Goal: Task Accomplishment & Management: Manage account settings

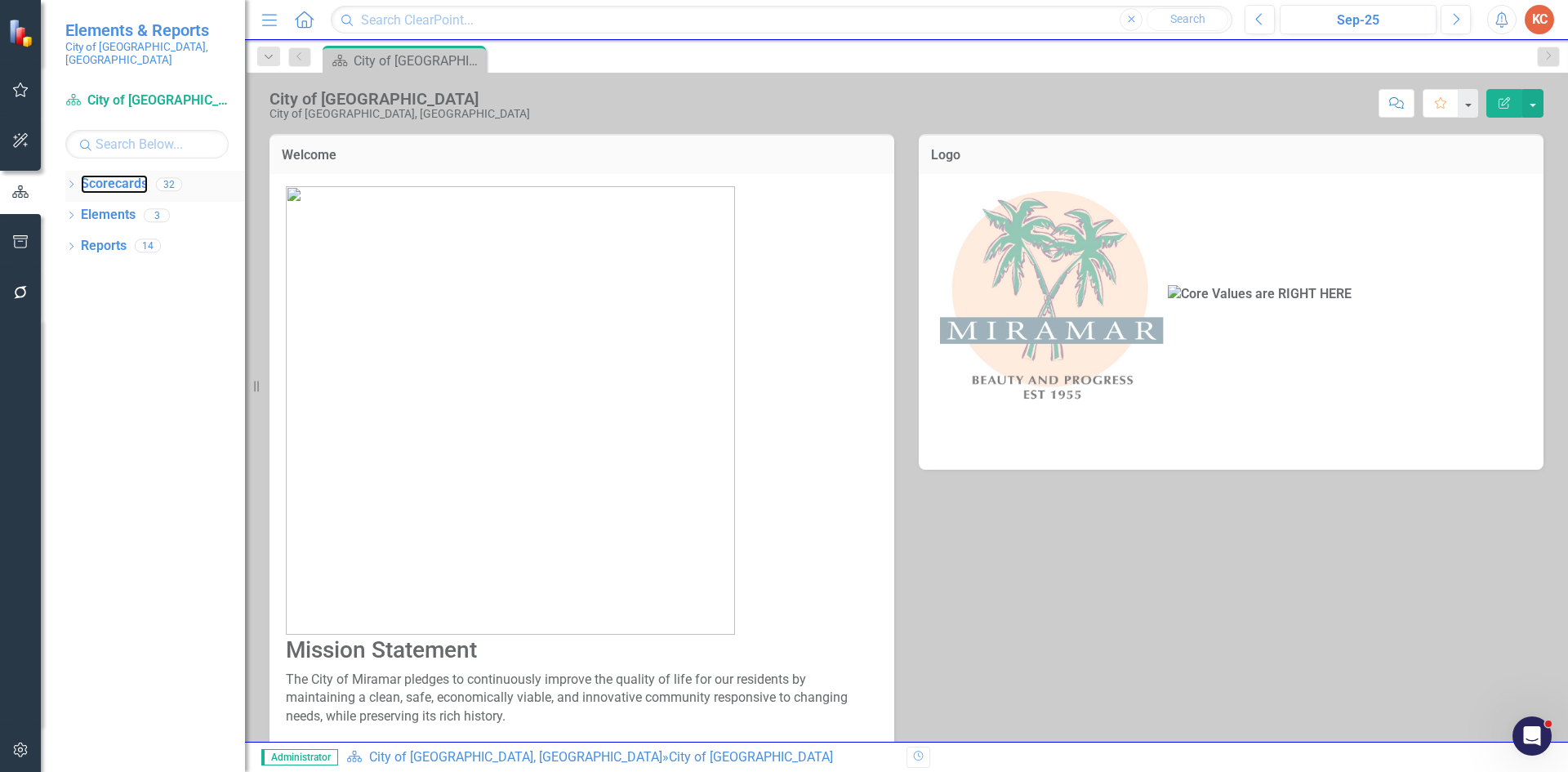
drag, startPoint x: 110, startPoint y: 171, endPoint x: 127, endPoint y: 183, distance: 20.8
click at [110, 175] on link "Scorecards" at bounding box center [114, 184] width 67 height 19
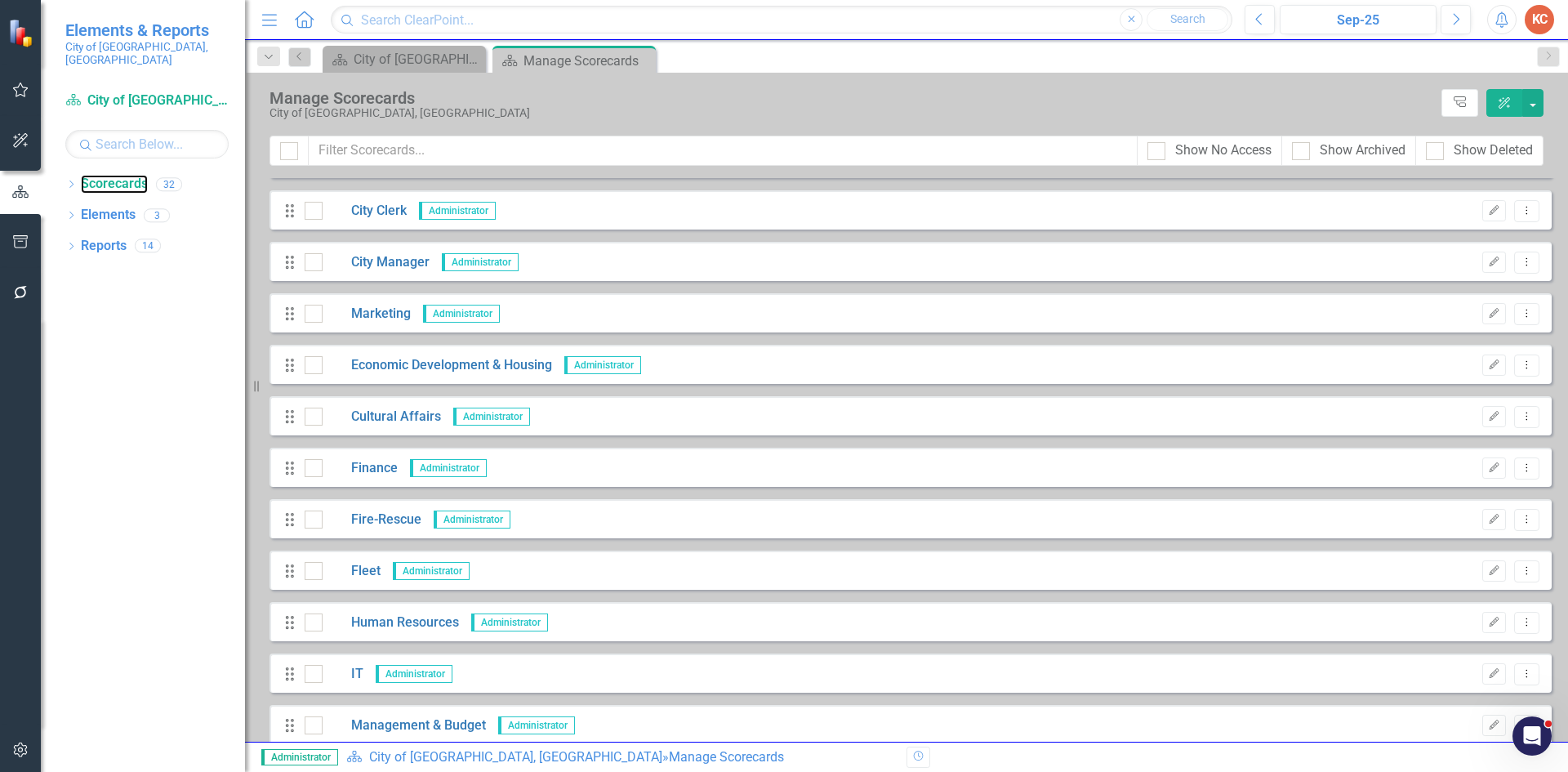
scroll to position [408, 0]
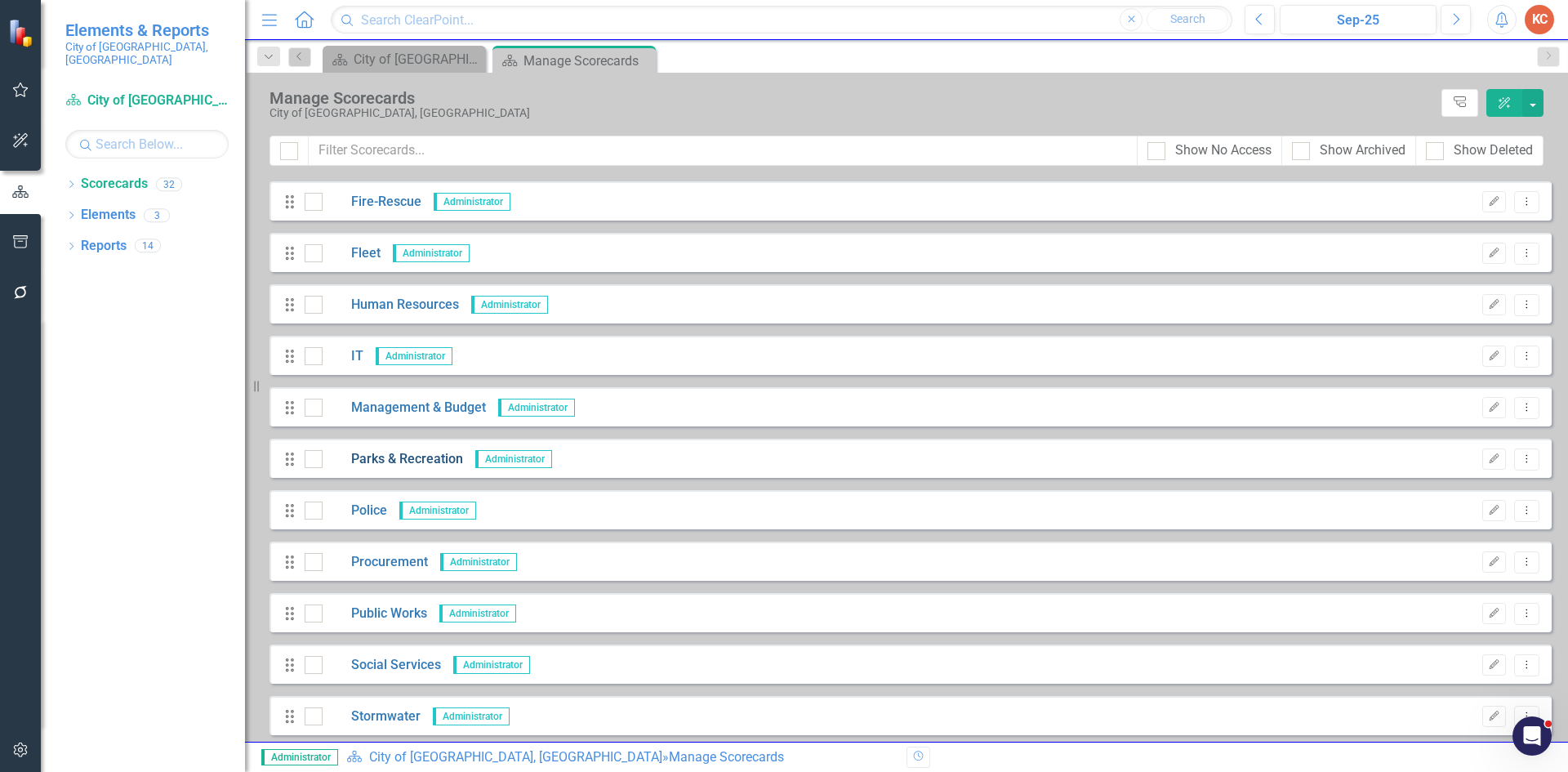
click at [396, 454] on link "Parks & Recreation" at bounding box center [393, 460] width 140 height 19
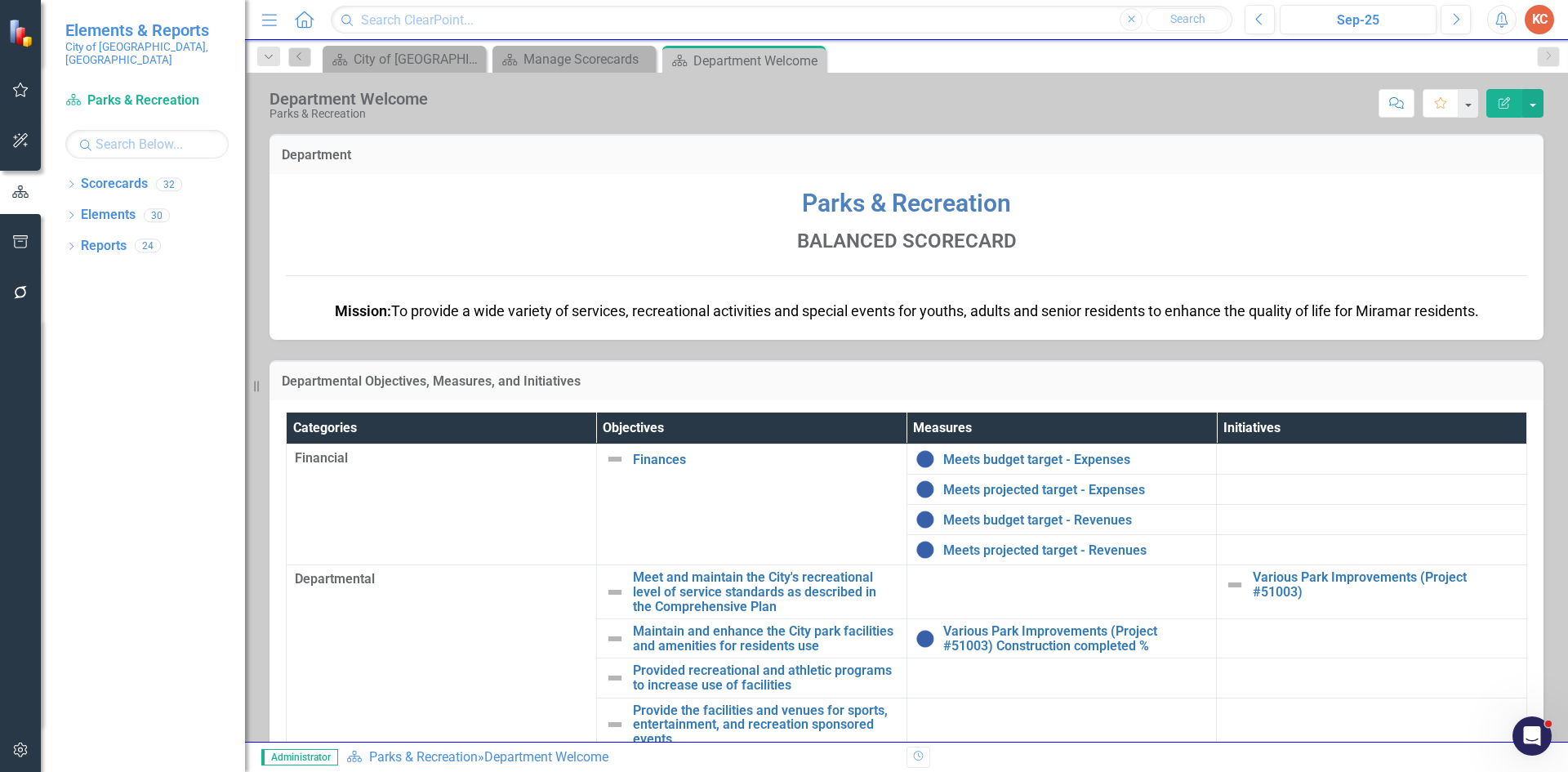
drag, startPoint x: 443, startPoint y: 428, endPoint x: 1400, endPoint y: 705, distance: 996.3
click at [1400, 705] on td at bounding box center [1372, 724] width 311 height 54
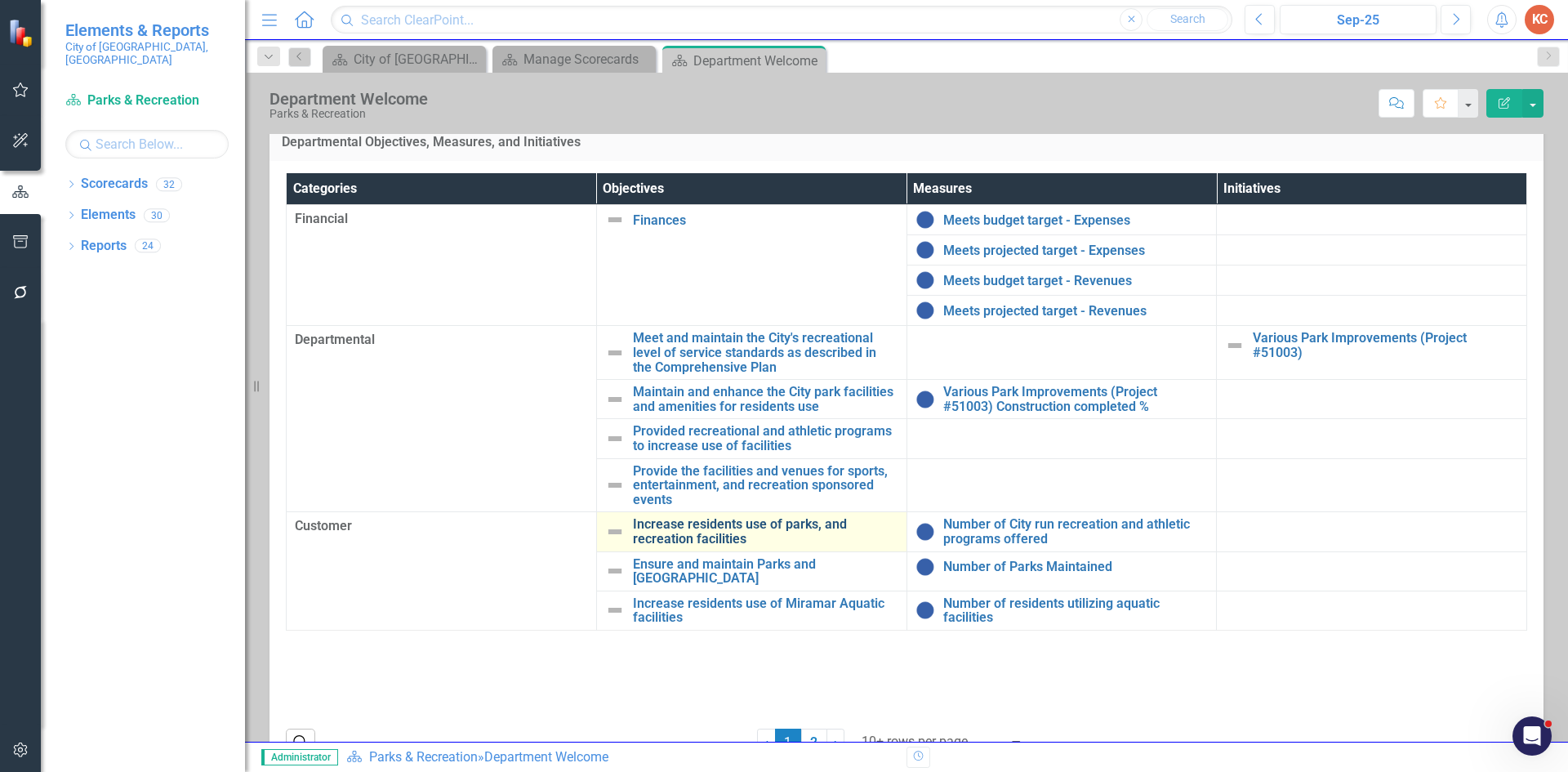
scroll to position [287, 0]
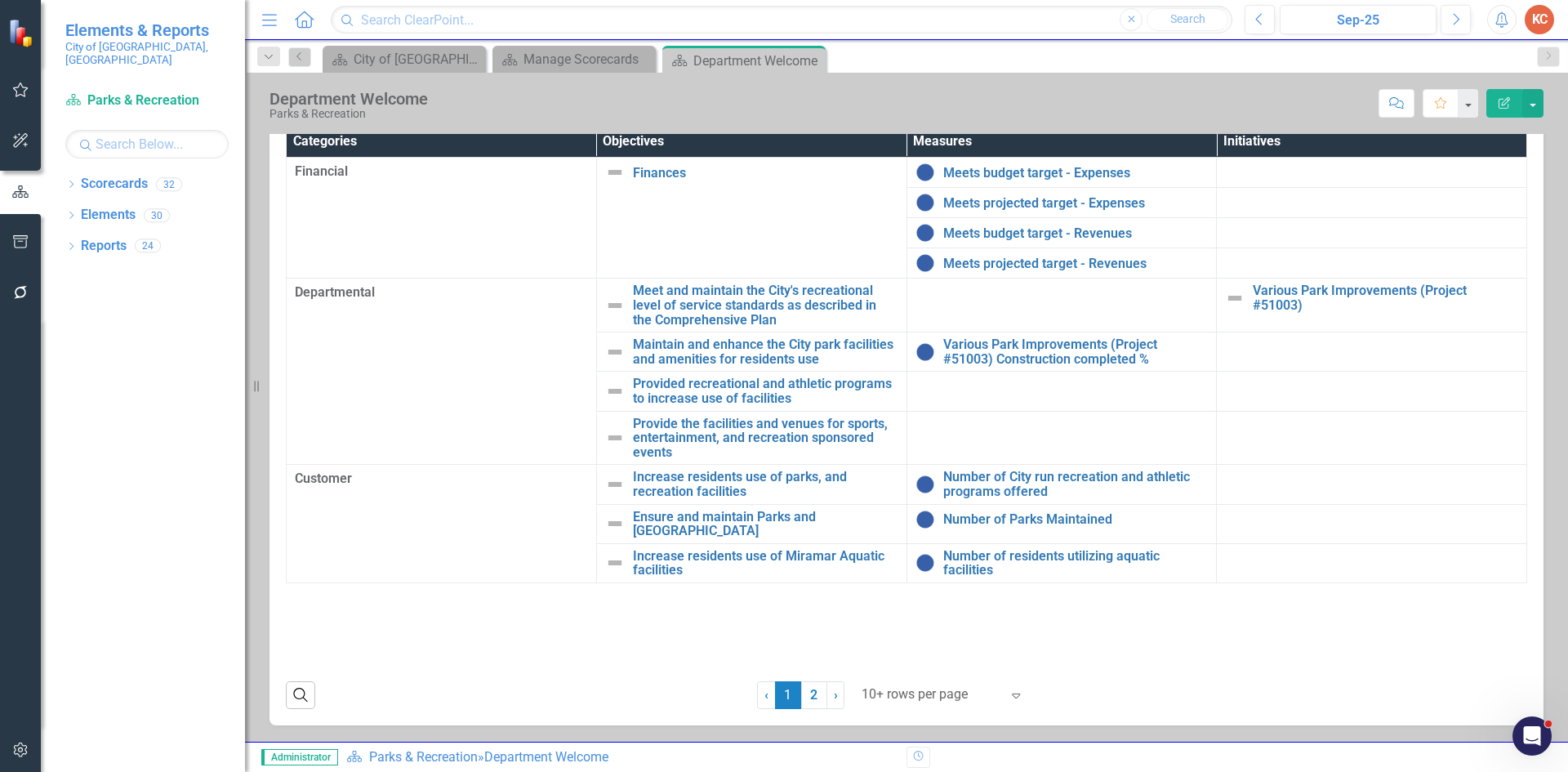
click at [999, 694] on div "10+ rows per page" at bounding box center [930, 694] width 155 height 28
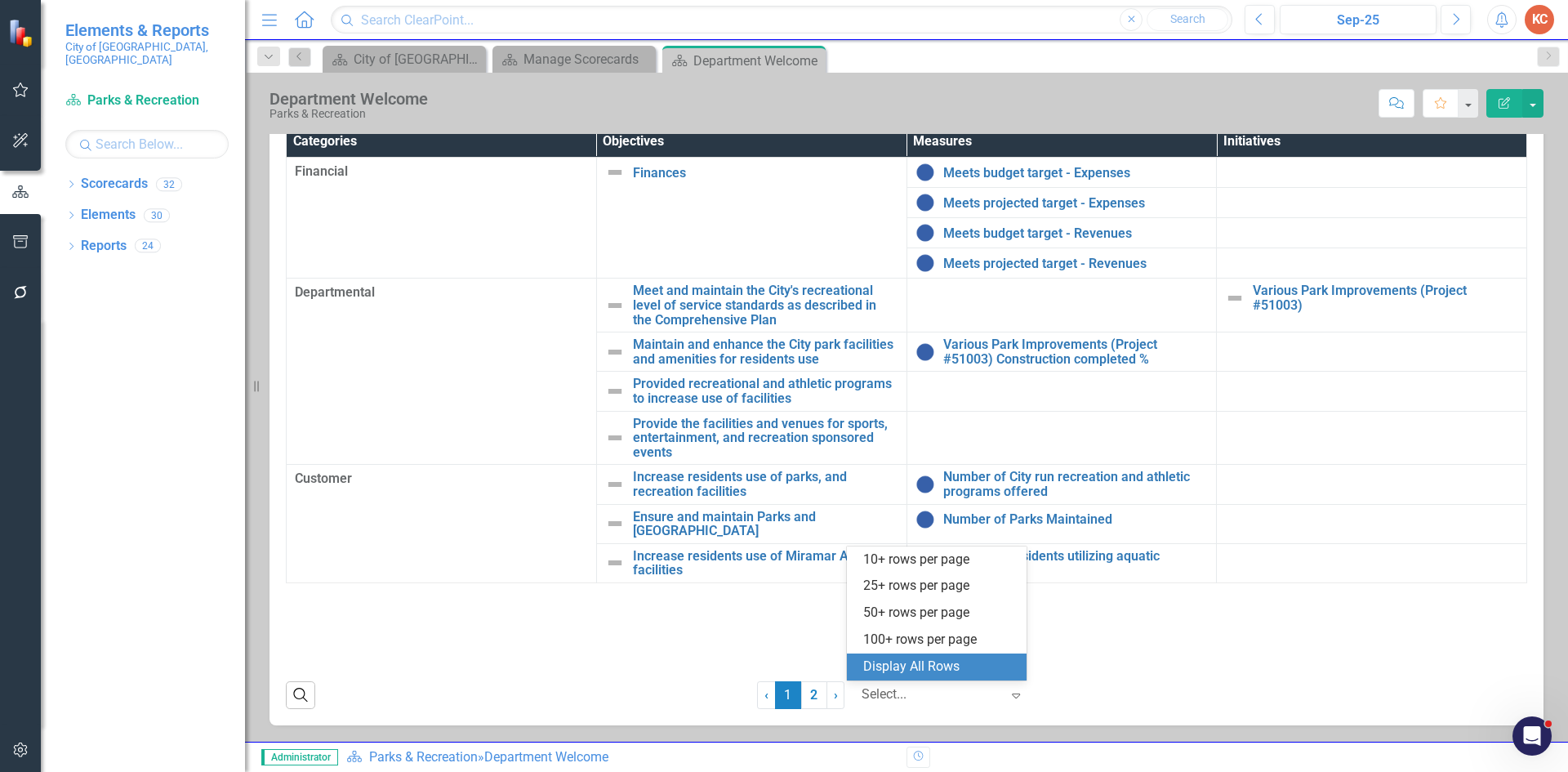
click at [912, 660] on div "Display All Rows" at bounding box center [940, 667] width 153 height 19
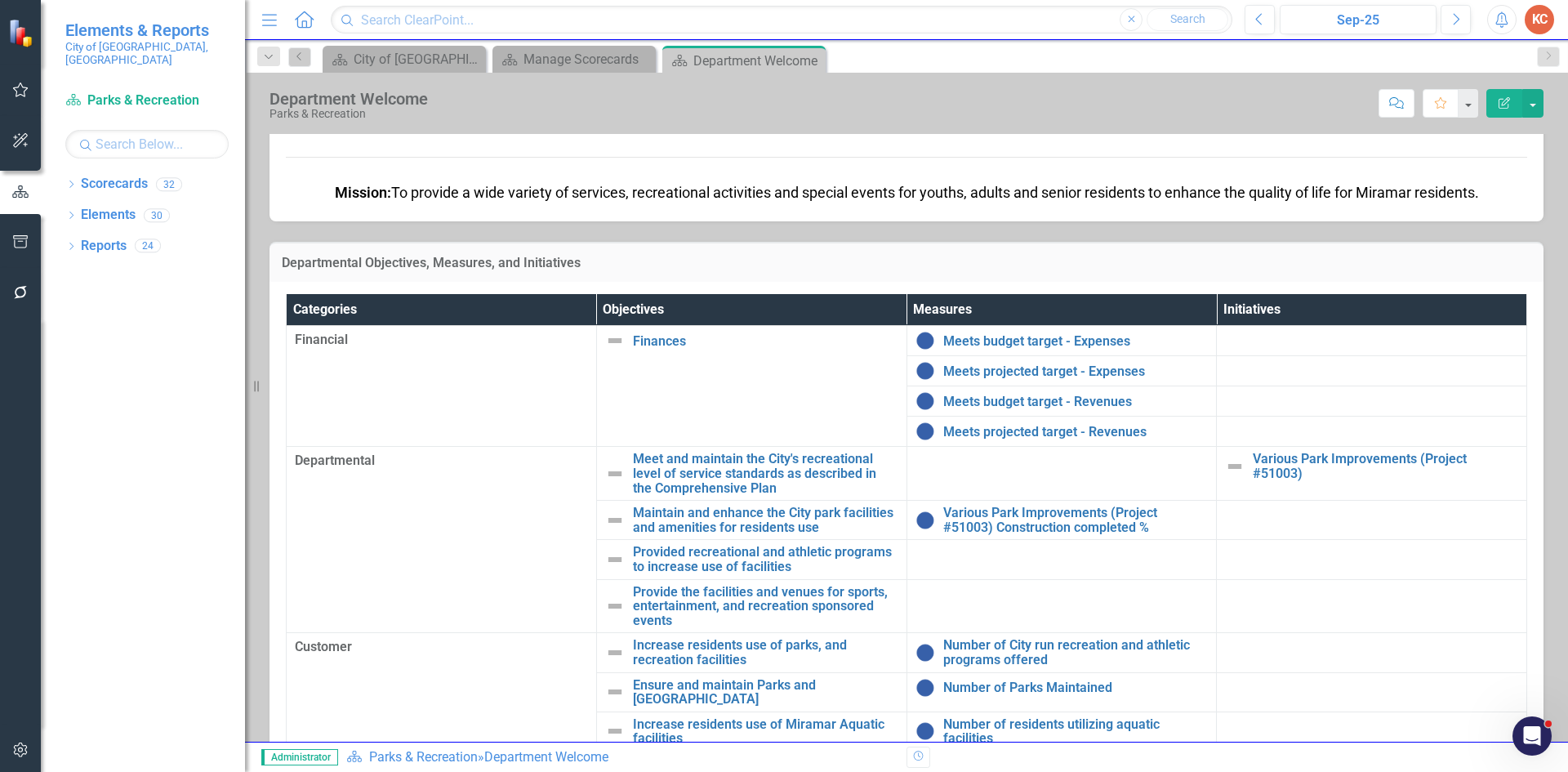
scroll to position [0, 0]
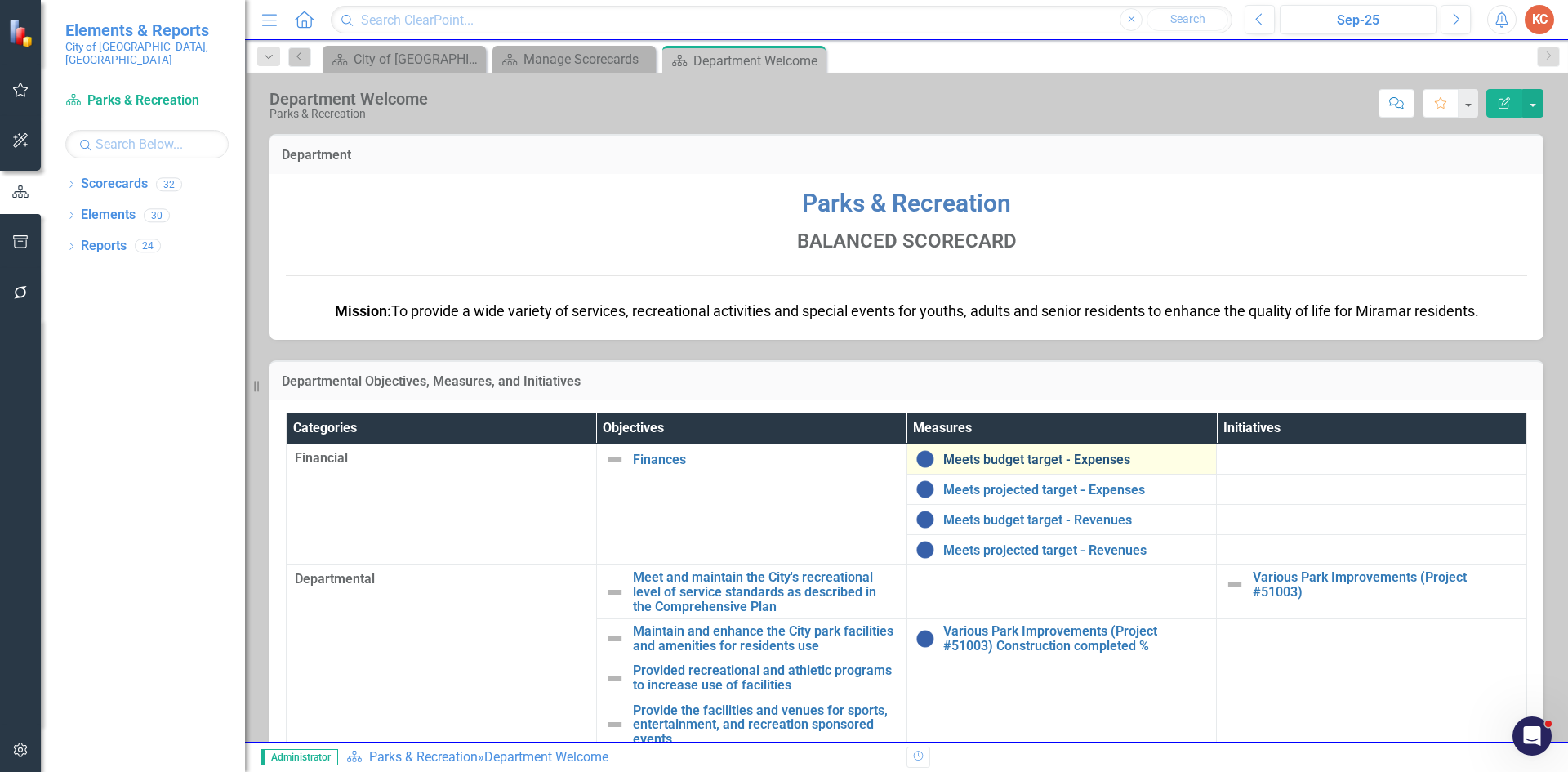
click at [1059, 458] on link "Meets budget target - Expenses" at bounding box center [1076, 460] width 265 height 15
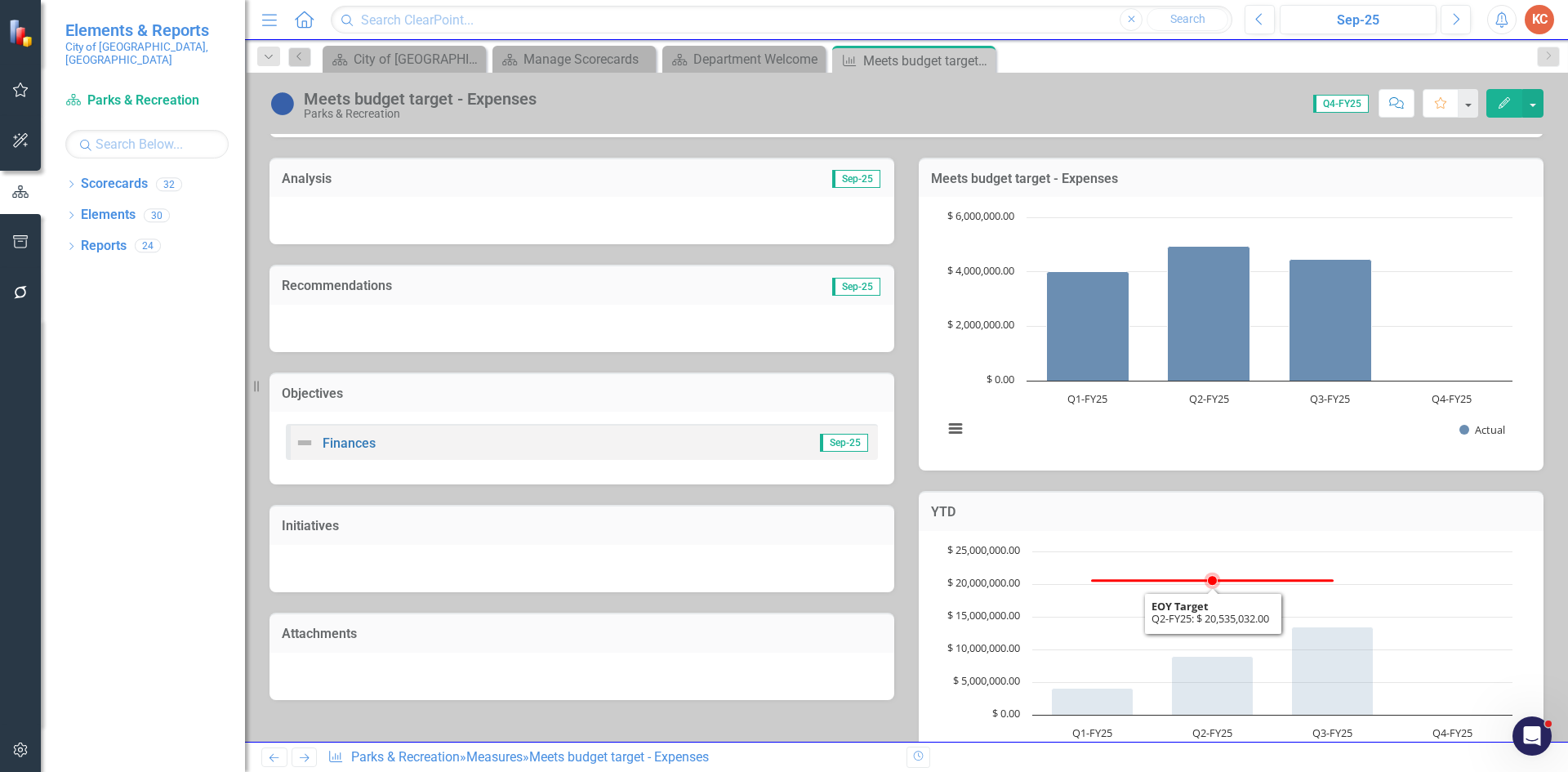
scroll to position [81, 0]
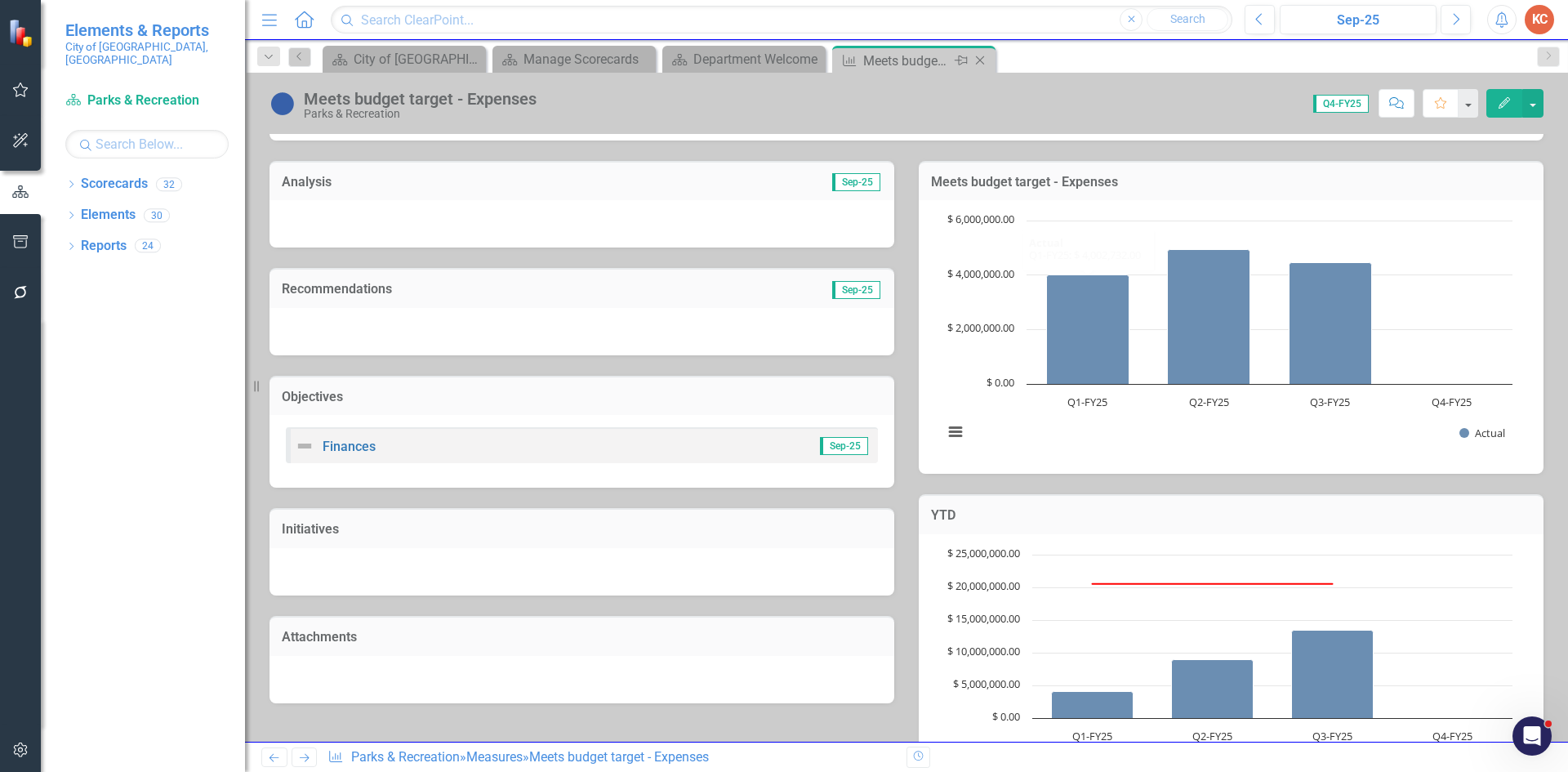
click at [983, 64] on icon "Close" at bounding box center [979, 60] width 16 height 13
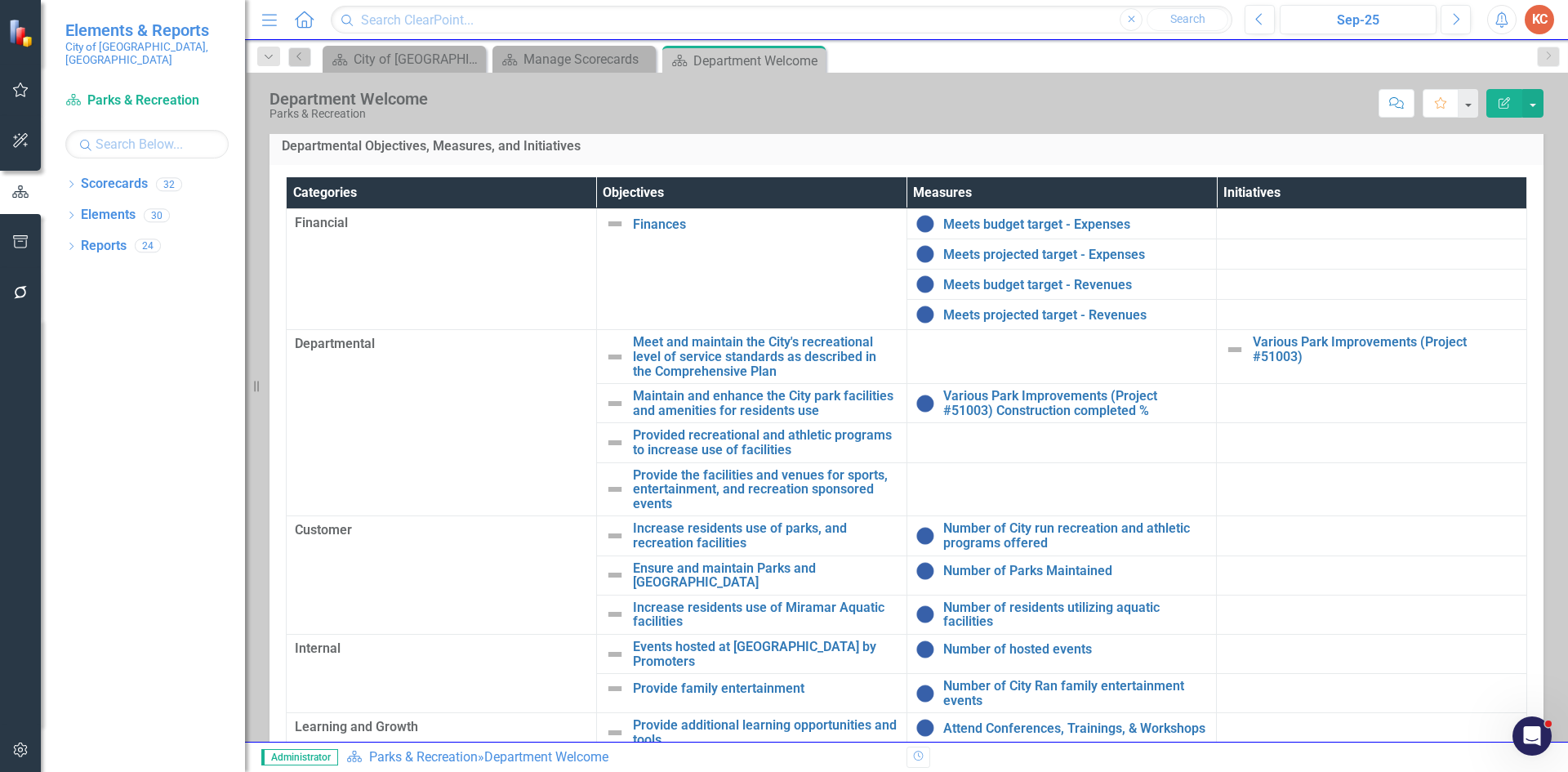
scroll to position [245, 0]
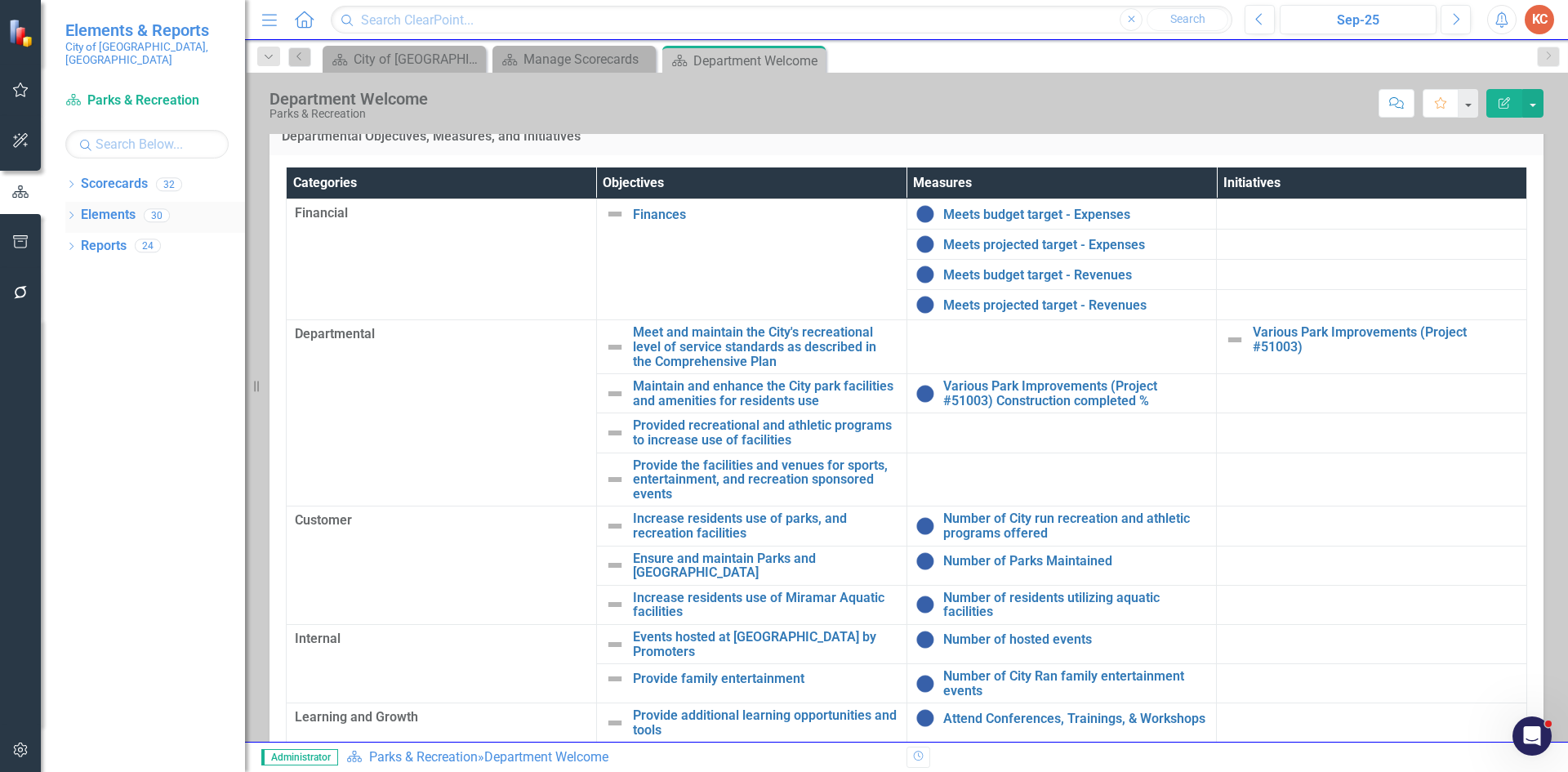
drag, startPoint x: 123, startPoint y: 199, endPoint x: 133, endPoint y: 197, distance: 10.2
click at [124, 205] on link "Elements" at bounding box center [108, 215] width 55 height 19
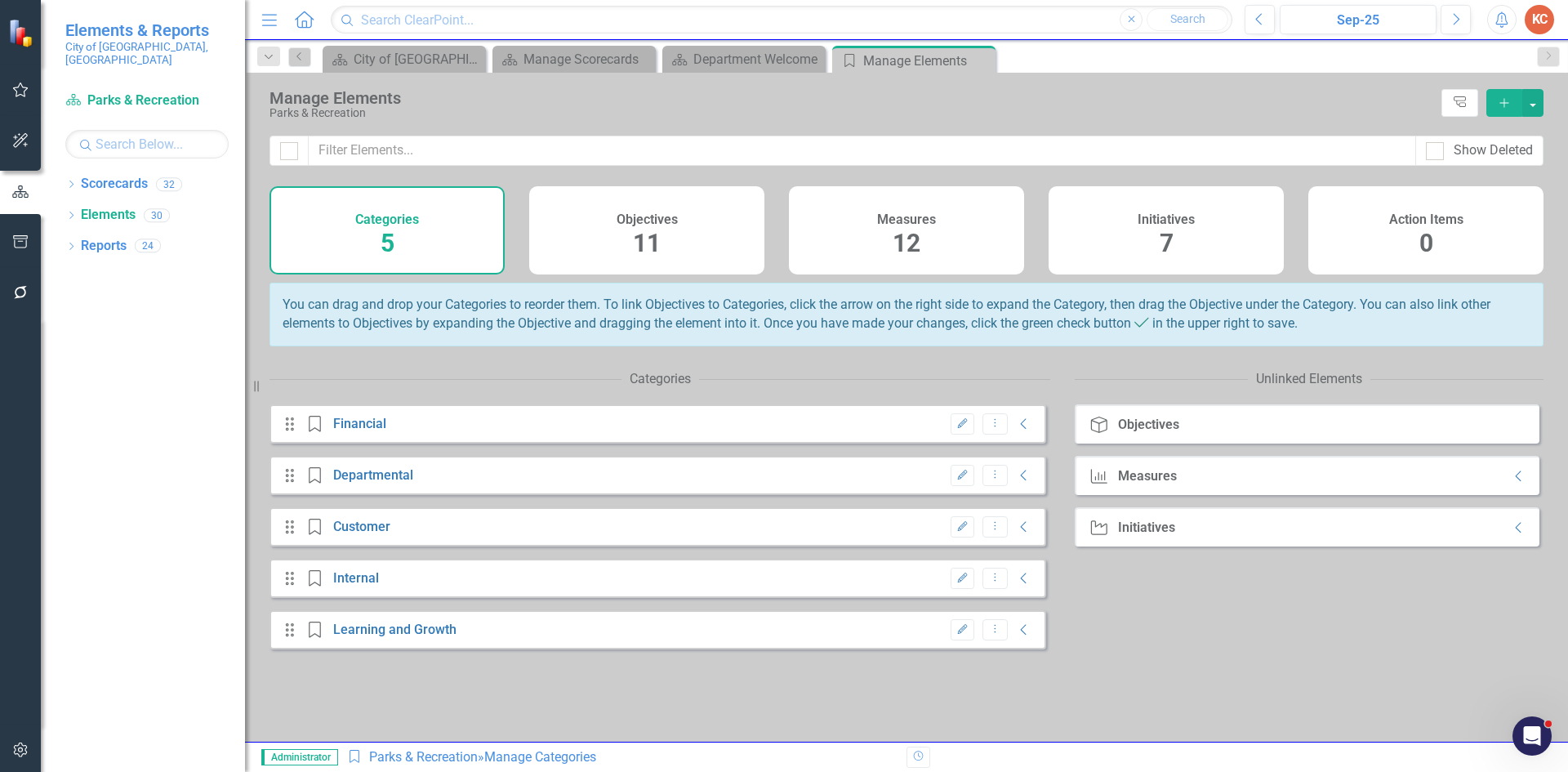
click at [906, 224] on h4 "Measures" at bounding box center [906, 219] width 59 height 15
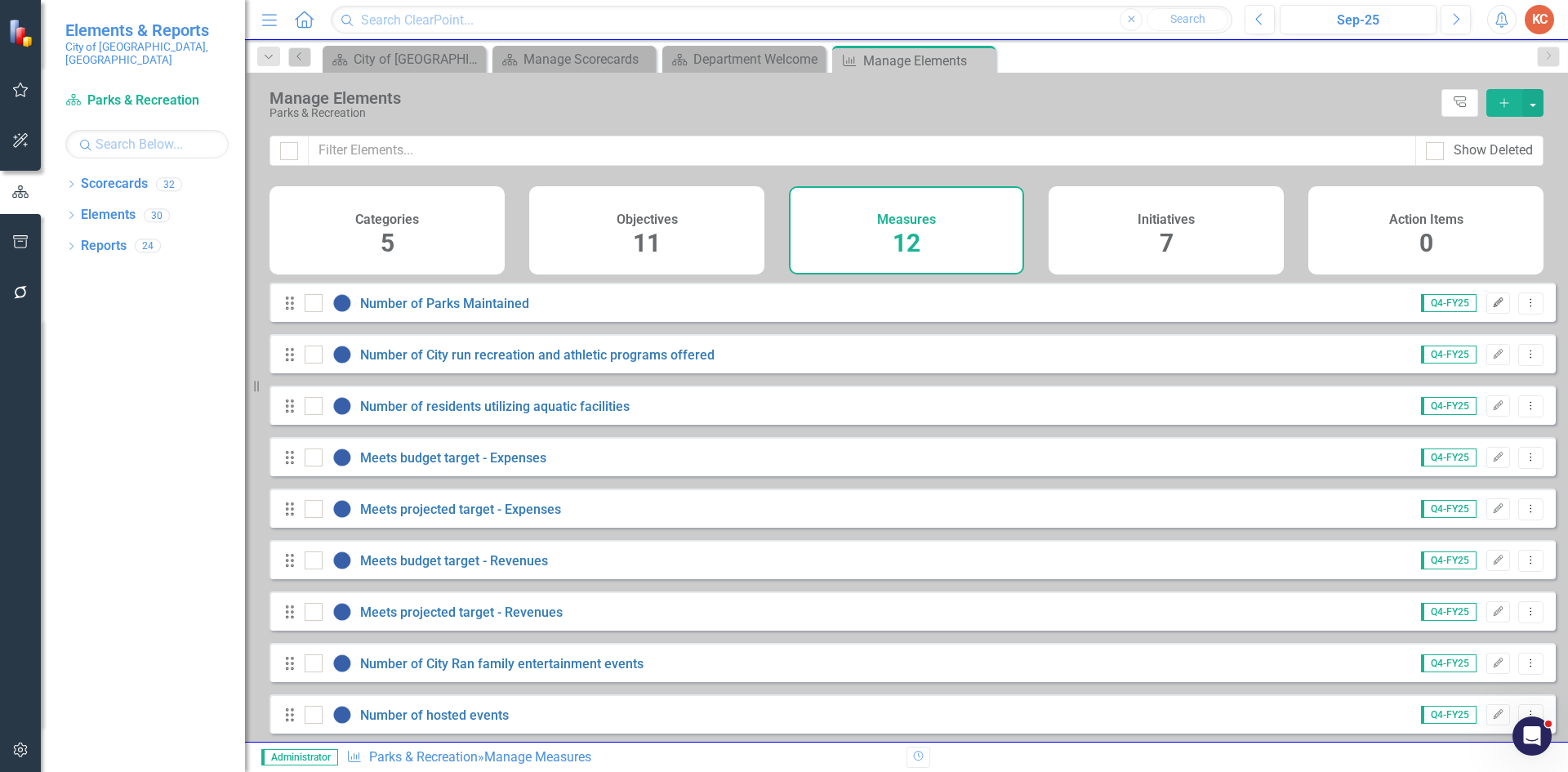
click at [1487, 313] on button "Edit" at bounding box center [1499, 303] width 24 height 21
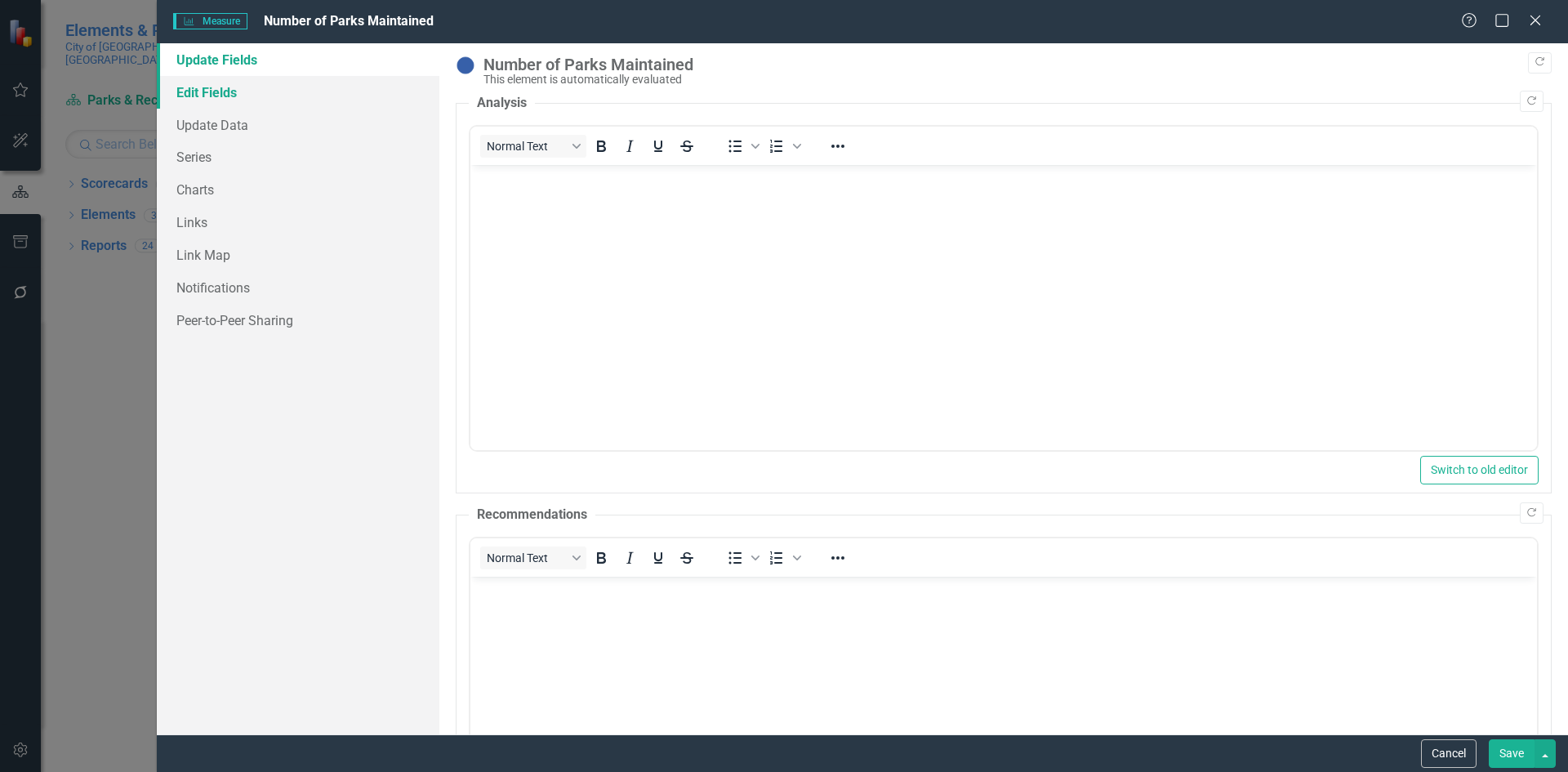
drag, startPoint x: 247, startPoint y: 98, endPoint x: 266, endPoint y: 97, distance: 19.0
click at [247, 98] on link "Edit Fields" at bounding box center [298, 92] width 282 height 33
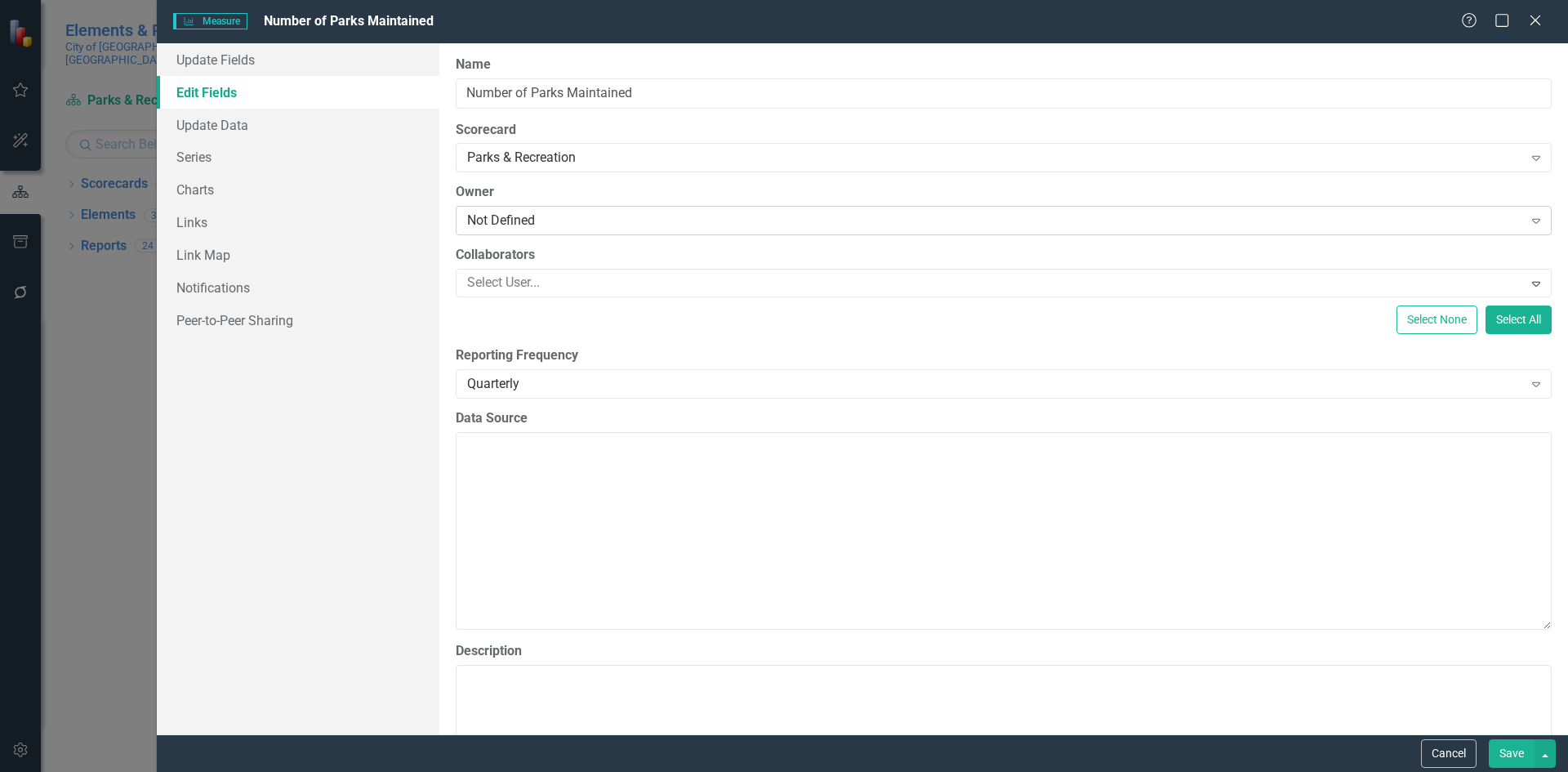
click at [524, 222] on div "Not Defined" at bounding box center [995, 221] width 1056 height 19
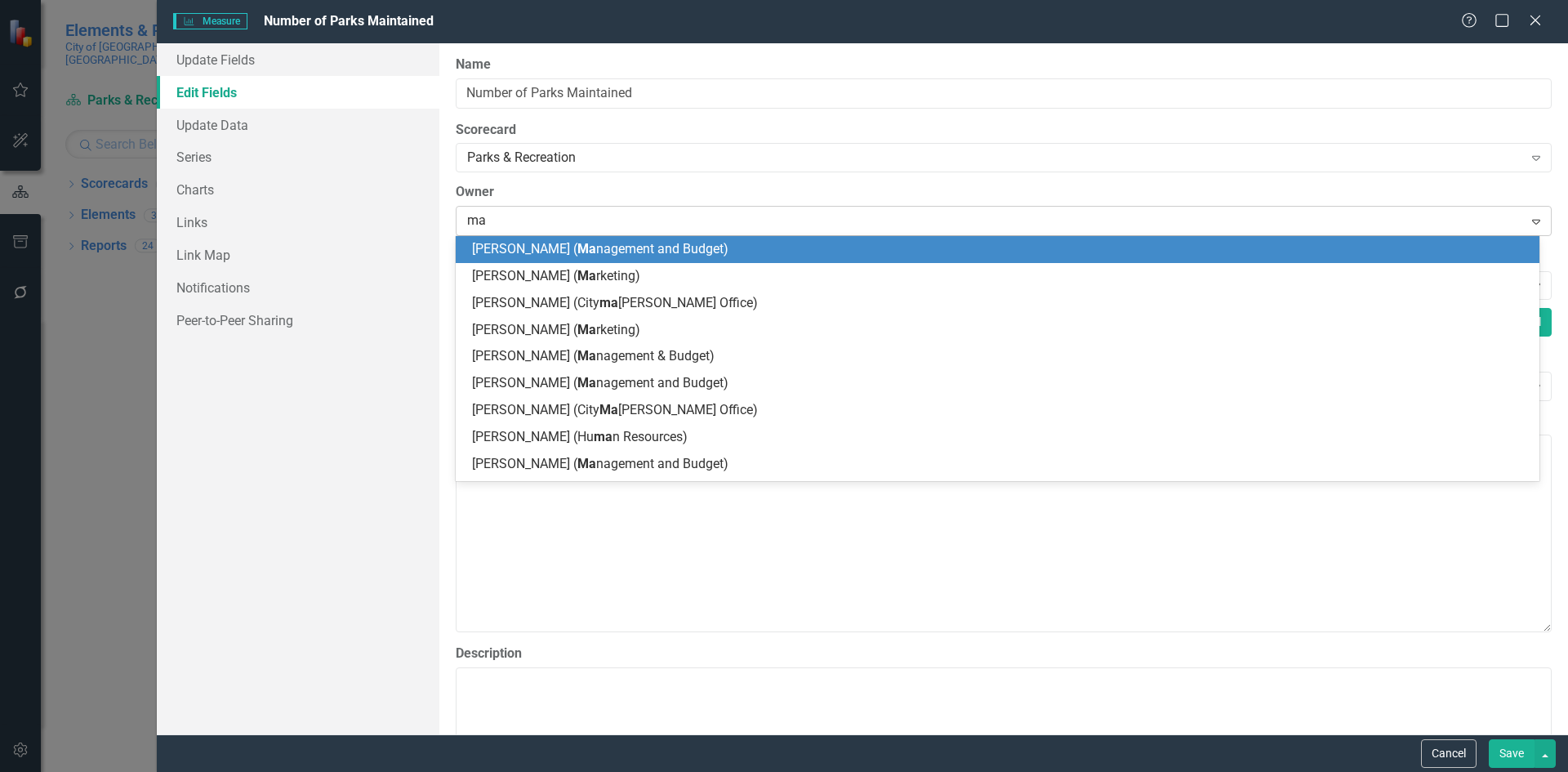
type input "mar"
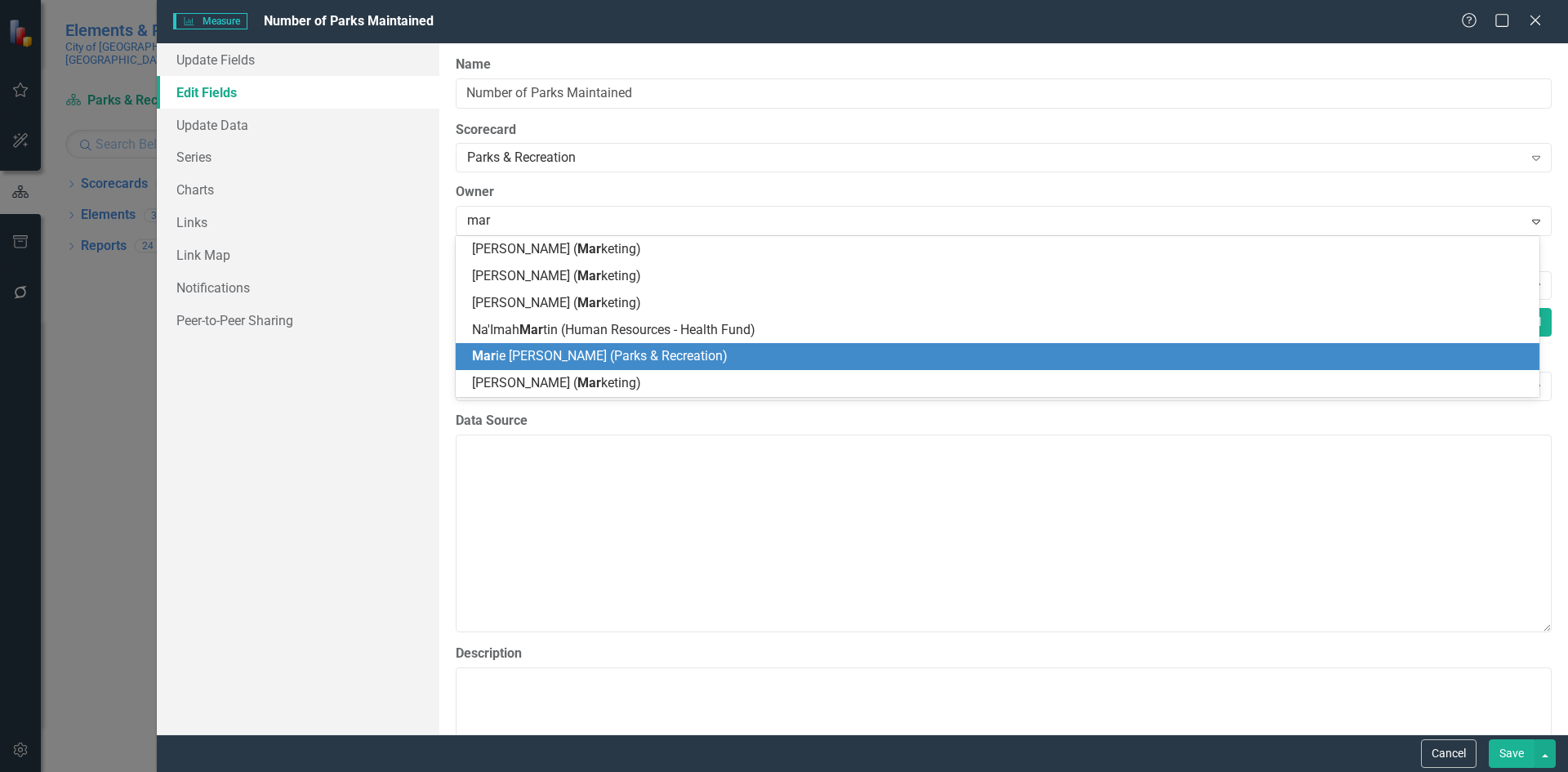
click at [538, 350] on span "Mar ie Rovira (Parks & Recreation)" at bounding box center [599, 355] width 256 height 15
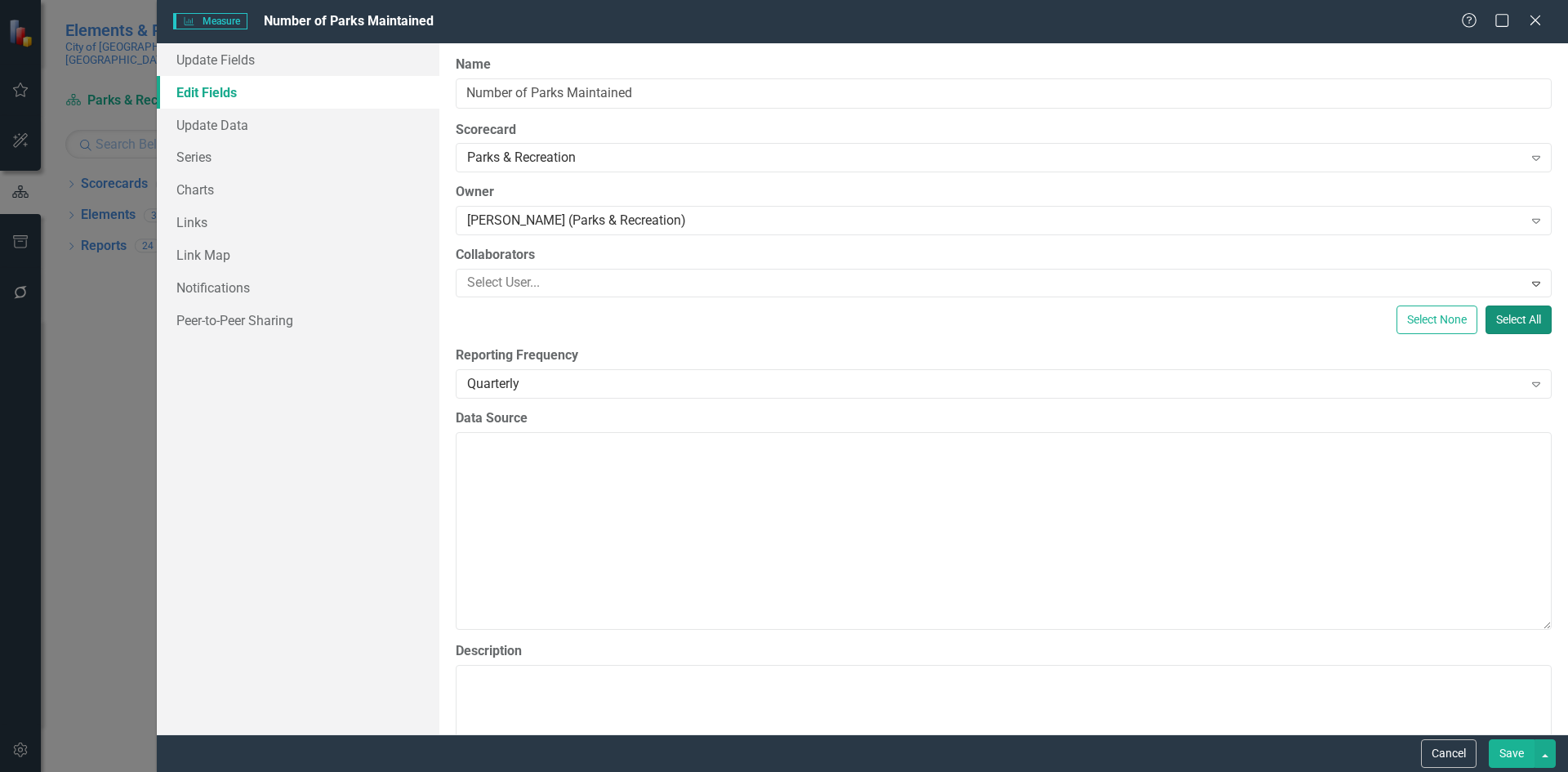
click at [1509, 315] on button "Select All" at bounding box center [1518, 319] width 66 height 28
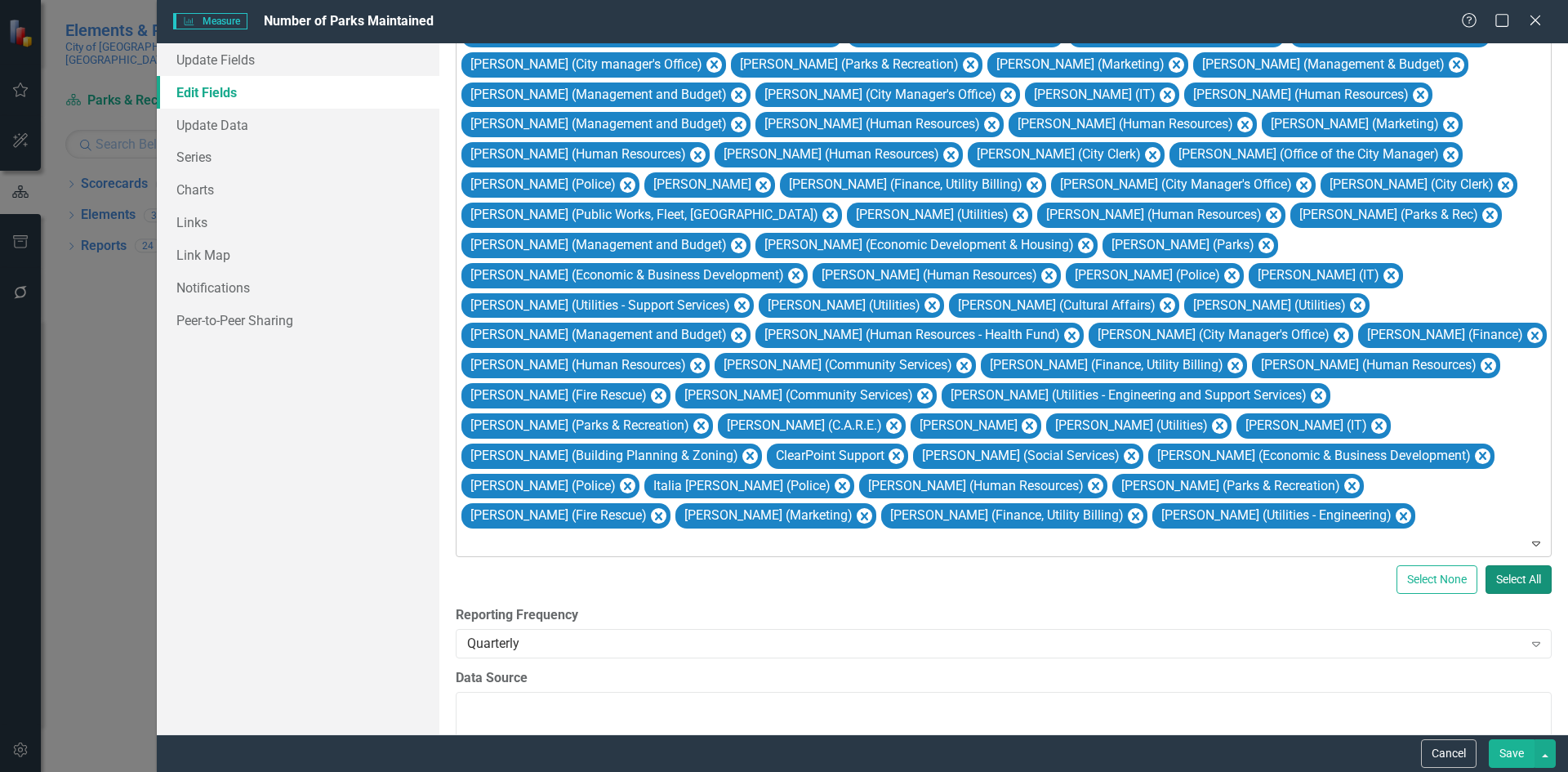
scroll to position [408, 0]
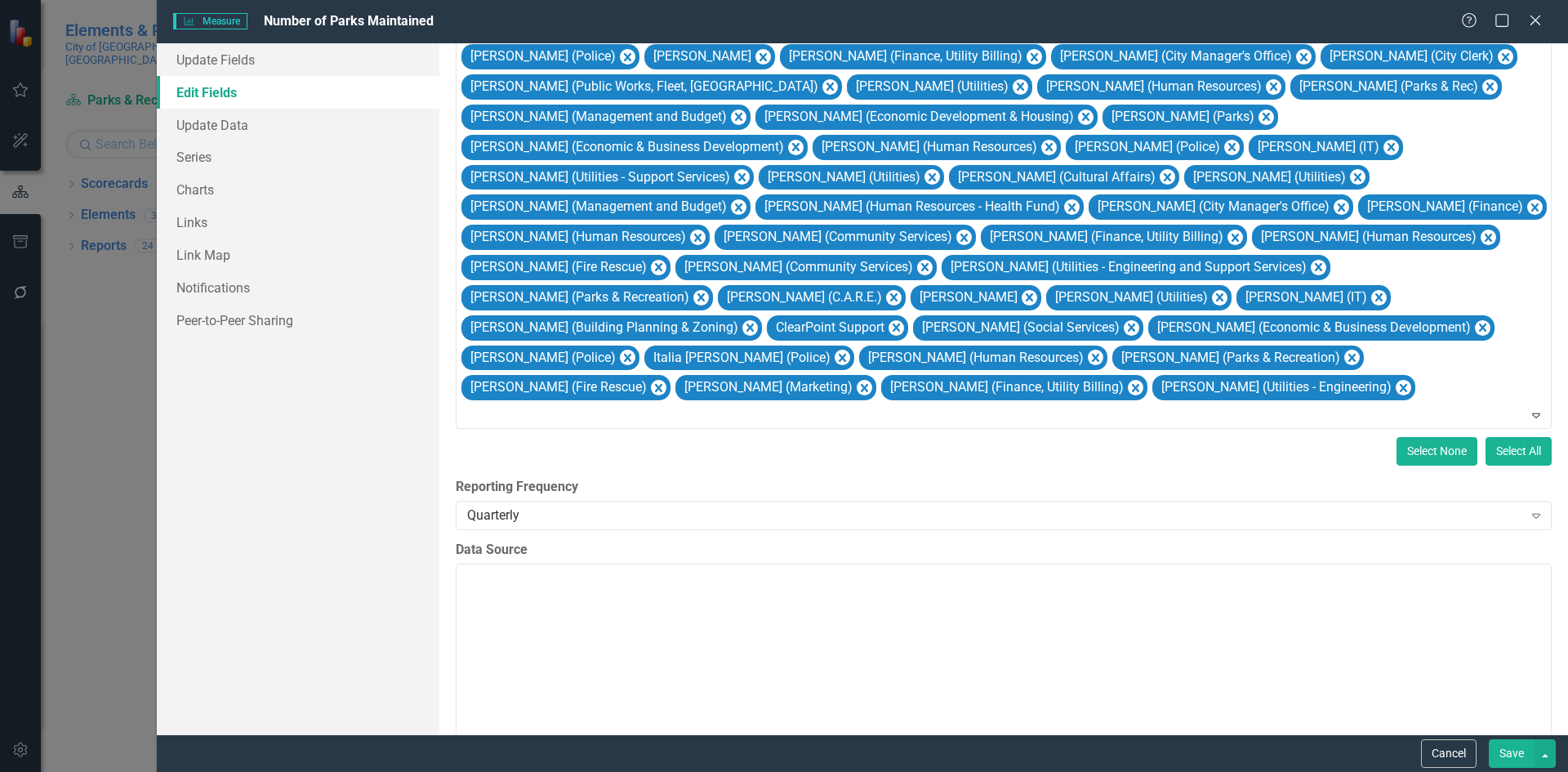
click at [1413, 444] on button "Select None" at bounding box center [1437, 450] width 80 height 28
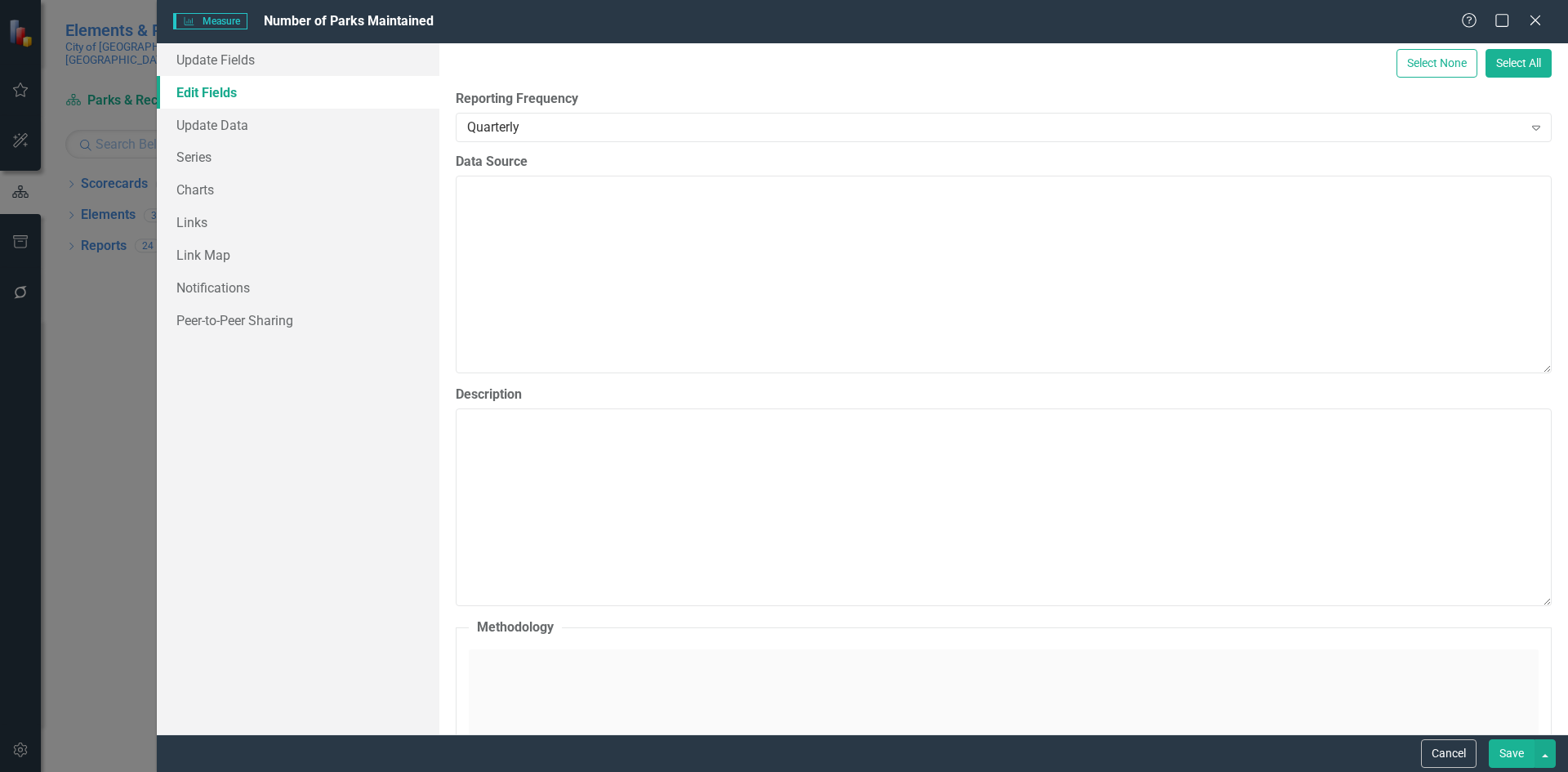
scroll to position [0, 0]
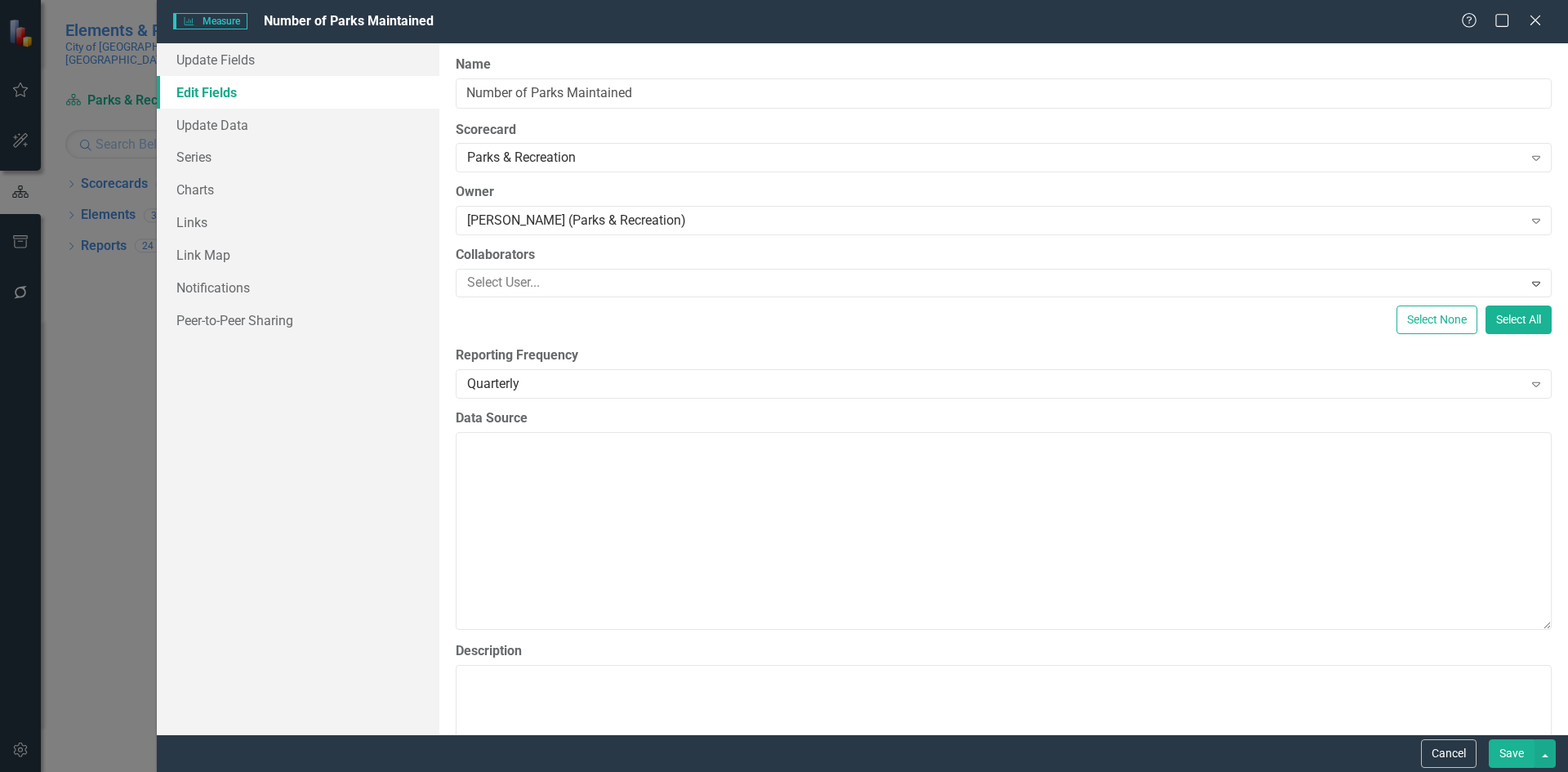
drag, startPoint x: 1511, startPoint y: 756, endPoint x: 1474, endPoint y: 738, distance: 41.1
click at [1511, 756] on button "Save" at bounding box center [1511, 752] width 45 height 28
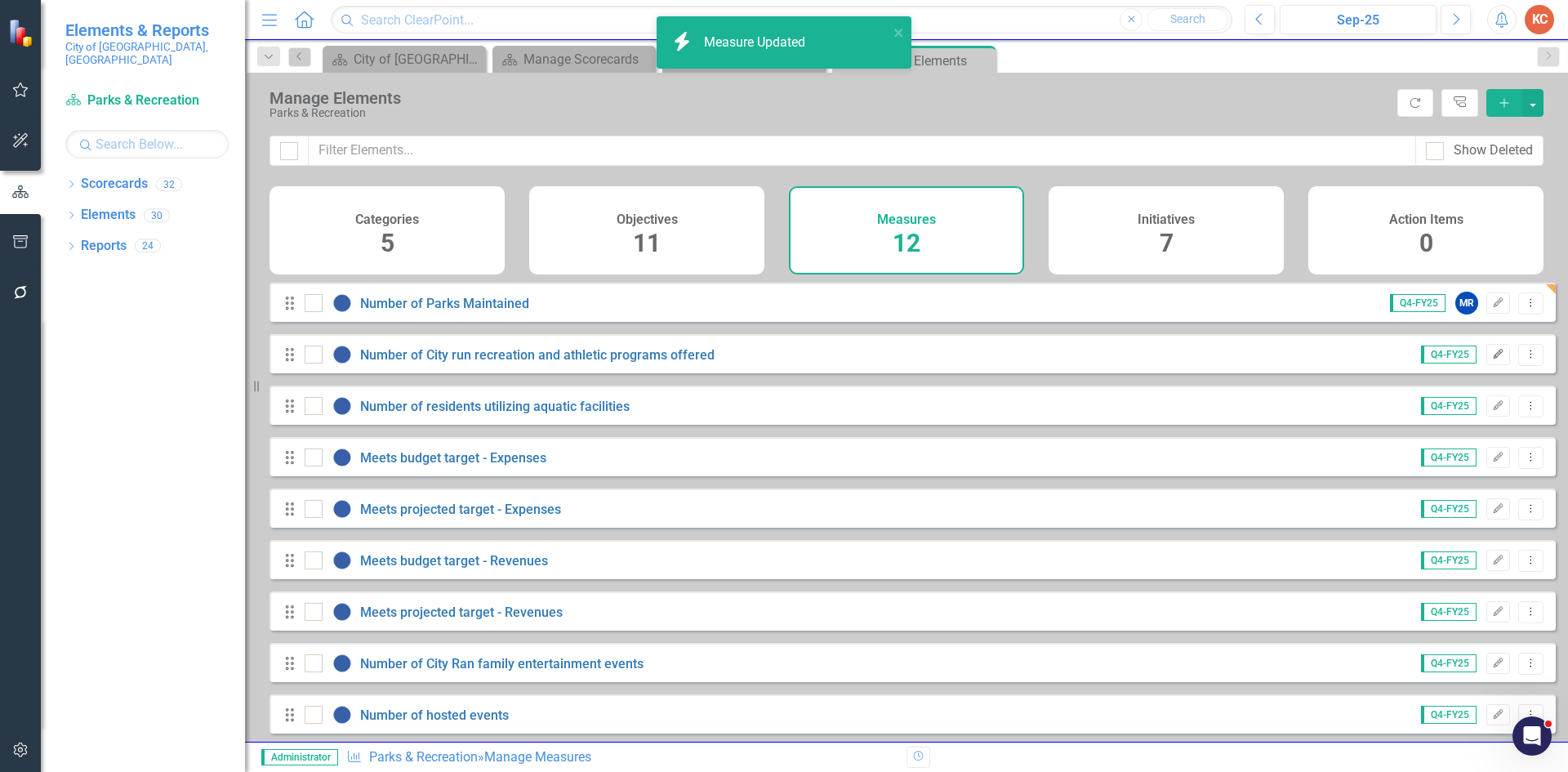
click at [1487, 365] on button "Edit" at bounding box center [1499, 354] width 24 height 21
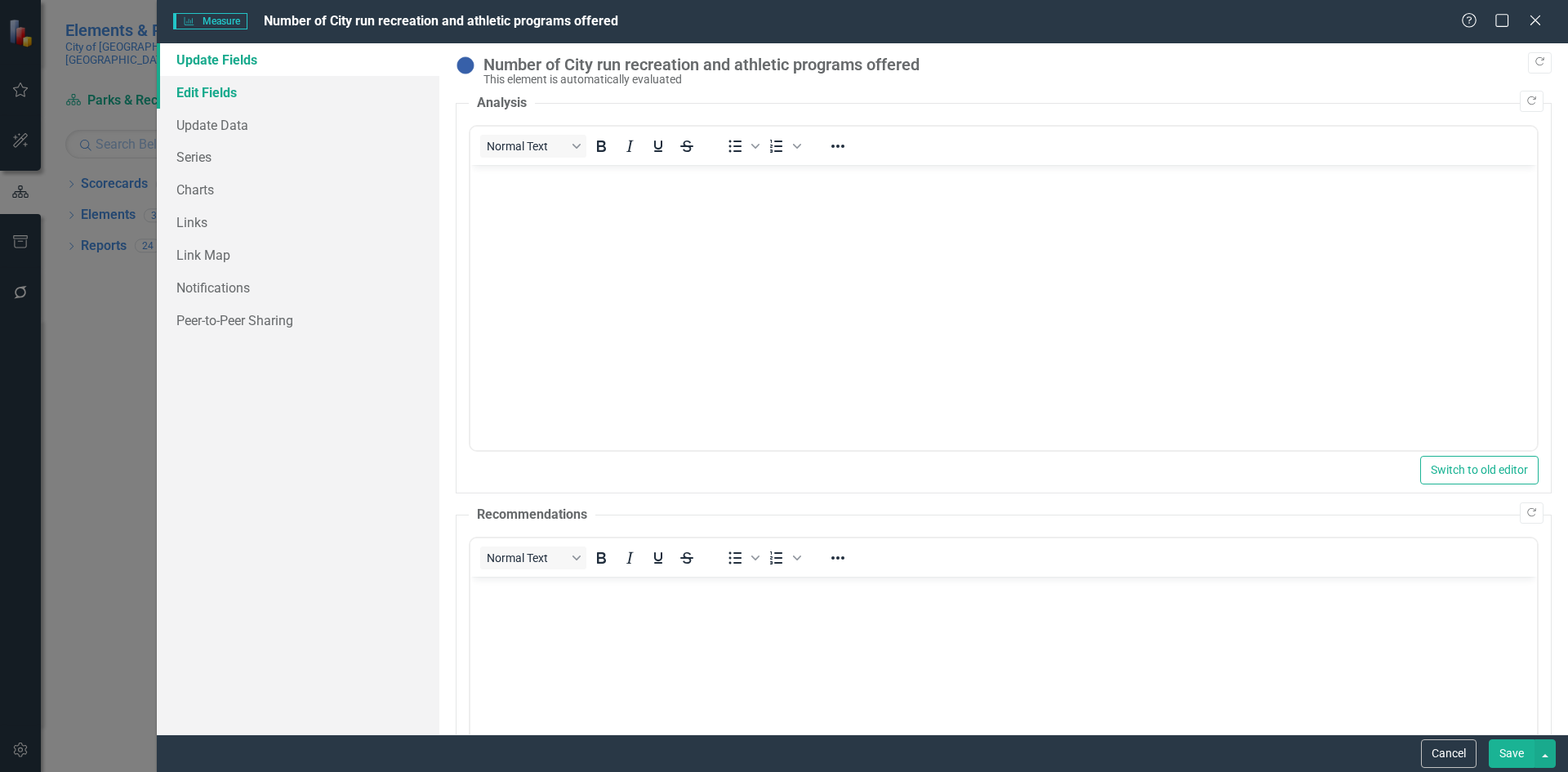
click at [258, 98] on link "Edit Fields" at bounding box center [298, 92] width 282 height 33
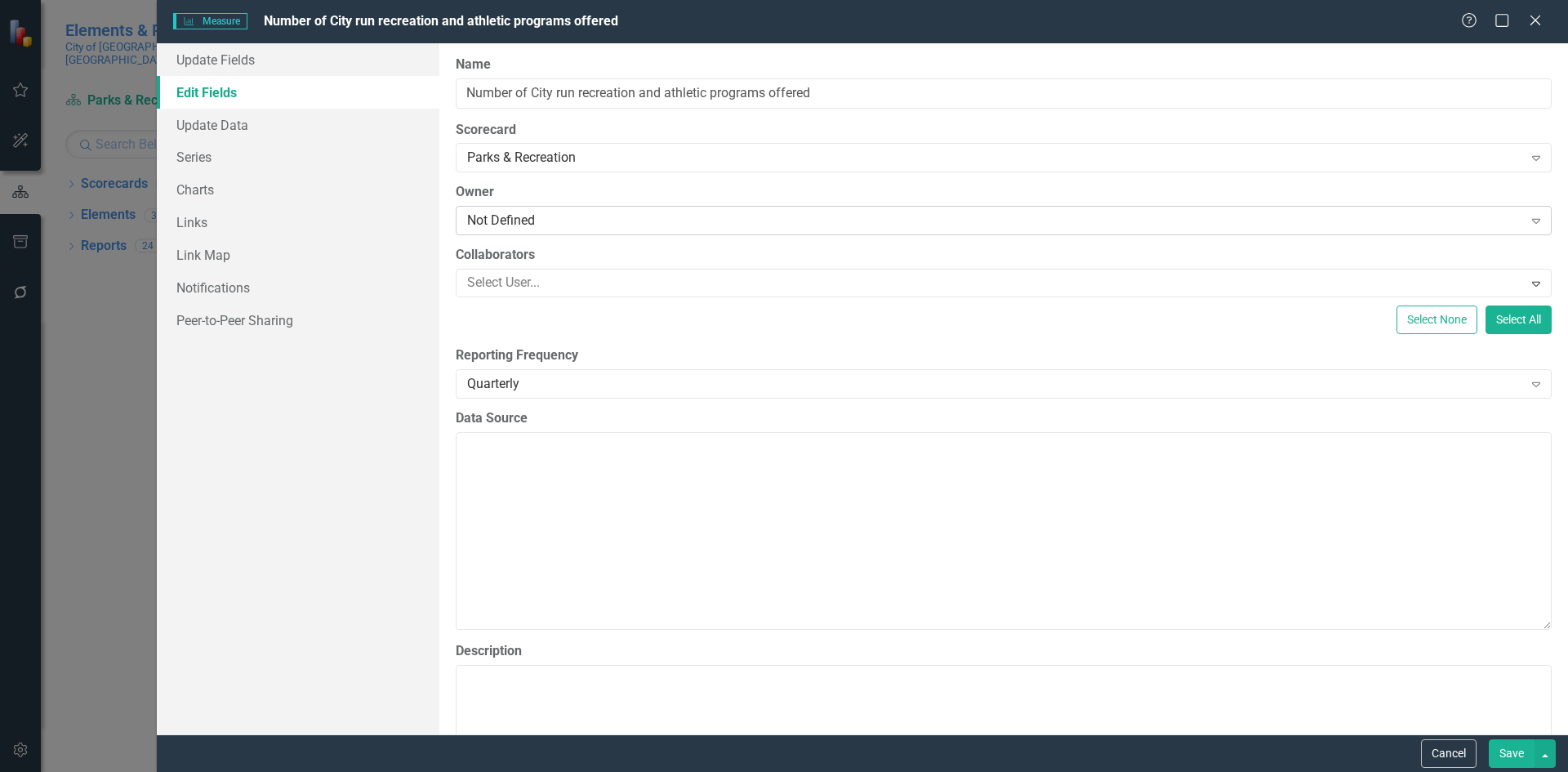
click at [586, 220] on div "Not Defined" at bounding box center [995, 221] width 1056 height 19
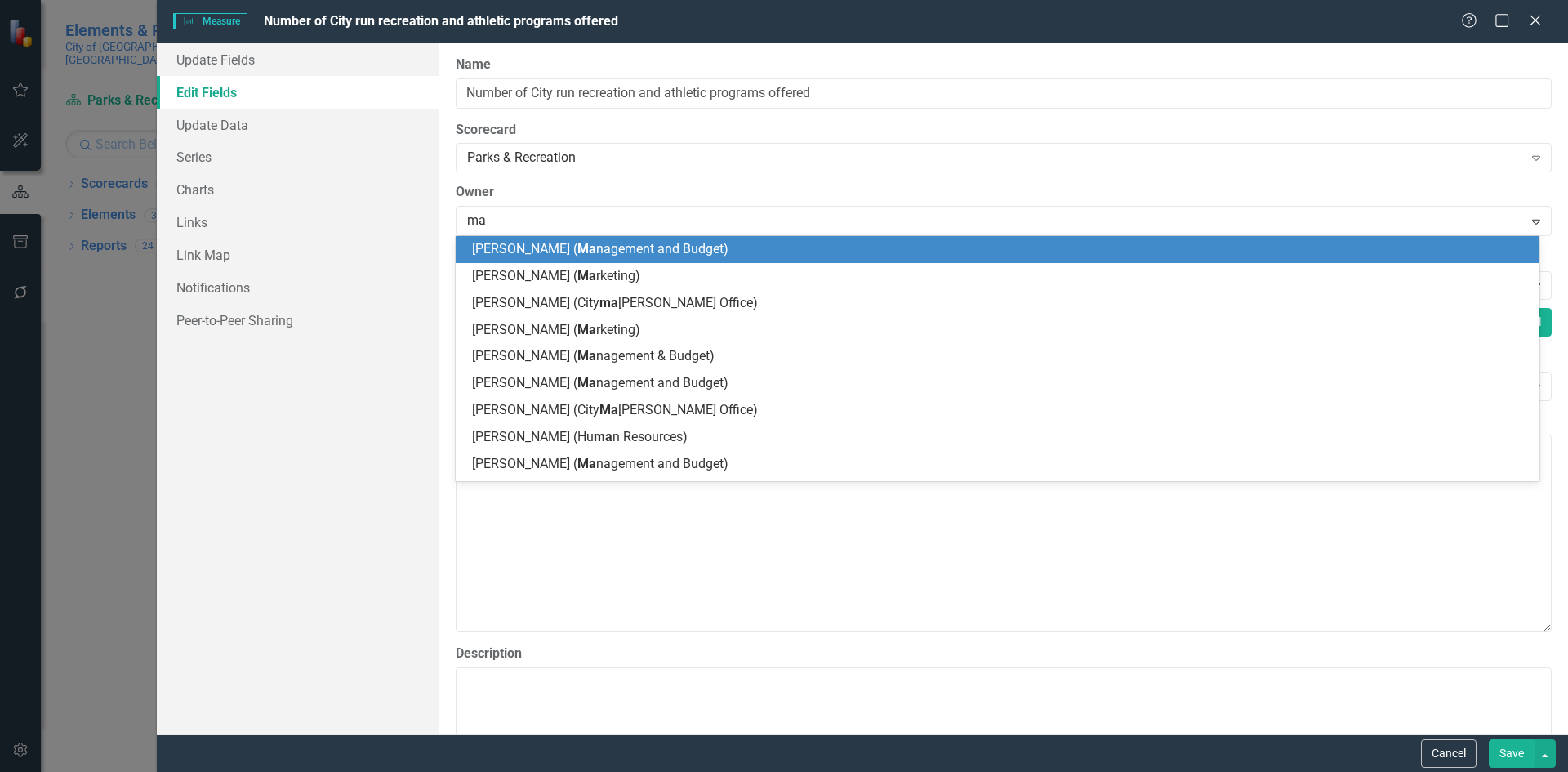
type input "mar"
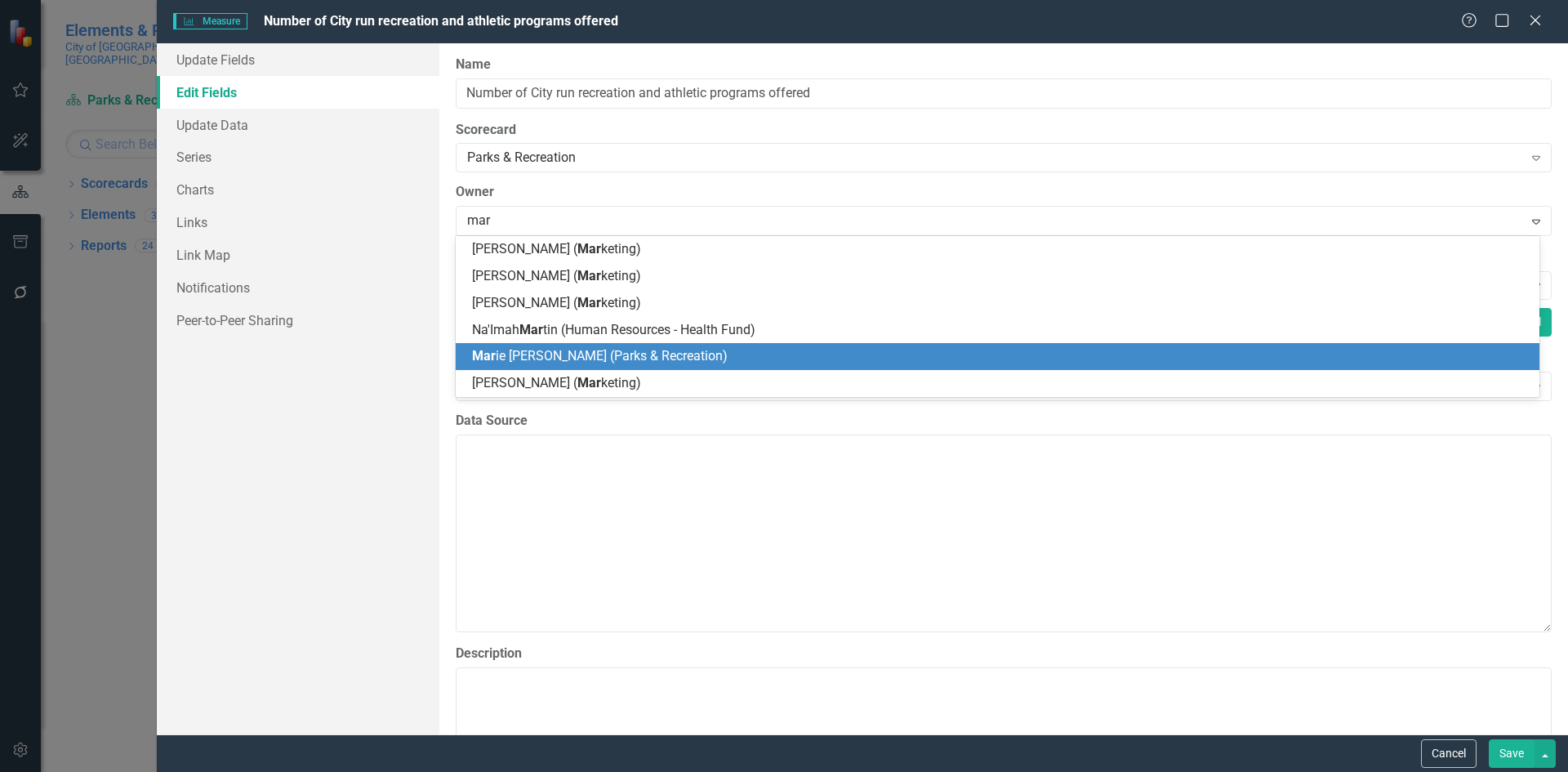
click at [633, 352] on span "Mar ie Rovira (Parks & Recreation)" at bounding box center [599, 355] width 256 height 15
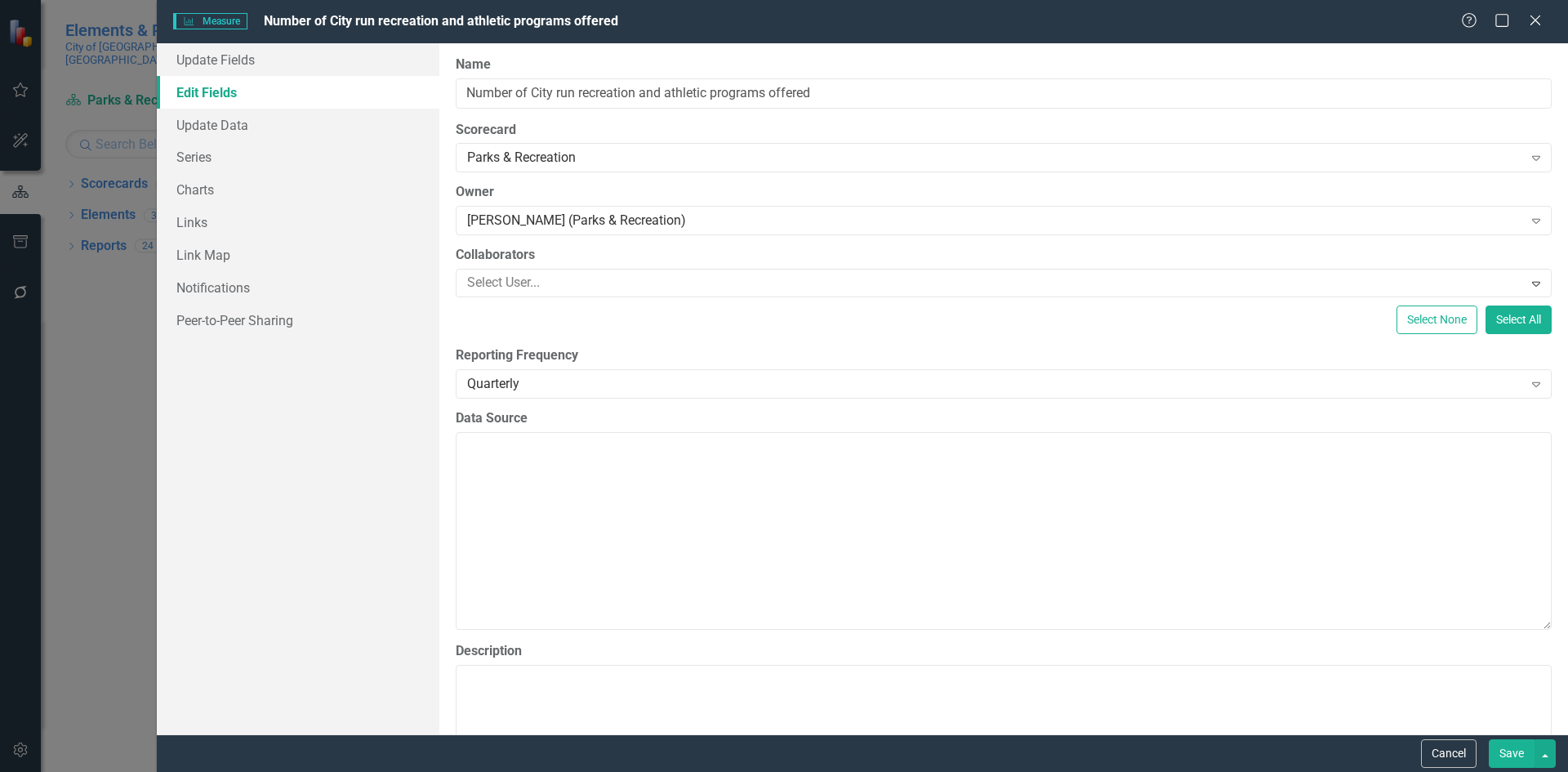
click at [1512, 741] on button "Save" at bounding box center [1511, 752] width 45 height 28
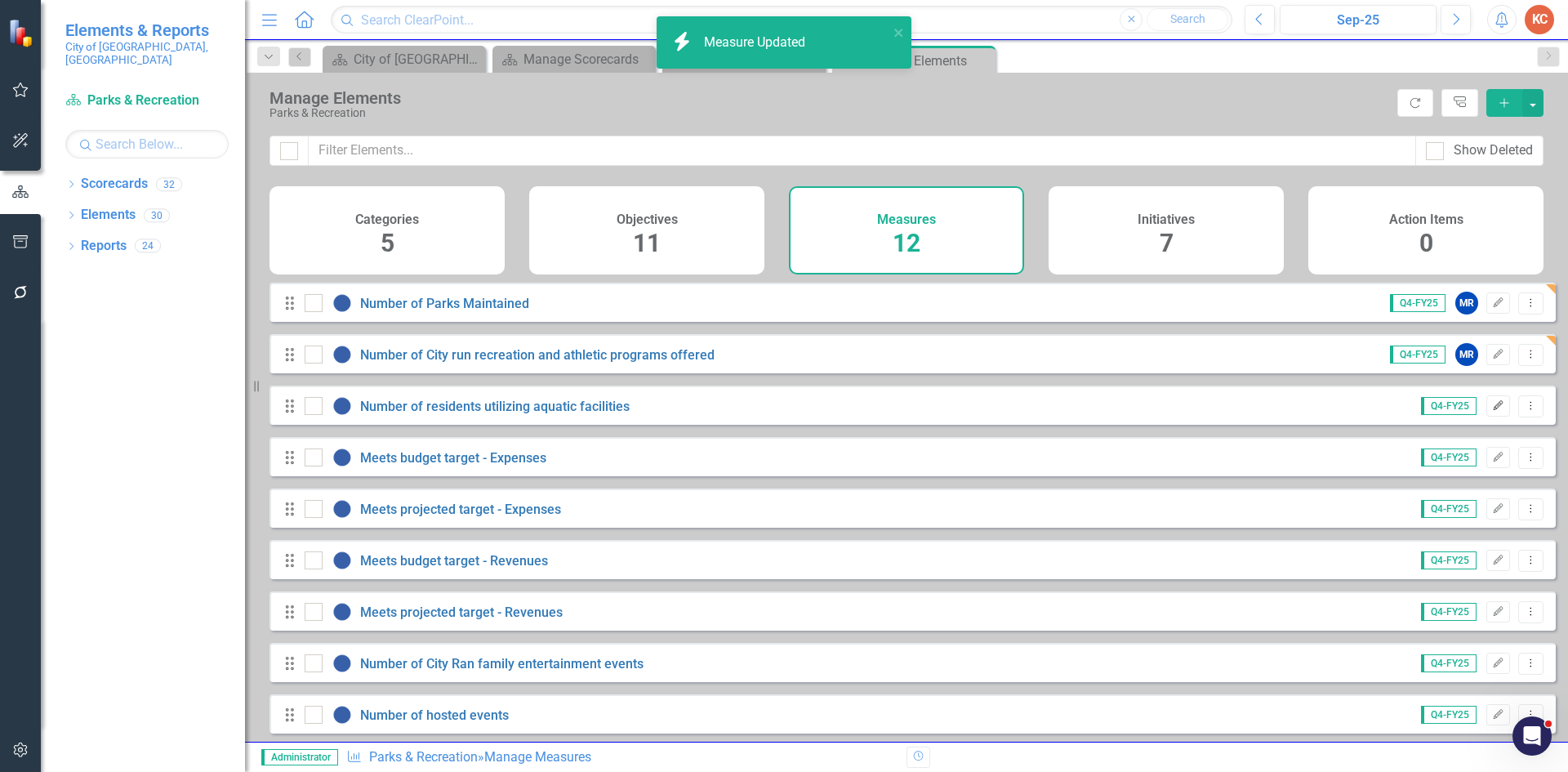
click at [1487, 417] on button "Edit" at bounding box center [1499, 406] width 24 height 21
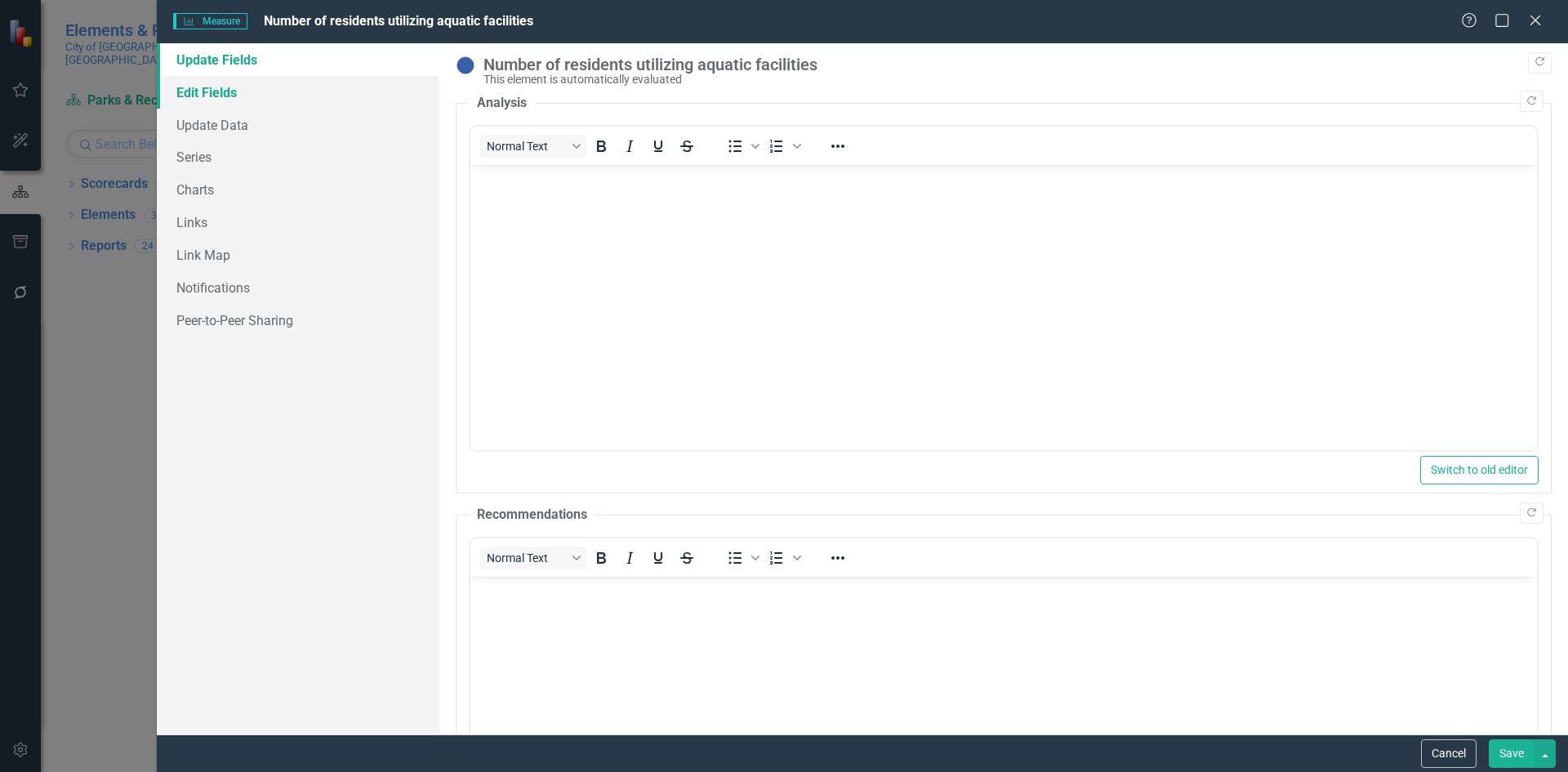
click at [207, 92] on link "Edit Fields" at bounding box center [298, 92] width 282 height 33
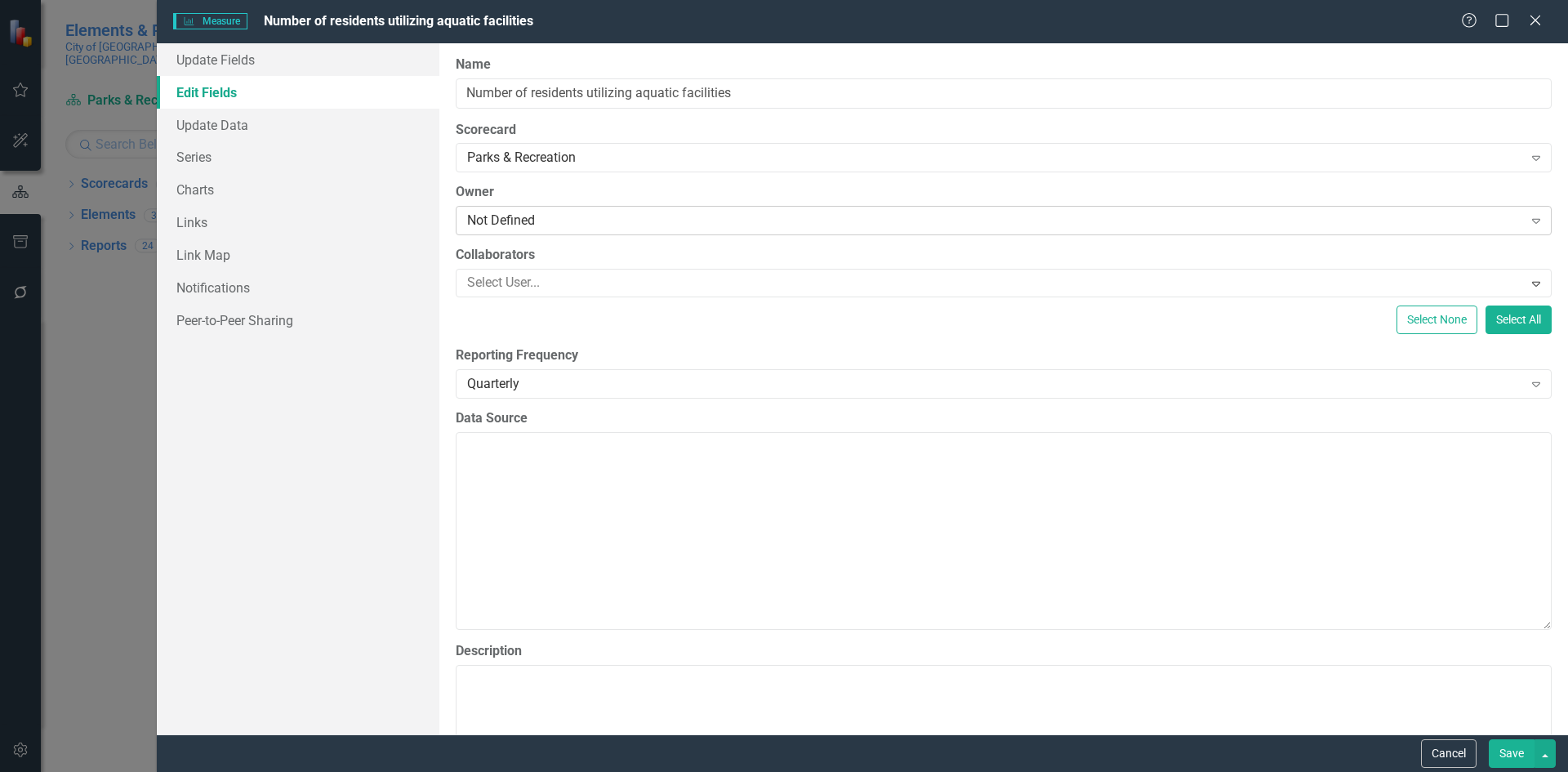
click at [591, 223] on div "Not Defined" at bounding box center [995, 221] width 1056 height 19
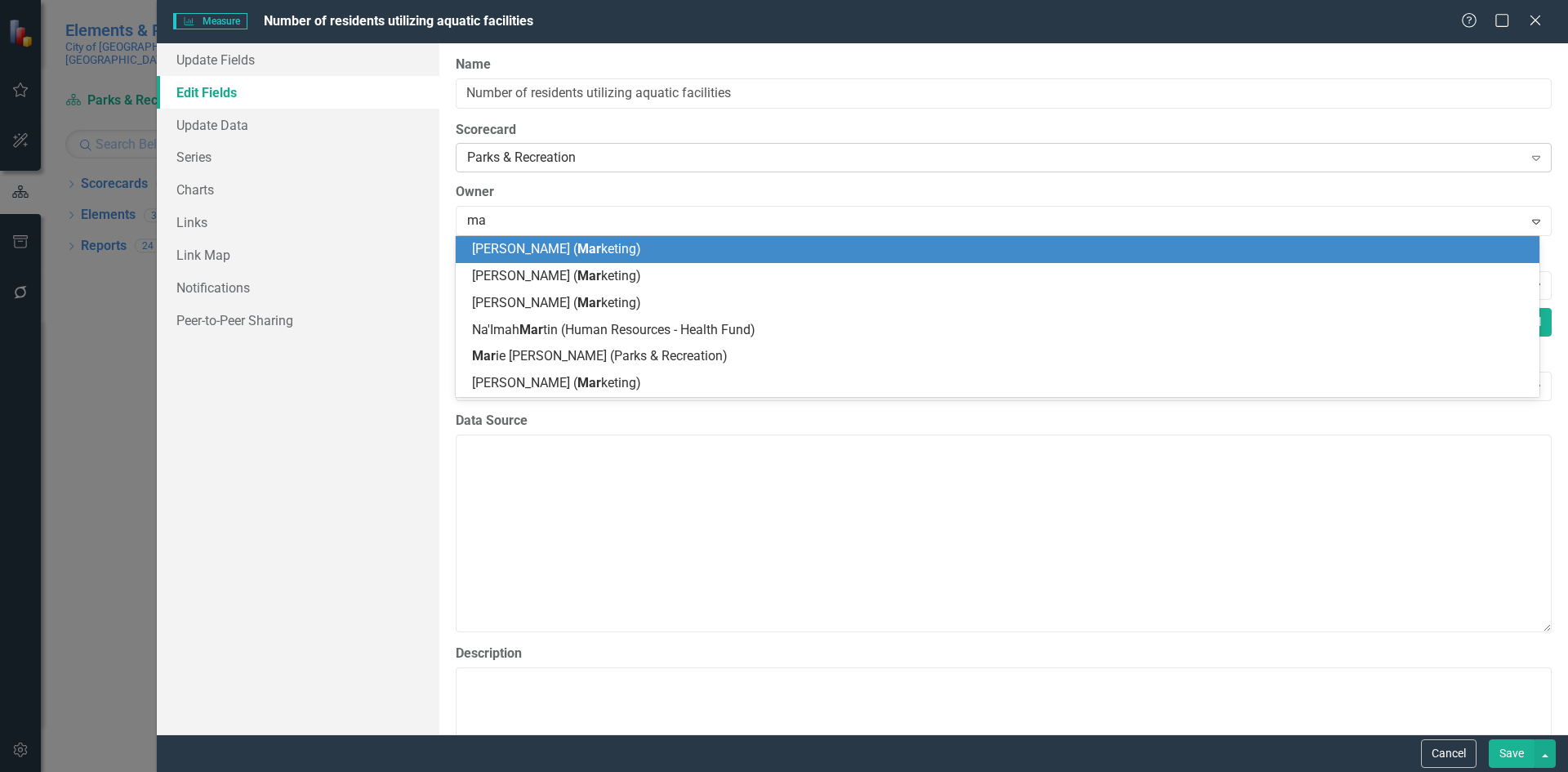
type input "m"
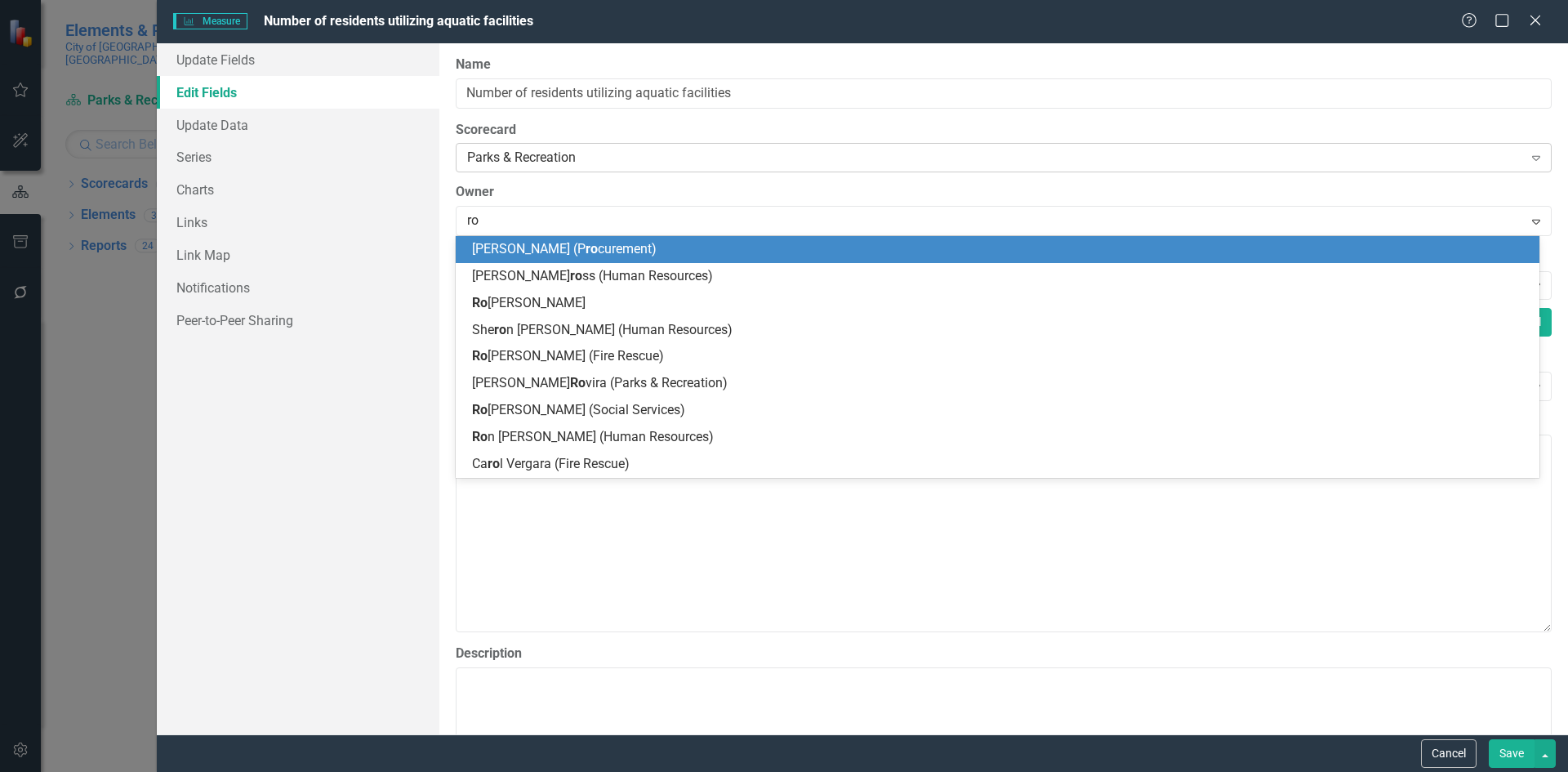
type input "rov"
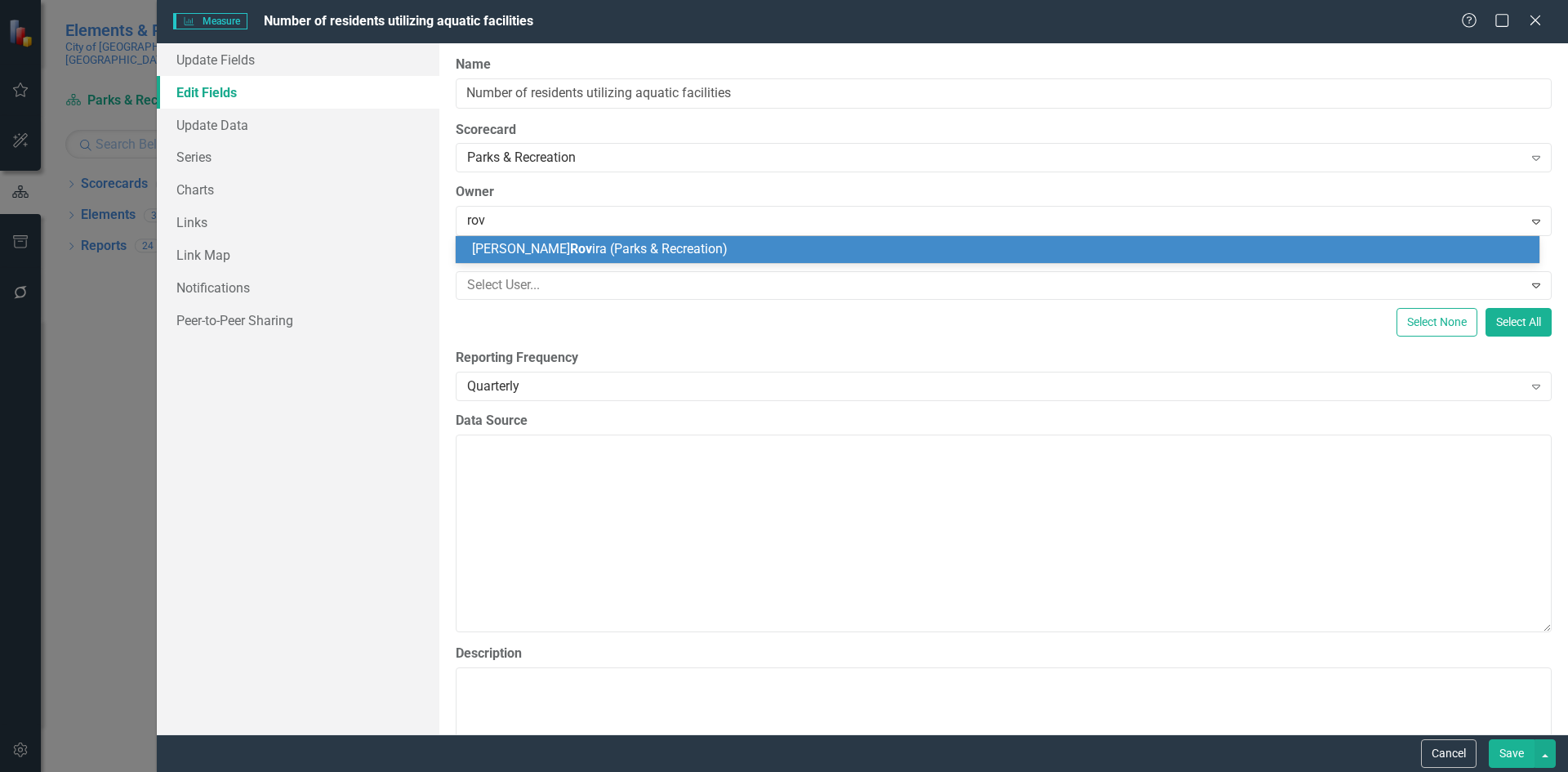
click at [557, 258] on div "Marie Rov ira (Parks & Recreation)" at bounding box center [1001, 250] width 1058 height 19
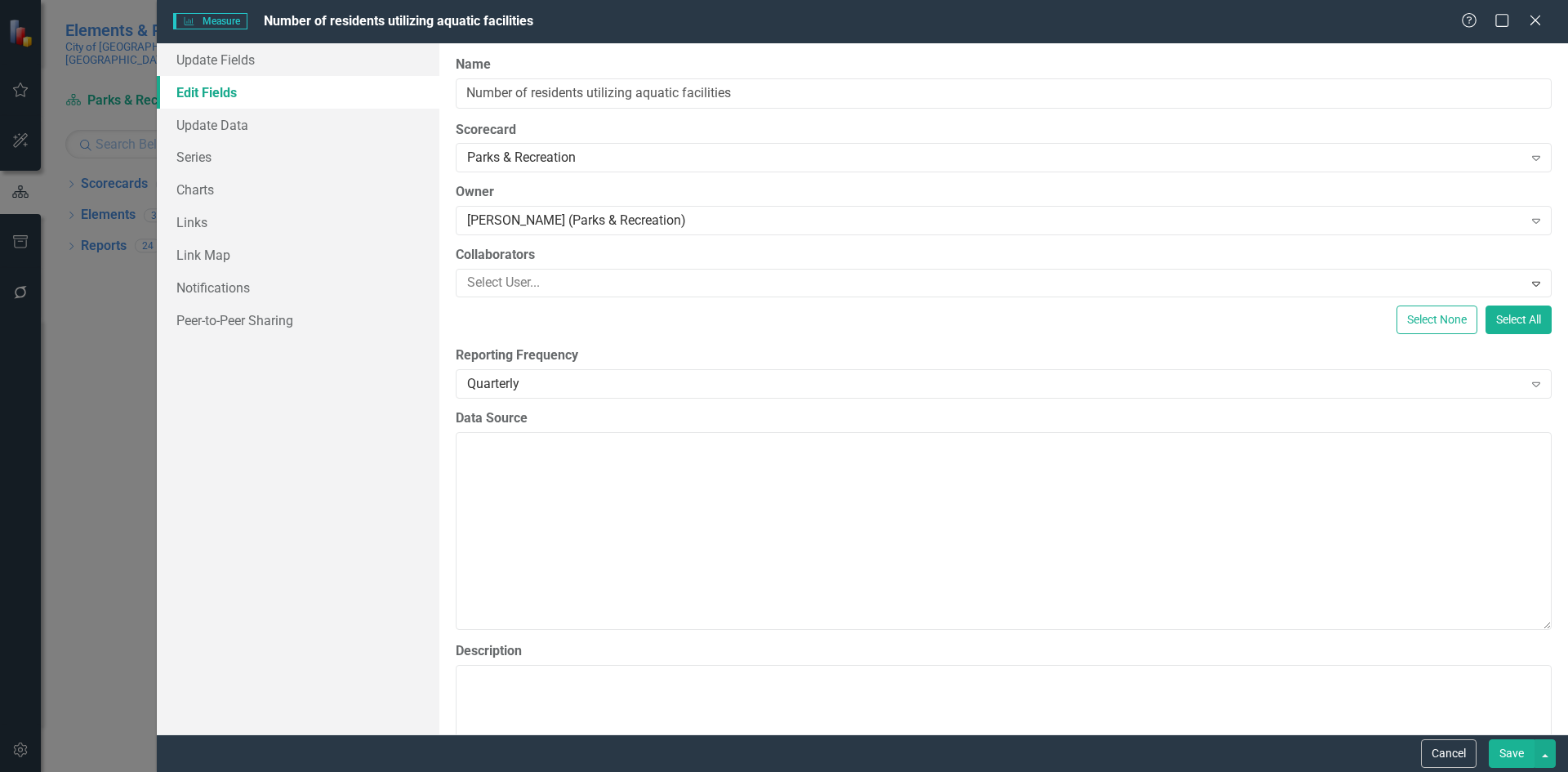
click at [1514, 750] on button "Save" at bounding box center [1511, 752] width 45 height 28
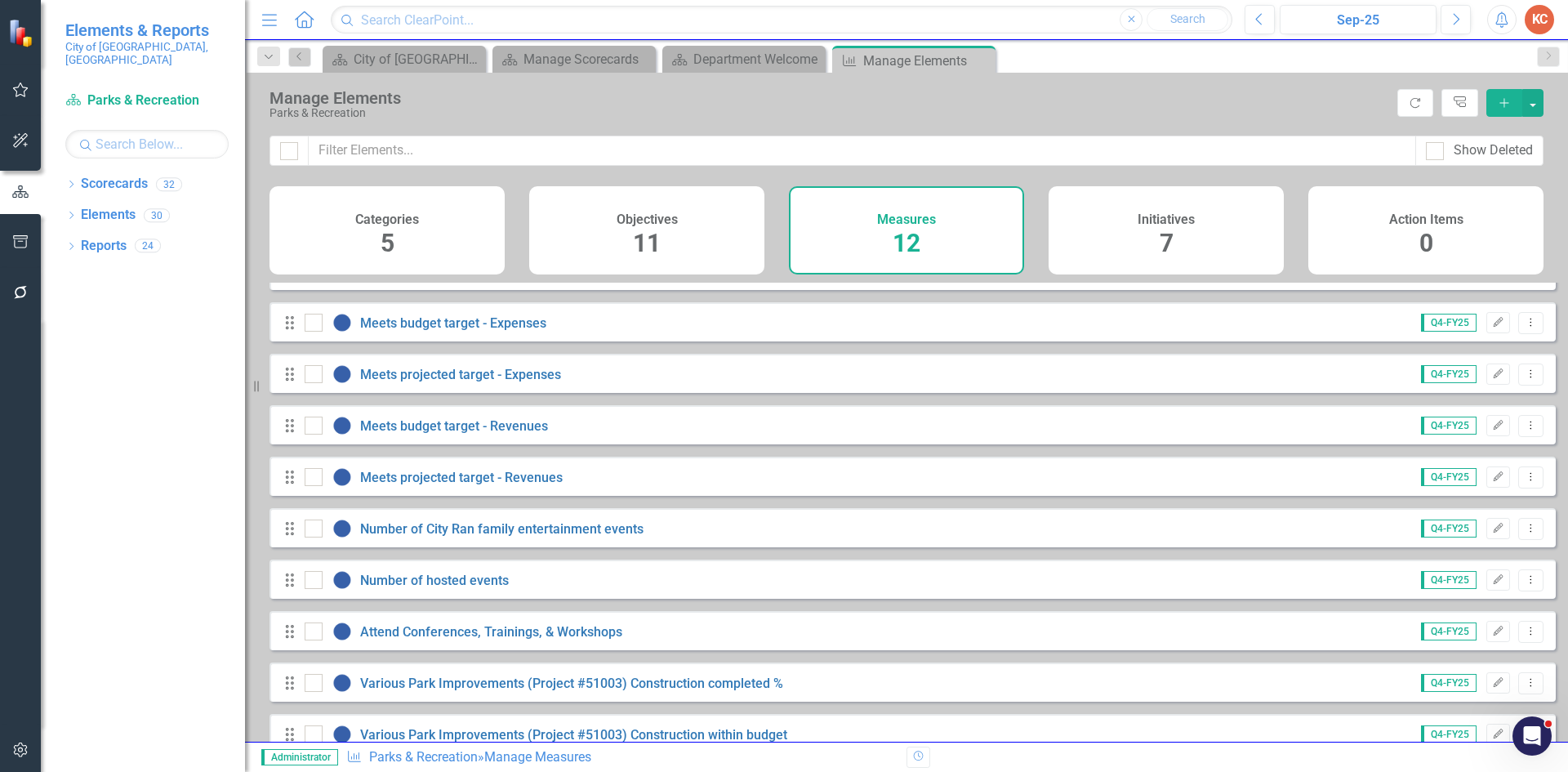
scroll to position [163, 0]
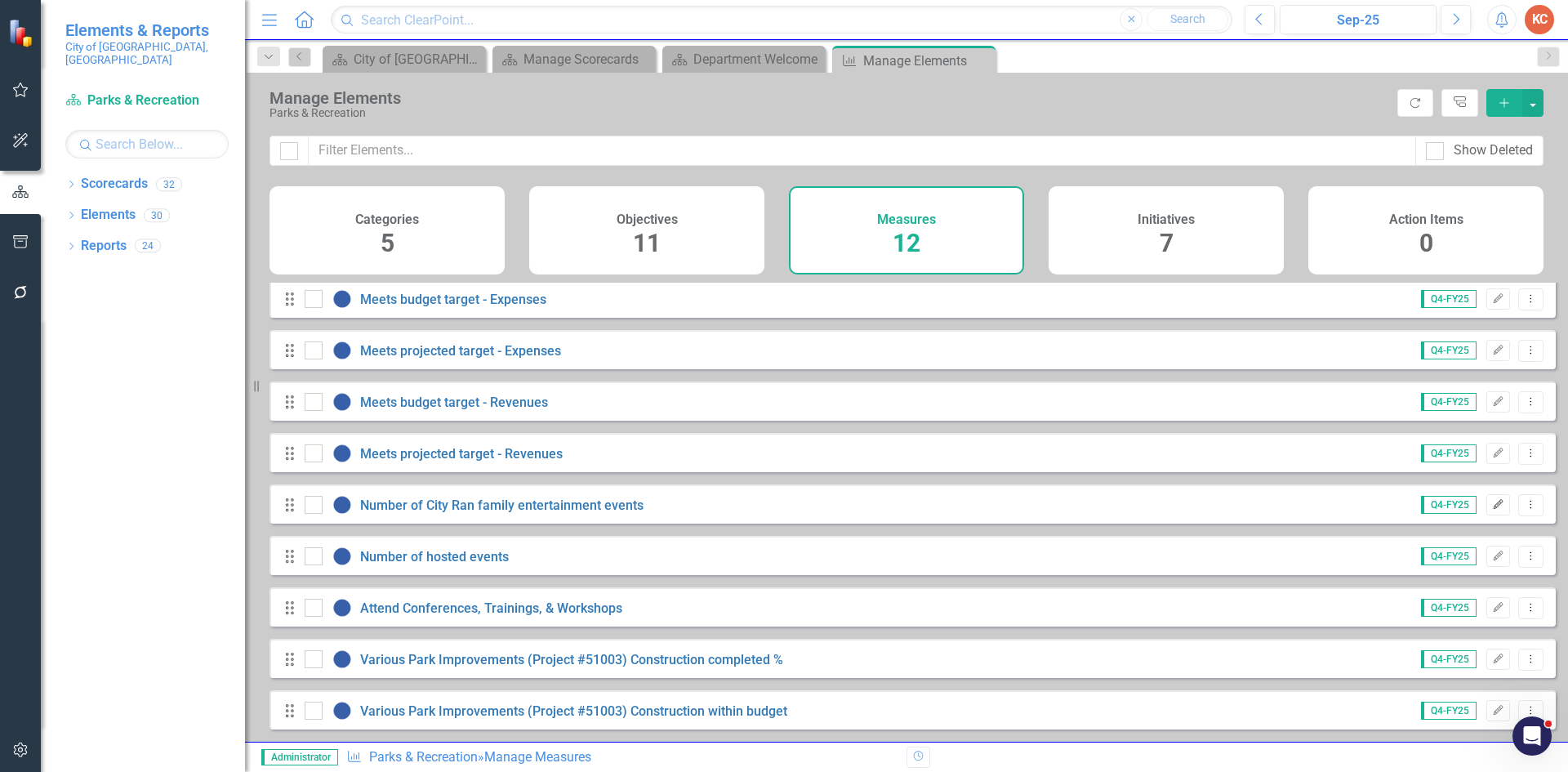
click at [1492, 509] on icon "Edit" at bounding box center [1498, 504] width 12 height 9
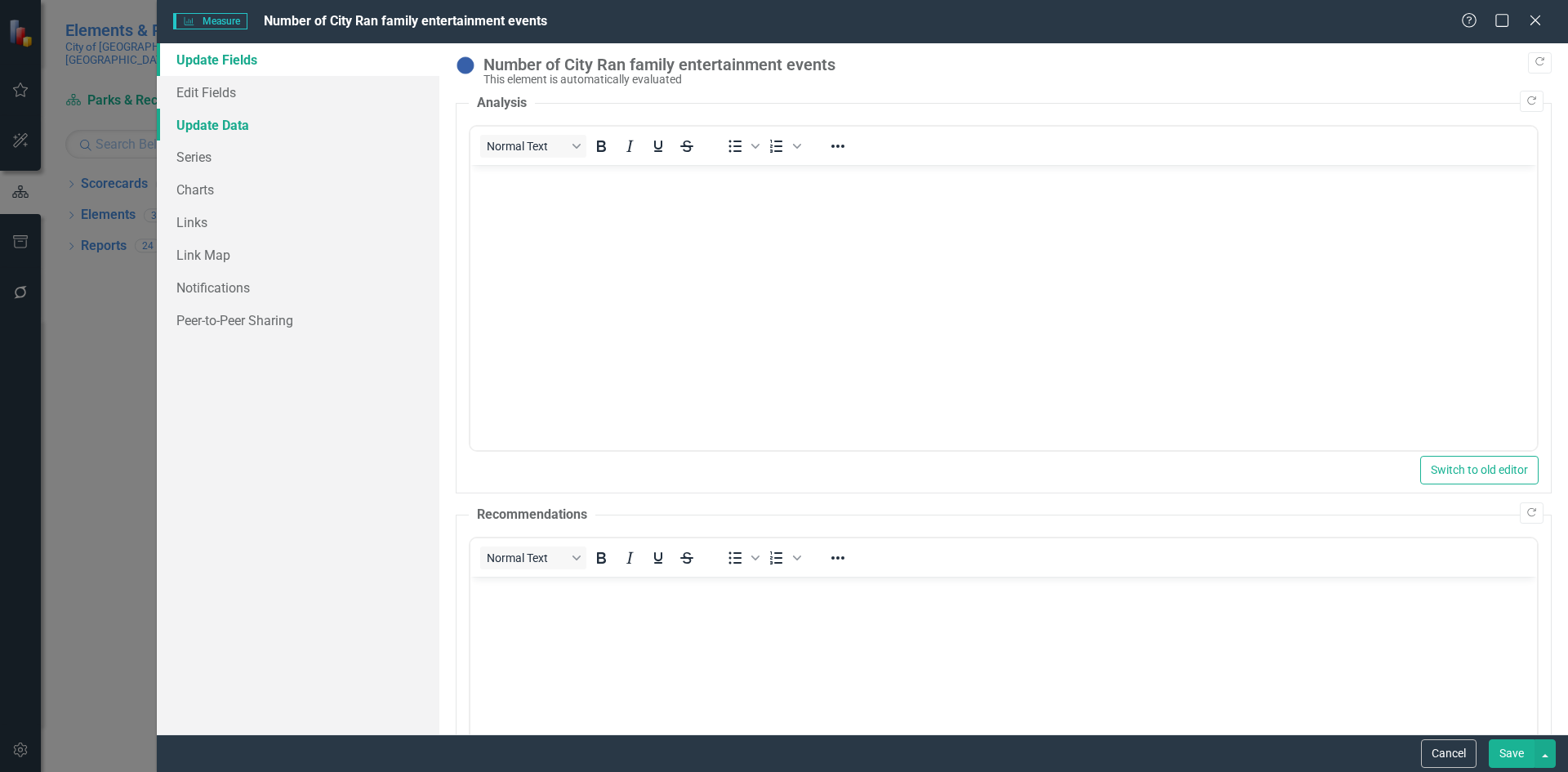
scroll to position [0, 0]
drag, startPoint x: 198, startPoint y: 122, endPoint x: 209, endPoint y: 120, distance: 11.2
click at [199, 122] on link "Update Data" at bounding box center [298, 125] width 282 height 33
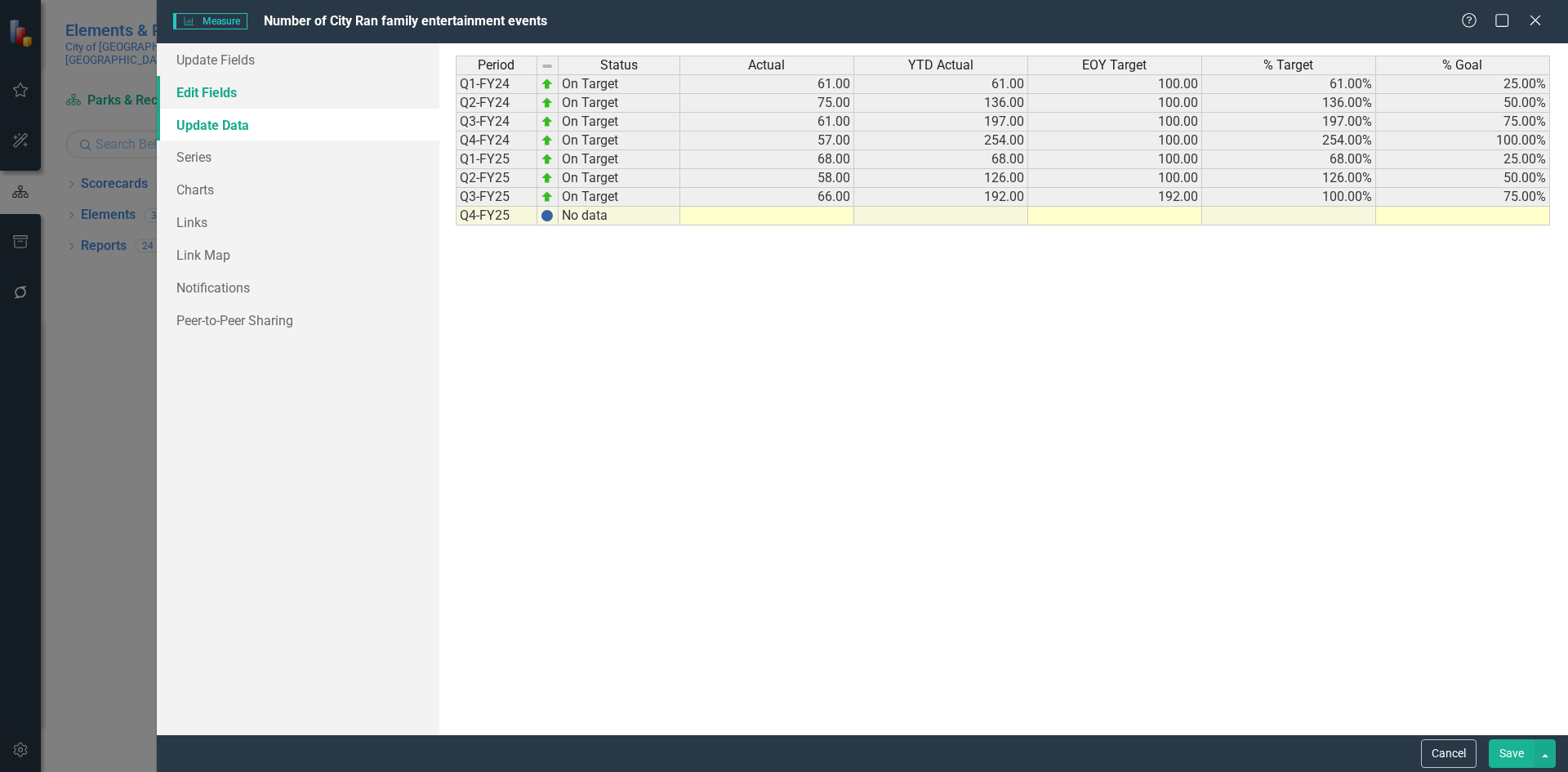
click at [255, 96] on link "Edit Fields" at bounding box center [298, 92] width 282 height 33
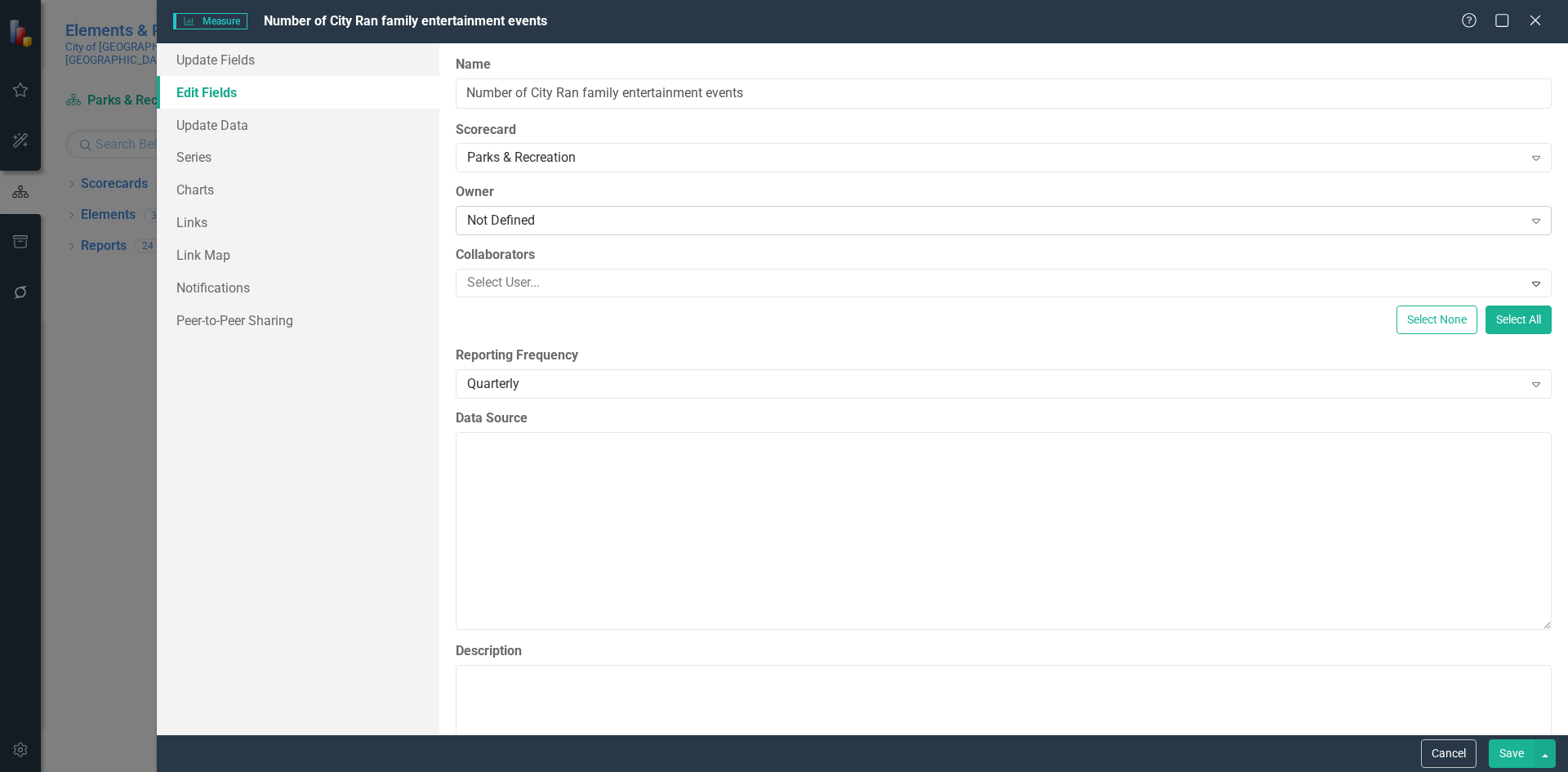
click at [622, 218] on div "Not Defined" at bounding box center [995, 221] width 1056 height 19
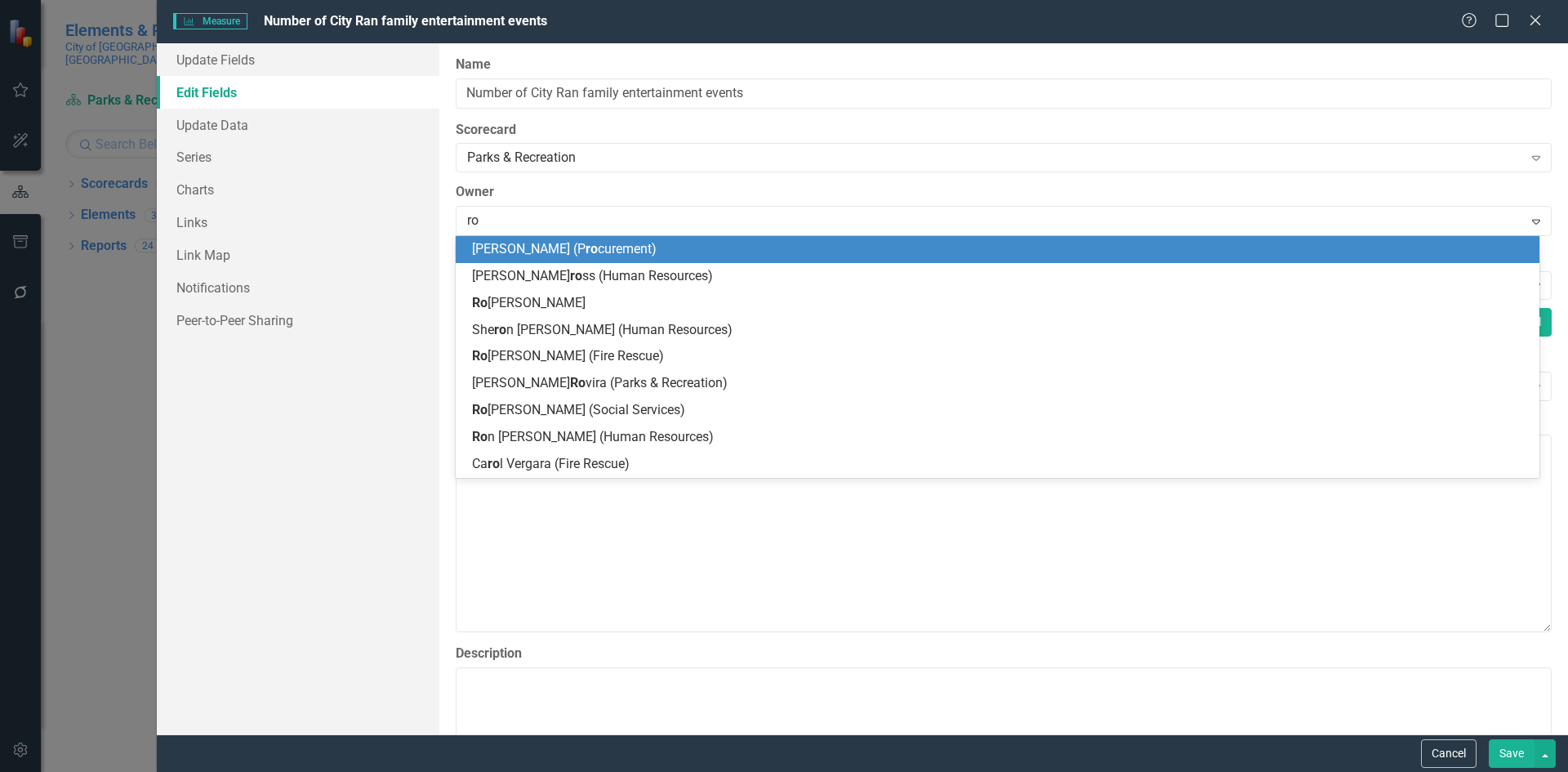
type input "rov"
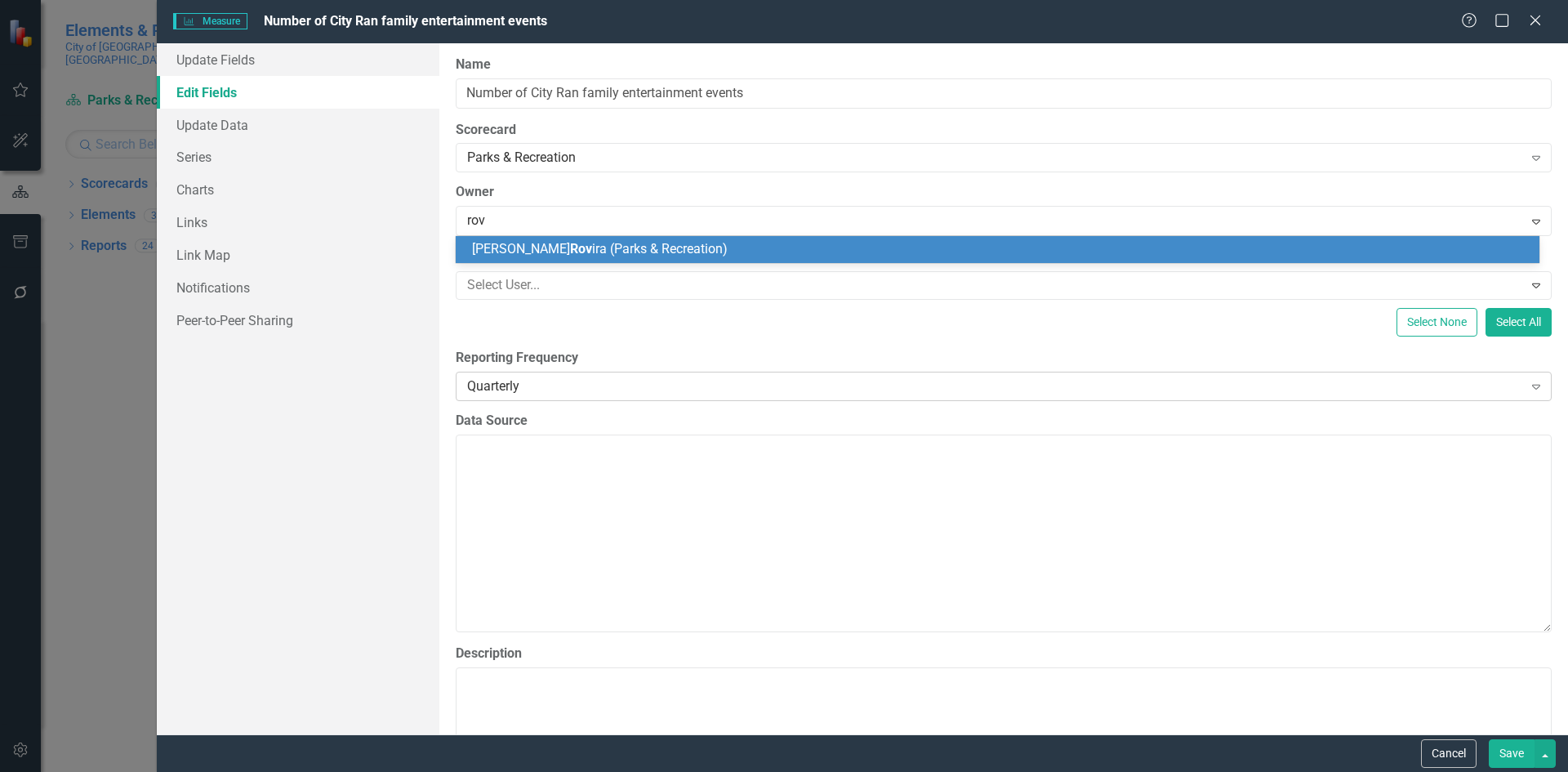
drag, startPoint x: 638, startPoint y: 248, endPoint x: 1152, endPoint y: 397, distance: 535.2
click at [639, 247] on span "Marie Rov ira (Parks & Recreation)" at bounding box center [599, 248] width 256 height 15
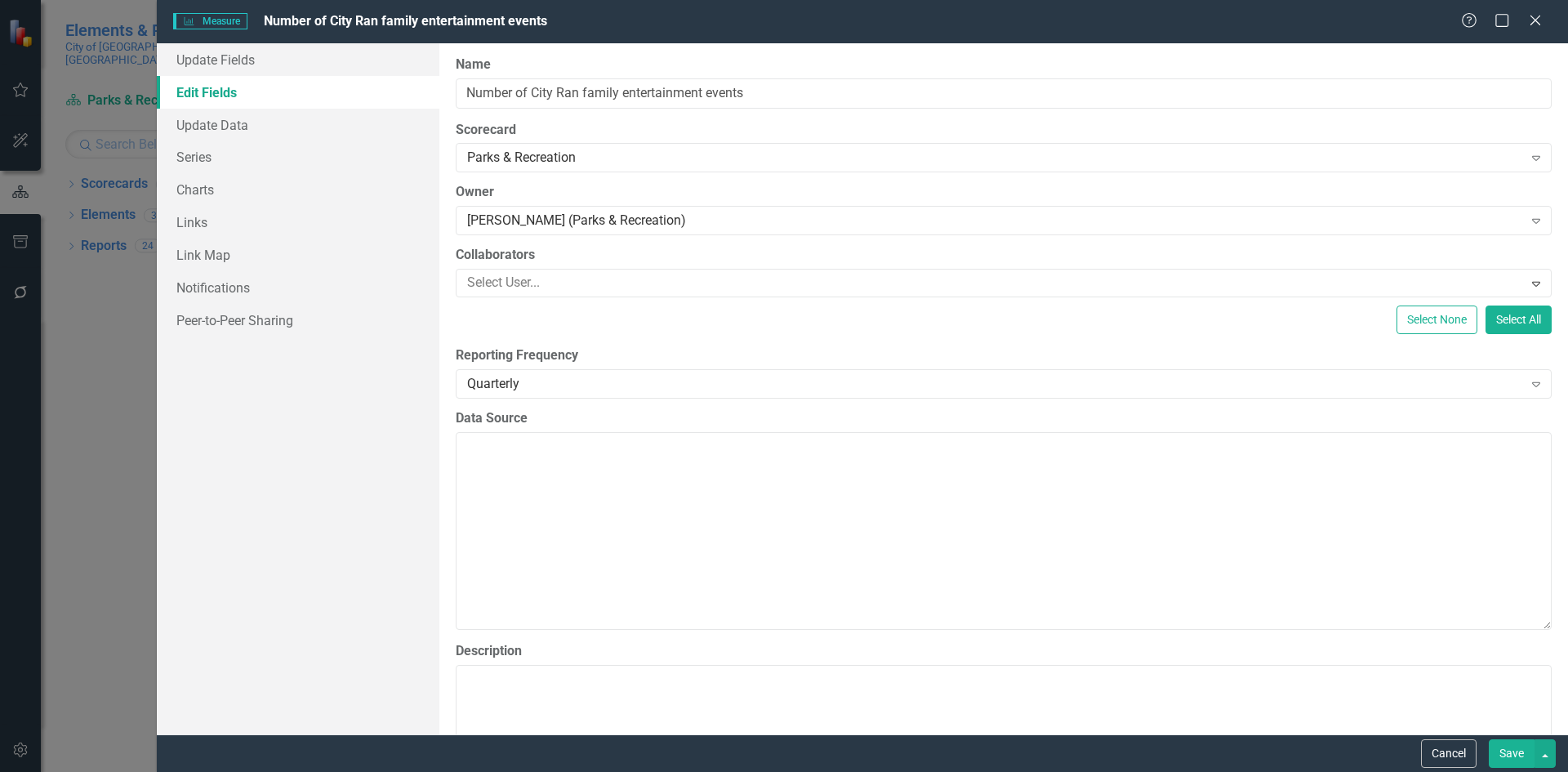
click at [1524, 745] on button "Save" at bounding box center [1511, 752] width 45 height 28
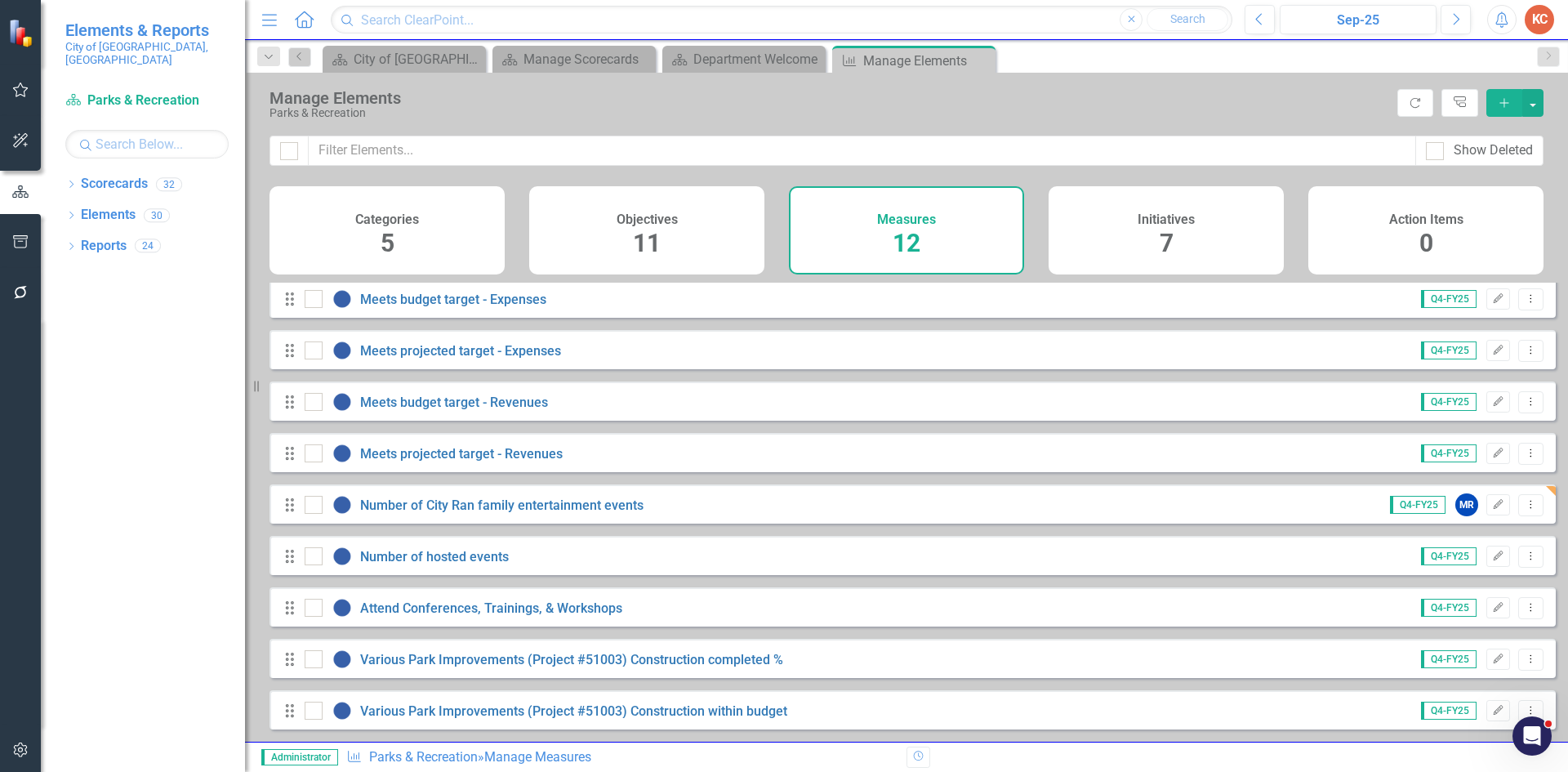
scroll to position [170, 0]
click at [1492, 556] on icon "Edit" at bounding box center [1498, 555] width 12 height 9
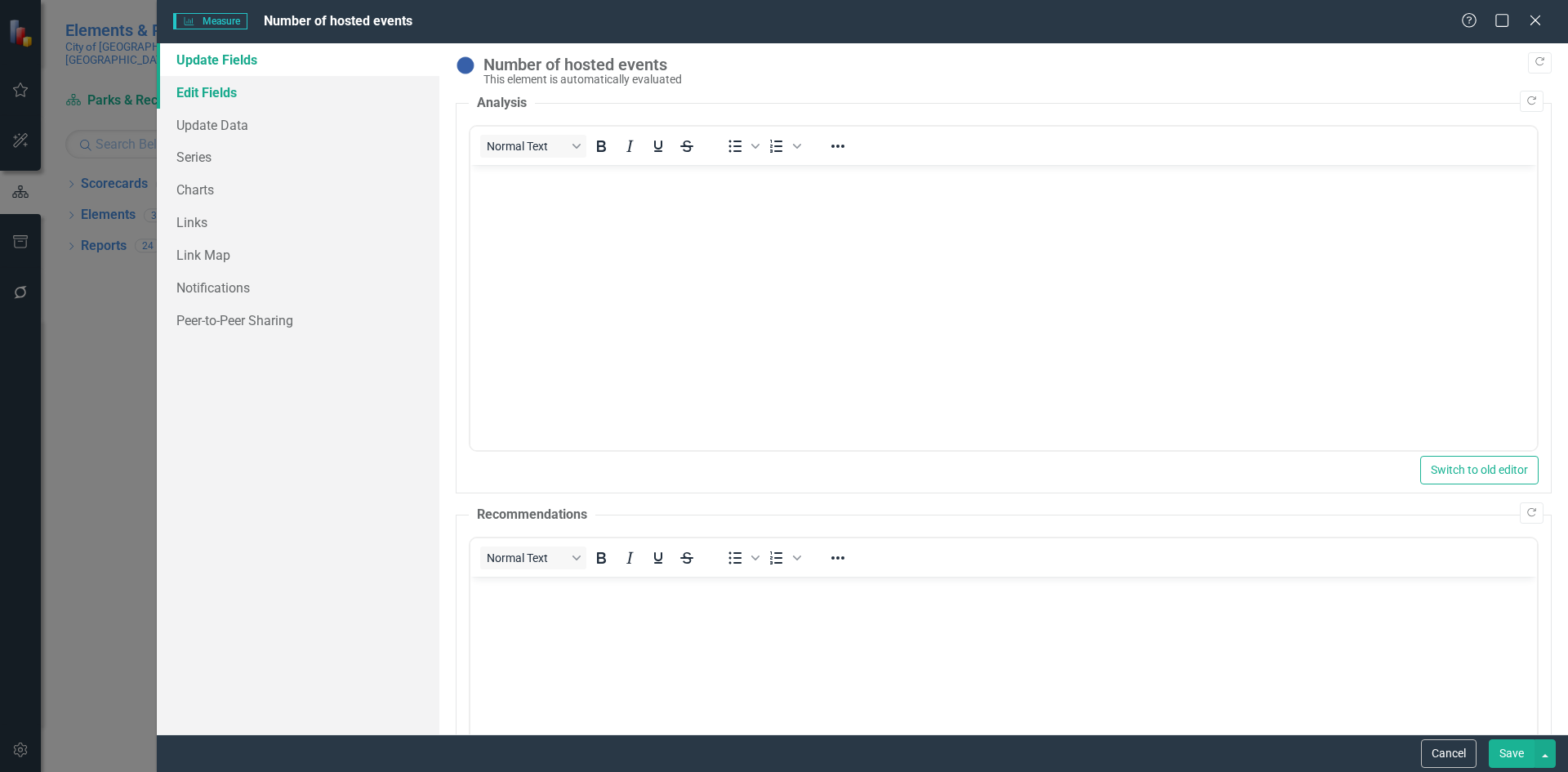
scroll to position [0, 0]
click at [239, 83] on link "Edit Fields" at bounding box center [298, 92] width 282 height 33
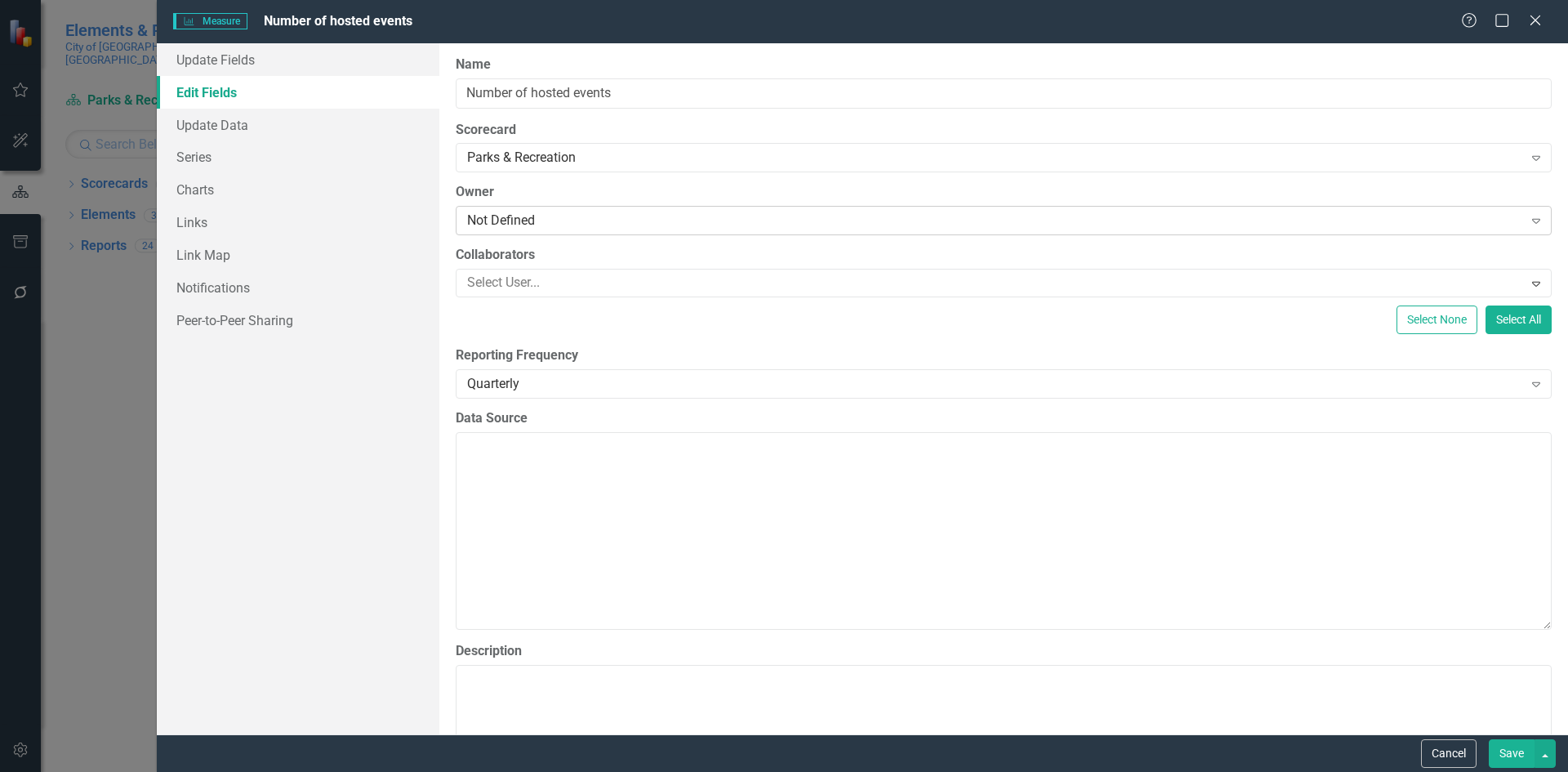
click at [576, 217] on div "Not Defined" at bounding box center [995, 221] width 1056 height 19
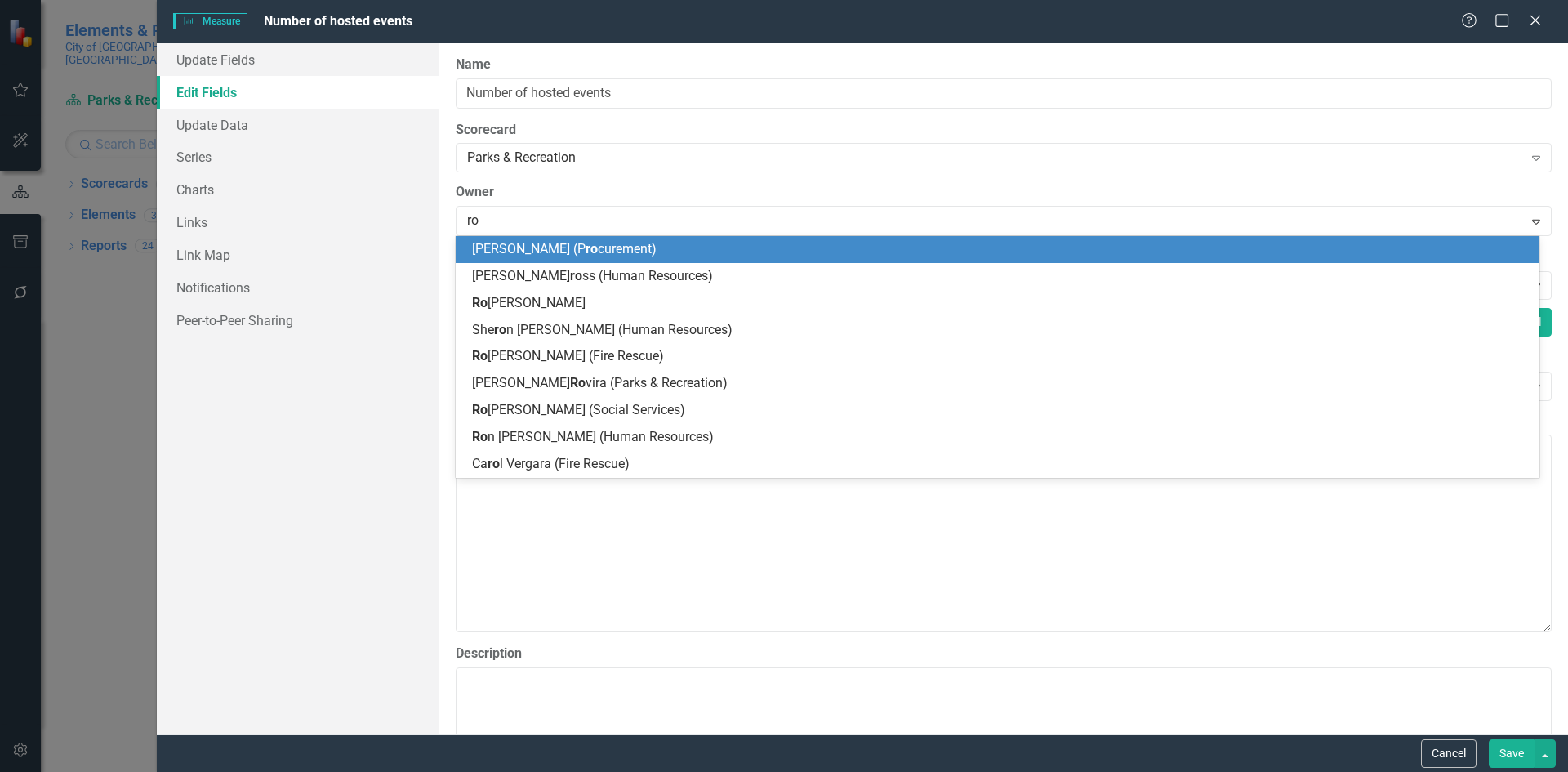
type input "rov"
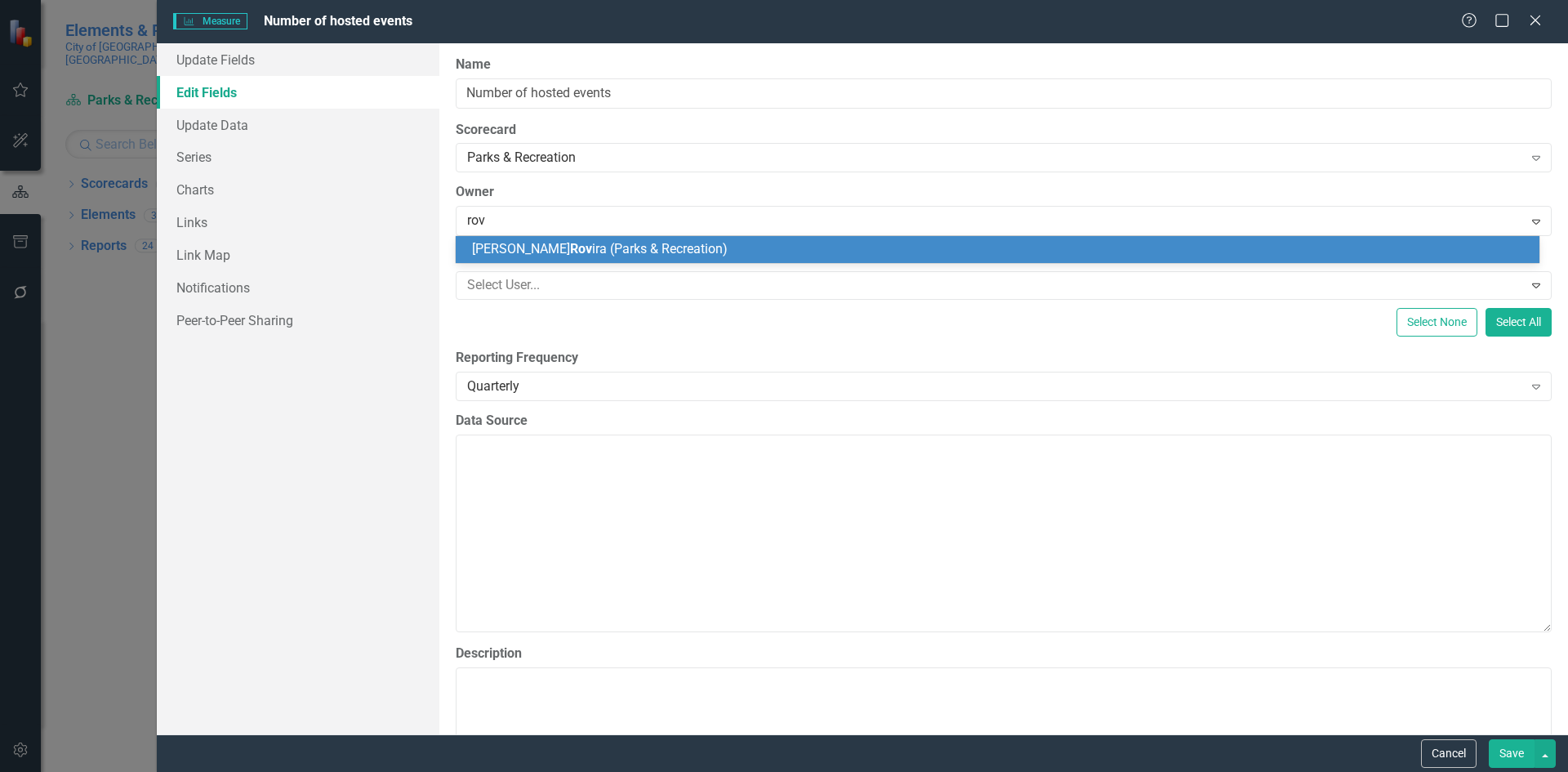
click at [568, 244] on span "Marie Rov ira (Parks & Recreation)" at bounding box center [599, 248] width 256 height 15
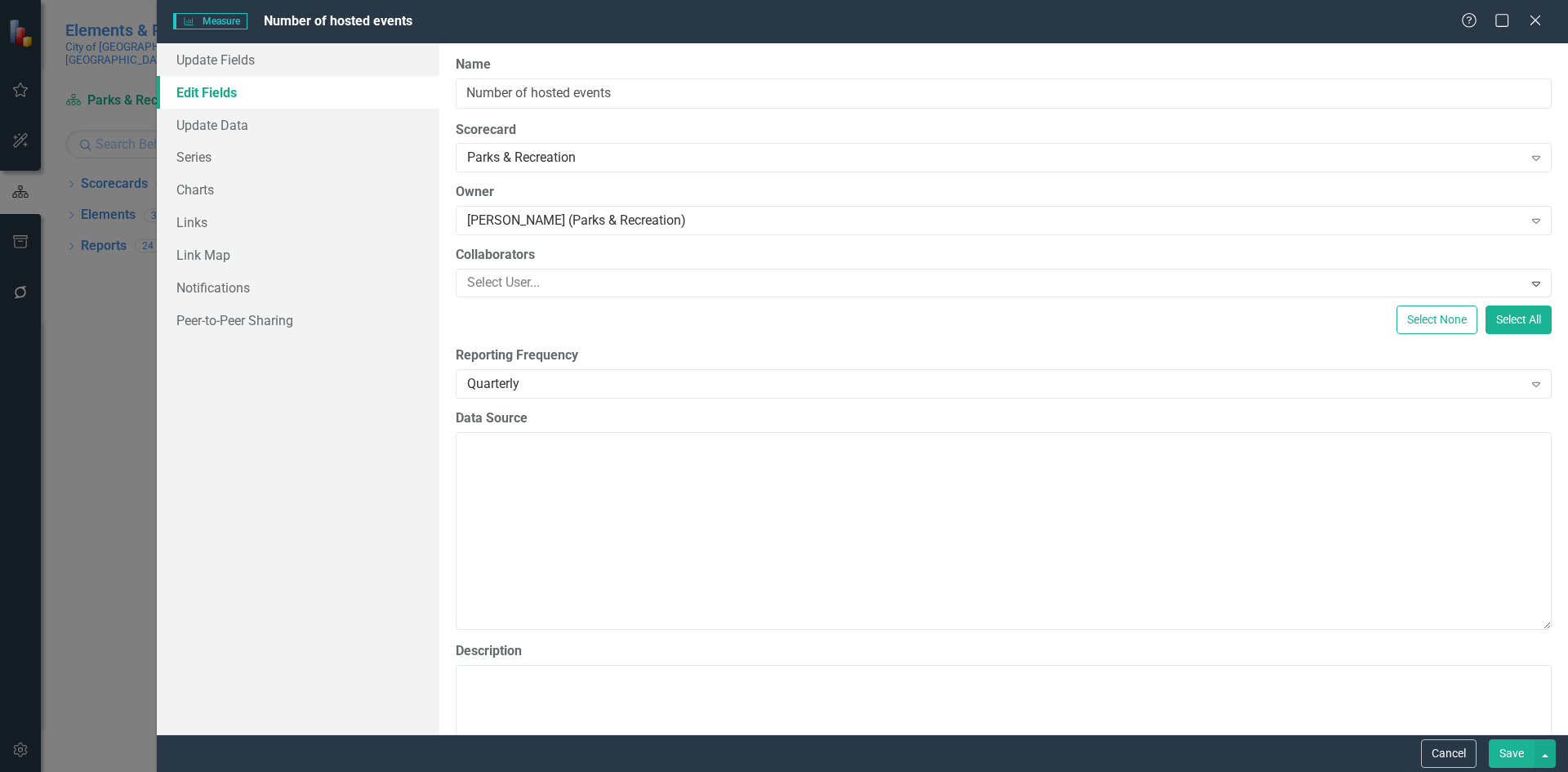
click at [1515, 760] on button "Save" at bounding box center [1511, 752] width 45 height 28
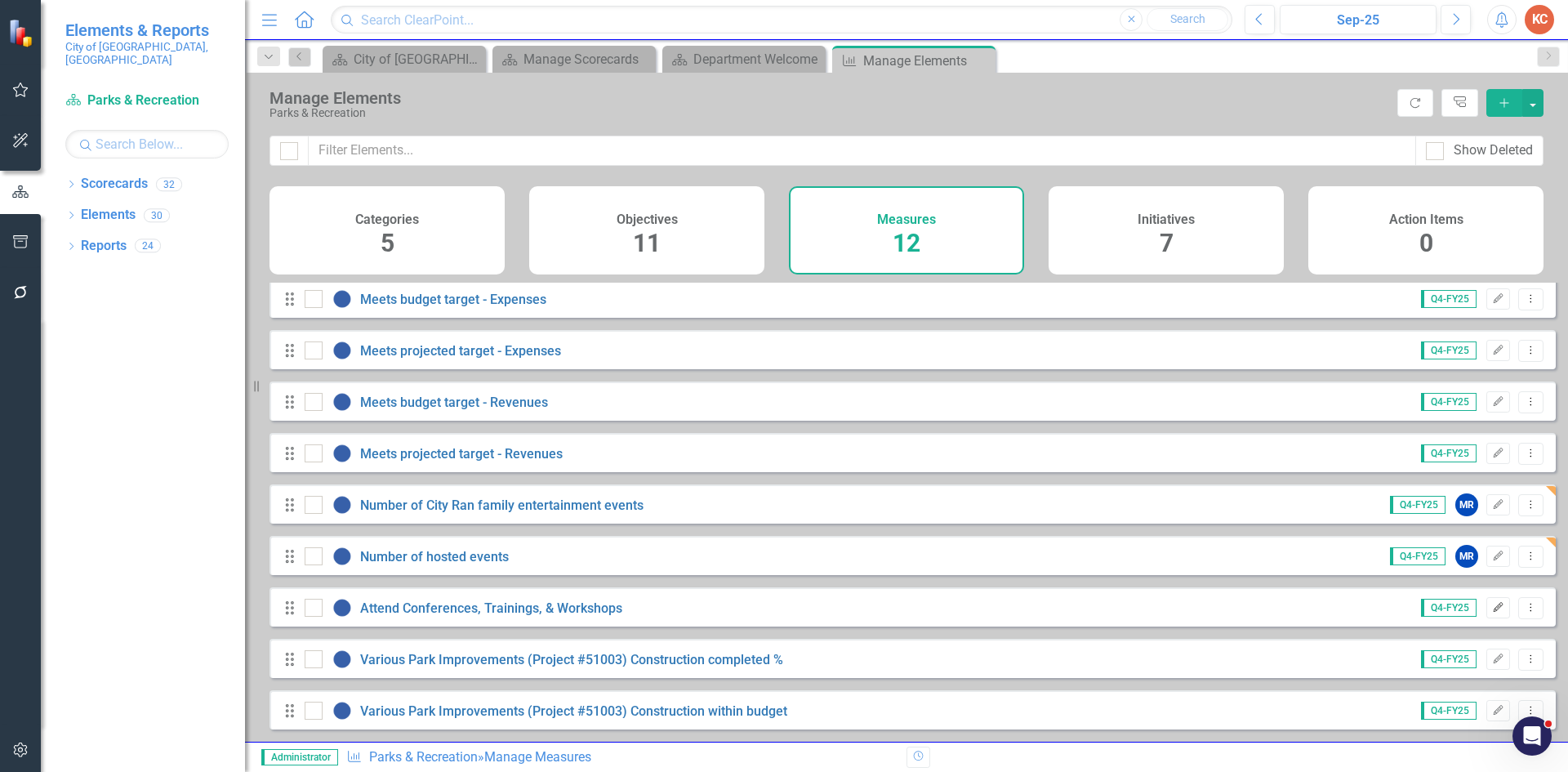
click at [1487, 616] on button "Edit" at bounding box center [1499, 607] width 24 height 21
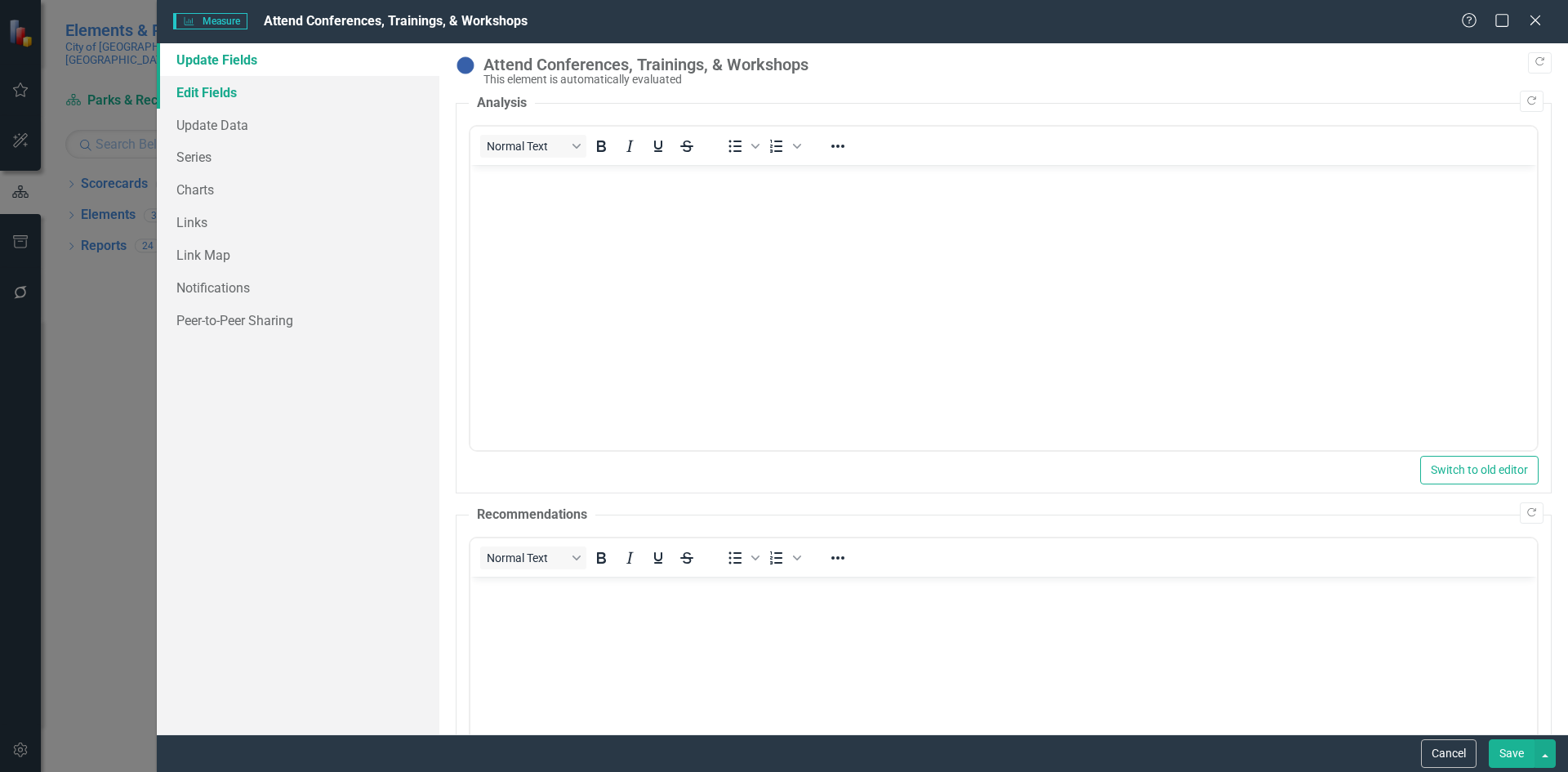
click at [188, 92] on link "Edit Fields" at bounding box center [298, 92] width 282 height 33
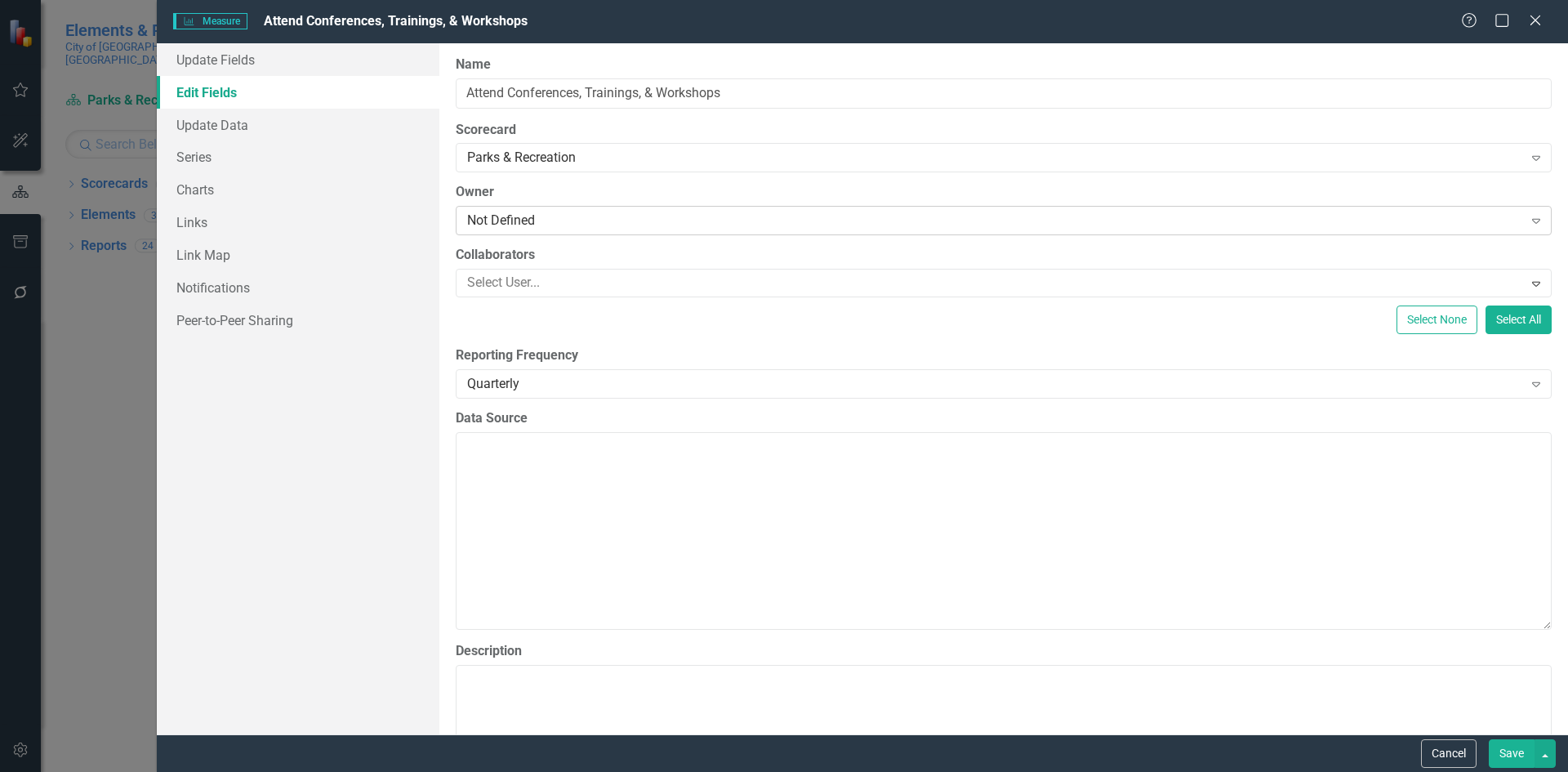
click at [577, 220] on div "Not Defined" at bounding box center [995, 221] width 1056 height 19
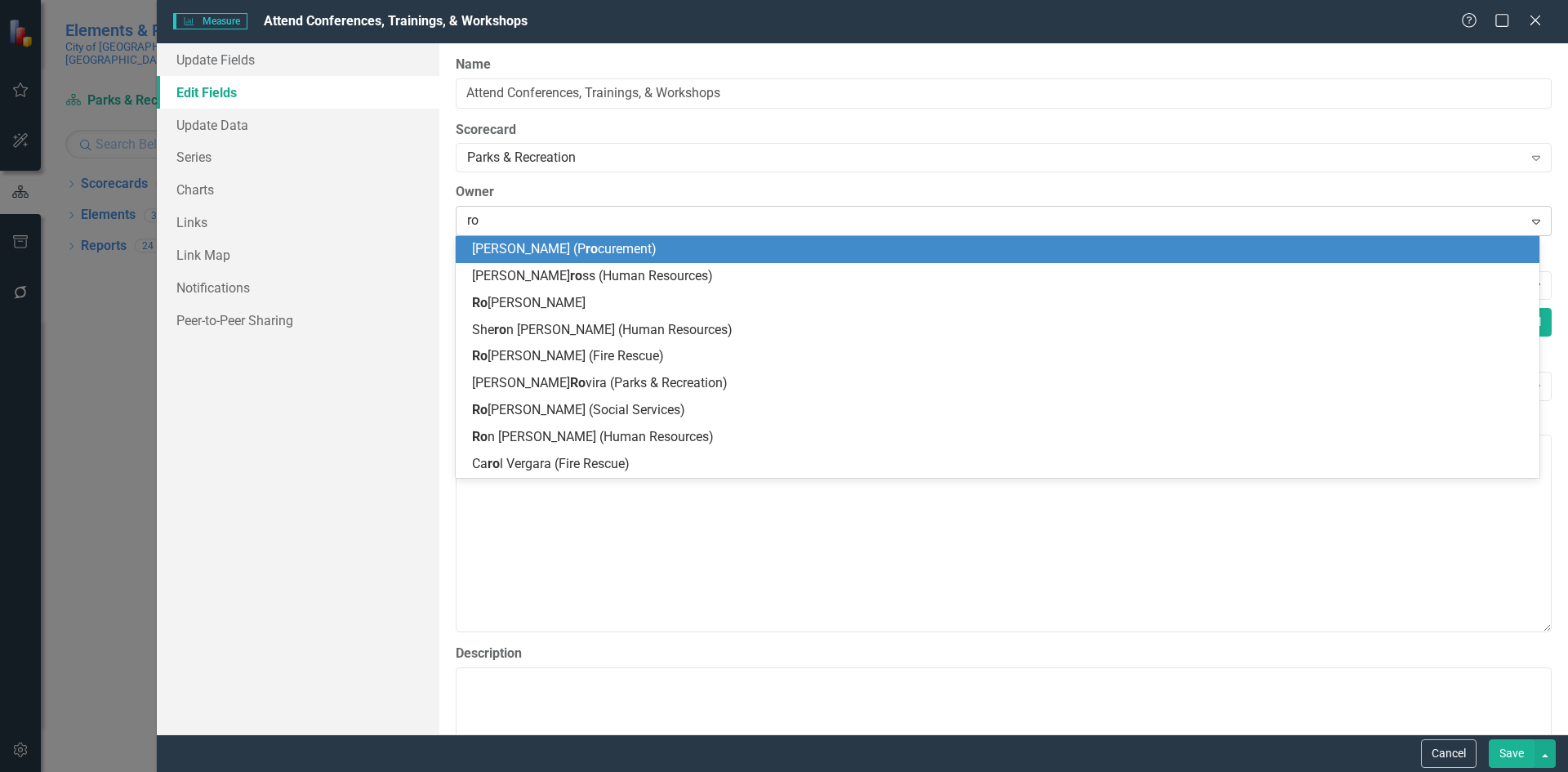
type input "rov"
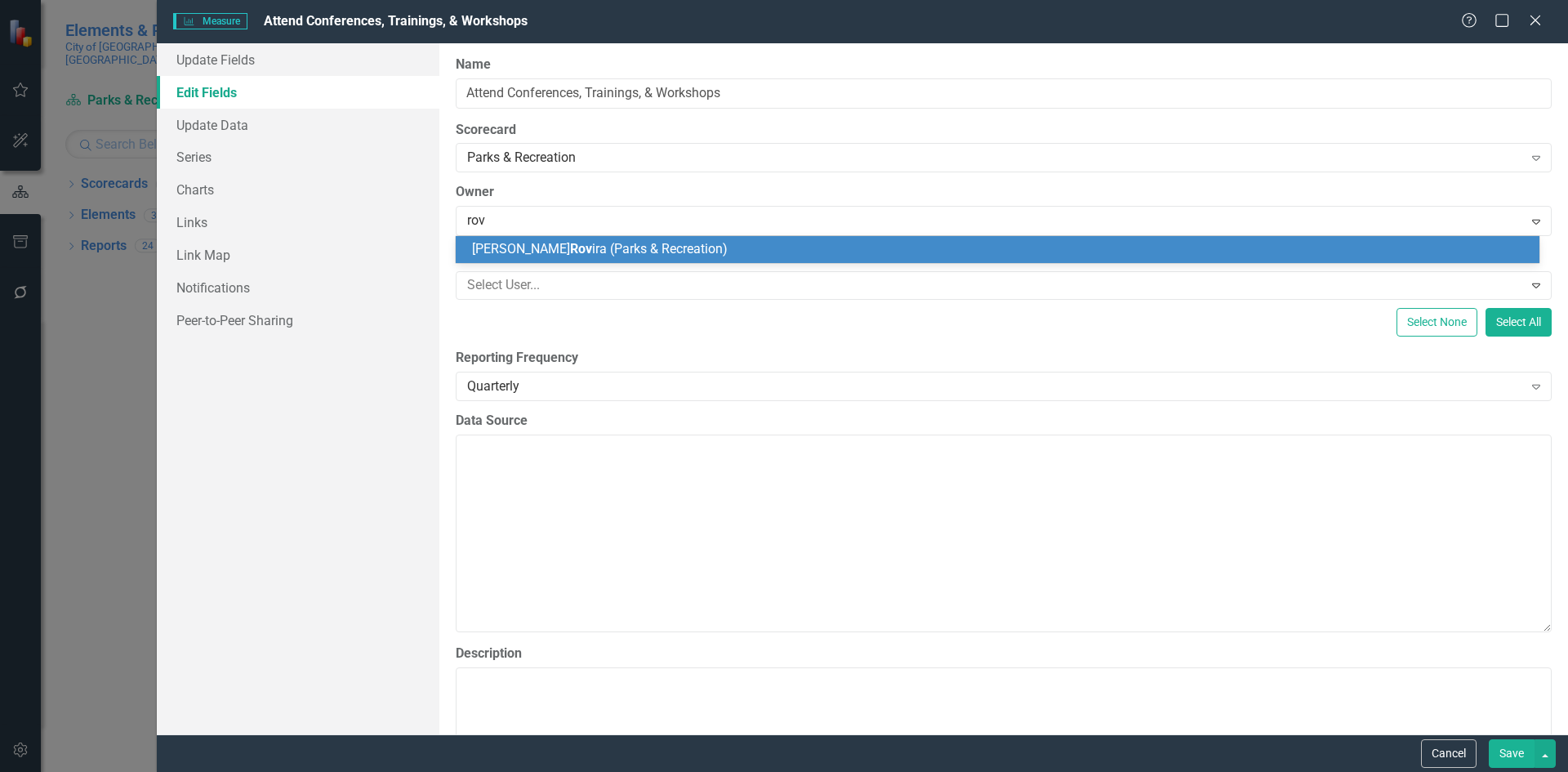
click at [586, 244] on span "Marie Rov ira (Parks & Recreation)" at bounding box center [599, 248] width 256 height 15
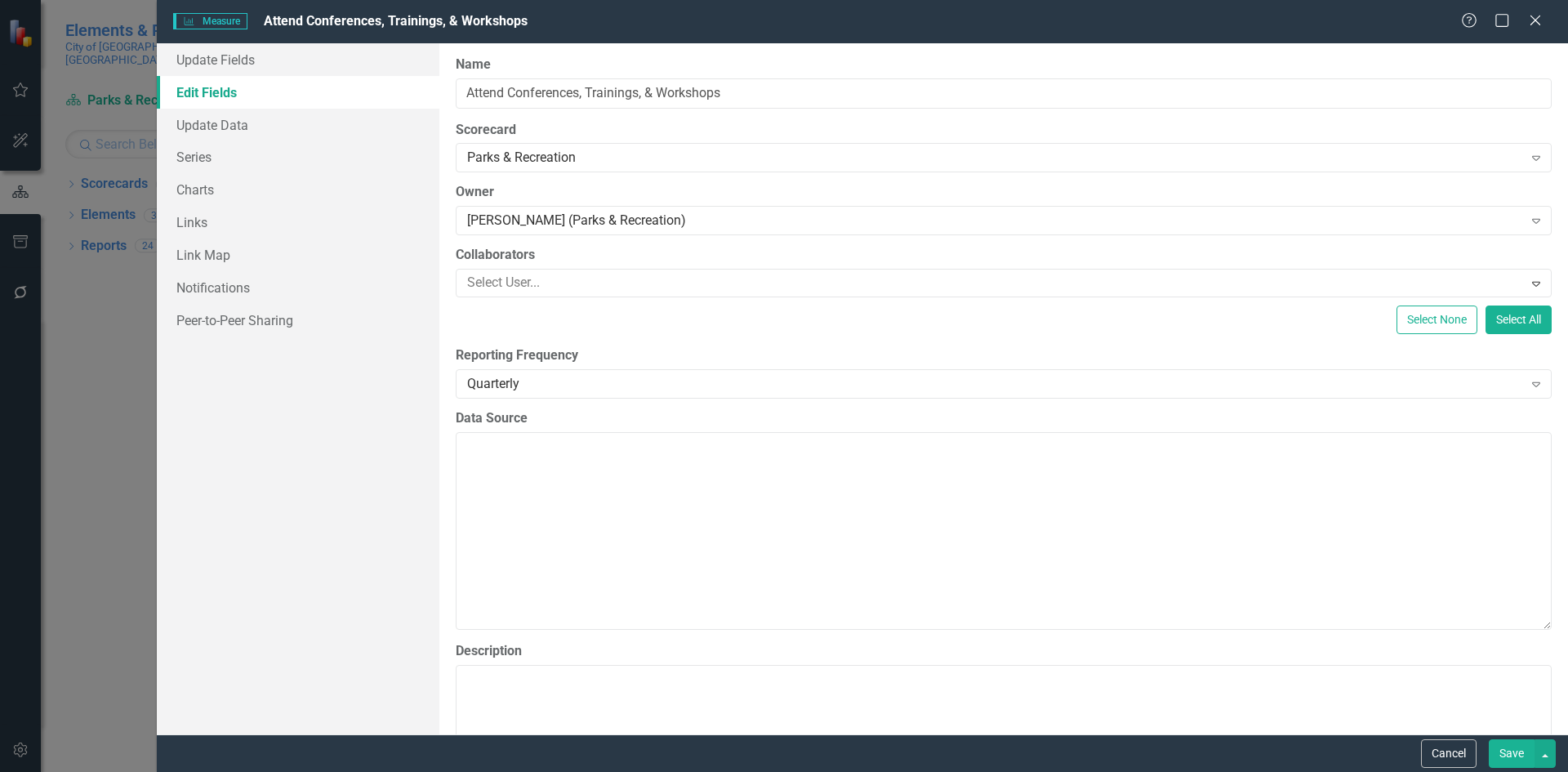
click at [1509, 759] on button "Save" at bounding box center [1511, 752] width 45 height 28
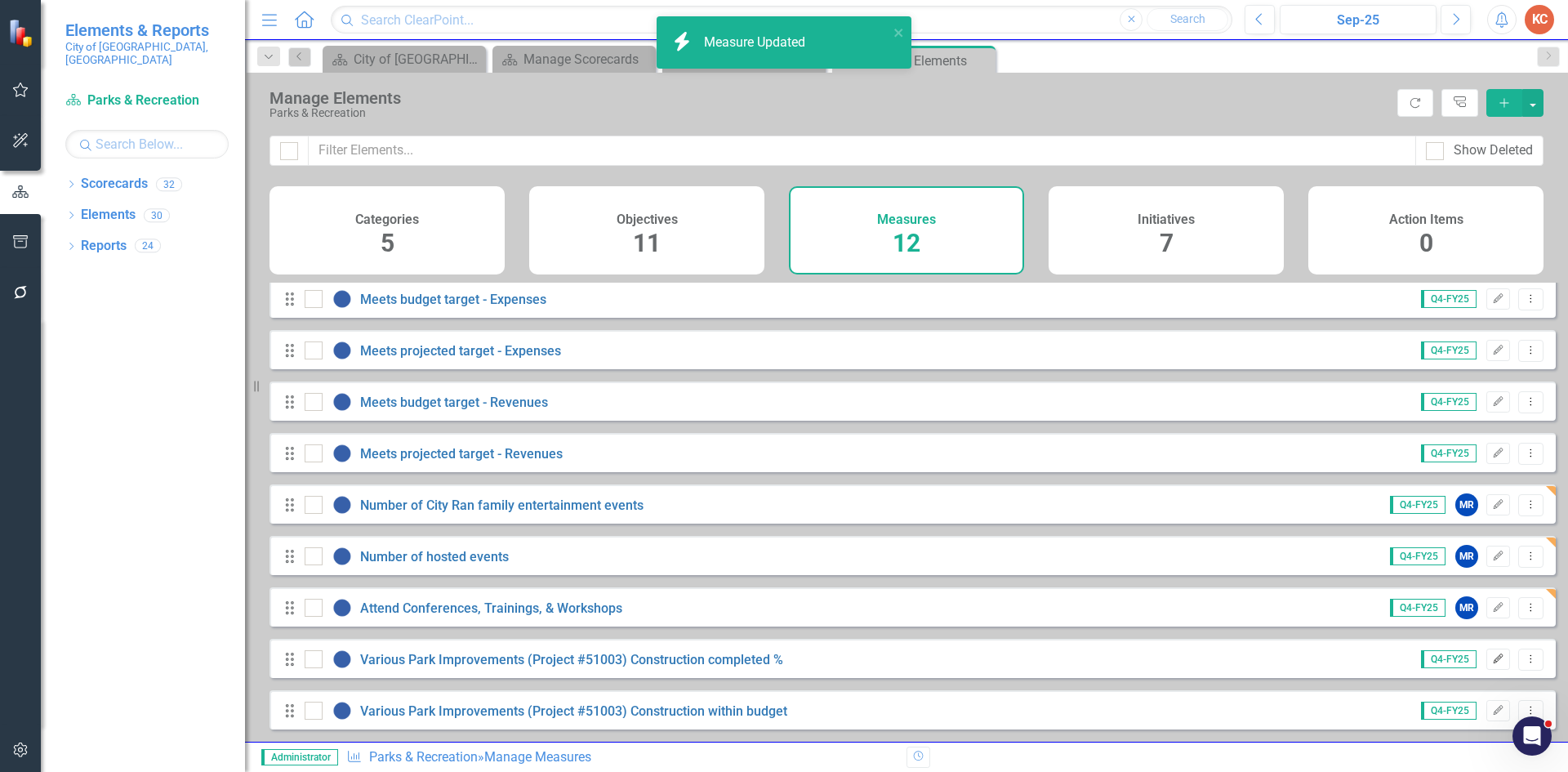
click at [1492, 657] on icon "Edit" at bounding box center [1498, 658] width 12 height 9
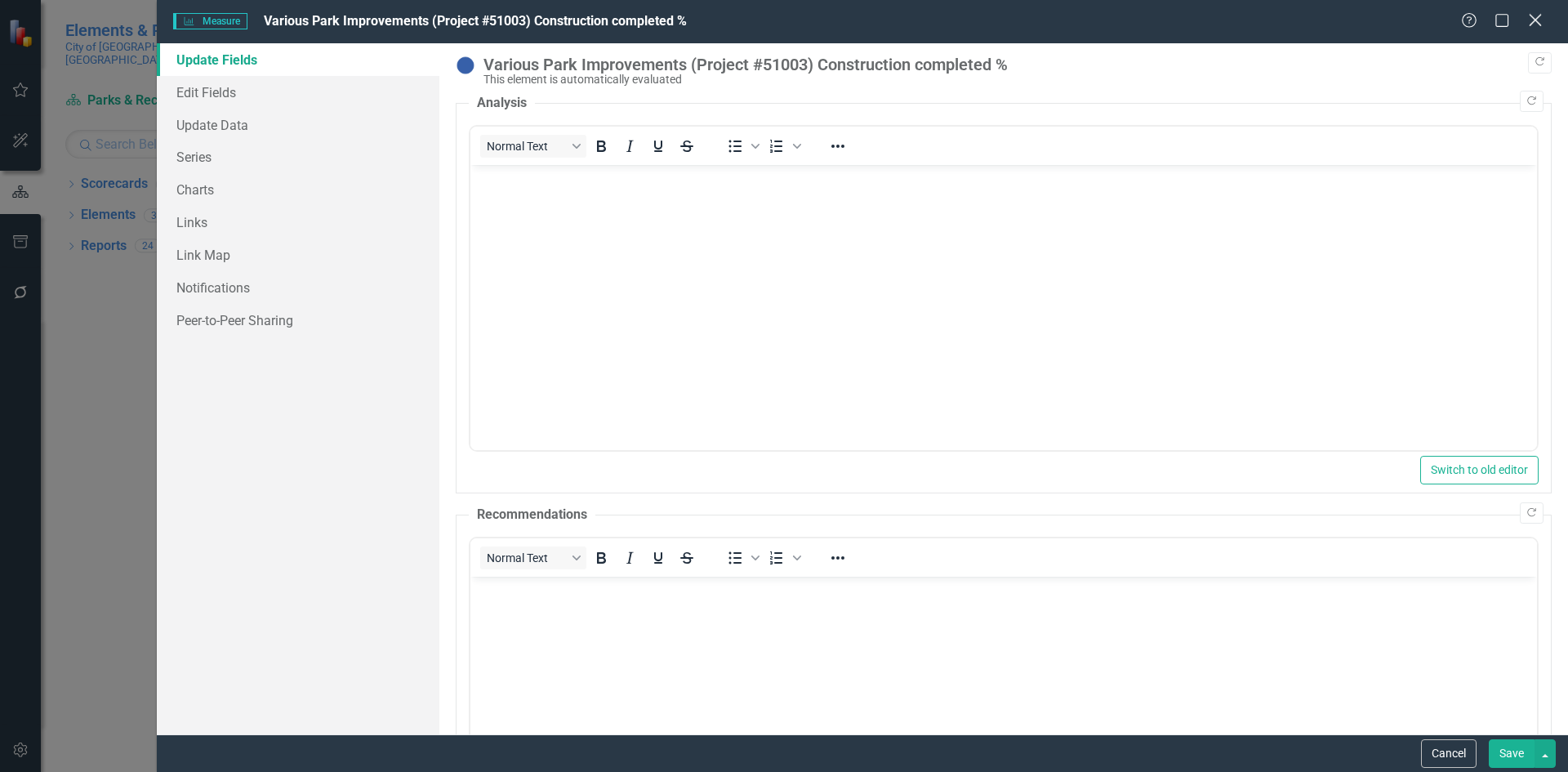
click at [1544, 18] on icon "Close" at bounding box center [1535, 20] width 21 height 15
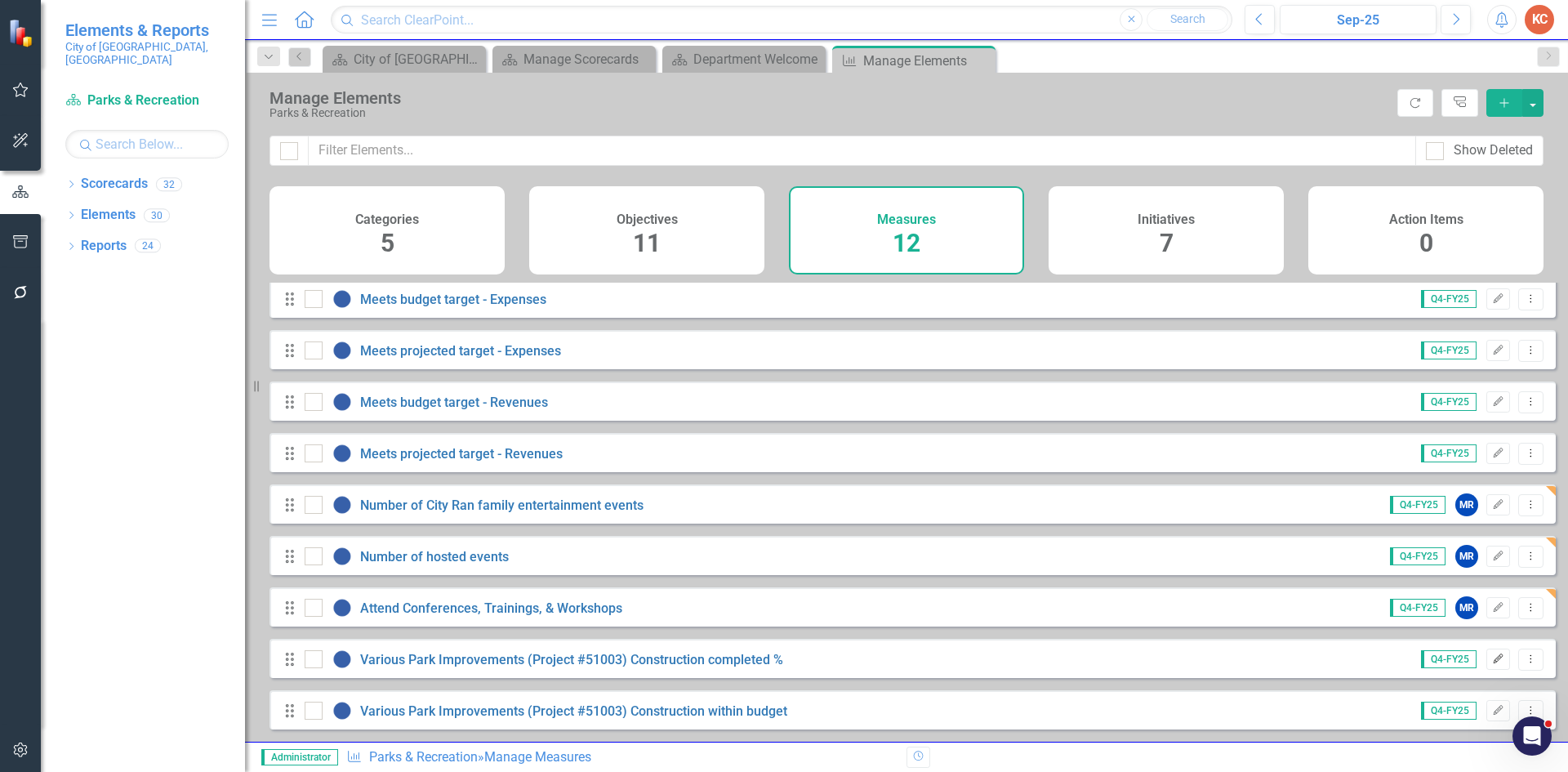
click at [1492, 661] on icon "Edit" at bounding box center [1498, 658] width 12 height 9
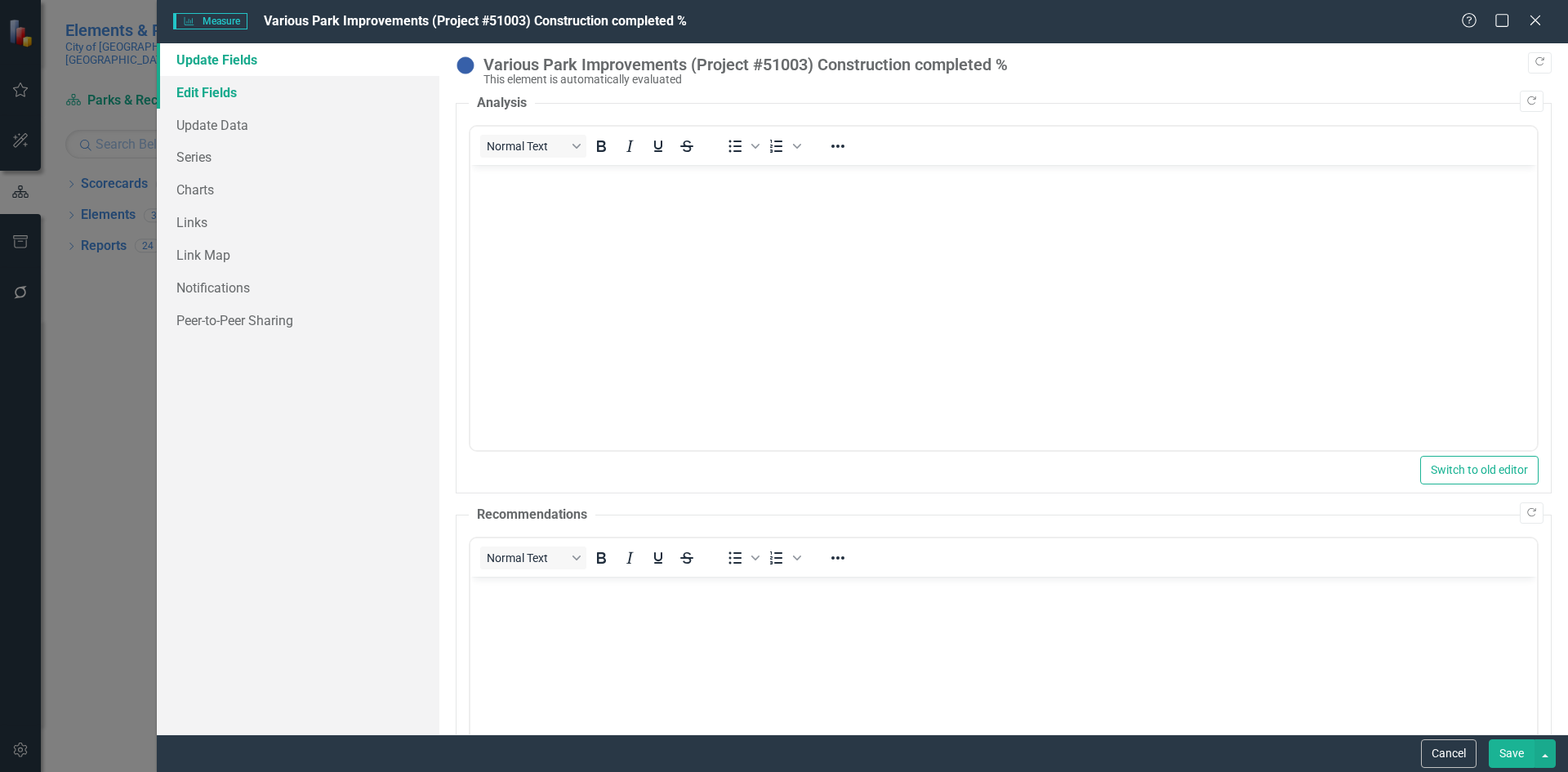
click at [255, 90] on link "Edit Fields" at bounding box center [298, 92] width 282 height 33
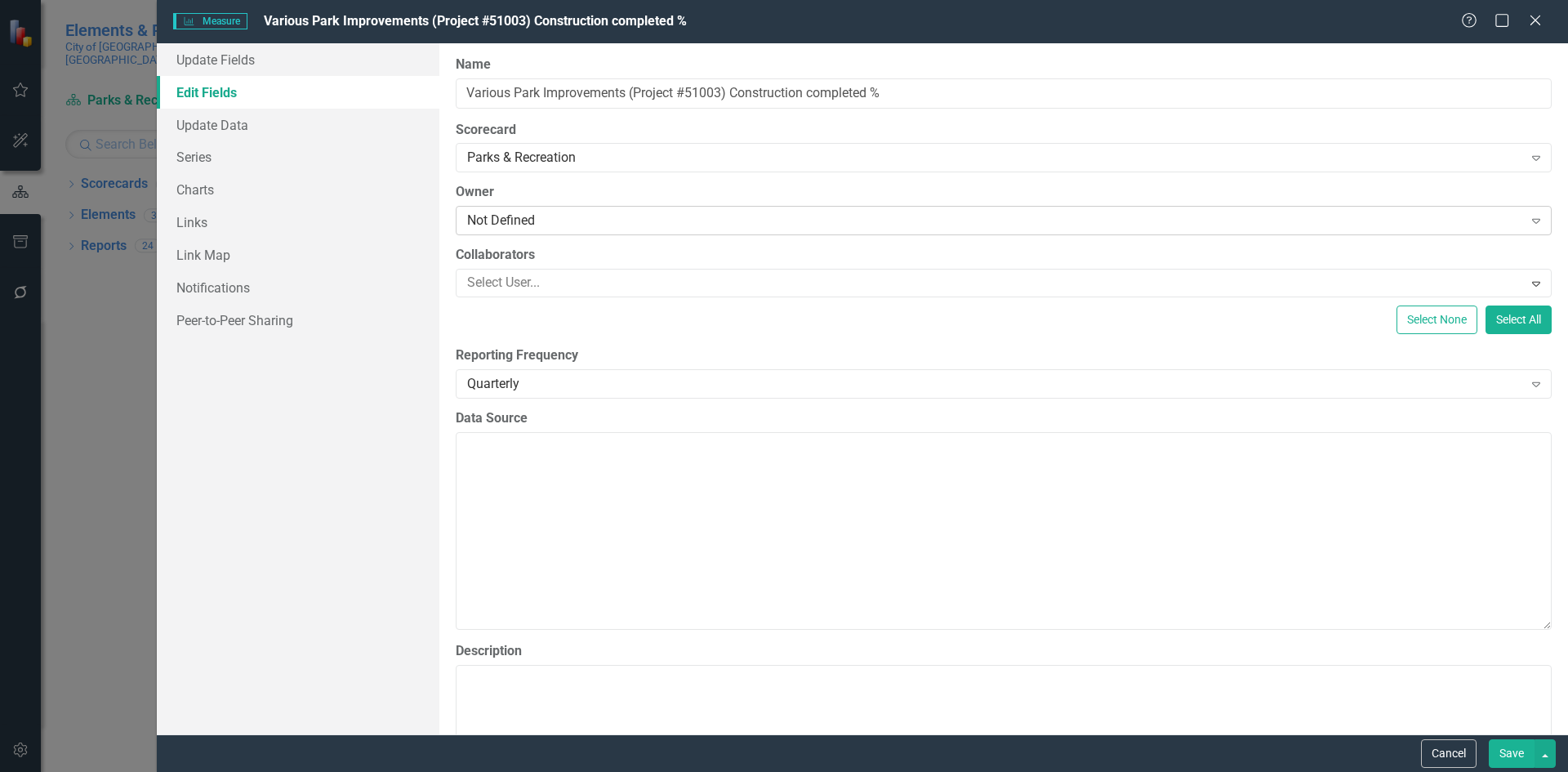
click at [520, 219] on div "Not Defined" at bounding box center [995, 221] width 1056 height 19
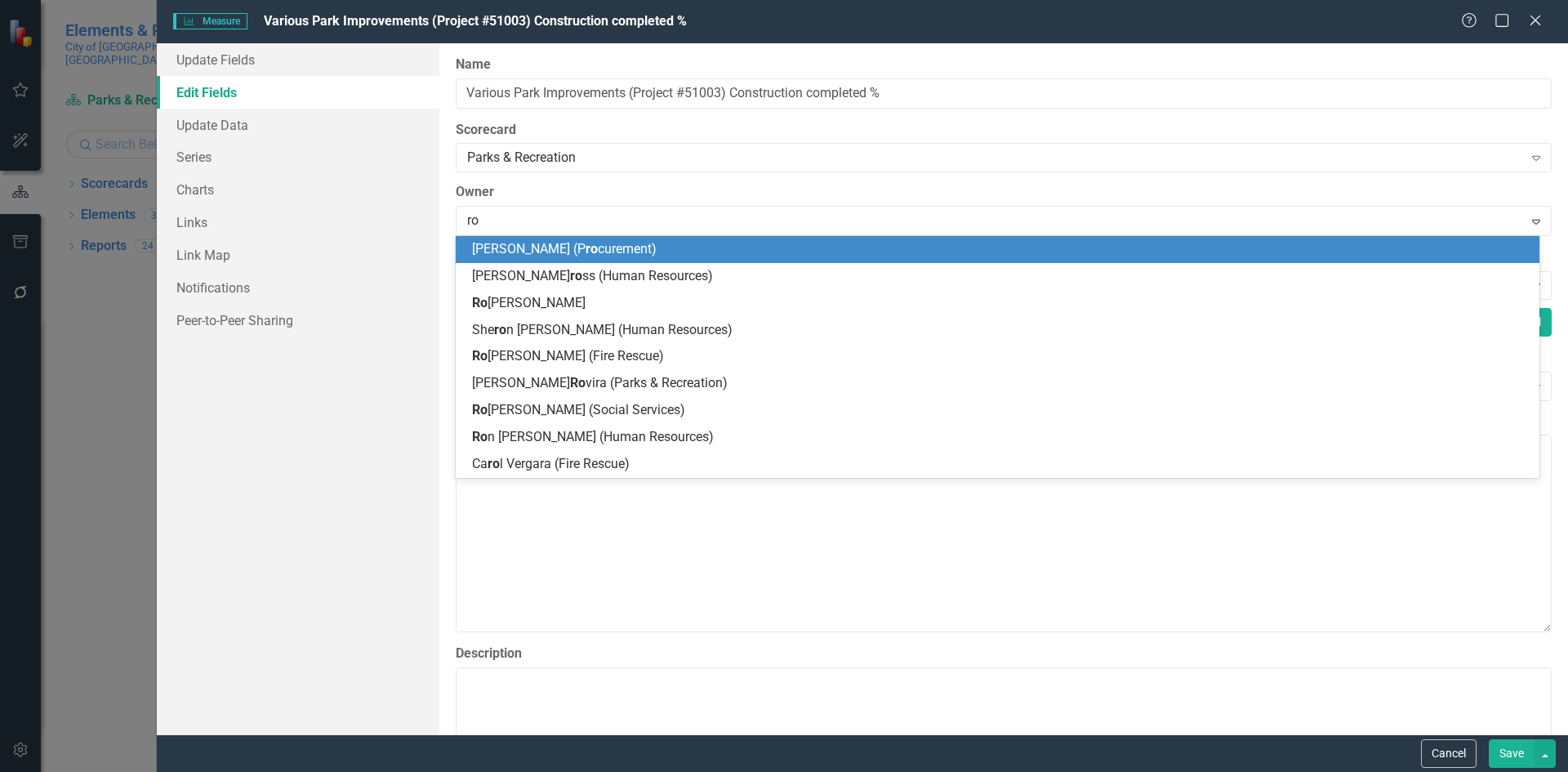
type input "rov"
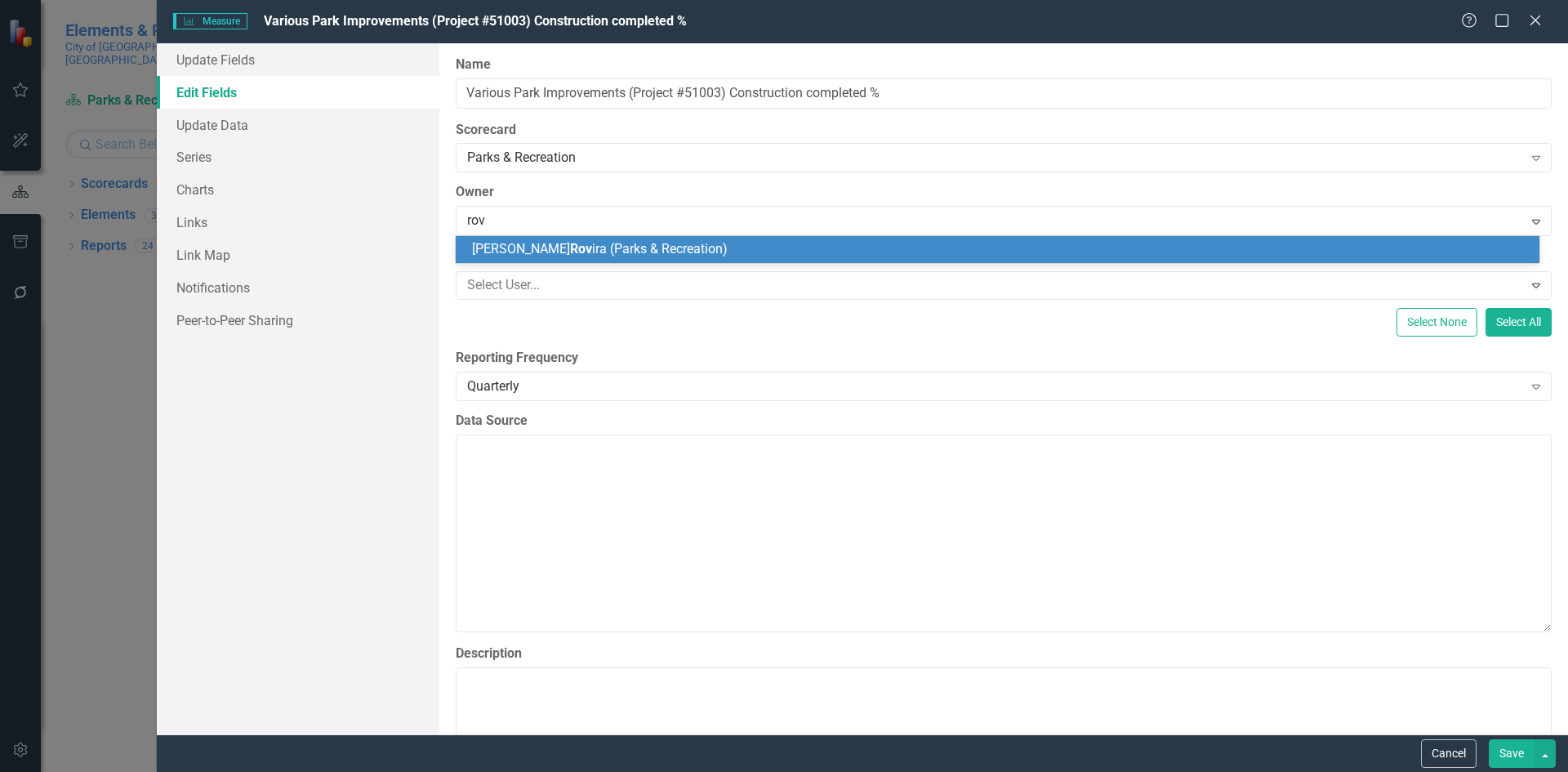
click at [560, 254] on span "Marie Rov ira (Parks & Recreation)" at bounding box center [599, 248] width 256 height 15
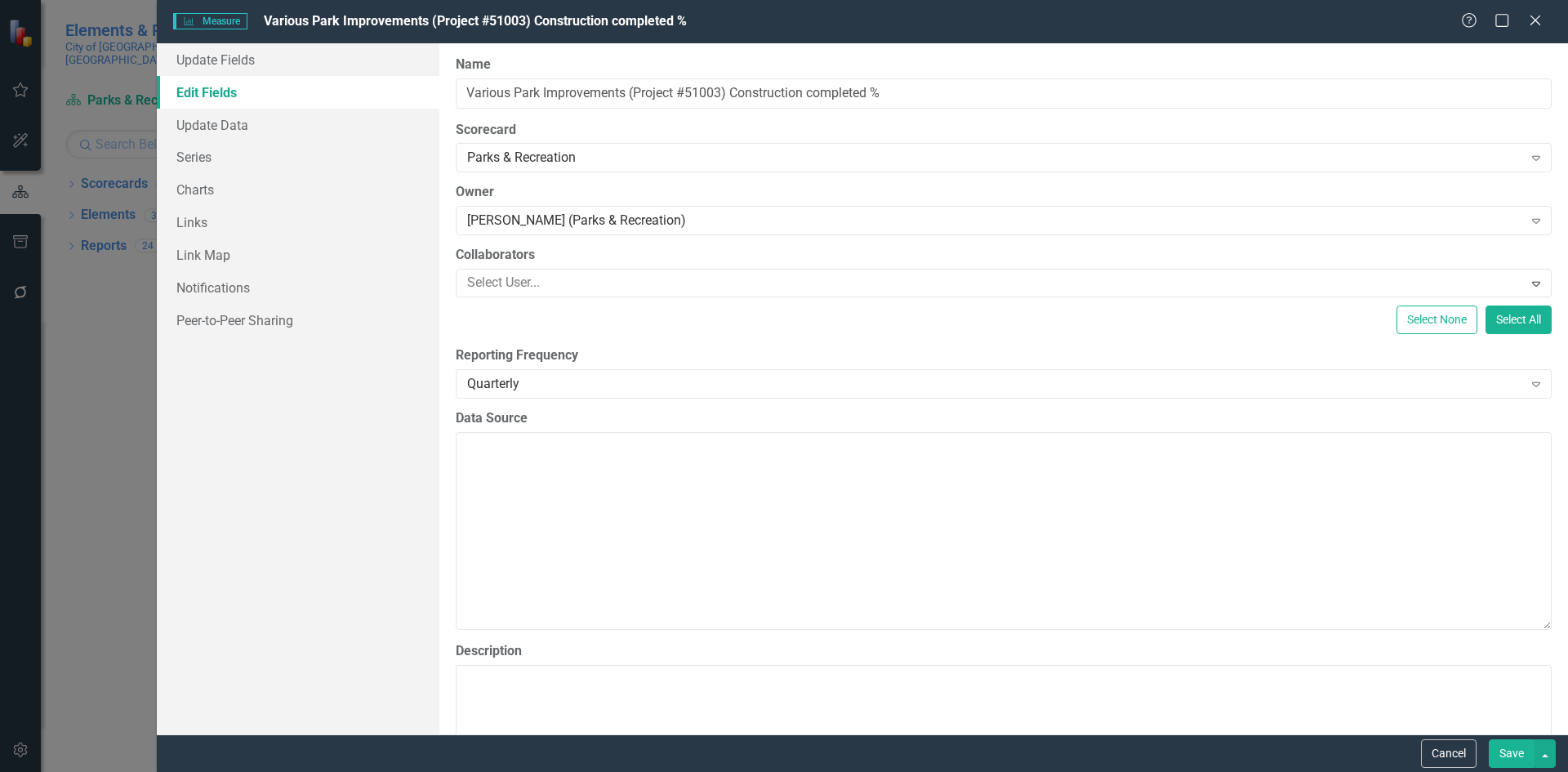
click at [1522, 751] on button "Save" at bounding box center [1511, 752] width 45 height 28
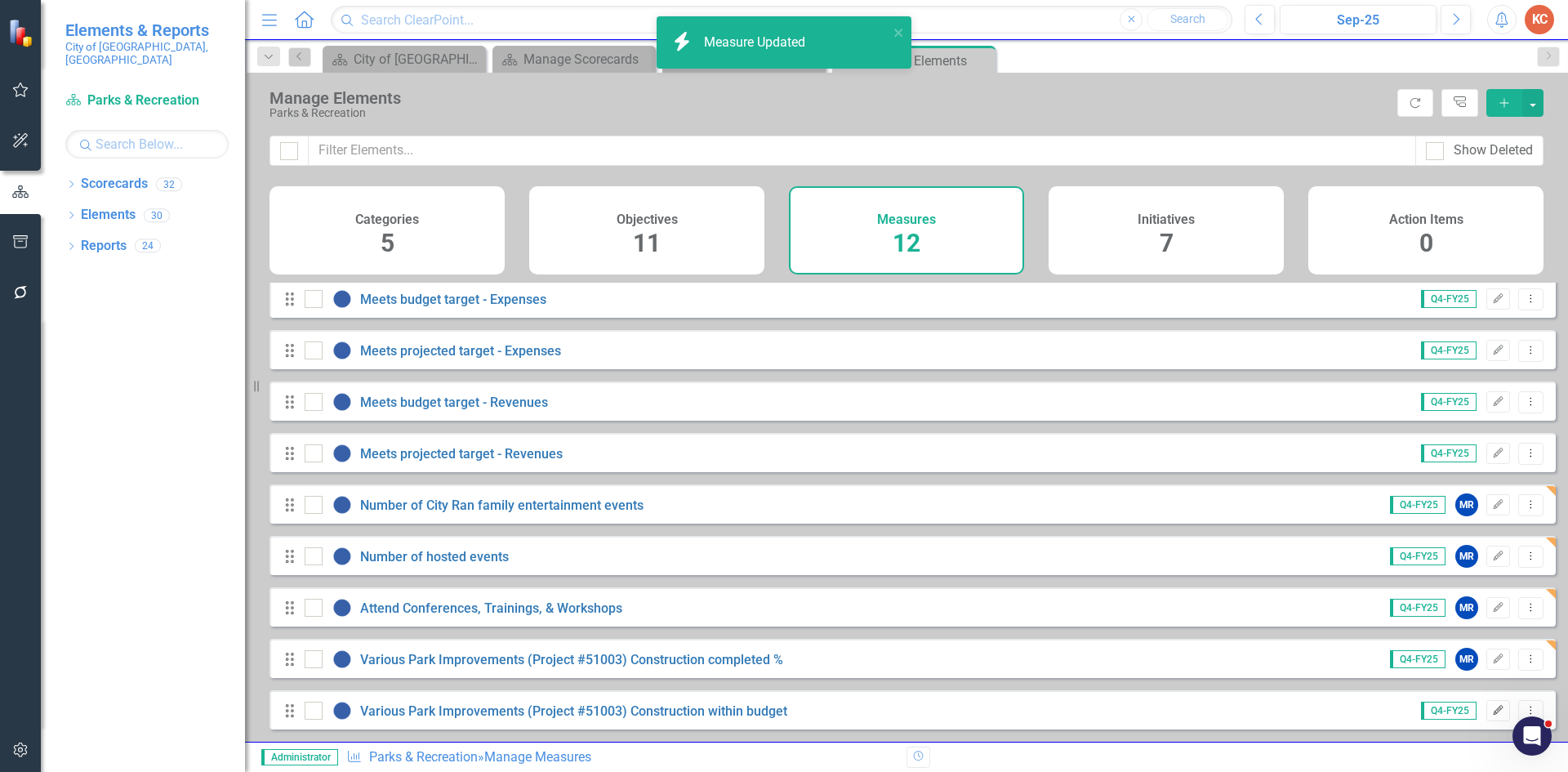
click at [1492, 712] on icon "Edit" at bounding box center [1498, 710] width 12 height 9
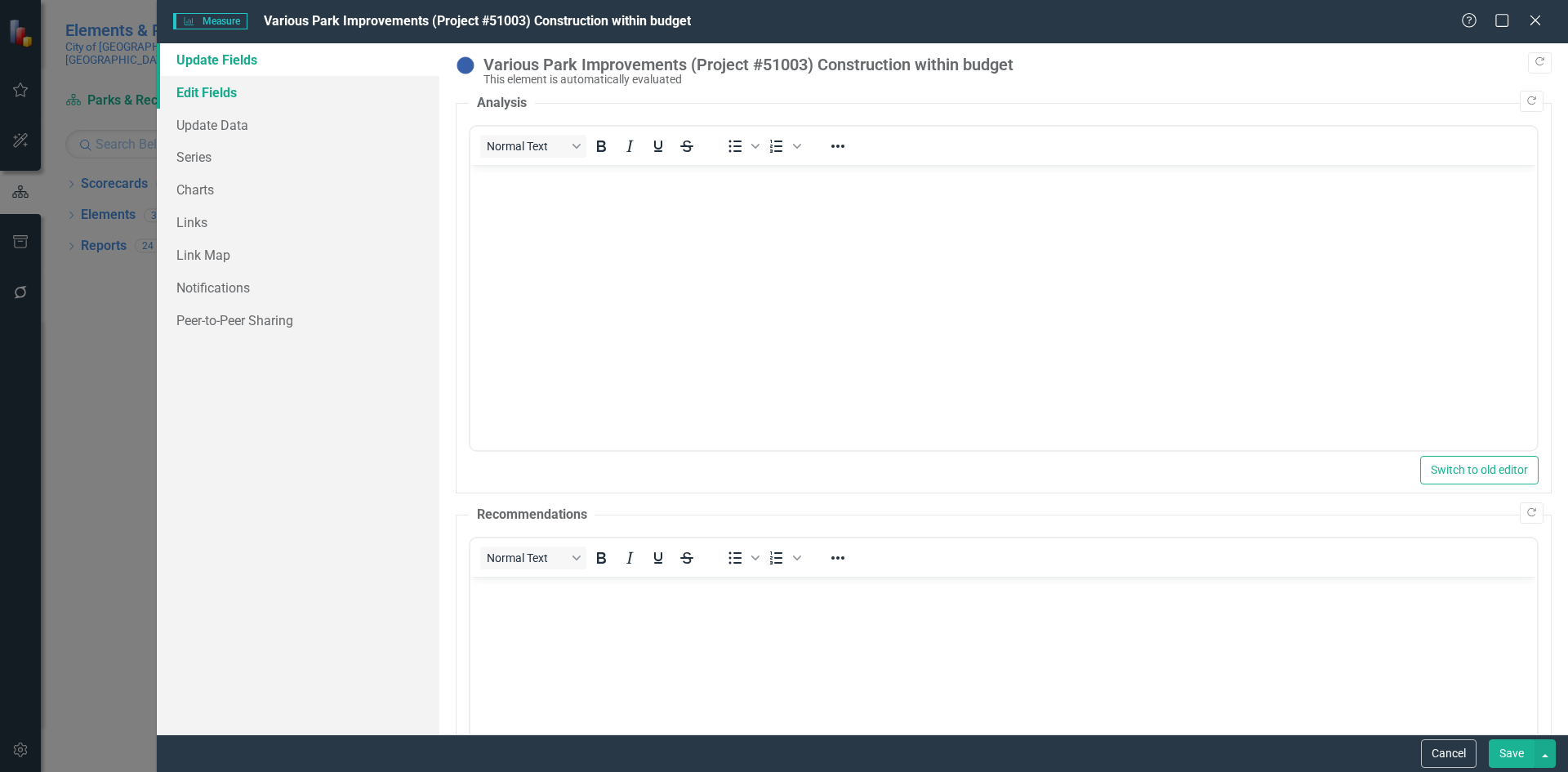
click at [196, 93] on link "Edit Fields" at bounding box center [298, 92] width 282 height 33
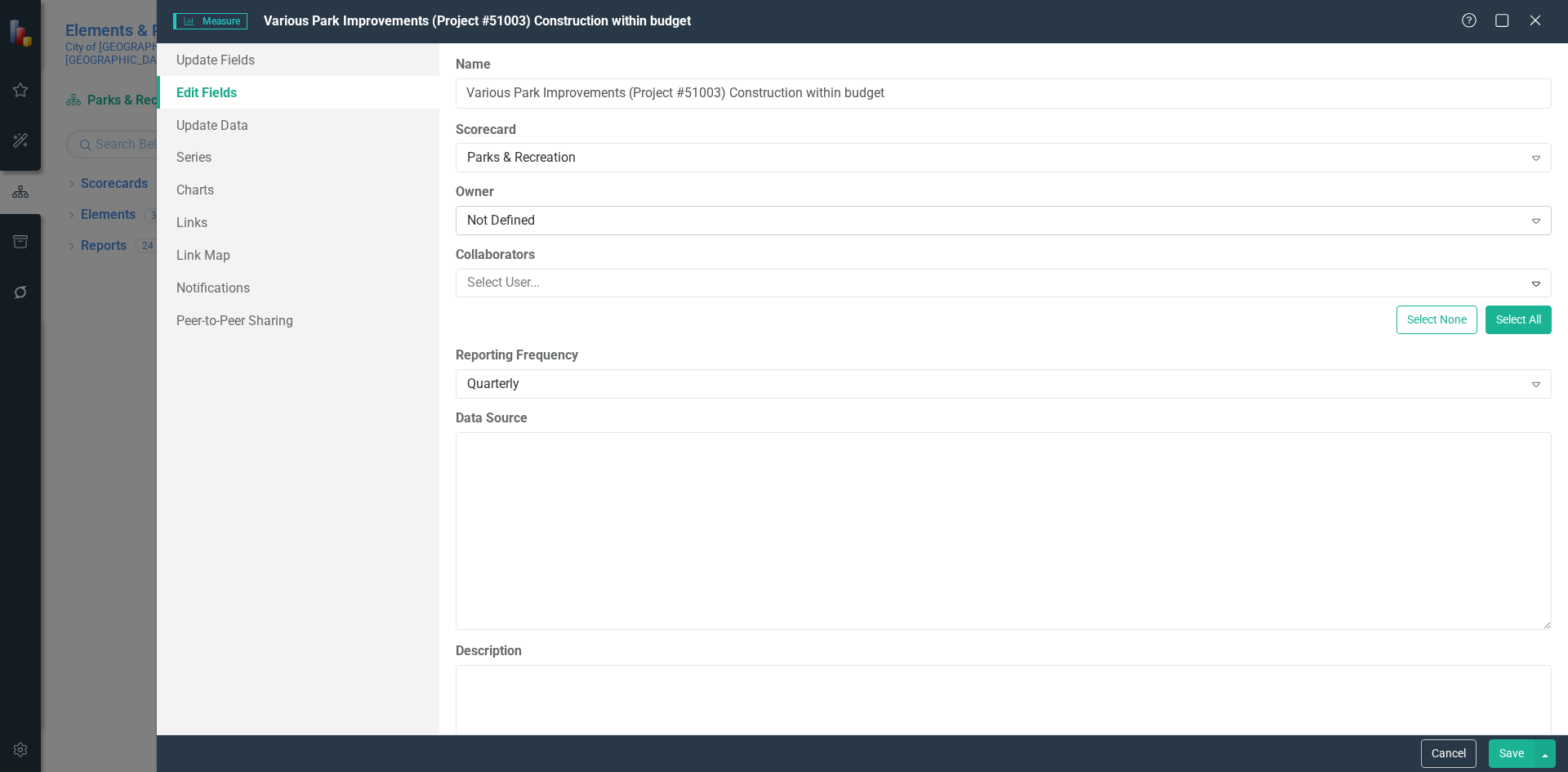
click at [578, 223] on div "Not Defined" at bounding box center [995, 221] width 1056 height 19
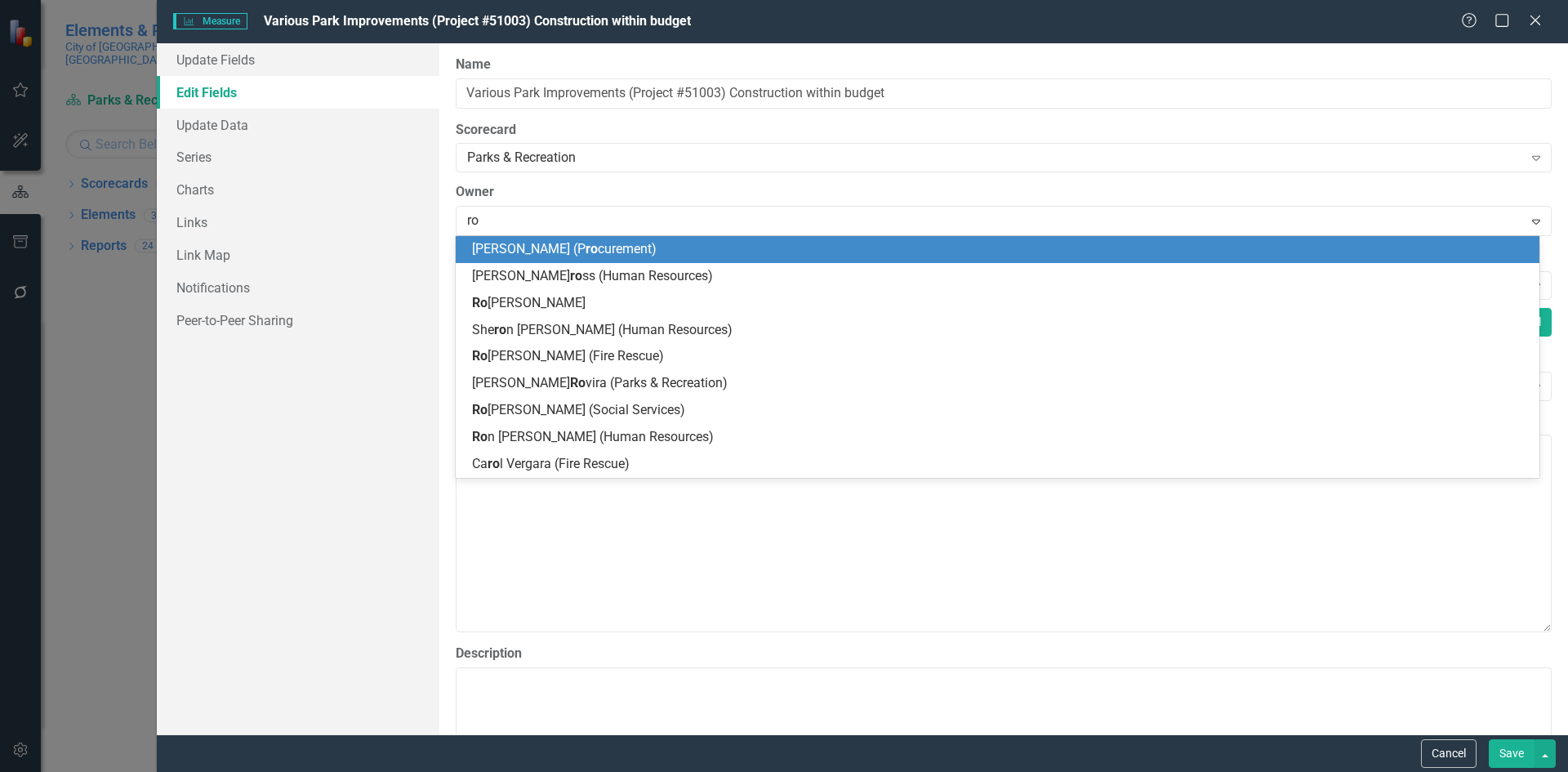
type input "rov"
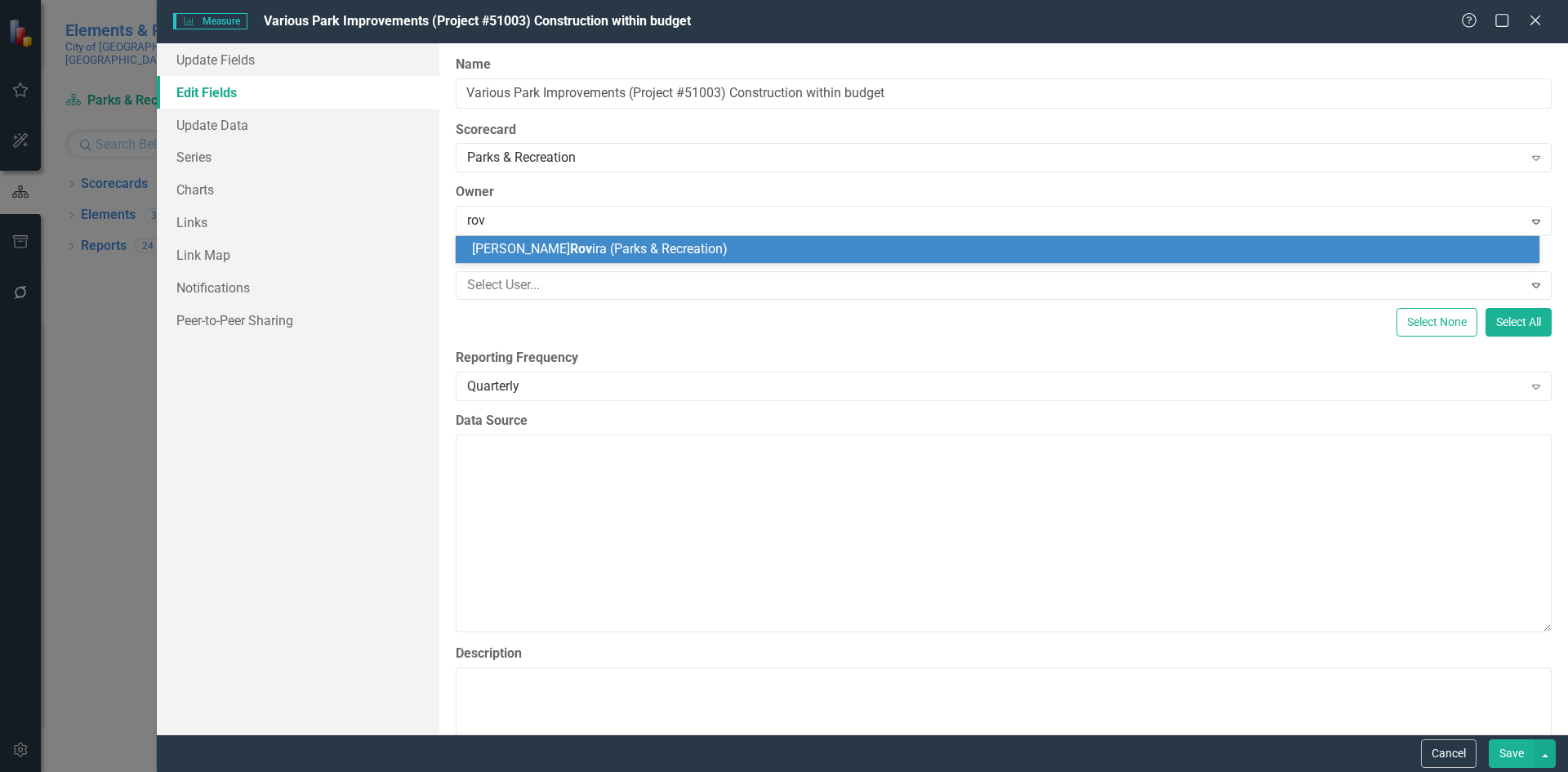
click at [570, 247] on span "Marie Rov ira (Parks & Recreation)" at bounding box center [599, 248] width 256 height 15
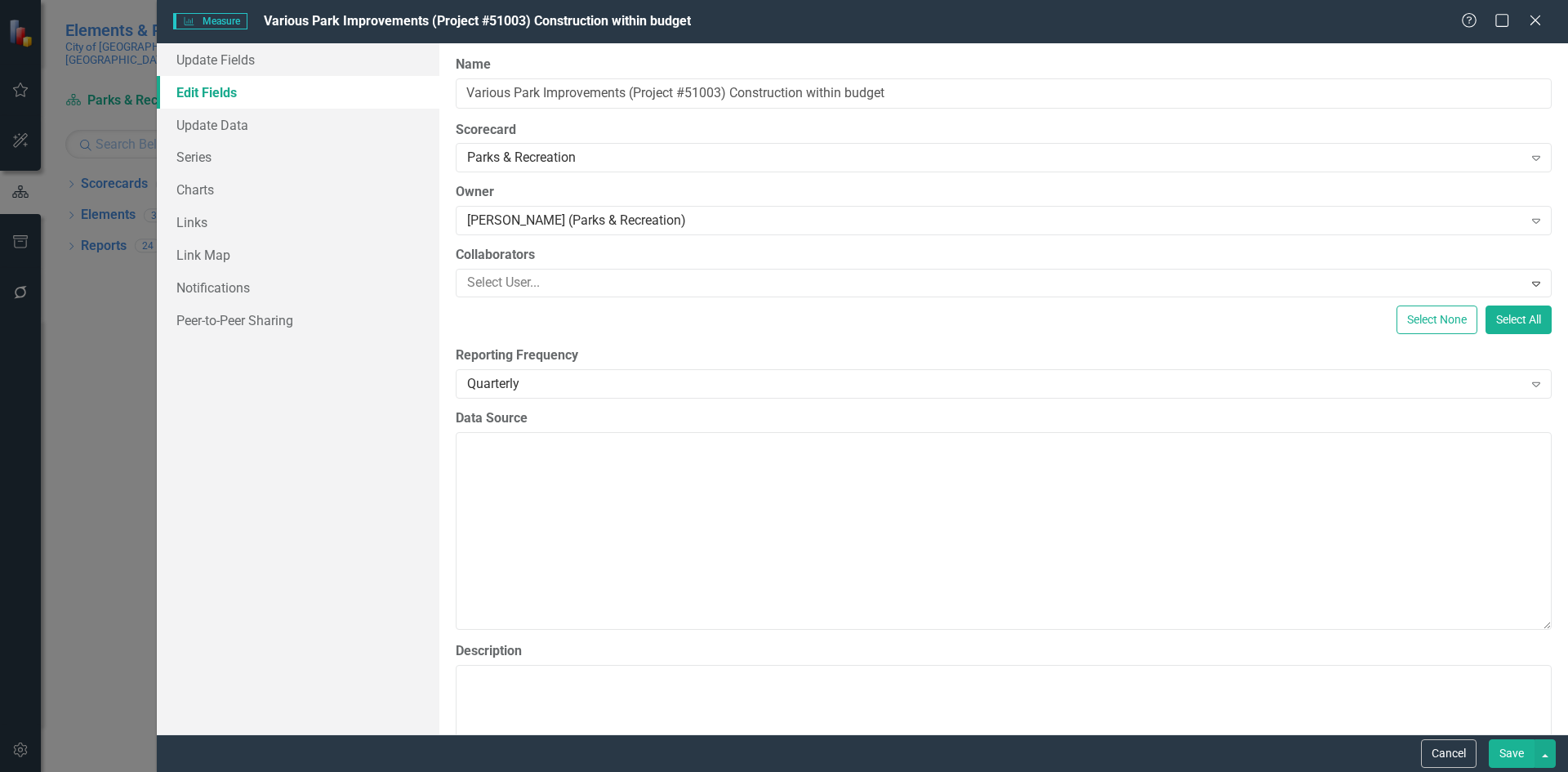
click at [1506, 752] on button "Save" at bounding box center [1511, 752] width 45 height 28
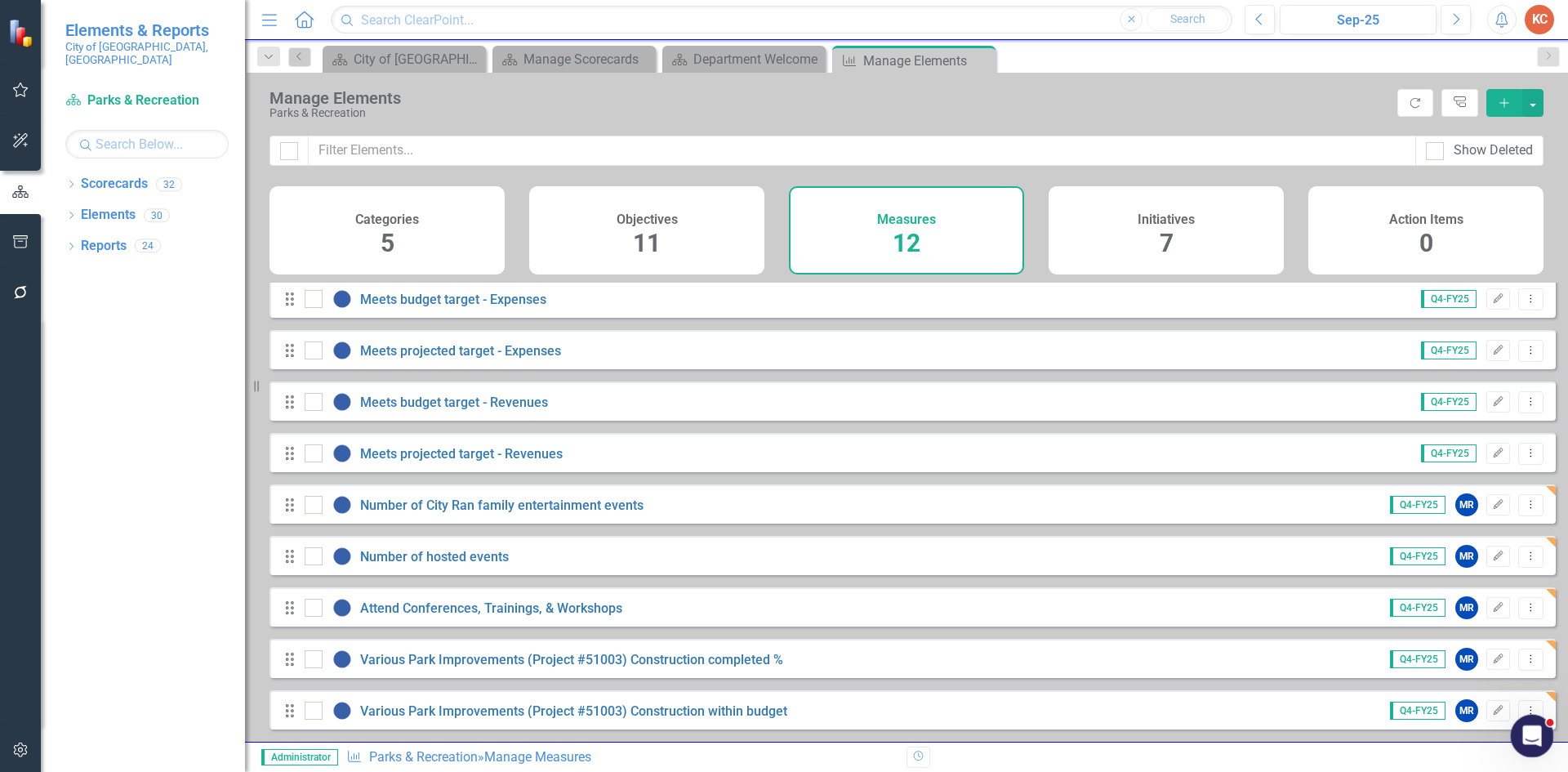
click at [1548, 738] on div "Open Intercom Messenger" at bounding box center [1529, 733] width 54 height 54
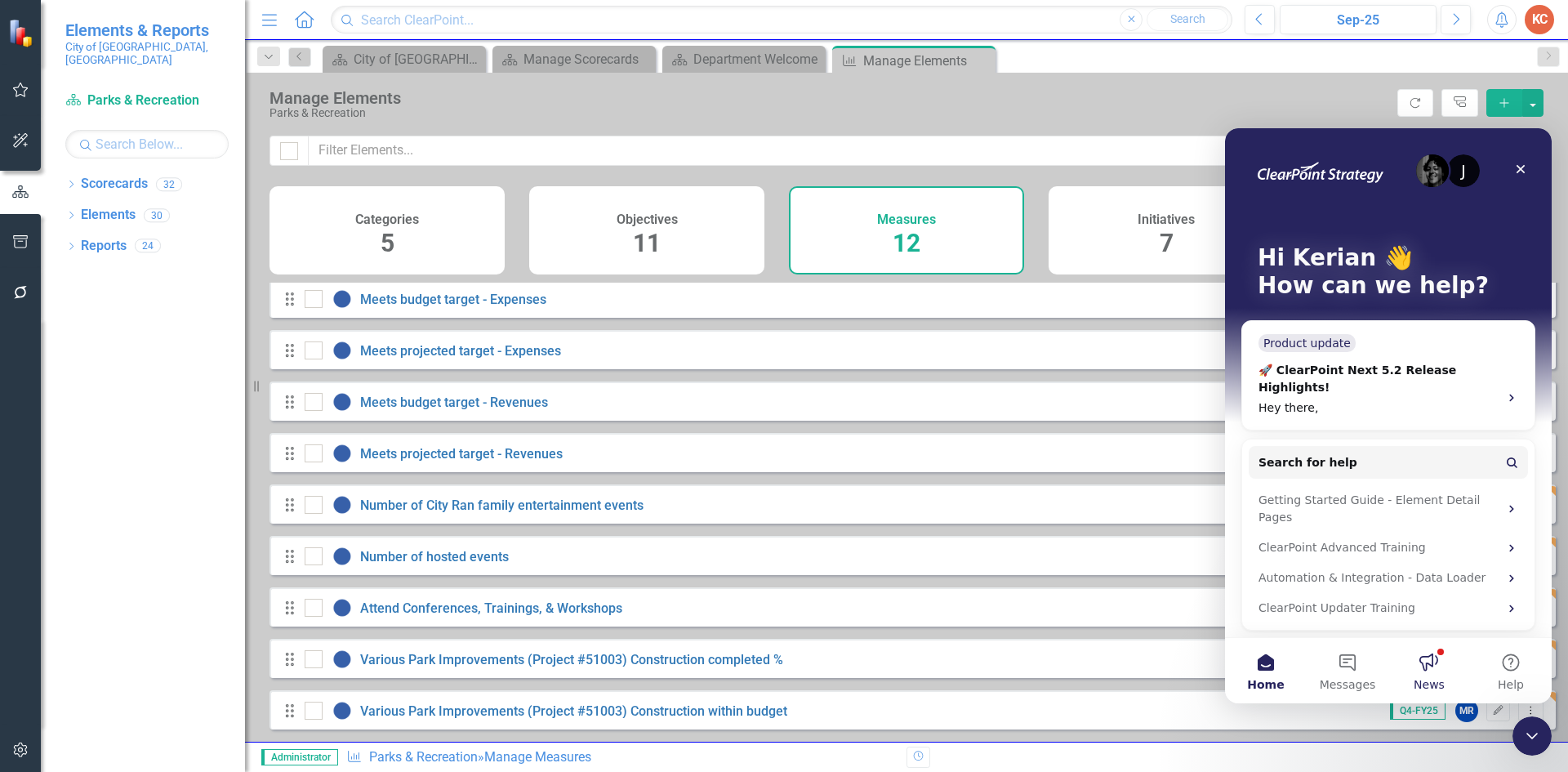
click at [1434, 670] on button "News" at bounding box center [1428, 670] width 81 height 65
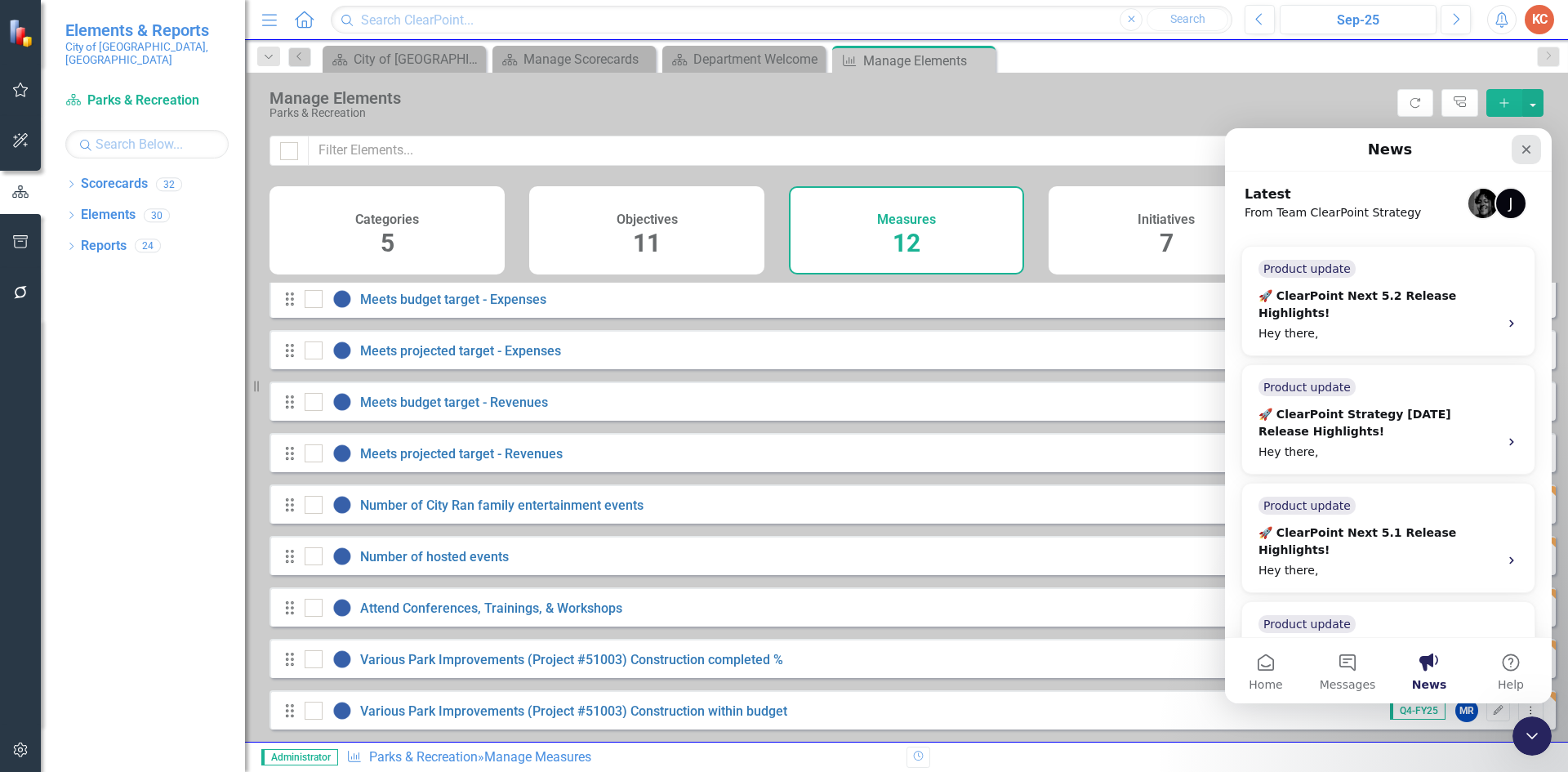
click at [1540, 158] on div "Close" at bounding box center [1526, 149] width 29 height 29
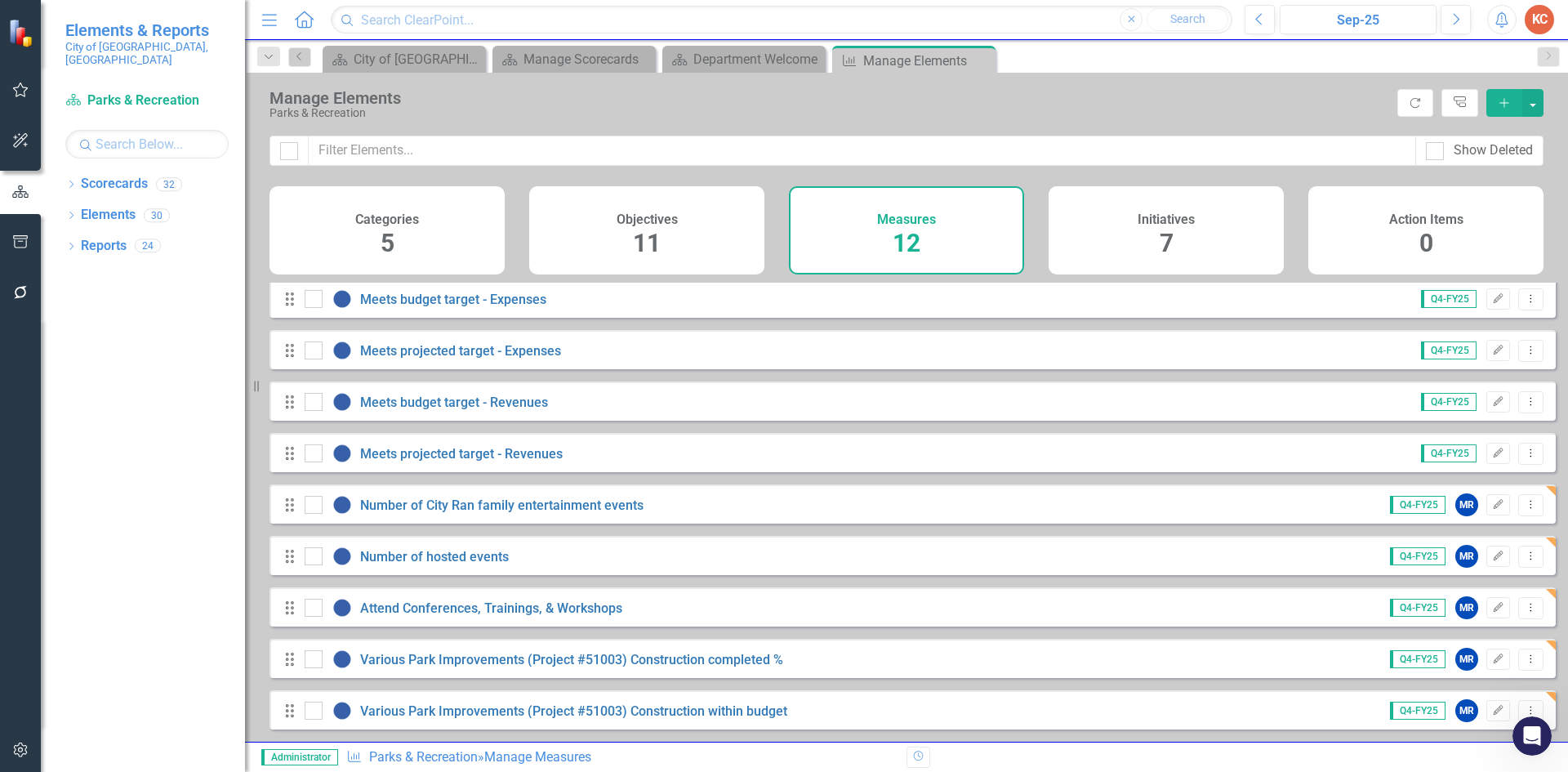
click at [0, 0] on icon "Close" at bounding box center [0, 0] width 0 height 0
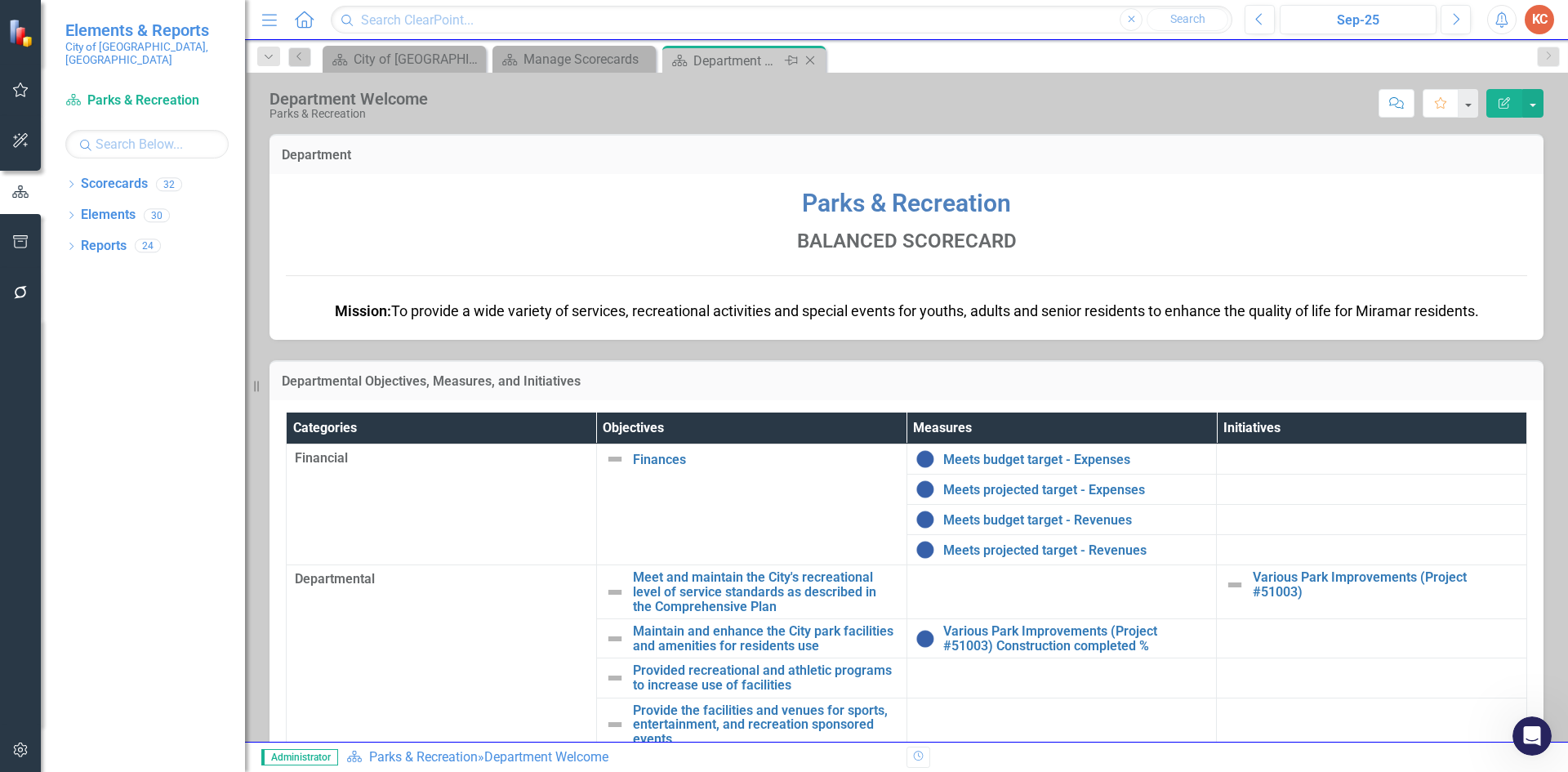
click at [808, 58] on icon at bounding box center [811, 61] width 9 height 9
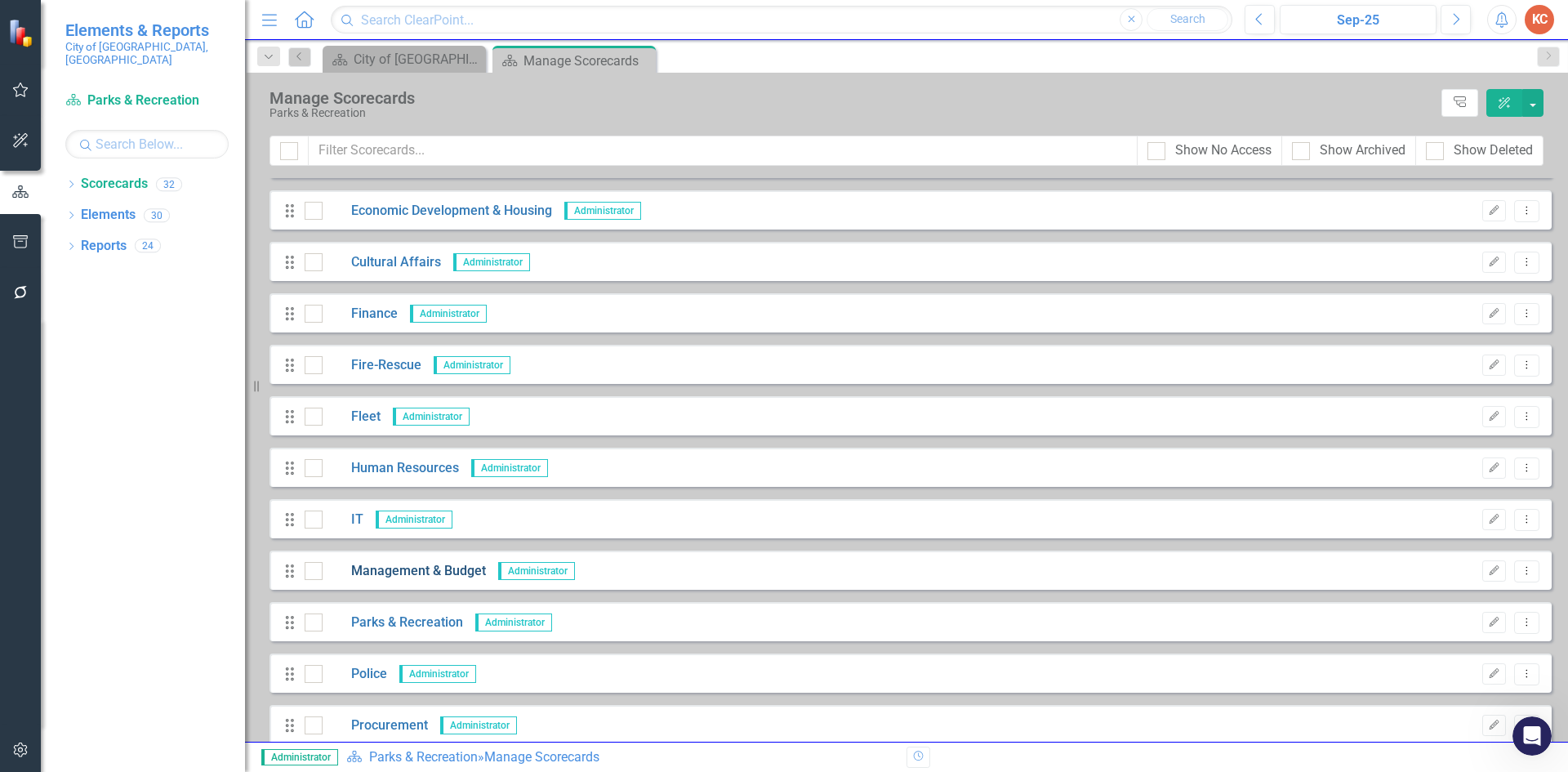
scroll to position [327, 0]
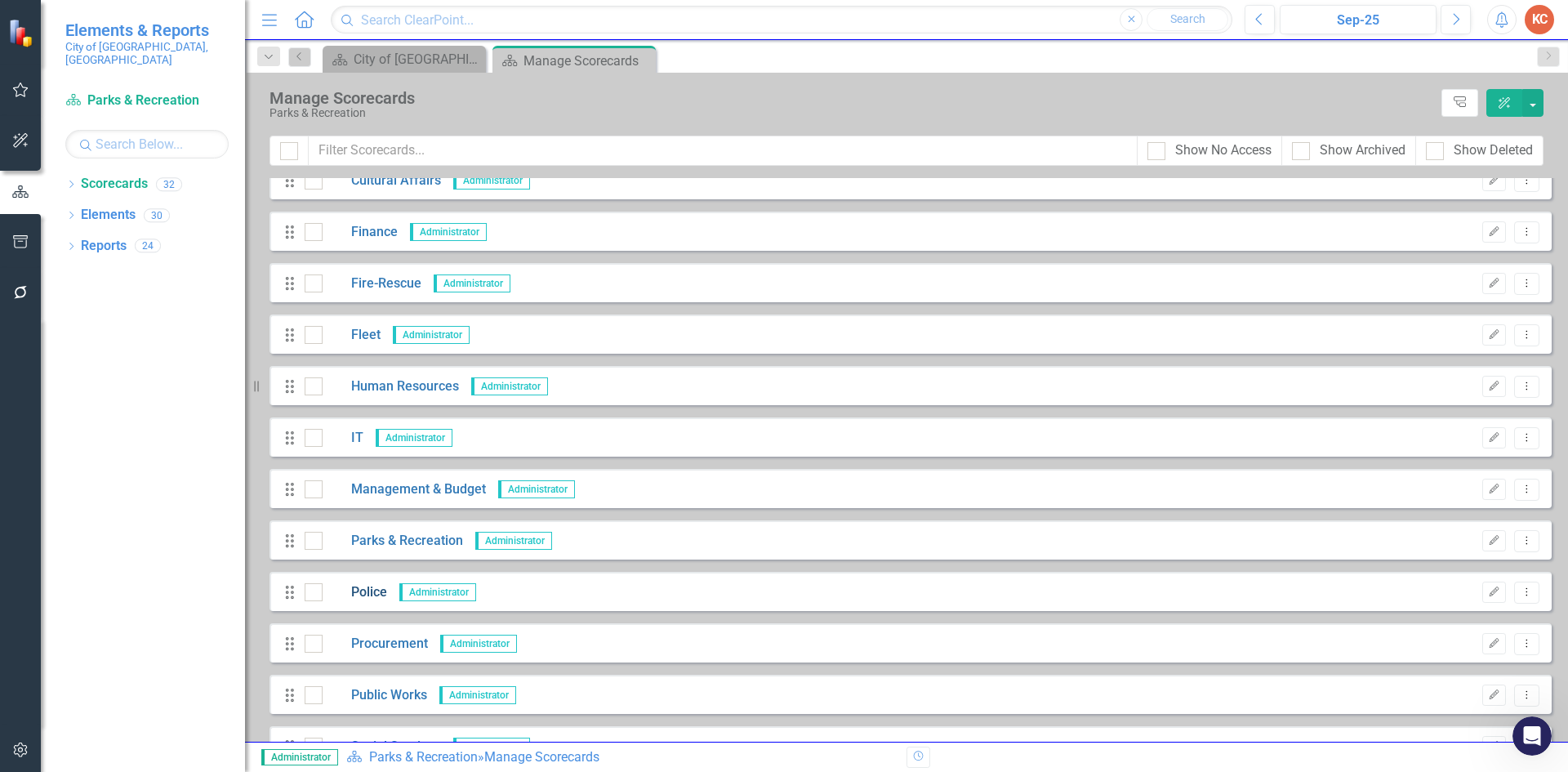
click at [376, 592] on link "Police" at bounding box center [354, 592] width 64 height 19
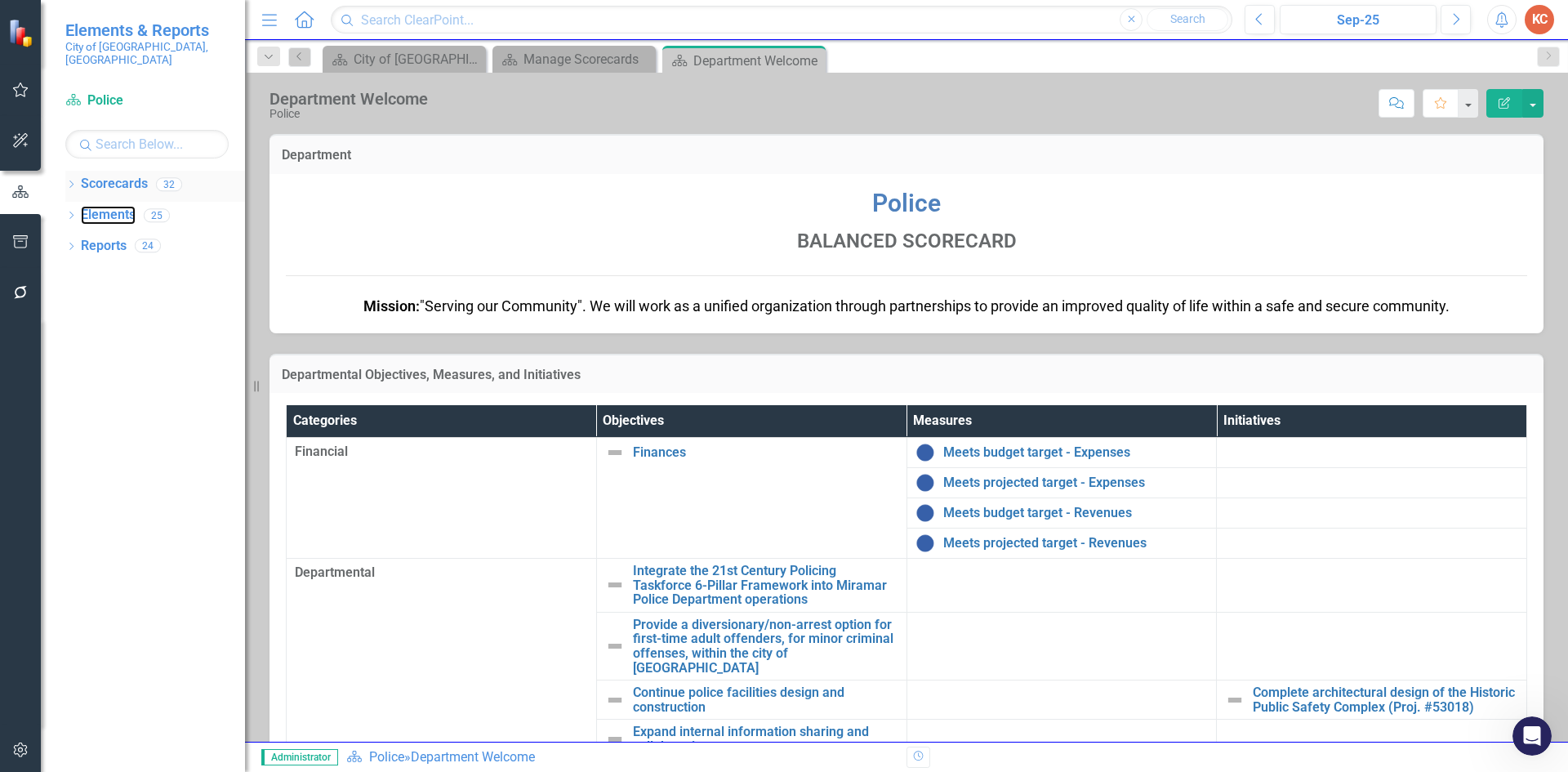
click at [122, 205] on link "Elements" at bounding box center [108, 215] width 55 height 19
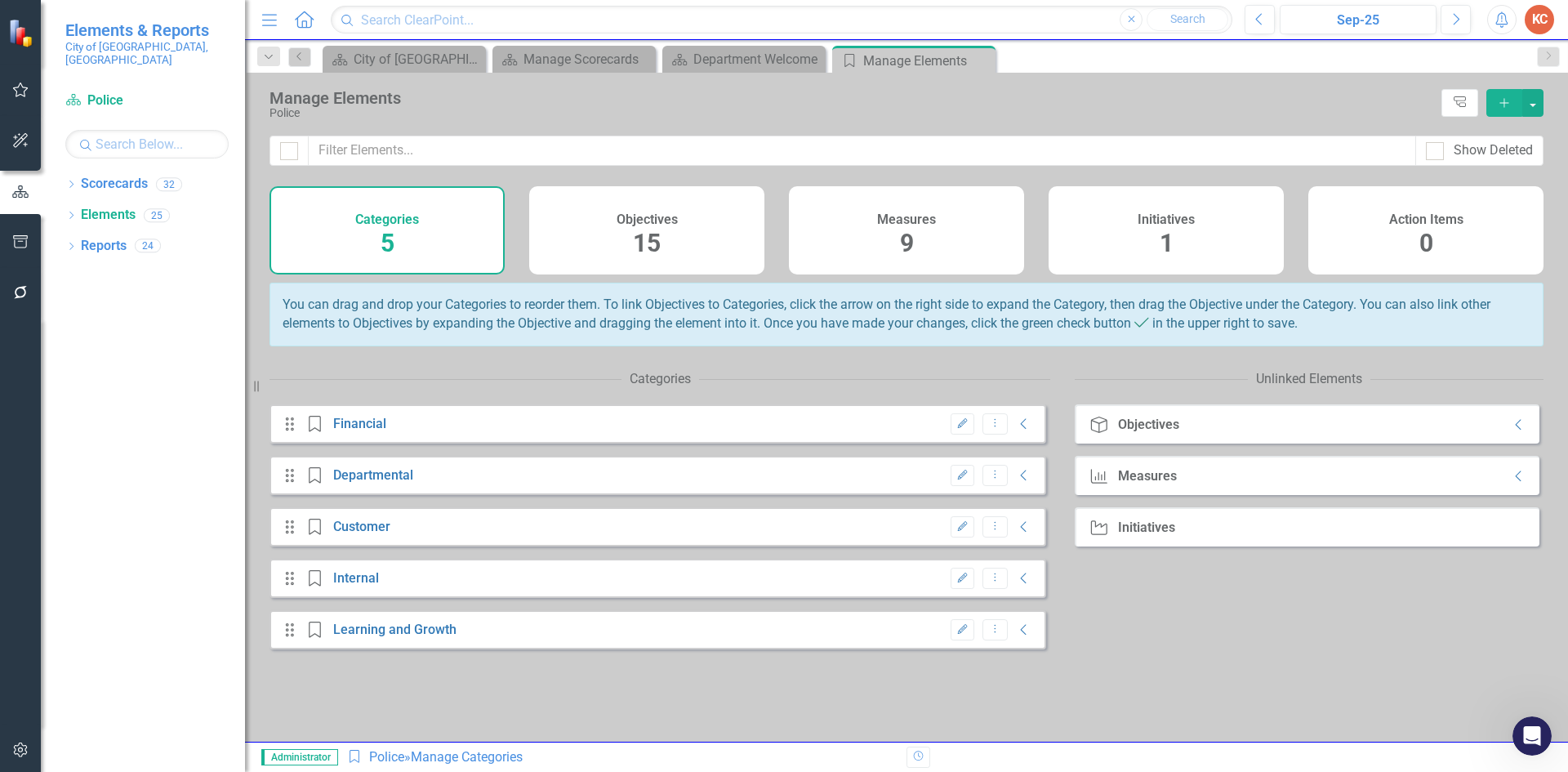
click at [917, 223] on h4 "Measures" at bounding box center [906, 219] width 59 height 15
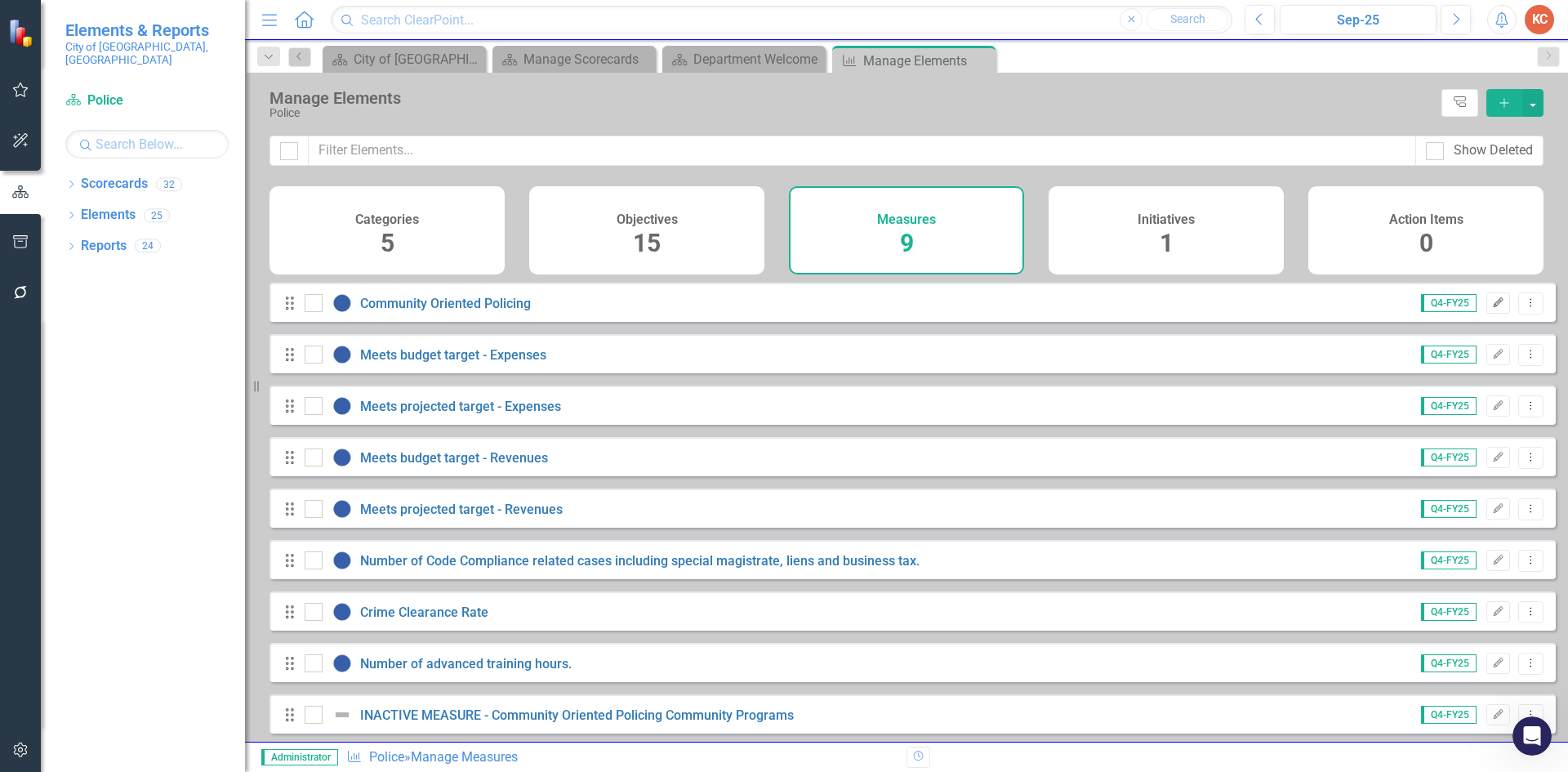
click at [1492, 308] on icon "Edit" at bounding box center [1498, 302] width 12 height 9
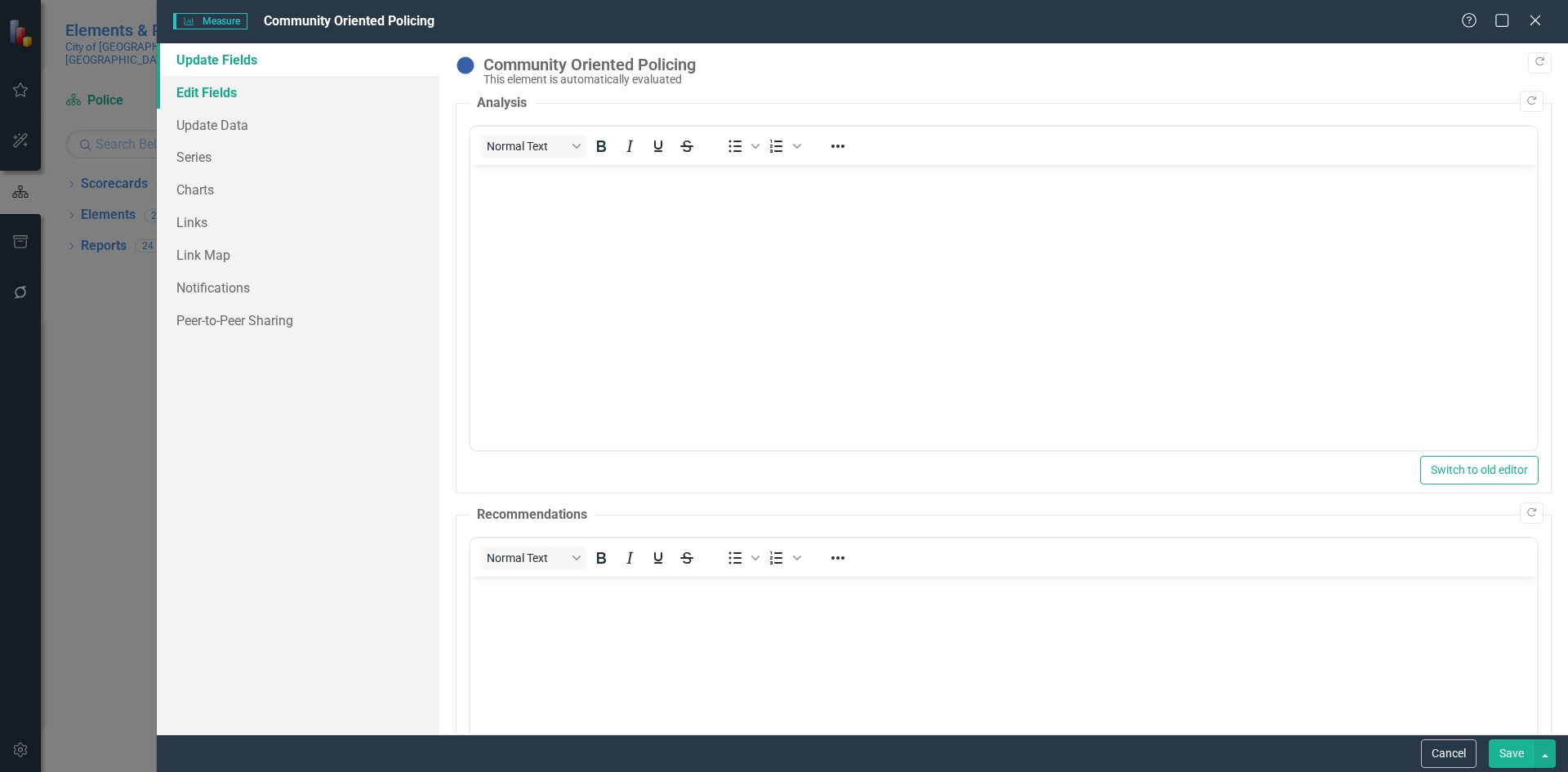
click at [222, 98] on link "Edit Fields" at bounding box center [298, 92] width 282 height 33
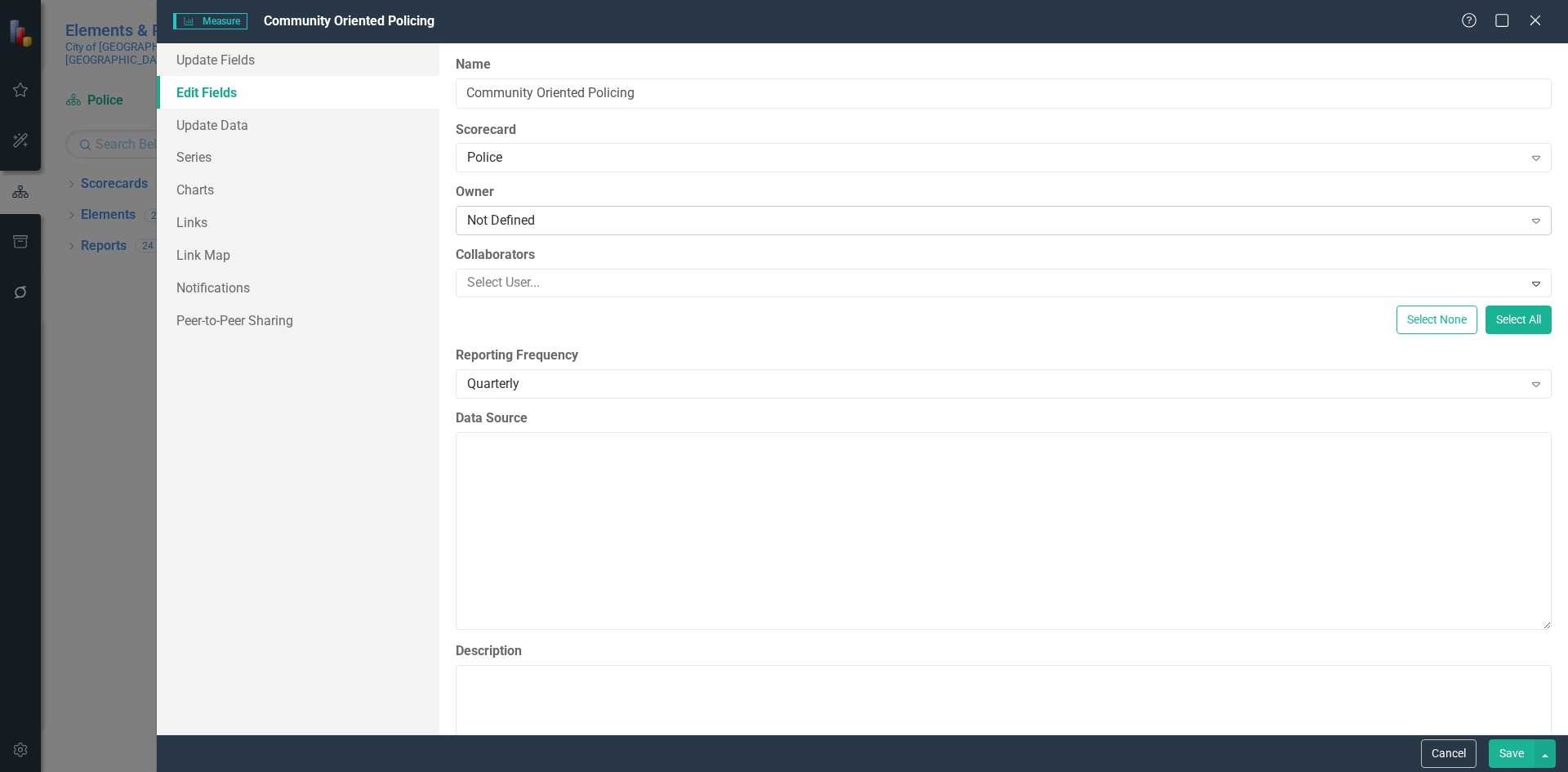
click at [587, 223] on div "Not Defined" at bounding box center [995, 221] width 1056 height 19
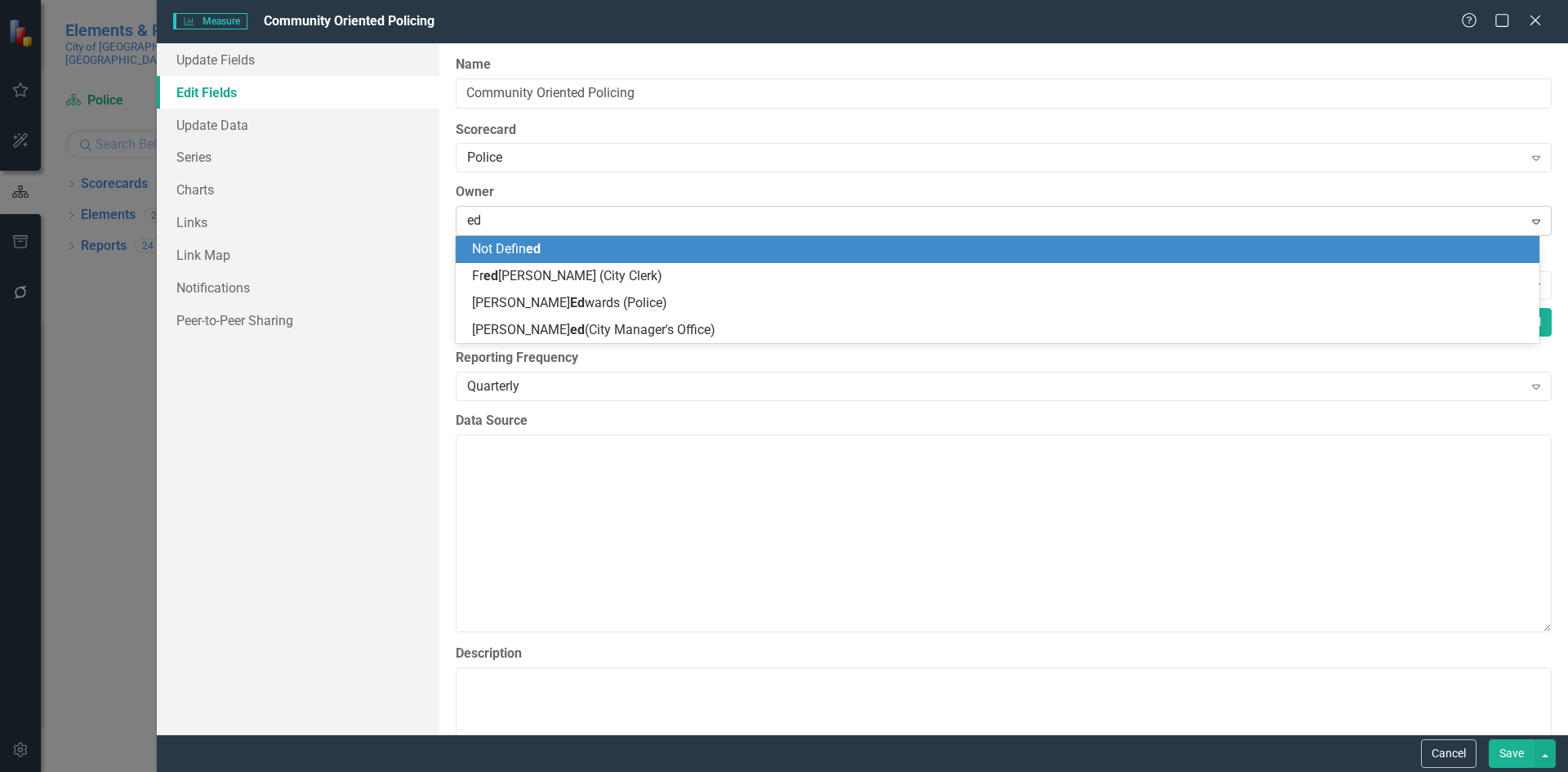
type input "edw"
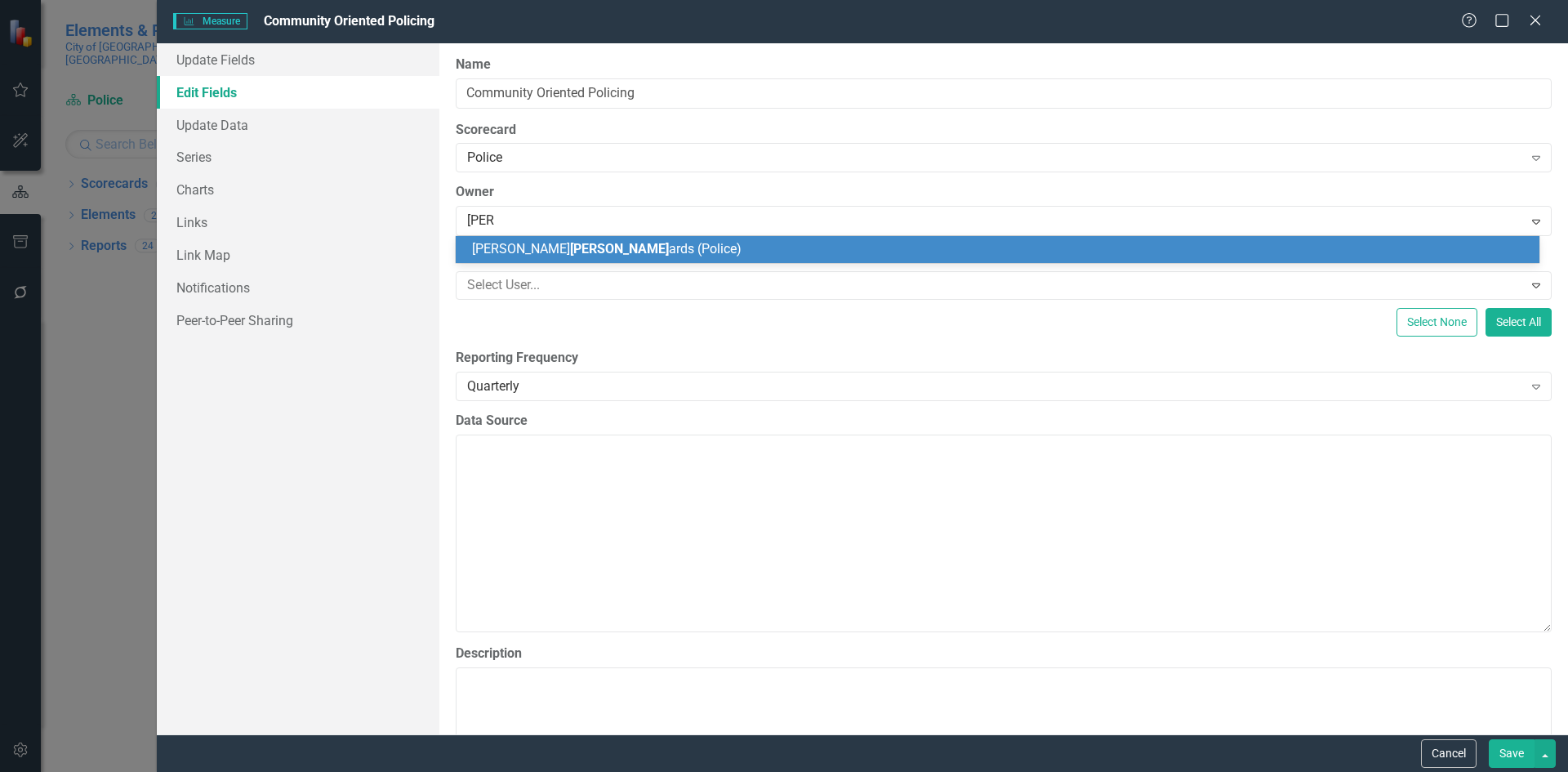
click at [600, 240] on div "Alisha Edw ards (Police)" at bounding box center [997, 249] width 1084 height 27
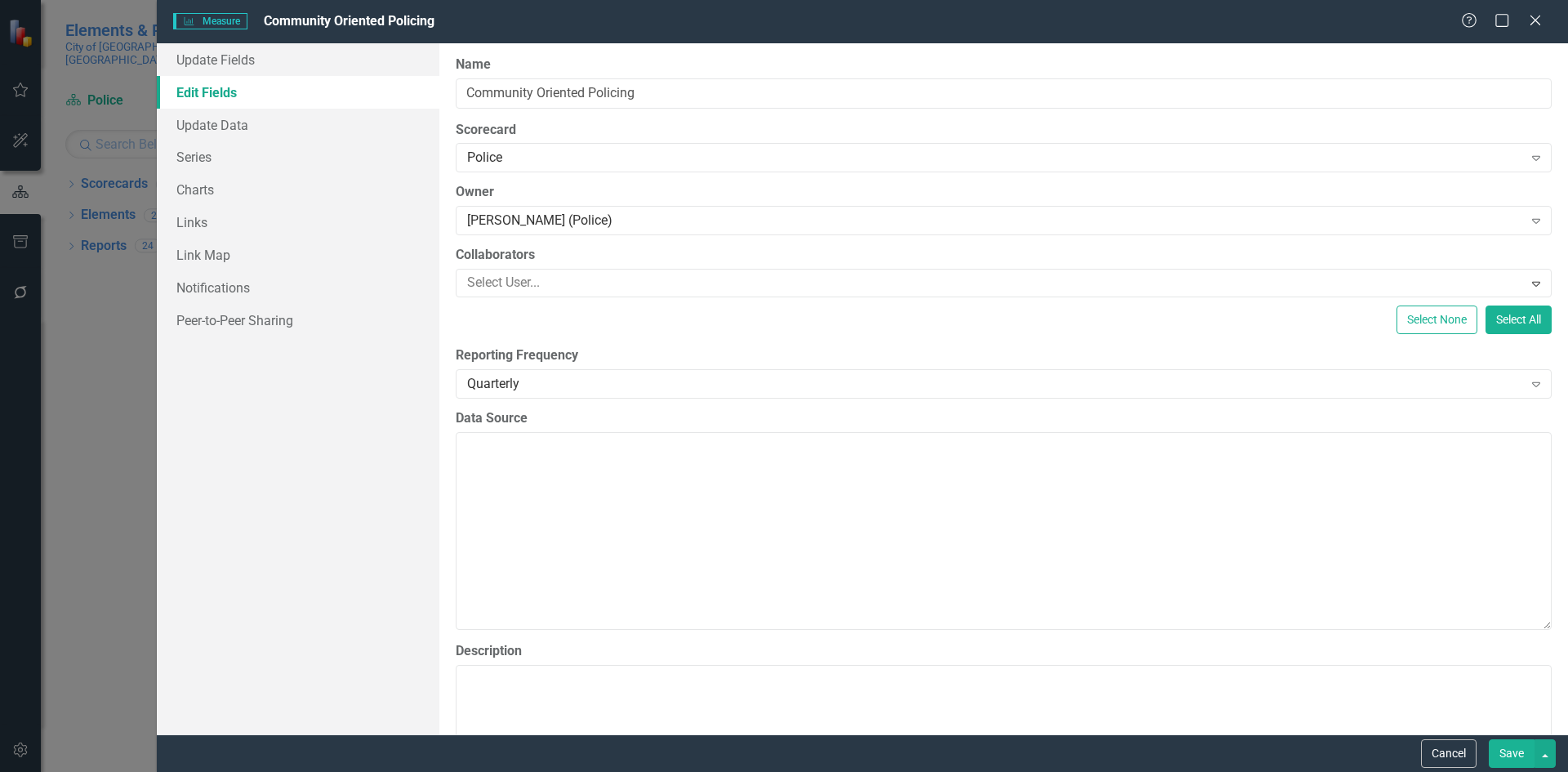
click at [1514, 752] on button "Save" at bounding box center [1511, 752] width 45 height 28
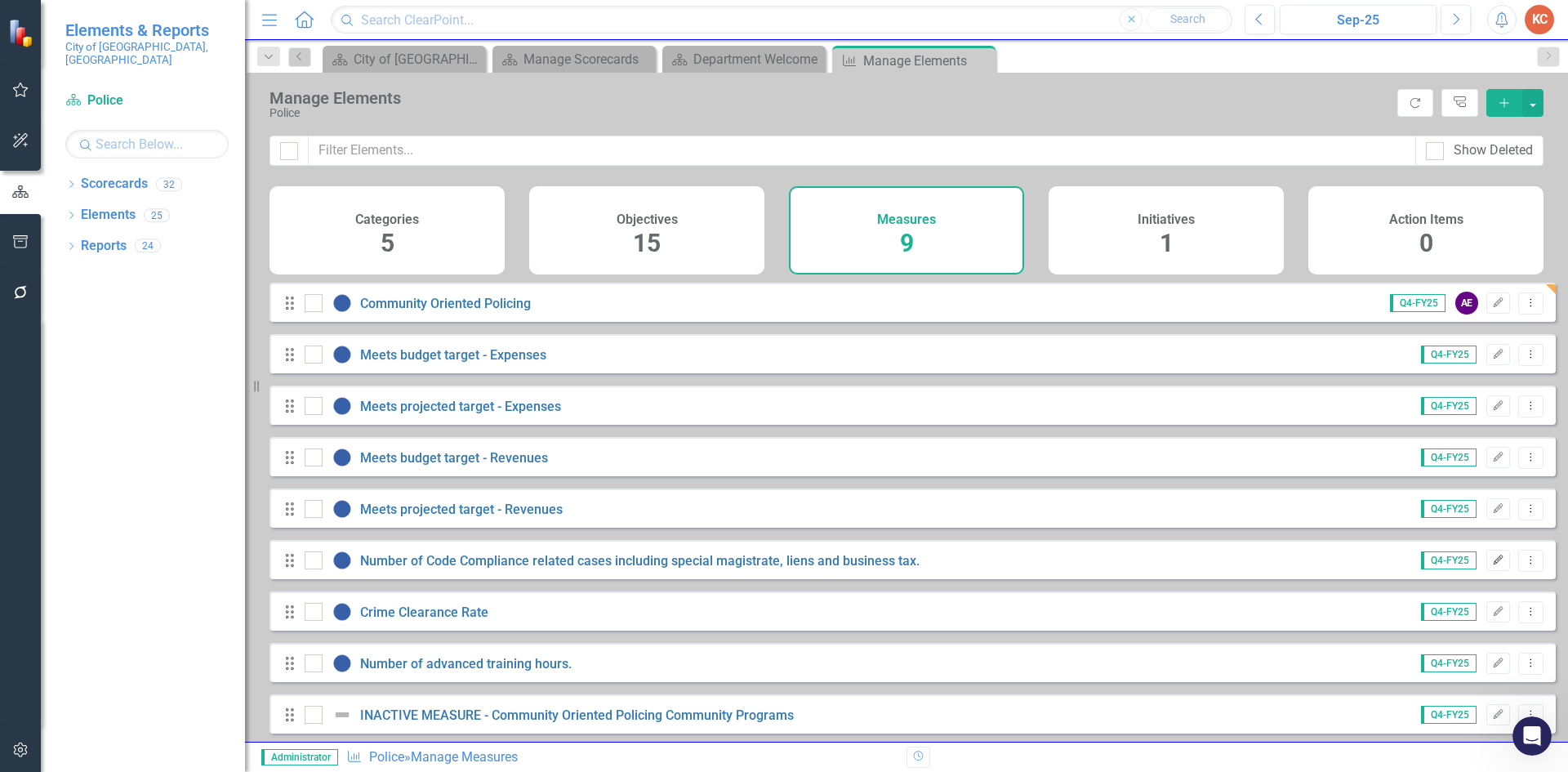
click at [1487, 571] on button "Edit" at bounding box center [1499, 560] width 24 height 21
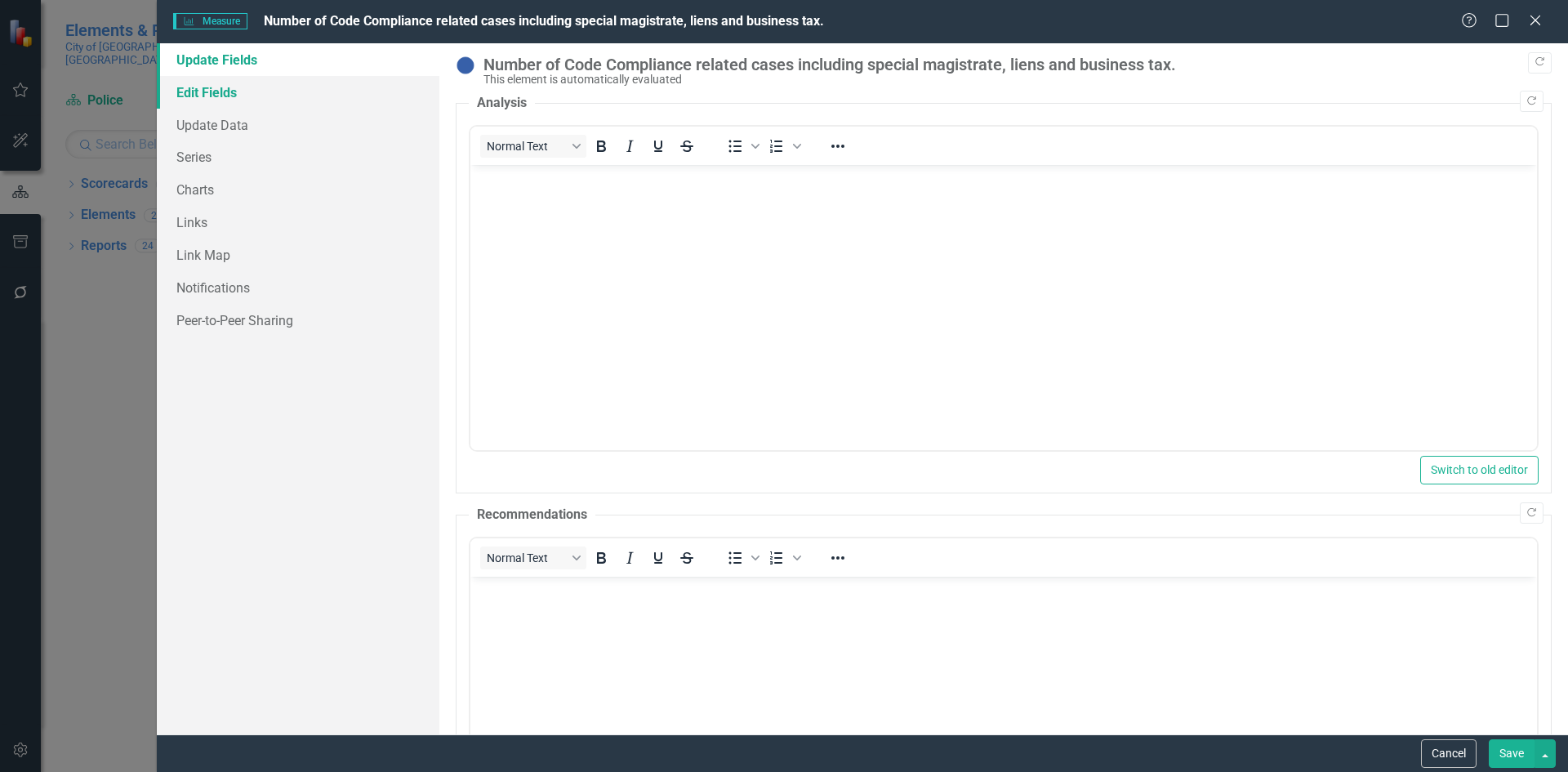
click at [193, 98] on link "Edit Fields" at bounding box center [298, 92] width 282 height 33
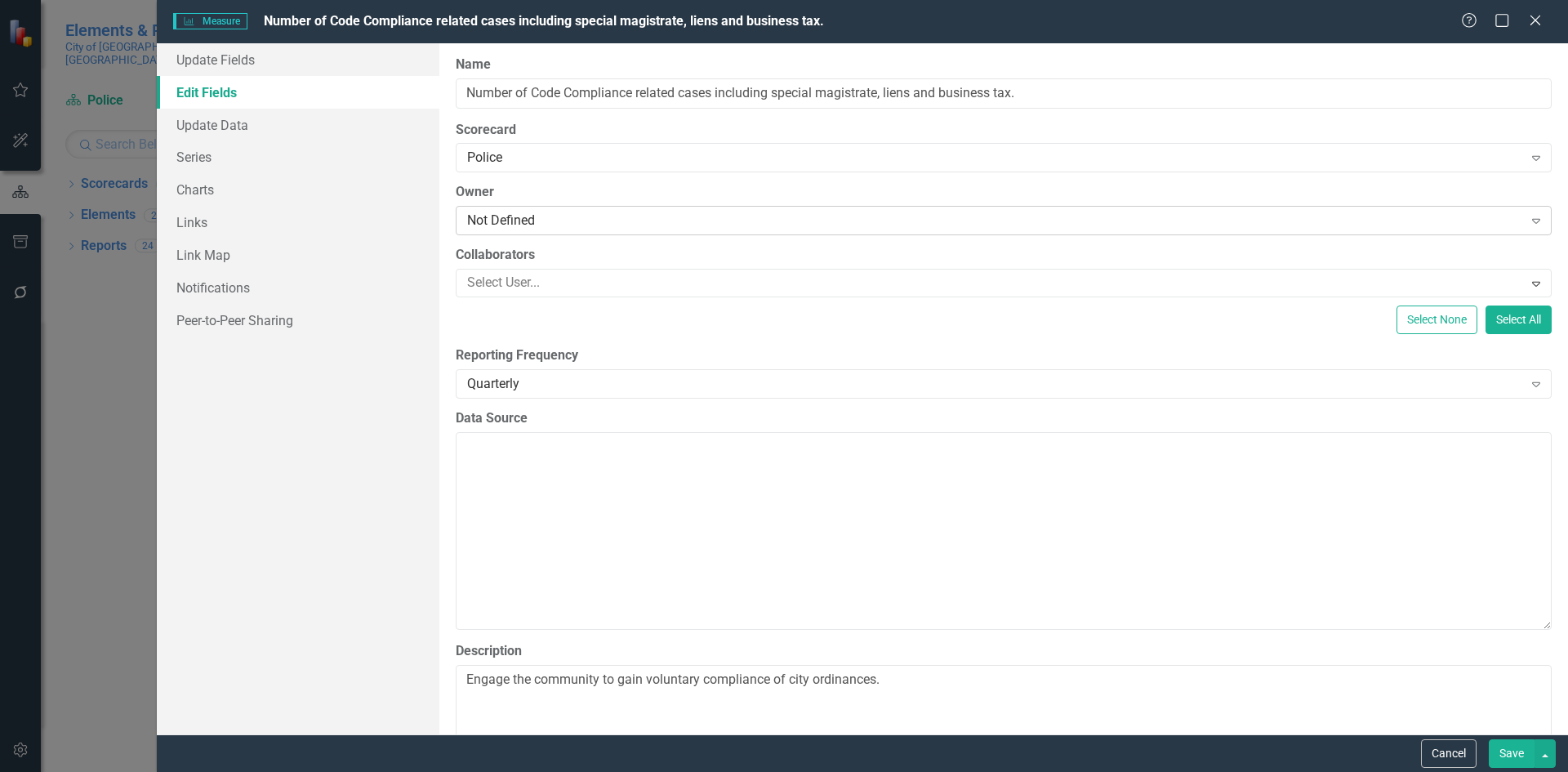
click at [505, 220] on div "Not Defined" at bounding box center [995, 221] width 1056 height 19
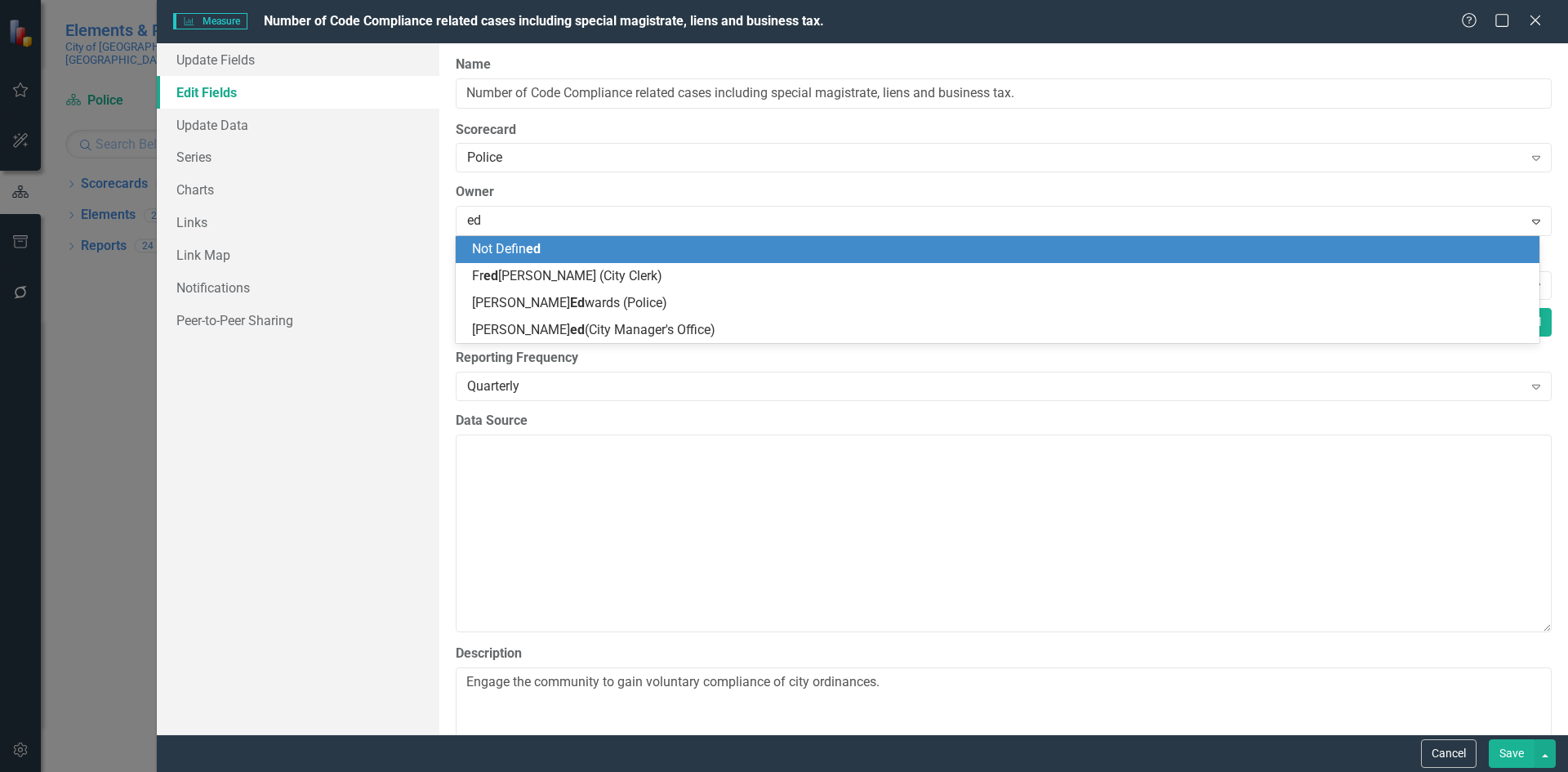
type input "edw"
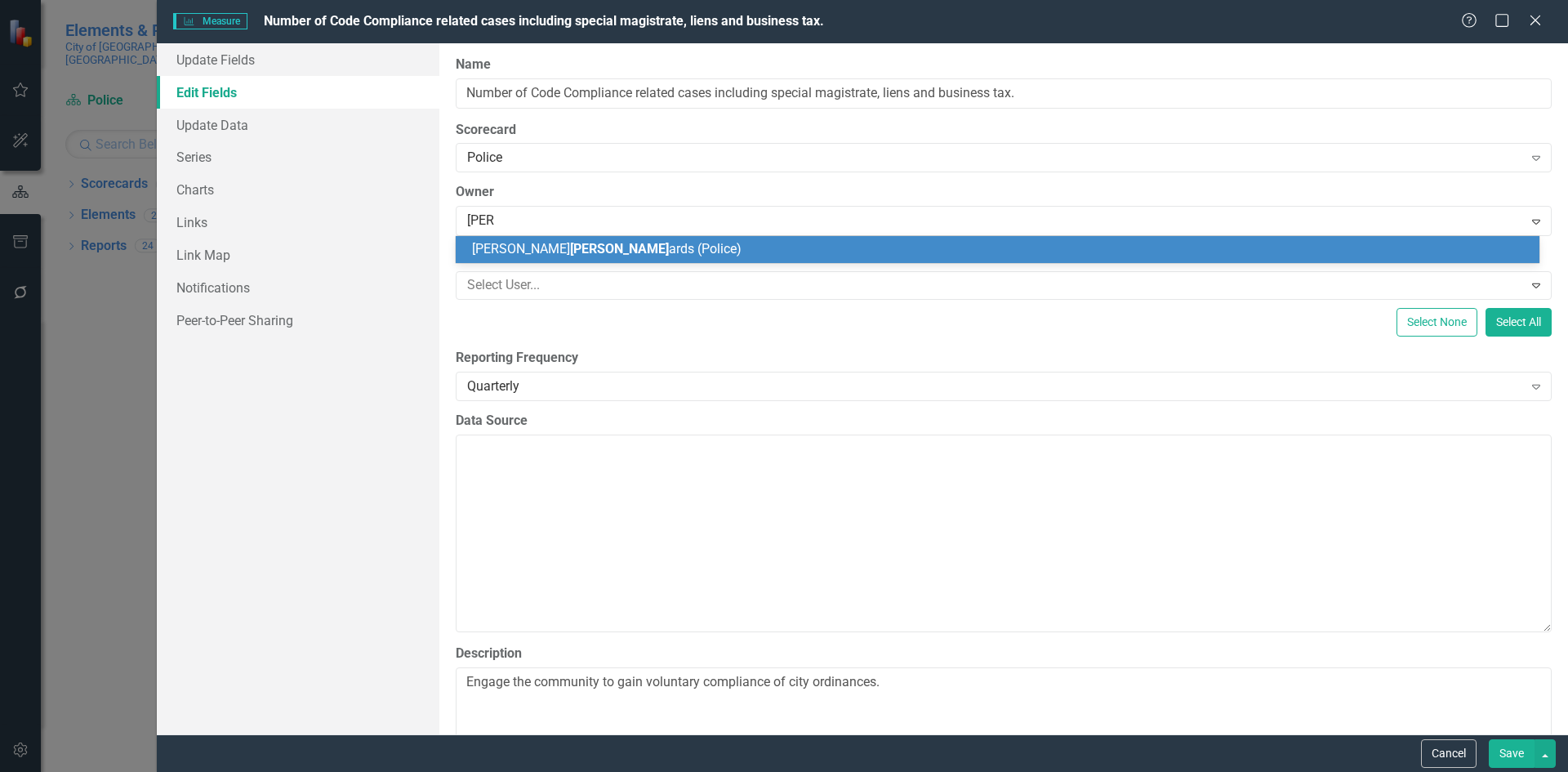
click at [570, 255] on span "[PERSON_NAME]" at bounding box center [619, 248] width 98 height 15
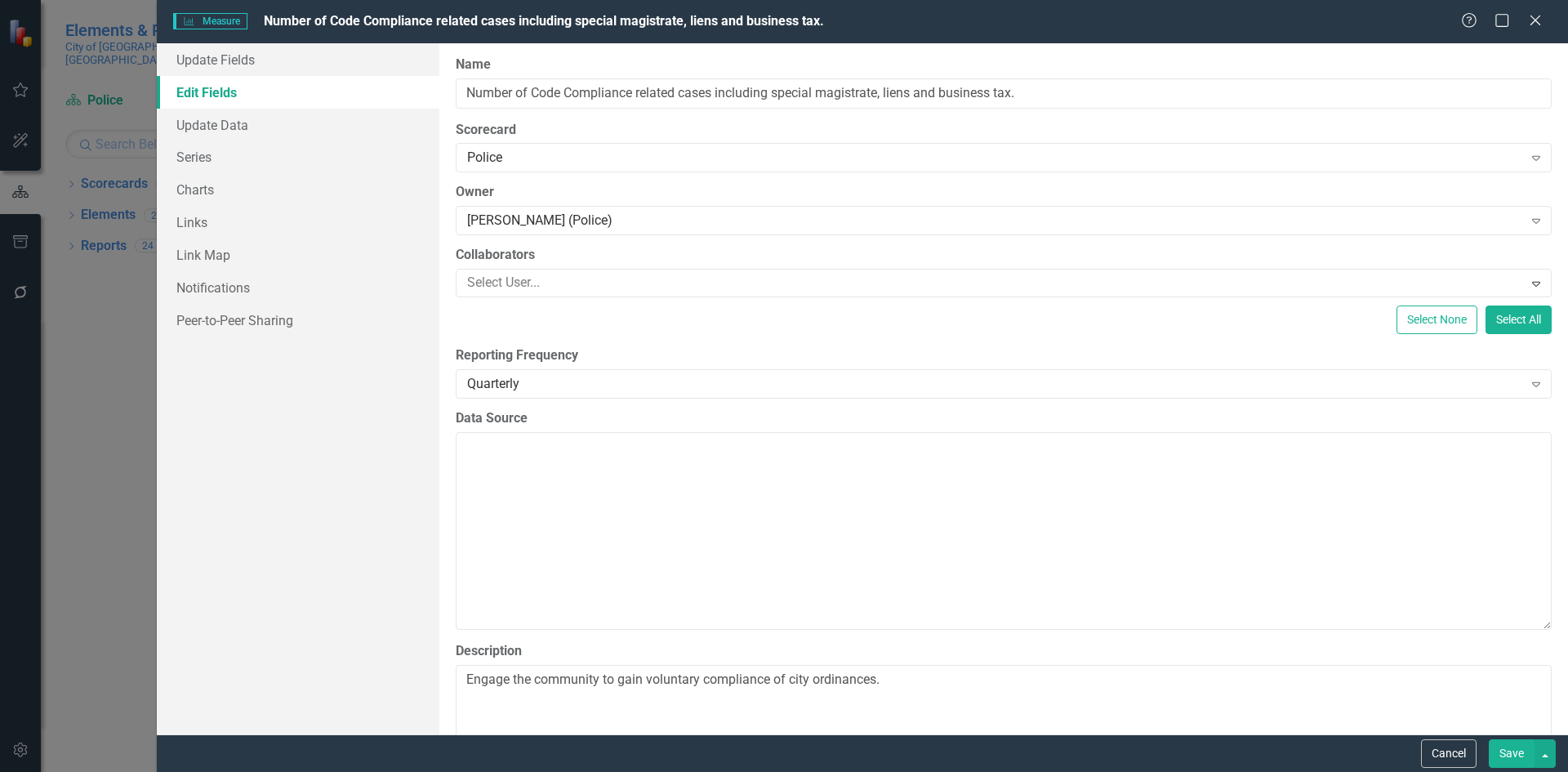
drag, startPoint x: 1508, startPoint y: 757, endPoint x: 1493, endPoint y: 736, distance: 25.8
click at [1506, 754] on button "Save" at bounding box center [1511, 752] width 45 height 28
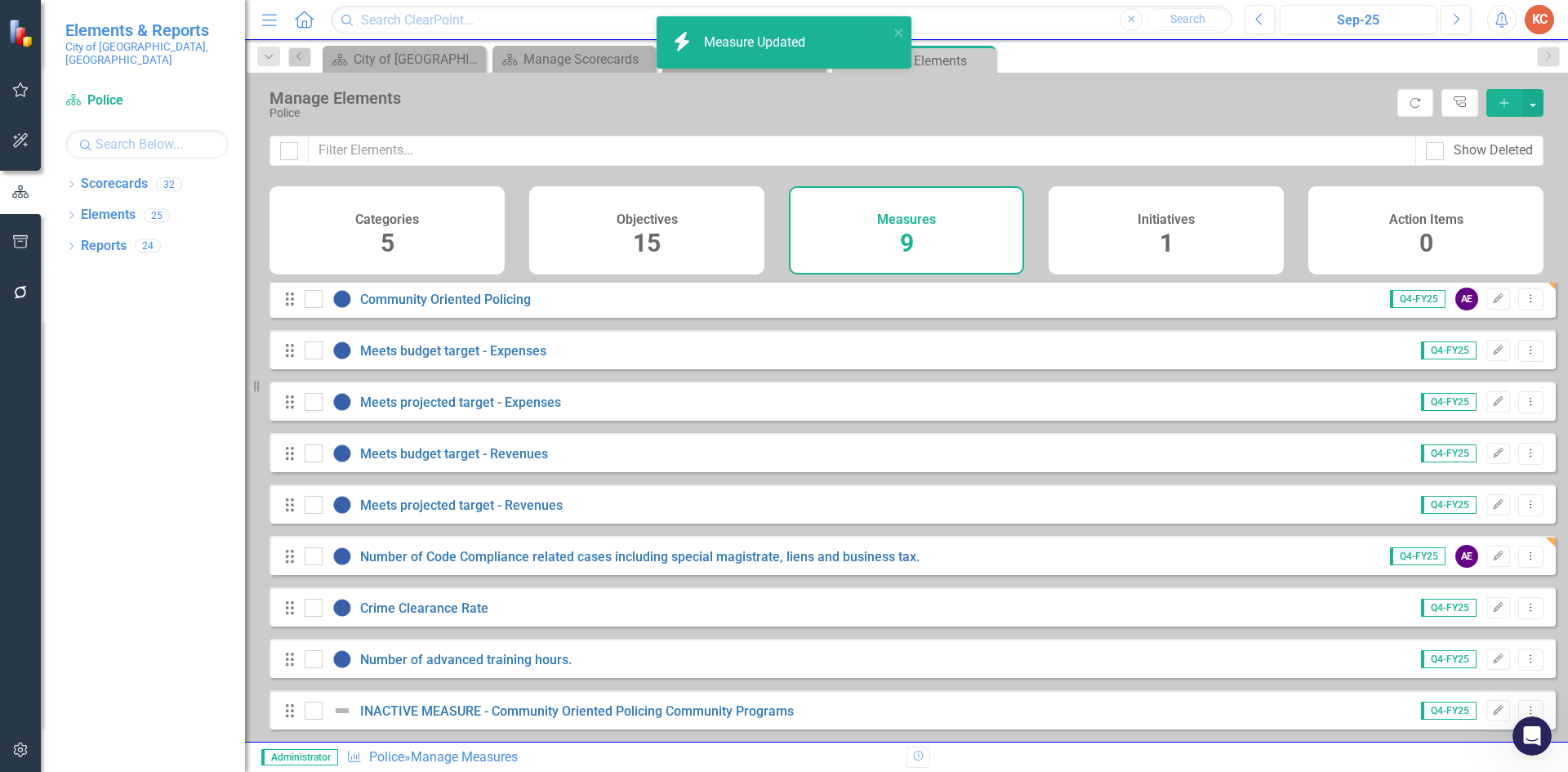
scroll to position [16, 0]
click at [1492, 609] on icon "Edit" at bounding box center [1498, 607] width 12 height 9
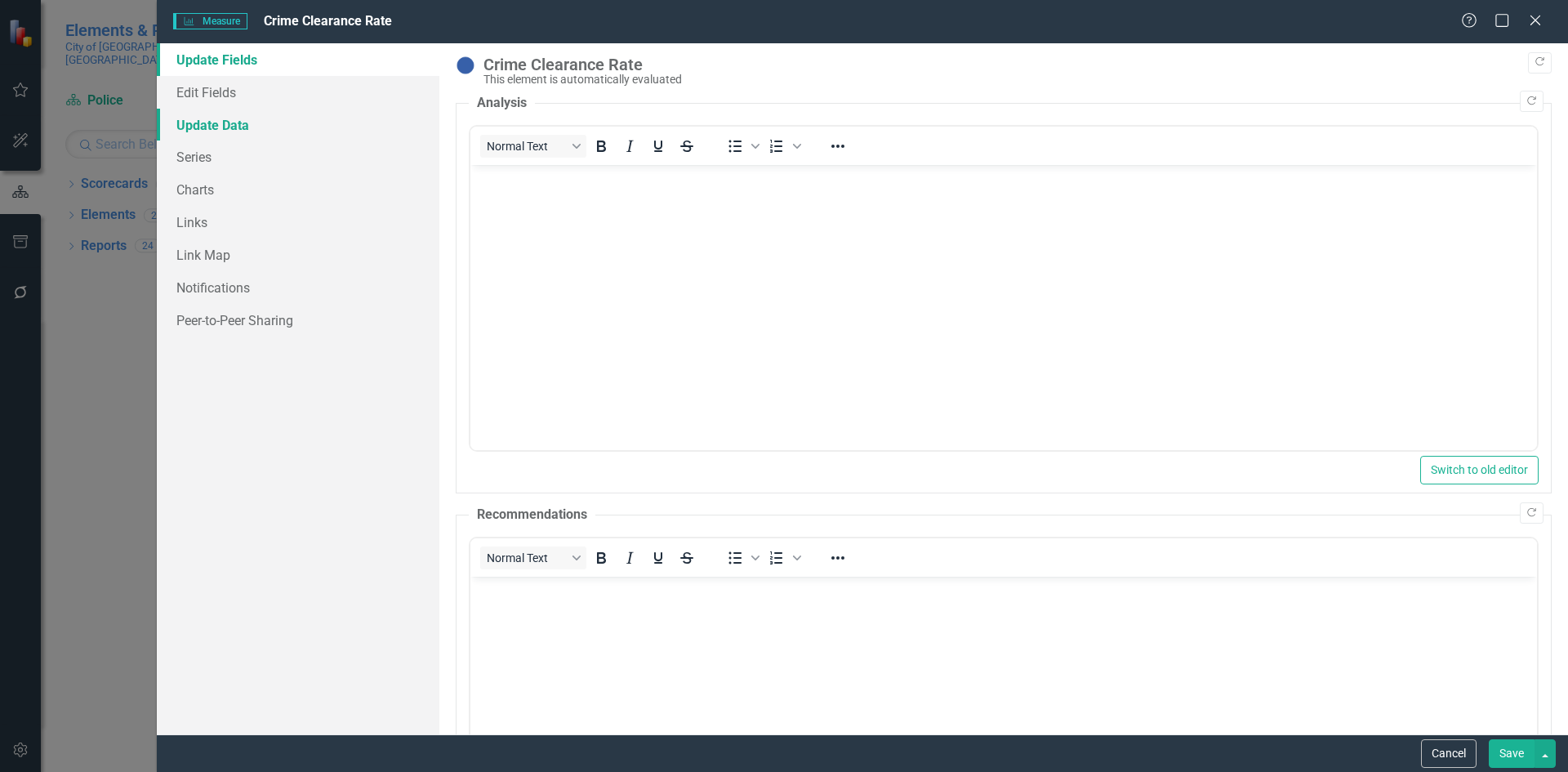
scroll to position [0, 0]
drag, startPoint x: 226, startPoint y: 97, endPoint x: 425, endPoint y: 110, distance: 199.4
click at [226, 95] on link "Edit Fields" at bounding box center [298, 92] width 282 height 33
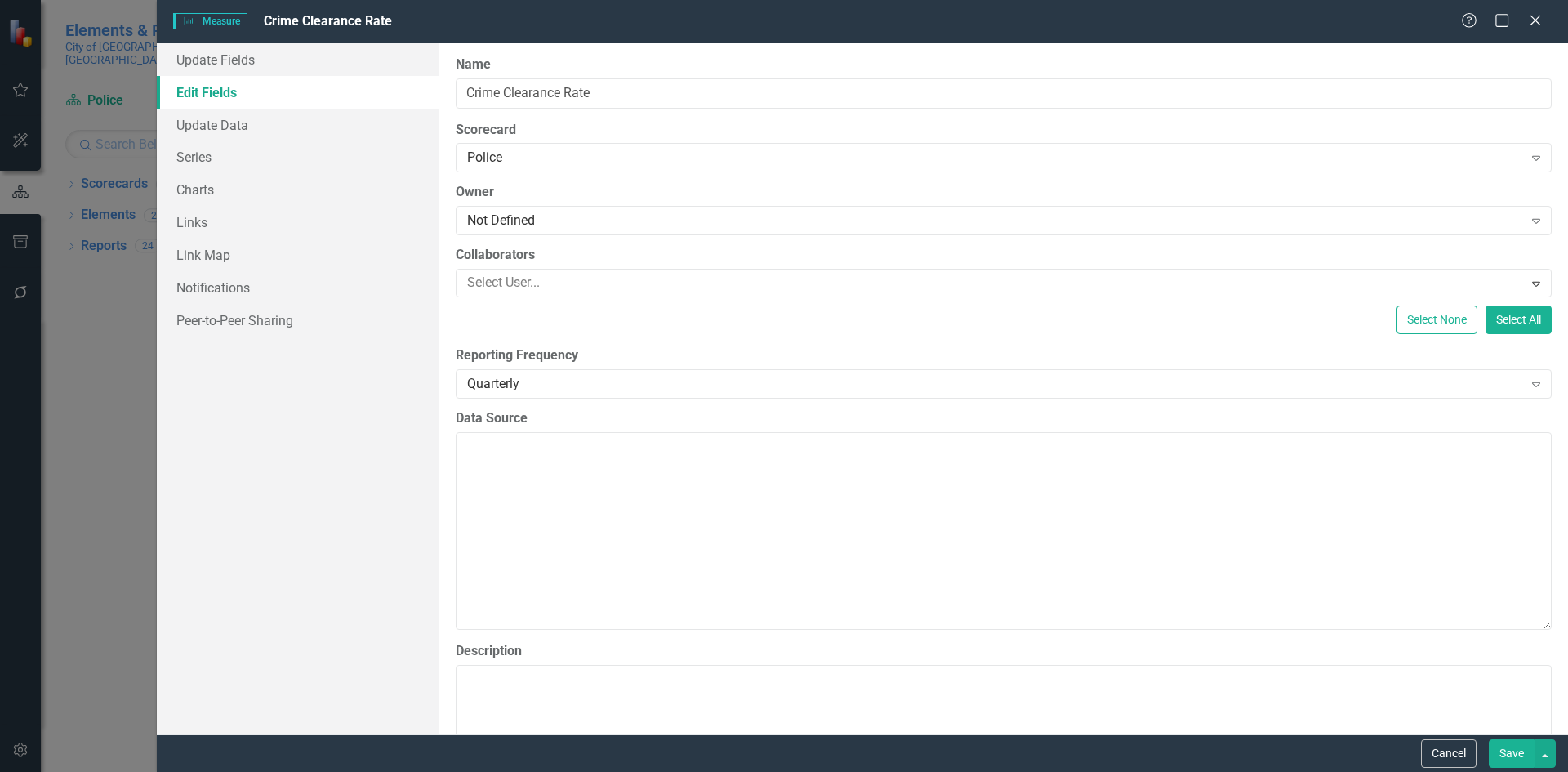
drag, startPoint x: 534, startPoint y: 217, endPoint x: 525, endPoint y: 193, distance: 25.6
click at [532, 217] on div "Not Defined" at bounding box center [995, 221] width 1056 height 19
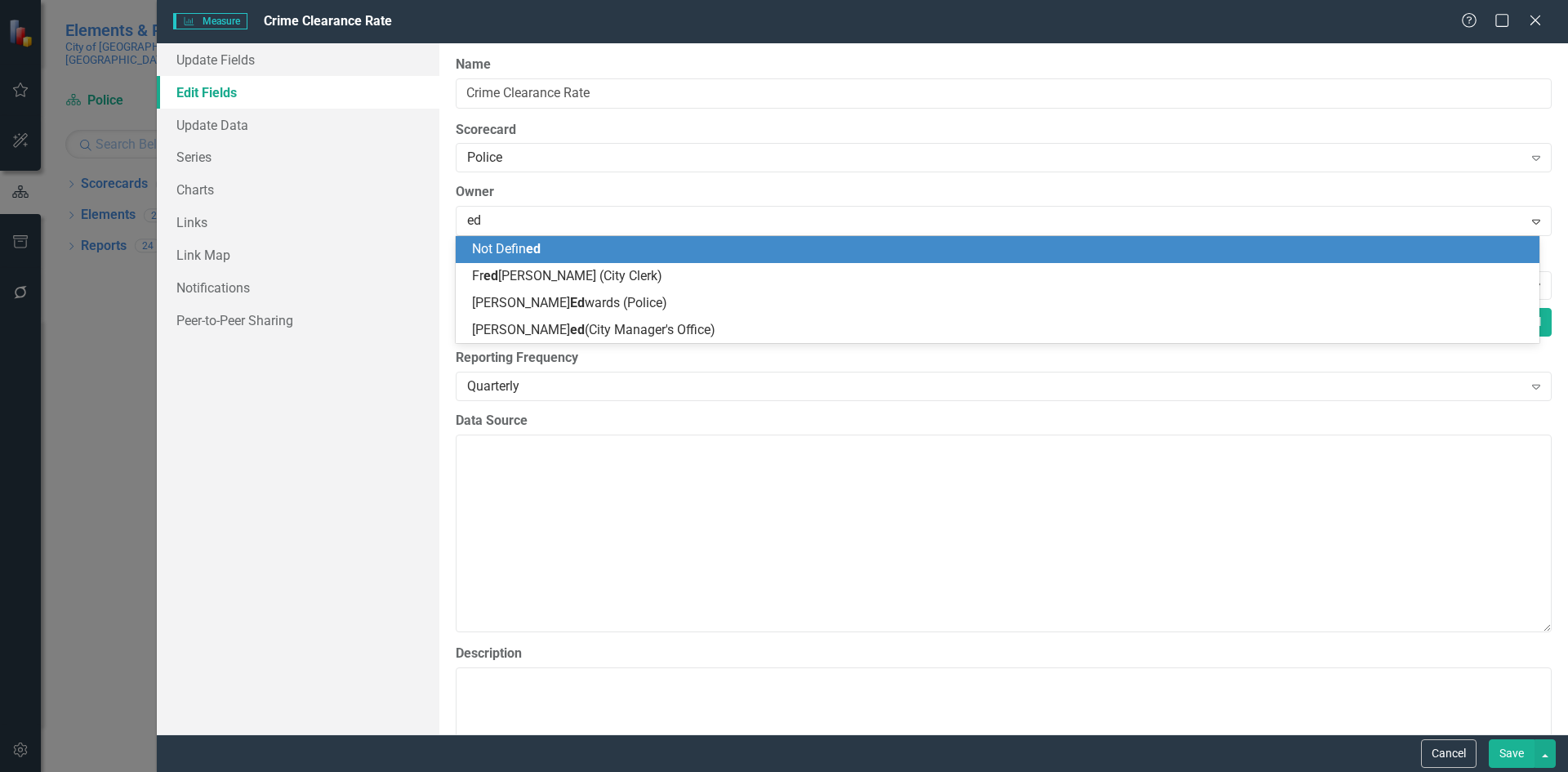
type input "edw"
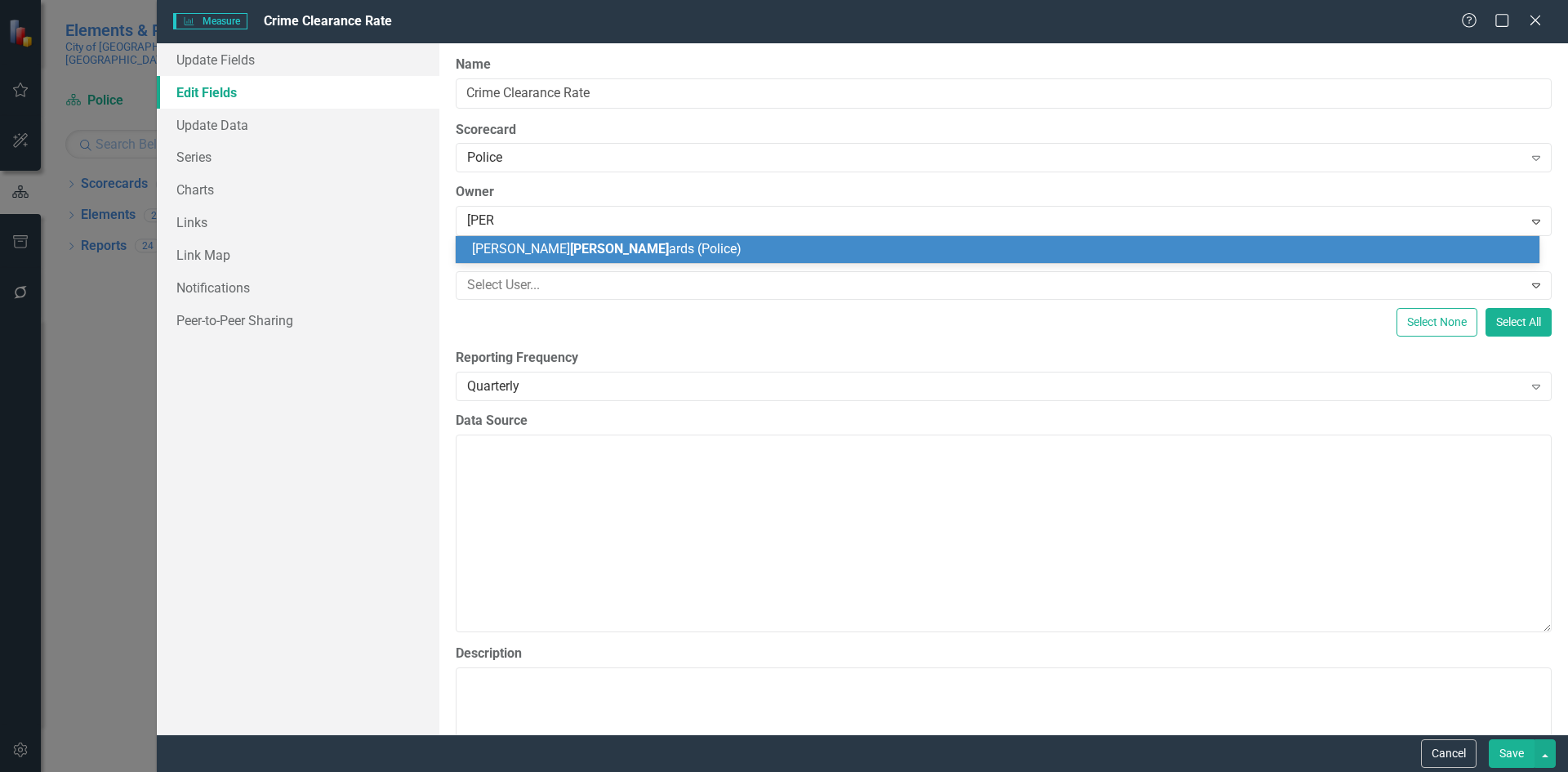
click at [508, 252] on span "Alisha Edw ards (Police)" at bounding box center [606, 248] width 270 height 15
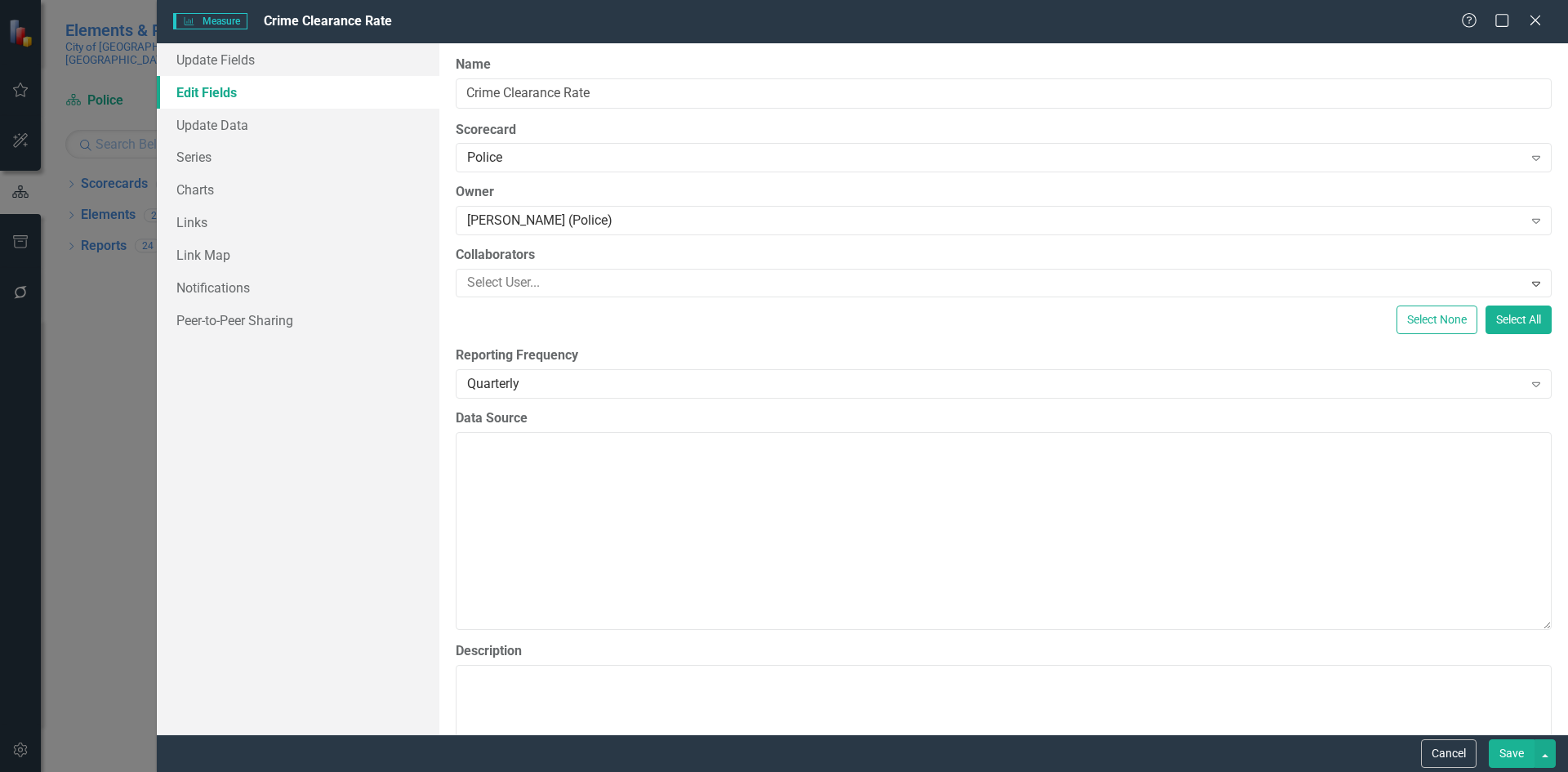
click at [1516, 756] on button "Save" at bounding box center [1511, 752] width 45 height 28
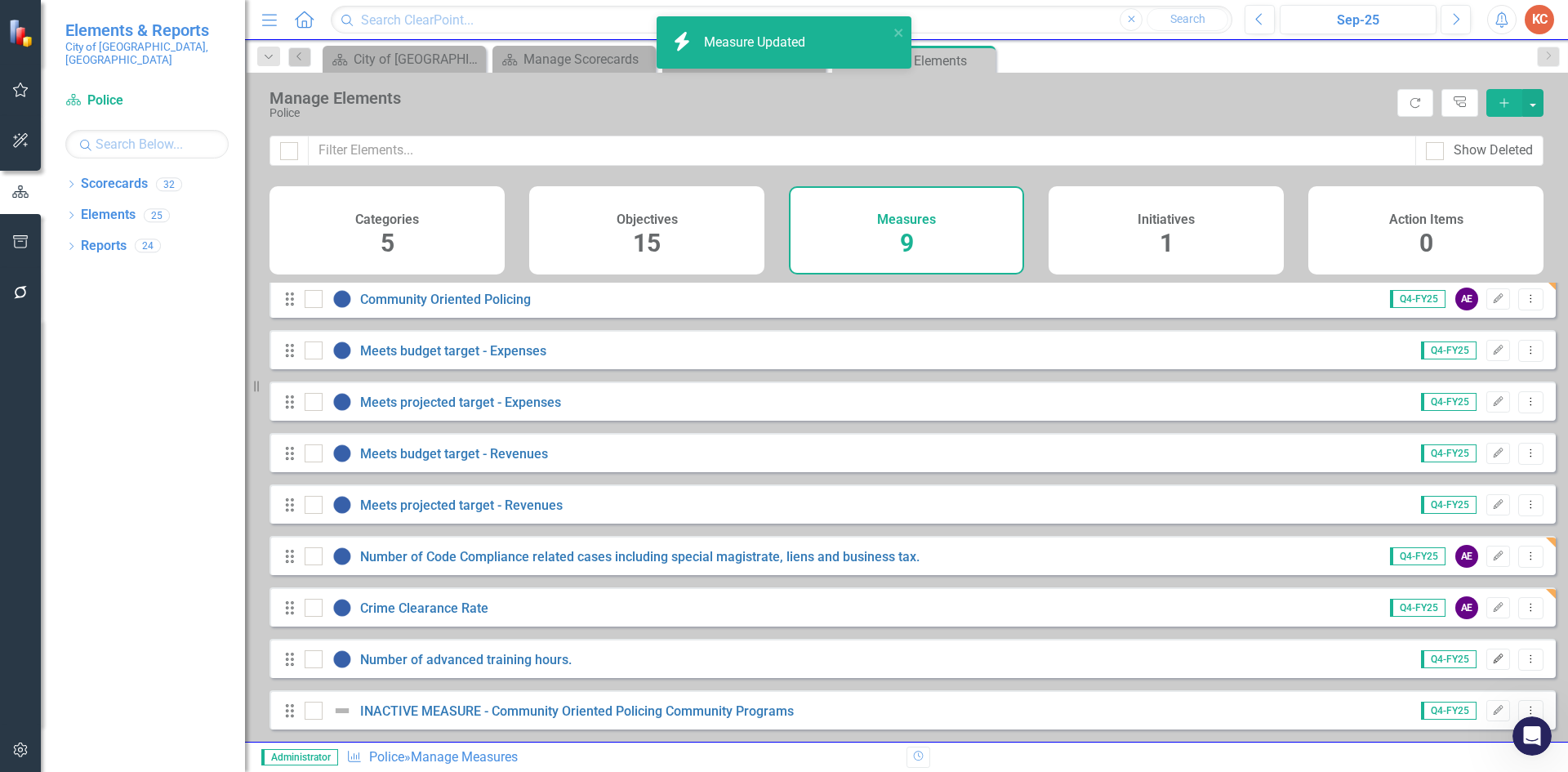
click at [1487, 663] on button "Edit" at bounding box center [1499, 659] width 24 height 21
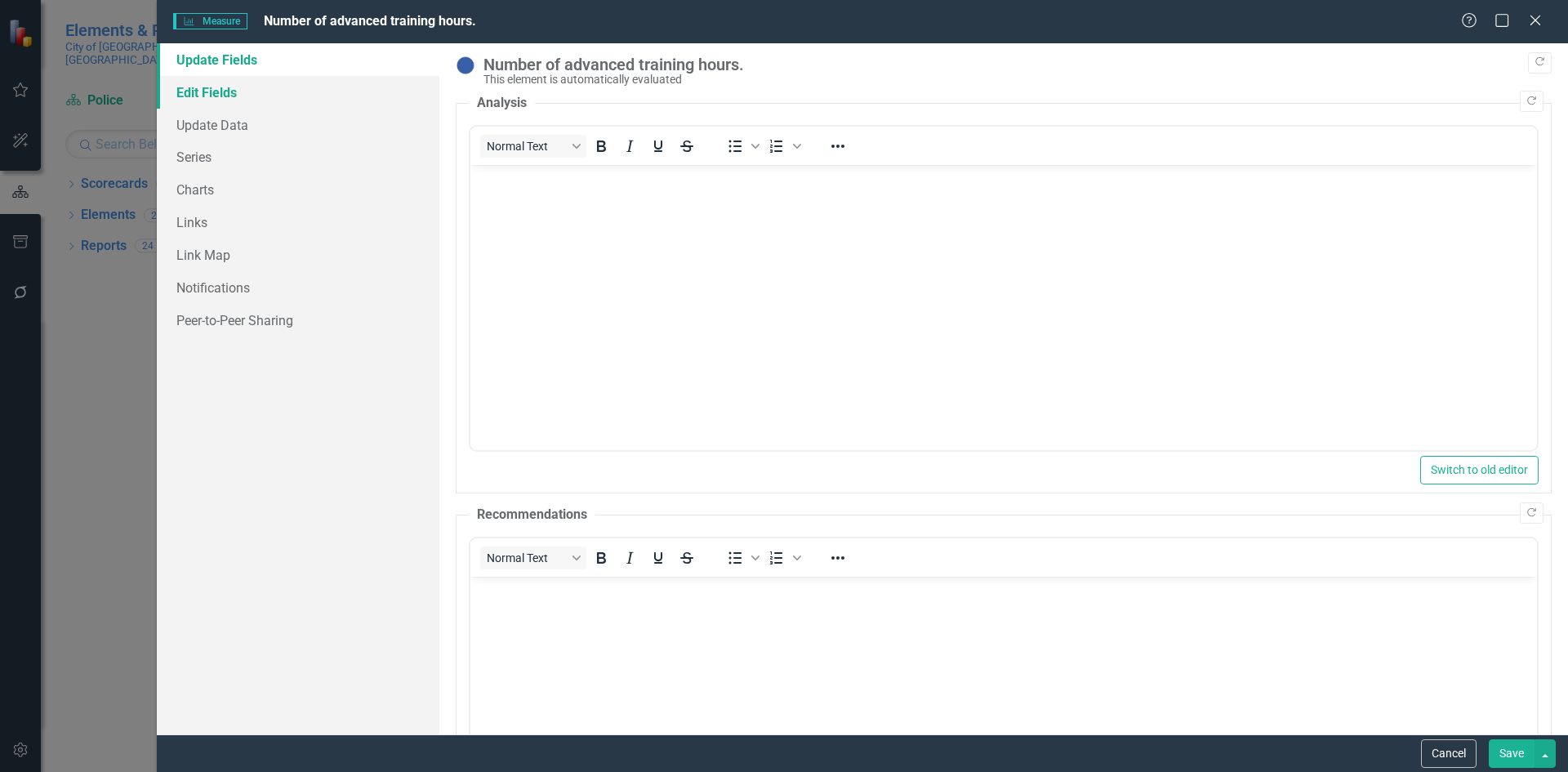
drag, startPoint x: 238, startPoint y: 92, endPoint x: 246, endPoint y: 91, distance: 8.1
click at [239, 92] on link "Edit Fields" at bounding box center [298, 92] width 282 height 33
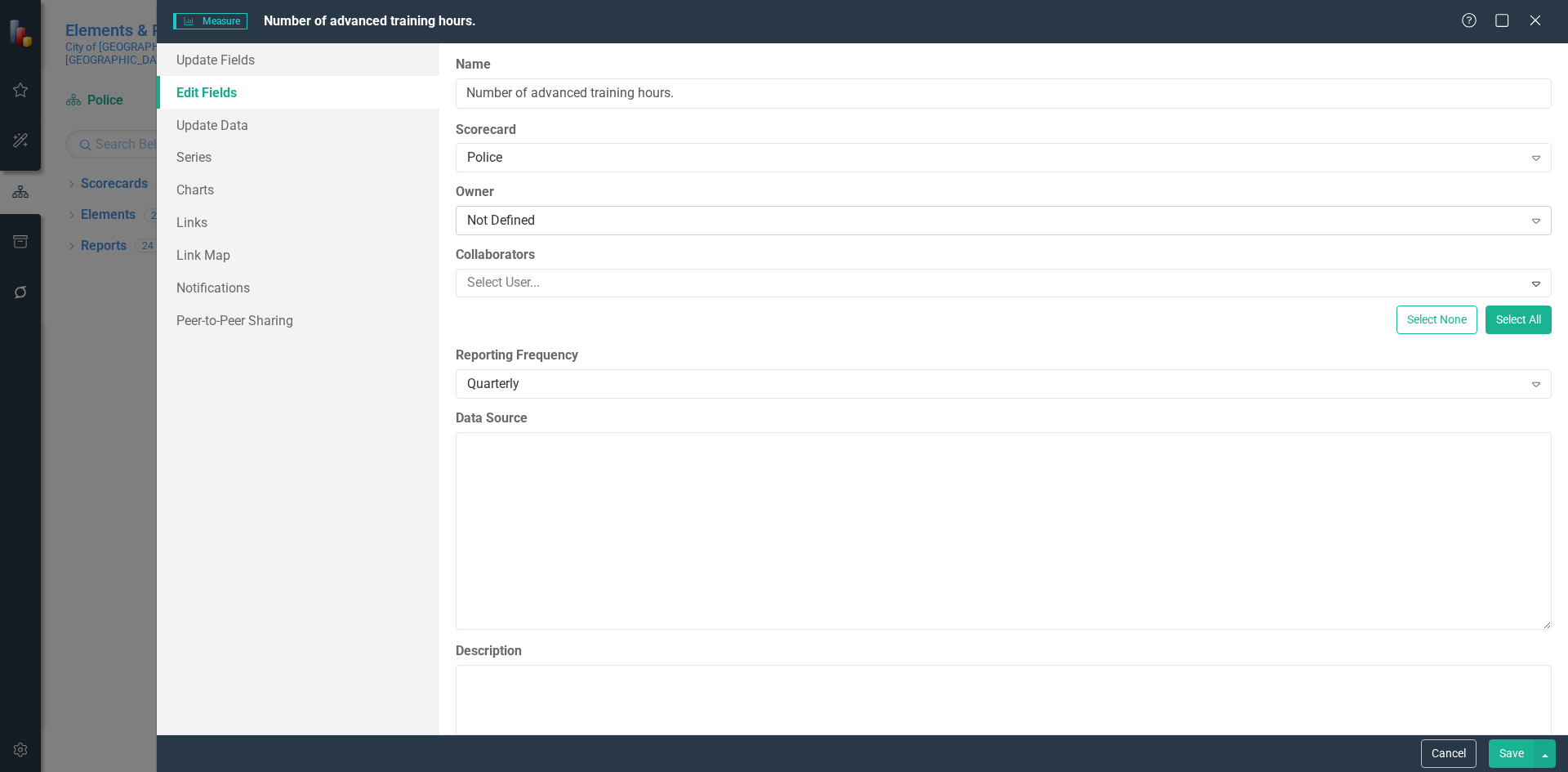
click at [579, 220] on div "Not Defined" at bounding box center [995, 221] width 1056 height 19
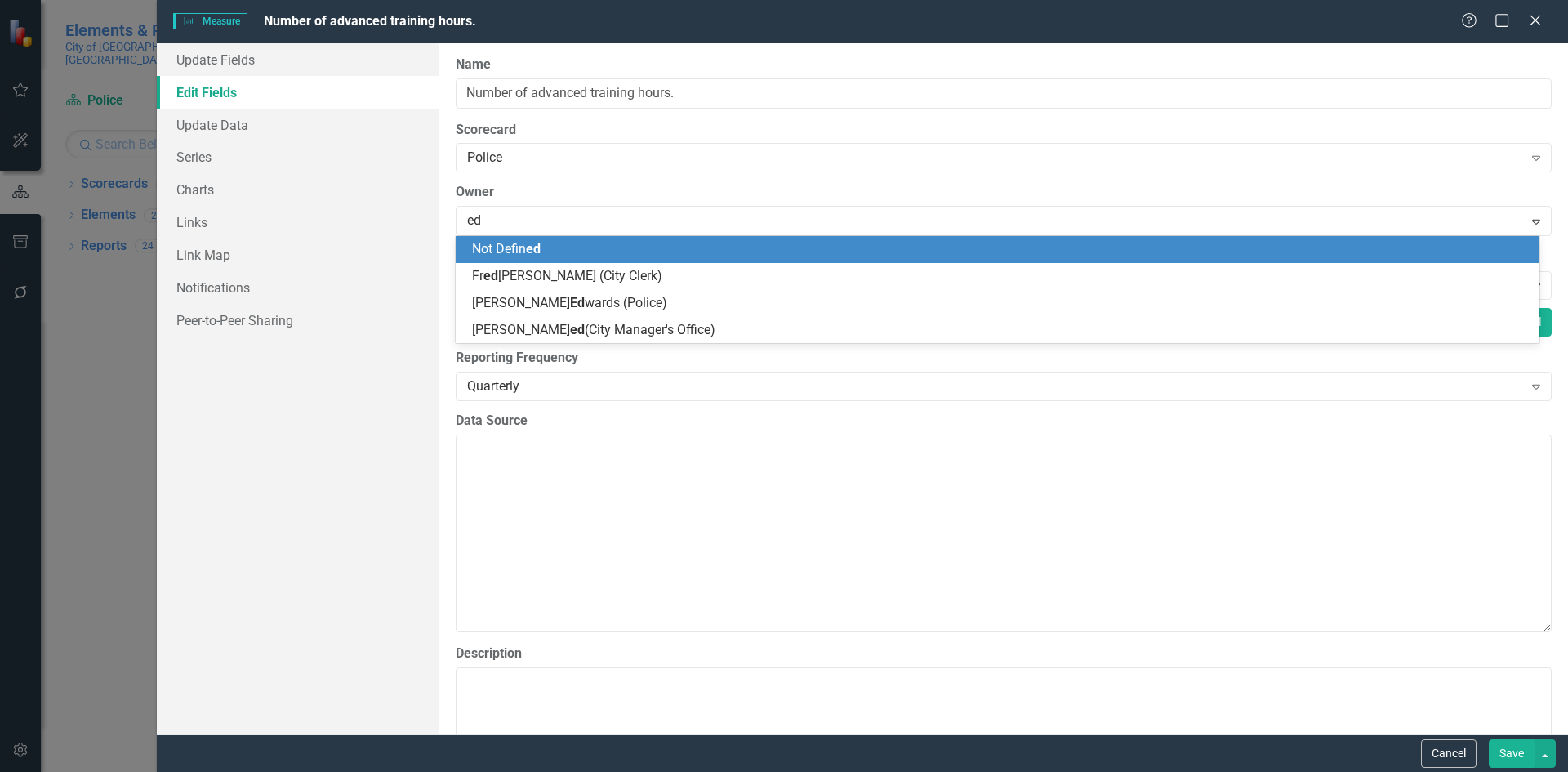
type input "edw"
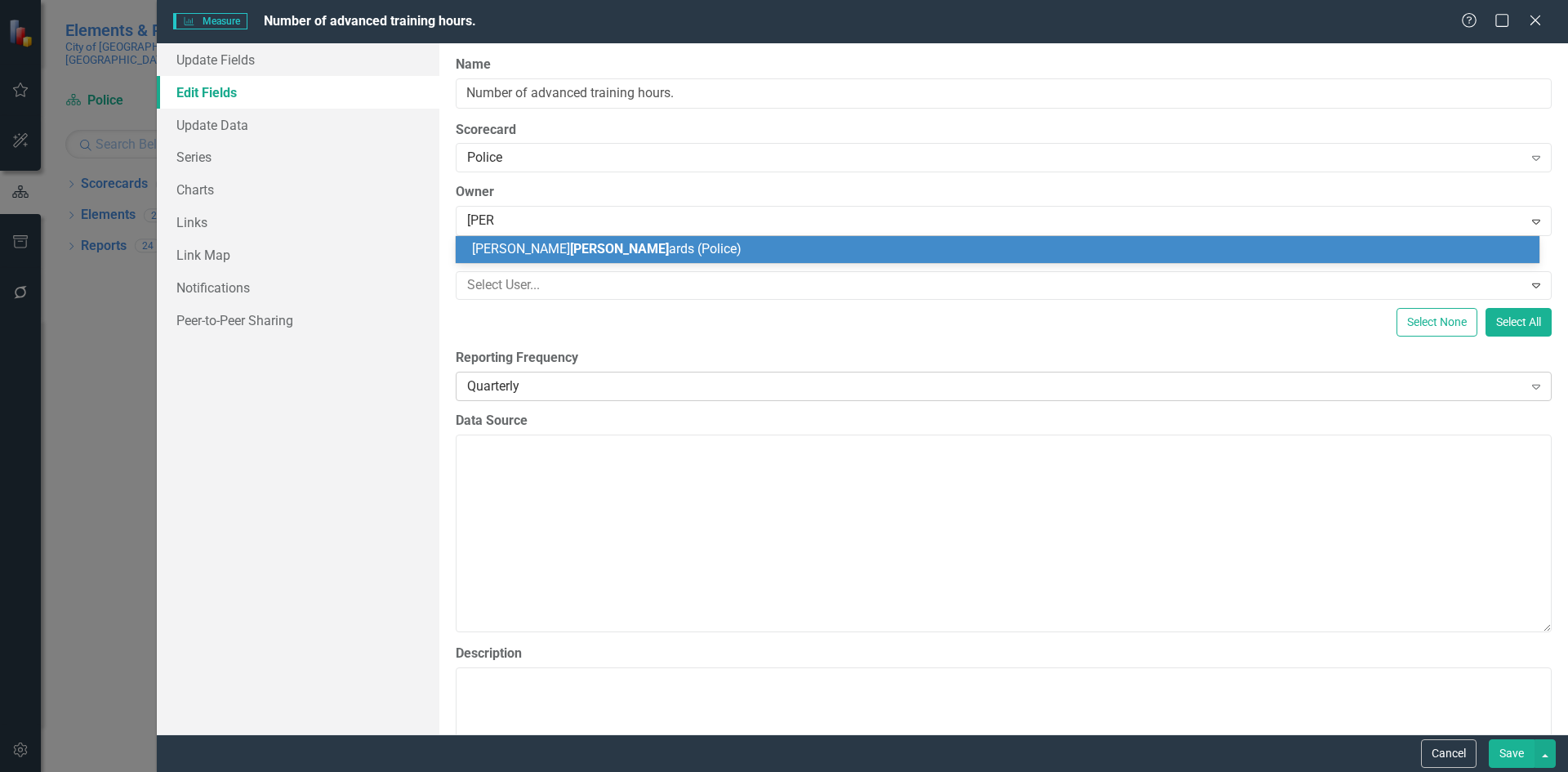
drag, startPoint x: 585, startPoint y: 249, endPoint x: 920, endPoint y: 392, distance: 364.2
click at [587, 249] on span "Alisha Edw ards (Police)" at bounding box center [606, 248] width 270 height 15
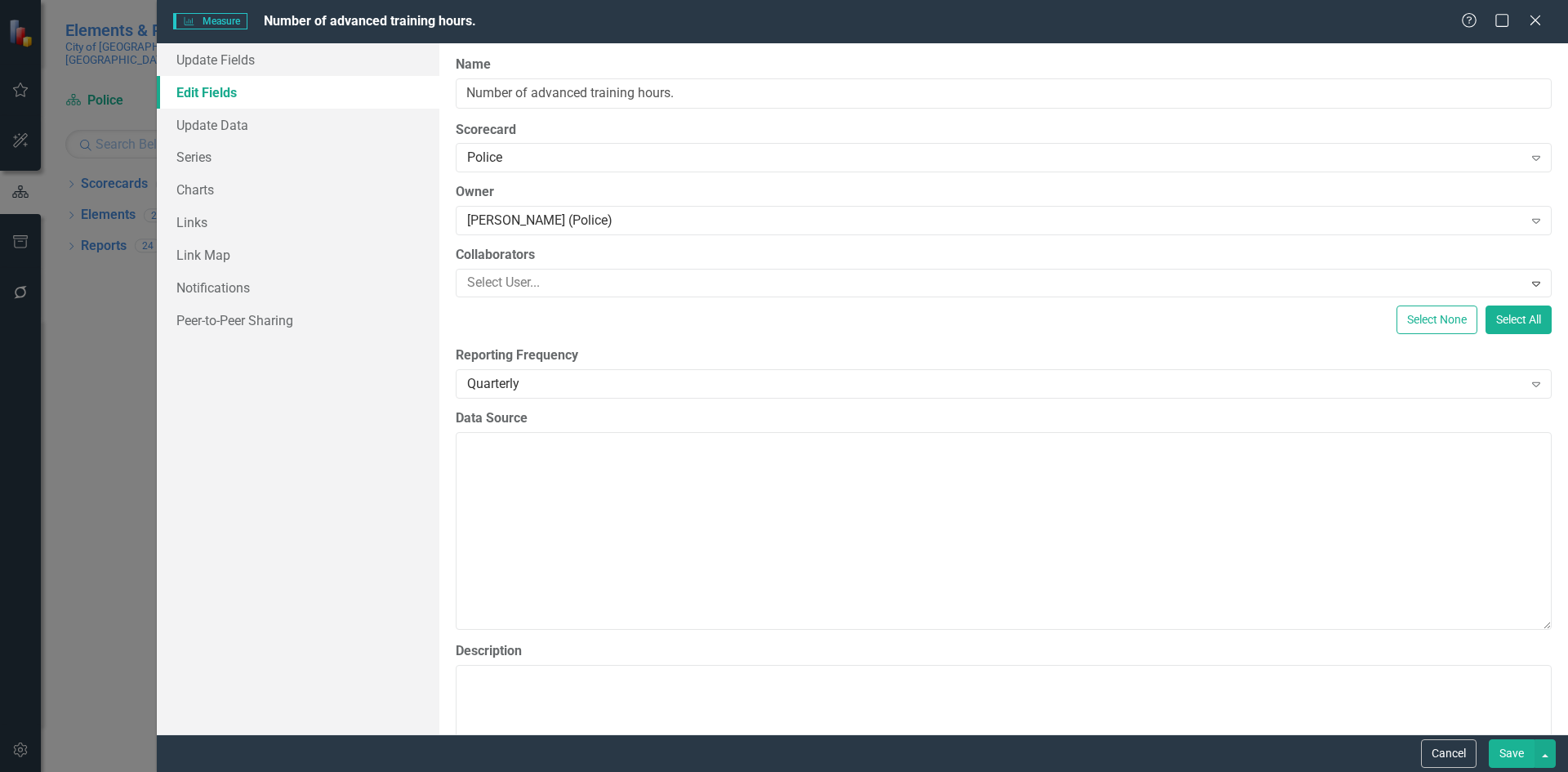
click at [1518, 751] on button "Save" at bounding box center [1511, 752] width 45 height 28
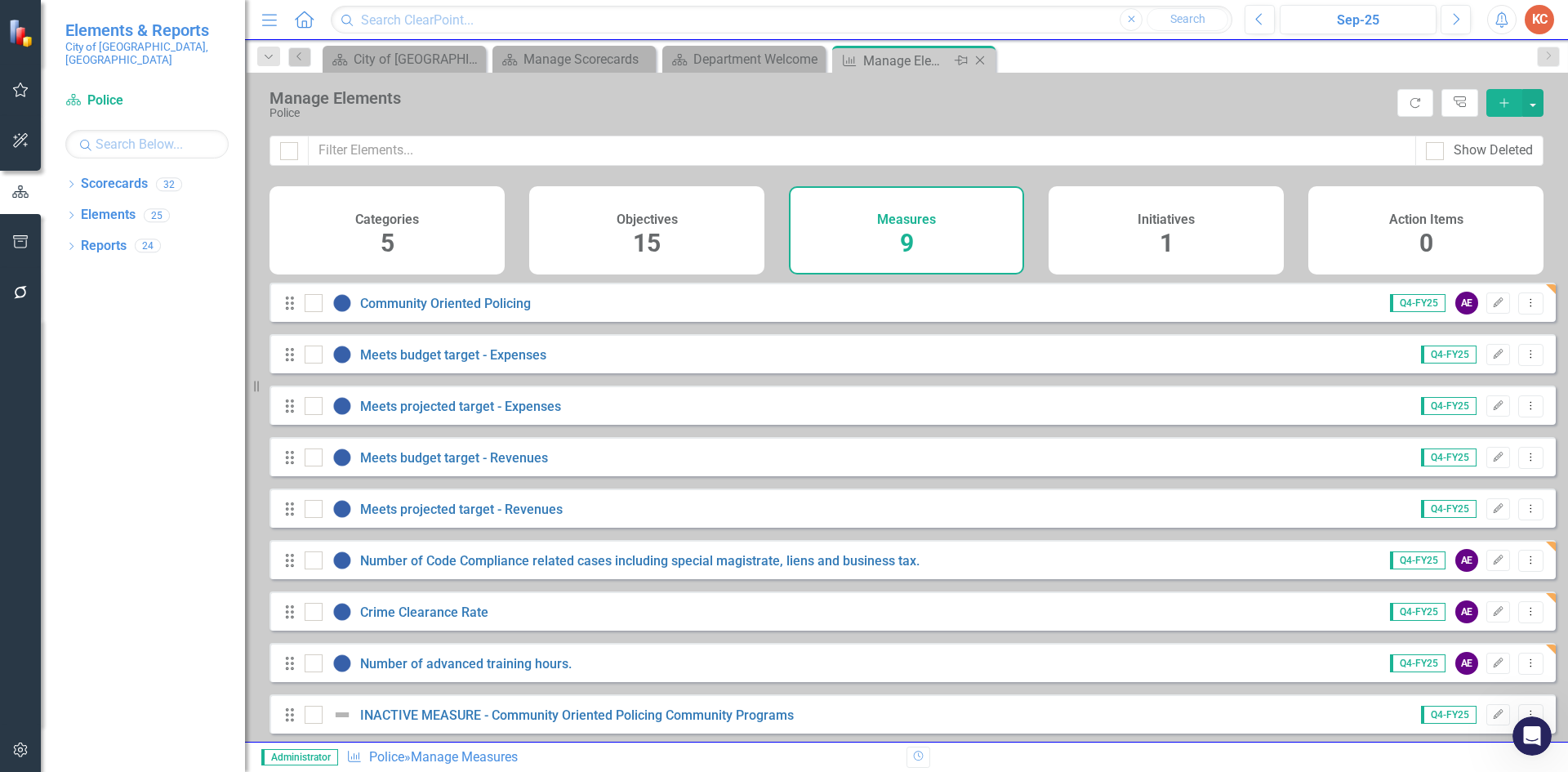
click at [977, 60] on icon "Close" at bounding box center [979, 60] width 16 height 13
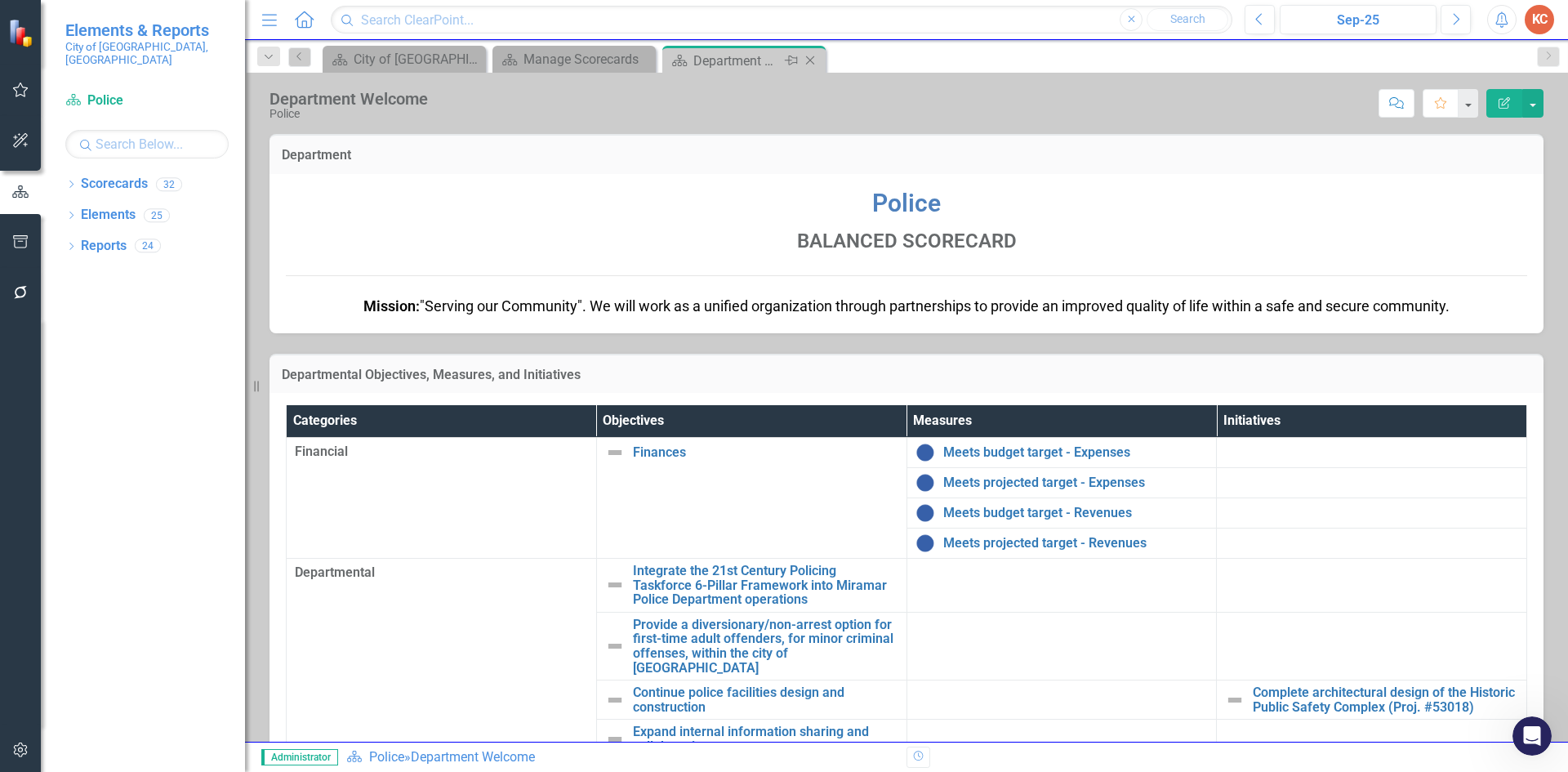
click at [809, 64] on icon "Close" at bounding box center [810, 60] width 16 height 13
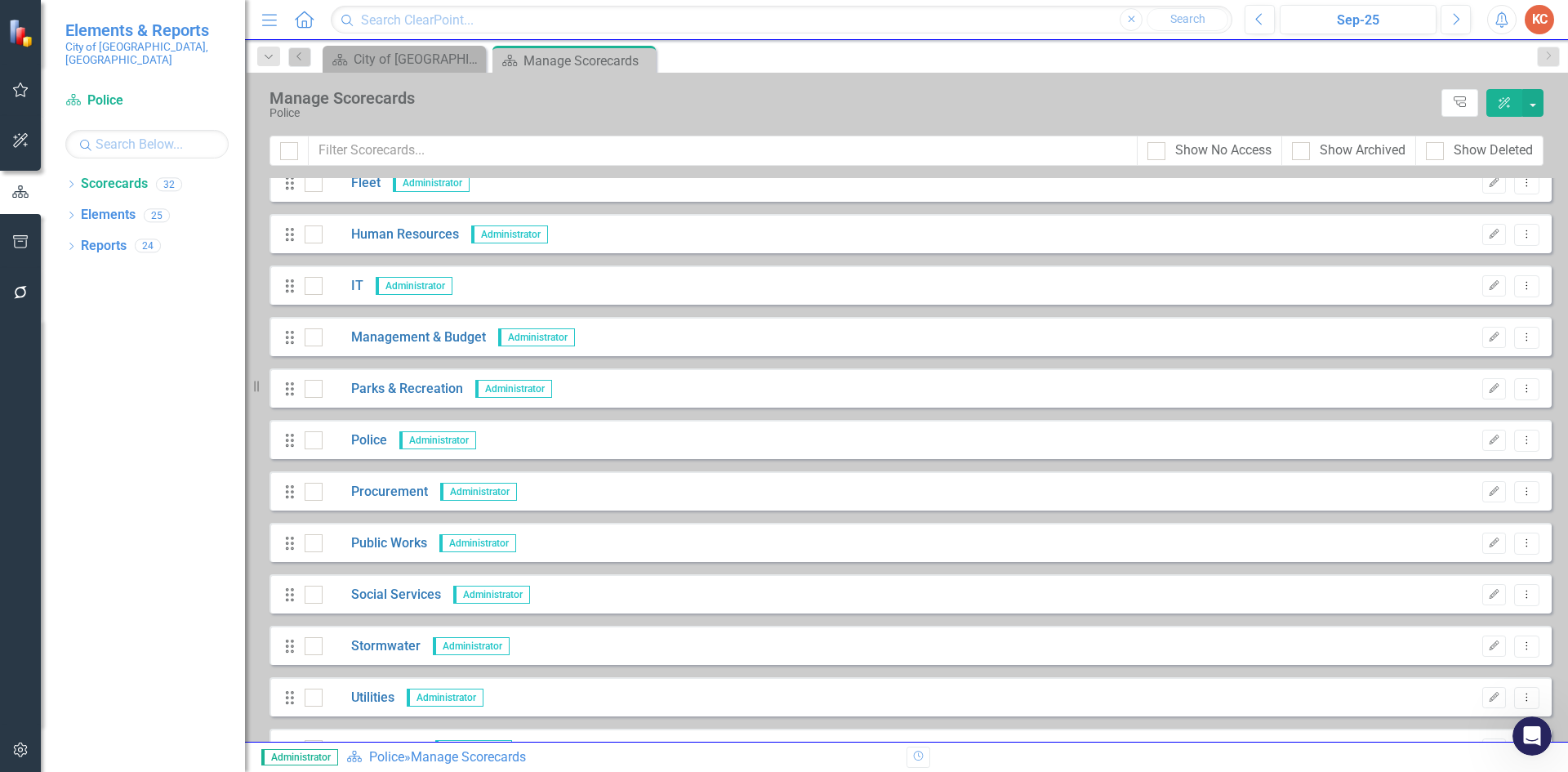
scroll to position [490, 0]
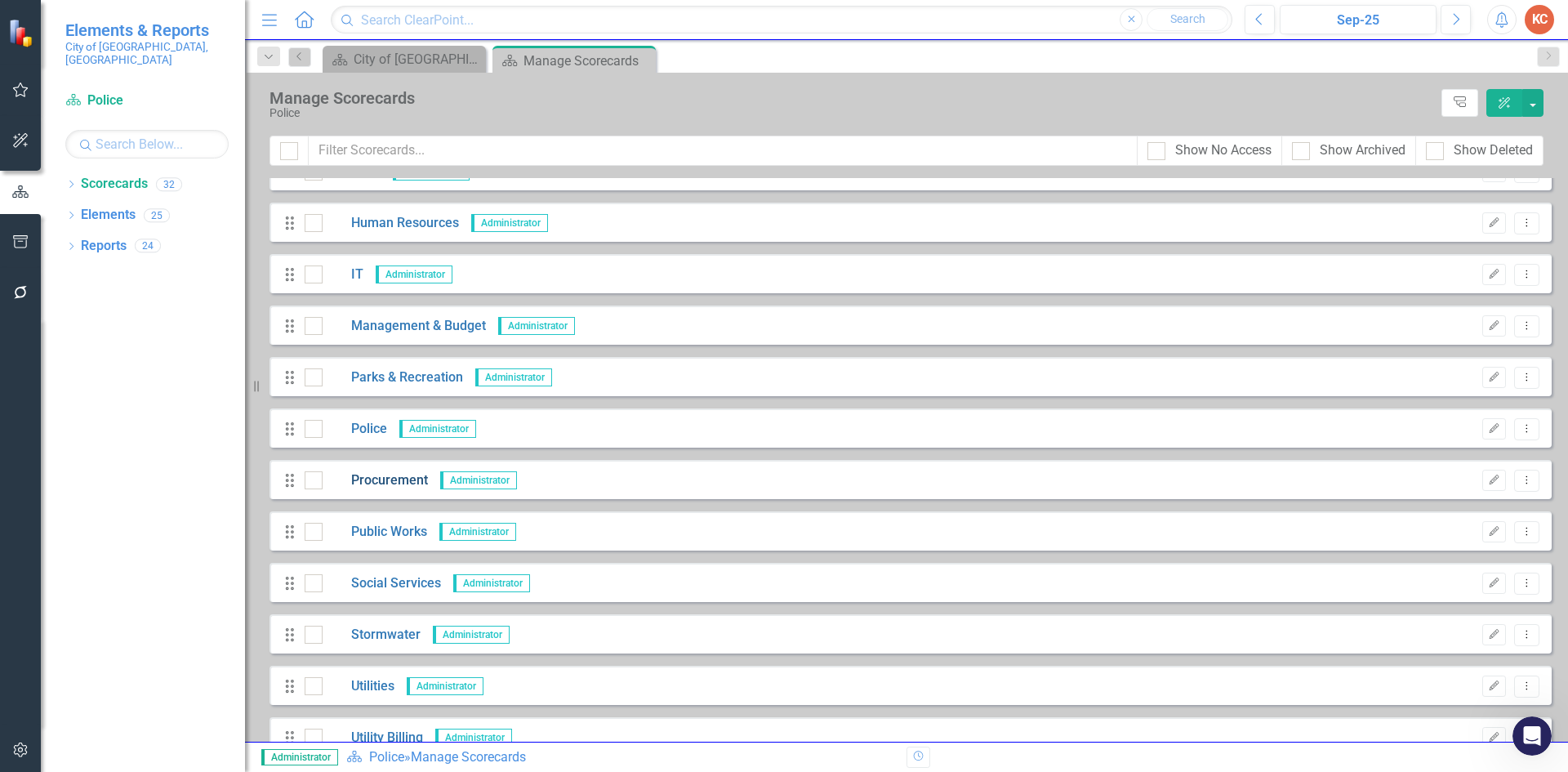
click at [392, 489] on link "Procurement" at bounding box center [375, 481] width 105 height 19
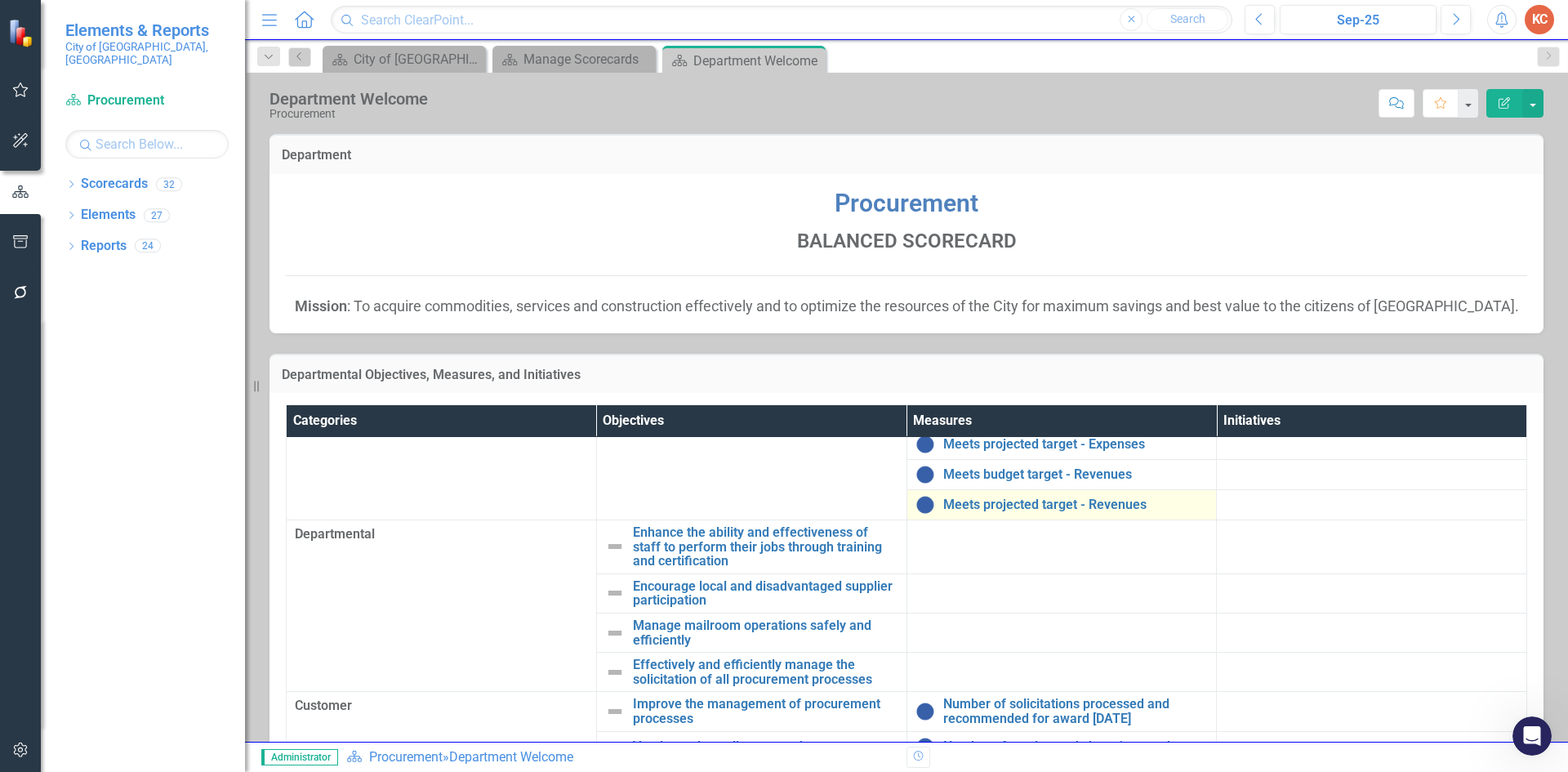
scroll to position [55, 0]
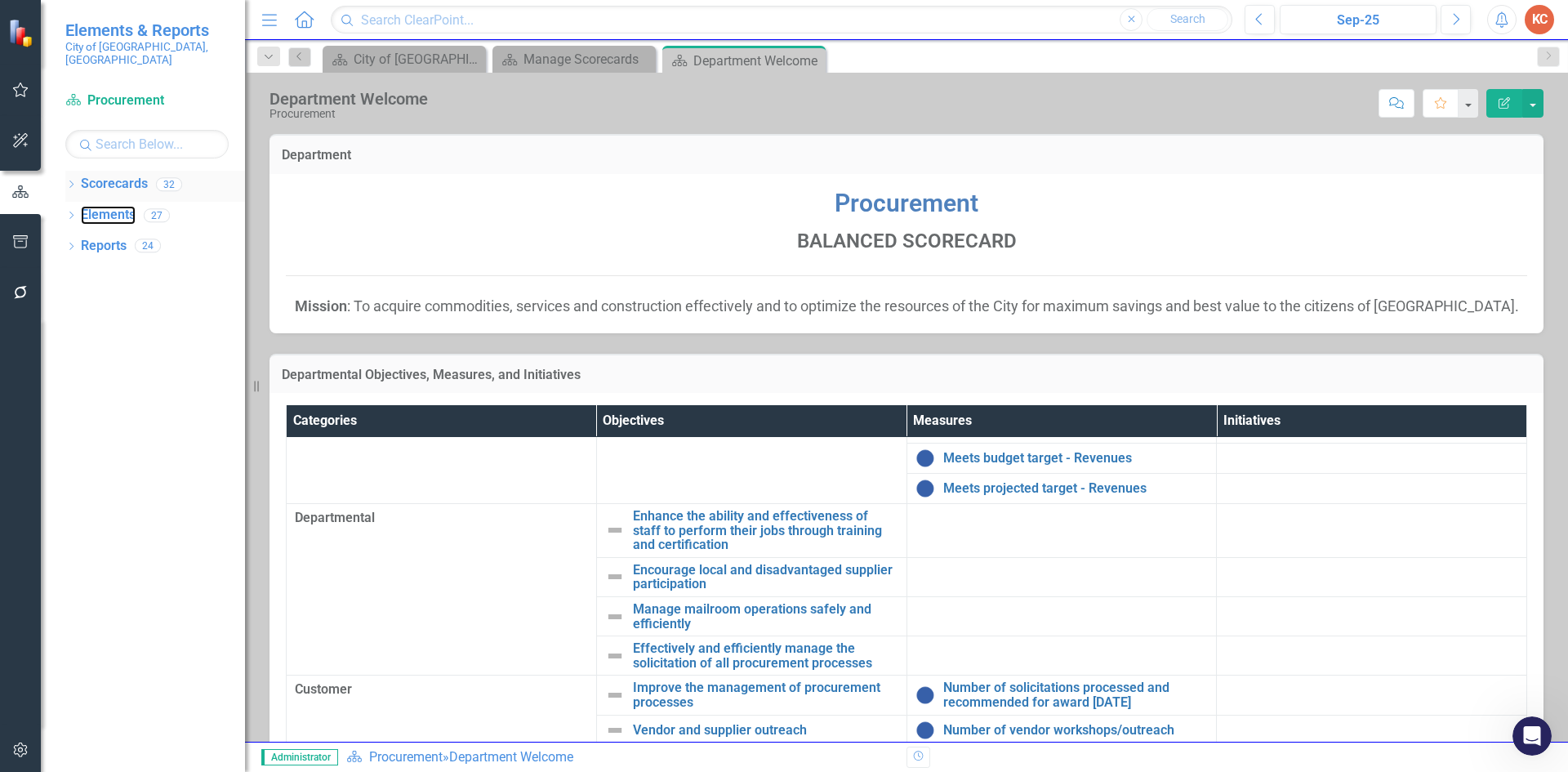
drag, startPoint x: 107, startPoint y: 199, endPoint x: 202, endPoint y: 185, distance: 96.0
click at [106, 205] on link "Elements" at bounding box center [108, 215] width 55 height 19
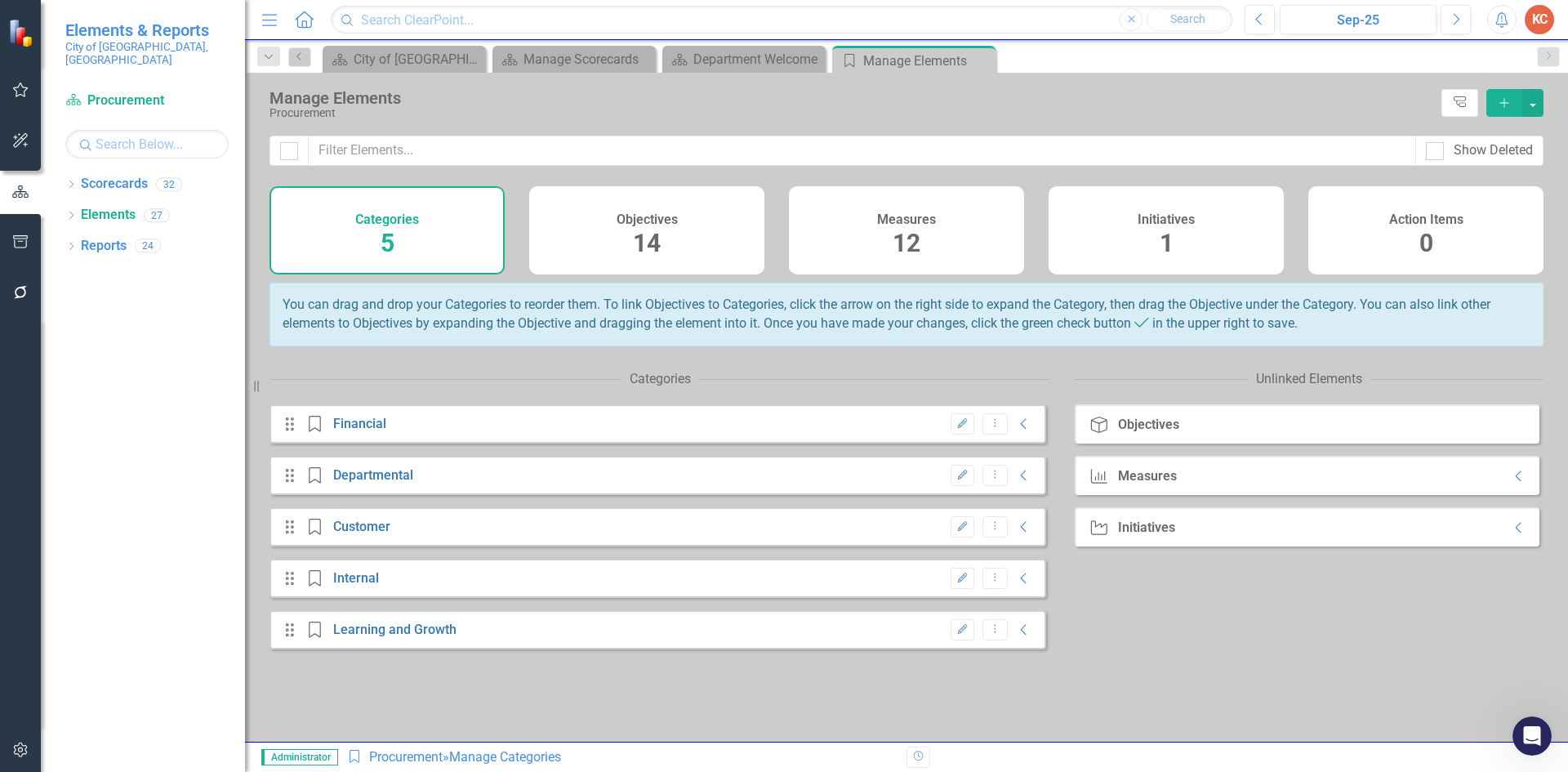
click at [924, 223] on h4 "Measures" at bounding box center [906, 219] width 59 height 15
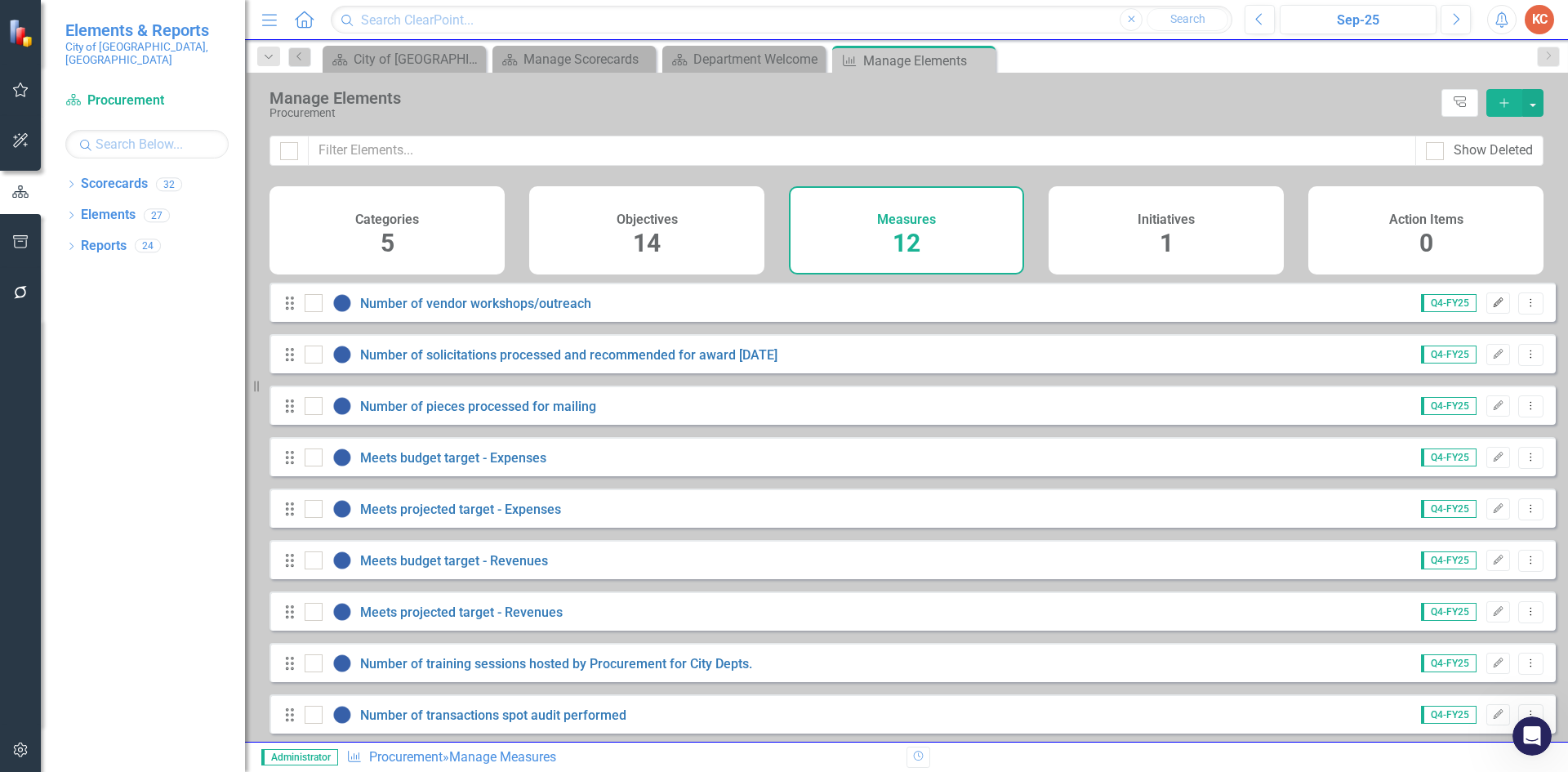
click at [1488, 313] on button "Edit" at bounding box center [1499, 303] width 24 height 21
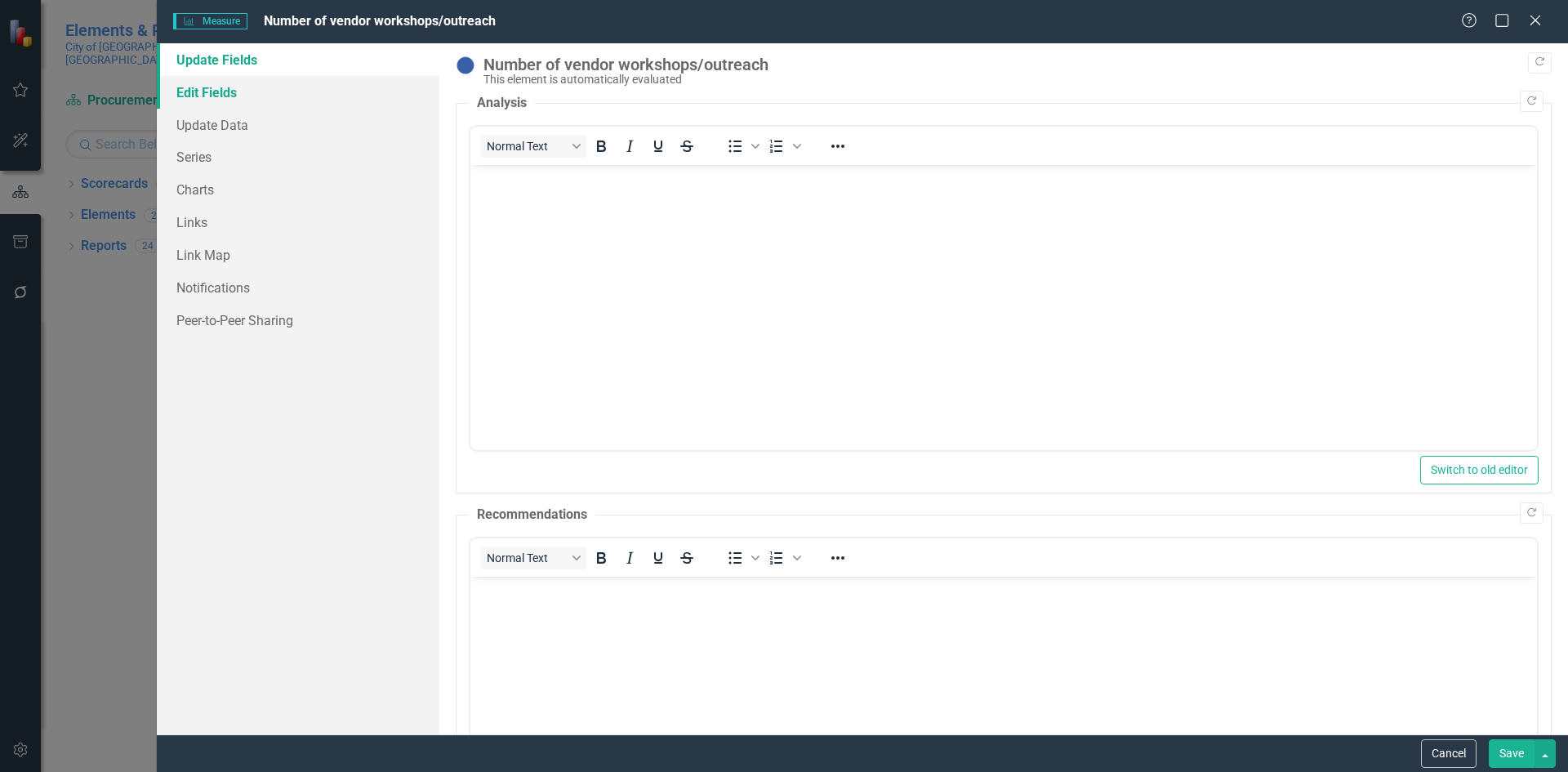
click at [215, 89] on link "Edit Fields" at bounding box center [298, 92] width 282 height 33
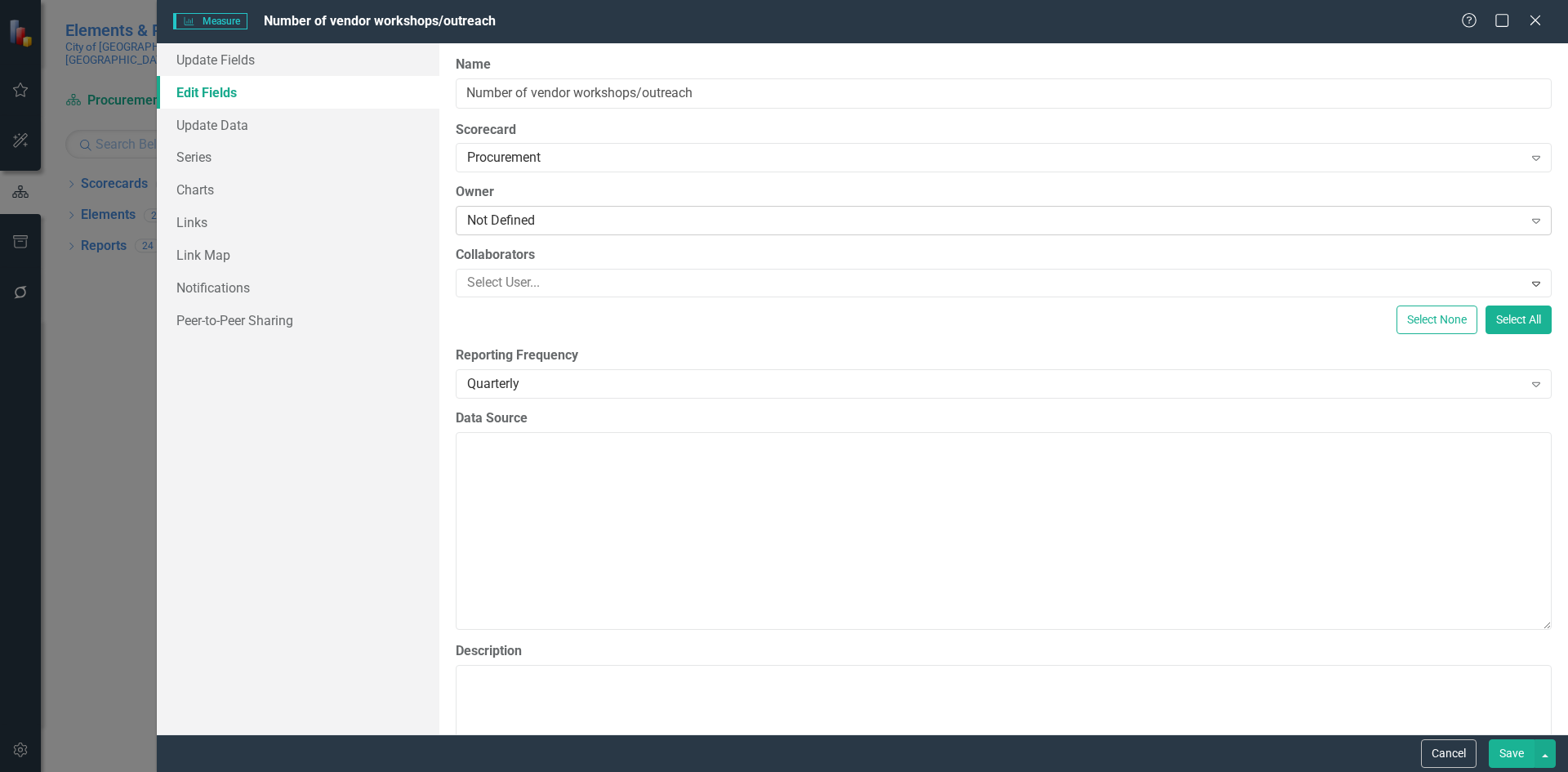
click at [633, 227] on div "Not Defined" at bounding box center [995, 221] width 1056 height 19
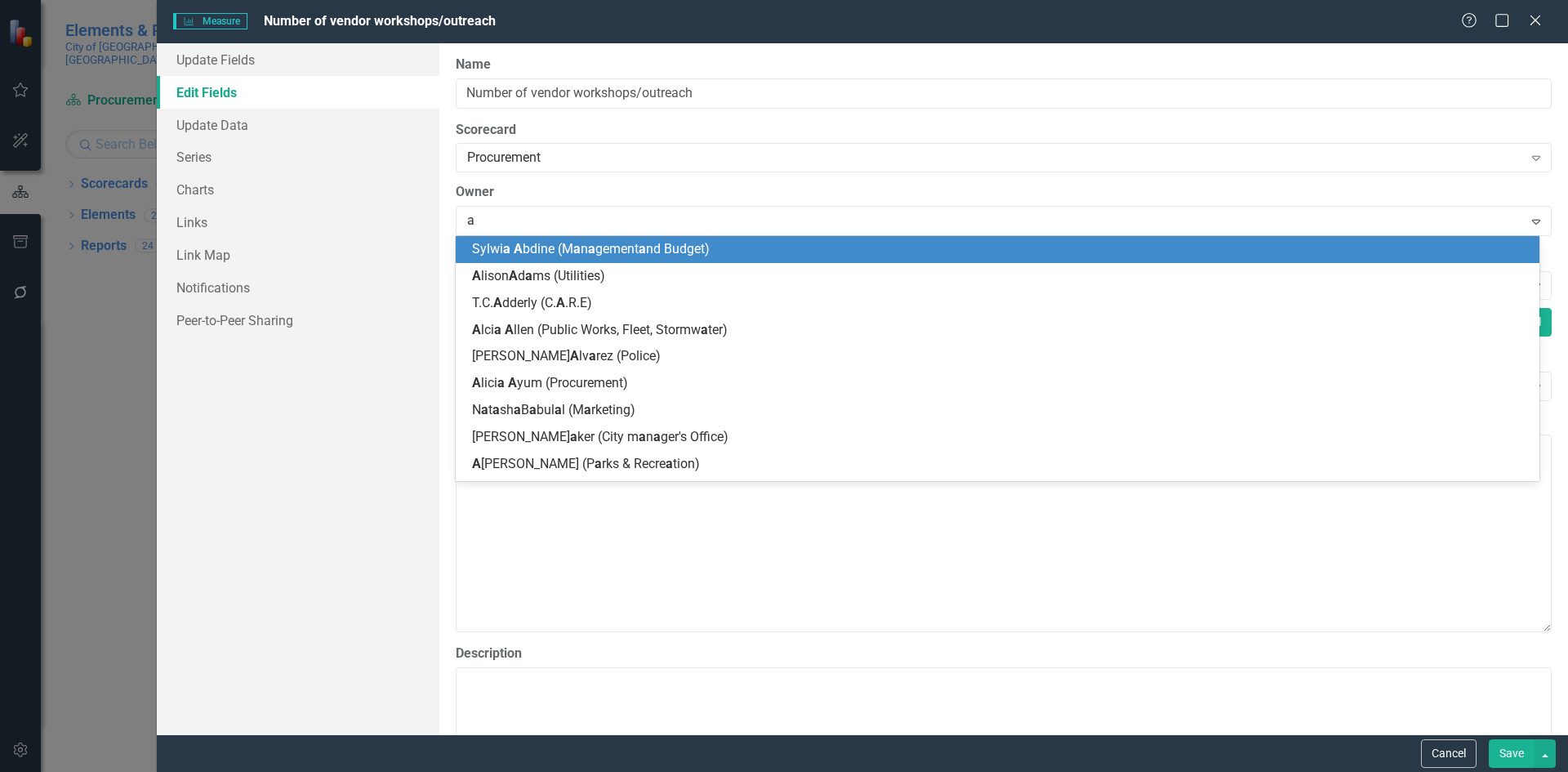
type input "ay"
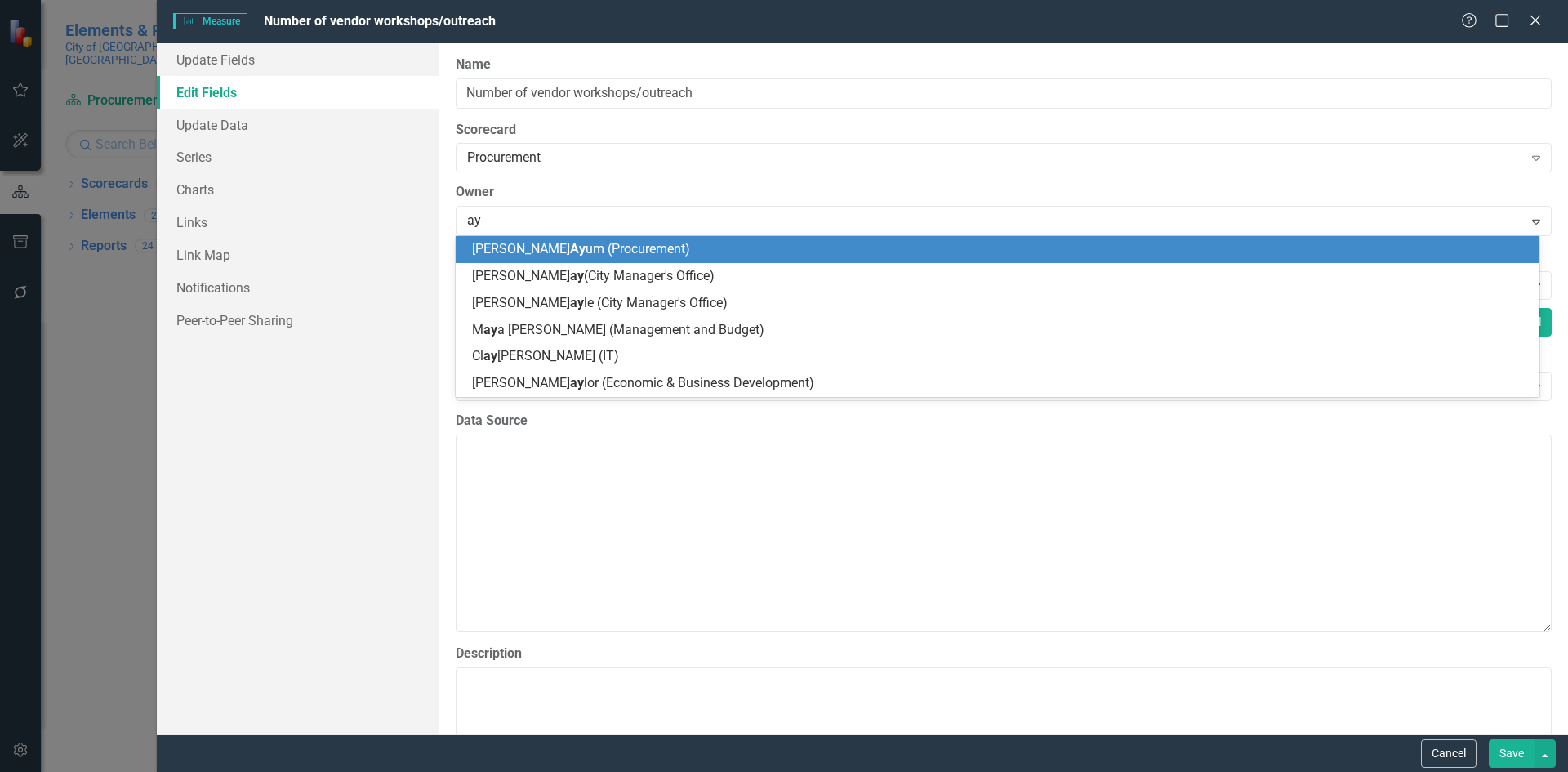
click at [668, 243] on div "Alicia Ay um (Procurement)" at bounding box center [1001, 250] width 1058 height 19
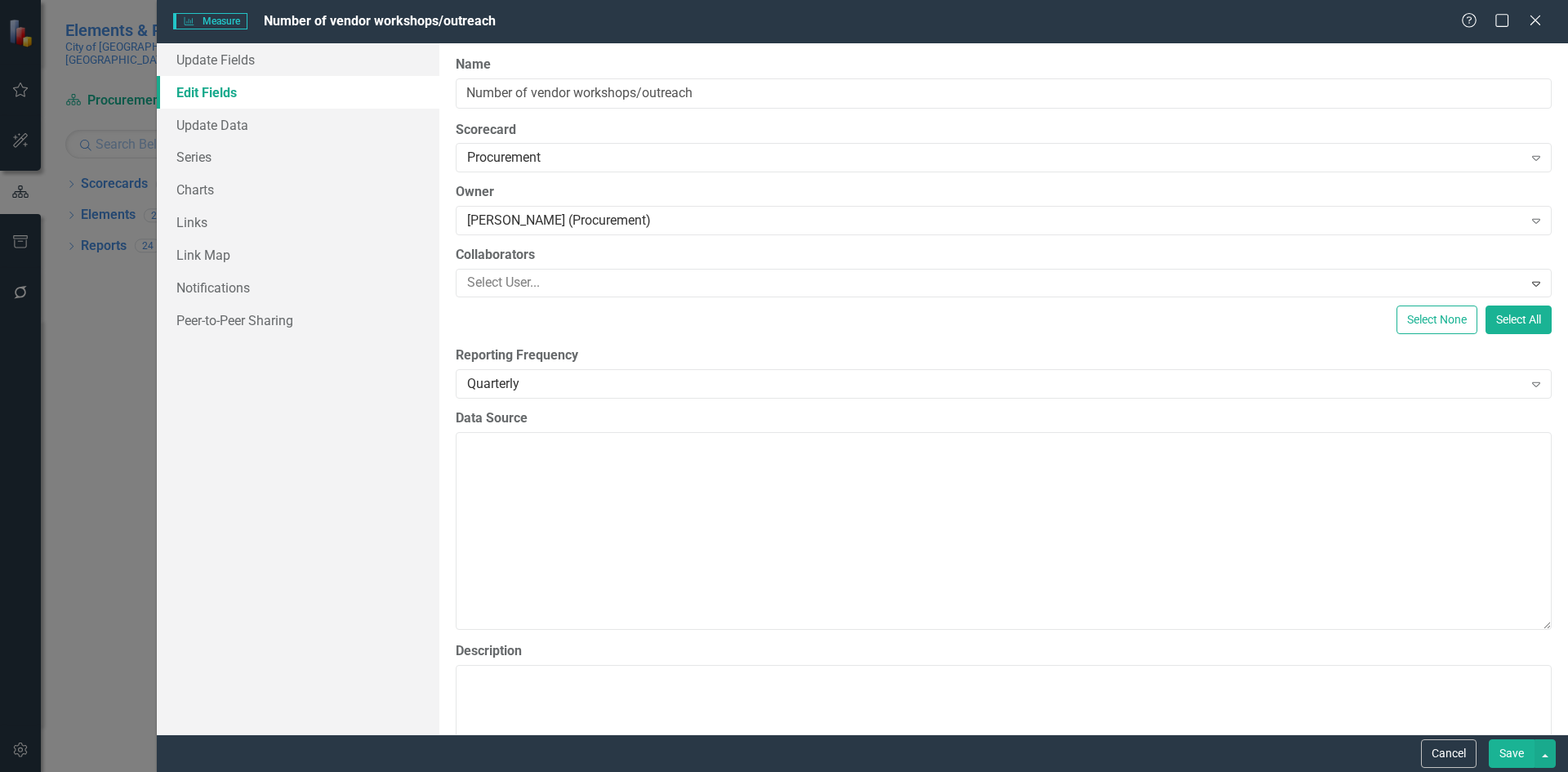
click at [1512, 752] on button "Save" at bounding box center [1511, 752] width 45 height 28
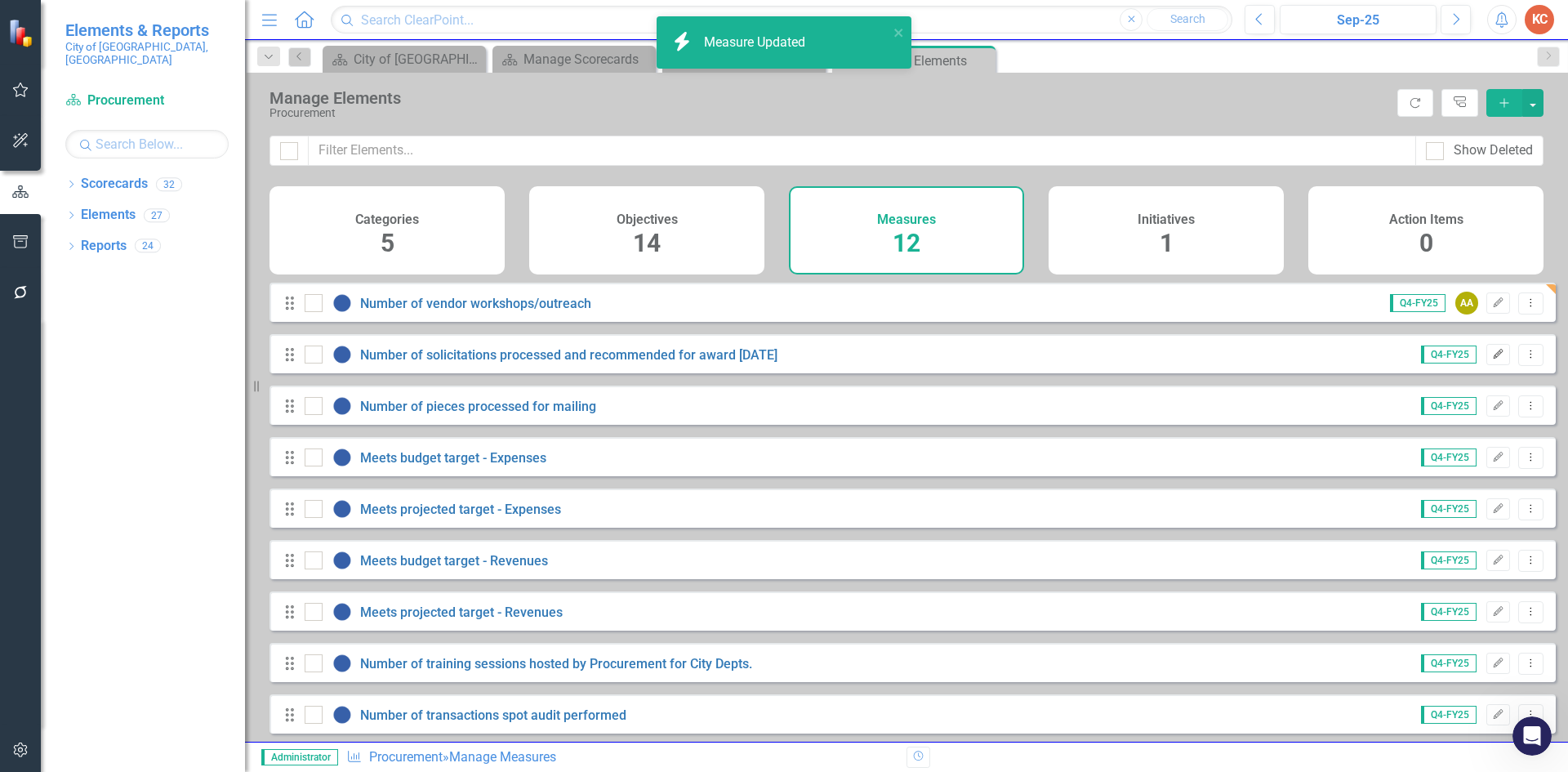
click at [1492, 359] on icon "Edit" at bounding box center [1498, 353] width 12 height 9
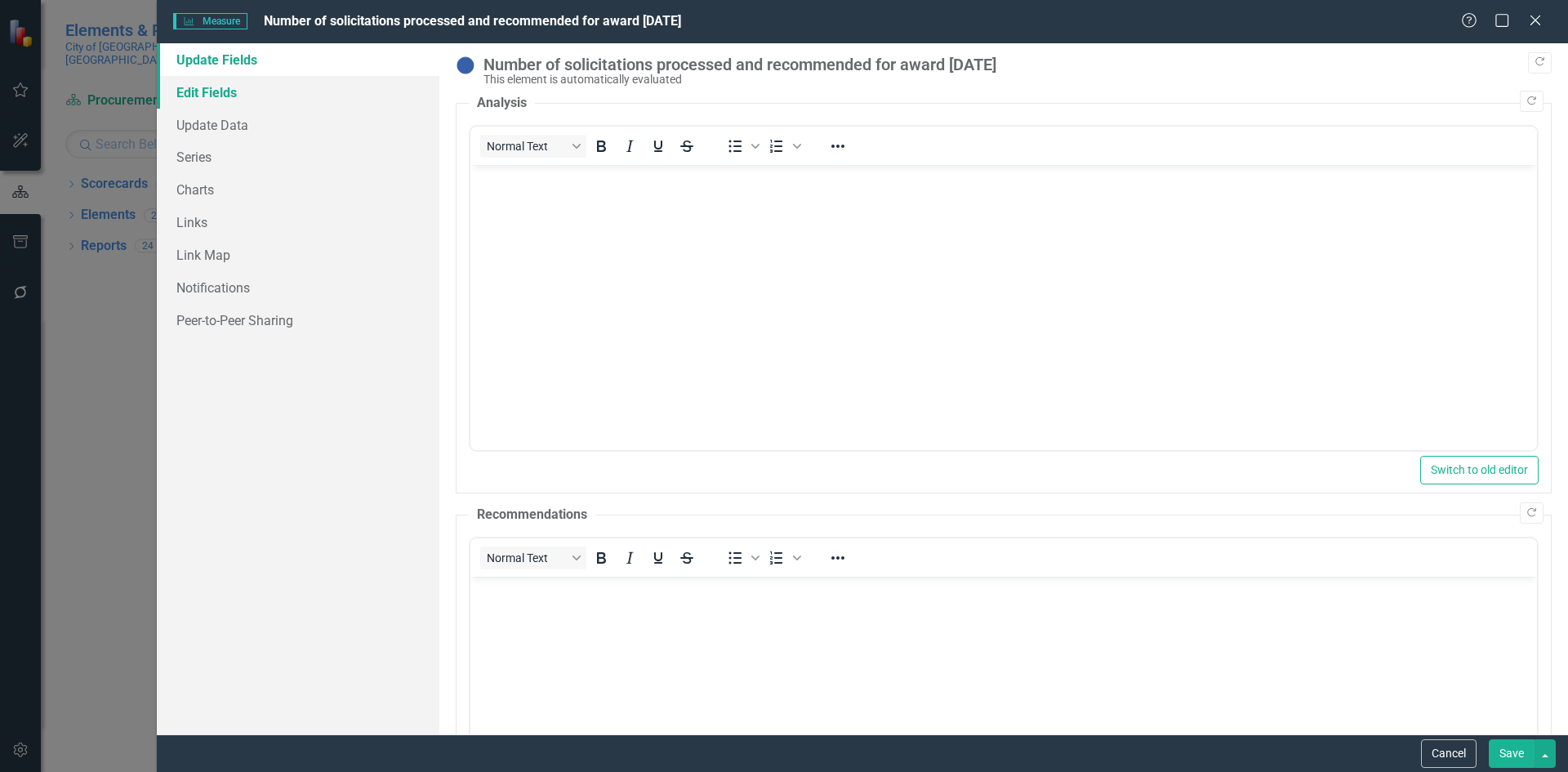
click at [294, 99] on link "Edit Fields" at bounding box center [298, 92] width 282 height 33
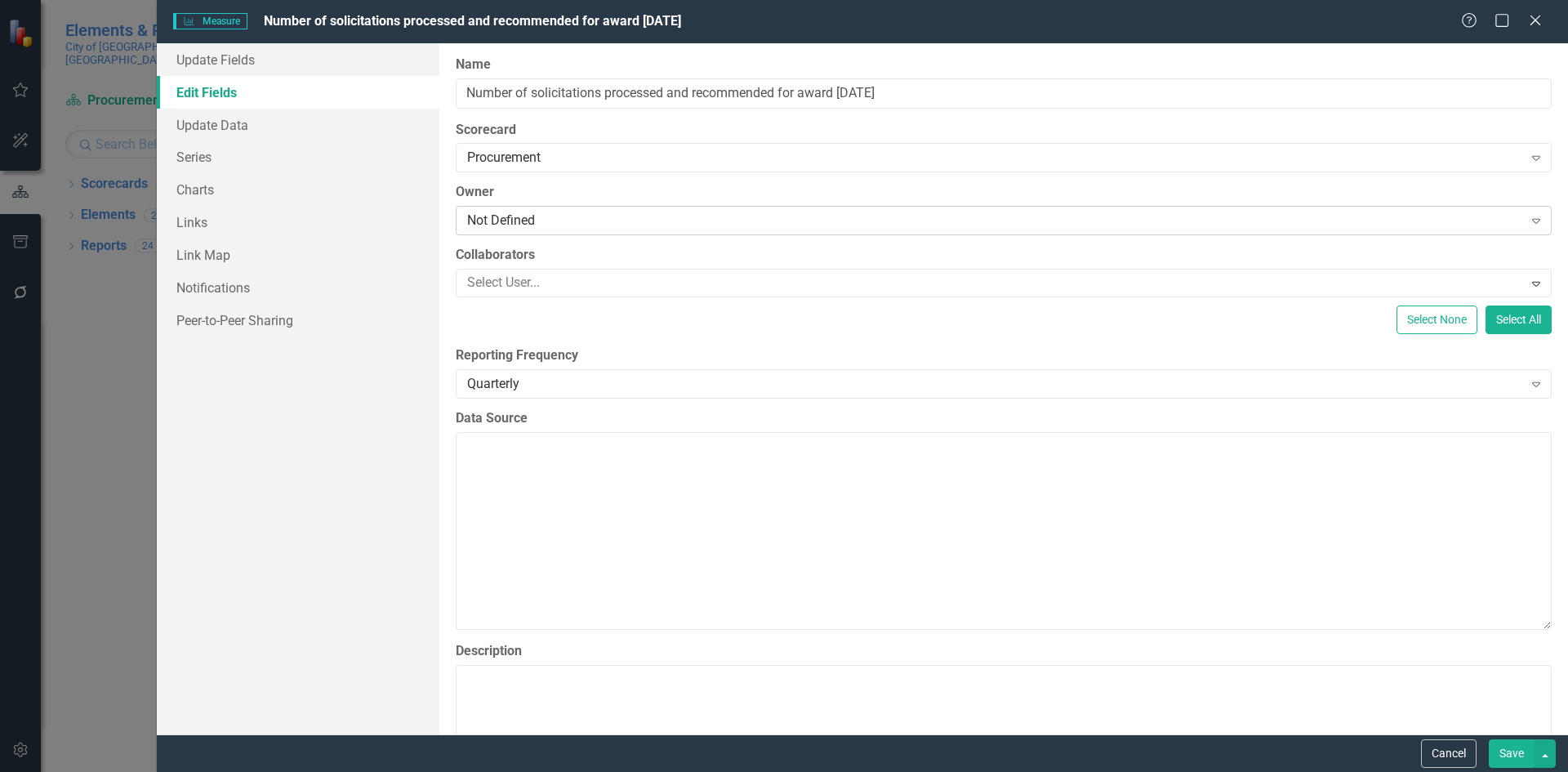
click at [597, 223] on div "Not Defined" at bounding box center [995, 221] width 1056 height 19
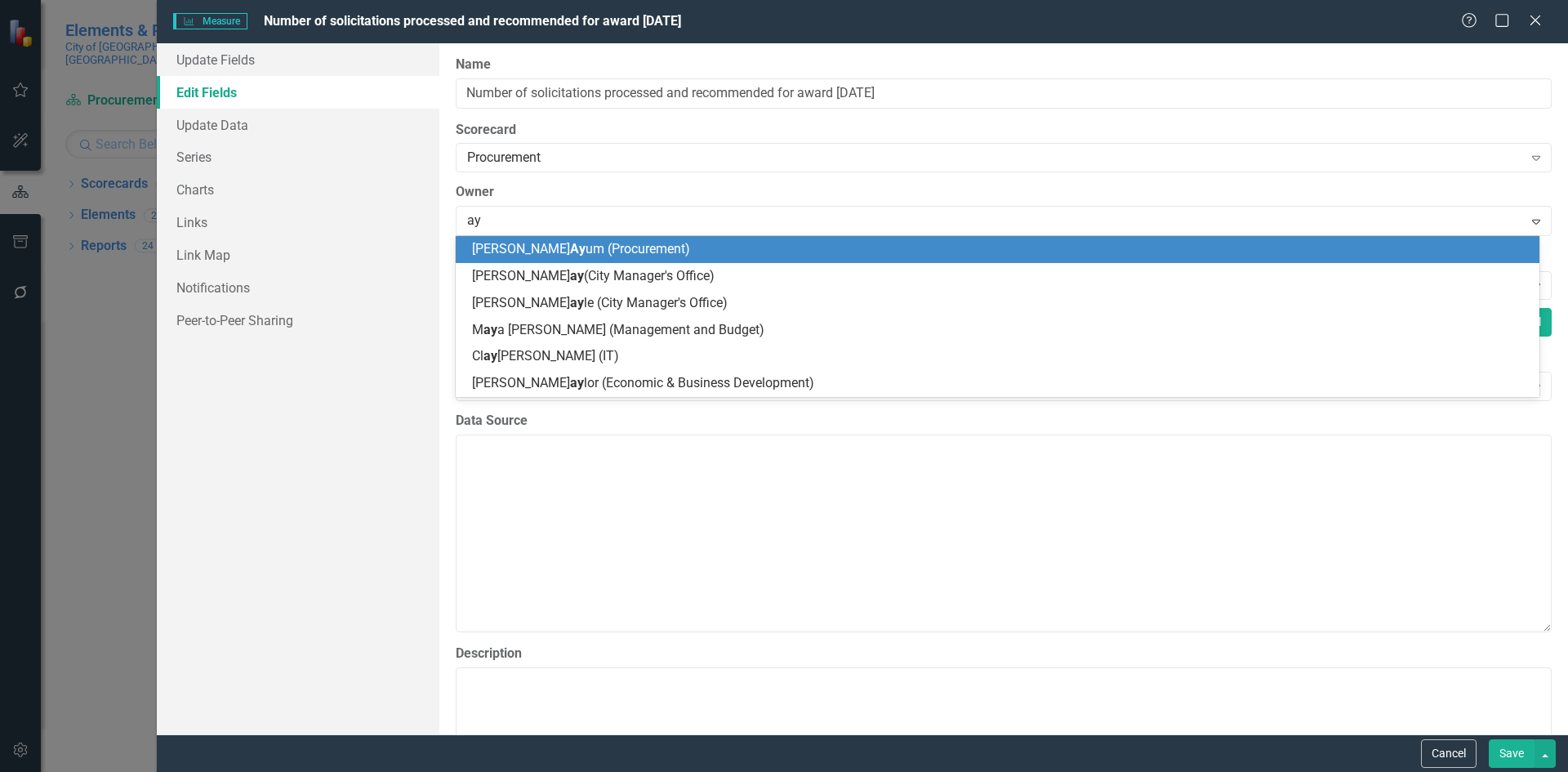
type input "ayu"
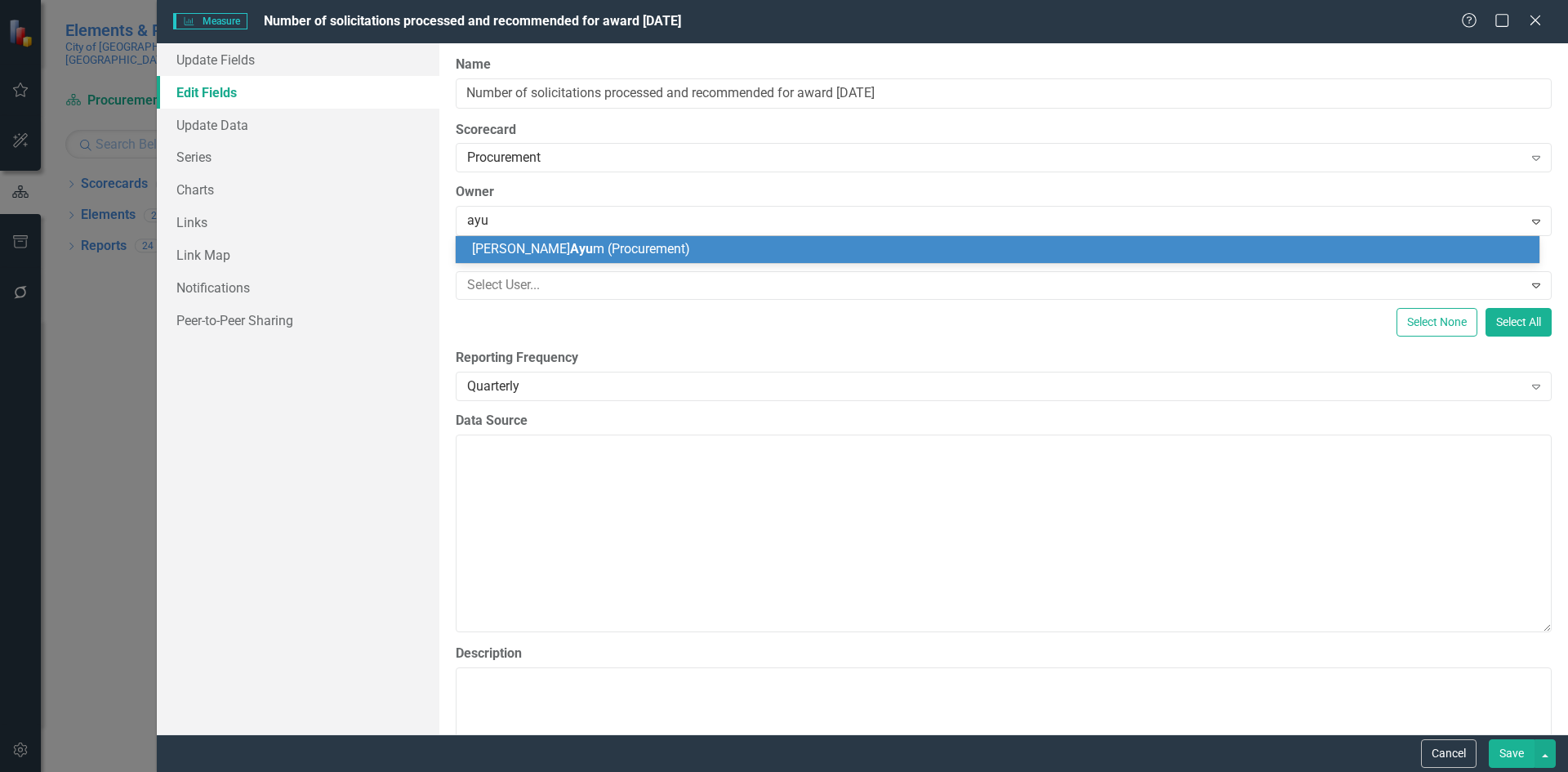
click at [711, 246] on div "Alicia Ayu m (Procurement)" at bounding box center [1001, 250] width 1058 height 19
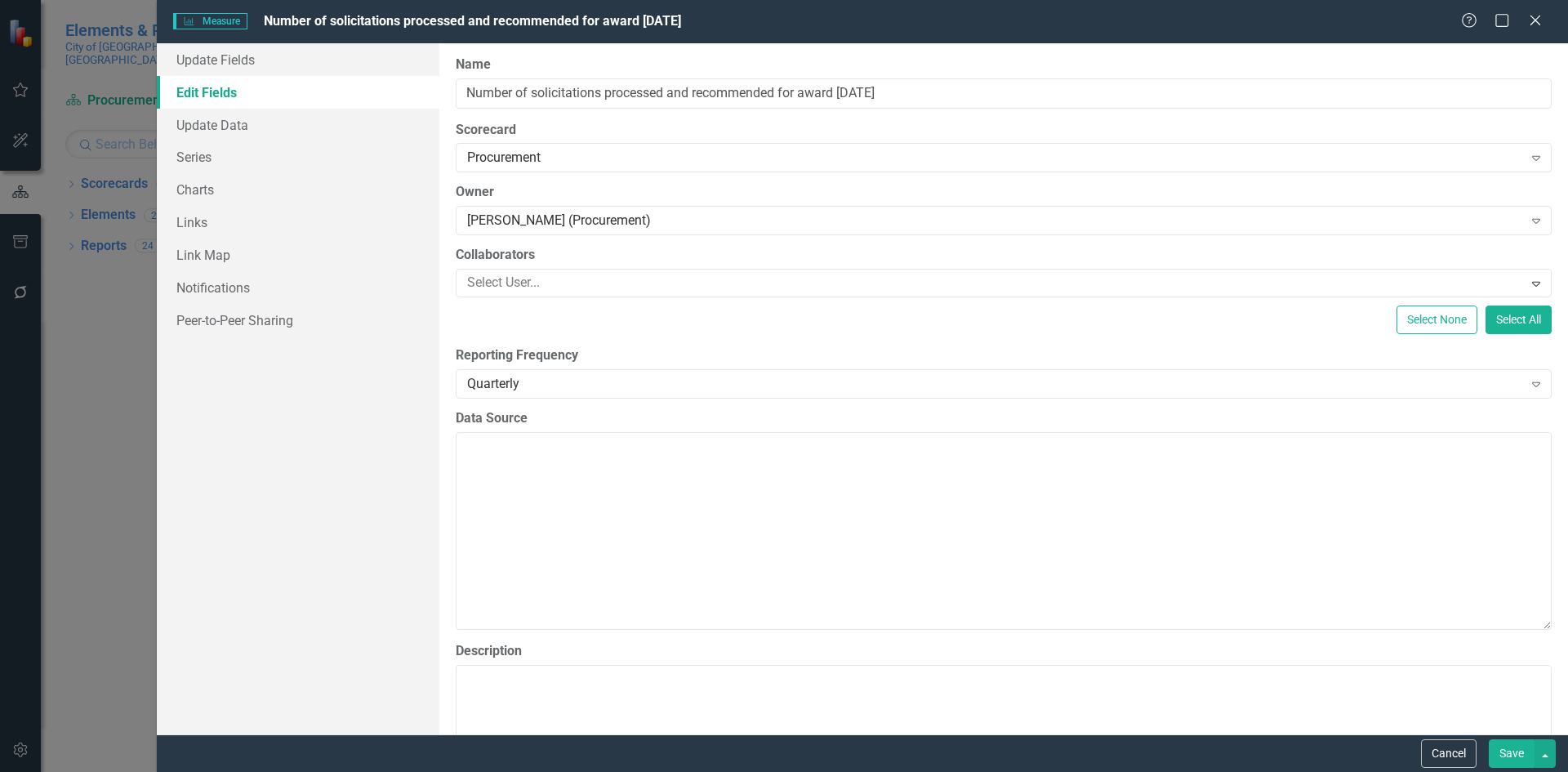
click at [1509, 752] on button "Save" at bounding box center [1511, 752] width 45 height 28
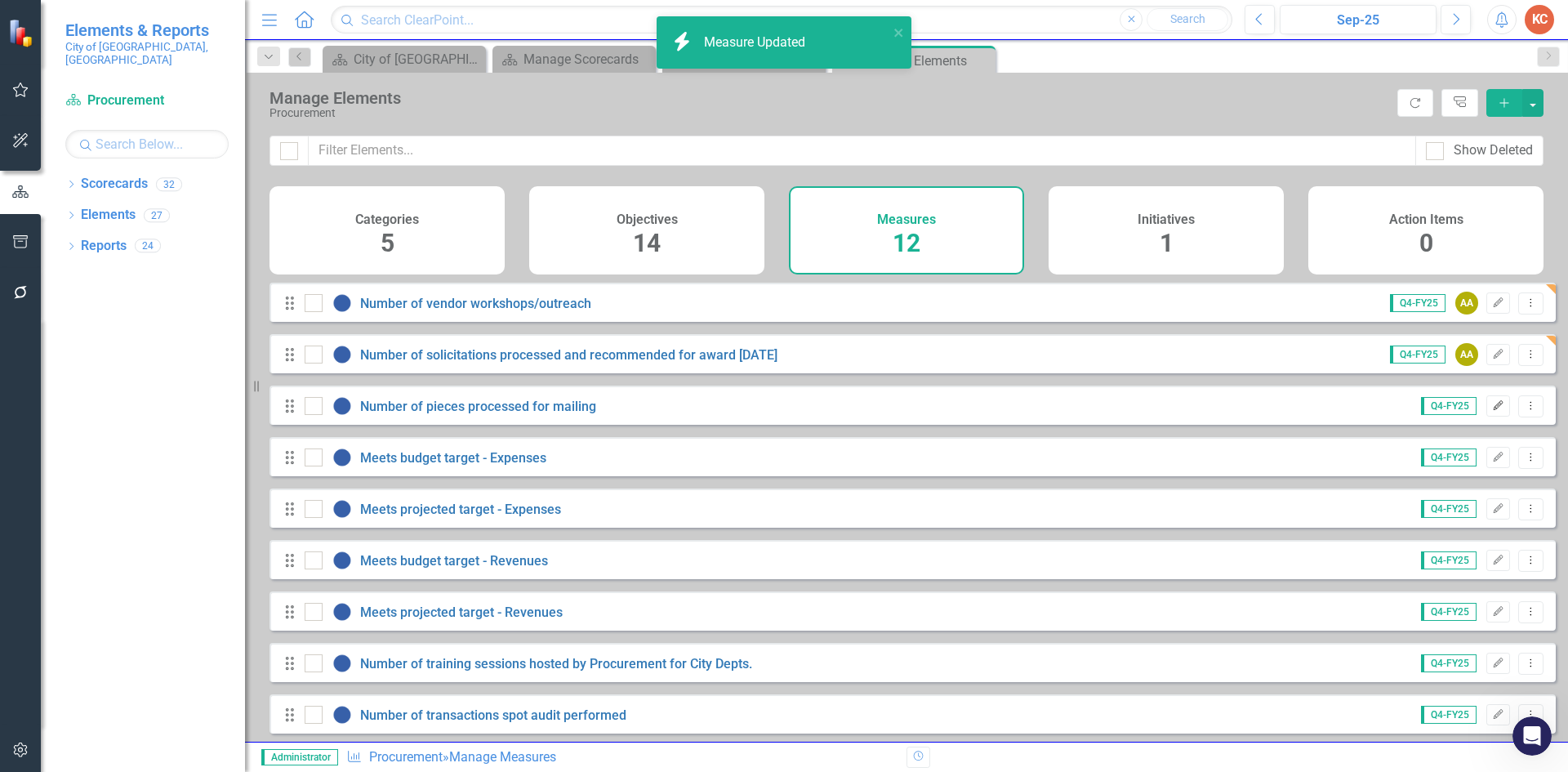
click at [1494, 410] on icon "button" at bounding box center [1498, 405] width 9 height 9
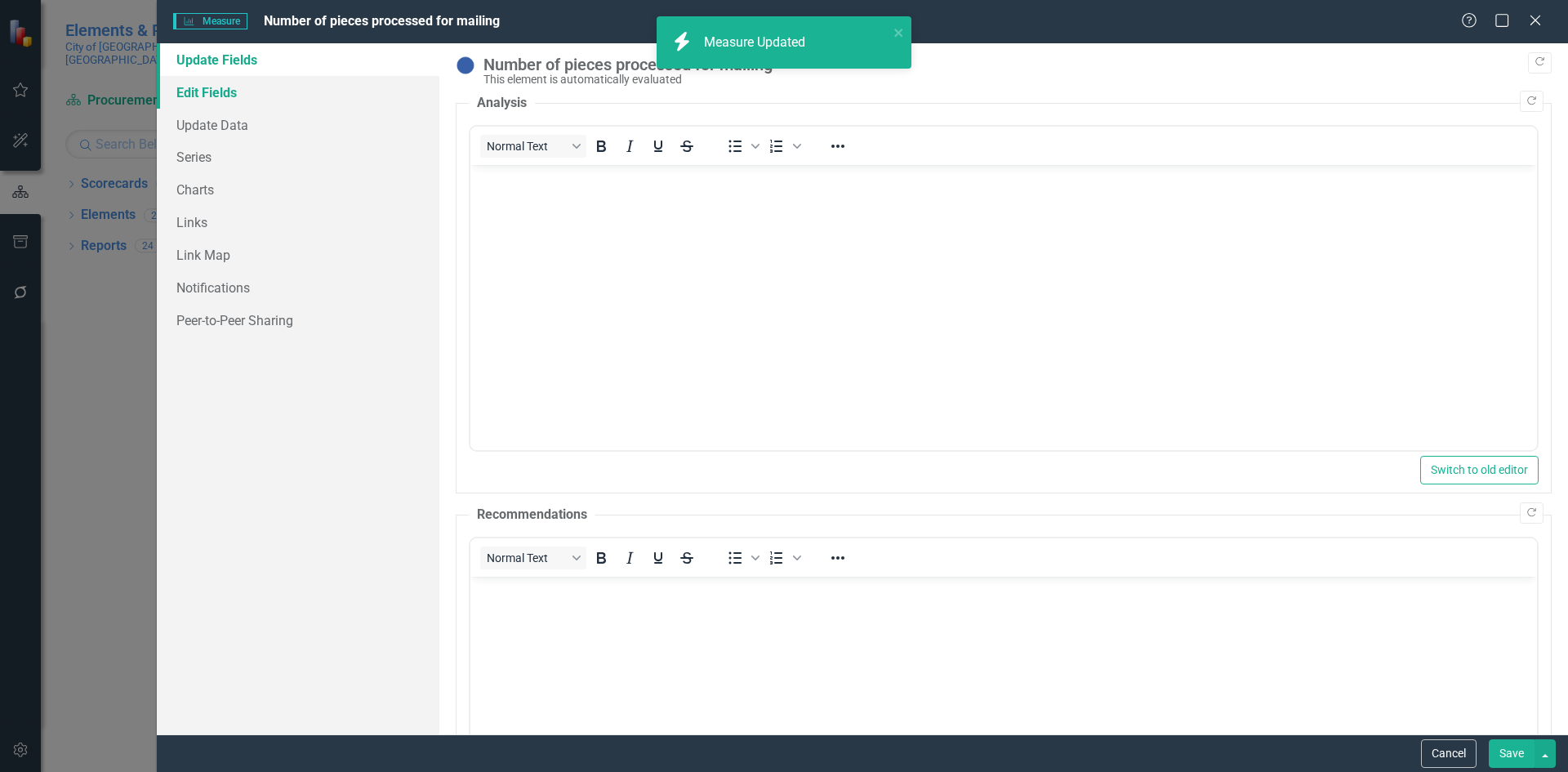
click at [188, 95] on link "Edit Fields" at bounding box center [298, 92] width 282 height 33
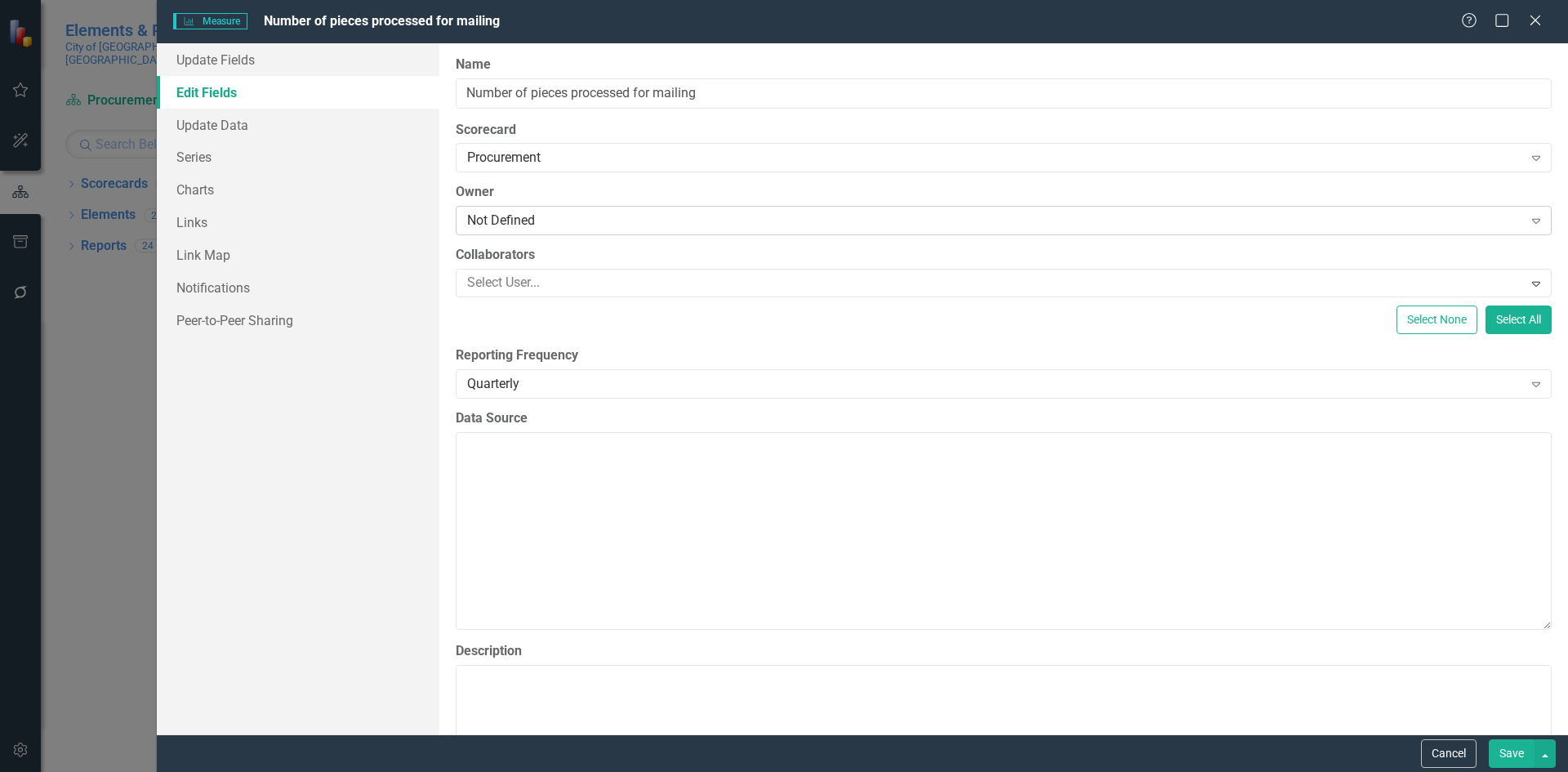
click at [501, 219] on div "Not Defined" at bounding box center [995, 221] width 1056 height 19
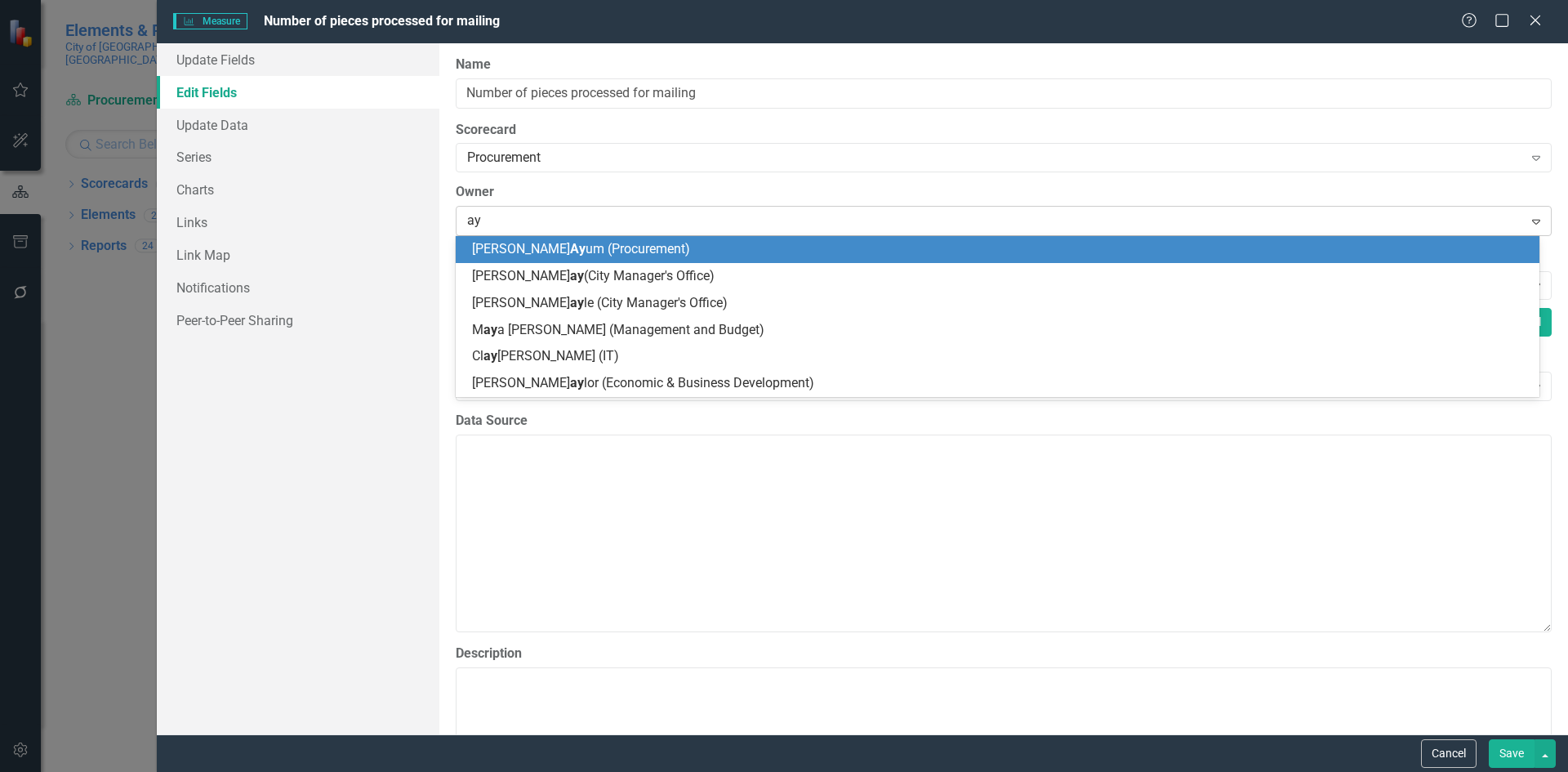
type input "ayu"
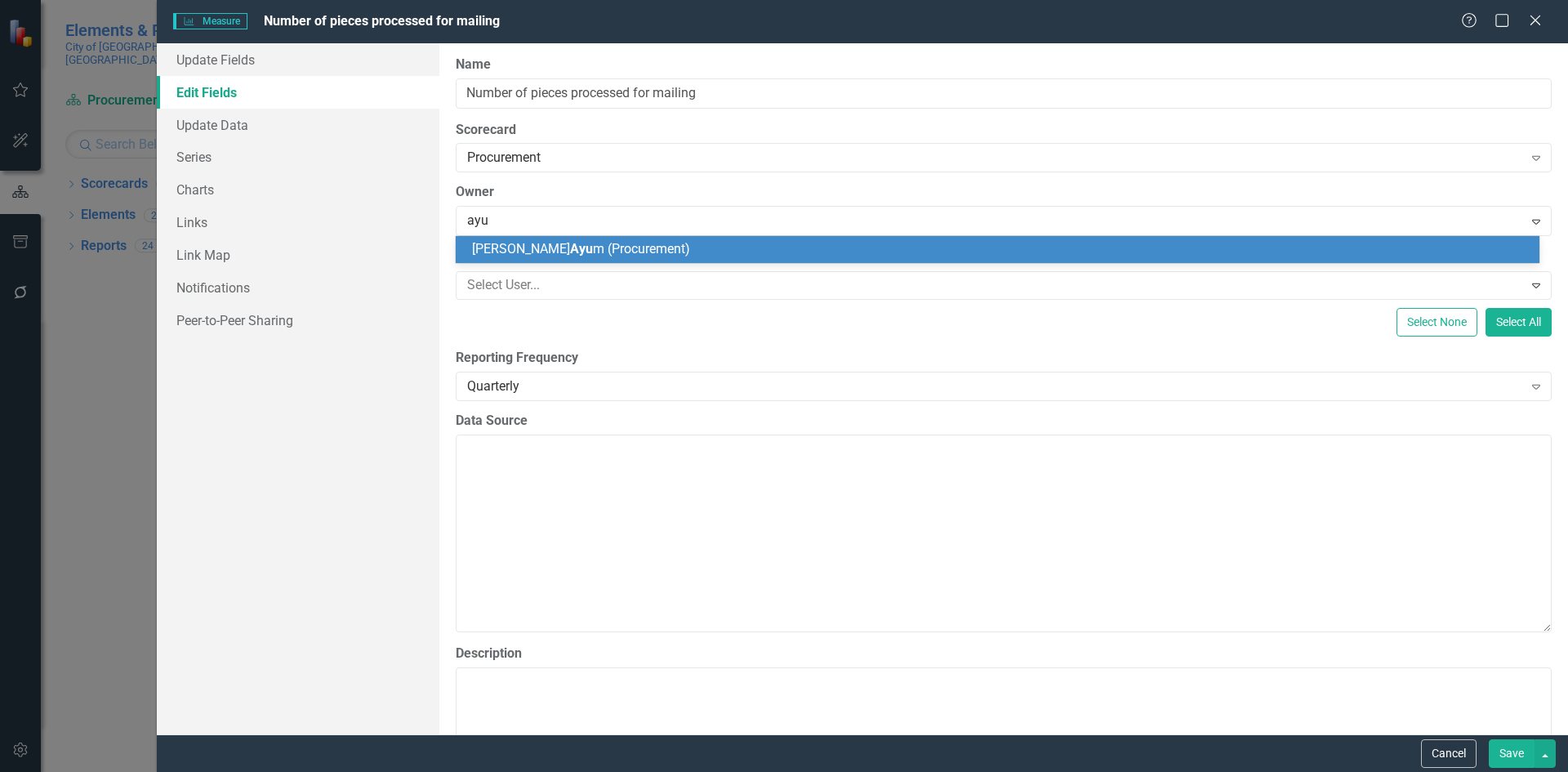
click at [571, 244] on span "Alicia Ayu m (Procurement)" at bounding box center [580, 248] width 218 height 15
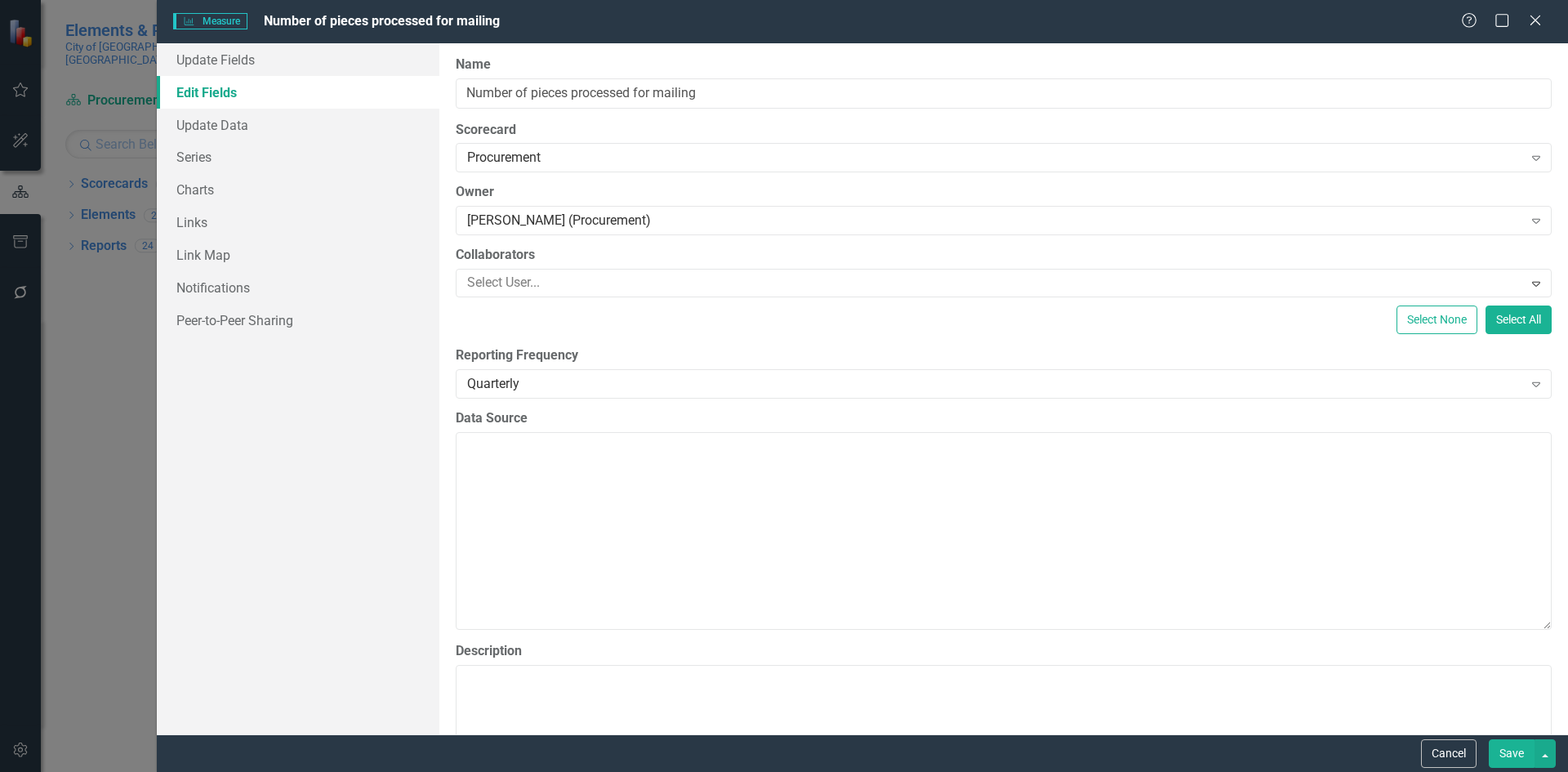
click at [1511, 757] on button "Save" at bounding box center [1511, 752] width 45 height 28
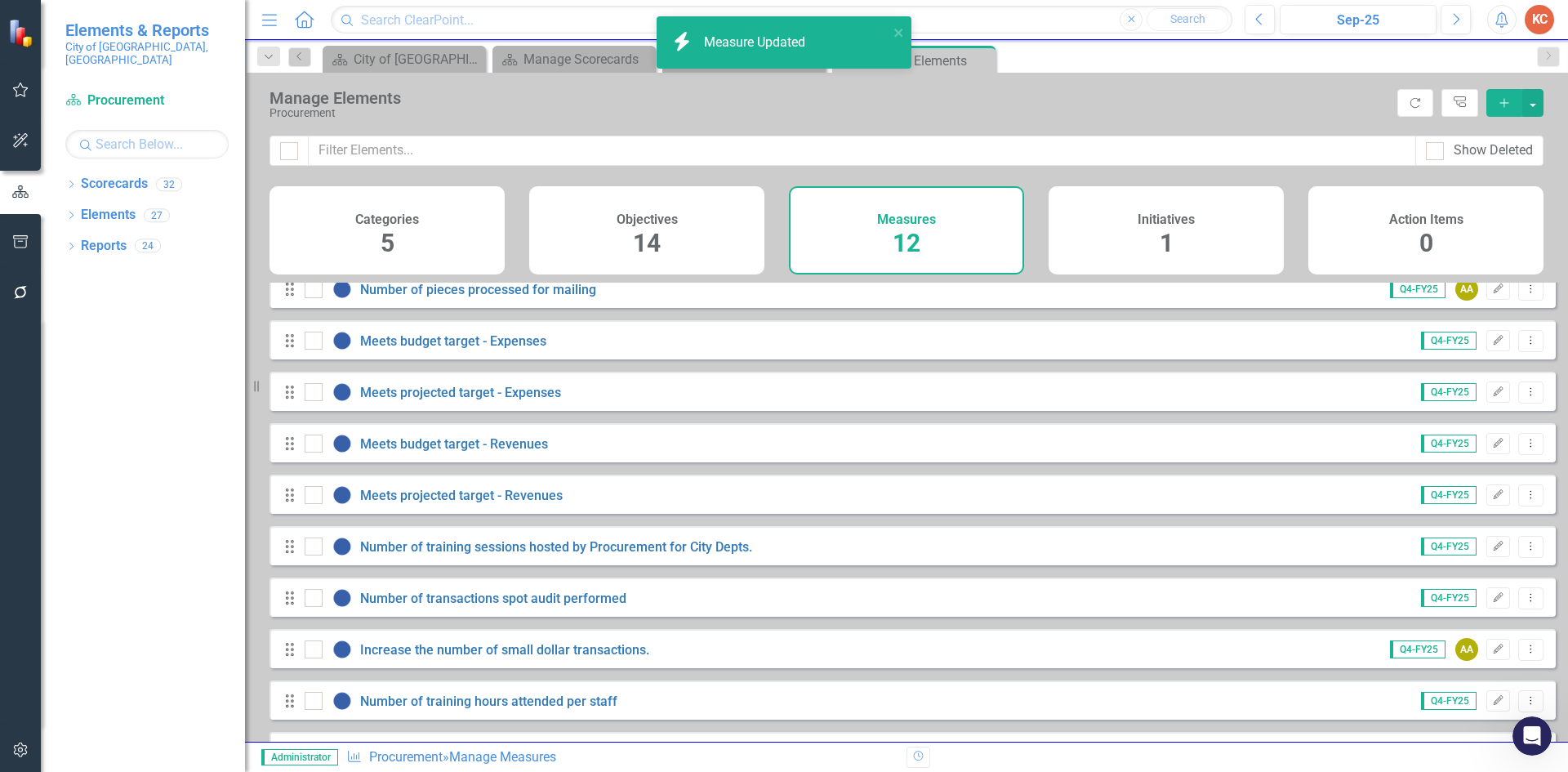
scroll to position [163, 0]
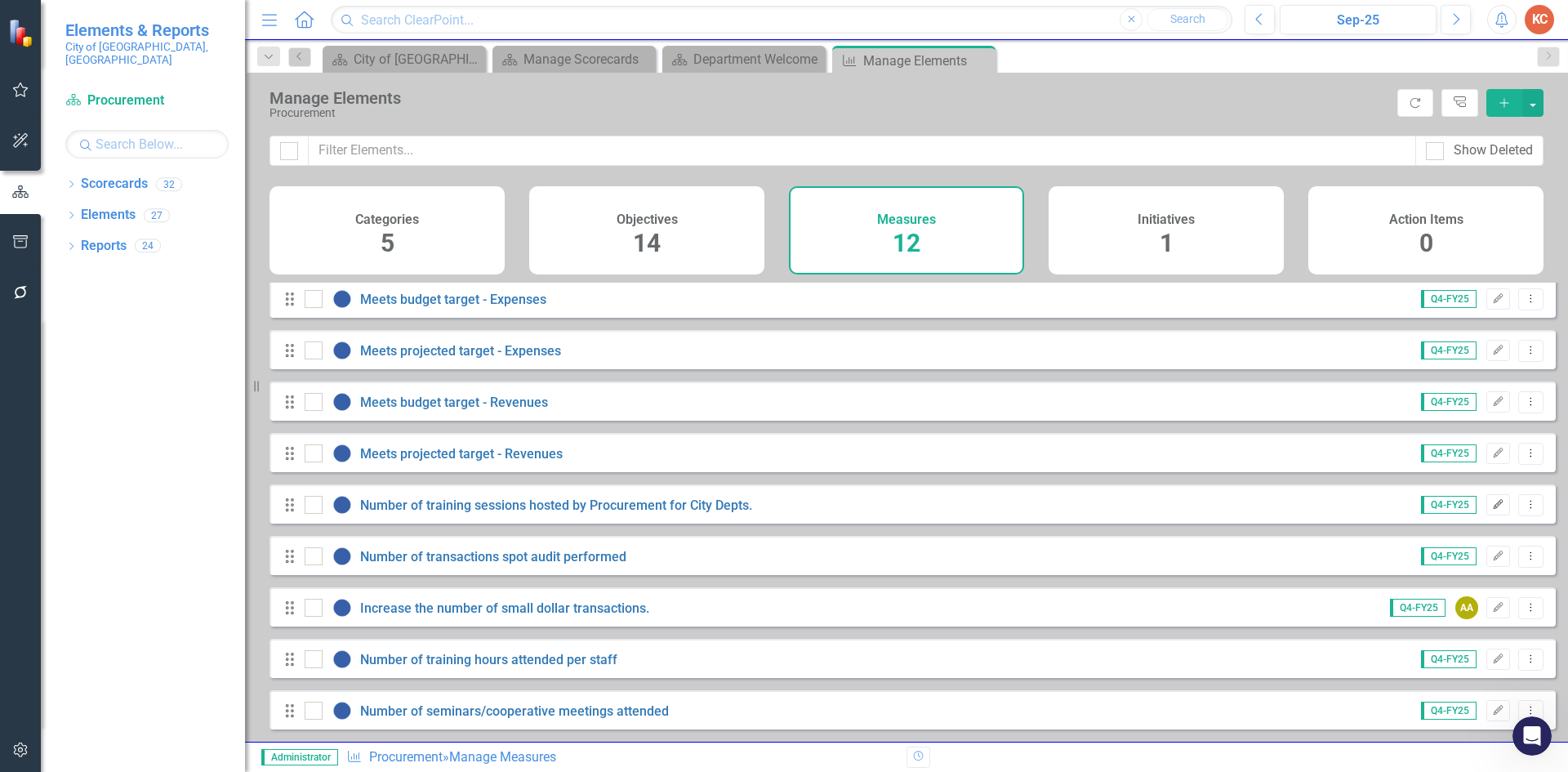
click at [1494, 508] on icon "button" at bounding box center [1498, 503] width 9 height 9
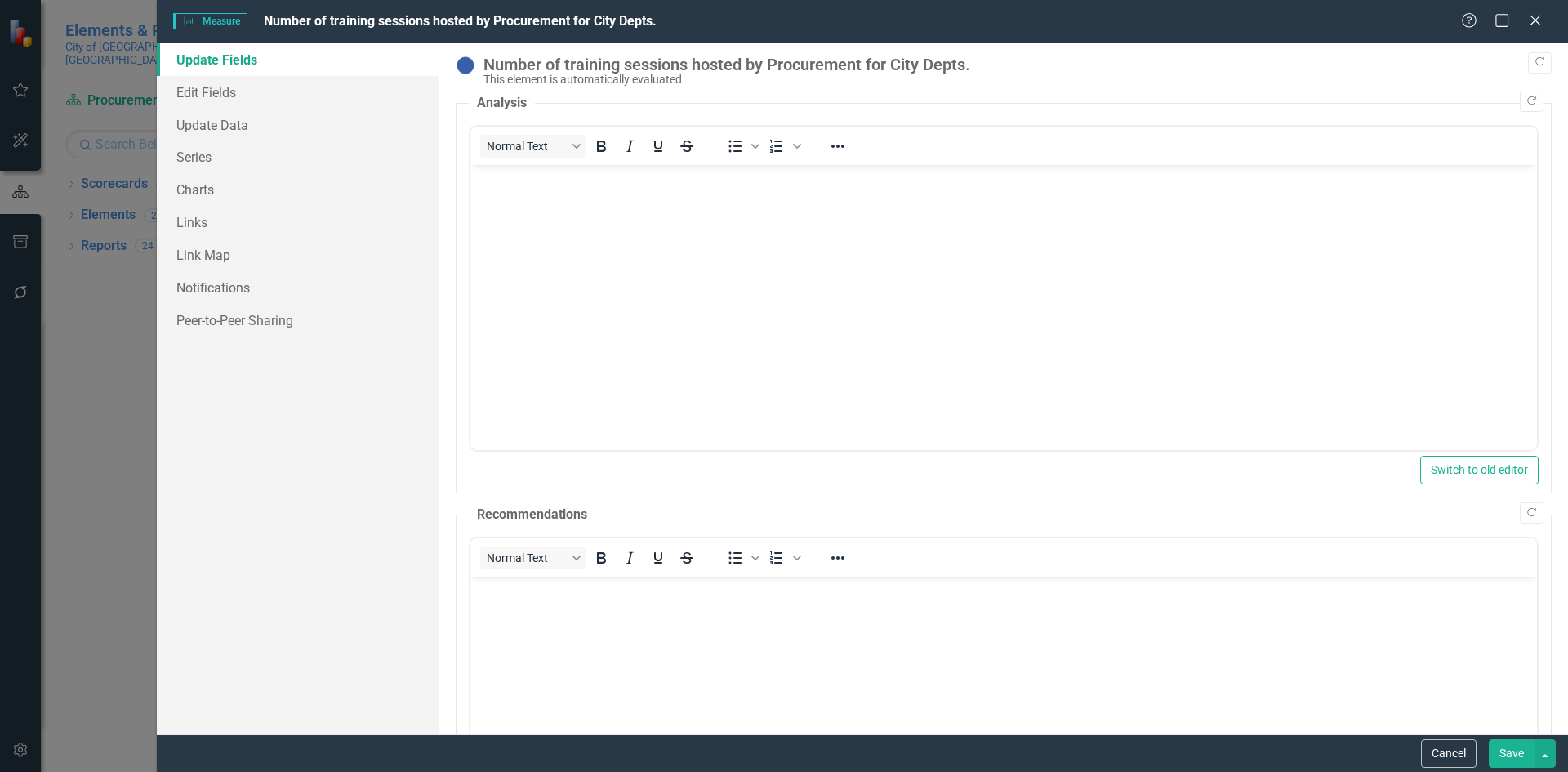
scroll to position [0, 0]
click at [224, 96] on link "Edit Fields" at bounding box center [298, 92] width 282 height 33
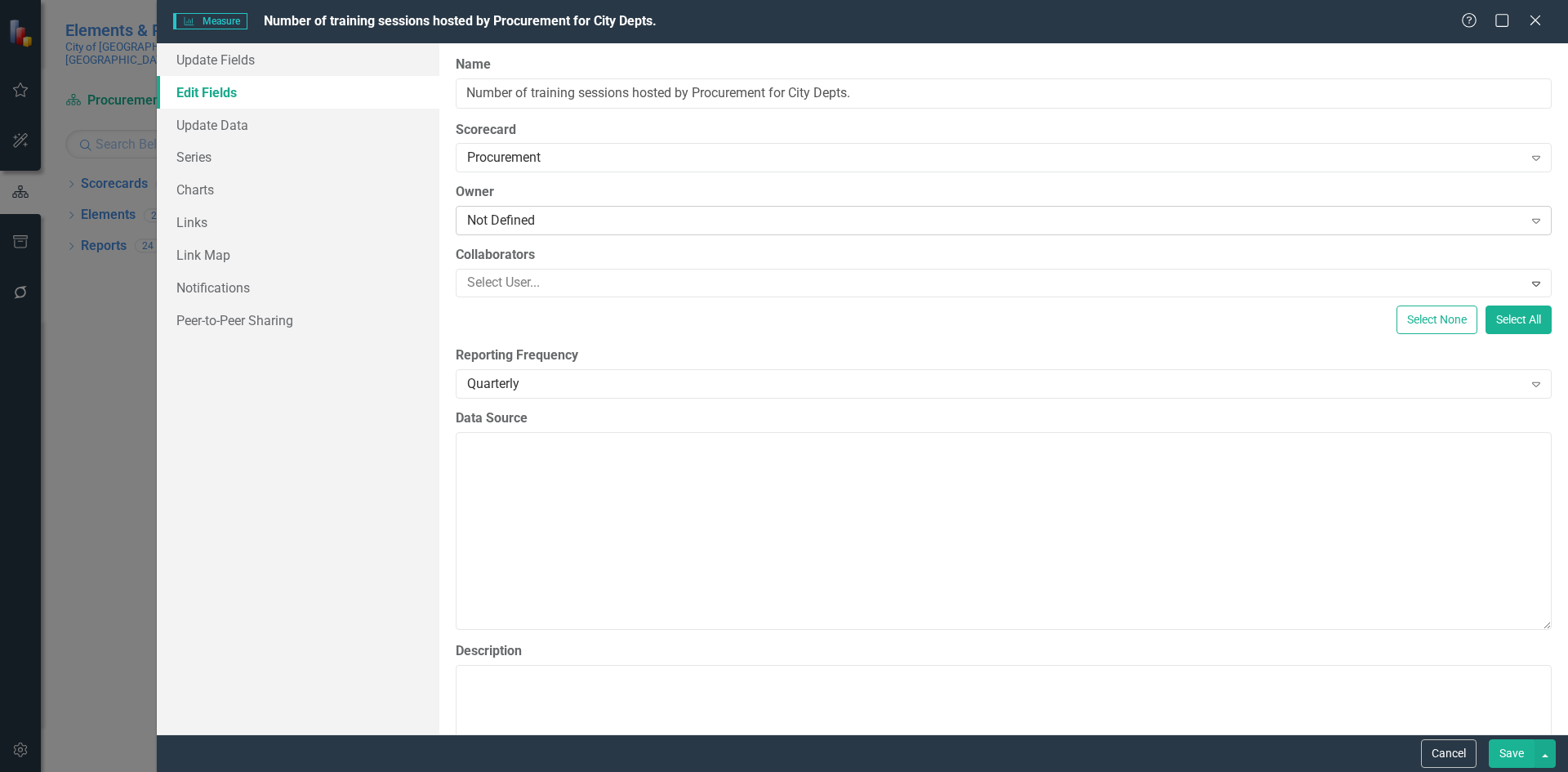
click at [550, 222] on div "Not Defined" at bounding box center [995, 221] width 1056 height 19
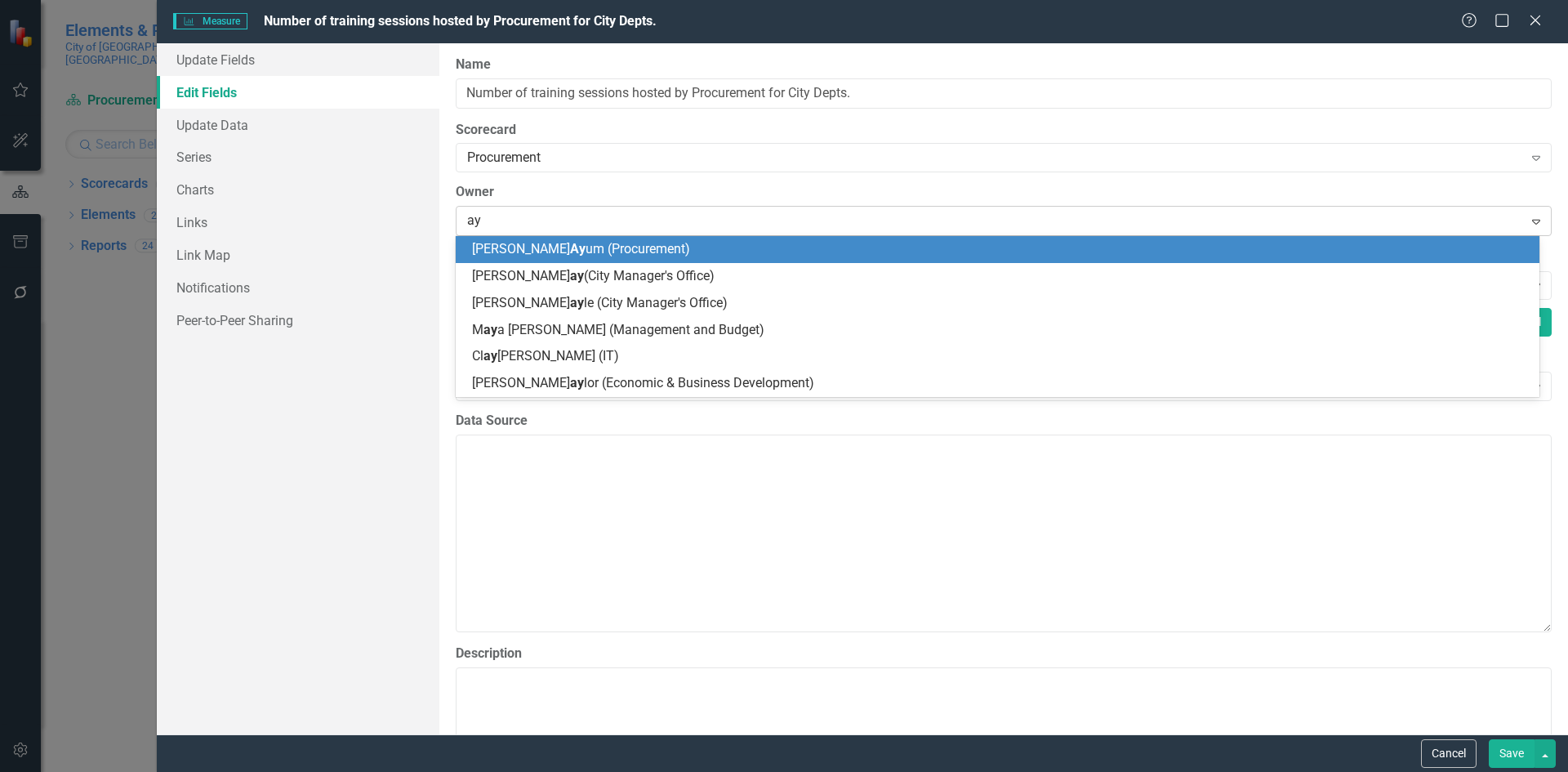
type input "ayu"
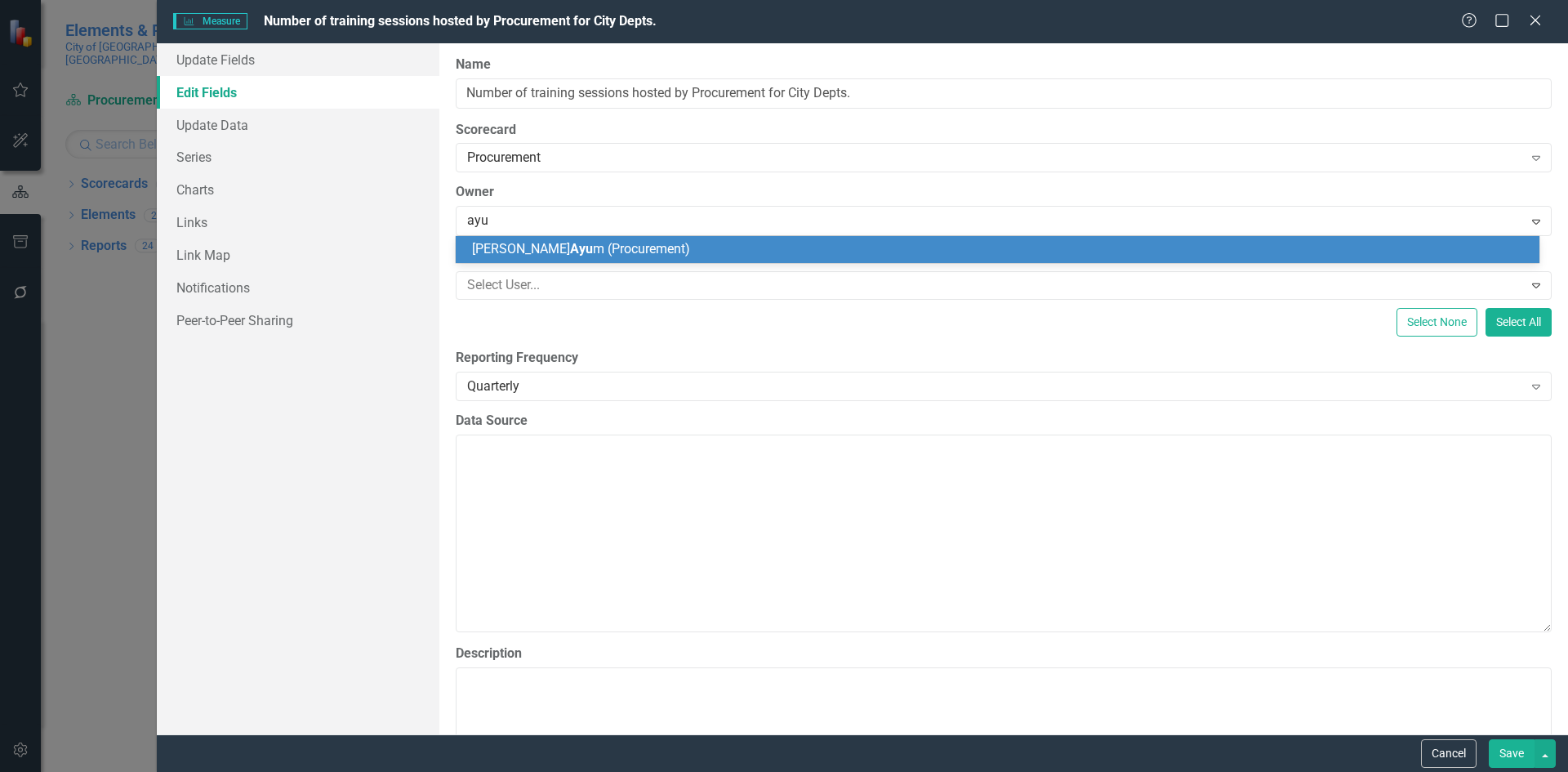
click at [609, 251] on span "Alicia Ayu m (Procurement)" at bounding box center [580, 248] width 218 height 15
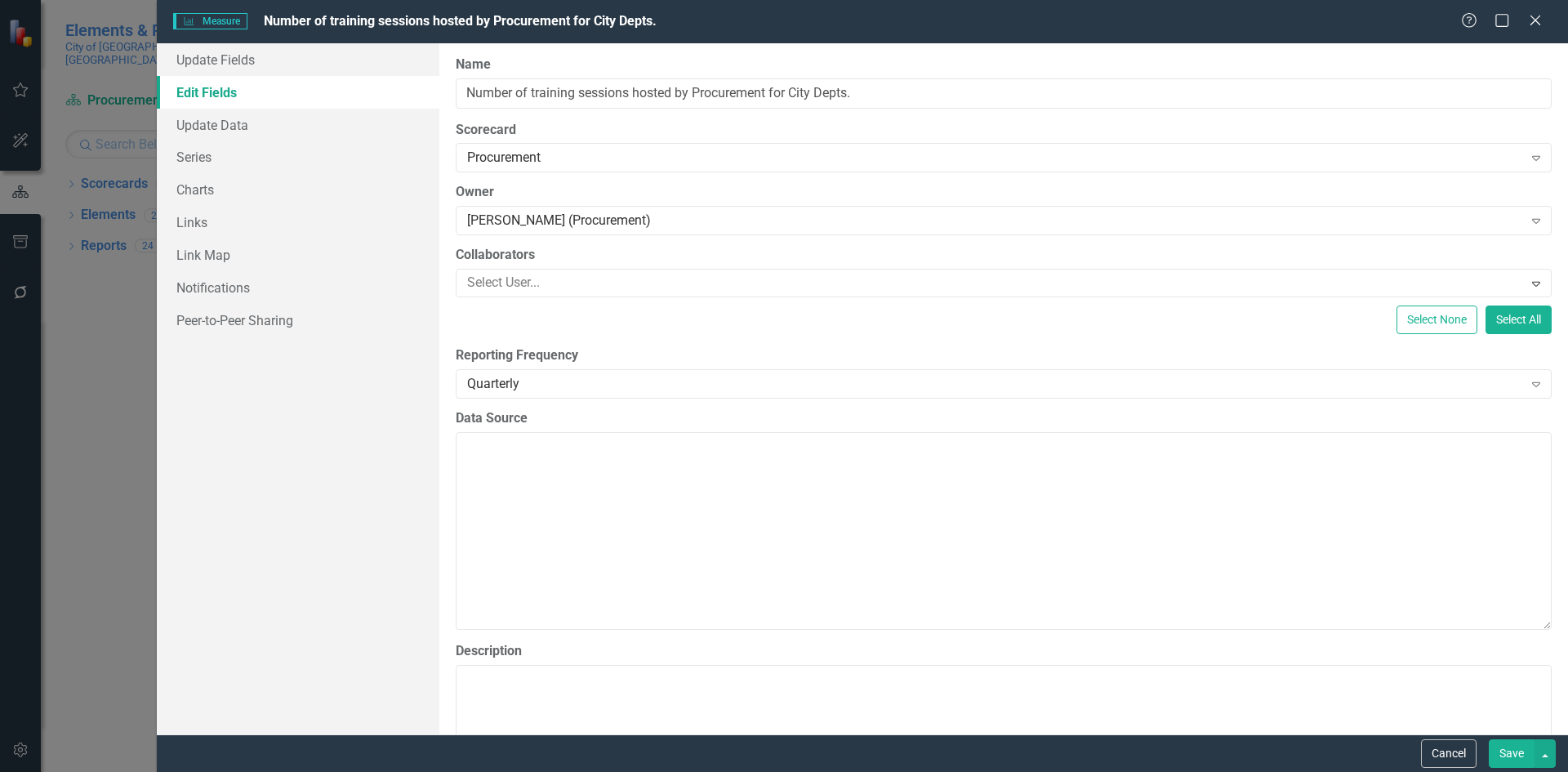
drag, startPoint x: 1517, startPoint y: 759, endPoint x: 1500, endPoint y: 745, distance: 22.0
click at [1516, 758] on button "Save" at bounding box center [1511, 752] width 45 height 28
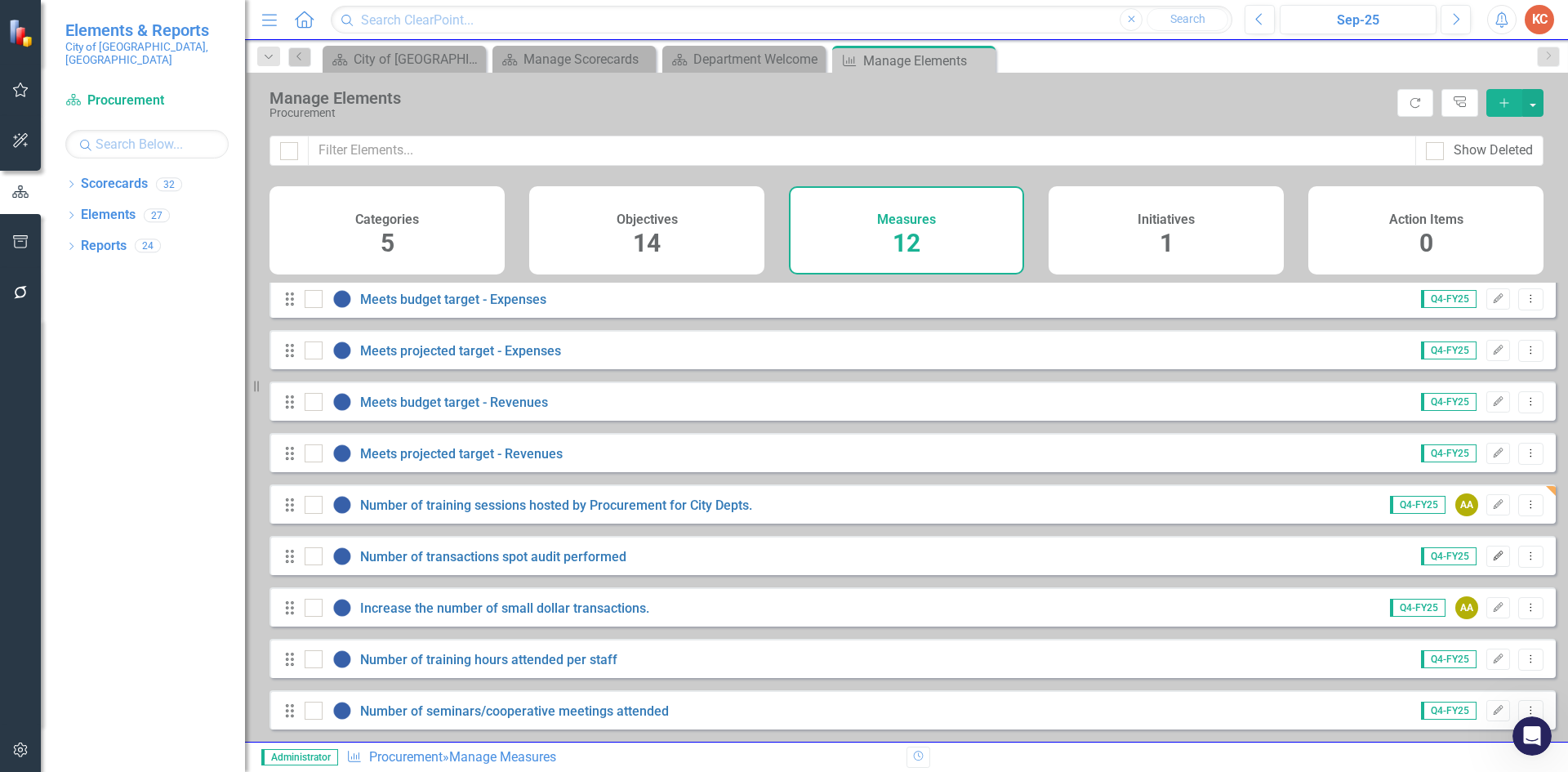
click at [1492, 561] on icon "Edit" at bounding box center [1498, 555] width 12 height 9
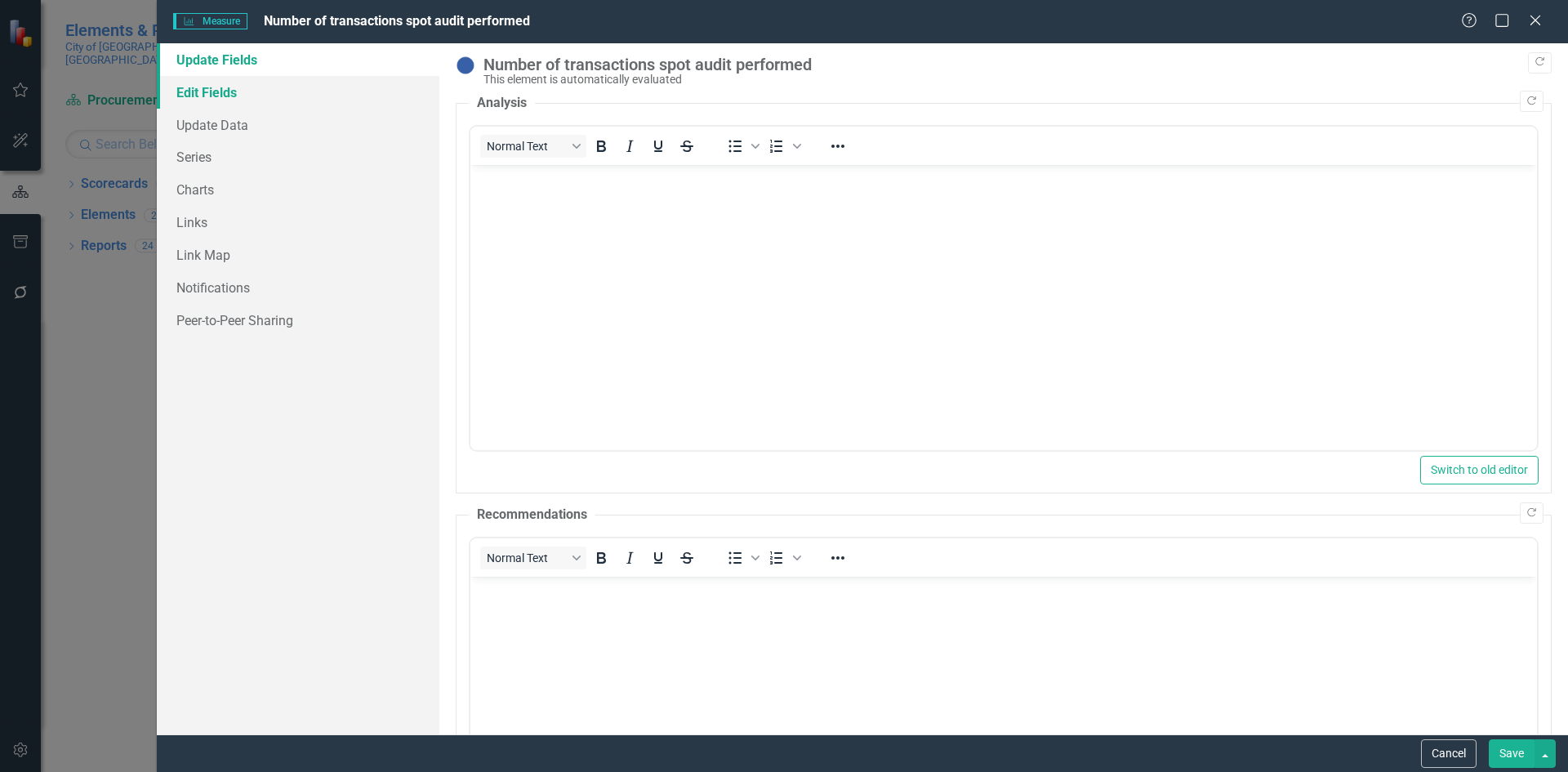
click at [234, 86] on link "Edit Fields" at bounding box center [298, 92] width 282 height 33
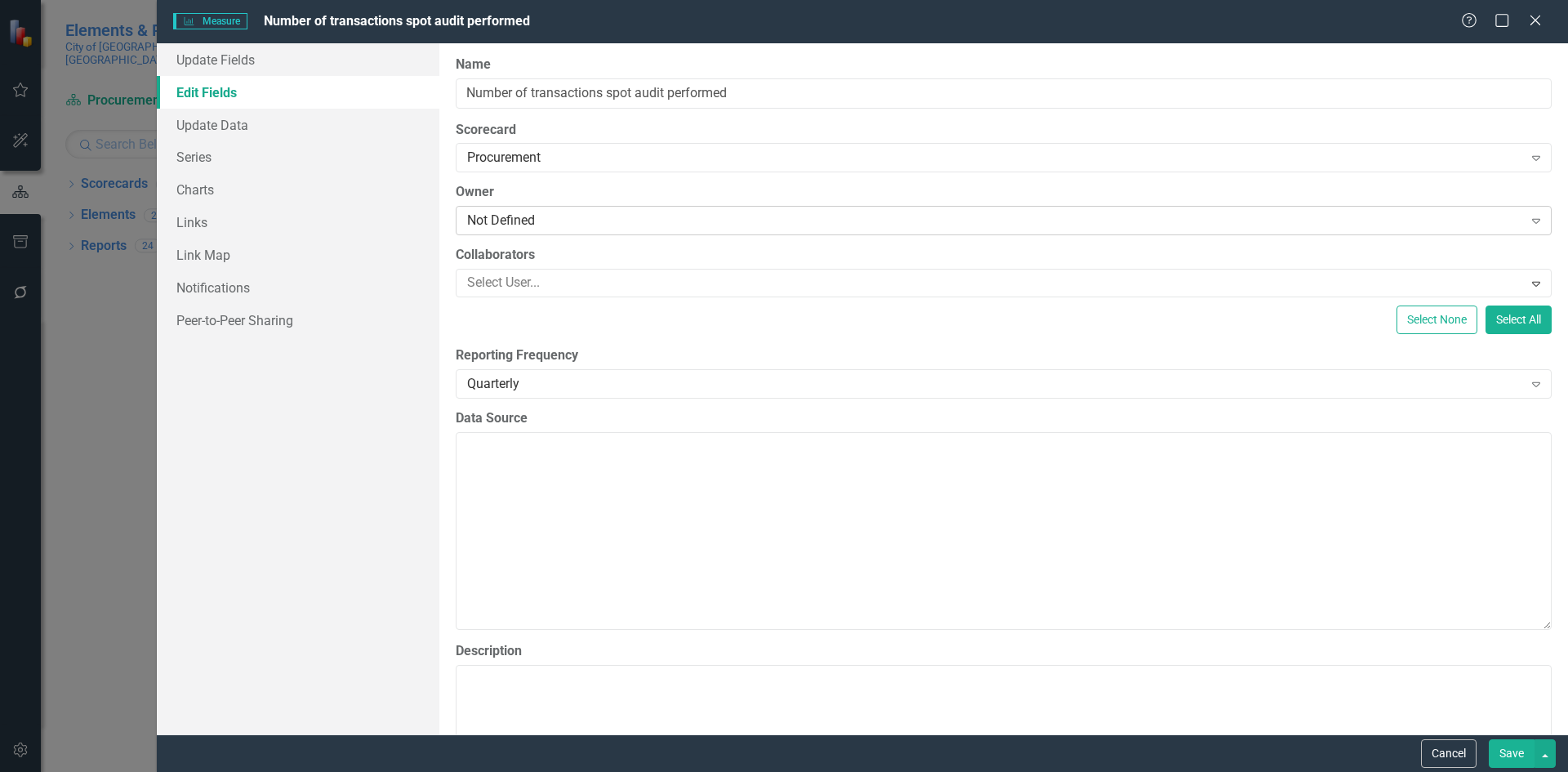
click at [586, 218] on div "Not Defined" at bounding box center [995, 221] width 1056 height 19
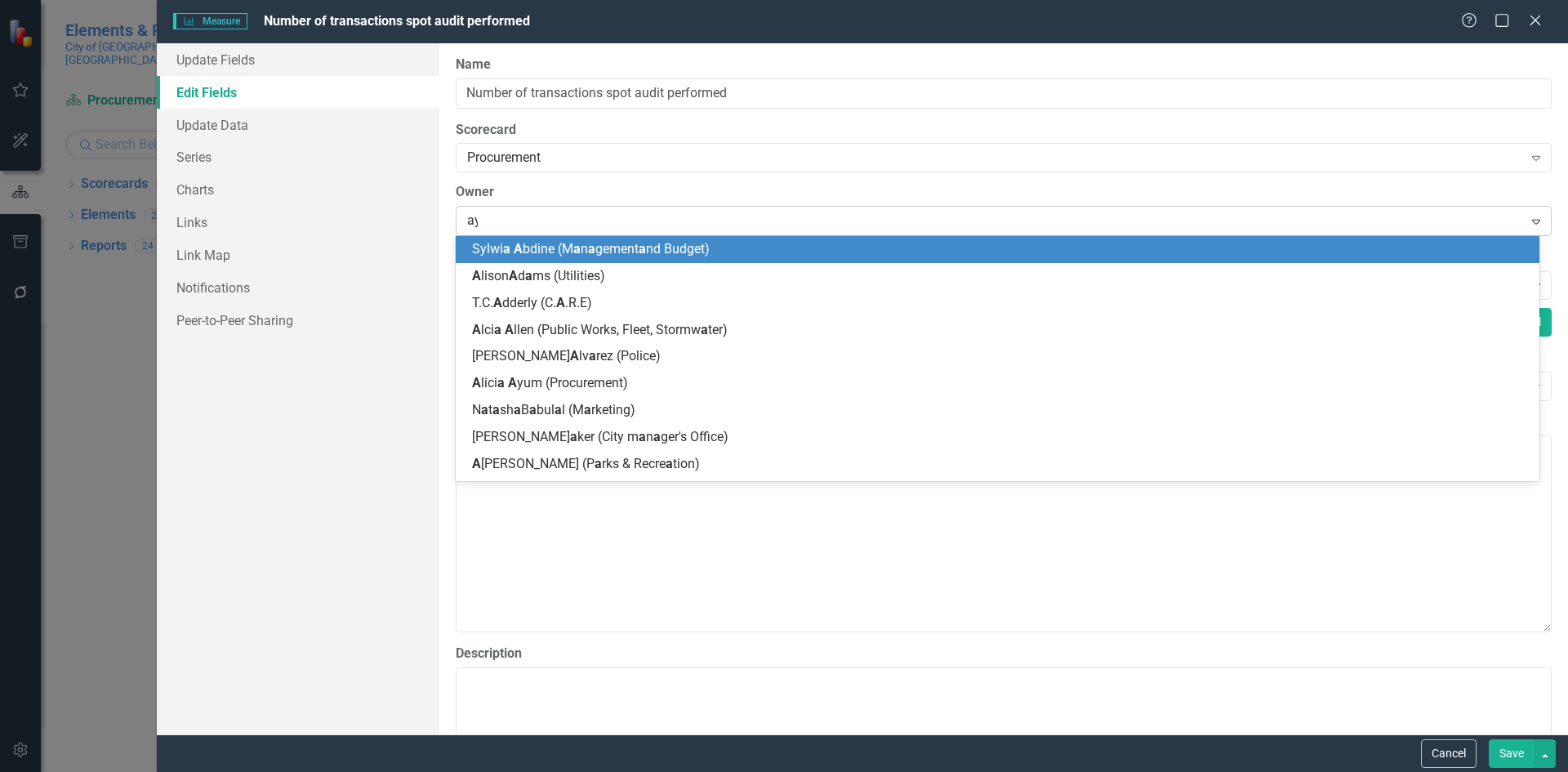
type input "ayu"
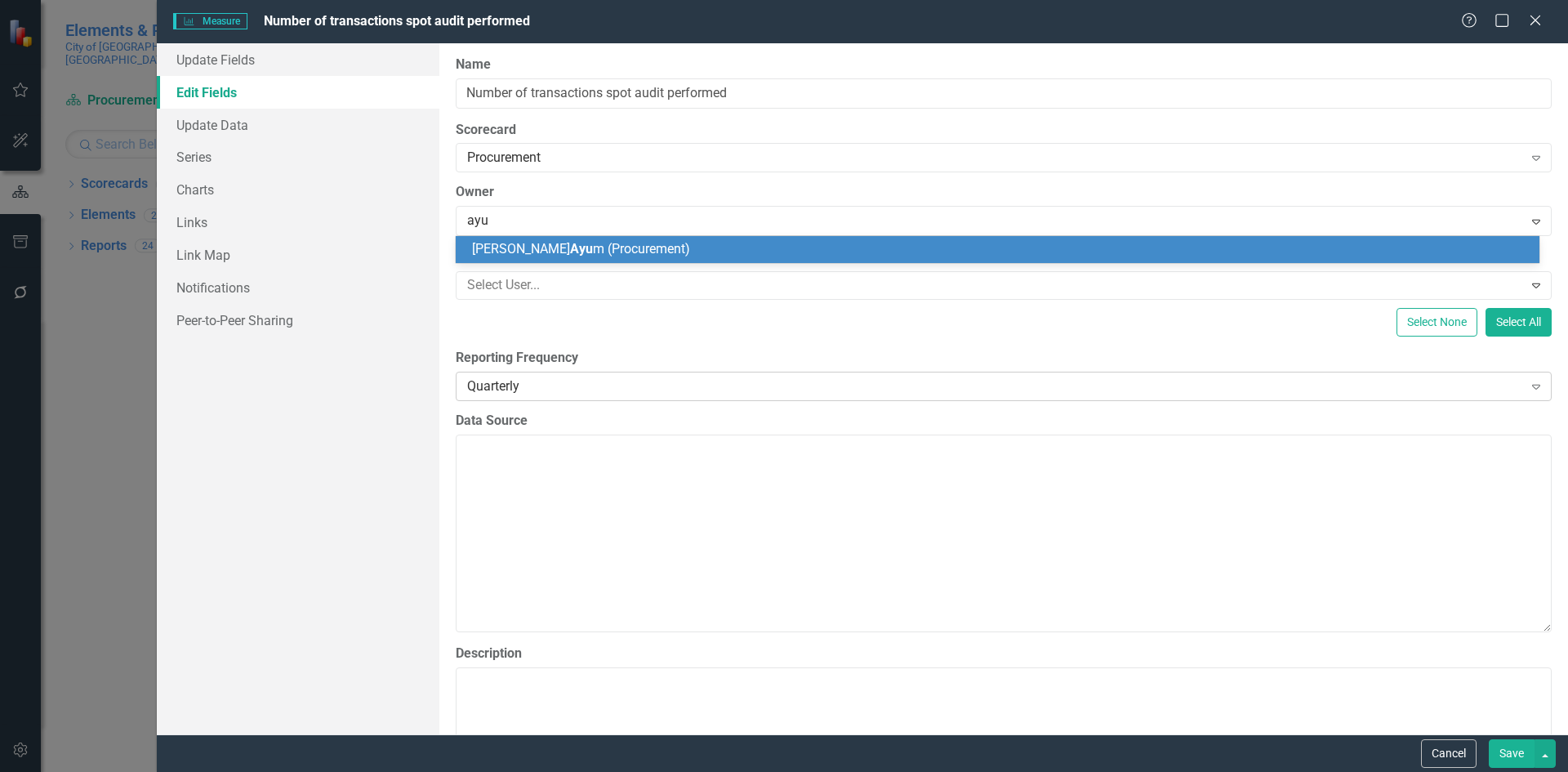
drag, startPoint x: 606, startPoint y: 251, endPoint x: 960, endPoint y: 395, distance: 382.2
click at [606, 250] on span "Alicia Ayu m (Procurement)" at bounding box center [580, 248] width 218 height 15
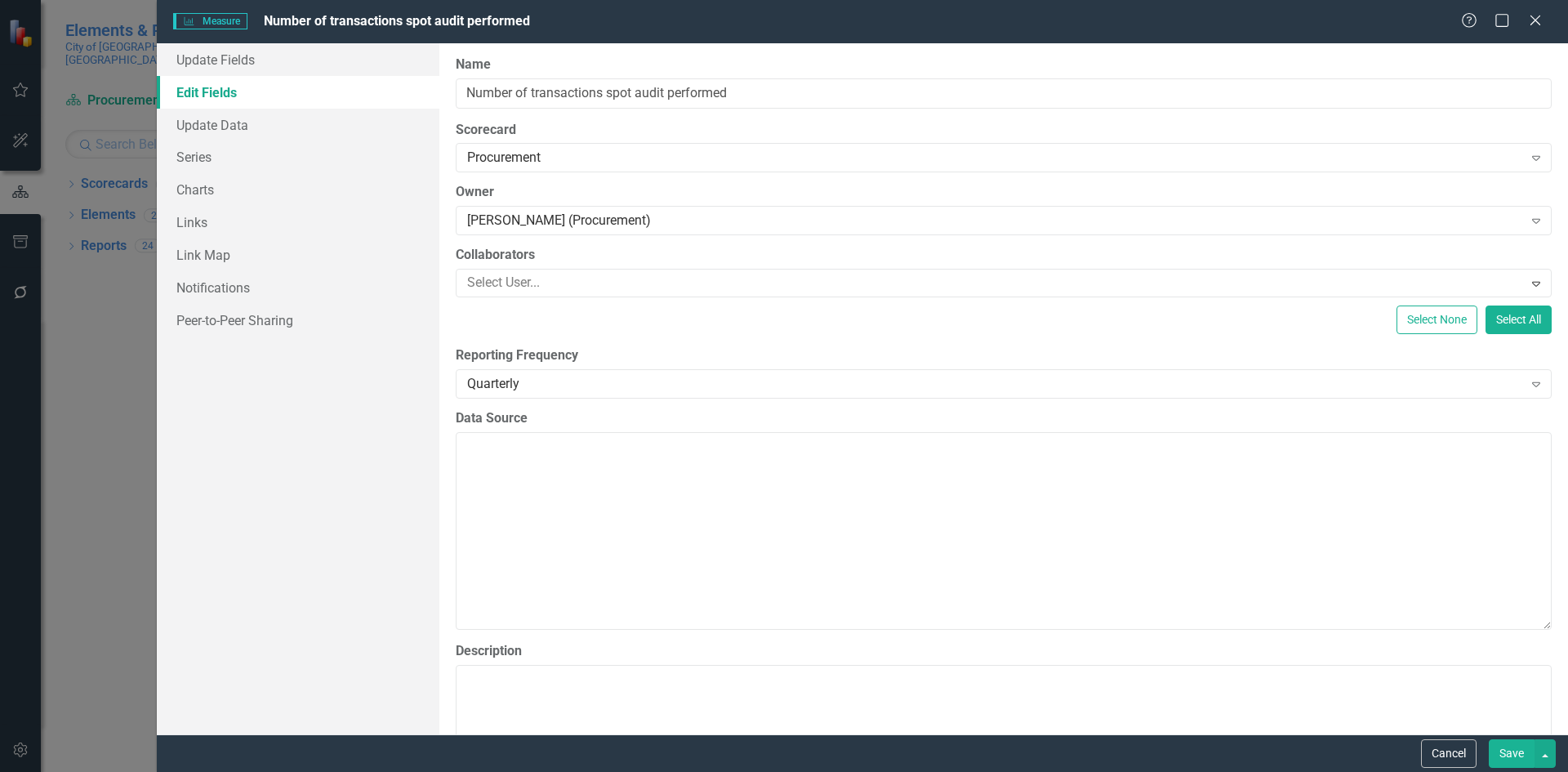
click at [1505, 755] on button "Save" at bounding box center [1511, 752] width 45 height 28
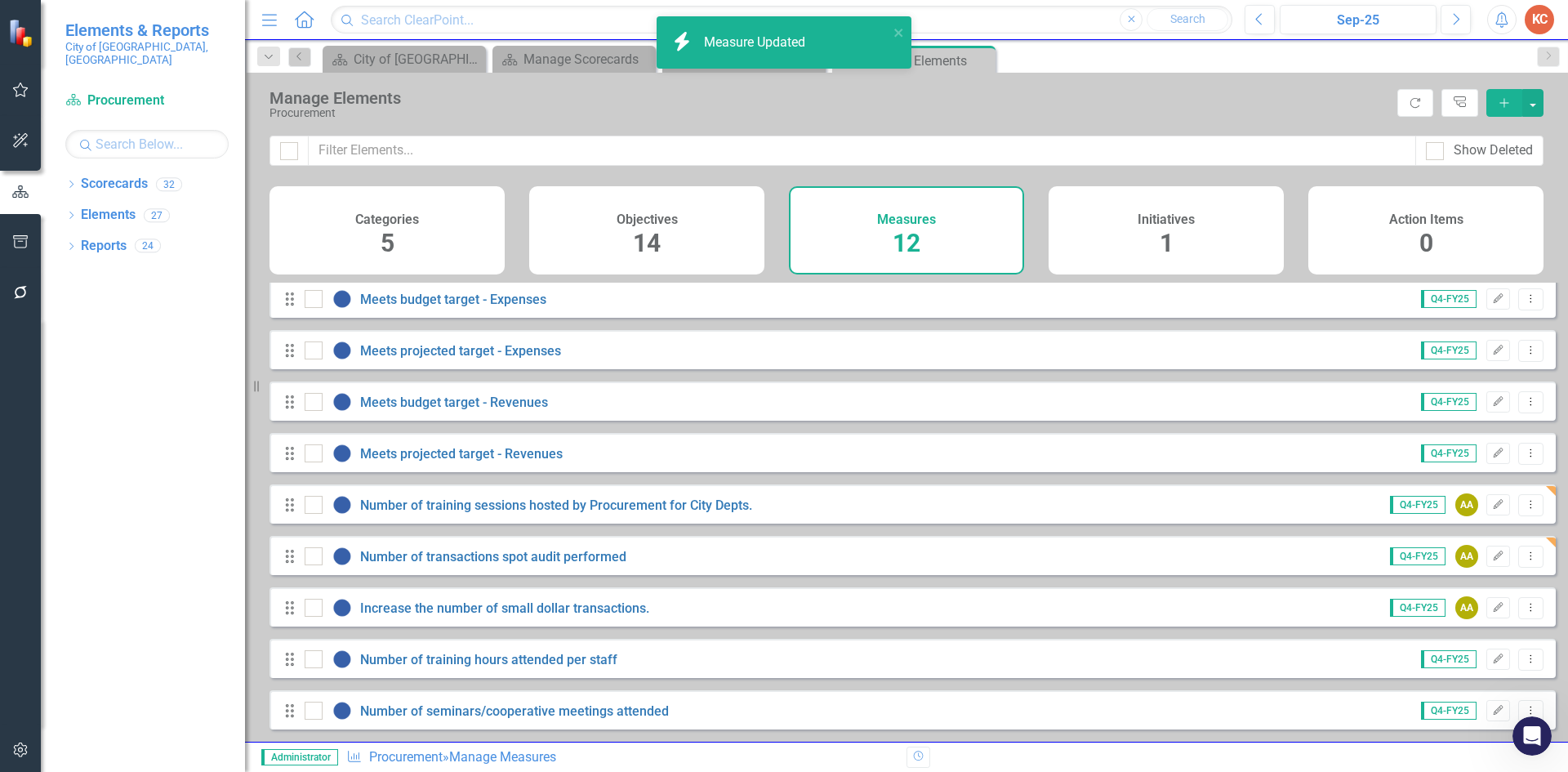
scroll to position [170, 0]
click at [1492, 663] on icon "Edit" at bounding box center [1498, 658] width 12 height 9
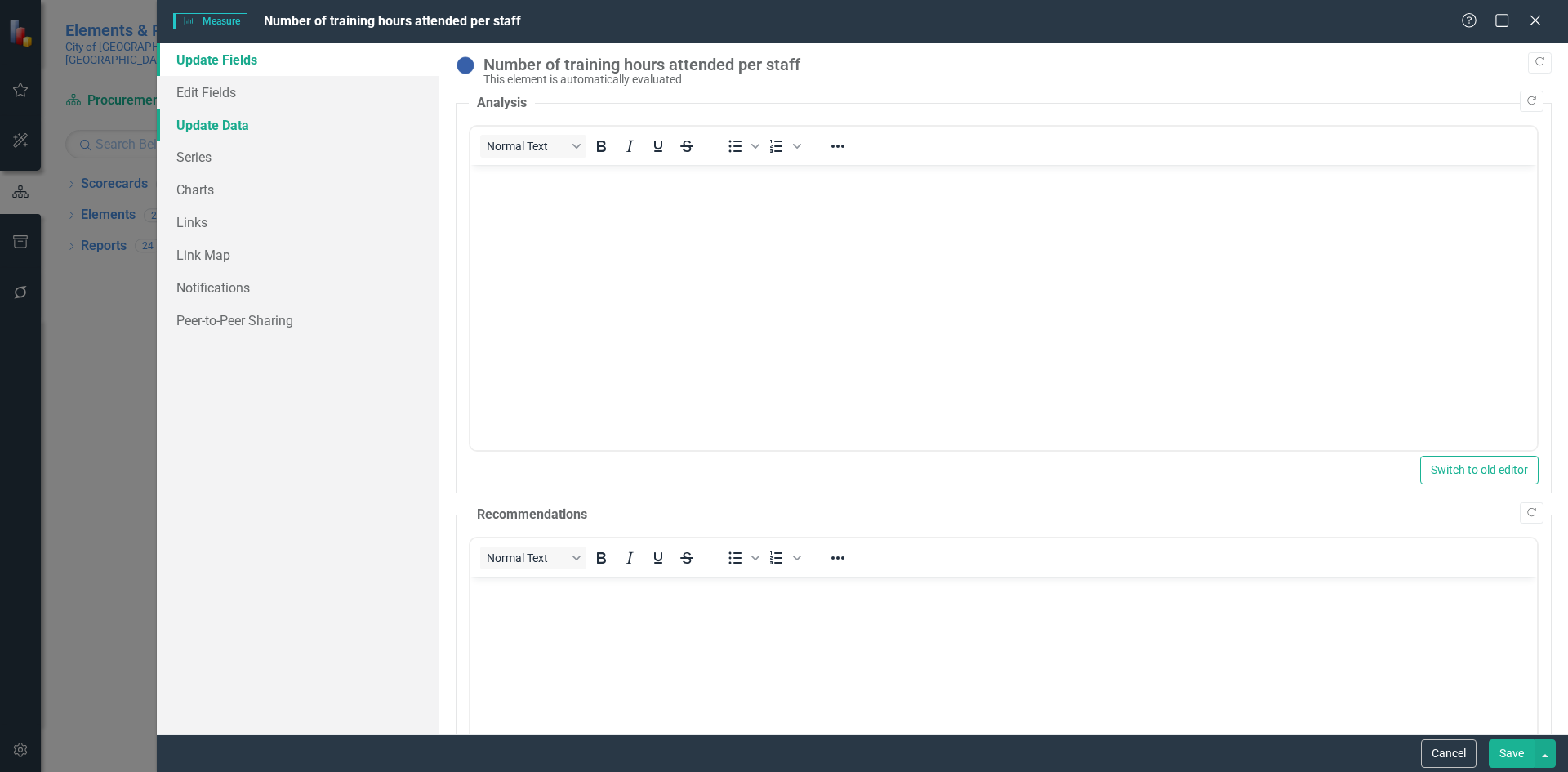
scroll to position [0, 0]
click at [234, 98] on link "Edit Fields" at bounding box center [298, 92] width 282 height 33
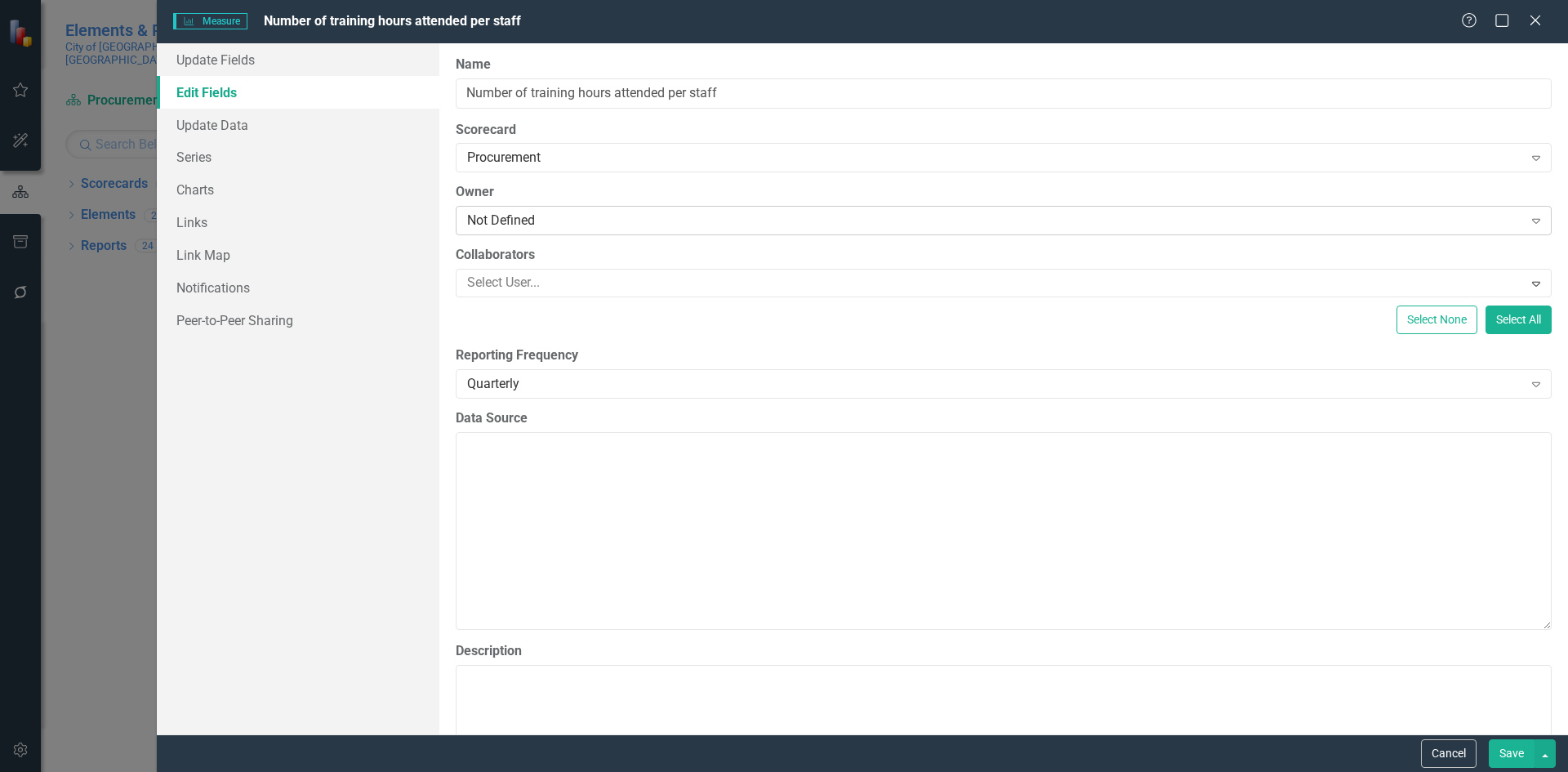
click at [565, 219] on div "Not Defined" at bounding box center [995, 221] width 1056 height 19
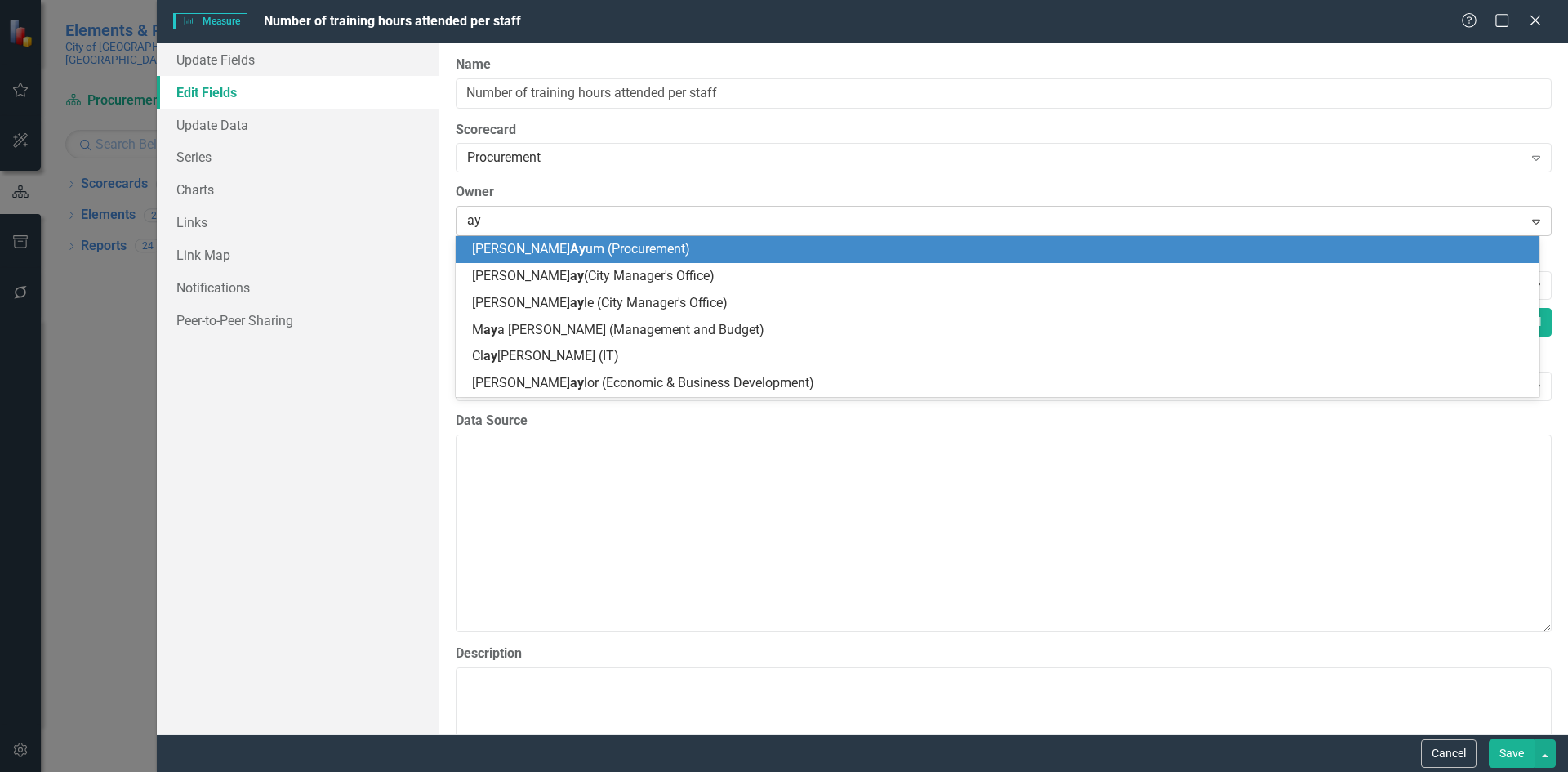
type input "ayu"
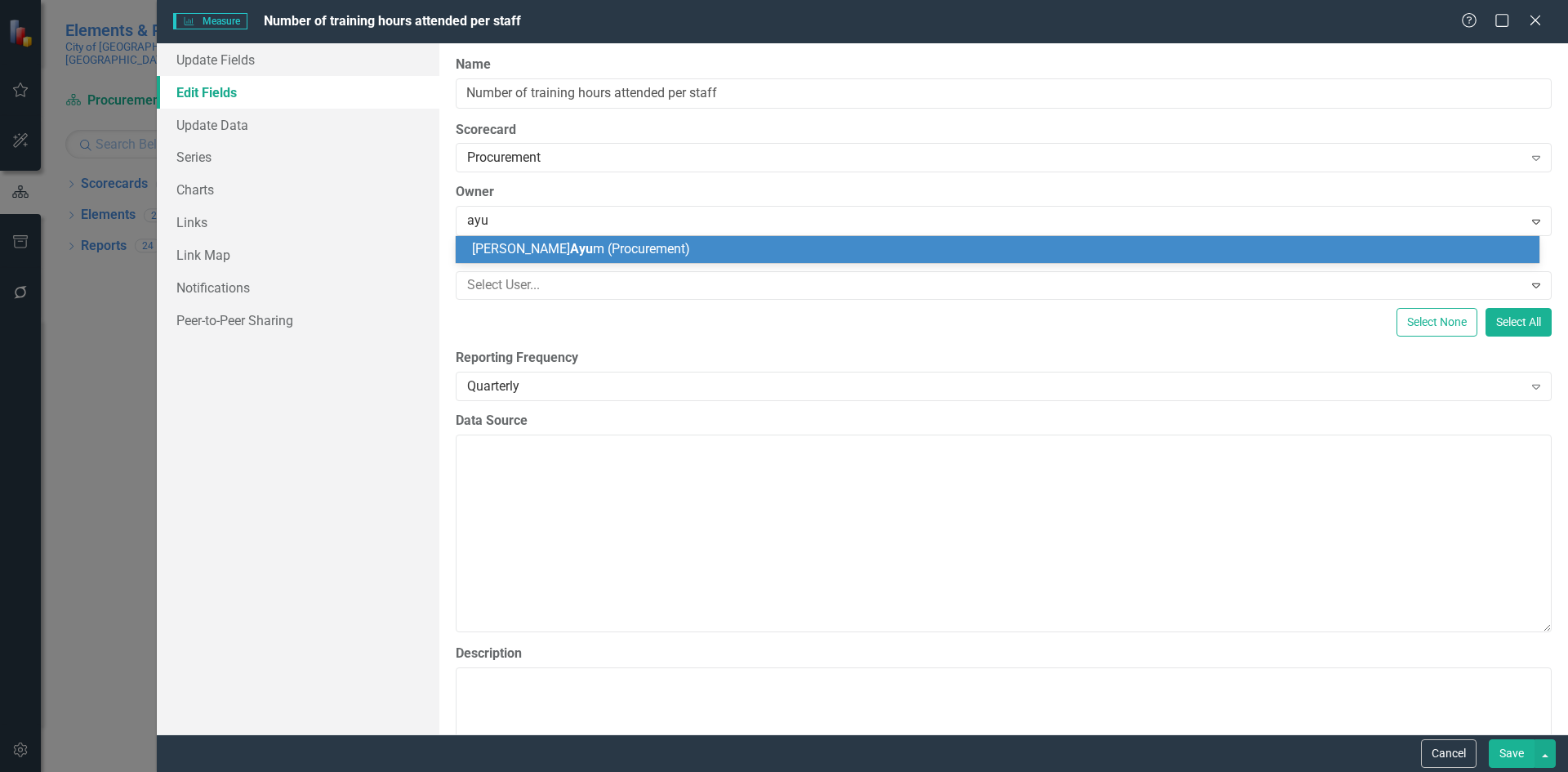
drag, startPoint x: 624, startPoint y: 252, endPoint x: 852, endPoint y: 316, distance: 236.8
click at [623, 251] on span "Alicia Ayu m (Procurement)" at bounding box center [580, 248] width 218 height 15
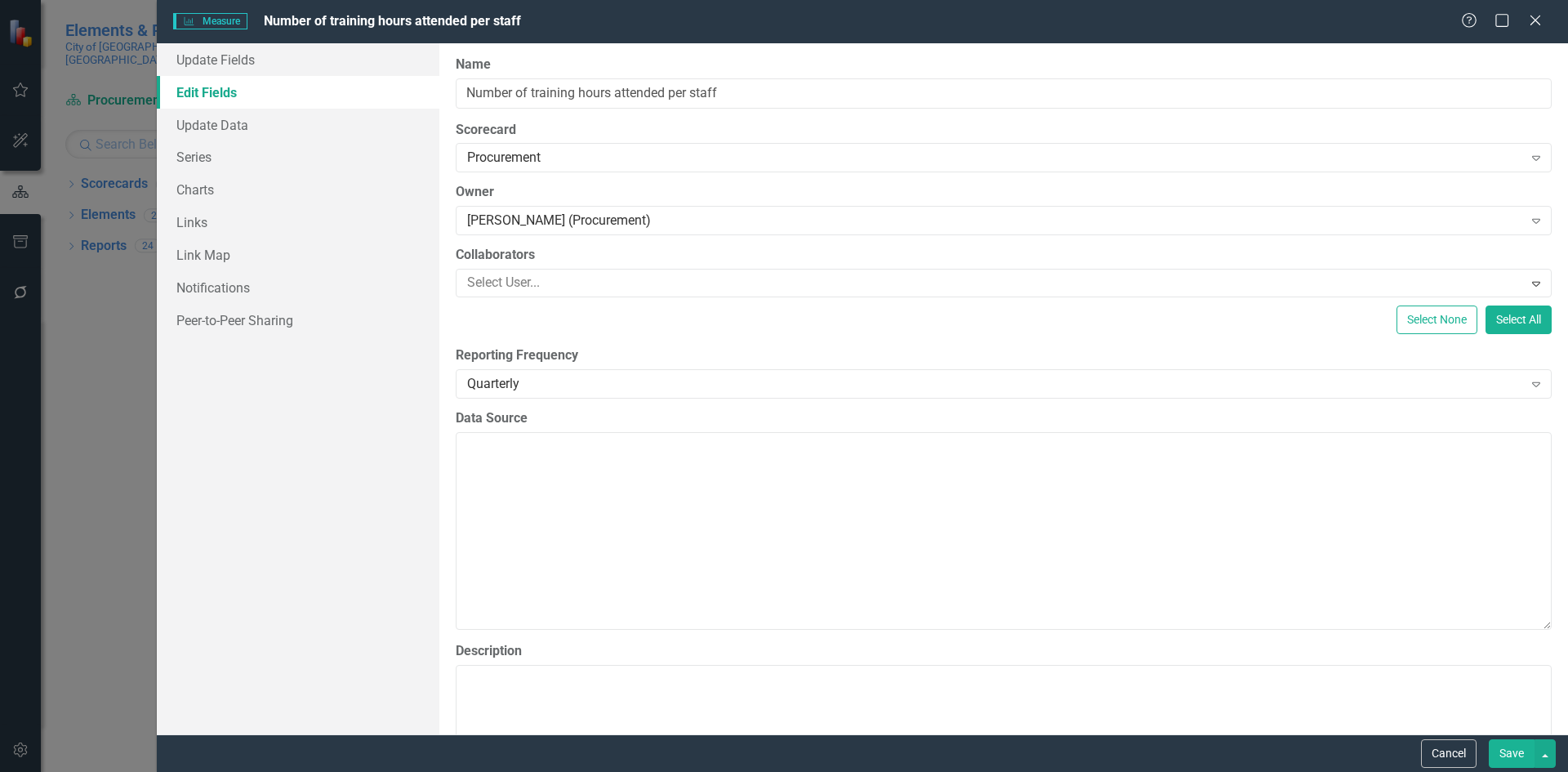
click at [1503, 753] on button "Save" at bounding box center [1511, 752] width 45 height 28
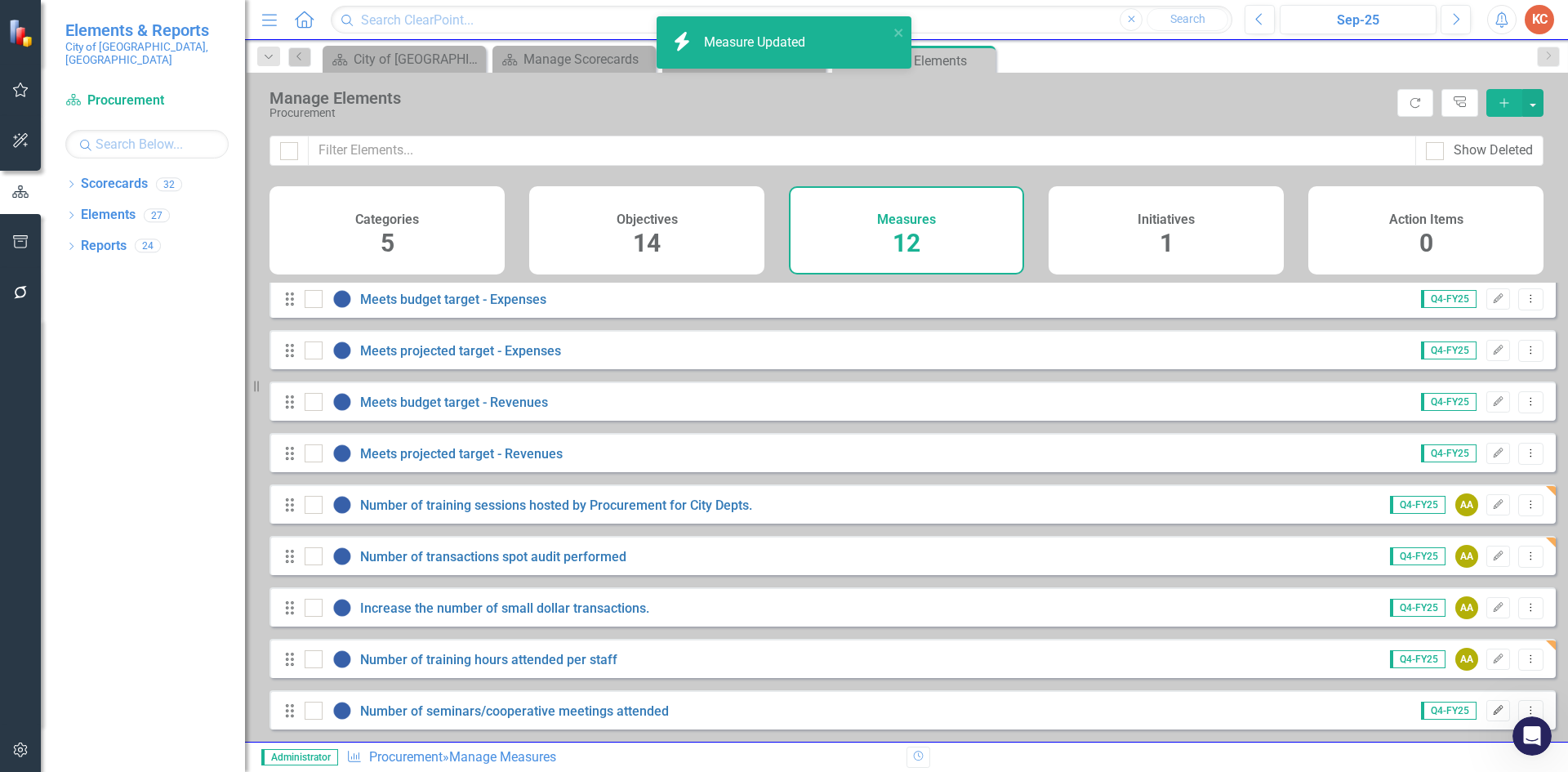
click at [1492, 708] on icon "Edit" at bounding box center [1498, 710] width 12 height 9
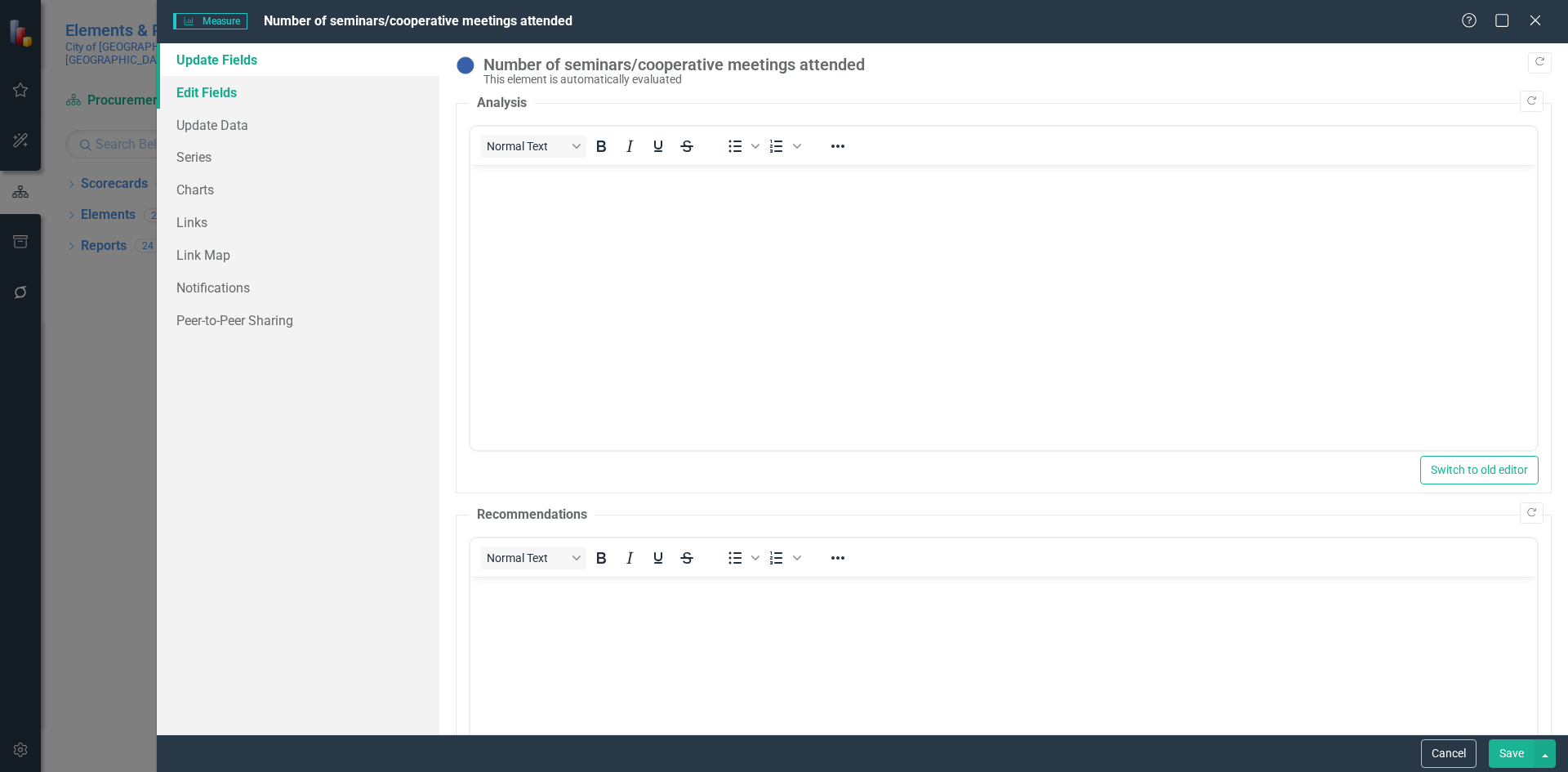
click at [251, 97] on link "Edit Fields" at bounding box center [298, 92] width 282 height 33
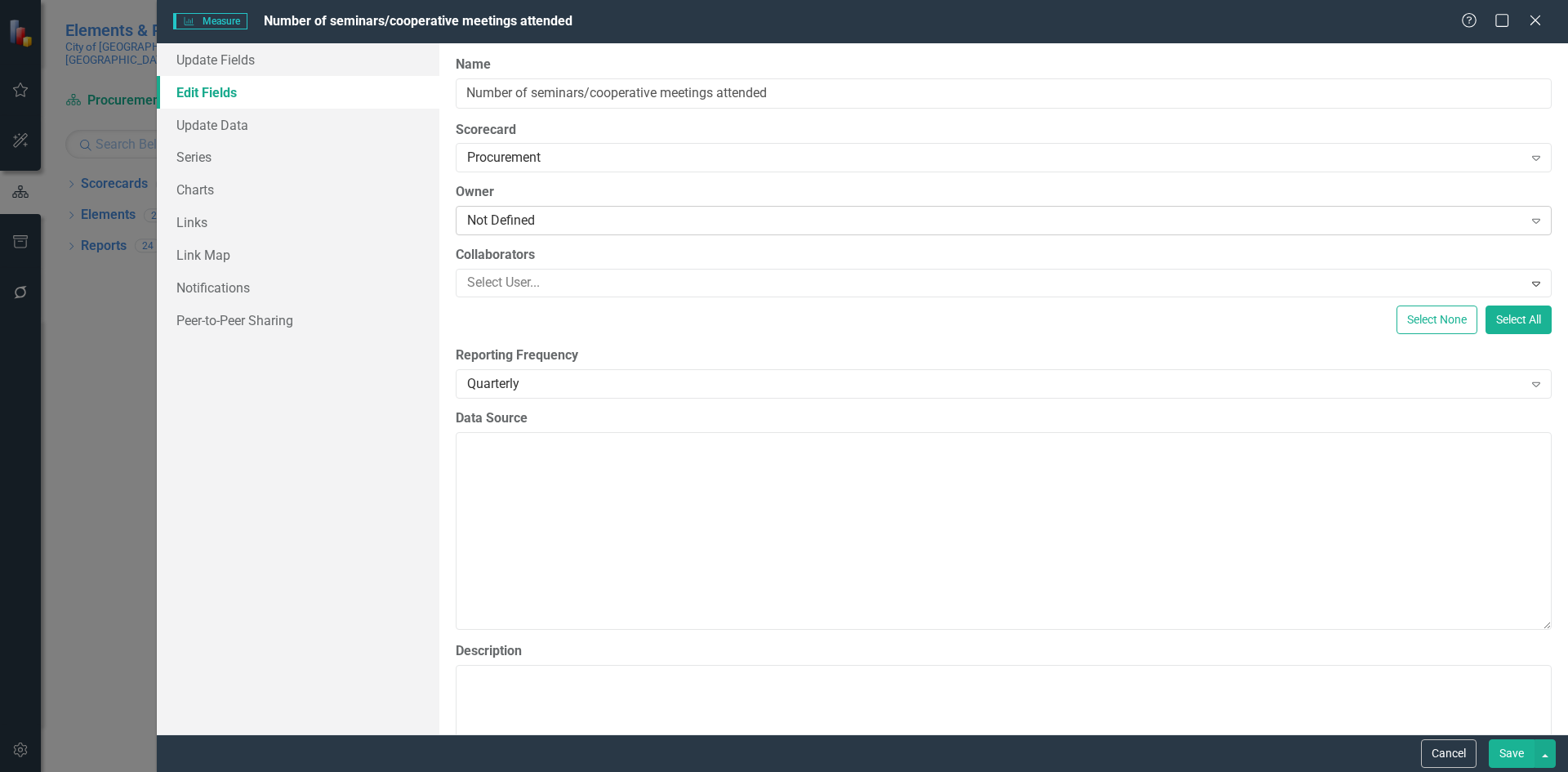
click at [570, 223] on div "Not Defined" at bounding box center [995, 221] width 1056 height 19
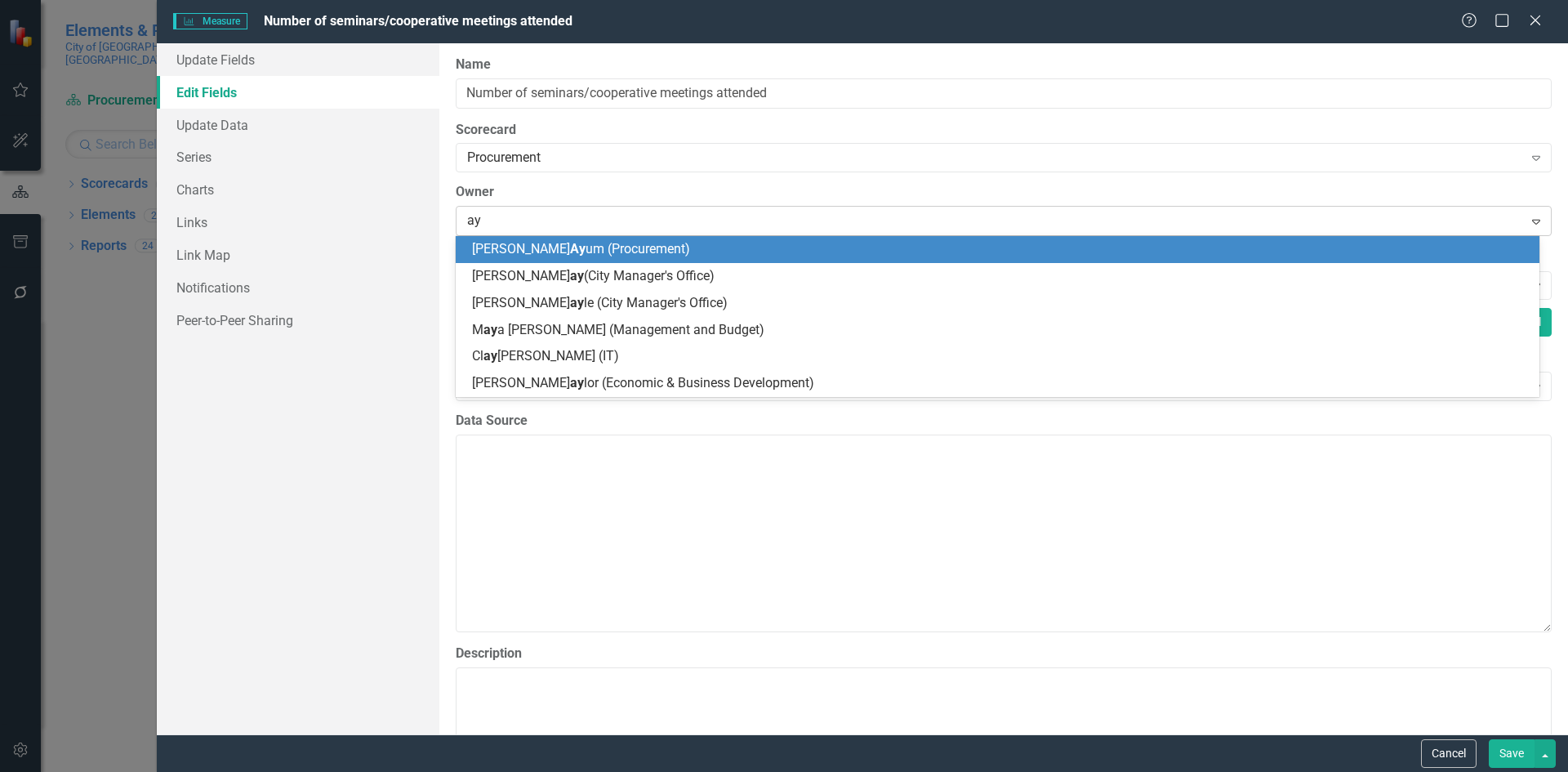
type input "ayu"
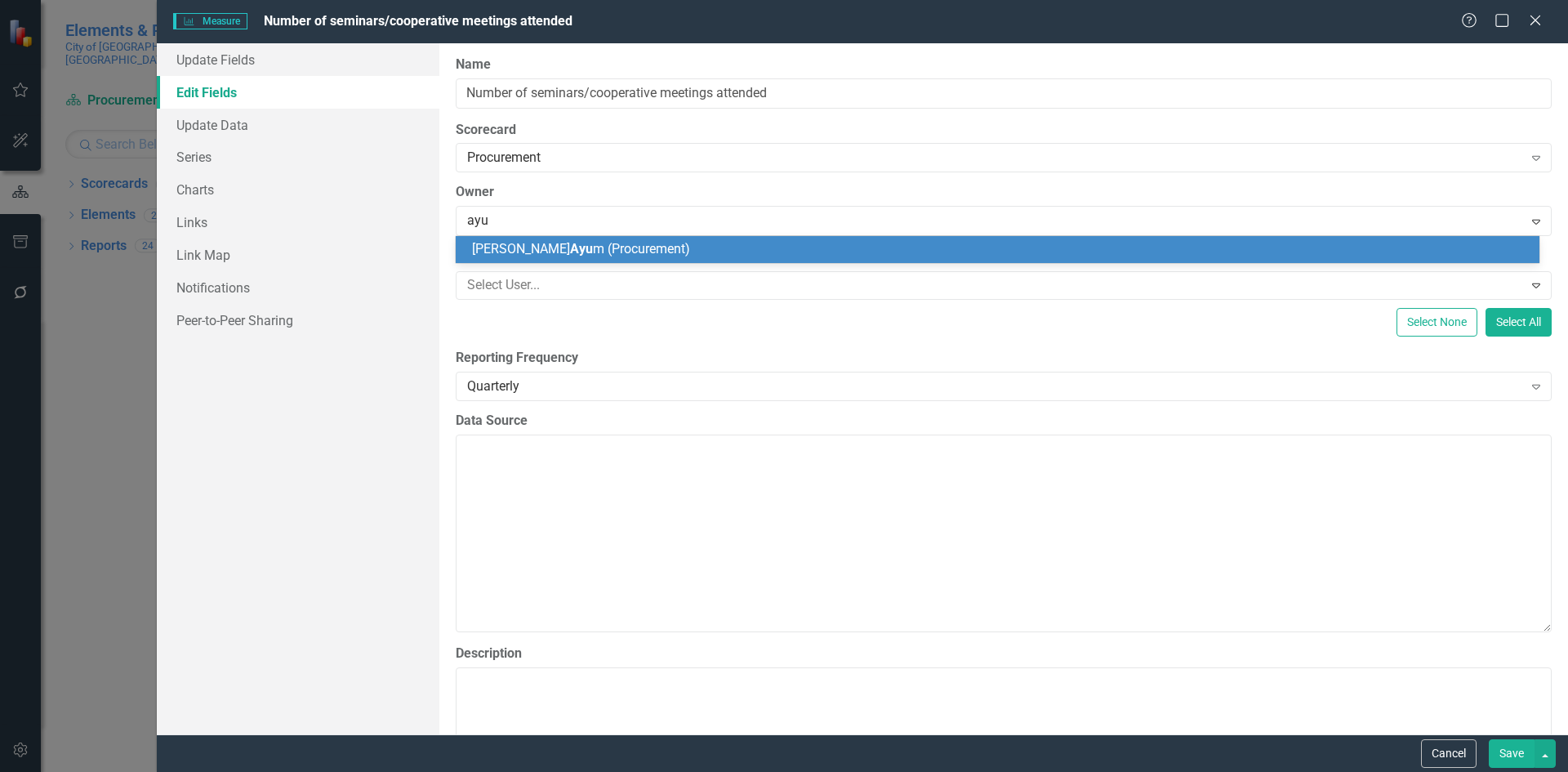
click at [656, 252] on div "Alicia Ayu m (Procurement)" at bounding box center [1001, 250] width 1058 height 19
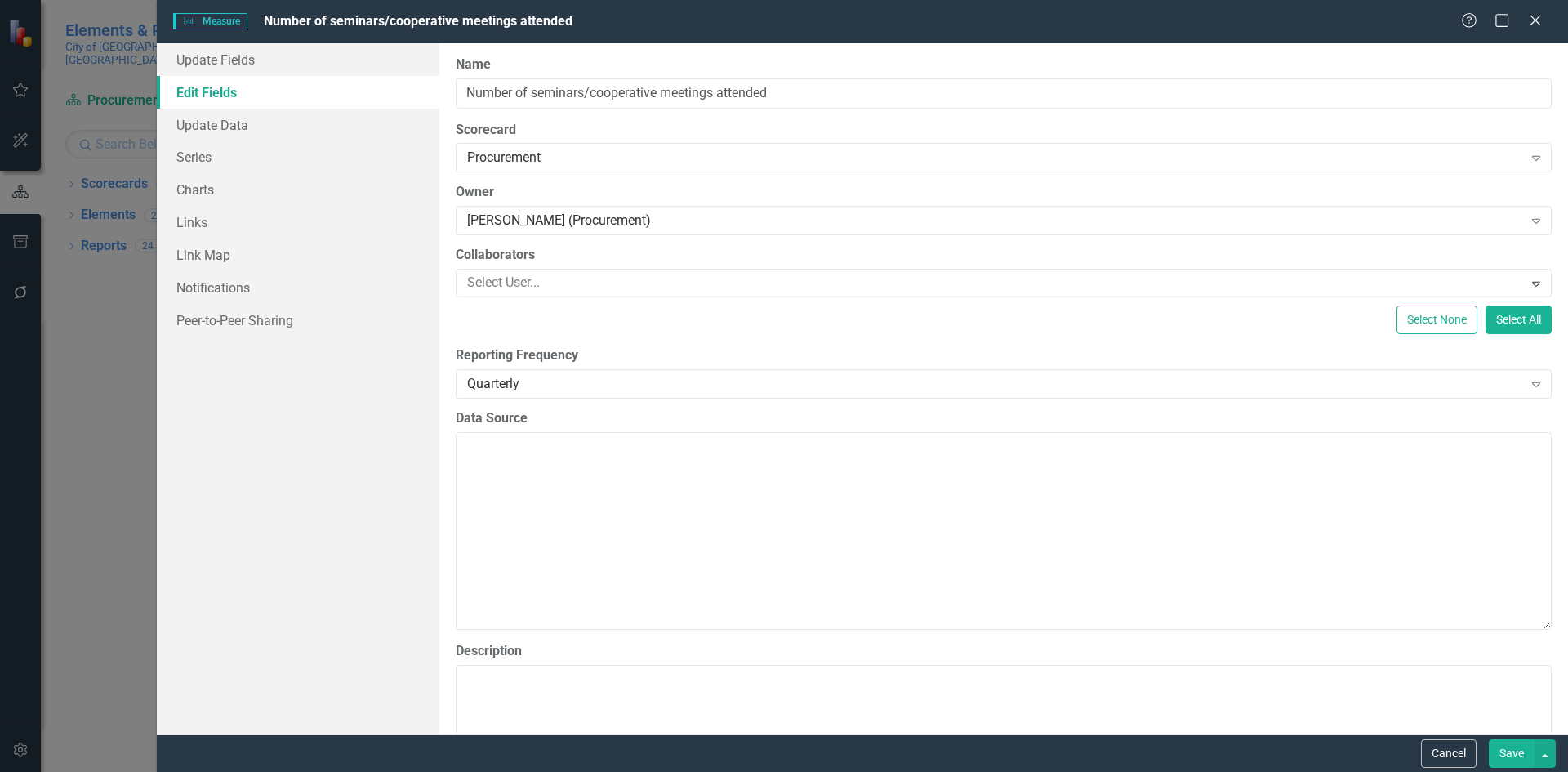
click at [1512, 751] on button "Save" at bounding box center [1511, 752] width 45 height 28
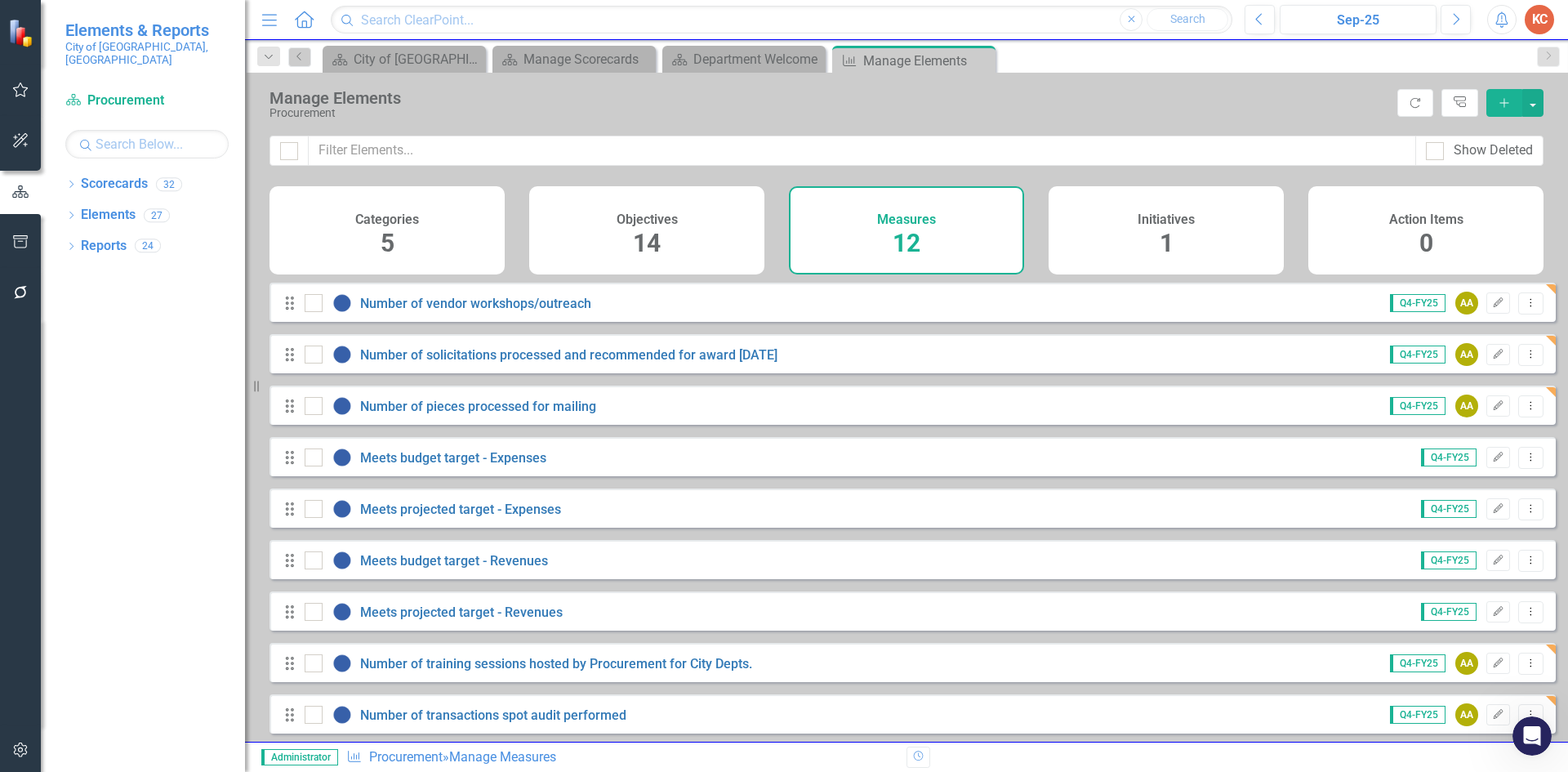
click at [0, 0] on icon "Close" at bounding box center [0, 0] width 0 height 0
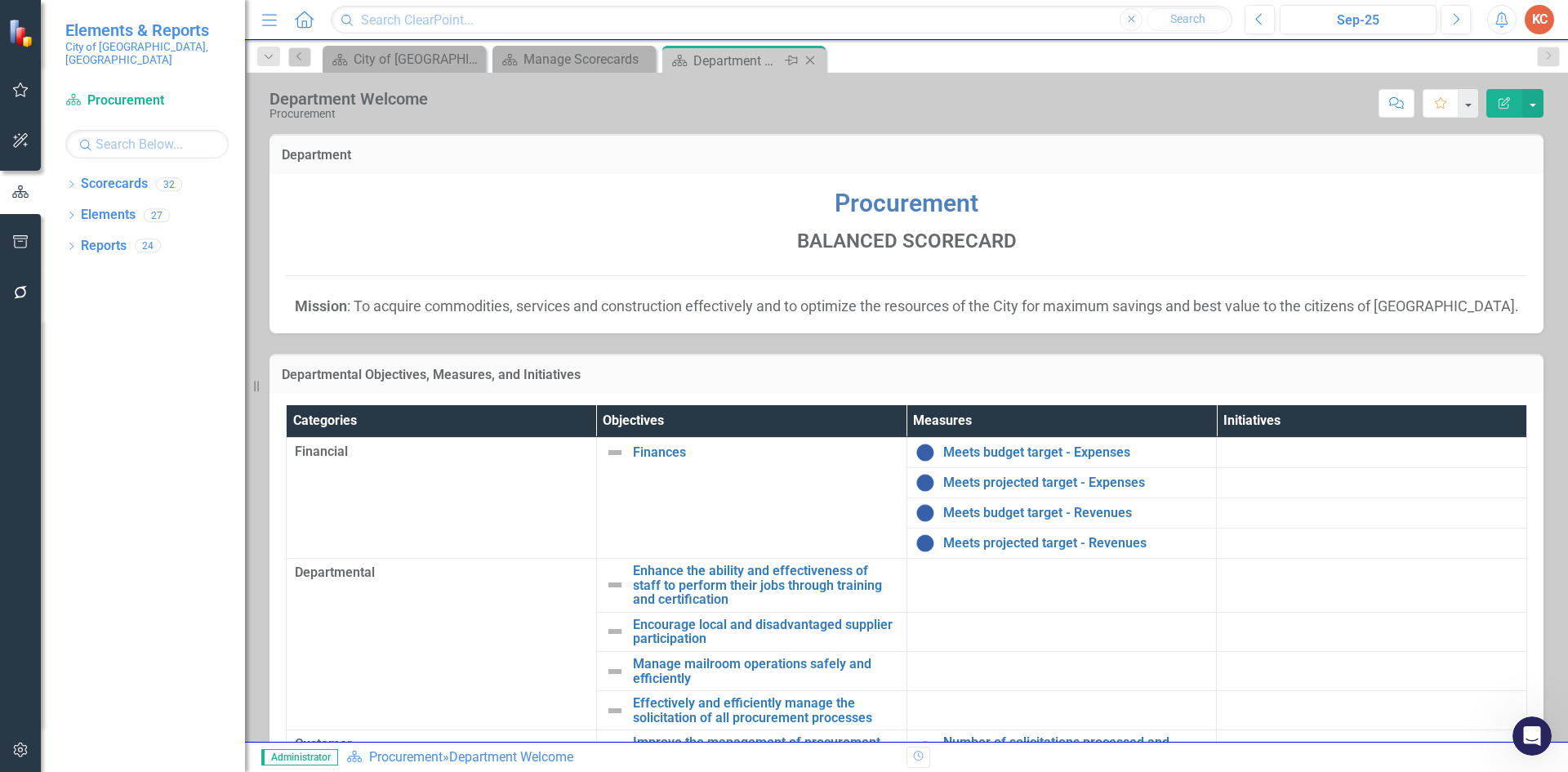
click at [820, 63] on div "Close" at bounding box center [811, 61] width 21 height 21
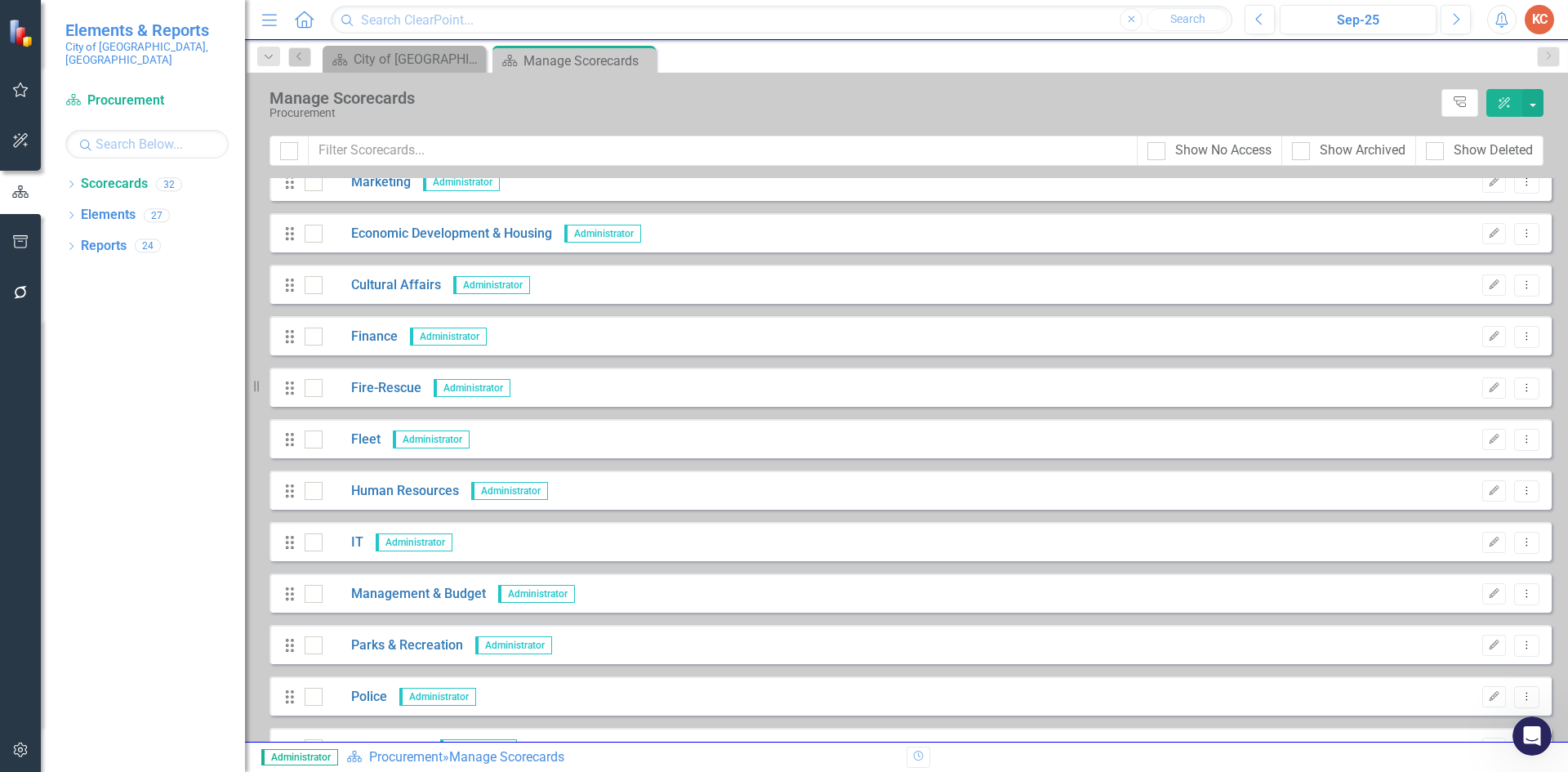
scroll to position [408, 0]
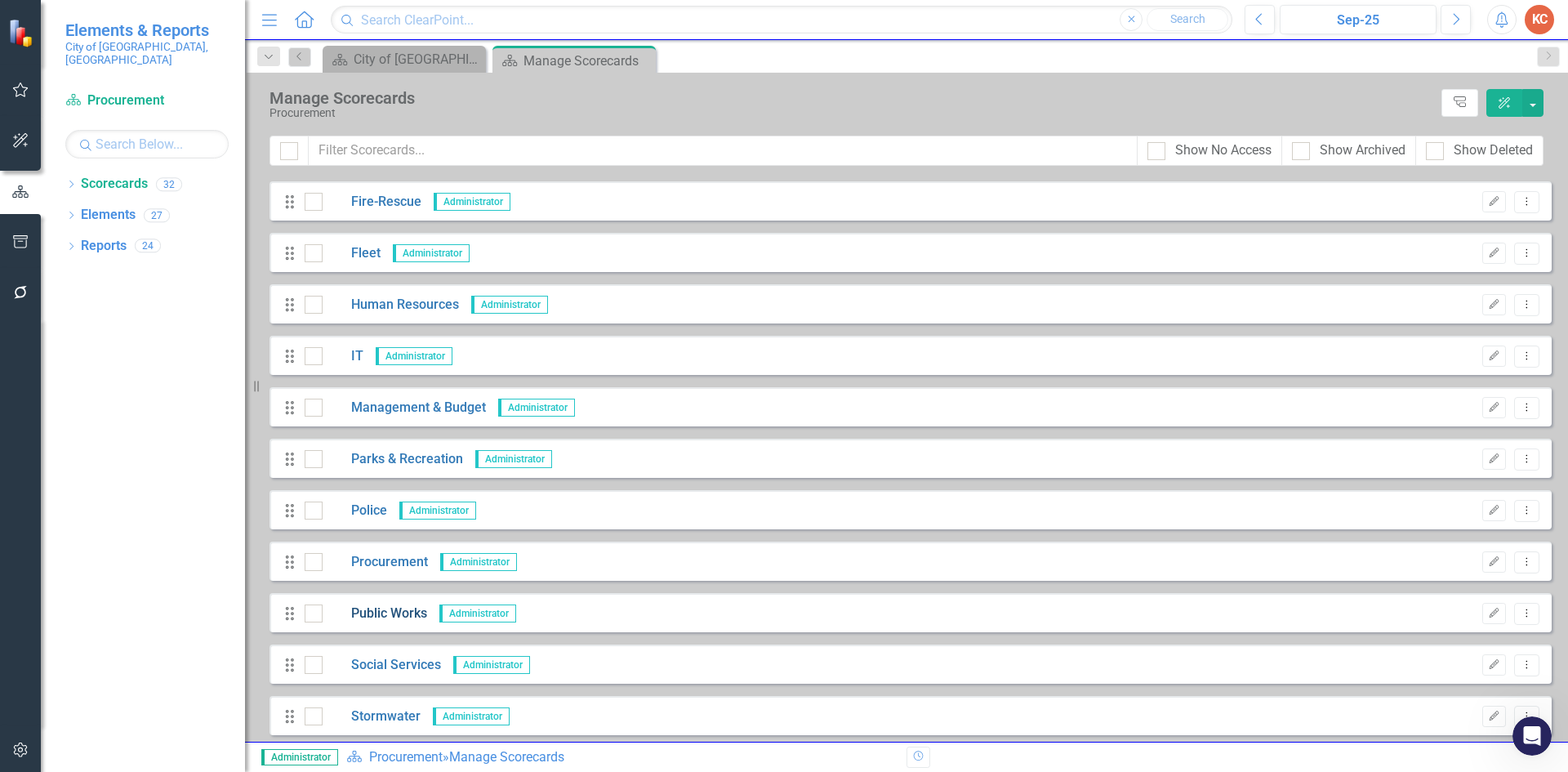
click at [396, 611] on link "Public Works" at bounding box center [375, 614] width 104 height 19
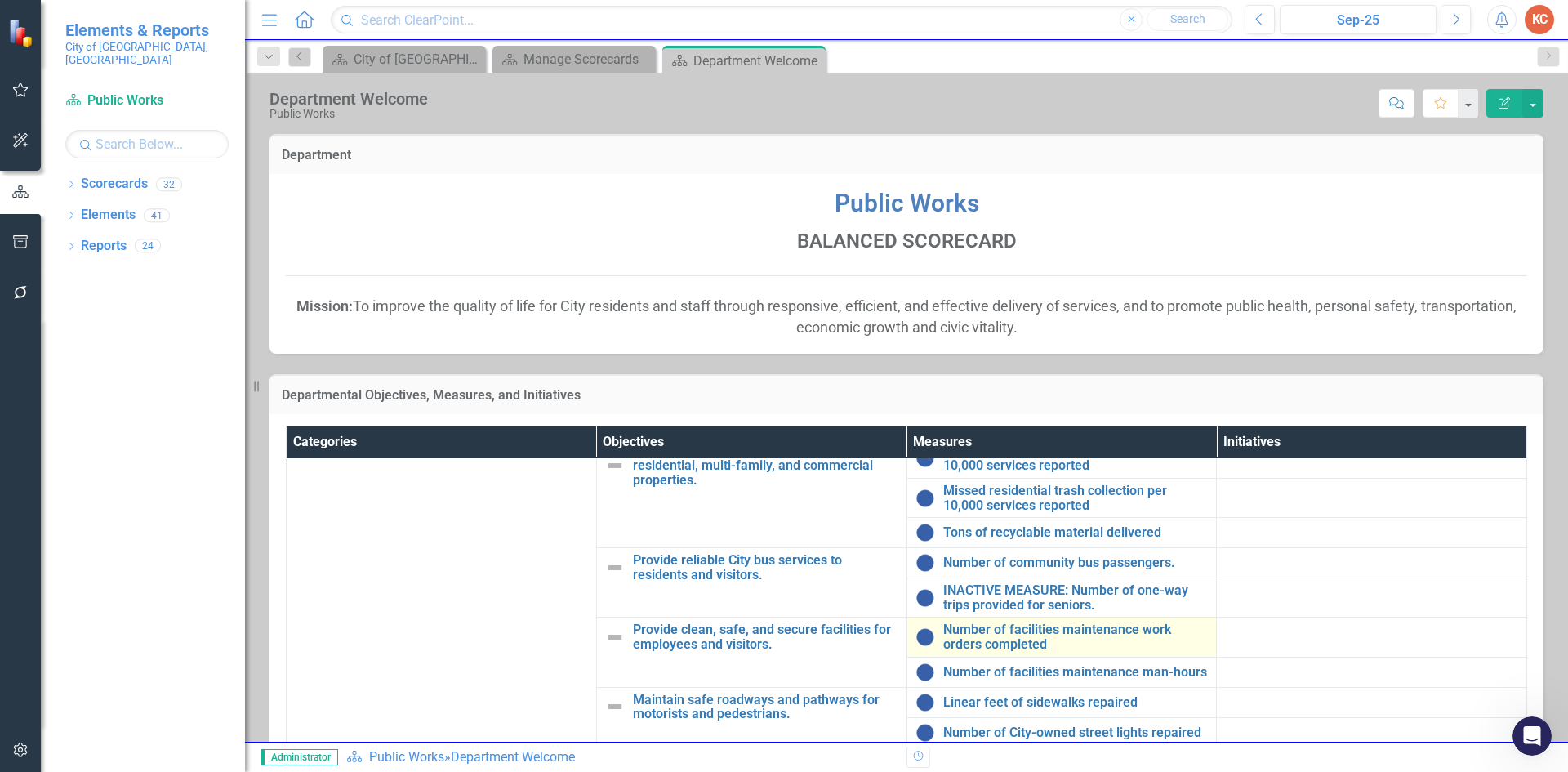
scroll to position [386, 0]
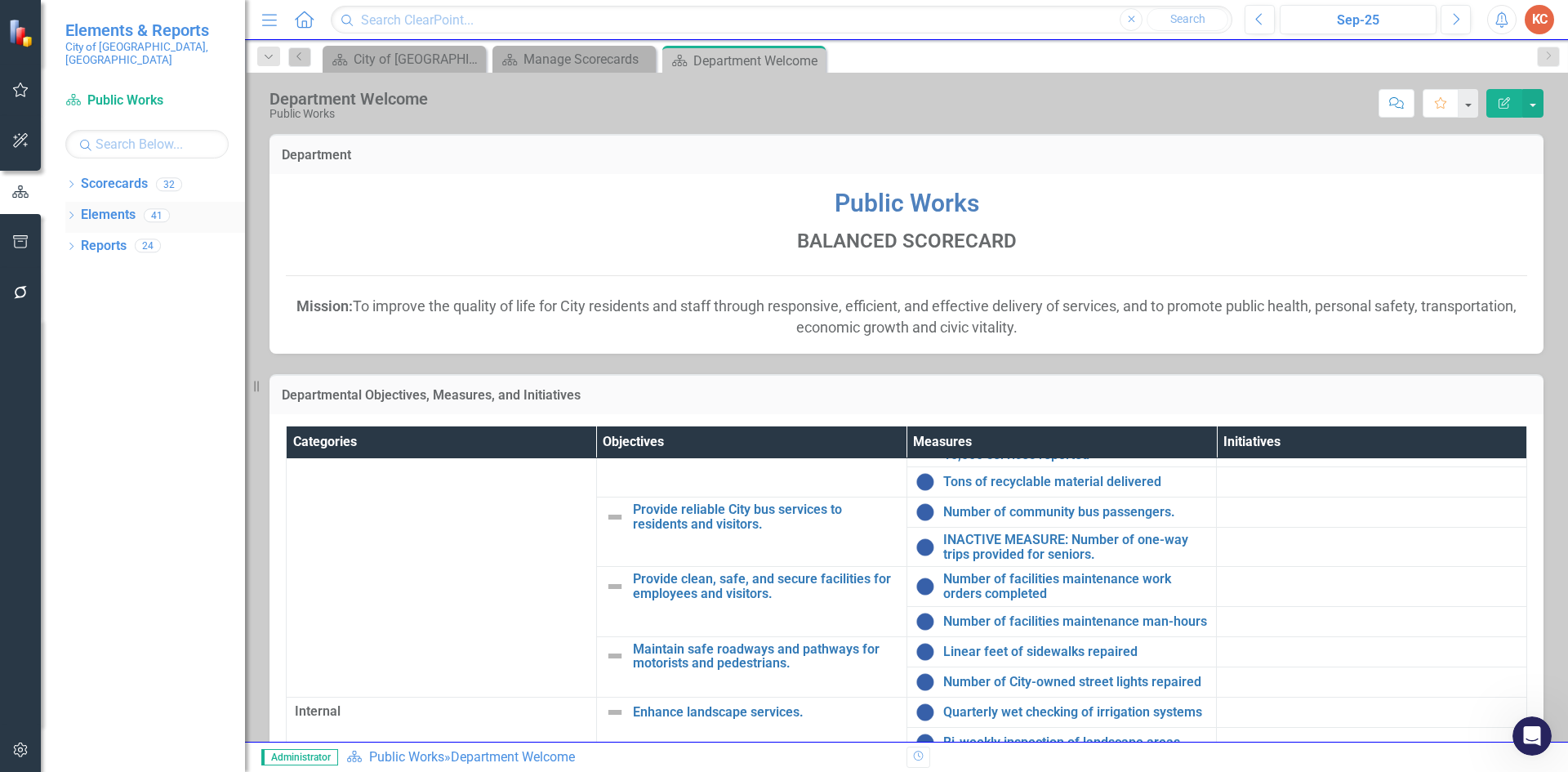
click at [124, 205] on link "Elements" at bounding box center [108, 215] width 55 height 19
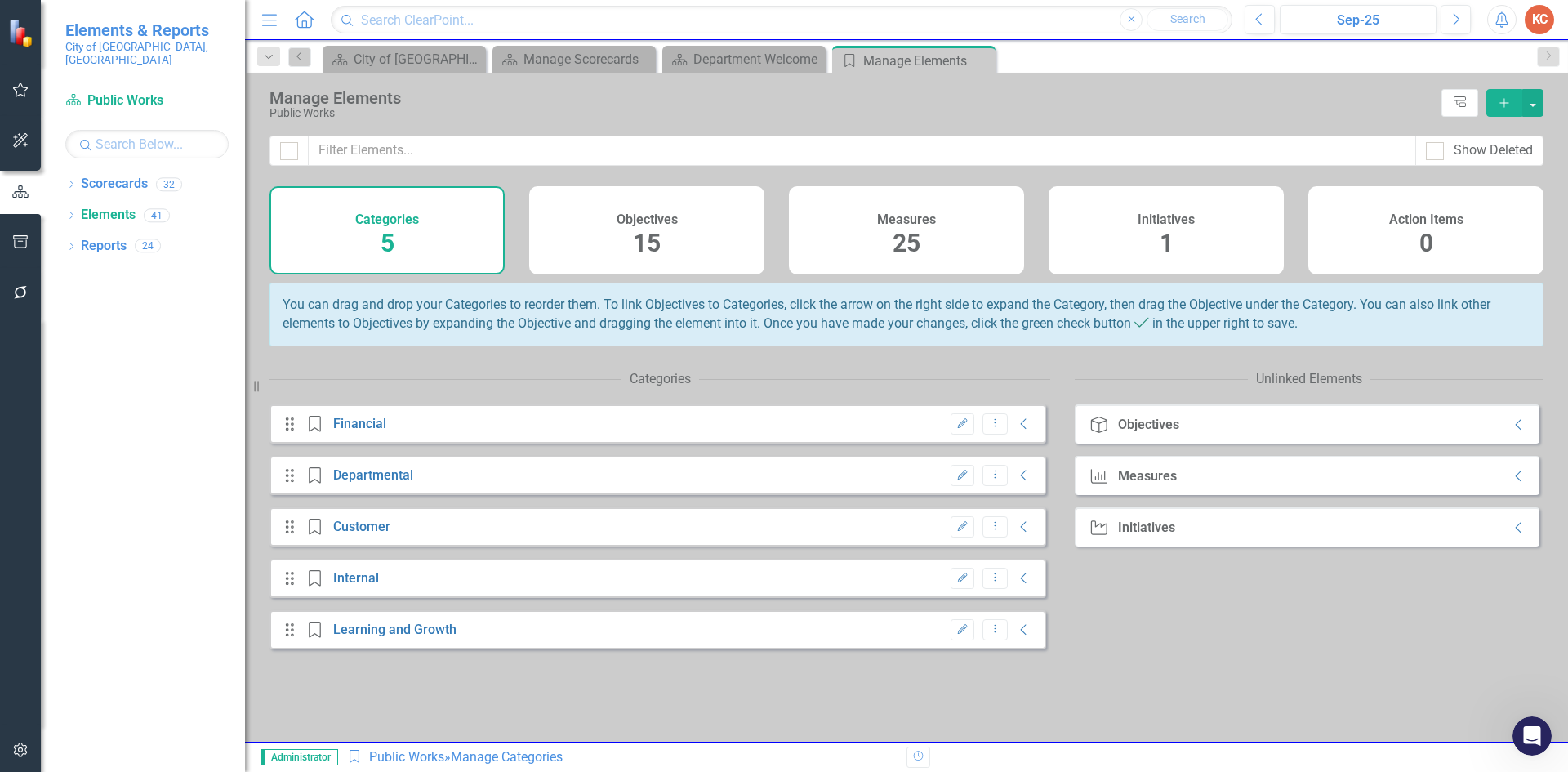
click at [923, 231] on div "Measures 25" at bounding box center [906, 230] width 235 height 88
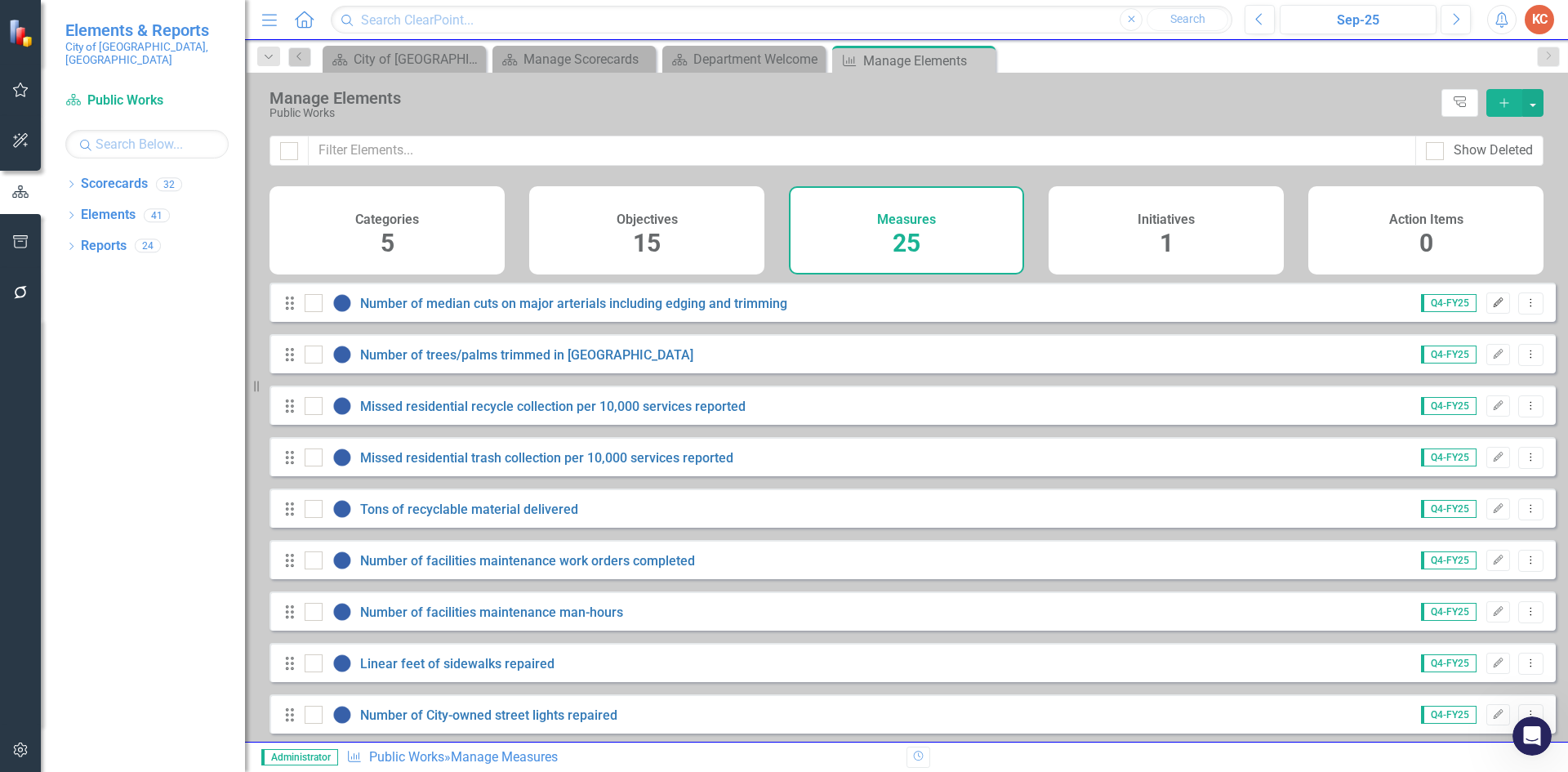
click at [1487, 313] on button "Edit" at bounding box center [1499, 303] width 24 height 21
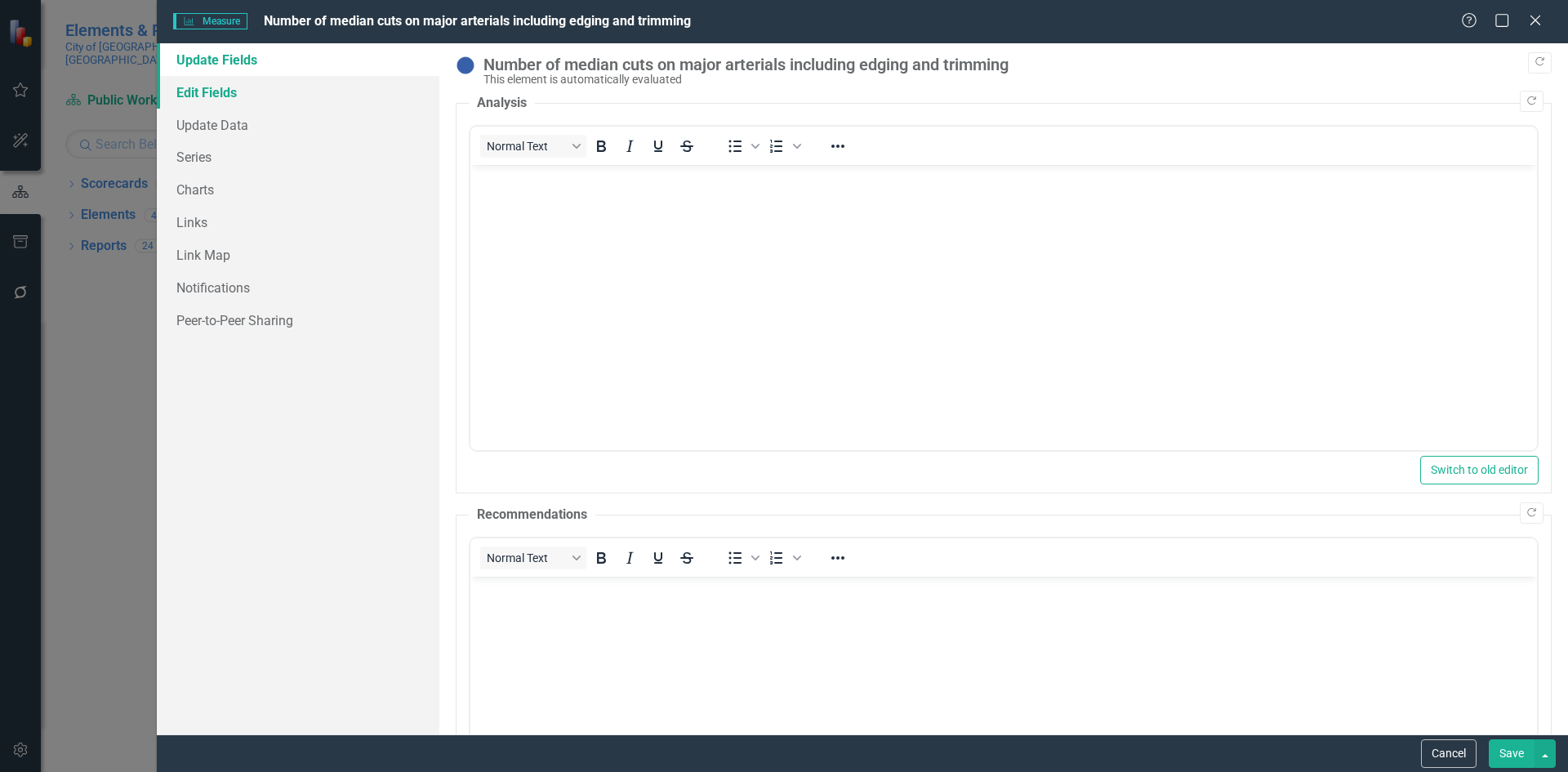
click at [253, 99] on link "Edit Fields" at bounding box center [298, 92] width 282 height 33
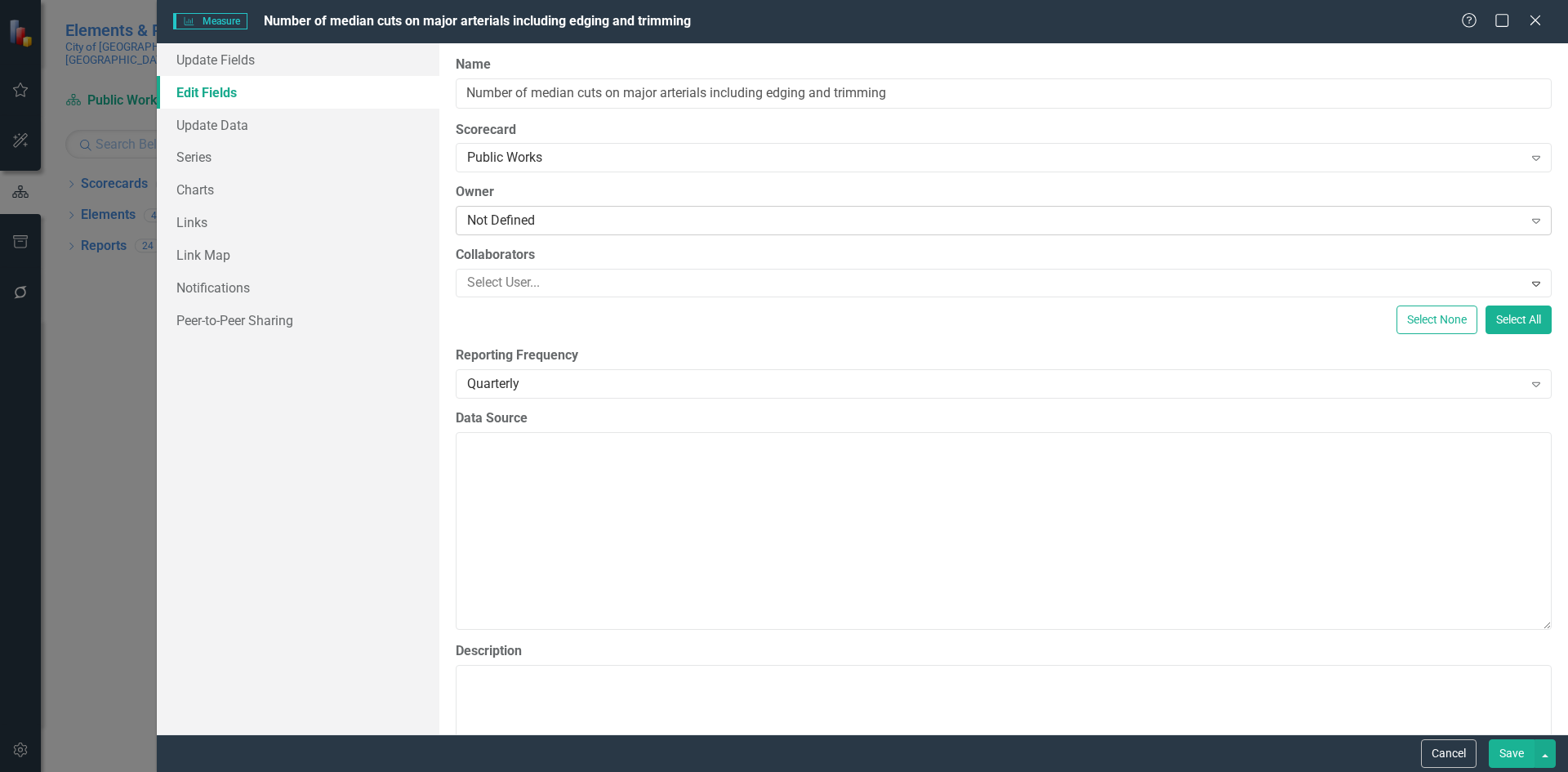
click at [543, 223] on div "Not Defined" at bounding box center [995, 221] width 1056 height 19
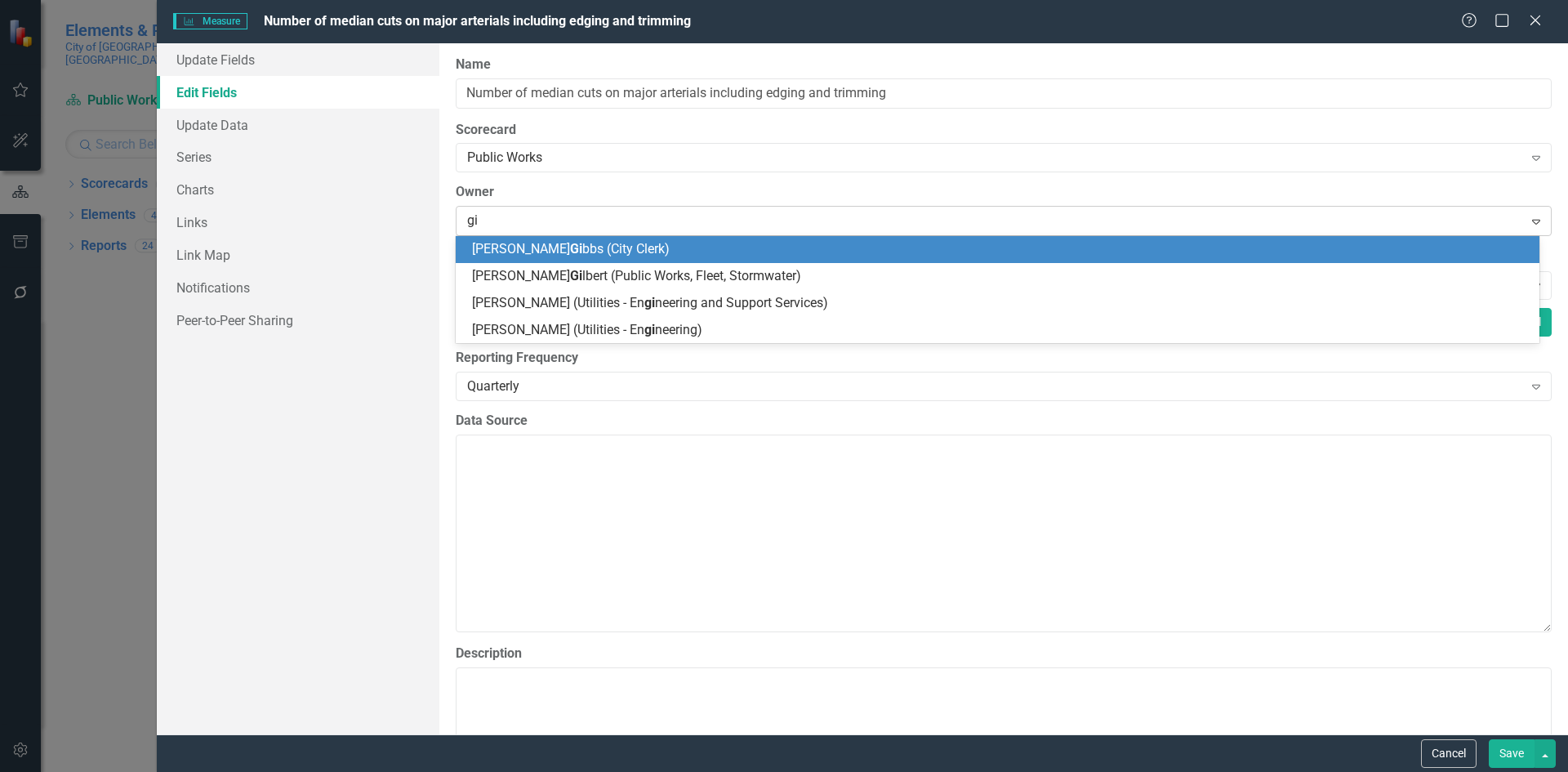
type input "gil"
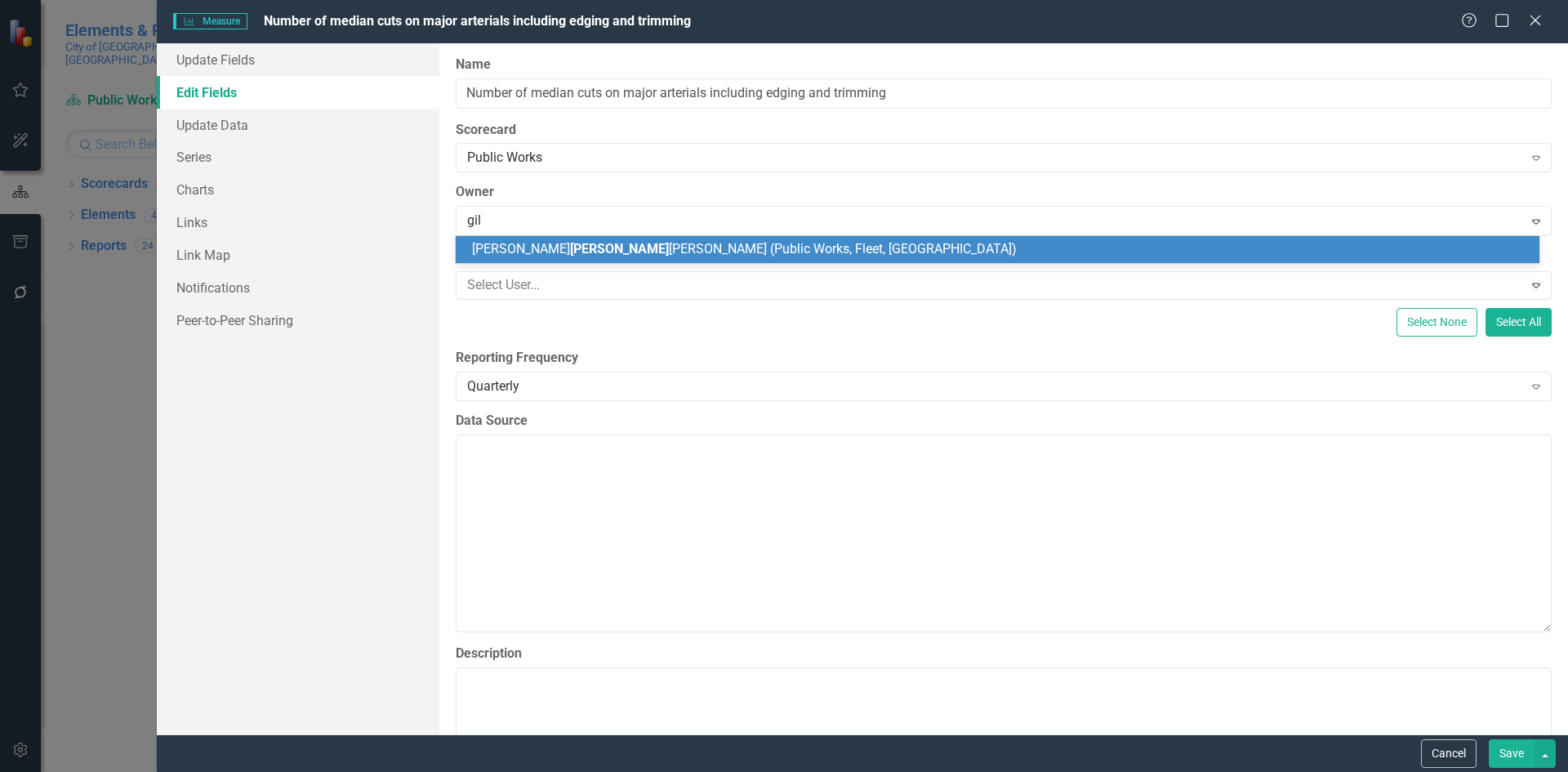
click at [539, 247] on span "[PERSON_NAME] [PERSON_NAME] (Public Works, Fleet, [GEOGRAPHIC_DATA])" at bounding box center [744, 248] width 544 height 15
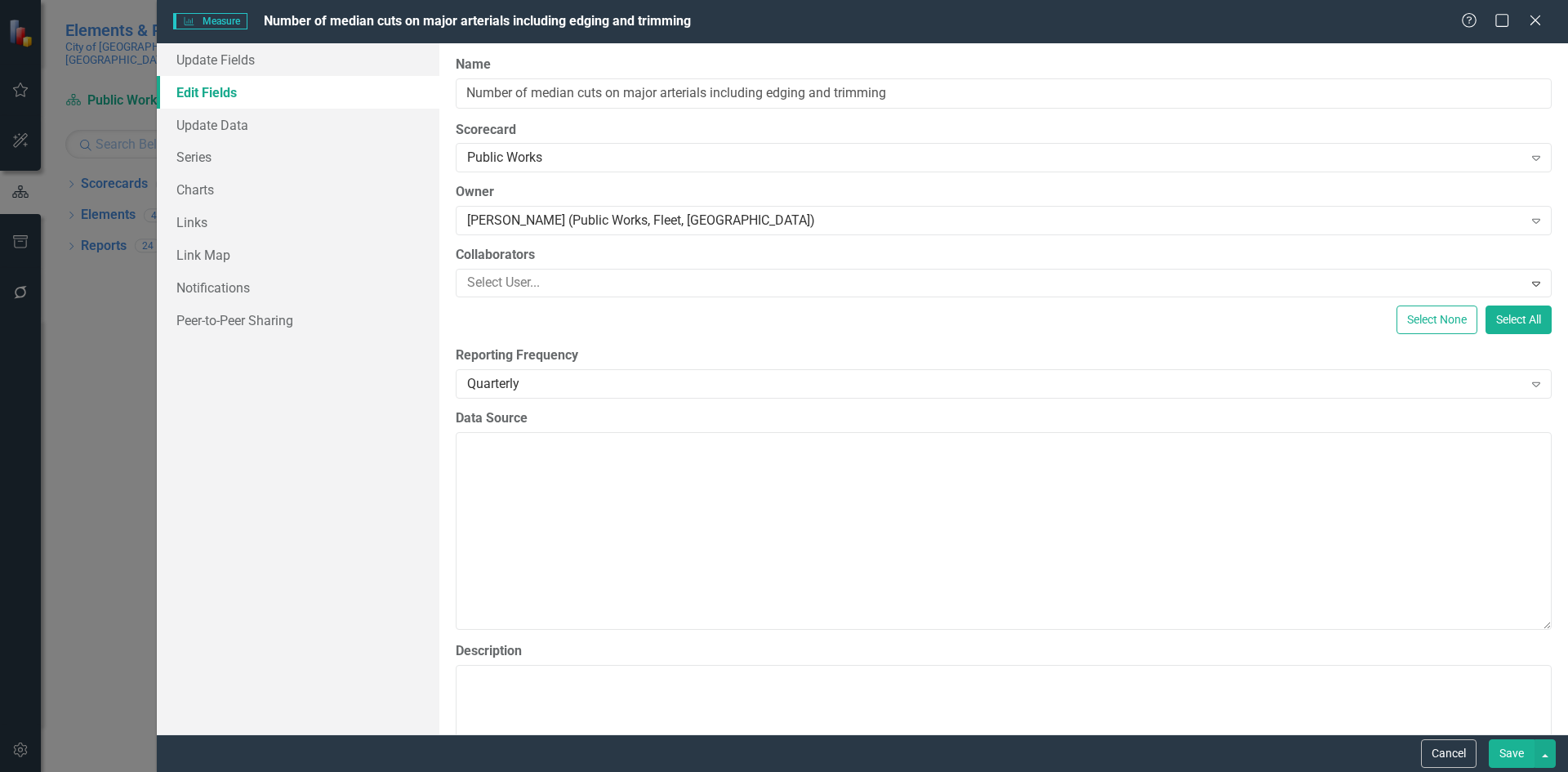
click at [1518, 759] on button "Save" at bounding box center [1511, 752] width 45 height 28
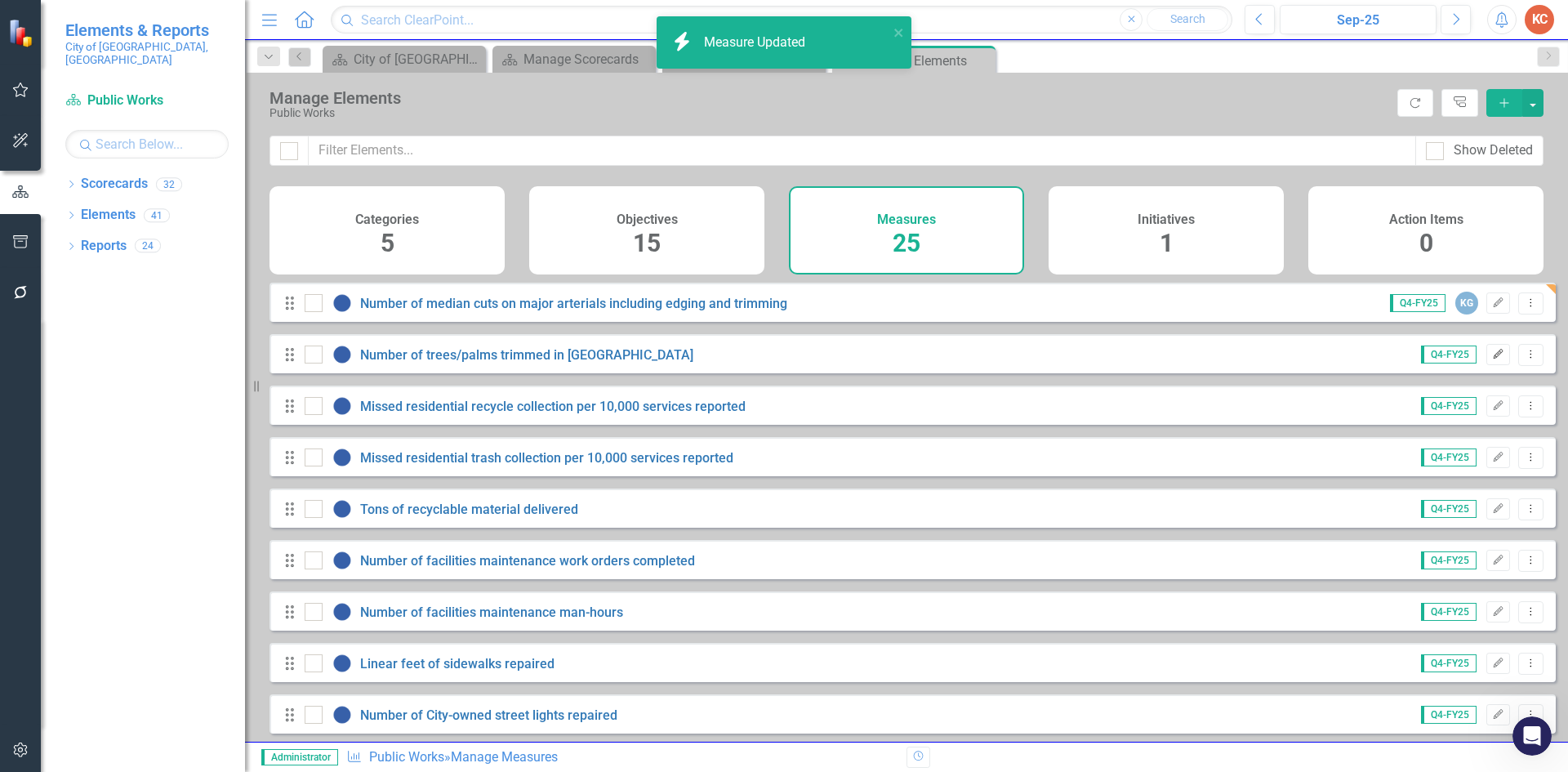
click at [1487, 362] on button "Edit" at bounding box center [1499, 354] width 24 height 21
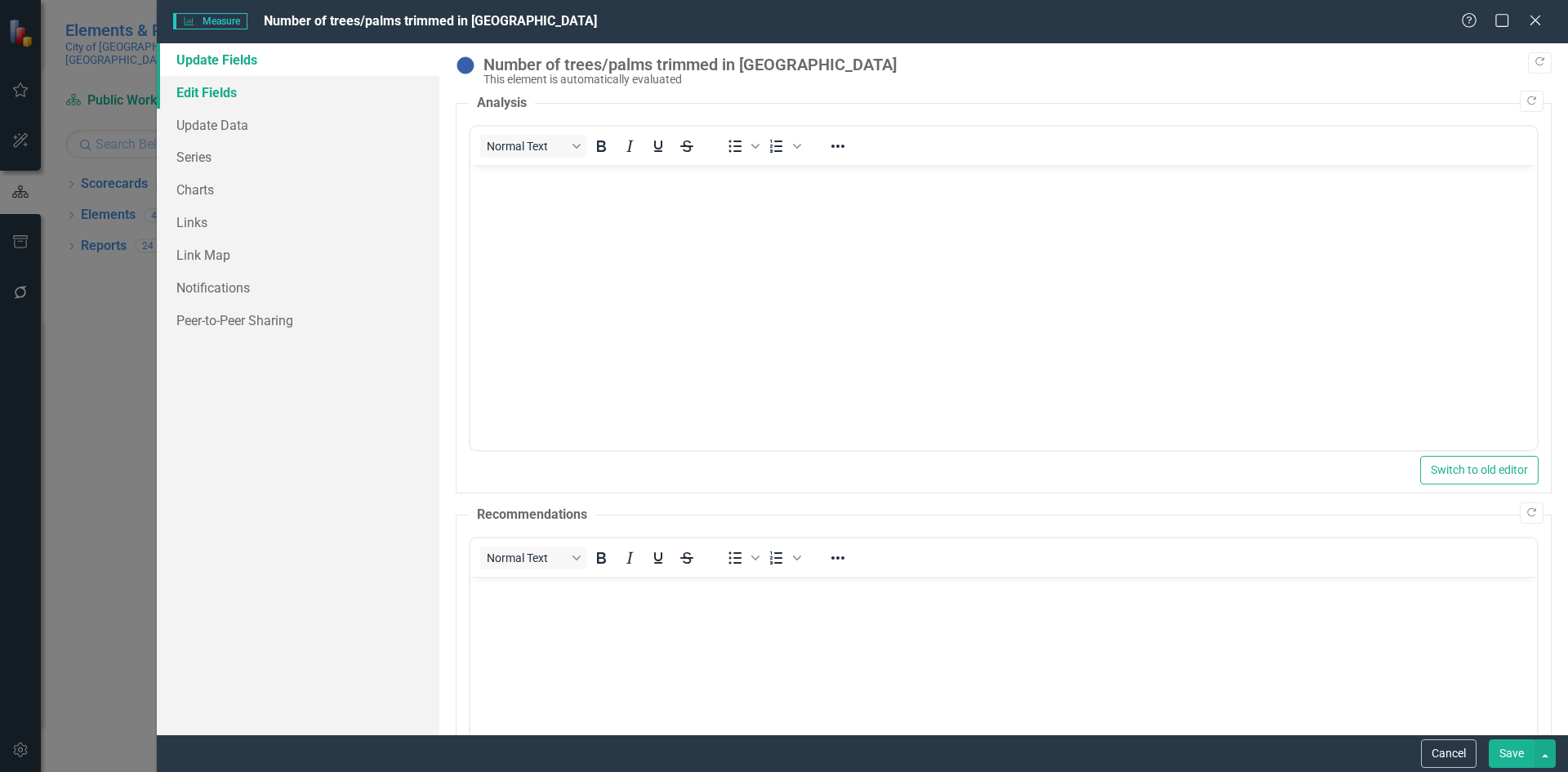
drag, startPoint x: 202, startPoint y: 98, endPoint x: 341, endPoint y: 103, distance: 139.1
click at [203, 98] on link "Edit Fields" at bounding box center [298, 92] width 282 height 33
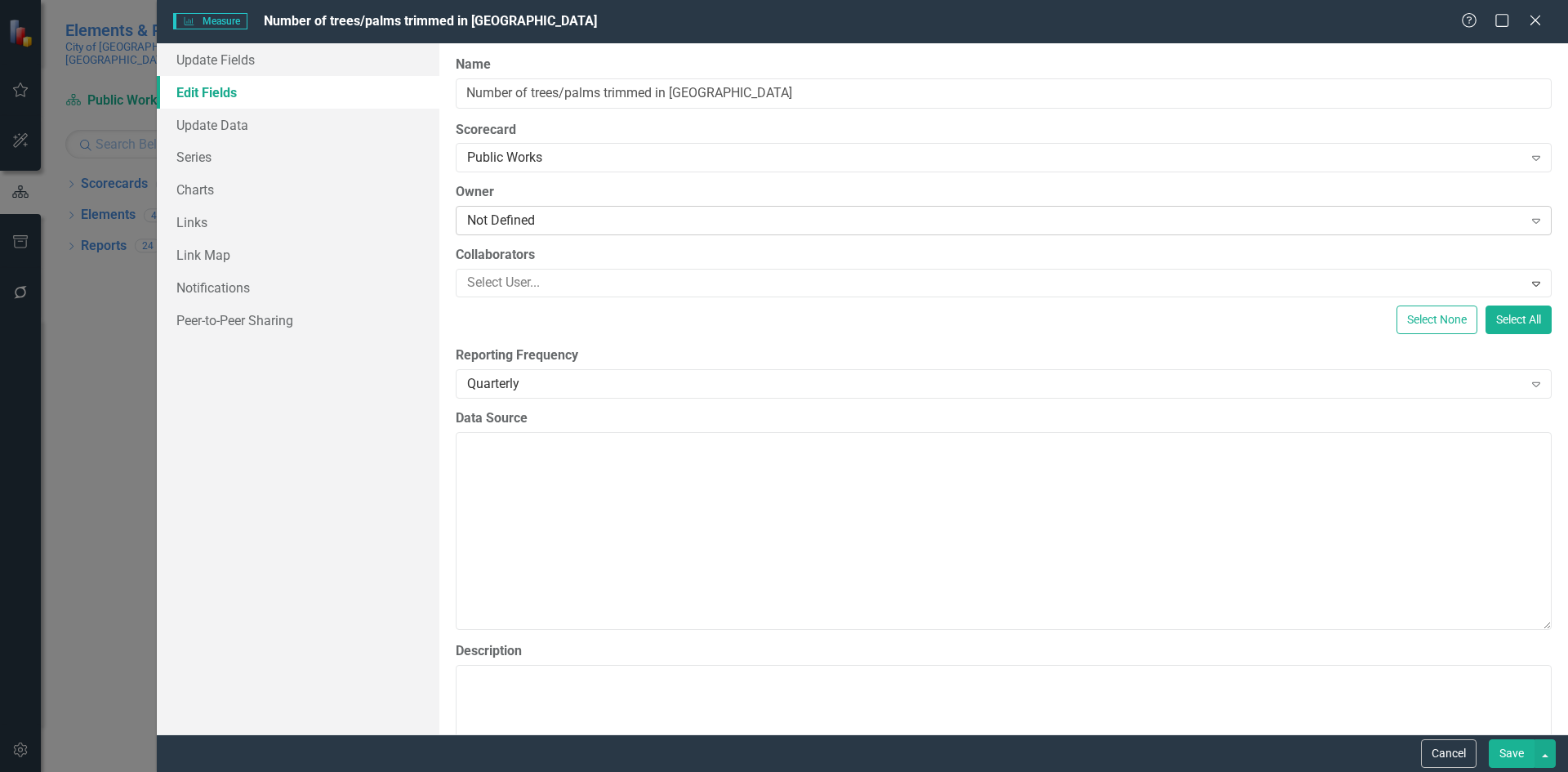
click at [634, 211] on div "Not Defined" at bounding box center [995, 221] width 1056 height 19
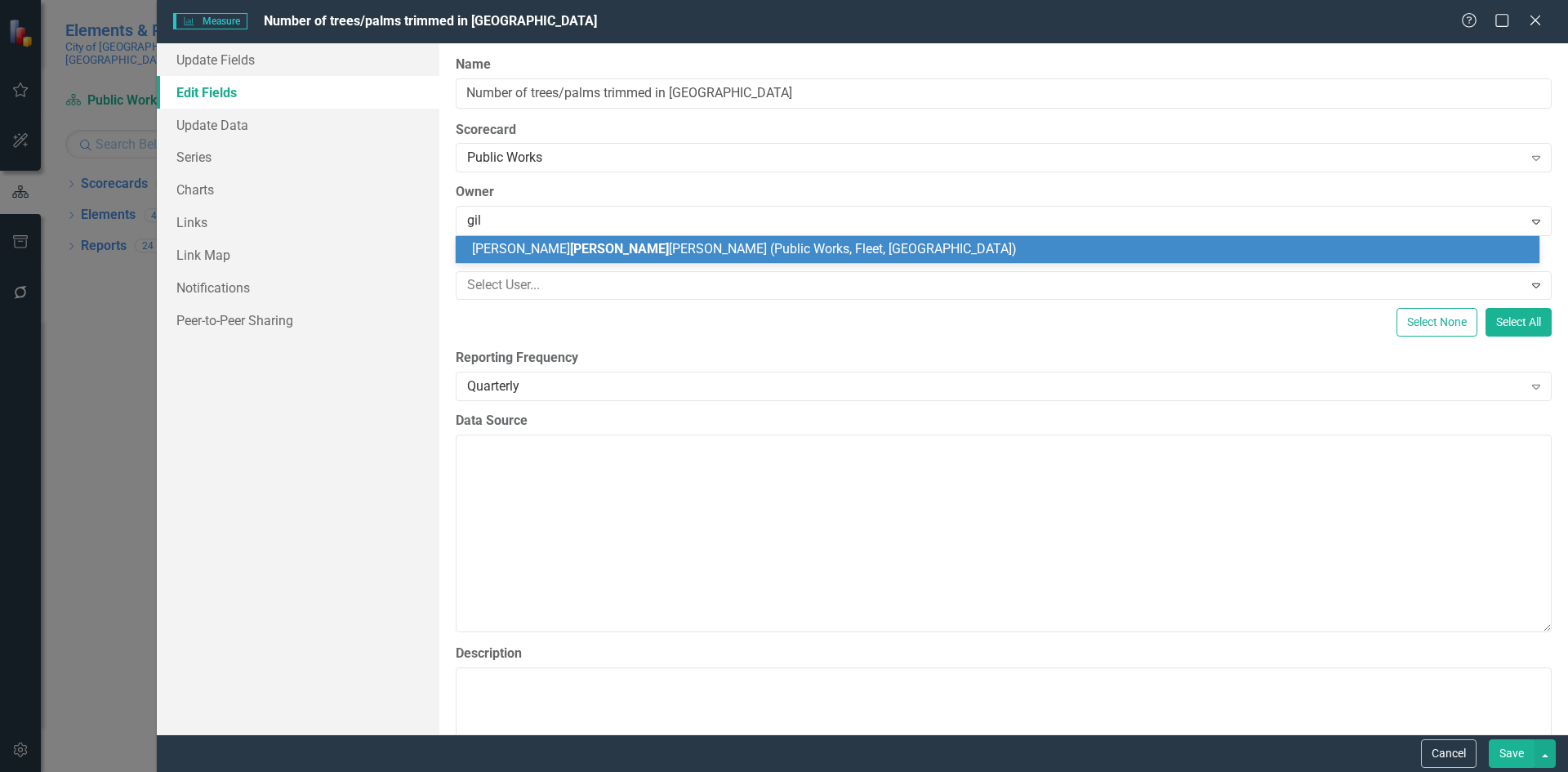
type input "gilb"
click at [662, 252] on span "Kristy Gilb ert (Public Works, Fleet, Stormwater)" at bounding box center [674, 248] width 405 height 15
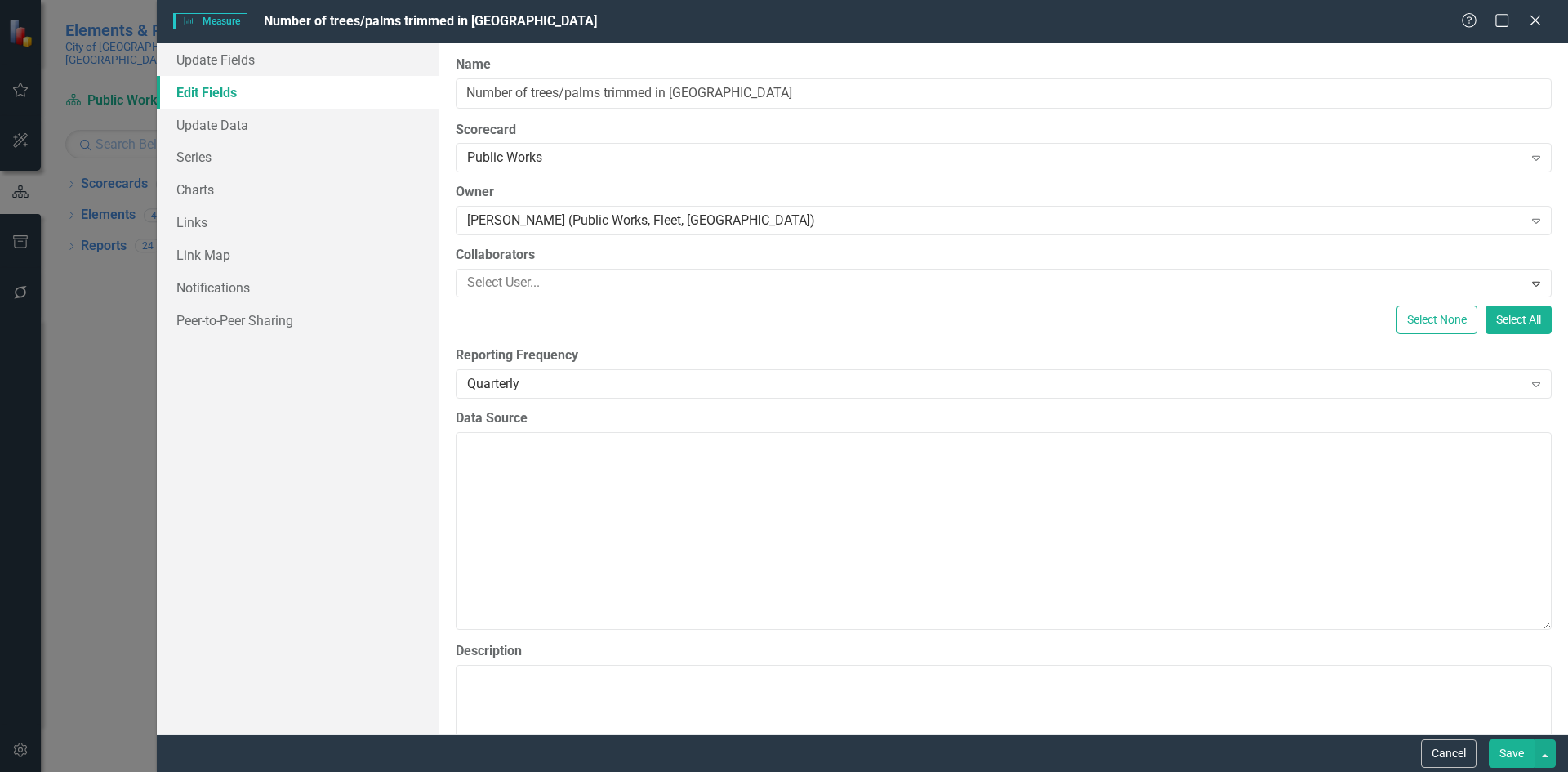
click at [1504, 750] on button "Save" at bounding box center [1511, 752] width 45 height 28
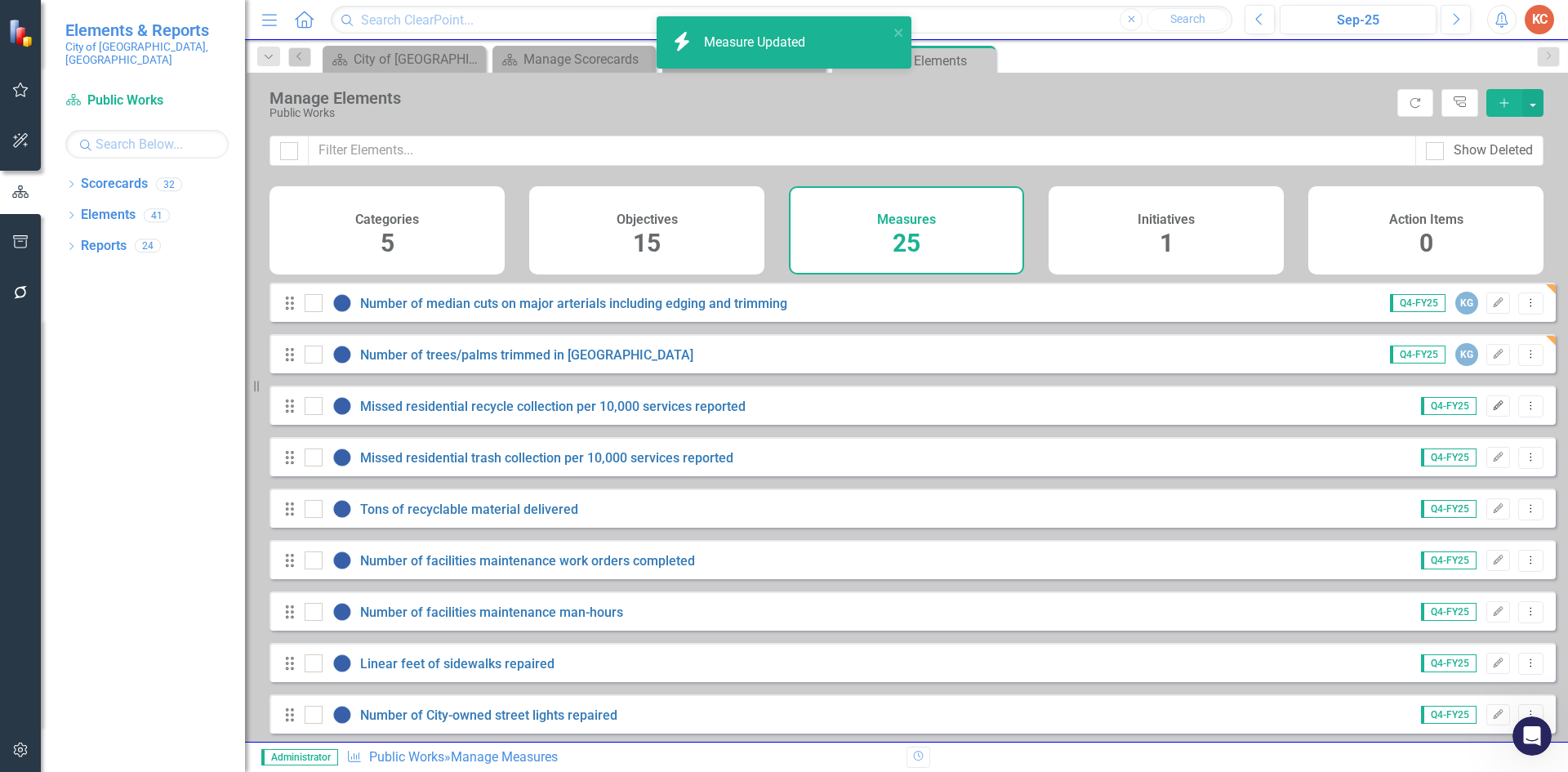
click at [1492, 411] on icon "Edit" at bounding box center [1498, 405] width 12 height 9
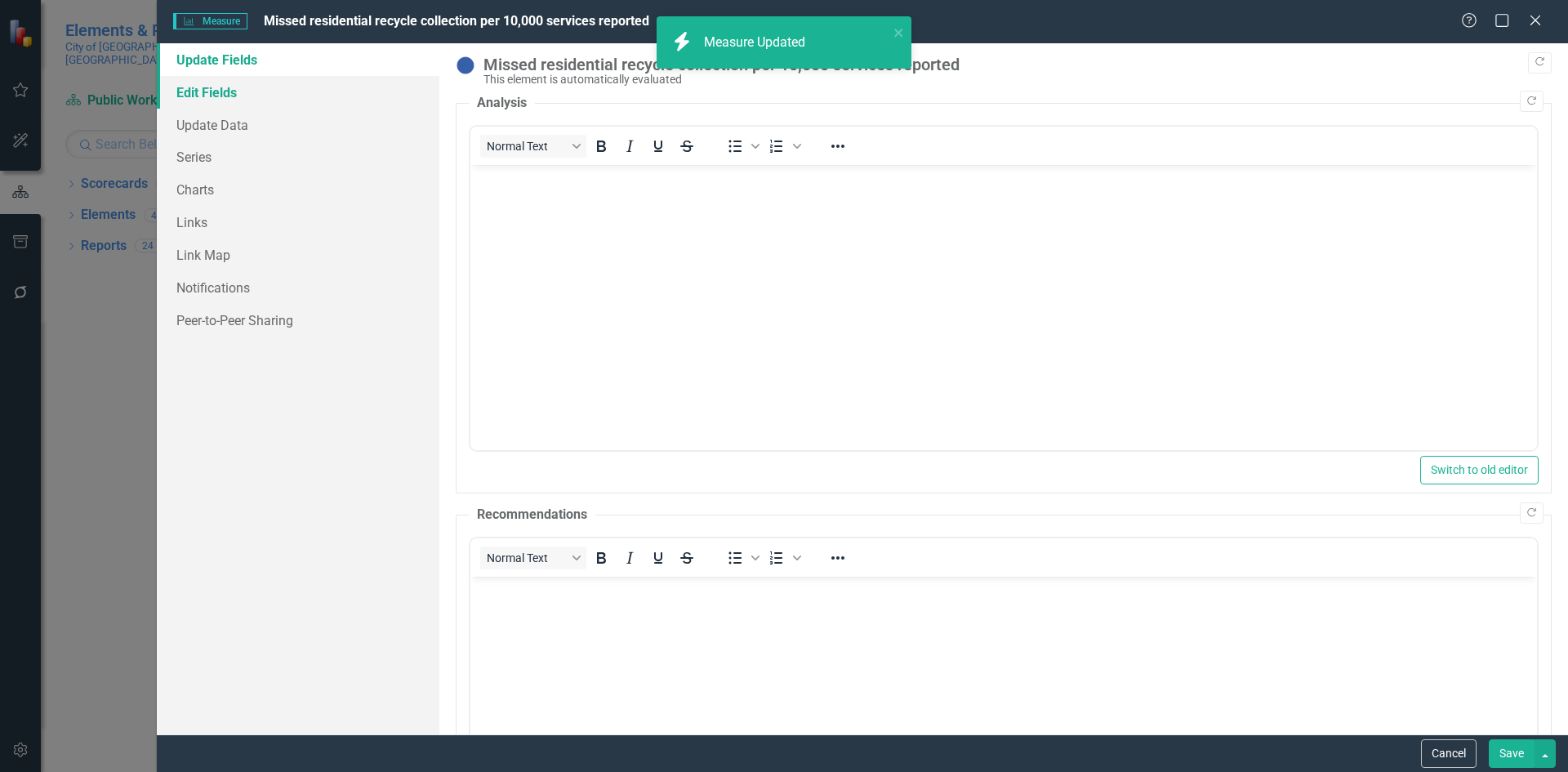
click at [211, 95] on link "Edit Fields" at bounding box center [298, 92] width 282 height 33
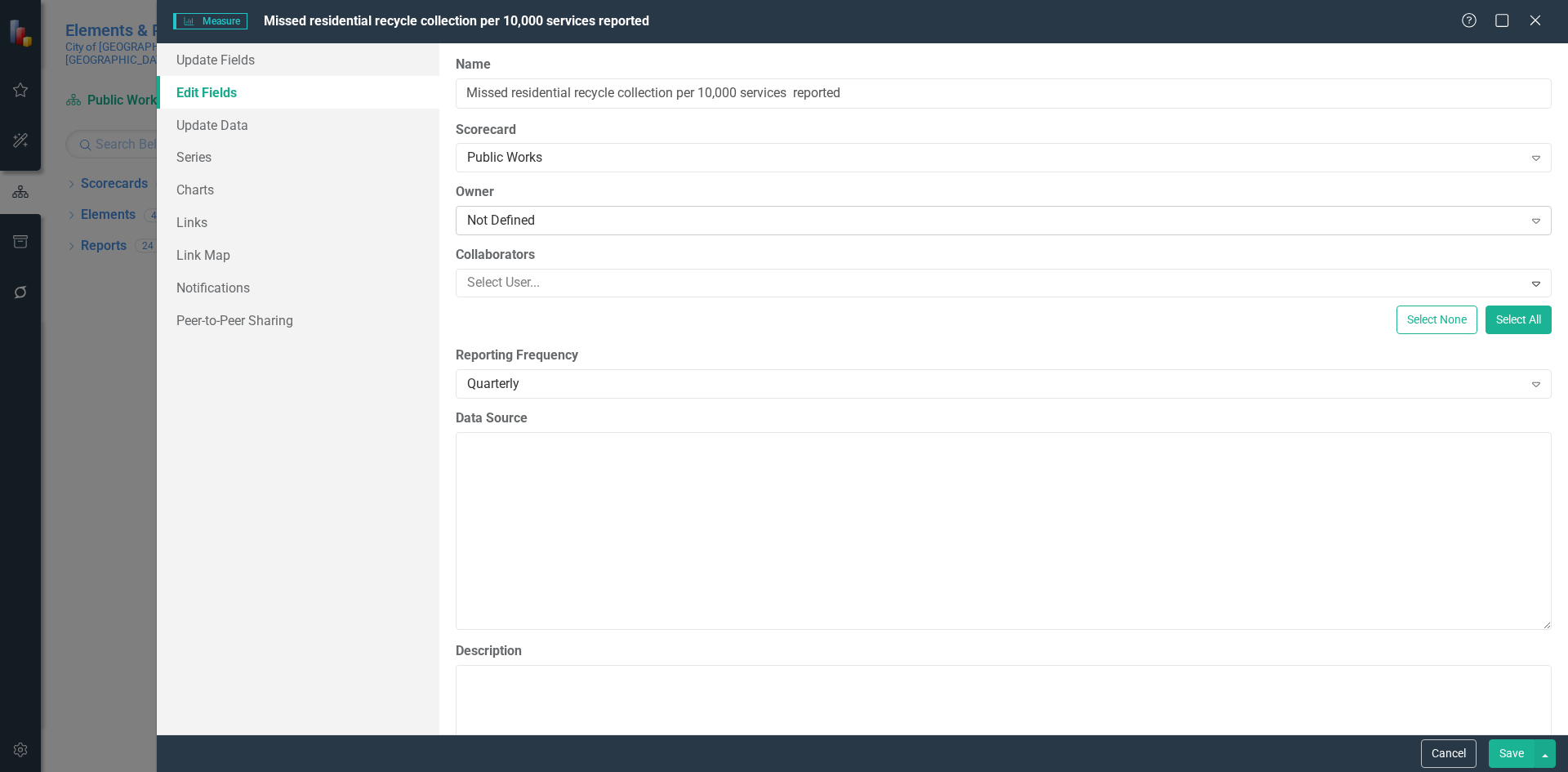
click at [615, 224] on div "Not Defined" at bounding box center [995, 221] width 1056 height 19
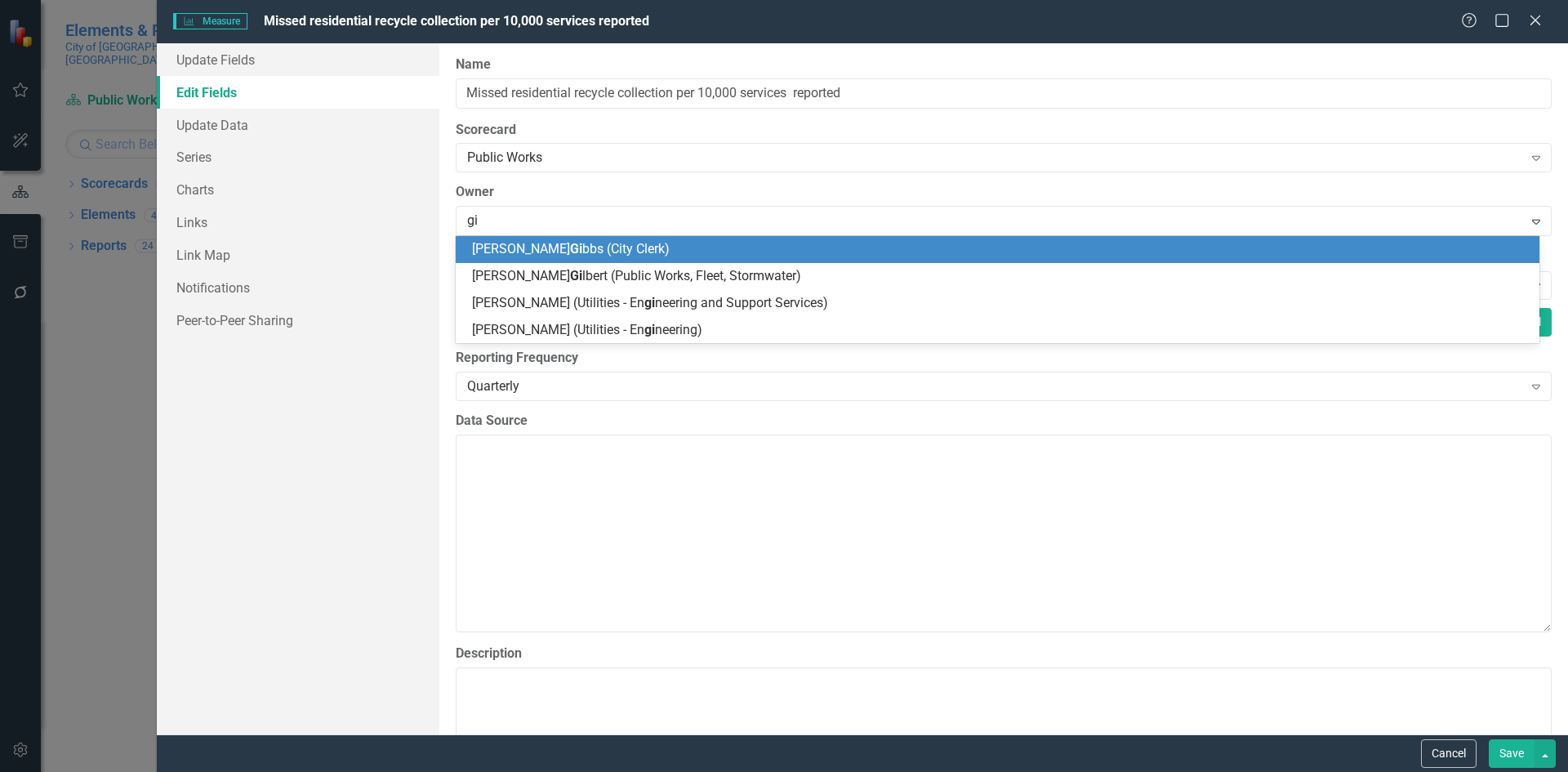
type input "gil"
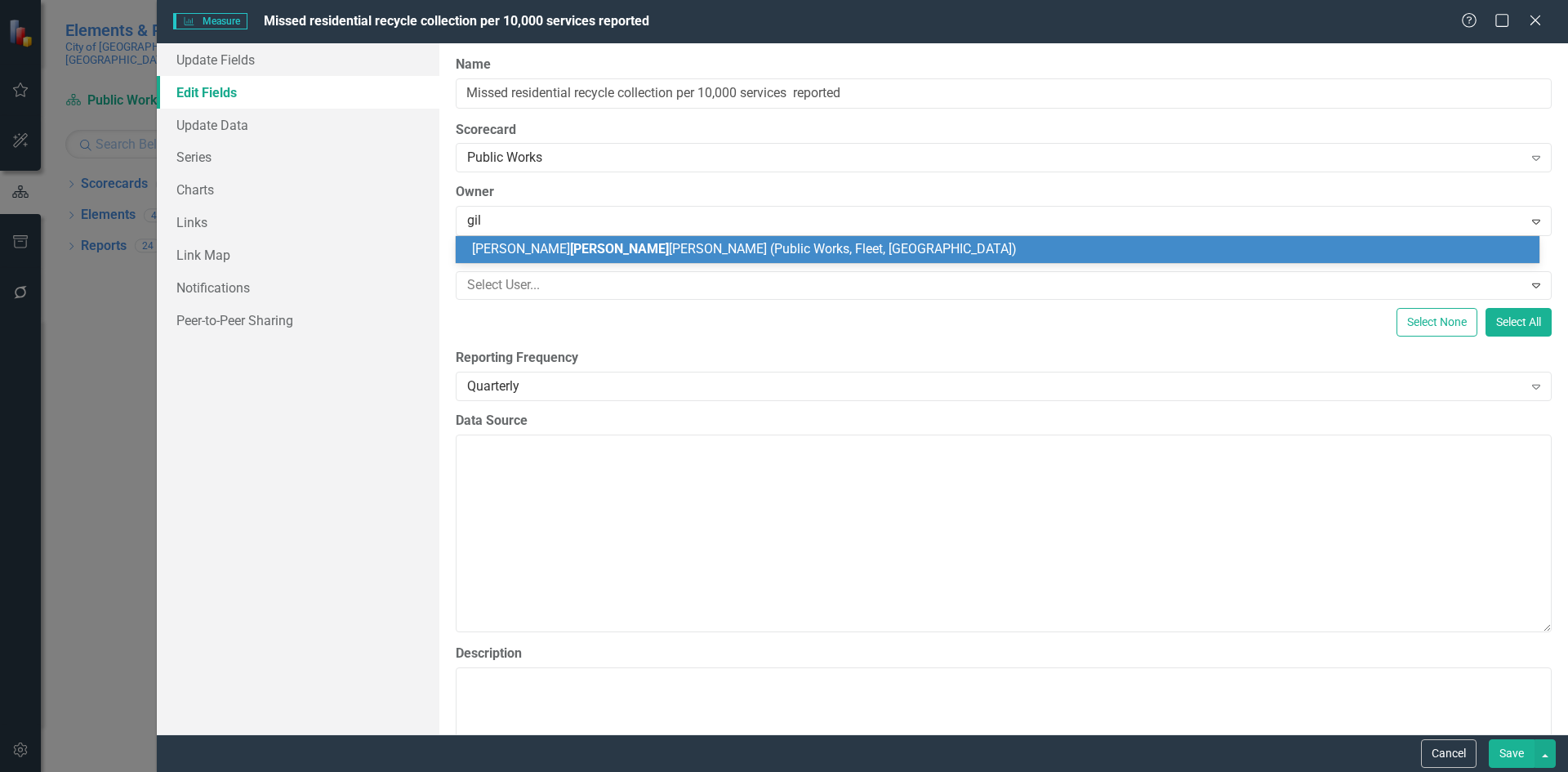
click at [605, 253] on span "[PERSON_NAME] [PERSON_NAME] (Public Works, Fleet, [GEOGRAPHIC_DATA])" at bounding box center [744, 248] width 544 height 15
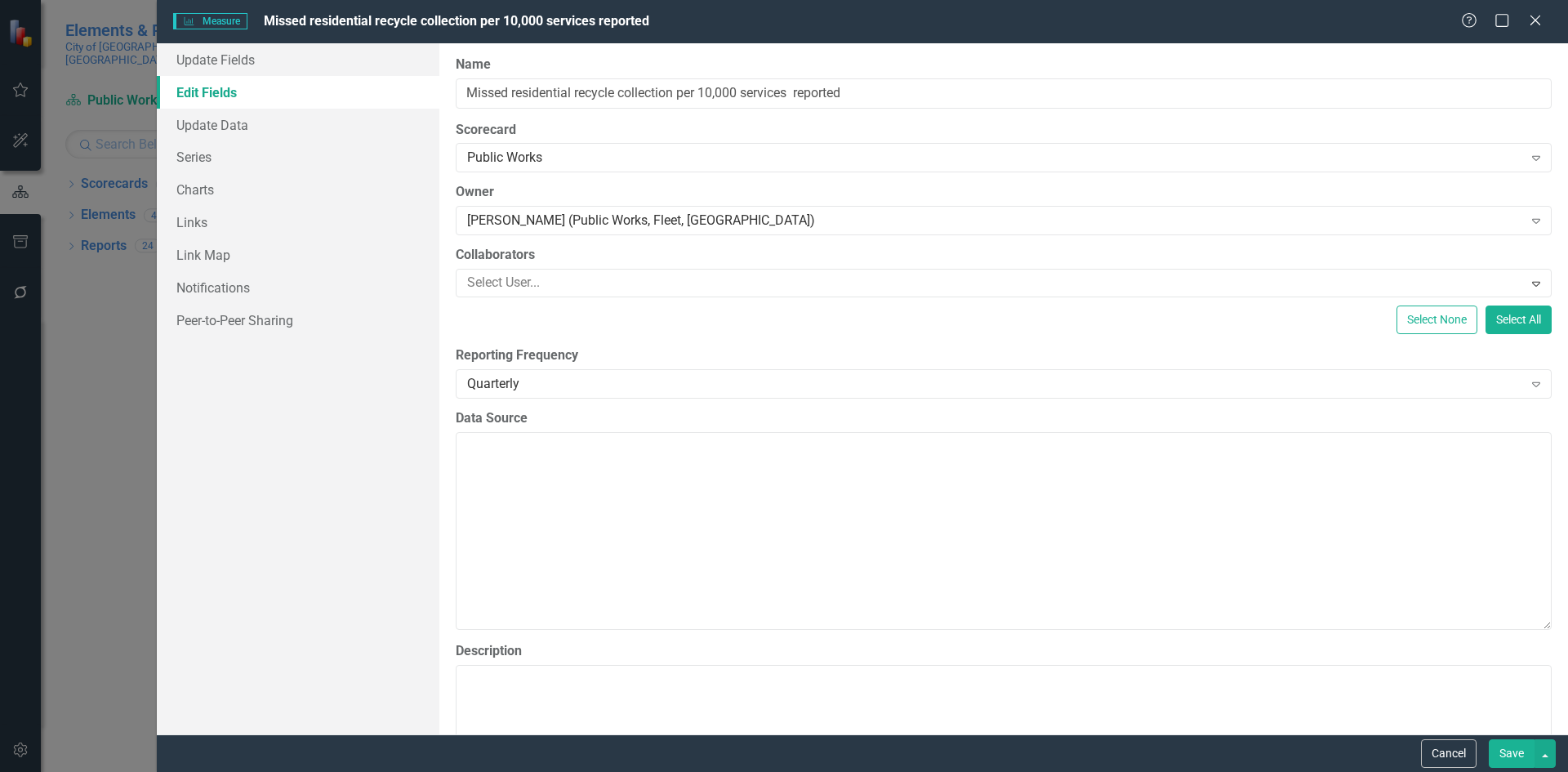
click at [1491, 750] on button "Save" at bounding box center [1511, 752] width 45 height 28
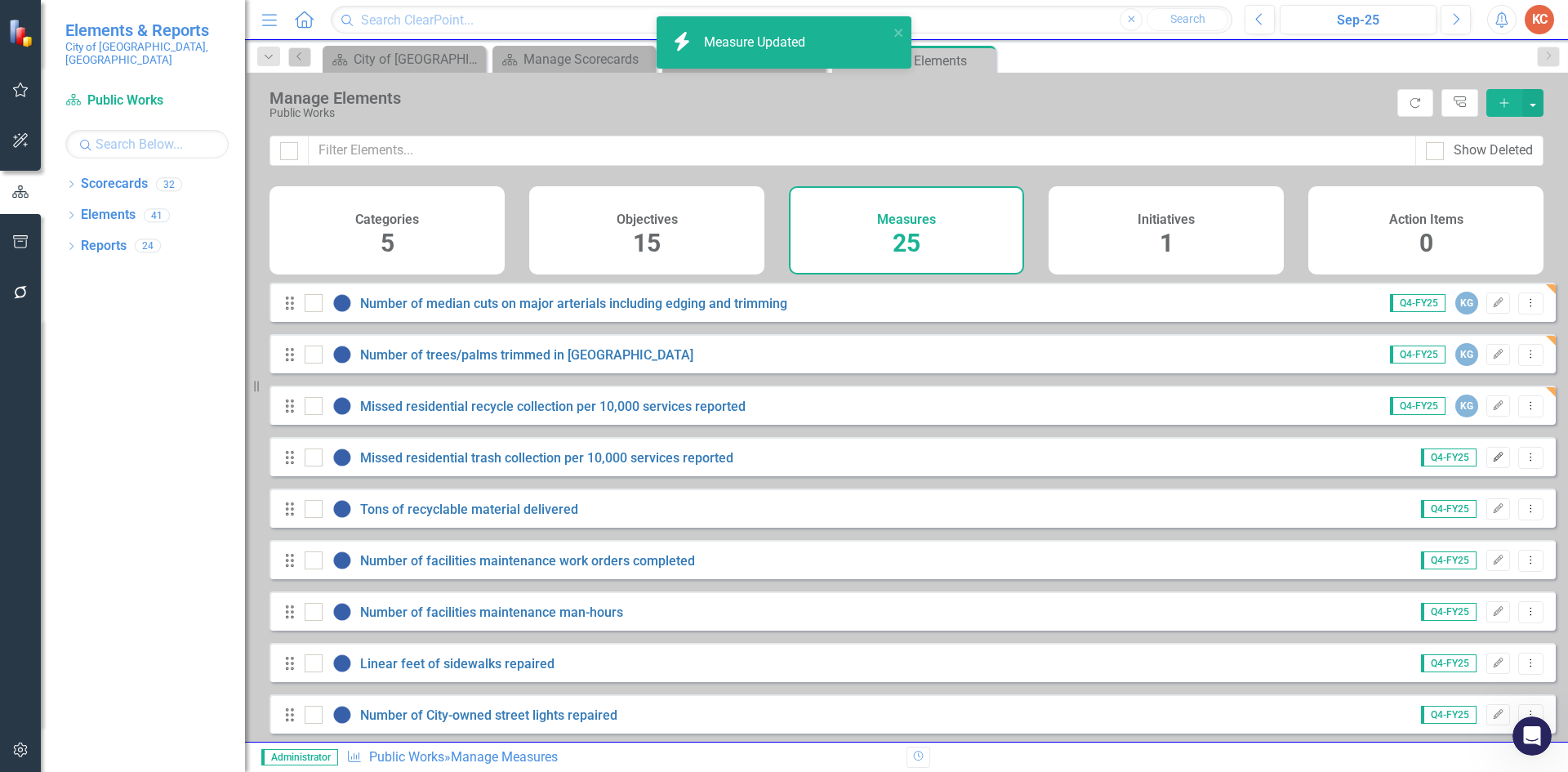
click at [1492, 462] on icon "Edit" at bounding box center [1498, 457] width 12 height 9
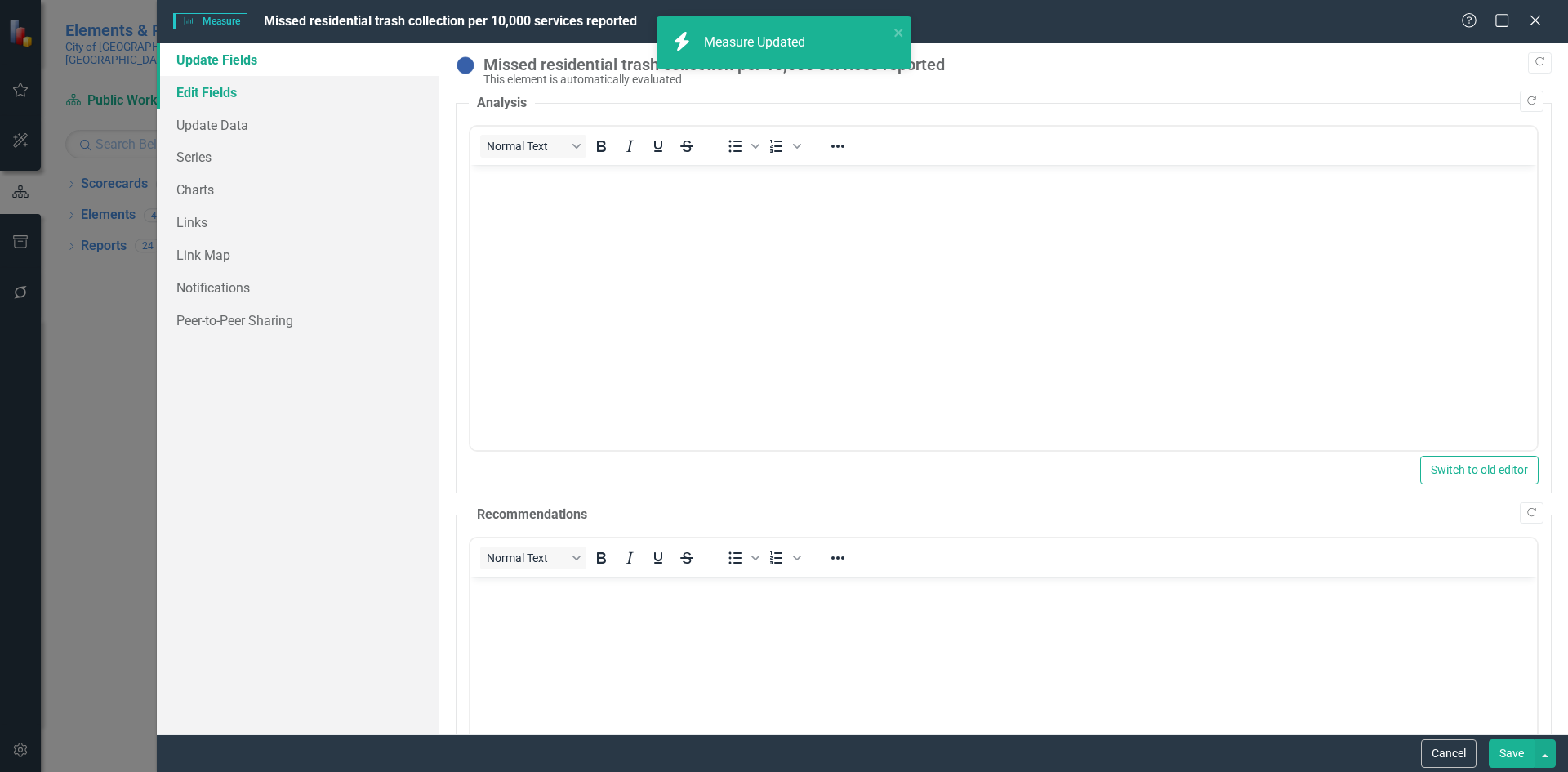
click at [249, 94] on link "Edit Fields" at bounding box center [298, 92] width 282 height 33
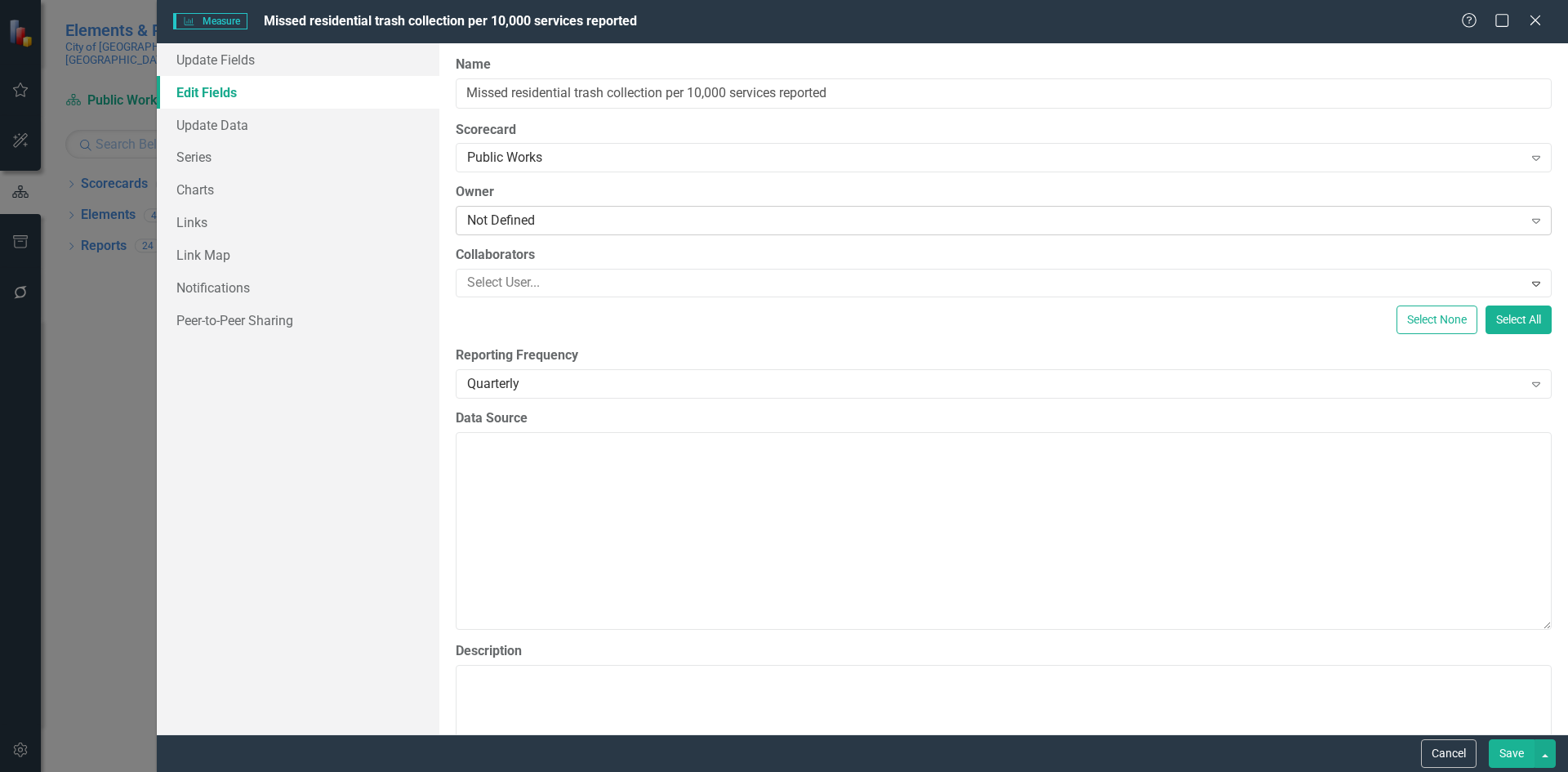
click at [585, 221] on div "Not Defined" at bounding box center [995, 221] width 1056 height 19
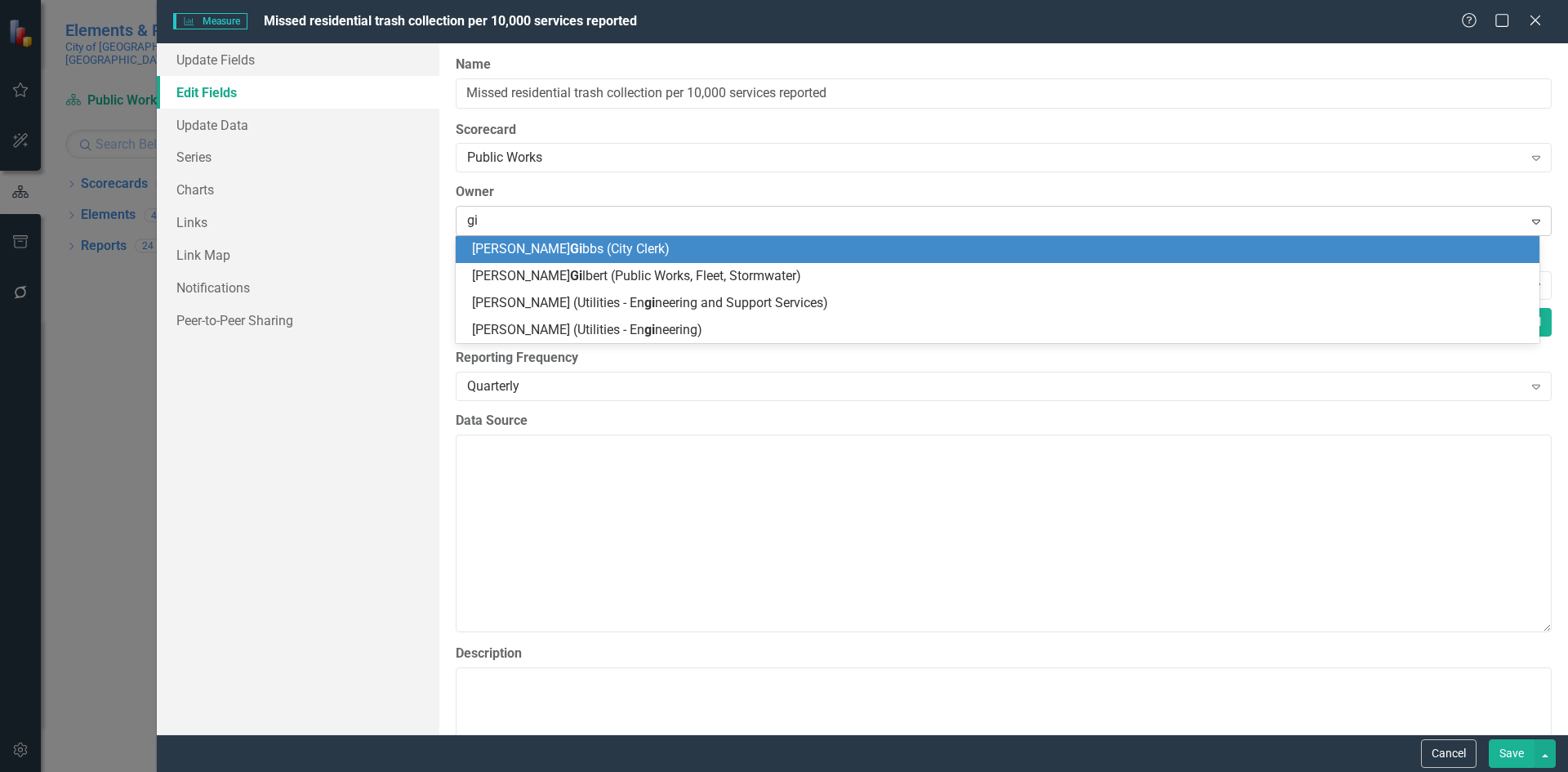
type input "gil"
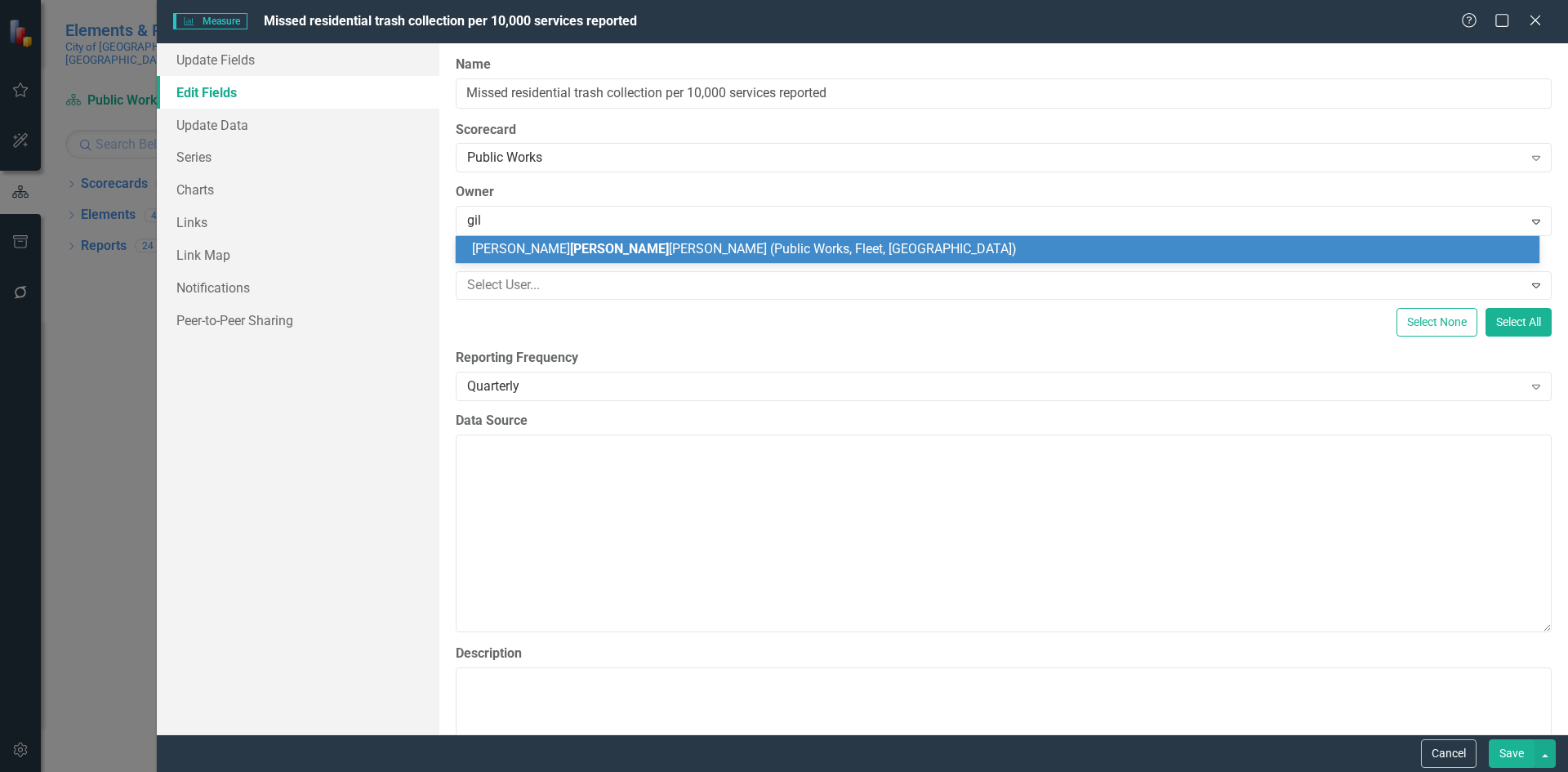
click at [604, 259] on div "[PERSON_NAME] [PERSON_NAME] (Public Works, Fleet, [GEOGRAPHIC_DATA])" at bounding box center [997, 249] width 1084 height 27
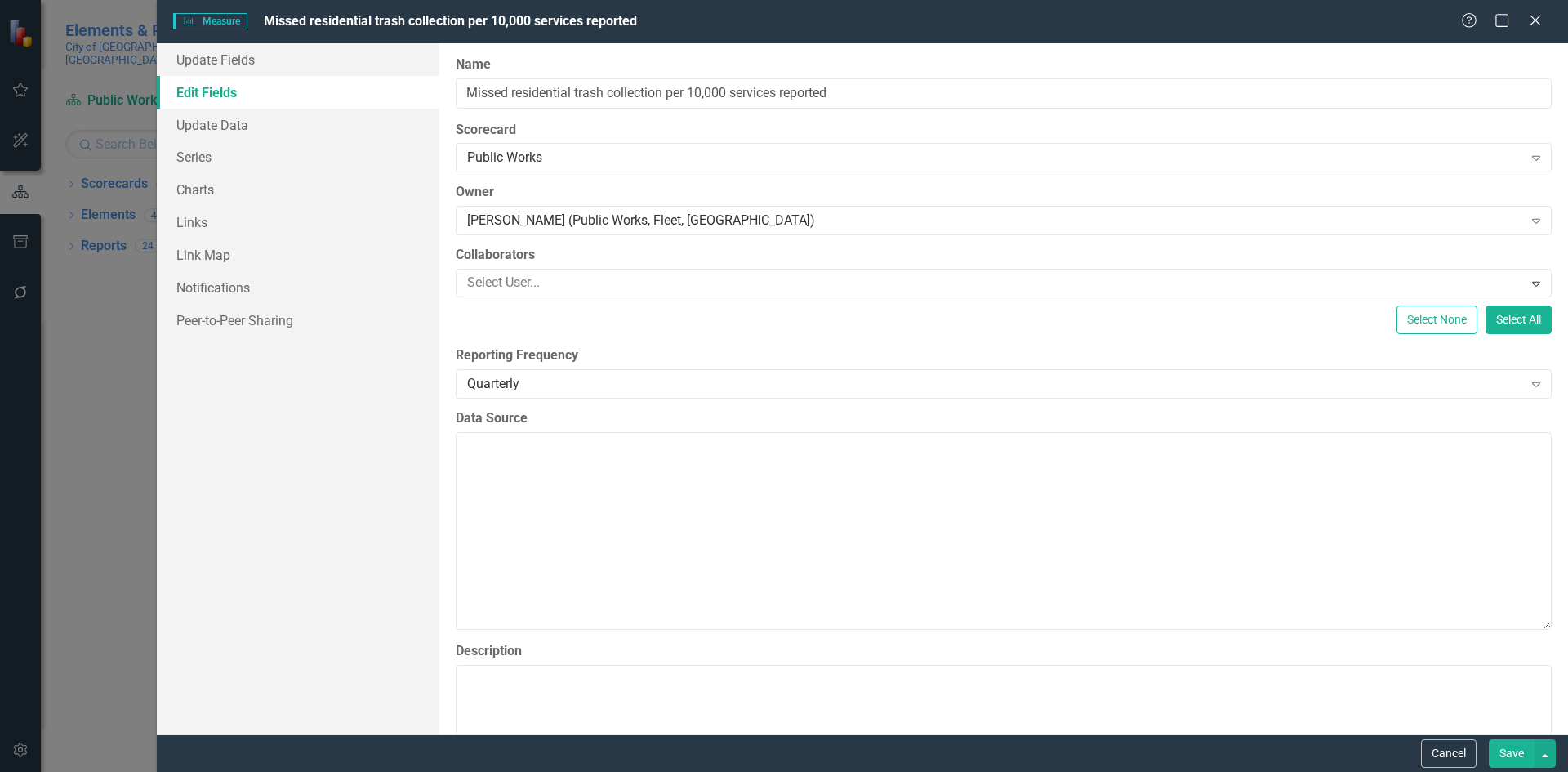
click at [1506, 749] on button "Save" at bounding box center [1511, 752] width 45 height 28
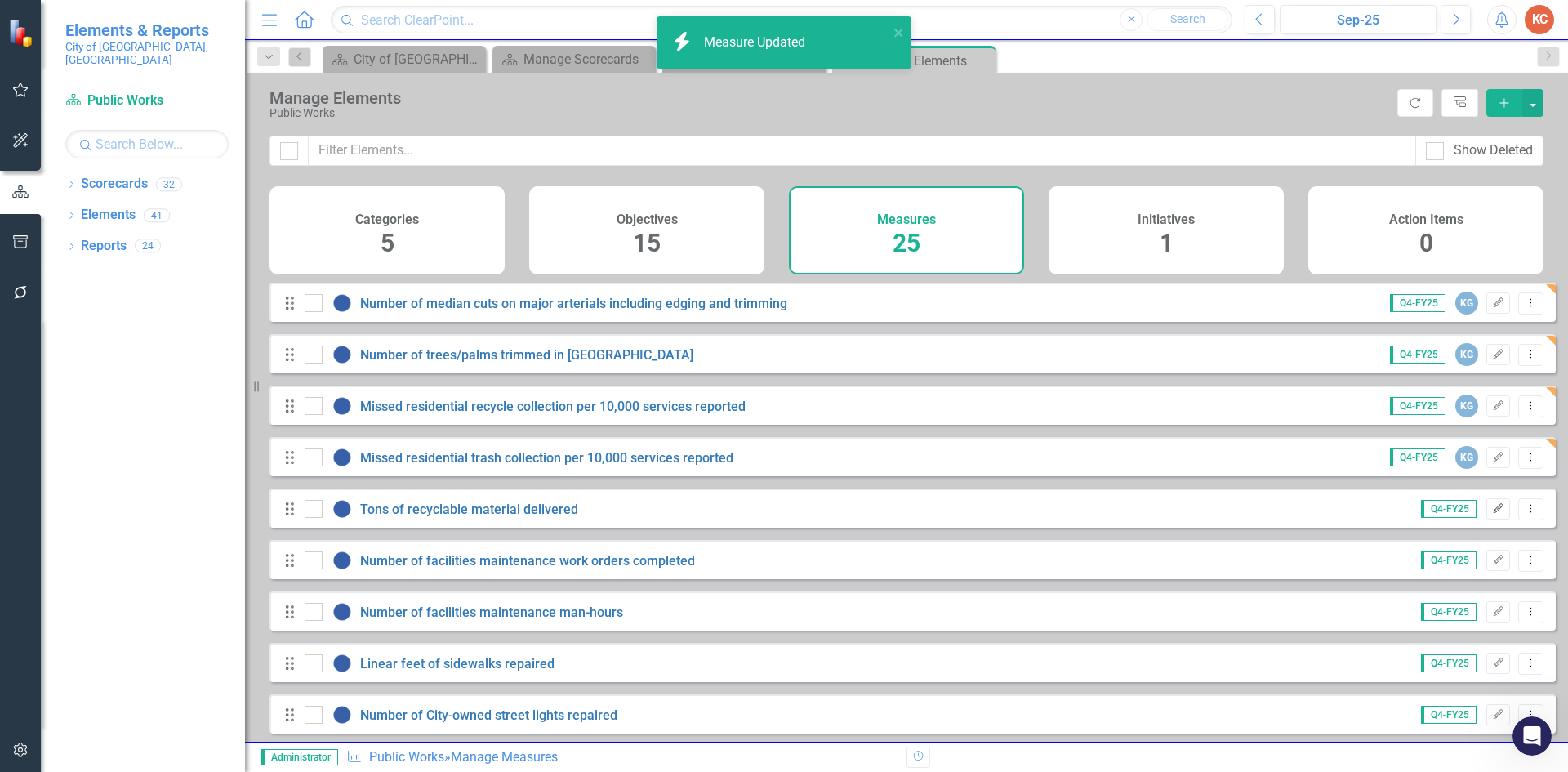
click at [1494, 513] on icon "button" at bounding box center [1498, 508] width 9 height 9
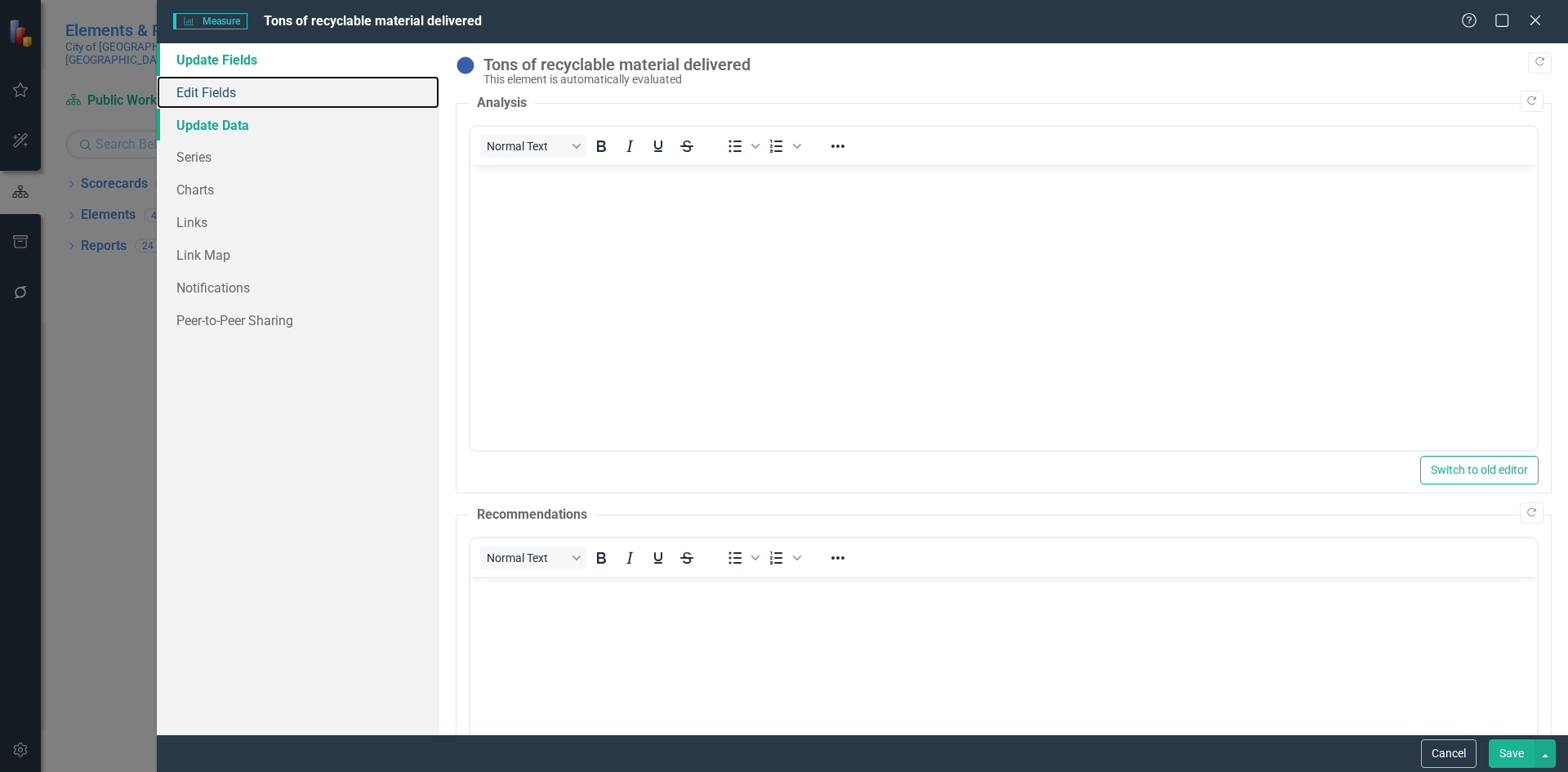
drag, startPoint x: 205, startPoint y: 94, endPoint x: 388, endPoint y: 132, distance: 186.9
click at [206, 93] on link "Edit Fields" at bounding box center [298, 92] width 282 height 33
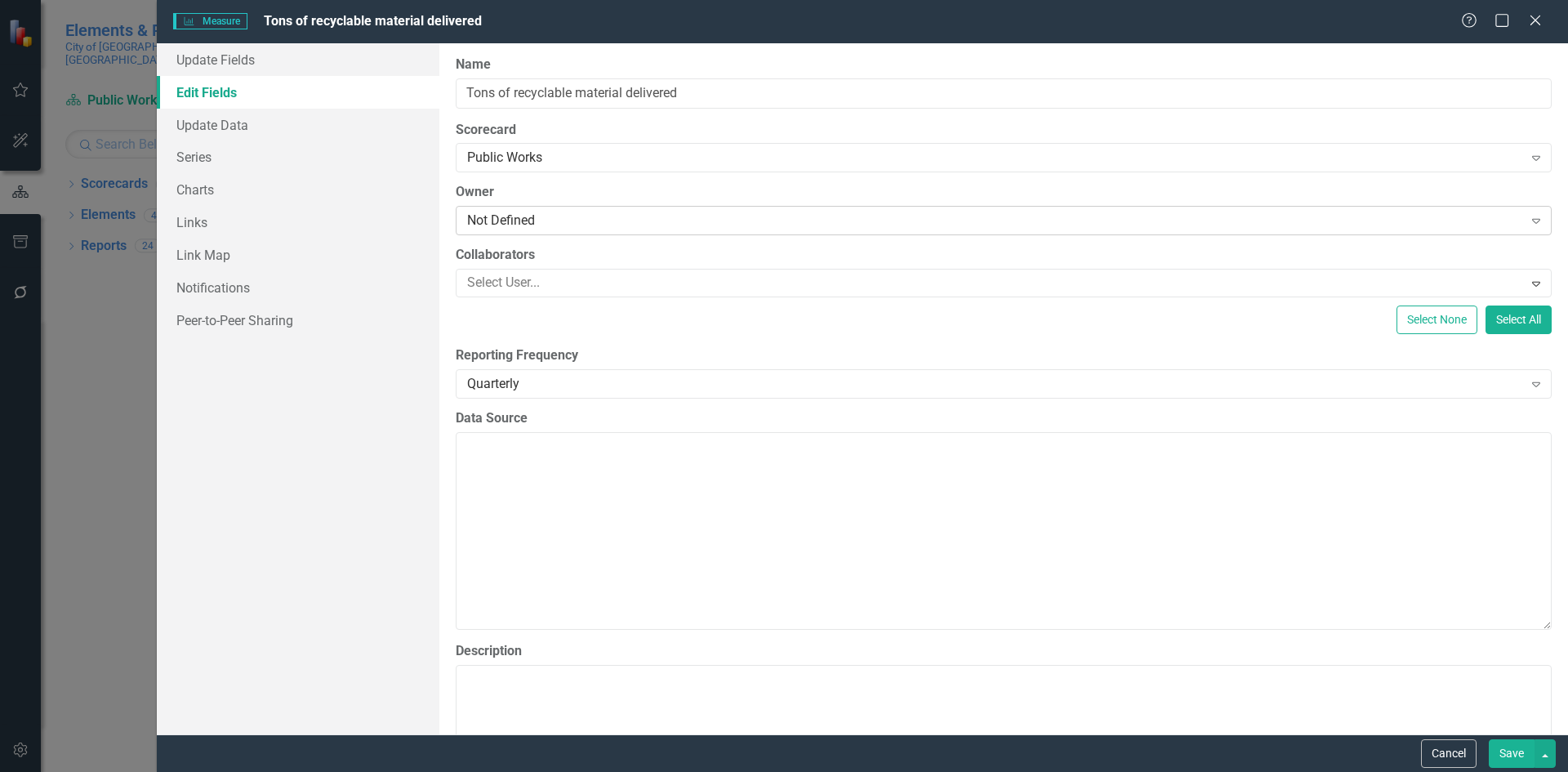
click at [679, 225] on div "Not Defined" at bounding box center [995, 221] width 1056 height 19
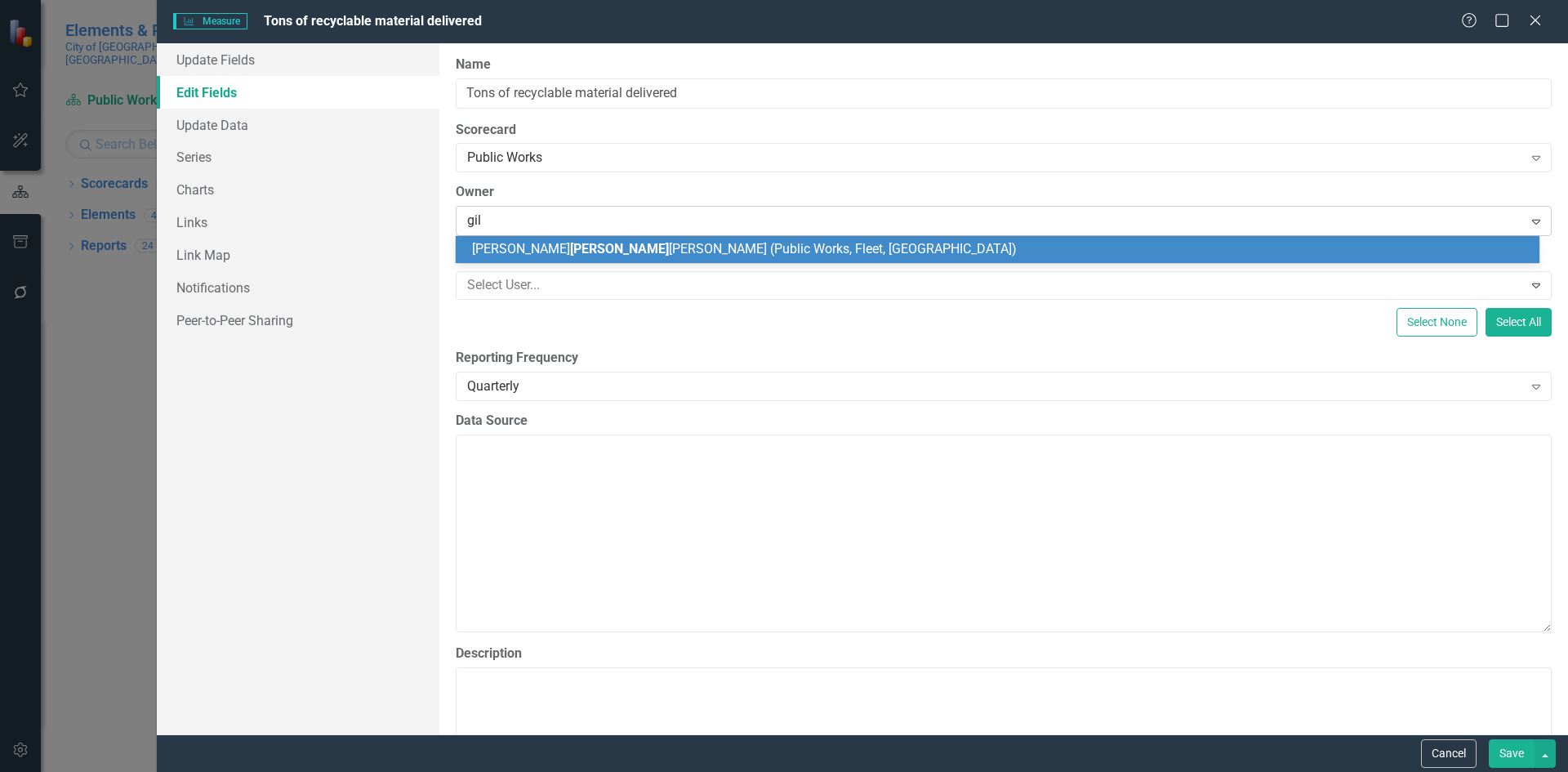
type input "gilb"
click at [674, 248] on span "Kristy Gilb ert (Public Works, Fleet, Stormwater)" at bounding box center [674, 248] width 405 height 15
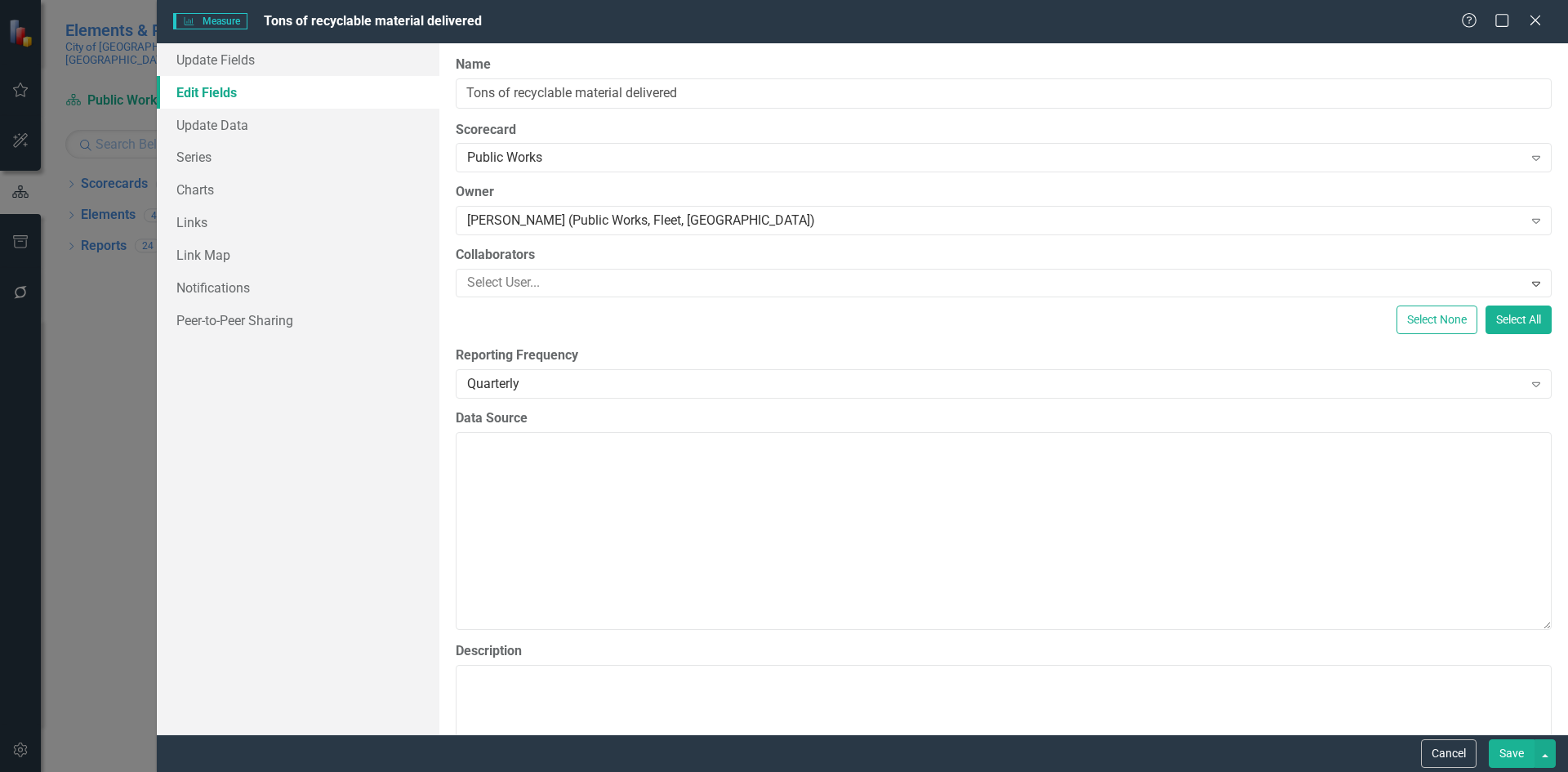
click at [1509, 757] on button "Save" at bounding box center [1511, 752] width 45 height 28
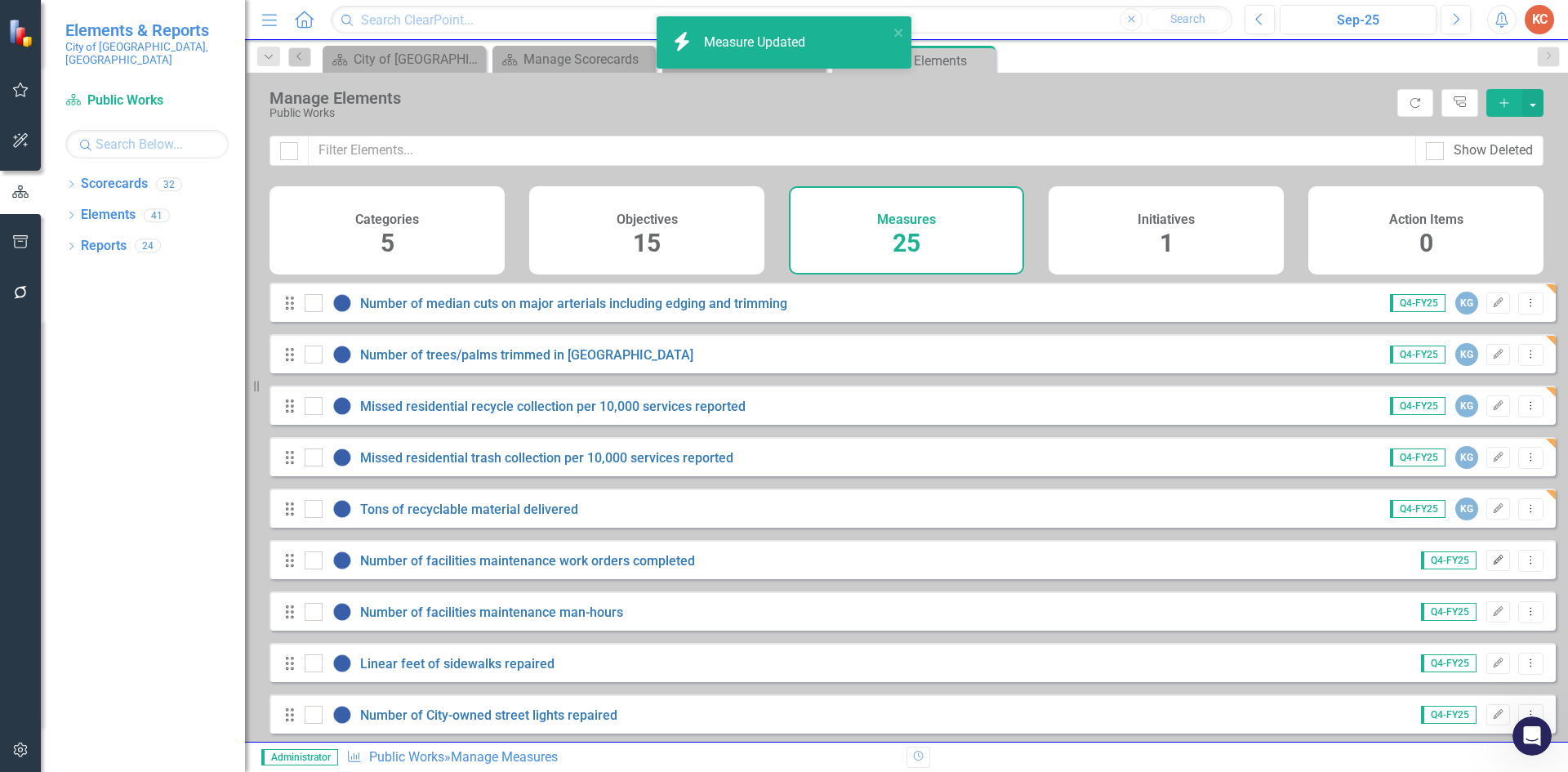
click at [1494, 564] on icon "button" at bounding box center [1498, 559] width 9 height 9
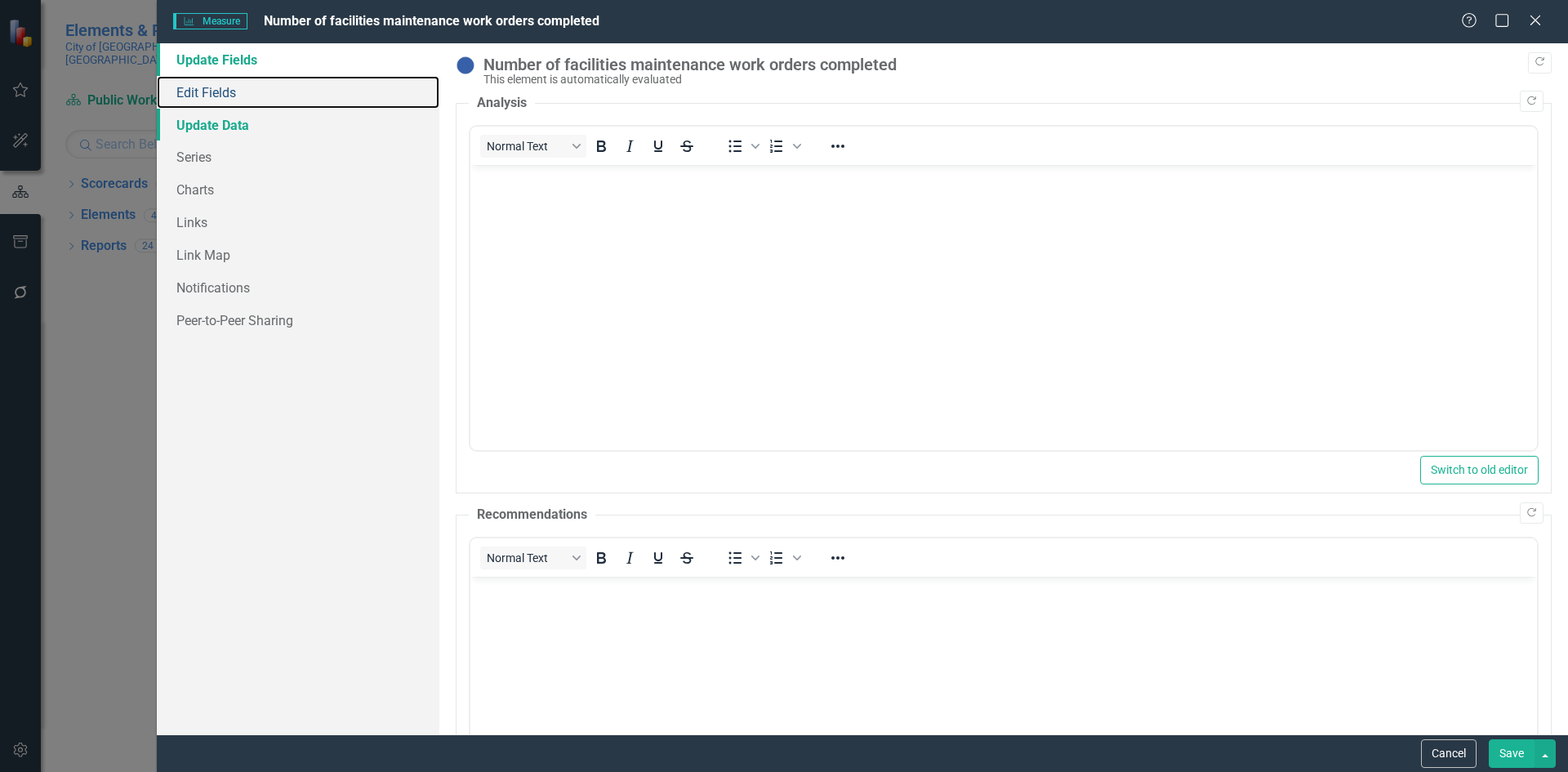
drag, startPoint x: 225, startPoint y: 88, endPoint x: 437, endPoint y: 116, distance: 213.8
click at [226, 87] on link "Edit Fields" at bounding box center [298, 92] width 282 height 33
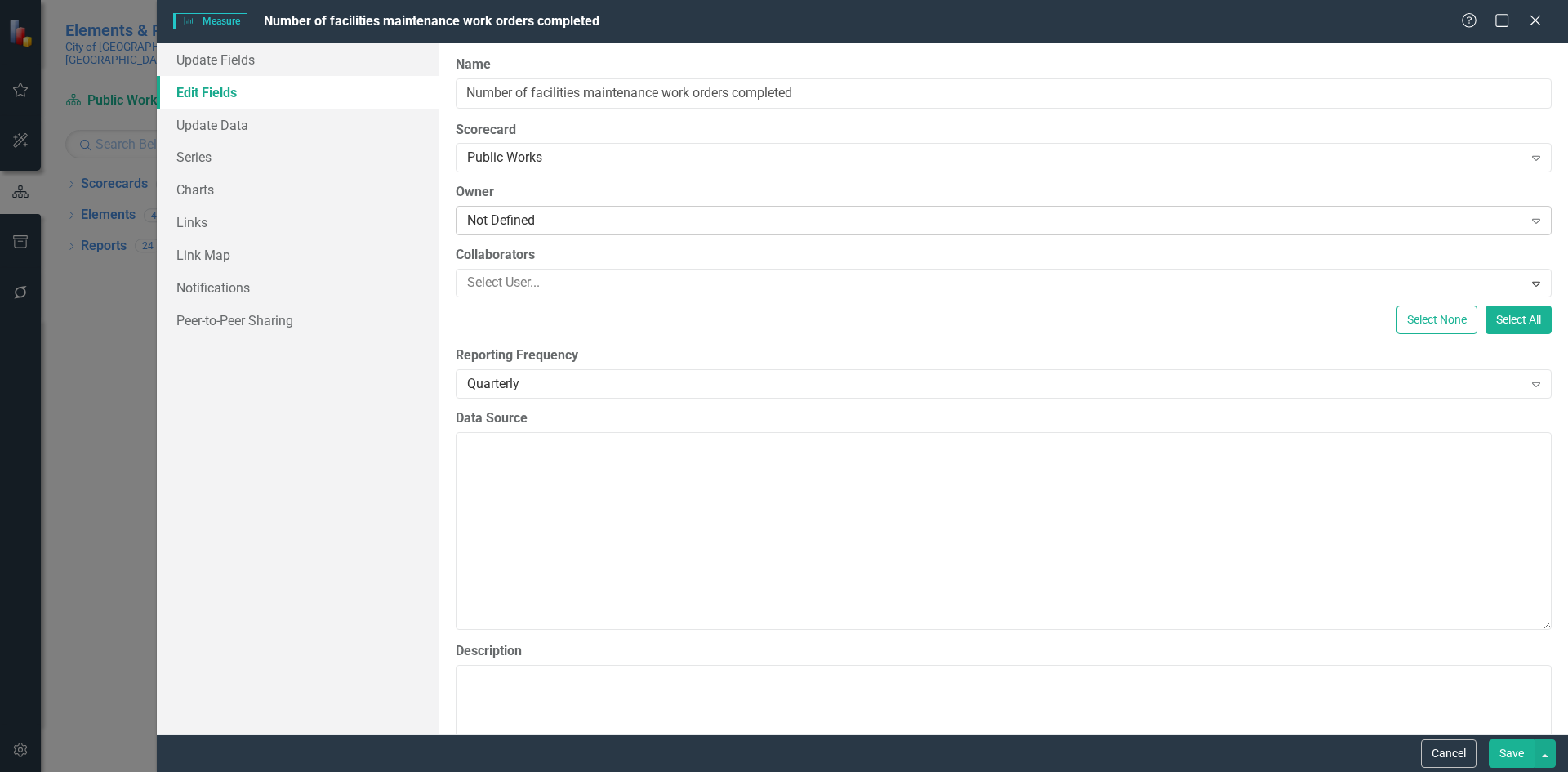
click at [554, 221] on div "Not Defined" at bounding box center [995, 221] width 1056 height 19
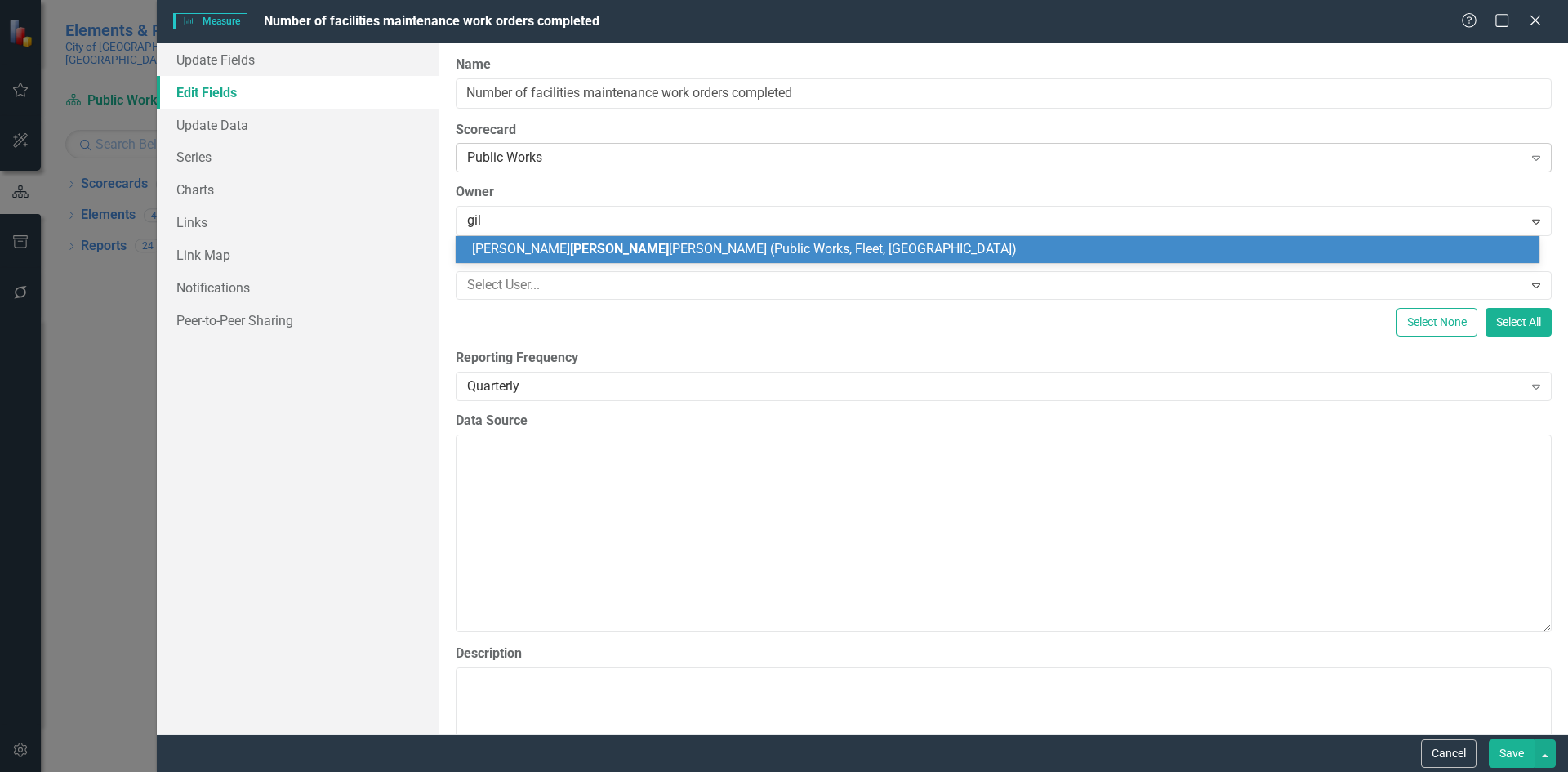
type input "gilb"
click at [635, 253] on span "Kristy Gilb ert (Public Works, Fleet, Stormwater)" at bounding box center [674, 248] width 405 height 15
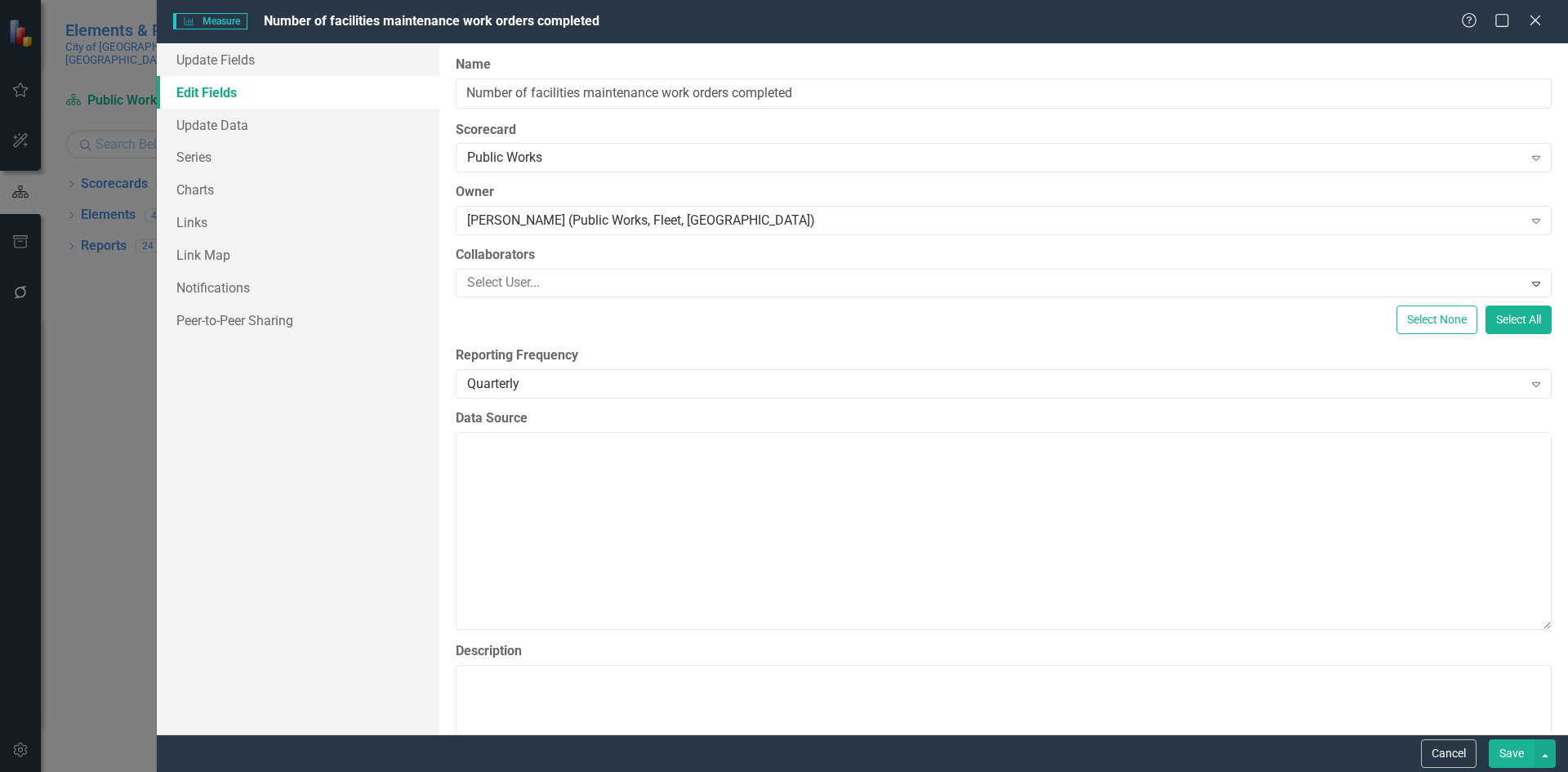
click at [1520, 757] on button "Save" at bounding box center [1511, 752] width 45 height 28
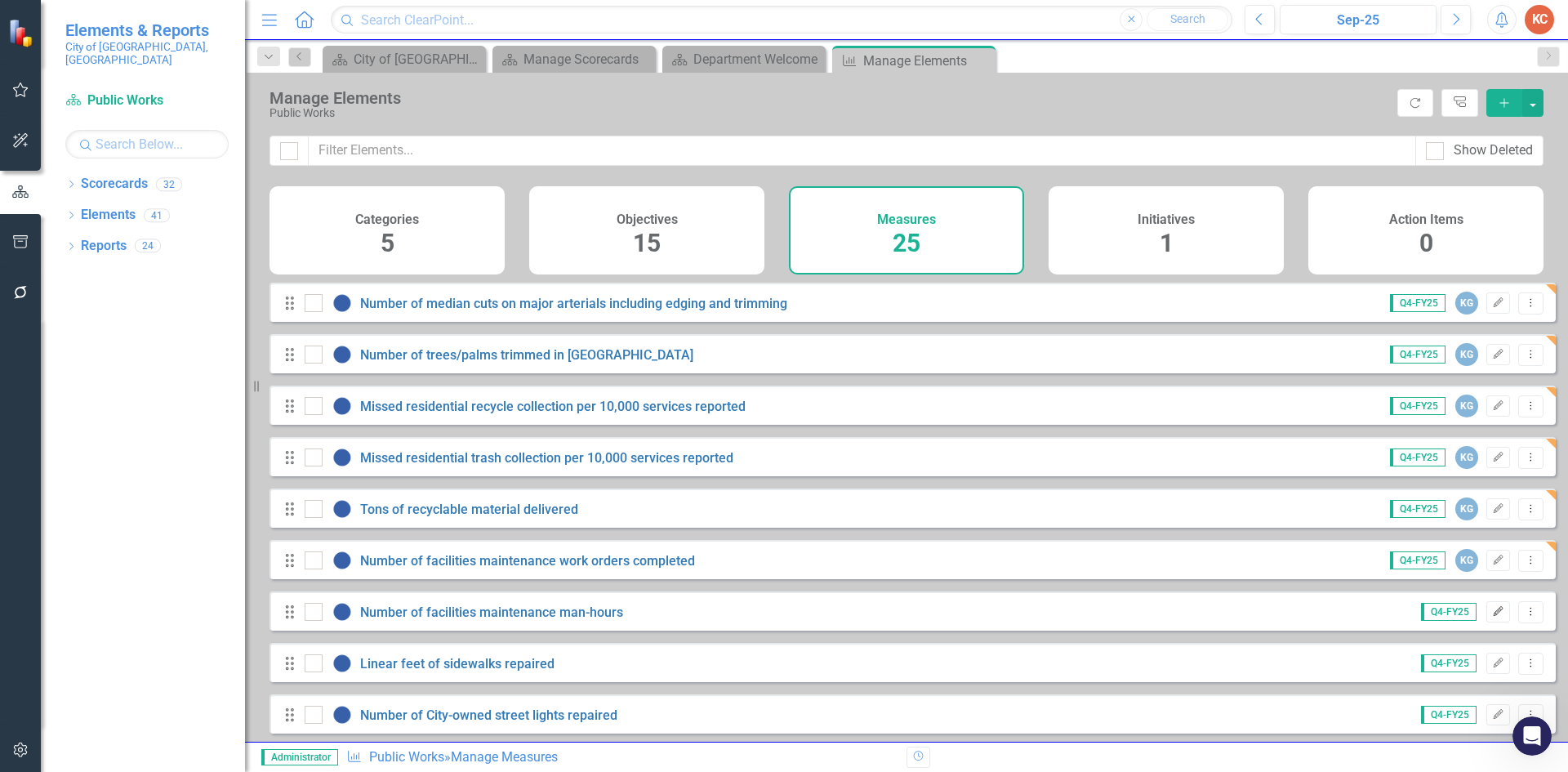
click at [1492, 616] on icon "Edit" at bounding box center [1498, 611] width 12 height 9
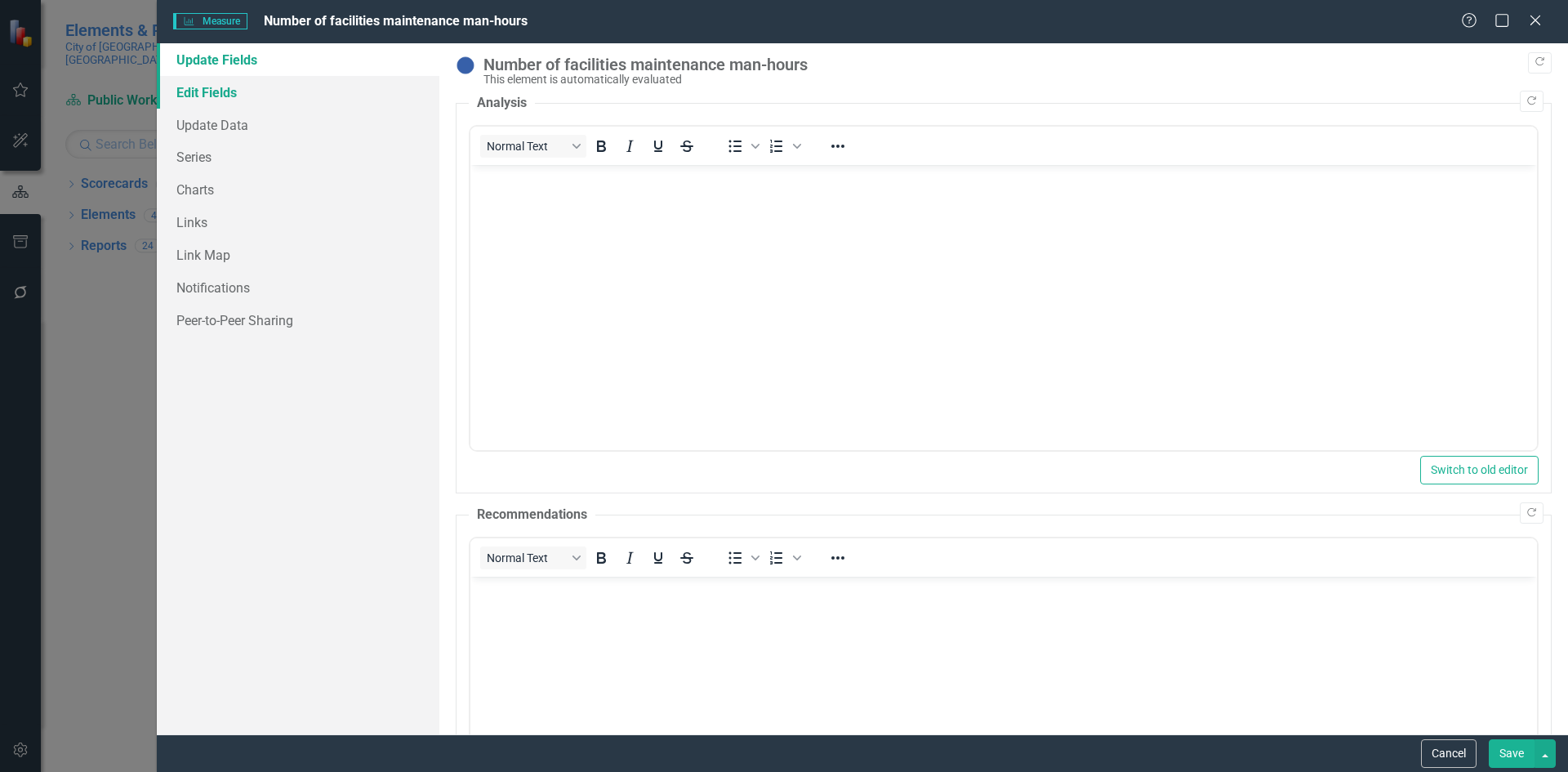
drag, startPoint x: 190, startPoint y: 91, endPoint x: 219, endPoint y: 90, distance: 29.0
click at [190, 91] on link "Edit Fields" at bounding box center [298, 92] width 282 height 33
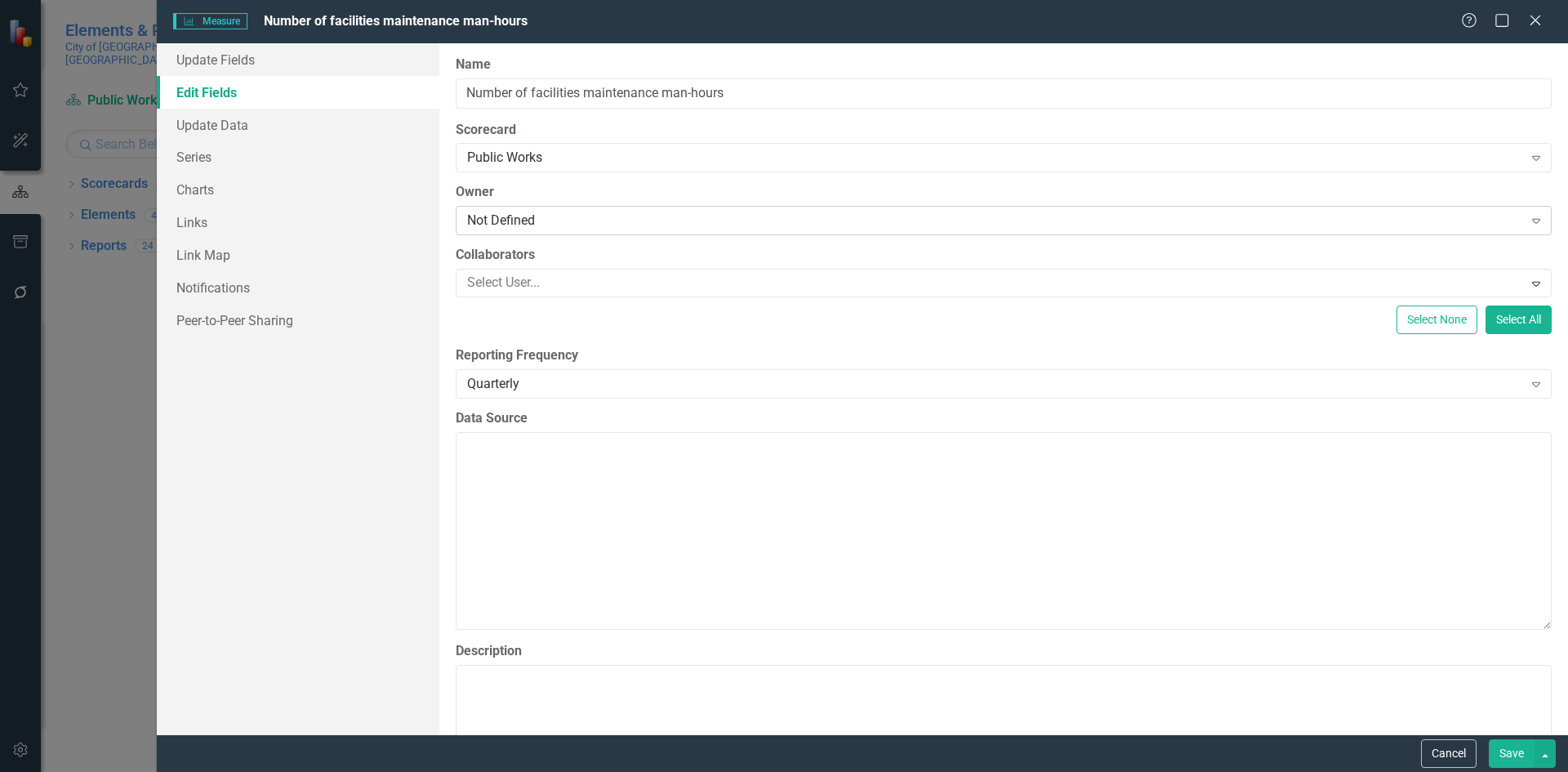
click at [579, 221] on div "Not Defined" at bounding box center [995, 221] width 1056 height 19
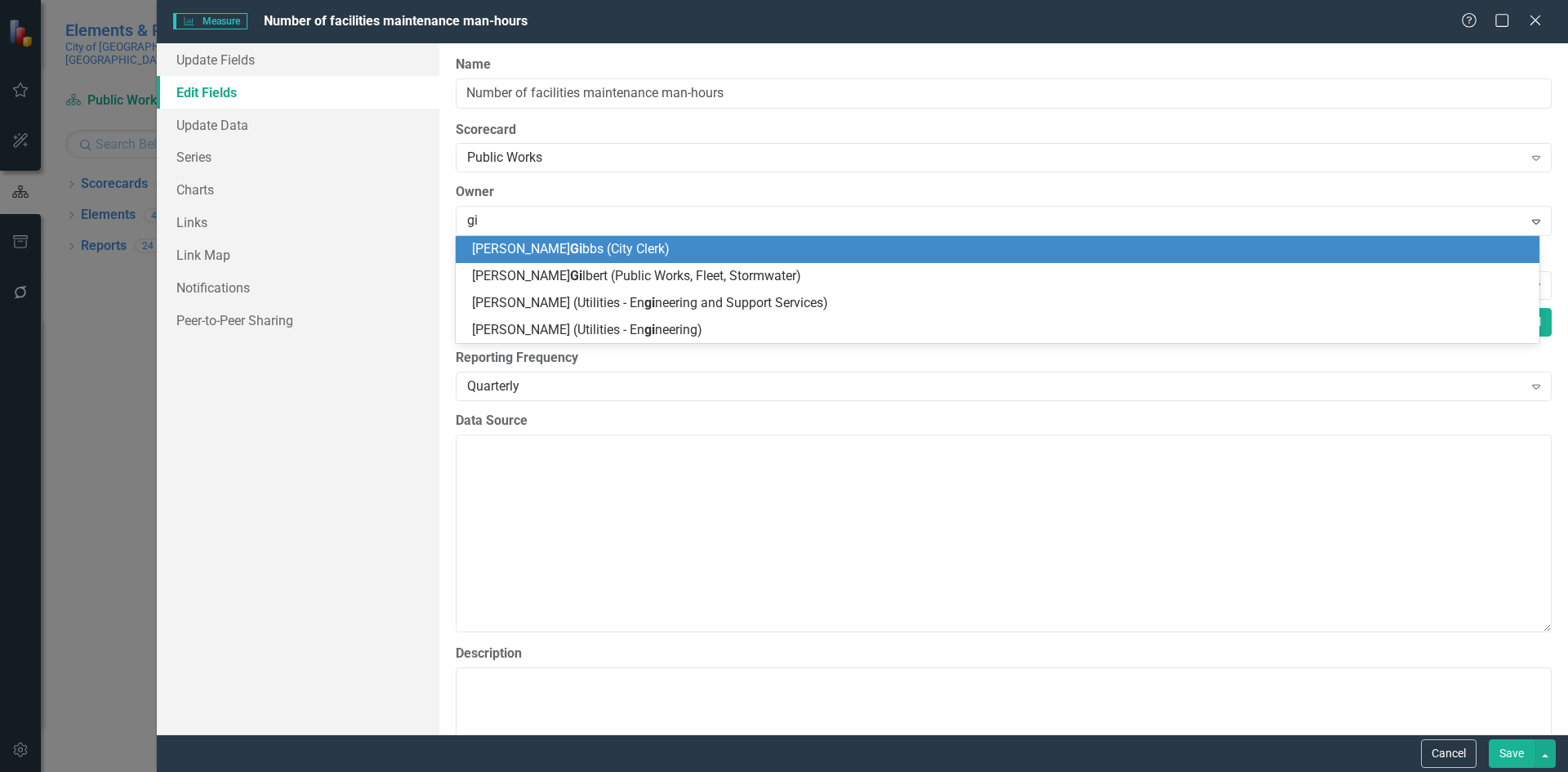
type input "gil"
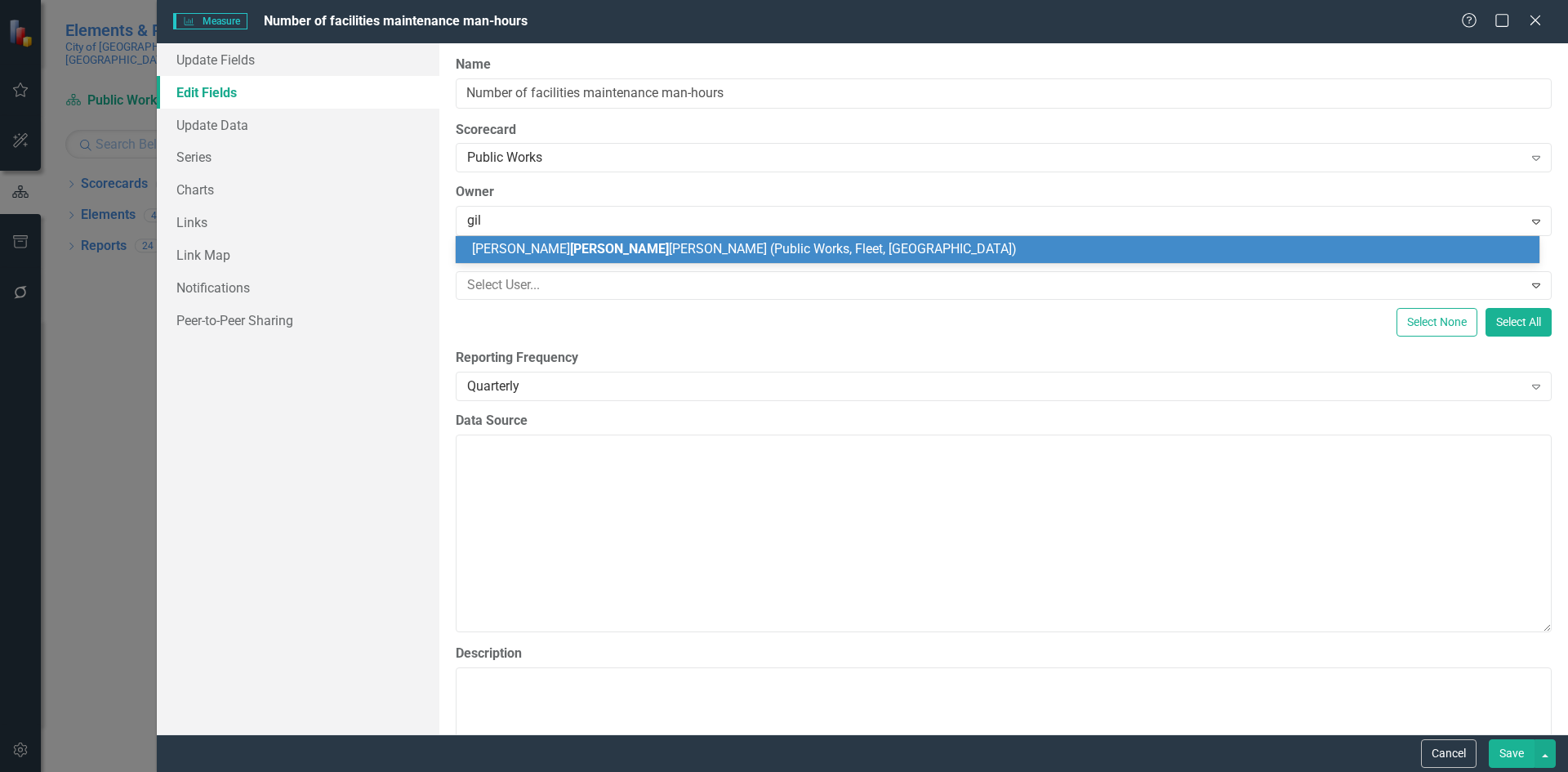
click at [577, 252] on span "[PERSON_NAME] [PERSON_NAME] (Public Works, Fleet, [GEOGRAPHIC_DATA])" at bounding box center [744, 248] width 544 height 15
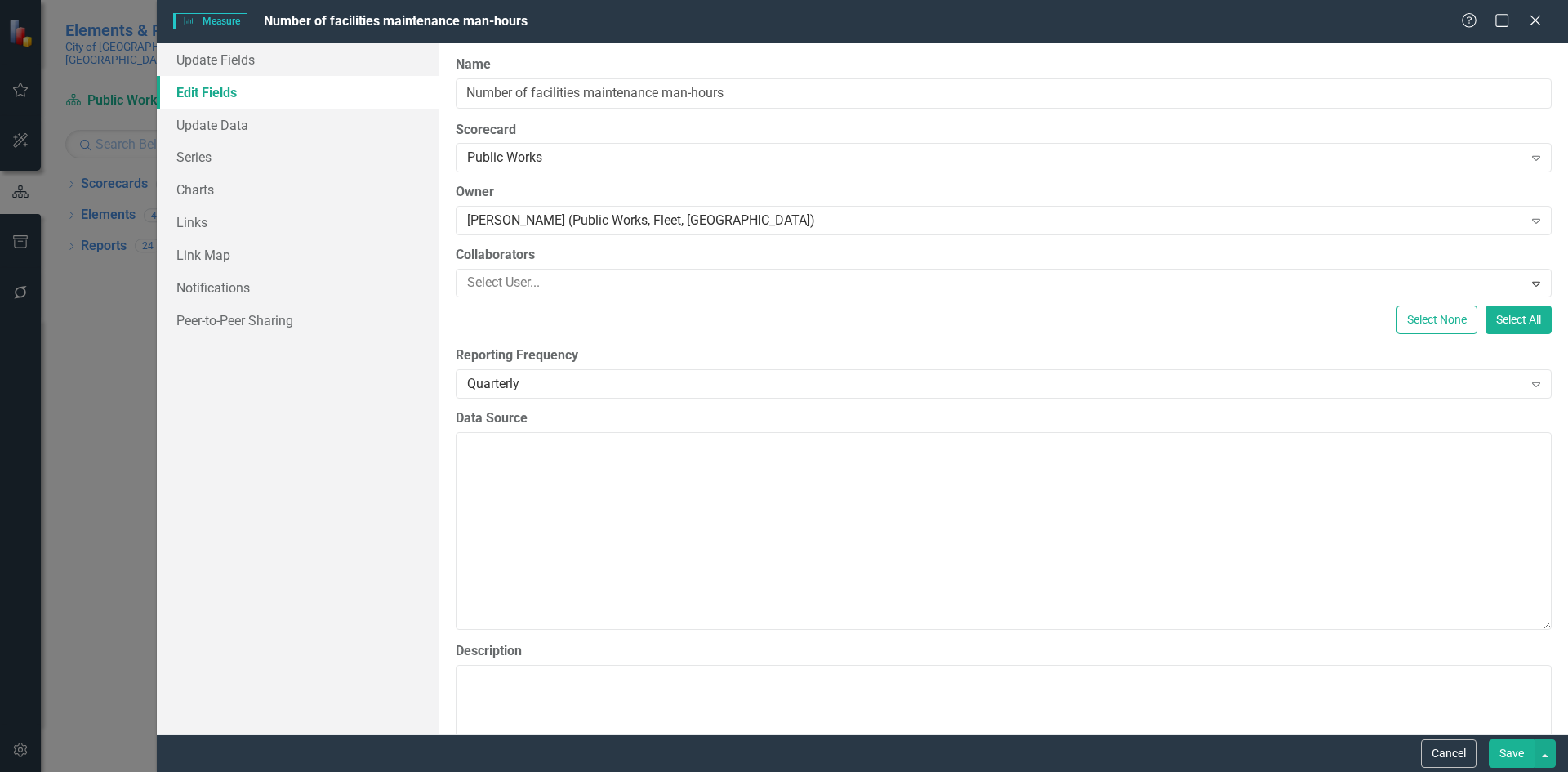
click at [1520, 749] on button "Save" at bounding box center [1511, 752] width 45 height 28
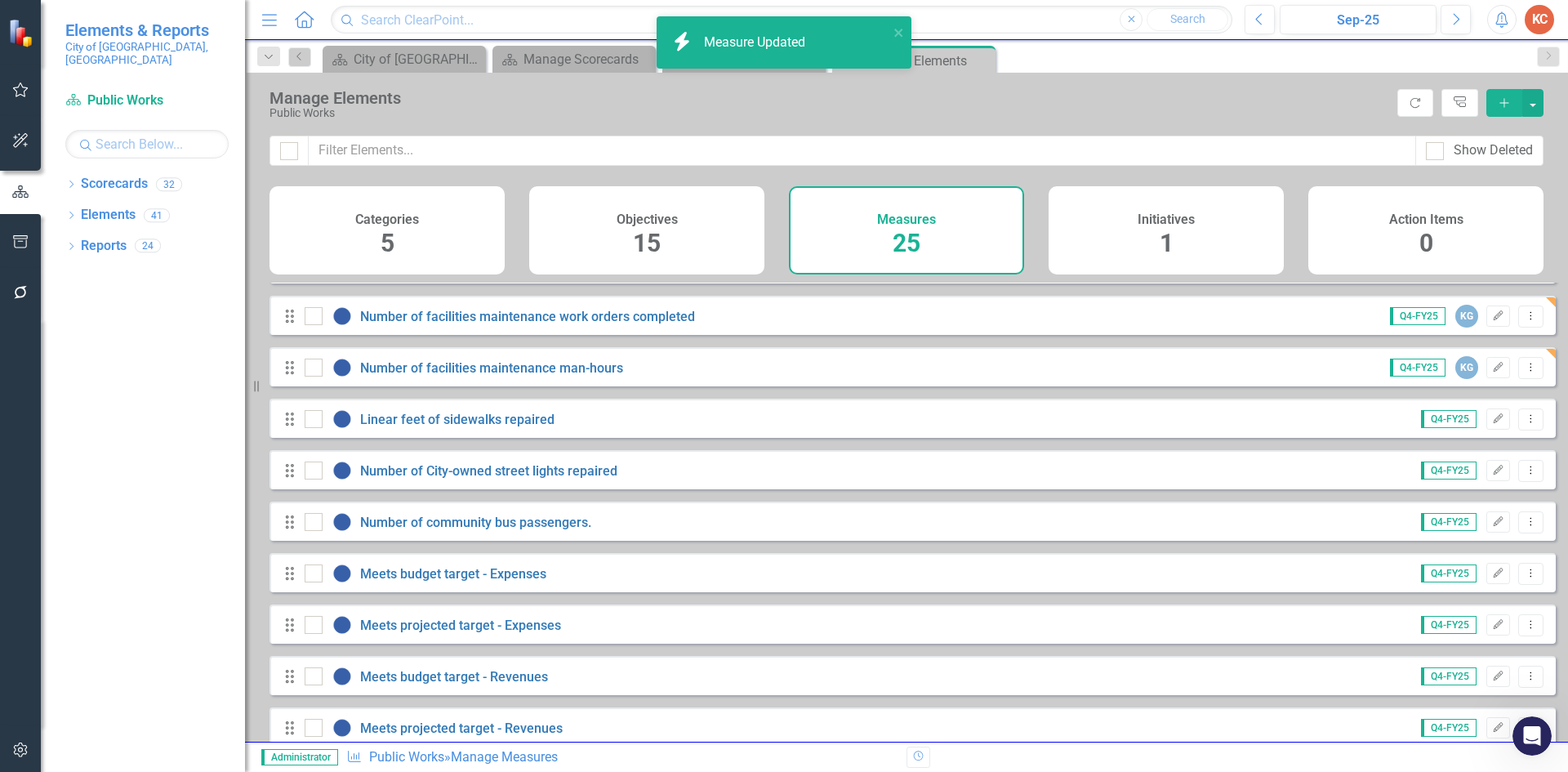
scroll to position [327, 0]
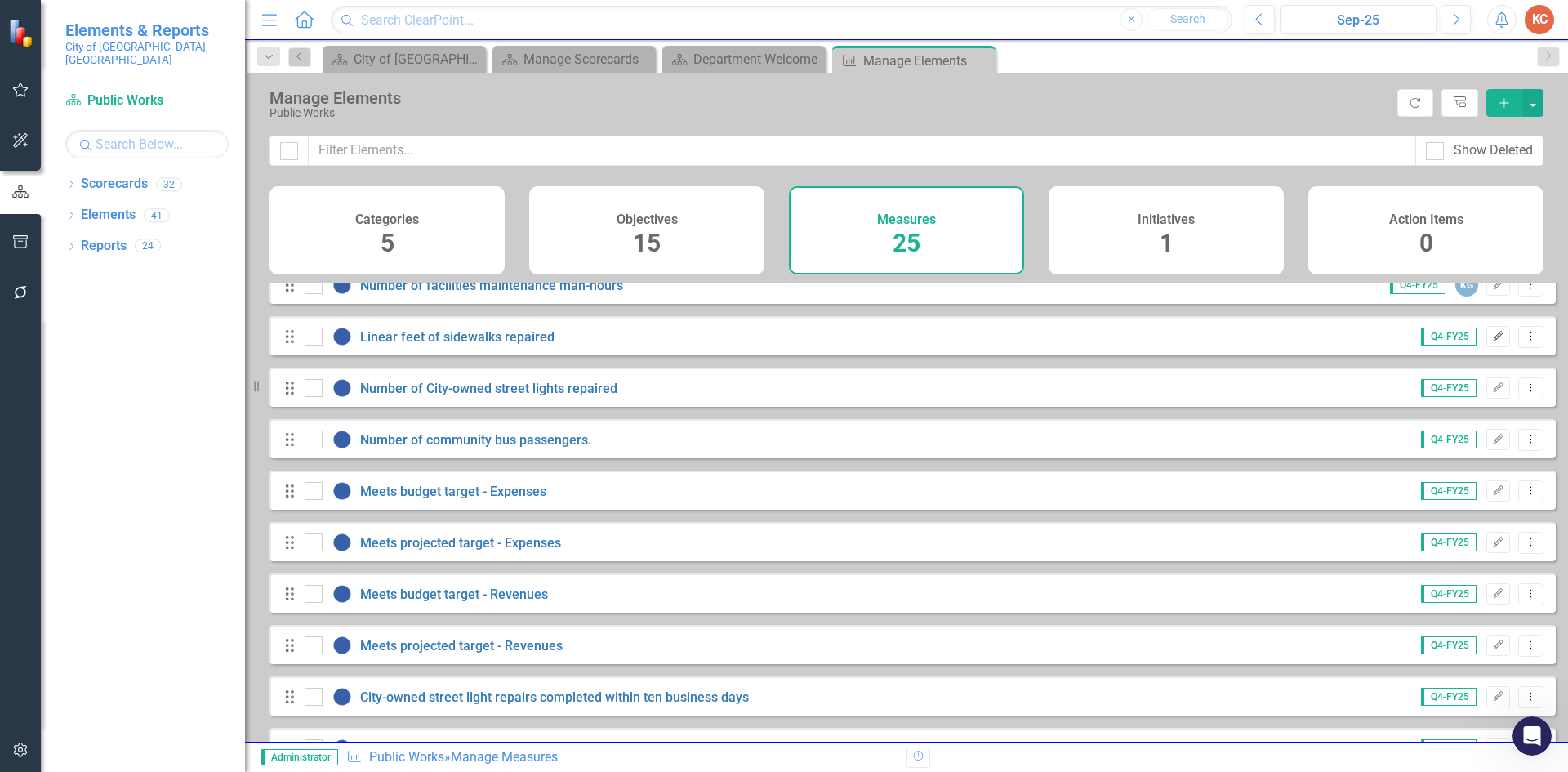
click at [1490, 347] on button "Edit" at bounding box center [1499, 336] width 24 height 21
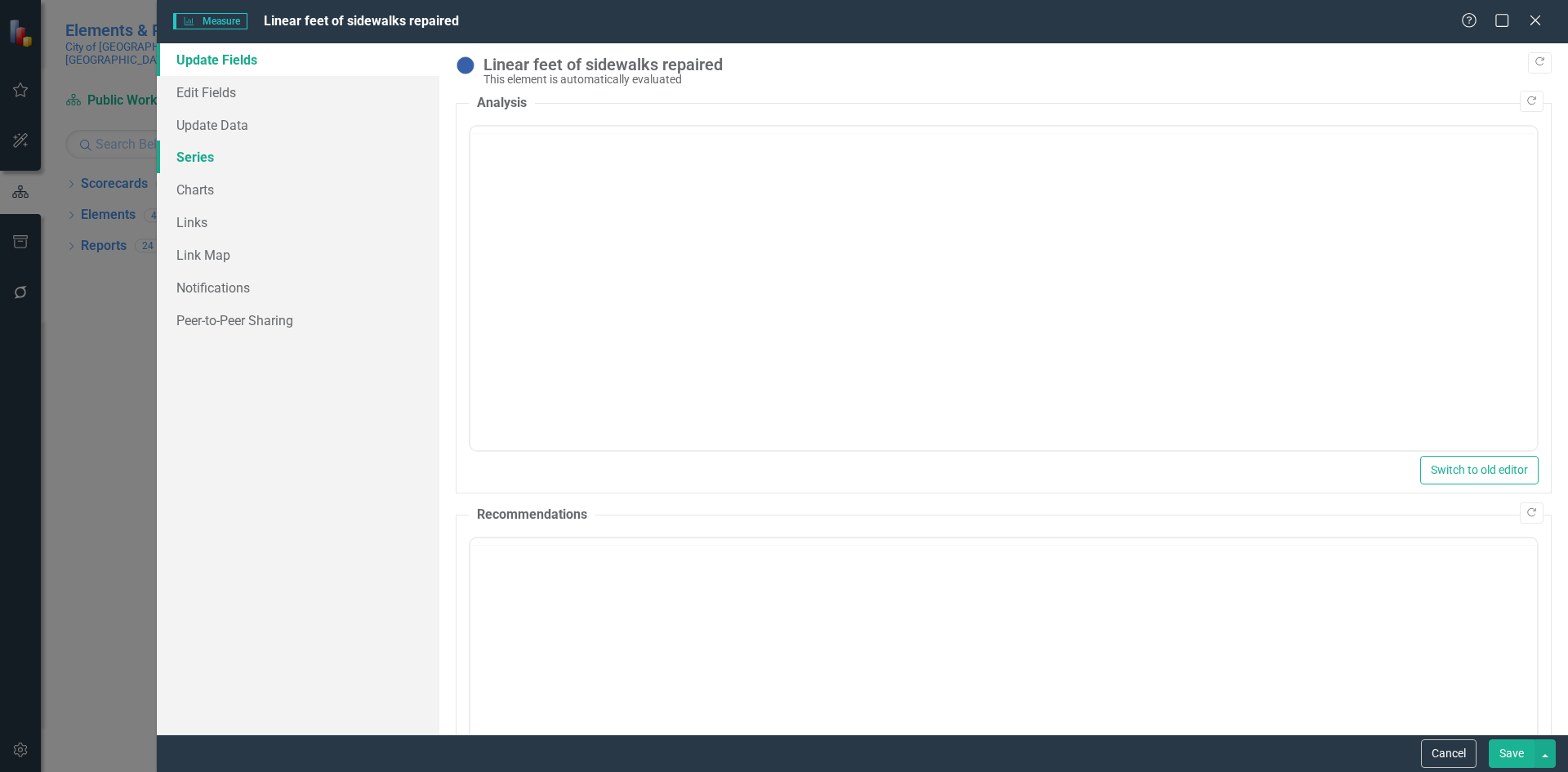
scroll to position [0, 0]
click at [244, 89] on link "Edit Fields" at bounding box center [298, 92] width 282 height 33
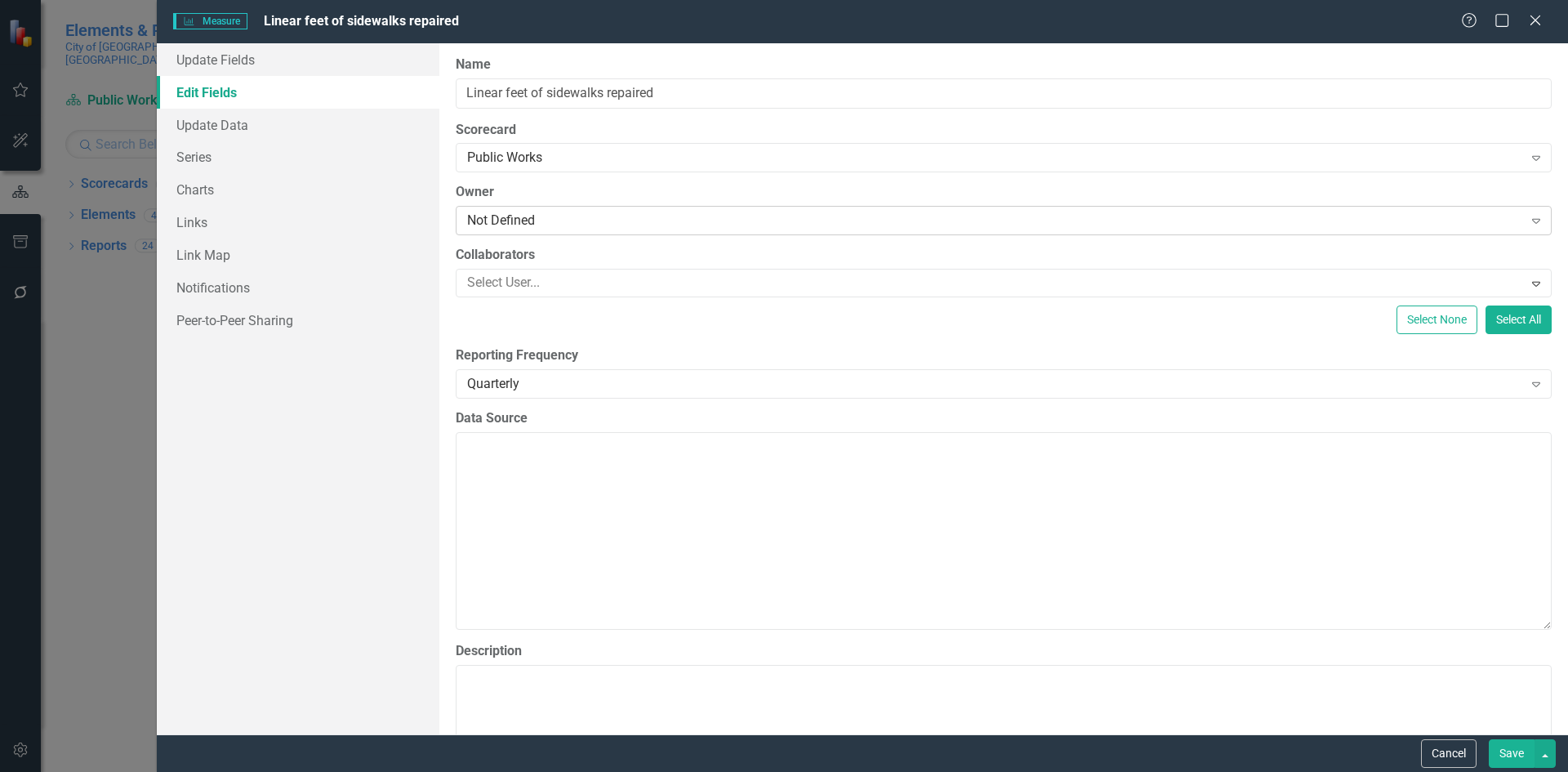
click at [546, 228] on div "Not Defined" at bounding box center [995, 221] width 1056 height 19
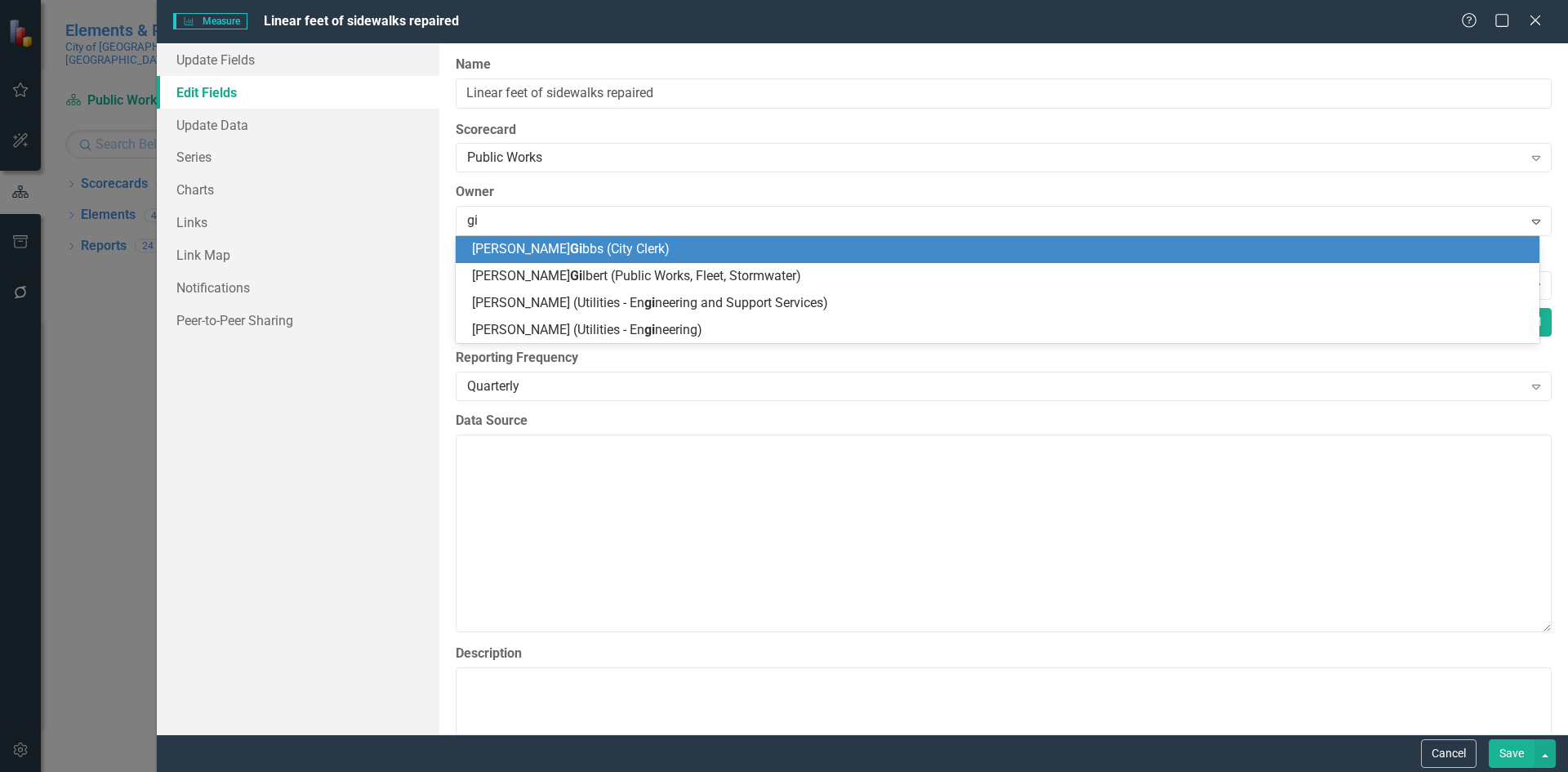
type input "gil"
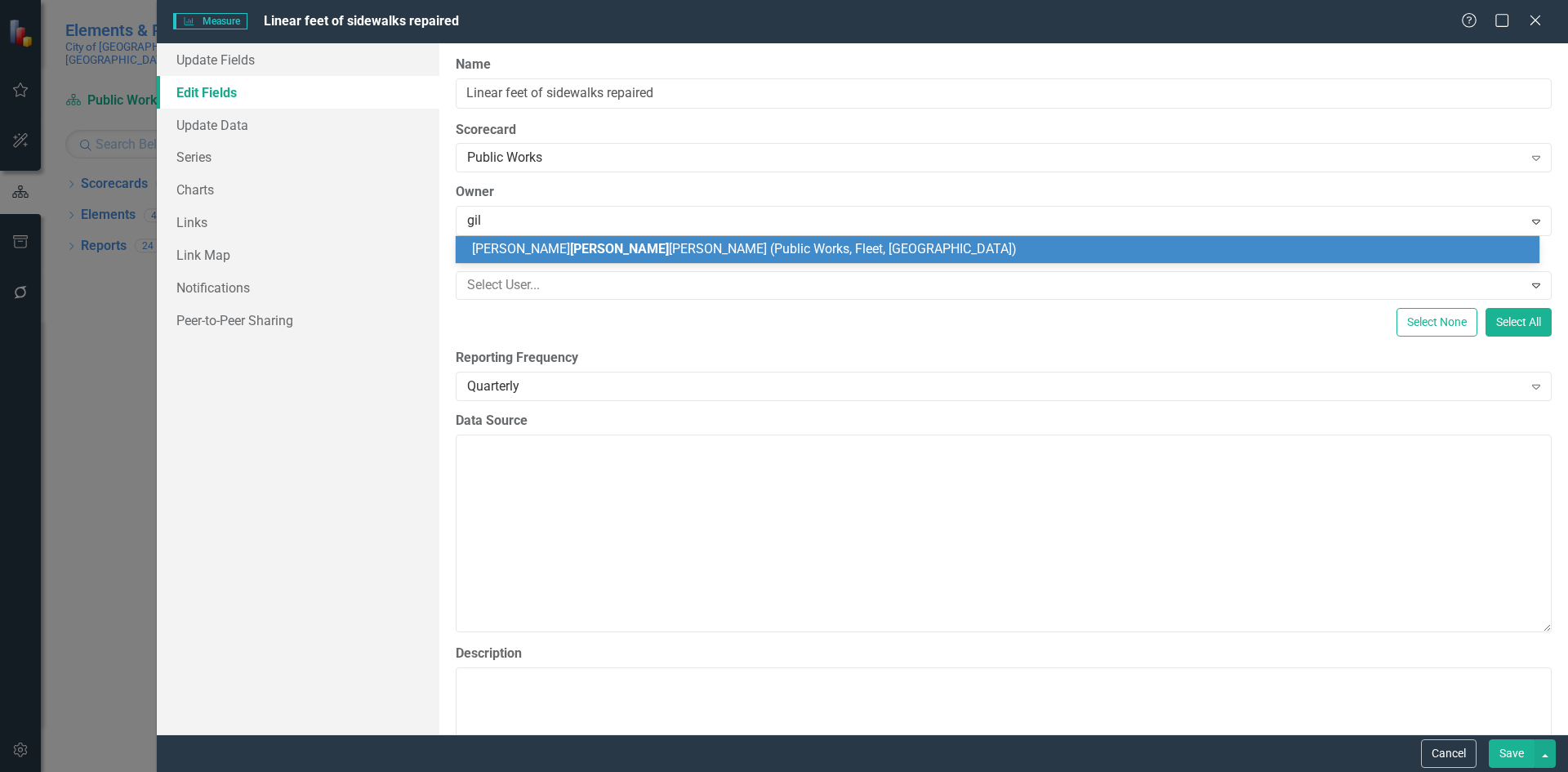
click at [619, 246] on span "[PERSON_NAME] [PERSON_NAME] (Public Works, Fleet, [GEOGRAPHIC_DATA])" at bounding box center [744, 248] width 544 height 15
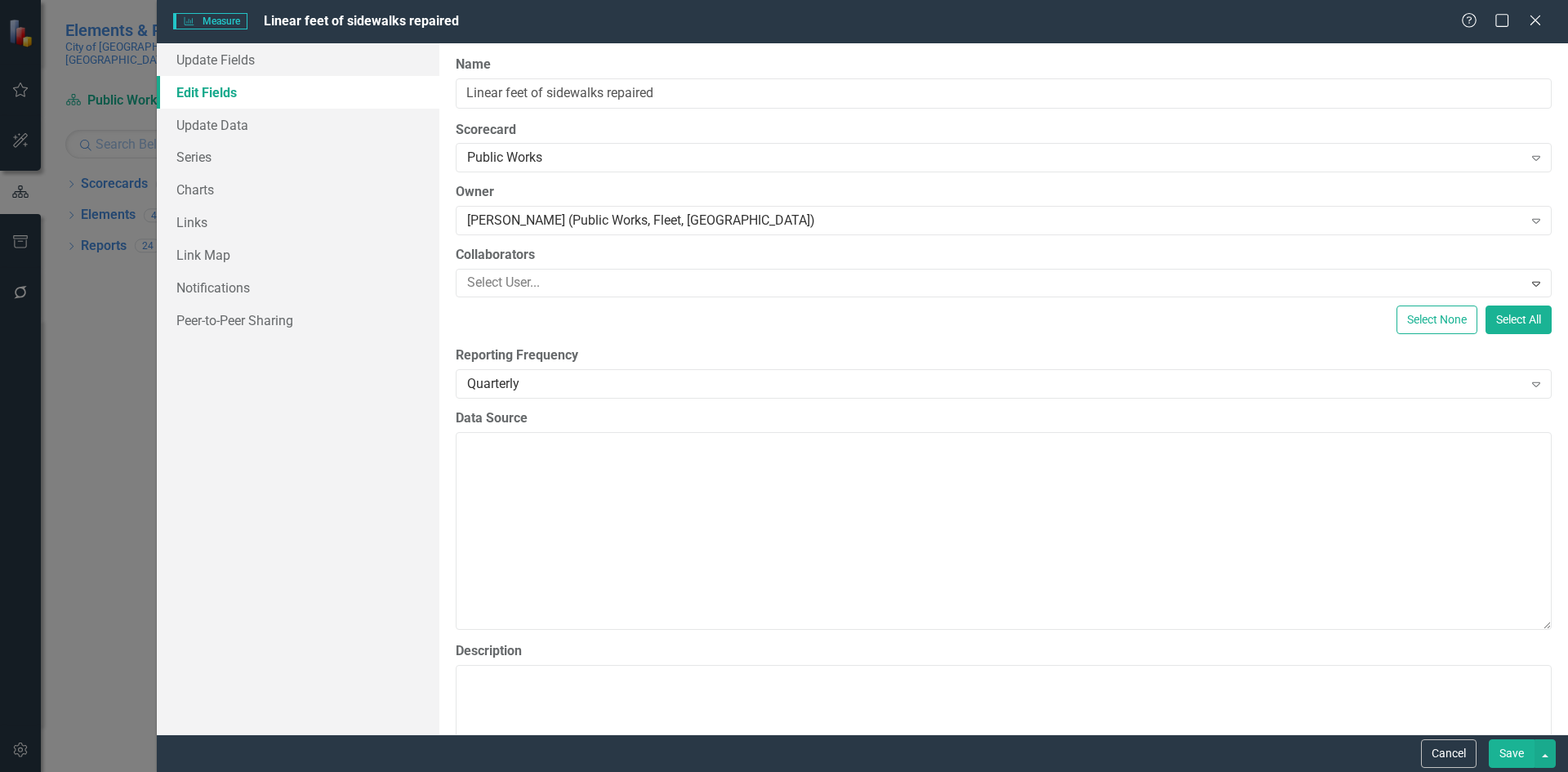
click at [1510, 756] on button "Save" at bounding box center [1511, 752] width 45 height 28
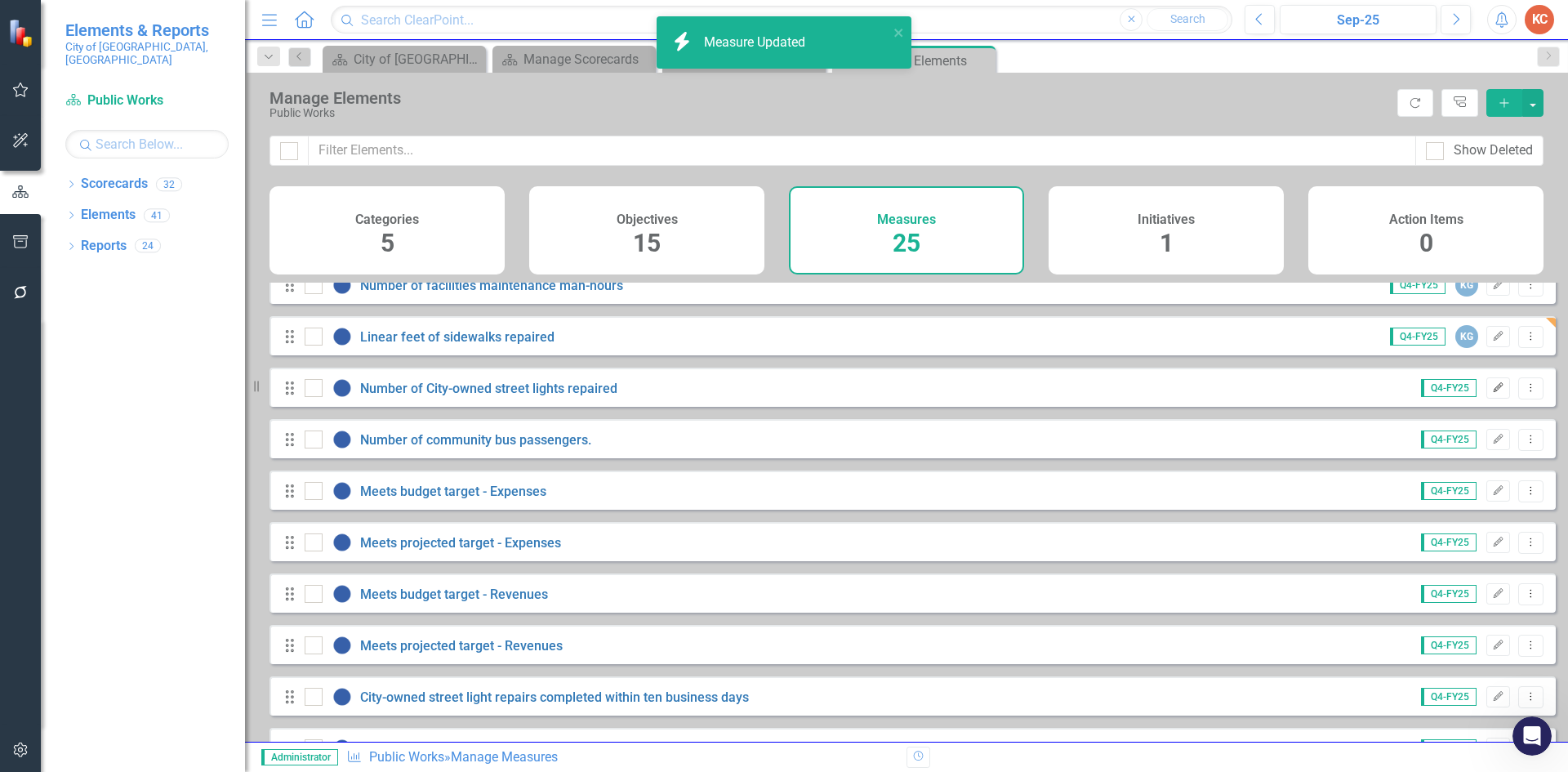
click at [1492, 393] on icon "Edit" at bounding box center [1498, 387] width 12 height 9
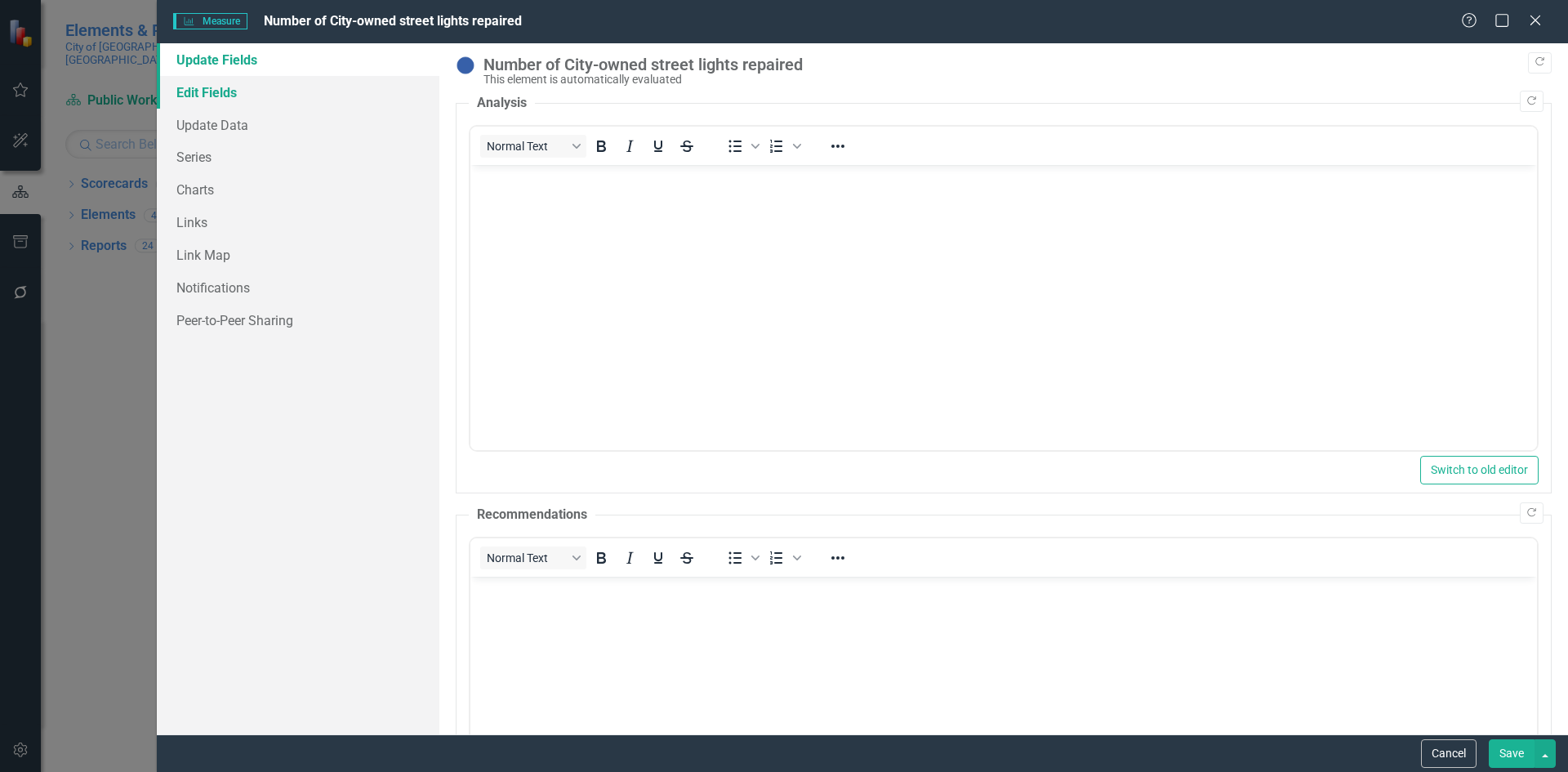
click at [289, 98] on link "Edit Fields" at bounding box center [298, 92] width 282 height 33
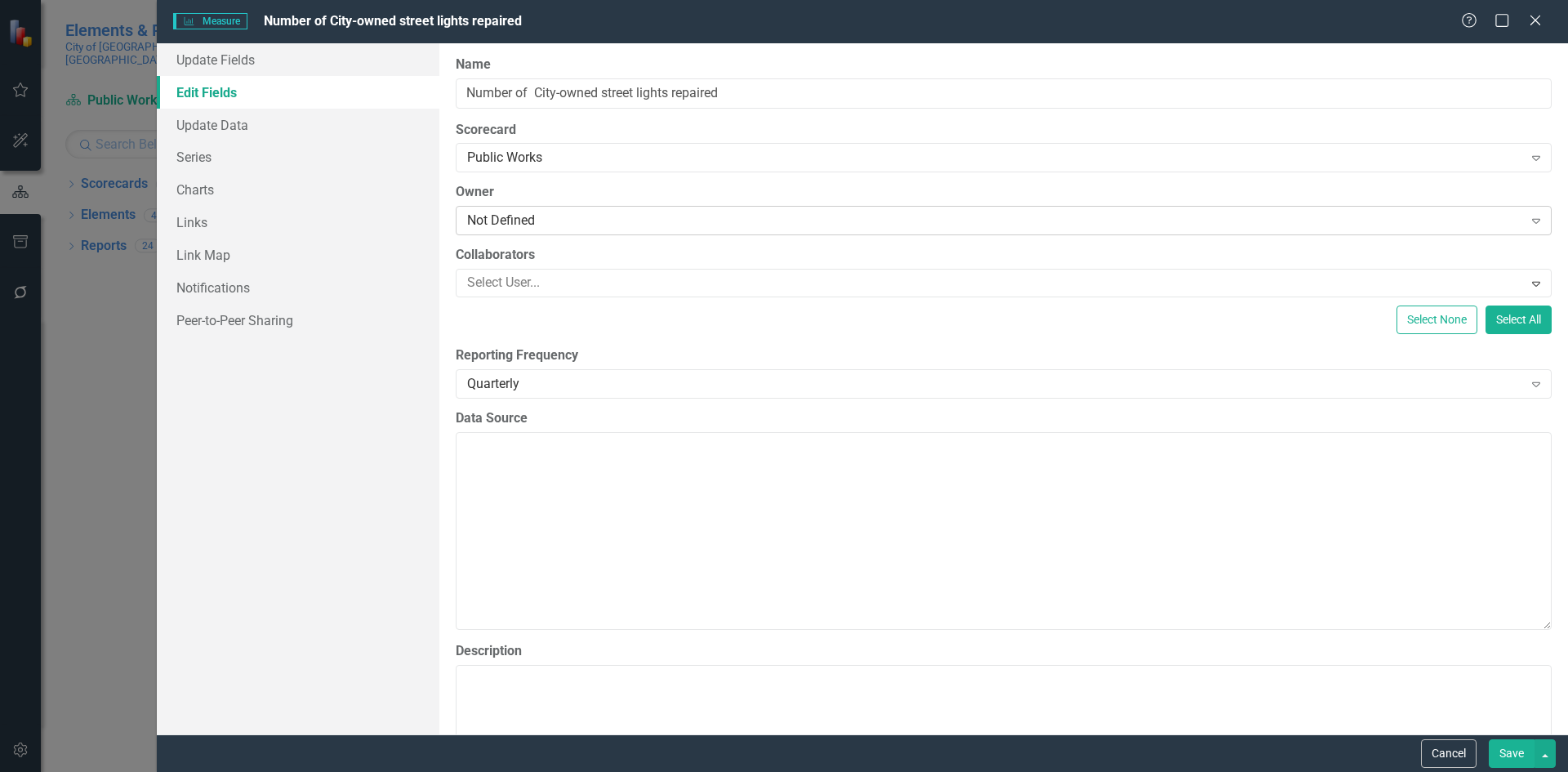
click at [538, 222] on div "Not Defined" at bounding box center [995, 221] width 1056 height 19
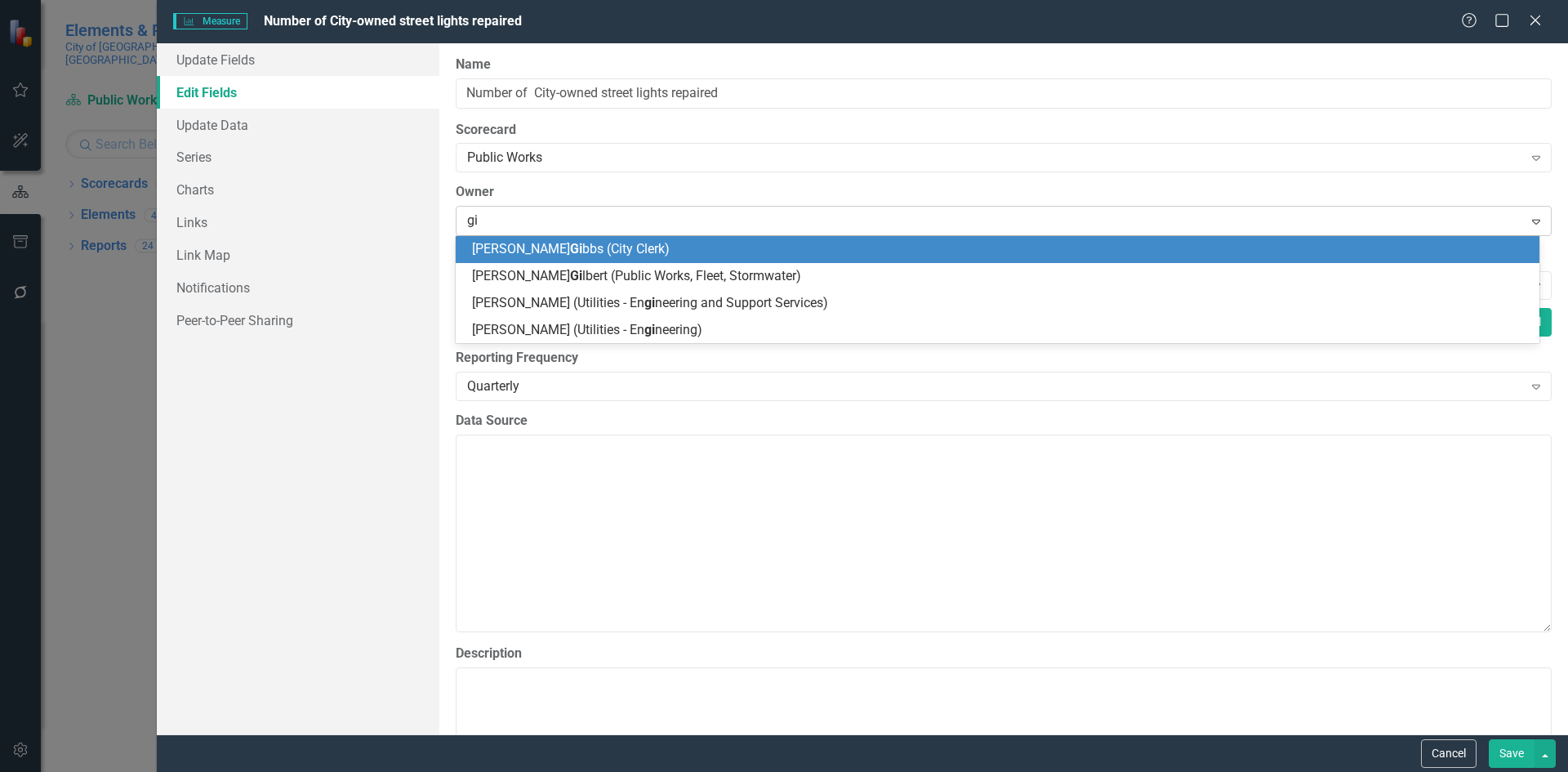
type input "gil"
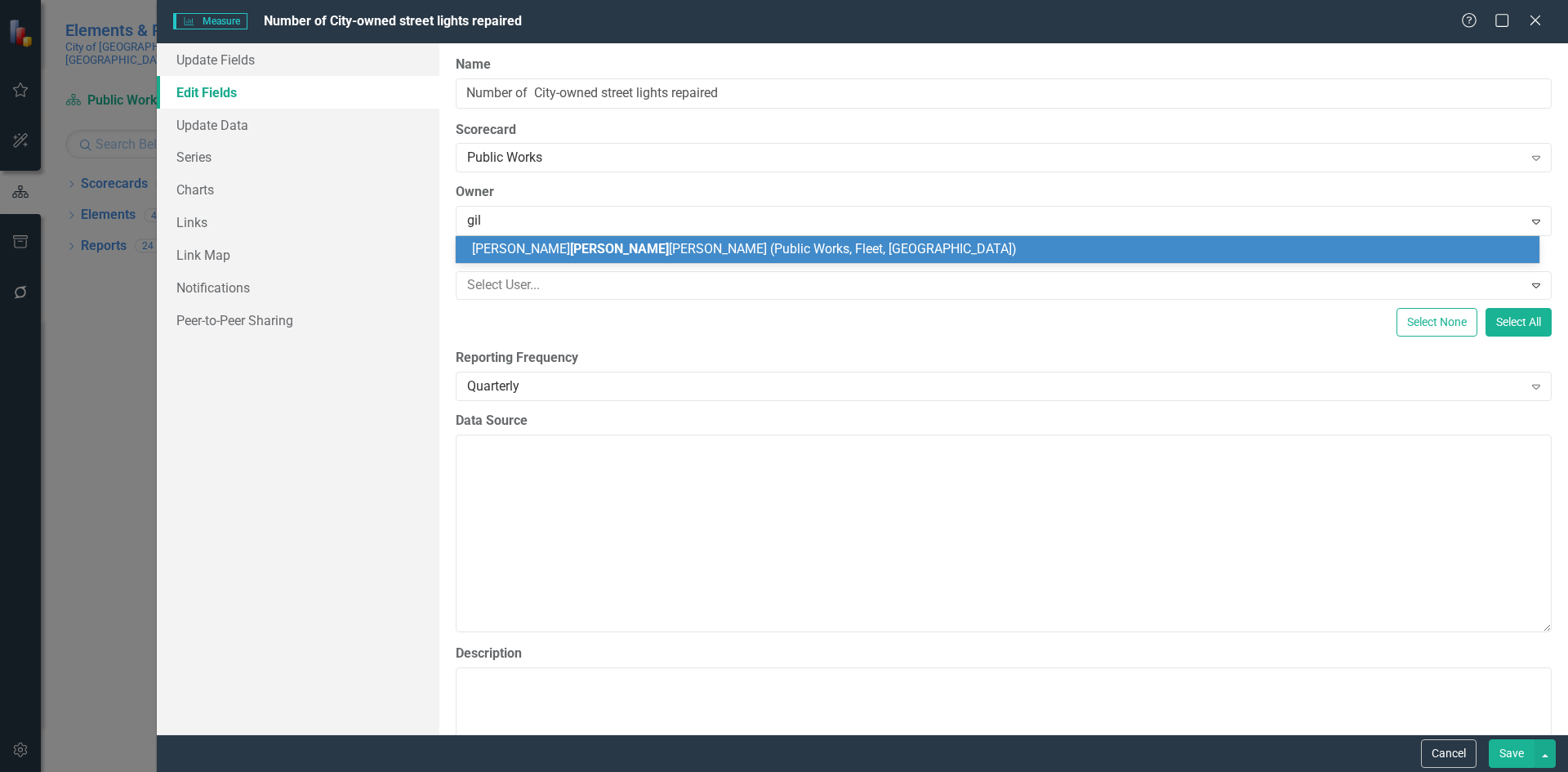
click at [561, 247] on span "[PERSON_NAME] [PERSON_NAME] (Public Works, Fleet, [GEOGRAPHIC_DATA])" at bounding box center [744, 248] width 544 height 15
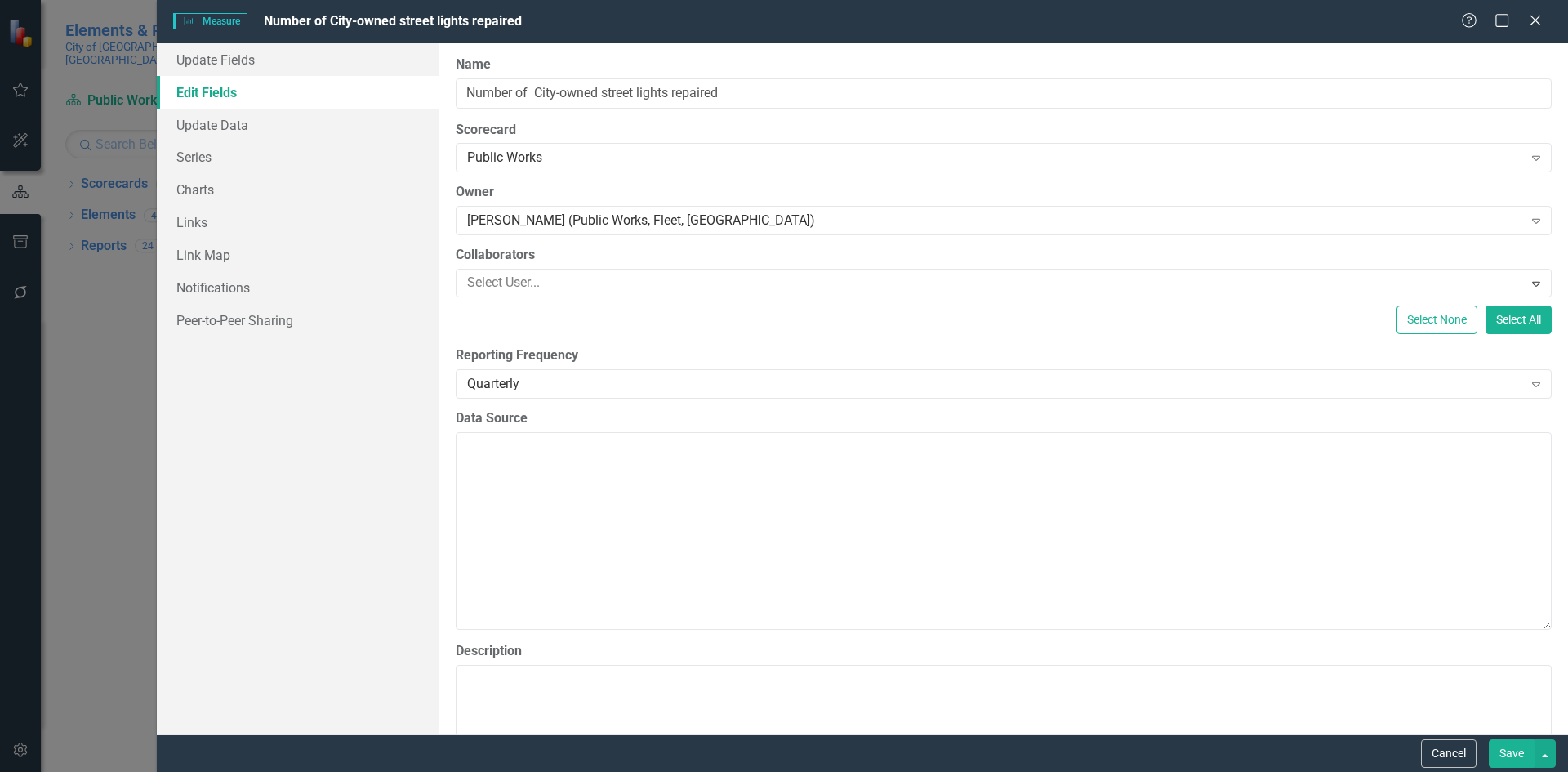
click at [1508, 749] on button "Save" at bounding box center [1511, 752] width 45 height 28
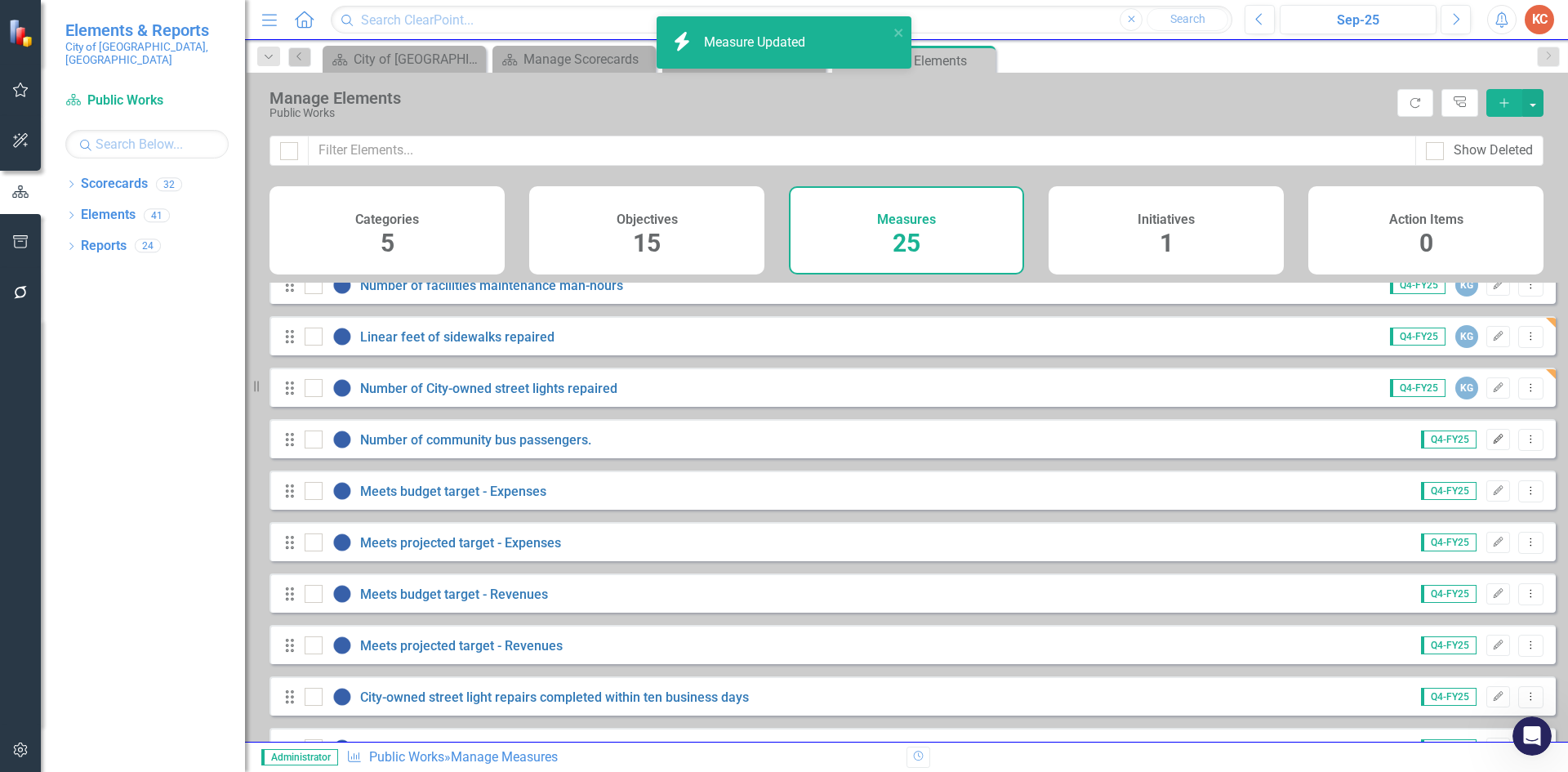
click at [1487, 450] on button "Edit" at bounding box center [1499, 439] width 24 height 21
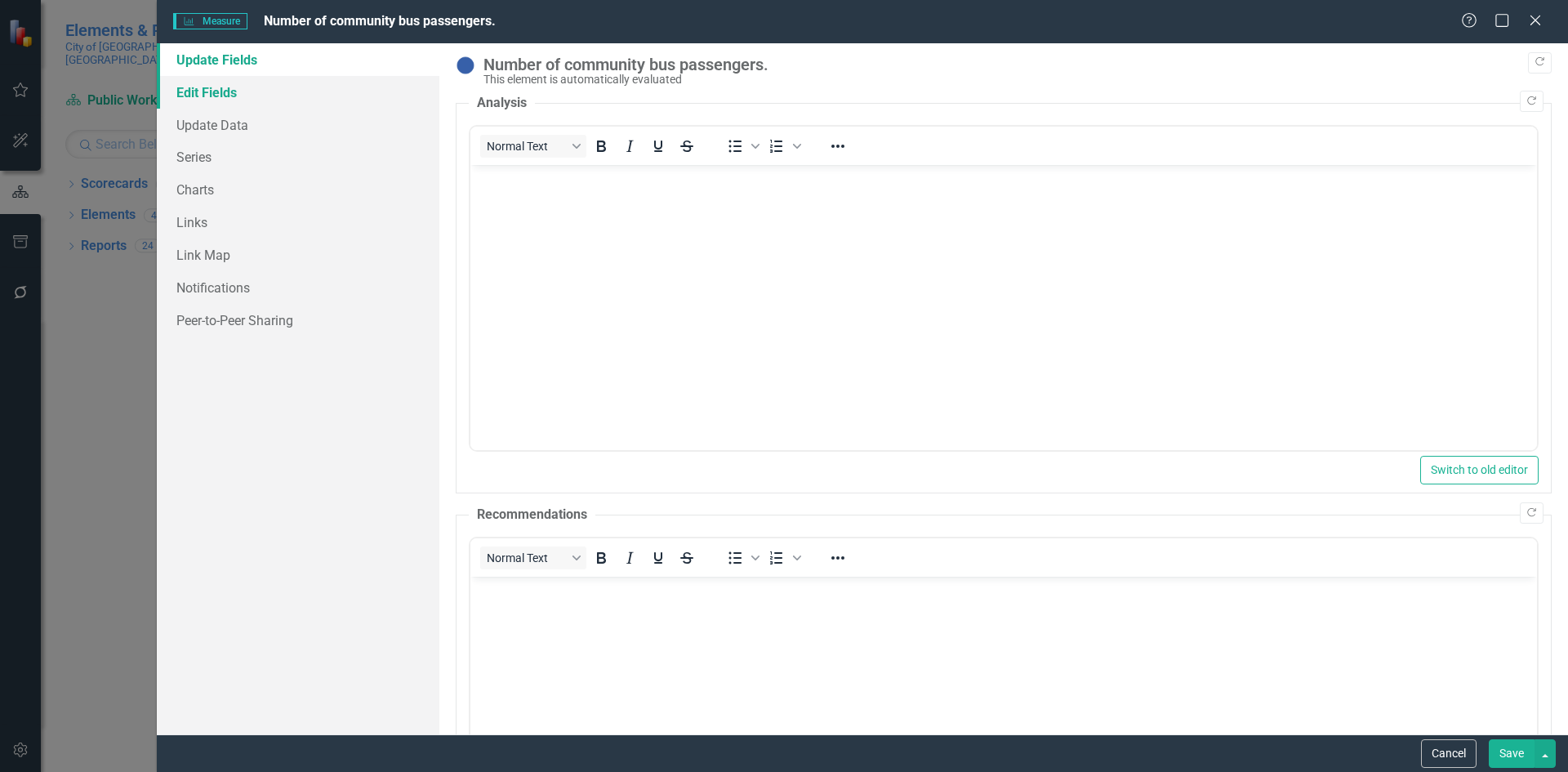
click at [199, 92] on link "Edit Fields" at bounding box center [298, 92] width 282 height 33
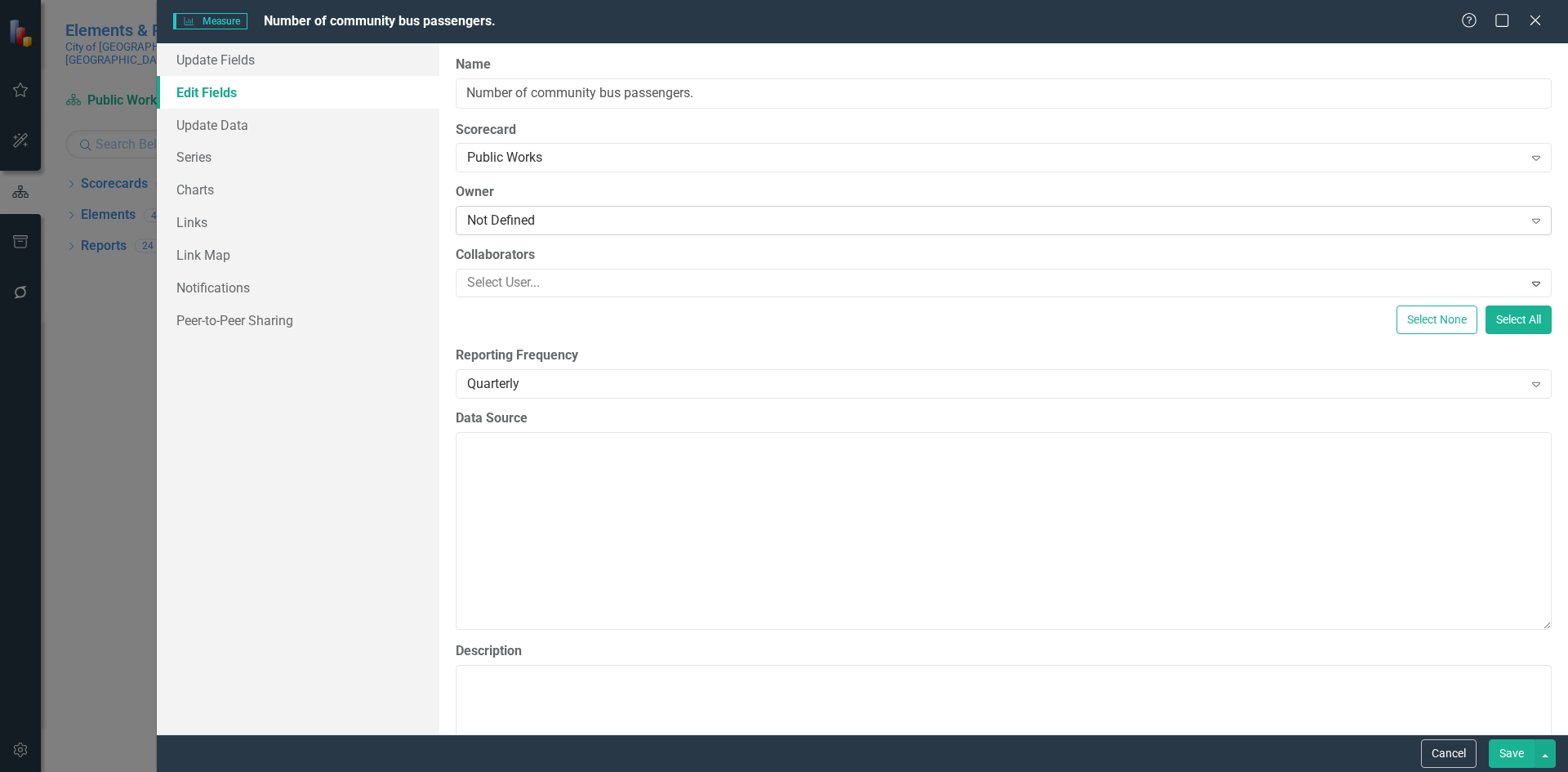
click at [558, 222] on div "Not Defined" at bounding box center [995, 221] width 1056 height 19
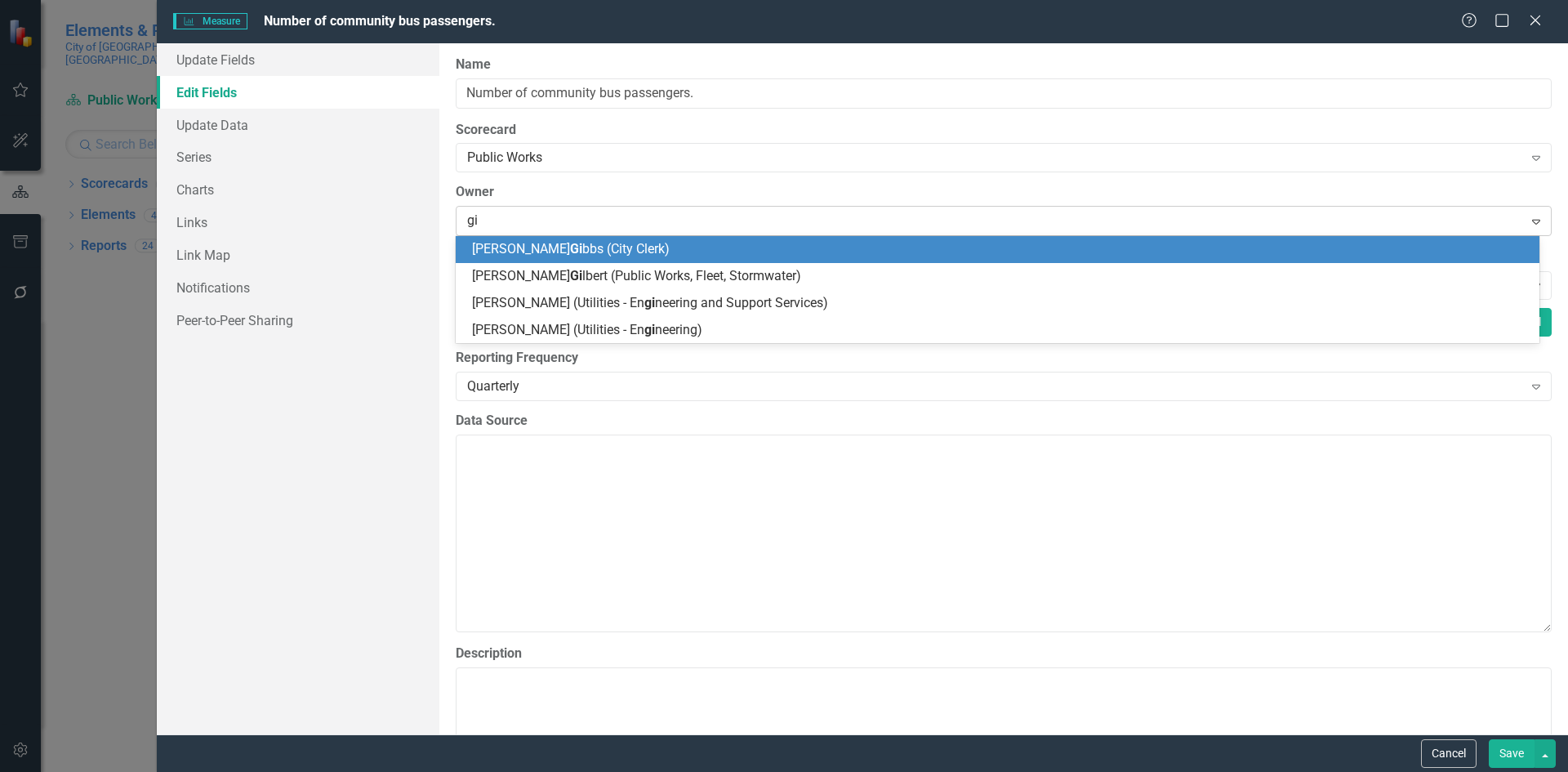
type input "gil"
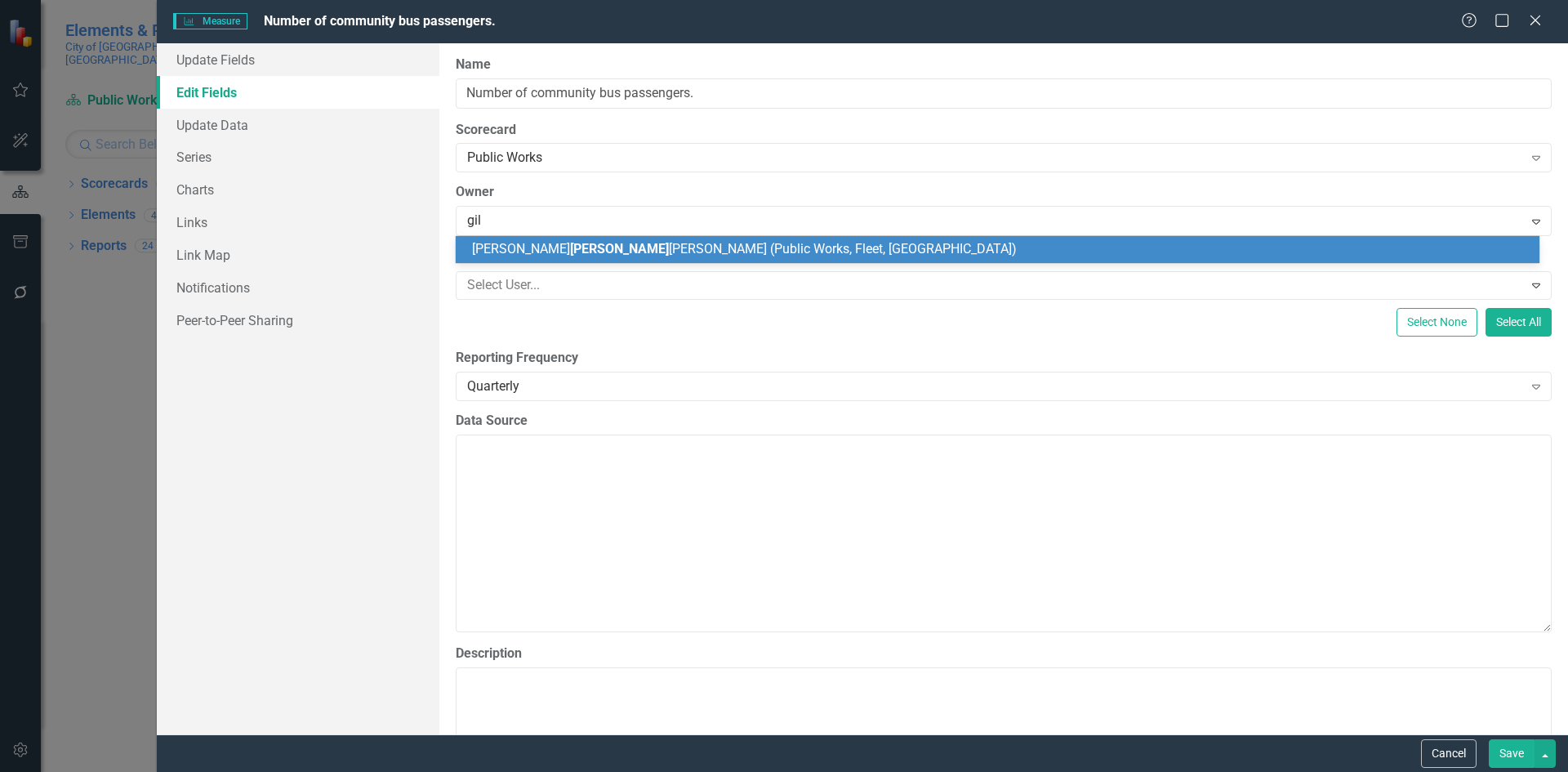
drag, startPoint x: 597, startPoint y: 247, endPoint x: 610, endPoint y: 249, distance: 13.2
click at [598, 247] on span "[PERSON_NAME] [PERSON_NAME] (Public Works, Fleet, [GEOGRAPHIC_DATA])" at bounding box center [744, 248] width 544 height 15
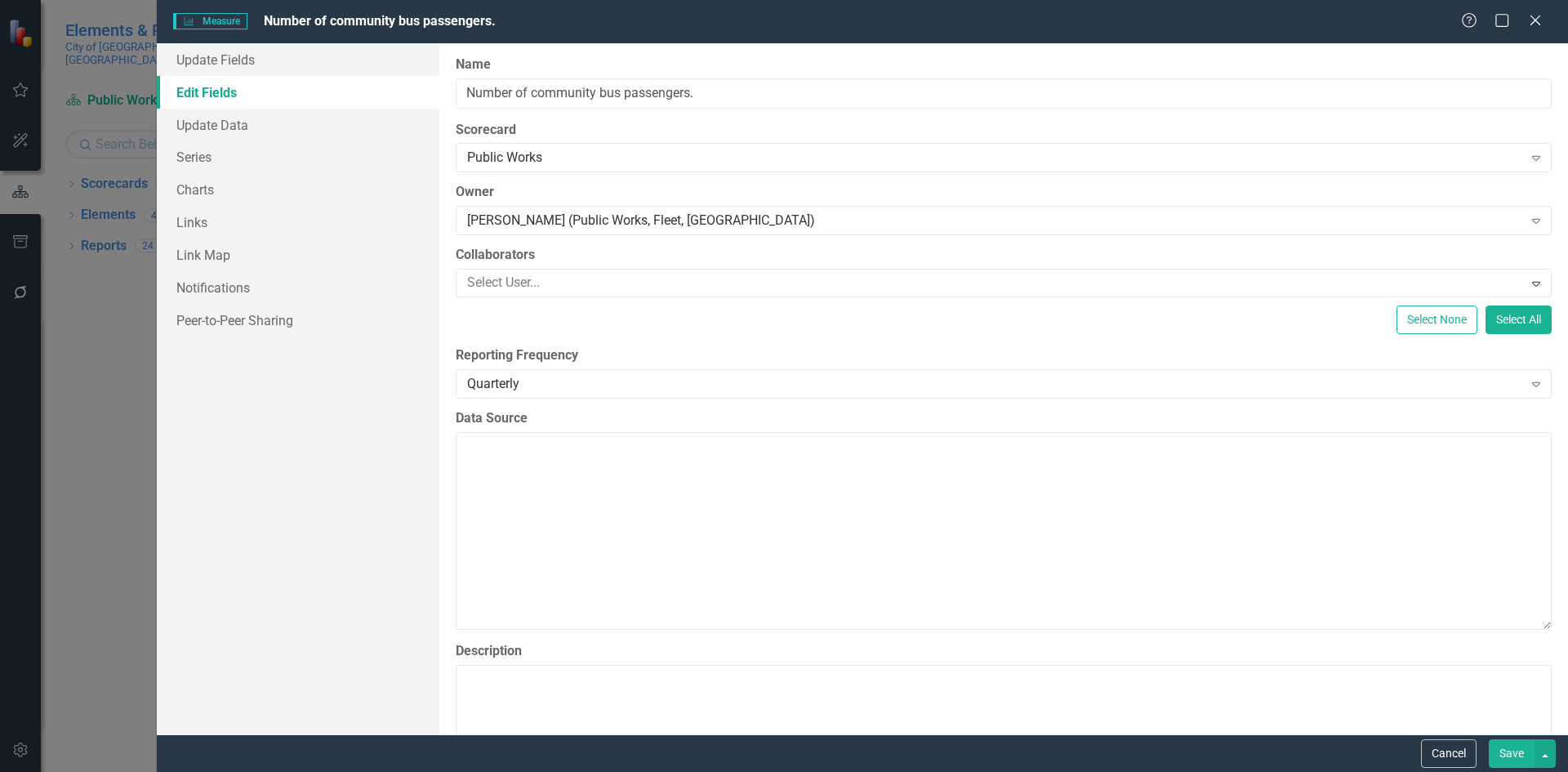
click at [1513, 759] on button "Save" at bounding box center [1511, 752] width 45 height 28
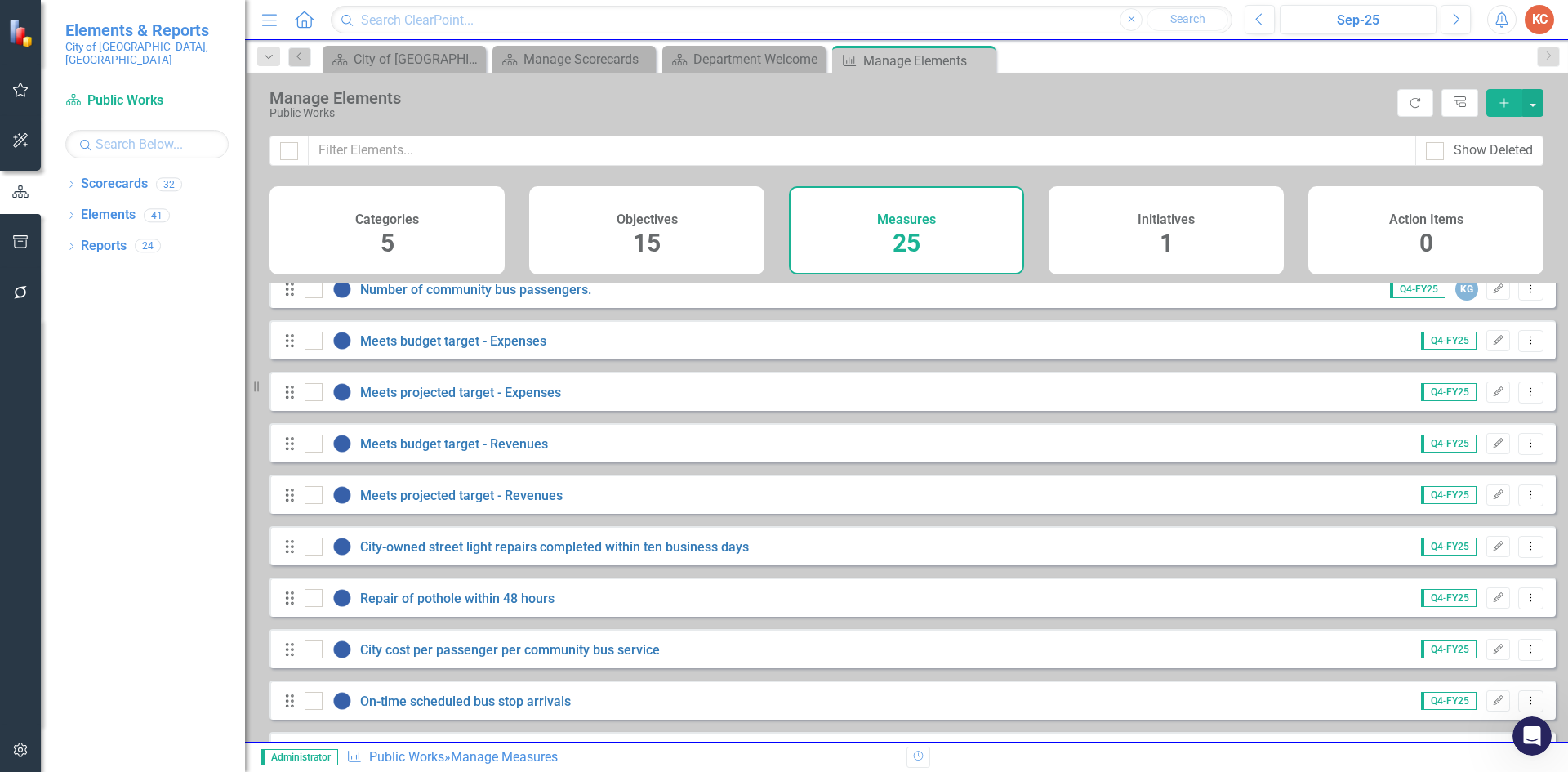
scroll to position [490, 0]
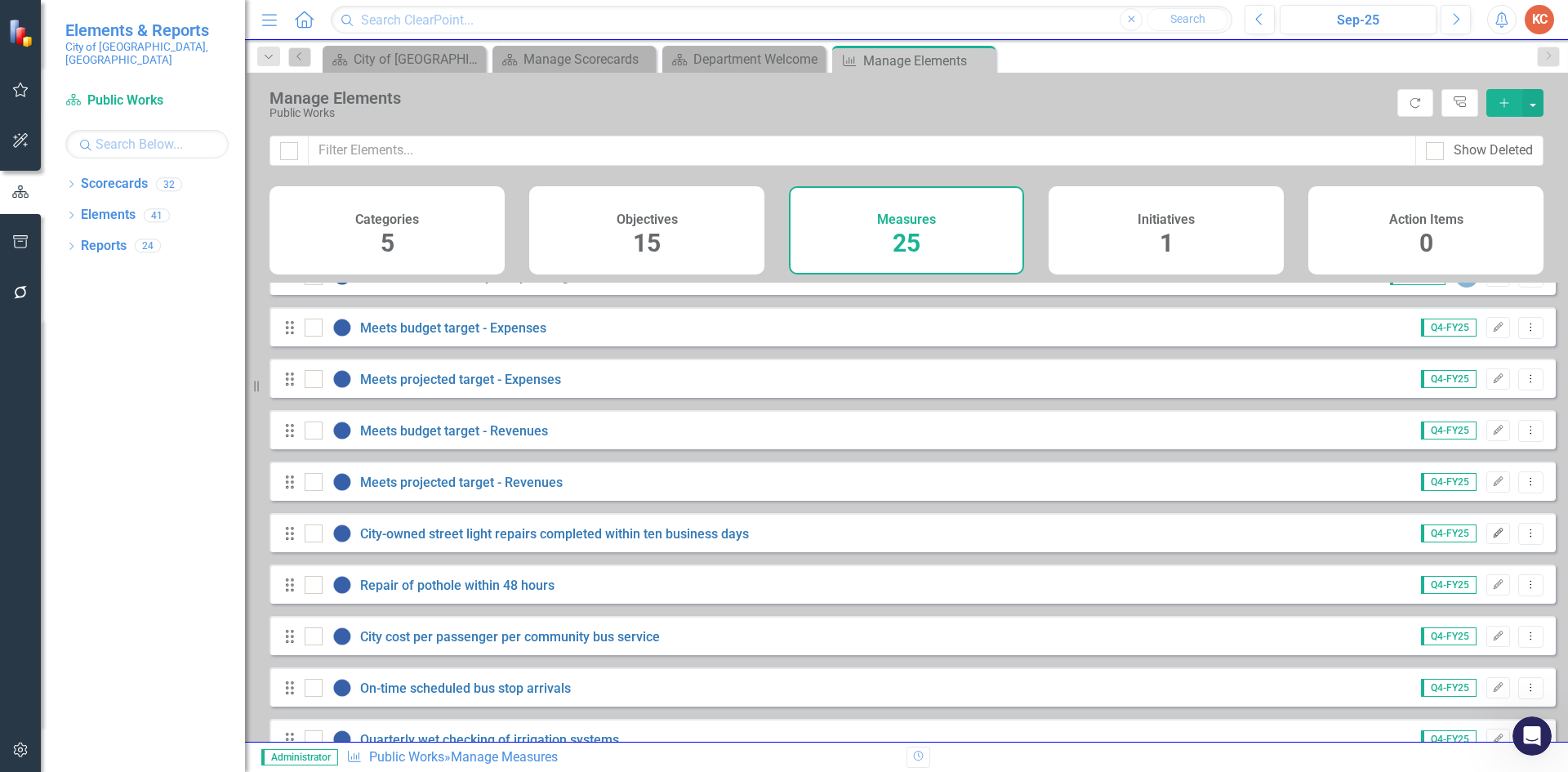
click at [1492, 538] on icon "Edit" at bounding box center [1498, 532] width 12 height 9
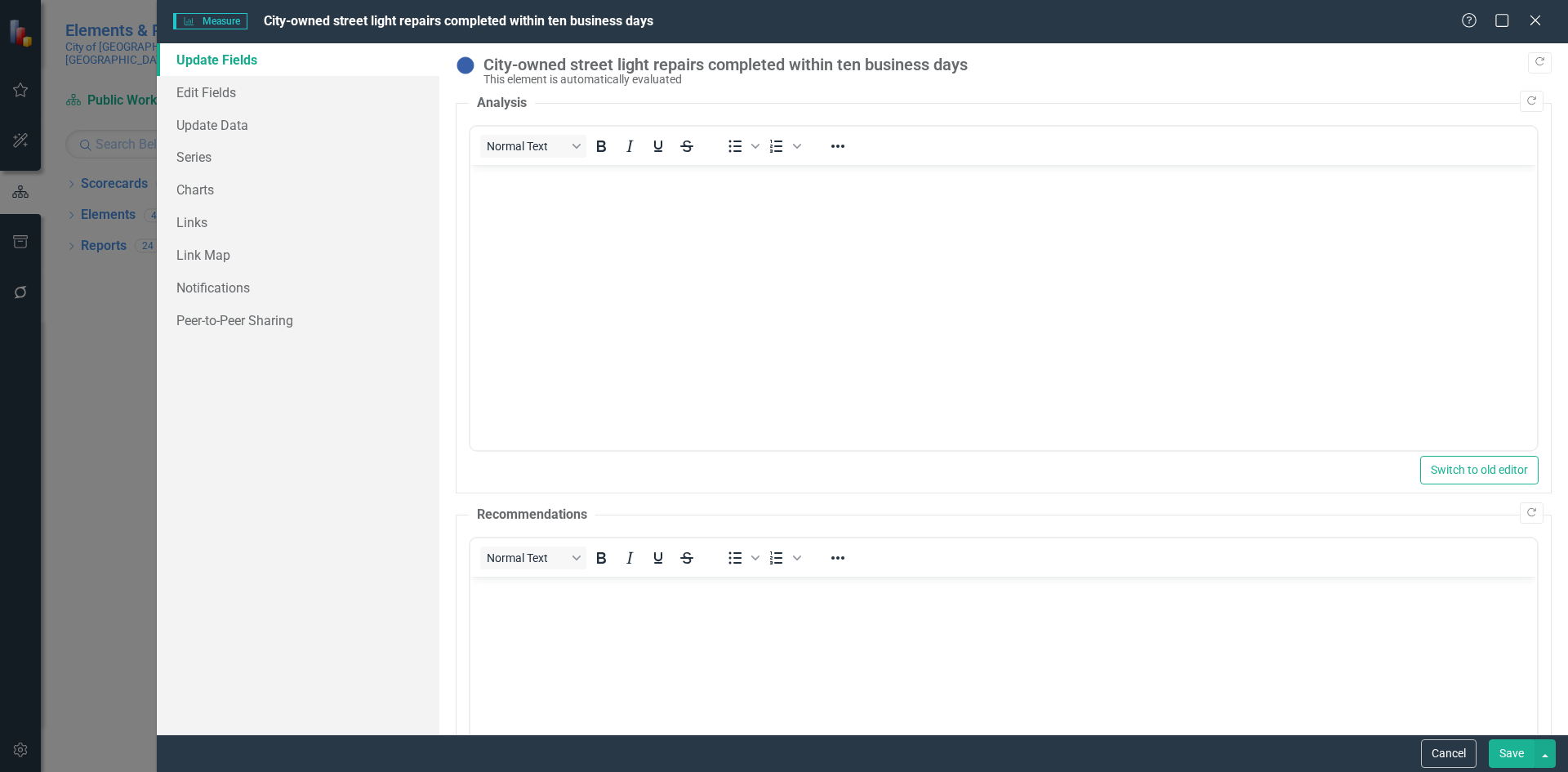
scroll to position [0, 0]
click at [242, 86] on link "Edit Fields" at bounding box center [298, 92] width 282 height 33
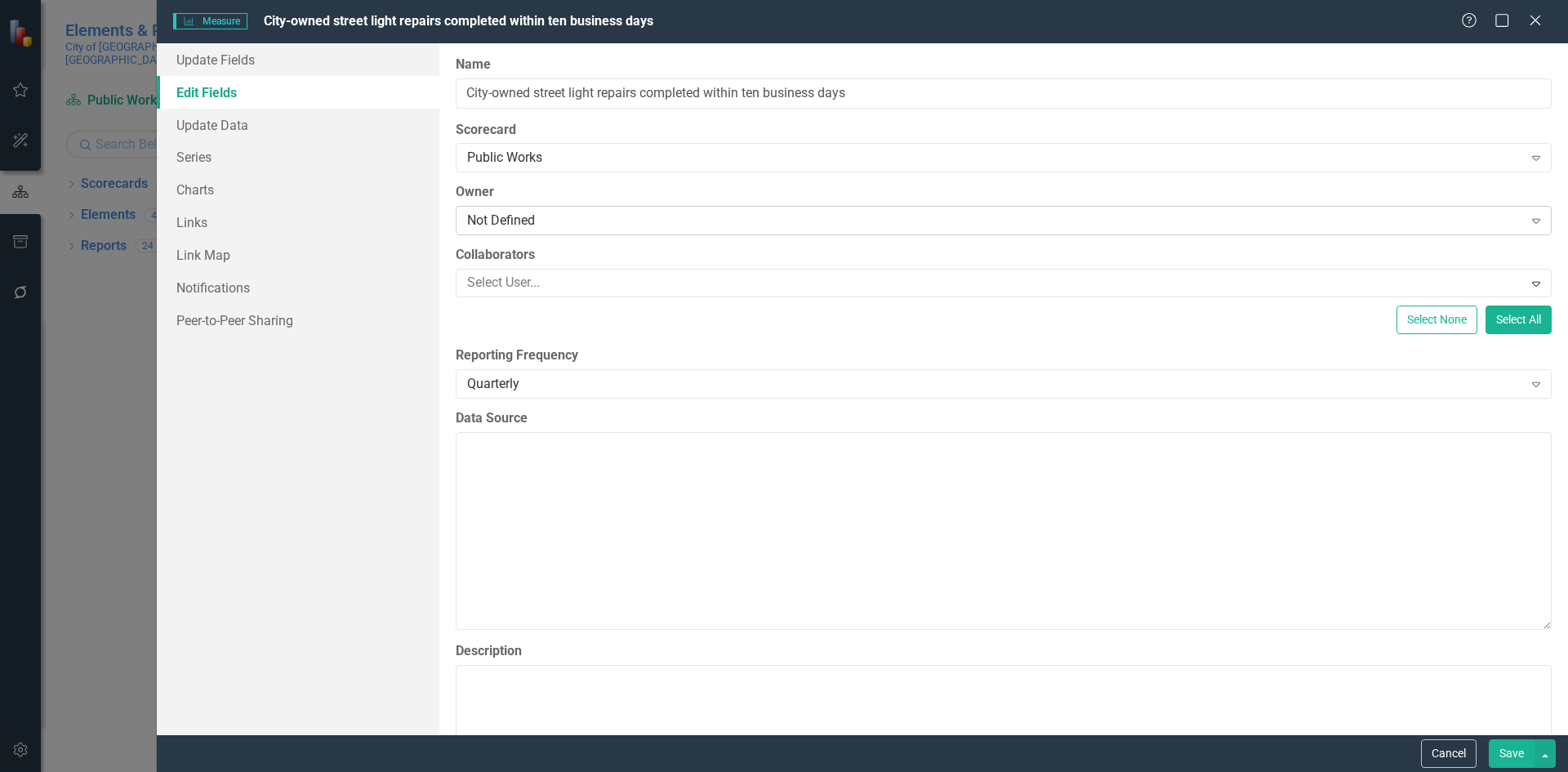
click at [525, 219] on div "Not Defined" at bounding box center [995, 221] width 1056 height 19
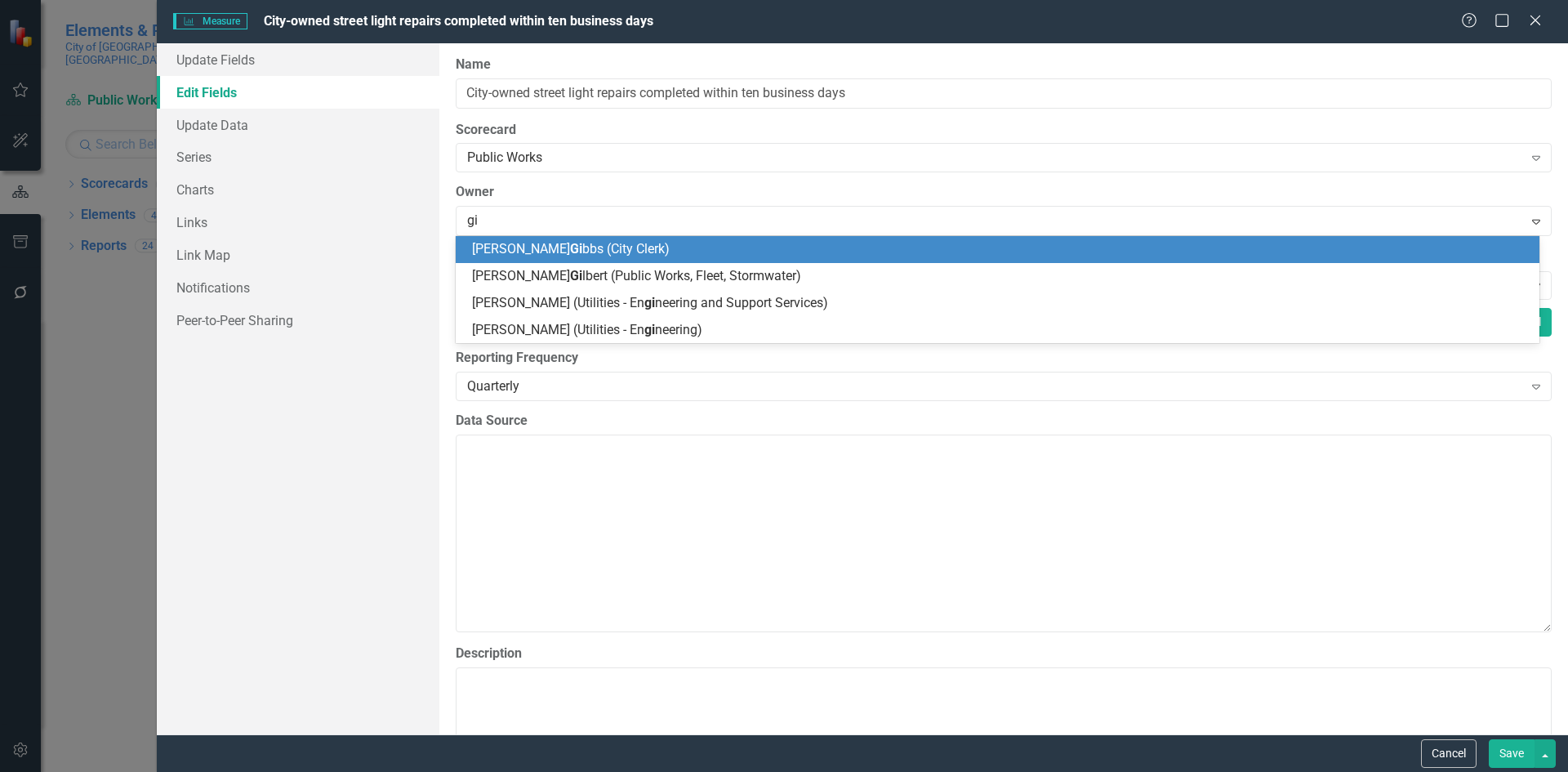
type input "gil"
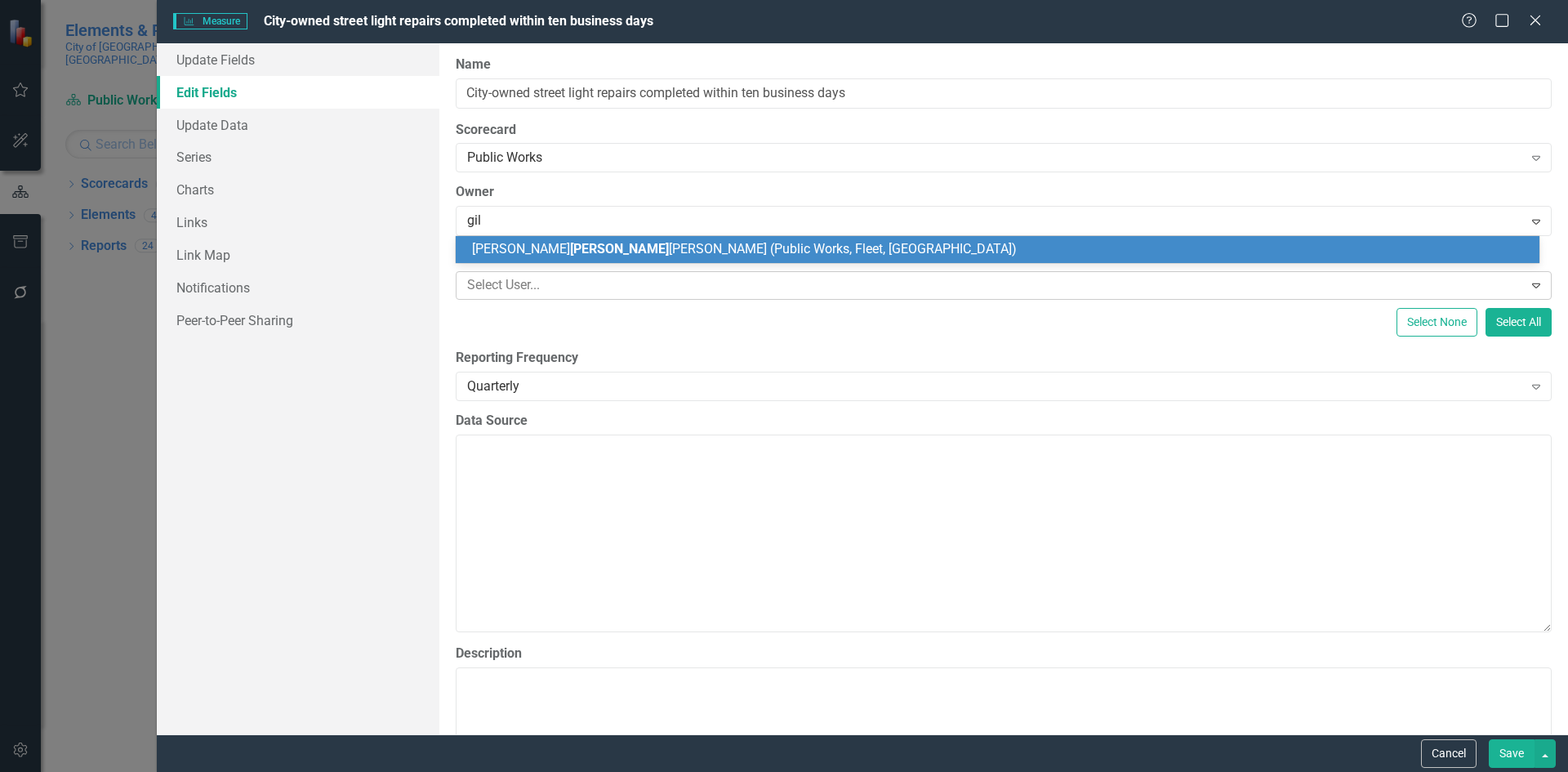
drag, startPoint x: 590, startPoint y: 257, endPoint x: 635, endPoint y: 269, distance: 46.6
click at [594, 258] on div "[PERSON_NAME] [PERSON_NAME] (Public Works, Fleet, [GEOGRAPHIC_DATA])" at bounding box center [1001, 250] width 1058 height 19
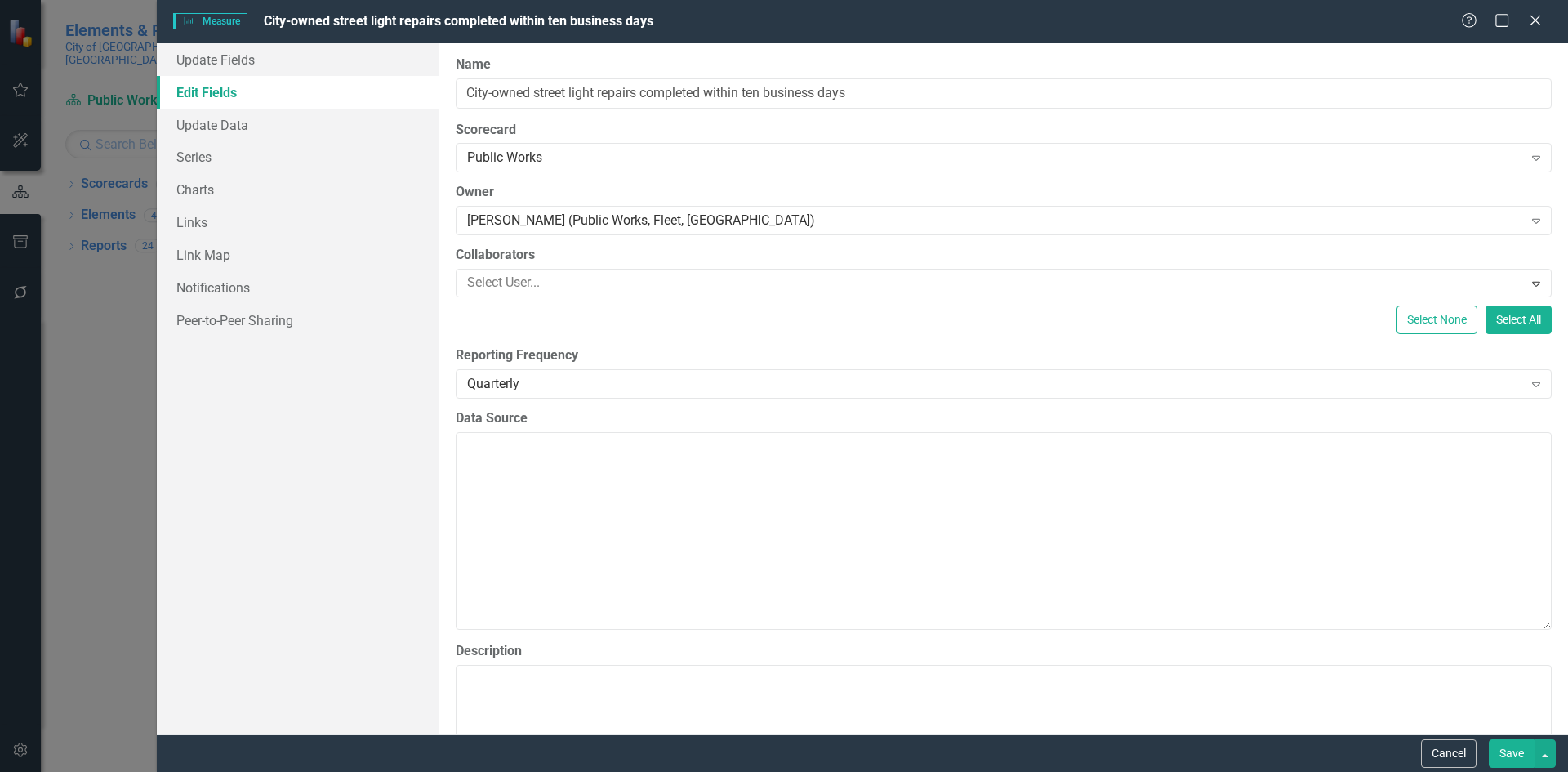
click at [1506, 755] on button "Save" at bounding box center [1511, 752] width 45 height 28
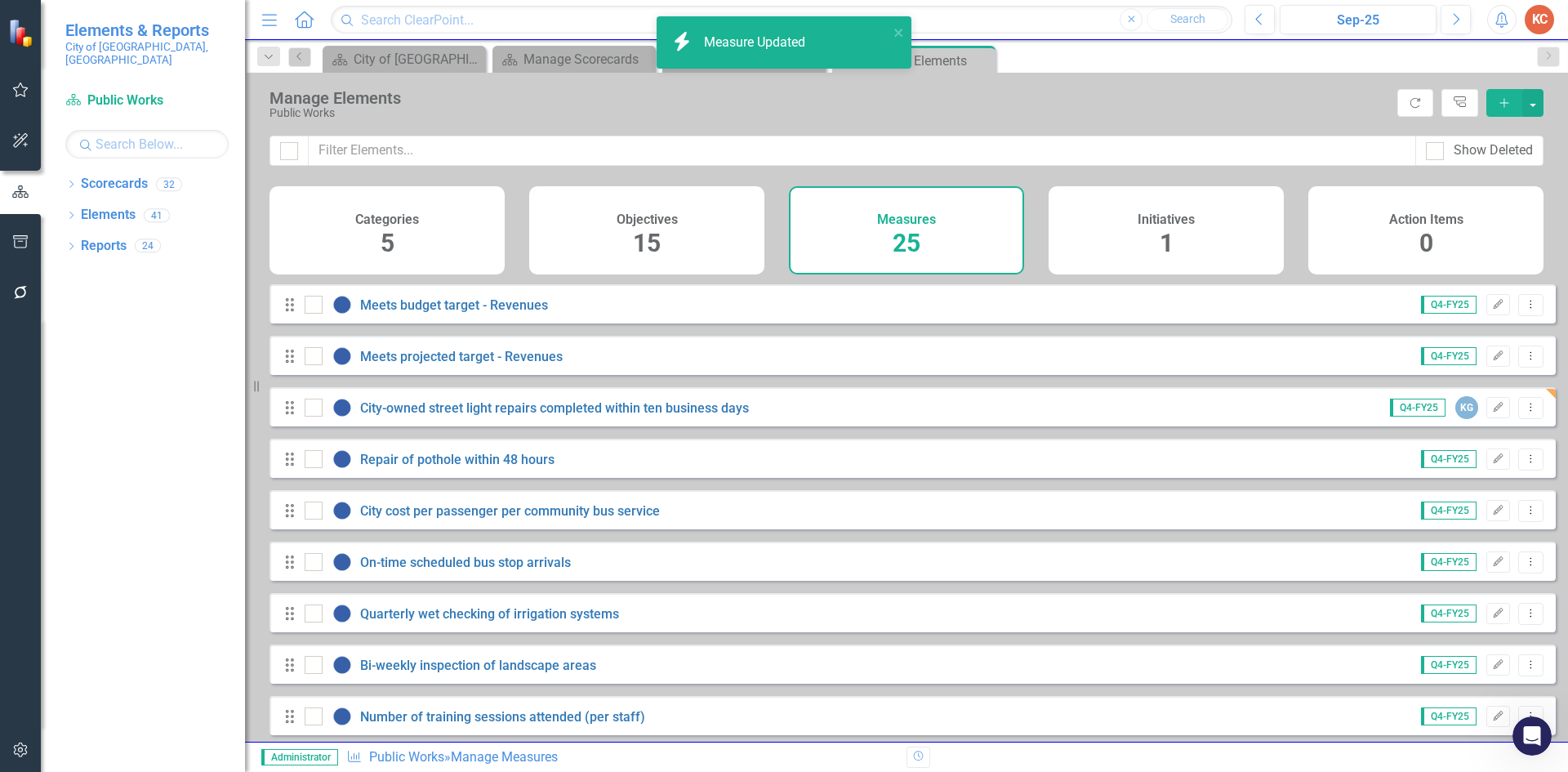
scroll to position [653, 0]
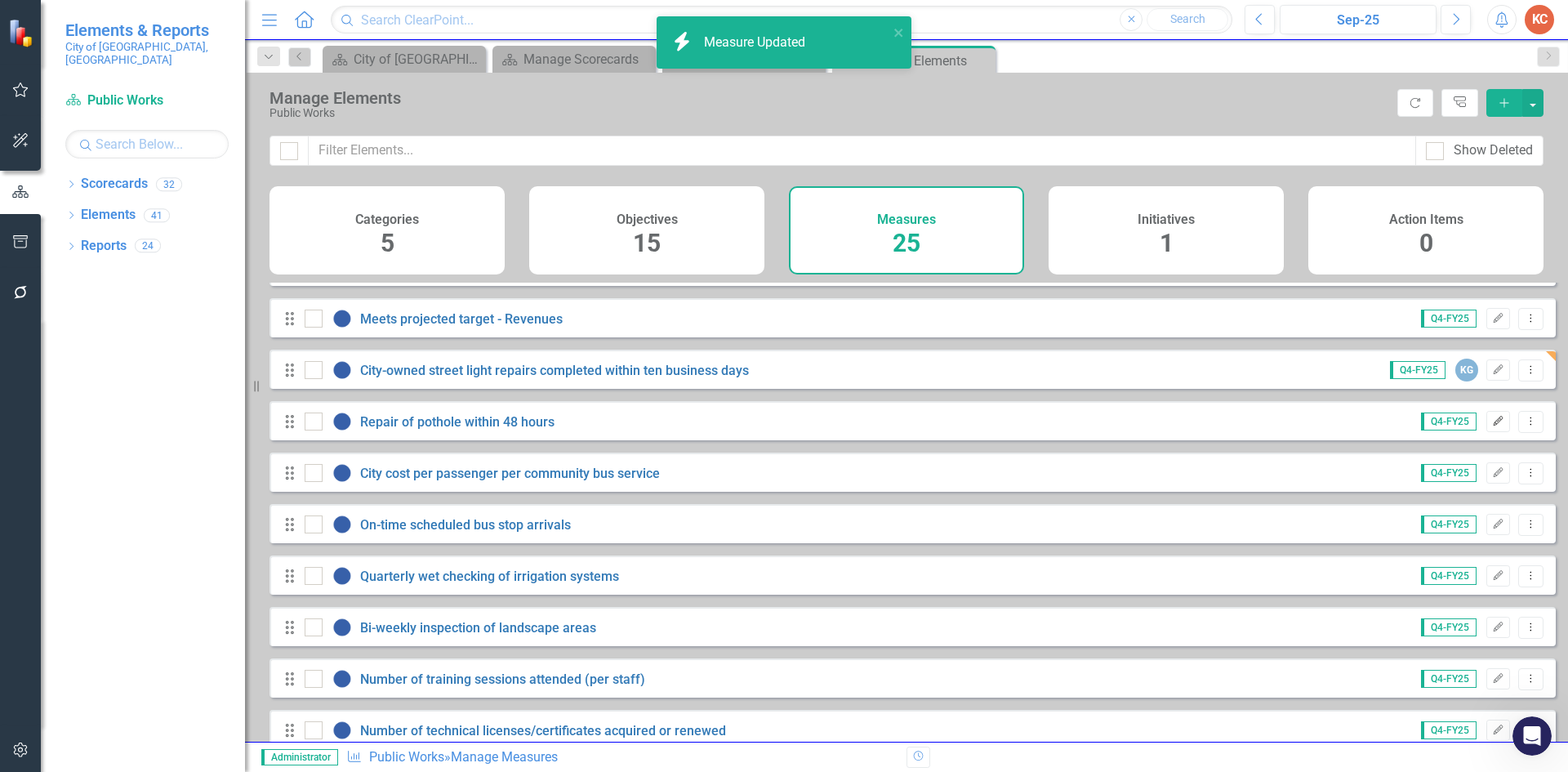
click at [1492, 426] on icon "Edit" at bounding box center [1498, 421] width 12 height 9
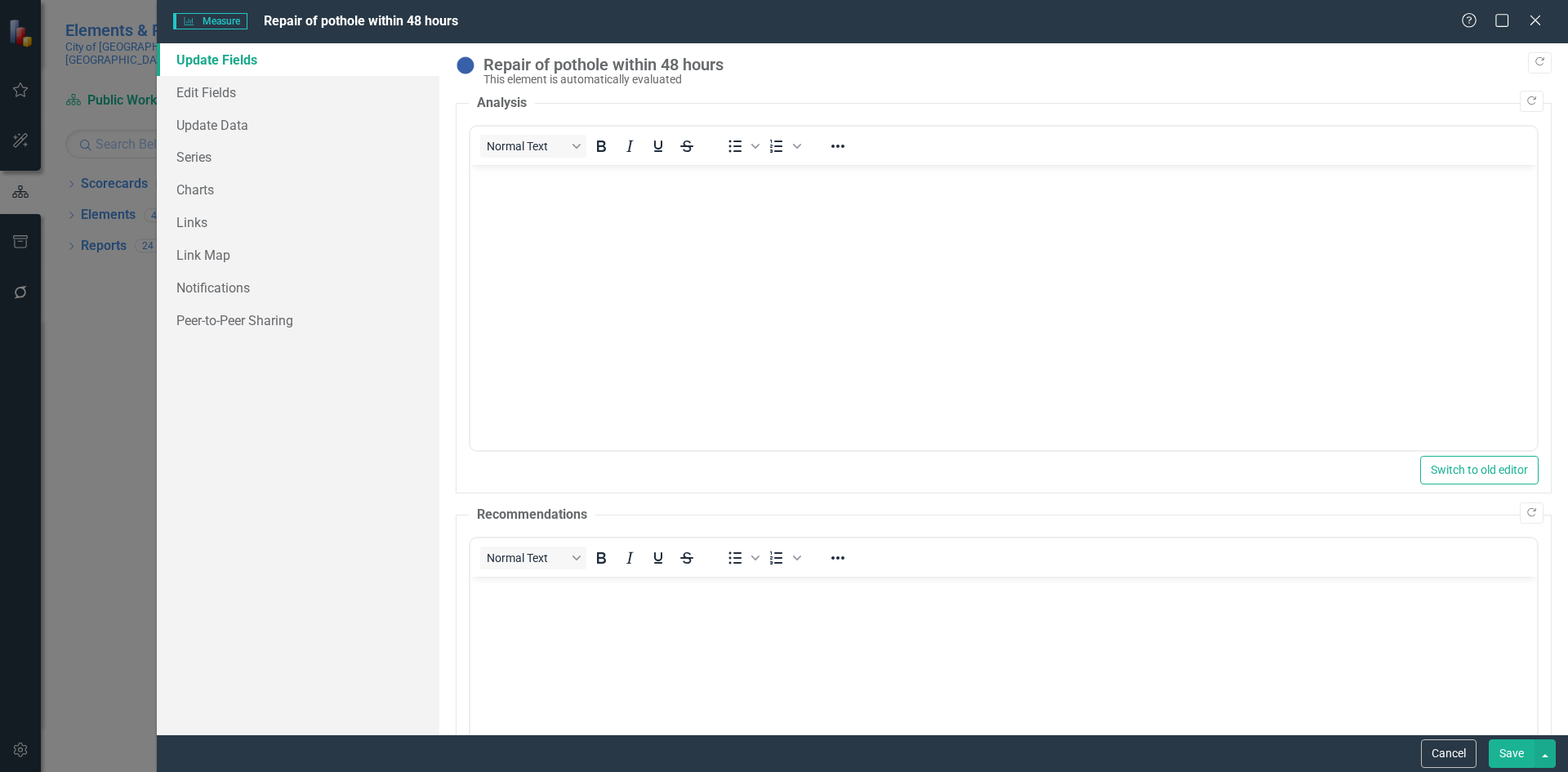
scroll to position [0, 0]
click at [225, 92] on link "Edit Fields" at bounding box center [298, 92] width 282 height 33
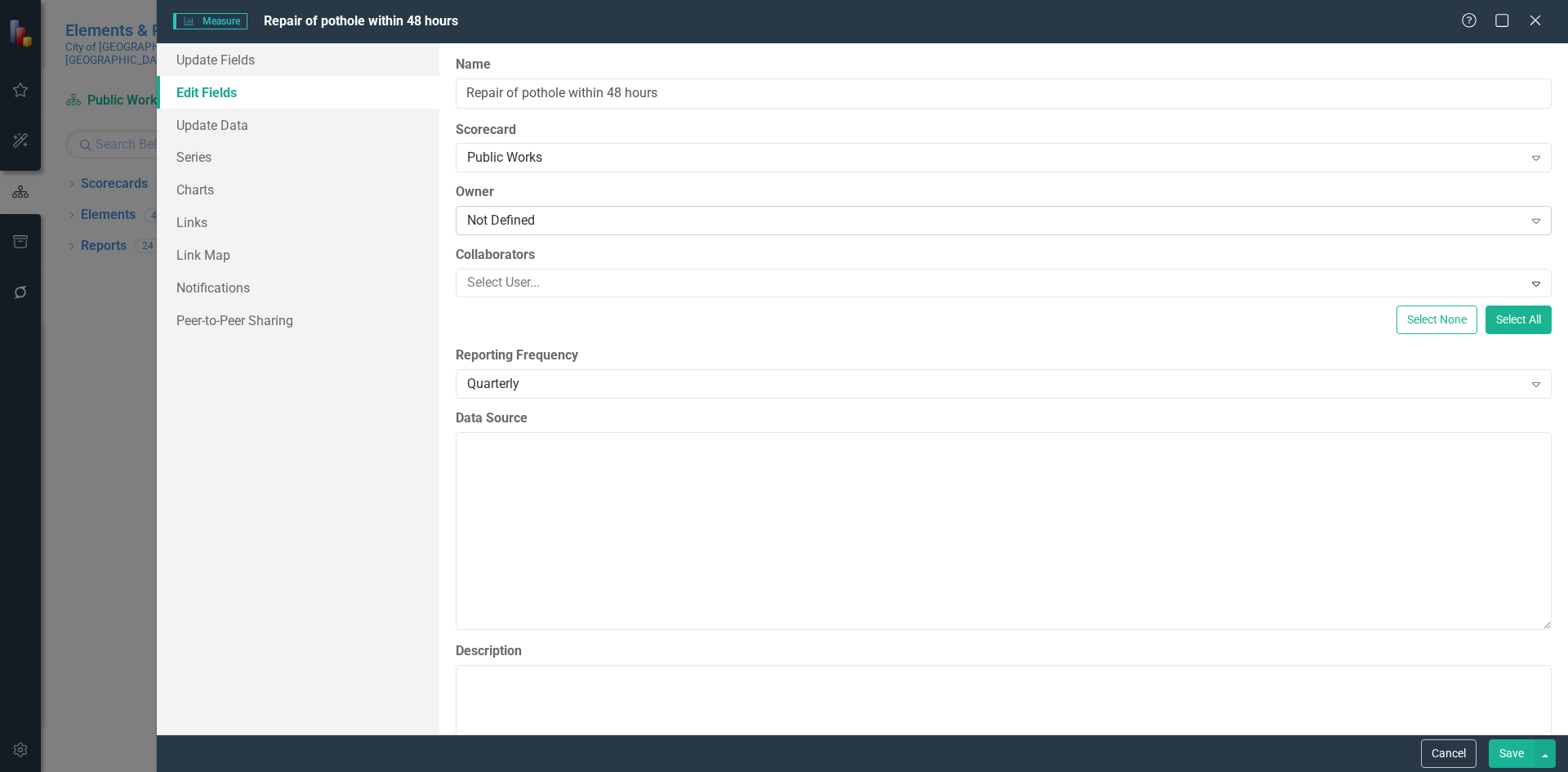
click at [648, 223] on div "Not Defined" at bounding box center [995, 221] width 1056 height 19
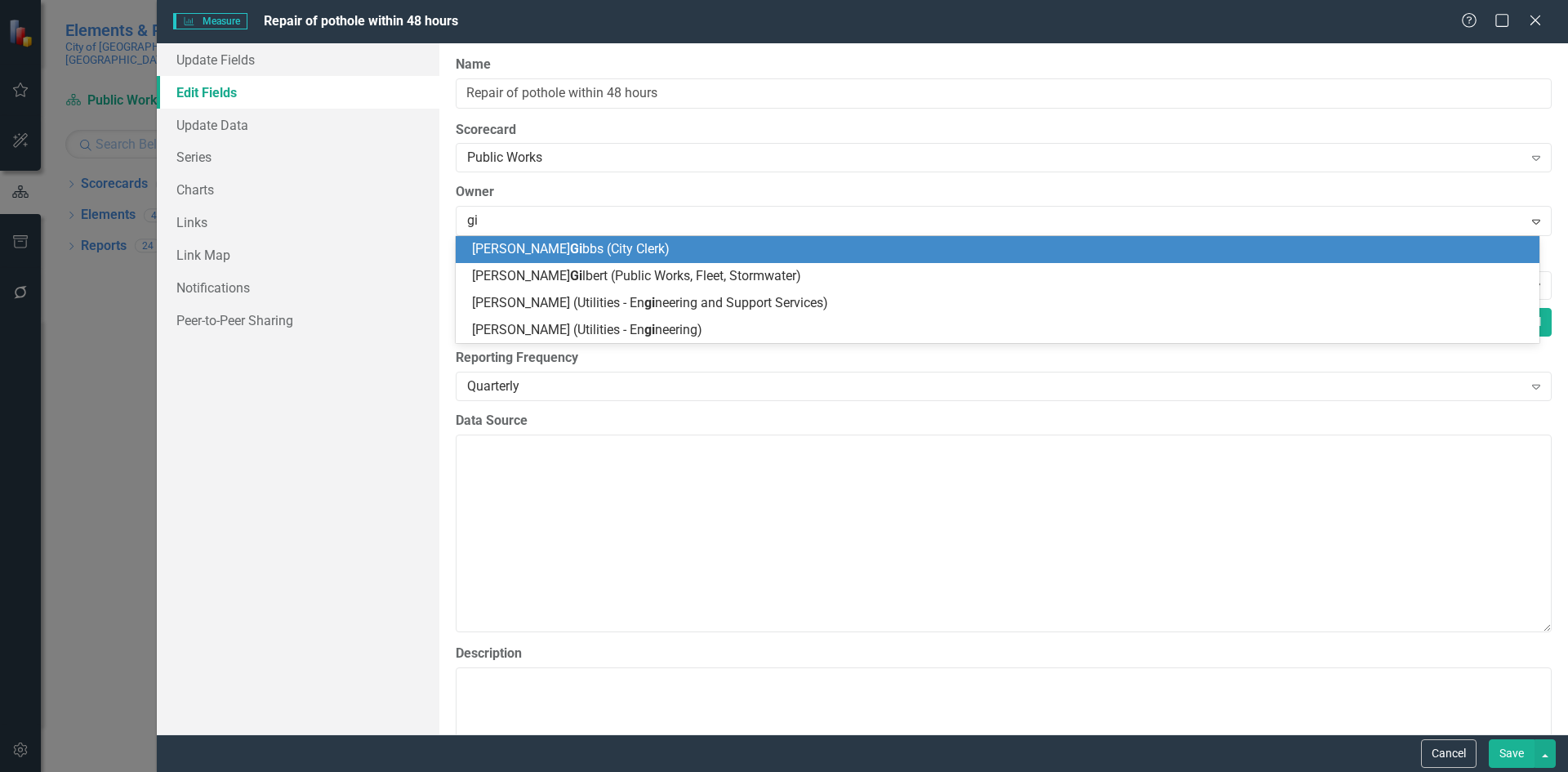
type input "gil"
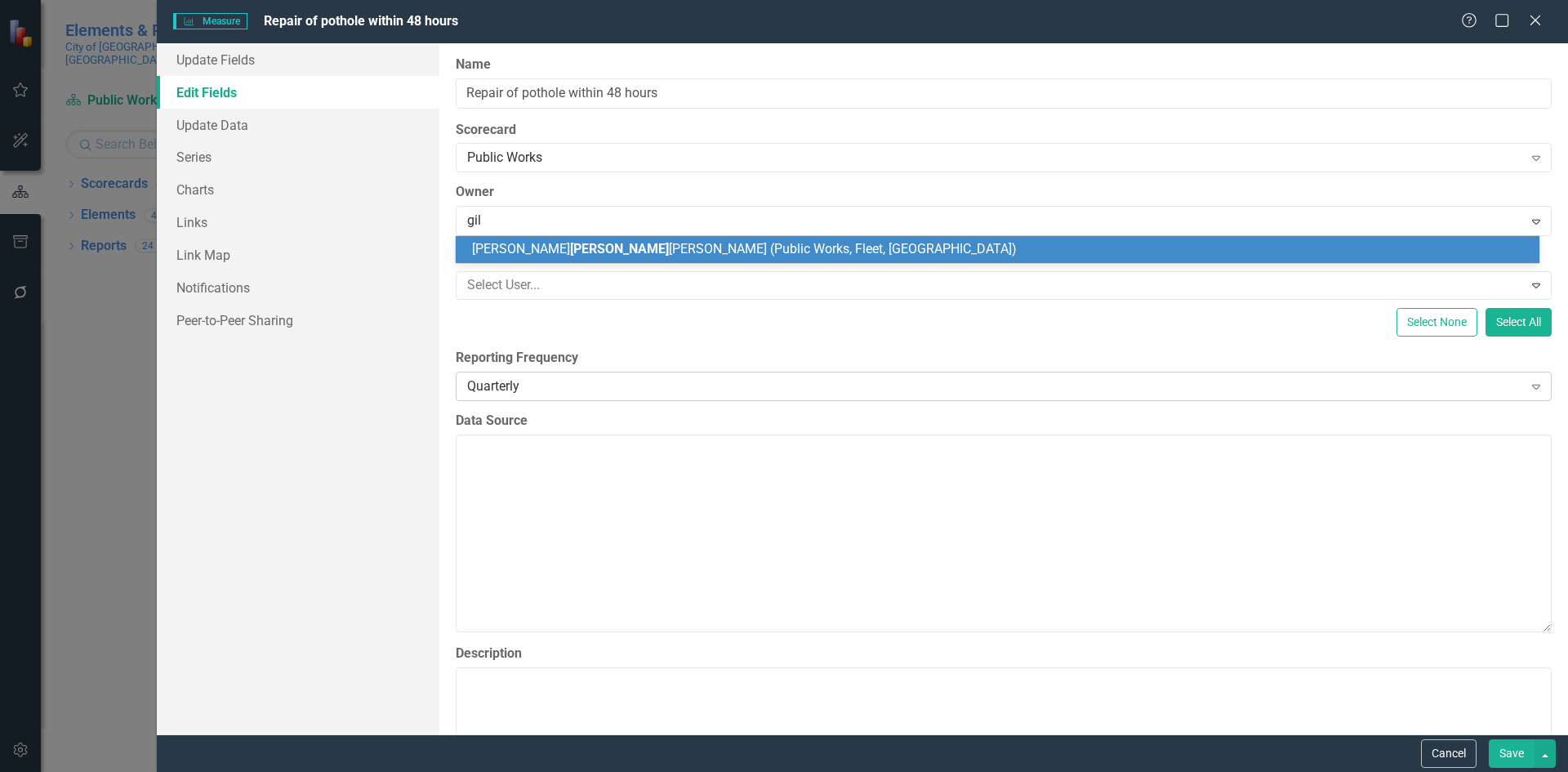
drag, startPoint x: 686, startPoint y: 250, endPoint x: 1095, endPoint y: 387, distance: 431.3
click at [686, 249] on span "[PERSON_NAME] [PERSON_NAME] (Public Works, Fleet, [GEOGRAPHIC_DATA])" at bounding box center [744, 248] width 544 height 15
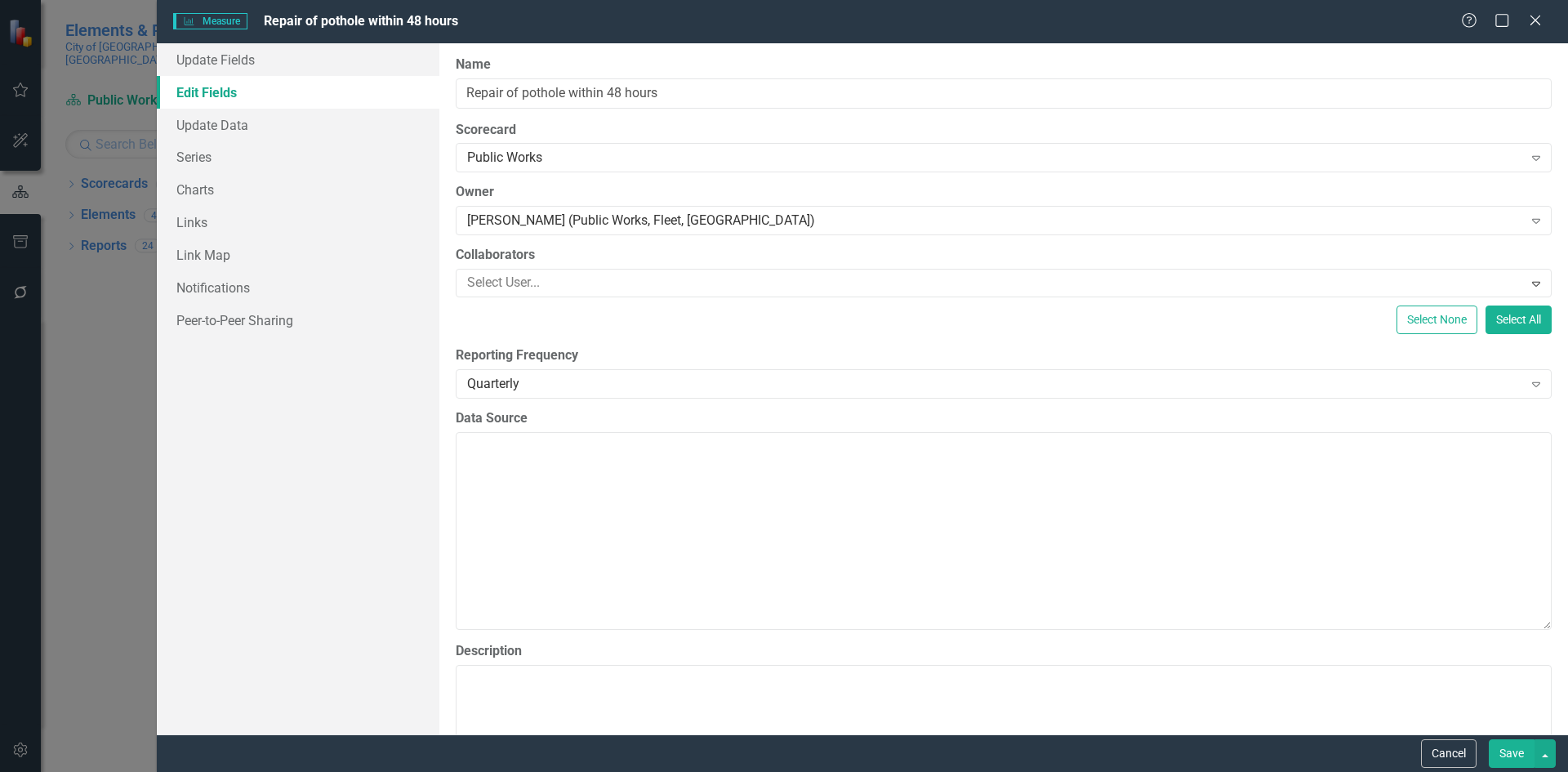
click at [1503, 746] on button "Save" at bounding box center [1511, 752] width 45 height 28
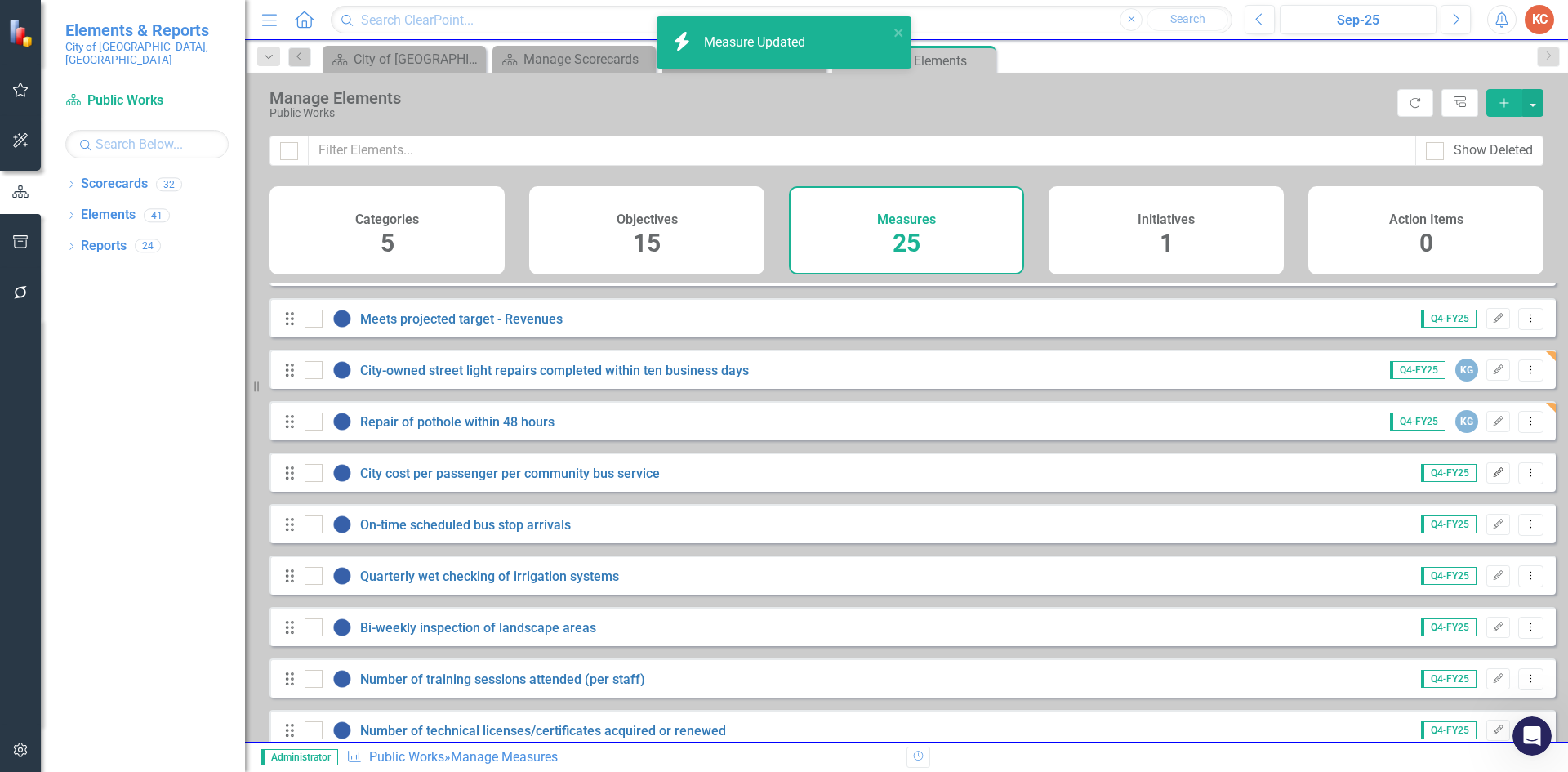
click at [1492, 478] on icon "Edit" at bounding box center [1498, 472] width 12 height 9
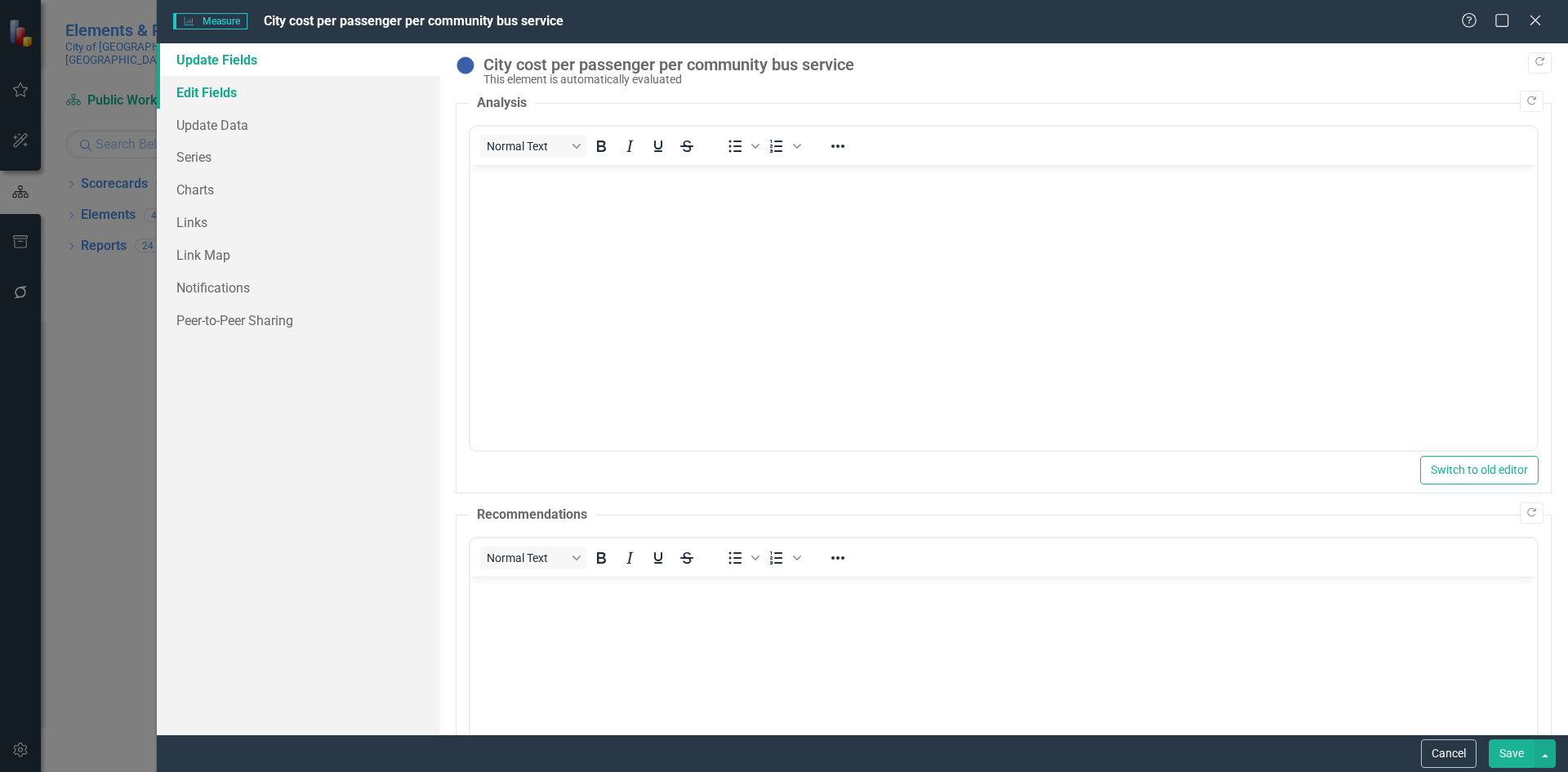
click at [209, 87] on link "Edit Fields" at bounding box center [298, 92] width 282 height 33
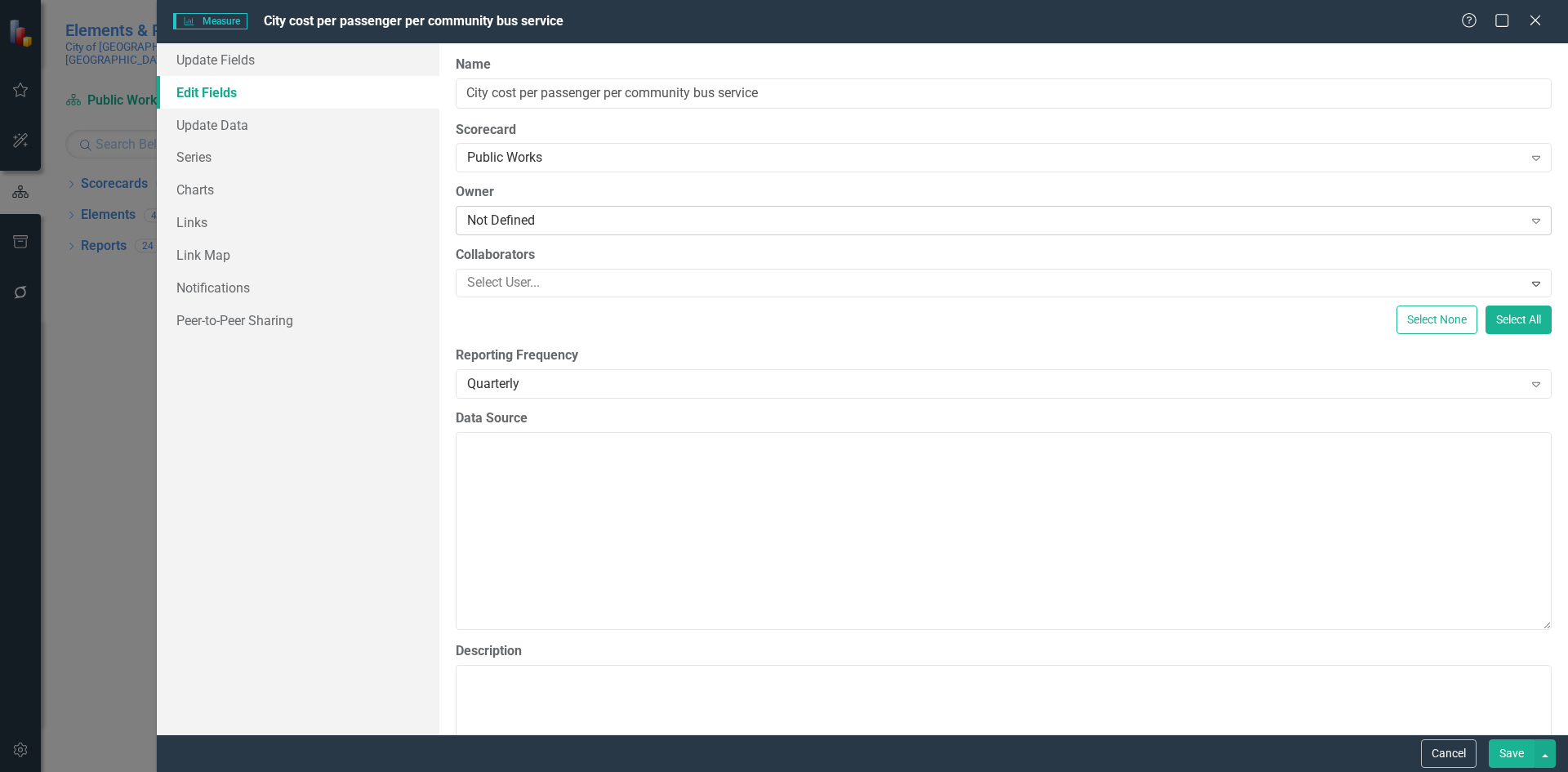
click at [634, 221] on div "Not Defined" at bounding box center [995, 221] width 1056 height 19
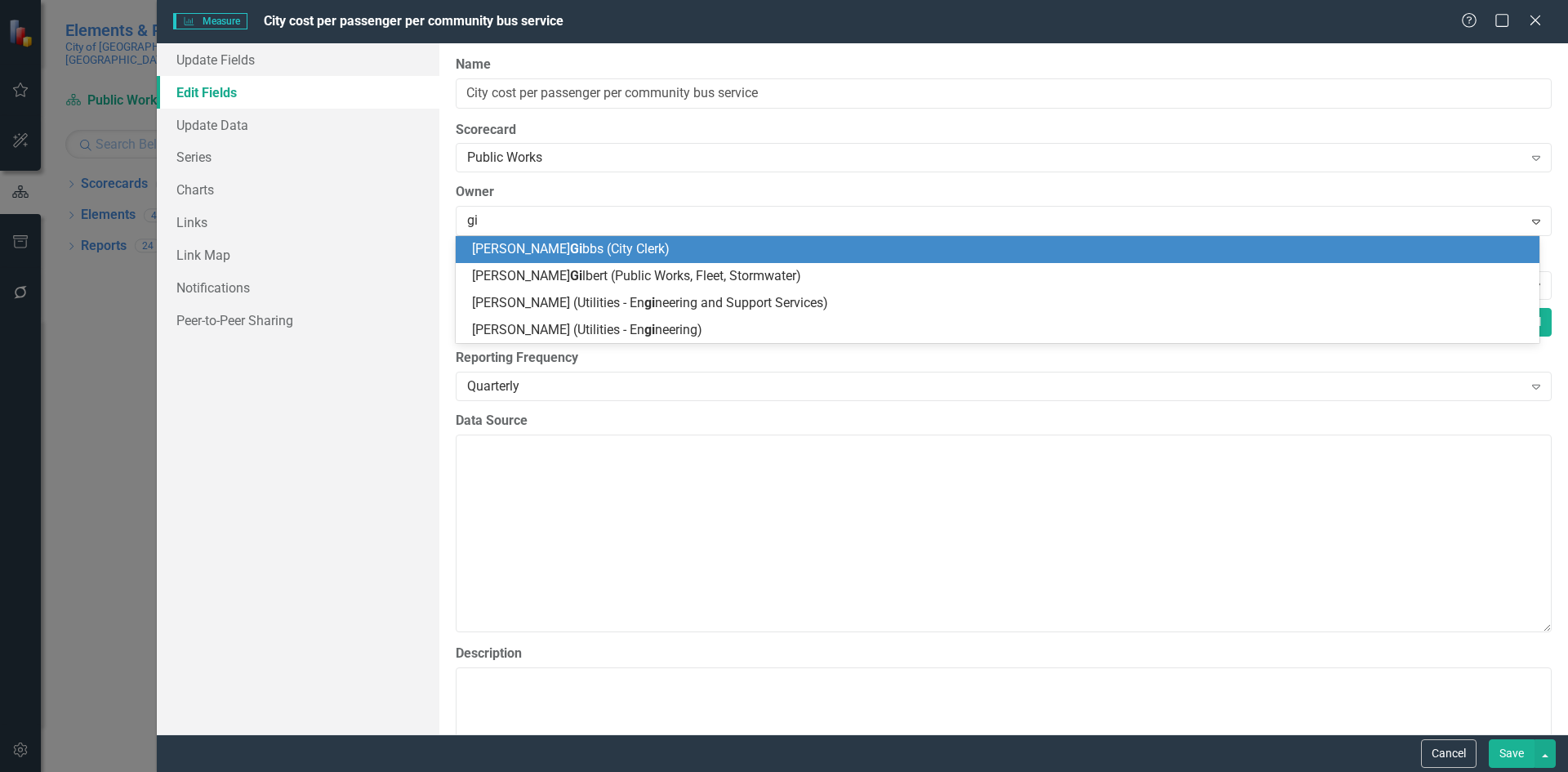
type input "gil"
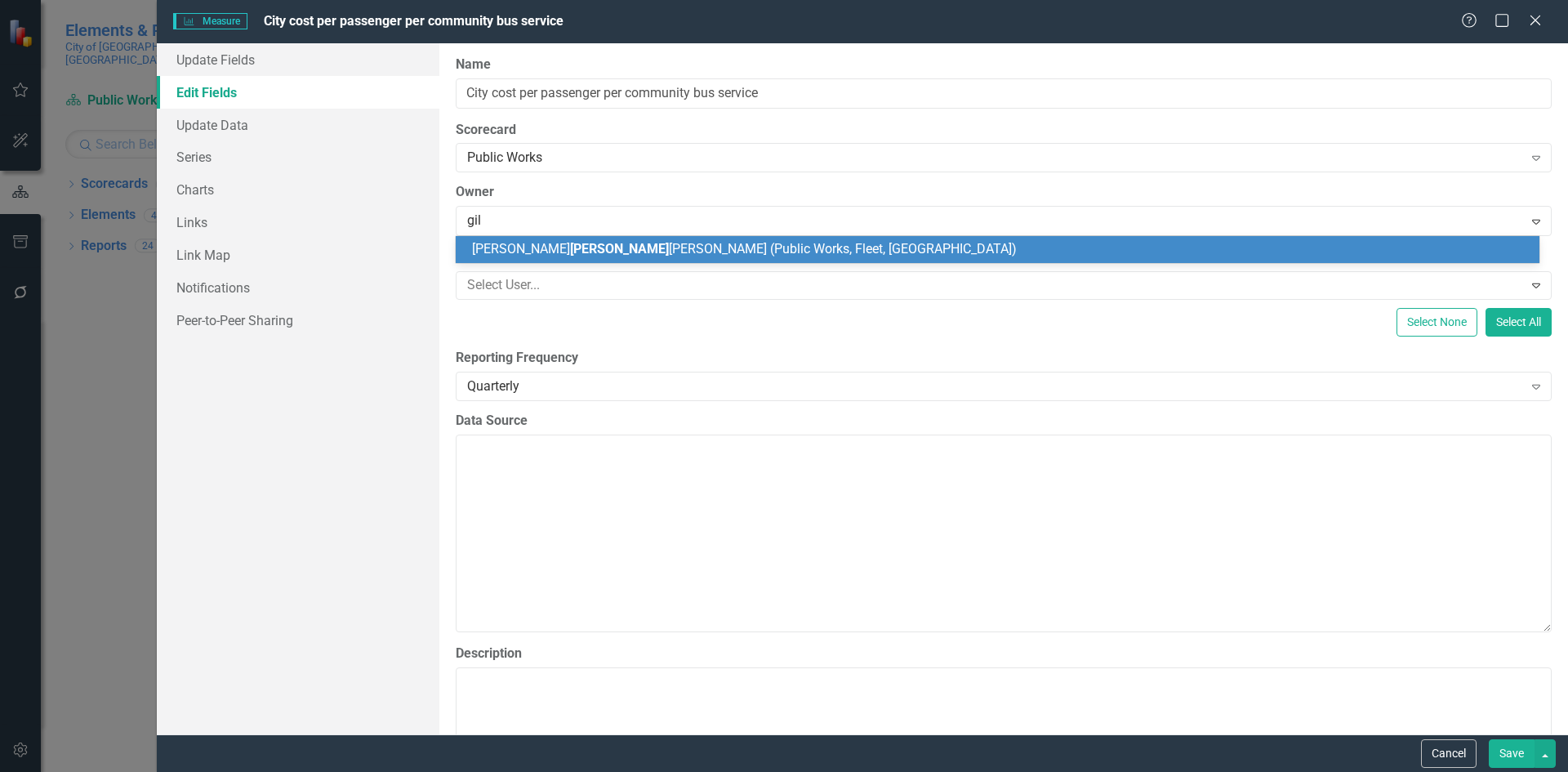
click at [759, 252] on div "[PERSON_NAME] [PERSON_NAME] (Public Works, Fleet, [GEOGRAPHIC_DATA])" at bounding box center [1001, 250] width 1058 height 19
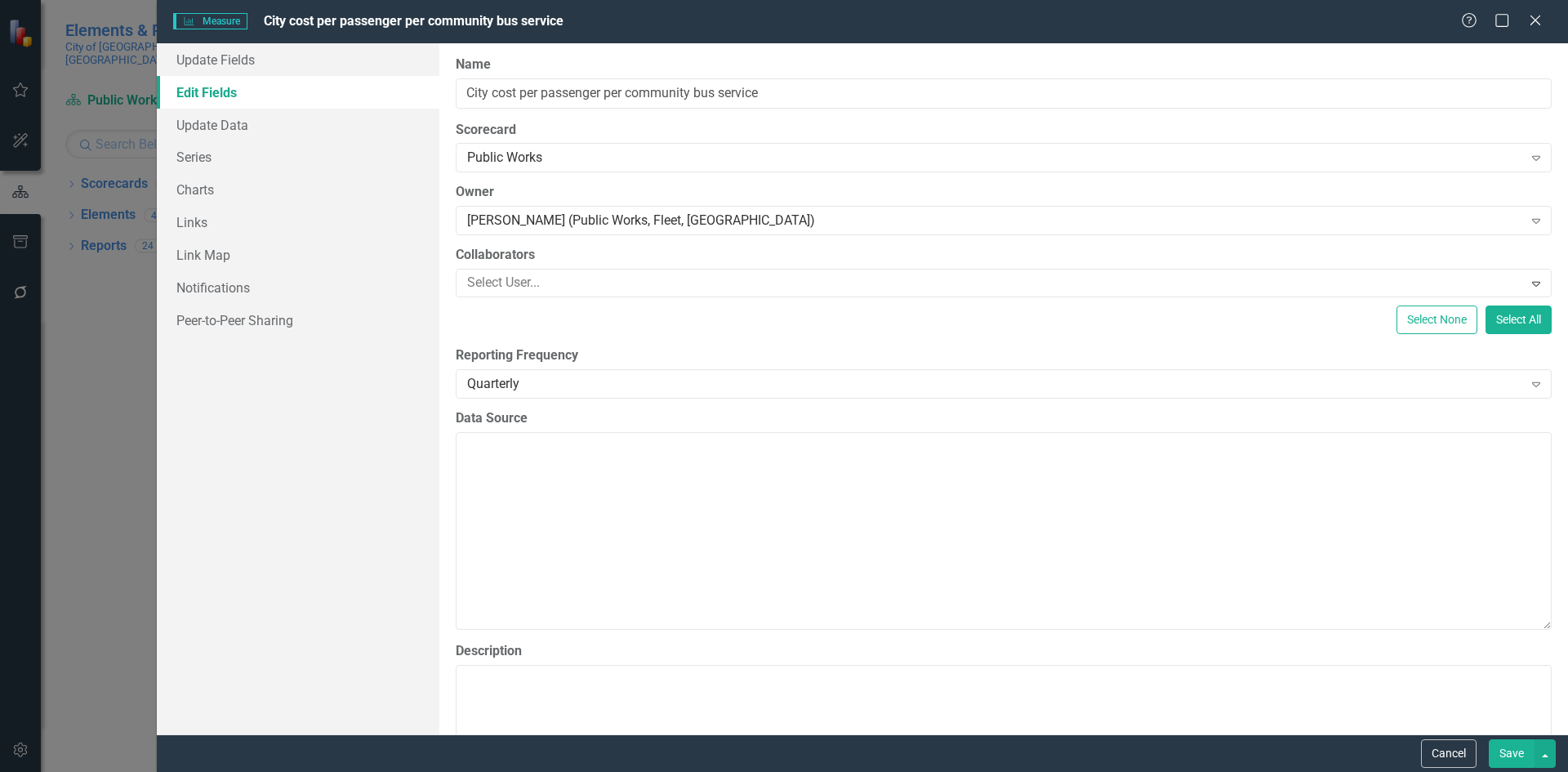
click at [1511, 748] on button "Save" at bounding box center [1511, 752] width 45 height 28
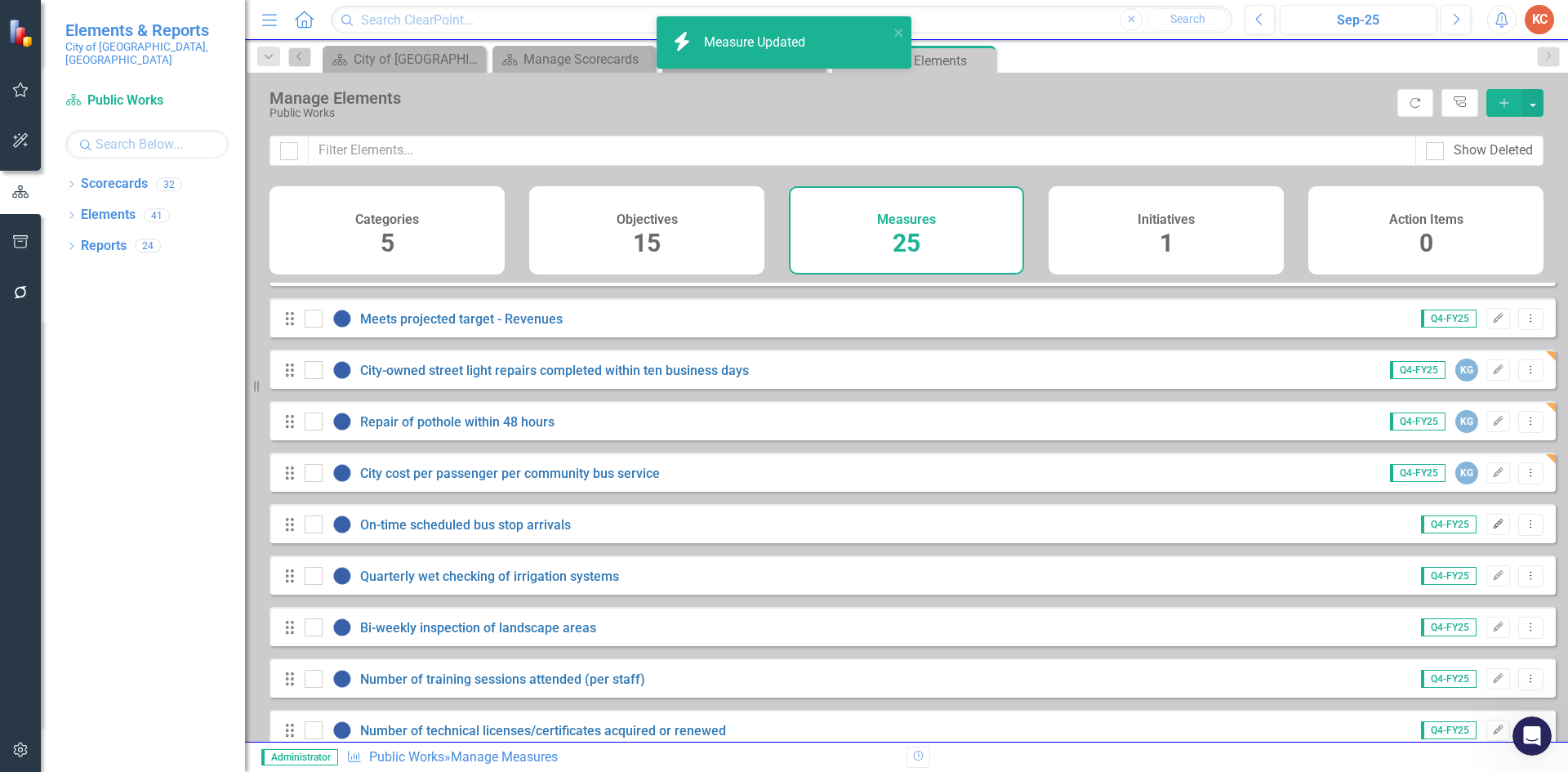
click at [1487, 535] on button "Edit" at bounding box center [1499, 524] width 24 height 21
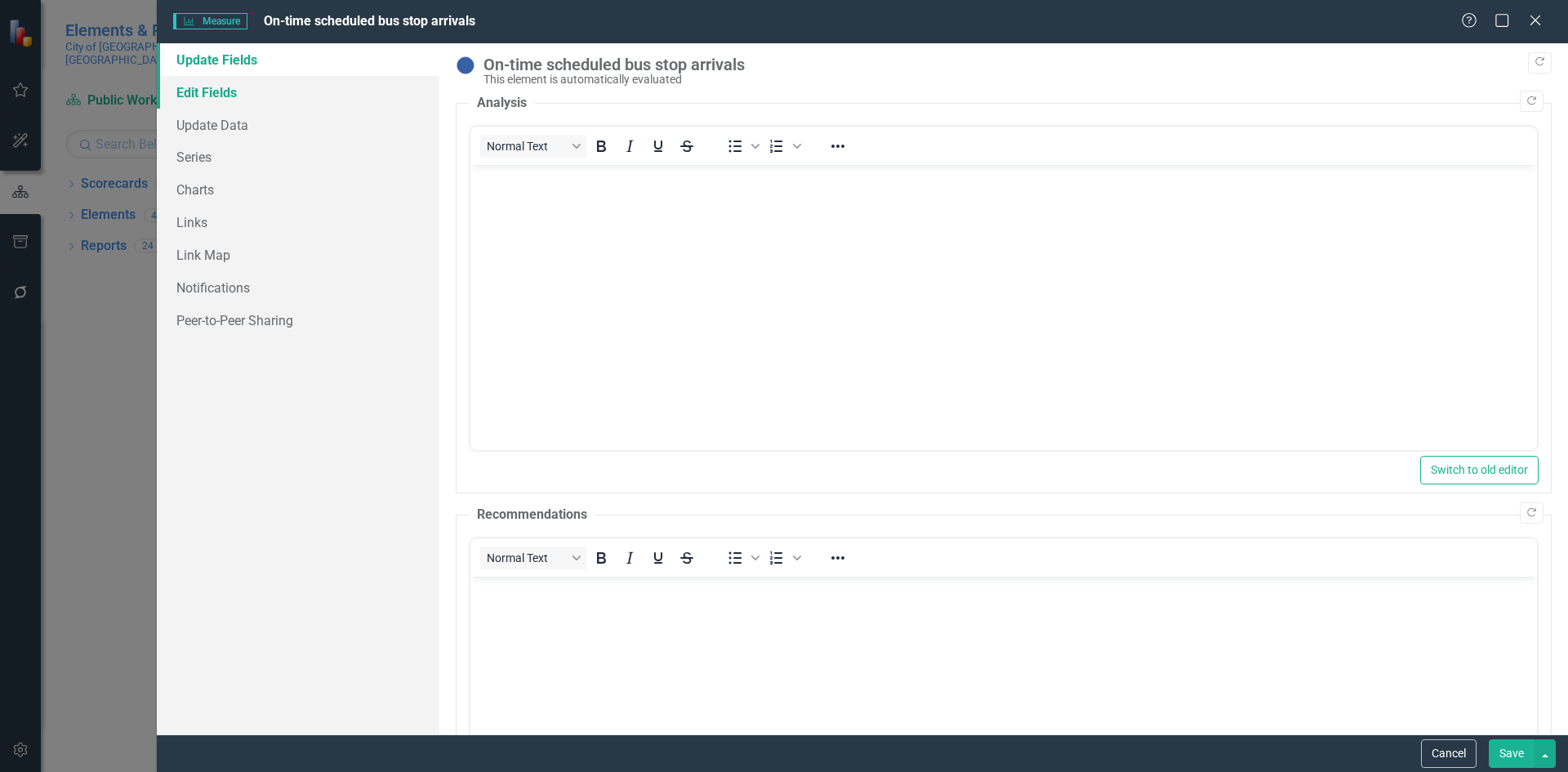
click at [241, 95] on link "Edit Fields" at bounding box center [298, 92] width 282 height 33
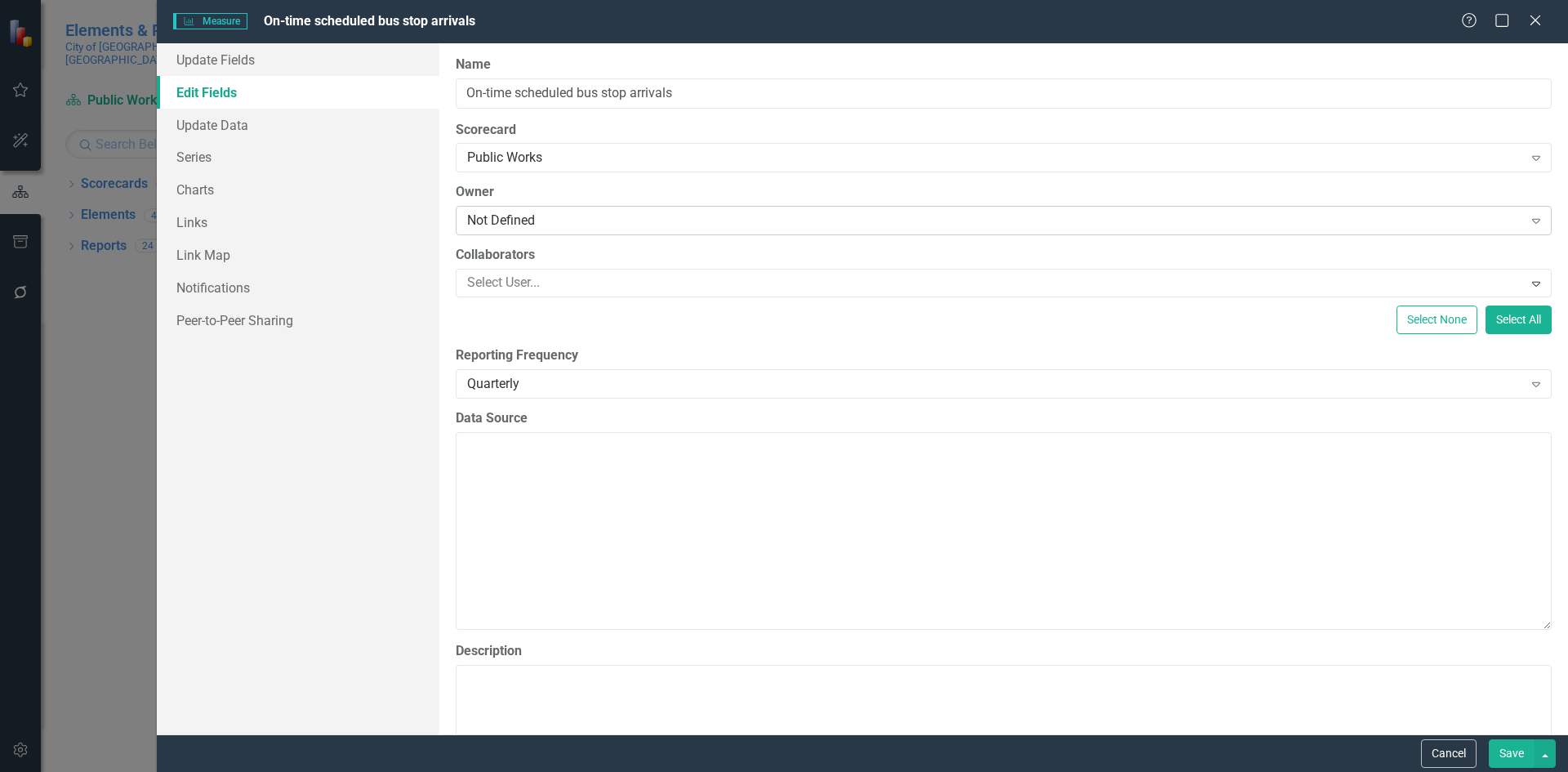
click at [526, 222] on div "Not Defined" at bounding box center [995, 221] width 1056 height 19
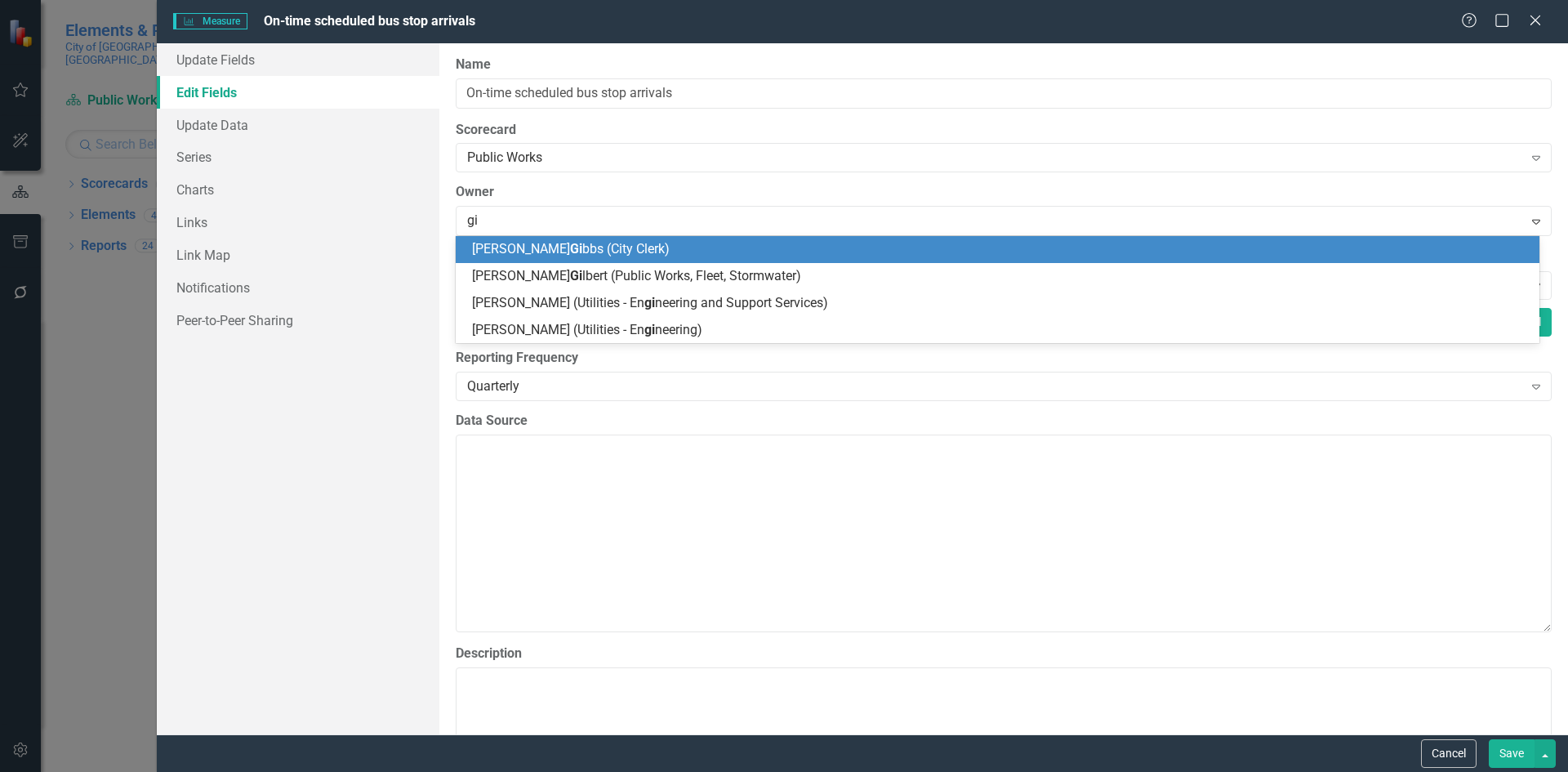
type input "gil"
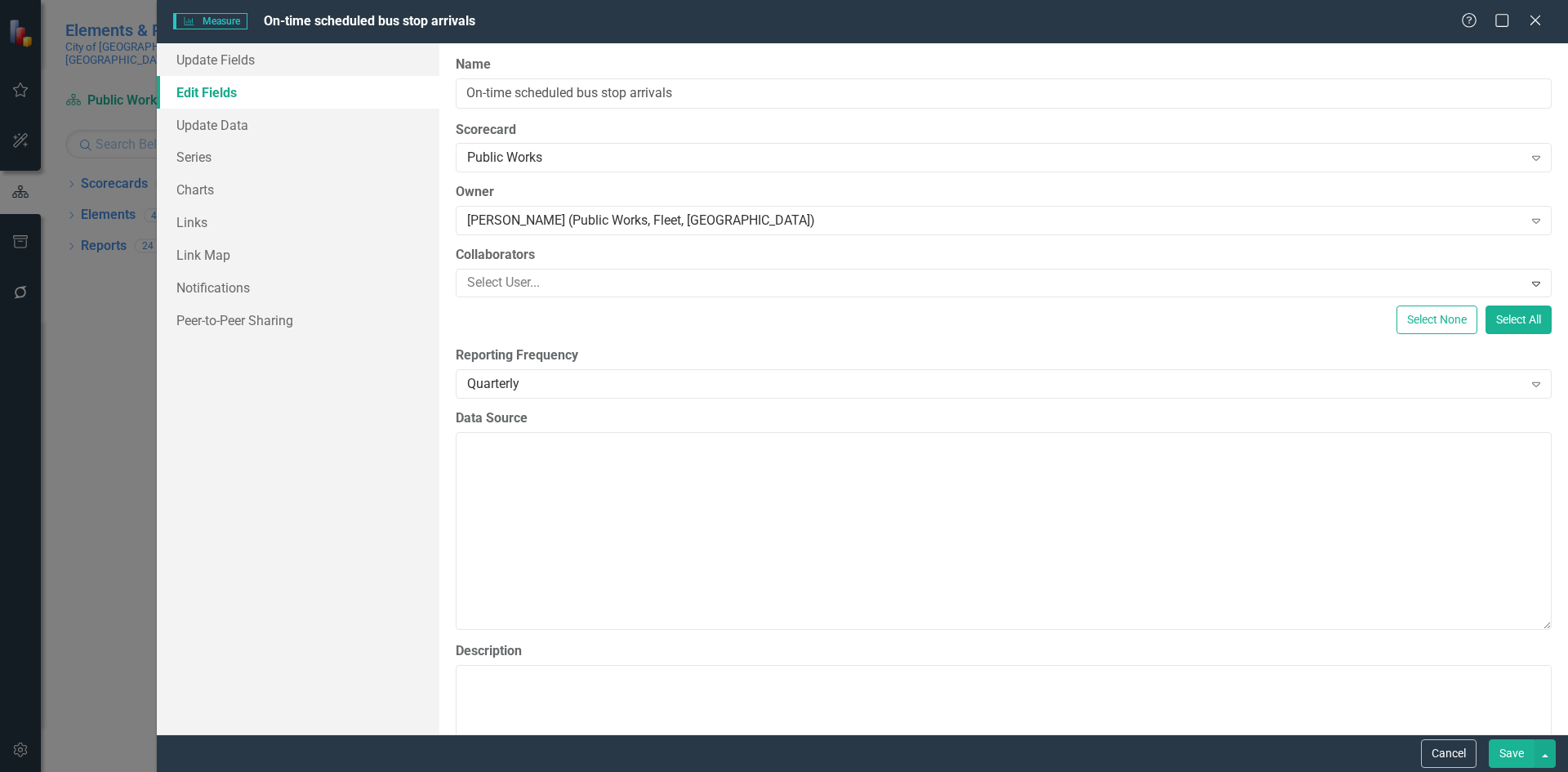
scroll to position [653, 0]
click at [1516, 755] on button "Save" at bounding box center [1511, 752] width 45 height 28
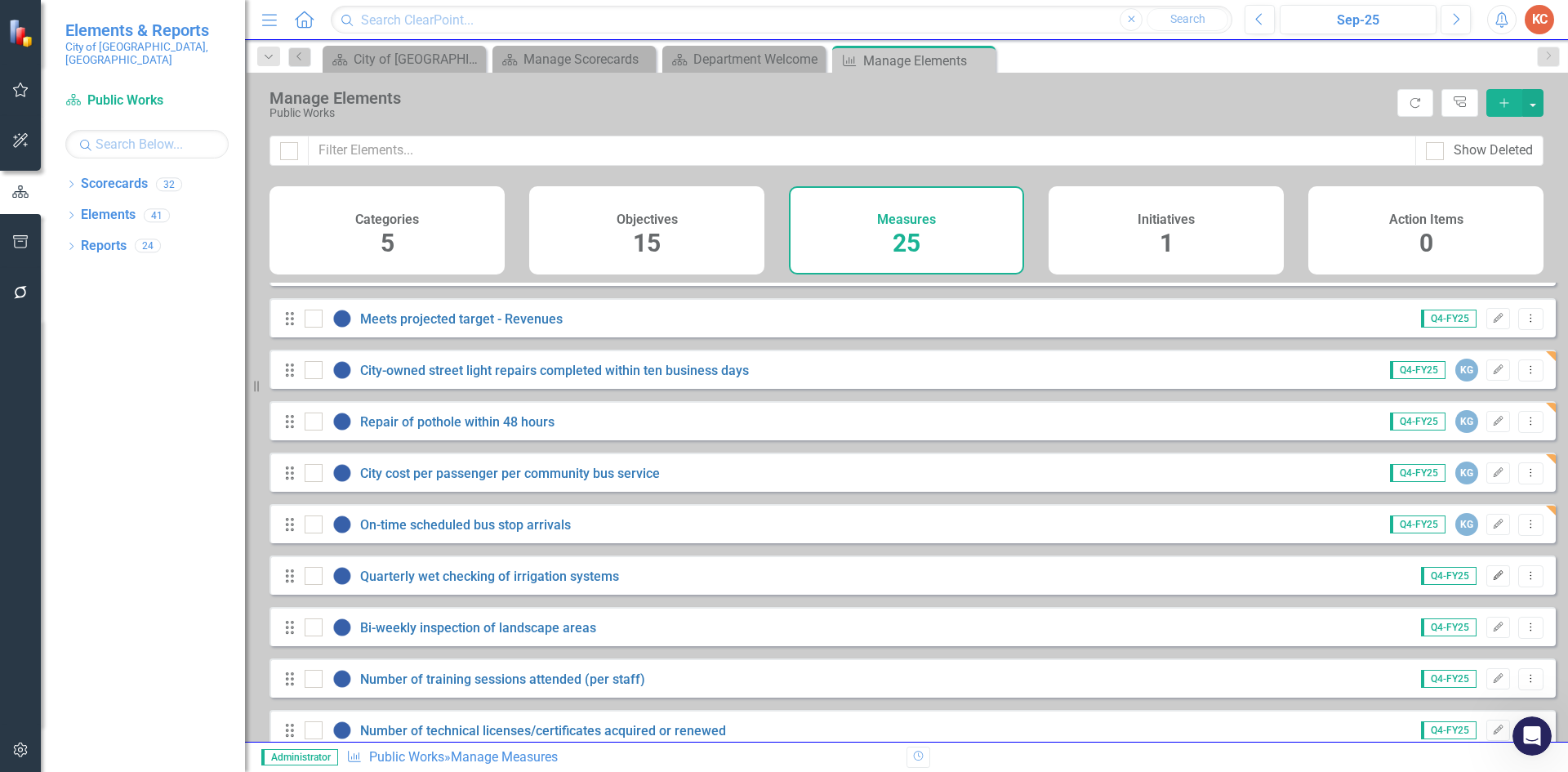
click at [1492, 580] on icon "Edit" at bounding box center [1498, 575] width 12 height 9
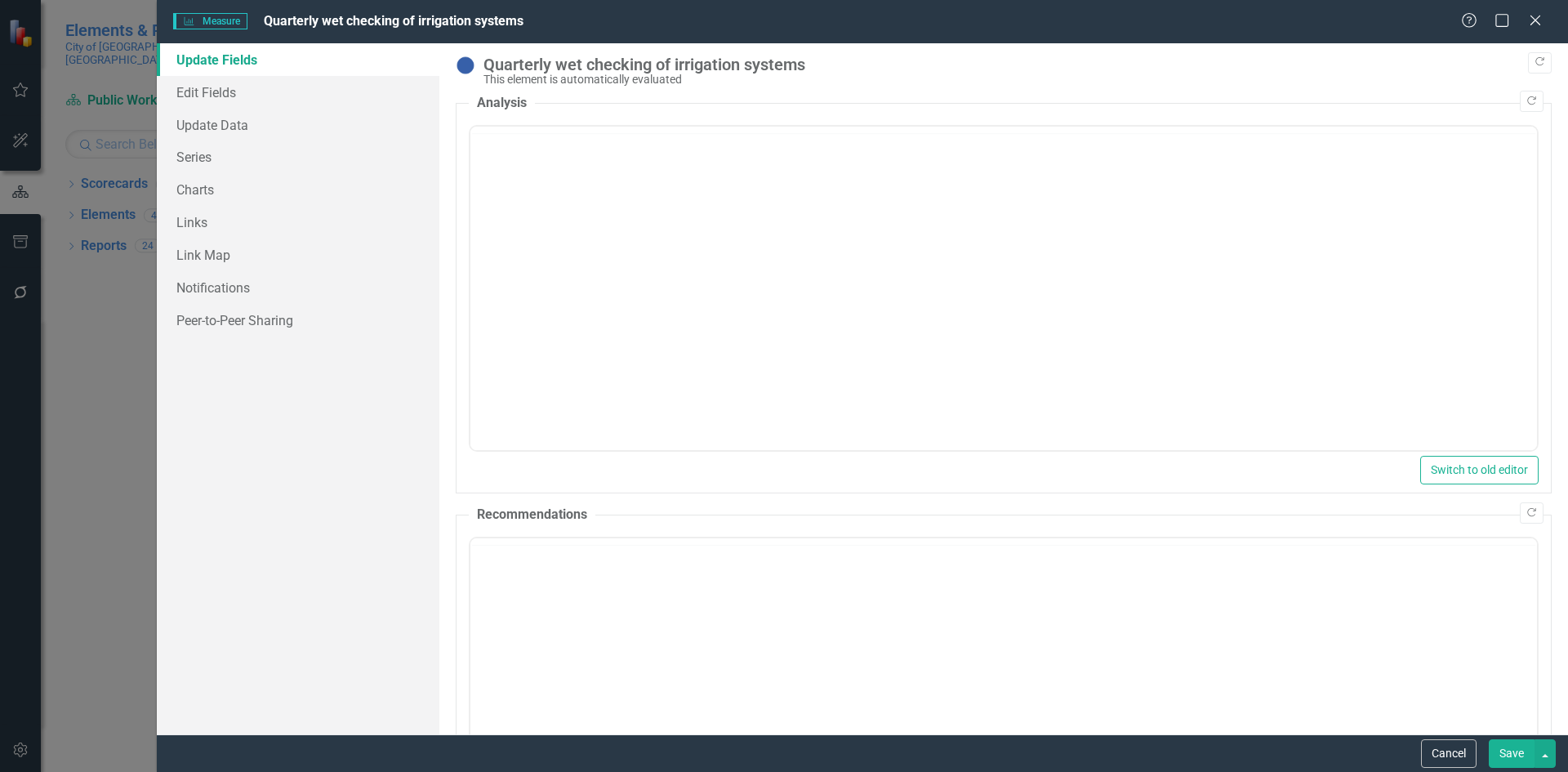
scroll to position [0, 0]
drag, startPoint x: 223, startPoint y: 94, endPoint x: 251, endPoint y: 85, distance: 29.4
click at [223, 94] on link "Edit Fields" at bounding box center [298, 92] width 282 height 33
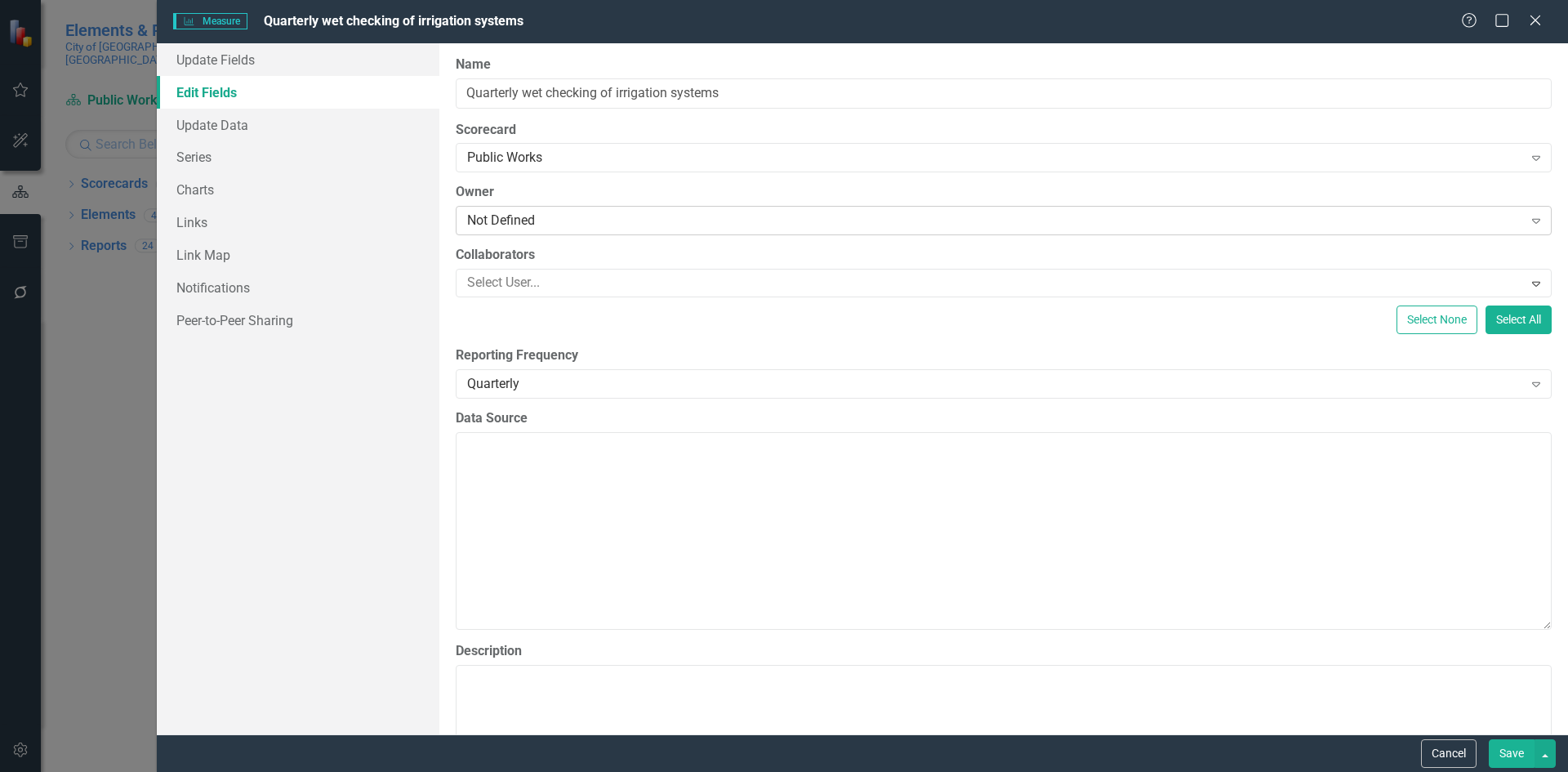
click at [531, 216] on div "Not Defined" at bounding box center [995, 221] width 1056 height 19
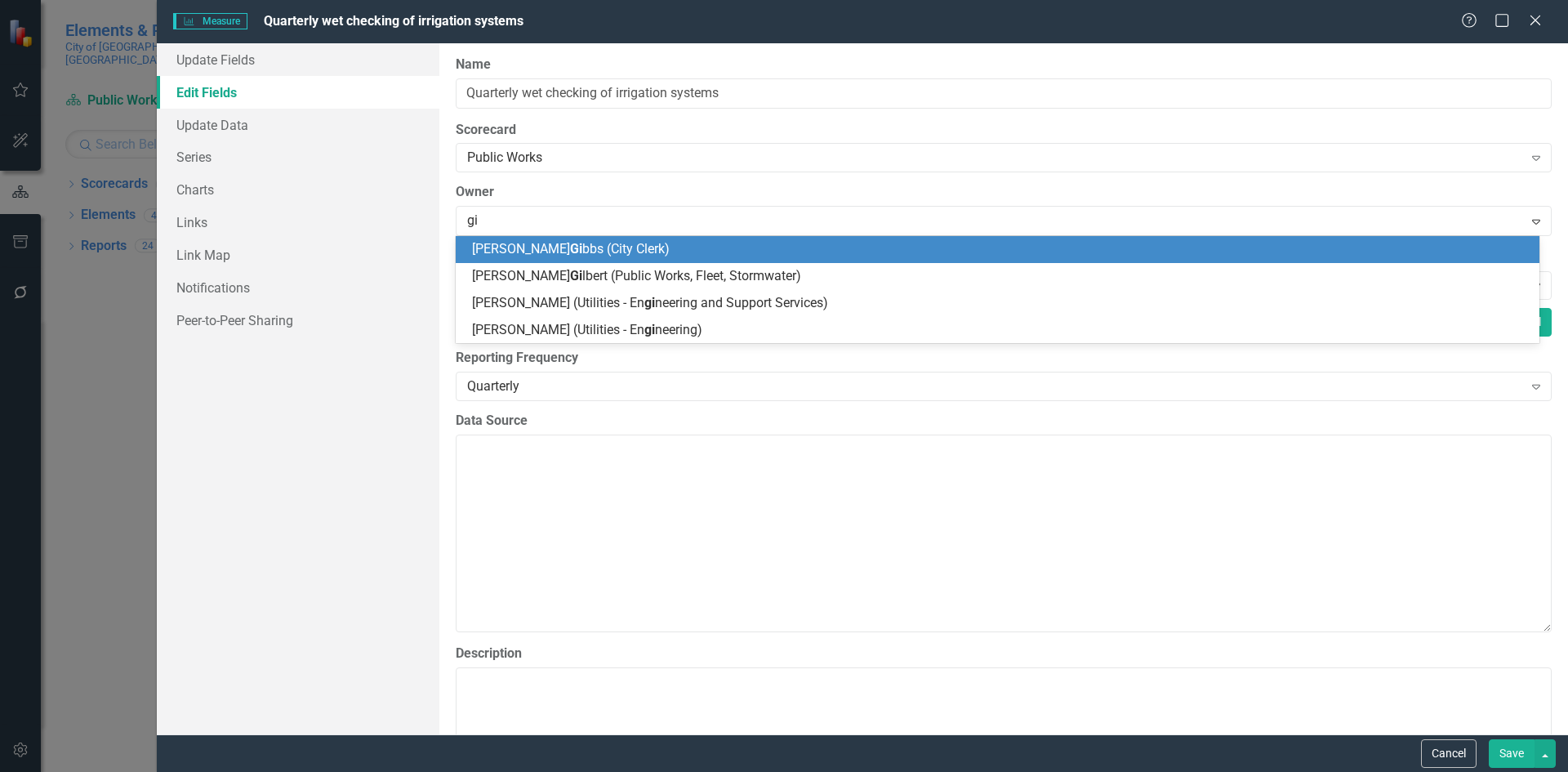
type input "gil"
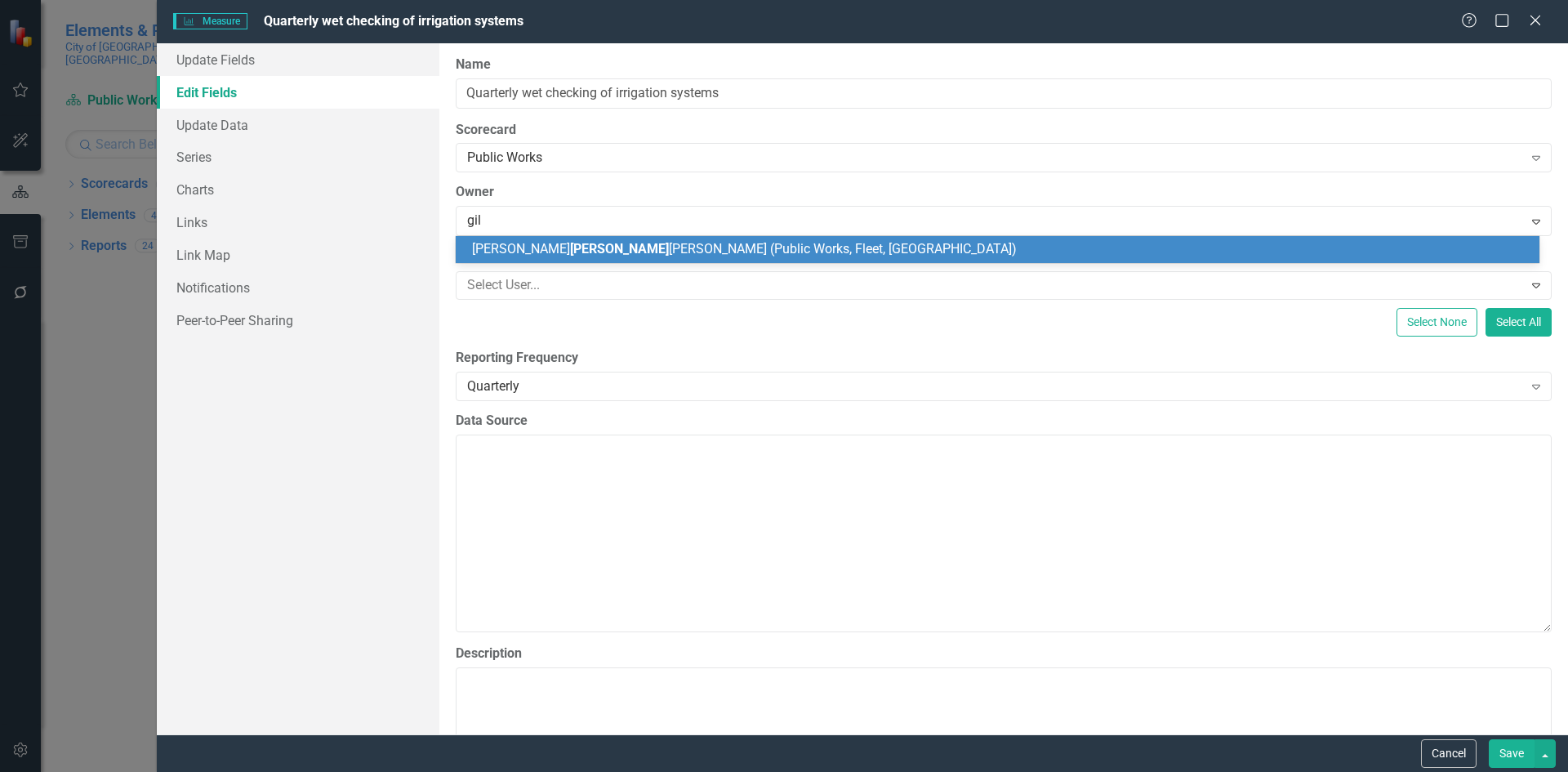
click at [1056, 258] on div "[PERSON_NAME] [PERSON_NAME] (Public Works, Fleet, [GEOGRAPHIC_DATA])" at bounding box center [1001, 250] width 1058 height 19
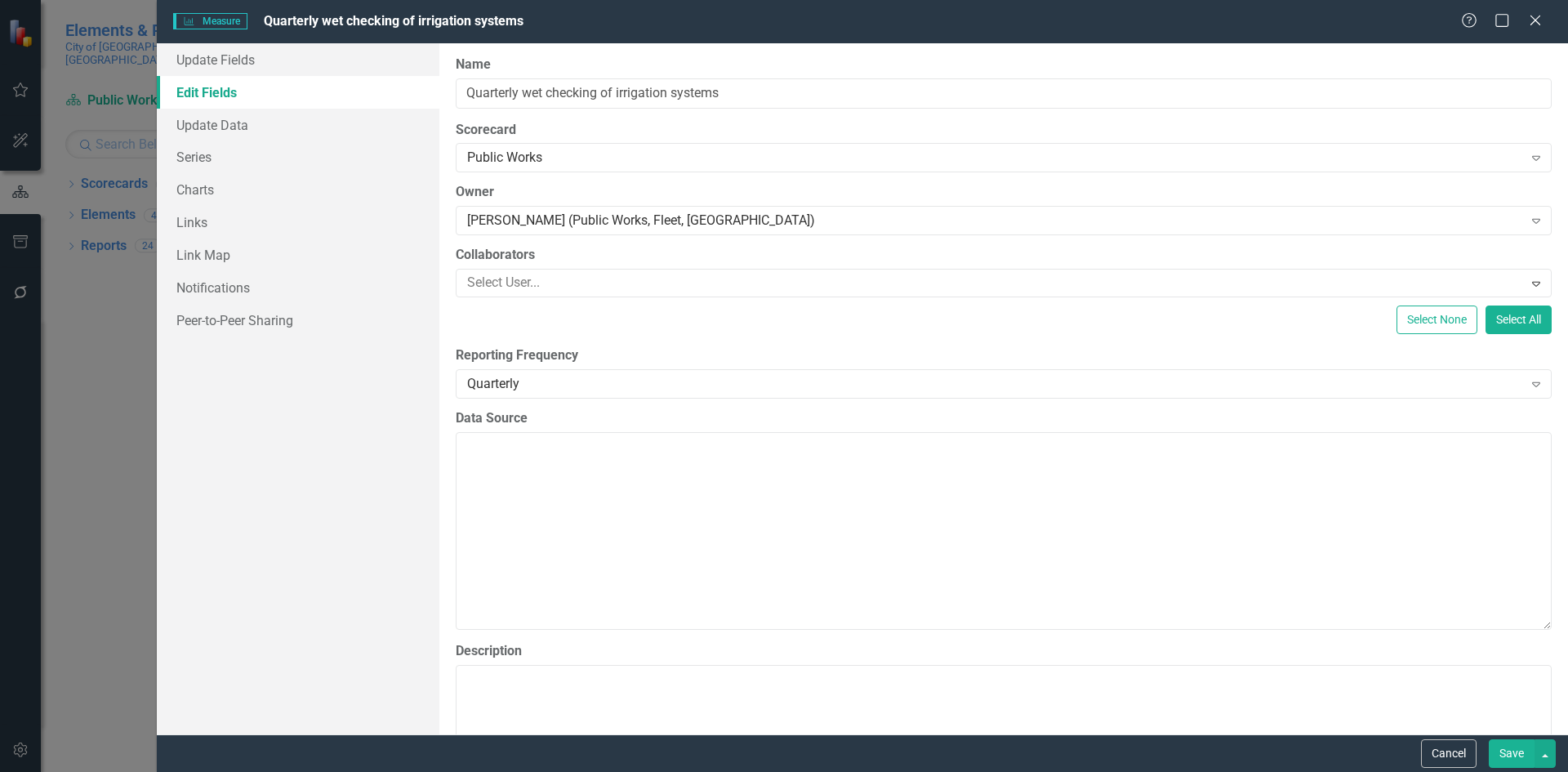
click at [1506, 757] on button "Save" at bounding box center [1511, 752] width 45 height 28
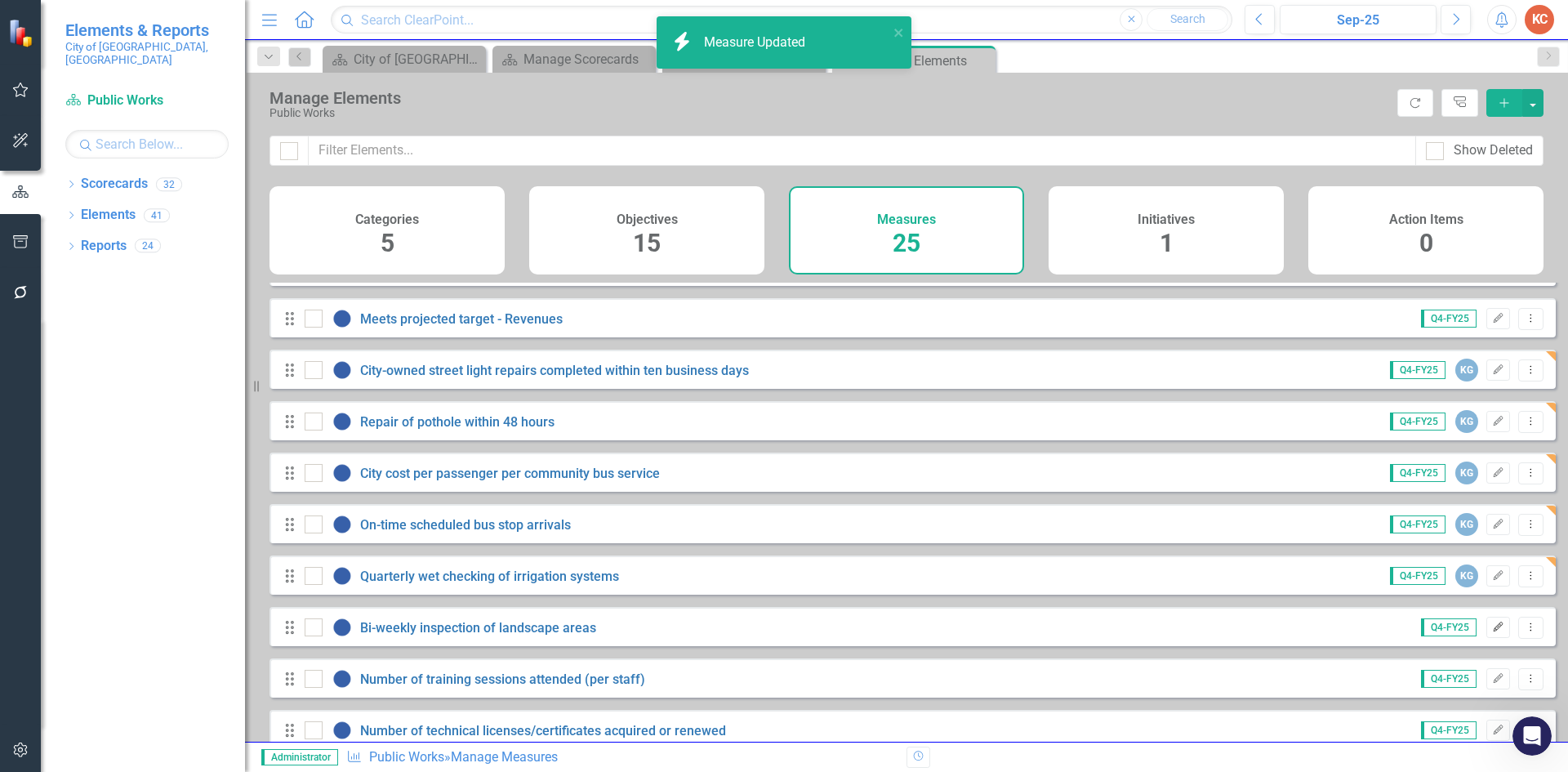
click at [1492, 632] on icon "Edit" at bounding box center [1498, 627] width 12 height 9
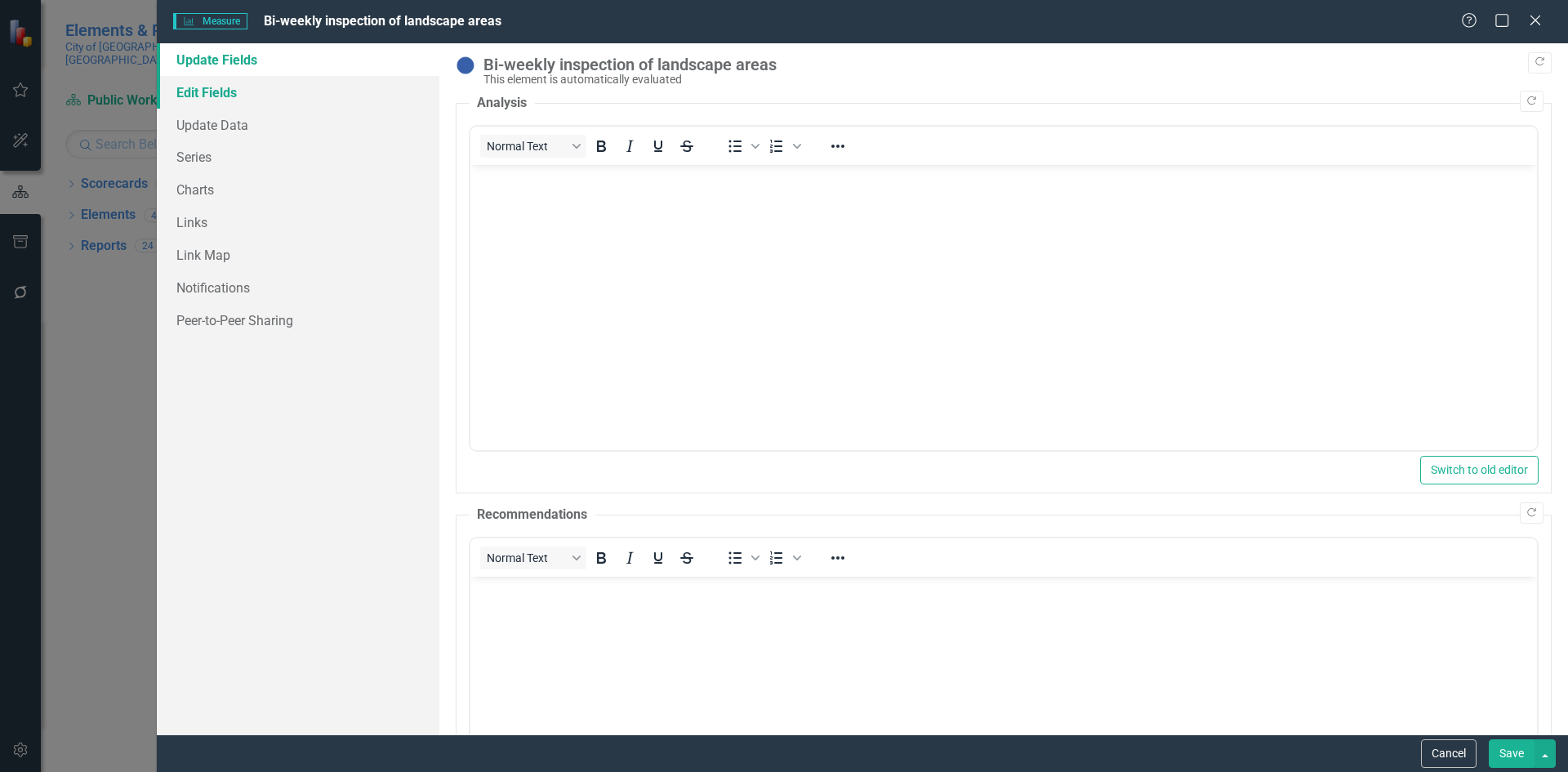
click at [196, 95] on link "Edit Fields" at bounding box center [298, 92] width 282 height 33
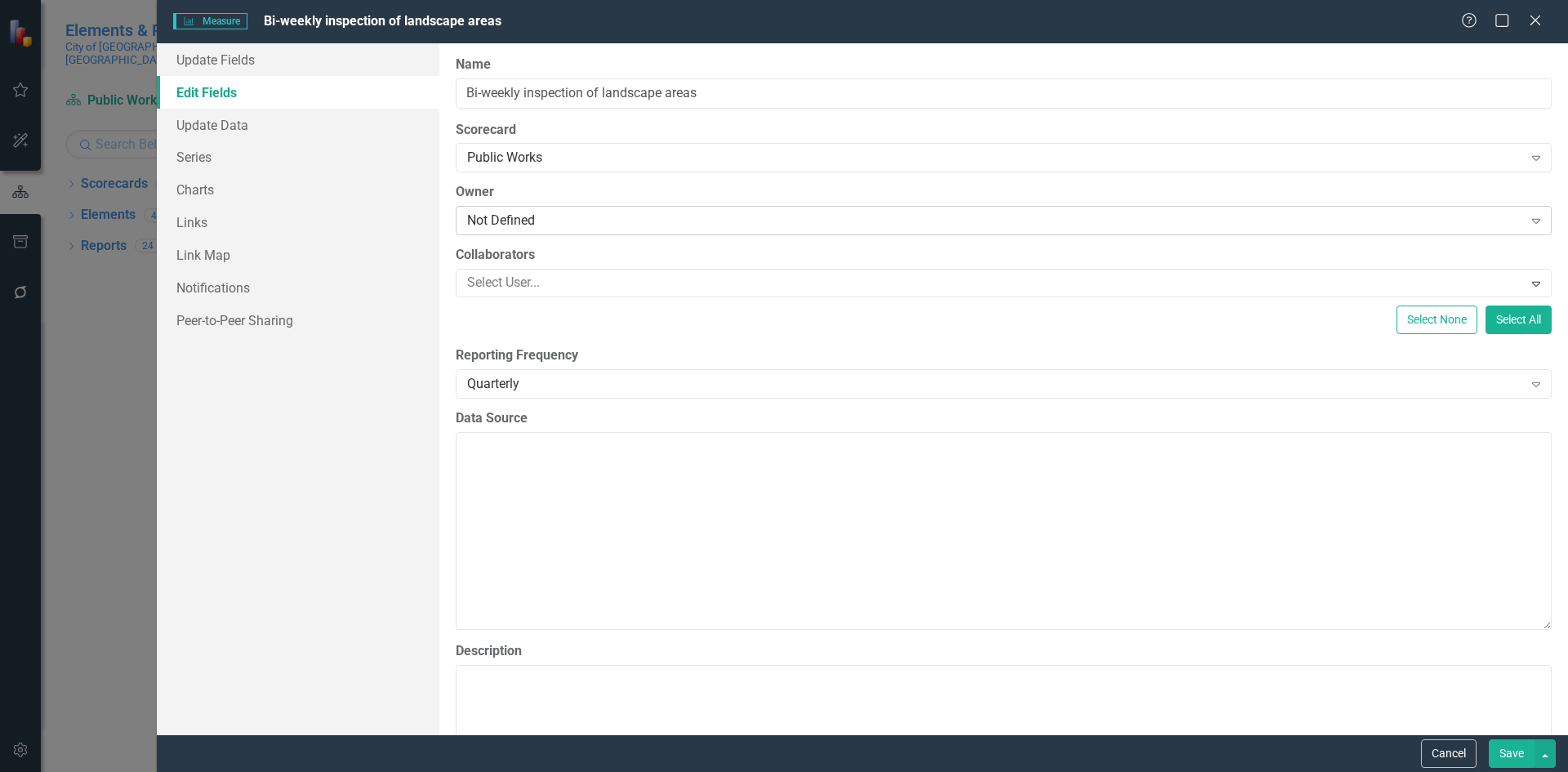
click at [612, 226] on div "Not Defined" at bounding box center [995, 221] width 1056 height 19
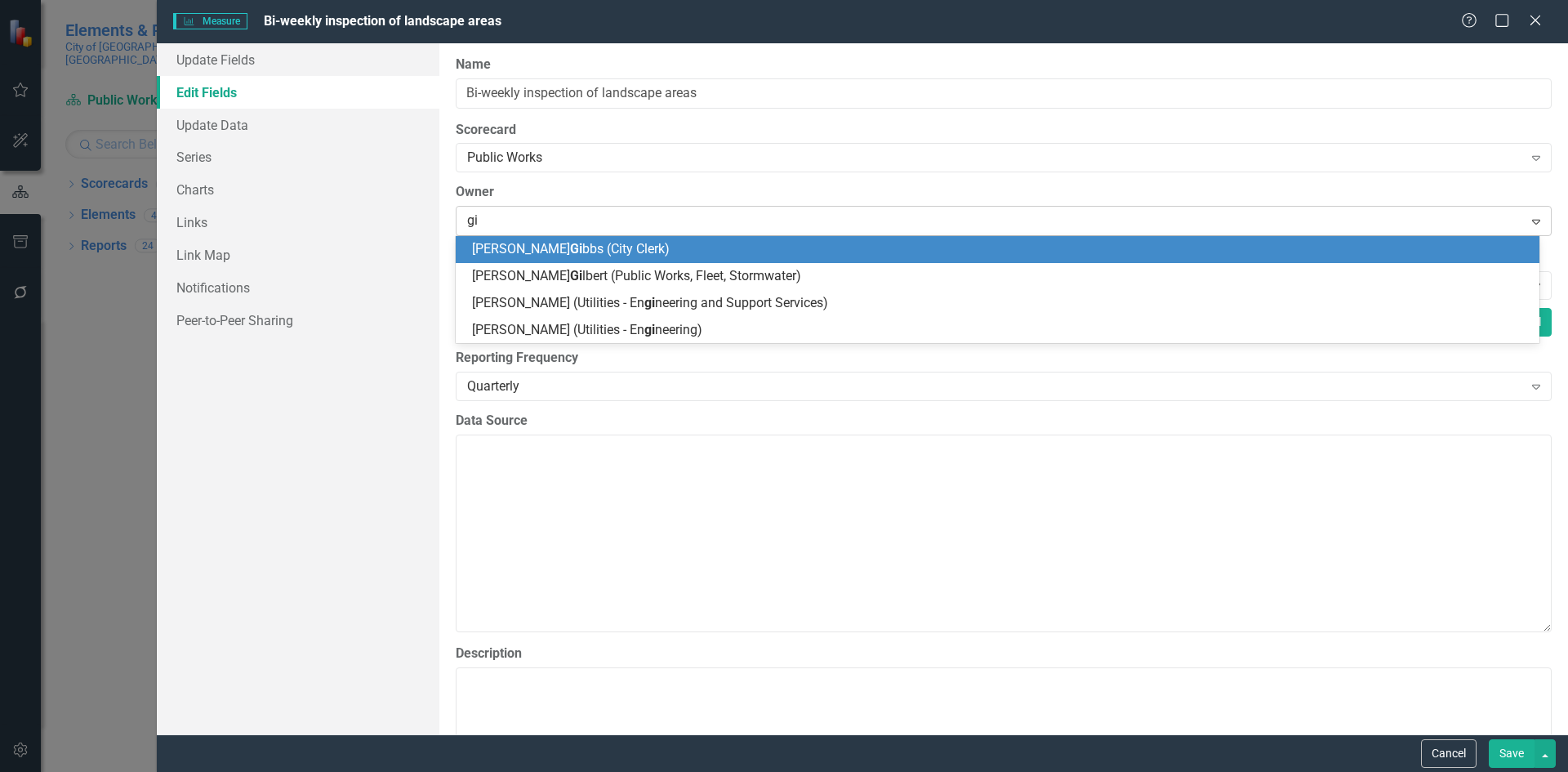
type input "gil"
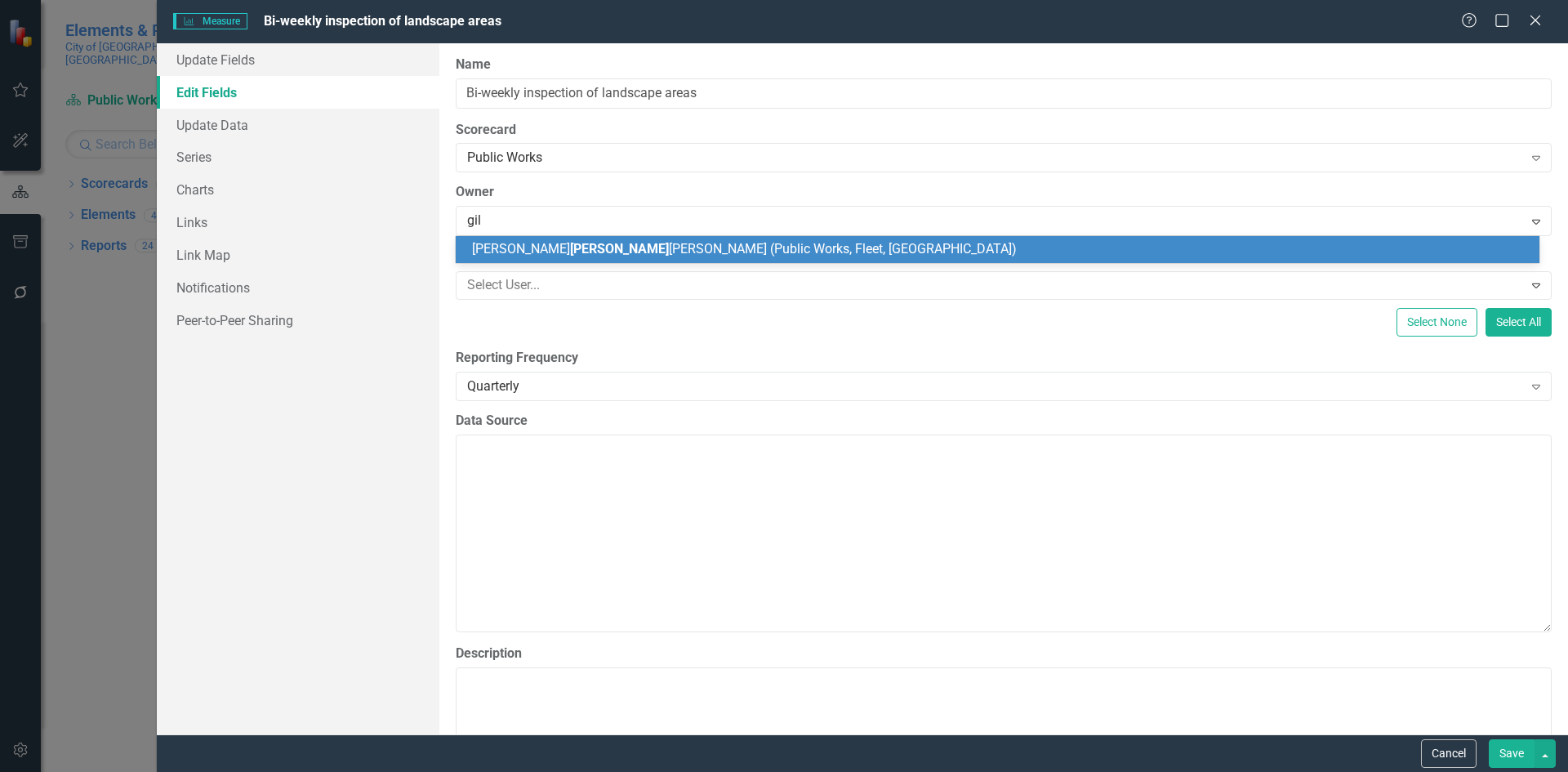
click at [672, 249] on span "[PERSON_NAME] [PERSON_NAME] (Public Works, Fleet, [GEOGRAPHIC_DATA])" at bounding box center [744, 248] width 544 height 15
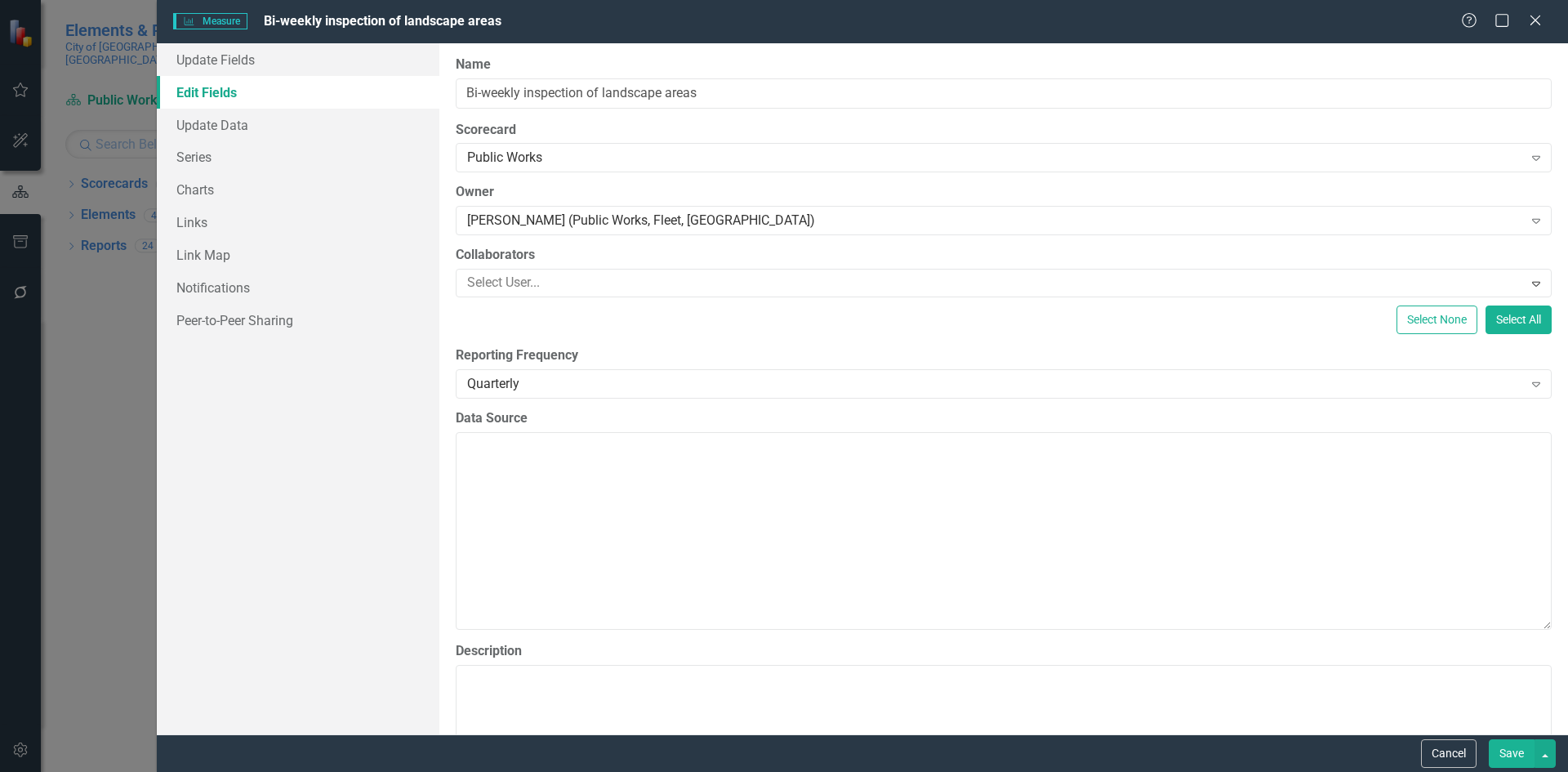
click at [1512, 759] on button "Save" at bounding box center [1511, 752] width 45 height 28
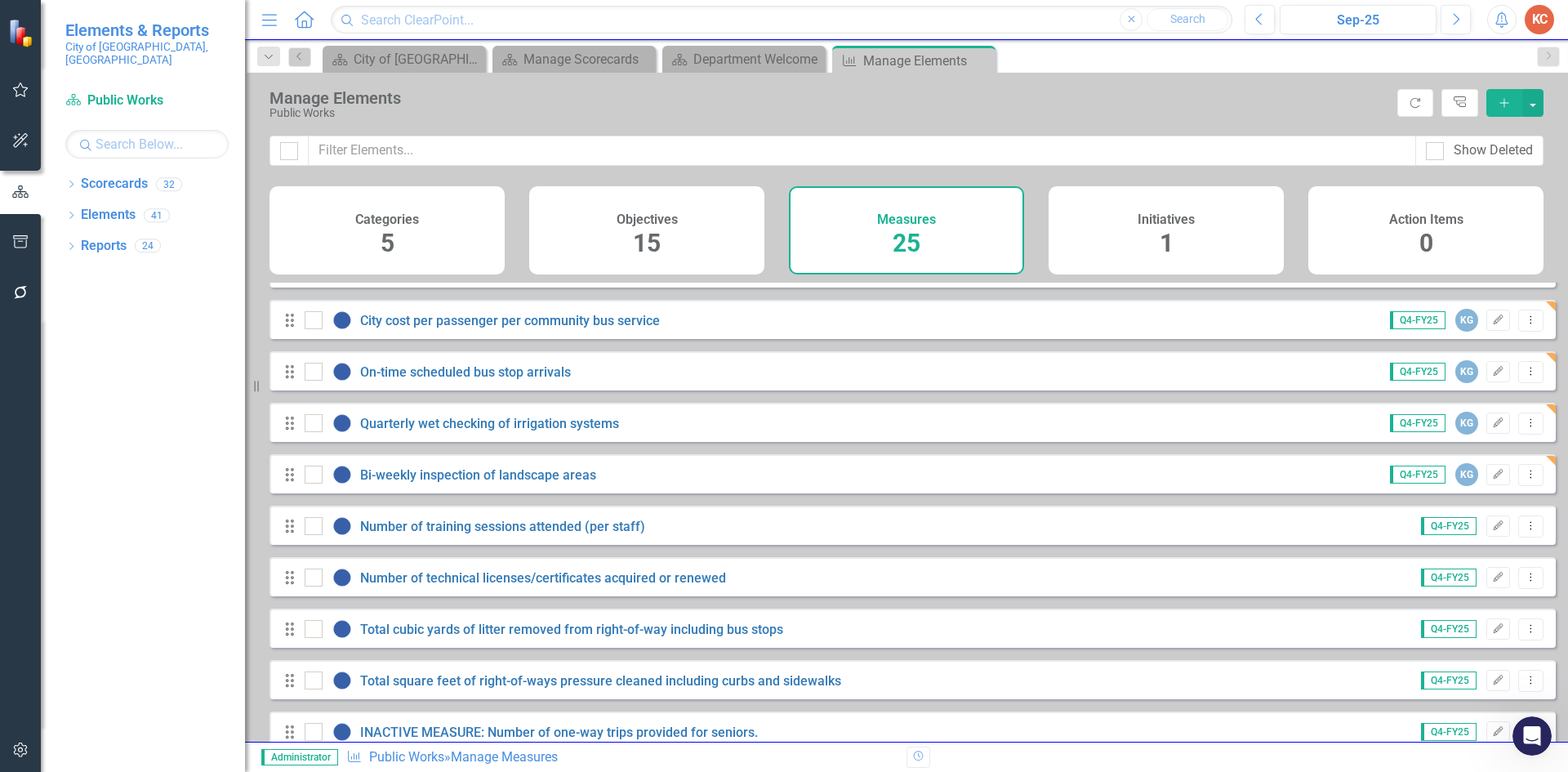
scroll to position [817, 0]
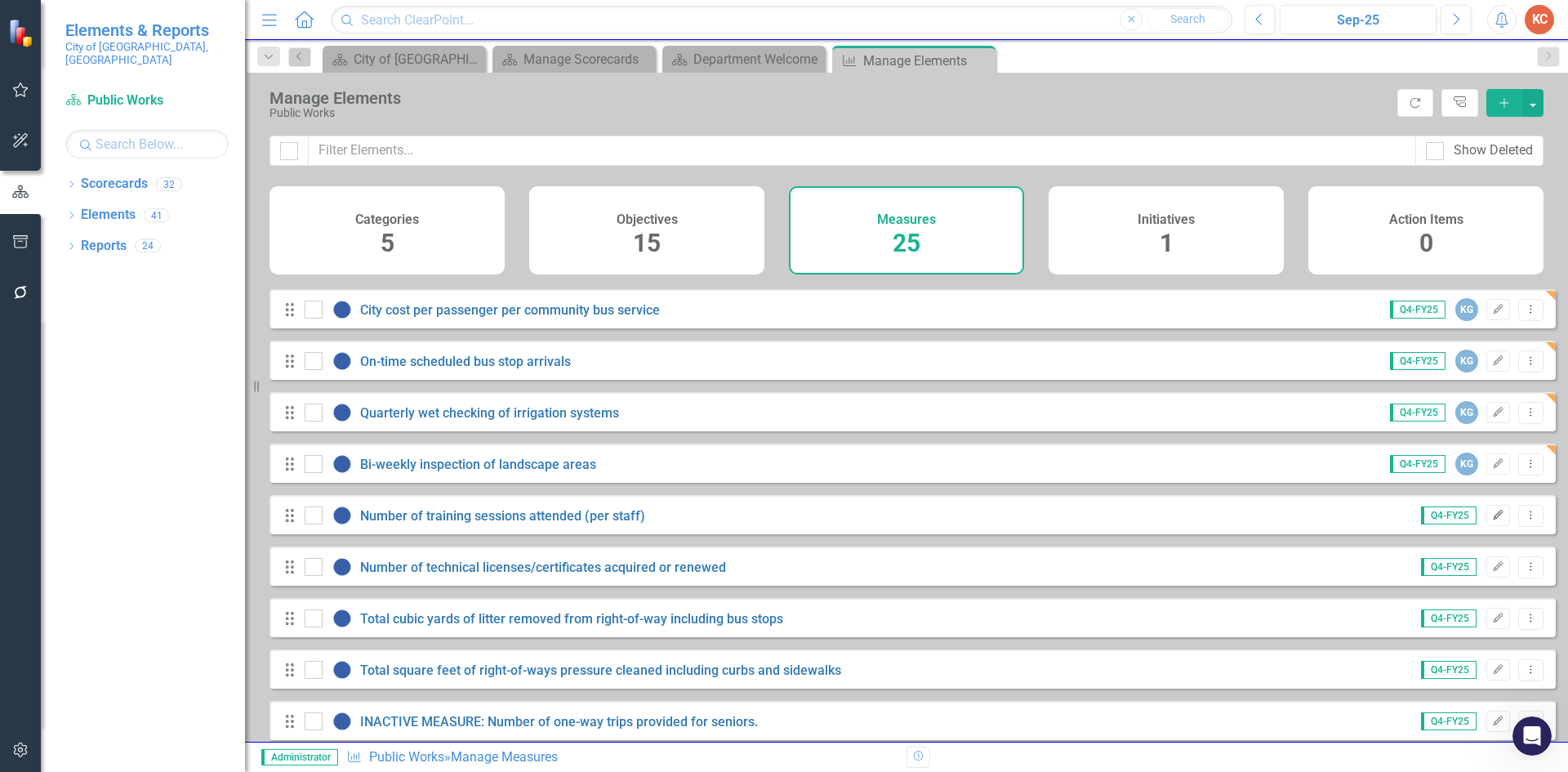
click at [1492, 520] on icon "Edit" at bounding box center [1498, 514] width 12 height 9
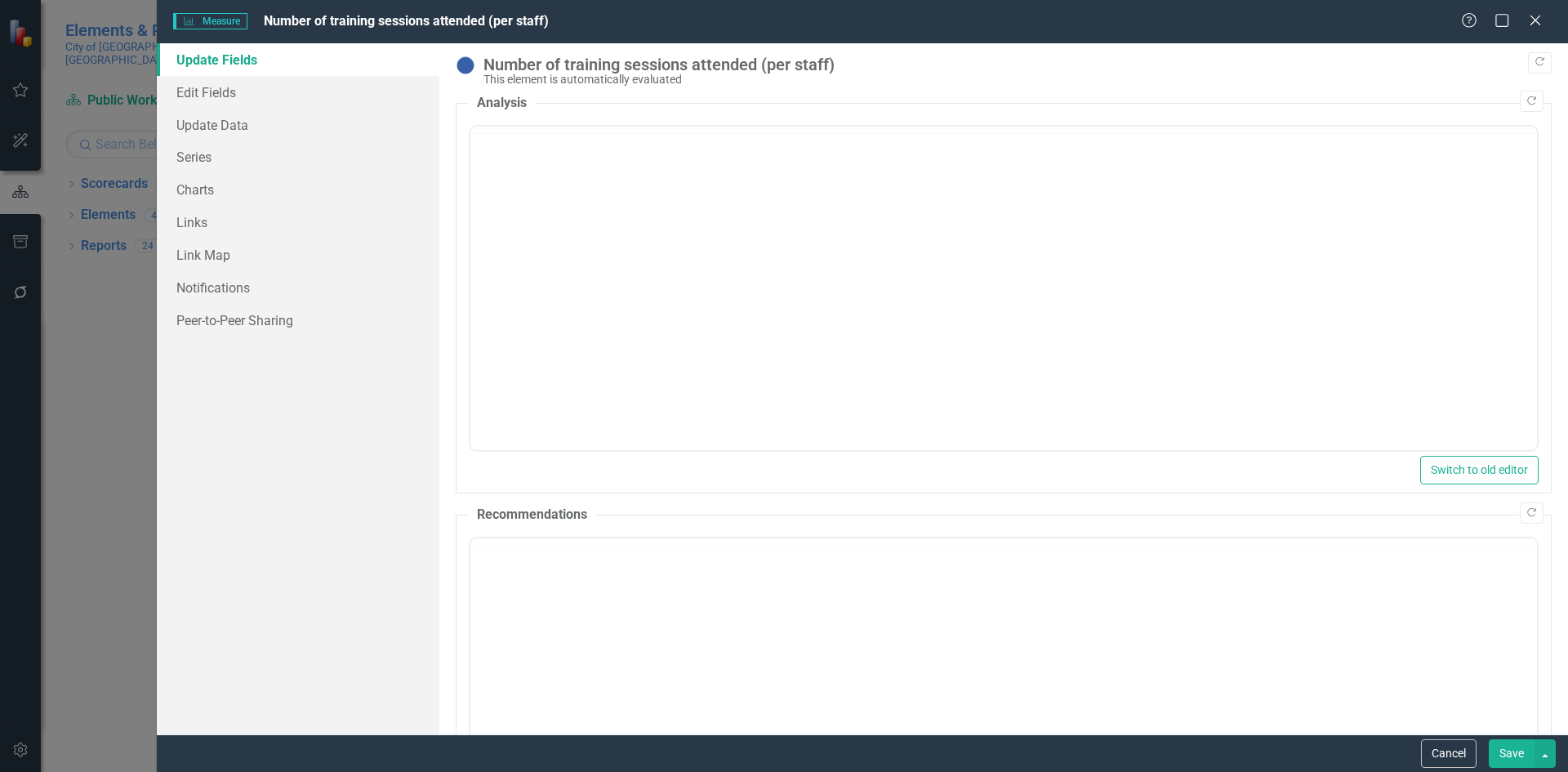
scroll to position [0, 0]
click at [209, 90] on link "Edit Fields" at bounding box center [298, 92] width 282 height 33
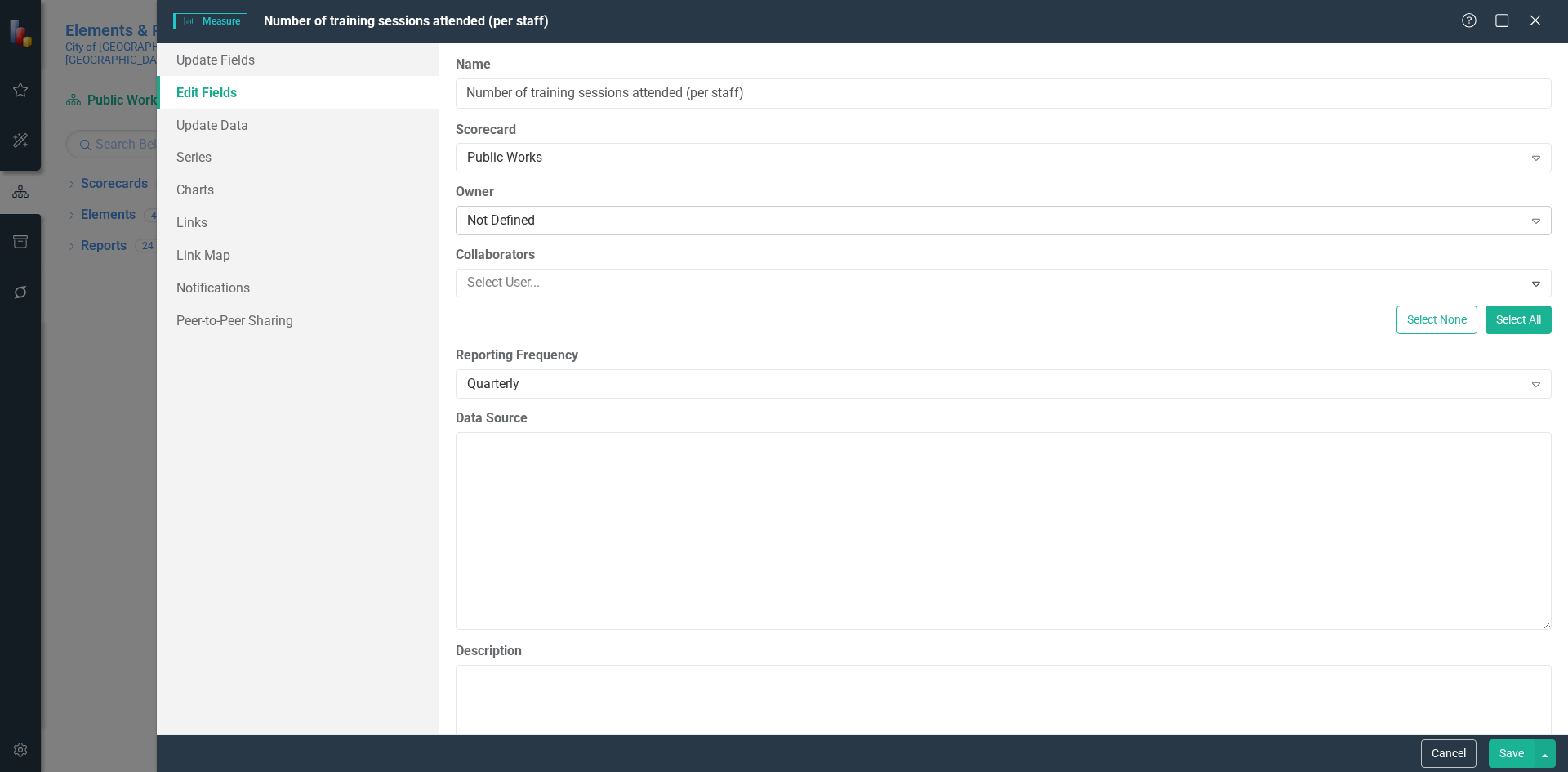
click at [512, 223] on div "Not Defined" at bounding box center [995, 221] width 1056 height 19
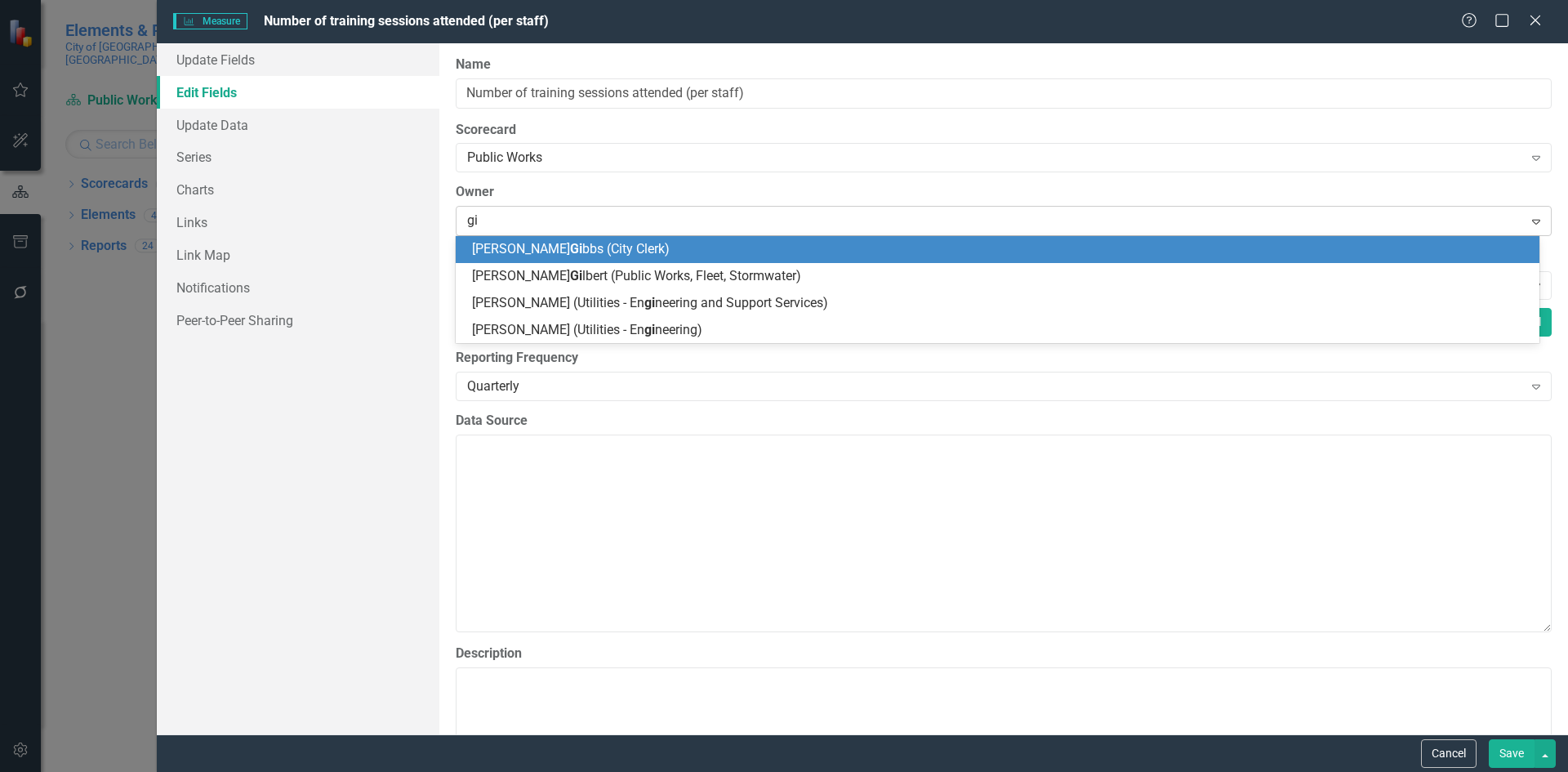
type input "gil"
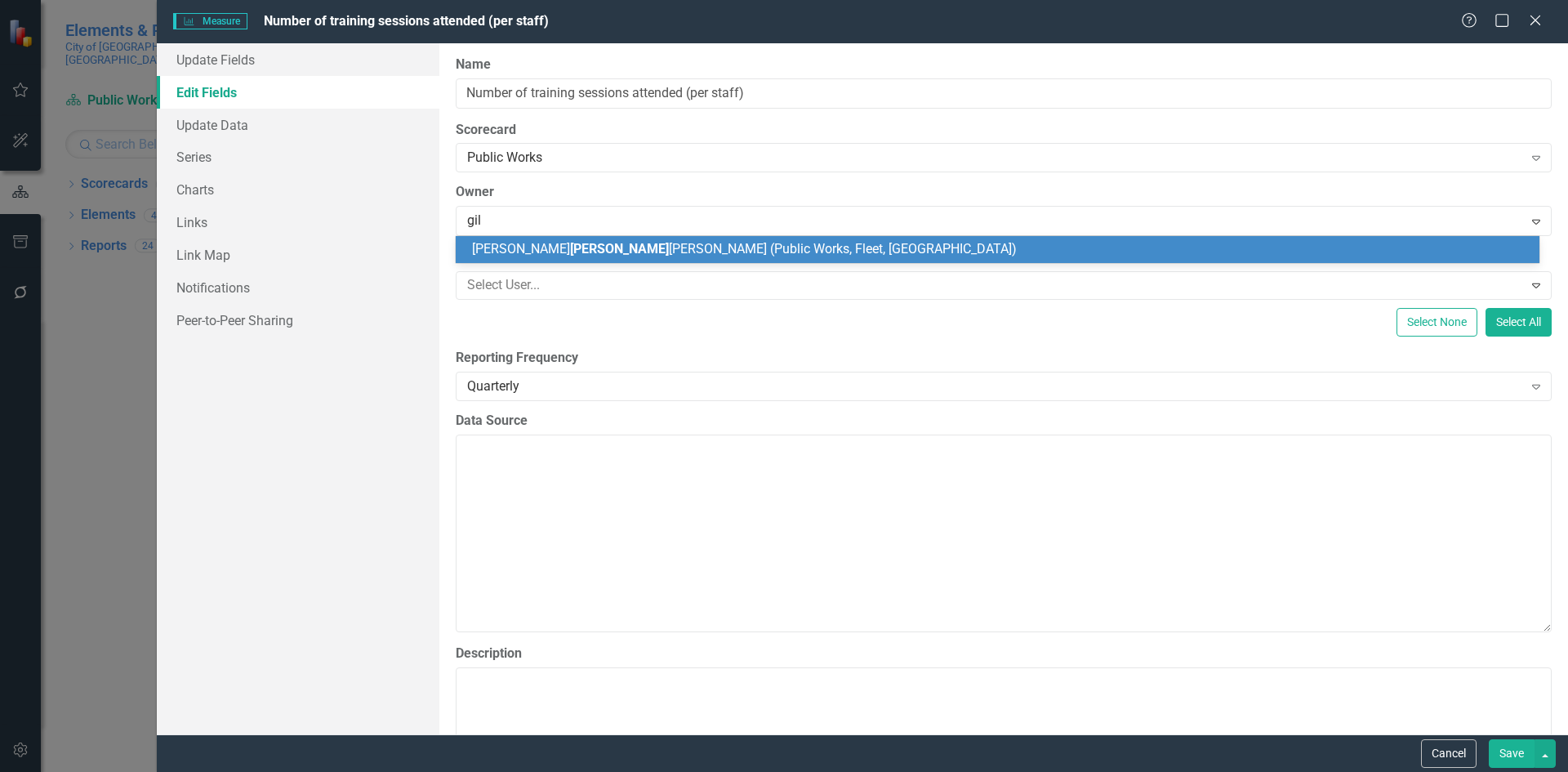
drag, startPoint x: 549, startPoint y: 250, endPoint x: 558, endPoint y: 246, distance: 9.8
click at [549, 248] on span "[PERSON_NAME] [PERSON_NAME] (Public Works, Fleet, [GEOGRAPHIC_DATA])" at bounding box center [744, 248] width 544 height 15
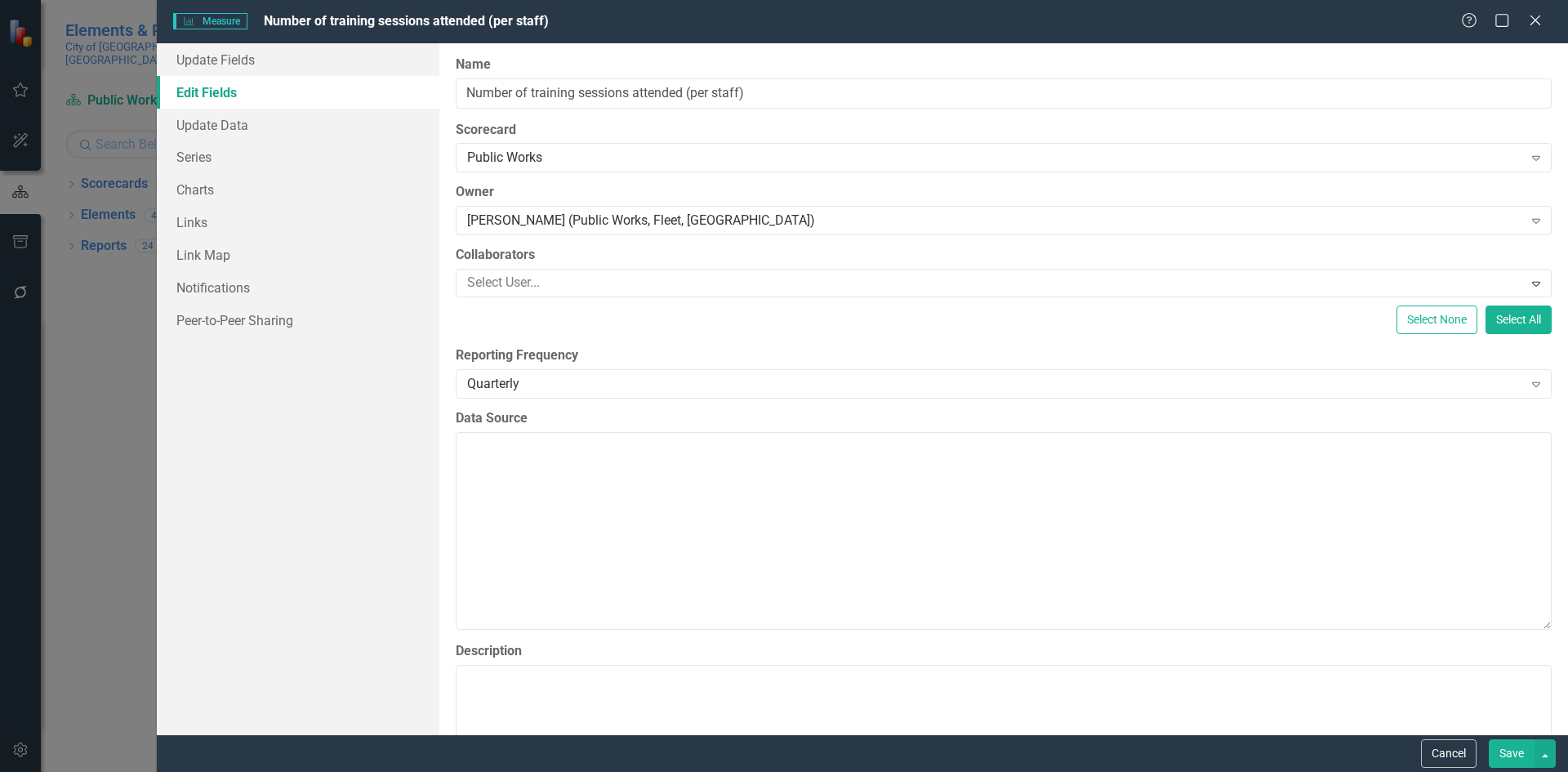
drag, startPoint x: 1506, startPoint y: 757, endPoint x: 1500, endPoint y: 750, distance: 9.2
click at [1503, 754] on button "Save" at bounding box center [1511, 752] width 45 height 28
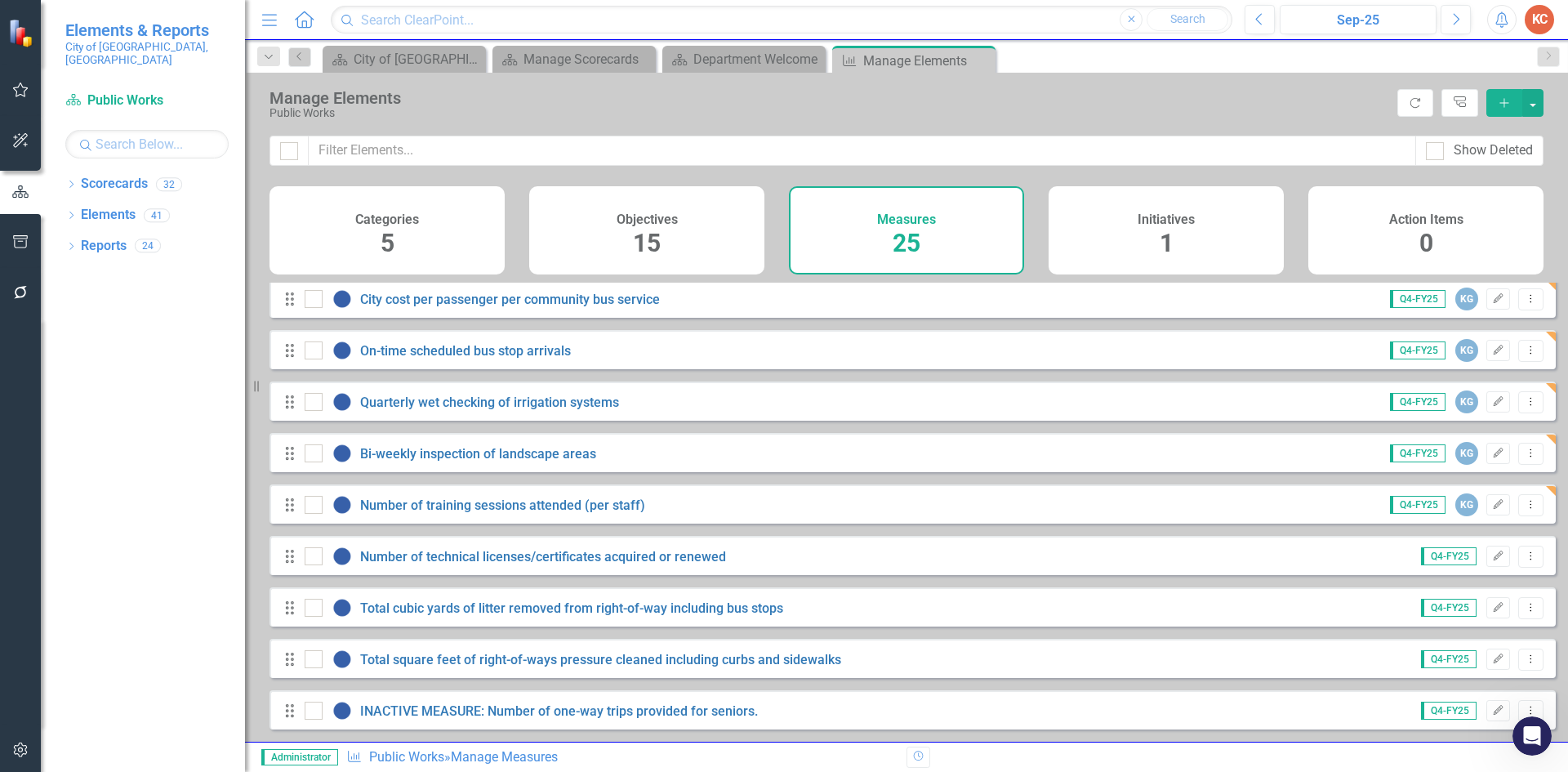
scroll to position [840, 0]
click at [1492, 557] on icon "Edit" at bounding box center [1498, 555] width 12 height 9
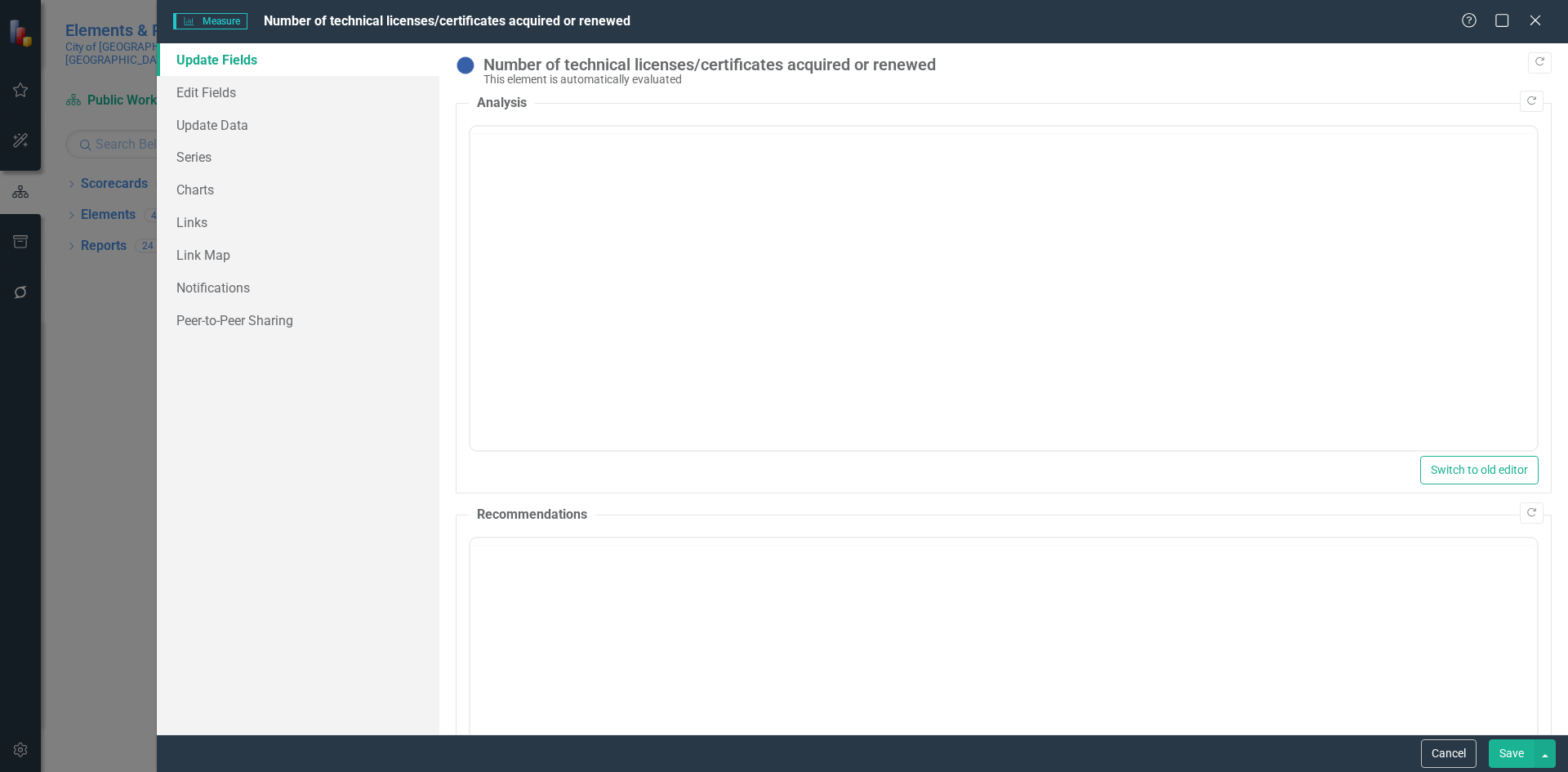
scroll to position [0, 0]
click at [192, 82] on link "Edit Fields" at bounding box center [298, 92] width 282 height 33
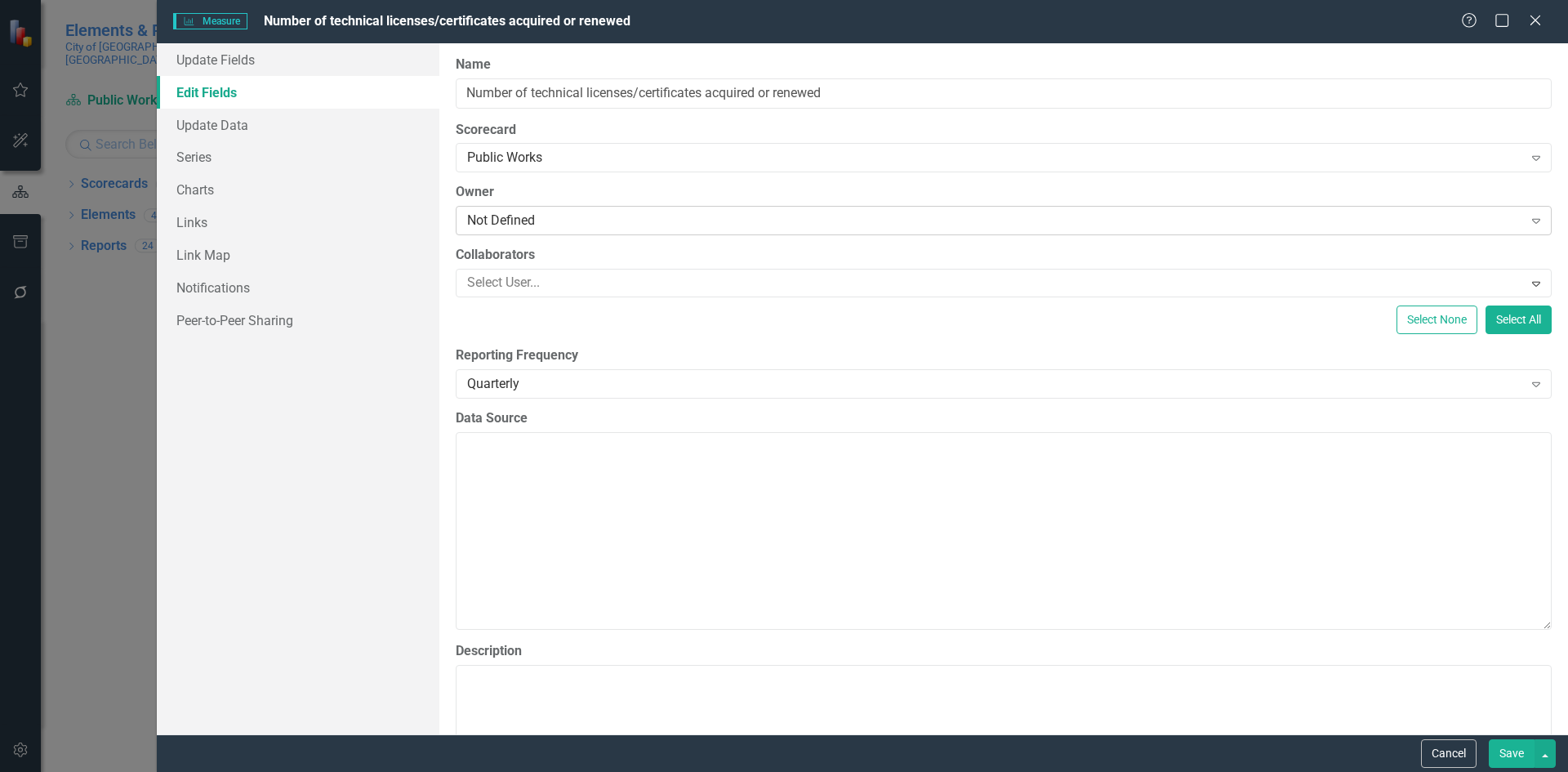
click at [489, 213] on div "Not Defined" at bounding box center [995, 221] width 1056 height 19
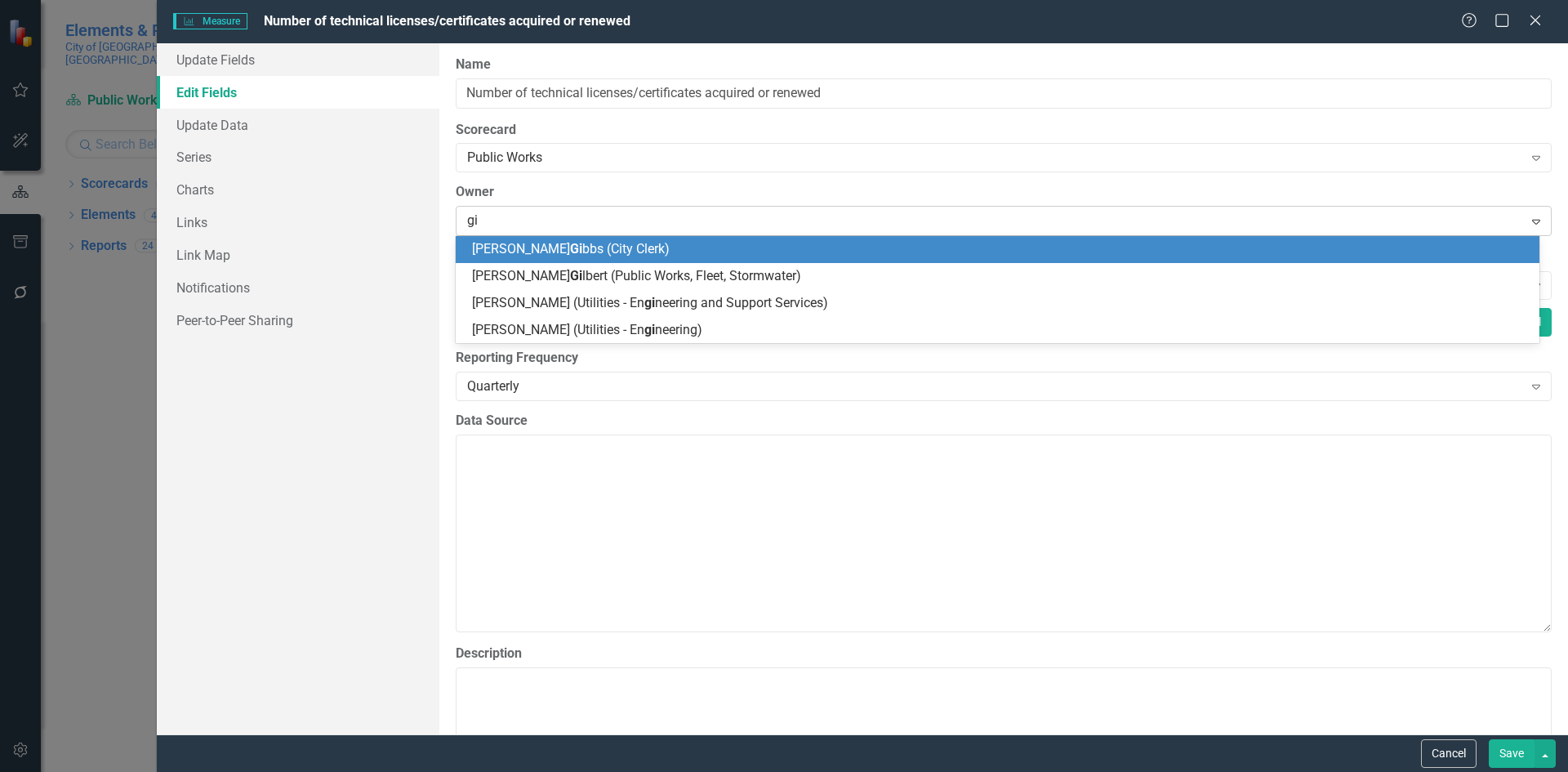
type input "gil"
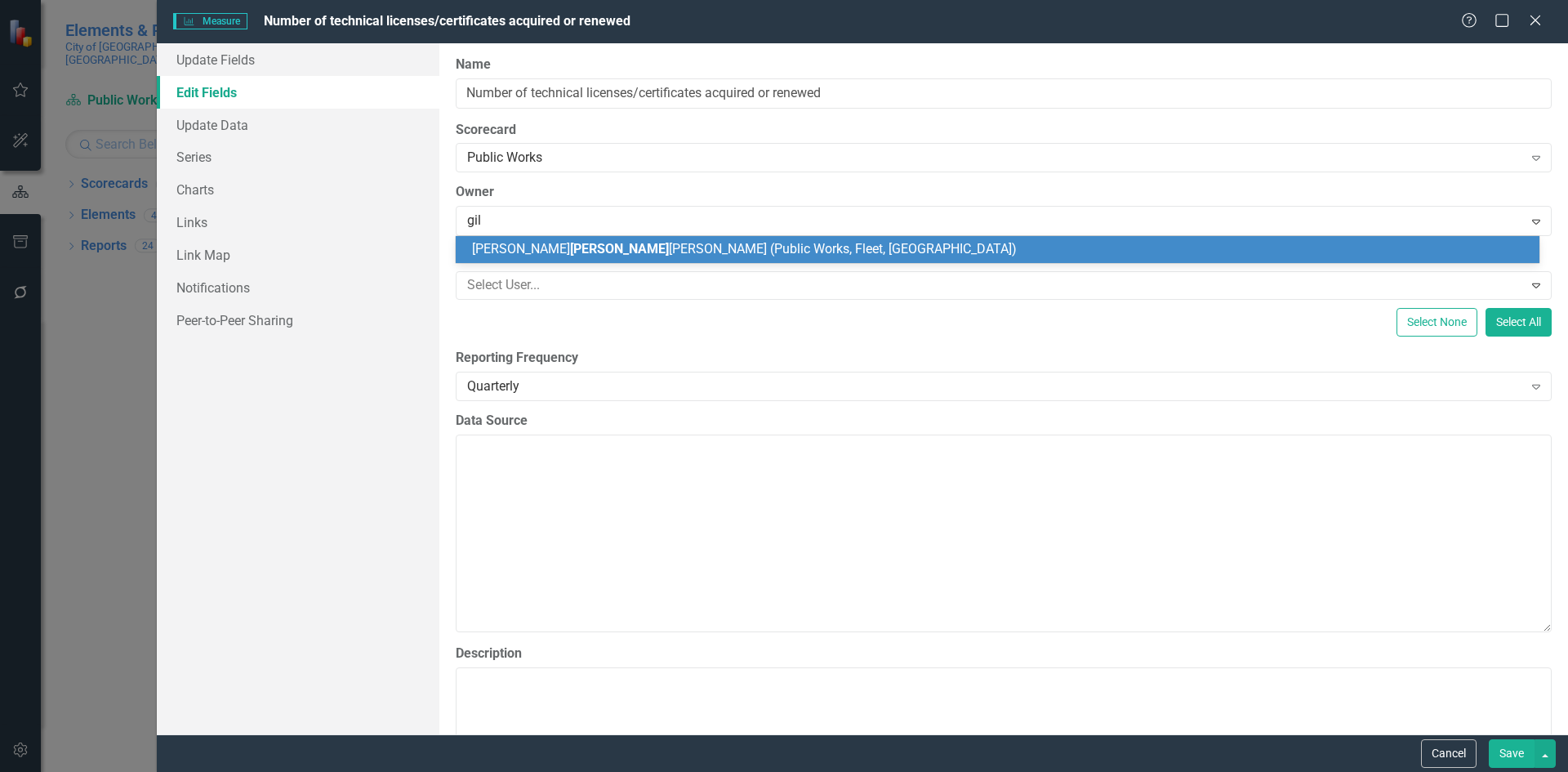
click at [490, 242] on span "[PERSON_NAME] [PERSON_NAME] (Public Works, Fleet, [GEOGRAPHIC_DATA])" at bounding box center [744, 248] width 544 height 15
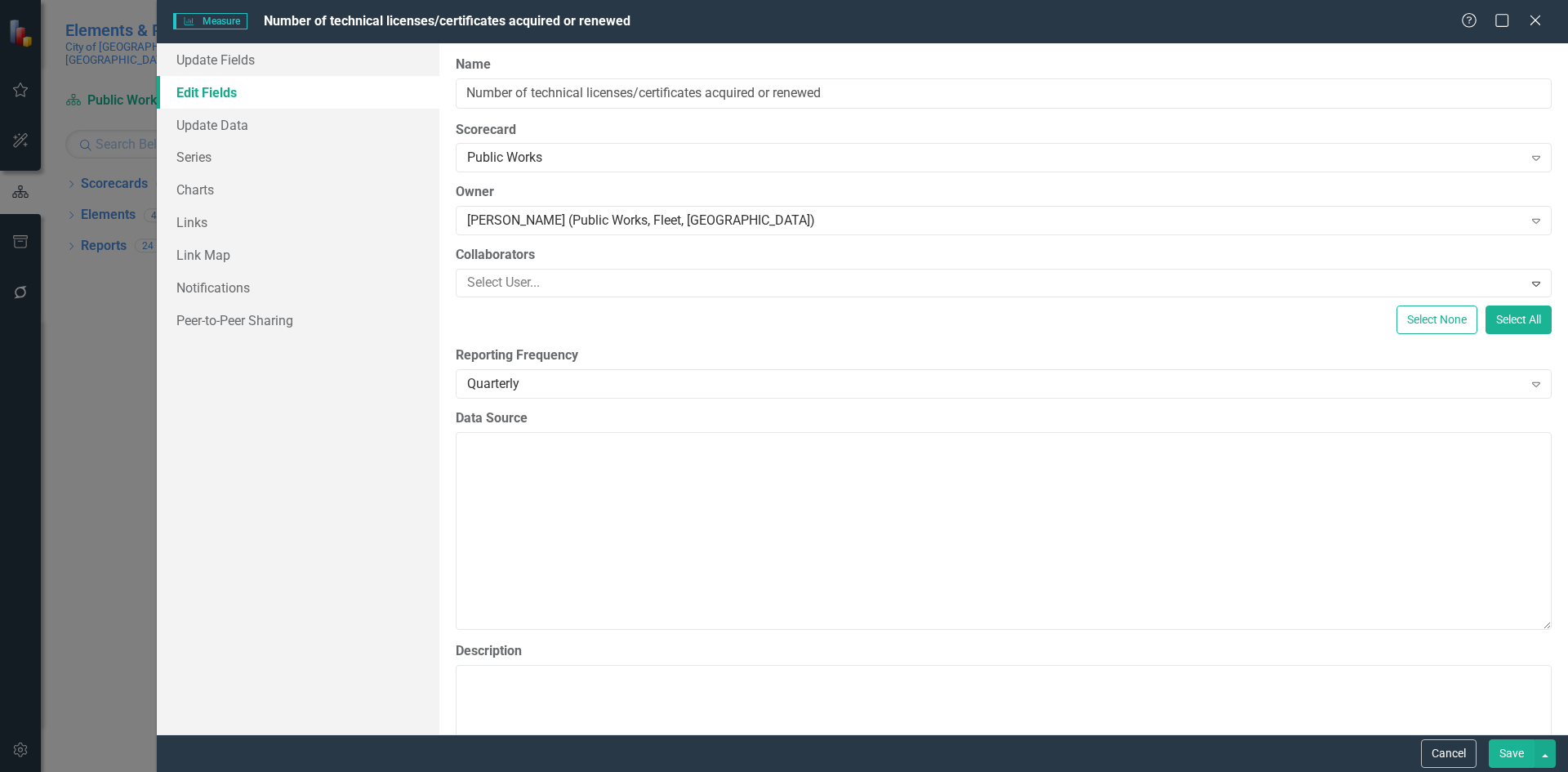
click at [1504, 757] on button "Save" at bounding box center [1511, 752] width 45 height 28
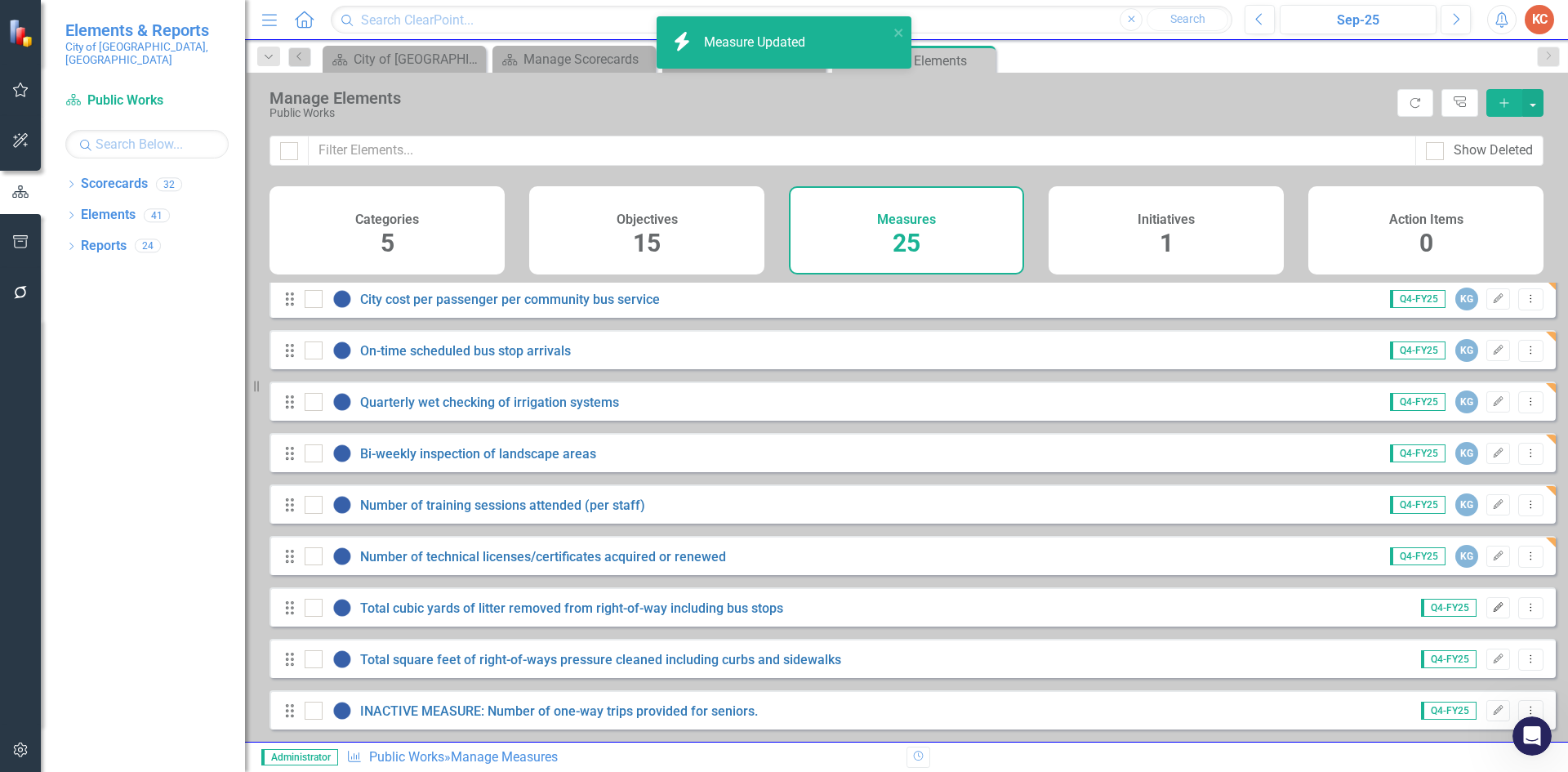
click at [1492, 606] on icon "Edit" at bounding box center [1498, 607] width 12 height 9
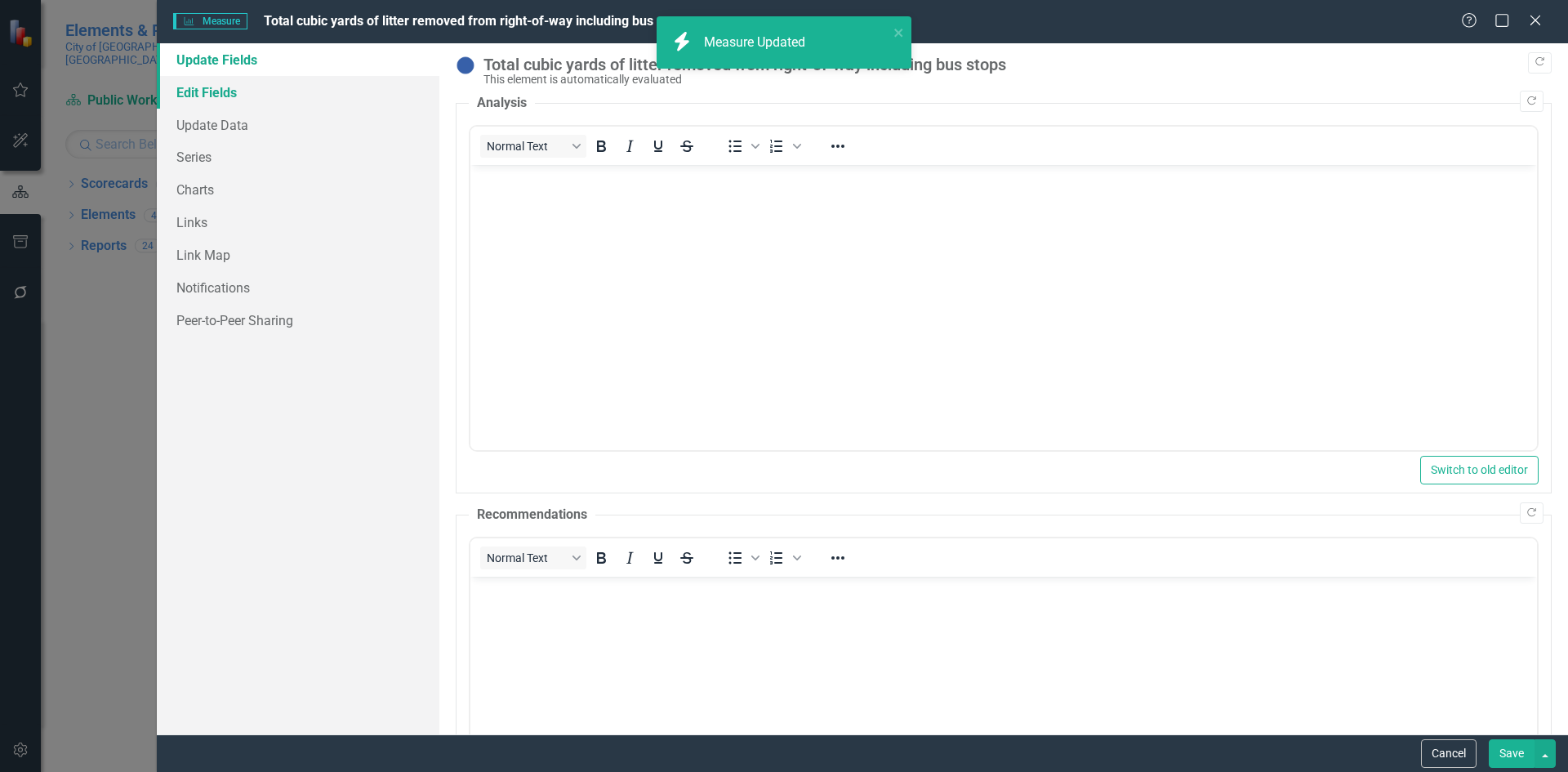
click at [178, 96] on link "Edit Fields" at bounding box center [298, 92] width 282 height 33
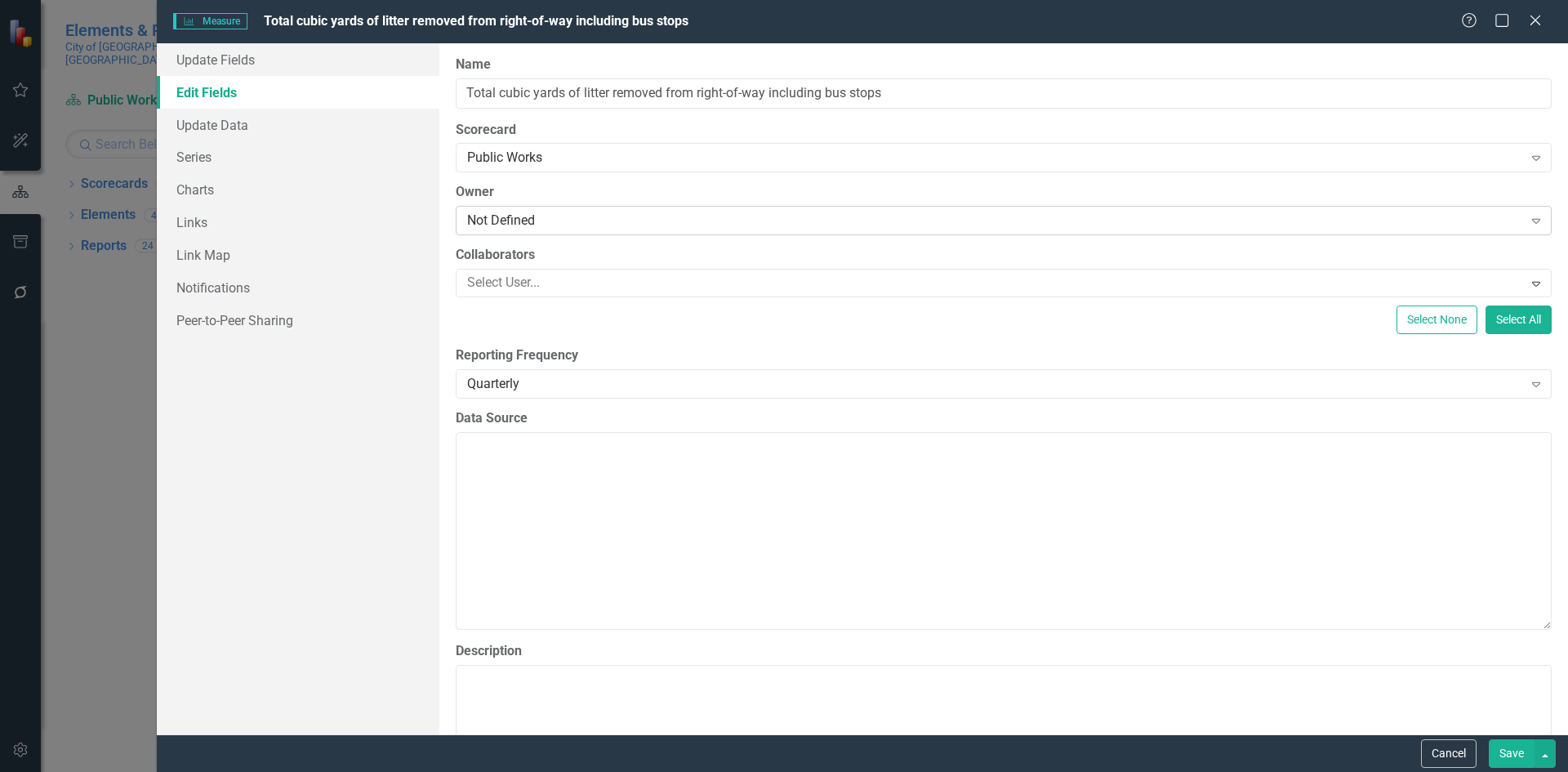
click at [545, 217] on div "Not Defined" at bounding box center [995, 221] width 1056 height 19
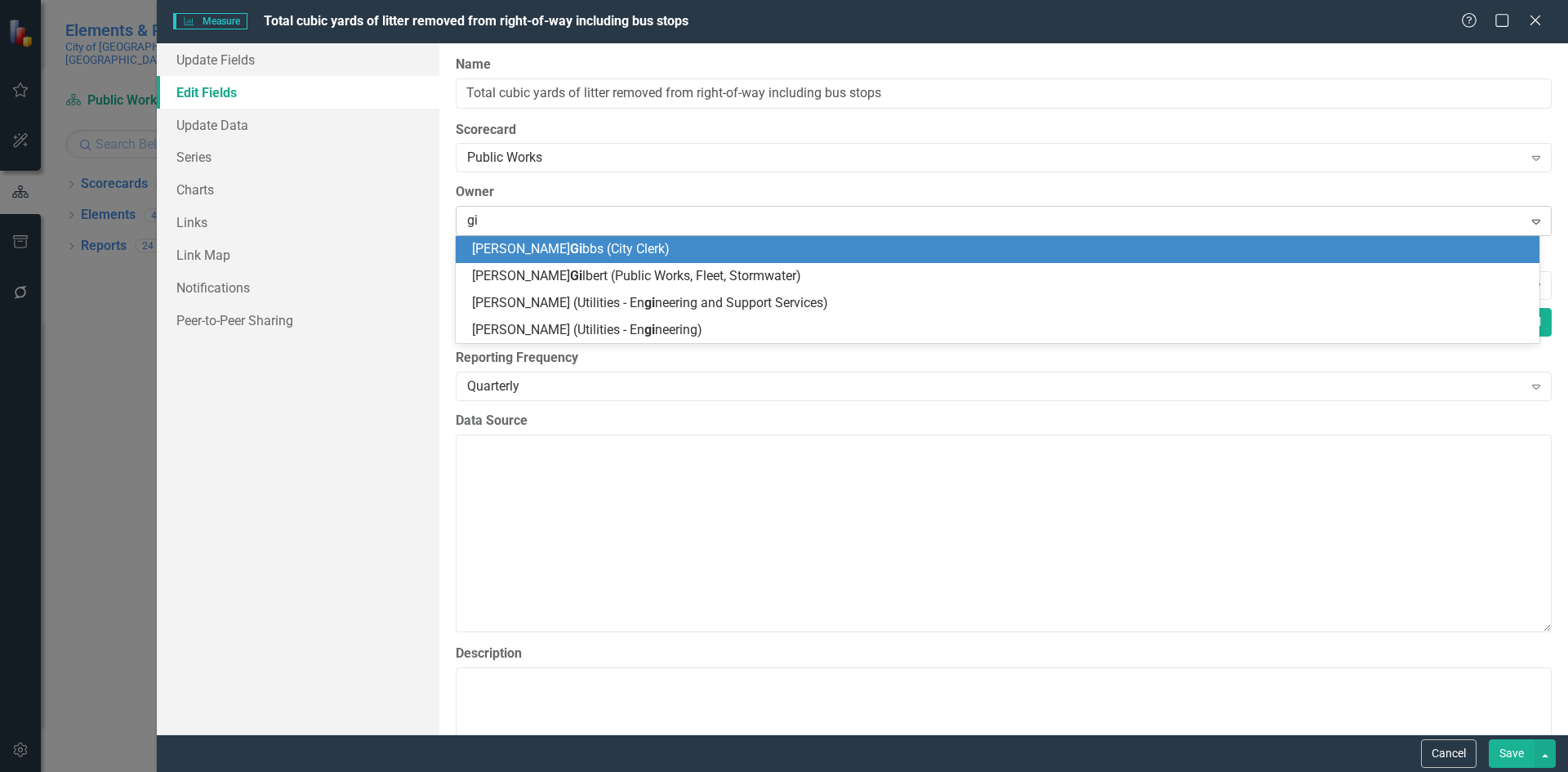
type input "gil"
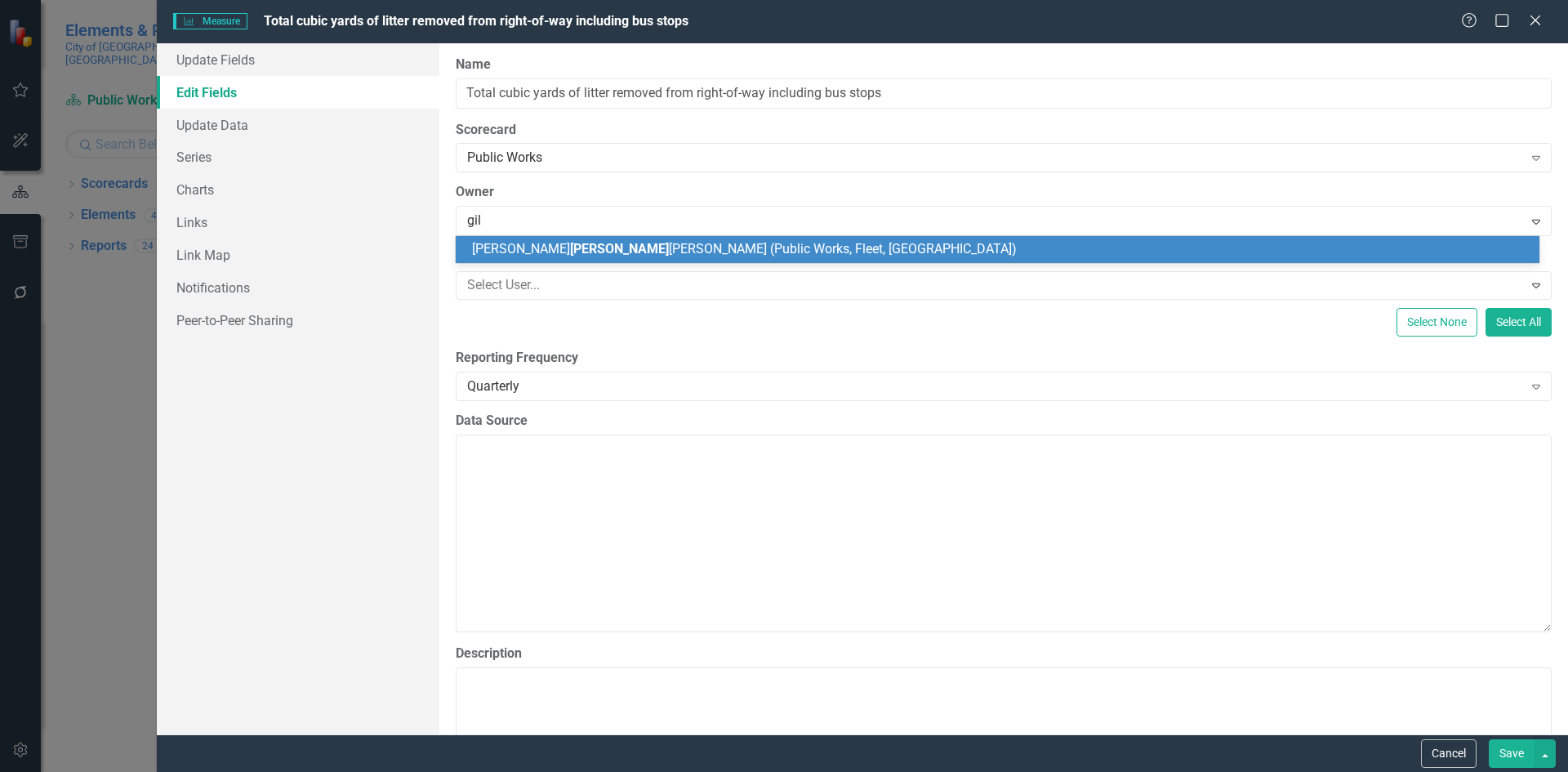
click at [582, 254] on span "[PERSON_NAME] [PERSON_NAME] (Public Works, Fleet, [GEOGRAPHIC_DATA])" at bounding box center [744, 248] width 544 height 15
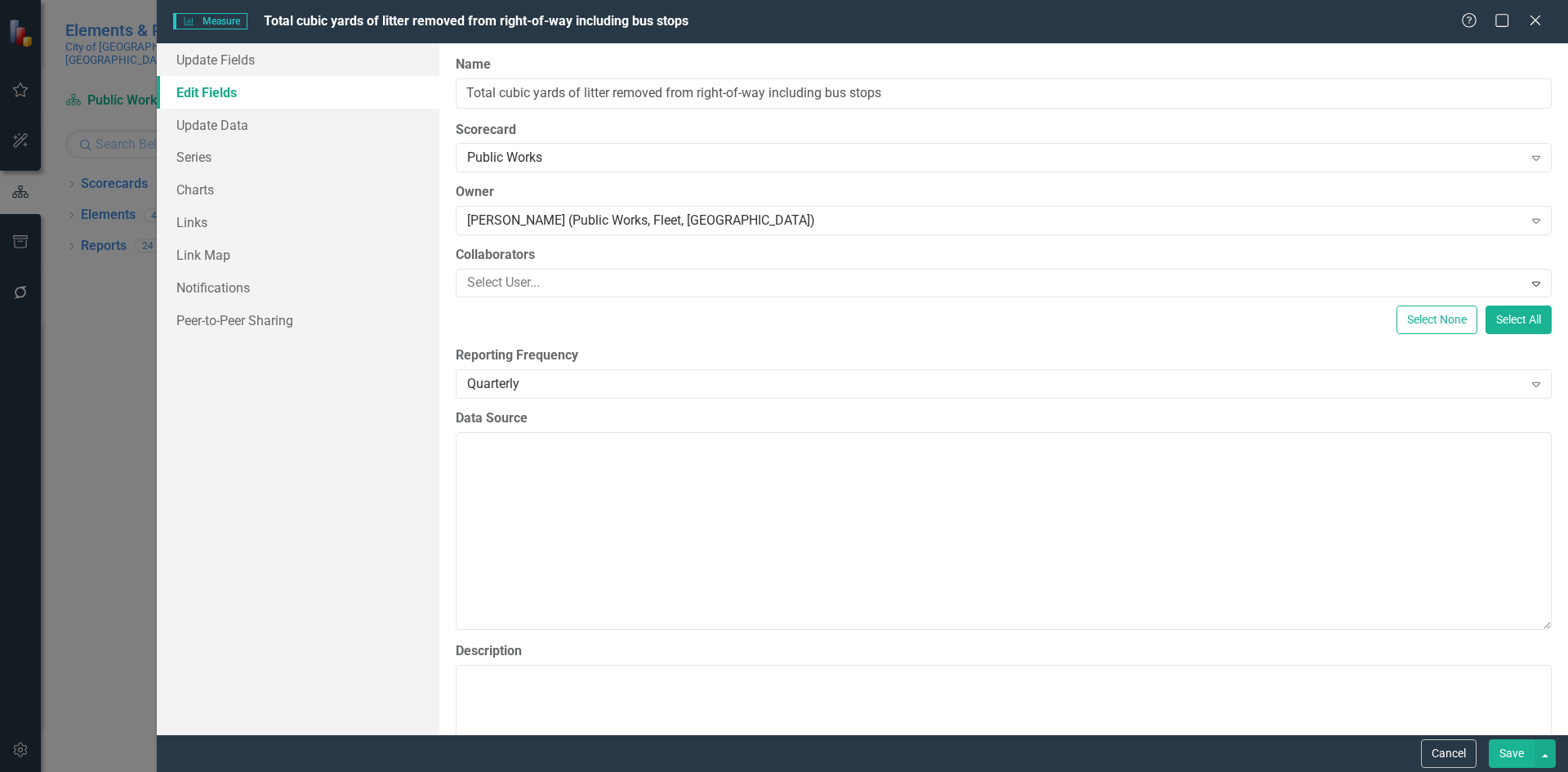
drag, startPoint x: 1511, startPoint y: 745, endPoint x: 1490, endPoint y: 728, distance: 27.0
click at [1509, 744] on button "Save" at bounding box center [1511, 752] width 45 height 28
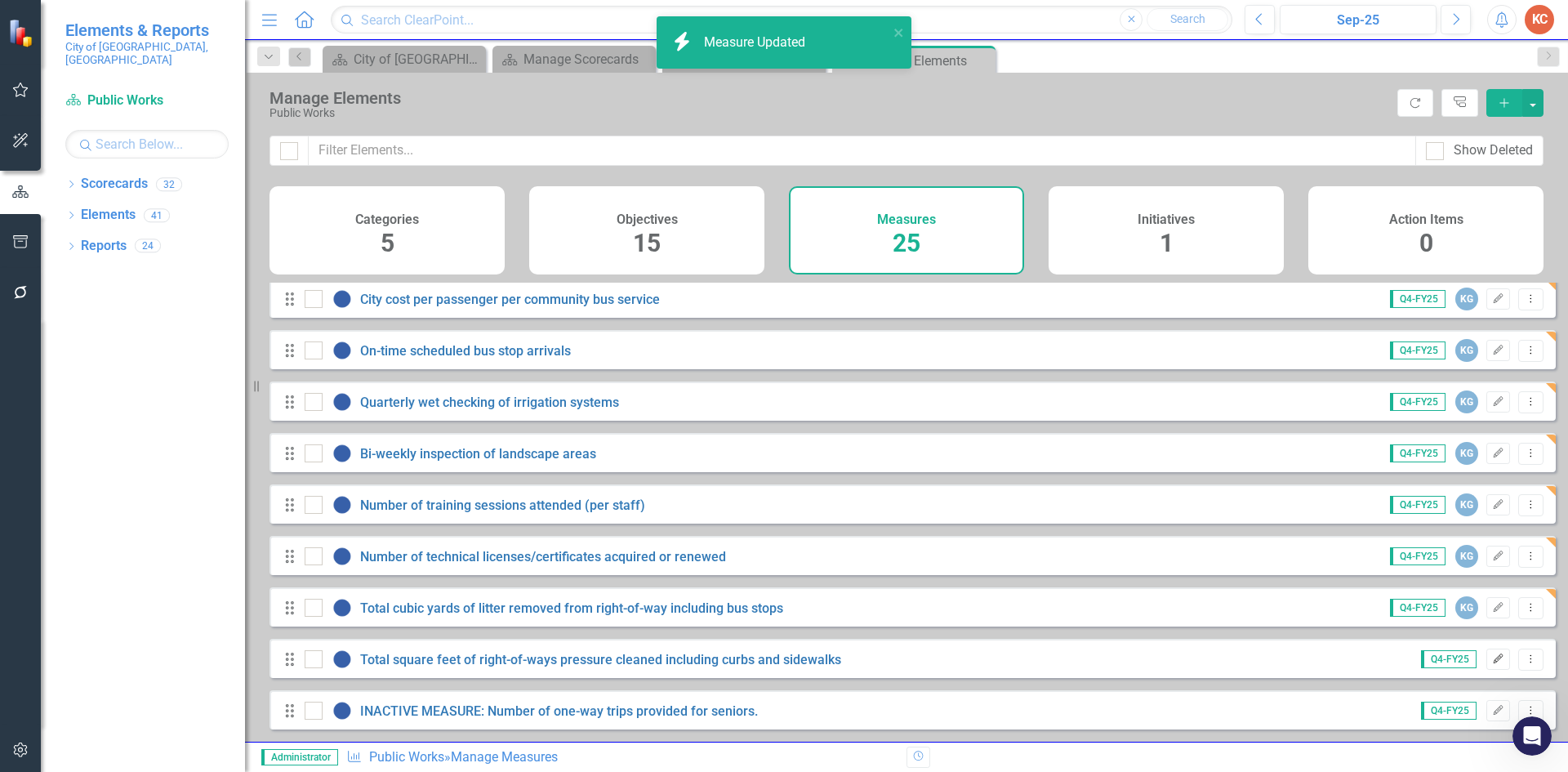
click at [1492, 658] on icon "Edit" at bounding box center [1498, 658] width 12 height 9
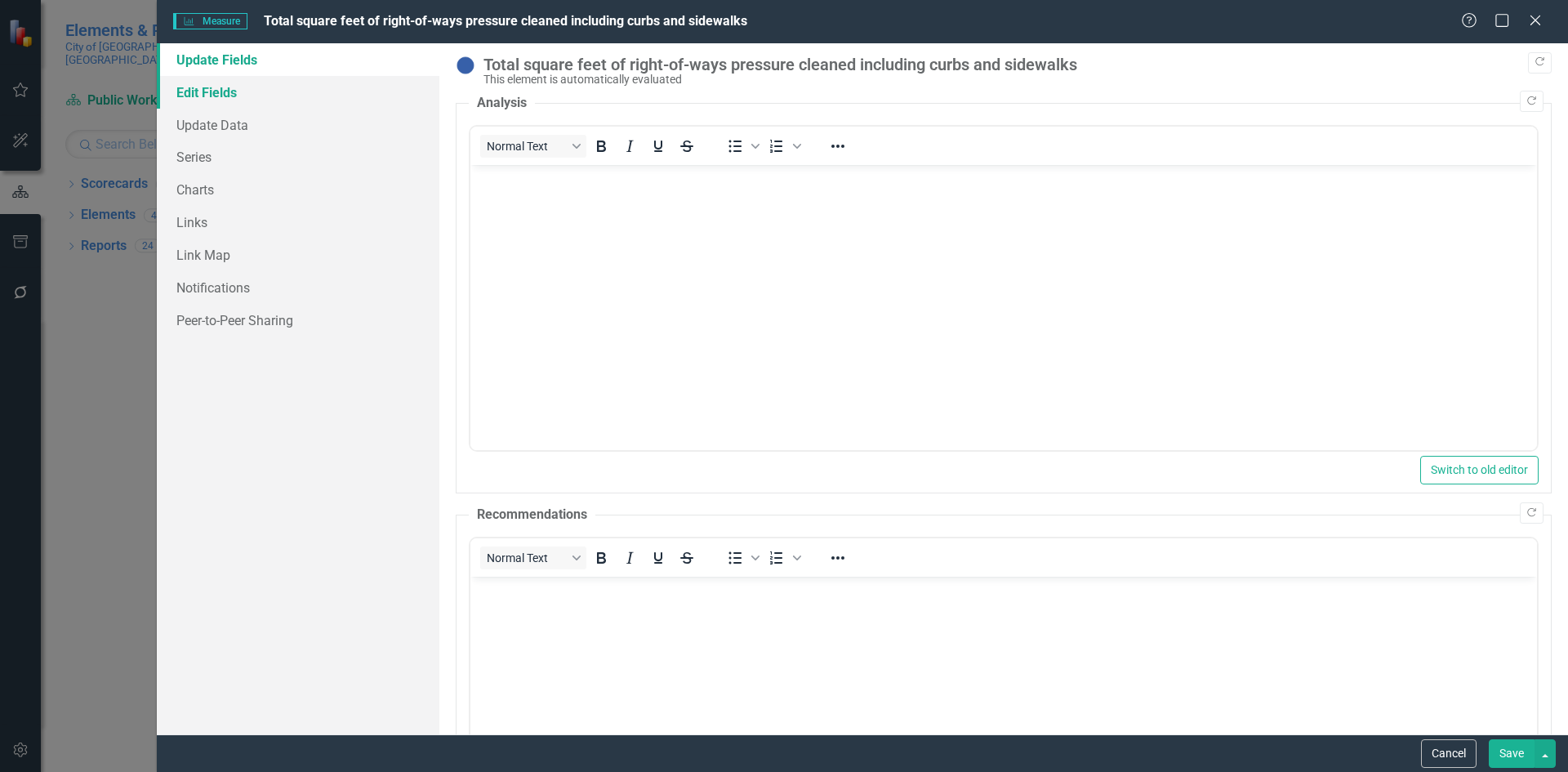
drag, startPoint x: 221, startPoint y: 96, endPoint x: 373, endPoint y: 123, distance: 154.4
click at [222, 95] on link "Edit Fields" at bounding box center [298, 92] width 282 height 33
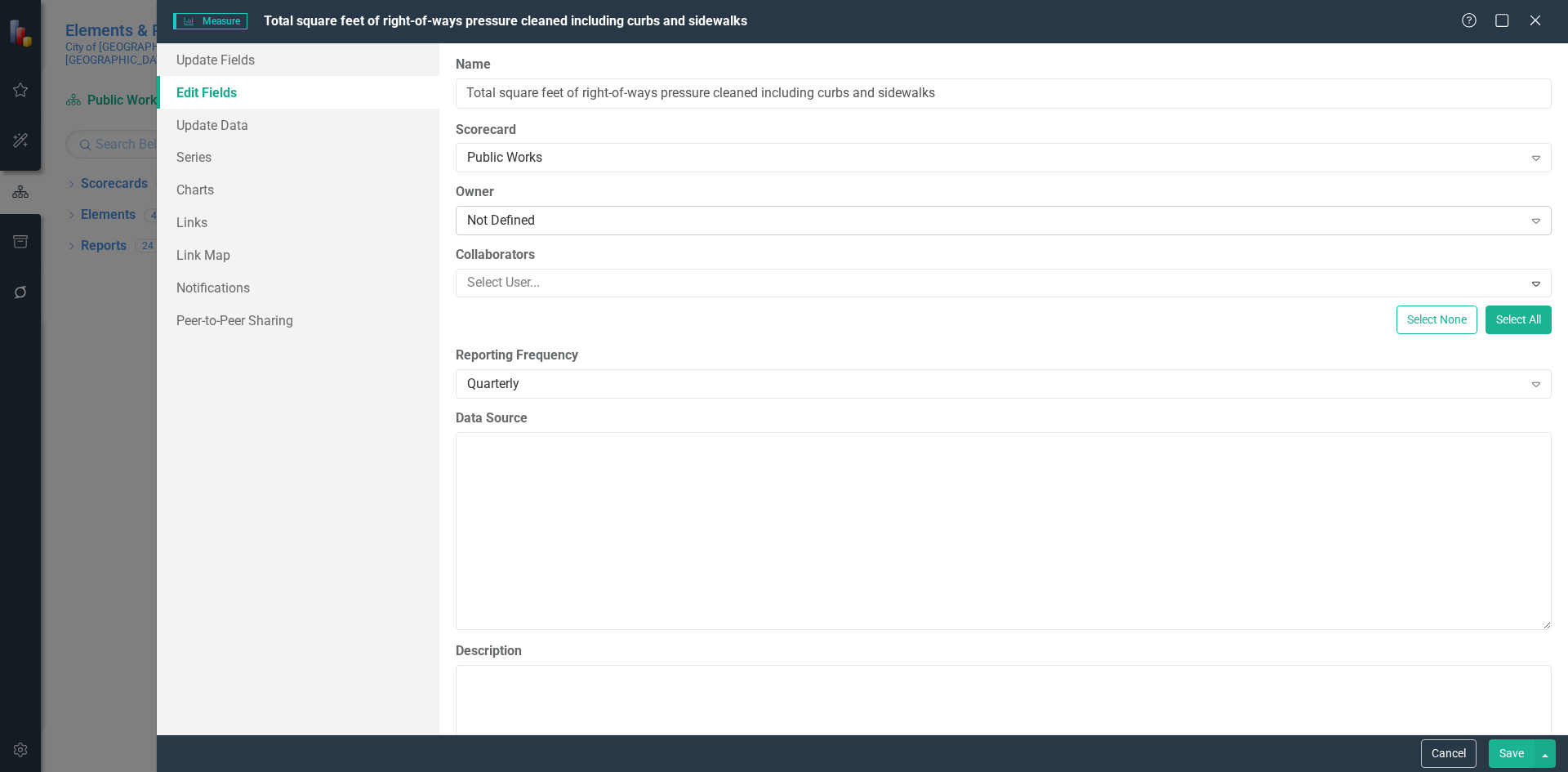
click at [552, 221] on div "Not Defined" at bounding box center [995, 221] width 1056 height 19
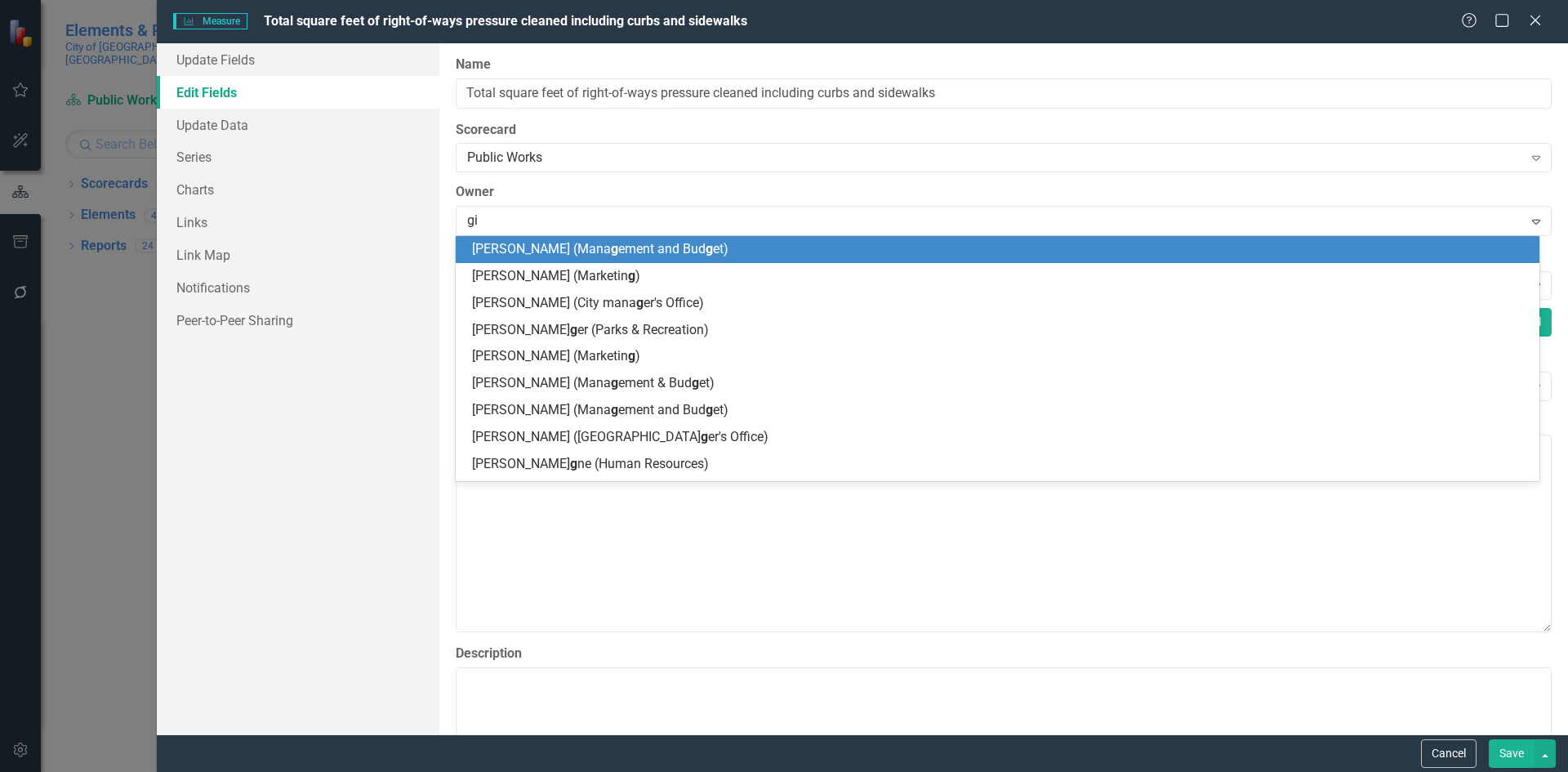
type input "gil"
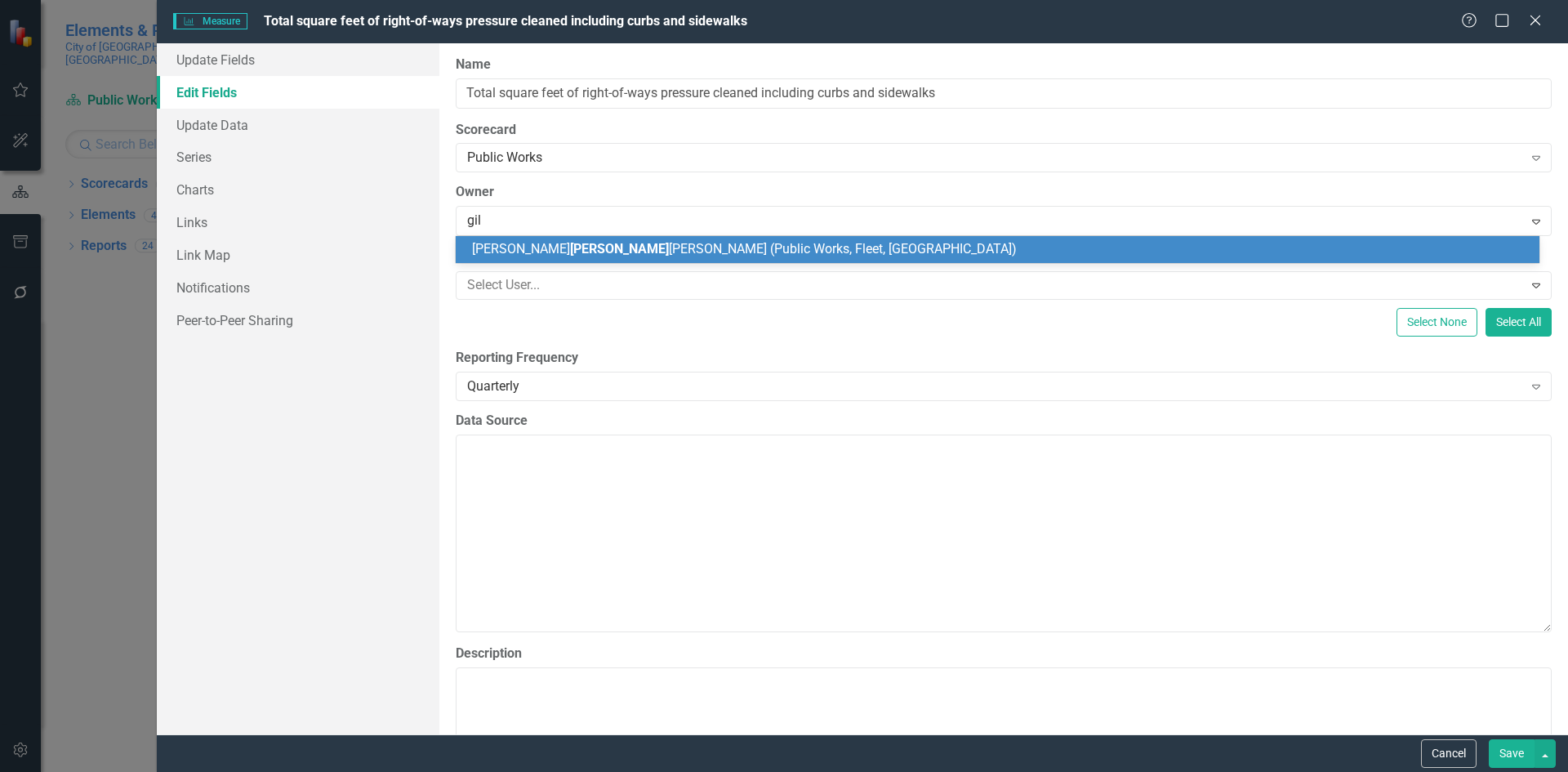
click at [608, 252] on span "[PERSON_NAME] [PERSON_NAME] (Public Works, Fleet, [GEOGRAPHIC_DATA])" at bounding box center [744, 248] width 544 height 15
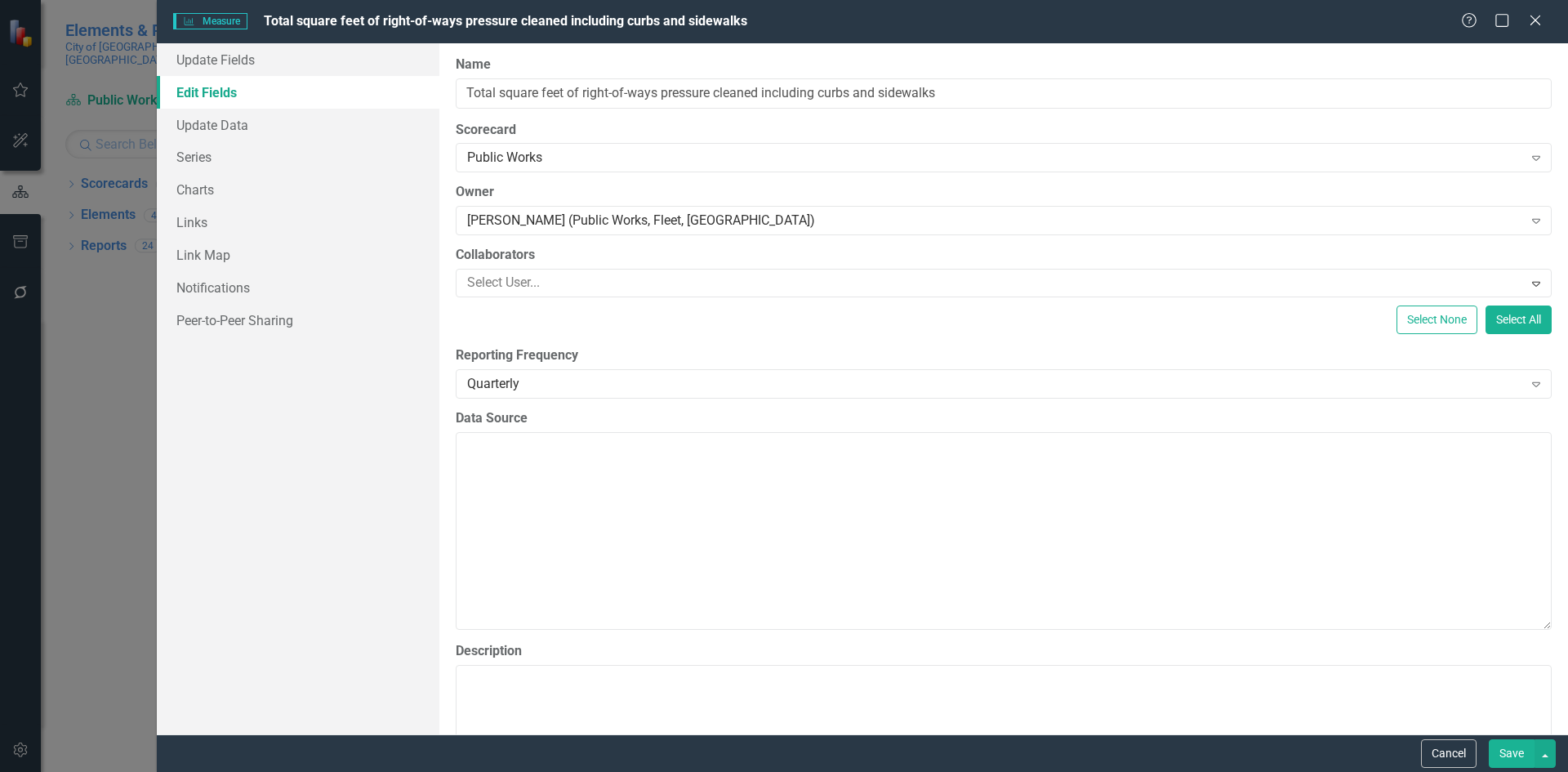
drag, startPoint x: 1498, startPoint y: 746, endPoint x: 1250, endPoint y: 650, distance: 265.9
click at [1497, 745] on button "Save" at bounding box center [1511, 752] width 45 height 28
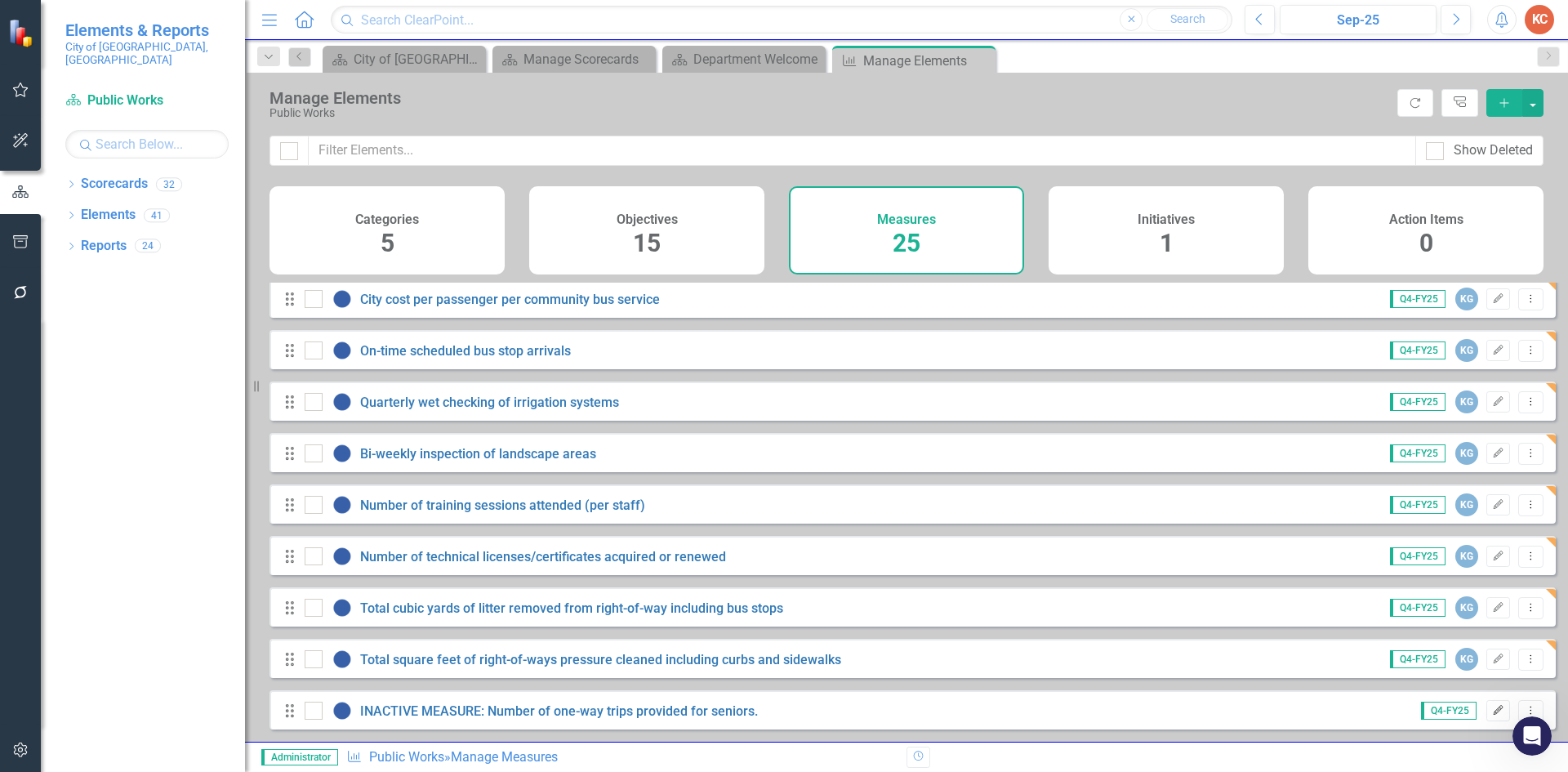
click at [1487, 704] on button "Edit" at bounding box center [1499, 710] width 24 height 21
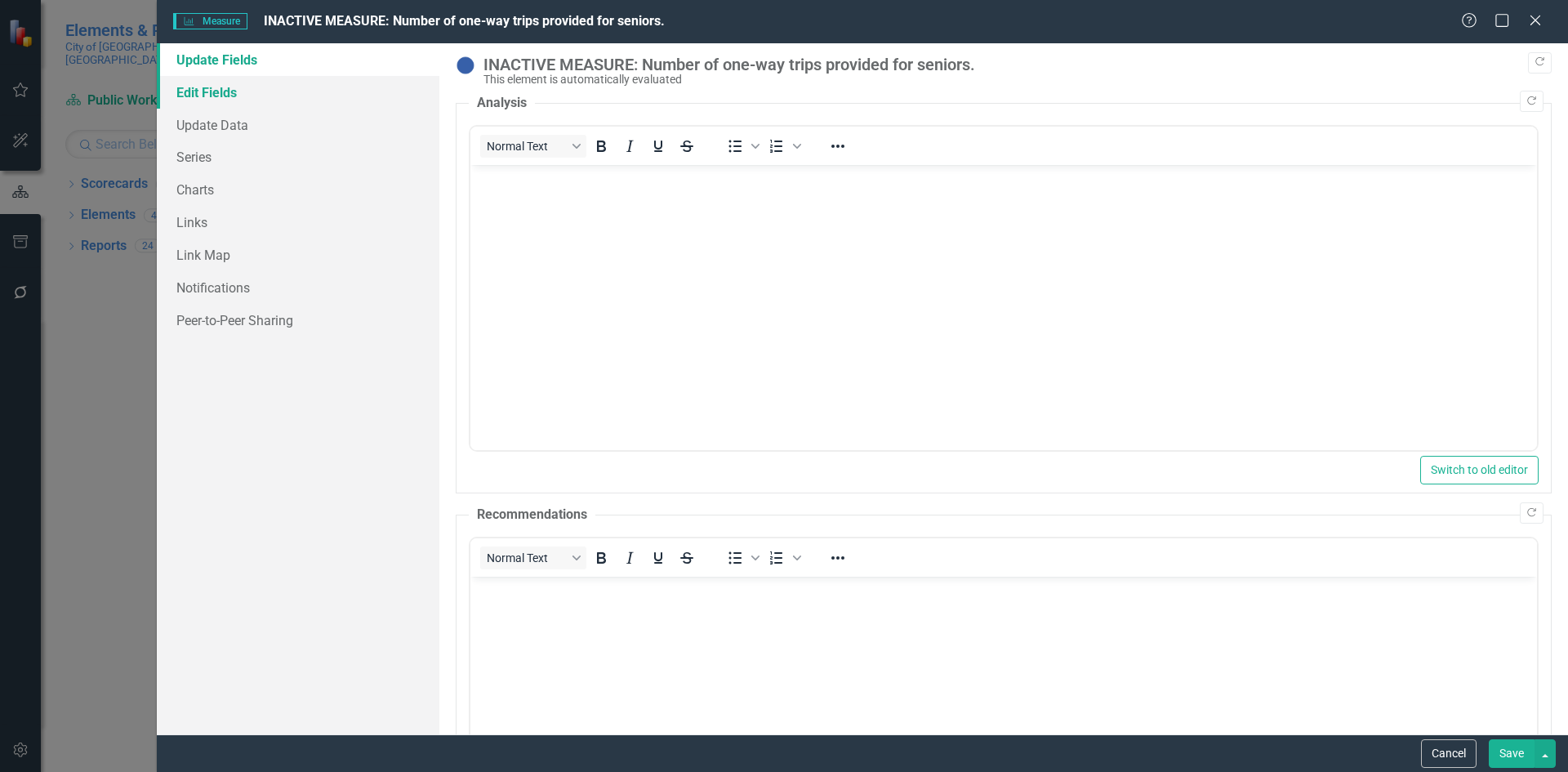
drag, startPoint x: 213, startPoint y: 94, endPoint x: 233, endPoint y: 94, distance: 20.0
click at [212, 94] on link "Edit Fields" at bounding box center [298, 92] width 282 height 33
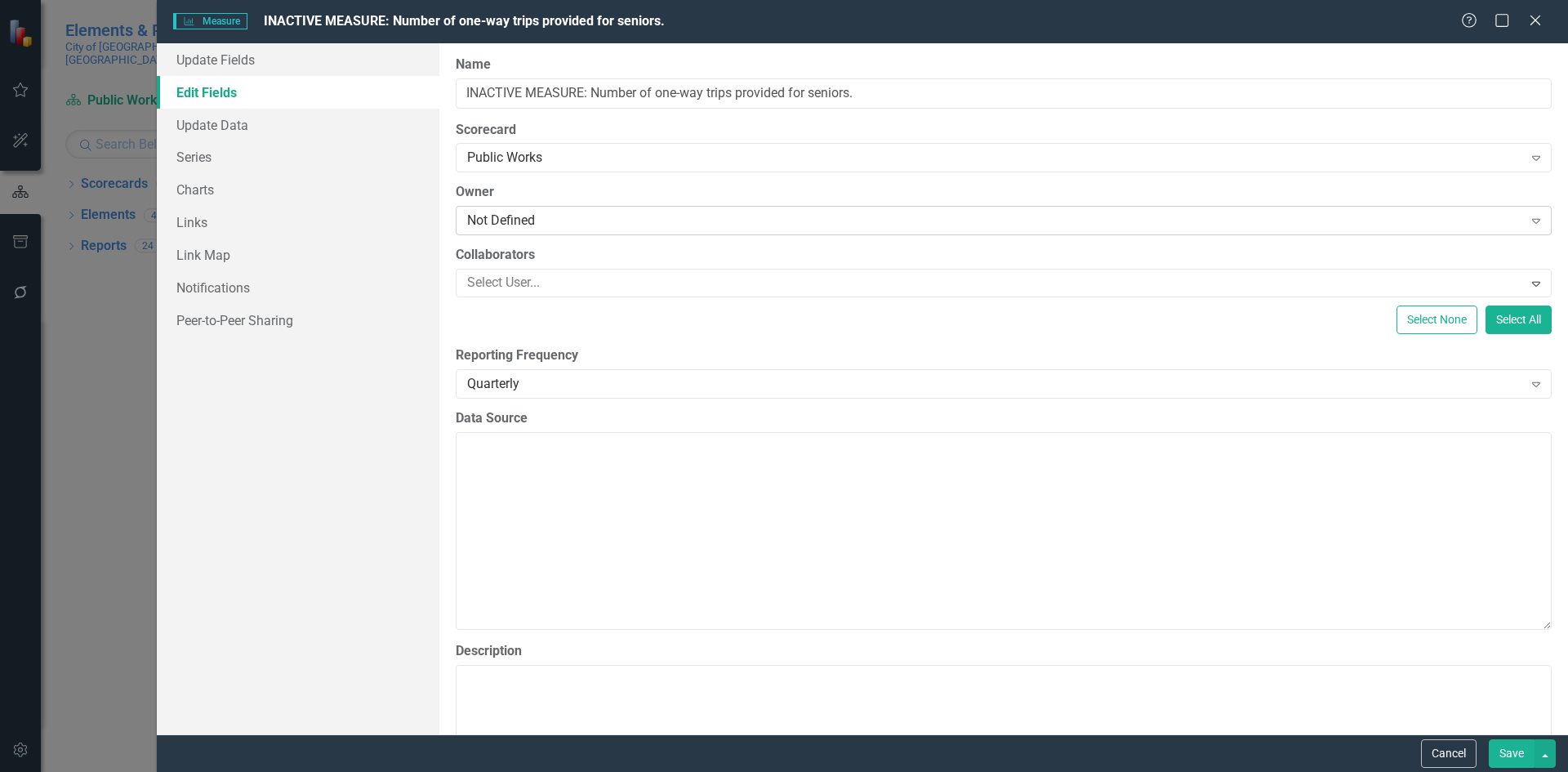
click at [558, 222] on div "Not Defined" at bounding box center [995, 221] width 1056 height 19
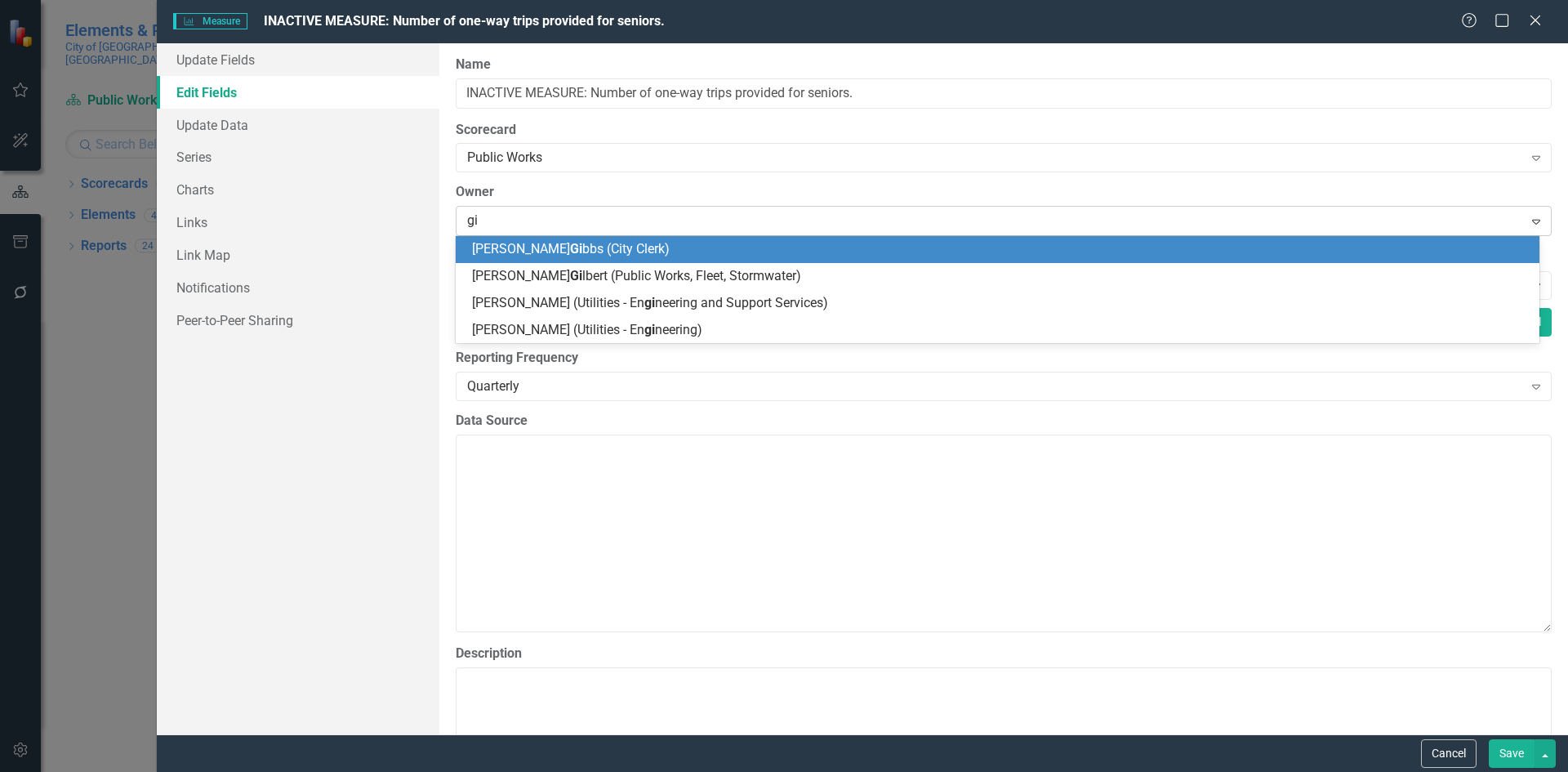
type input "gil"
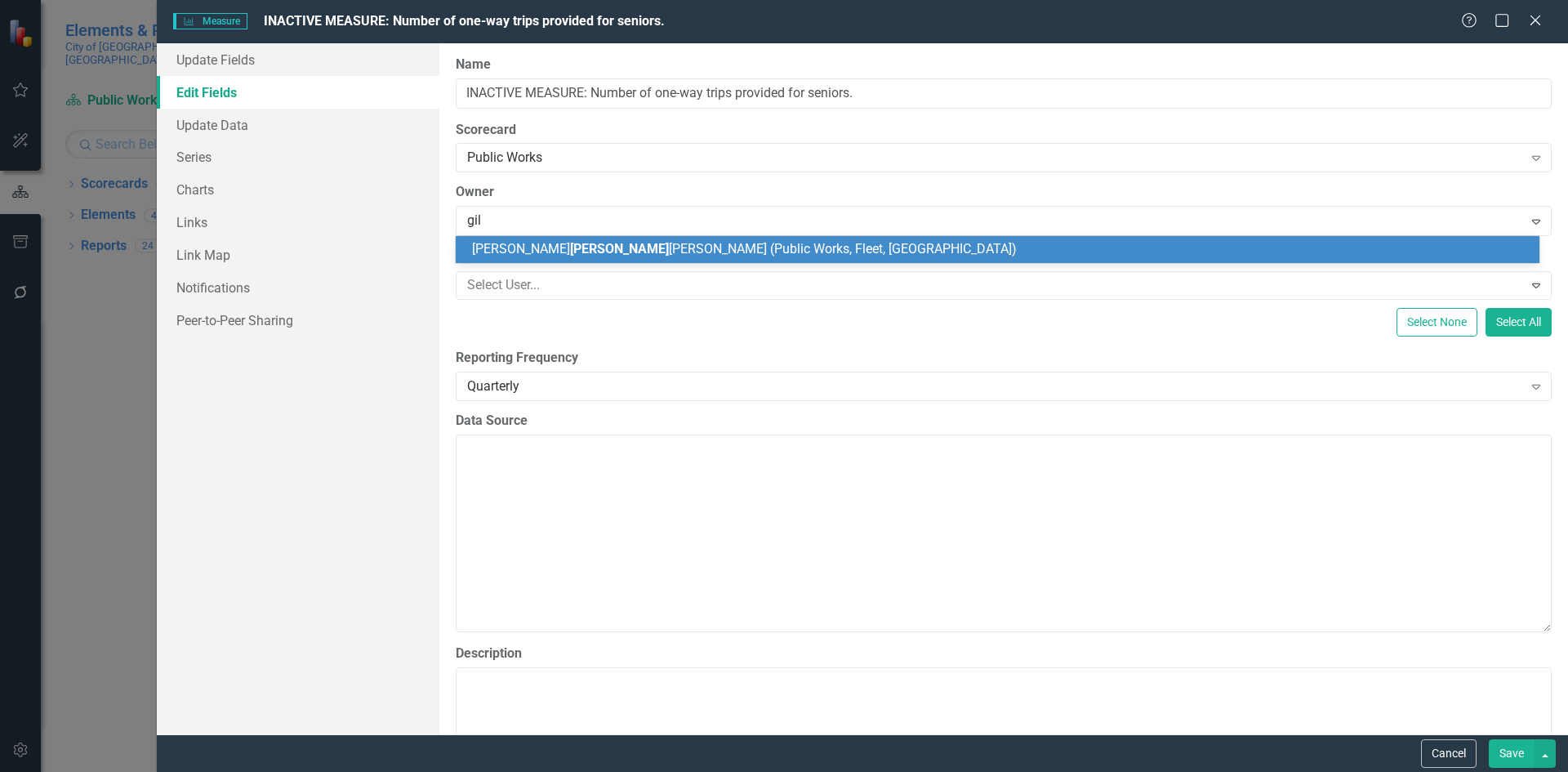
drag, startPoint x: 562, startPoint y: 246, endPoint x: 803, endPoint y: 315, distance: 250.7
click at [561, 246] on span "[PERSON_NAME] [PERSON_NAME] (Public Works, Fleet, [GEOGRAPHIC_DATA])" at bounding box center [744, 248] width 544 height 15
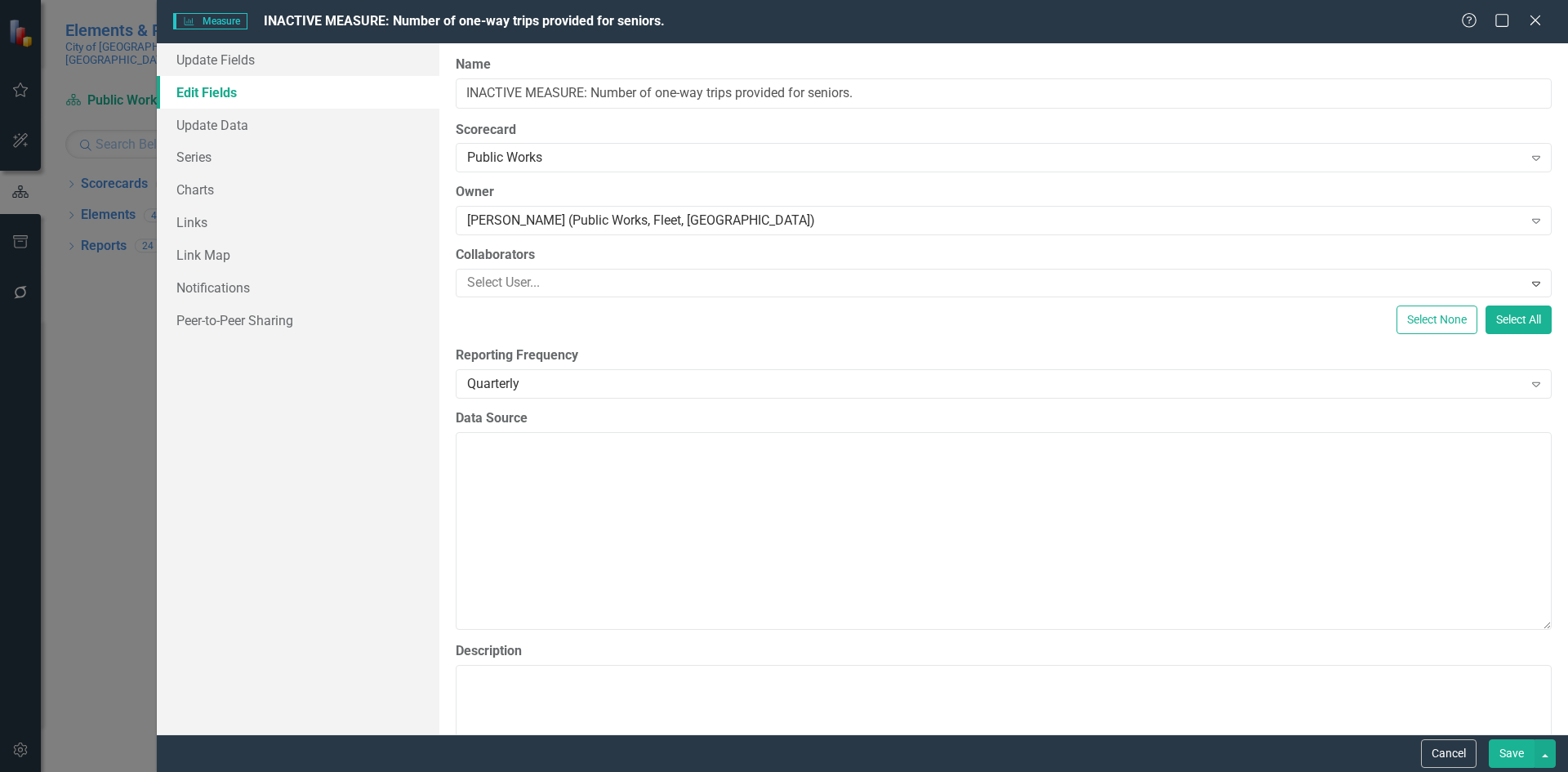
click at [1504, 752] on button "Save" at bounding box center [1511, 752] width 45 height 28
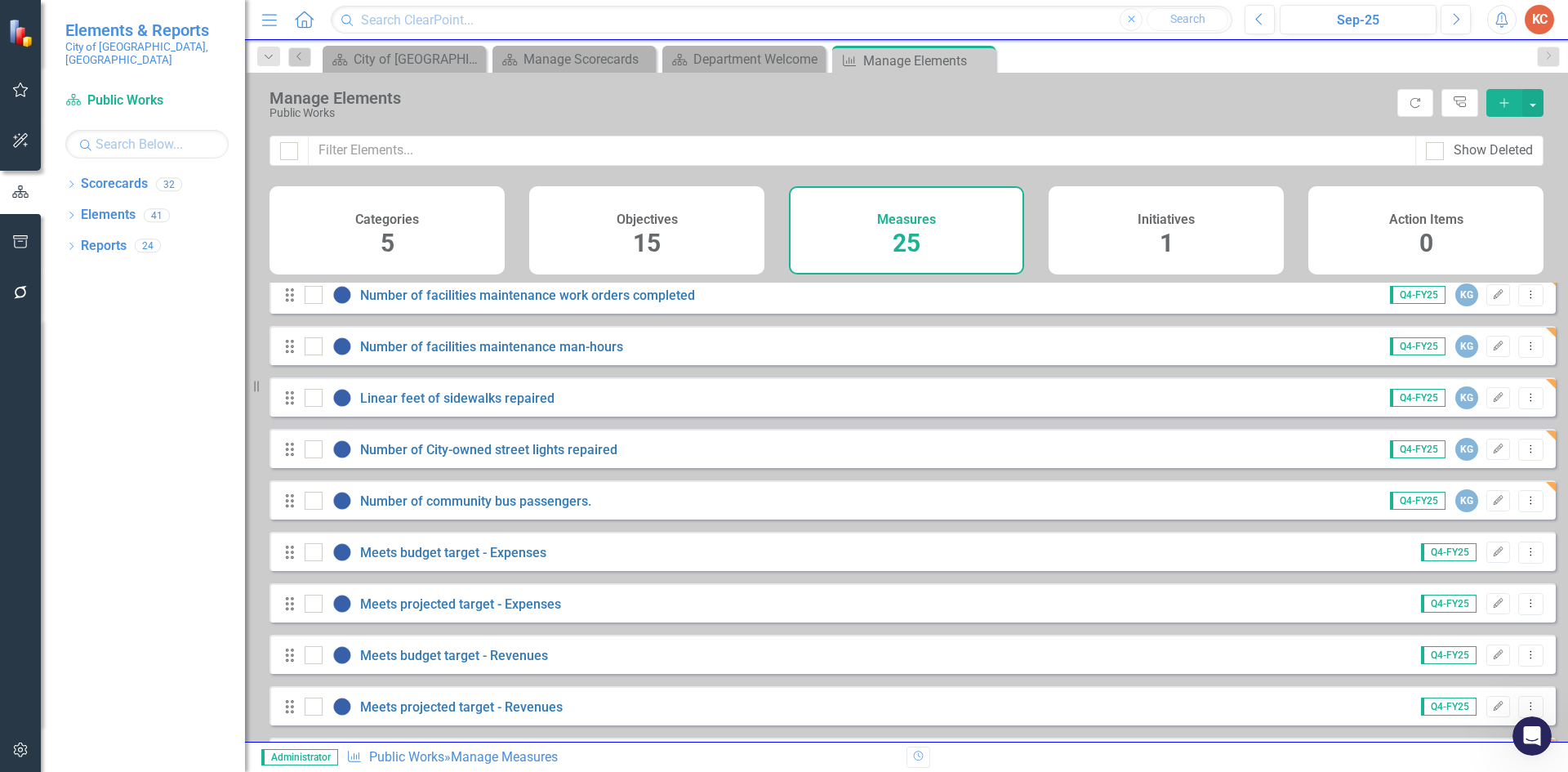
scroll to position [431, 0]
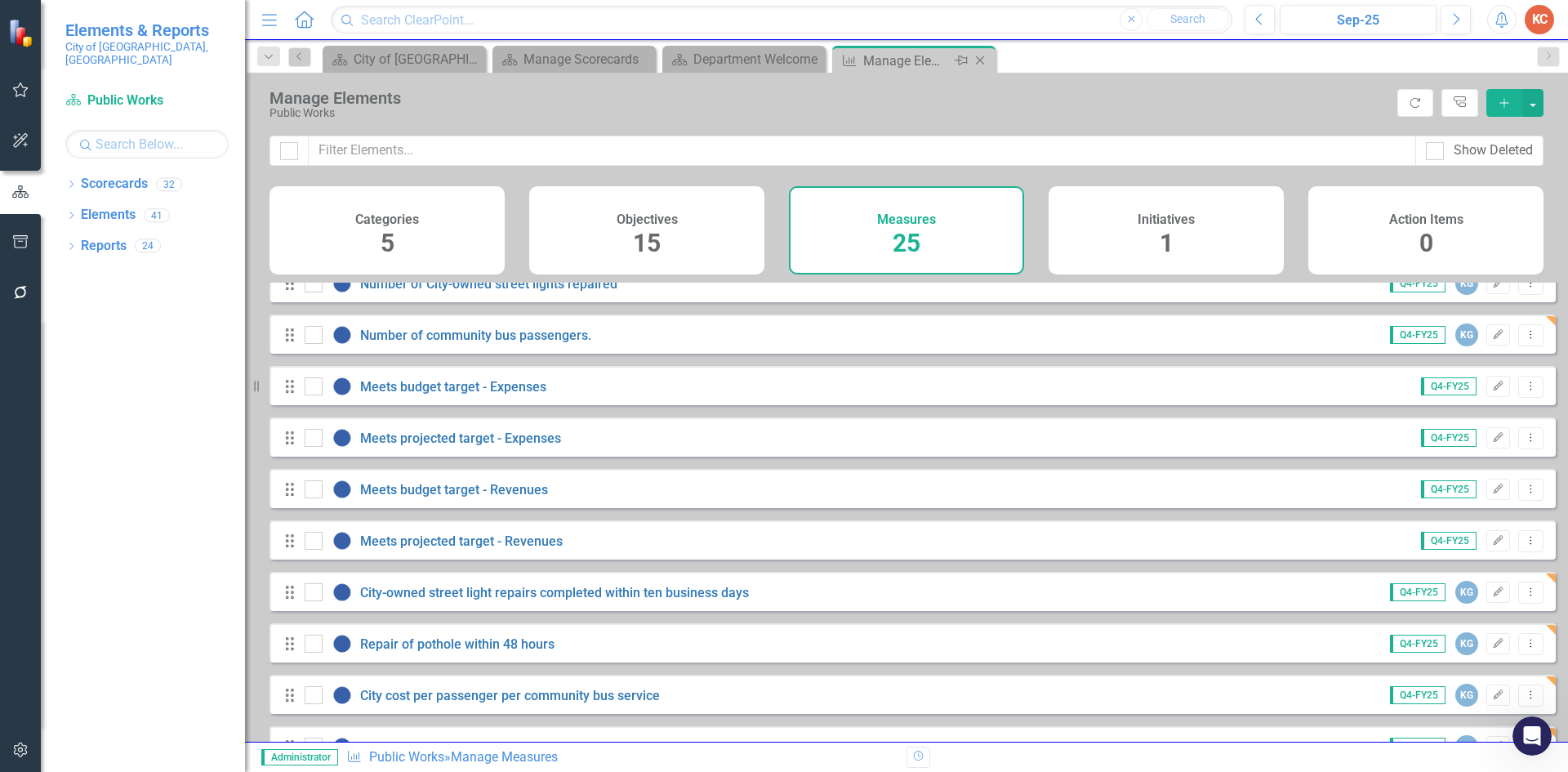
click at [979, 64] on icon "Close" at bounding box center [979, 60] width 16 height 13
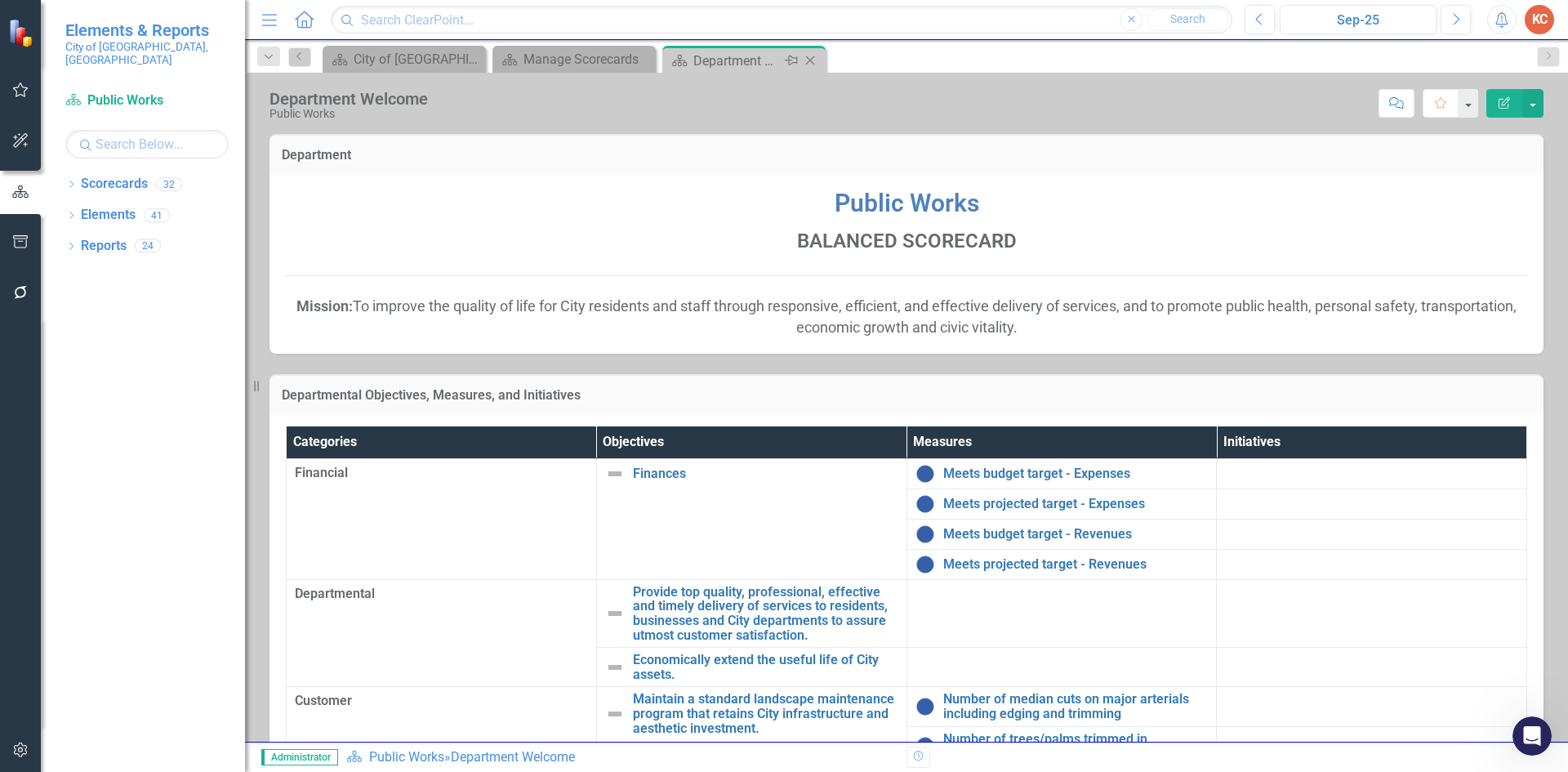
click at [817, 61] on icon "Close" at bounding box center [810, 60] width 16 height 13
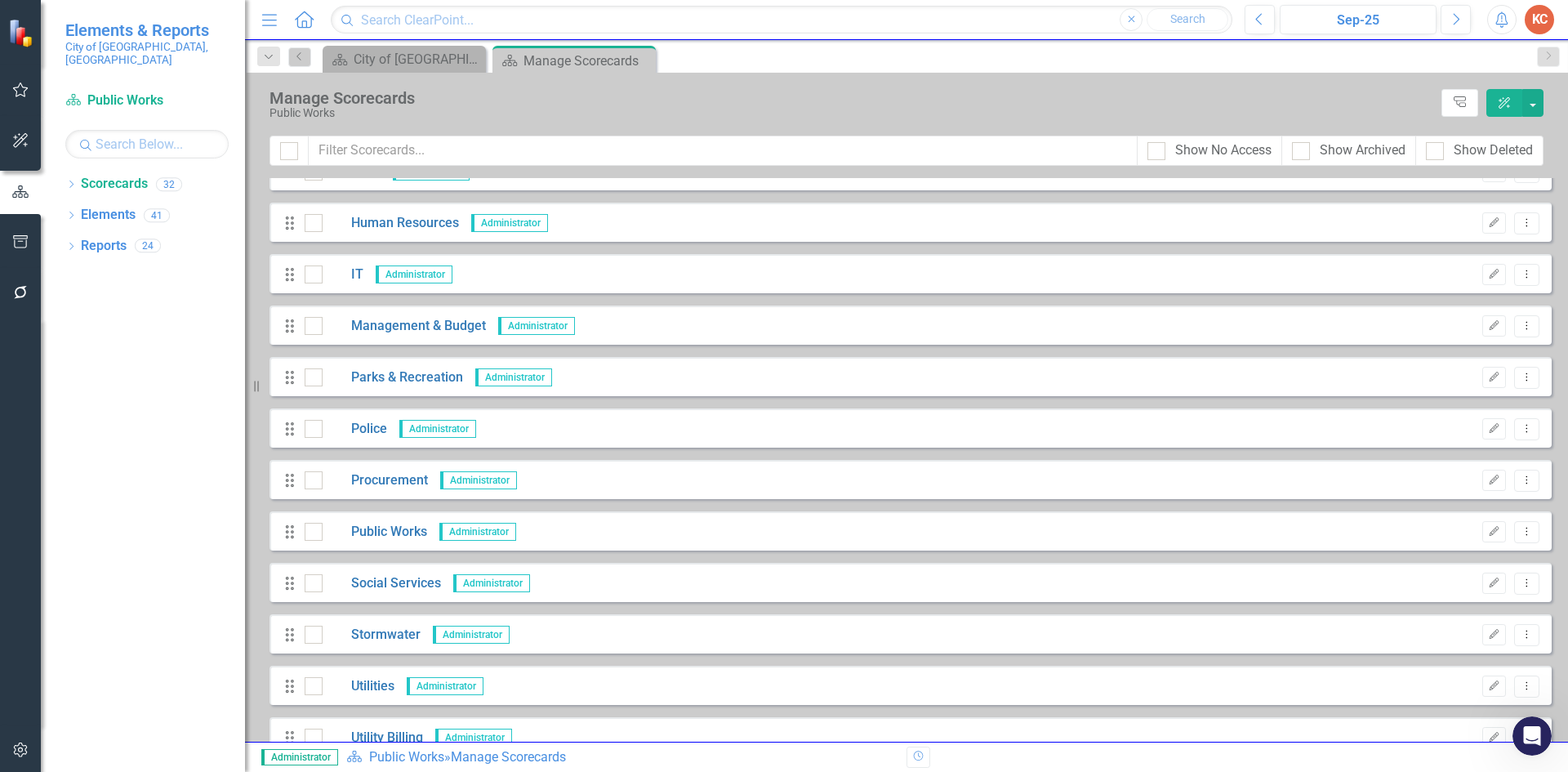
scroll to position [572, 0]
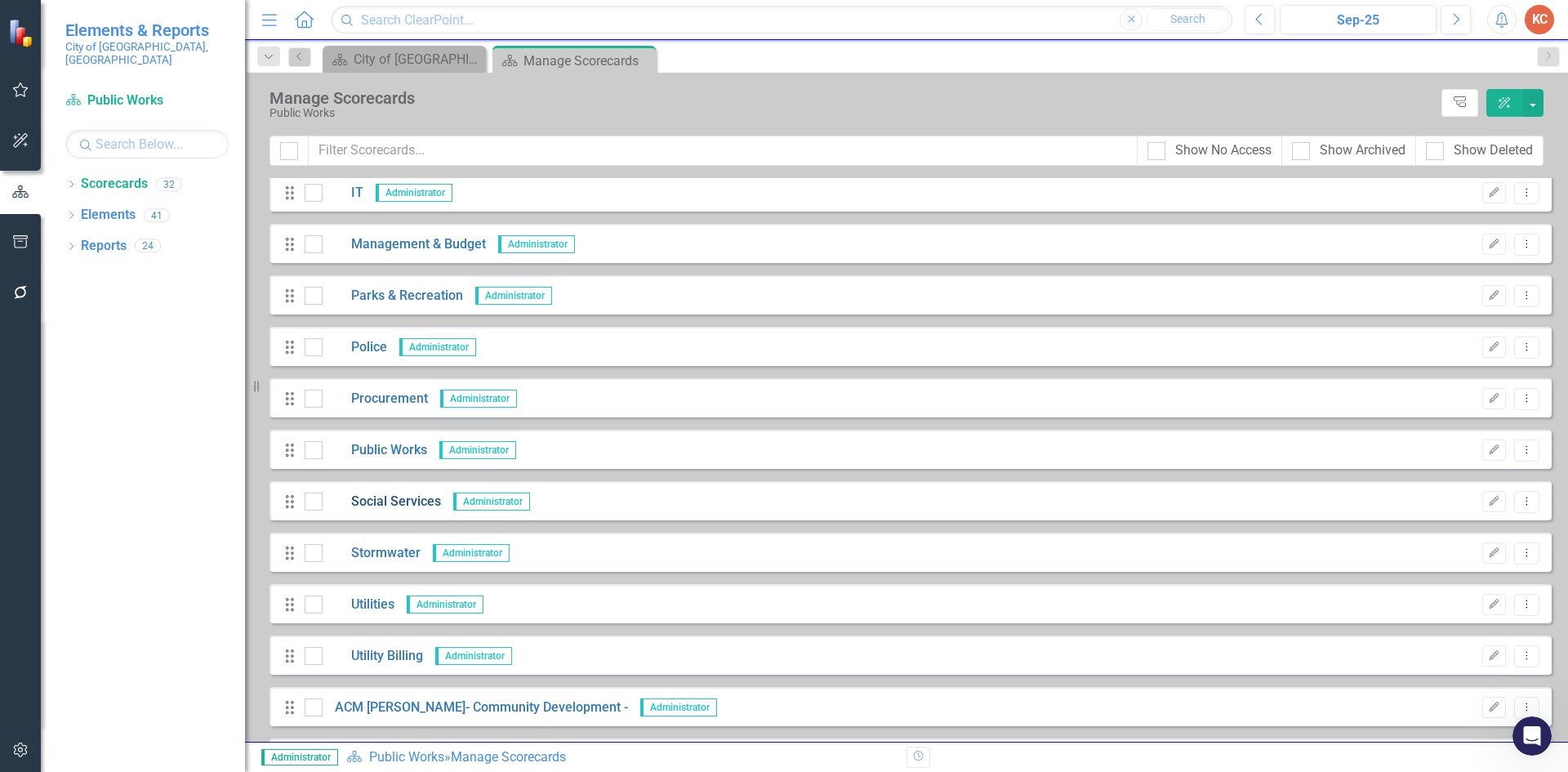
click at [409, 503] on link "Social Services" at bounding box center [382, 502] width 118 height 19
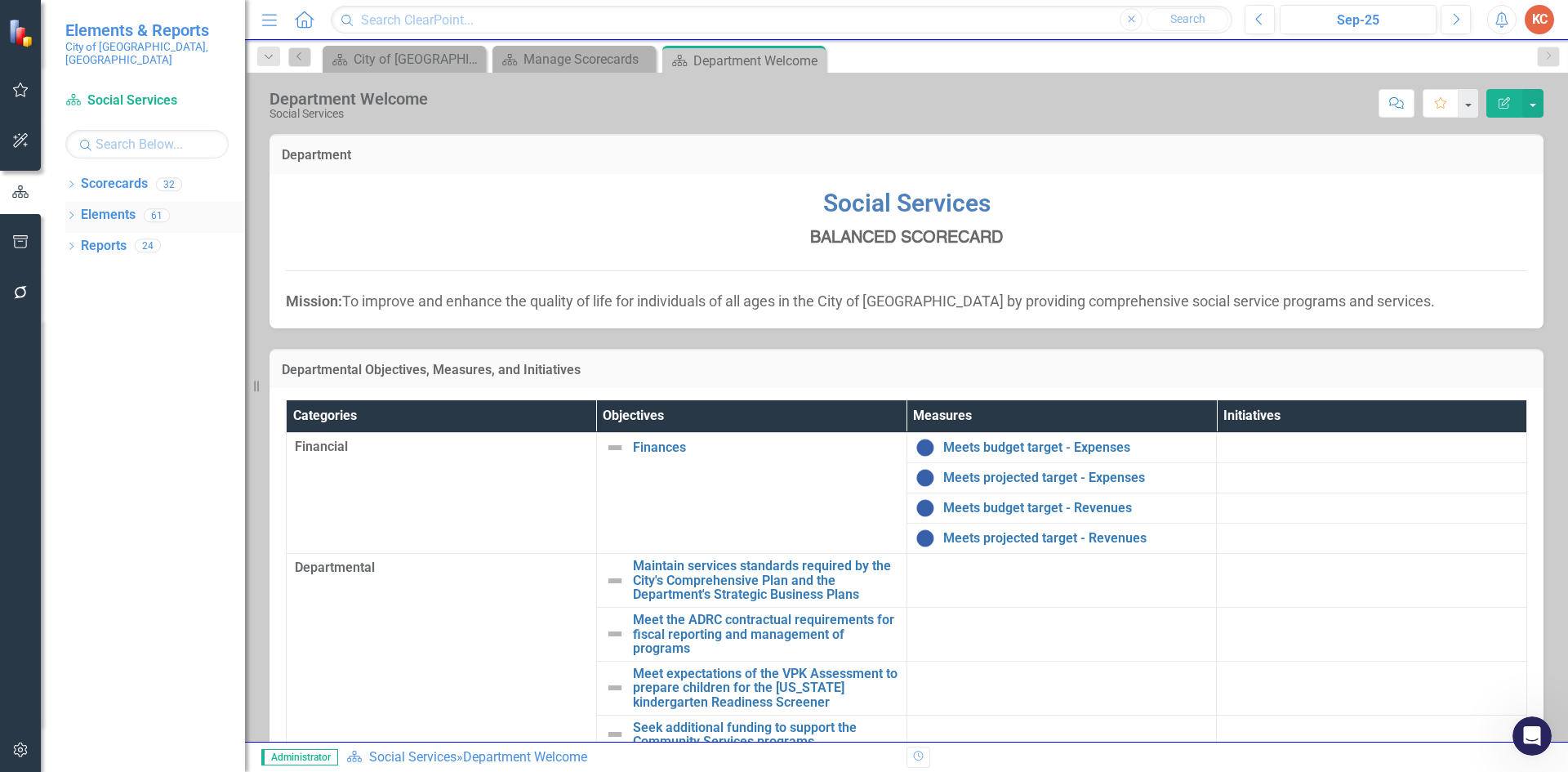
drag, startPoint x: 88, startPoint y: 199, endPoint x: 121, endPoint y: 196, distance: 33.1
click at [87, 205] on link "Elements" at bounding box center [108, 215] width 55 height 19
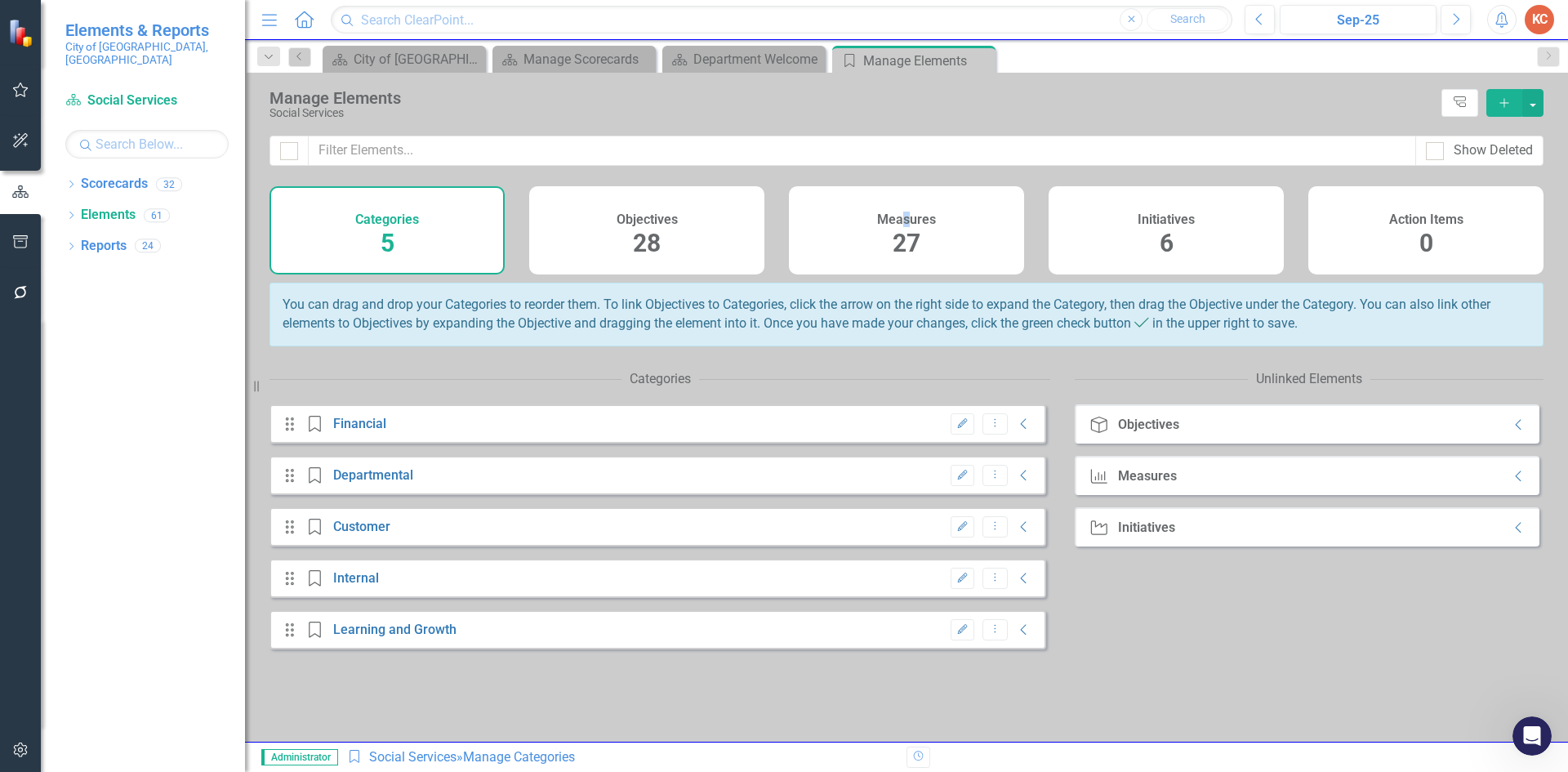
click at [906, 223] on h4 "Measures" at bounding box center [906, 219] width 59 height 15
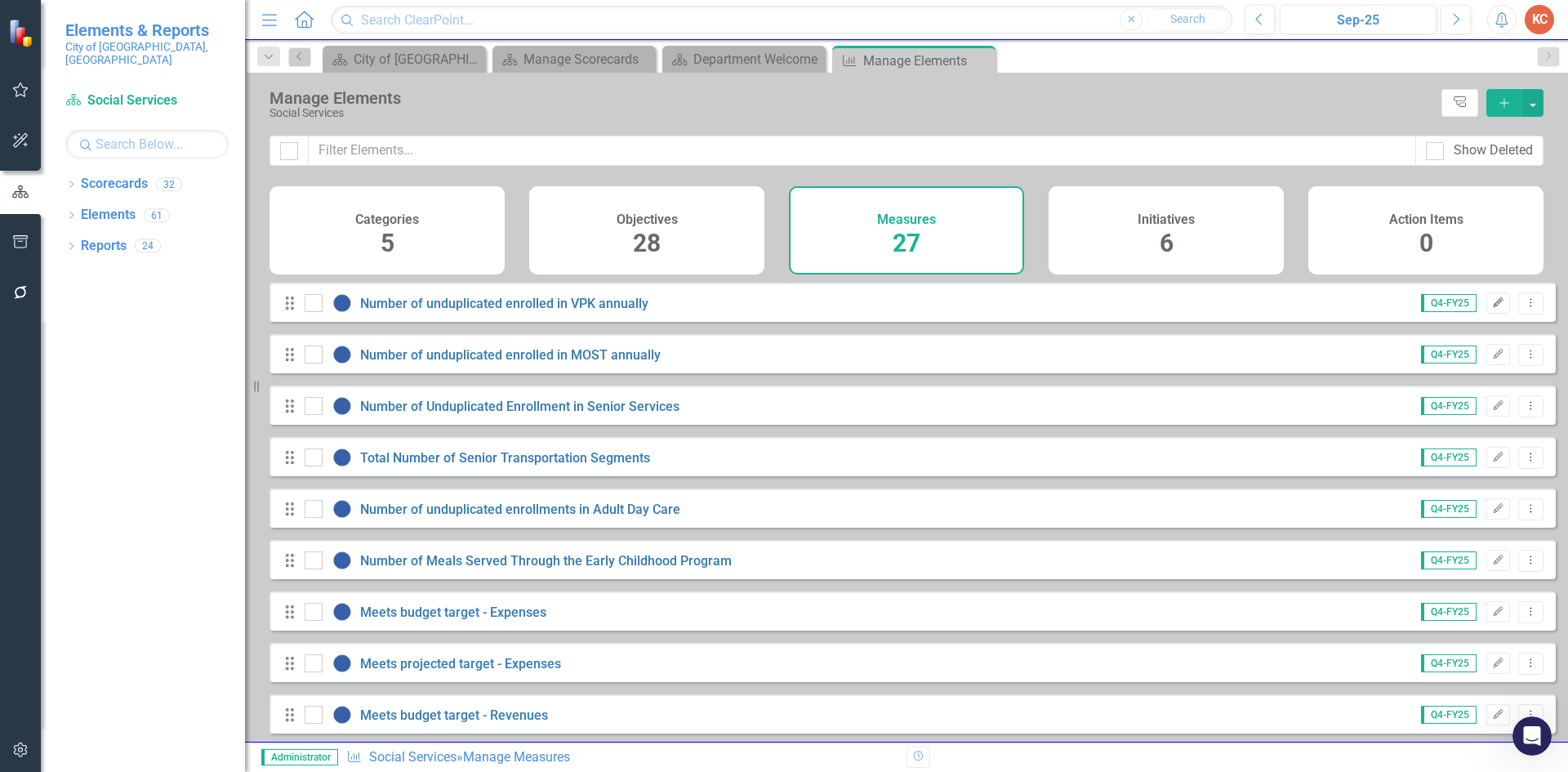
click at [1494, 307] on icon "button" at bounding box center [1498, 301] width 9 height 9
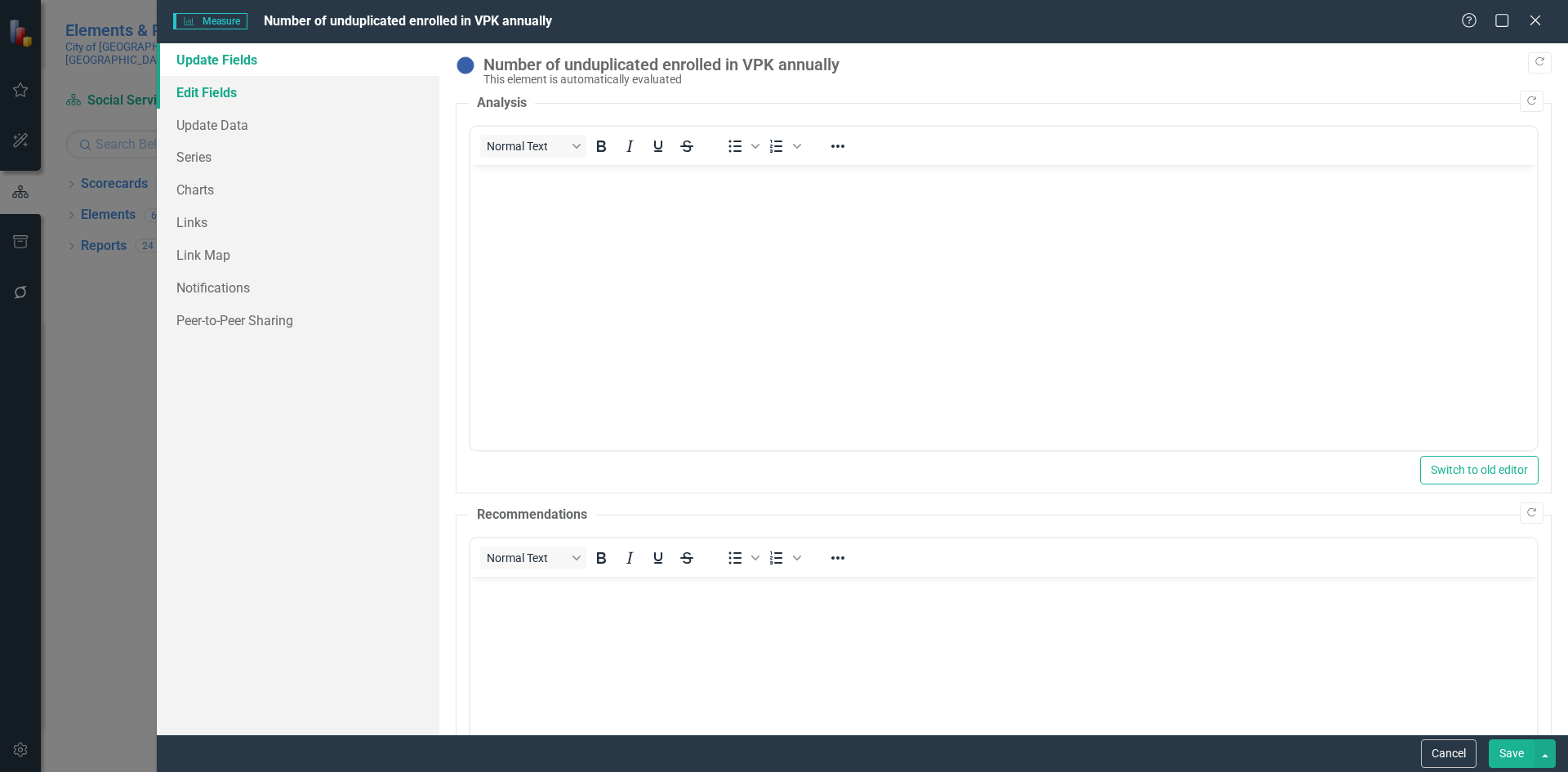
click at [223, 92] on link "Edit Fields" at bounding box center [298, 92] width 282 height 33
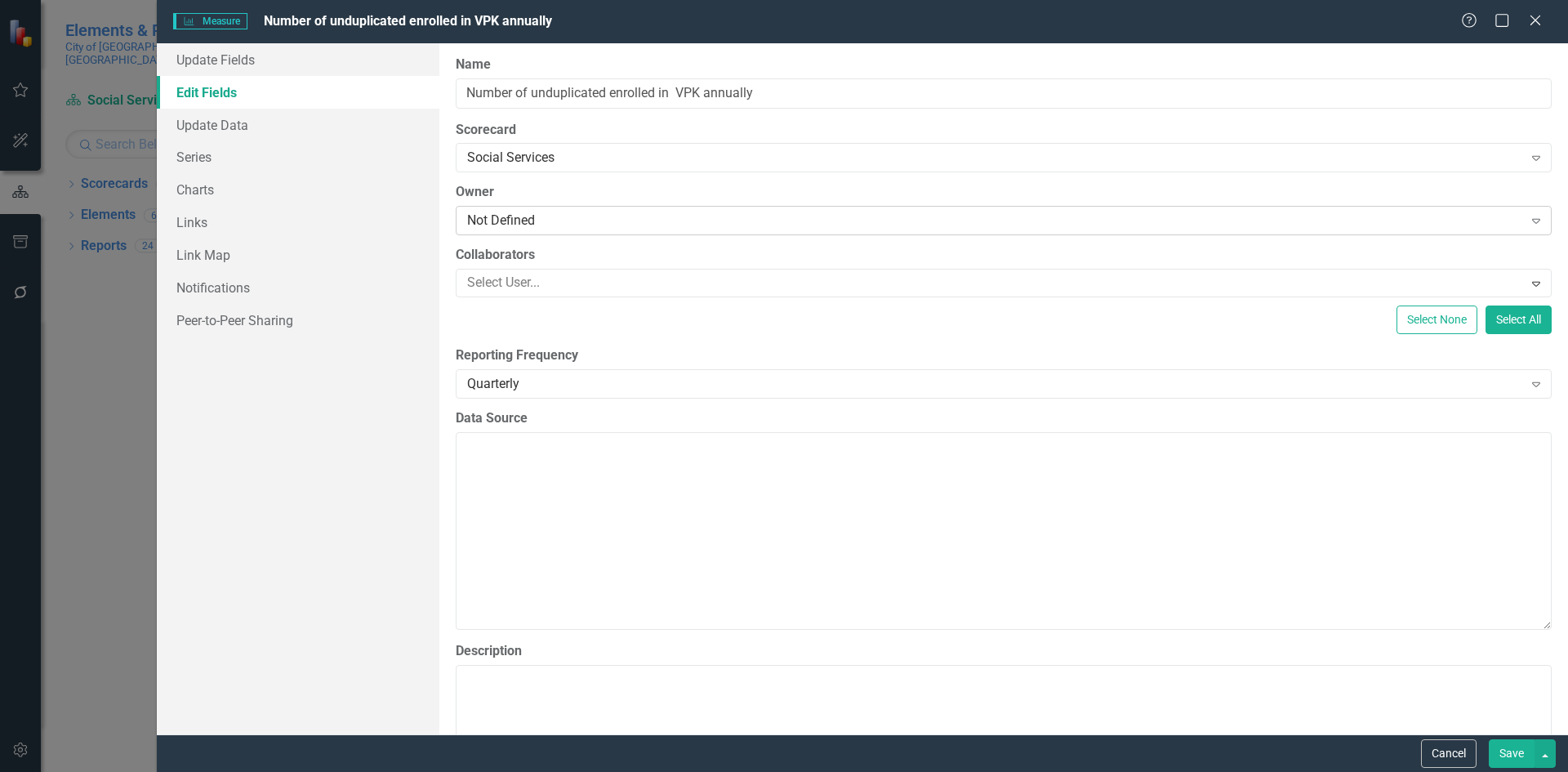
click at [543, 223] on div "Not Defined" at bounding box center [995, 221] width 1056 height 19
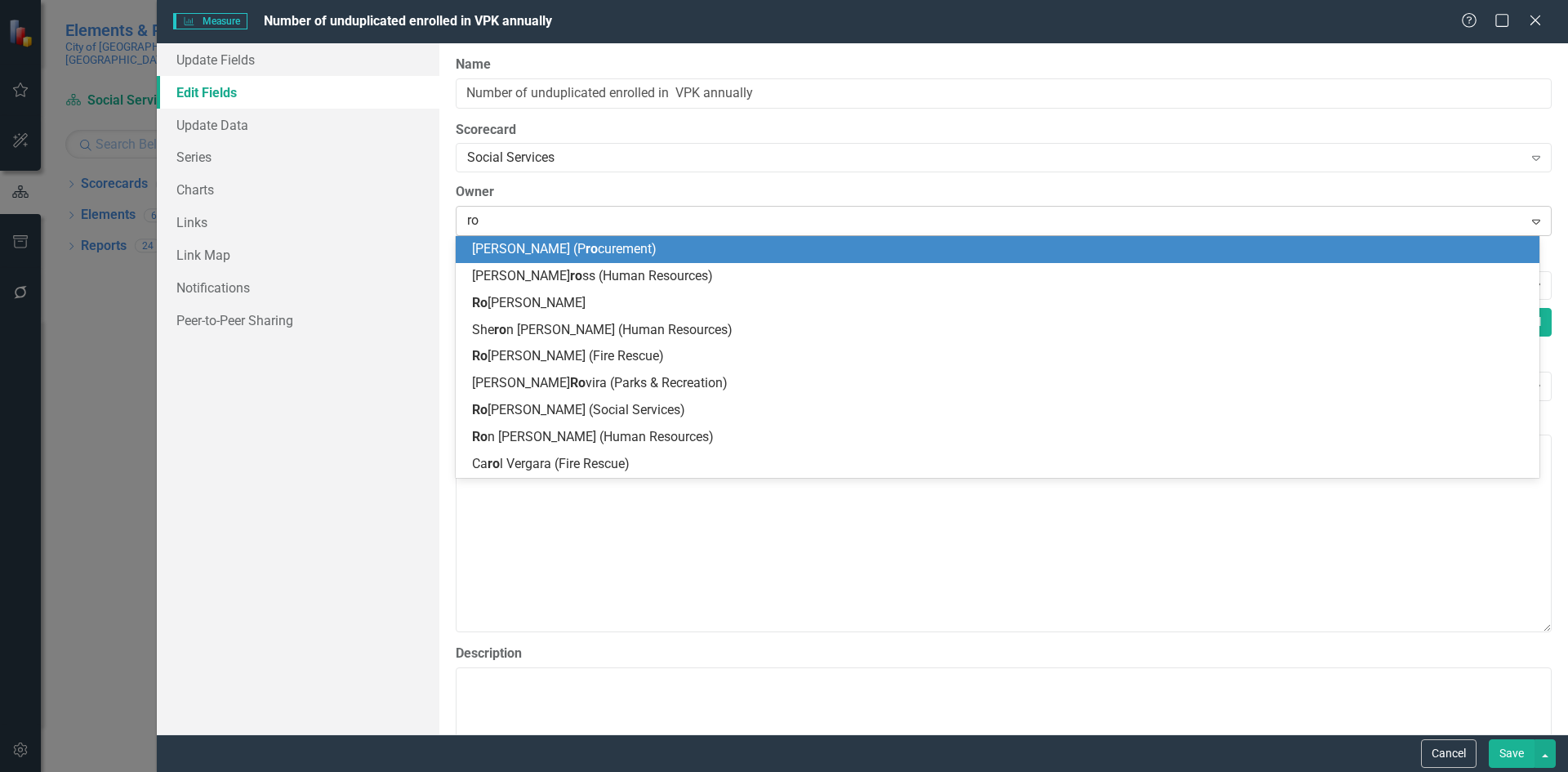
type input "ros"
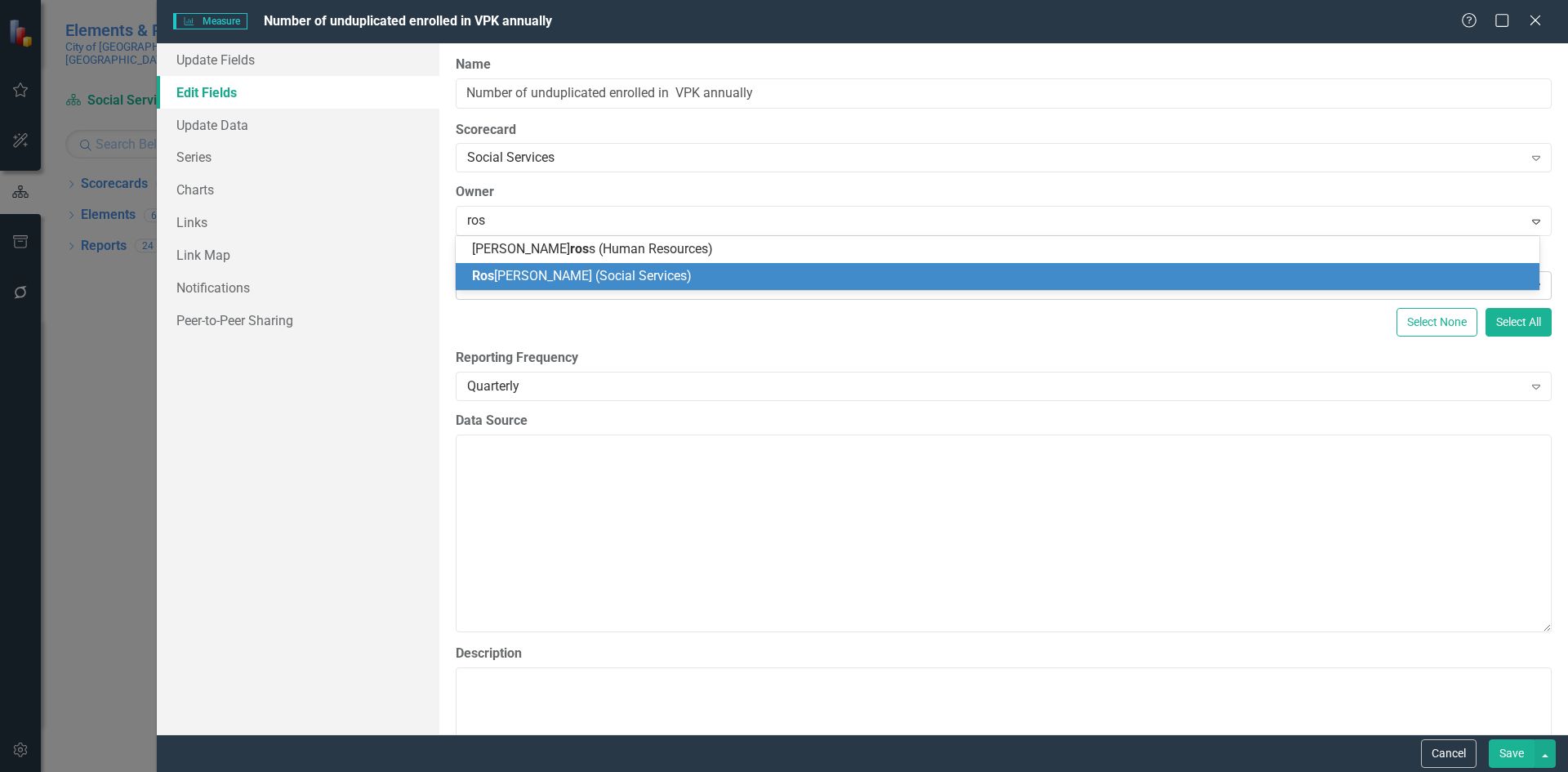
click at [538, 273] on span "[PERSON_NAME] (Social Services)" at bounding box center [581, 276] width 220 height 15
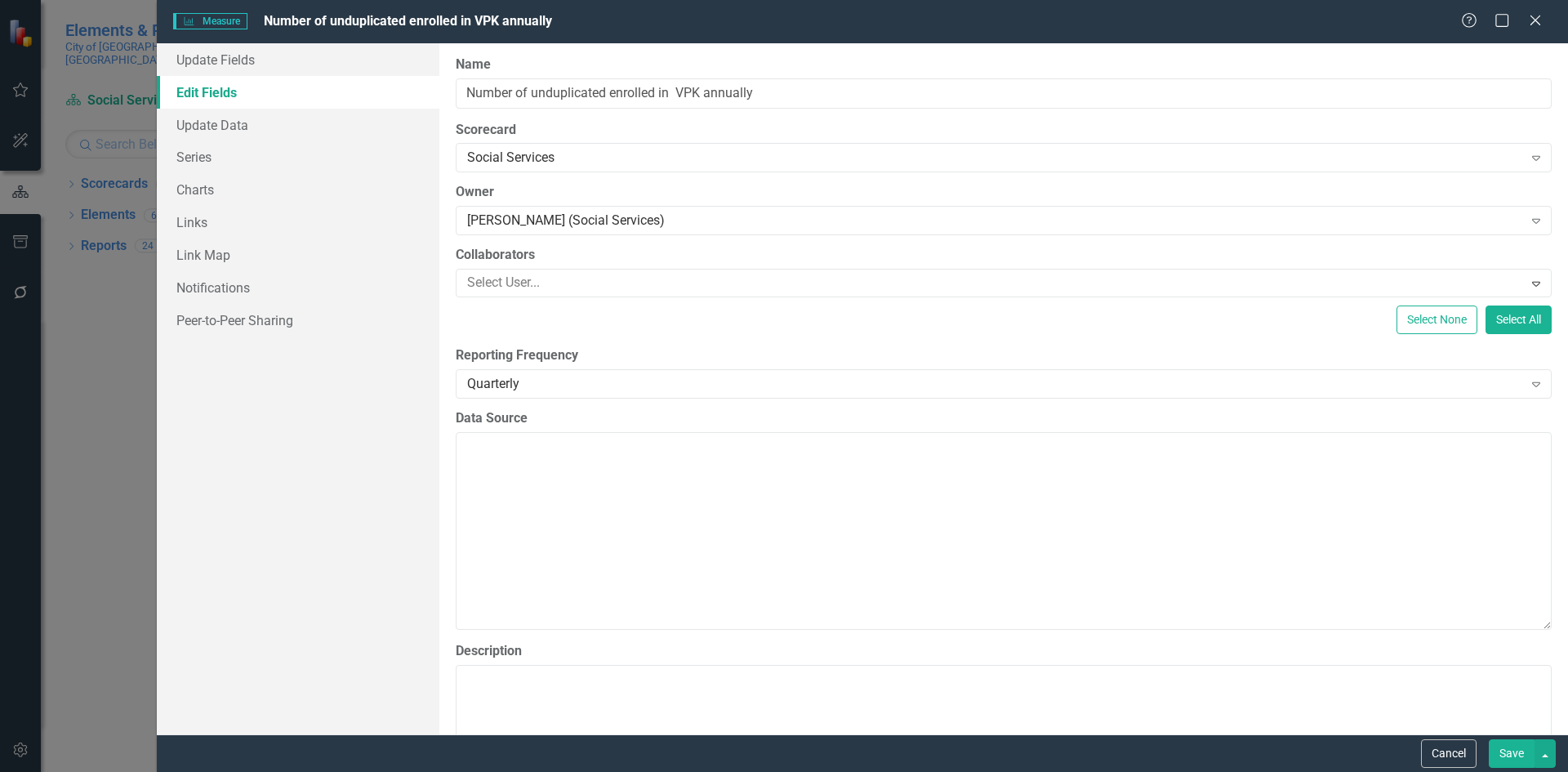
click at [1510, 759] on button "Save" at bounding box center [1511, 752] width 45 height 28
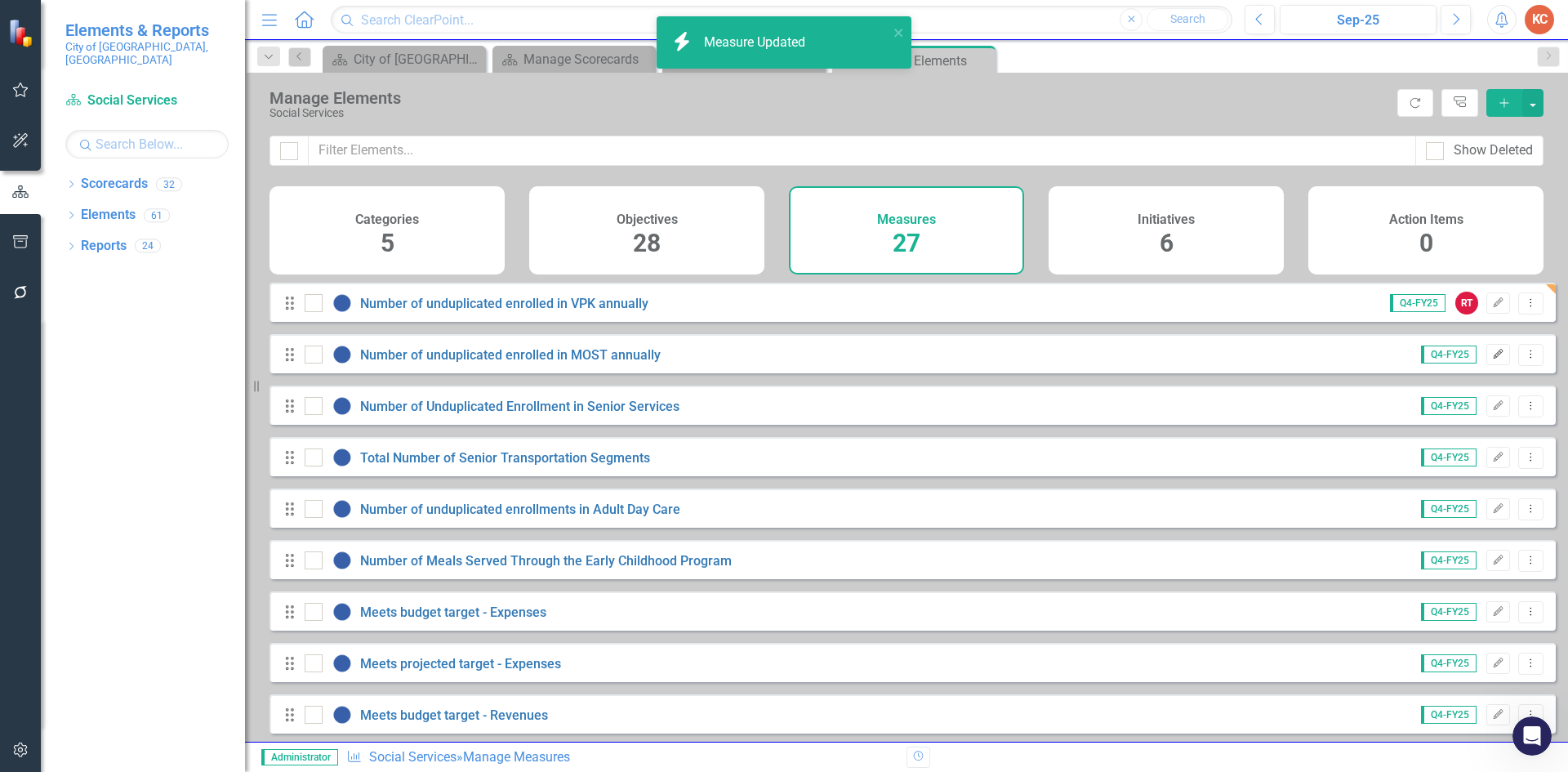
click at [1487, 365] on button "Edit" at bounding box center [1499, 354] width 24 height 21
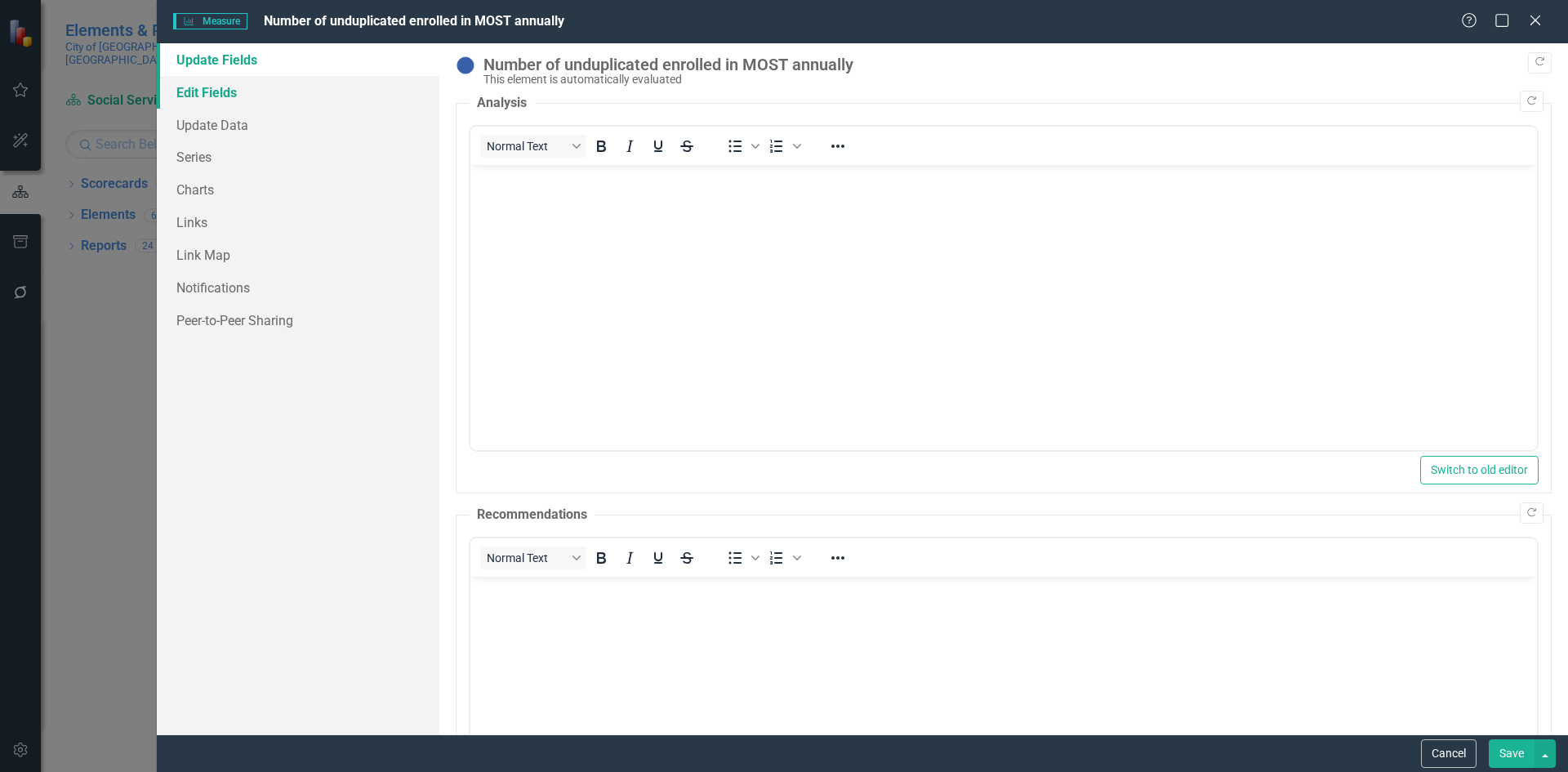
click at [282, 98] on link "Edit Fields" at bounding box center [298, 92] width 282 height 33
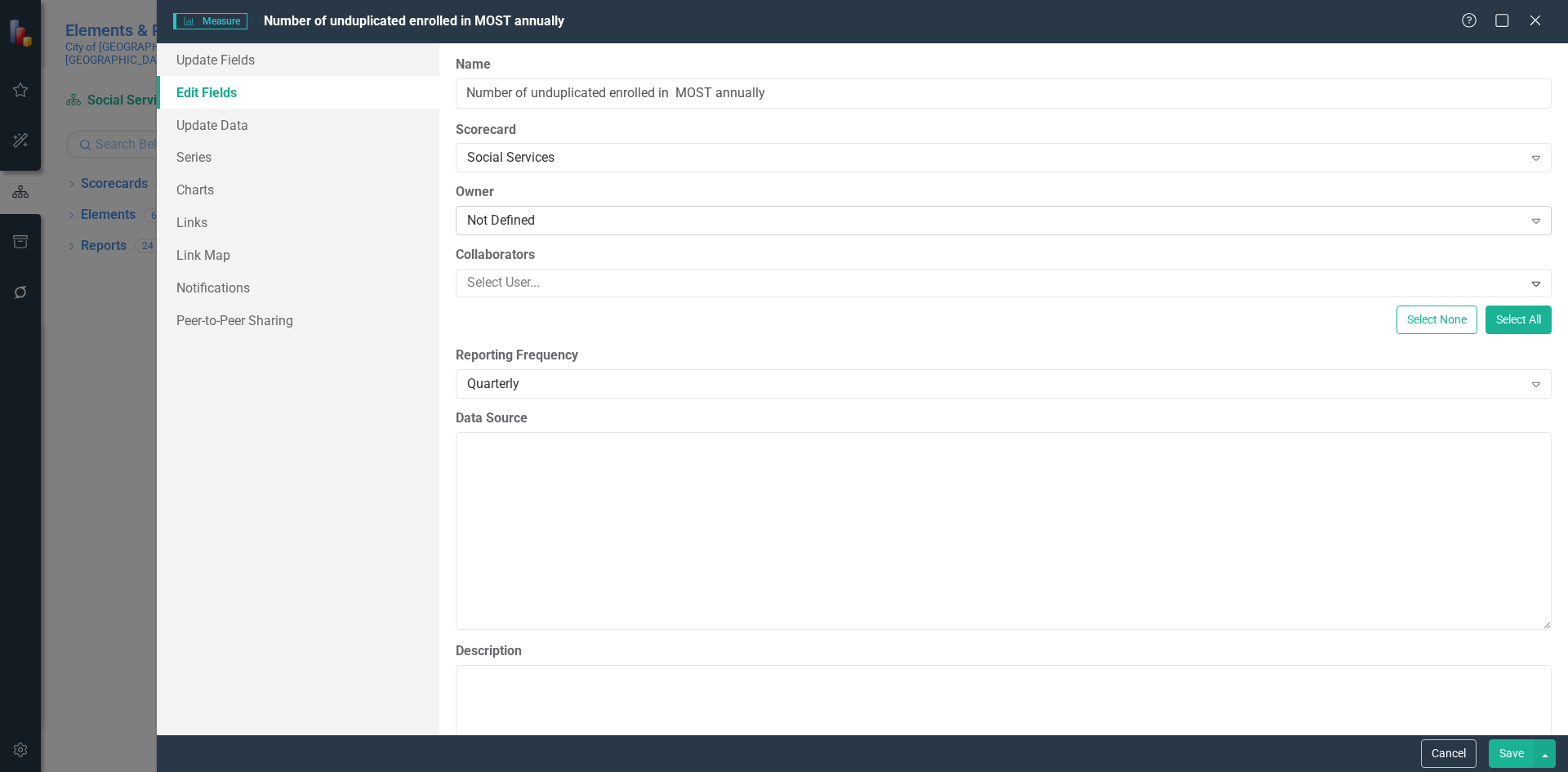
click at [526, 222] on div "Not Defined" at bounding box center [995, 221] width 1056 height 19
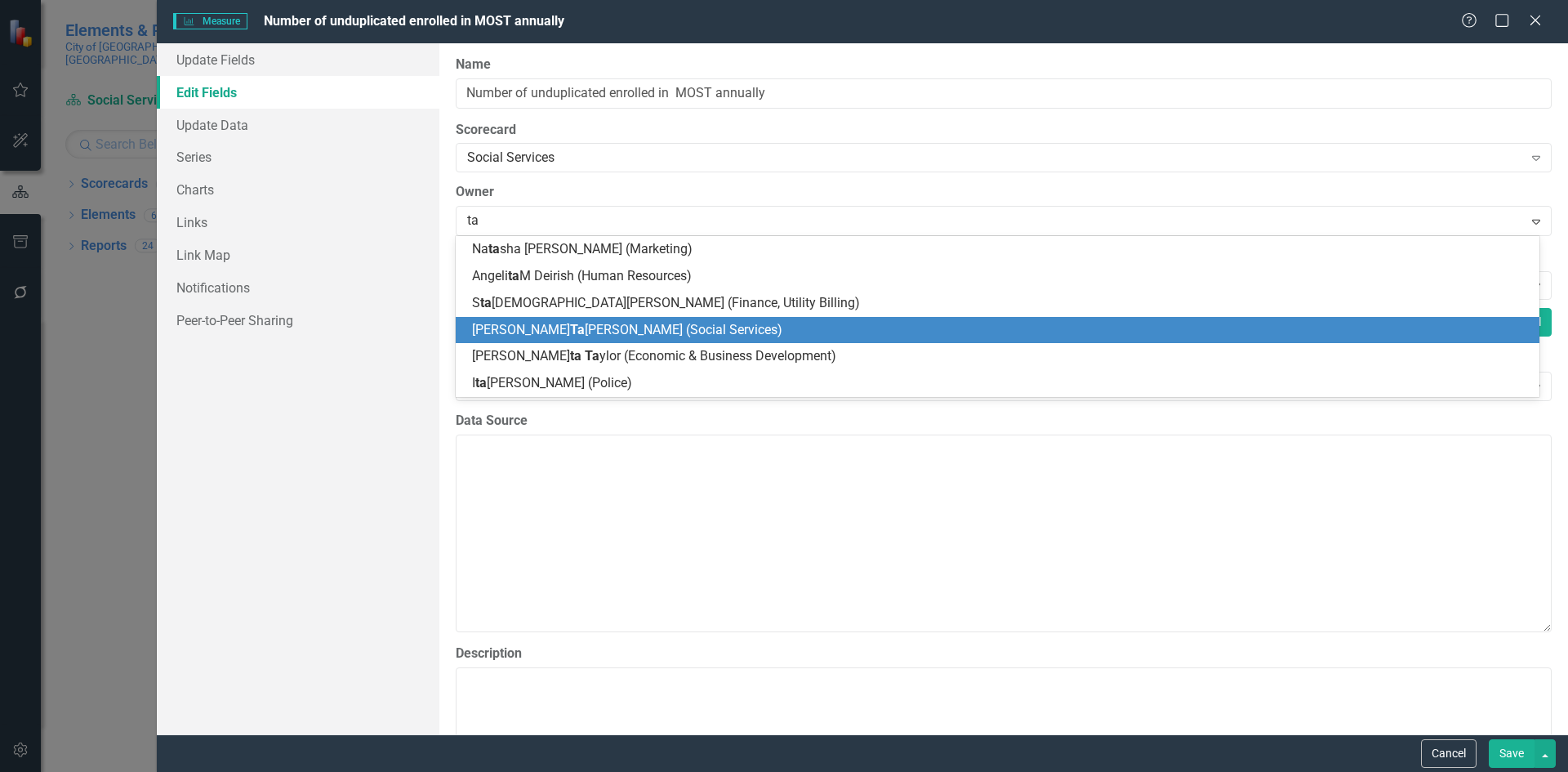
type input "t"
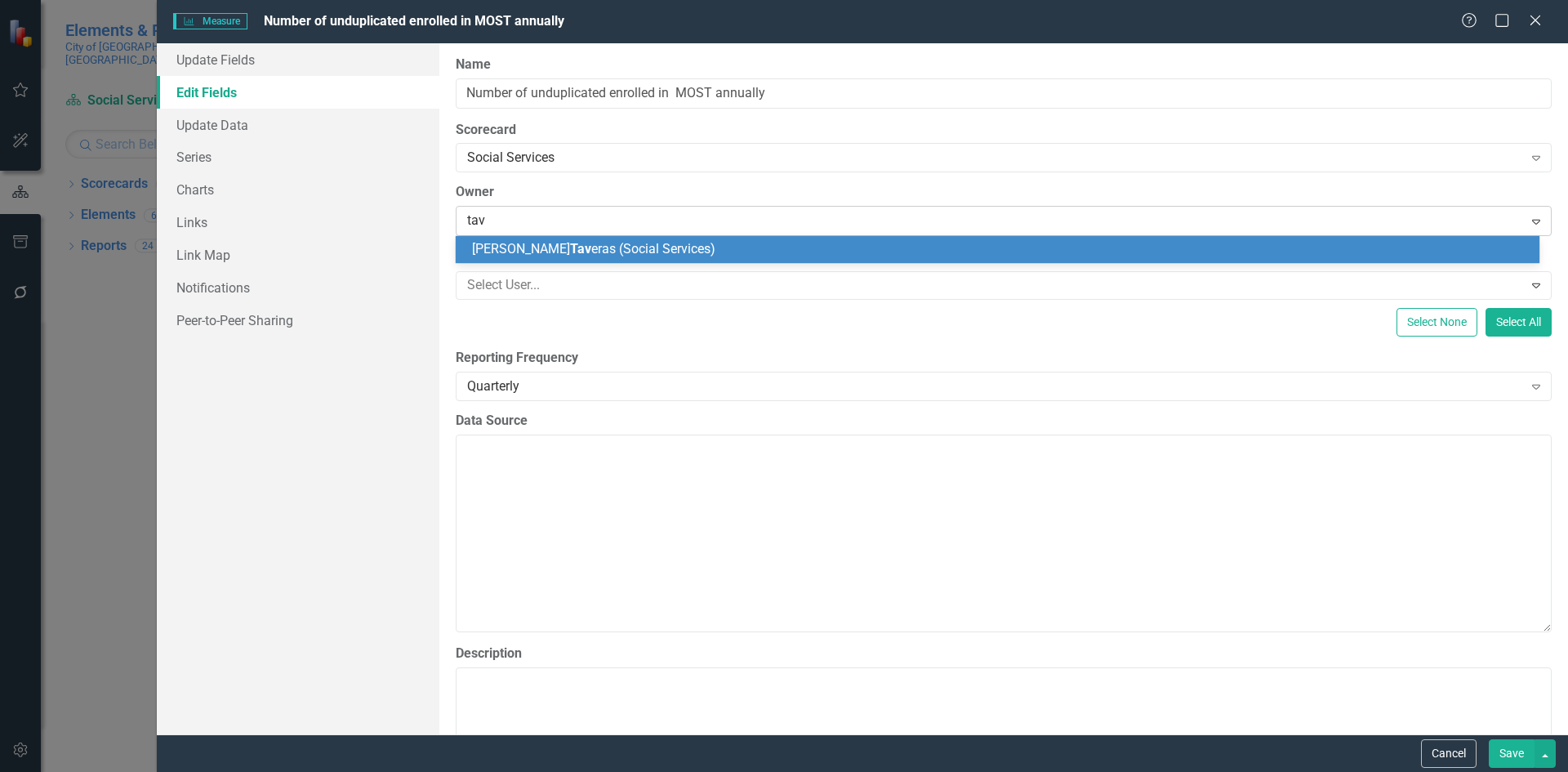
type input "[PERSON_NAME]"
drag, startPoint x: 683, startPoint y: 249, endPoint x: 693, endPoint y: 245, distance: 10.8
click at [684, 249] on div "[PERSON_NAME] ras (Social Services)" at bounding box center [1001, 250] width 1058 height 19
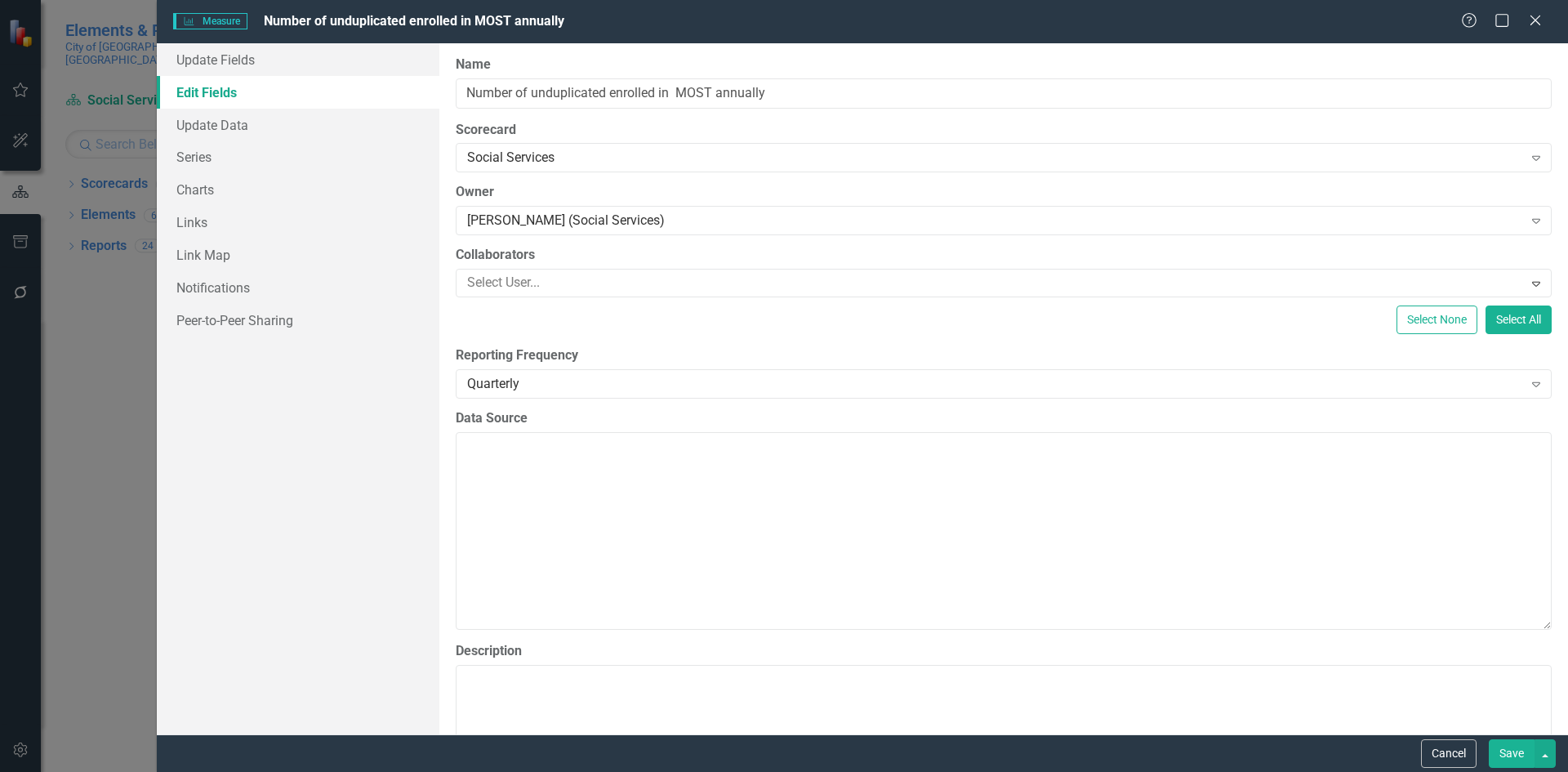
click at [1510, 751] on button "Save" at bounding box center [1511, 752] width 45 height 28
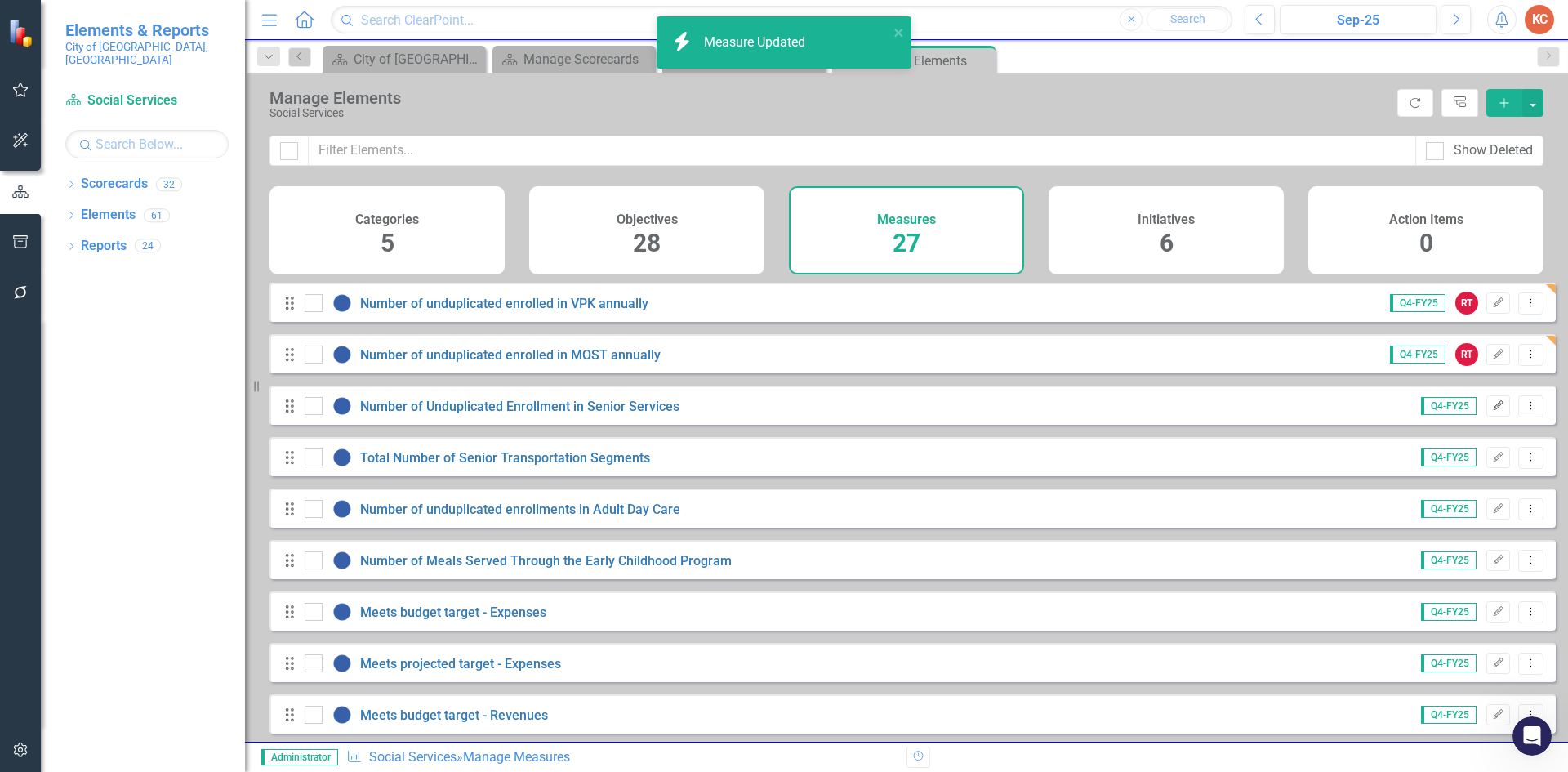
click at [1492, 411] on icon "Edit" at bounding box center [1498, 405] width 12 height 9
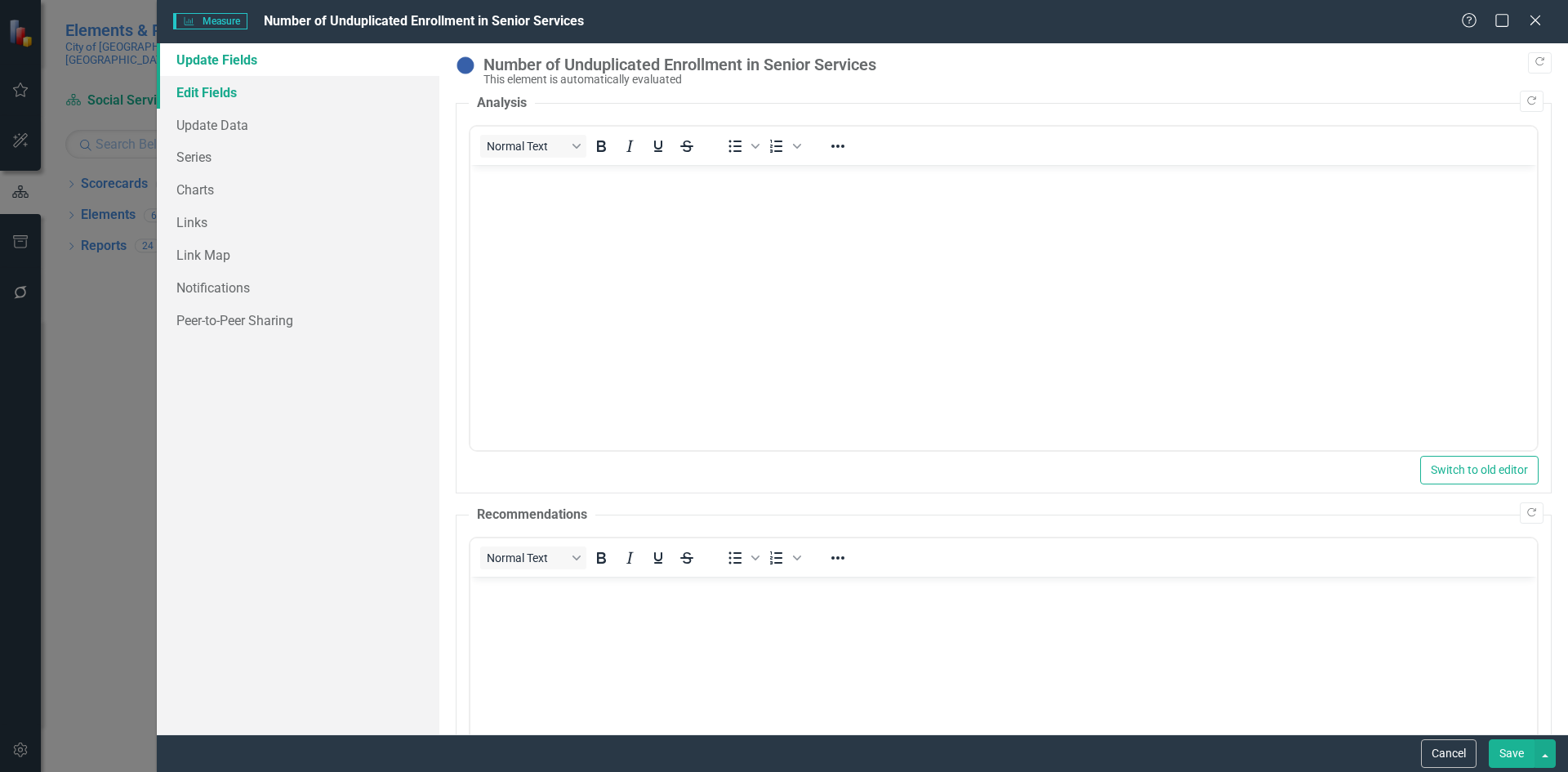
click at [338, 98] on link "Edit Fields" at bounding box center [298, 92] width 282 height 33
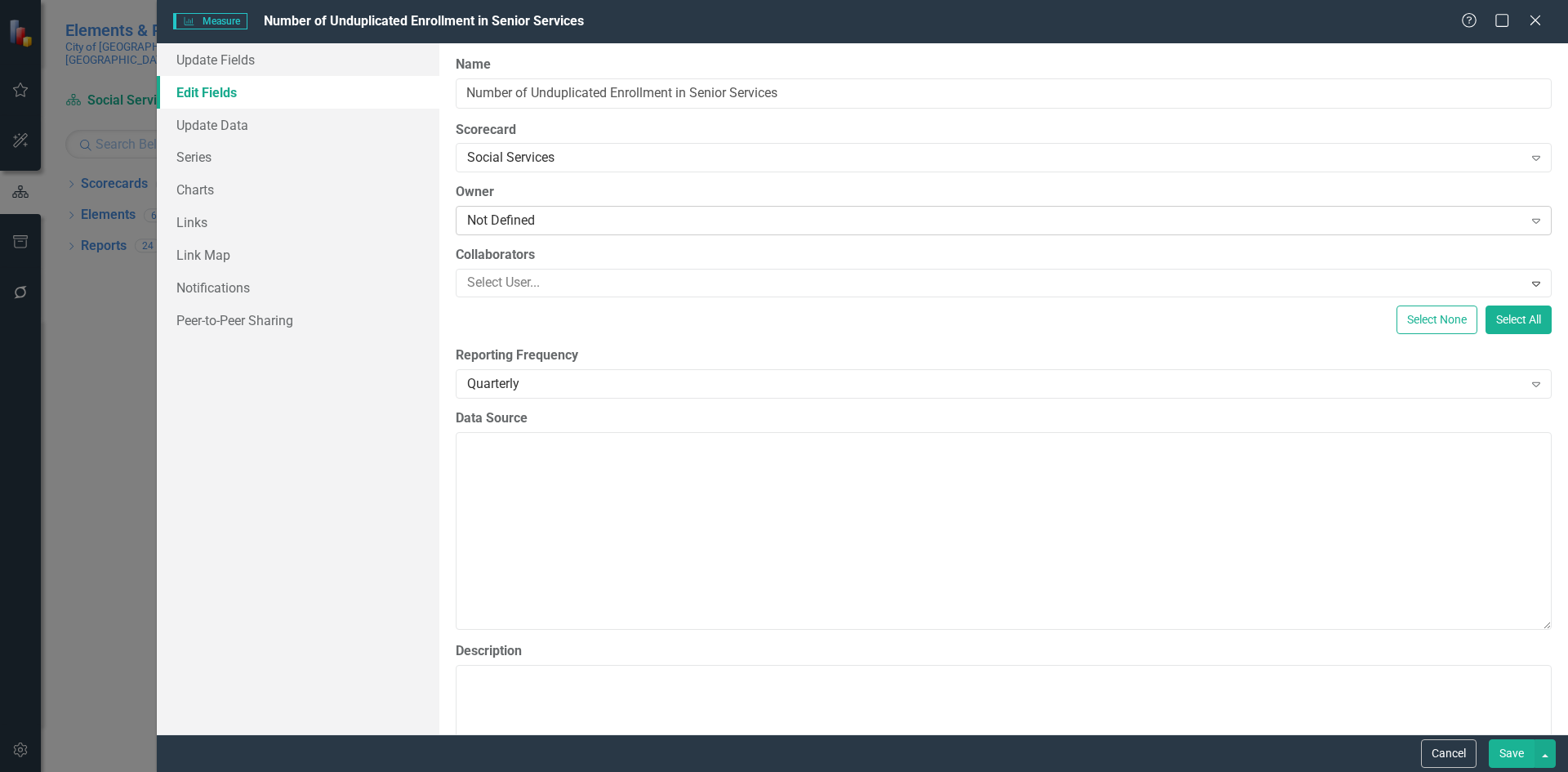
click at [548, 223] on div "Not Defined" at bounding box center [995, 221] width 1056 height 19
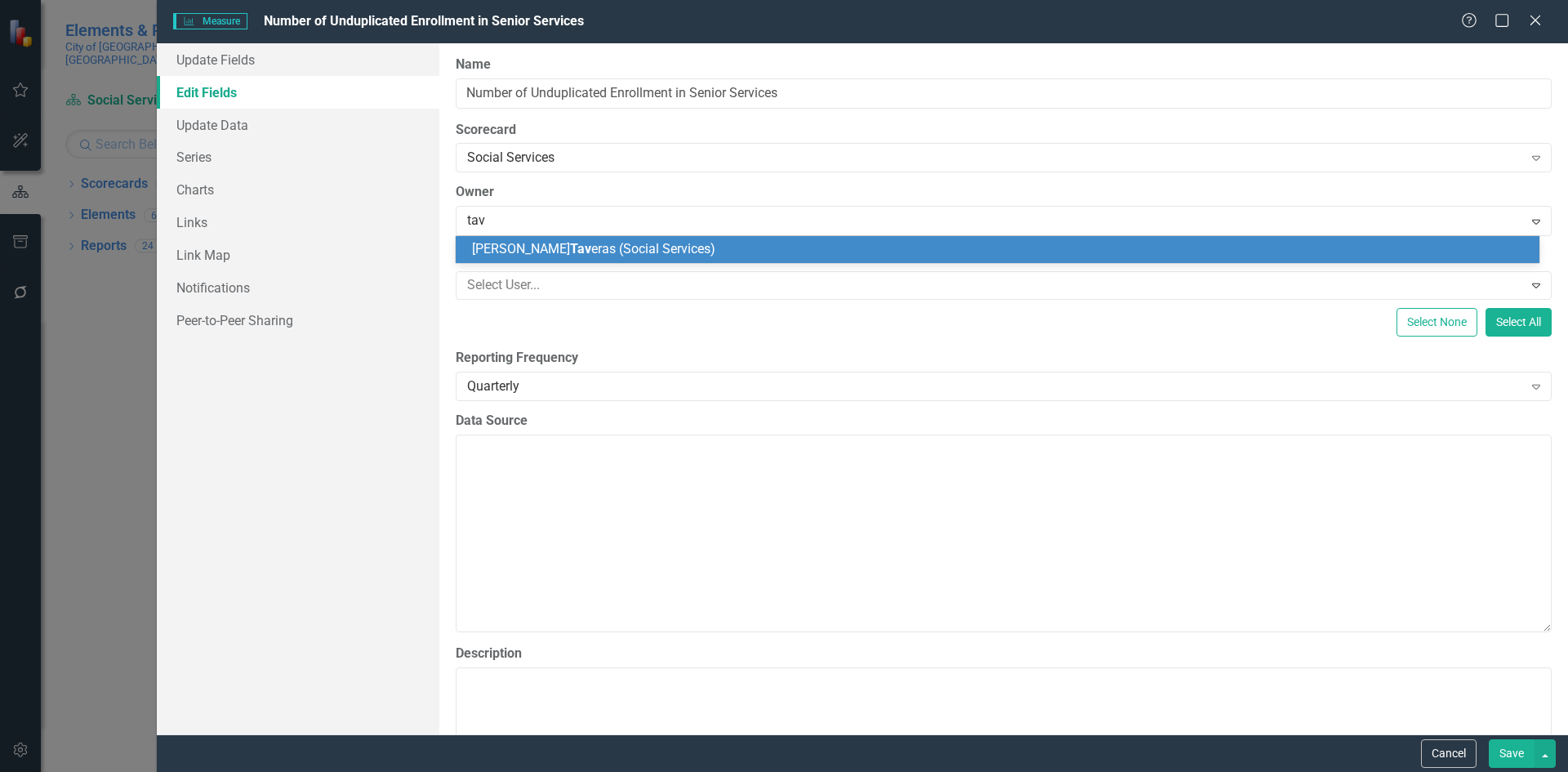
type input "[PERSON_NAME]"
click at [561, 258] on div "[PERSON_NAME] ras (Social Services)" at bounding box center [1001, 250] width 1058 height 19
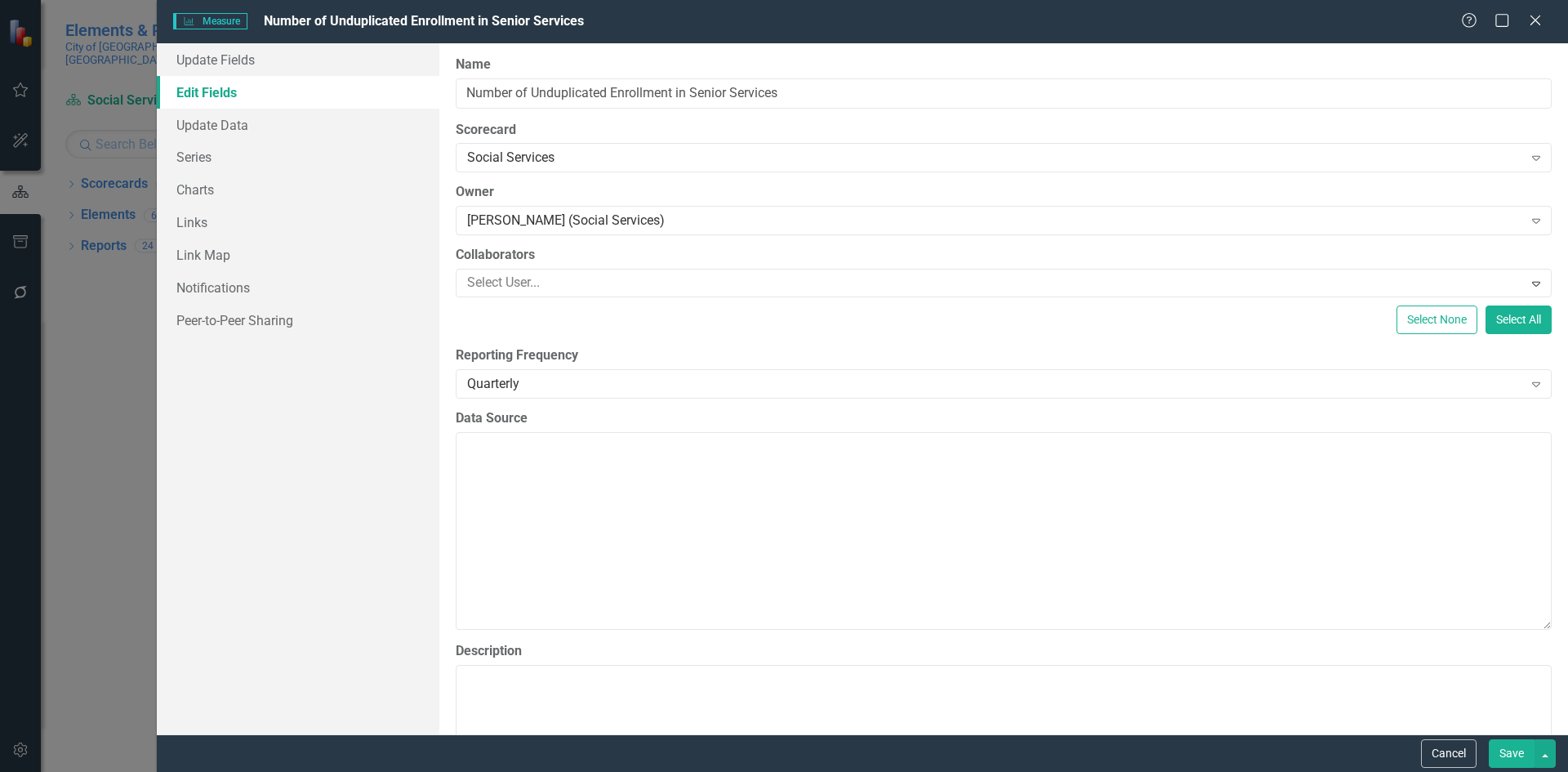
drag, startPoint x: 1513, startPoint y: 753, endPoint x: 1503, endPoint y: 744, distance: 13.5
click at [1513, 752] on button "Save" at bounding box center [1511, 752] width 45 height 28
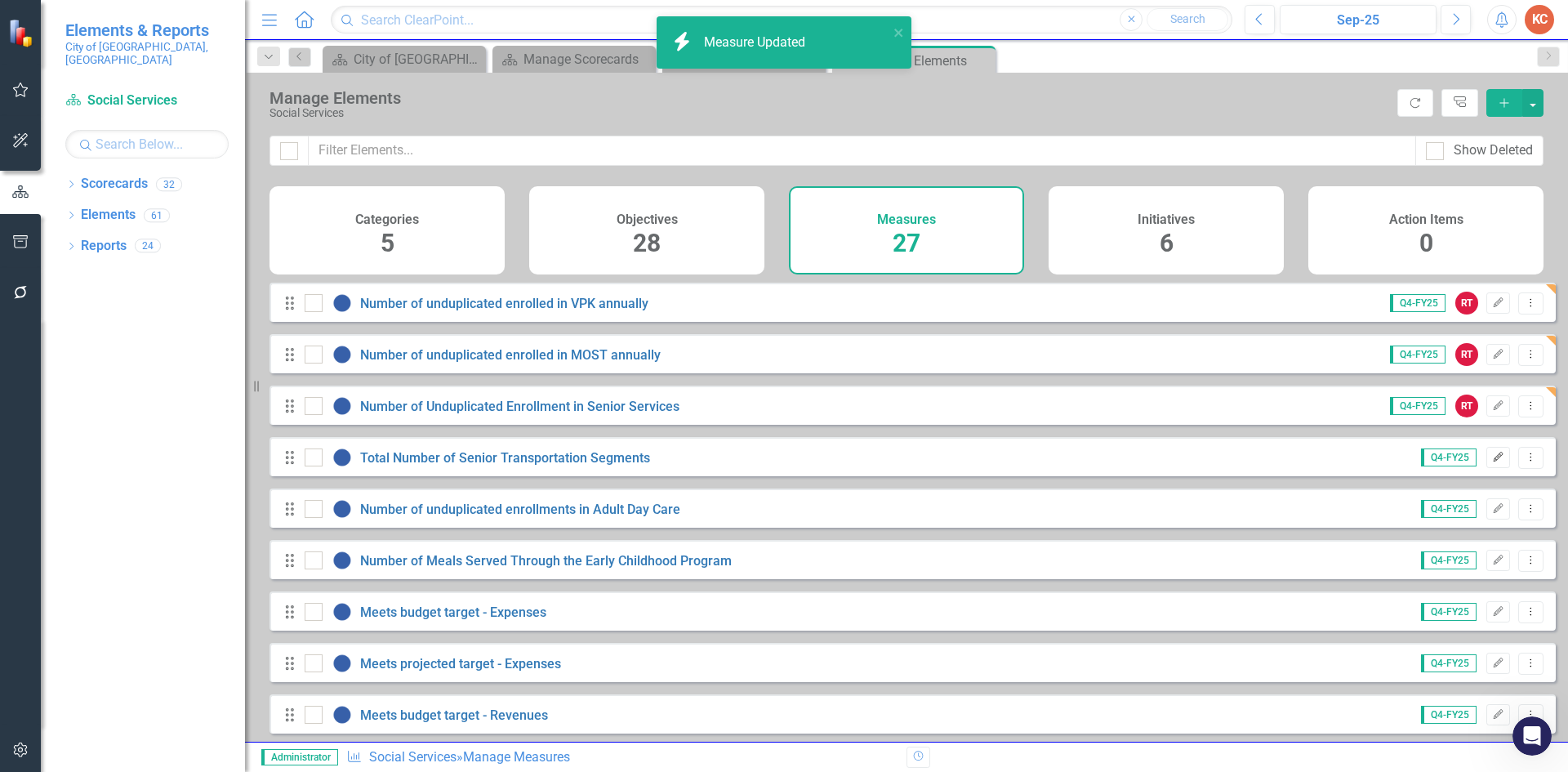
click at [1492, 462] on icon "Edit" at bounding box center [1498, 457] width 12 height 9
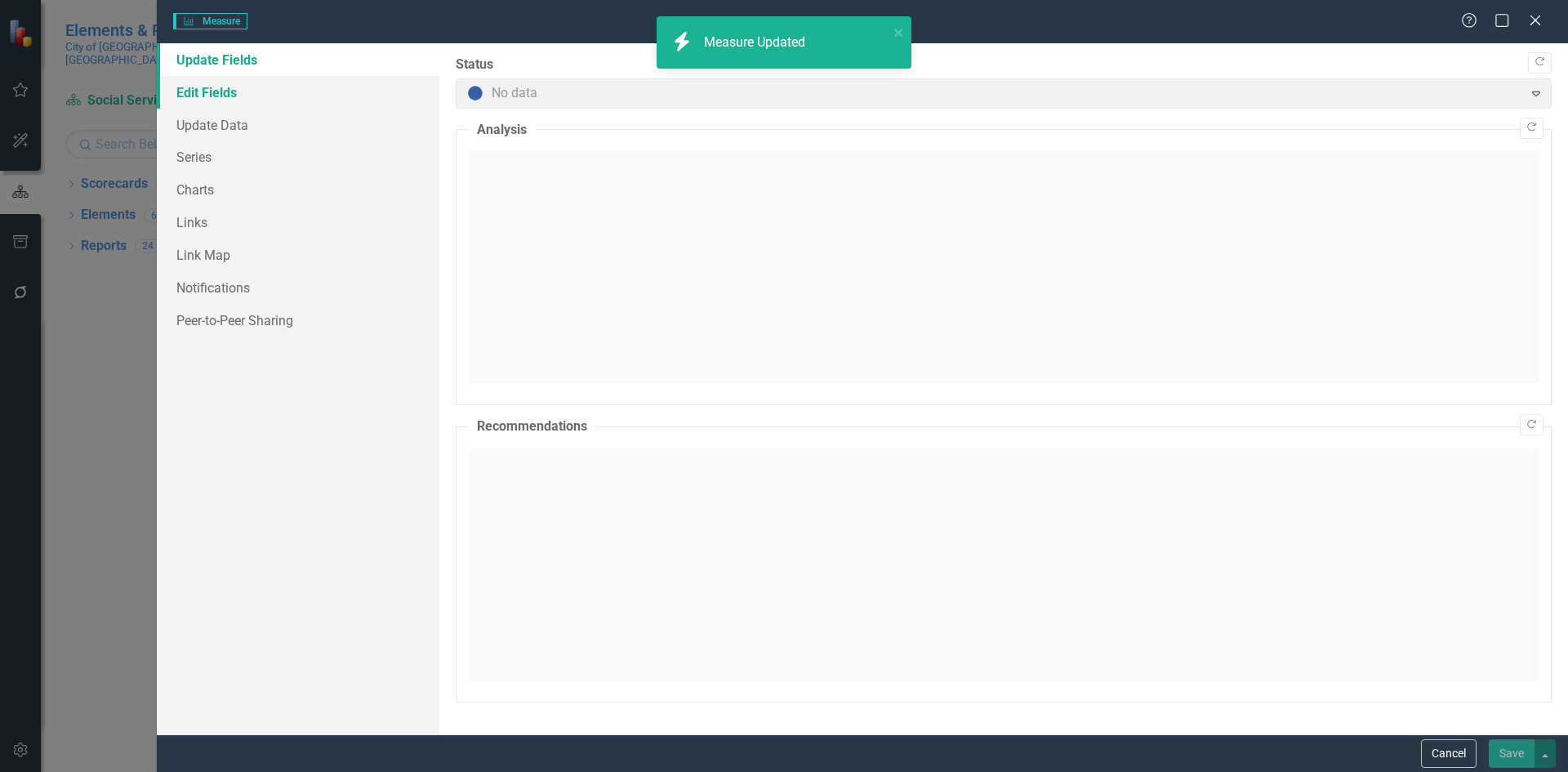
click at [327, 100] on link "Edit Fields" at bounding box center [298, 92] width 282 height 33
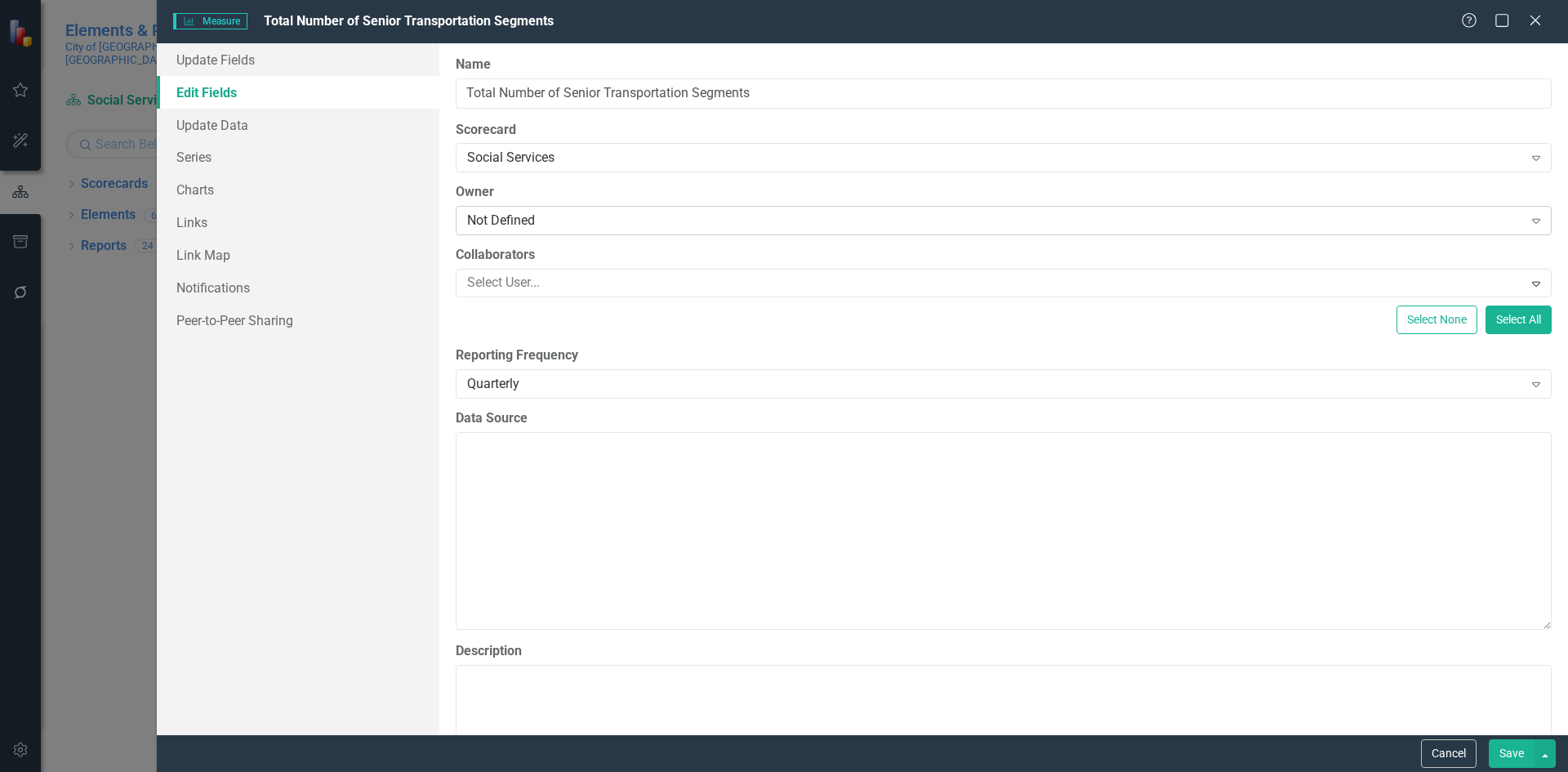
click at [576, 218] on div "Not Defined" at bounding box center [995, 221] width 1056 height 19
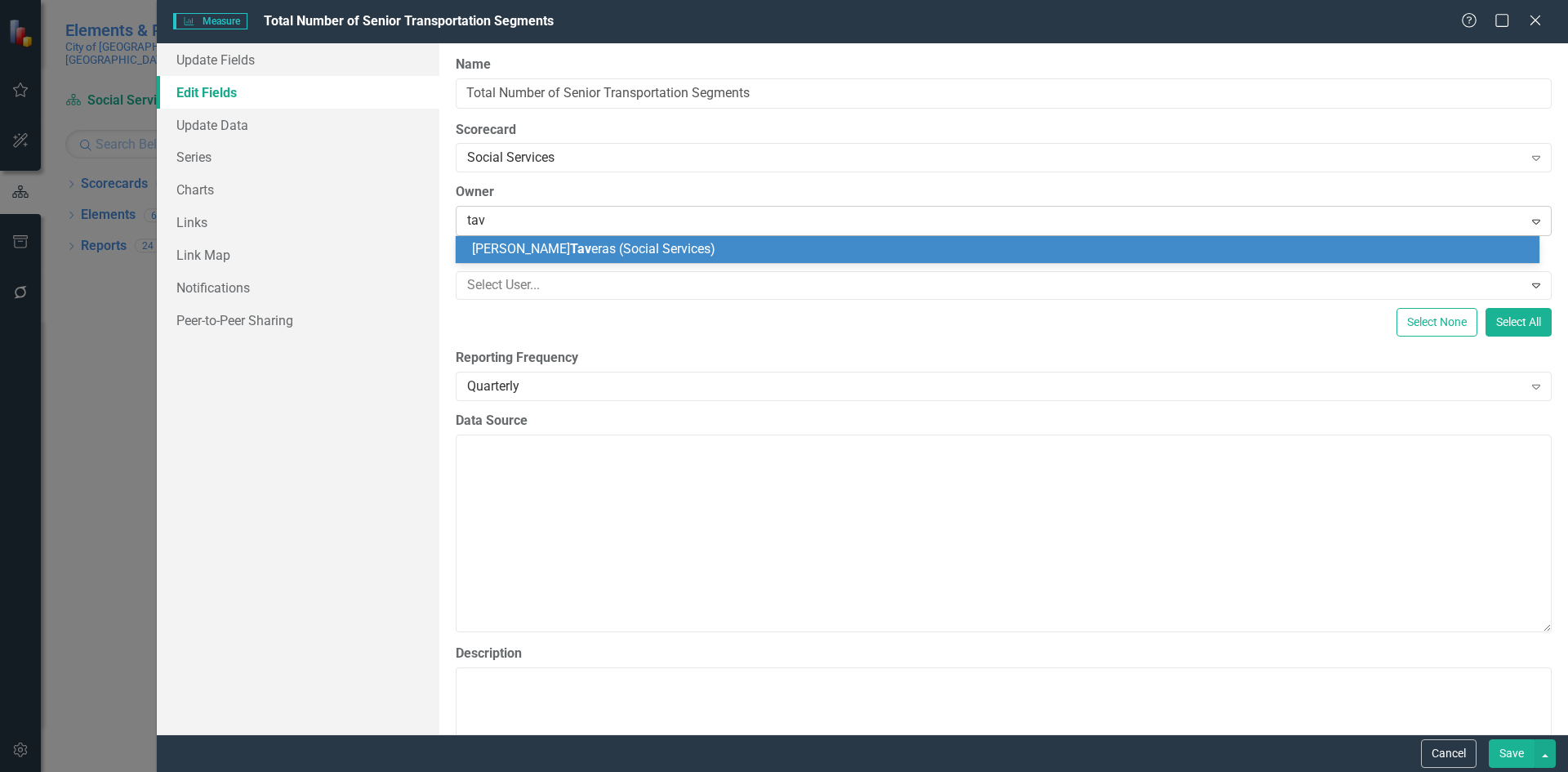
type input "[PERSON_NAME]"
click at [553, 248] on span "[PERSON_NAME] ras (Social Services)" at bounding box center [628, 248] width 314 height 15
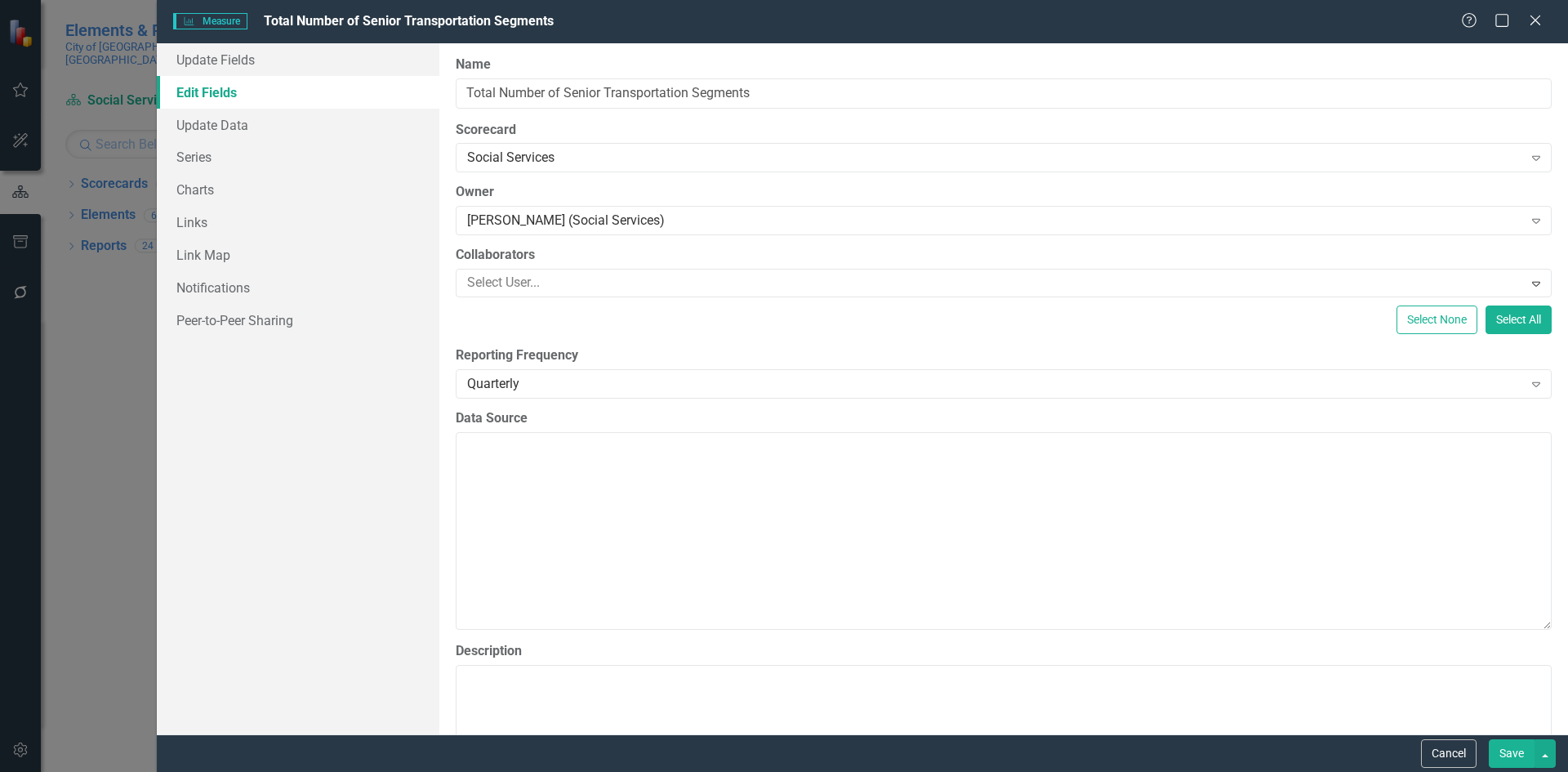
click at [1502, 750] on button "Save" at bounding box center [1511, 752] width 45 height 28
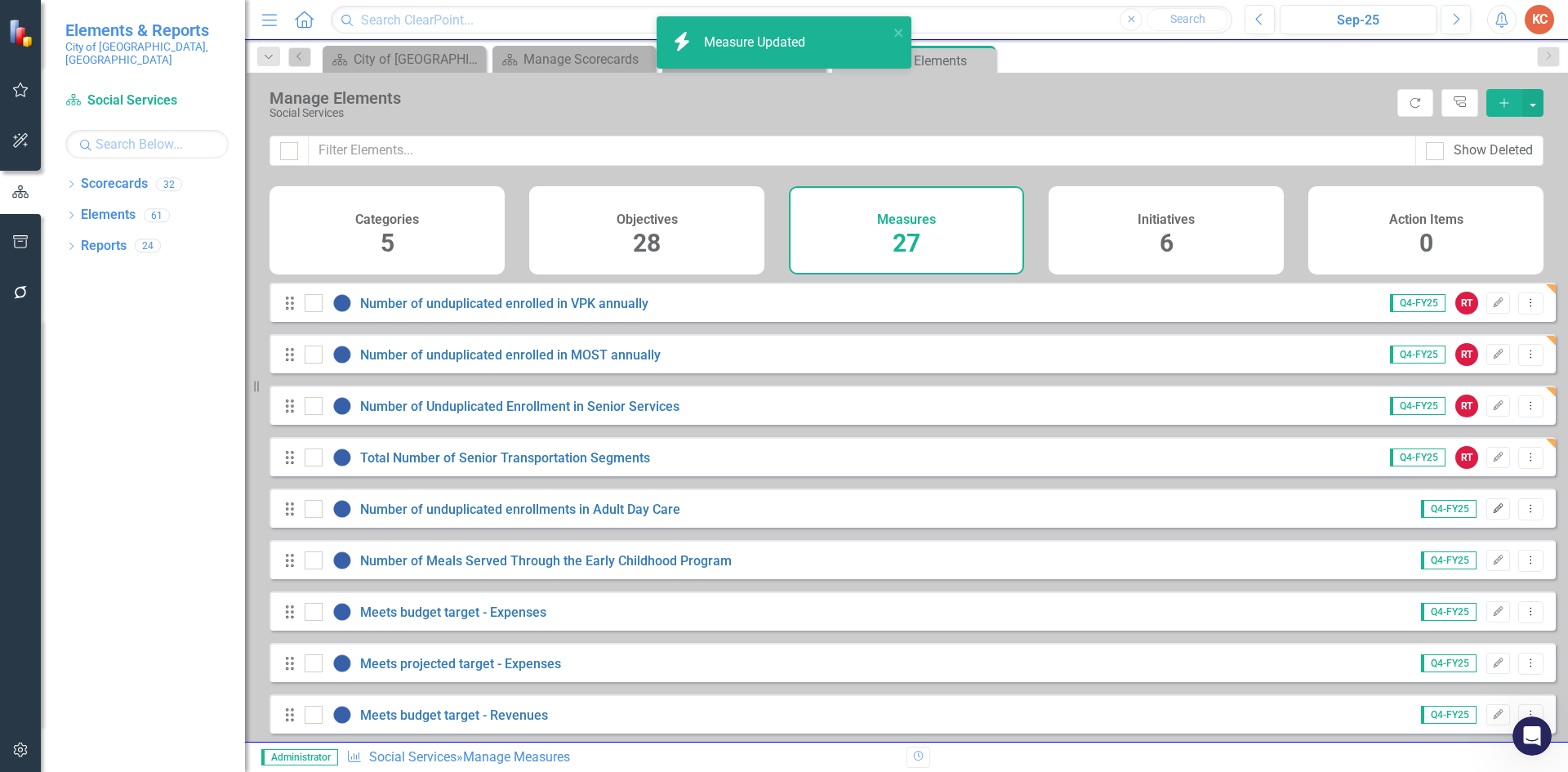
click at [1492, 514] on icon "Edit" at bounding box center [1498, 508] width 12 height 9
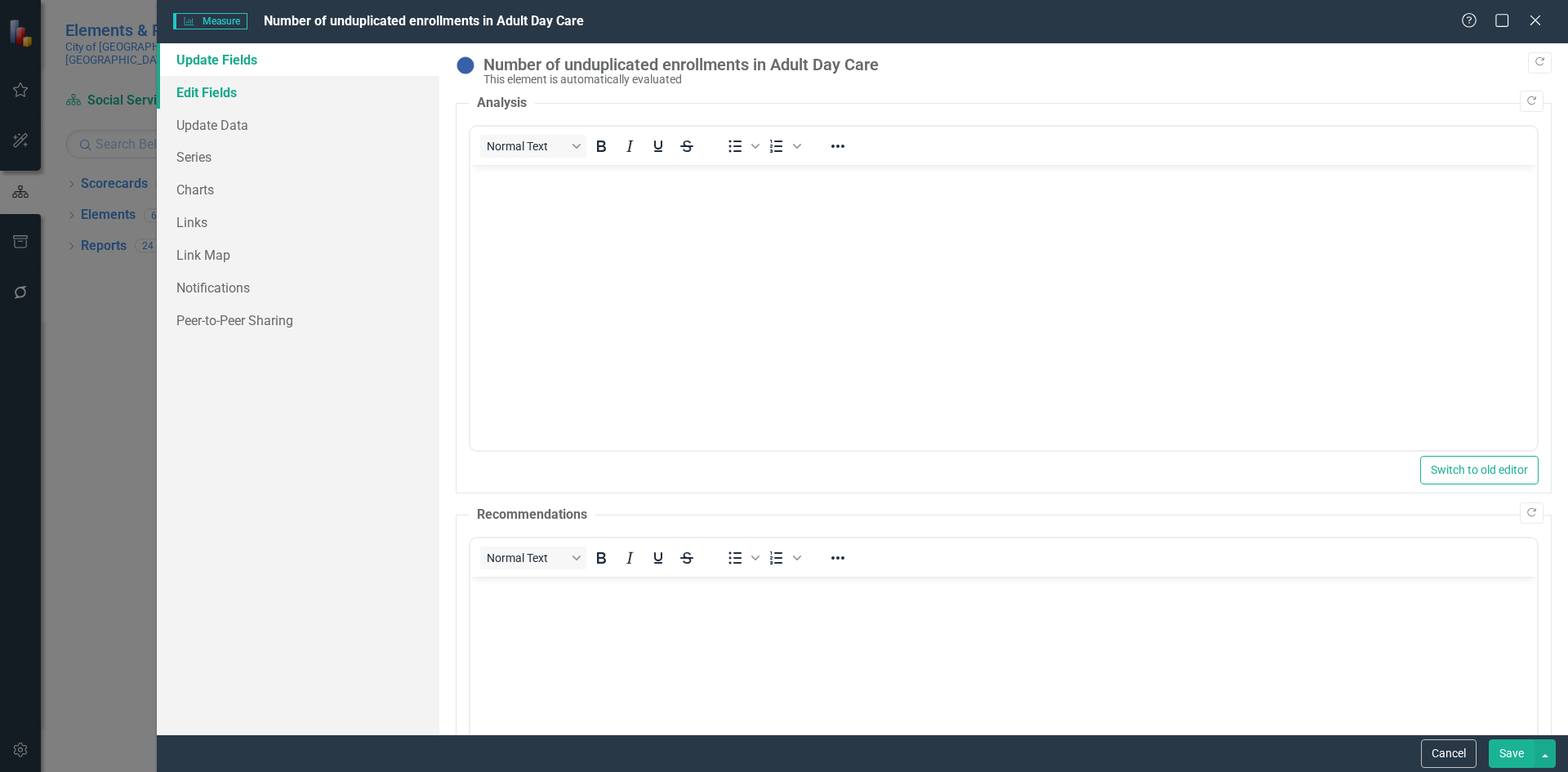
click at [258, 98] on link "Edit Fields" at bounding box center [298, 92] width 282 height 33
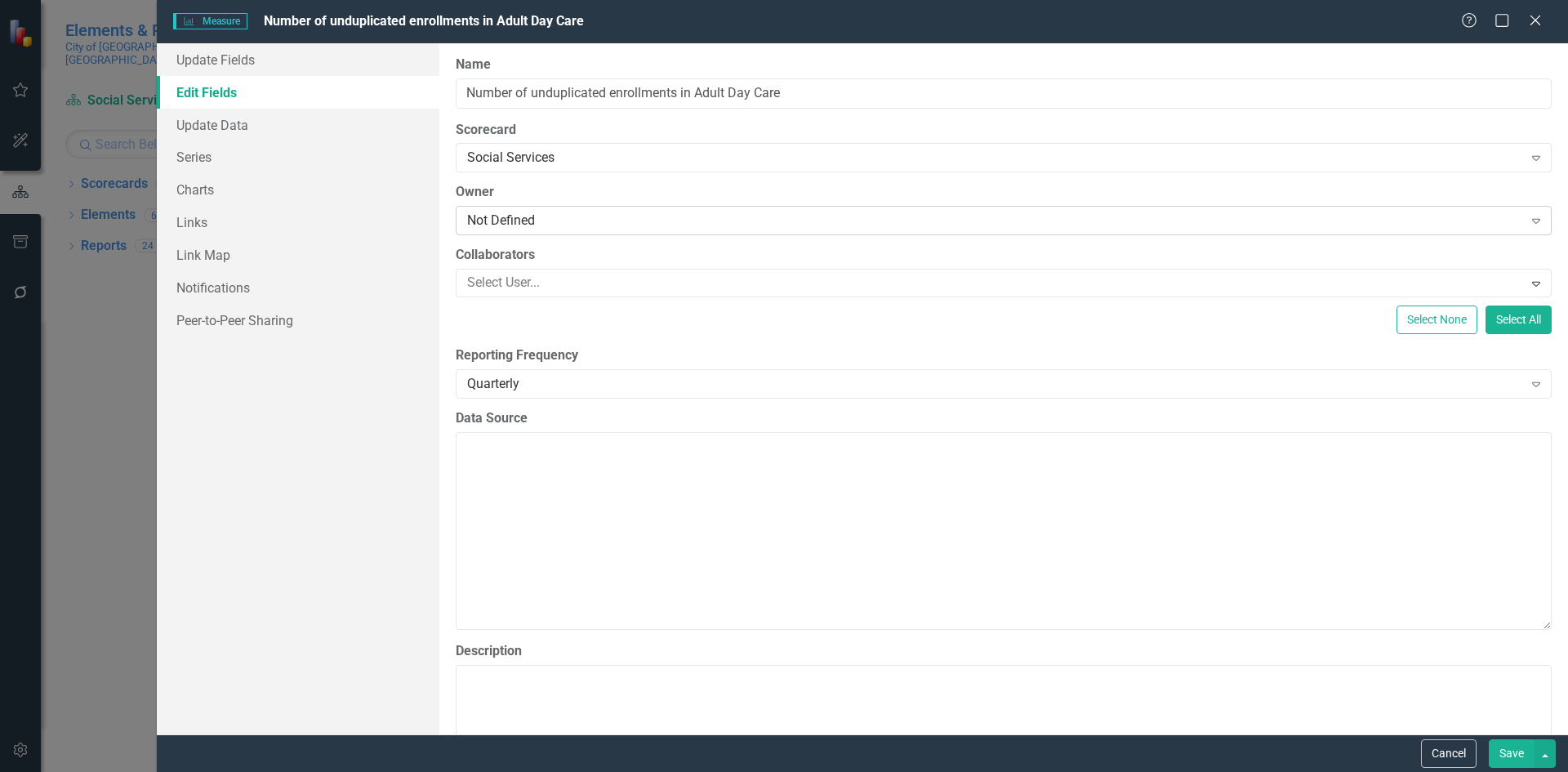
click at [543, 223] on div "Not Defined" at bounding box center [995, 221] width 1056 height 19
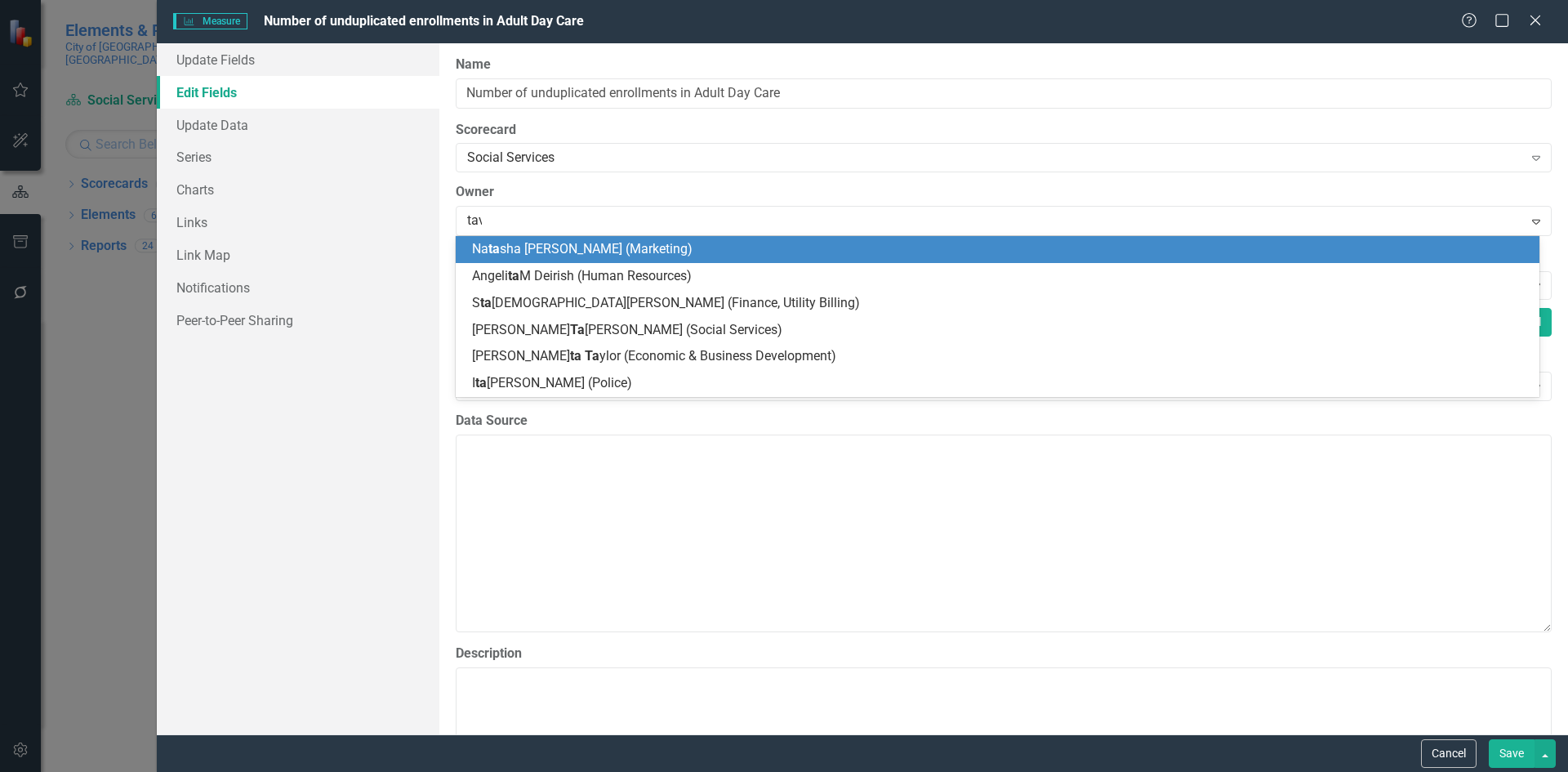
type input "[PERSON_NAME]"
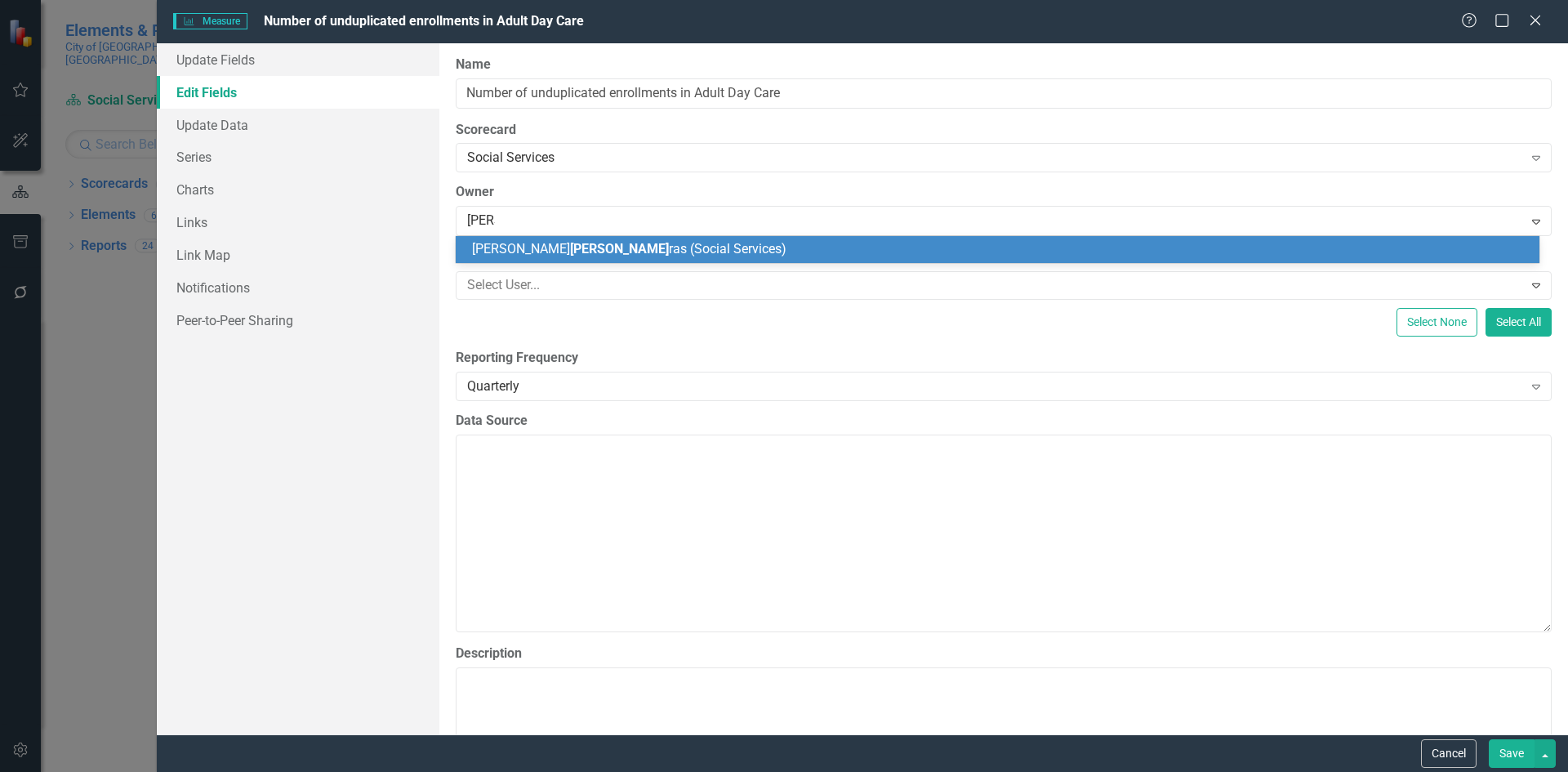
click at [711, 251] on div "[PERSON_NAME] ras (Social Services)" at bounding box center [1001, 250] width 1058 height 19
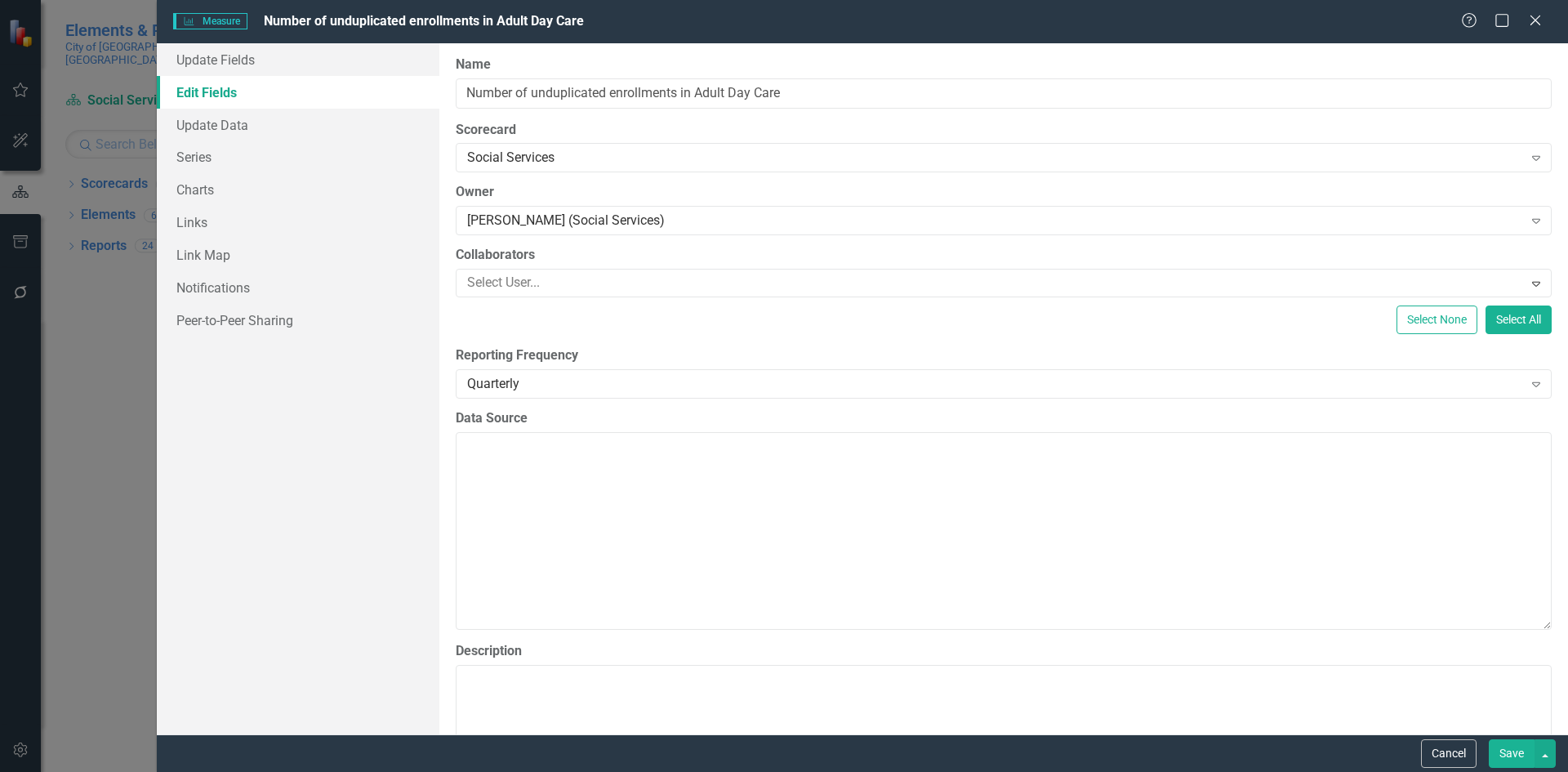
click at [1507, 753] on button "Save" at bounding box center [1511, 752] width 45 height 28
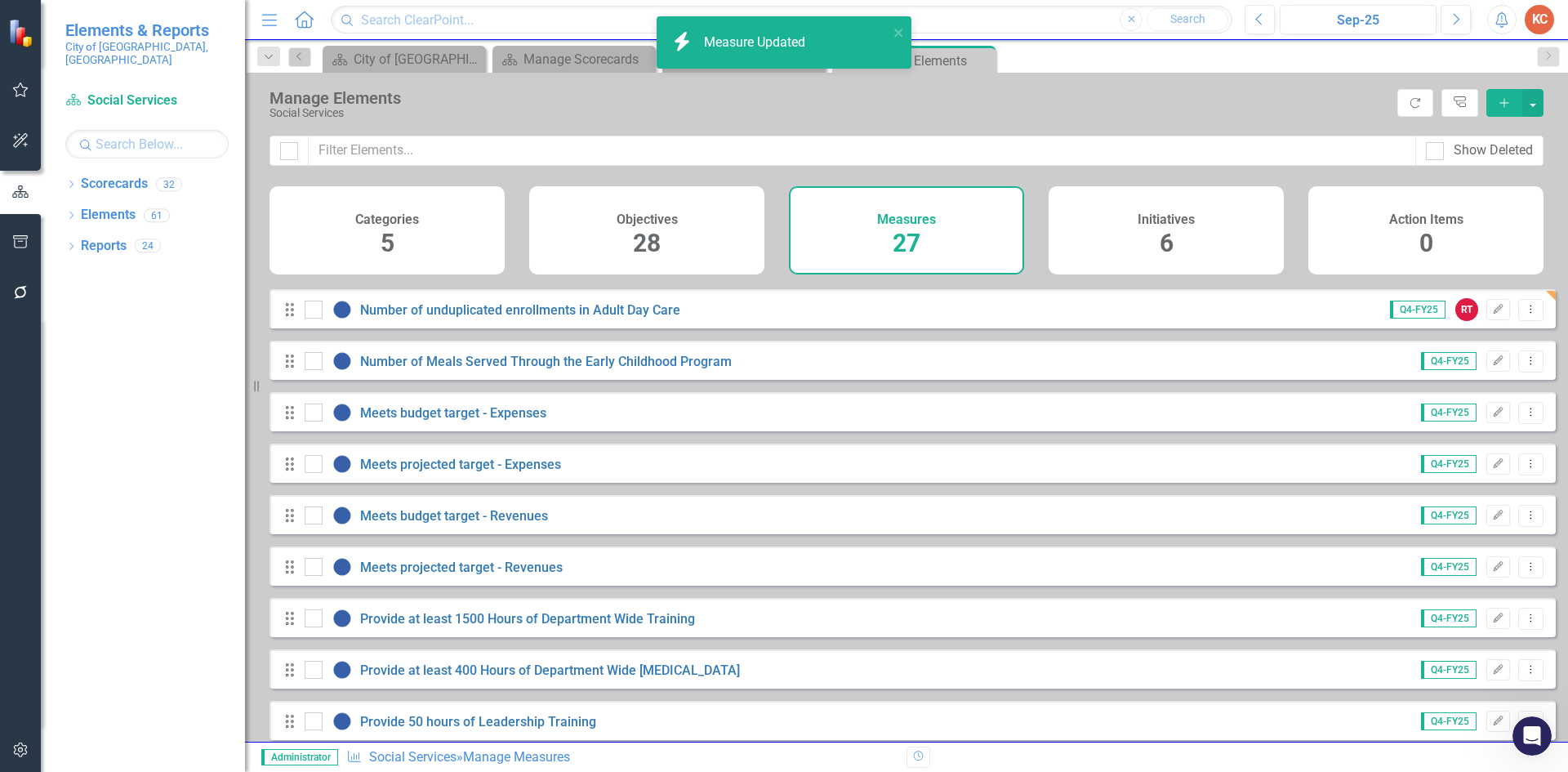
scroll to position [163, 0]
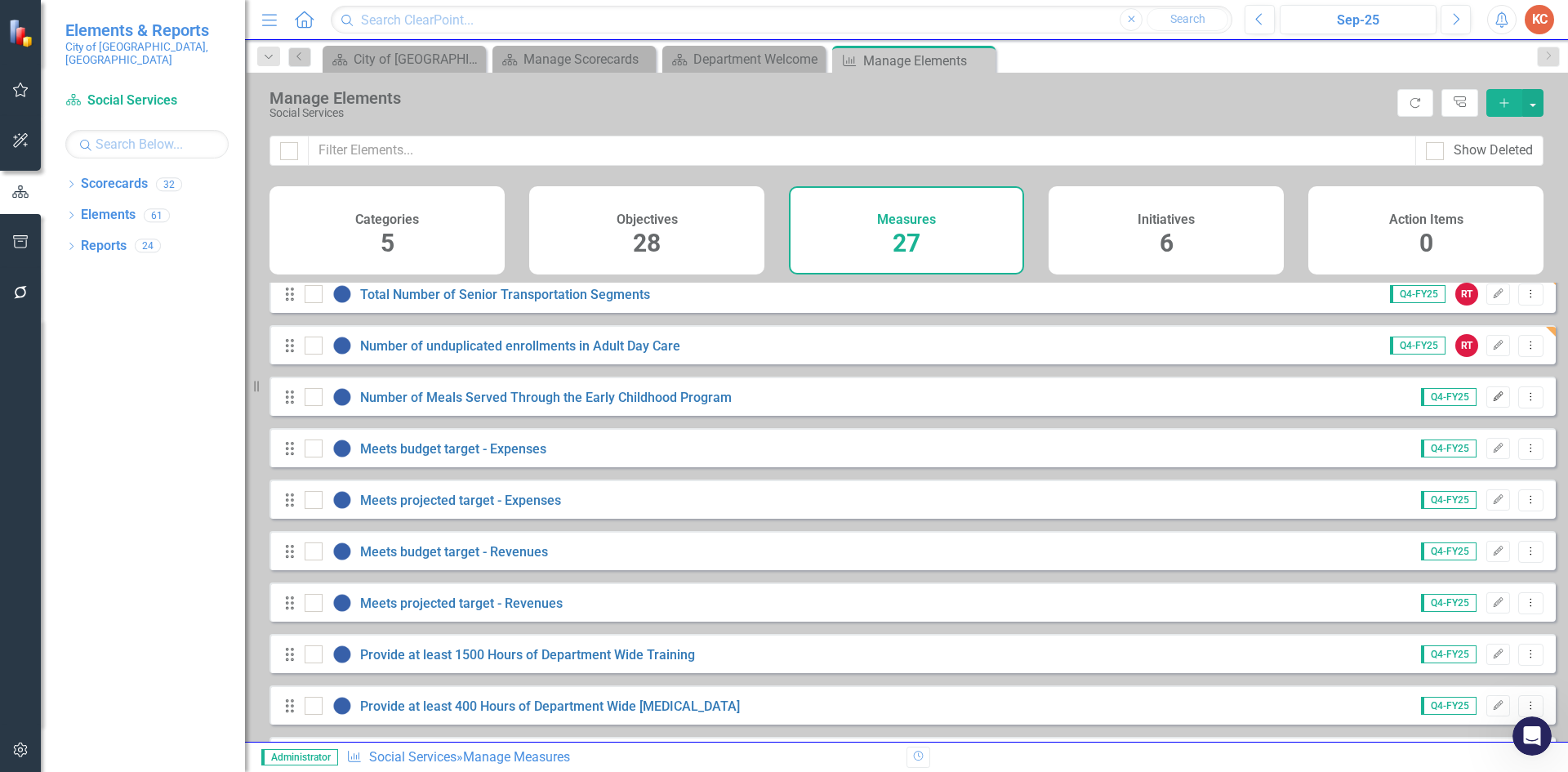
click at [1492, 401] on icon "Edit" at bounding box center [1498, 396] width 12 height 9
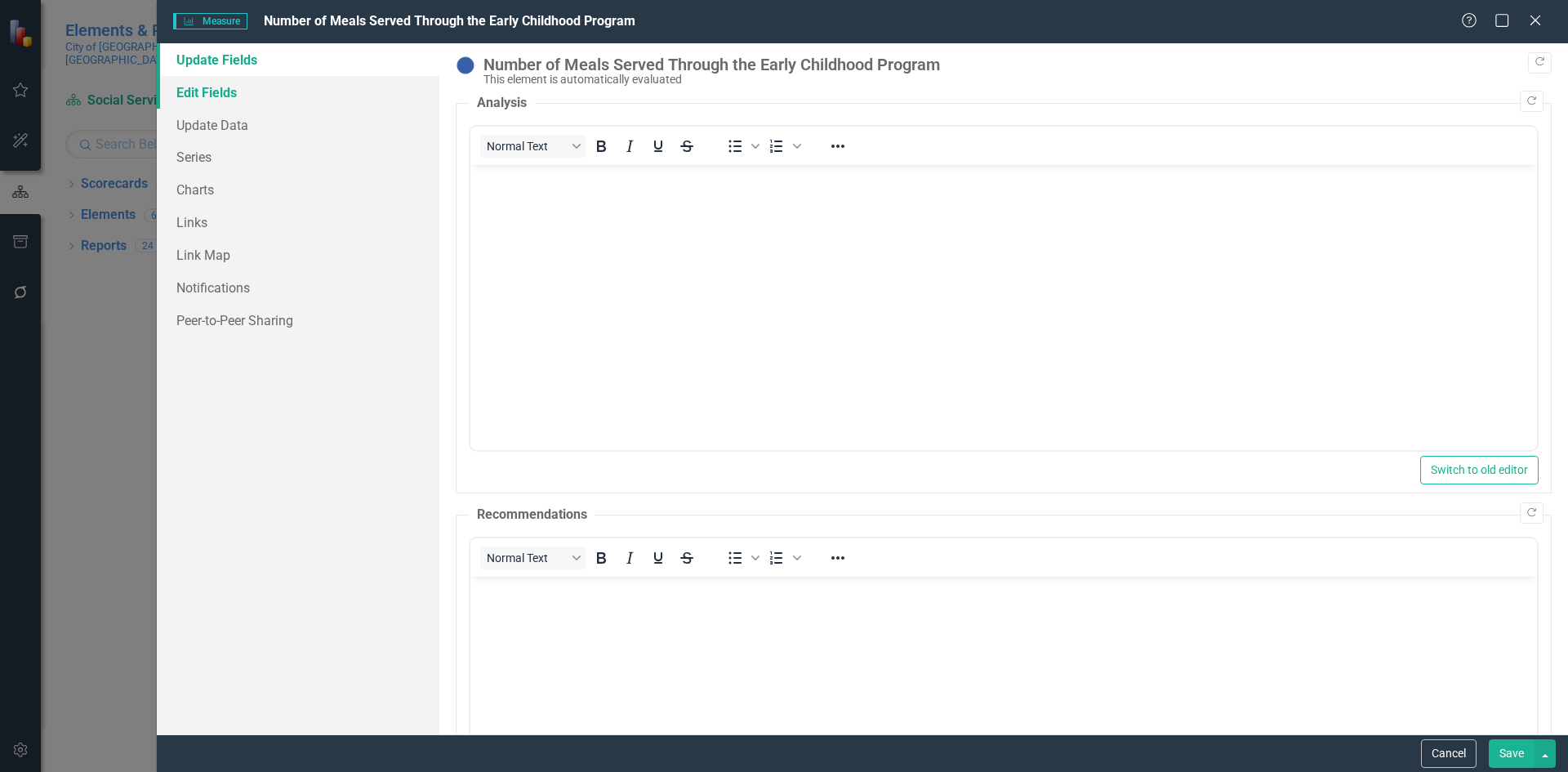
scroll to position [0, 0]
drag, startPoint x: 246, startPoint y: 91, endPoint x: 326, endPoint y: 104, distance: 81.0
click at [245, 90] on link "Edit Fields" at bounding box center [298, 92] width 282 height 33
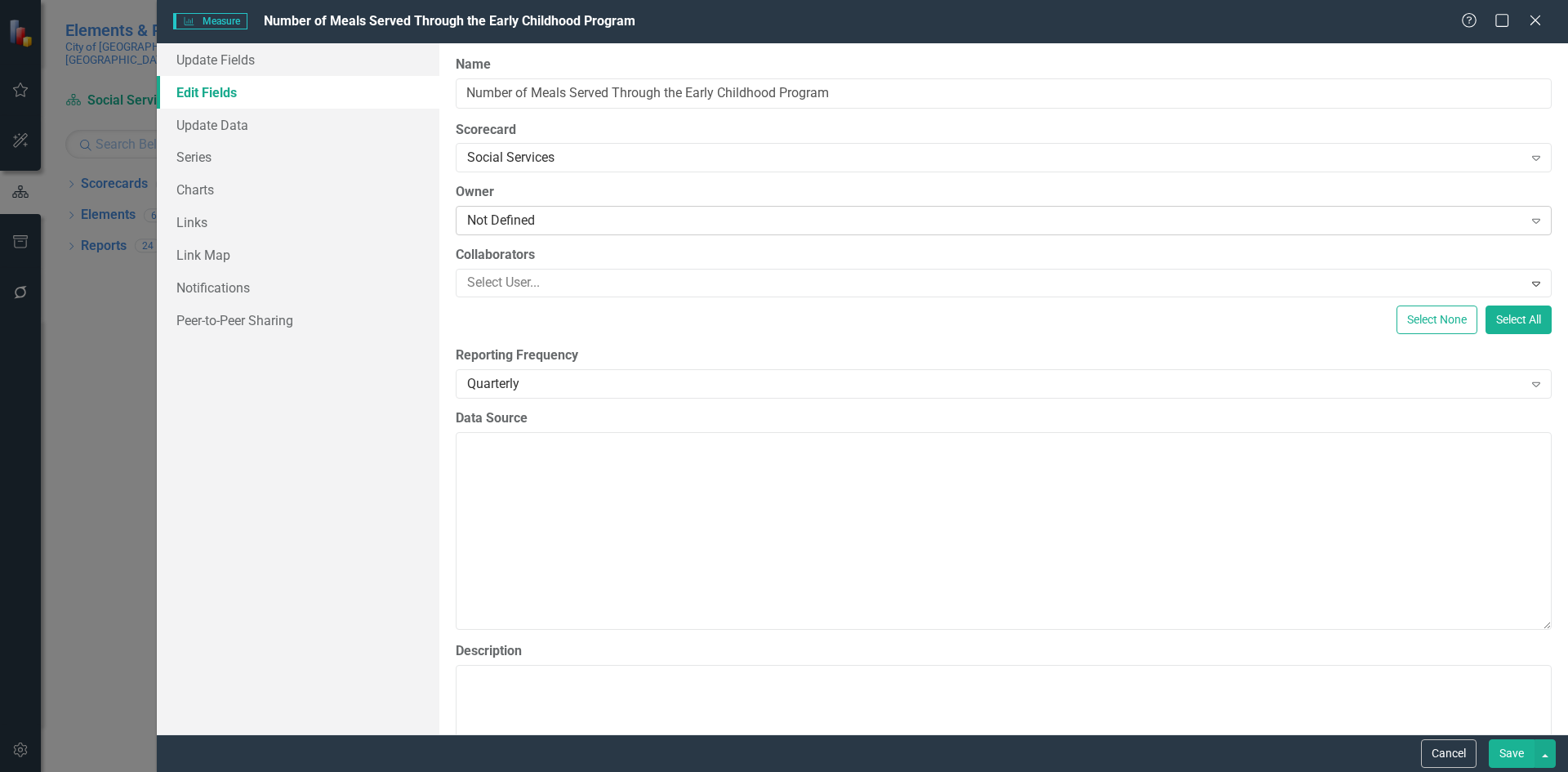
click at [555, 217] on div "Not Defined" at bounding box center [995, 221] width 1056 height 19
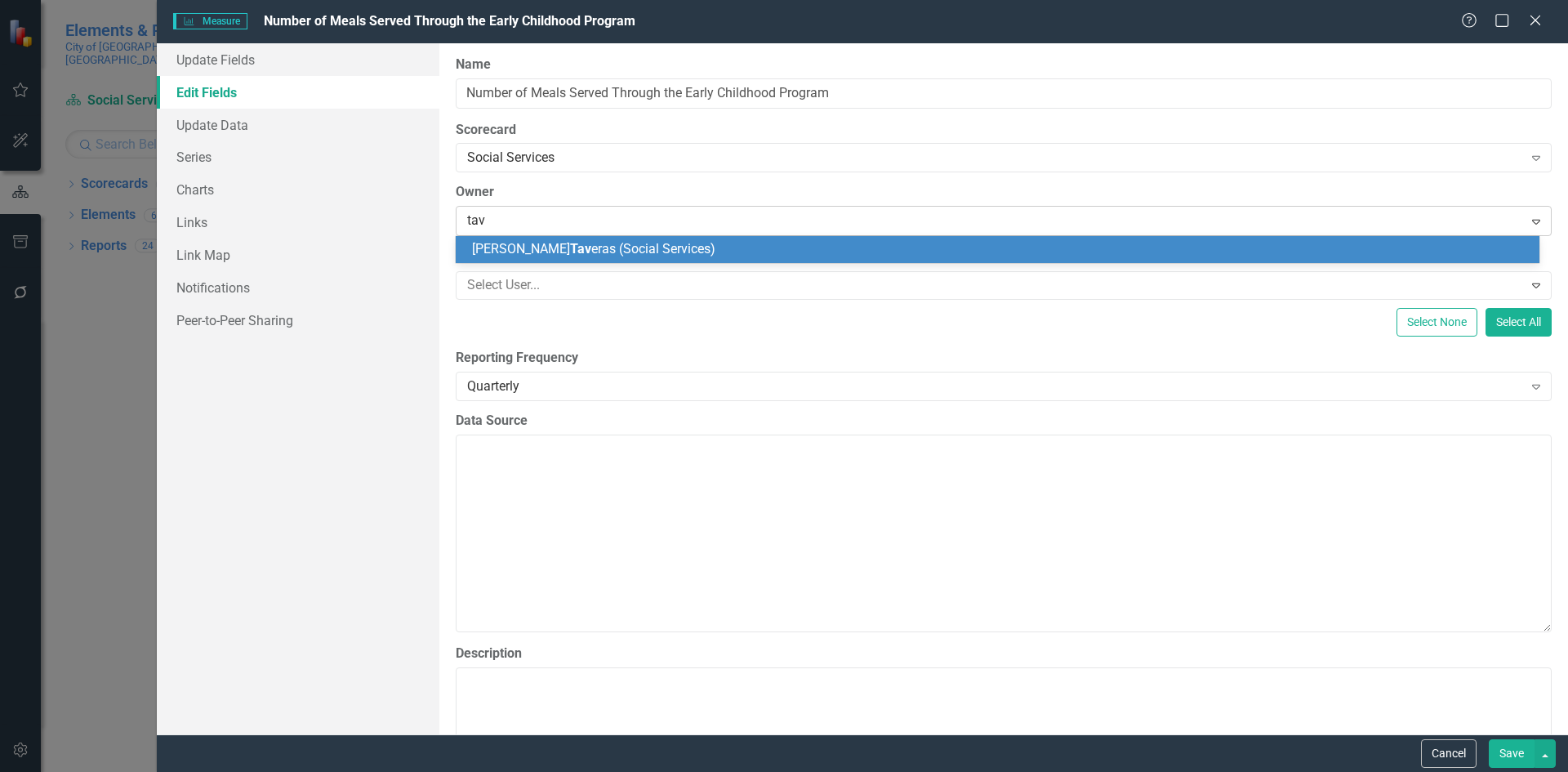
type input "[PERSON_NAME]"
drag, startPoint x: 1038, startPoint y: 249, endPoint x: 1292, endPoint y: 341, distance: 270.1
click at [1040, 249] on div "[PERSON_NAME] ras (Social Services)" at bounding box center [1001, 250] width 1058 height 19
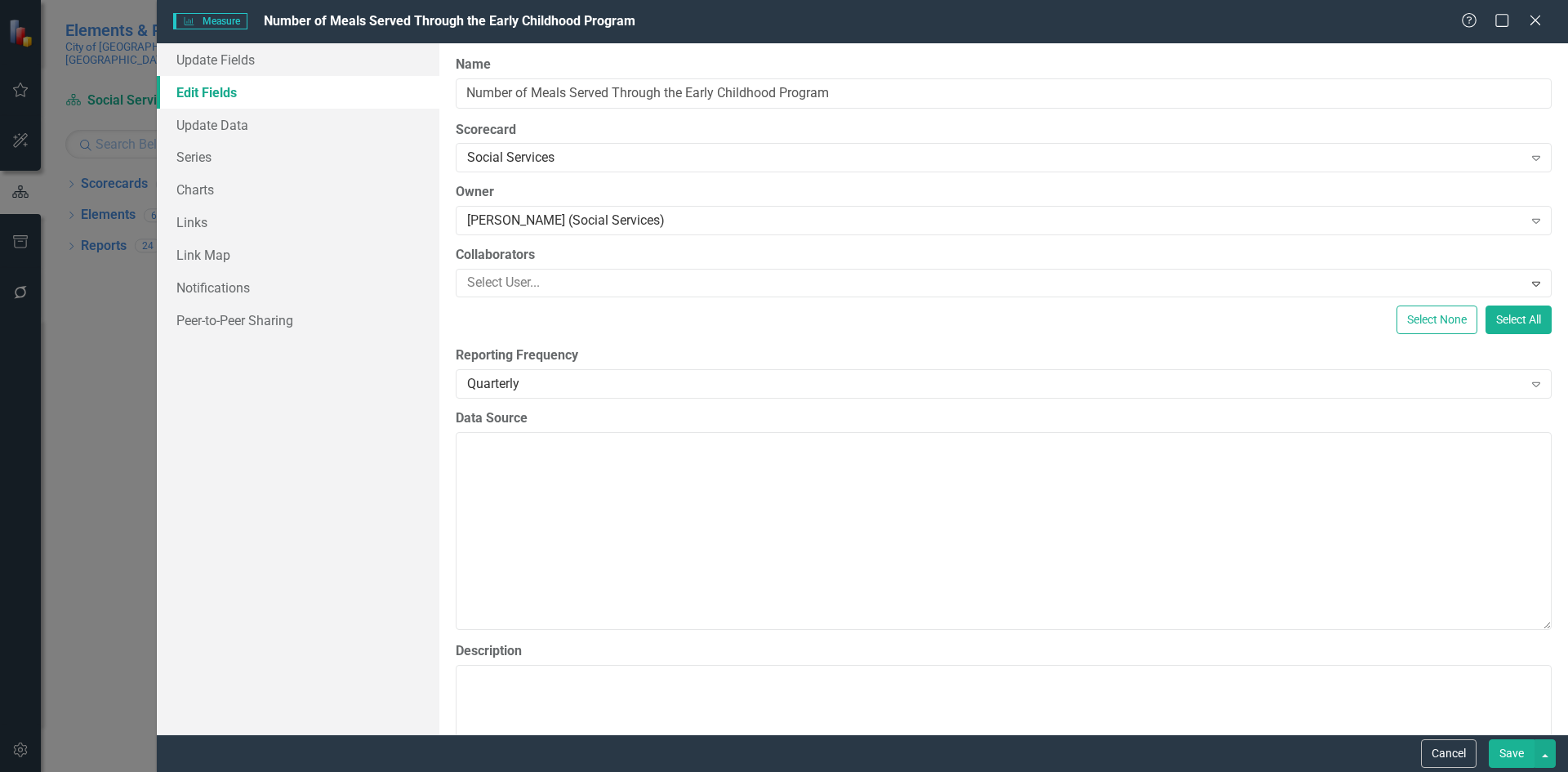
click at [1508, 750] on button "Save" at bounding box center [1511, 752] width 45 height 28
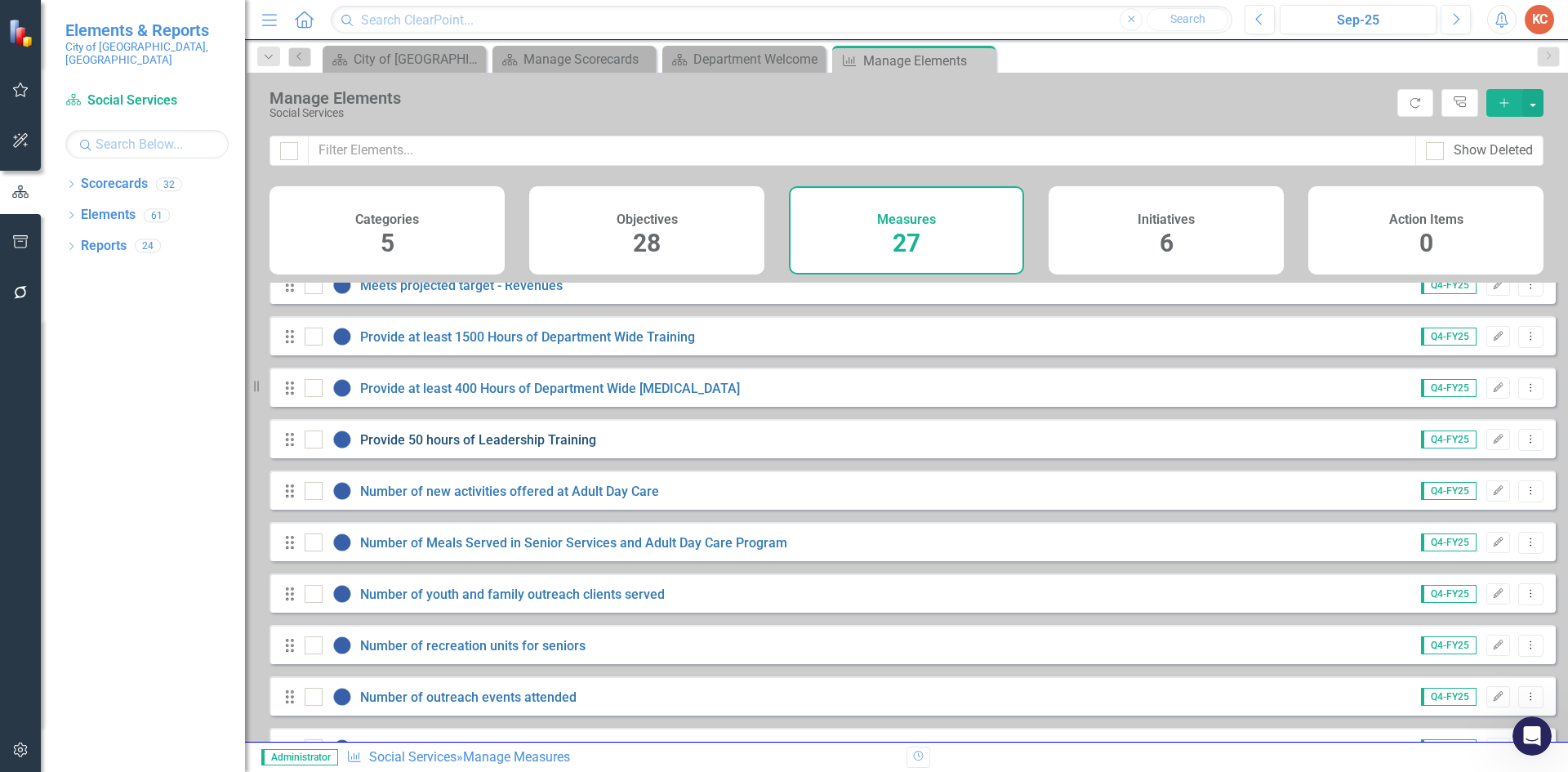
scroll to position [490, 0]
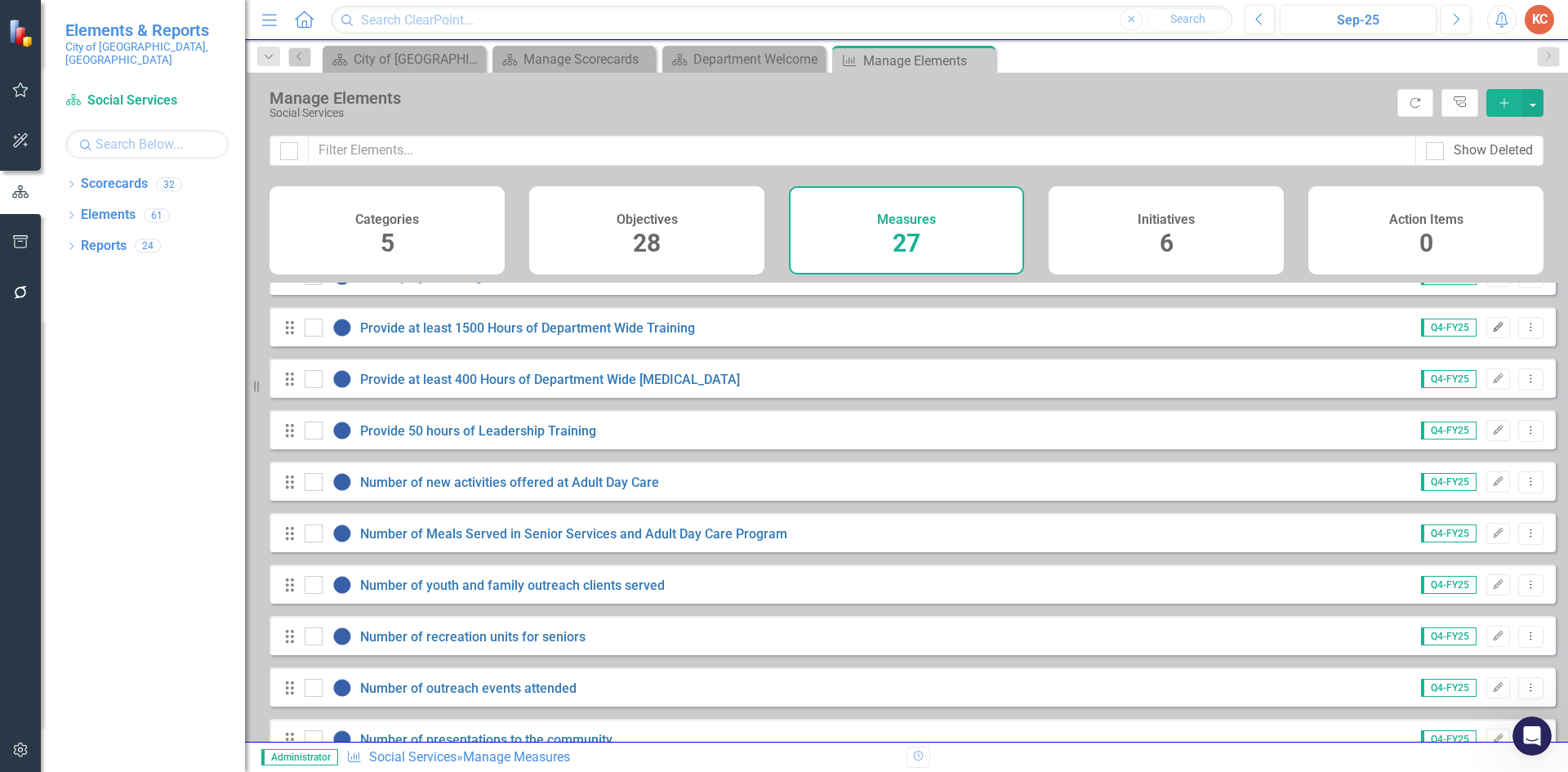
click at [1493, 338] on button "Edit" at bounding box center [1499, 327] width 24 height 21
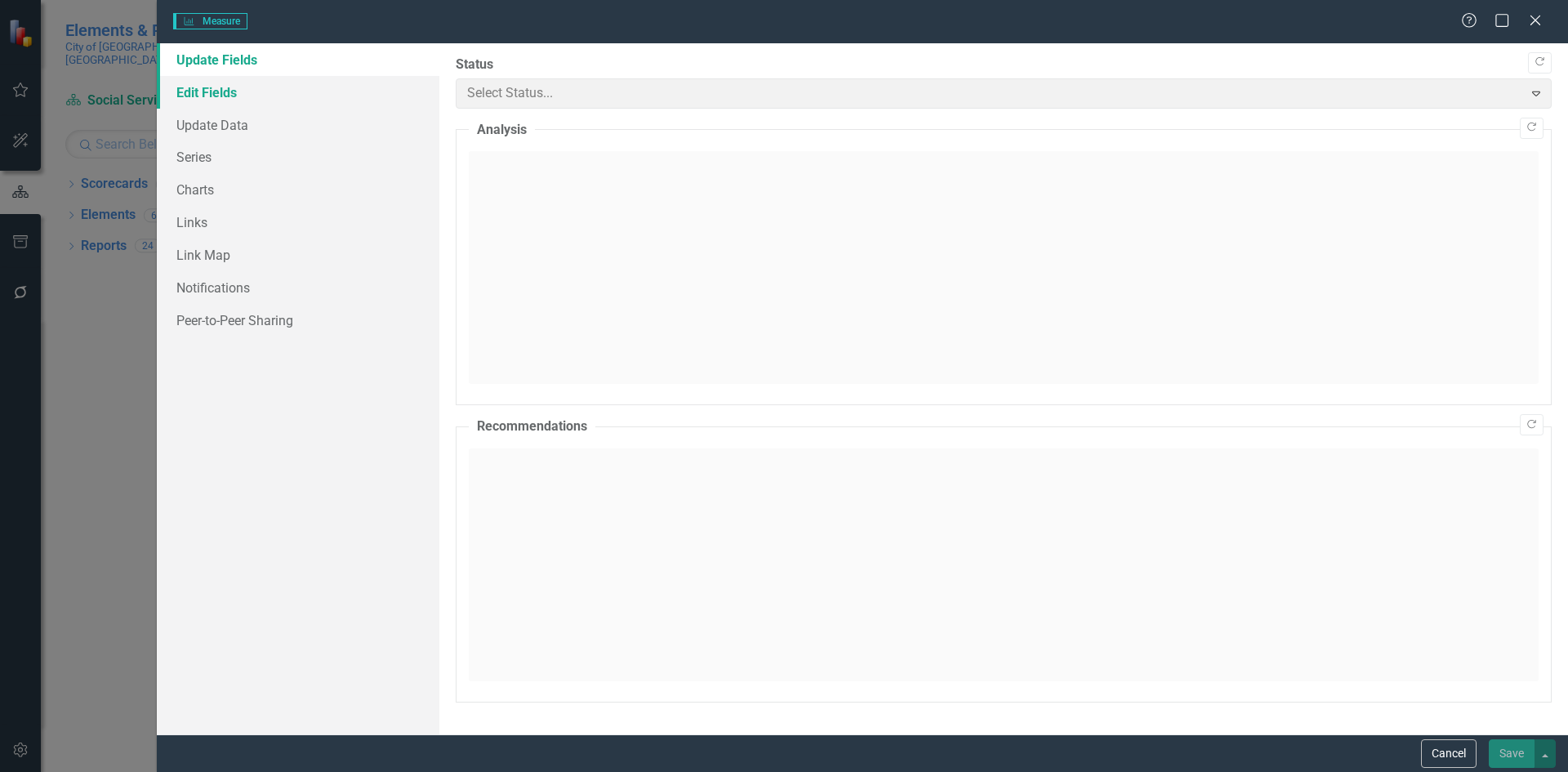
drag, startPoint x: 199, startPoint y: 88, endPoint x: 358, endPoint y: 101, distance: 159.5
click at [200, 88] on link "Edit Fields" at bounding box center [298, 92] width 282 height 33
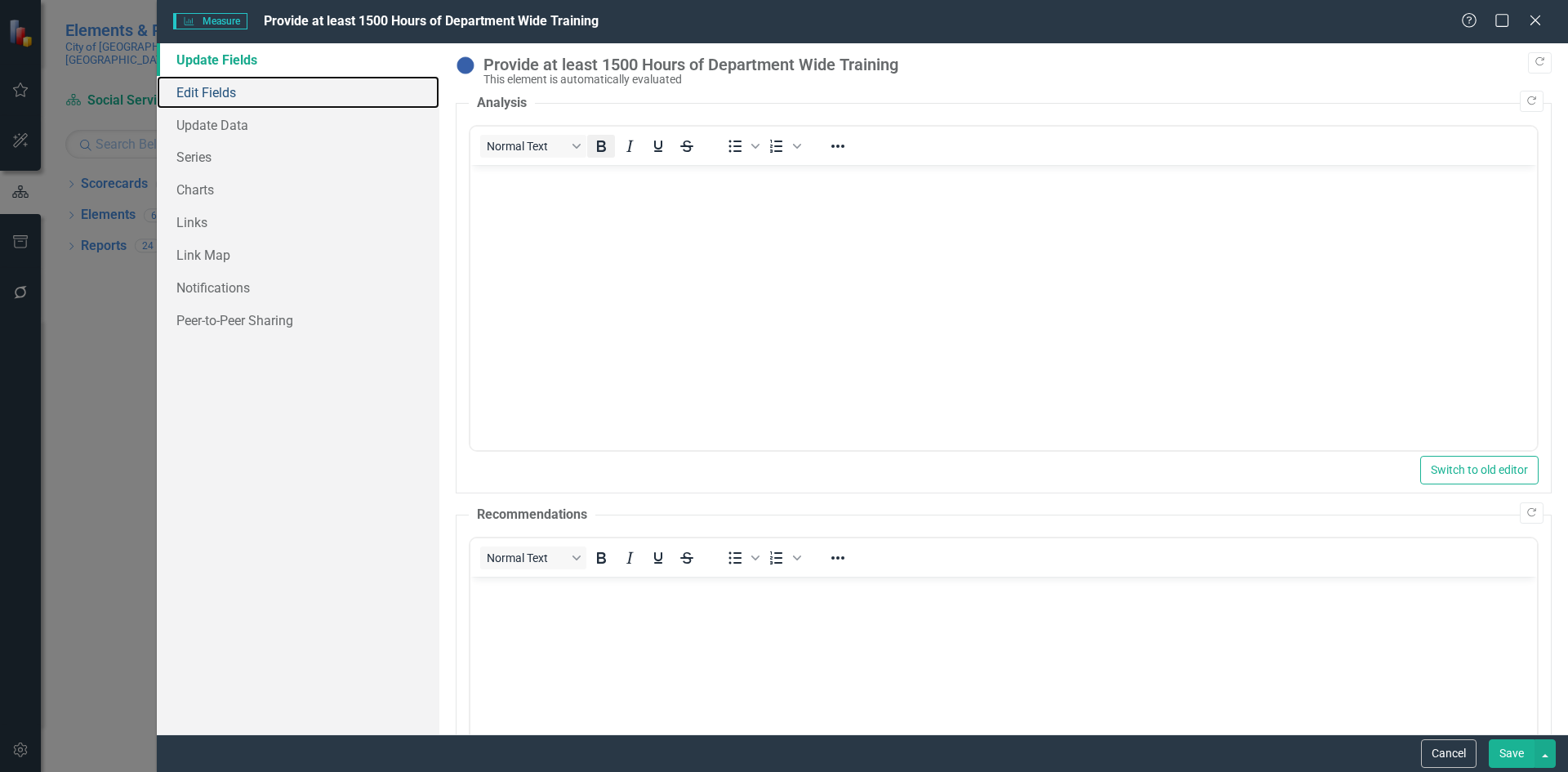
scroll to position [0, 0]
click at [249, 87] on link "Edit Fields" at bounding box center [298, 92] width 282 height 33
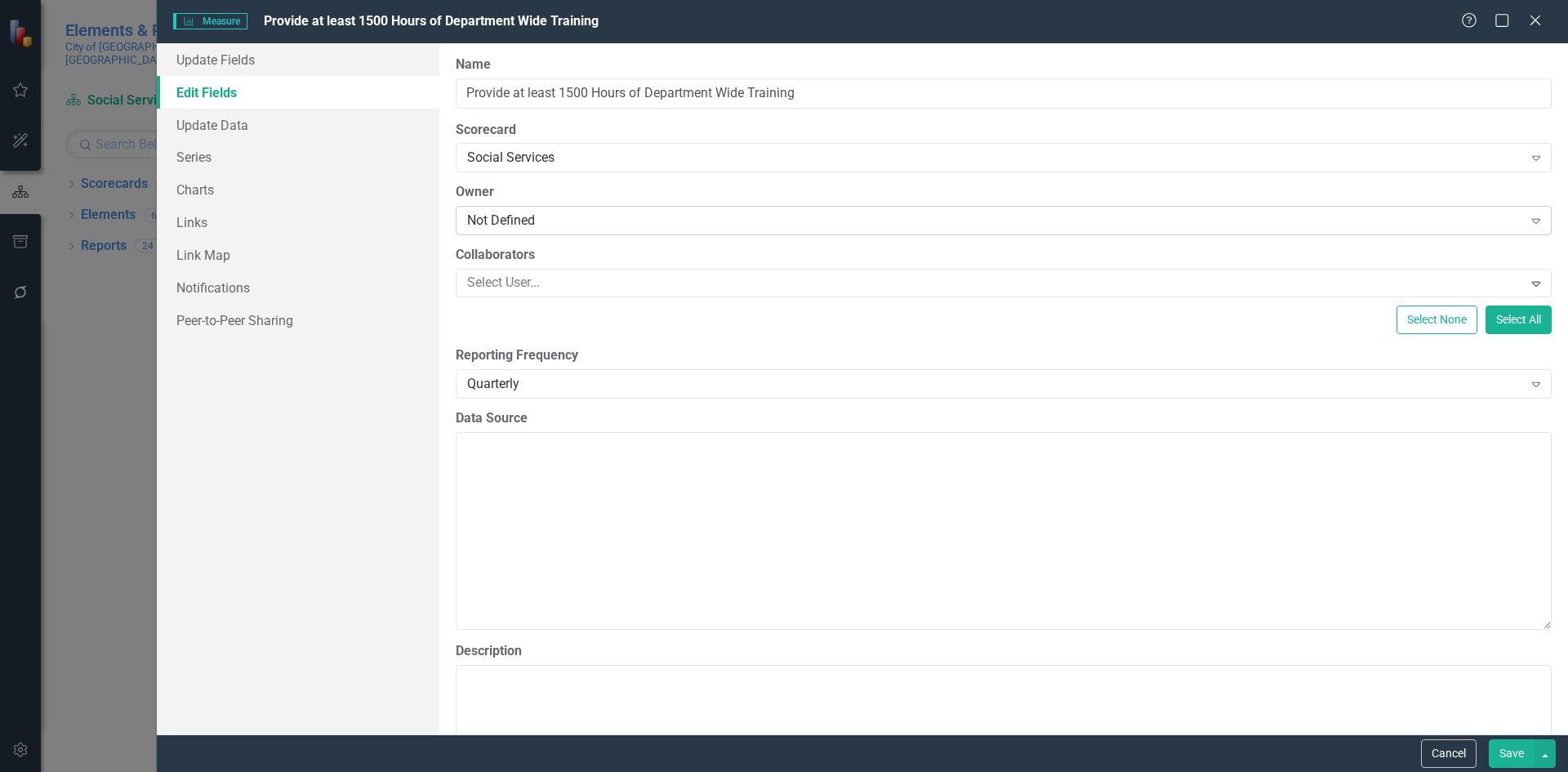
click at [580, 222] on div "Not Defined" at bounding box center [995, 221] width 1056 height 19
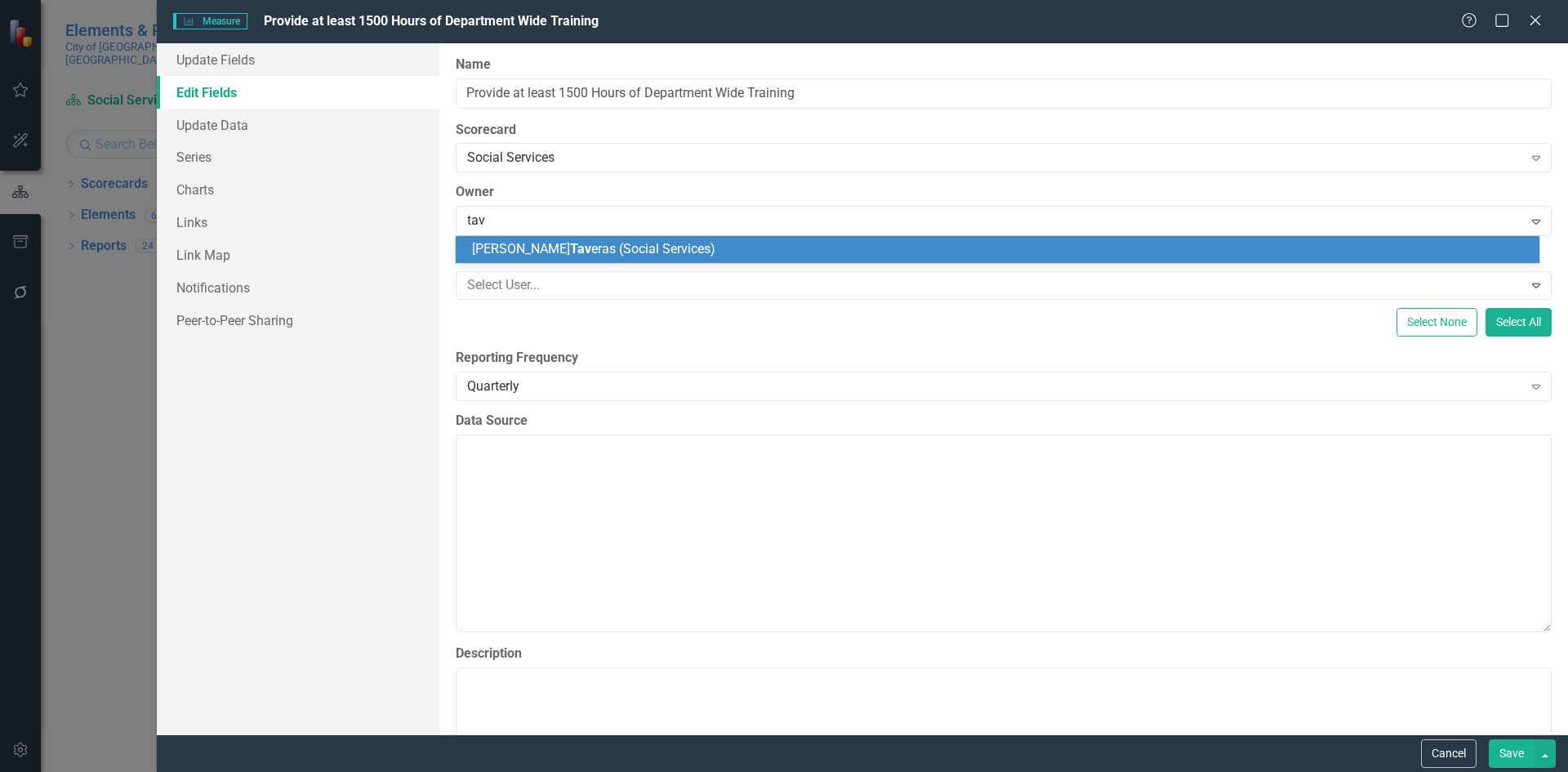
type input "[PERSON_NAME]"
click at [936, 255] on div "[PERSON_NAME] ras (Social Services)" at bounding box center [1001, 250] width 1058 height 19
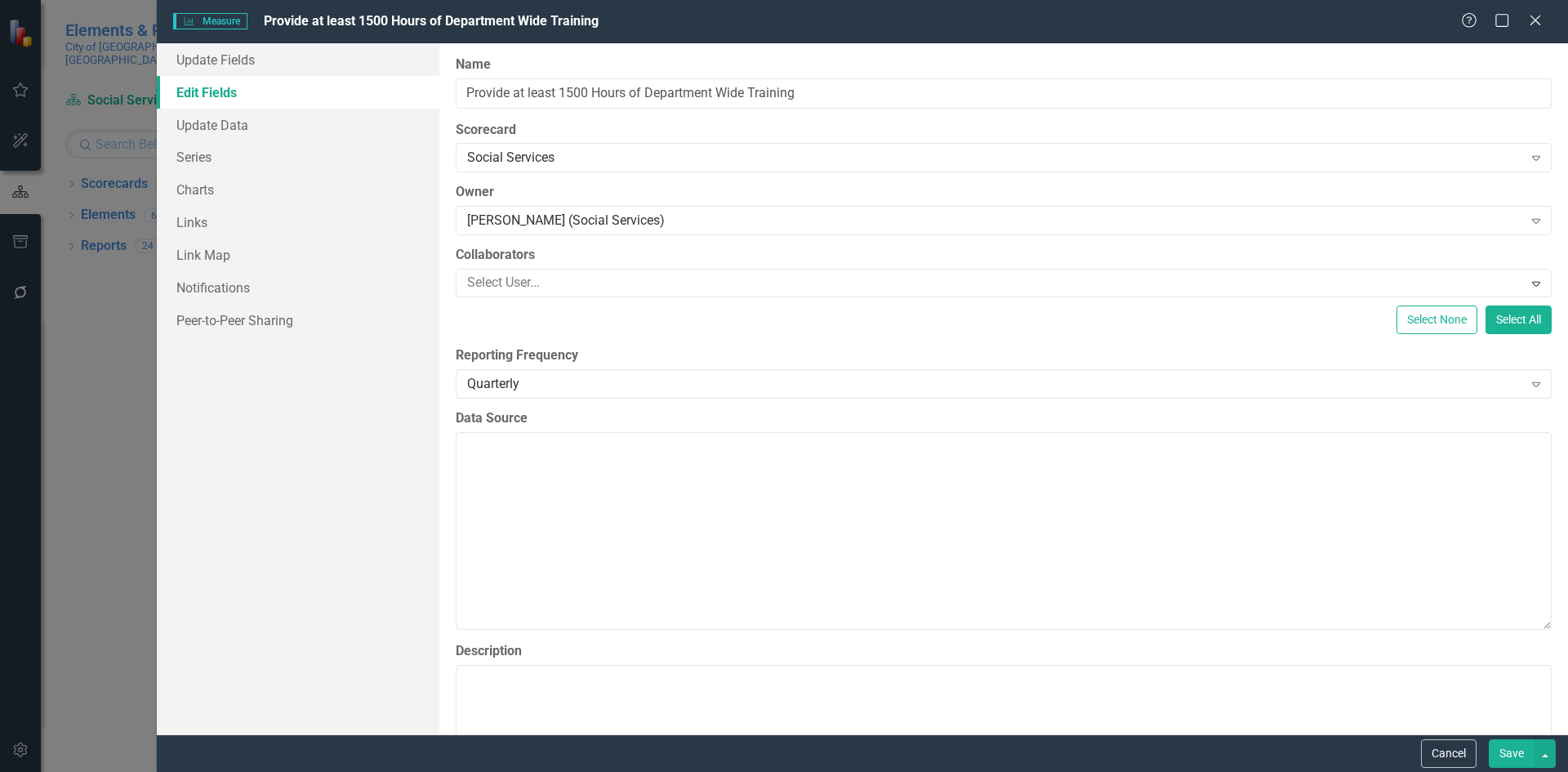
click at [1509, 753] on button "Save" at bounding box center [1511, 752] width 45 height 28
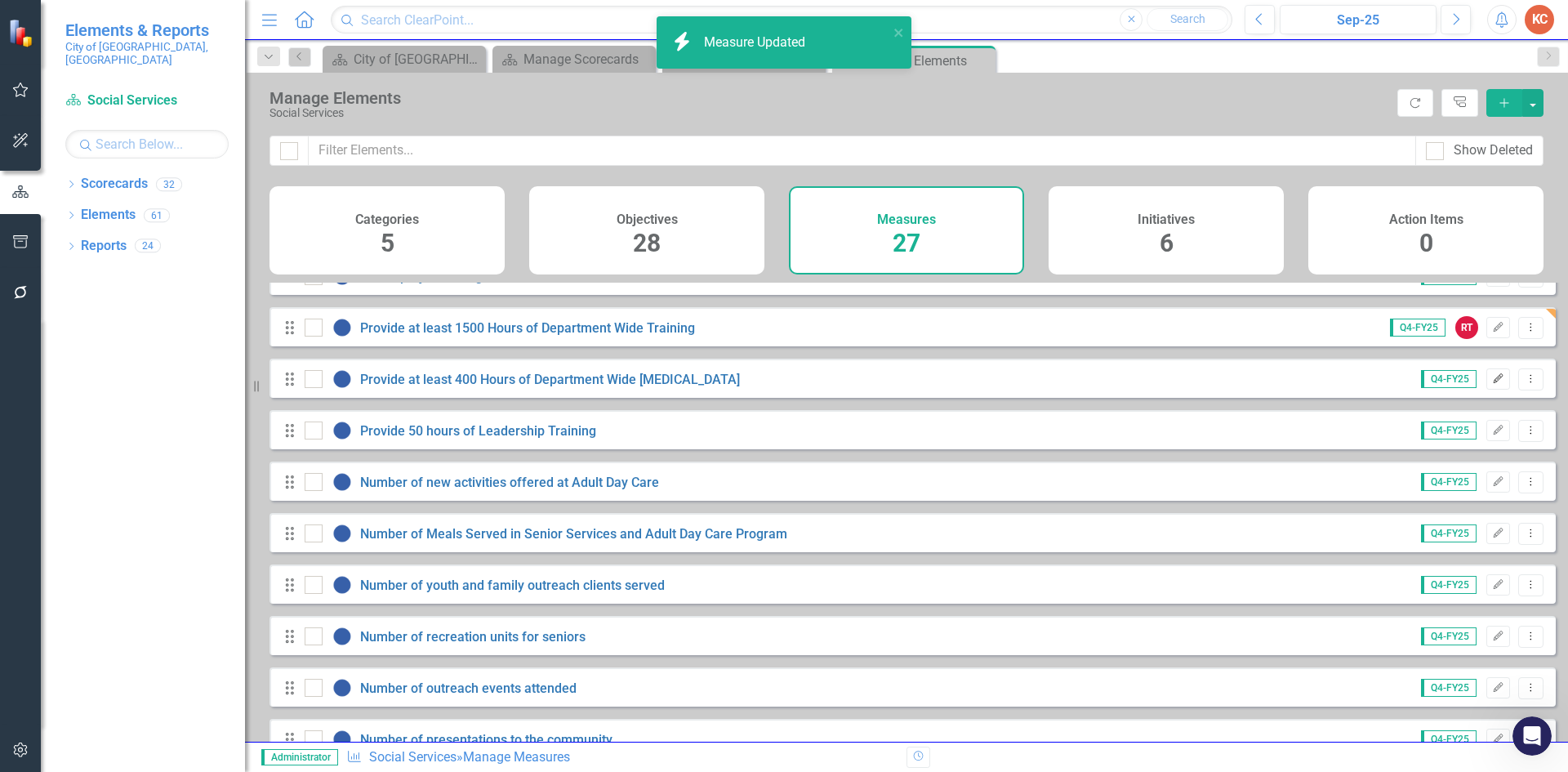
click at [1492, 383] on icon "Edit" at bounding box center [1498, 378] width 12 height 9
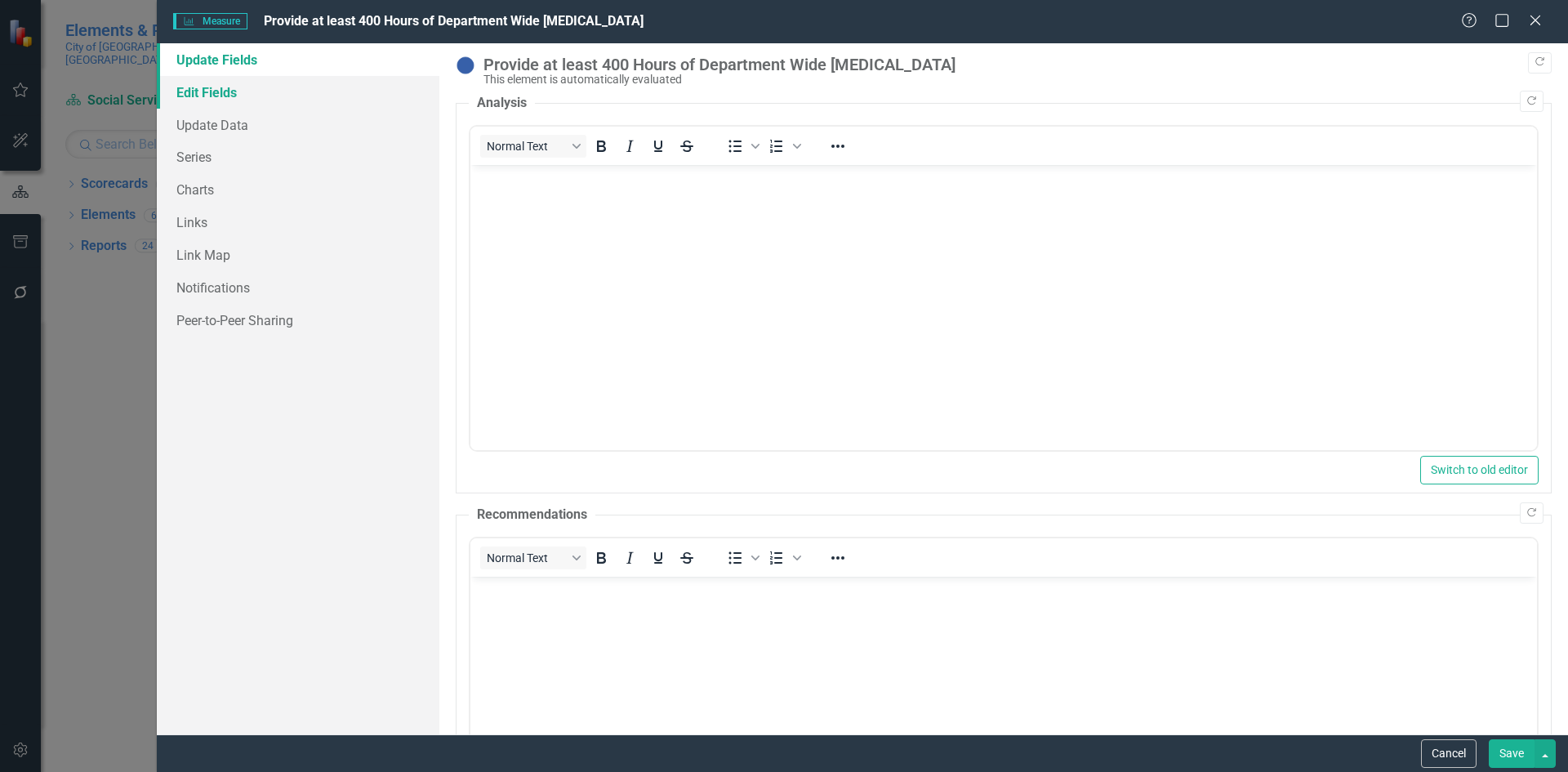
click at [194, 94] on link "Edit Fields" at bounding box center [298, 92] width 282 height 33
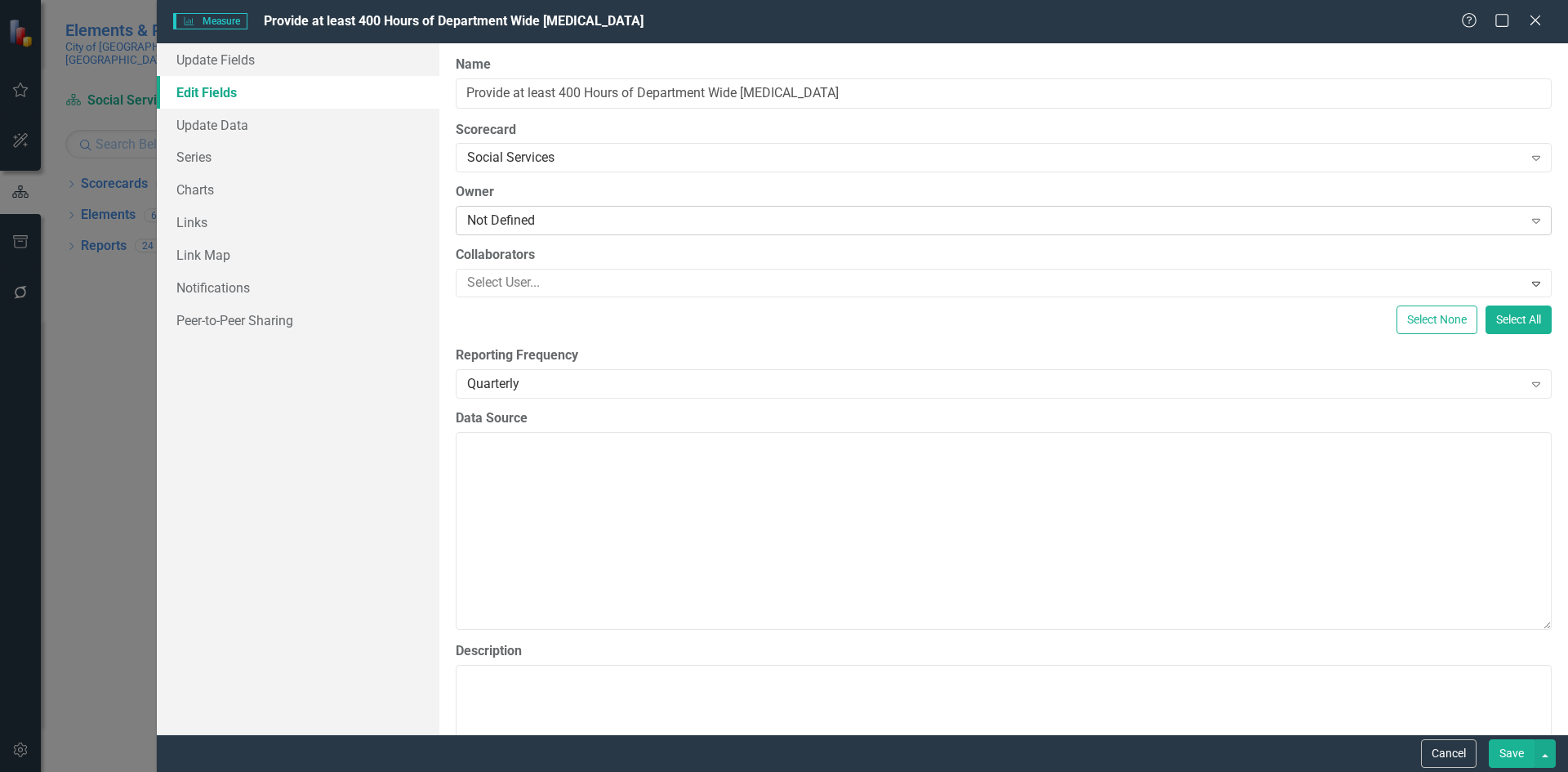
click at [573, 223] on div "Not Defined" at bounding box center [995, 221] width 1056 height 19
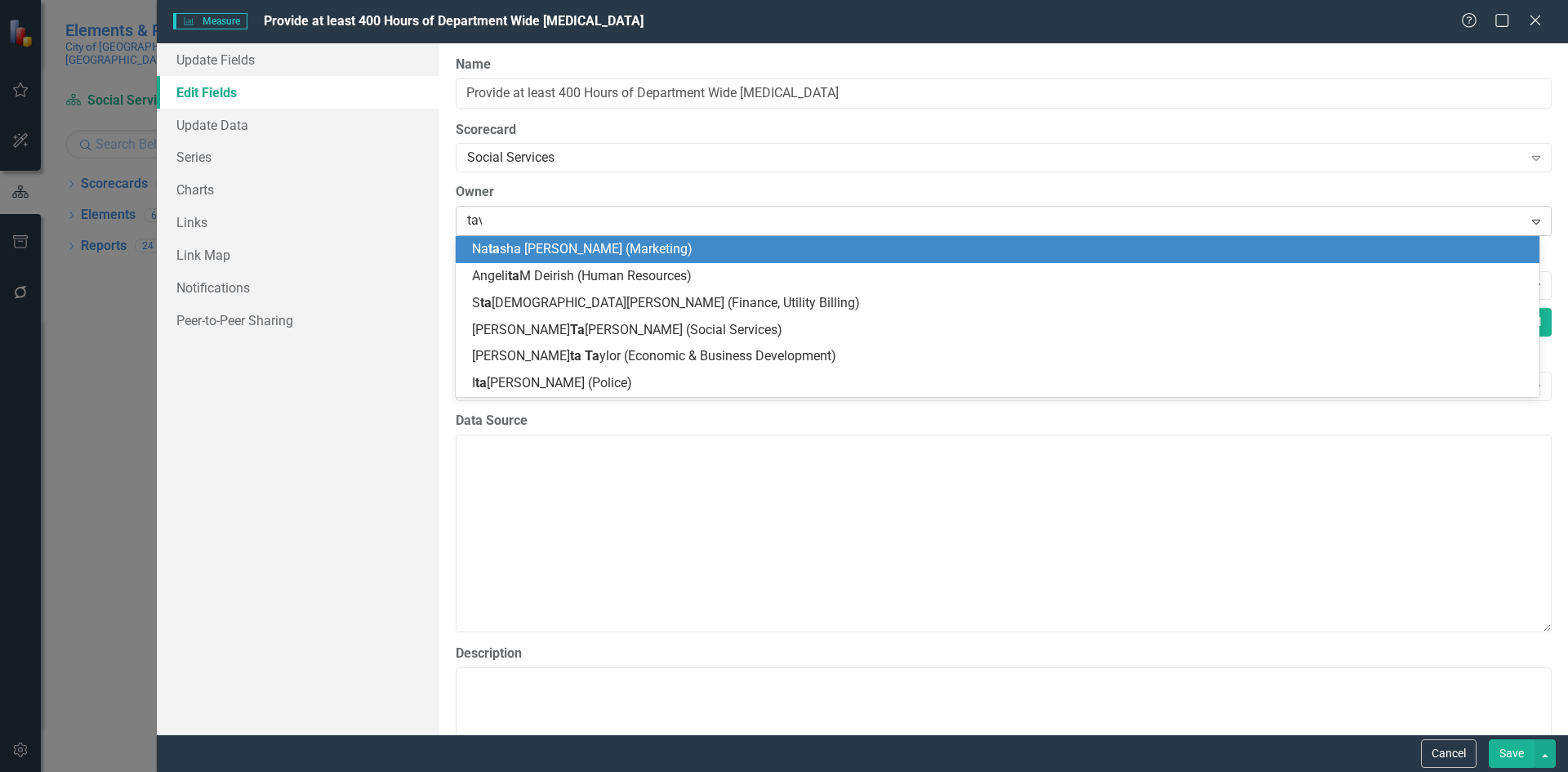
type input "[PERSON_NAME]"
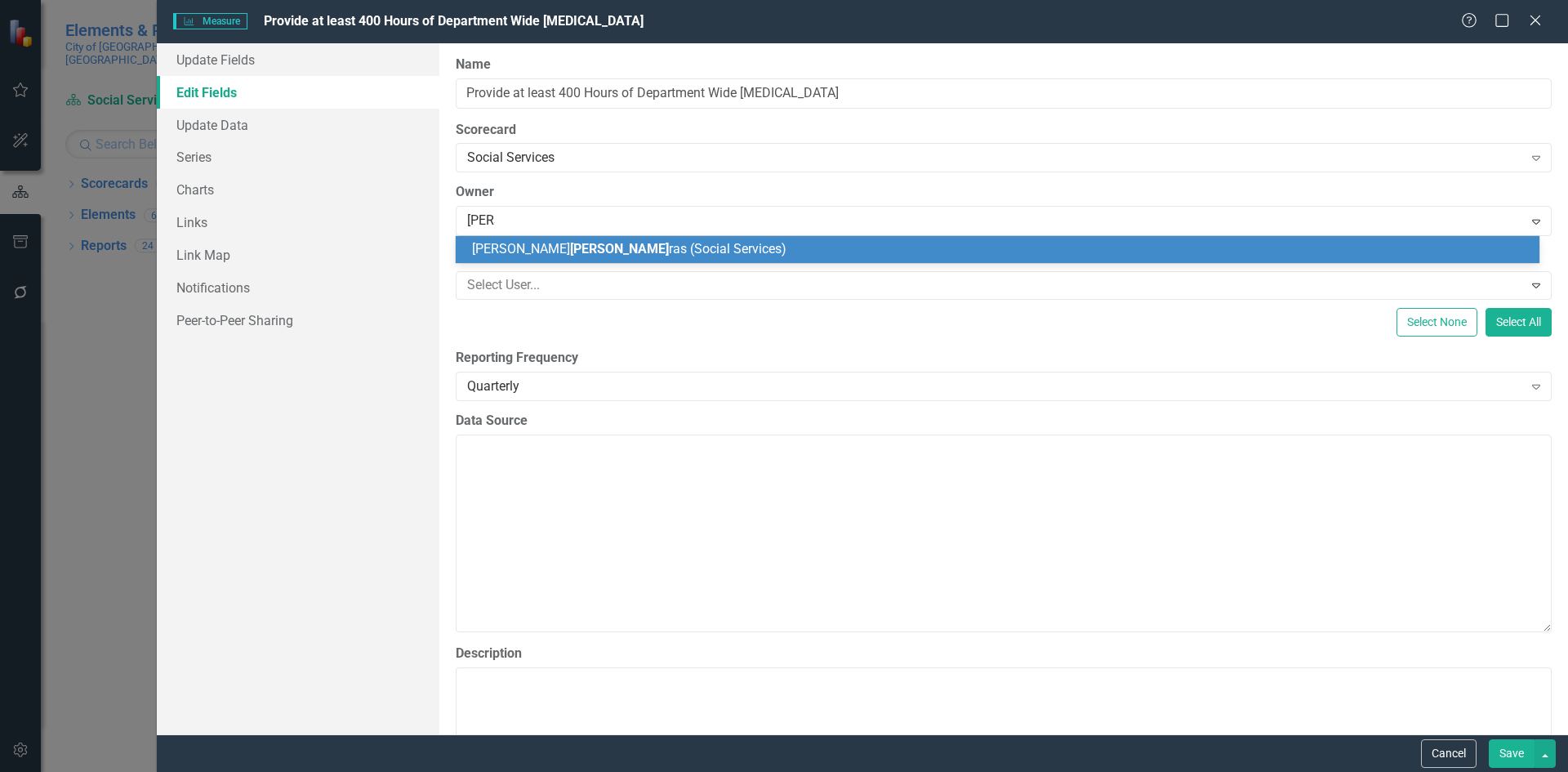
click at [697, 249] on div "[PERSON_NAME] ras (Social Services)" at bounding box center [1001, 250] width 1058 height 19
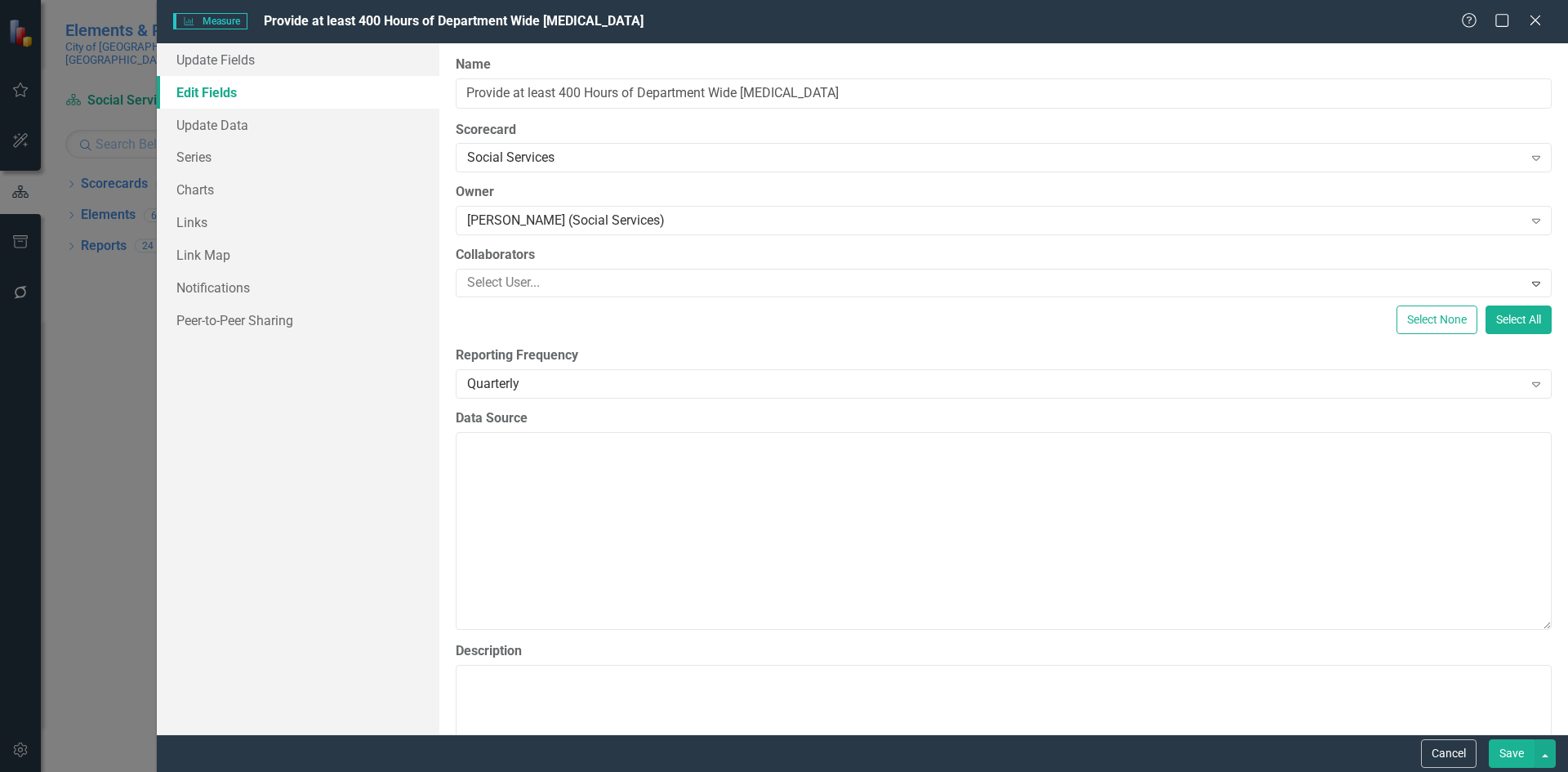
click at [1499, 745] on button "Save" at bounding box center [1511, 752] width 45 height 28
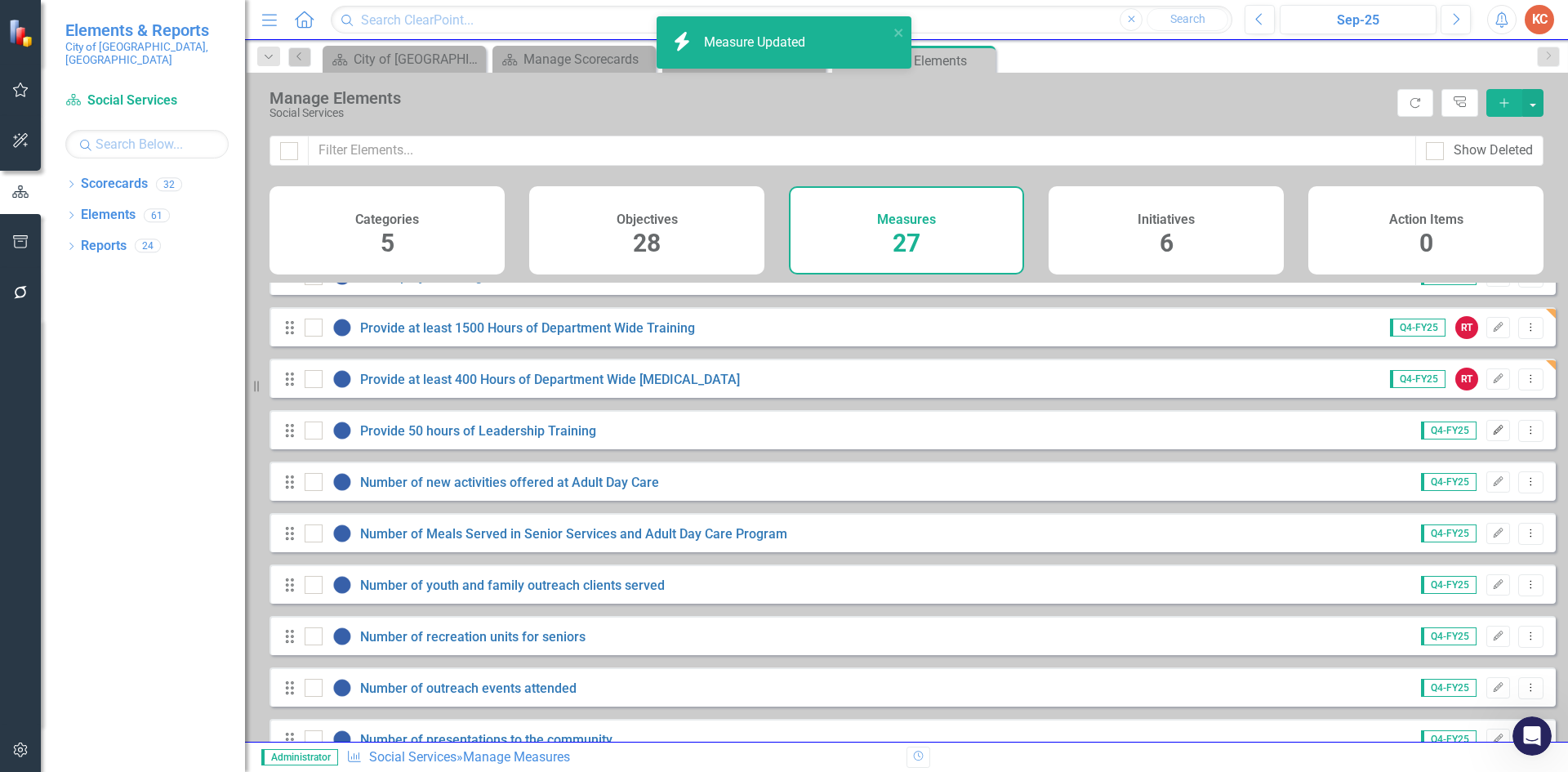
click at [1494, 435] on icon "button" at bounding box center [1498, 429] width 9 height 9
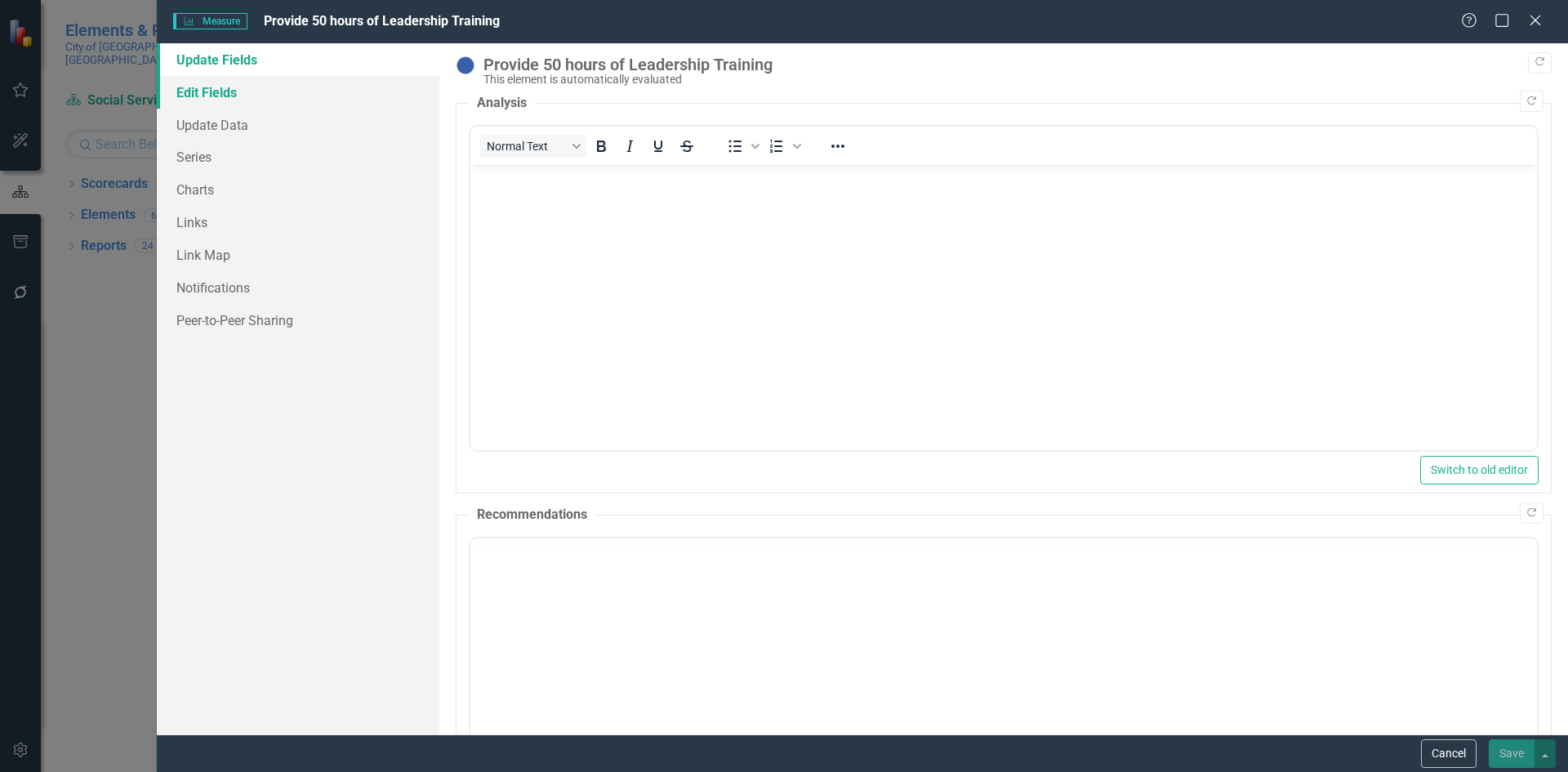
click at [276, 83] on link "Edit Fields" at bounding box center [298, 92] width 282 height 33
click at [282, 89] on link "Edit Fields" at bounding box center [298, 92] width 282 height 33
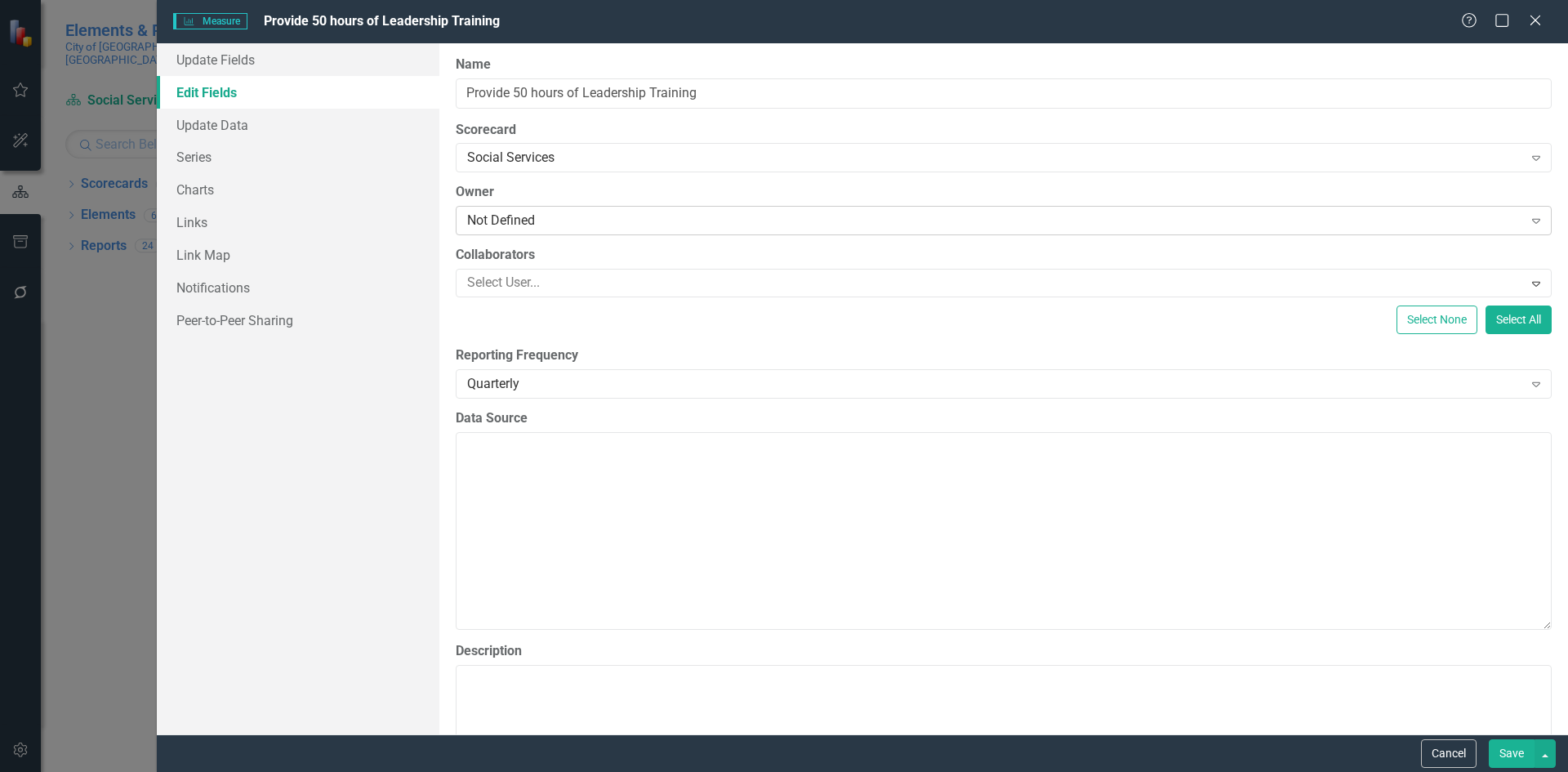
click at [517, 219] on div "Not Defined" at bounding box center [995, 221] width 1056 height 19
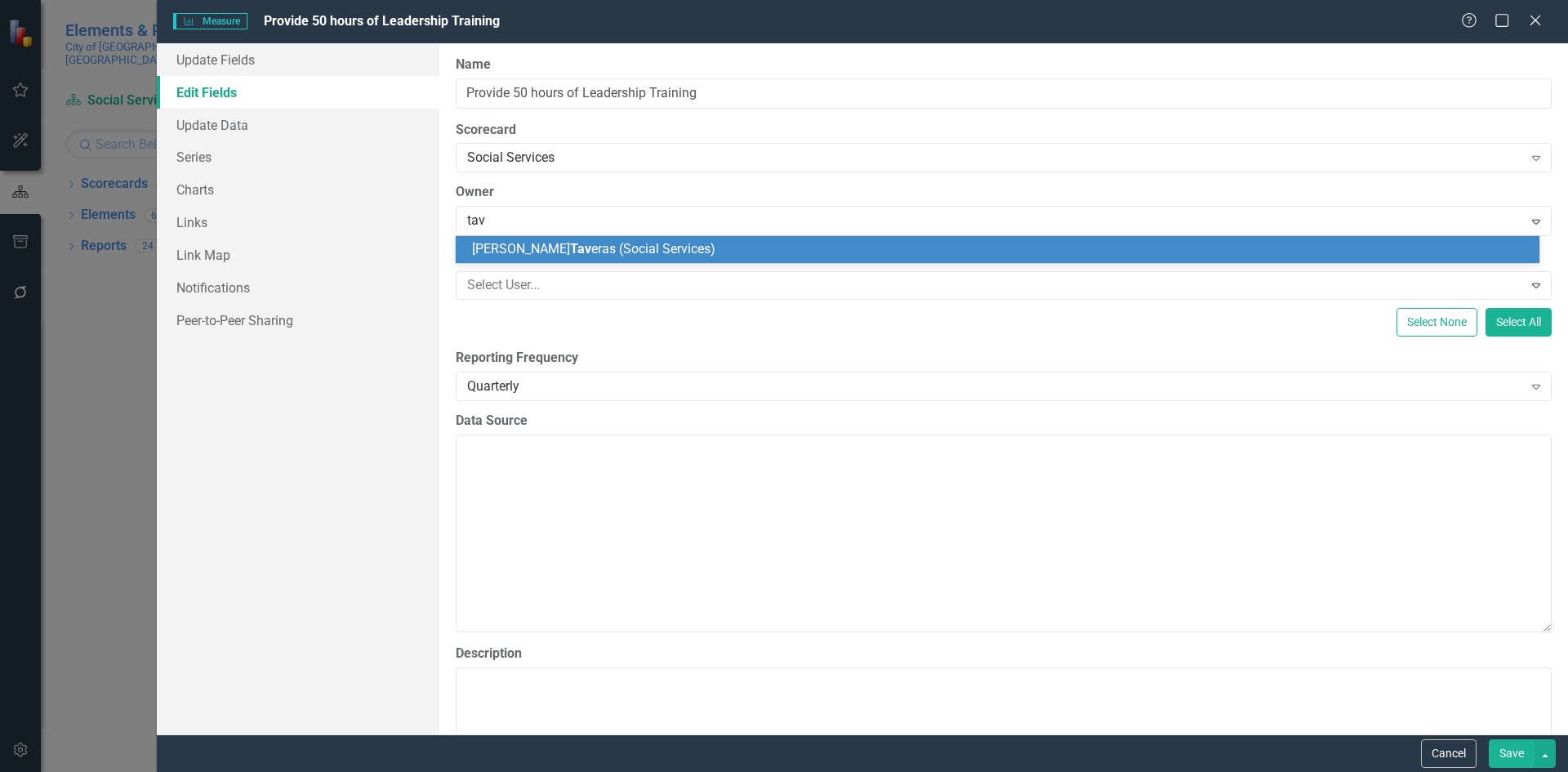
type input "[PERSON_NAME]"
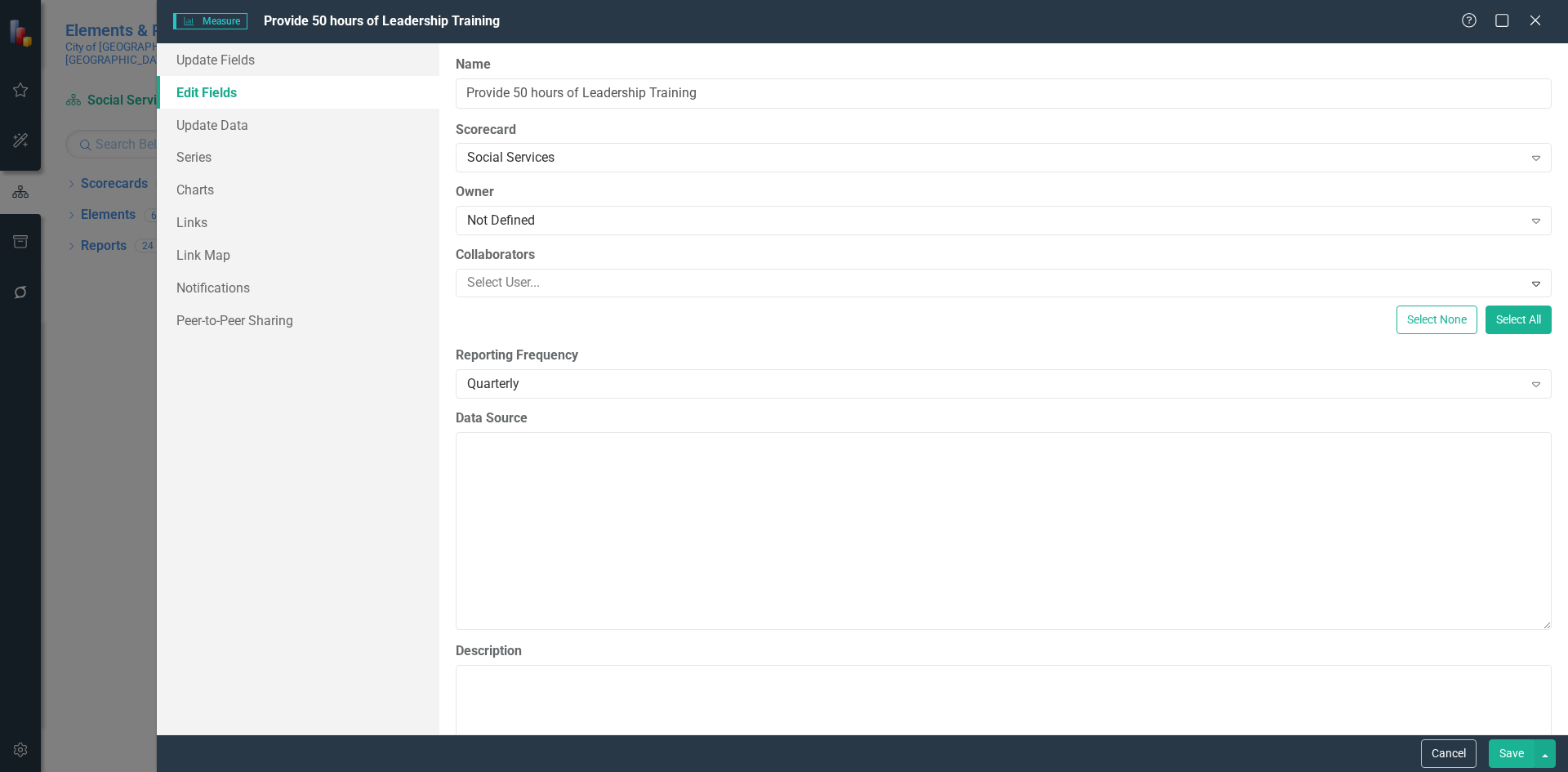
click at [1508, 754] on button "Save" at bounding box center [1511, 752] width 45 height 28
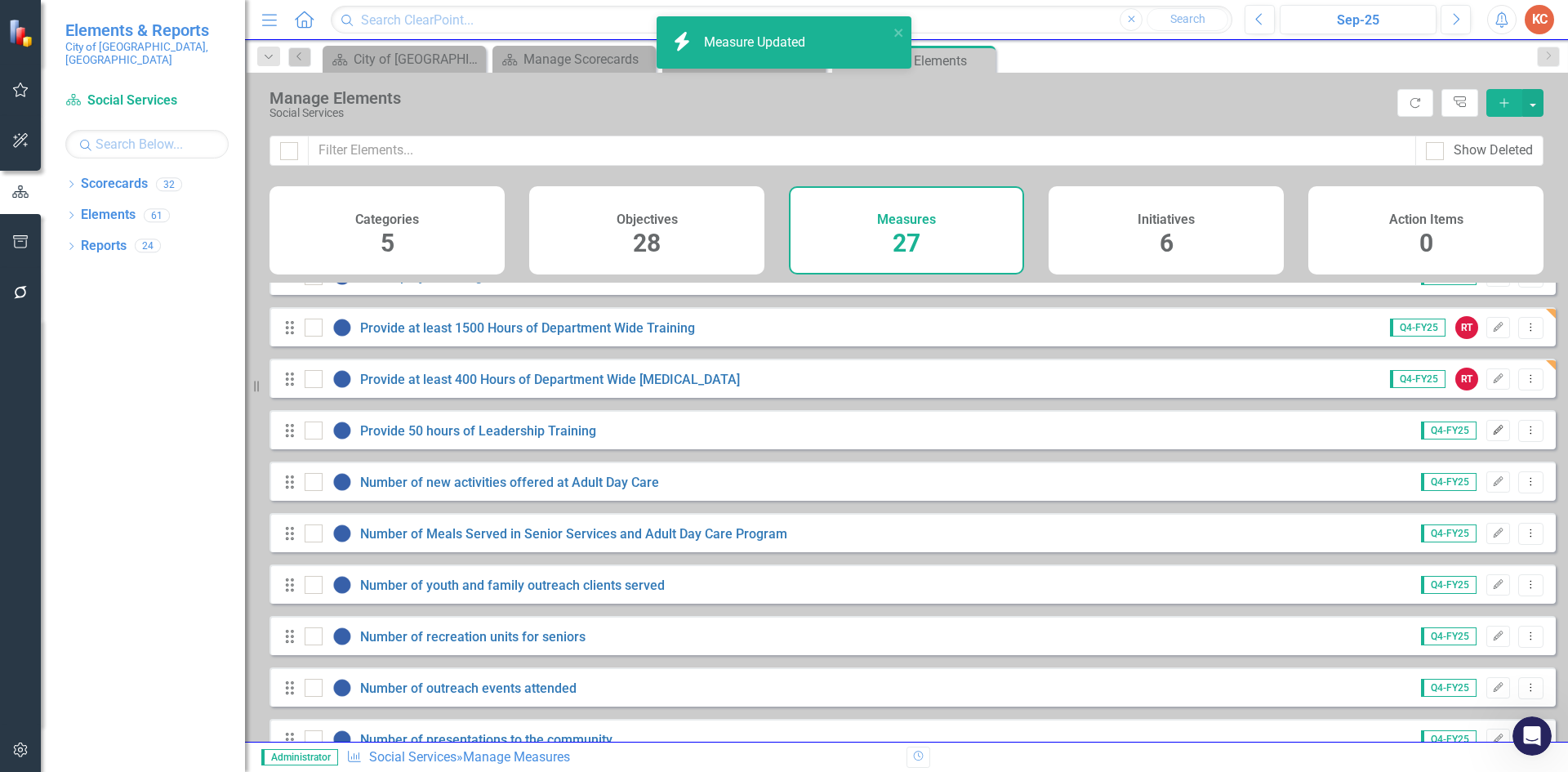
click at [1487, 441] on button "Edit" at bounding box center [1499, 430] width 24 height 21
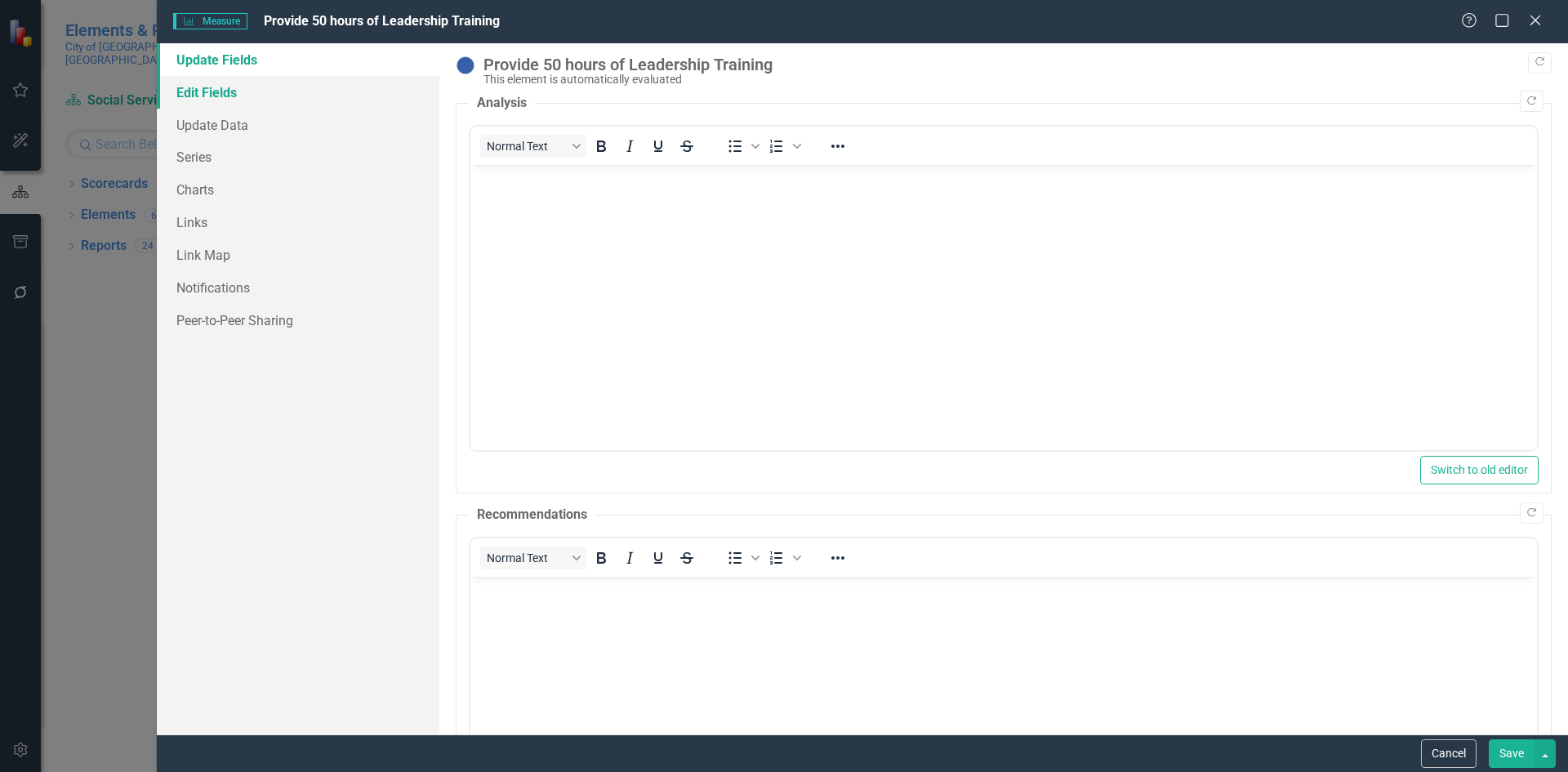
click at [252, 97] on link "Edit Fields" at bounding box center [298, 92] width 282 height 33
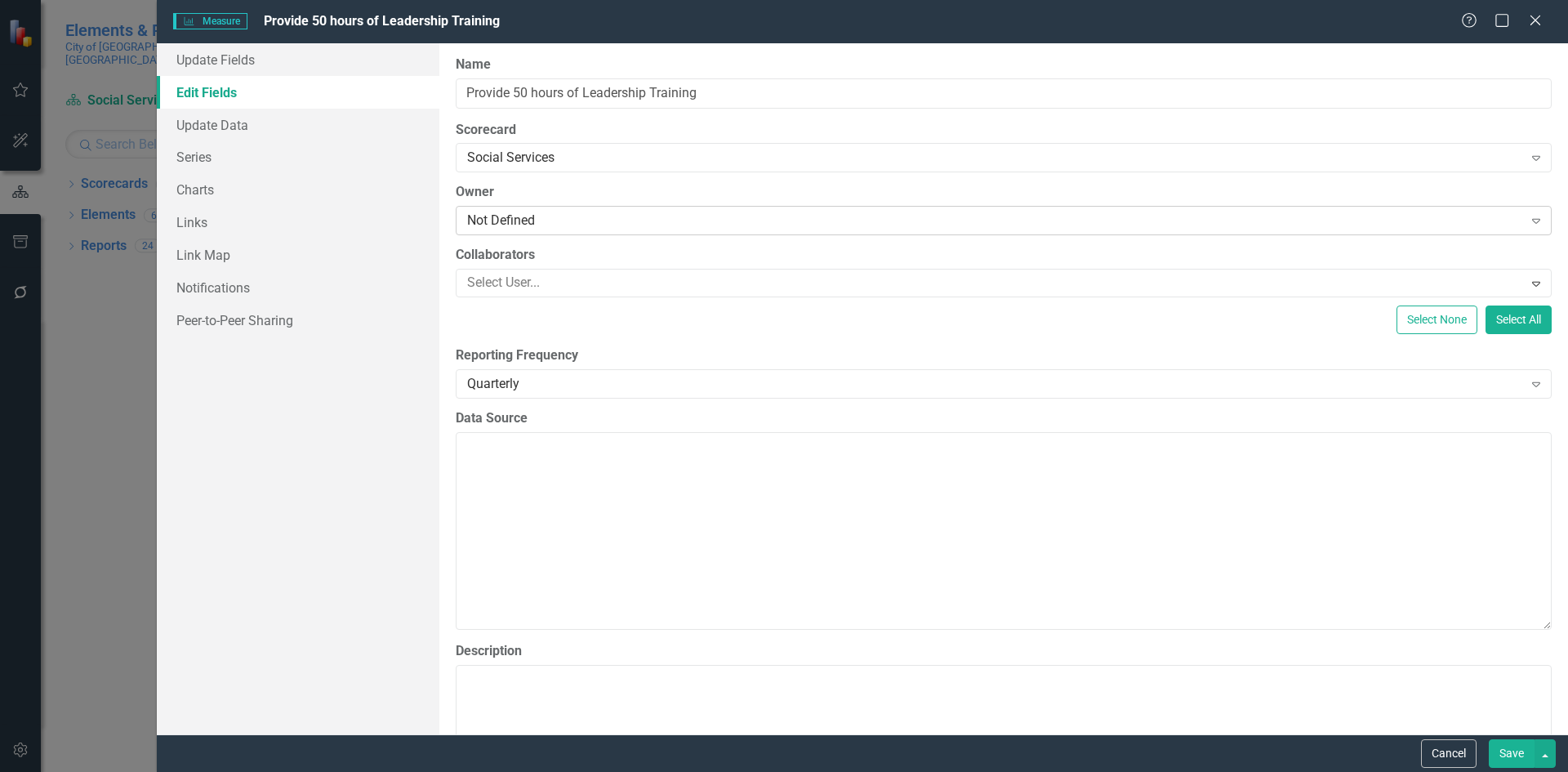
click at [490, 224] on div "Not Defined" at bounding box center [995, 221] width 1056 height 19
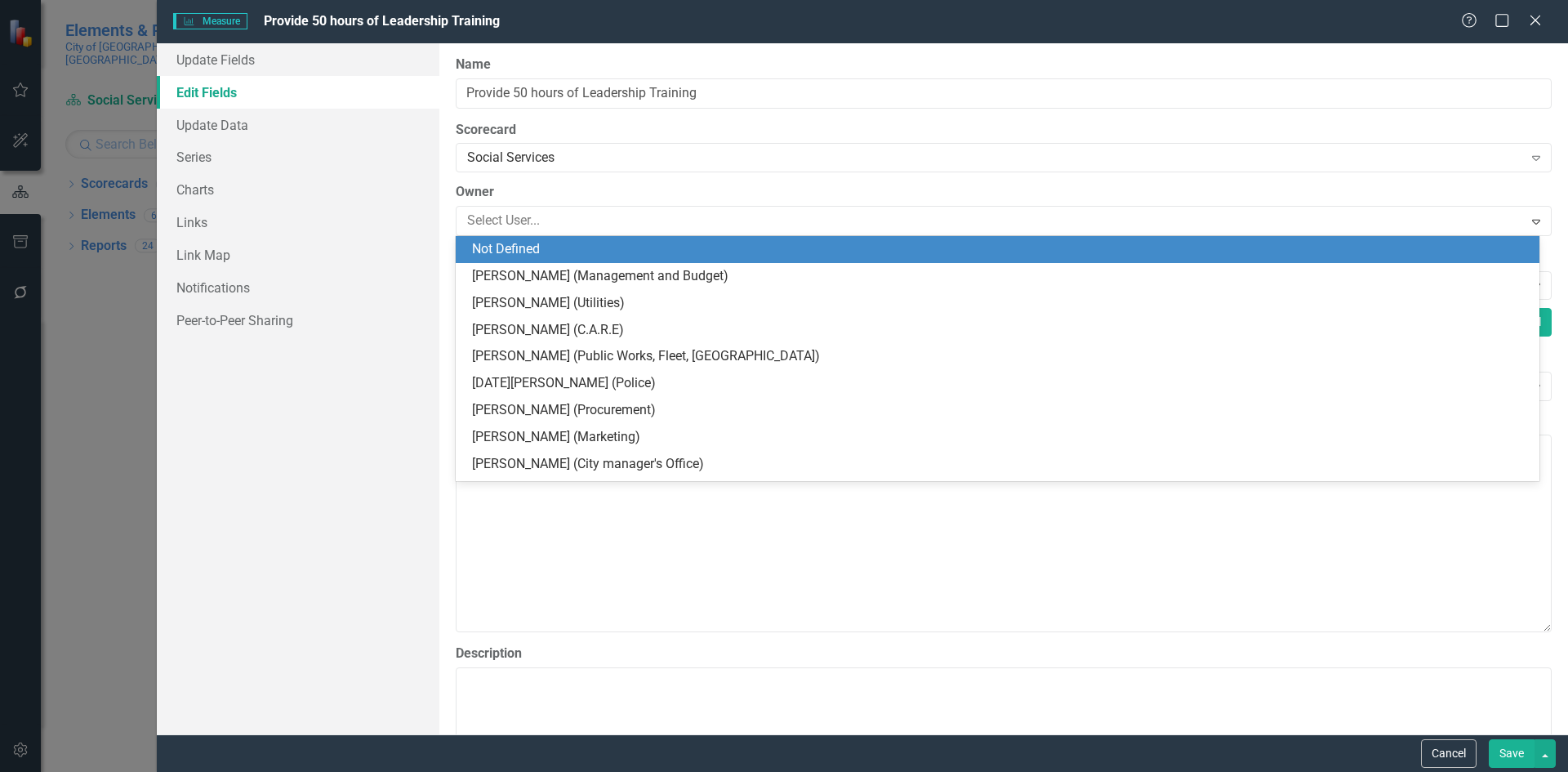
type input "a"
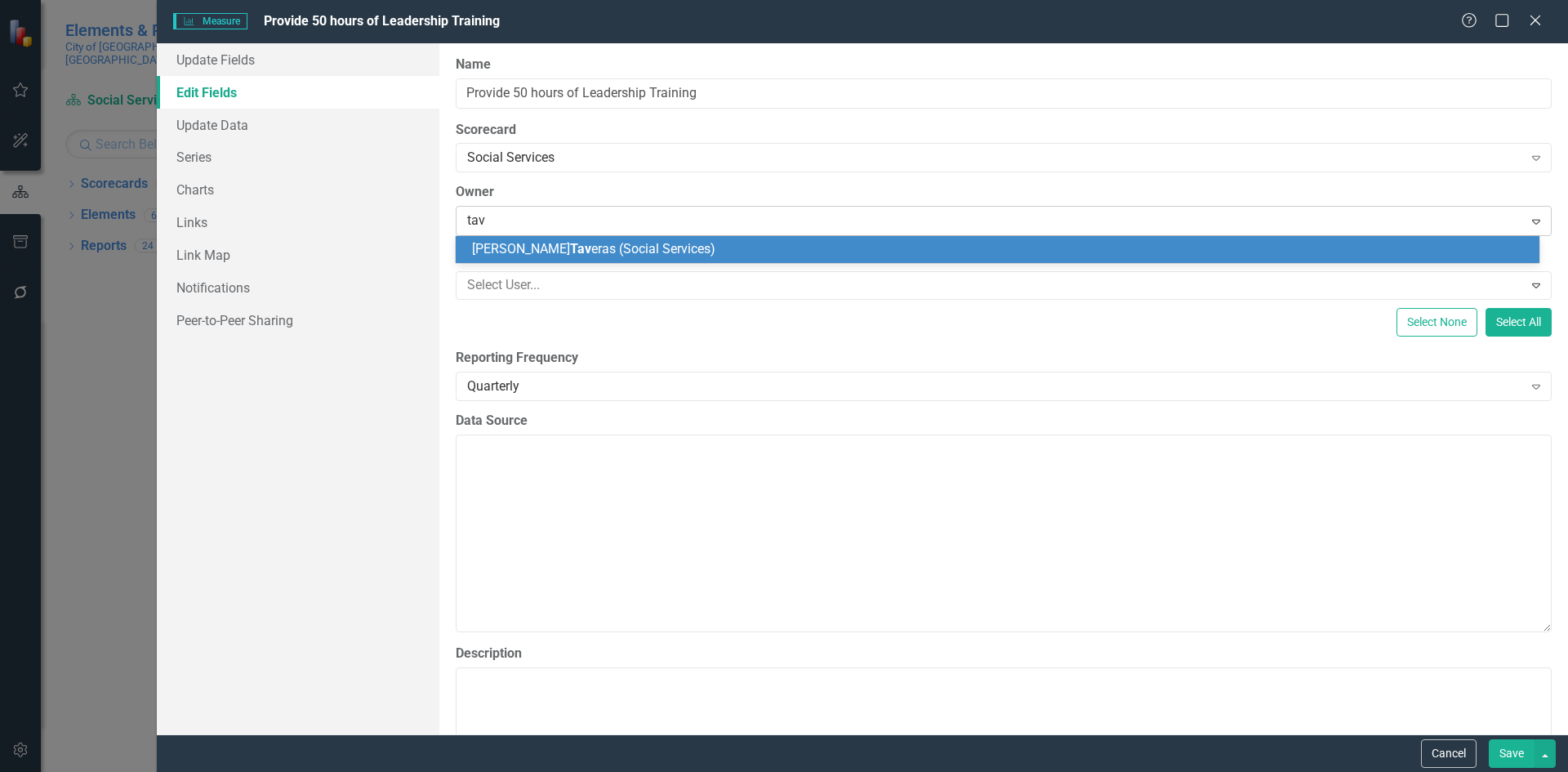
type input "[PERSON_NAME]"
click at [521, 242] on span "[PERSON_NAME] ras (Social Services)" at bounding box center [628, 248] width 314 height 15
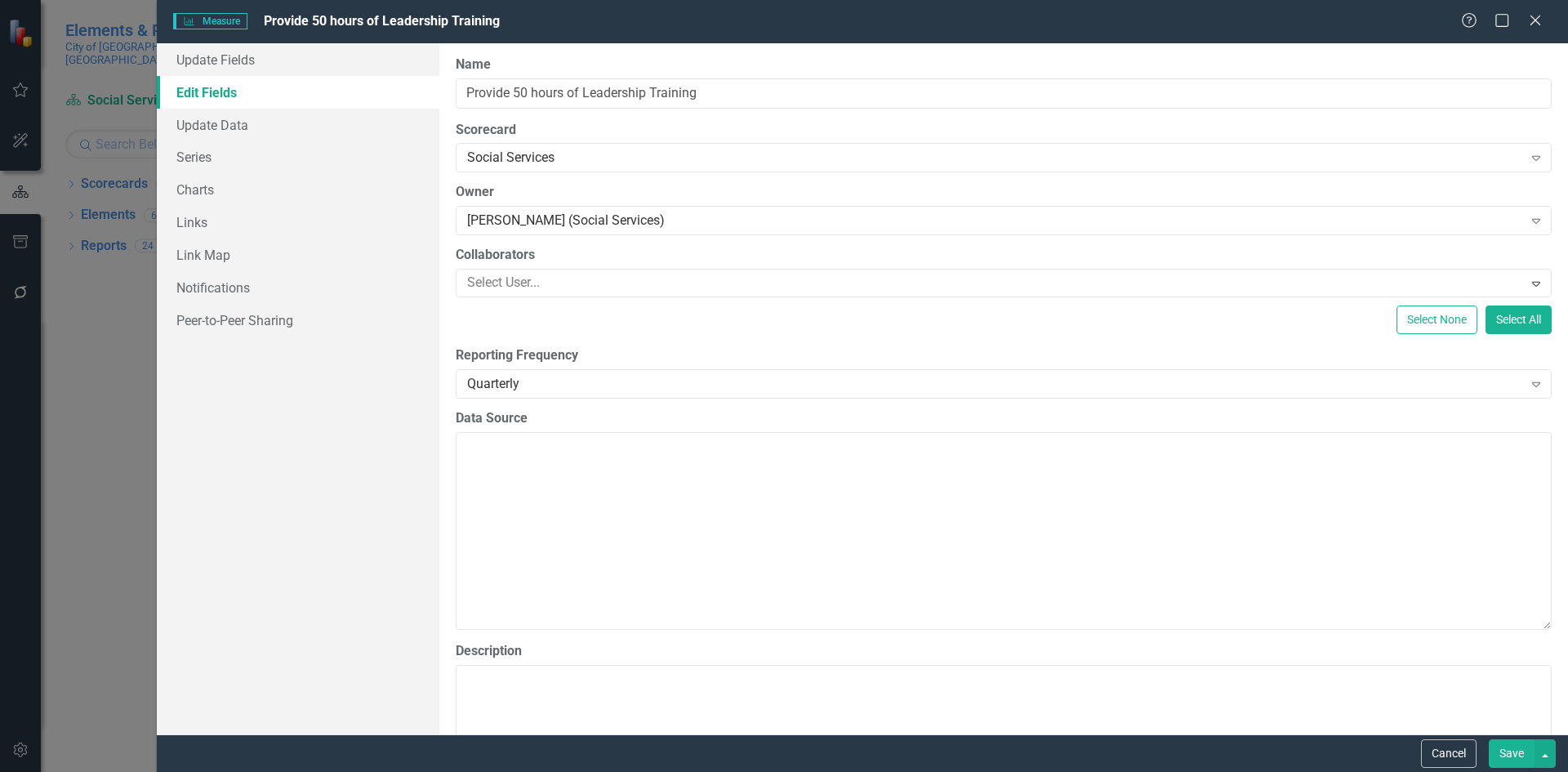
click at [1507, 745] on button "Save" at bounding box center [1511, 752] width 45 height 28
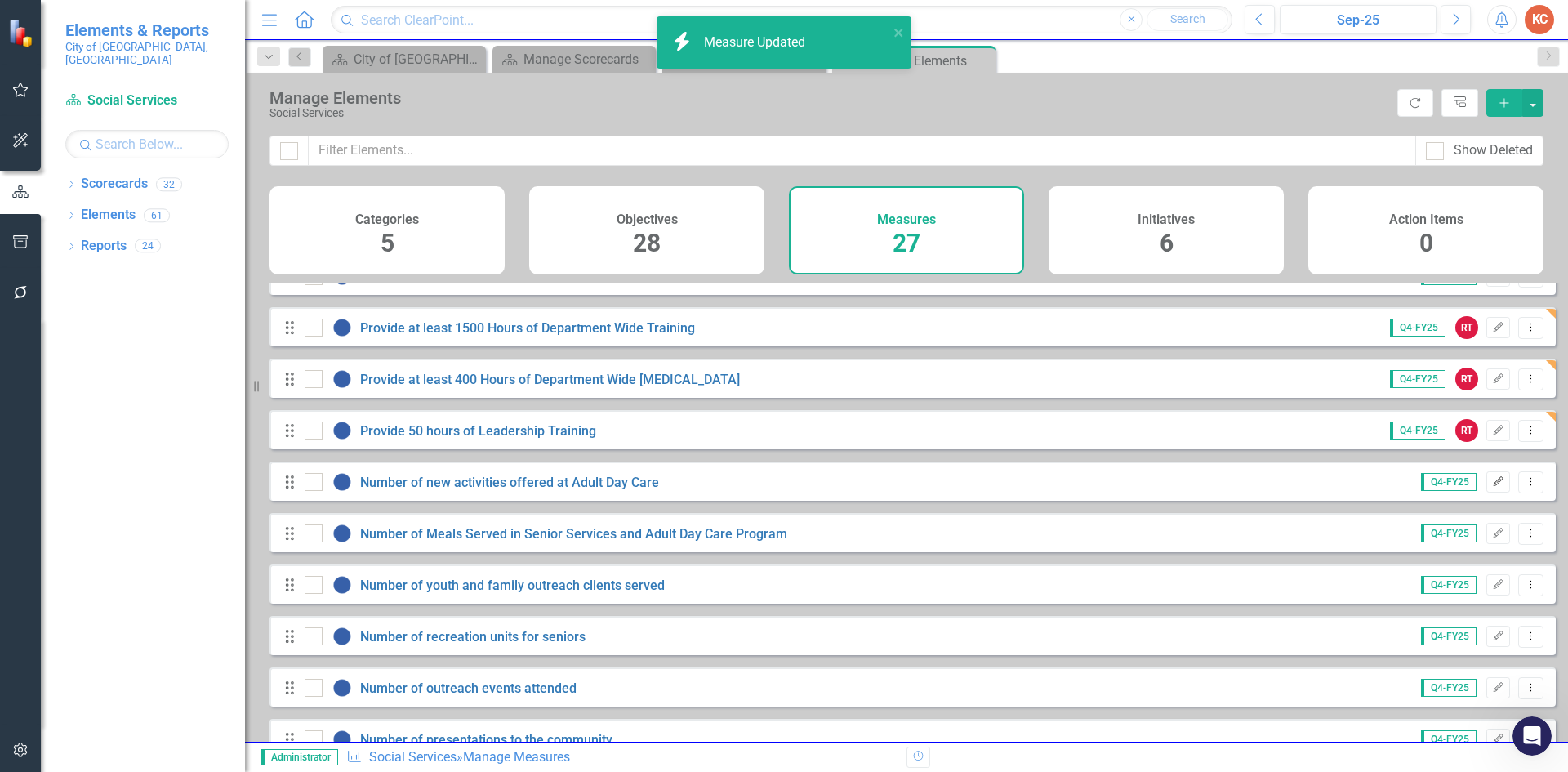
click at [1492, 487] on icon "Edit" at bounding box center [1498, 481] width 12 height 9
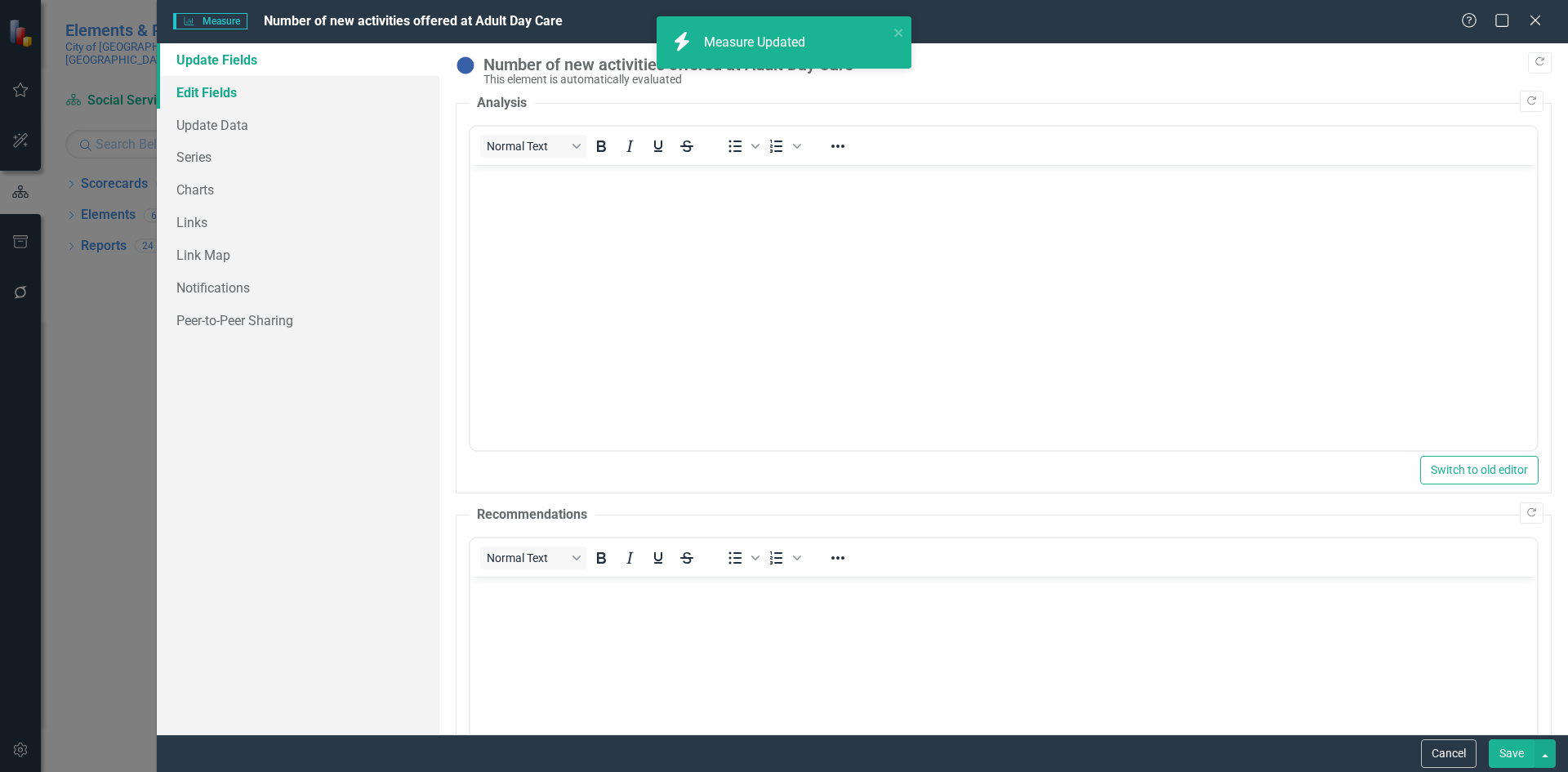
click at [236, 88] on link "Edit Fields" at bounding box center [298, 92] width 282 height 33
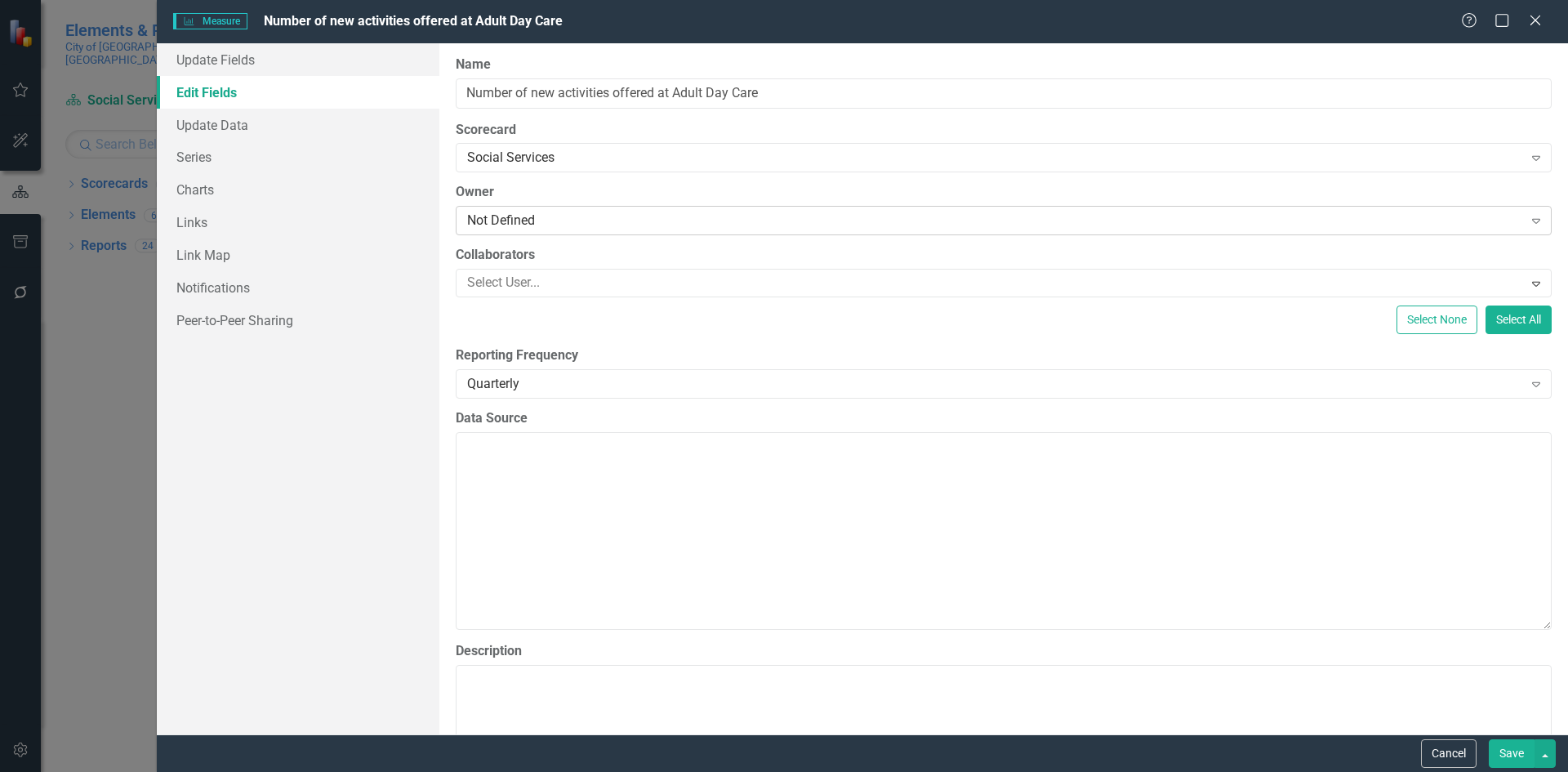
click at [668, 223] on div "Not Defined" at bounding box center [995, 221] width 1056 height 19
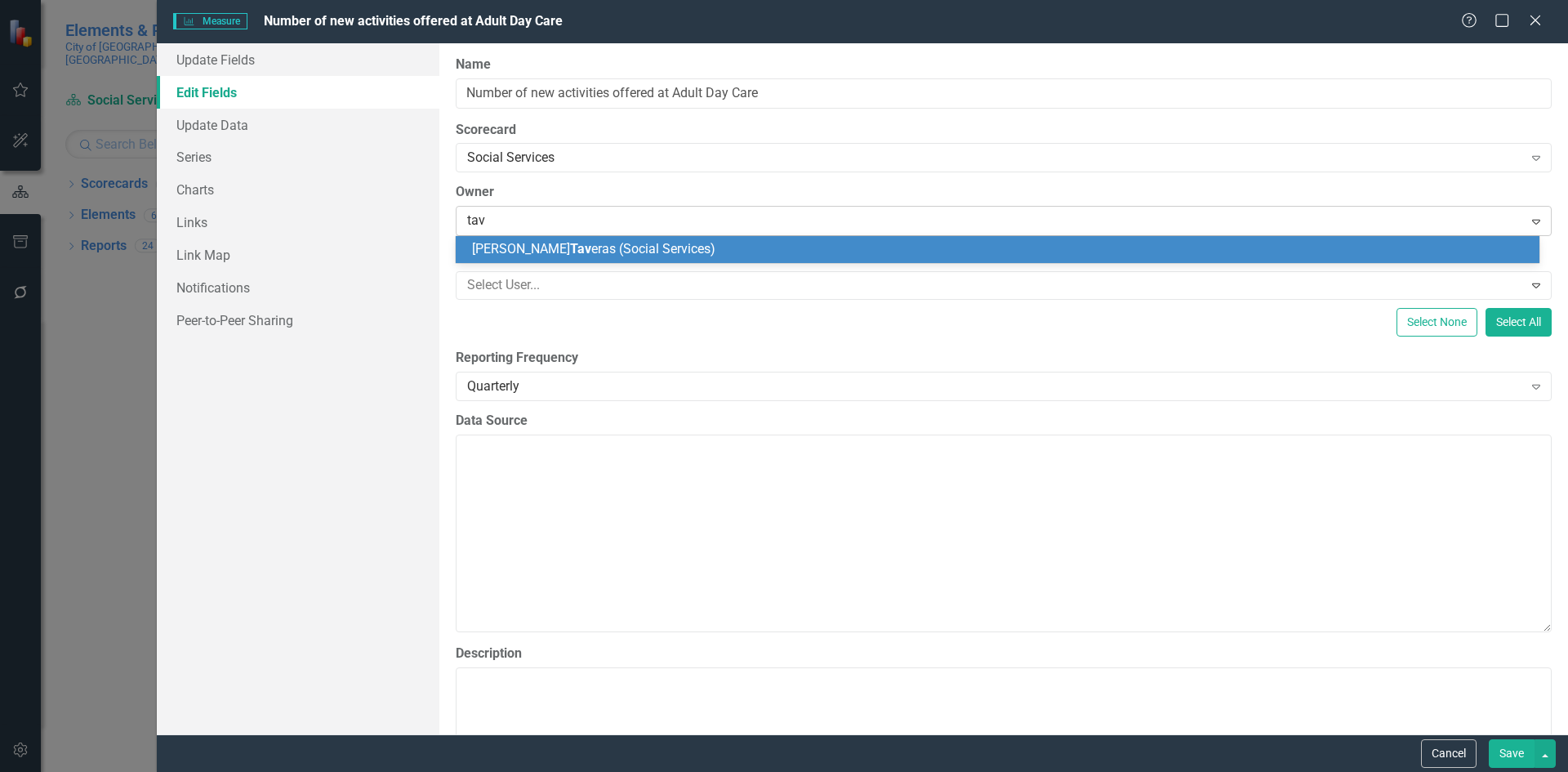
type input "[PERSON_NAME]"
click at [735, 251] on div "[PERSON_NAME] ras (Social Services)" at bounding box center [1001, 250] width 1058 height 19
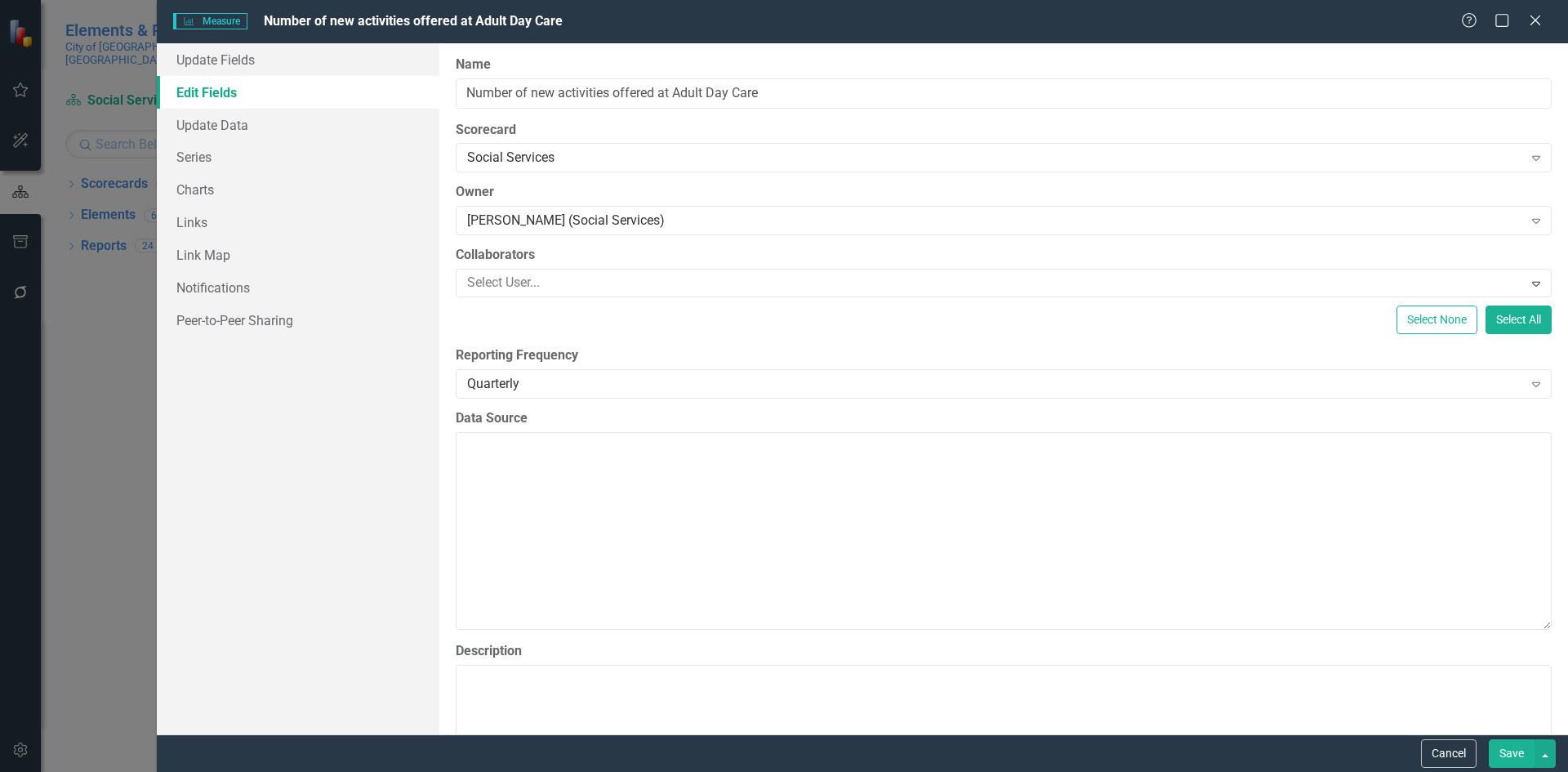
click at [1518, 756] on button "Save" at bounding box center [1511, 752] width 45 height 28
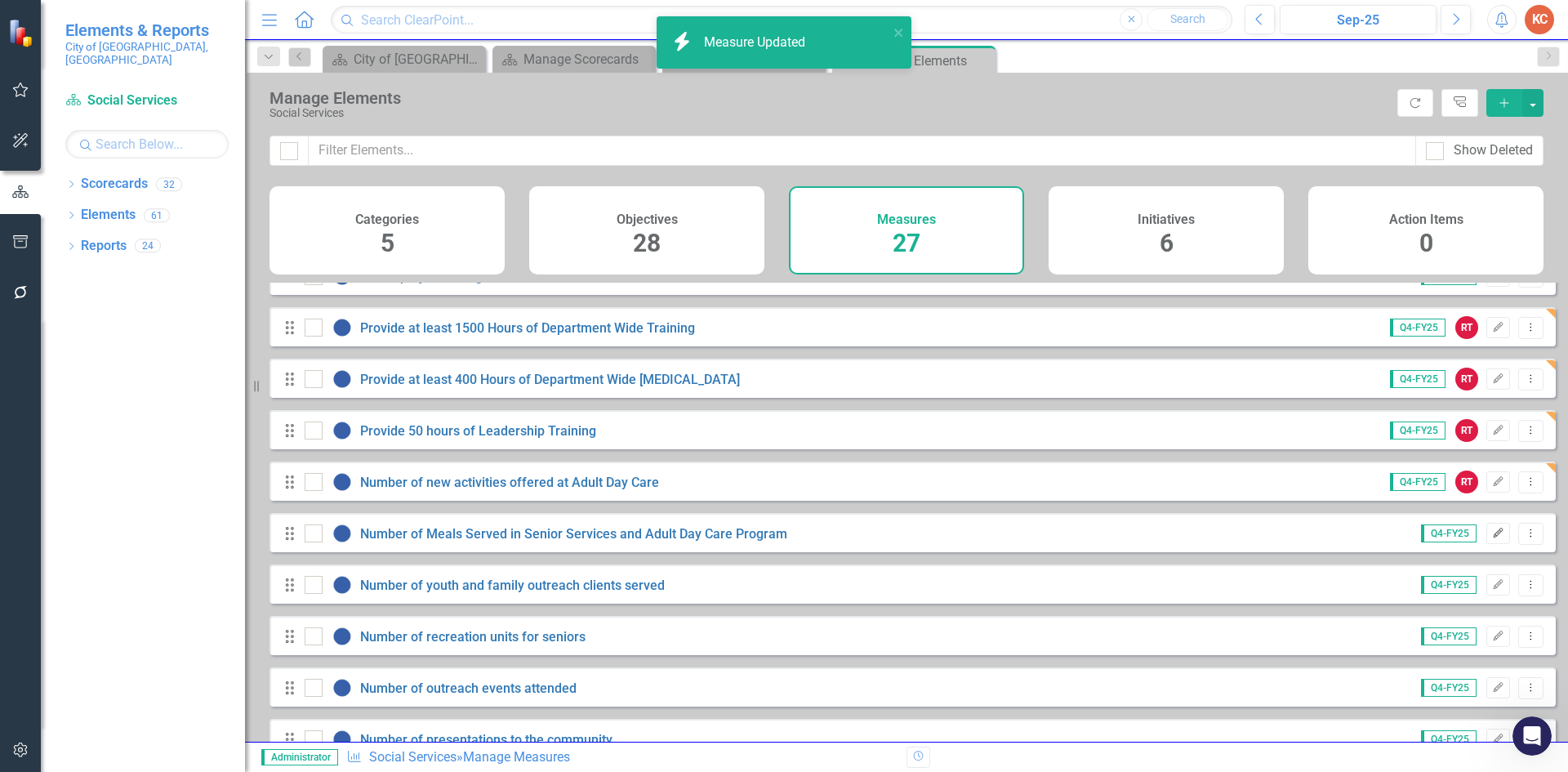
click at [1492, 538] on icon "Edit" at bounding box center [1498, 532] width 12 height 9
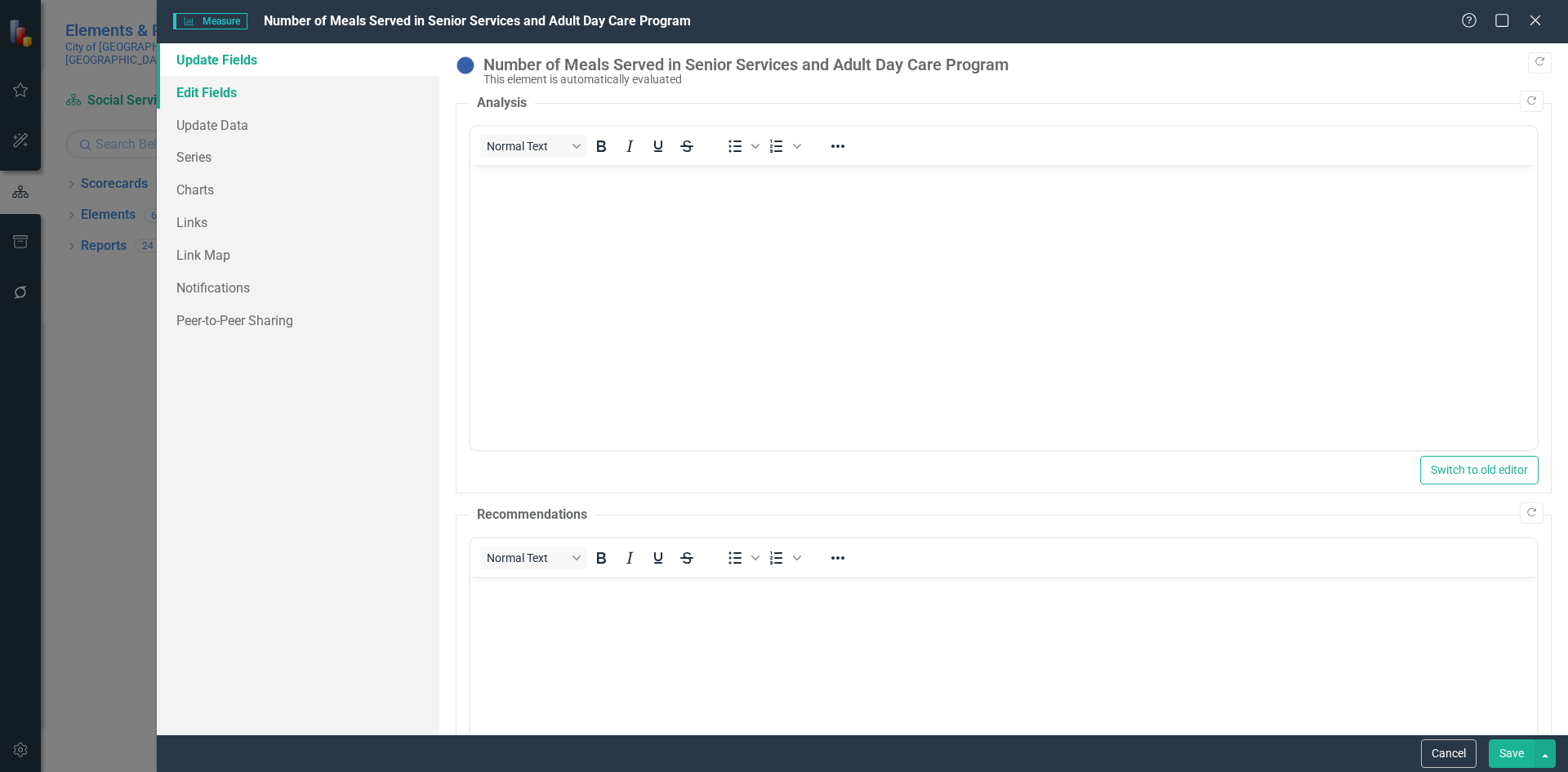
drag, startPoint x: 207, startPoint y: 93, endPoint x: 258, endPoint y: 94, distance: 51.0
click at [206, 92] on link "Edit Fields" at bounding box center [298, 92] width 282 height 33
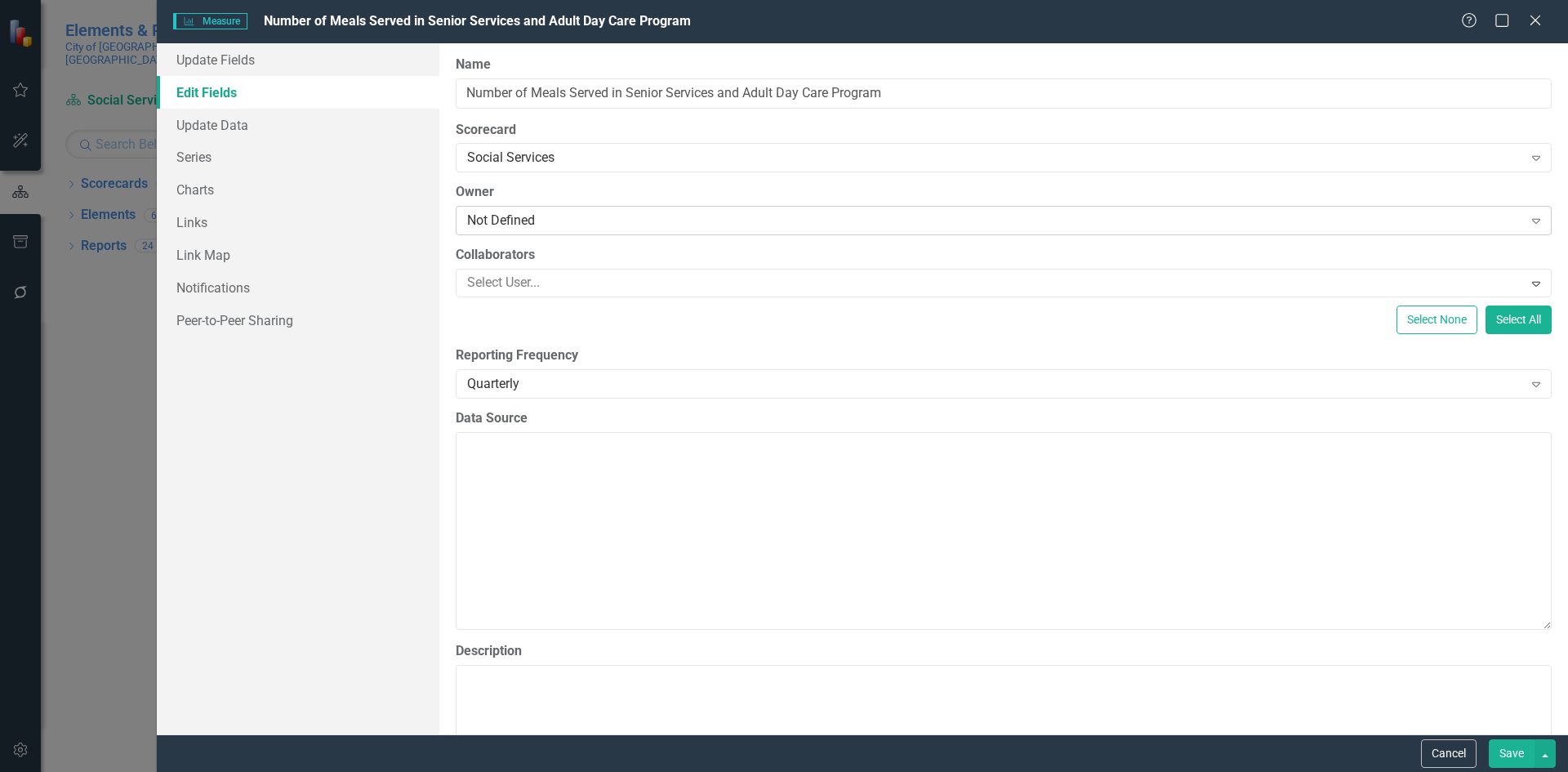
click at [541, 207] on div "Not Defined Expand" at bounding box center [1003, 220] width 1096 height 29
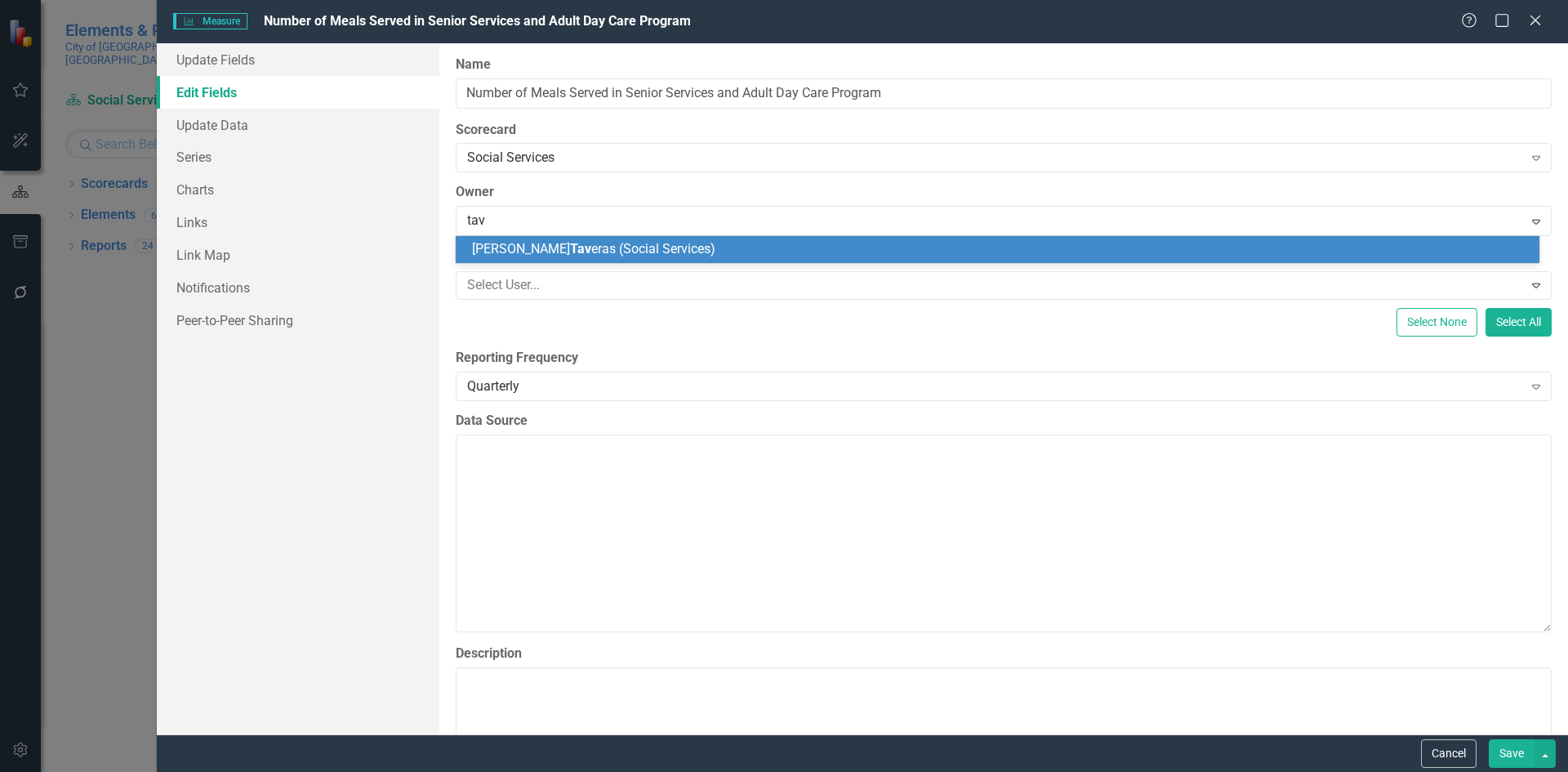
type input "[PERSON_NAME]"
drag, startPoint x: 1006, startPoint y: 253, endPoint x: 1134, endPoint y: 319, distance: 144.0
click at [1005, 253] on div "[PERSON_NAME] ras (Social Services)" at bounding box center [1001, 250] width 1058 height 19
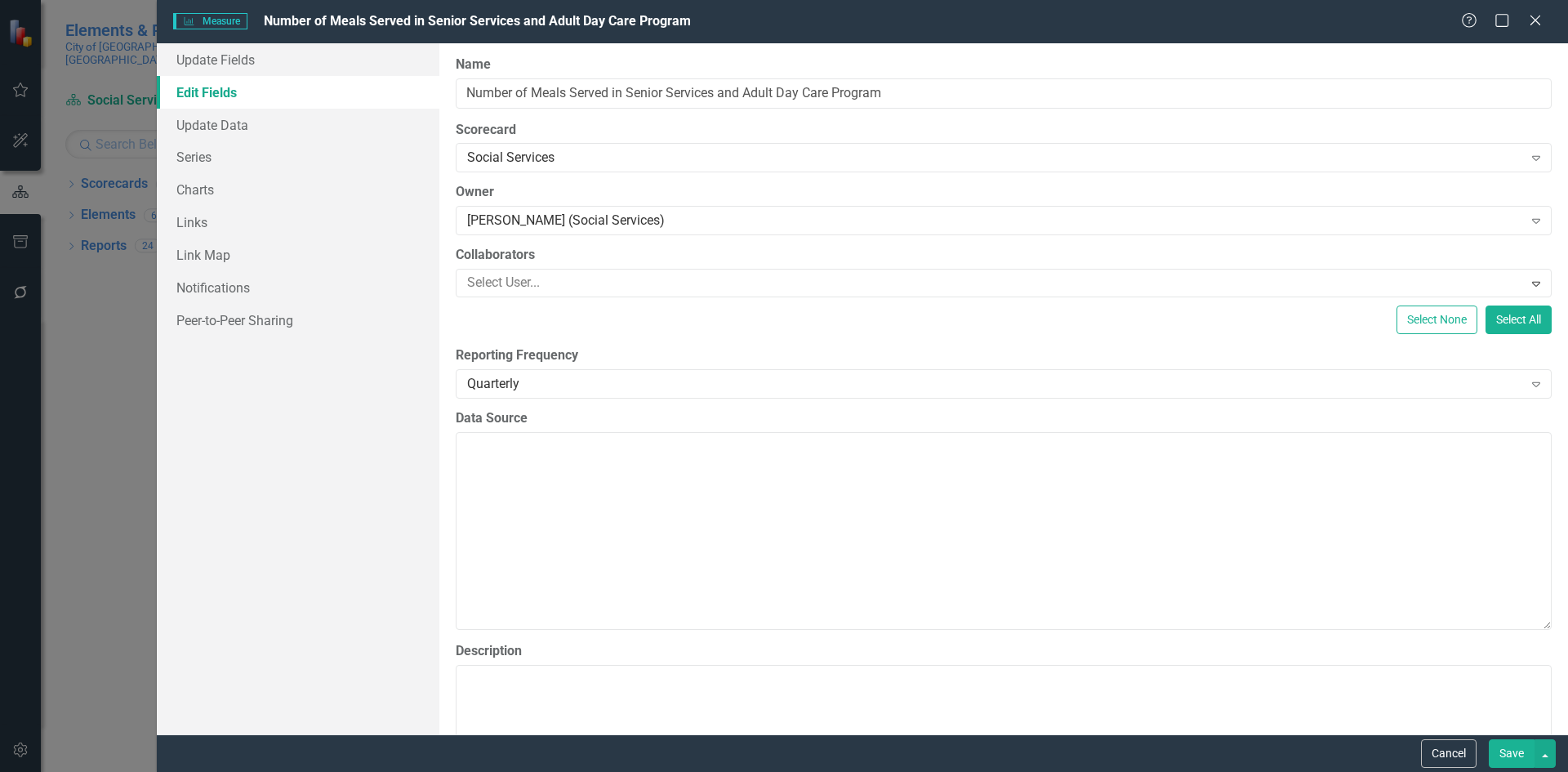
drag, startPoint x: 1518, startPoint y: 758, endPoint x: 1495, endPoint y: 716, distance: 47.9
click at [1518, 757] on button "Save" at bounding box center [1511, 752] width 45 height 28
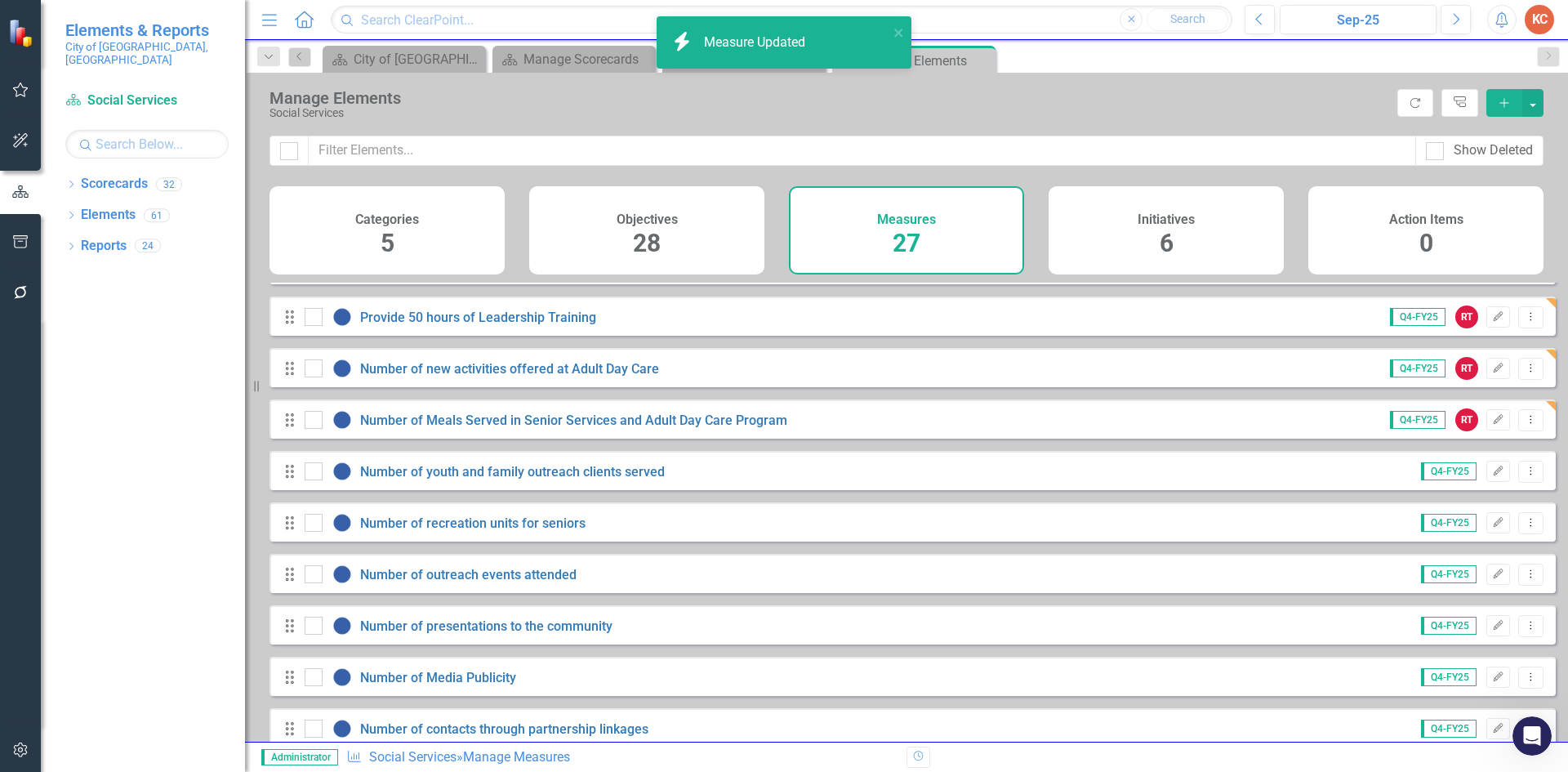
scroll to position [653, 0]
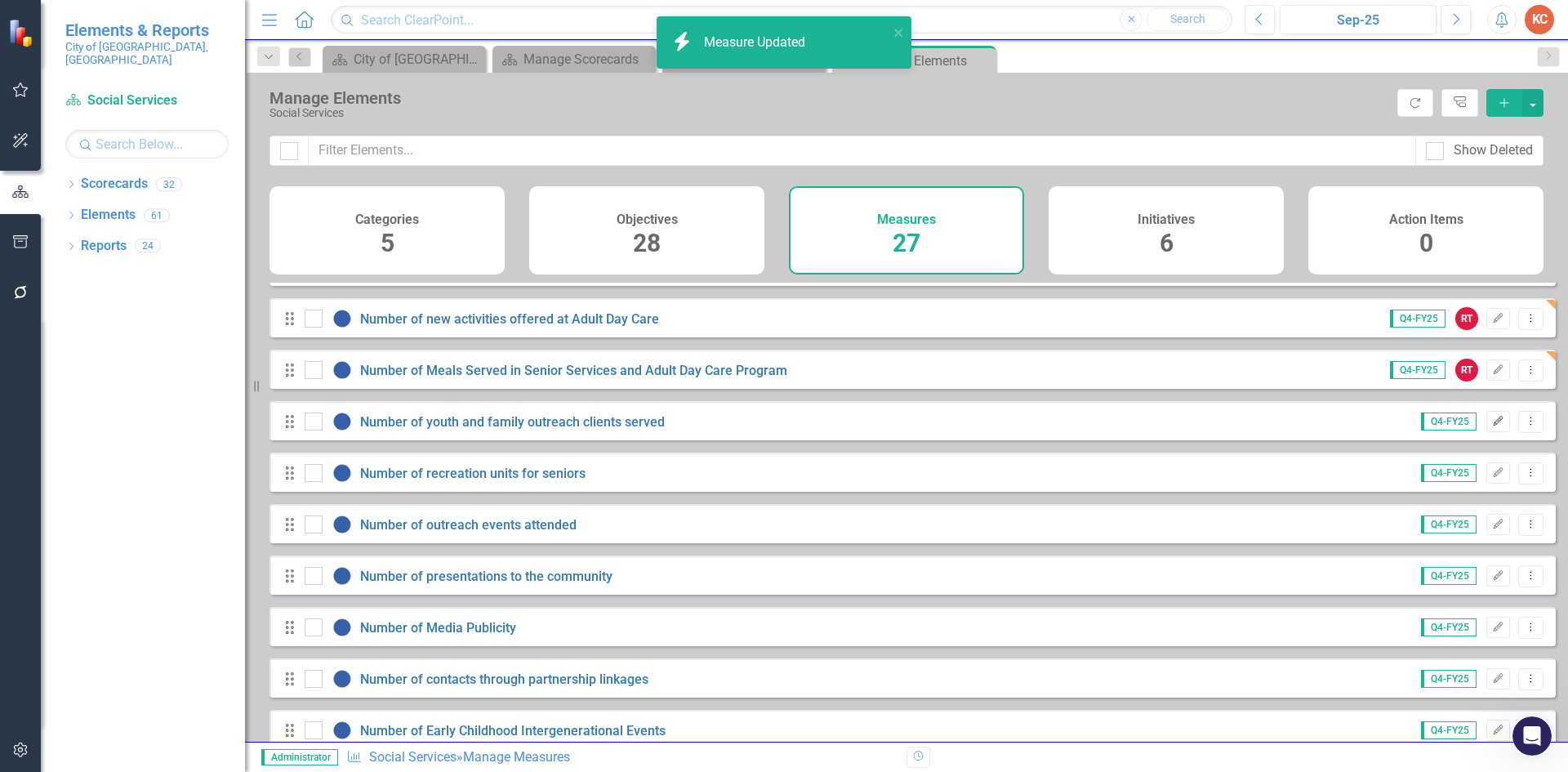
click at [1492, 426] on icon "Edit" at bounding box center [1498, 421] width 12 height 9
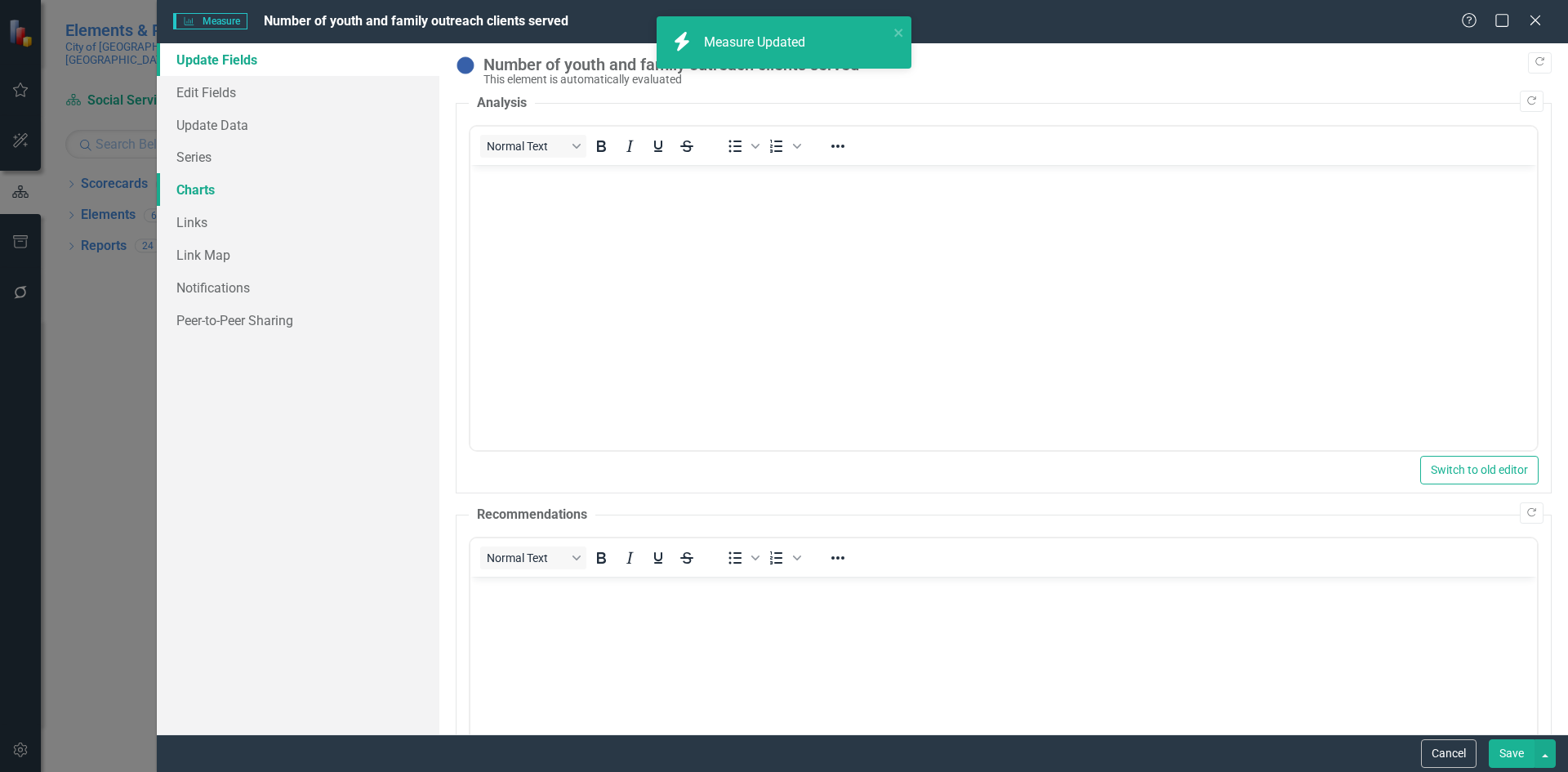
scroll to position [0, 0]
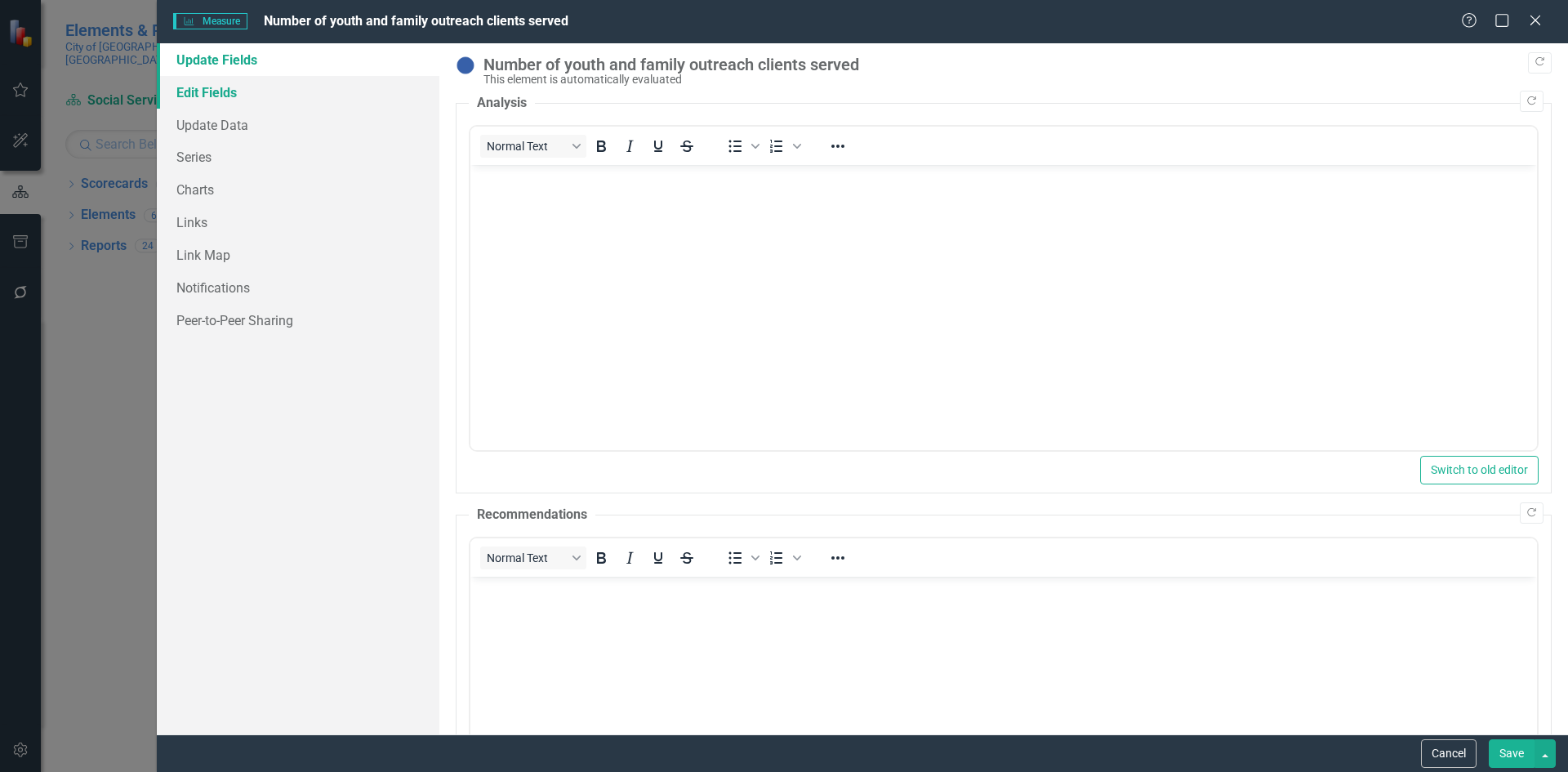
click at [252, 93] on link "Edit Fields" at bounding box center [298, 92] width 282 height 33
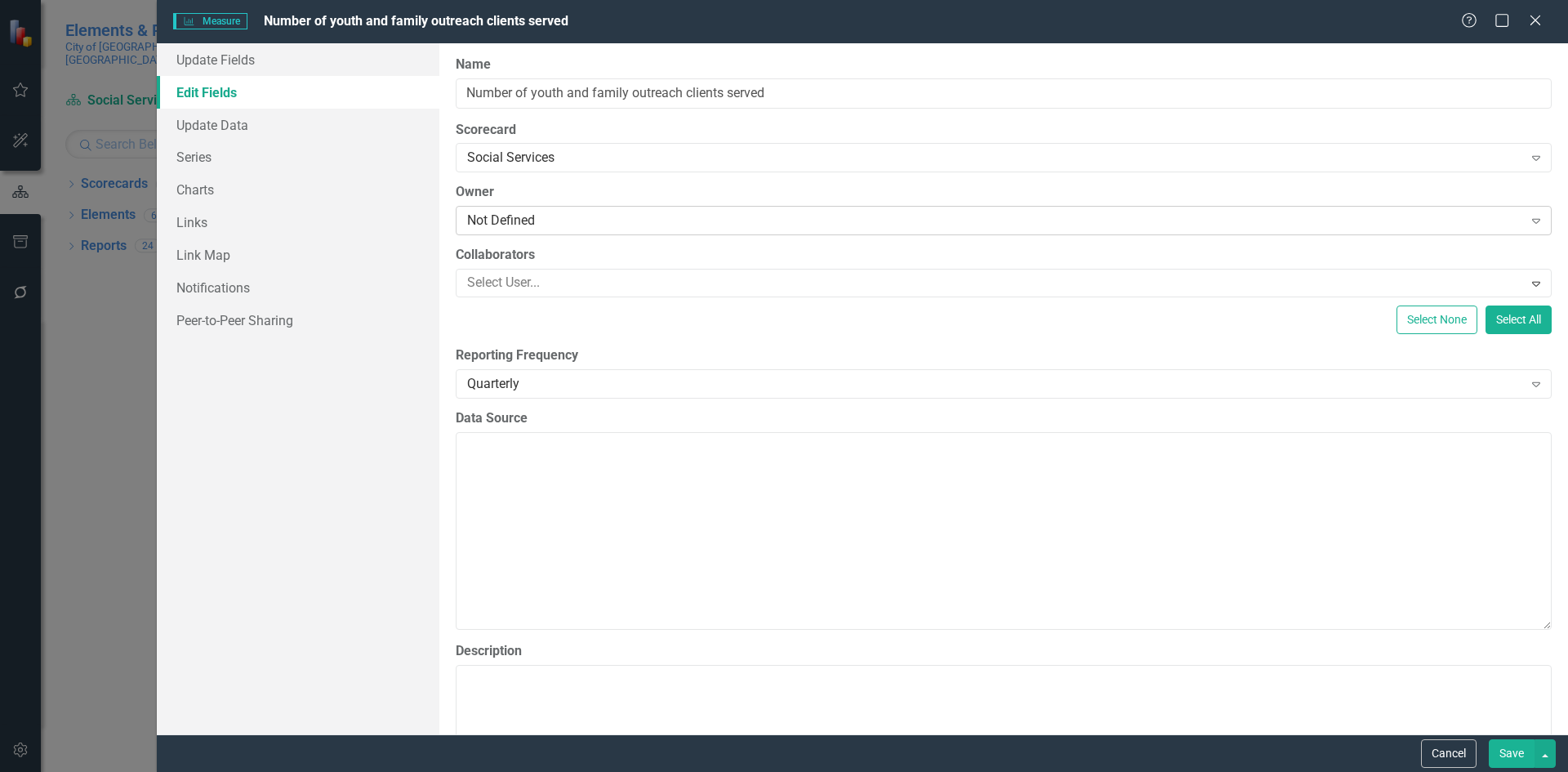
click at [538, 220] on div "Not Defined" at bounding box center [995, 221] width 1056 height 19
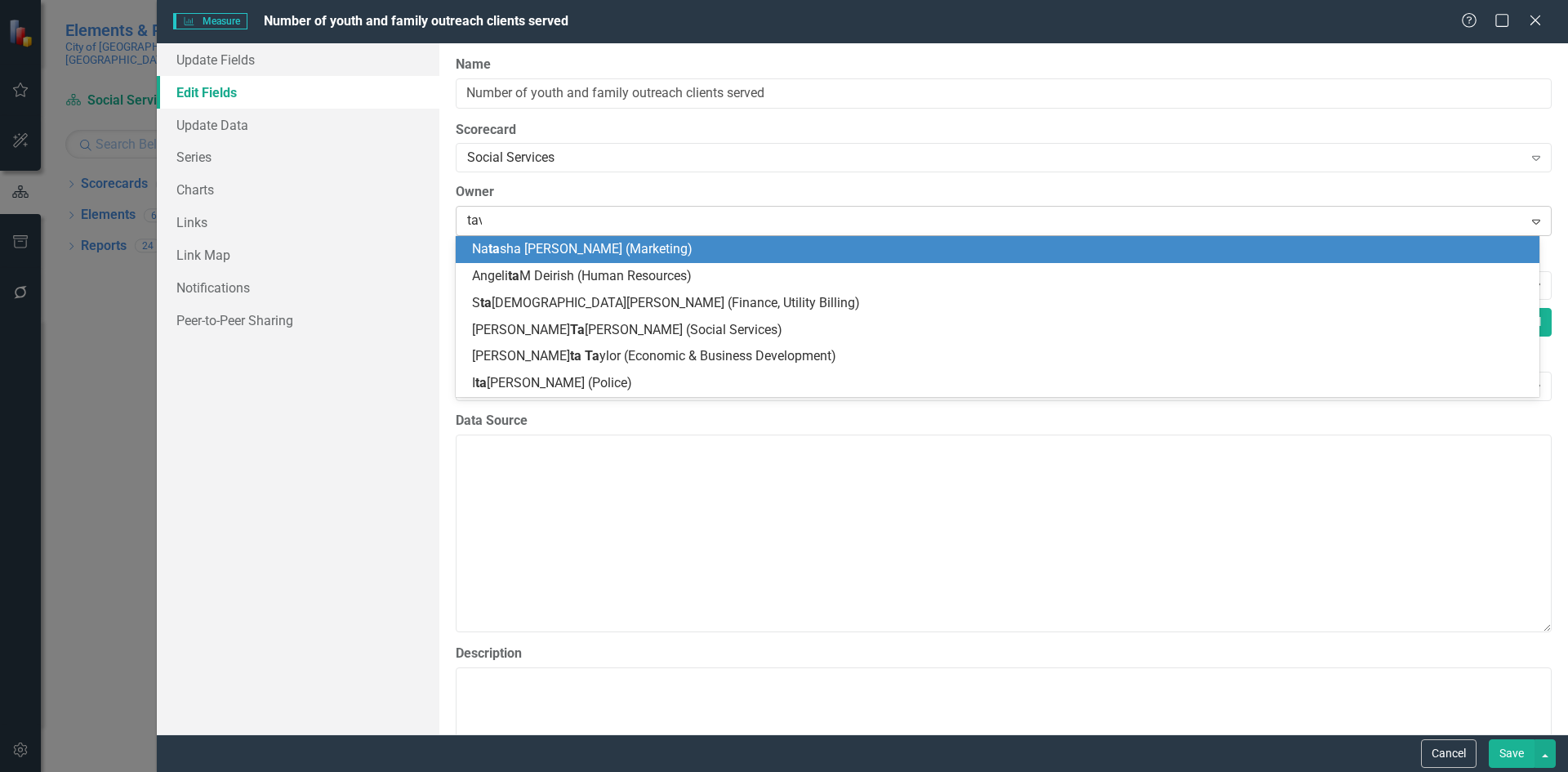
type input "[PERSON_NAME]"
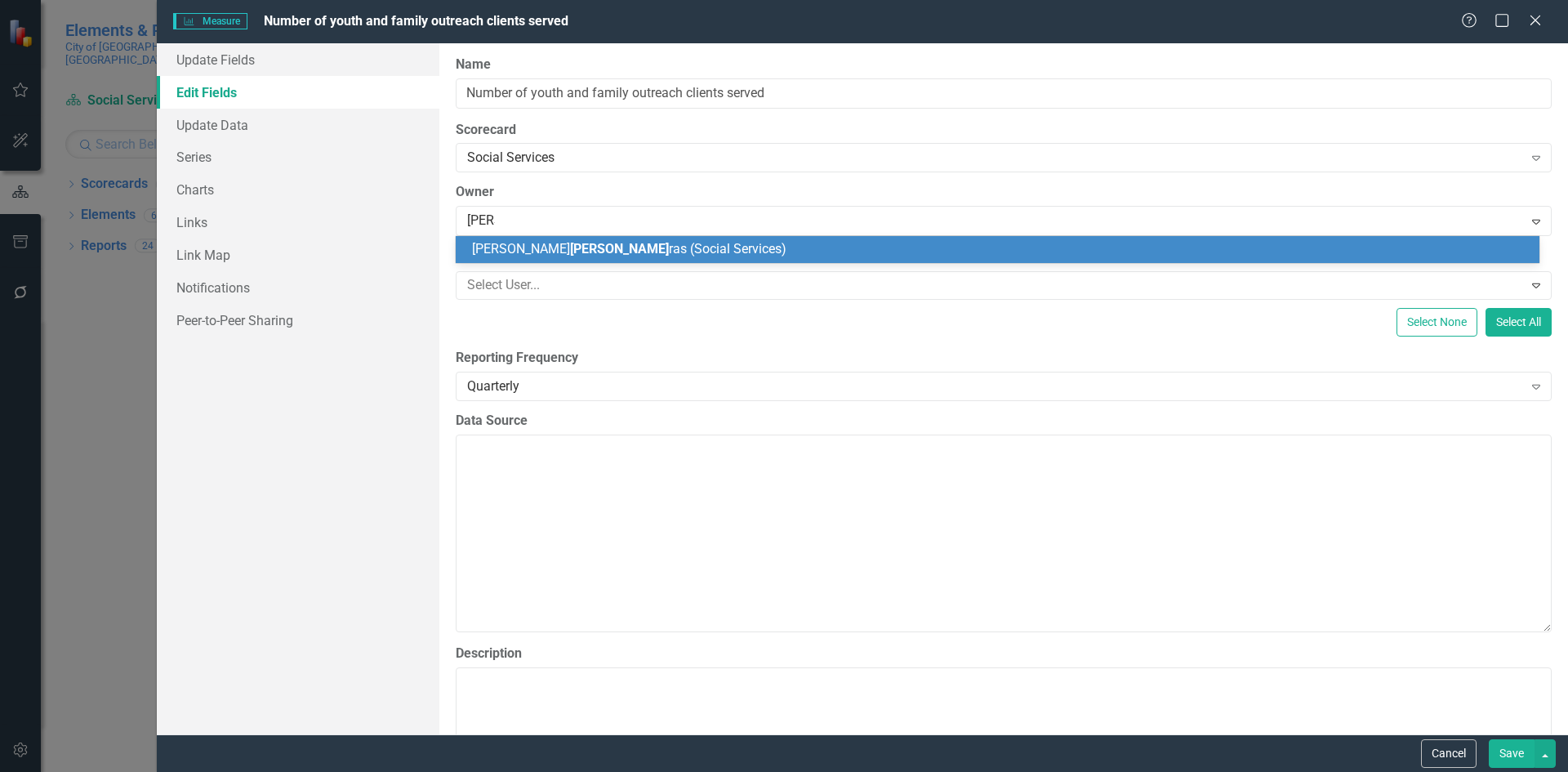
click at [605, 252] on span "[PERSON_NAME] ras (Social Services)" at bounding box center [628, 248] width 314 height 15
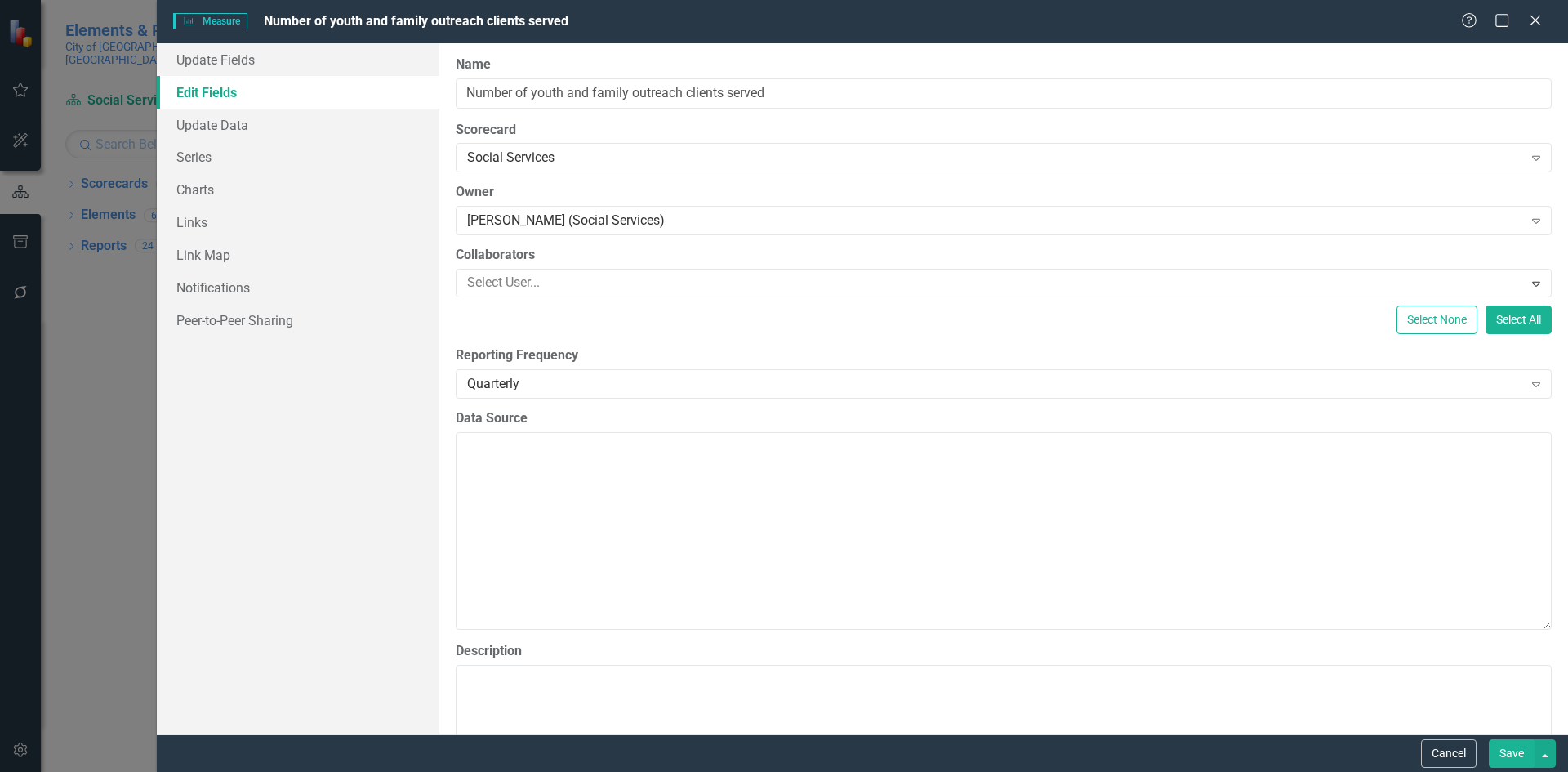
click at [1520, 753] on button "Save" at bounding box center [1511, 752] width 45 height 28
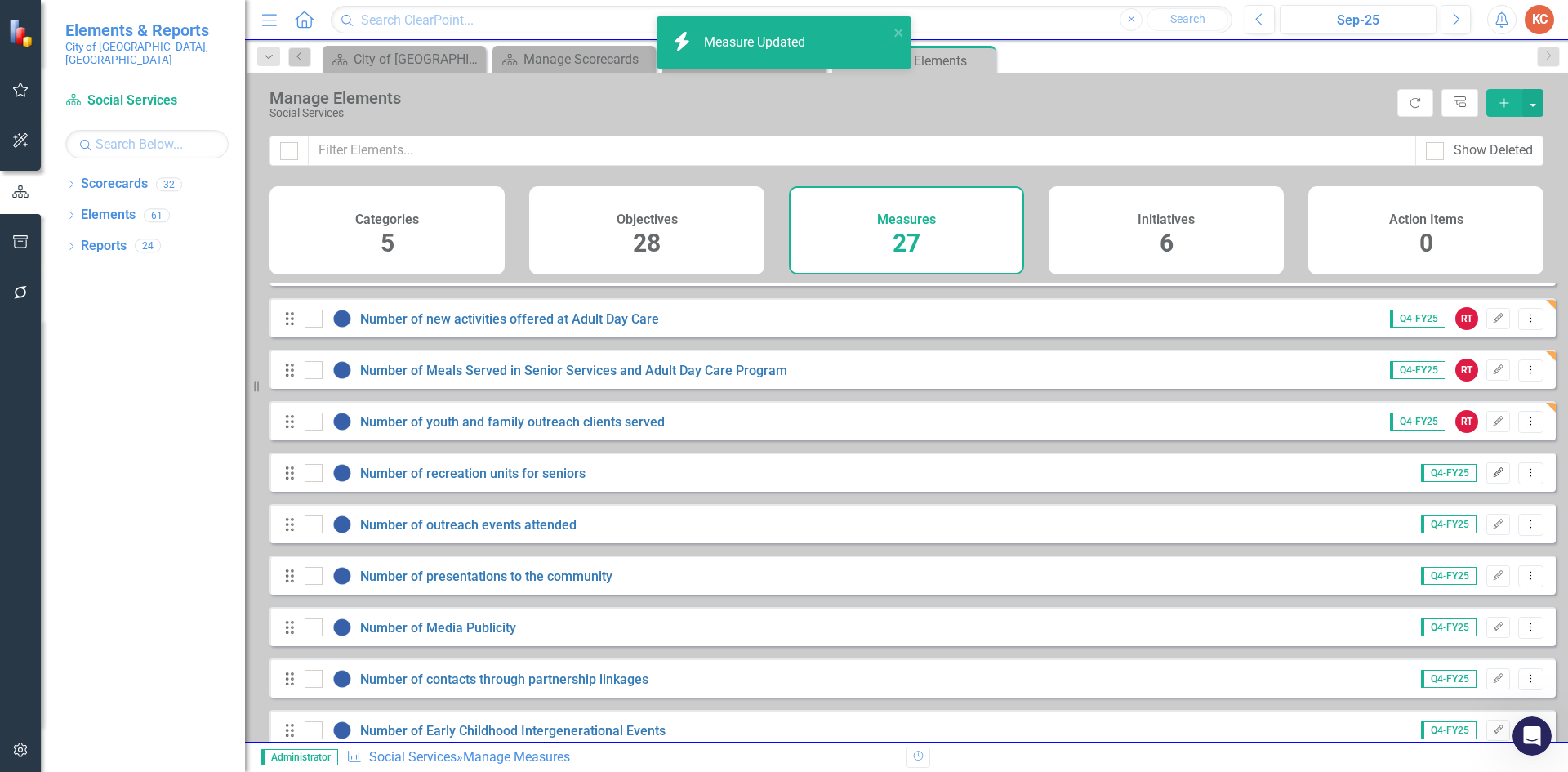
click at [1487, 484] on button "Edit" at bounding box center [1499, 472] width 24 height 21
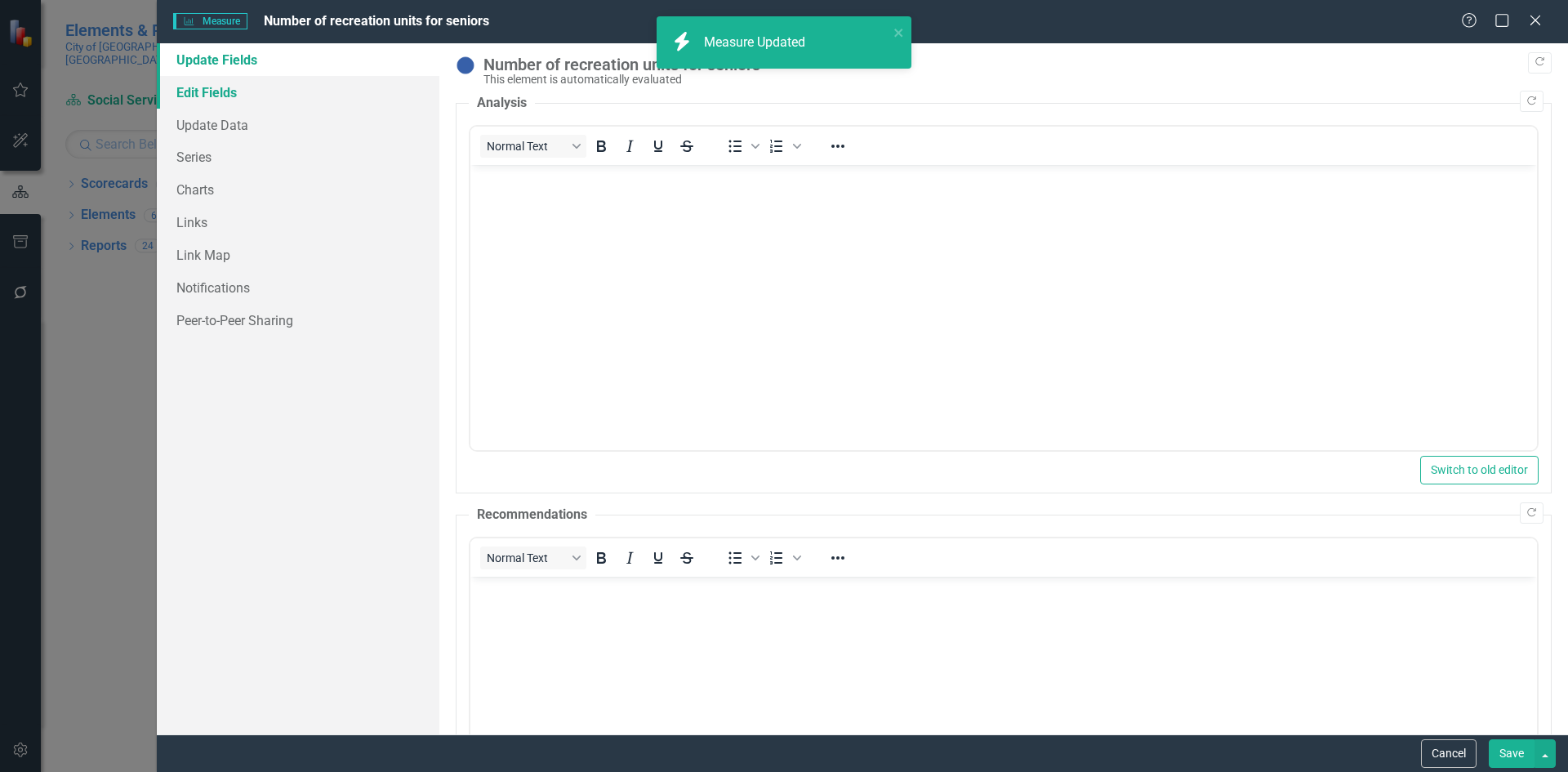
click at [185, 88] on link "Edit Fields" at bounding box center [298, 92] width 282 height 33
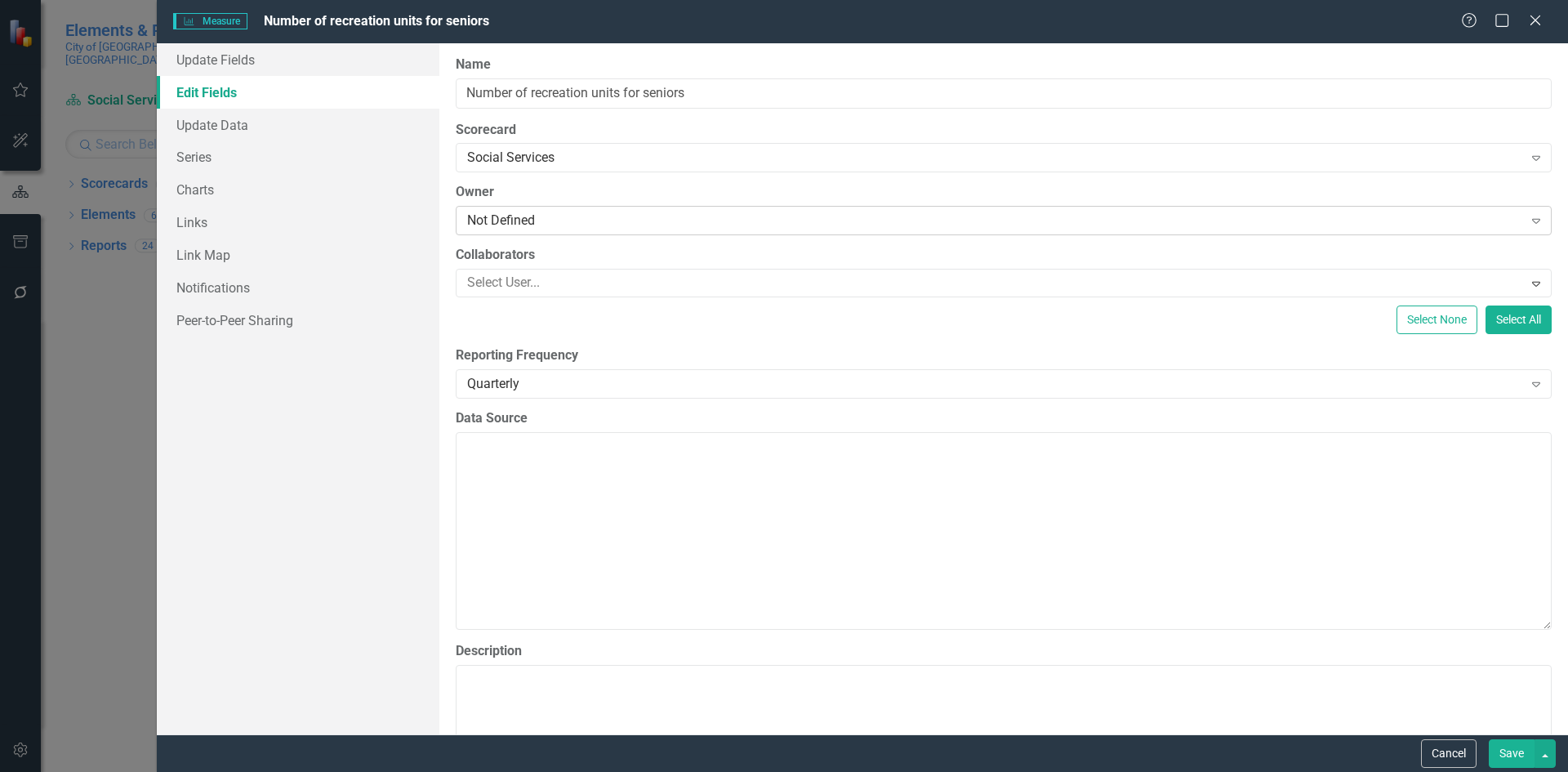
click at [606, 229] on div "Not Defined" at bounding box center [995, 221] width 1056 height 19
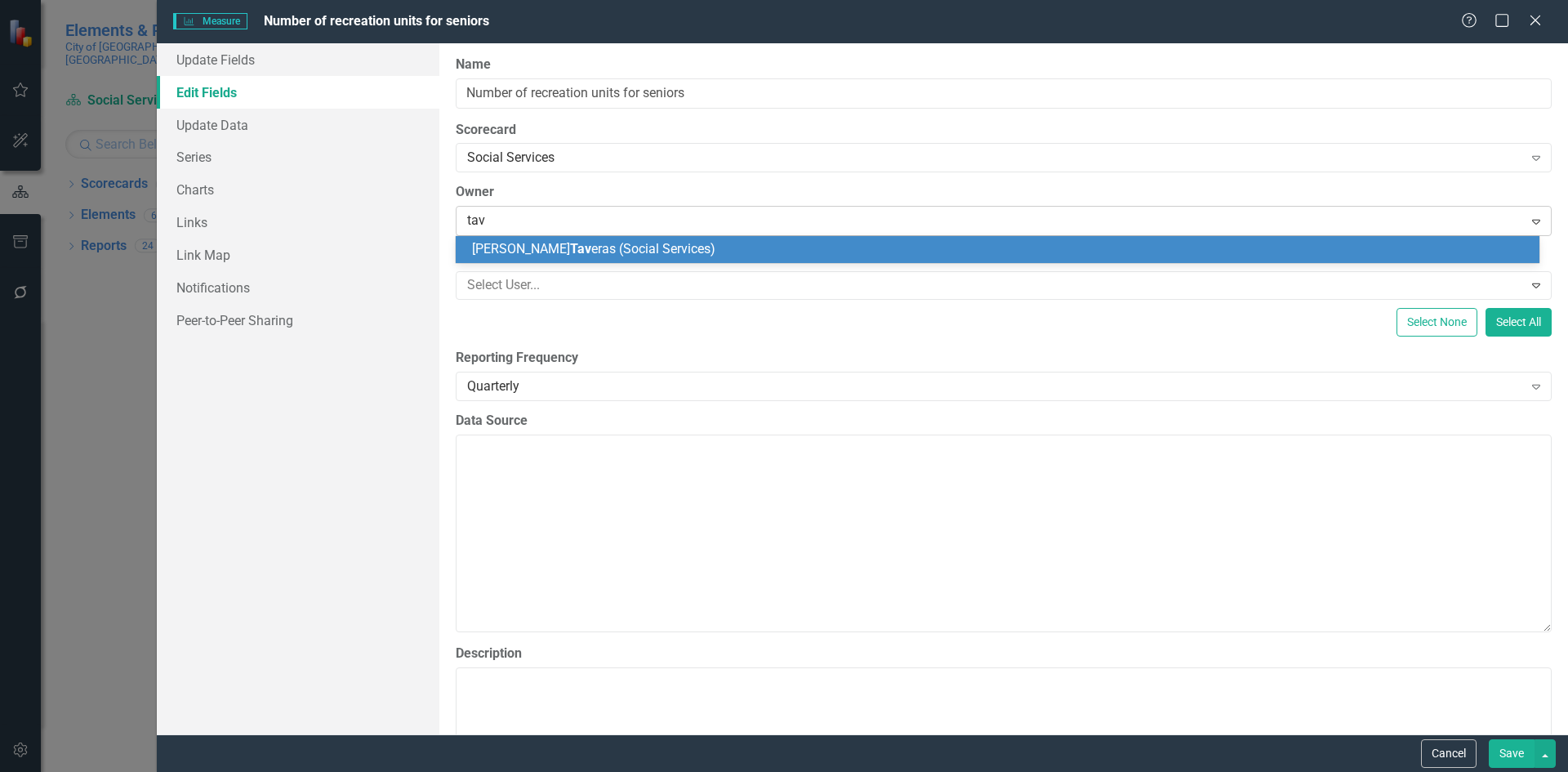
type input "[PERSON_NAME]"
click at [790, 242] on div "[PERSON_NAME] ras (Social Services)" at bounding box center [1001, 250] width 1058 height 19
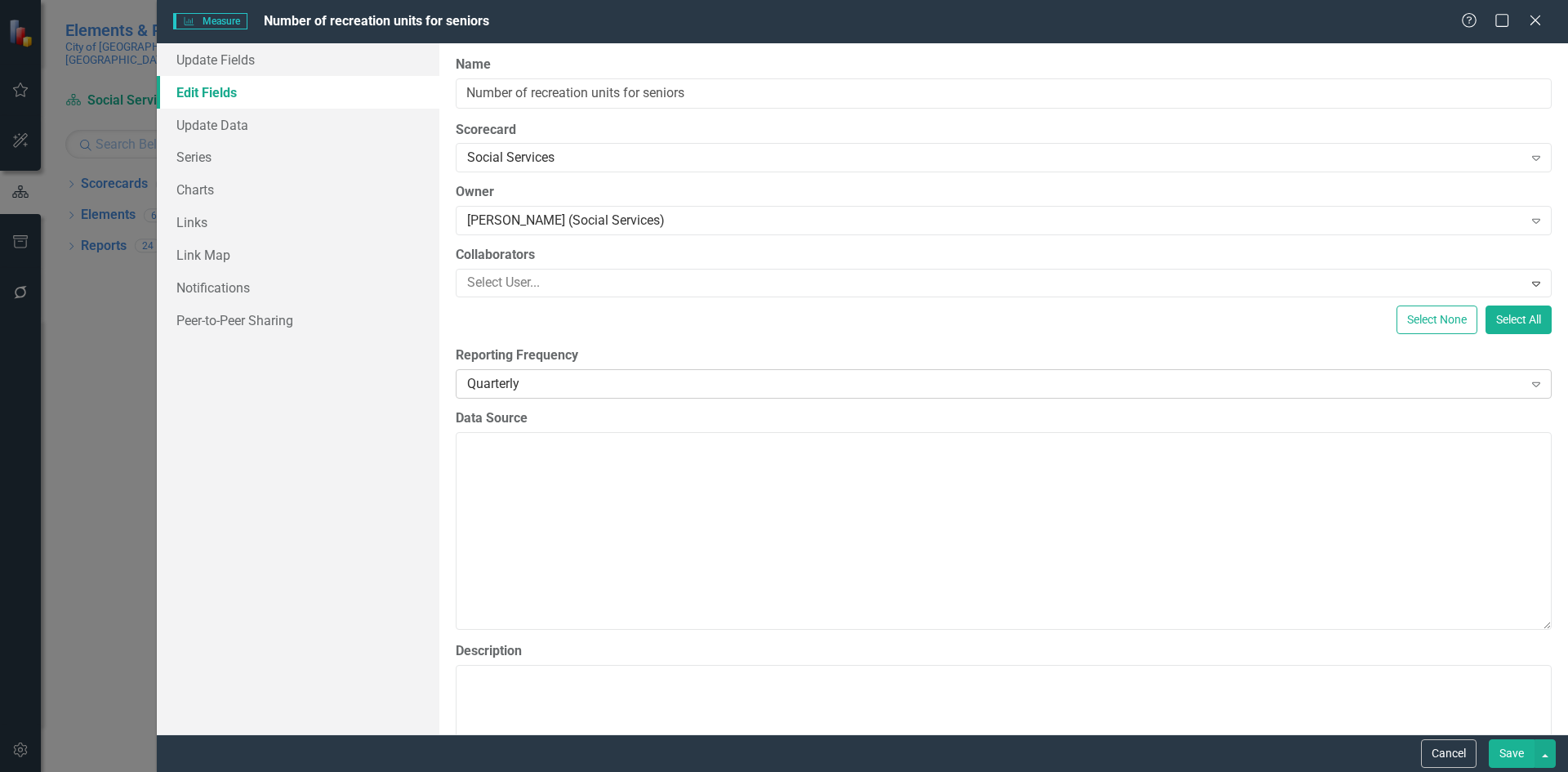
drag, startPoint x: 1499, startPoint y: 748, endPoint x: 898, endPoint y: 374, distance: 707.9
click at [1497, 743] on button "Save" at bounding box center [1511, 752] width 45 height 28
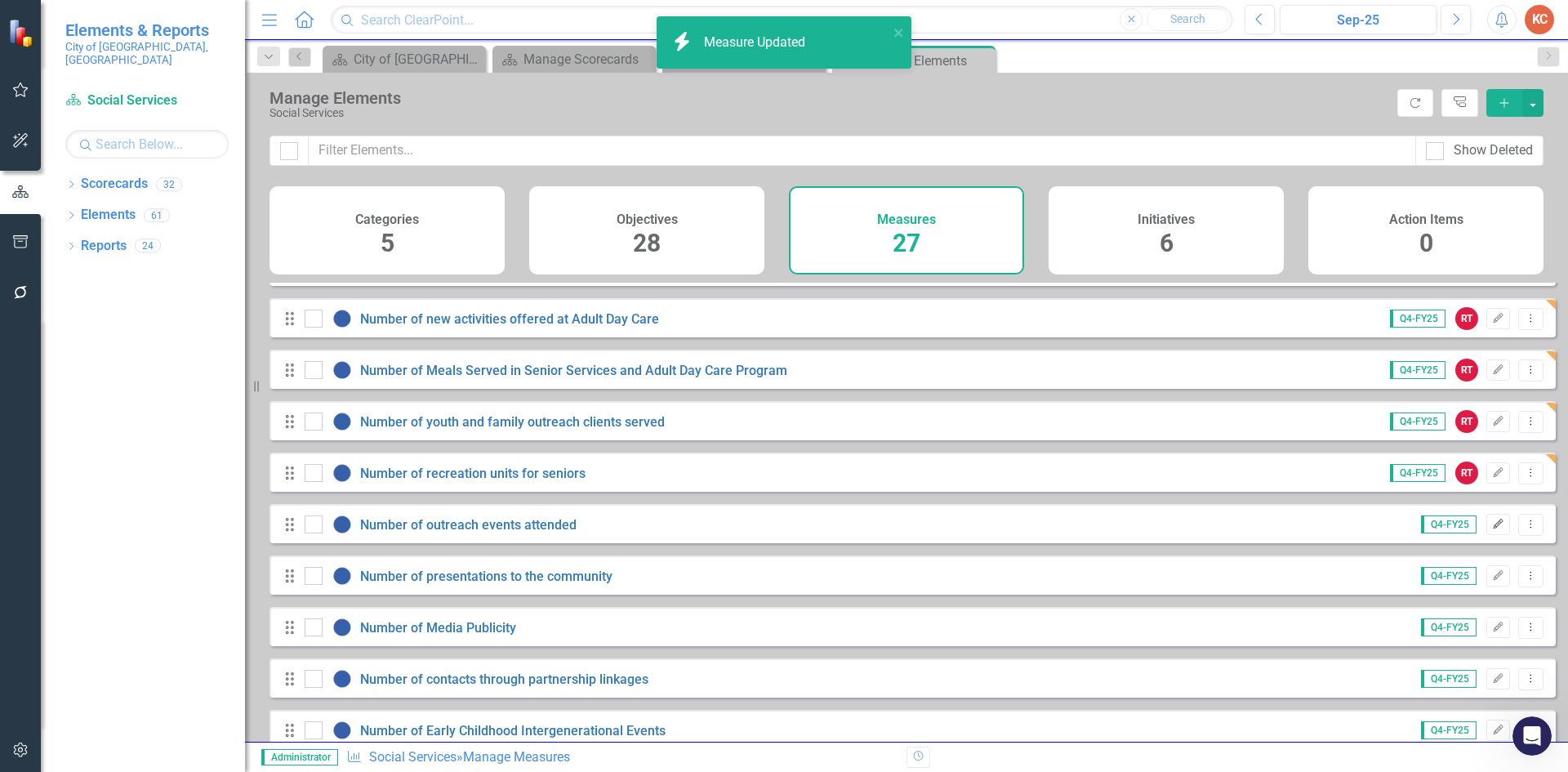
click at [1492, 529] on icon "Edit" at bounding box center [1498, 524] width 12 height 9
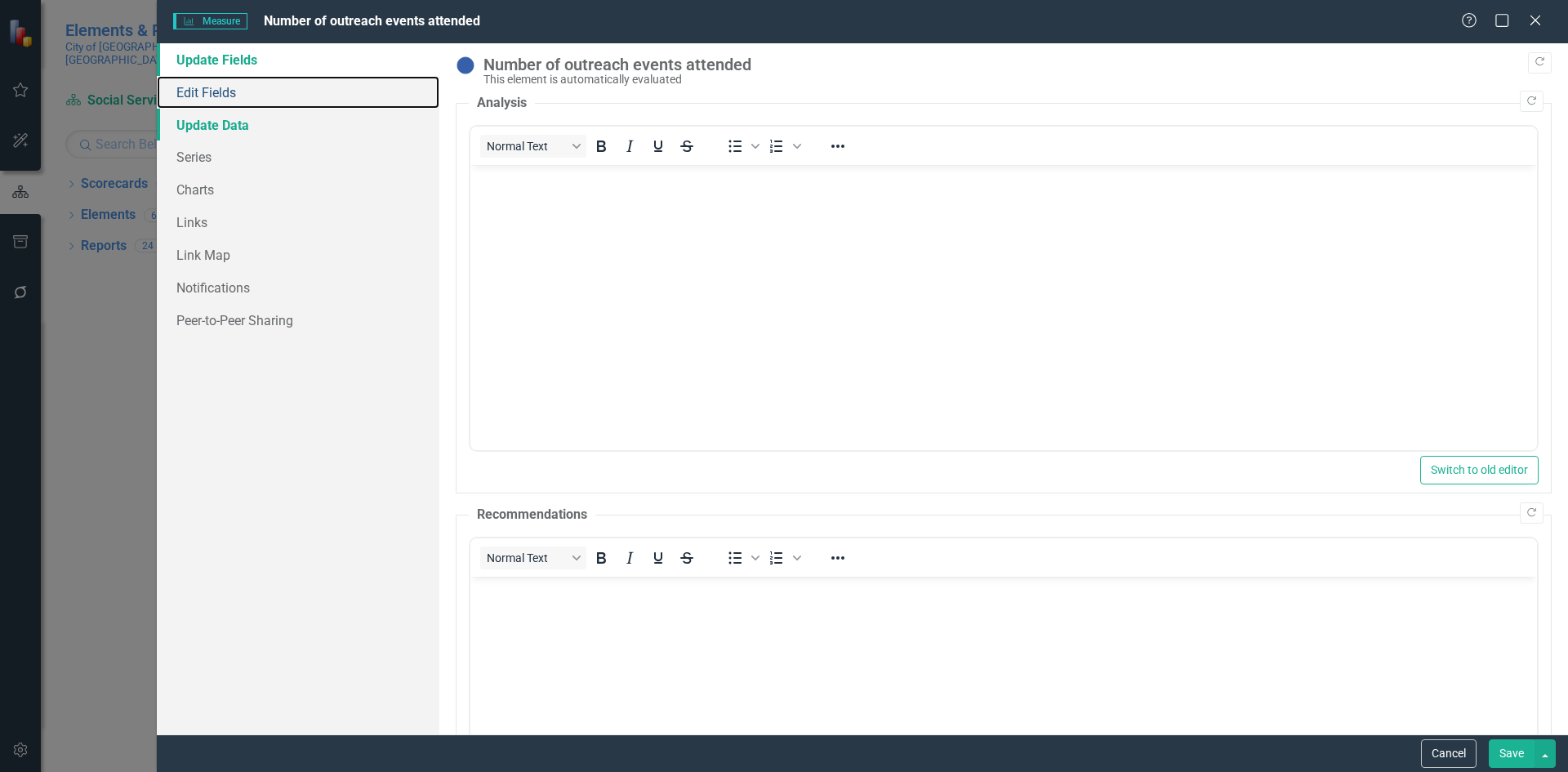
drag, startPoint x: 223, startPoint y: 97, endPoint x: 314, endPoint y: 121, distance: 94.1
click at [223, 95] on link "Edit Fields" at bounding box center [298, 92] width 282 height 33
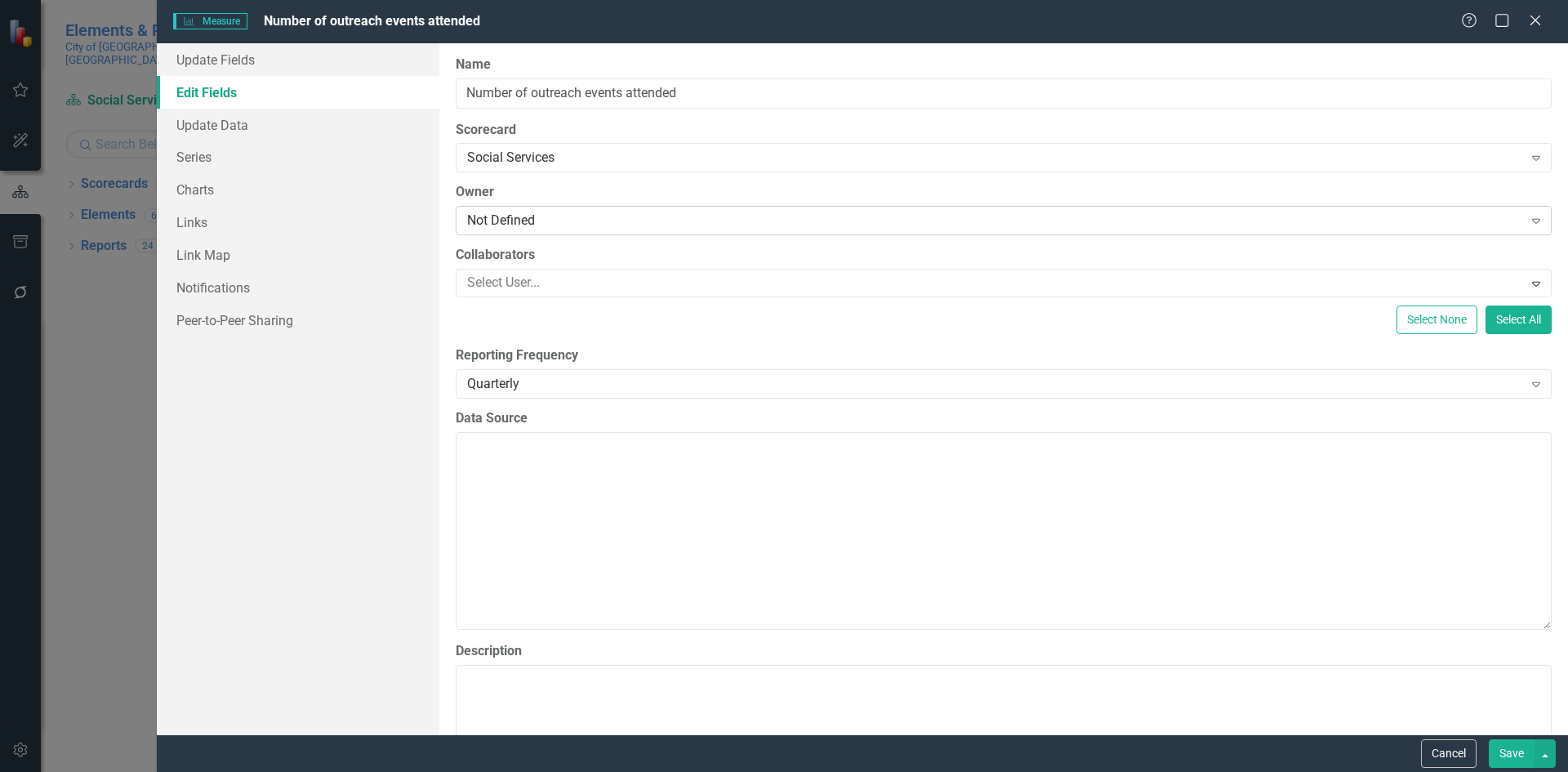
click at [501, 215] on div "Not Defined" at bounding box center [995, 221] width 1056 height 19
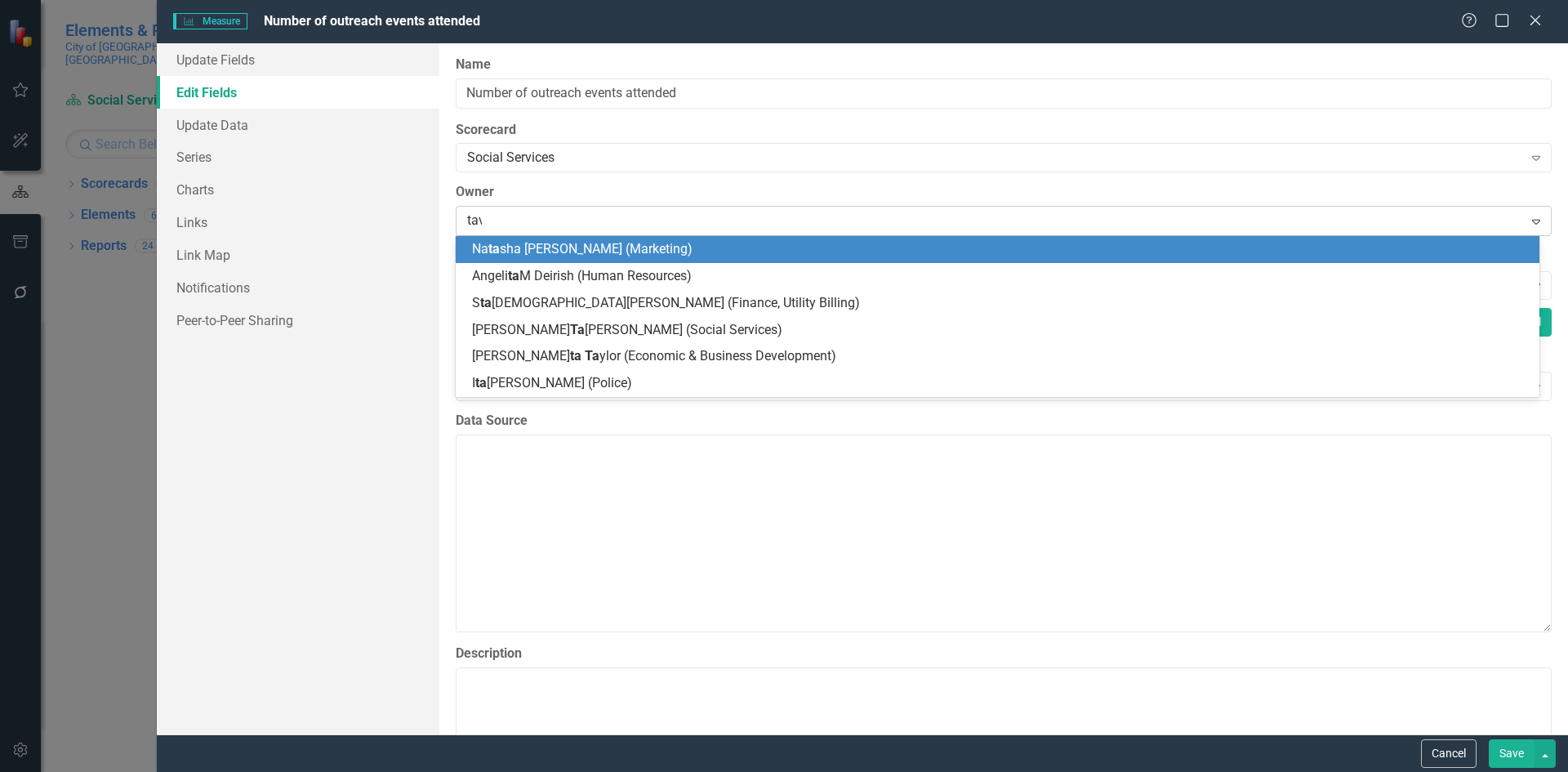
type input "[PERSON_NAME]"
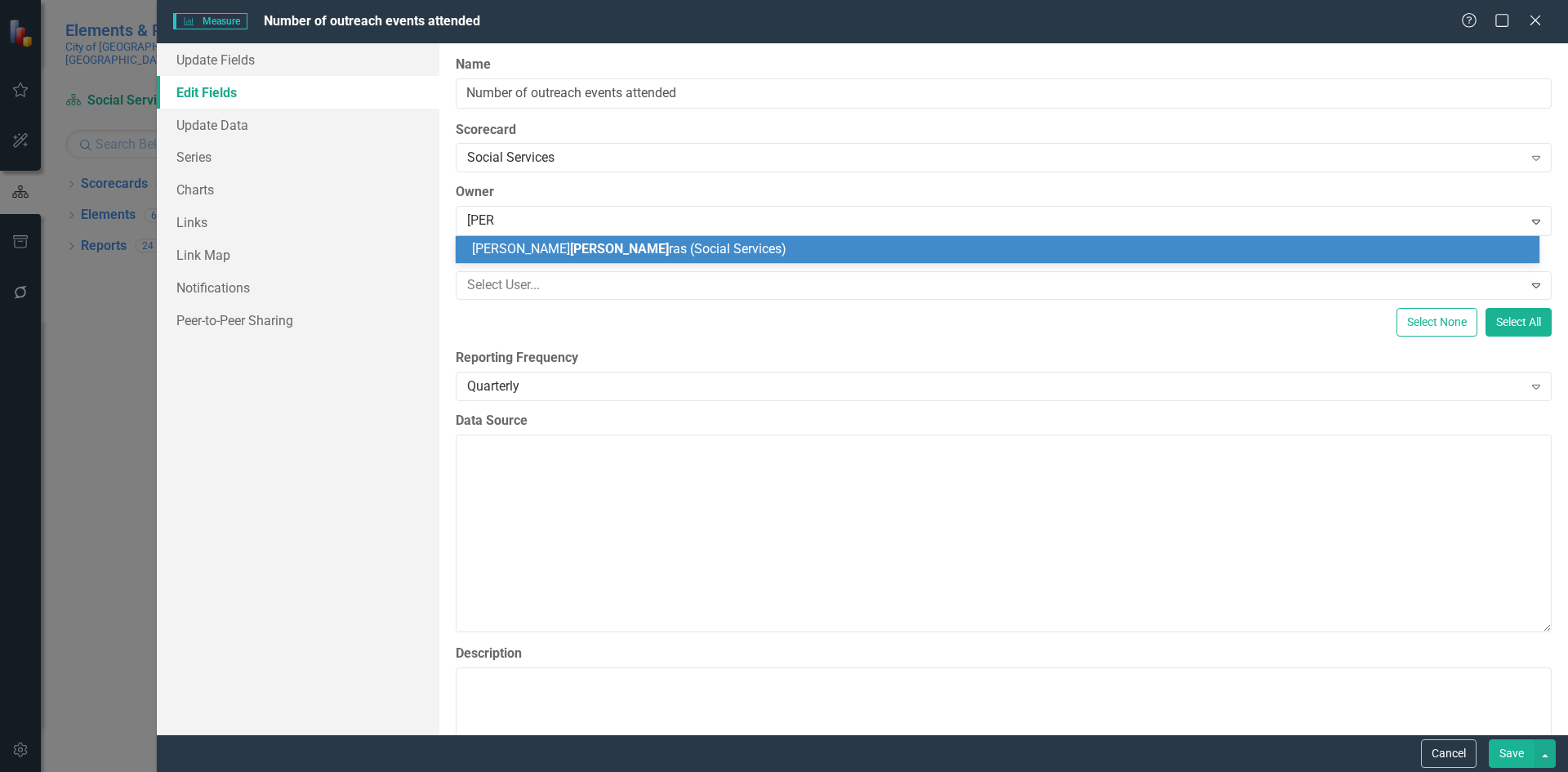
drag, startPoint x: 509, startPoint y: 247, endPoint x: 956, endPoint y: 442, distance: 487.7
click at [508, 246] on span "[PERSON_NAME] ras (Social Services)" at bounding box center [628, 248] width 314 height 15
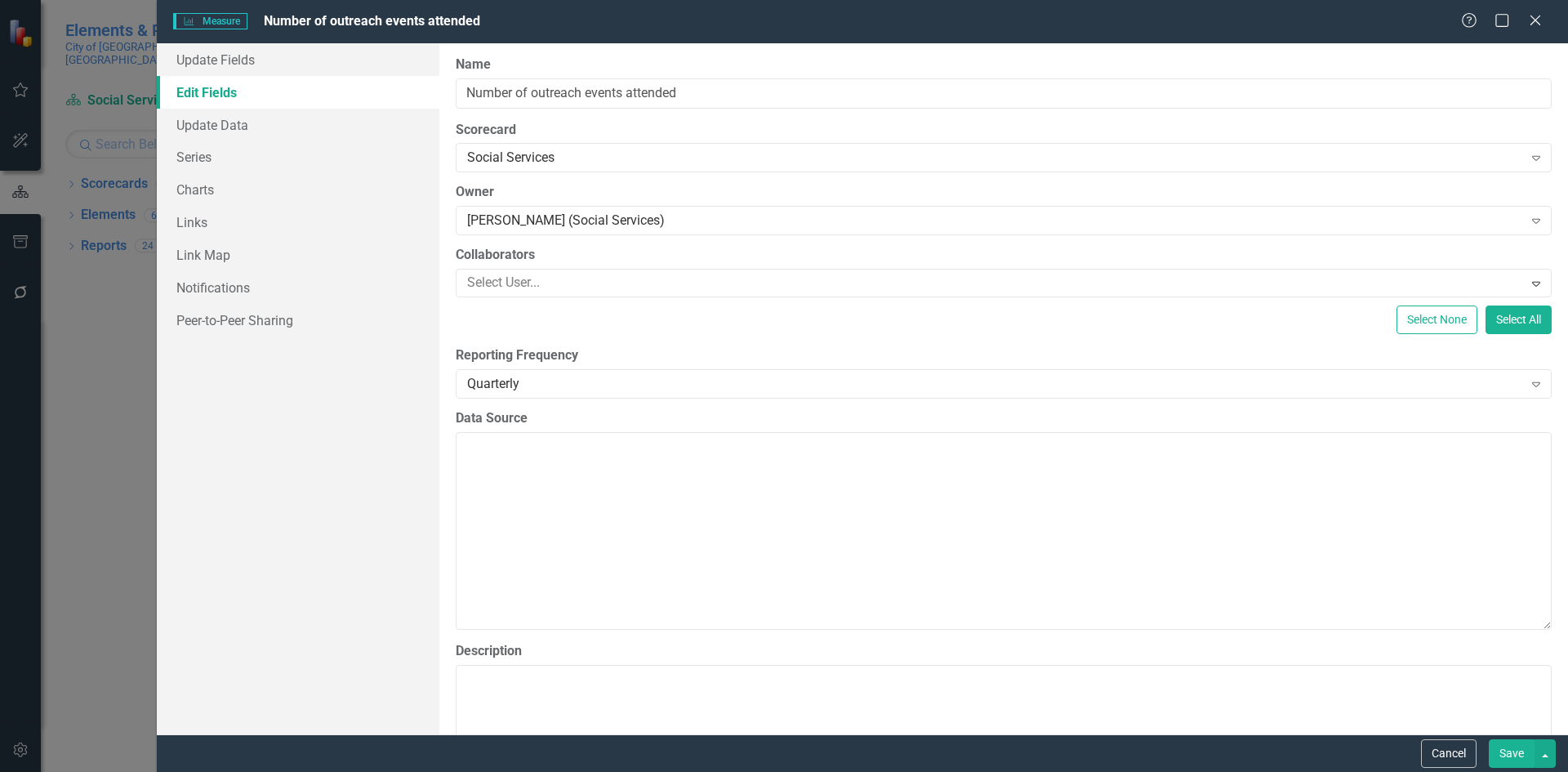
drag, startPoint x: 1505, startPoint y: 757, endPoint x: 1470, endPoint y: 716, distance: 53.9
click at [1505, 756] on button "Save" at bounding box center [1511, 752] width 45 height 28
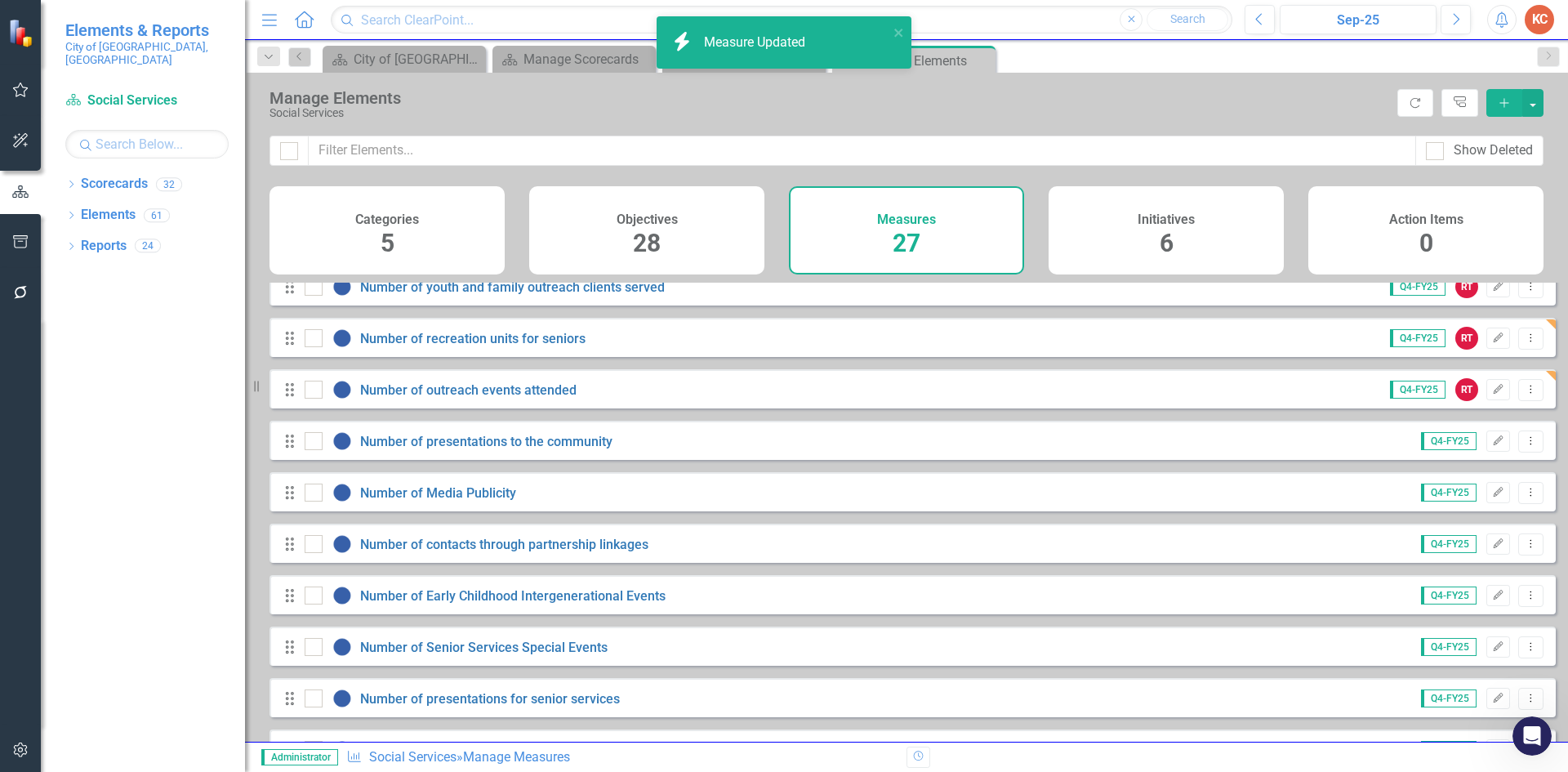
scroll to position [817, 0]
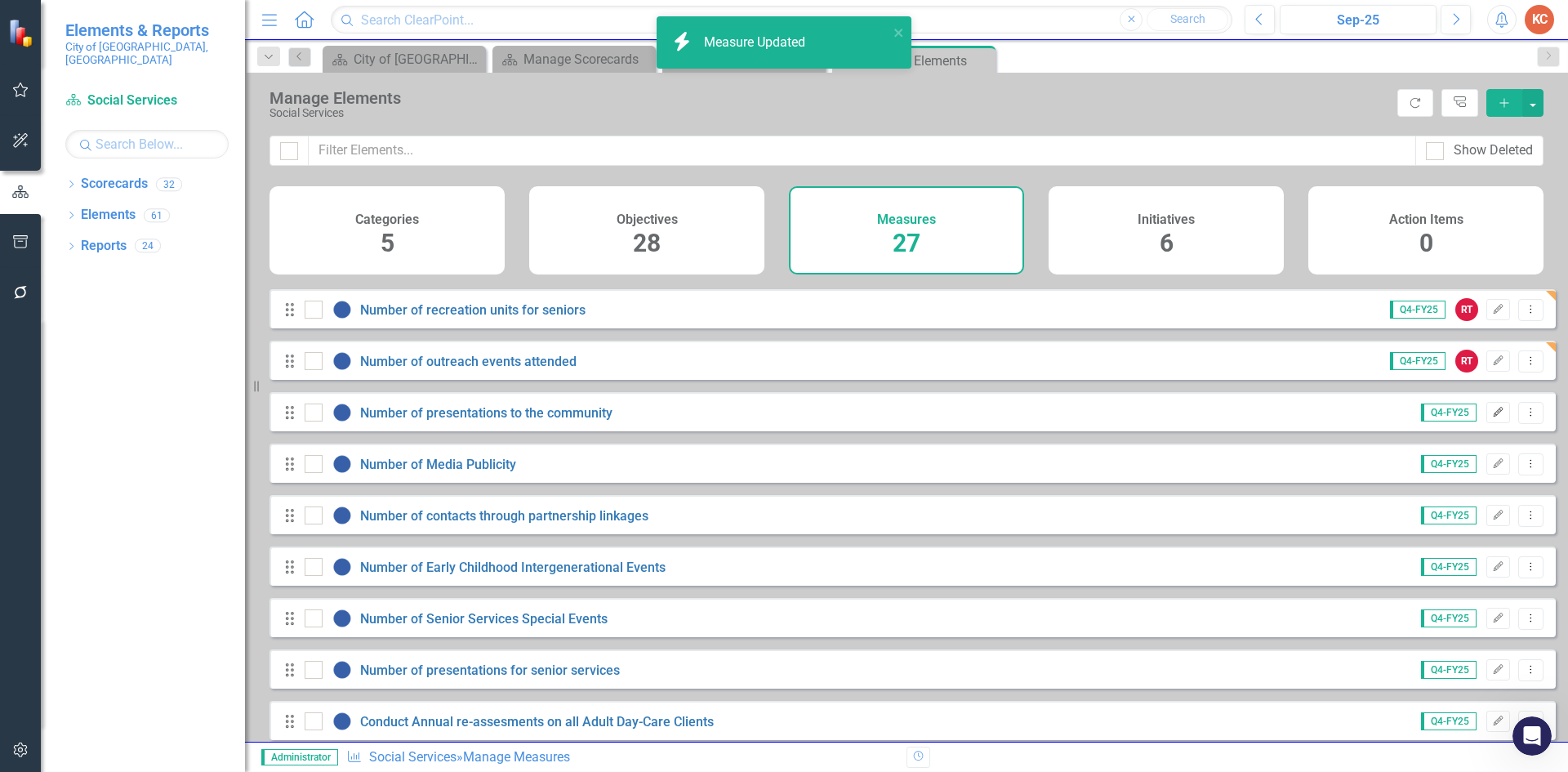
click at [1492, 418] on icon "Edit" at bounding box center [1498, 412] width 12 height 9
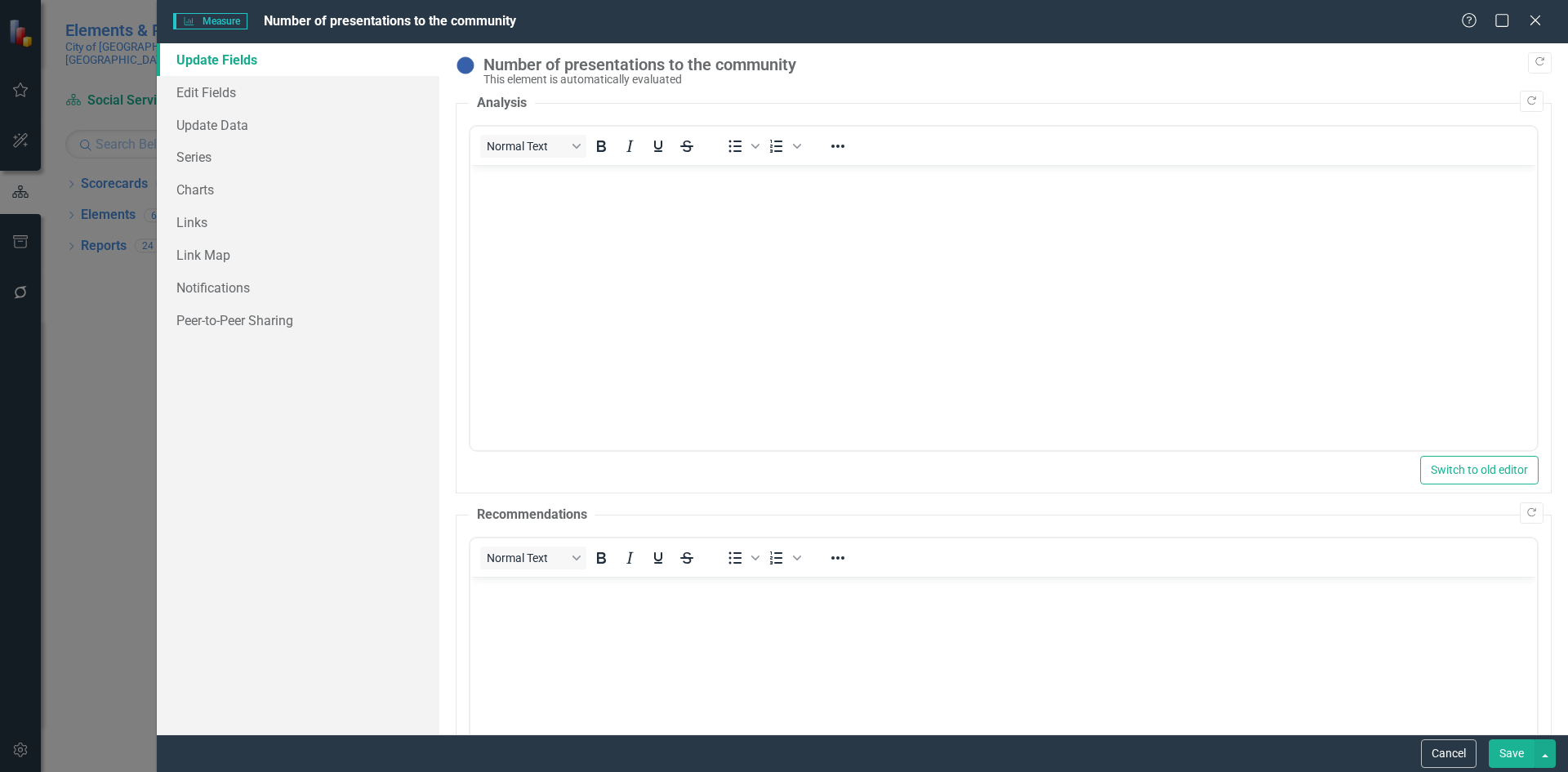
scroll to position [0, 0]
click at [191, 86] on link "Edit Fields" at bounding box center [298, 92] width 282 height 33
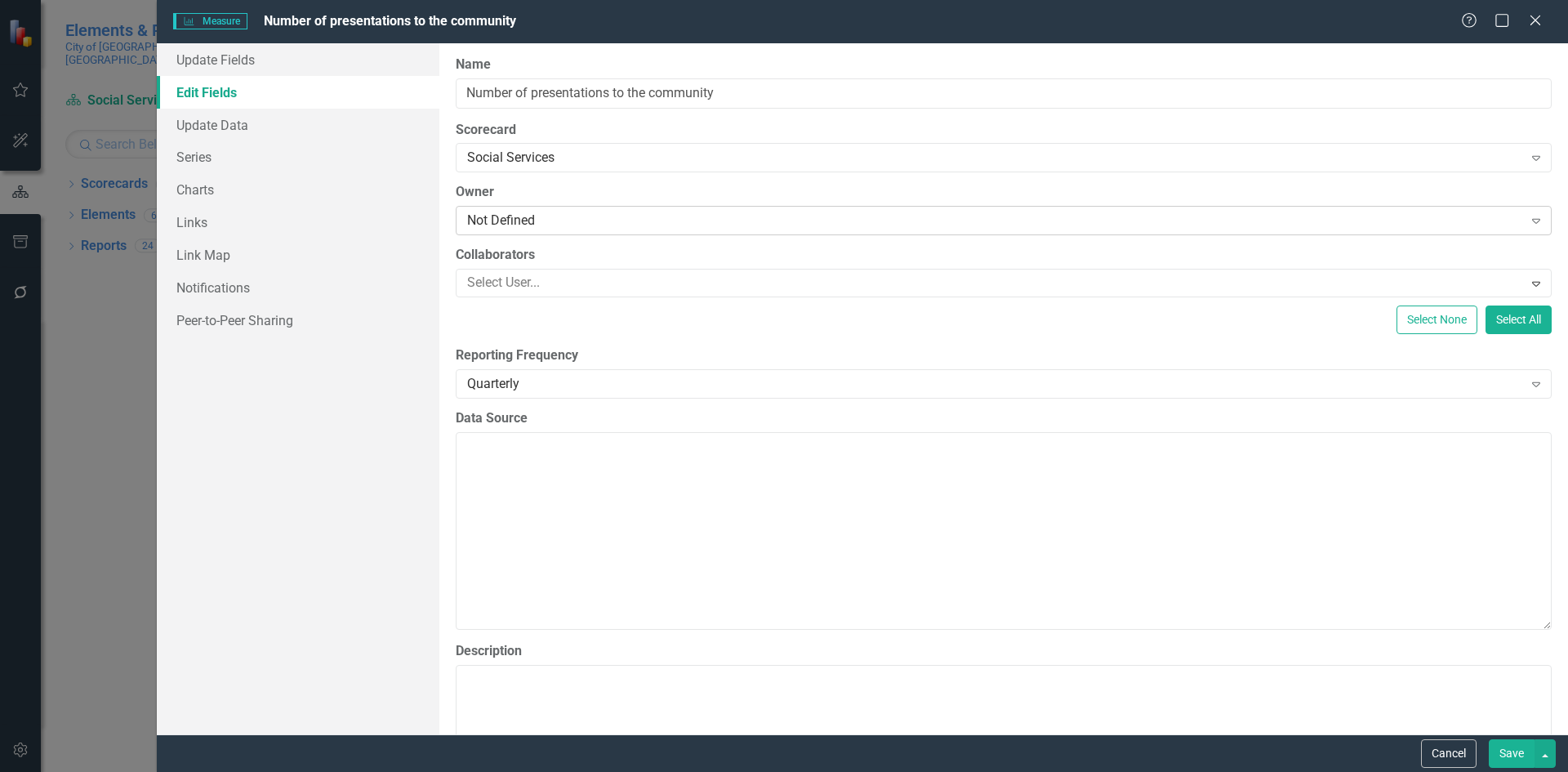
click at [557, 218] on div "Not Defined" at bounding box center [995, 221] width 1056 height 19
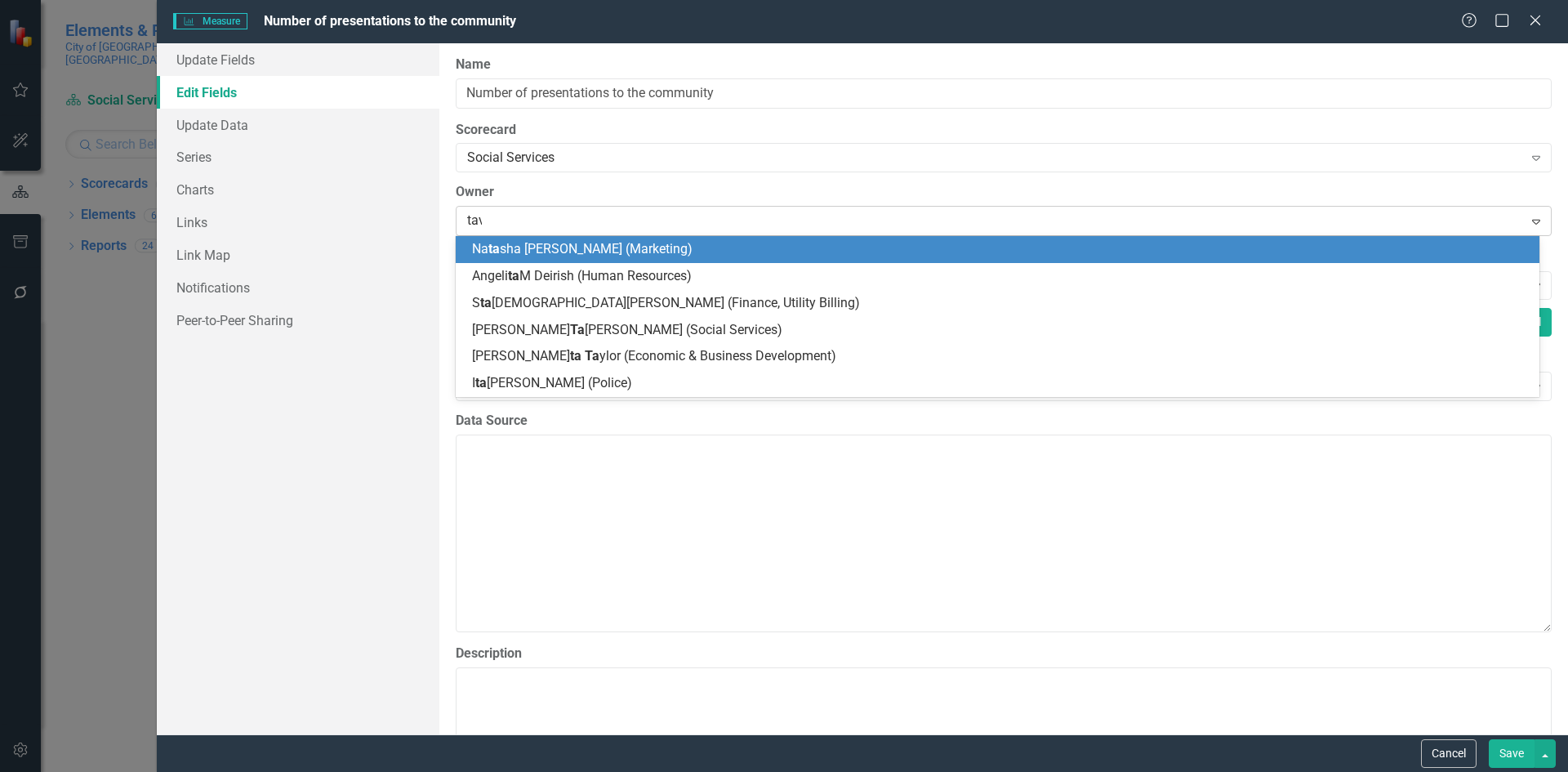
type input "[PERSON_NAME]"
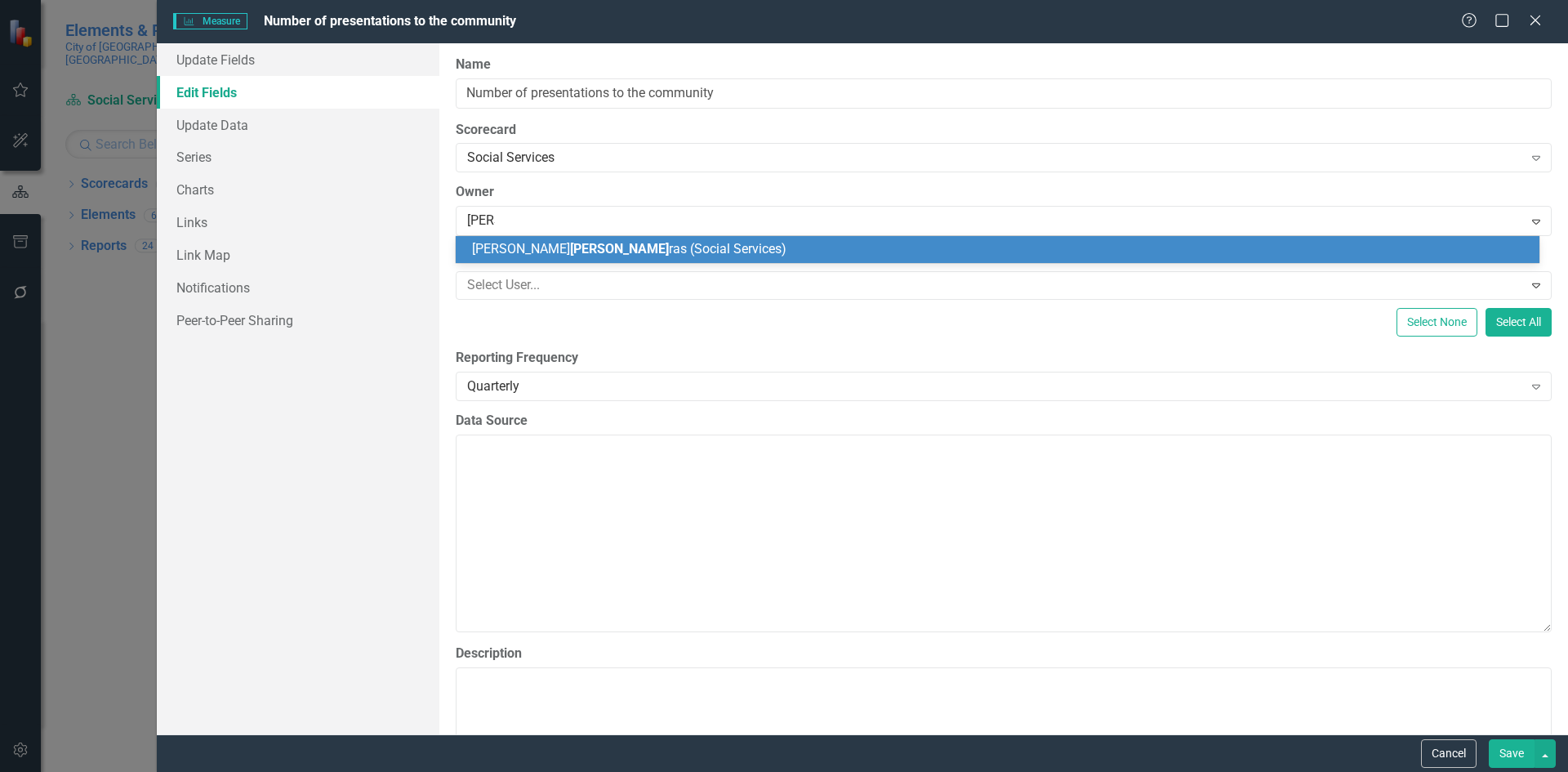
click at [723, 254] on div "[PERSON_NAME] ras (Social Services)" at bounding box center [1001, 250] width 1058 height 19
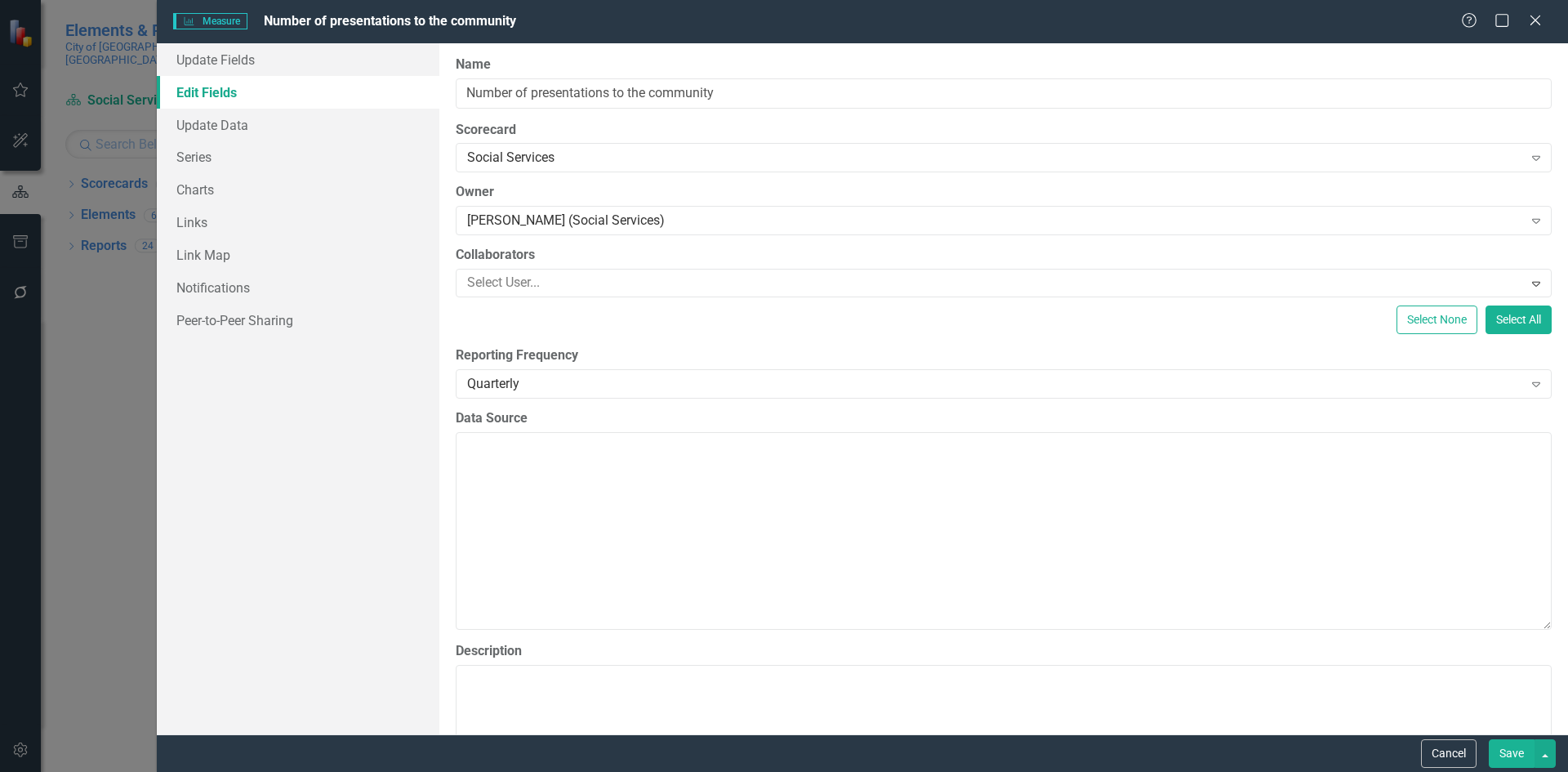
click at [1509, 760] on button "Save" at bounding box center [1511, 752] width 45 height 28
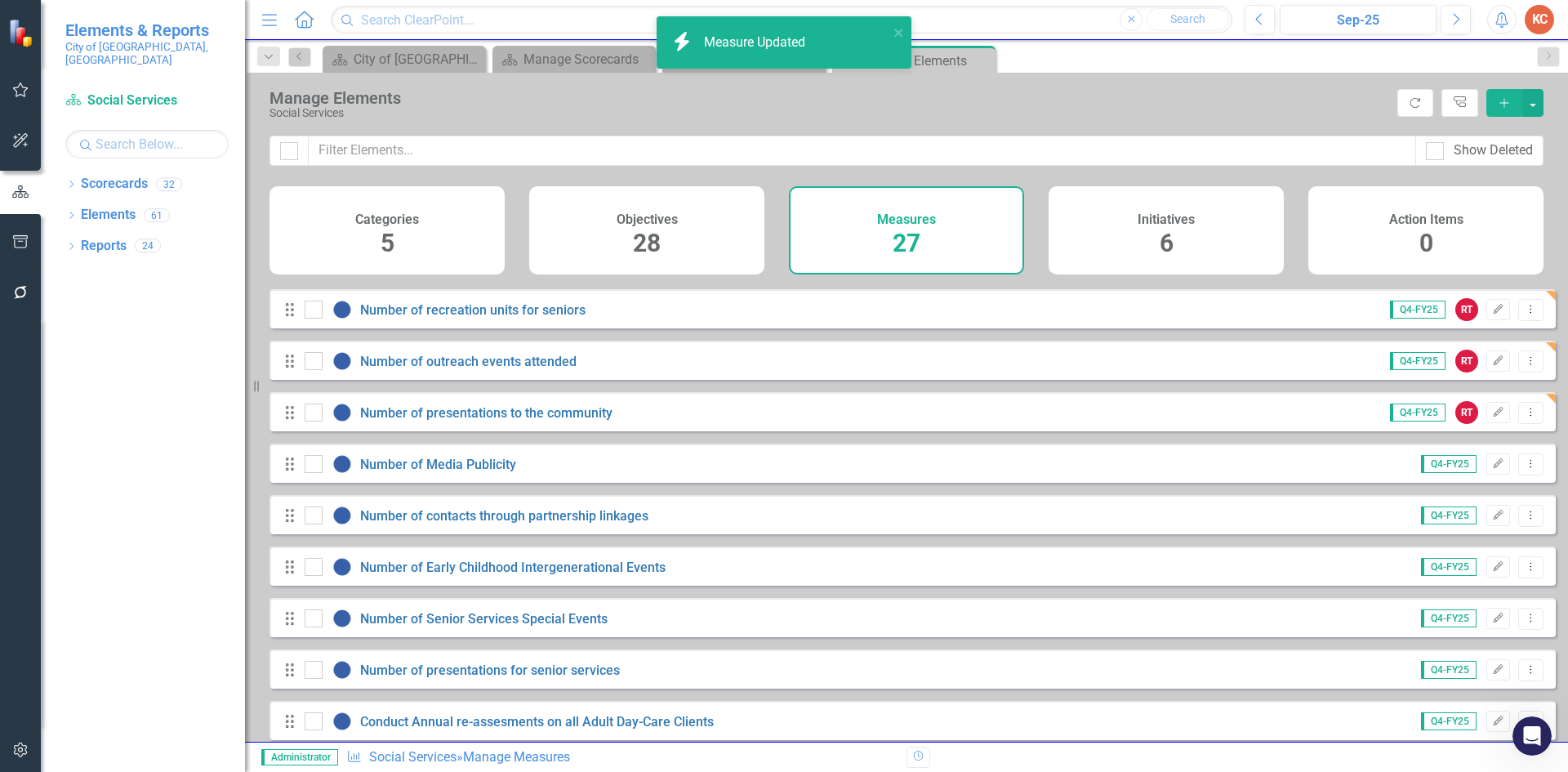
drag, startPoint x: 1471, startPoint y: 478, endPoint x: 1313, endPoint y: 436, distance: 163.5
click at [1470, 475] on div "Q4-FY25 Edit Dropdown Menu" at bounding box center [1471, 465] width 143 height 22
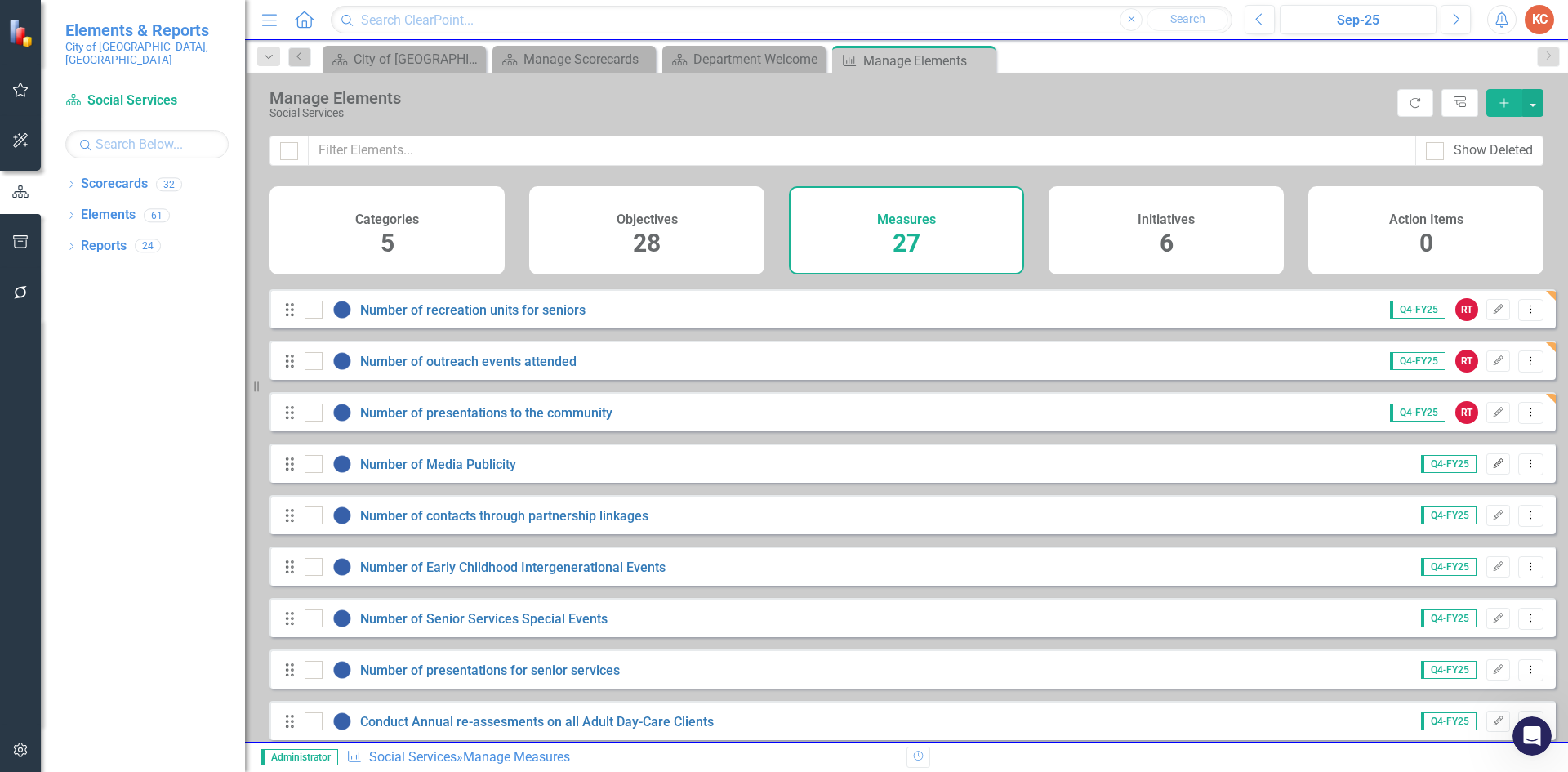
click at [1494, 468] on icon "button" at bounding box center [1498, 462] width 9 height 9
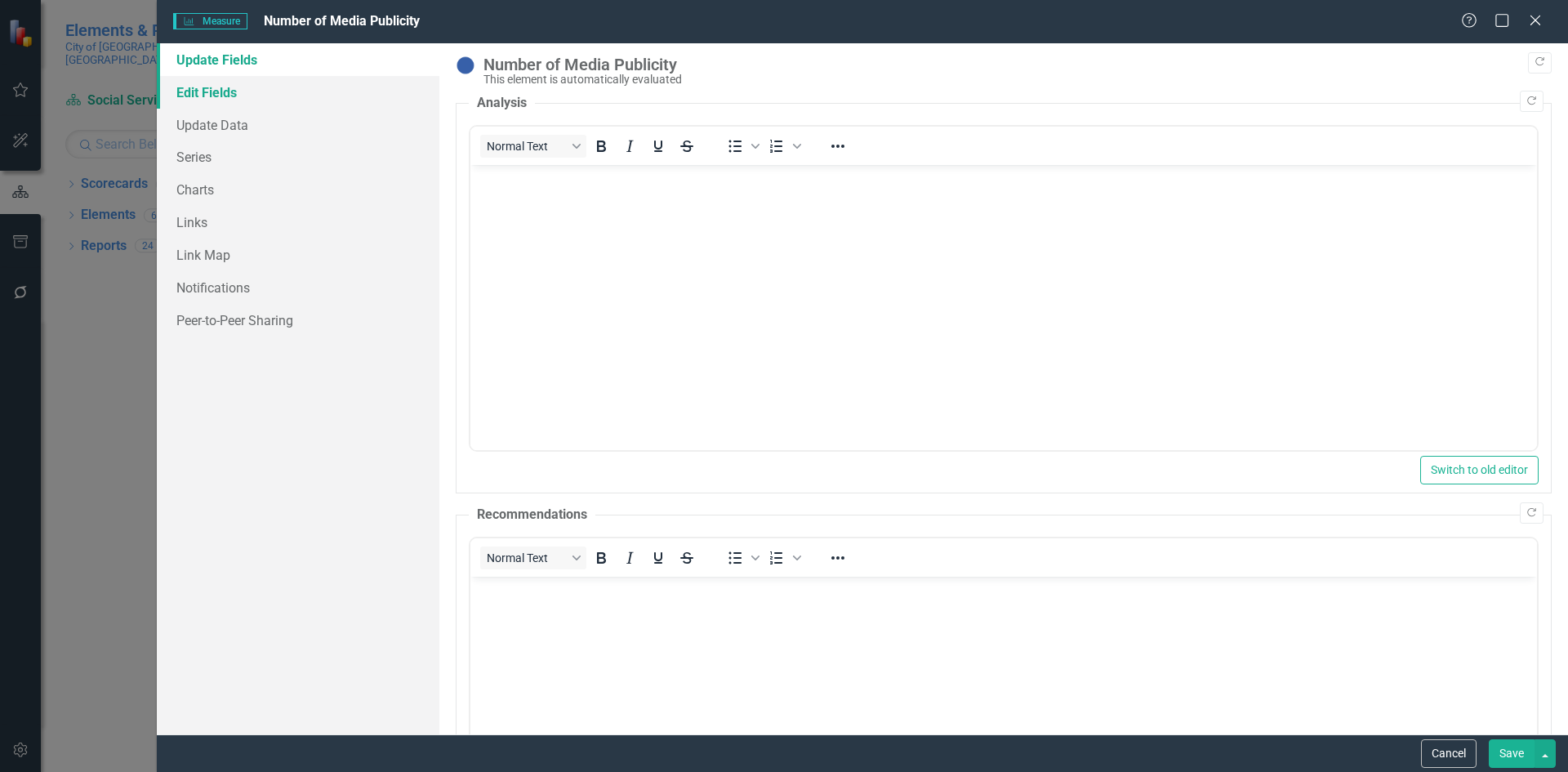
drag, startPoint x: 193, startPoint y: 91, endPoint x: 212, endPoint y: 92, distance: 19.0
click at [194, 91] on link "Edit Fields" at bounding box center [298, 92] width 282 height 33
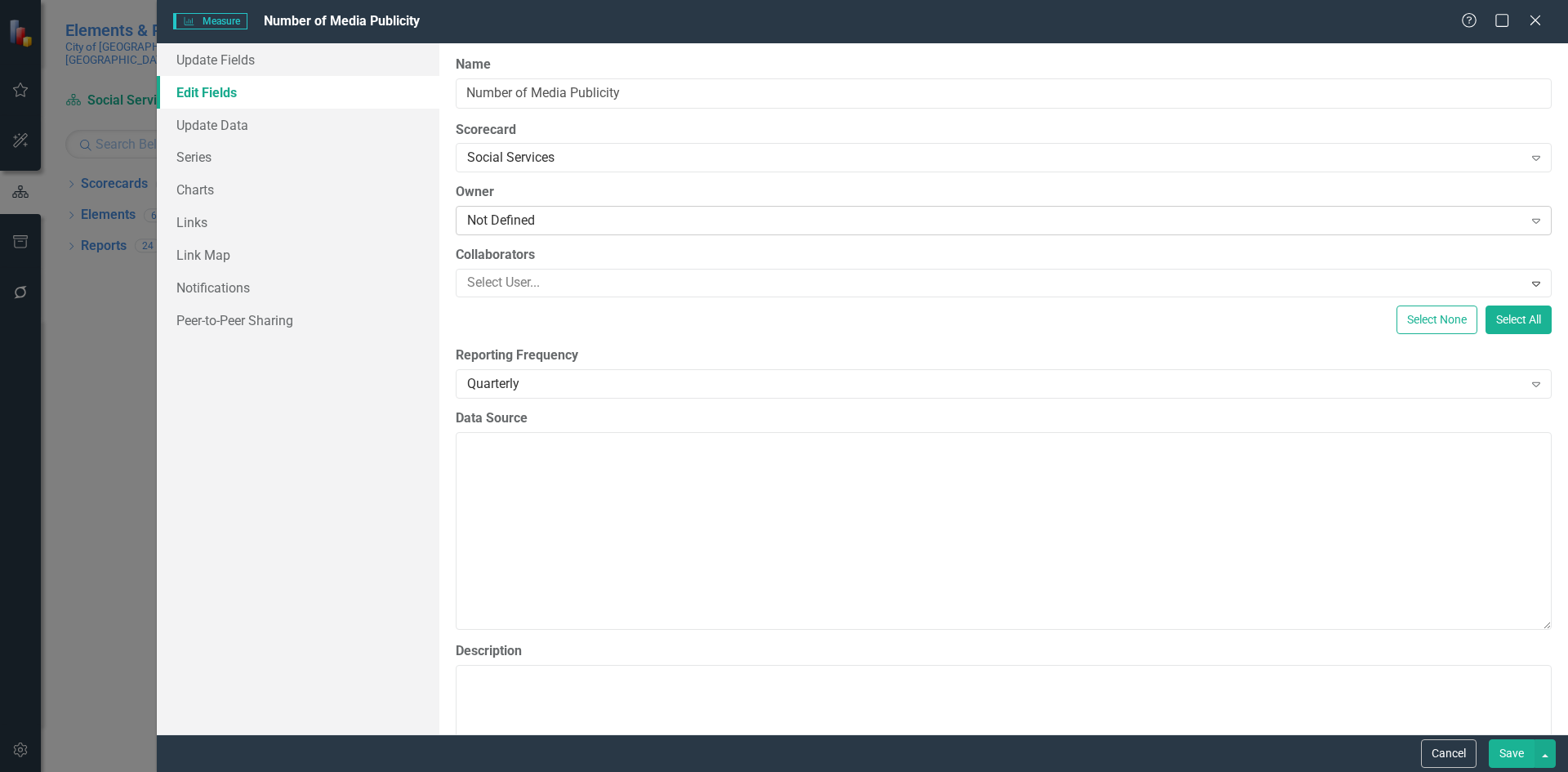
click at [527, 217] on div "Not Defined" at bounding box center [995, 221] width 1056 height 19
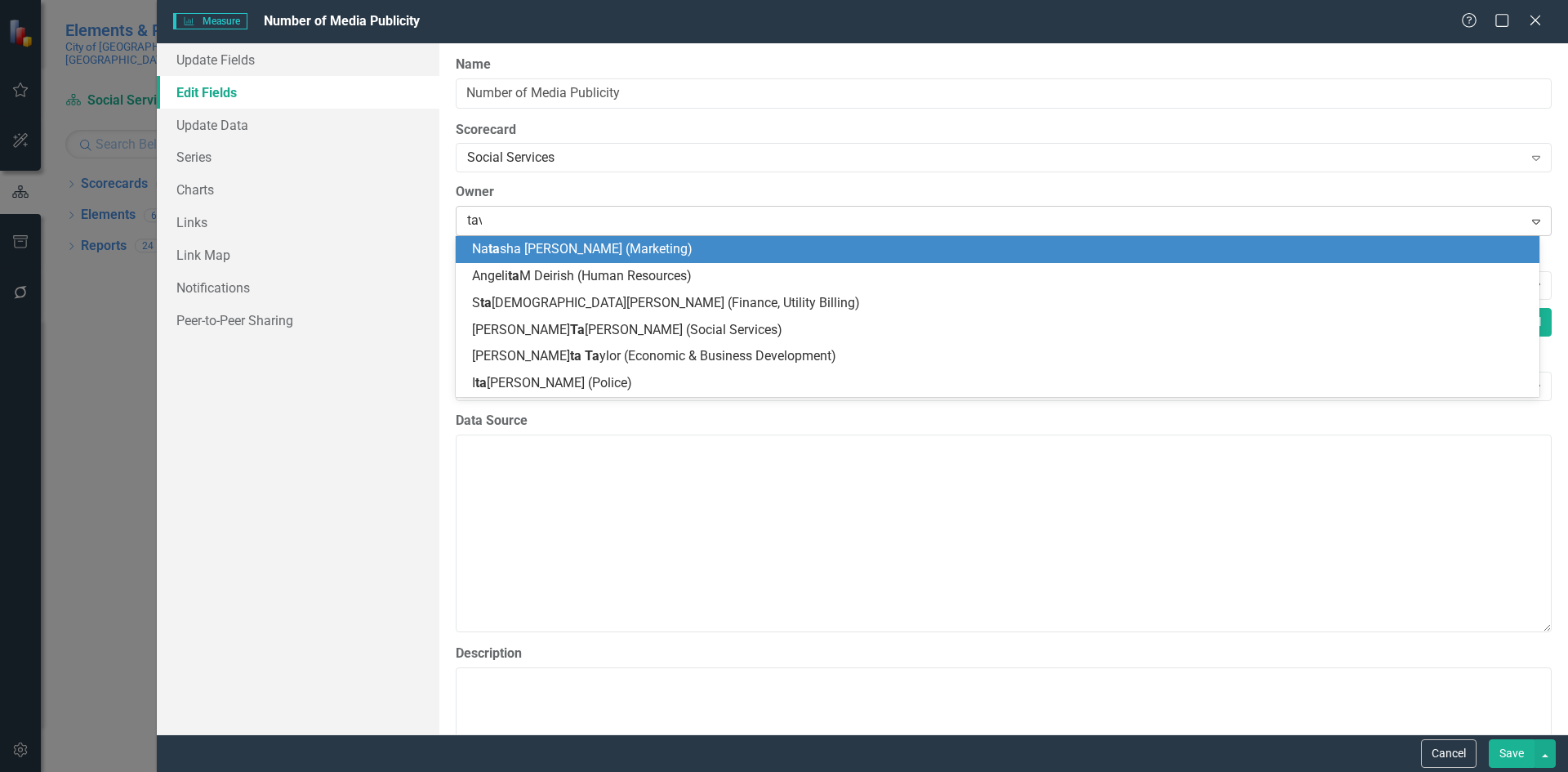
type input "[PERSON_NAME]"
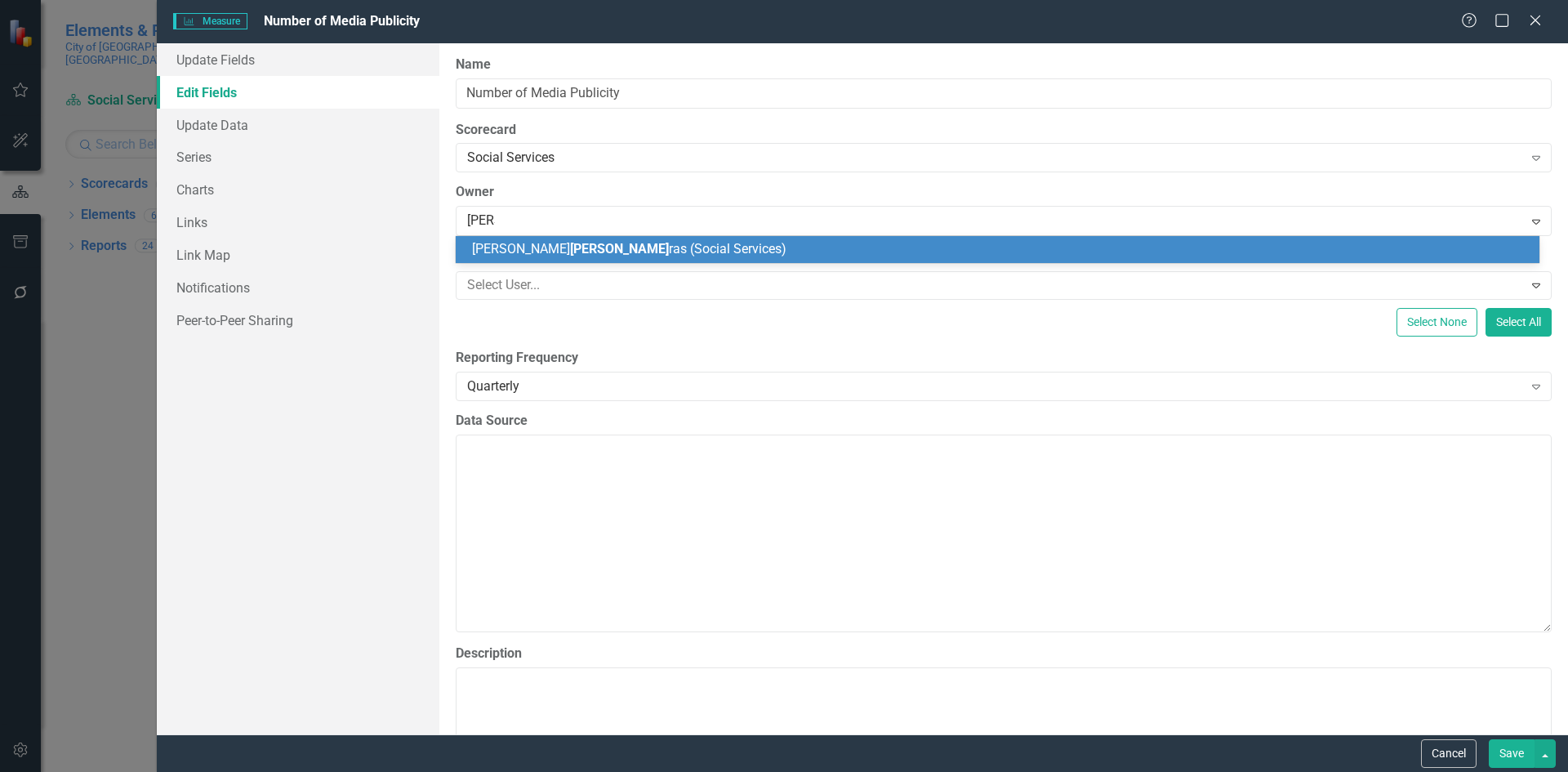
click at [739, 256] on div "[PERSON_NAME] ras (Social Services)" at bounding box center [1001, 250] width 1058 height 19
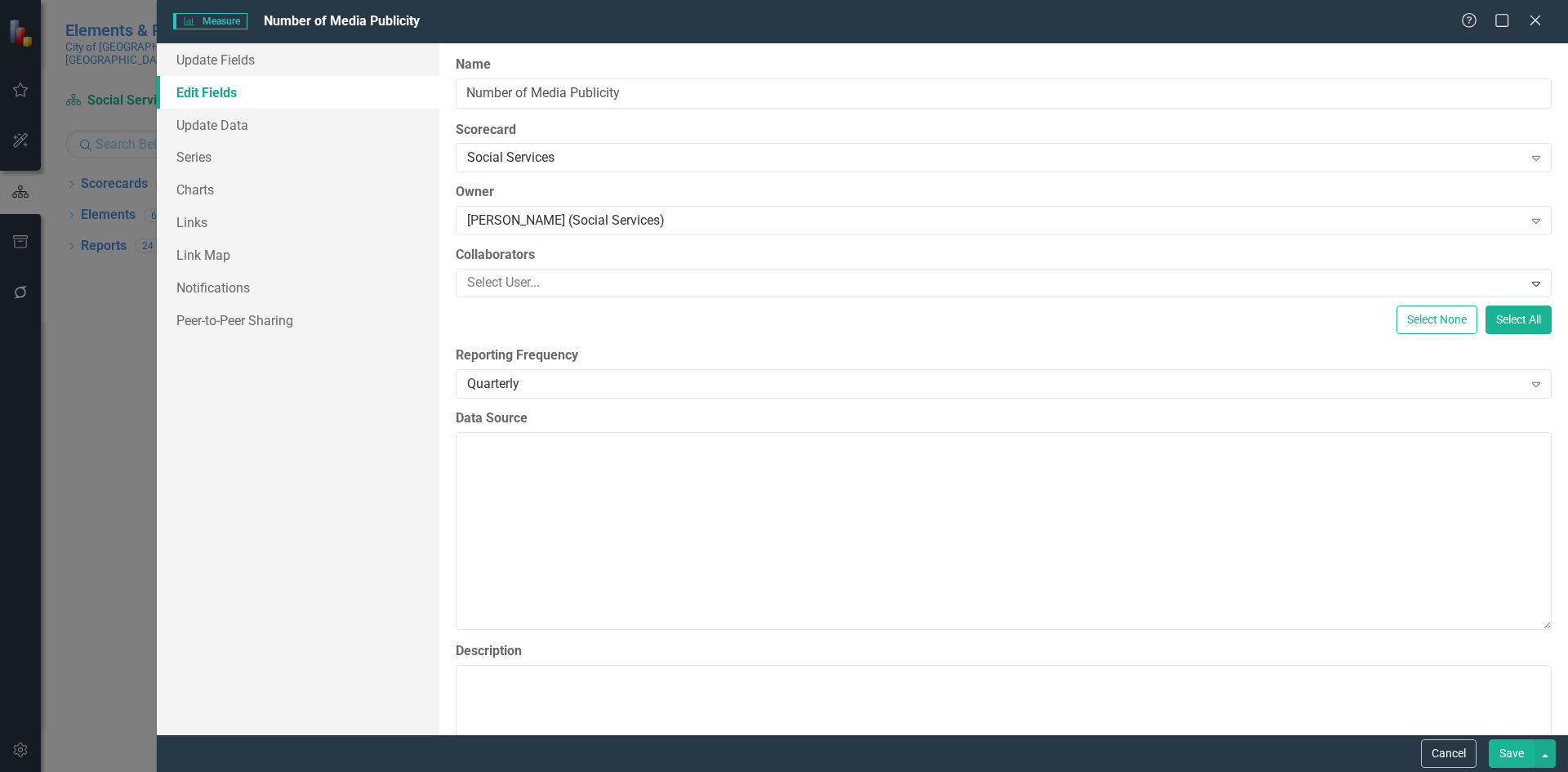
click at [1506, 754] on button "Save" at bounding box center [1511, 752] width 45 height 28
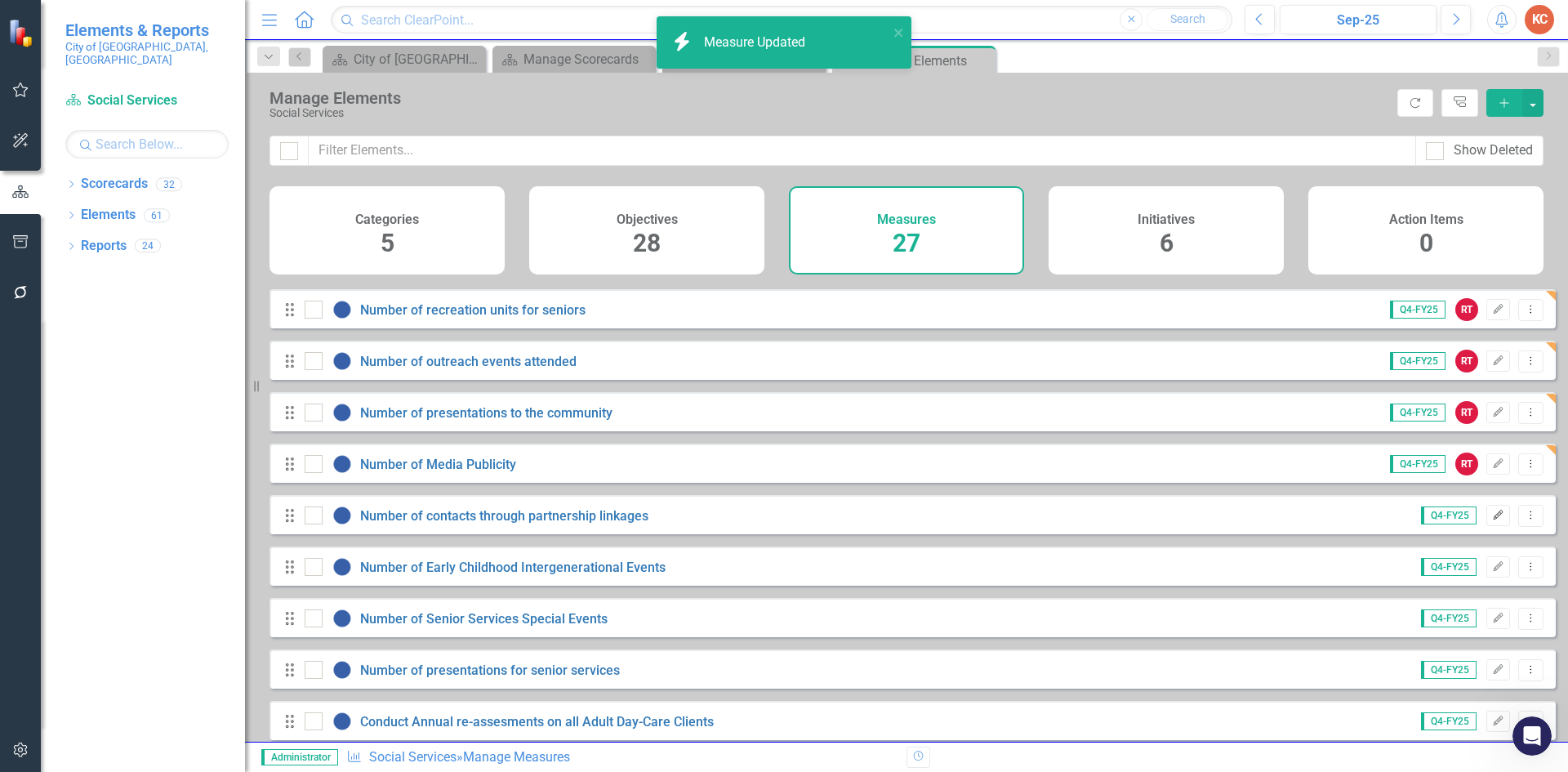
click at [1492, 520] on icon "Edit" at bounding box center [1498, 514] width 12 height 9
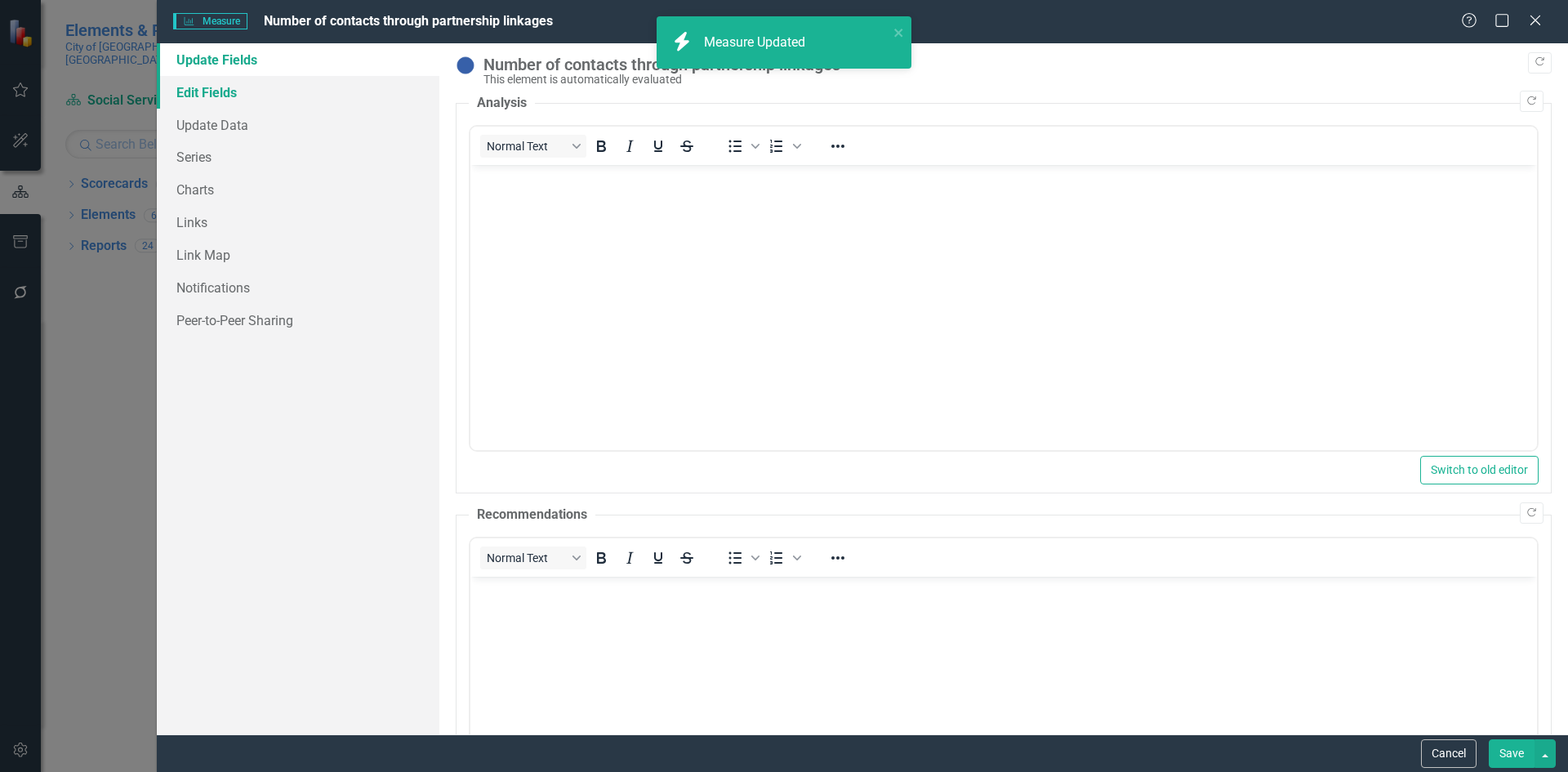
click at [186, 88] on link "Edit Fields" at bounding box center [298, 92] width 282 height 33
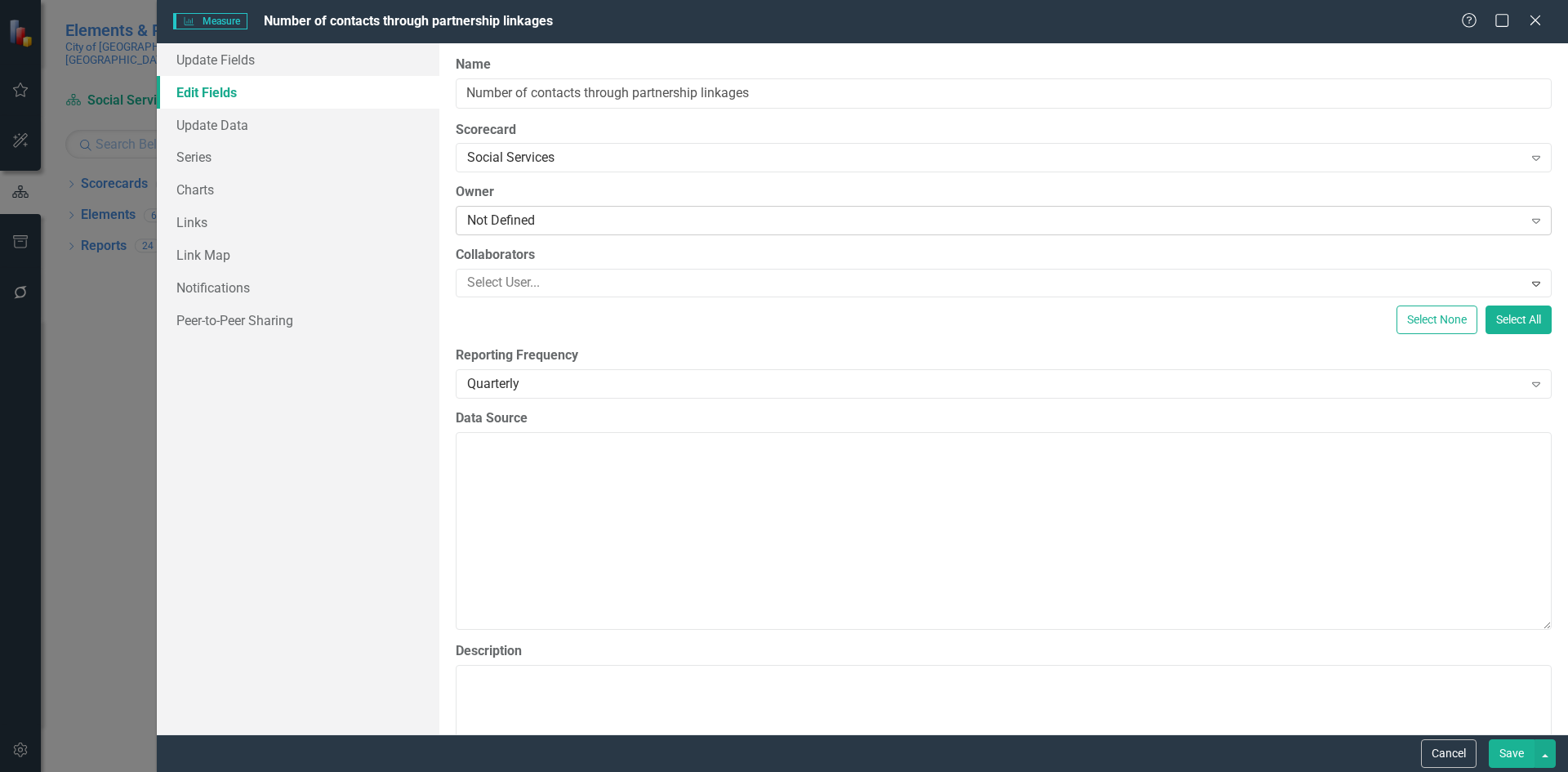
click at [740, 223] on div "Not Defined" at bounding box center [995, 221] width 1056 height 19
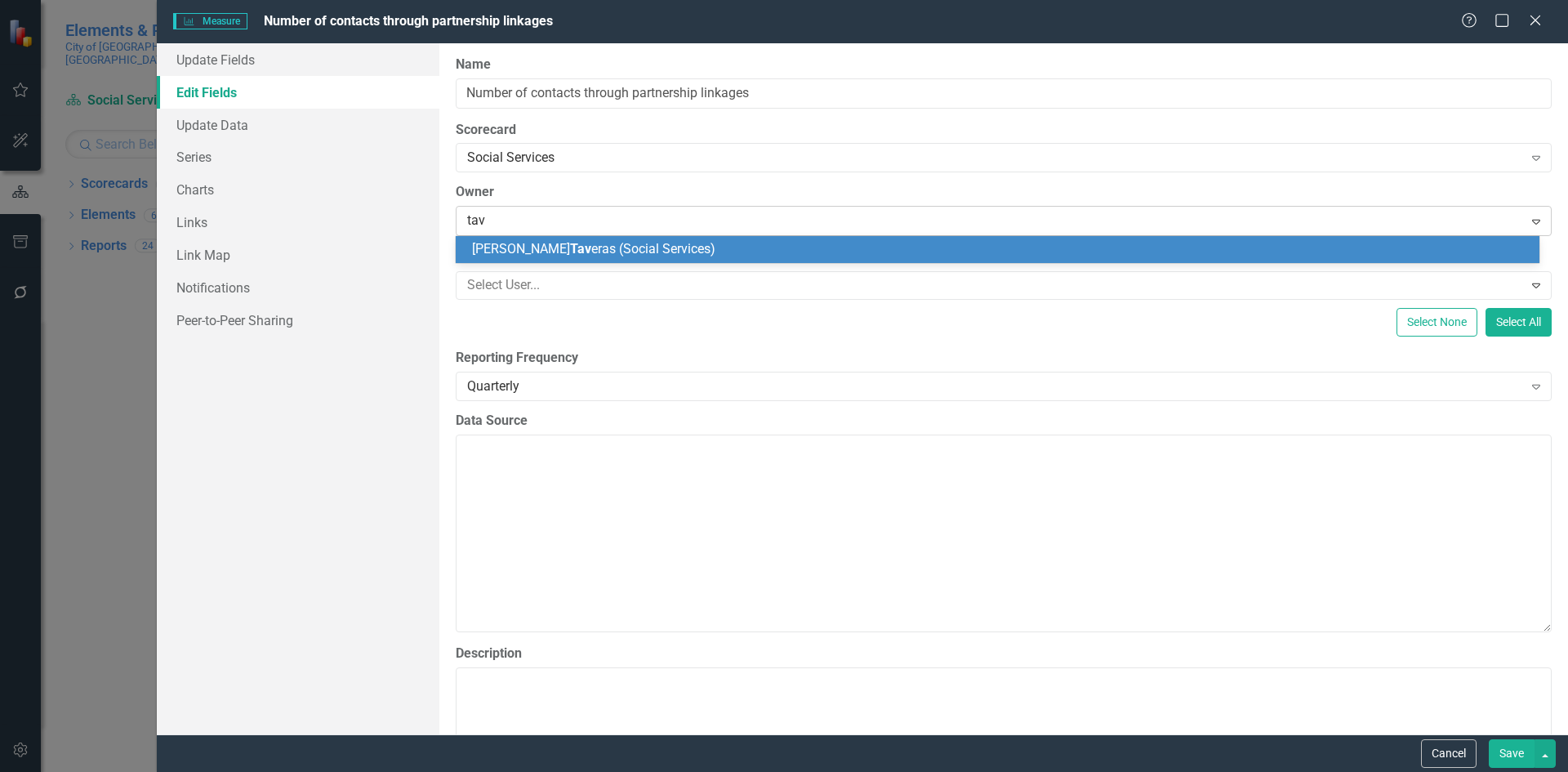
type input "[PERSON_NAME]"
click at [854, 241] on div "[PERSON_NAME] ras (Social Services)" at bounding box center [1001, 250] width 1058 height 19
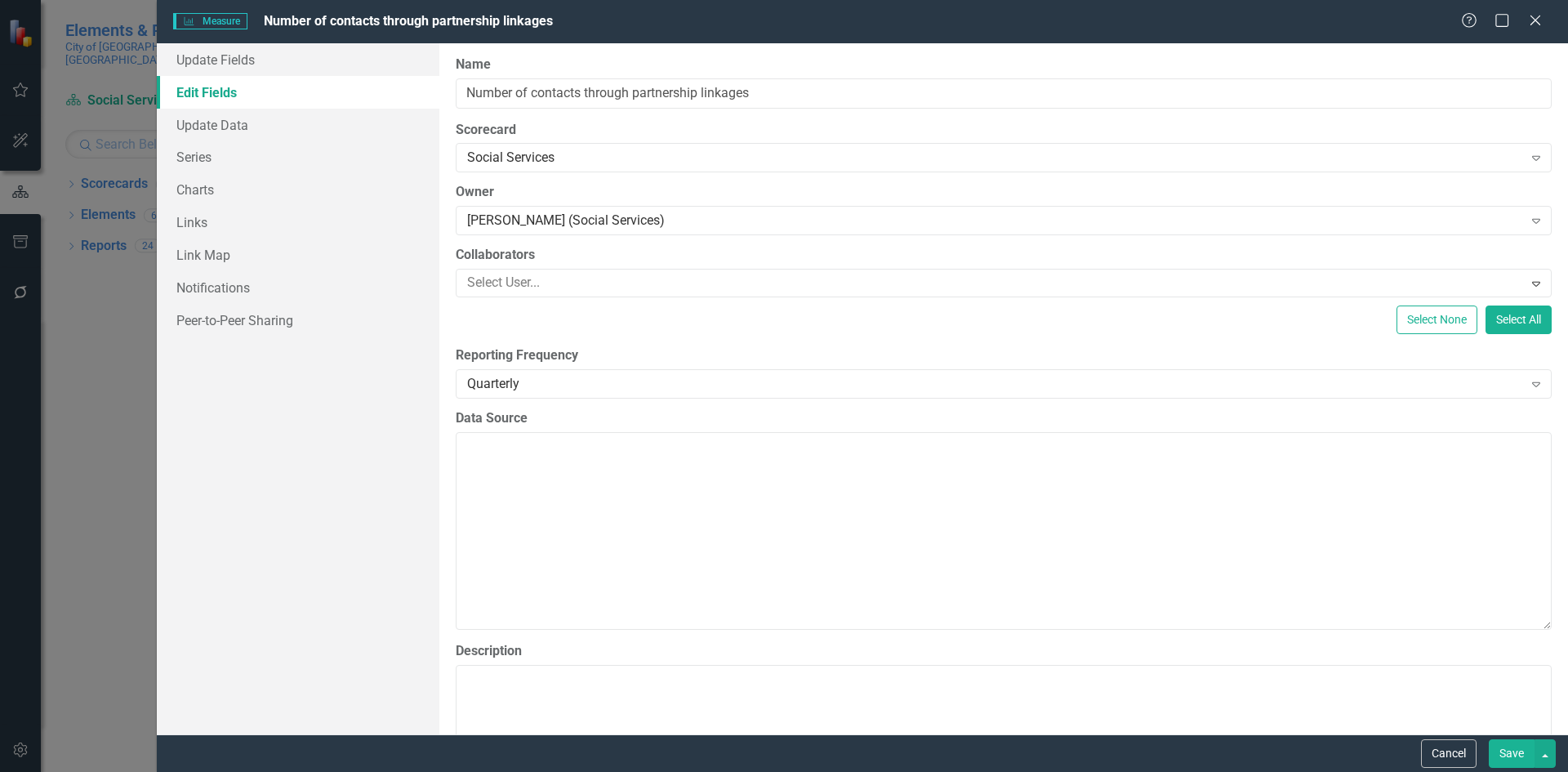
click at [1512, 754] on button "Save" at bounding box center [1511, 752] width 45 height 28
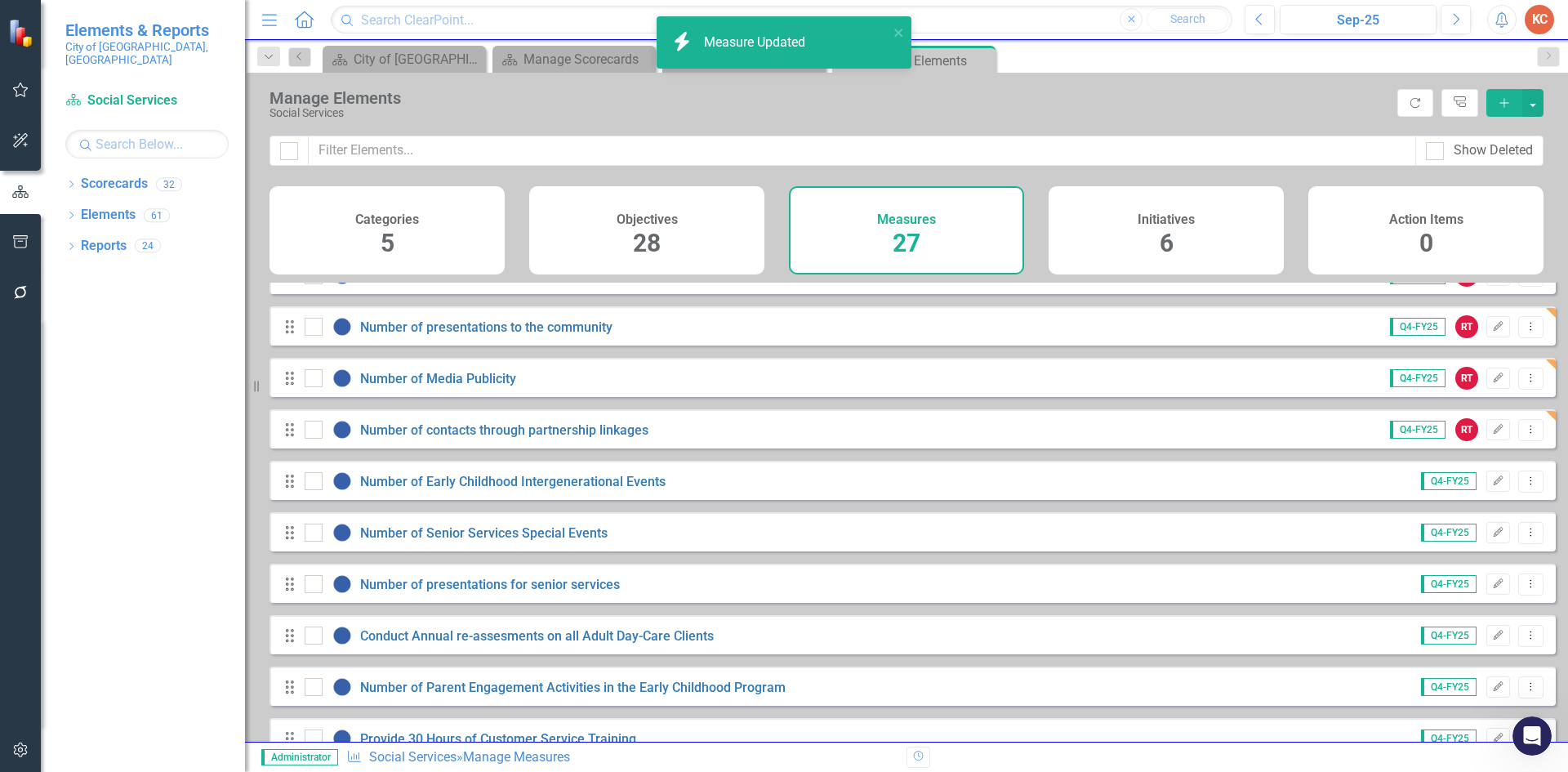
scroll to position [942, 0]
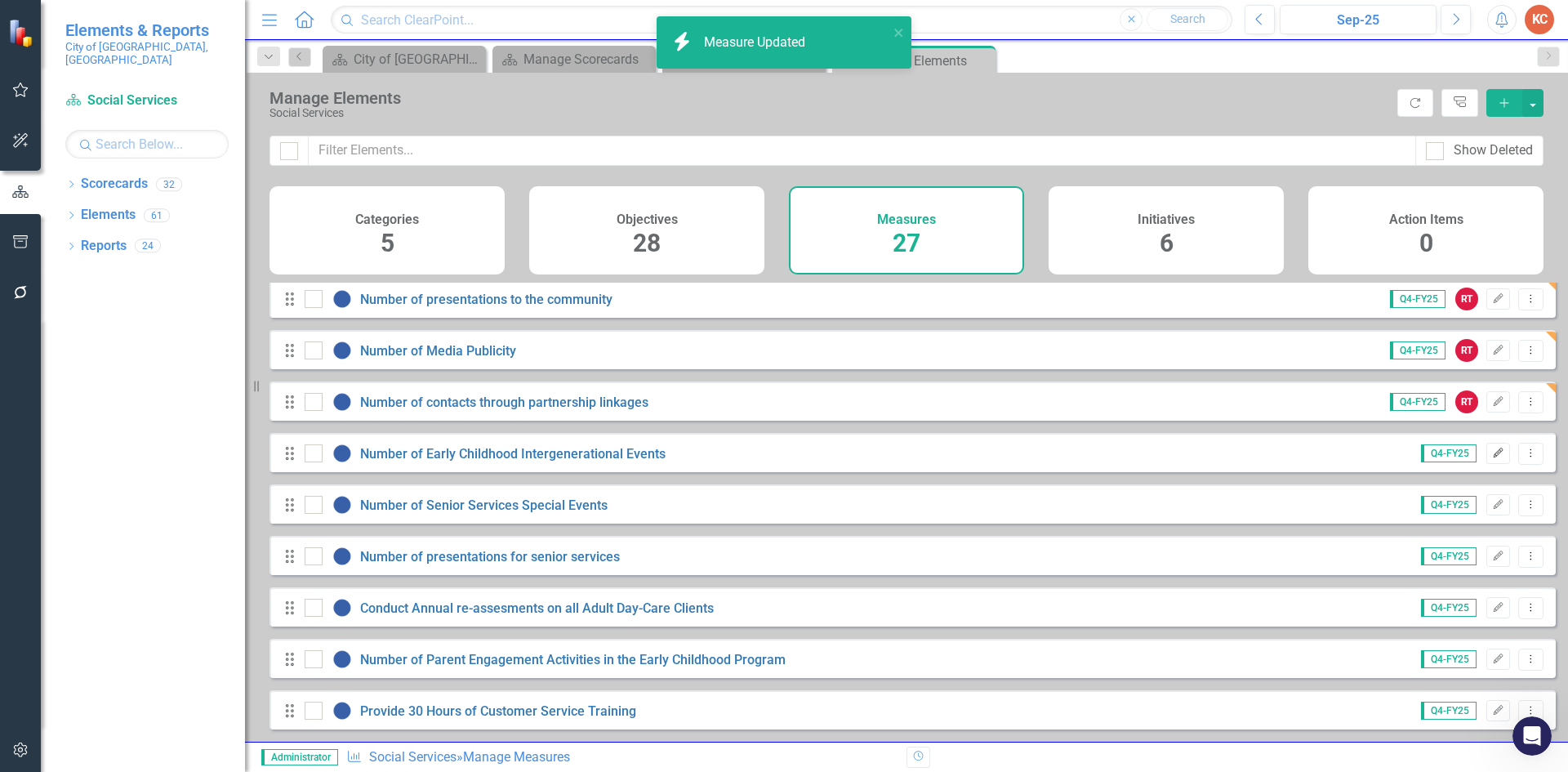
click at [1494, 451] on icon "button" at bounding box center [1498, 452] width 9 height 9
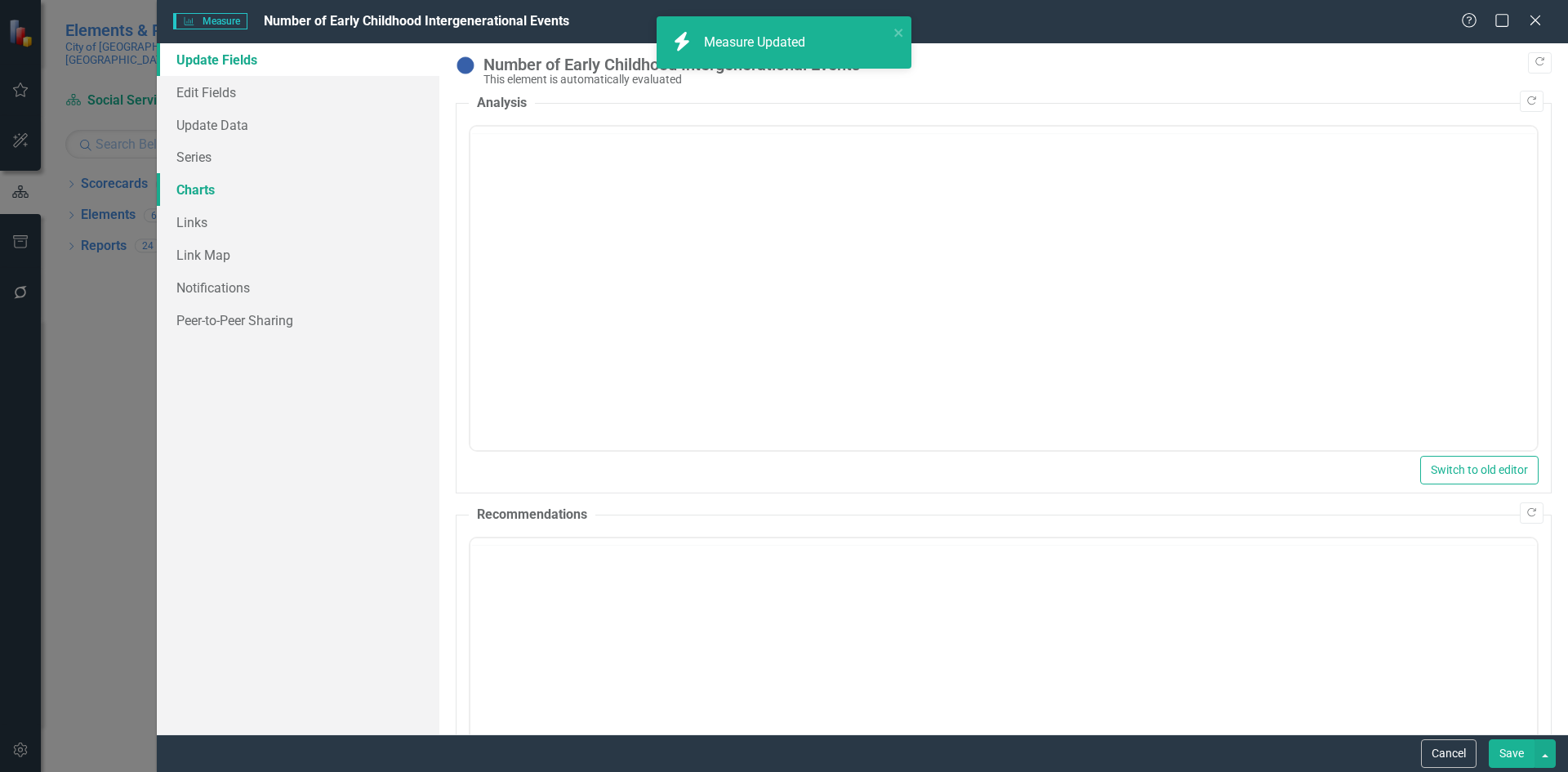
scroll to position [0, 0]
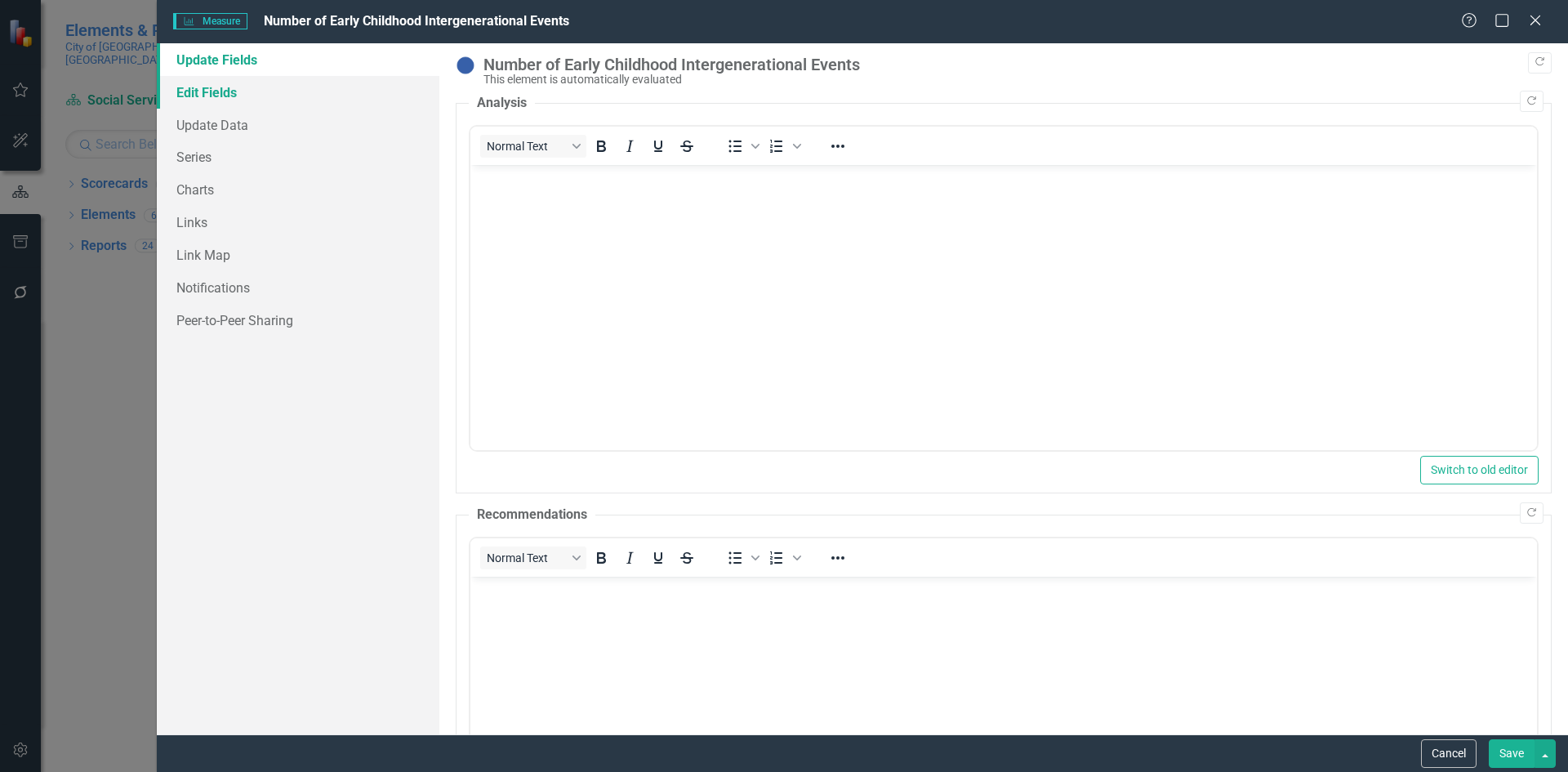
click at [290, 91] on link "Edit Fields" at bounding box center [298, 92] width 282 height 33
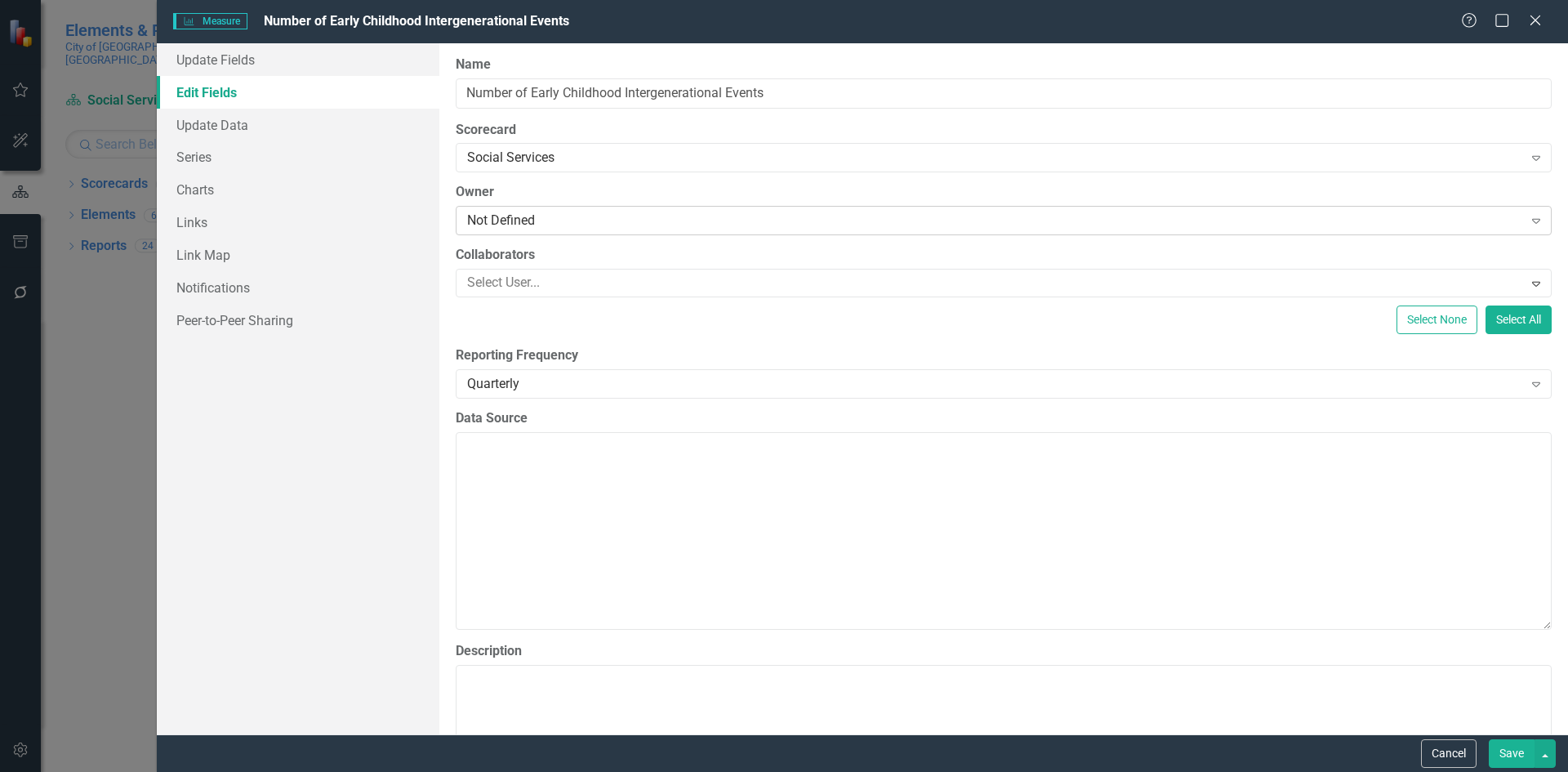
click at [526, 221] on div "Not Defined" at bounding box center [995, 221] width 1056 height 19
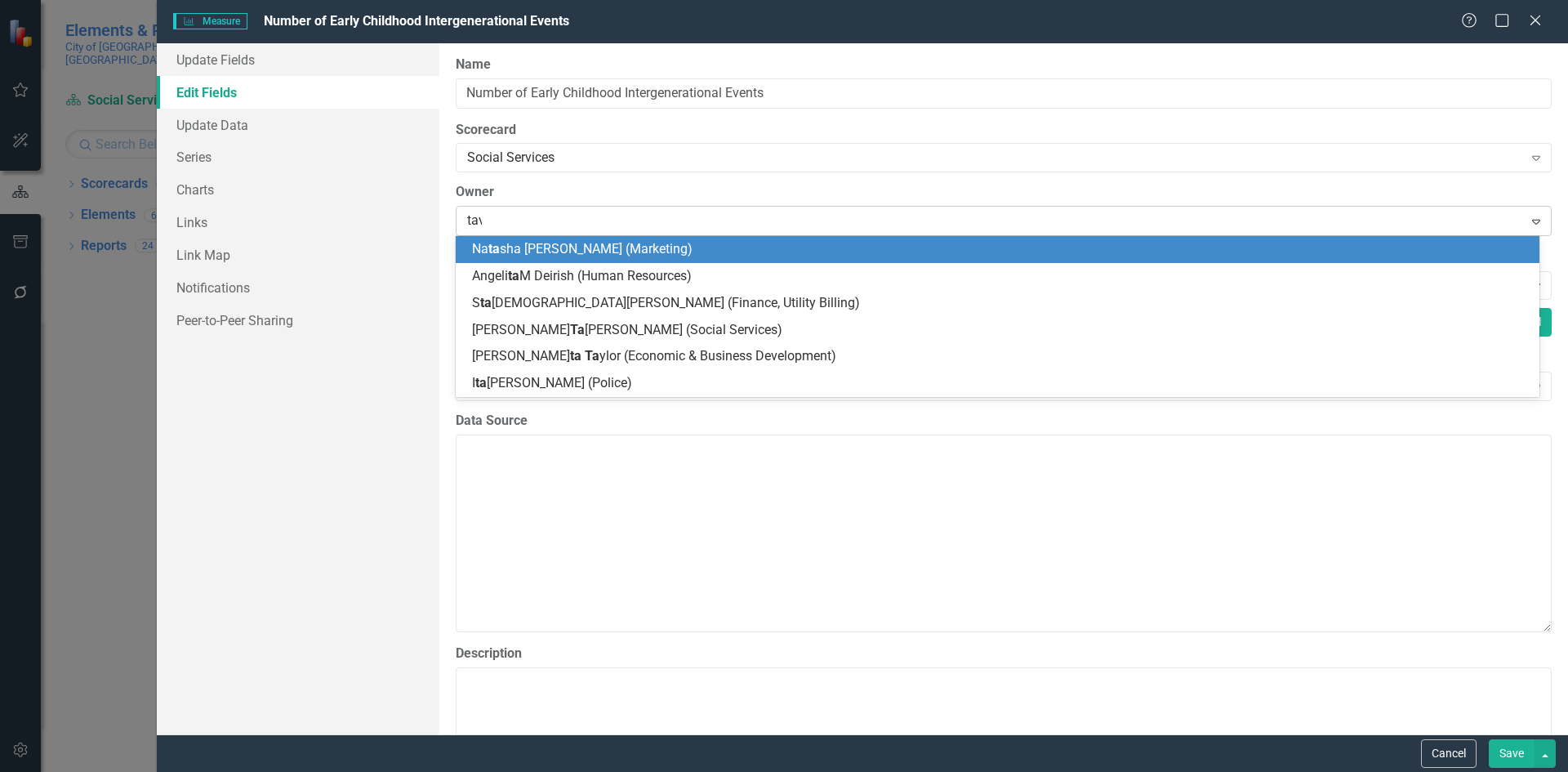
type input "[PERSON_NAME]"
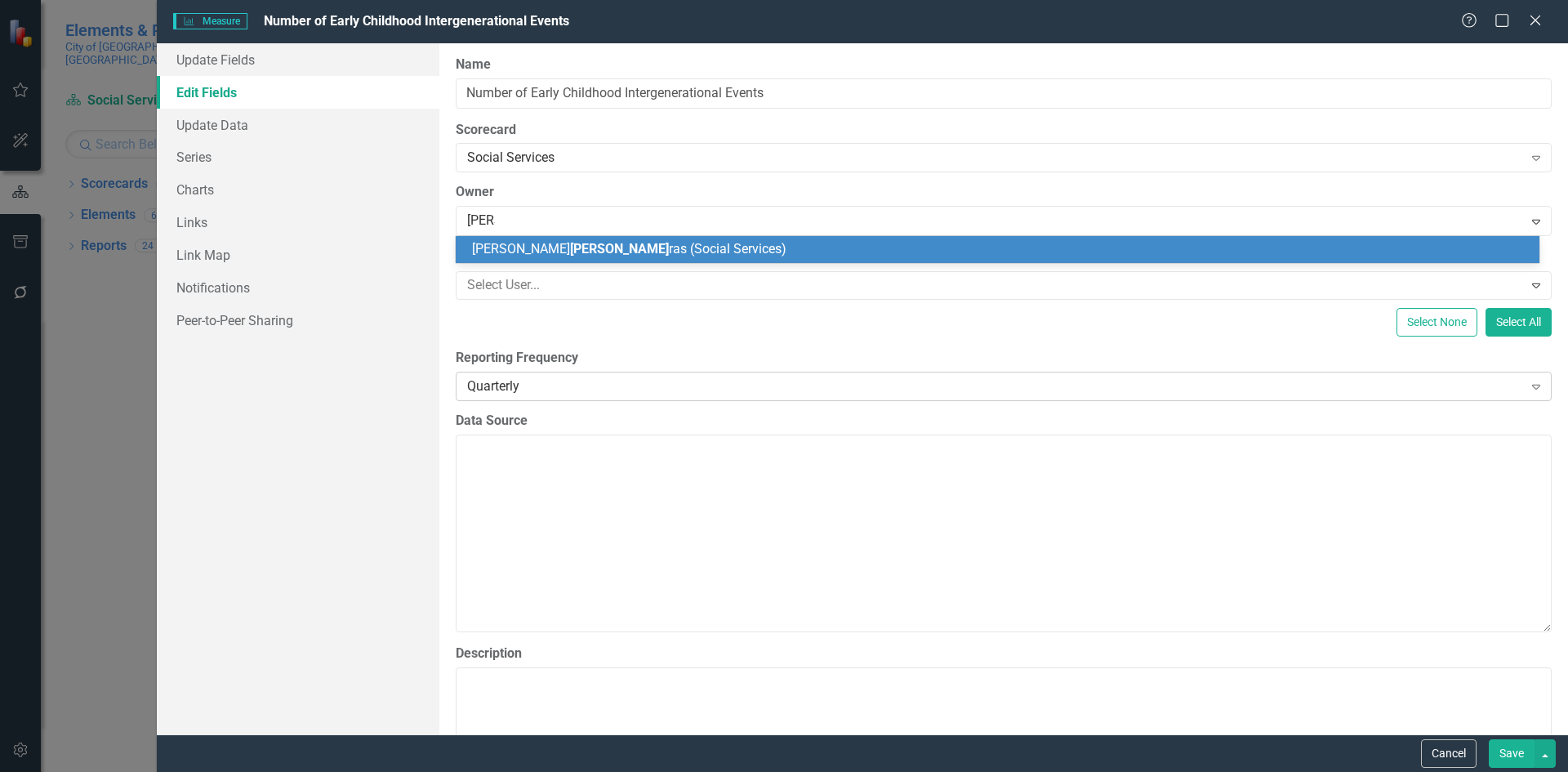
drag, startPoint x: 513, startPoint y: 246, endPoint x: 984, endPoint y: 396, distance: 494.3
click at [512, 246] on span "[PERSON_NAME] ras (Social Services)" at bounding box center [628, 248] width 314 height 15
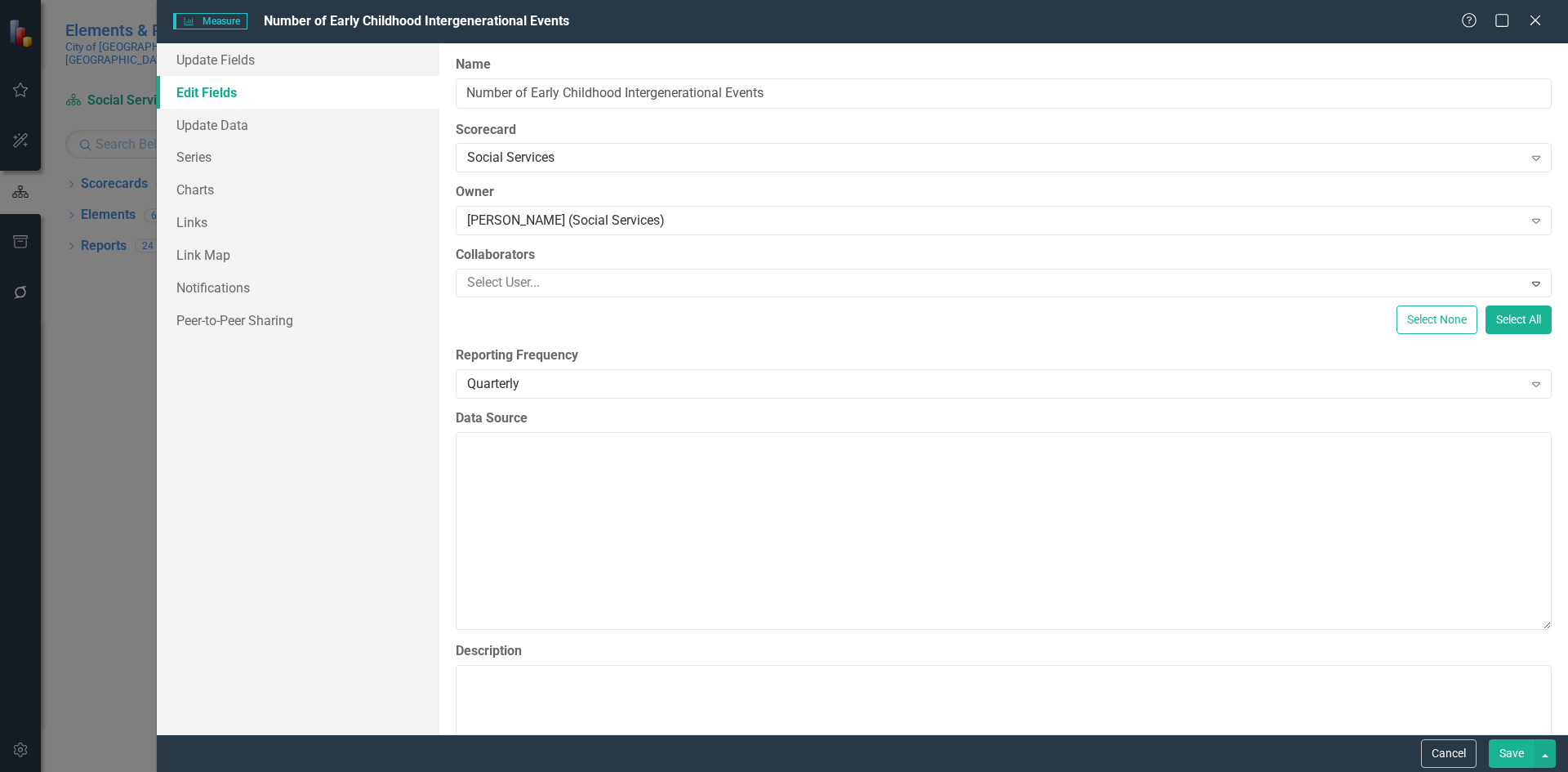
drag, startPoint x: 1500, startPoint y: 754, endPoint x: 1464, endPoint y: 729, distance: 43.8
click at [1500, 755] on button "Save" at bounding box center [1511, 752] width 45 height 28
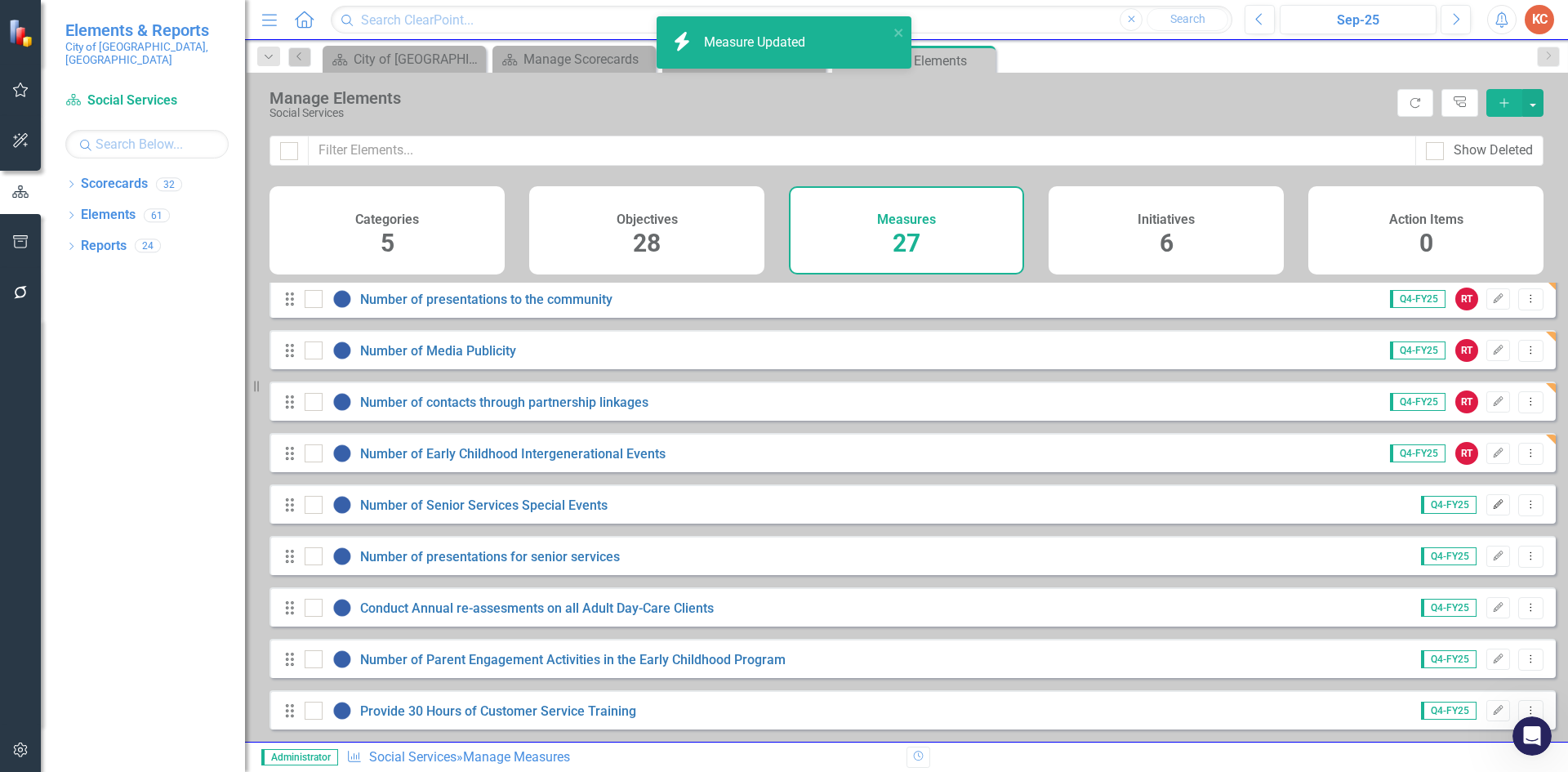
click at [1494, 505] on icon "button" at bounding box center [1498, 503] width 9 height 9
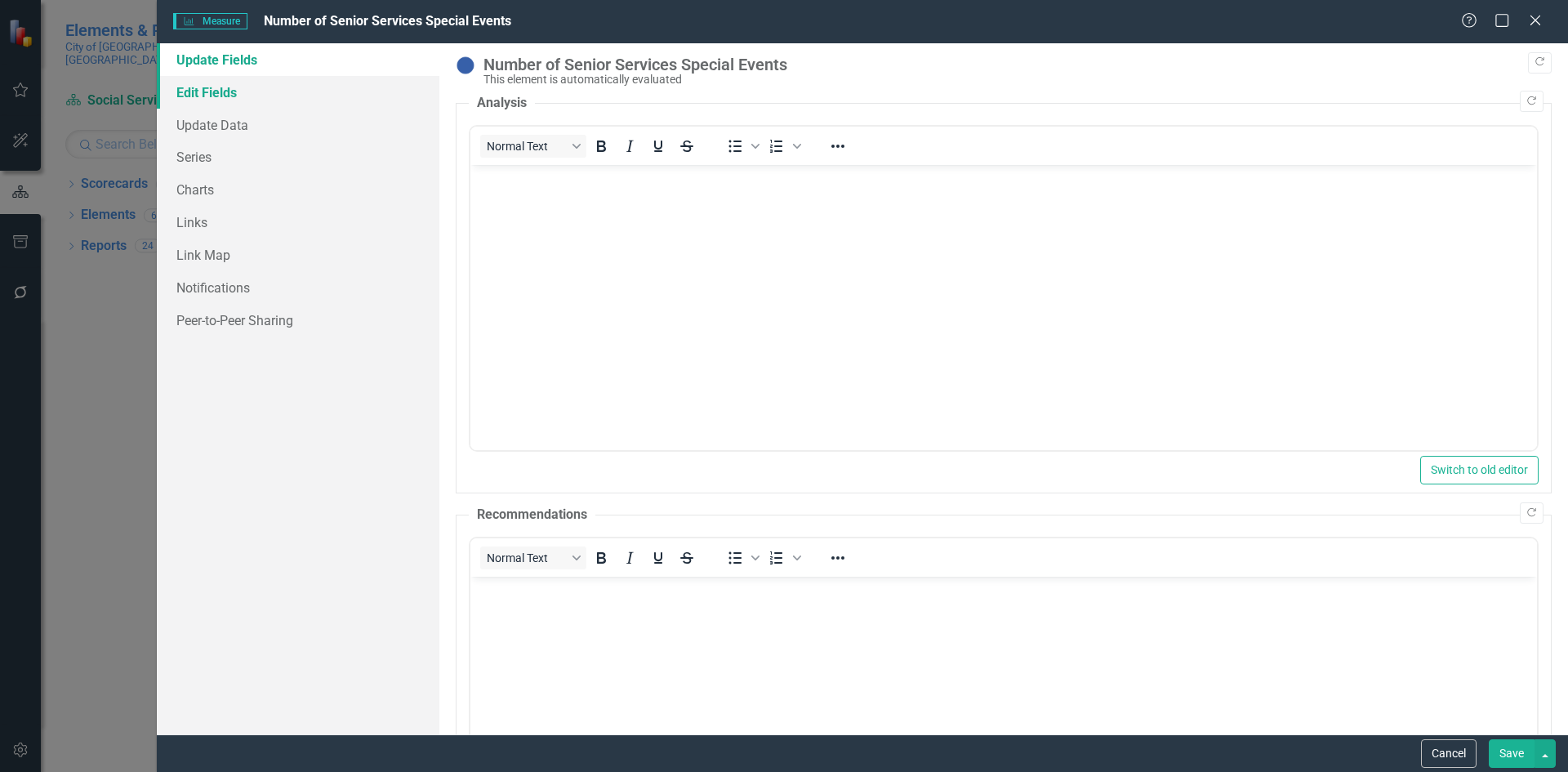
click at [264, 97] on link "Edit Fields" at bounding box center [298, 92] width 282 height 33
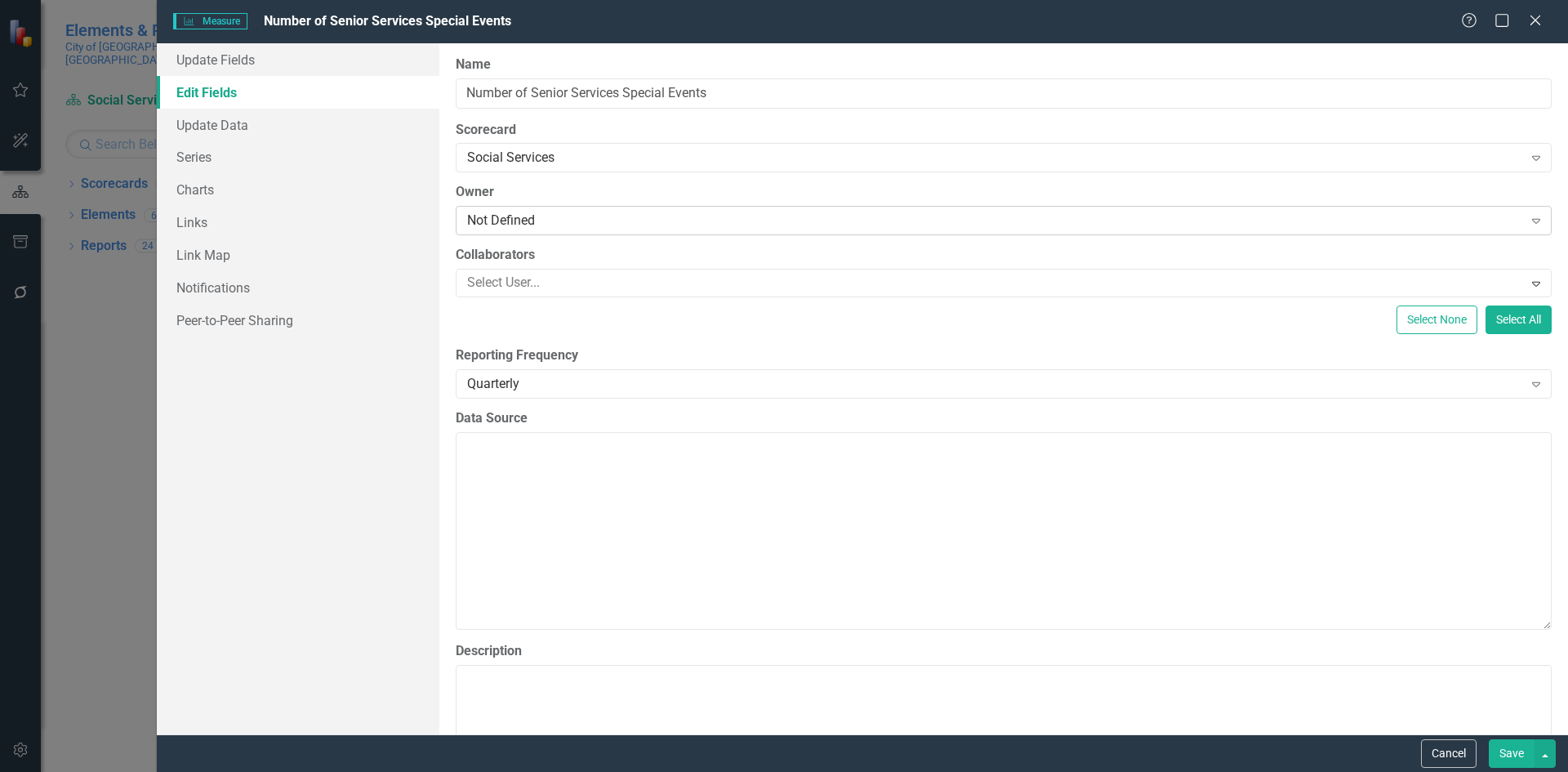
click at [508, 227] on div "Not Defined" at bounding box center [995, 221] width 1056 height 19
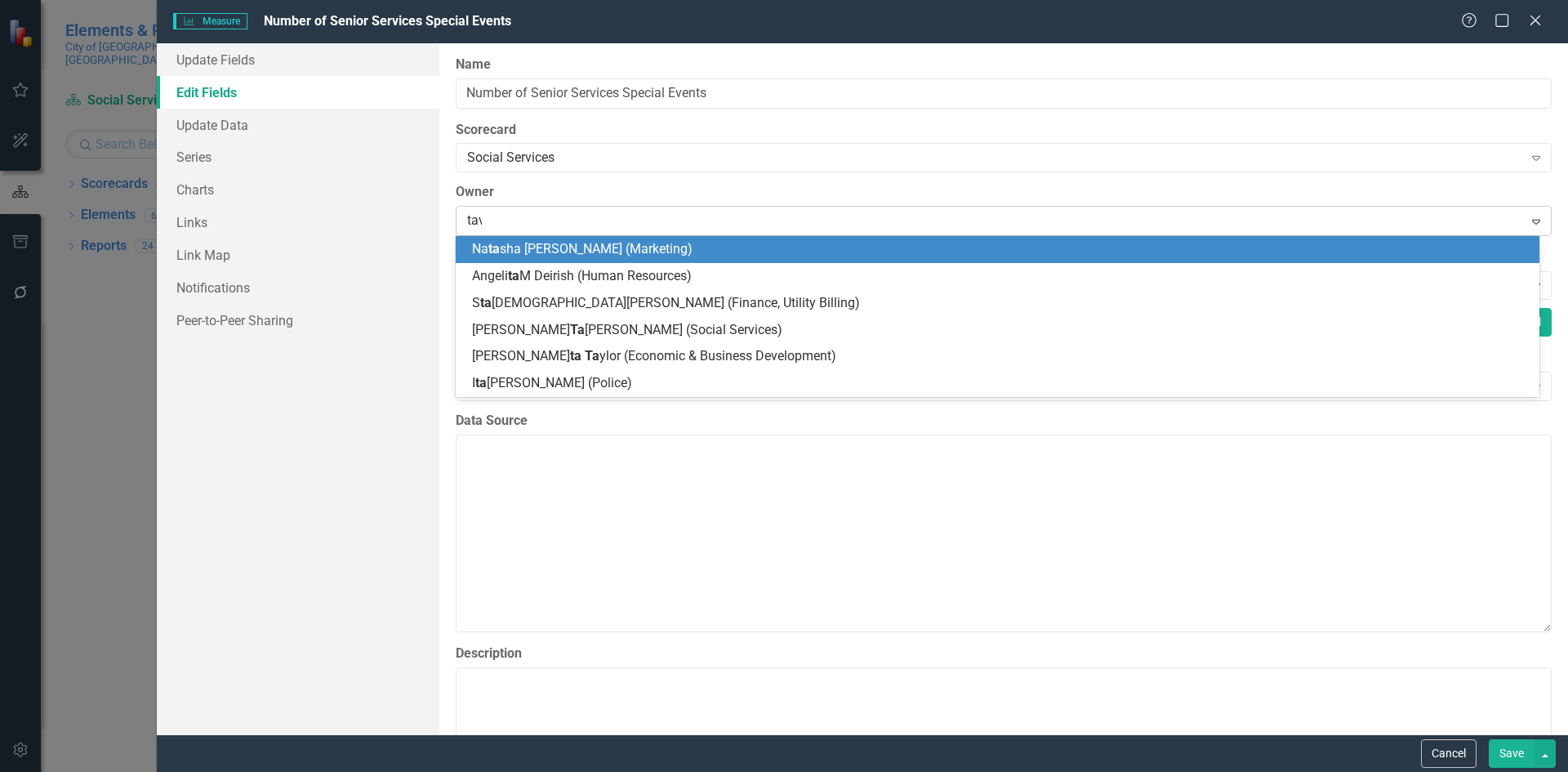
type input "[PERSON_NAME]"
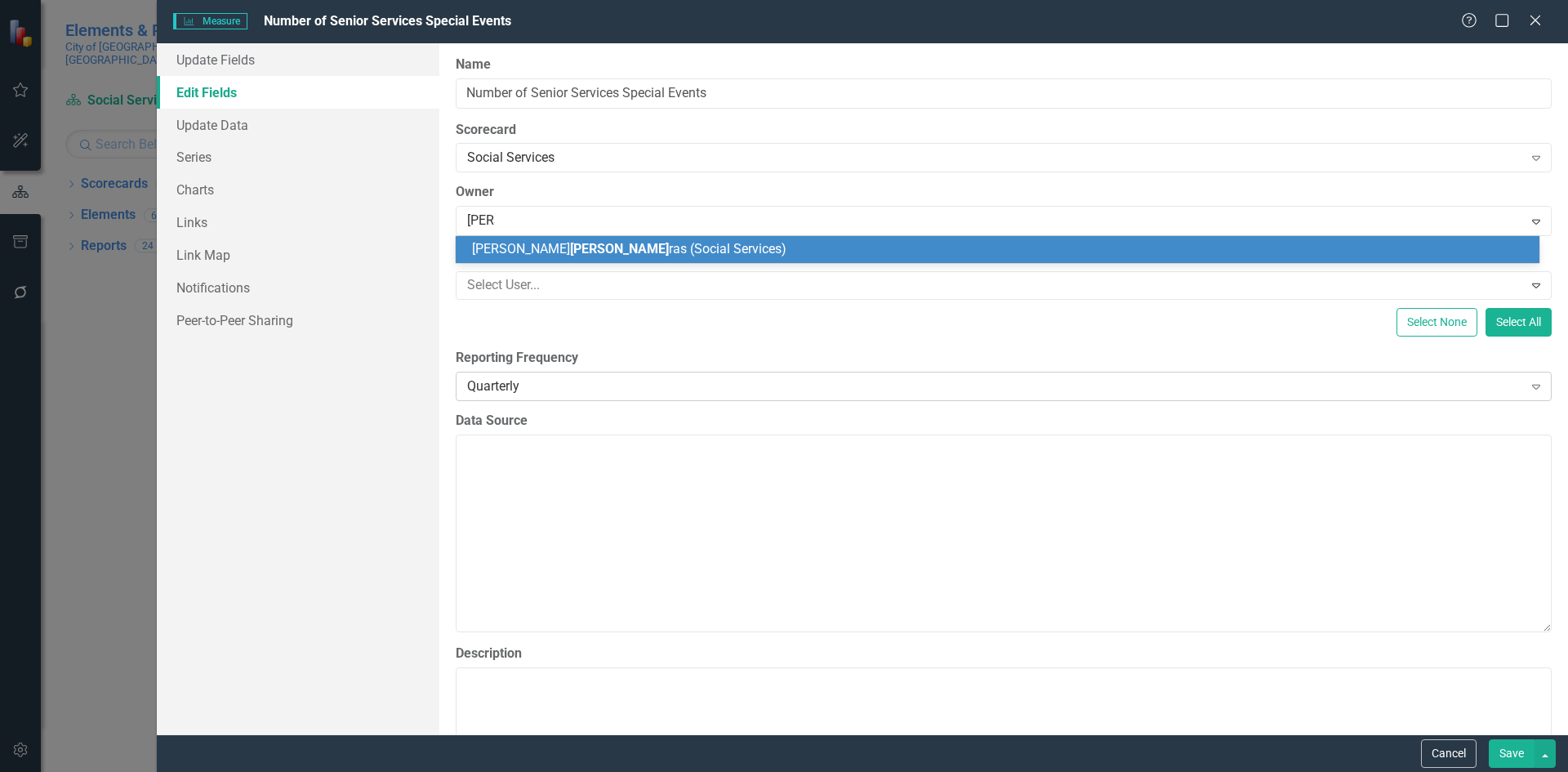
drag, startPoint x: 579, startPoint y: 246, endPoint x: 945, endPoint y: 389, distance: 392.9
click at [579, 246] on span "[PERSON_NAME] ras (Social Services)" at bounding box center [628, 248] width 314 height 15
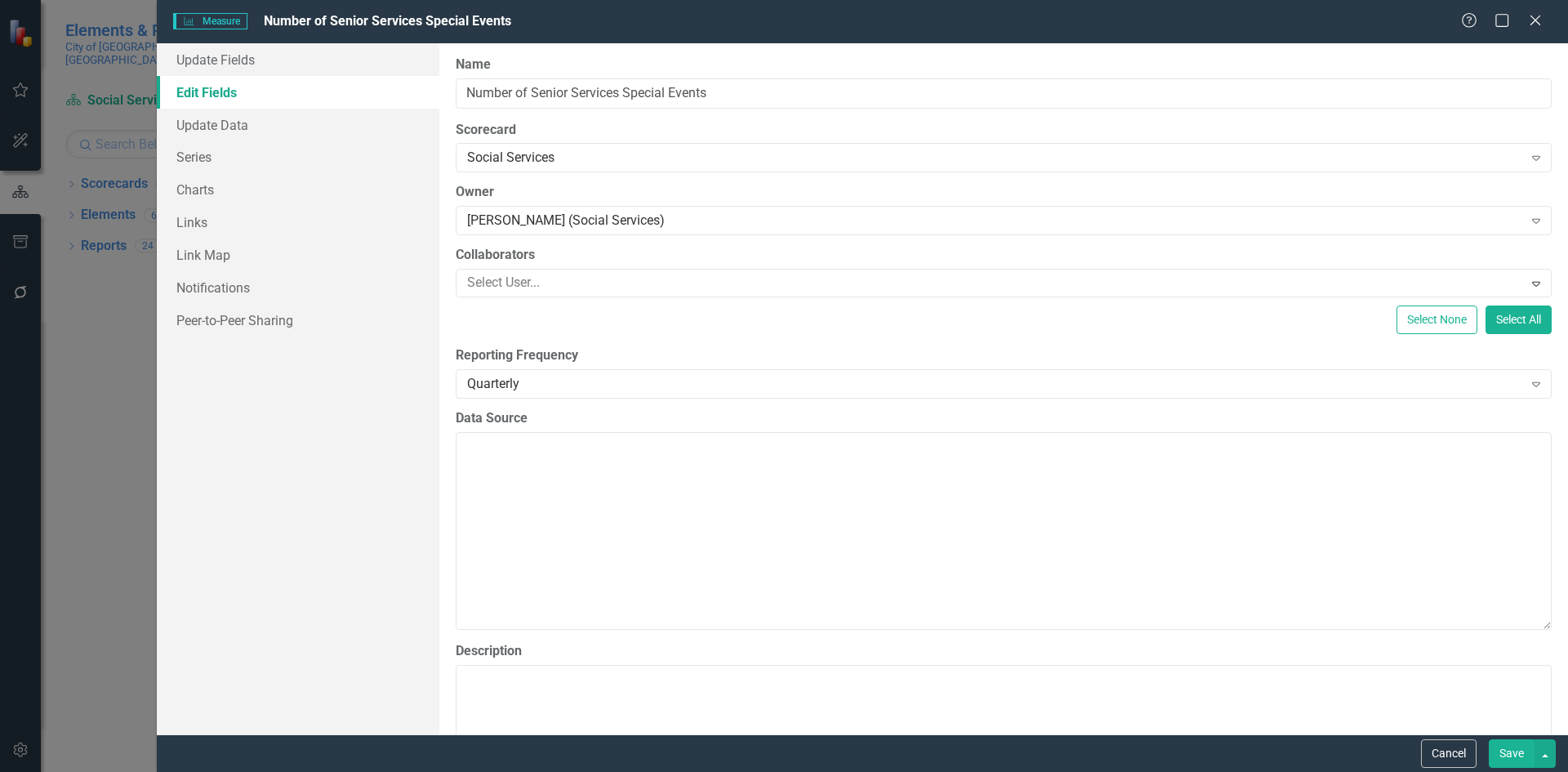
drag, startPoint x: 1507, startPoint y: 753, endPoint x: 1185, endPoint y: 584, distance: 363.7
click at [1506, 752] on button "Save" at bounding box center [1511, 752] width 45 height 28
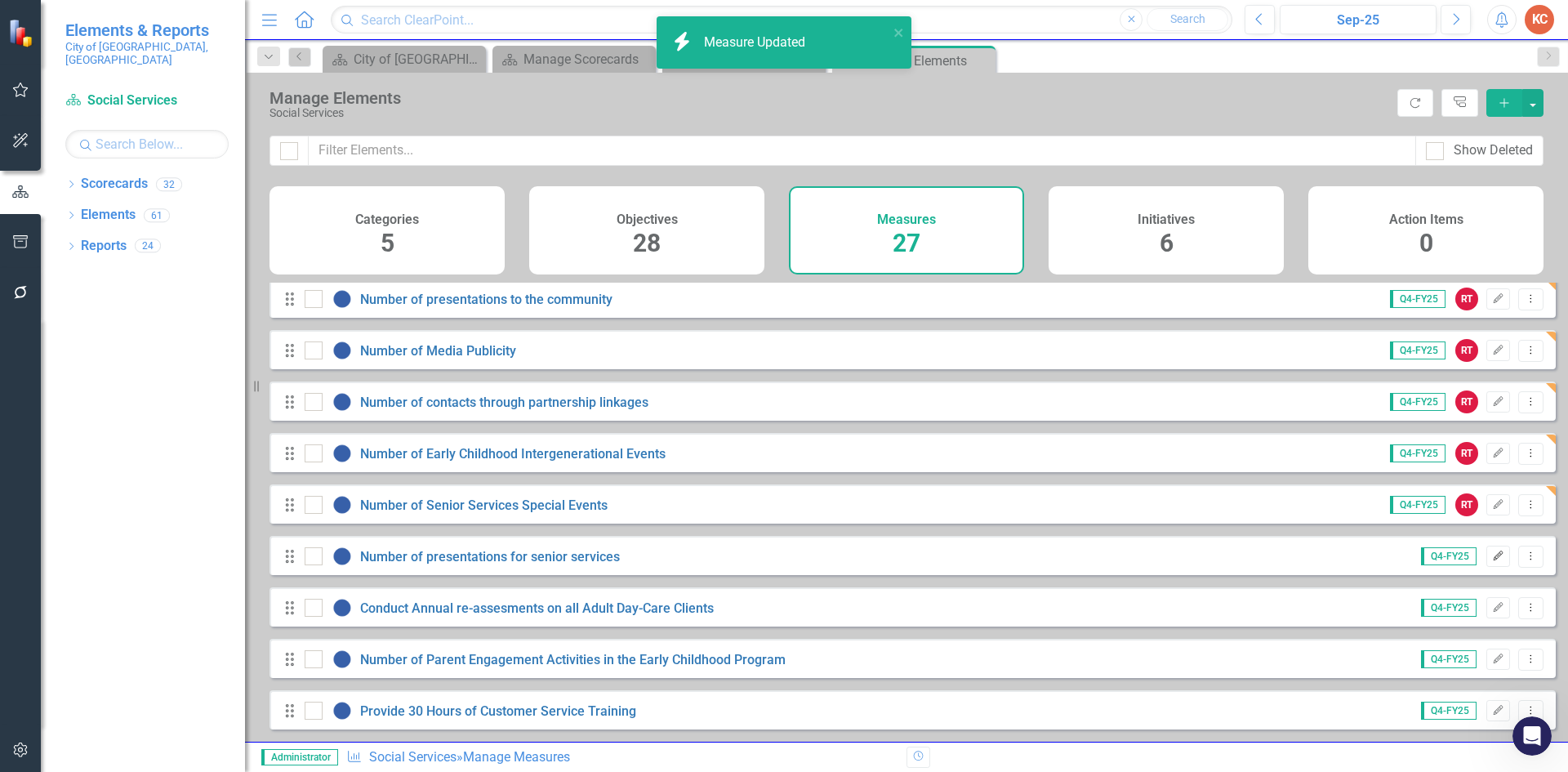
click at [1492, 559] on icon "Edit" at bounding box center [1498, 555] width 12 height 9
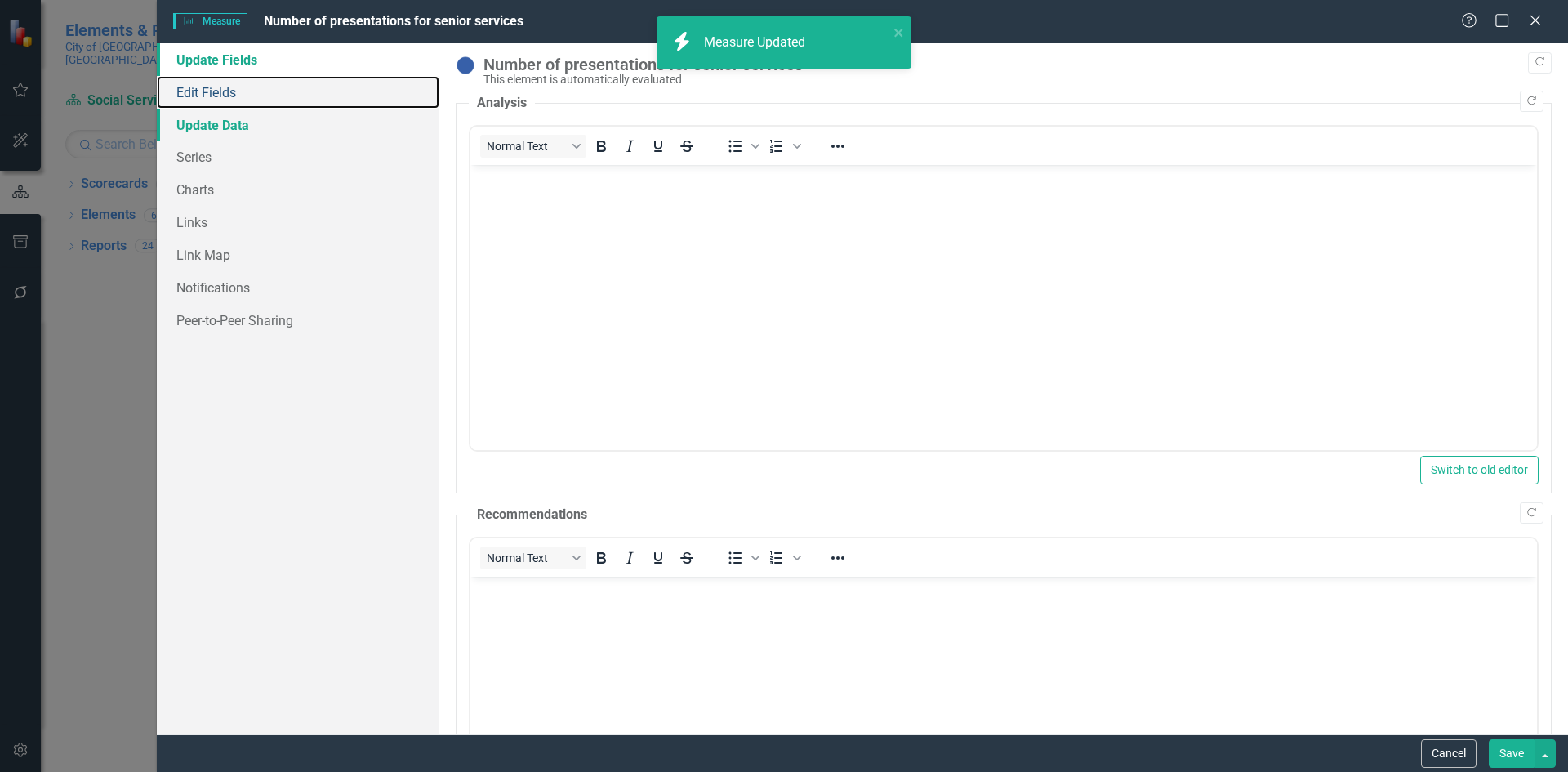
drag, startPoint x: 241, startPoint y: 97, endPoint x: 288, endPoint y: 118, distance: 51.5
click at [240, 96] on link "Edit Fields" at bounding box center [298, 92] width 282 height 33
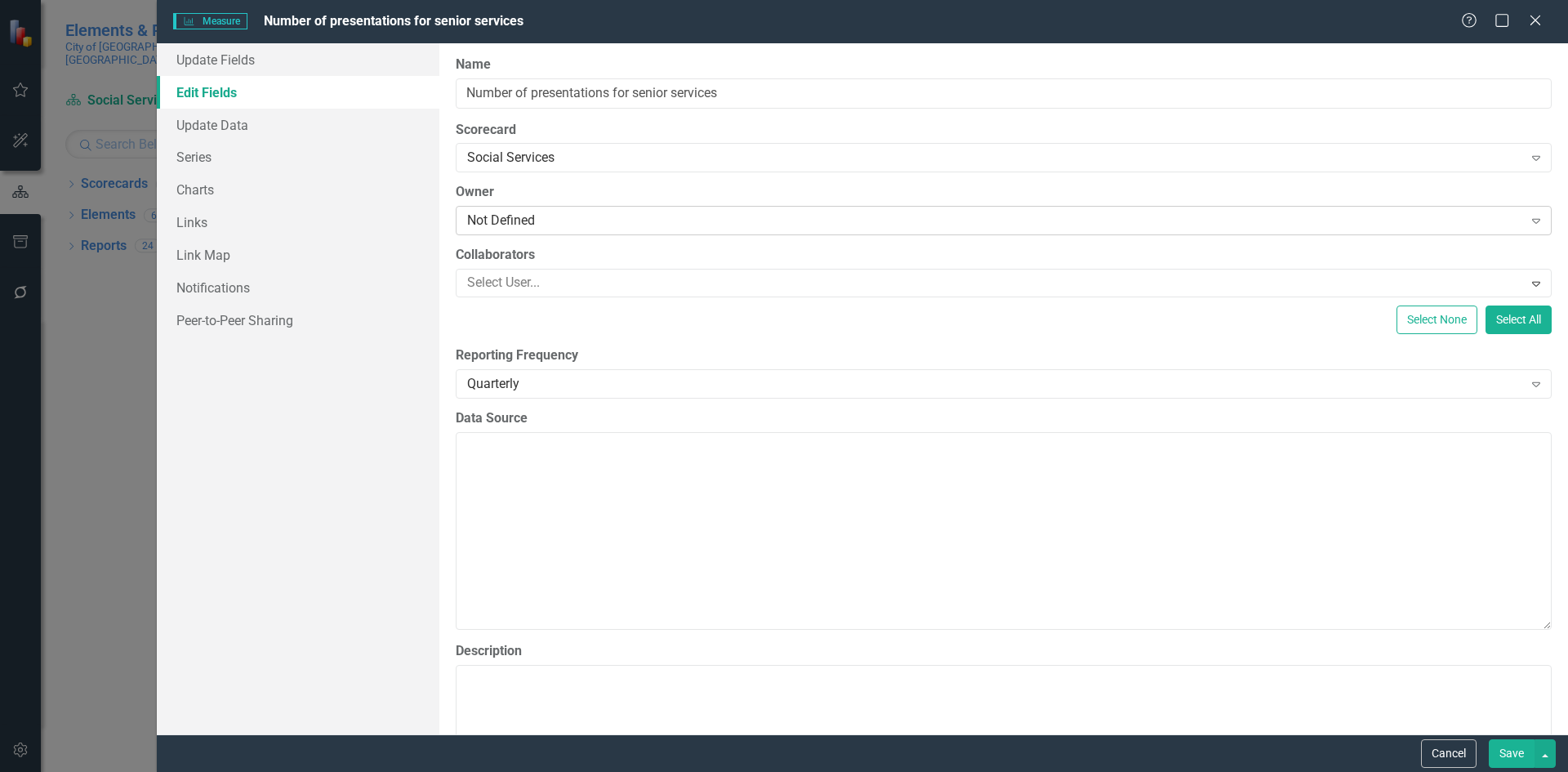
click at [543, 223] on div "Not Defined" at bounding box center [995, 221] width 1056 height 19
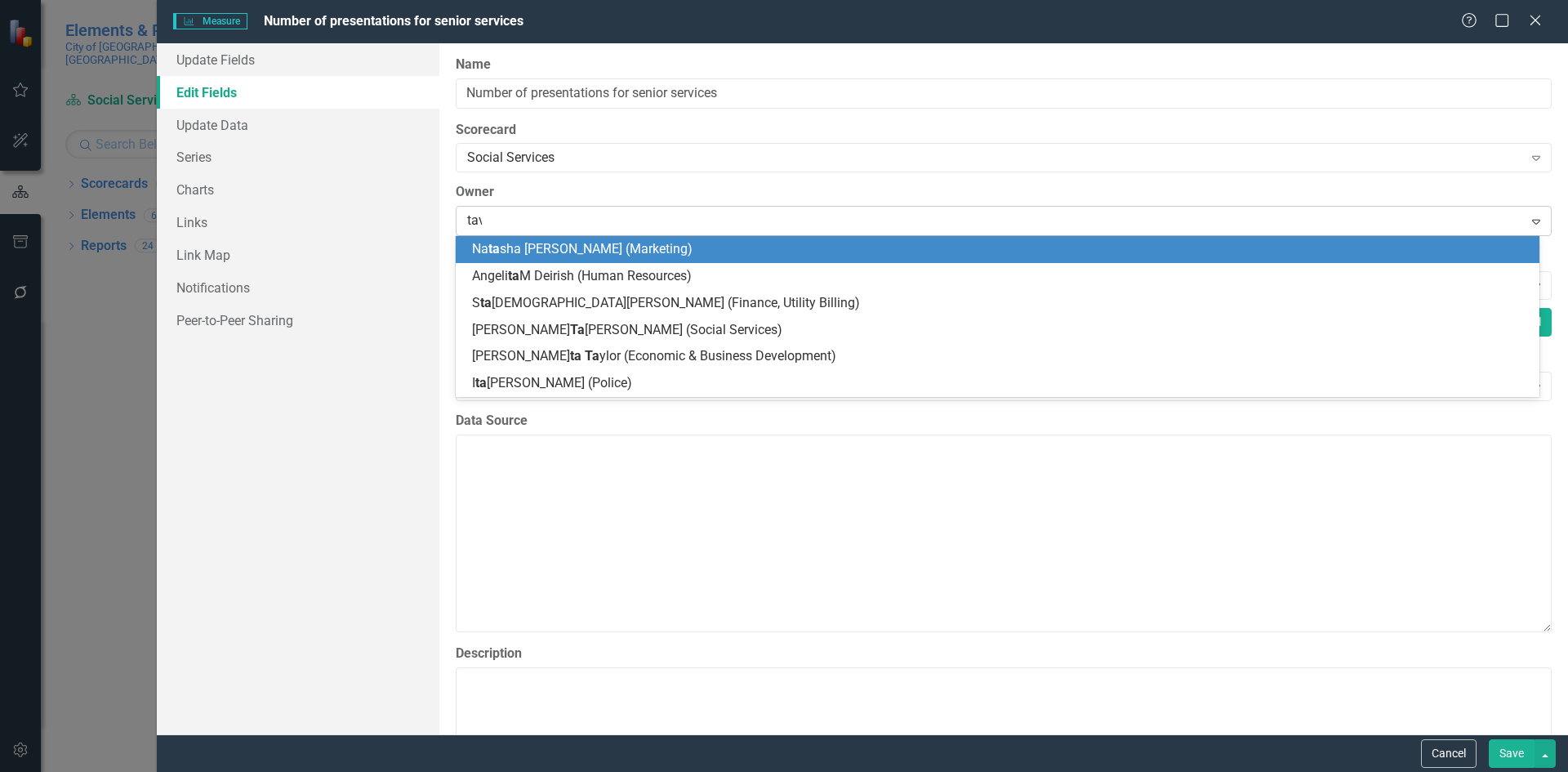
type input "[PERSON_NAME]"
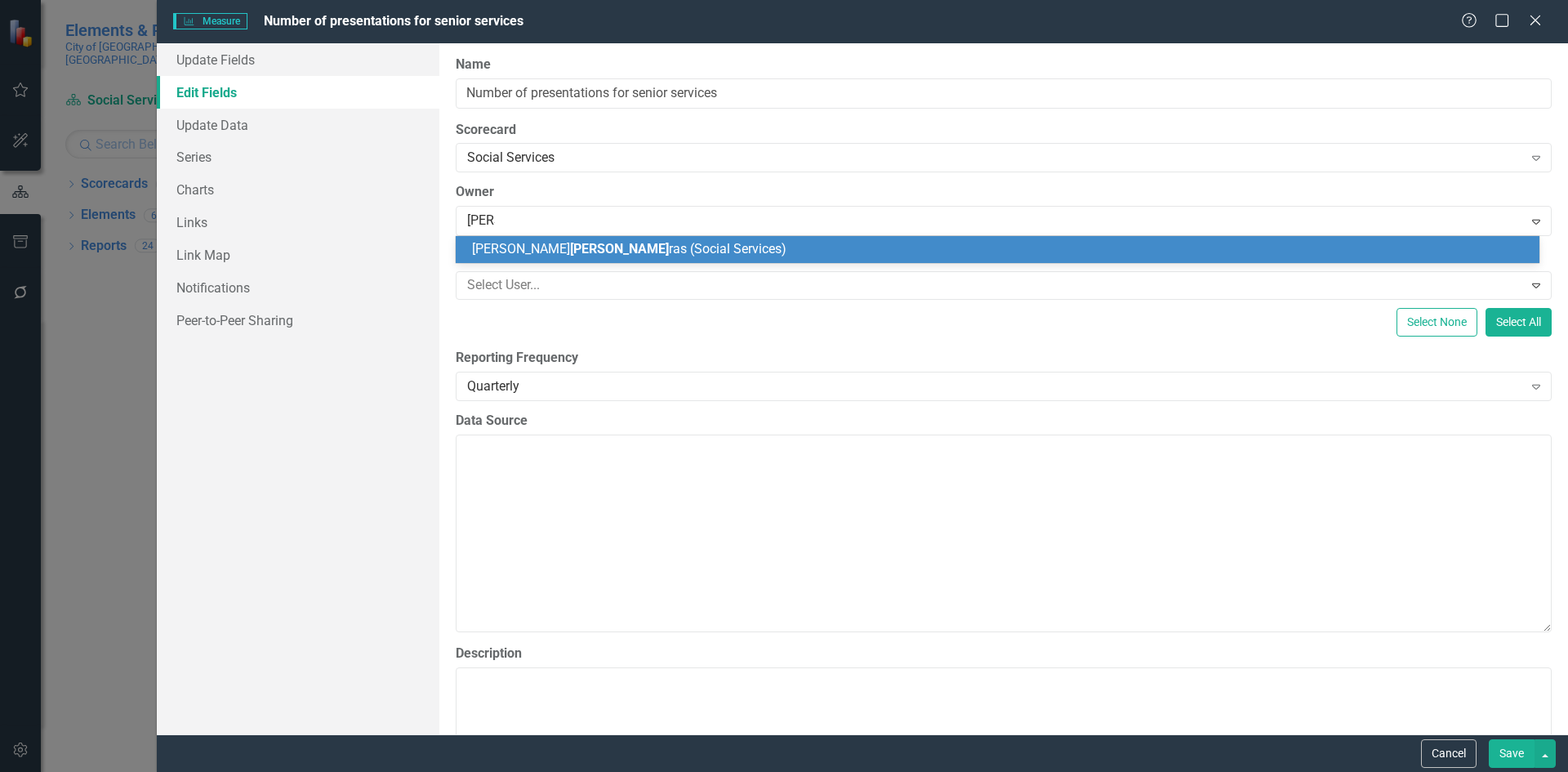
drag, startPoint x: 555, startPoint y: 248, endPoint x: 713, endPoint y: 299, distance: 166.0
click at [554, 247] on span "[PERSON_NAME] ras (Social Services)" at bounding box center [628, 248] width 314 height 15
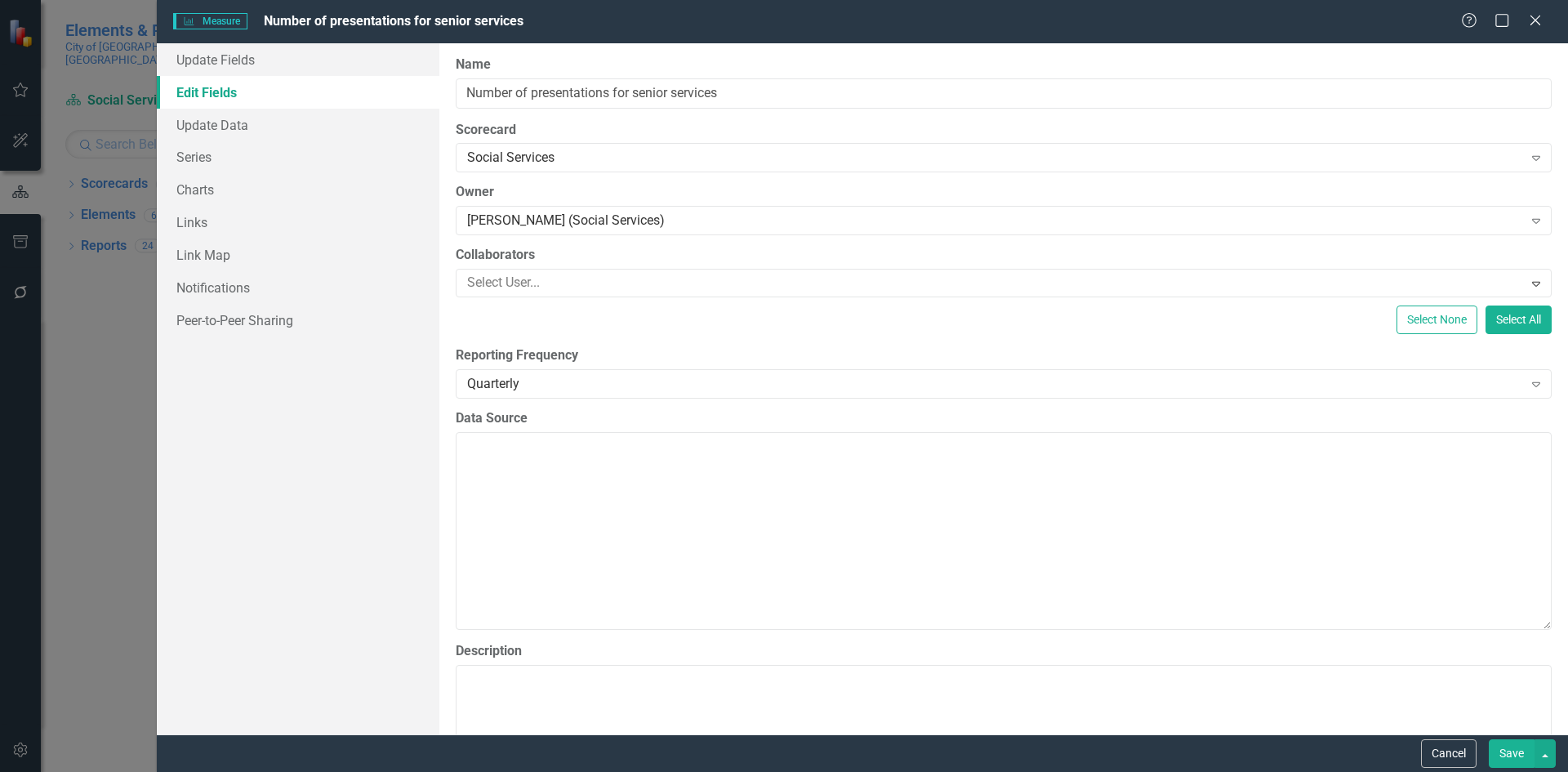
drag, startPoint x: 1518, startPoint y: 752, endPoint x: 1065, endPoint y: 437, distance: 551.8
click at [1513, 750] on button "Save" at bounding box center [1511, 752] width 45 height 28
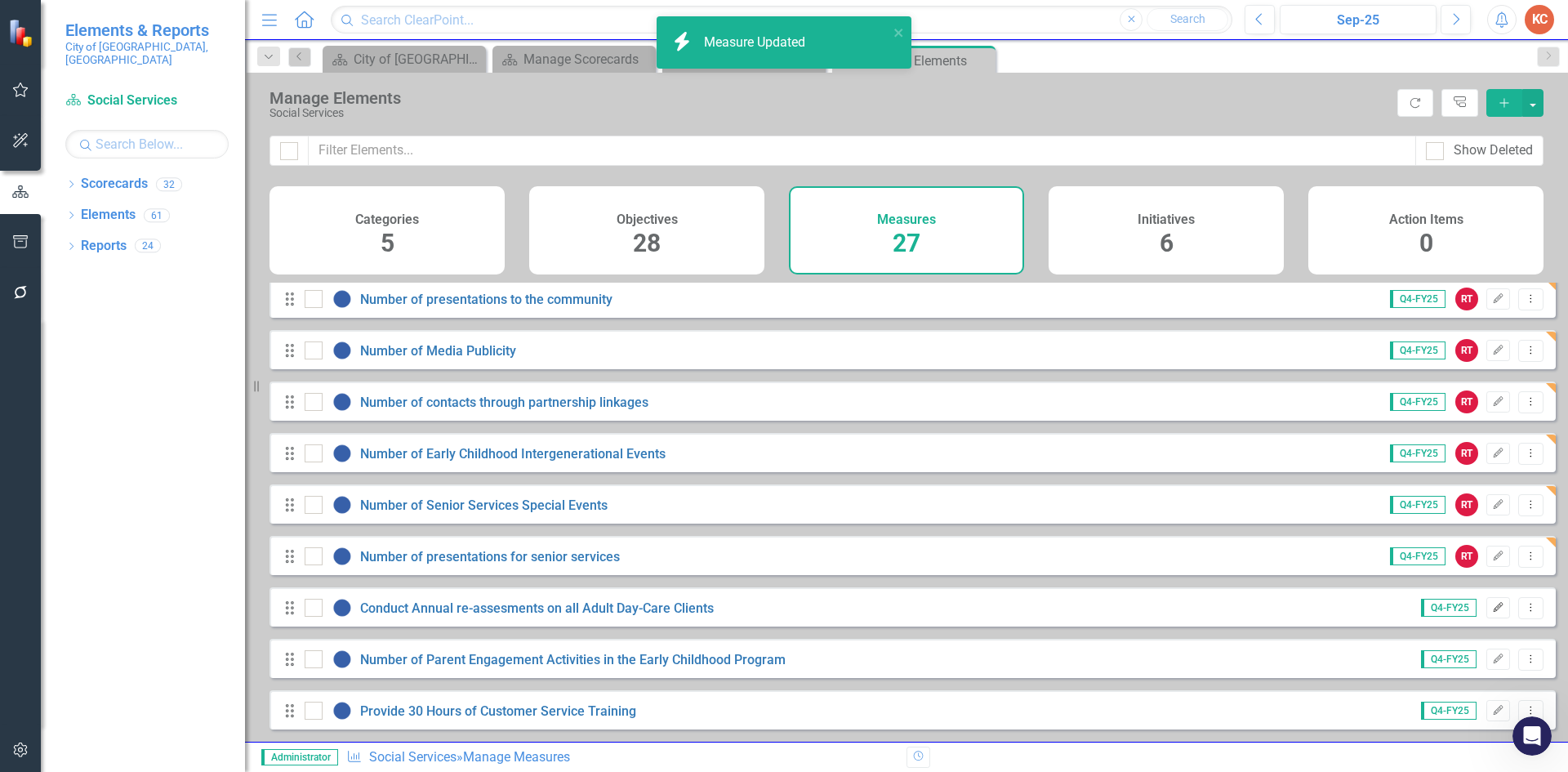
click at [1492, 608] on icon "Edit" at bounding box center [1498, 607] width 12 height 9
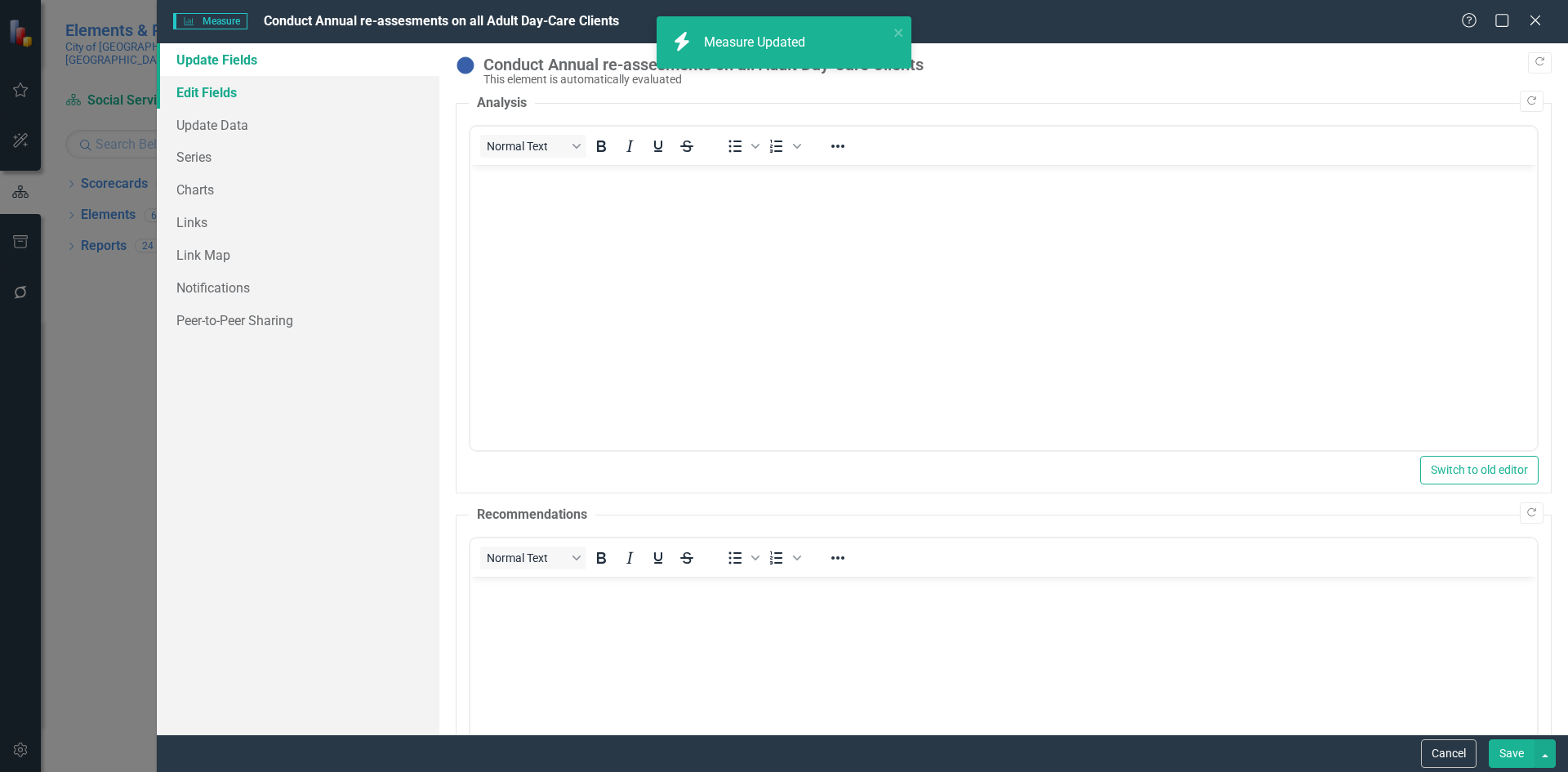
click at [257, 98] on link "Edit Fields" at bounding box center [298, 92] width 282 height 33
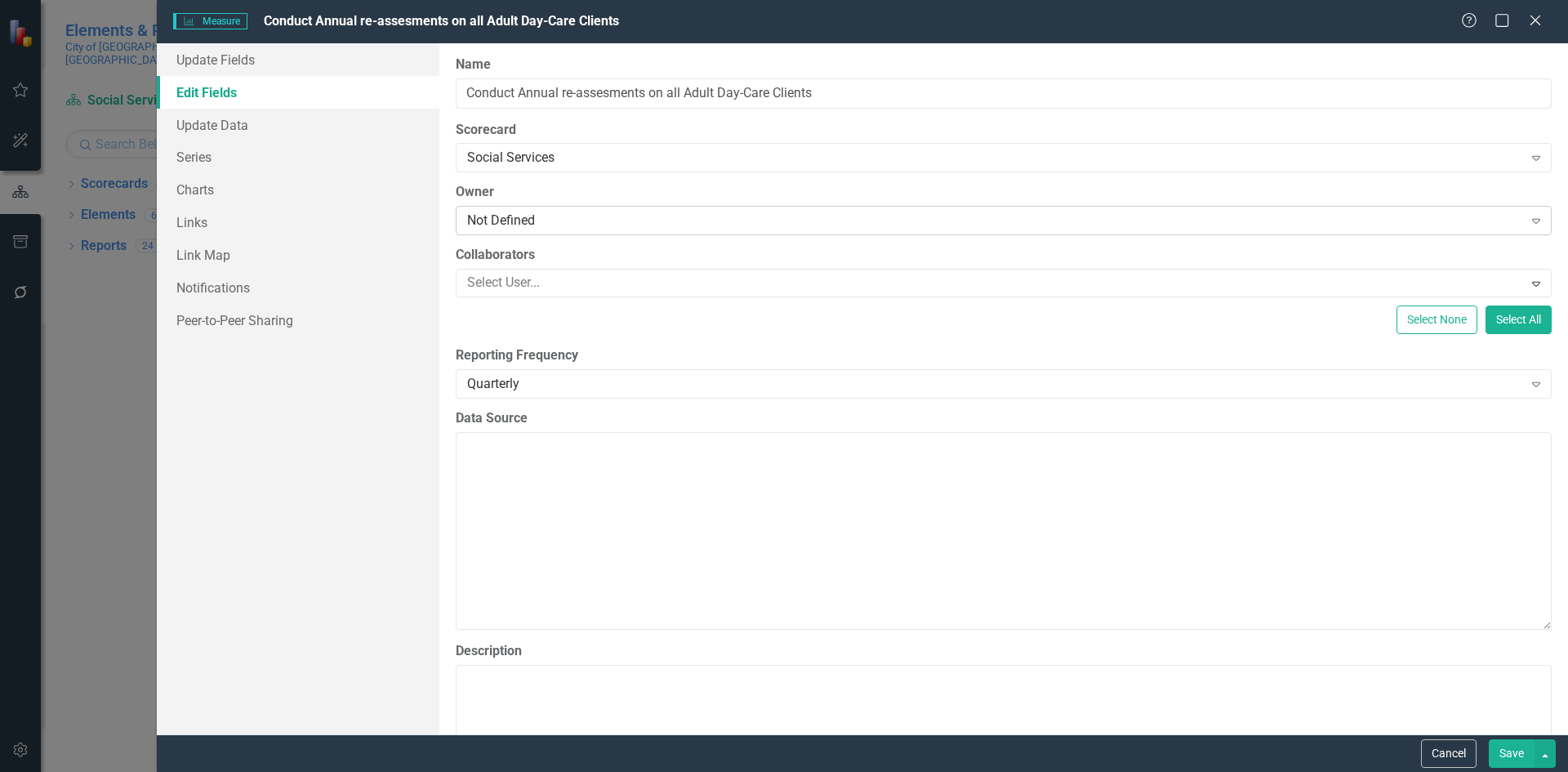
click at [543, 222] on div "Not Defined" at bounding box center [995, 221] width 1056 height 19
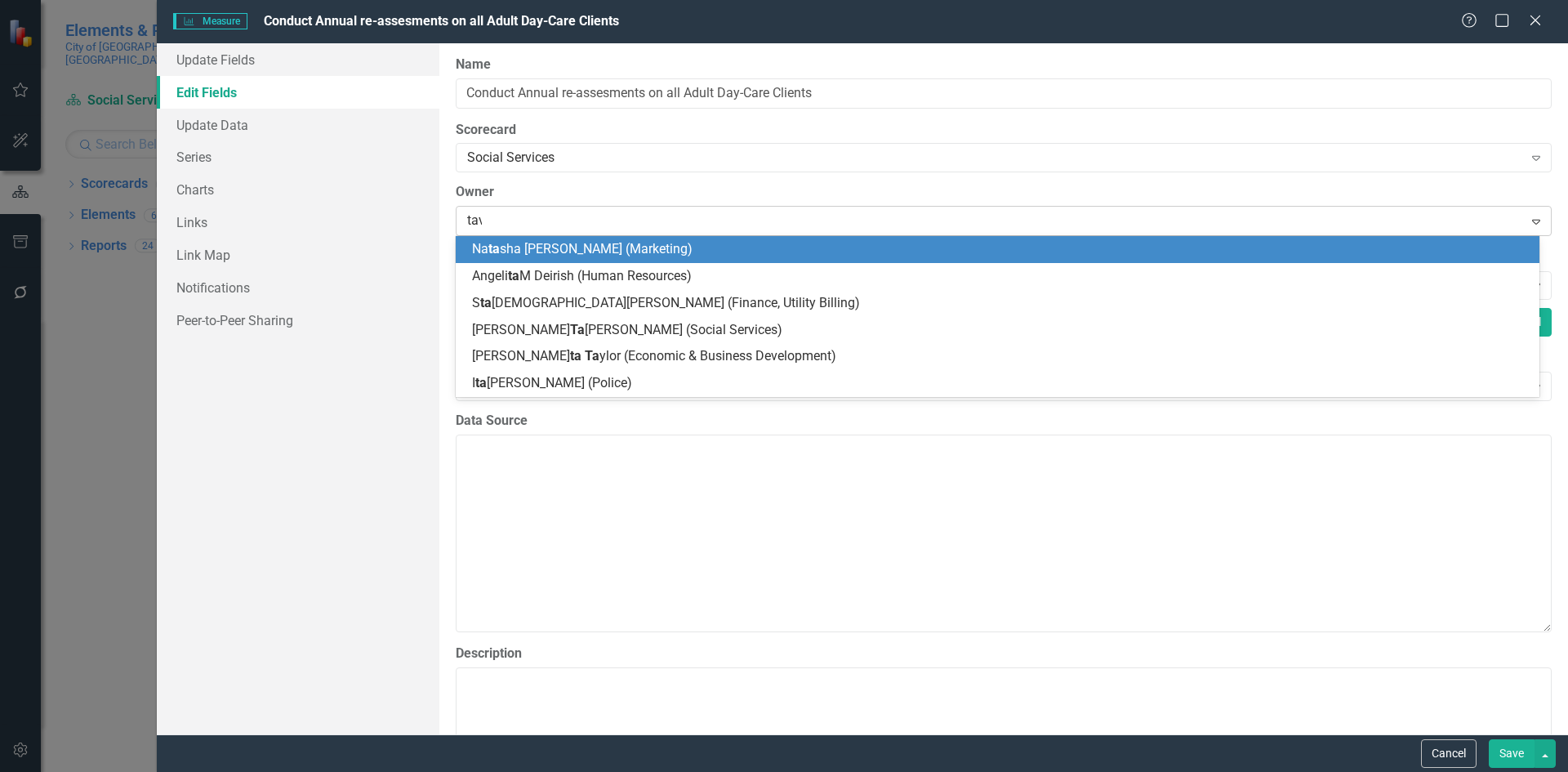
type input "[PERSON_NAME]"
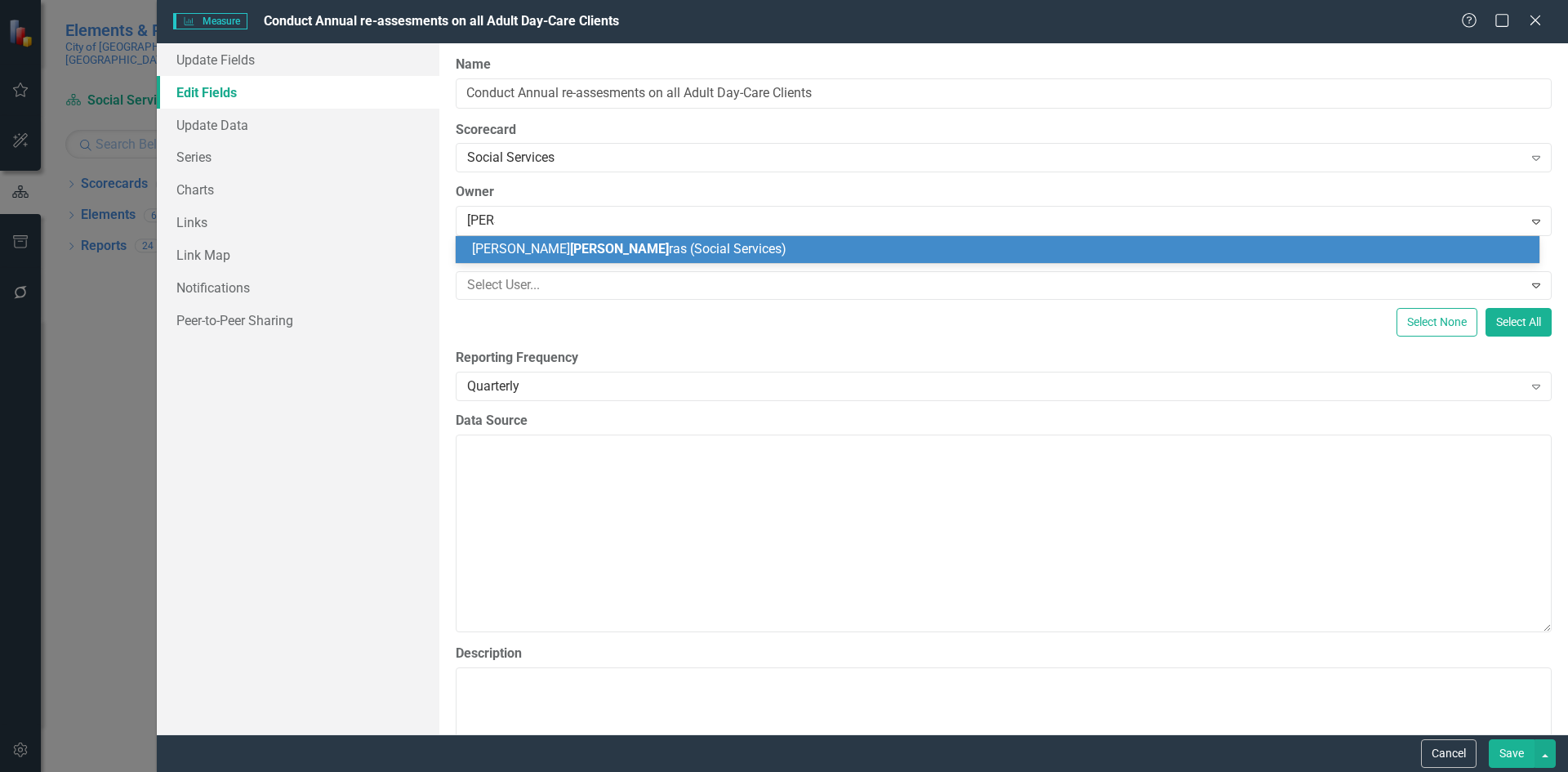
drag, startPoint x: 793, startPoint y: 250, endPoint x: 822, endPoint y: 260, distance: 30.7
click at [792, 249] on div "[PERSON_NAME] ras (Social Services)" at bounding box center [1001, 250] width 1058 height 19
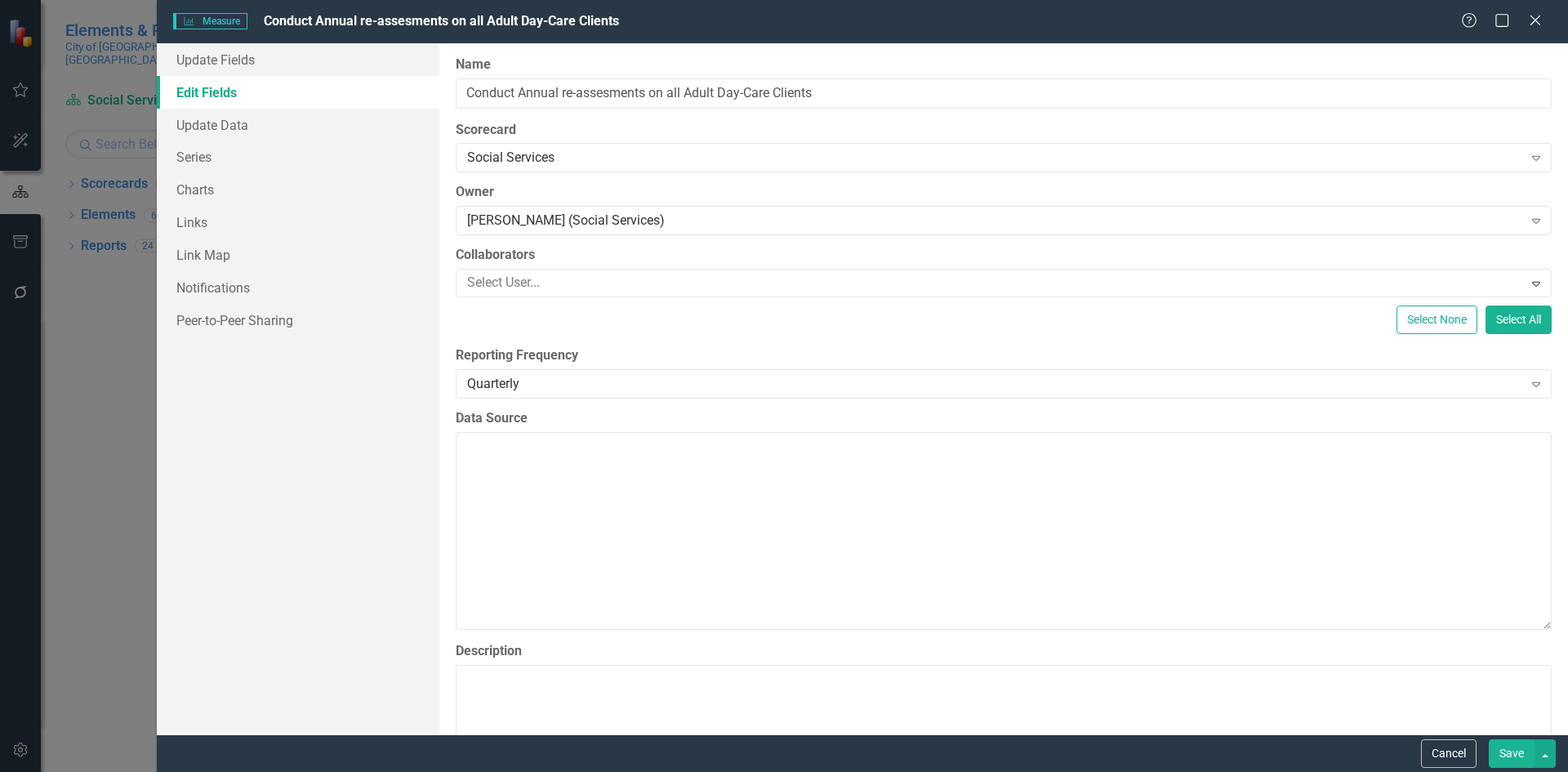
click at [1500, 748] on button "Save" at bounding box center [1511, 752] width 45 height 28
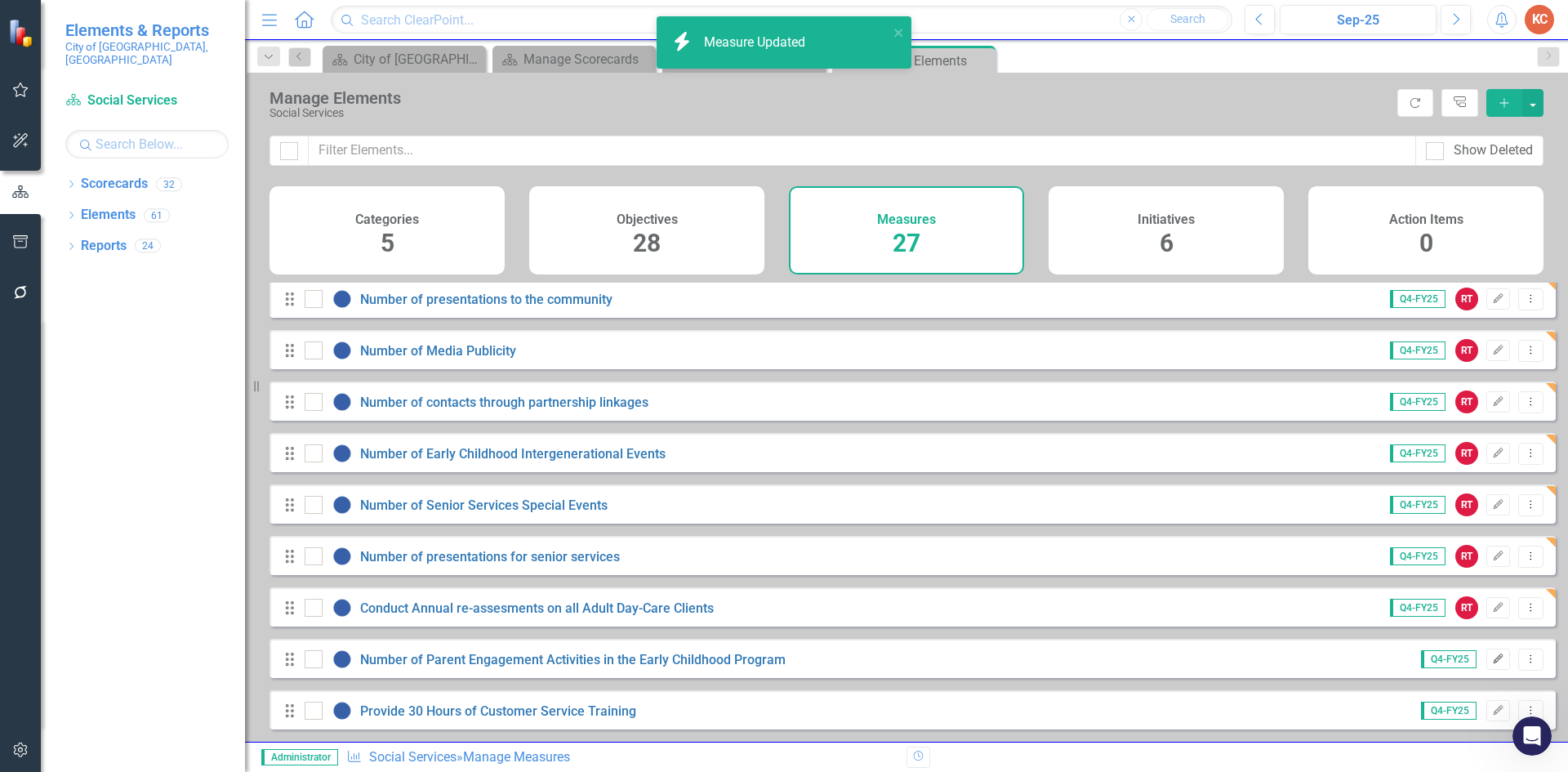
click at [1487, 663] on button "Edit" at bounding box center [1499, 659] width 24 height 21
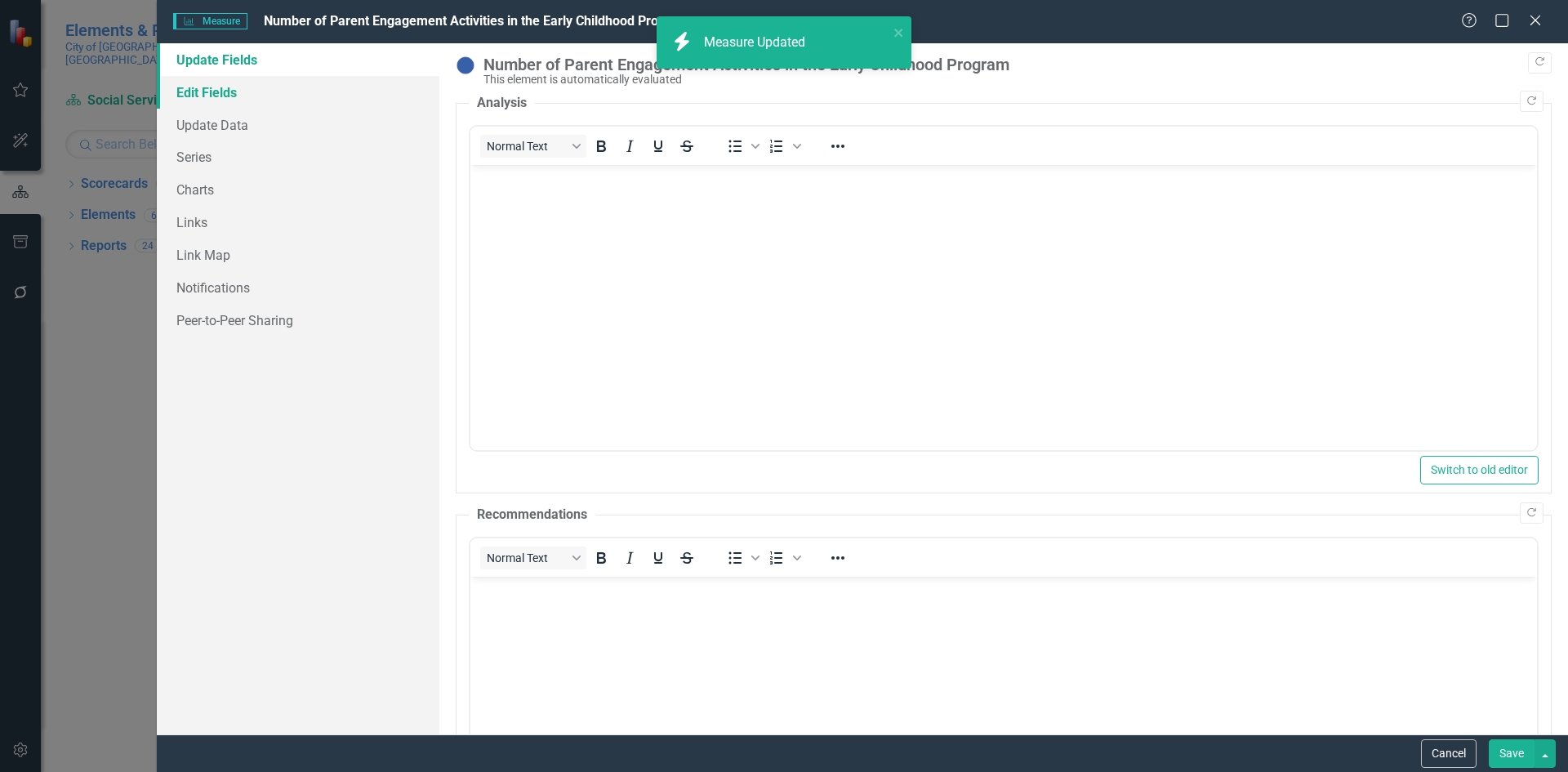
click at [198, 81] on link "Edit Fields" at bounding box center [298, 92] width 282 height 33
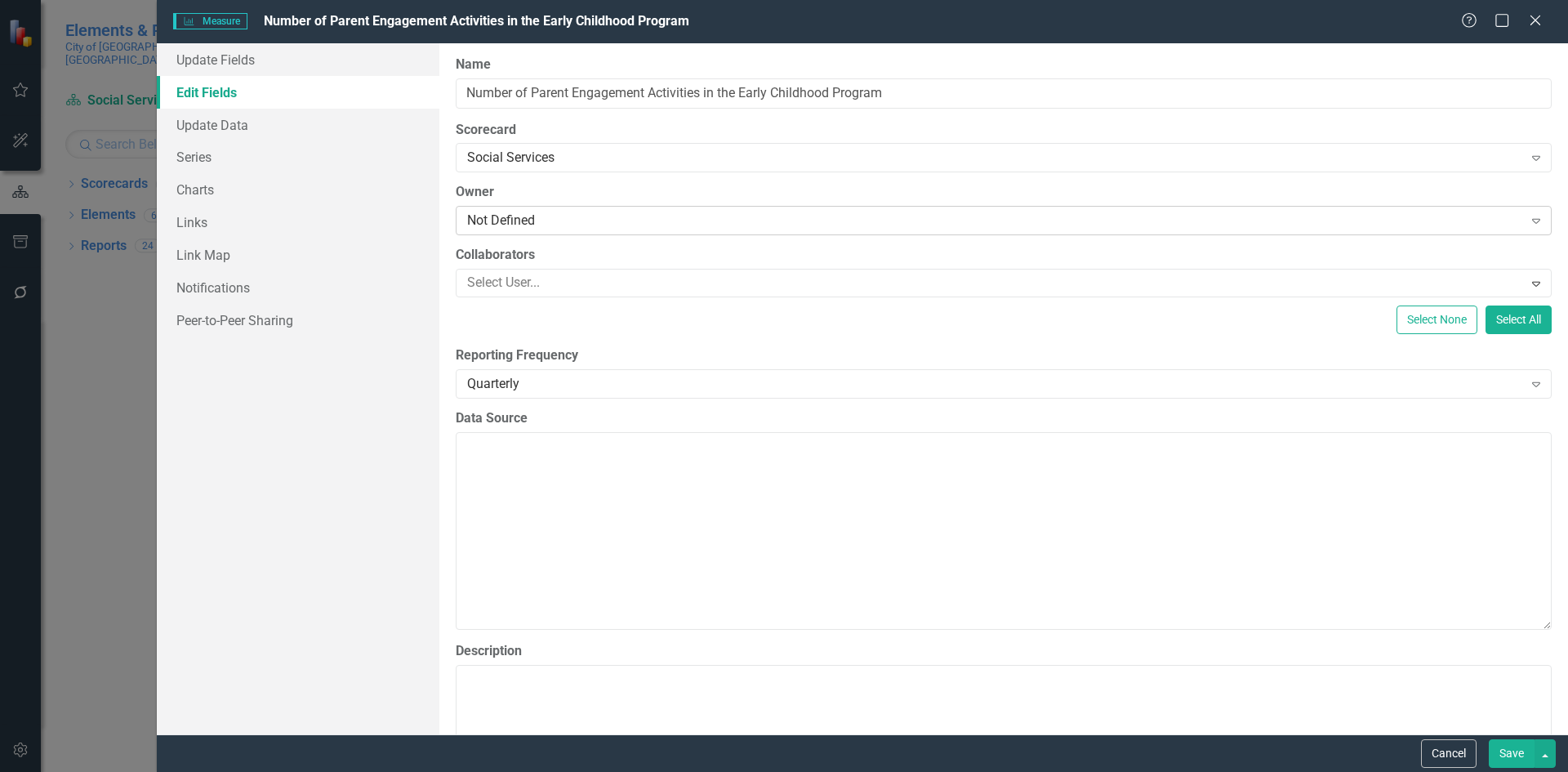
click at [496, 221] on div "Not Defined" at bounding box center [995, 221] width 1056 height 19
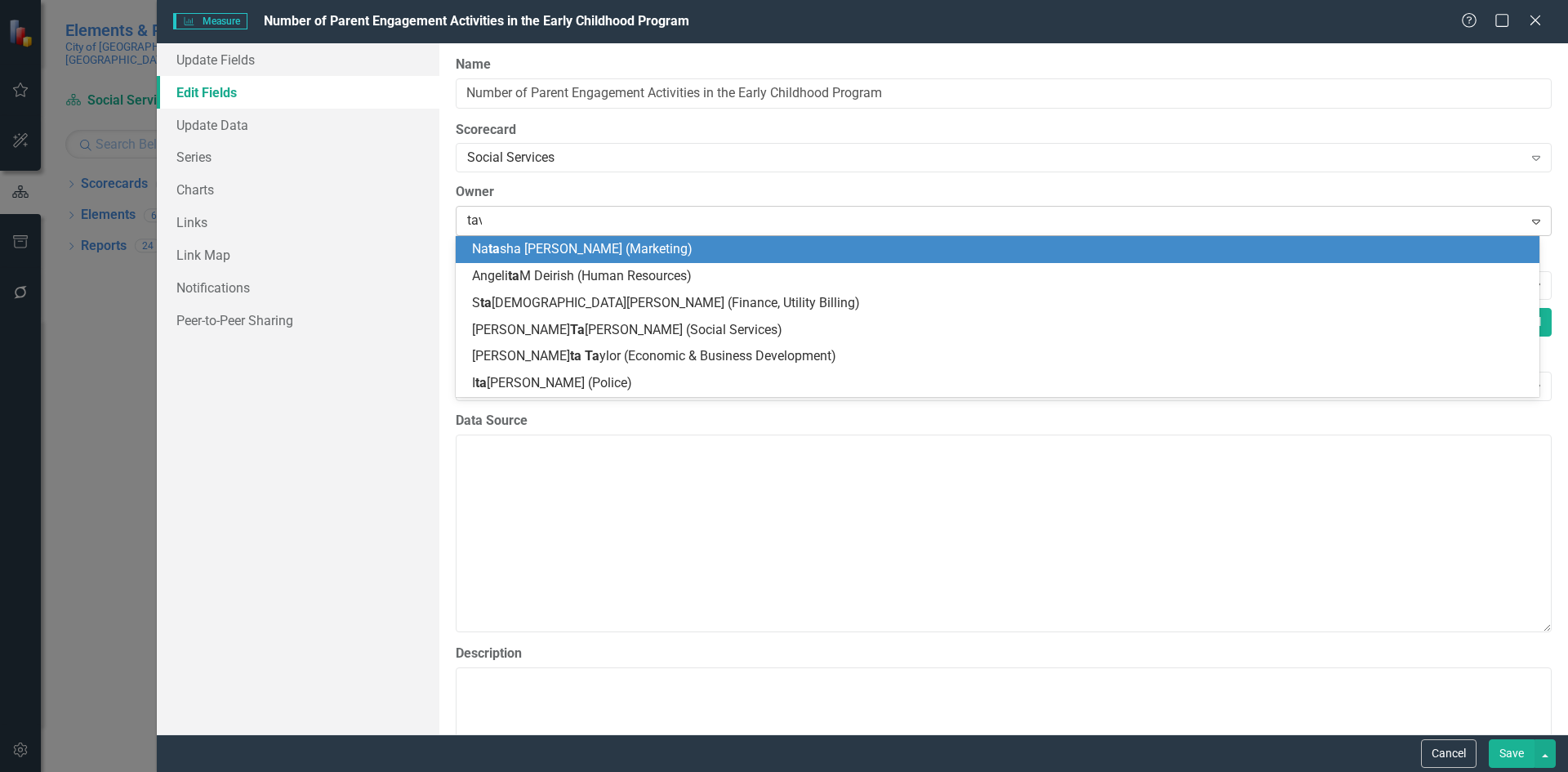
type input "[PERSON_NAME]"
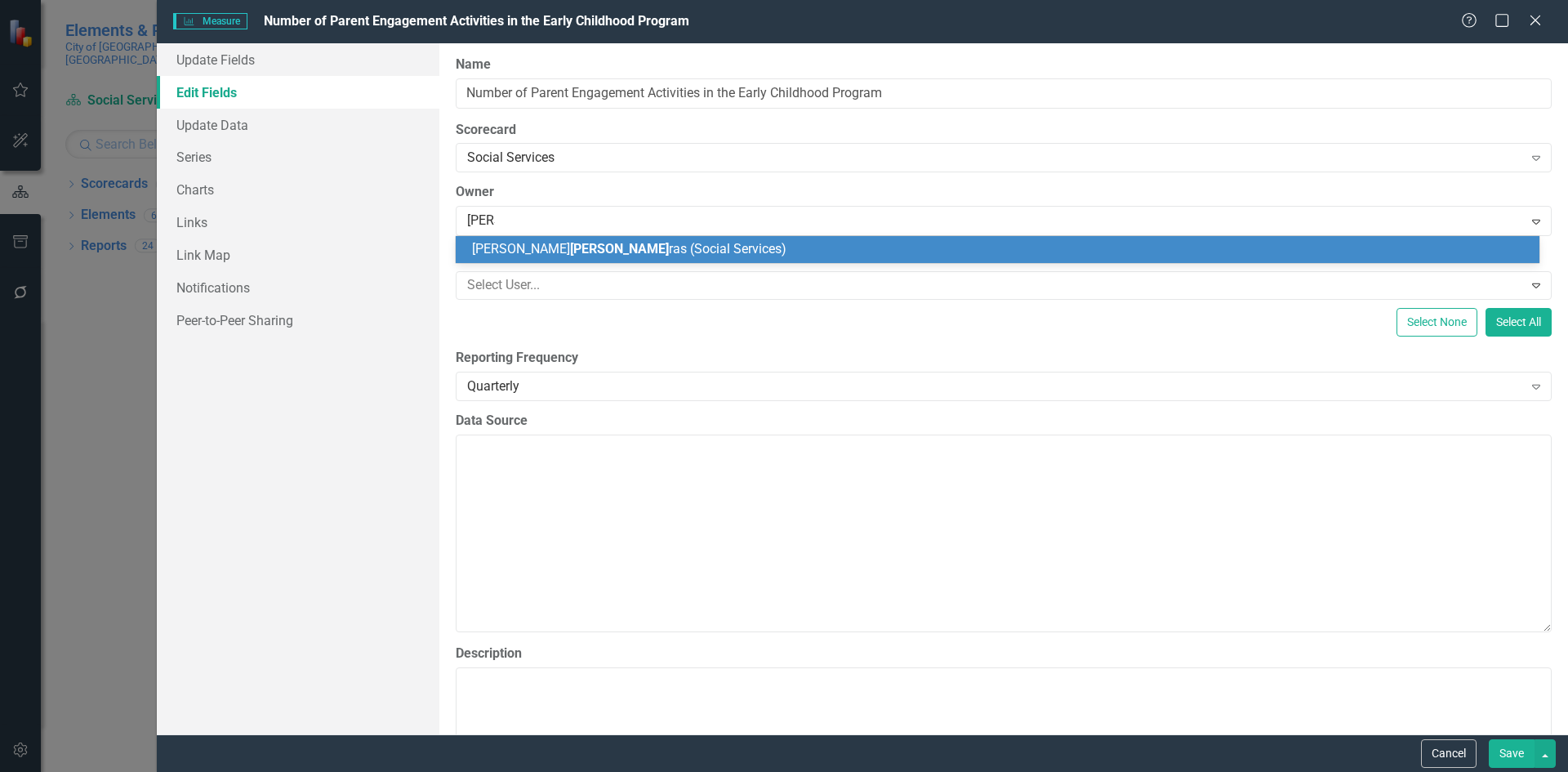
drag, startPoint x: 704, startPoint y: 256, endPoint x: 840, endPoint y: 302, distance: 143.6
click at [702, 256] on div "[PERSON_NAME] ras (Social Services)" at bounding box center [1001, 250] width 1058 height 19
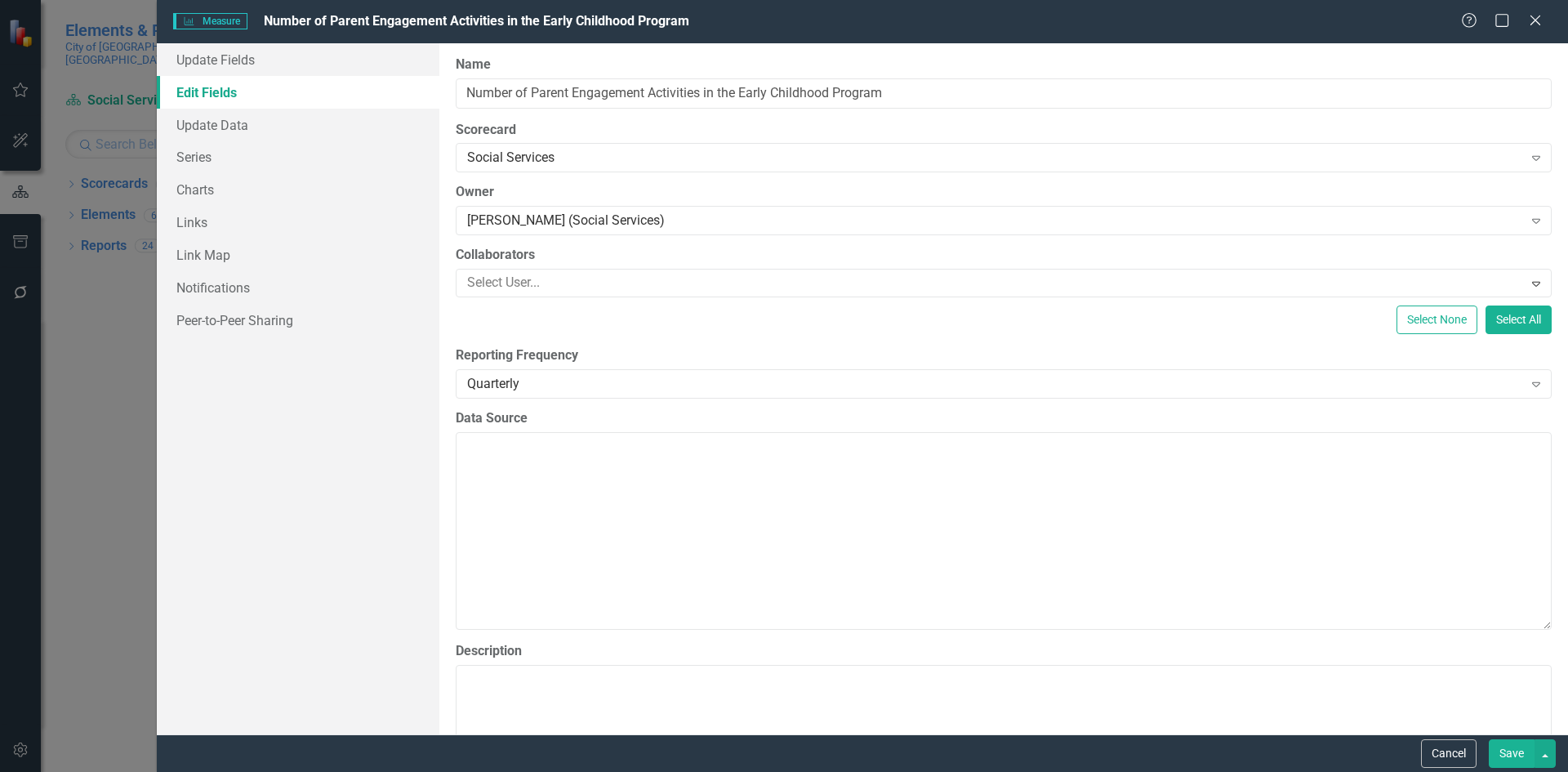
drag, startPoint x: 1511, startPoint y: 757, endPoint x: 1476, endPoint y: 732, distance: 43.0
click at [1510, 757] on button "Save" at bounding box center [1511, 752] width 45 height 28
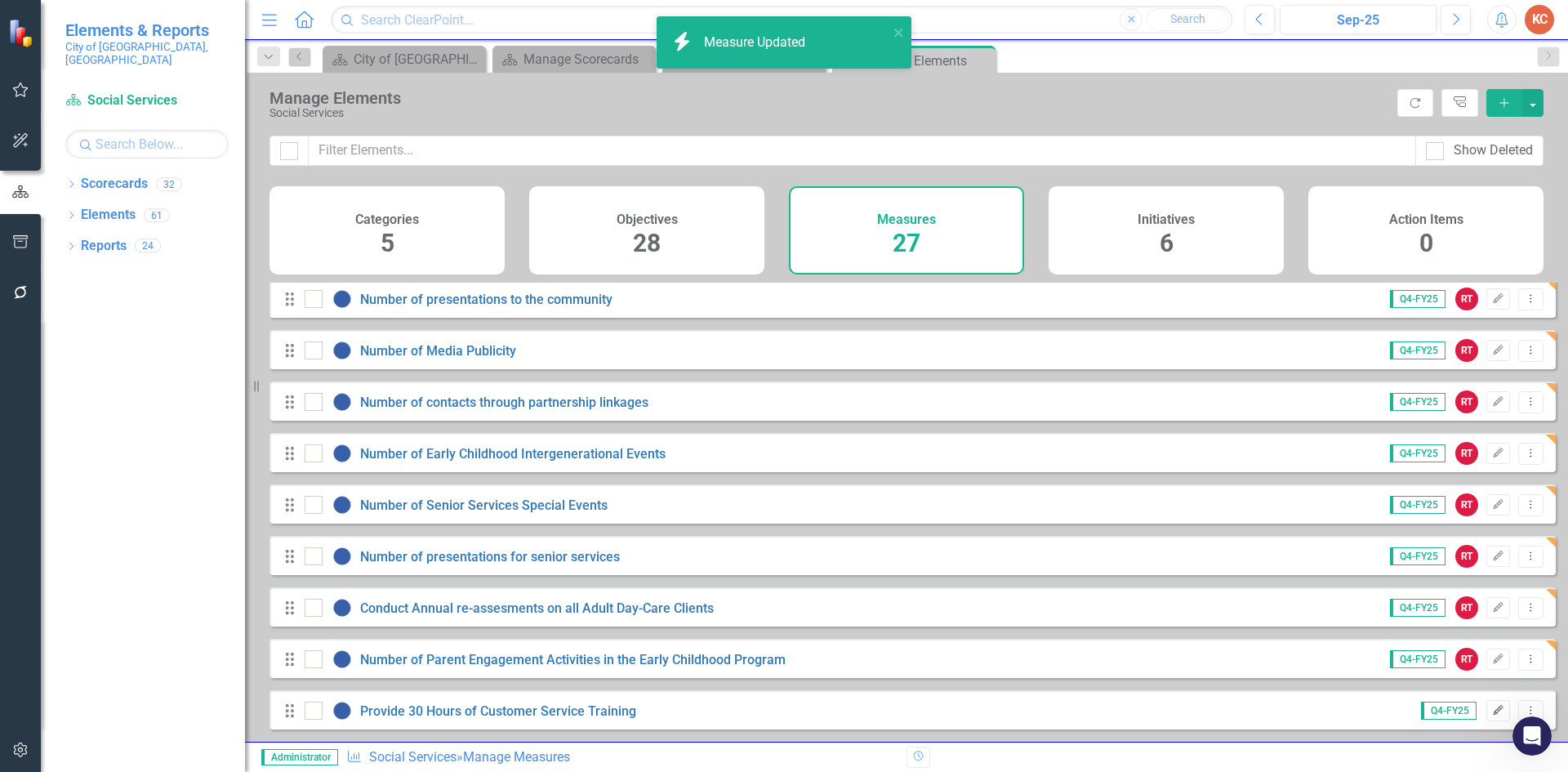
click at [1492, 709] on icon "Edit" at bounding box center [1498, 710] width 12 height 9
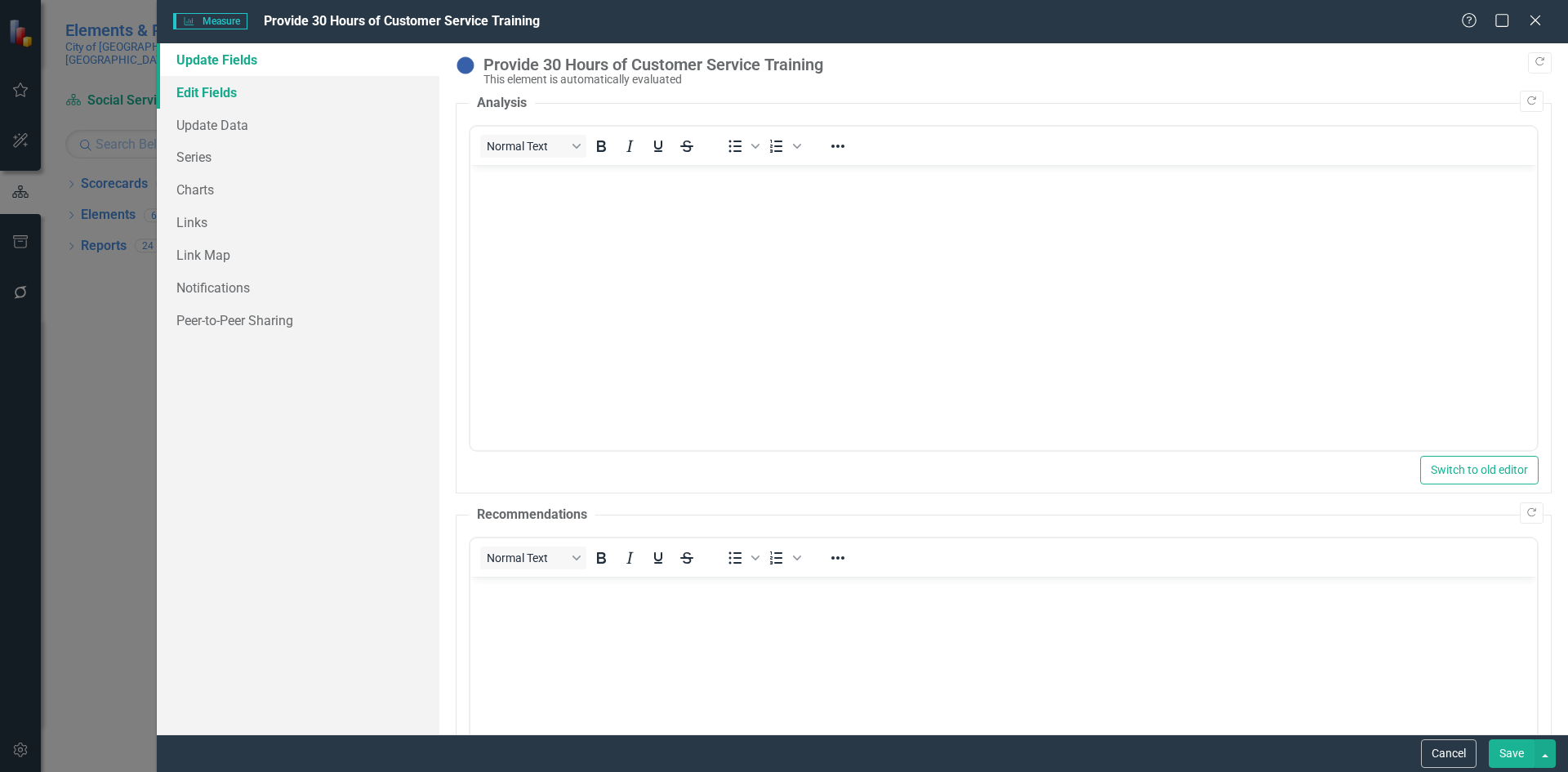
click at [240, 94] on link "Edit Fields" at bounding box center [298, 92] width 282 height 33
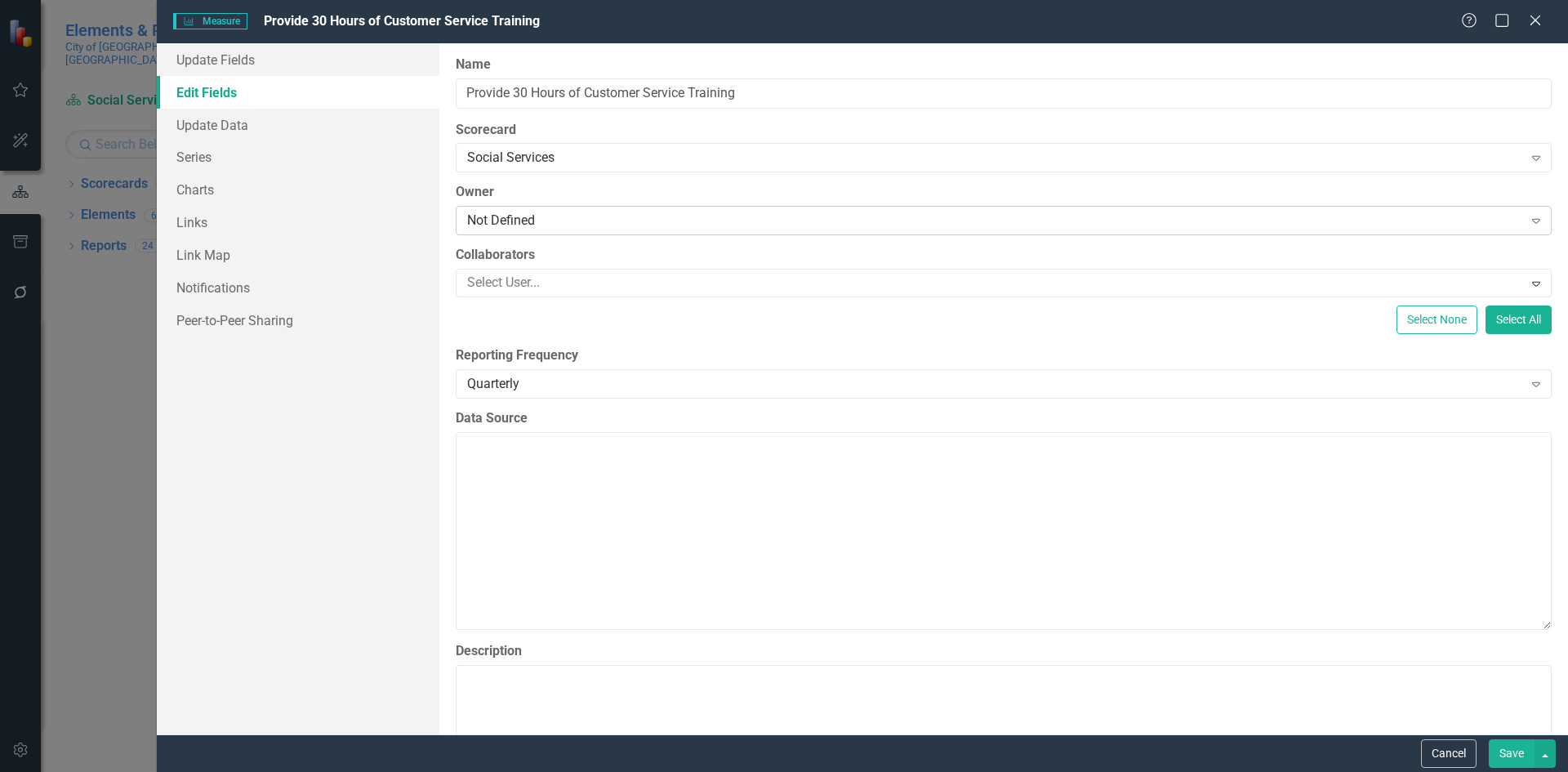
click at [538, 216] on div "Not Defined" at bounding box center [995, 221] width 1056 height 19
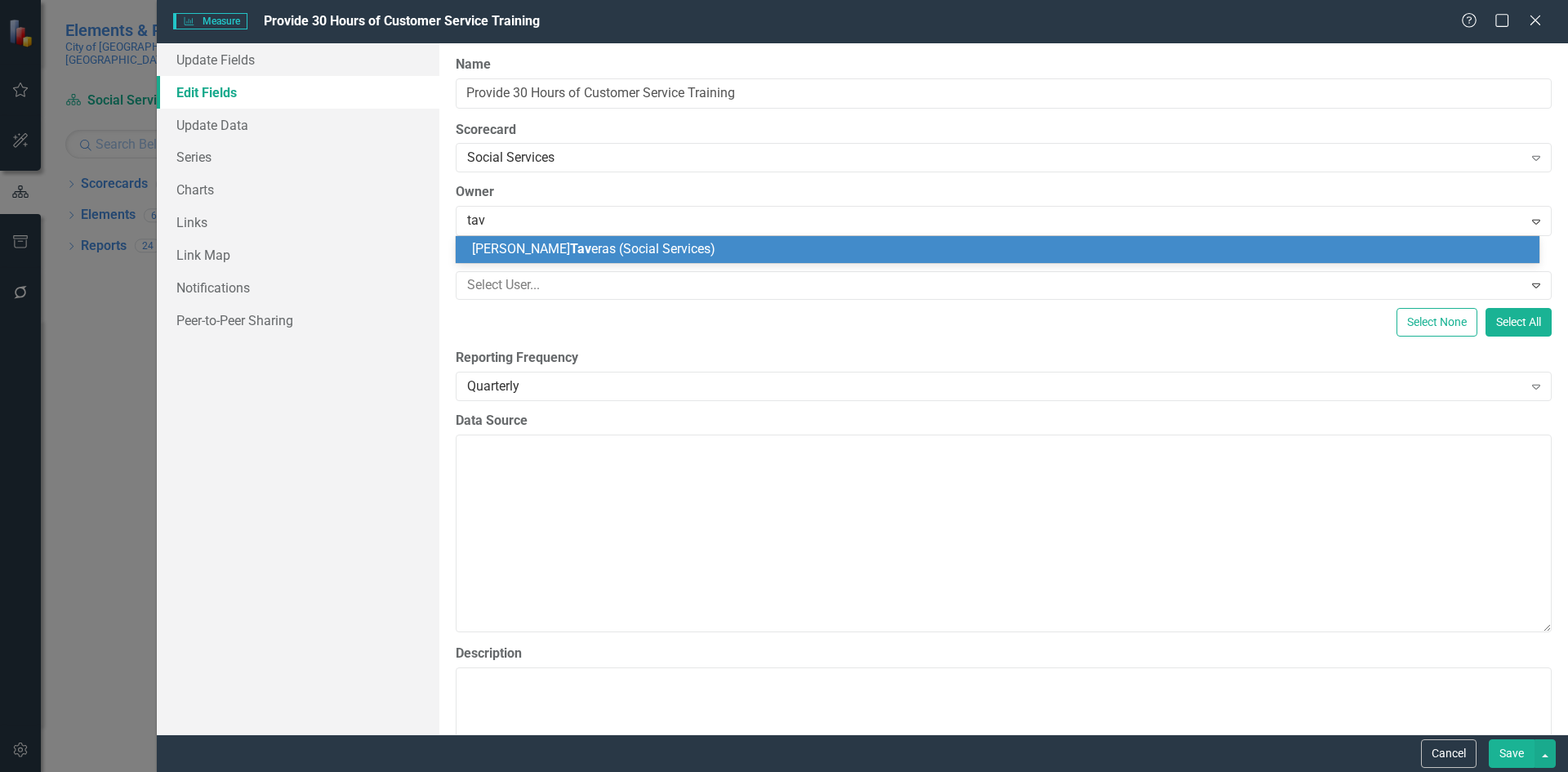
type input "[PERSON_NAME]"
click at [660, 246] on span "[PERSON_NAME] ras (Social Services)" at bounding box center [628, 248] width 314 height 15
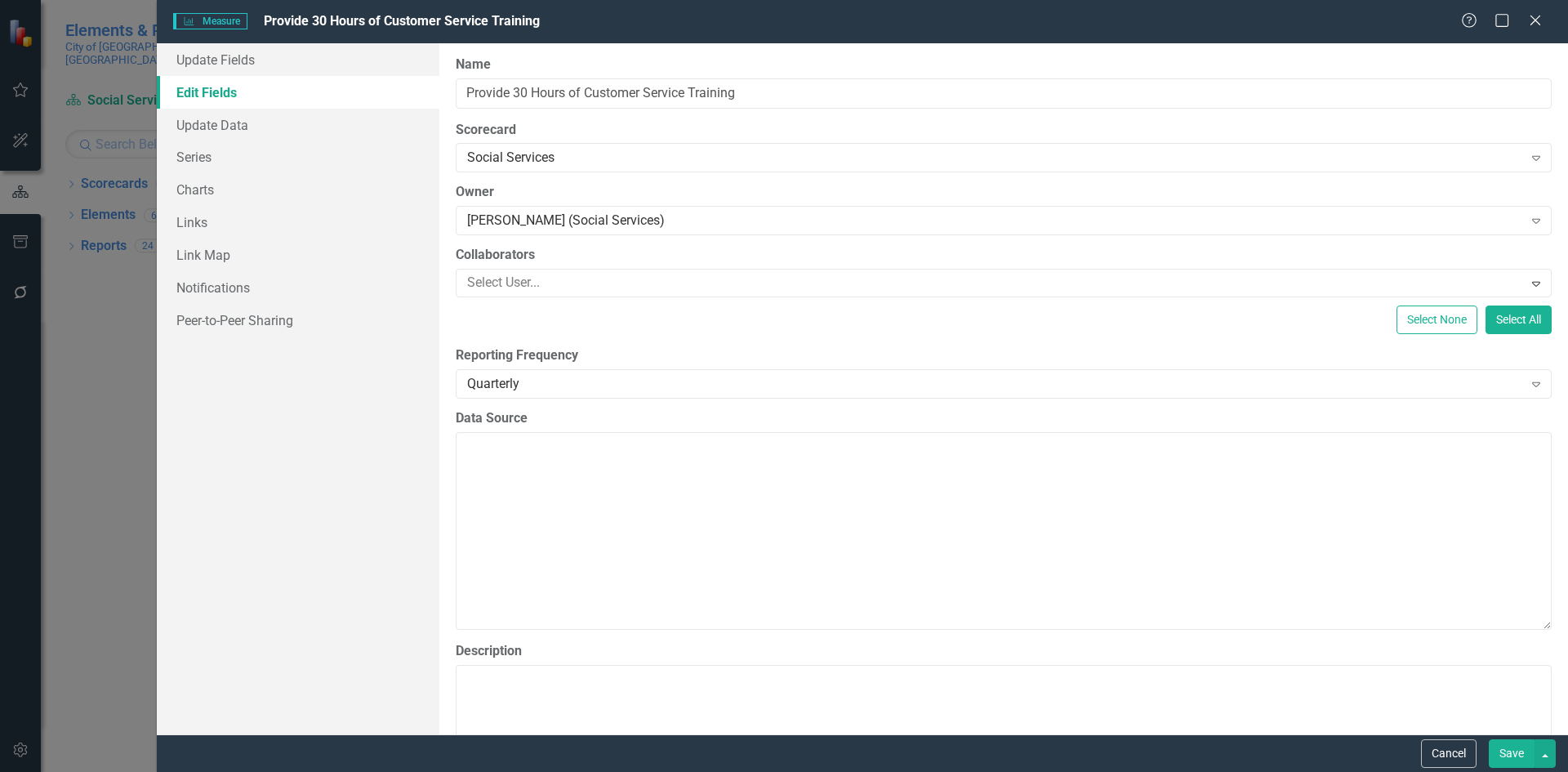
drag, startPoint x: 1512, startPoint y: 757, endPoint x: 1506, endPoint y: 748, distance: 10.8
click at [1509, 754] on button "Save" at bounding box center [1511, 752] width 45 height 28
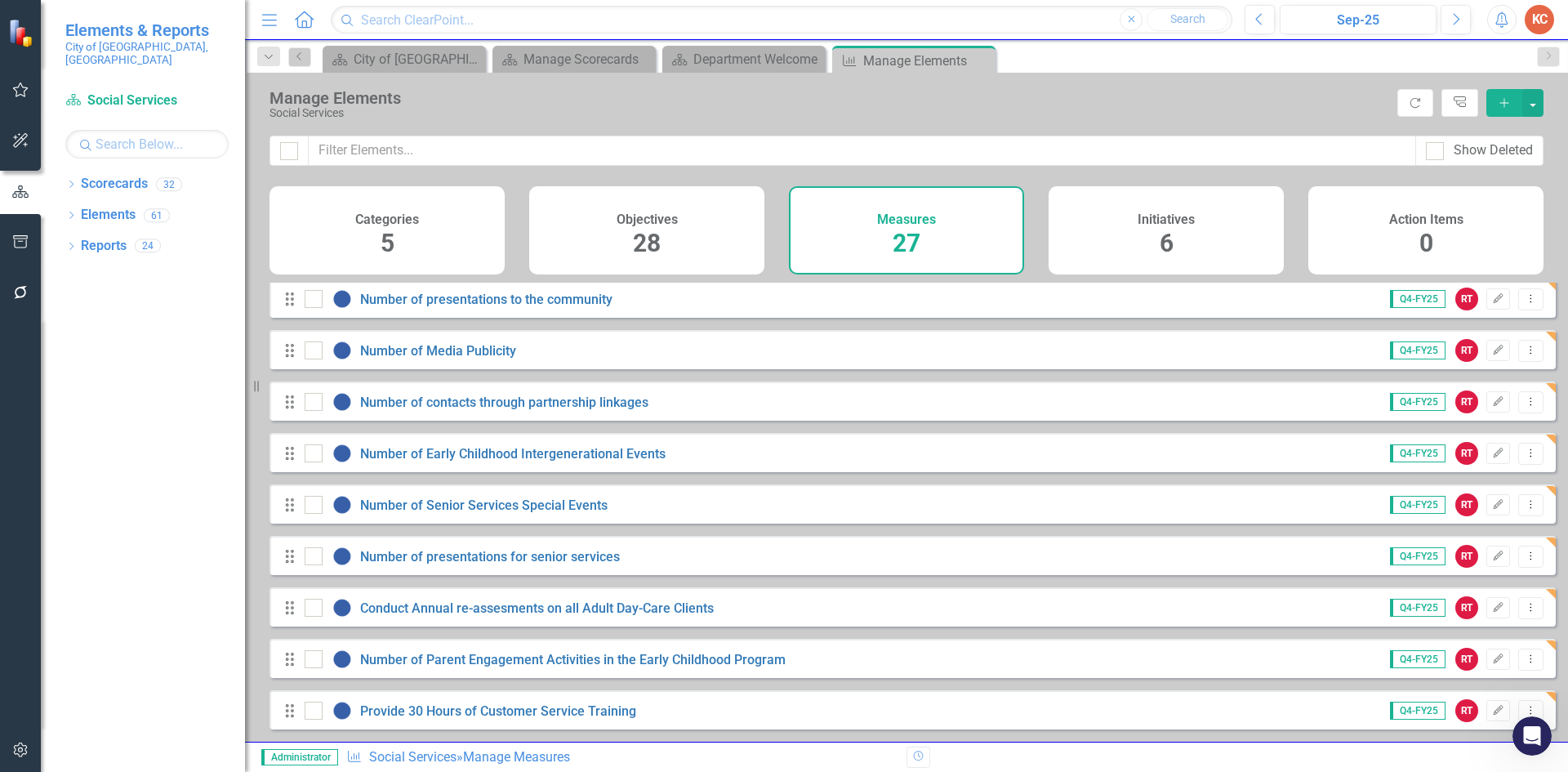
click at [0, 0] on div "Close" at bounding box center [0, 0] width 0 height 0
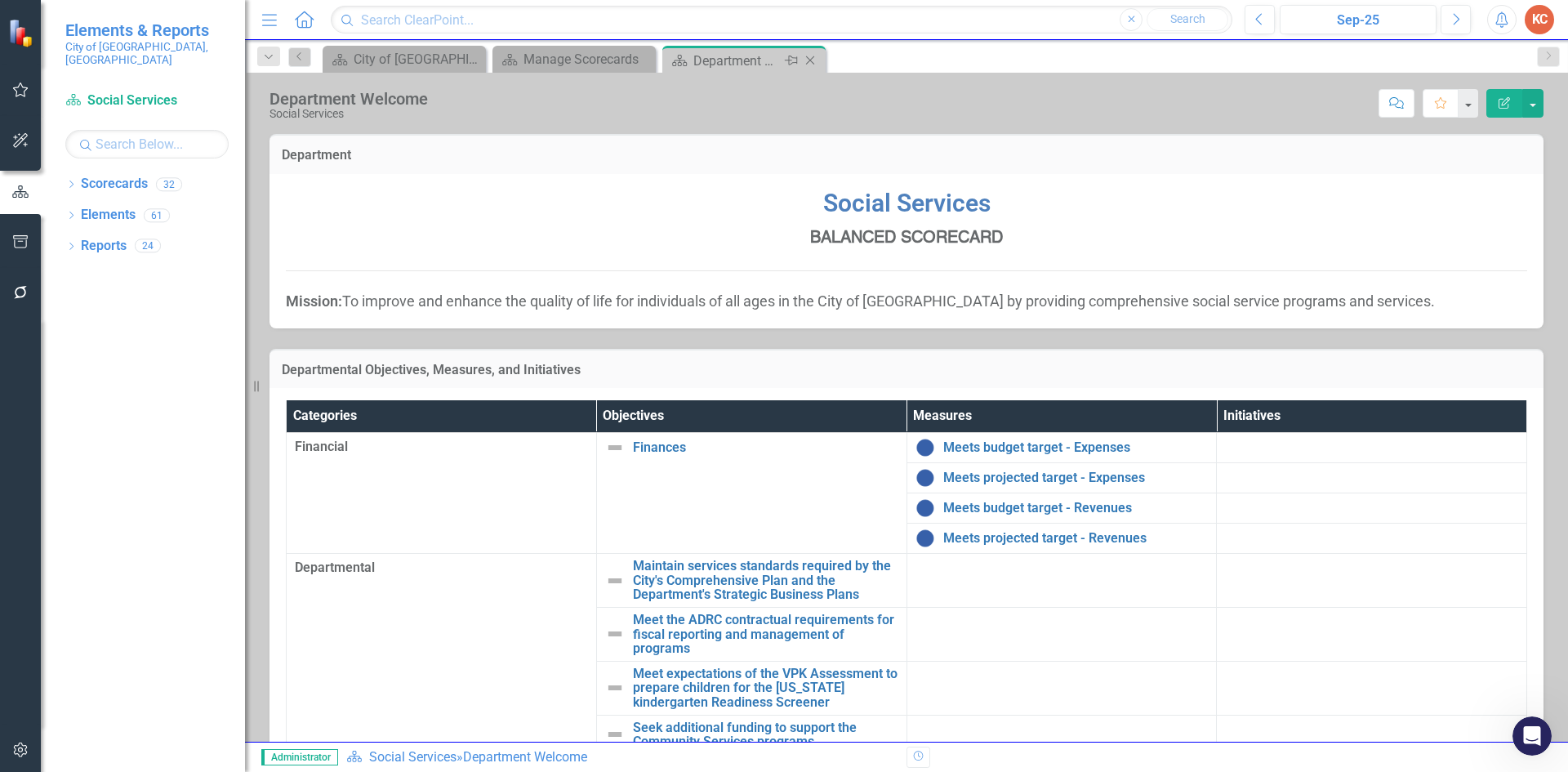
click at [817, 58] on icon "Close" at bounding box center [810, 60] width 16 height 13
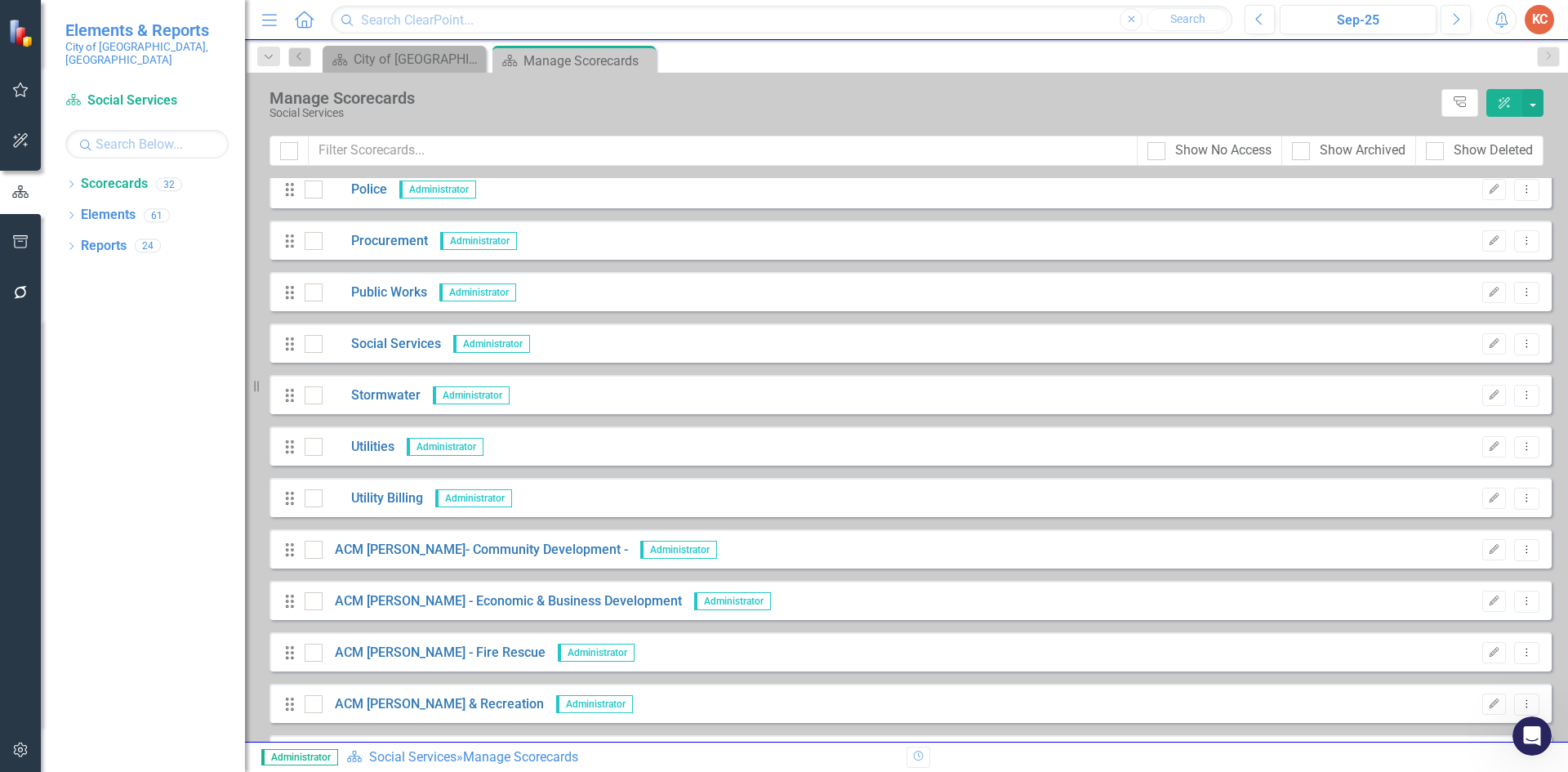
scroll to position [735, 0]
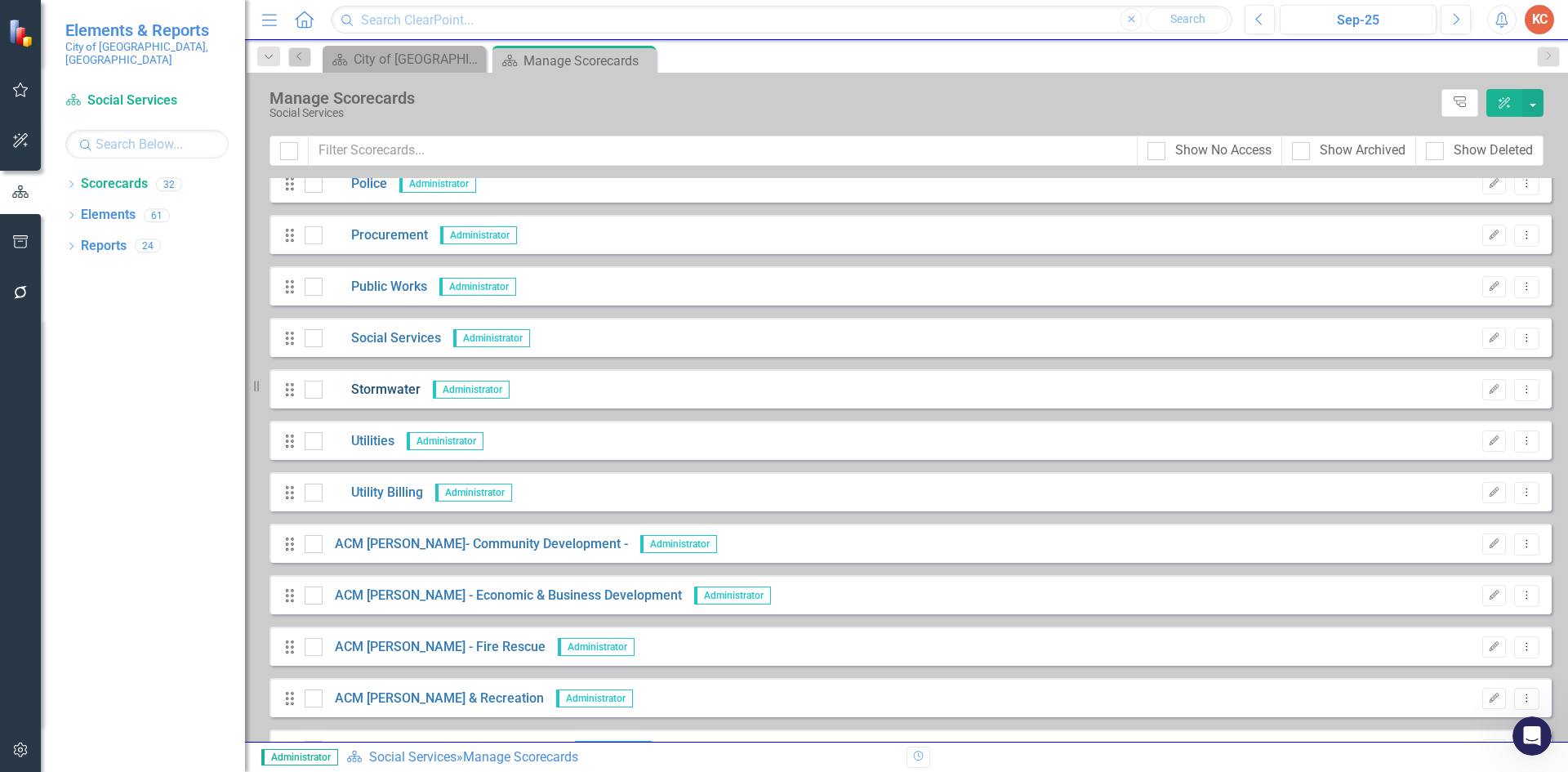
click at [393, 389] on link "Stormwater" at bounding box center [371, 390] width 98 height 19
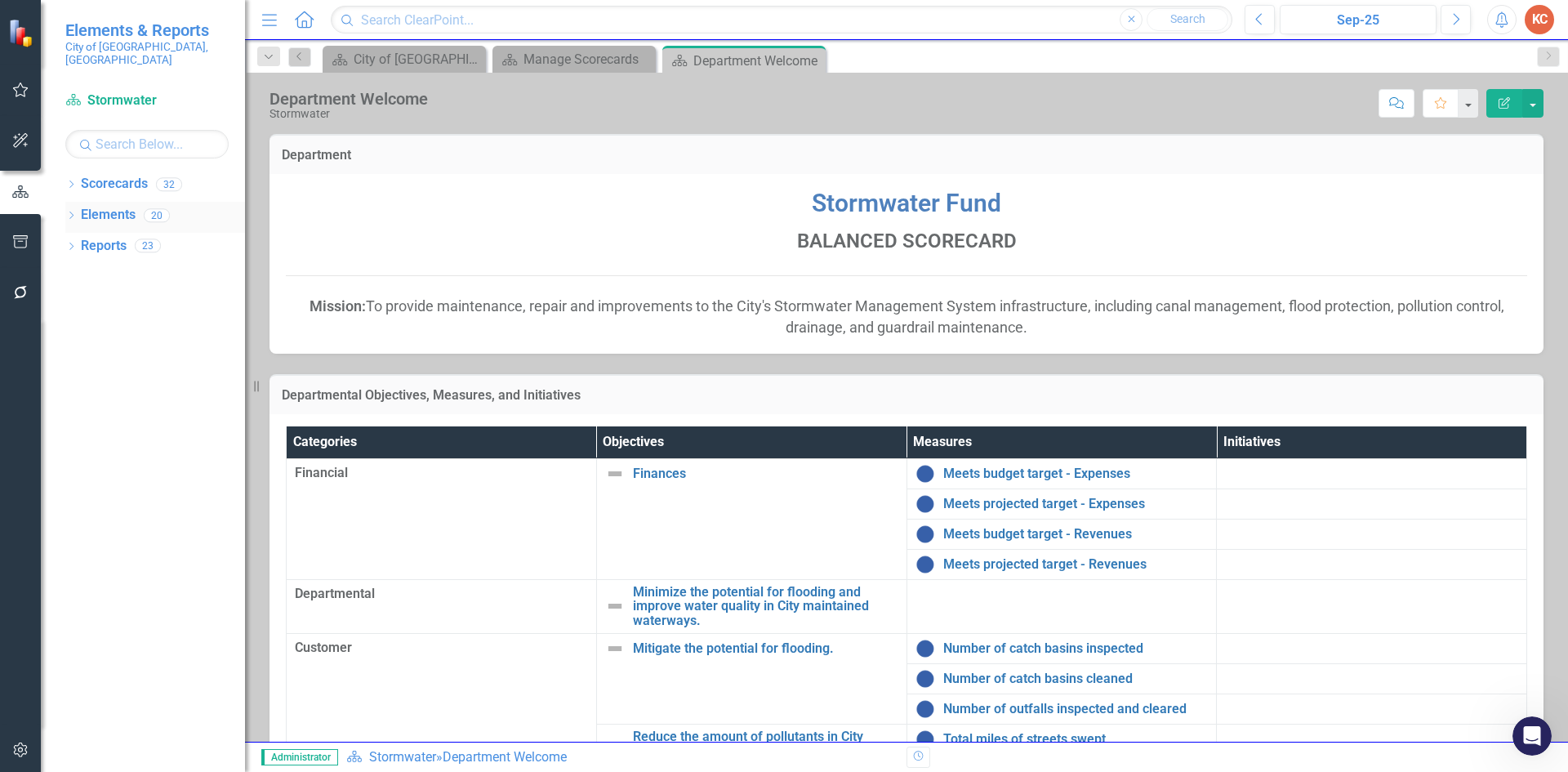
click at [124, 205] on link "Elements" at bounding box center [108, 215] width 55 height 19
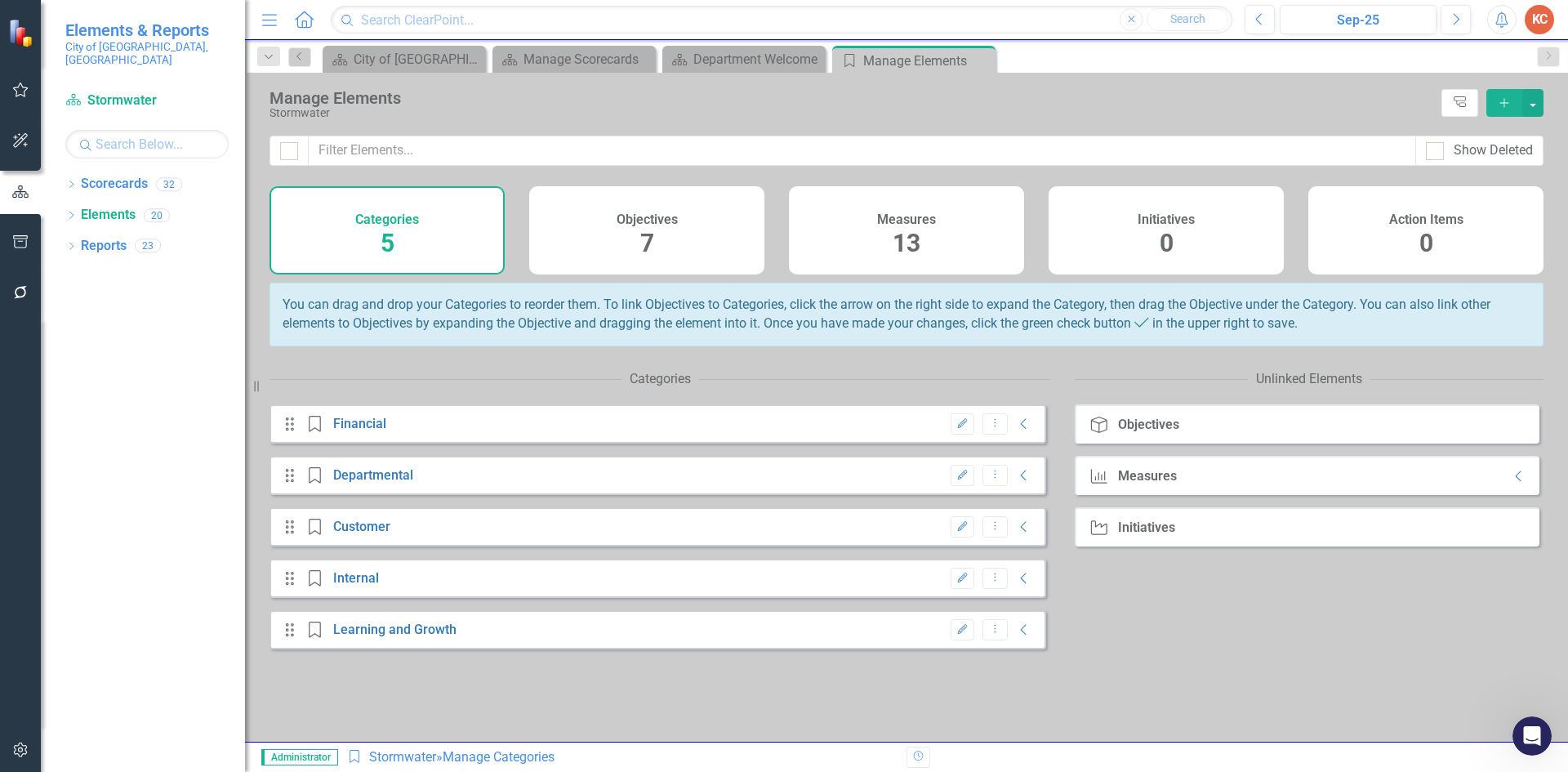
click at [919, 231] on span "13" at bounding box center [906, 242] width 27 height 28
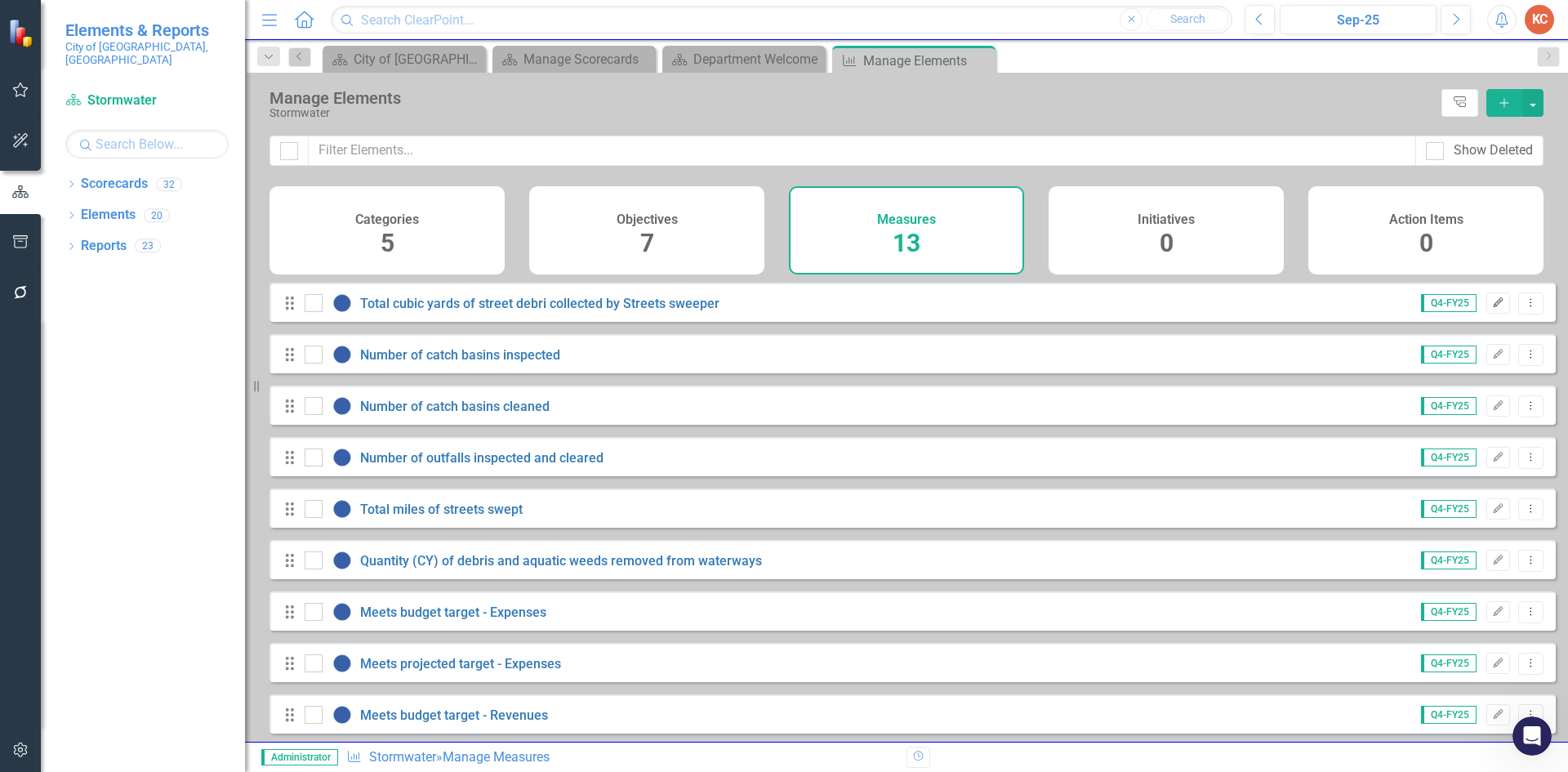
click at [1487, 307] on button "Edit" at bounding box center [1499, 303] width 24 height 21
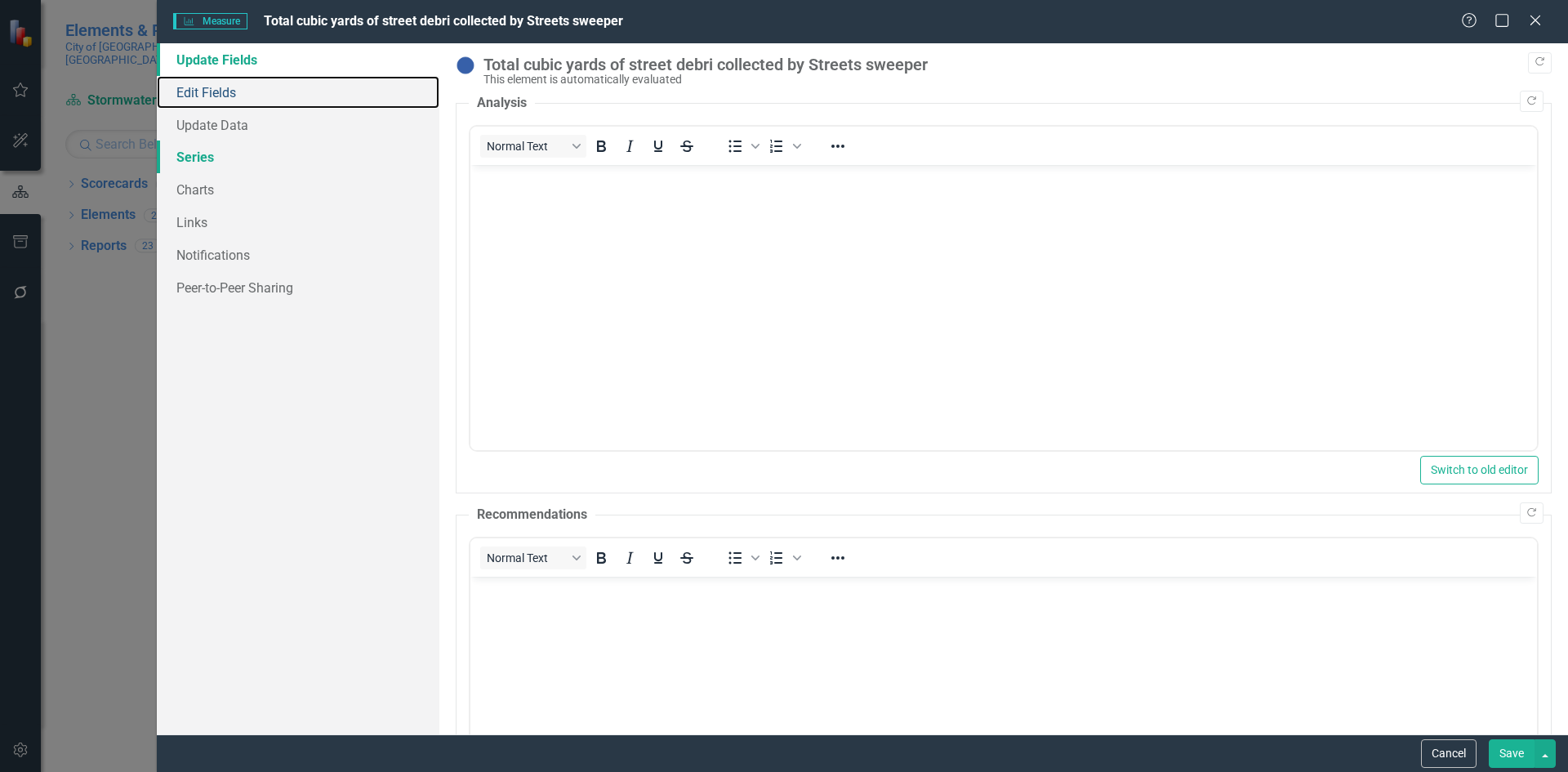
drag, startPoint x: 238, startPoint y: 97, endPoint x: 426, endPoint y: 146, distance: 194.3
click at [238, 94] on link "Edit Fields" at bounding box center [298, 92] width 282 height 33
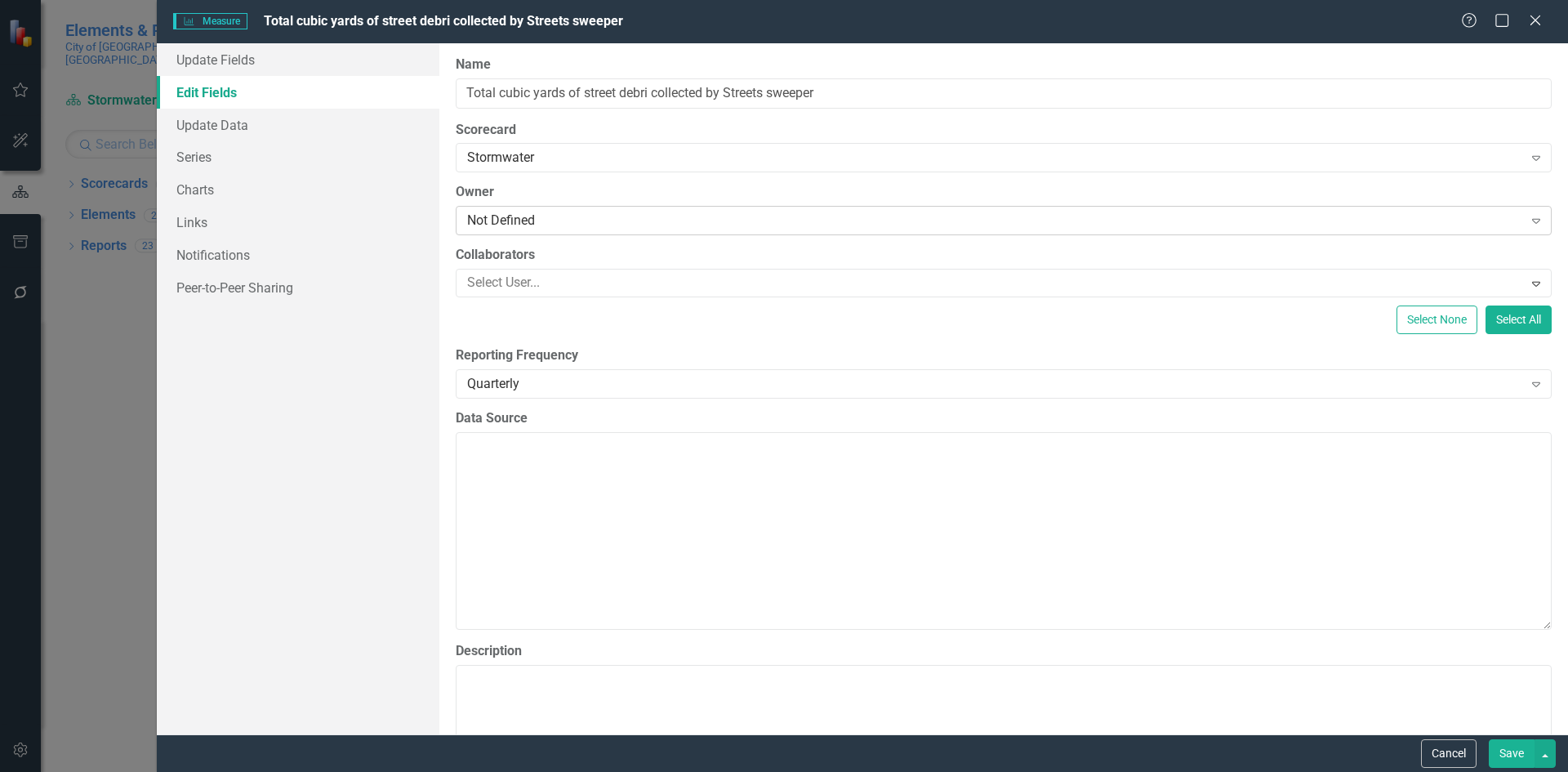
click at [515, 219] on div "Not Defined" at bounding box center [995, 221] width 1056 height 19
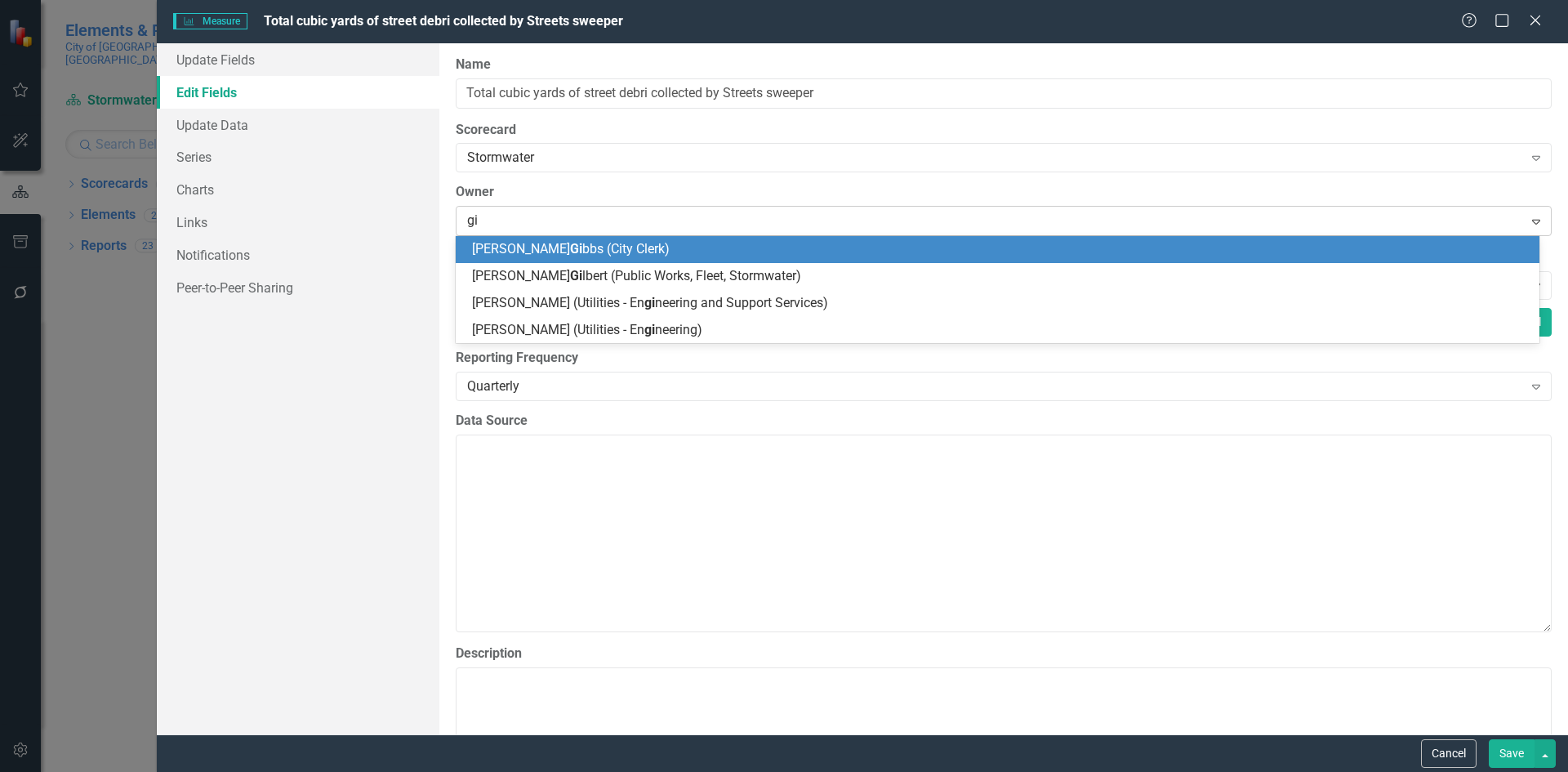
type input "gil"
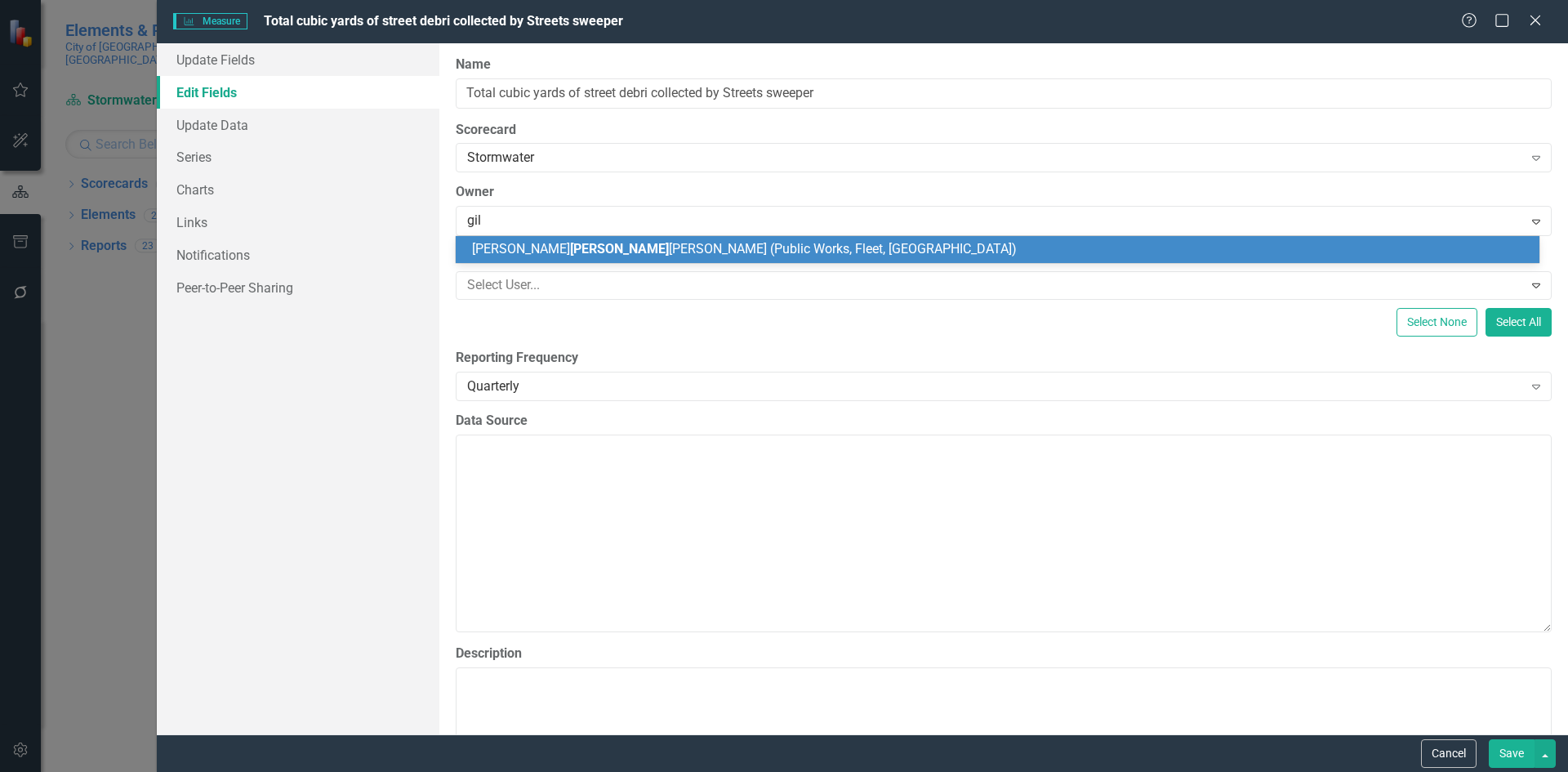
drag, startPoint x: 578, startPoint y: 246, endPoint x: 889, endPoint y: 383, distance: 339.8
click at [578, 246] on span "[PERSON_NAME] [PERSON_NAME] (Public Works, Fleet, [GEOGRAPHIC_DATA])" at bounding box center [744, 248] width 544 height 15
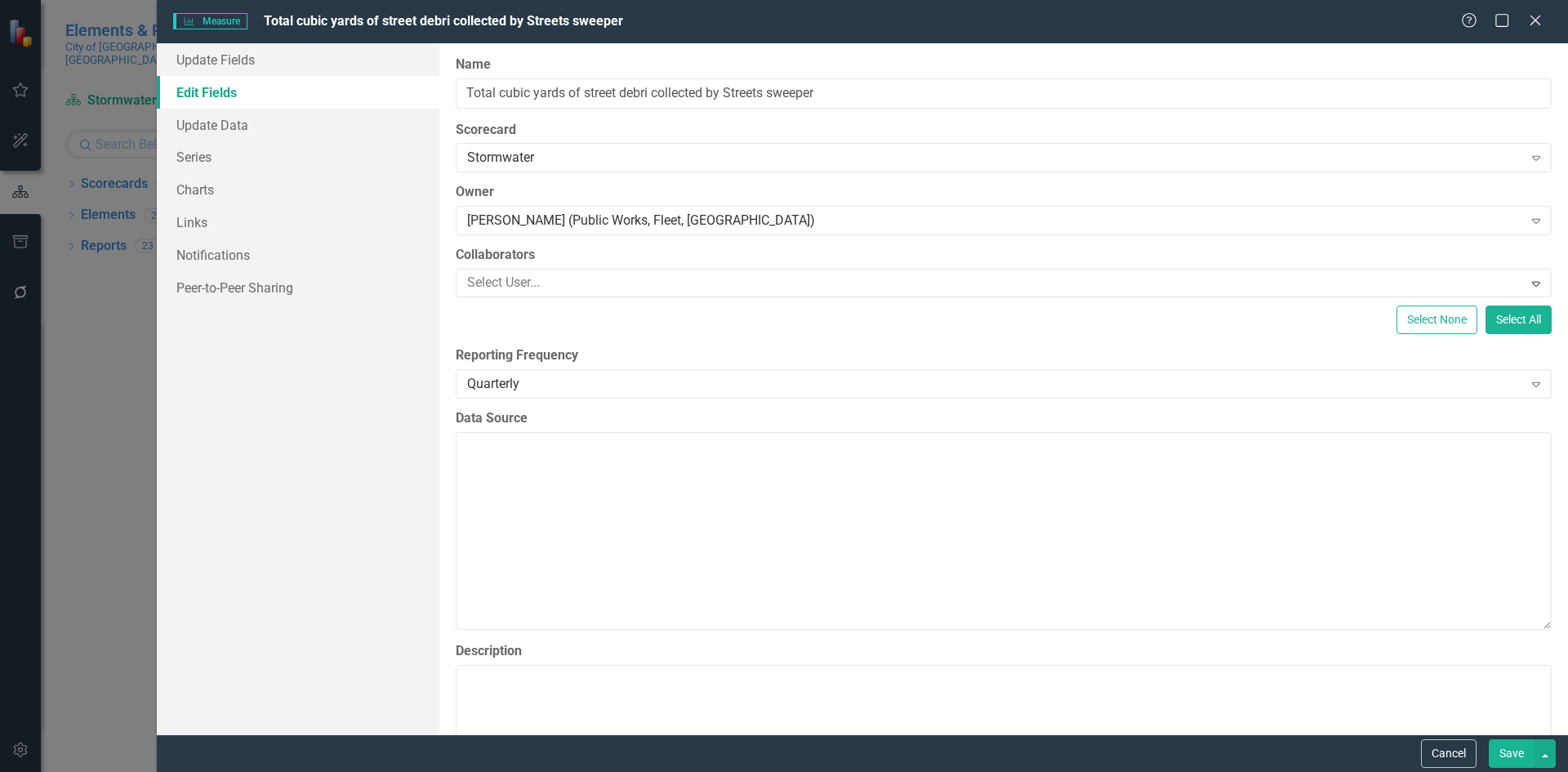
click at [1510, 749] on button "Save" at bounding box center [1511, 752] width 45 height 28
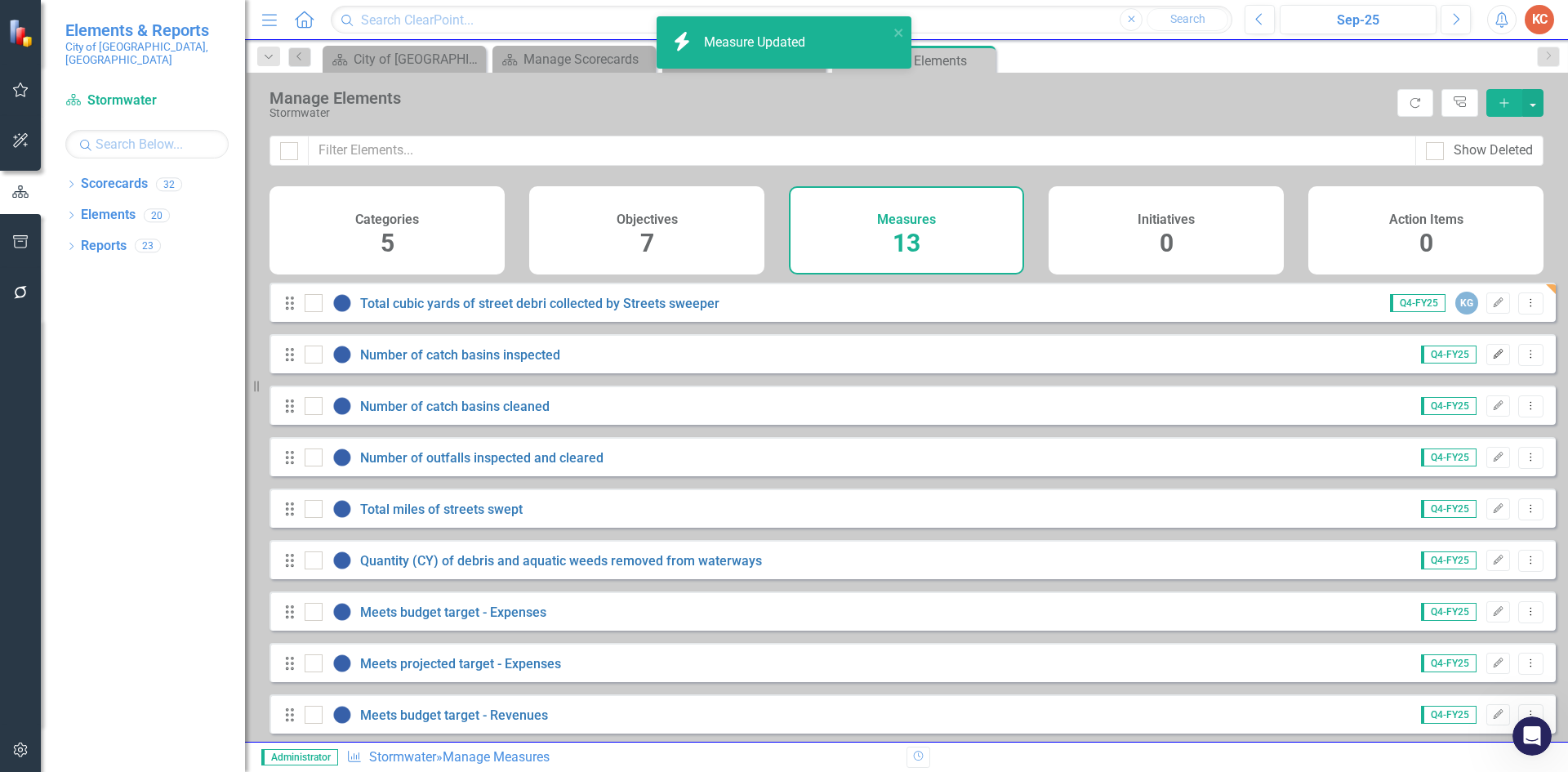
click at [1487, 365] on button "Edit" at bounding box center [1499, 354] width 24 height 21
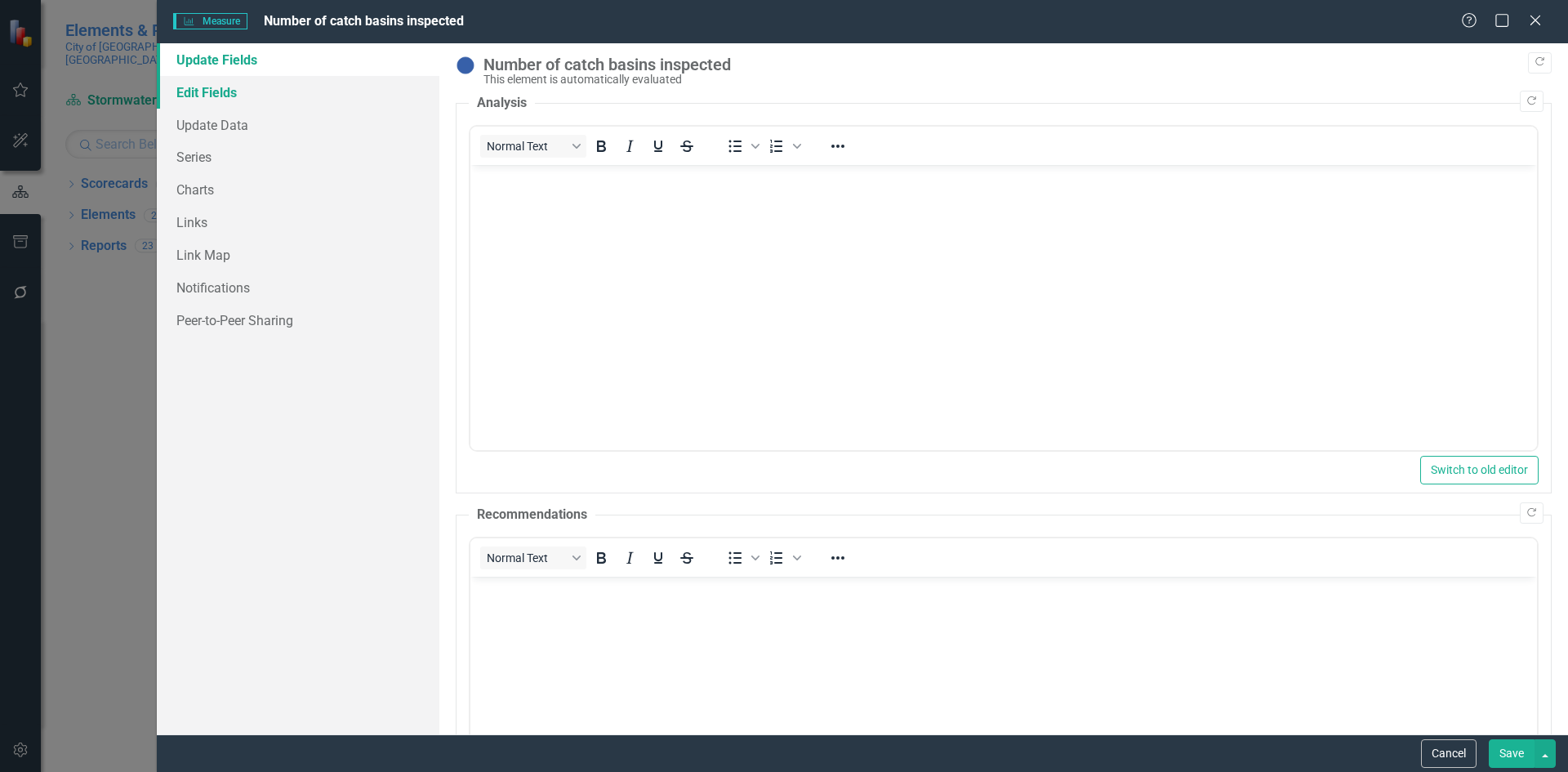
click at [241, 98] on link "Edit Fields" at bounding box center [298, 92] width 282 height 33
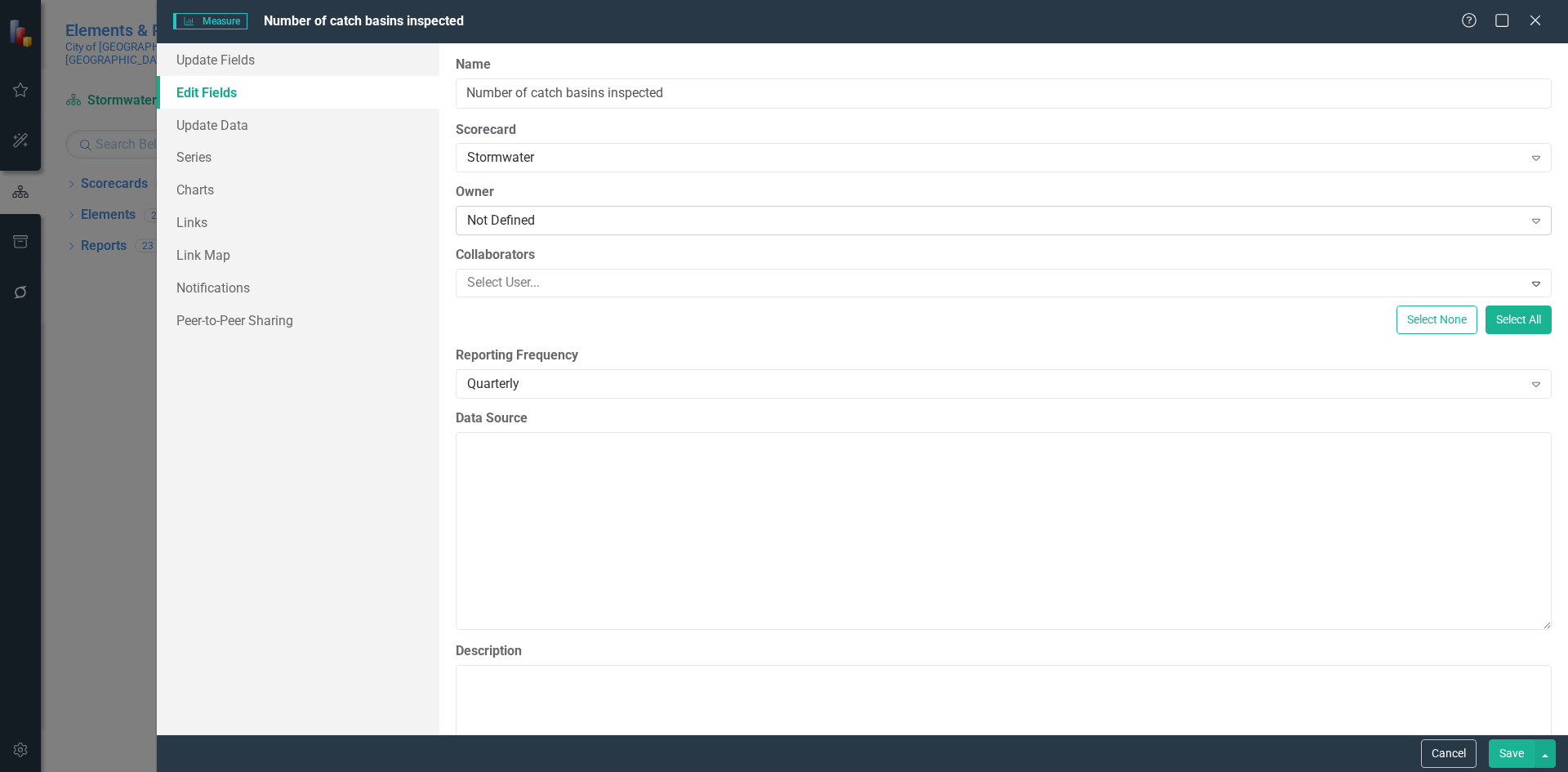
click at [513, 217] on div "Not Defined" at bounding box center [995, 221] width 1056 height 19
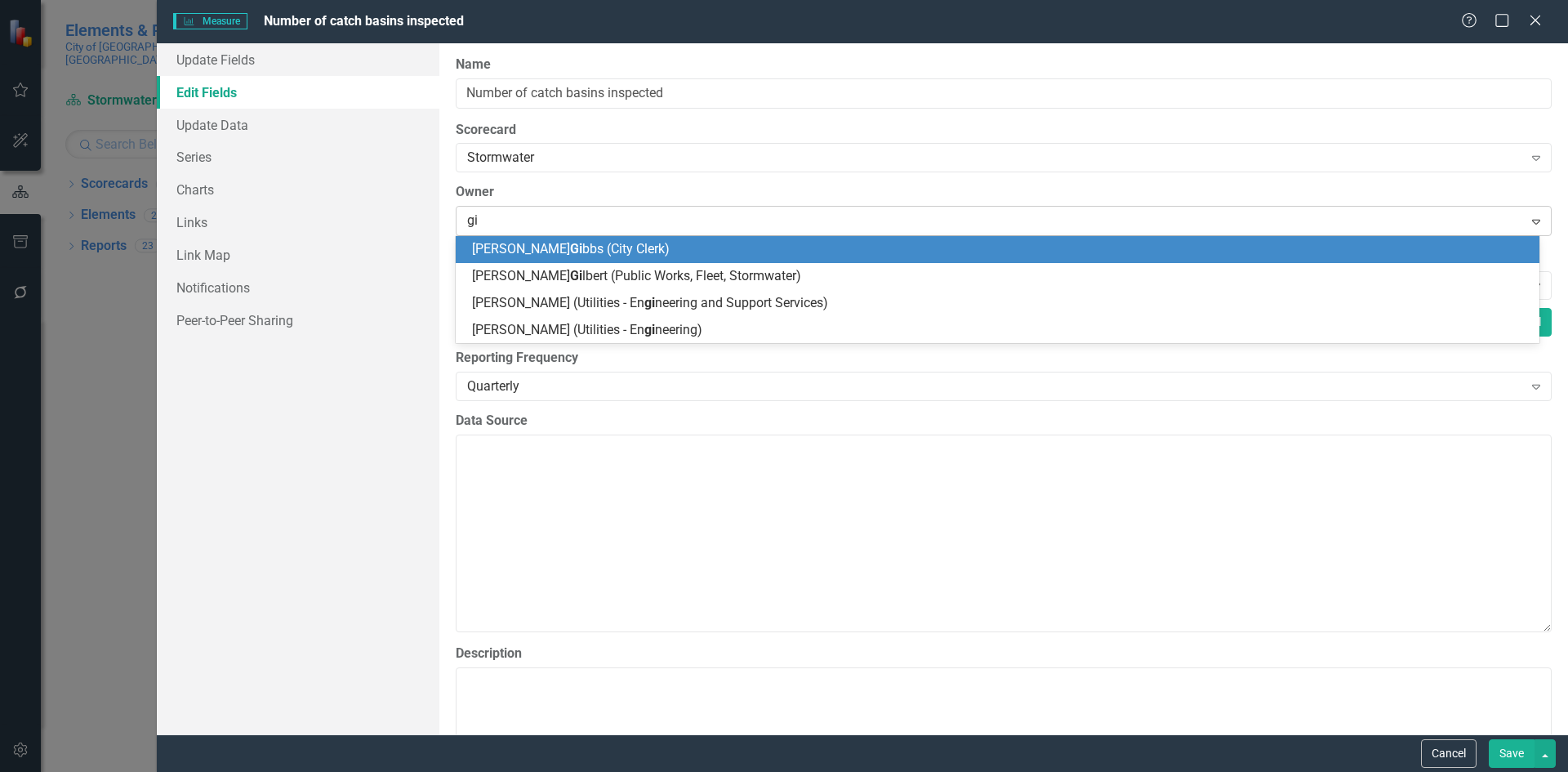
type input "gil"
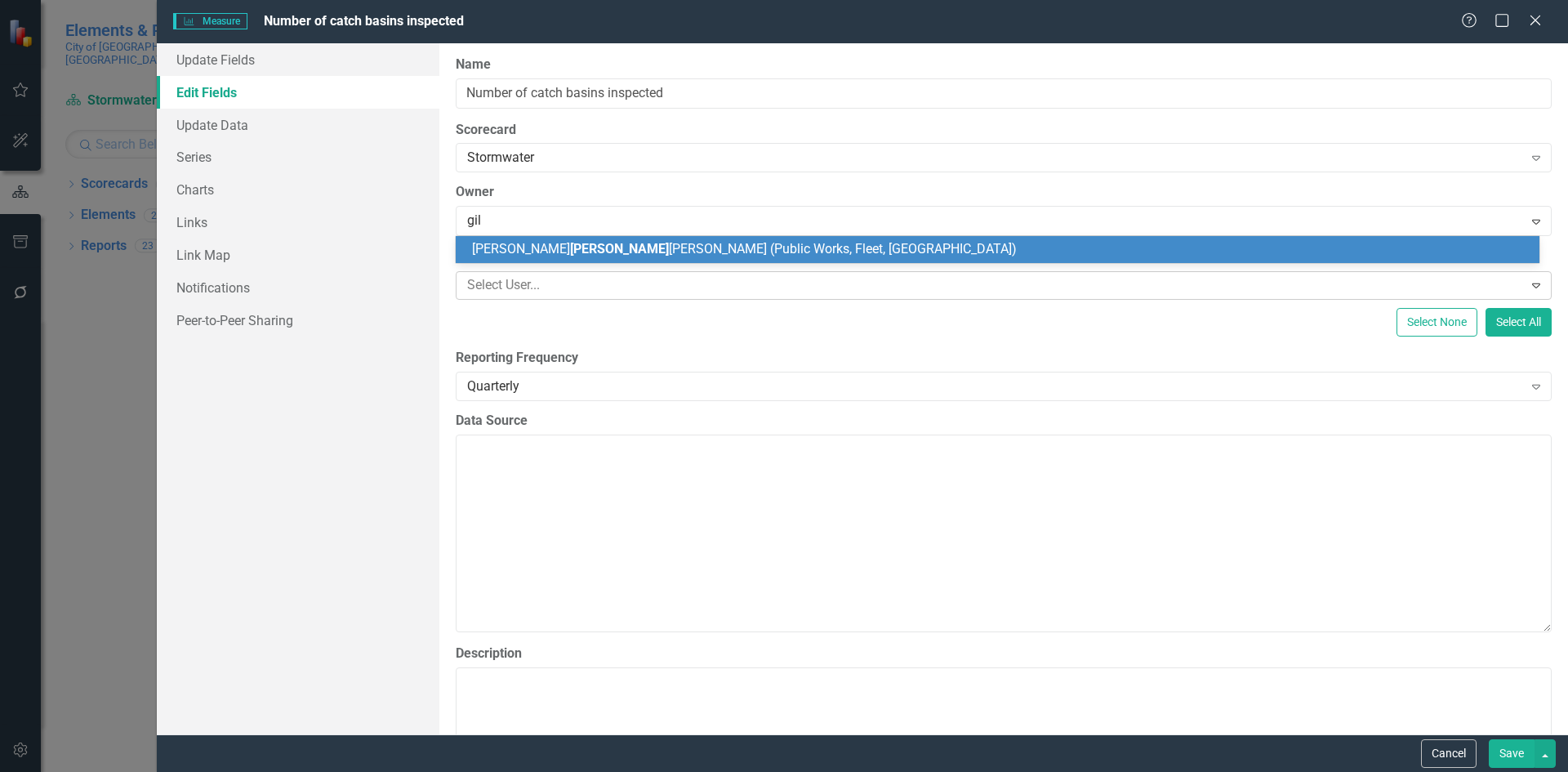
drag, startPoint x: 554, startPoint y: 252, endPoint x: 669, endPoint y: 281, distance: 118.6
click at [551, 251] on span "[PERSON_NAME] [PERSON_NAME] (Public Works, Fleet, [GEOGRAPHIC_DATA])" at bounding box center [744, 248] width 544 height 15
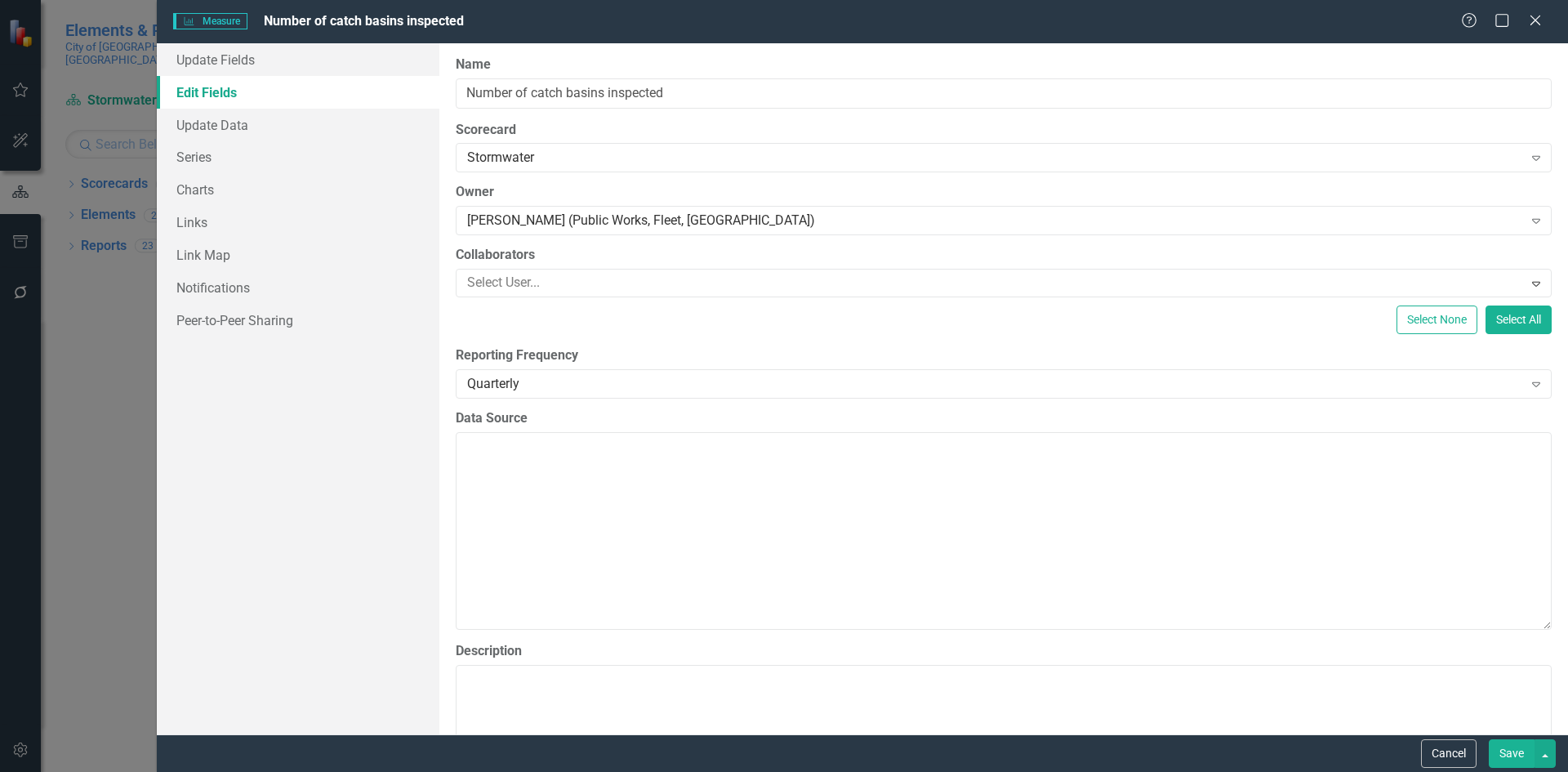
click at [1500, 751] on button "Save" at bounding box center [1511, 752] width 45 height 28
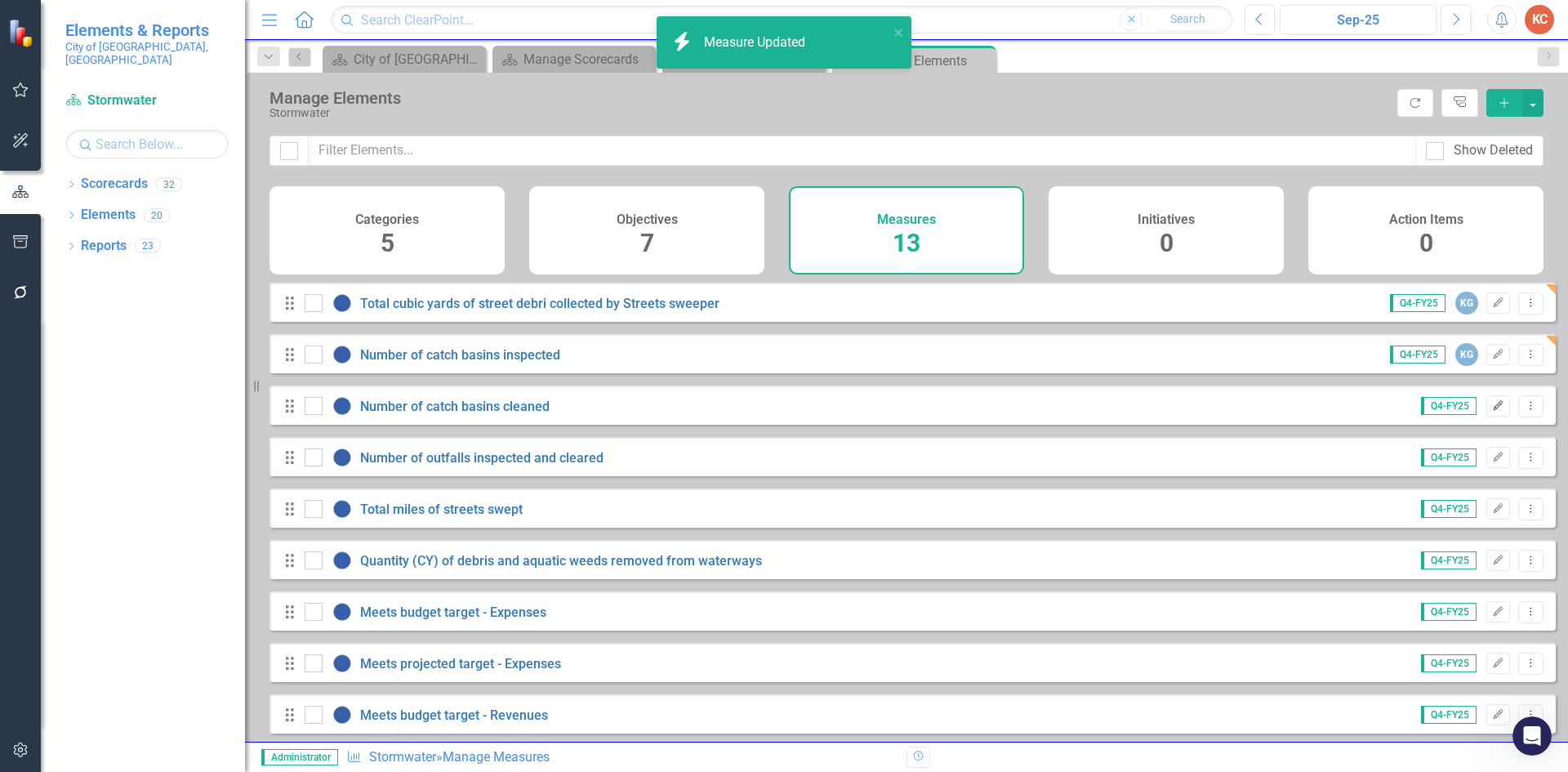
click at [1487, 417] on button "Edit" at bounding box center [1499, 406] width 24 height 21
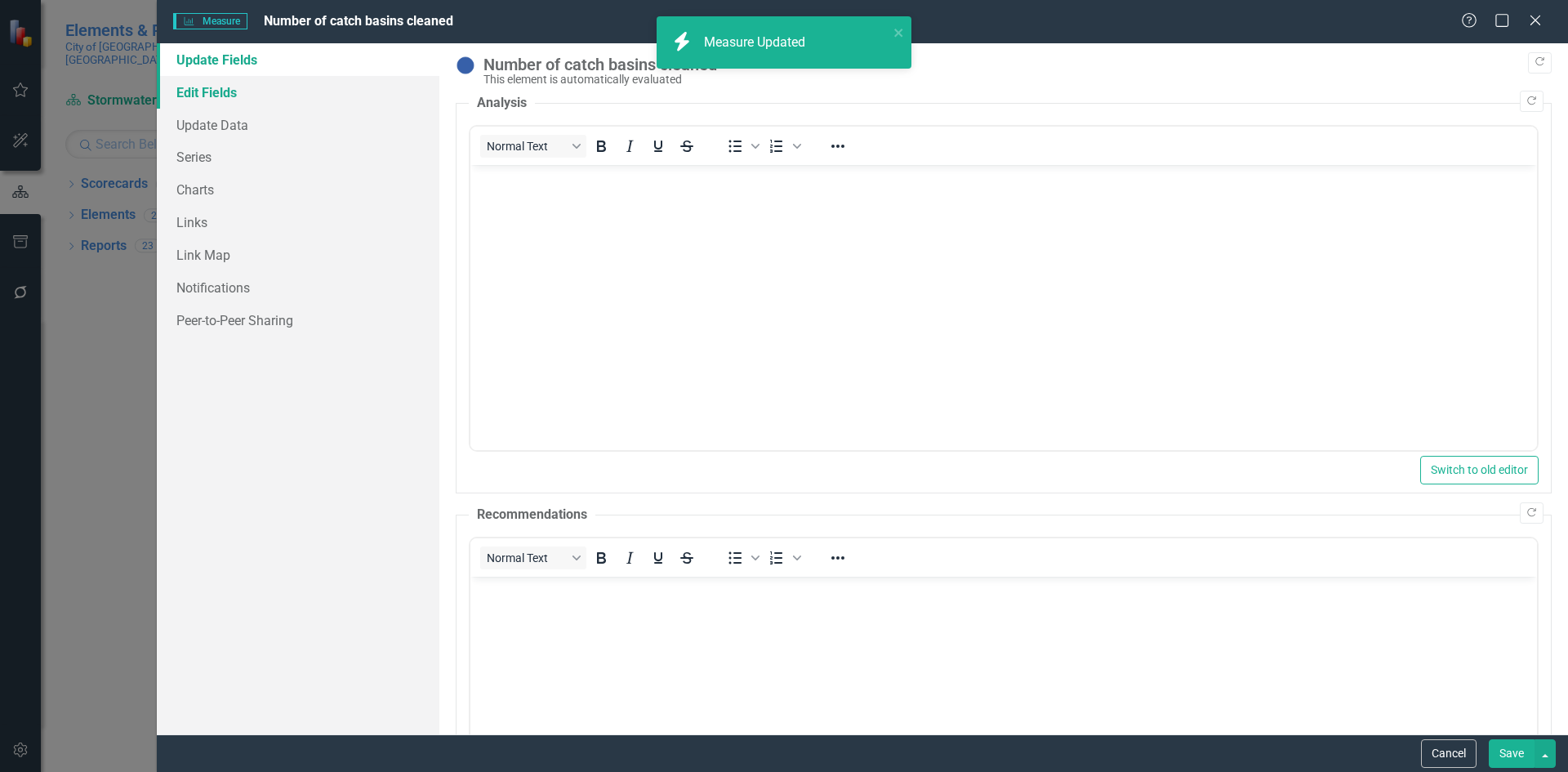
click at [241, 93] on link "Edit Fields" at bounding box center [298, 92] width 282 height 33
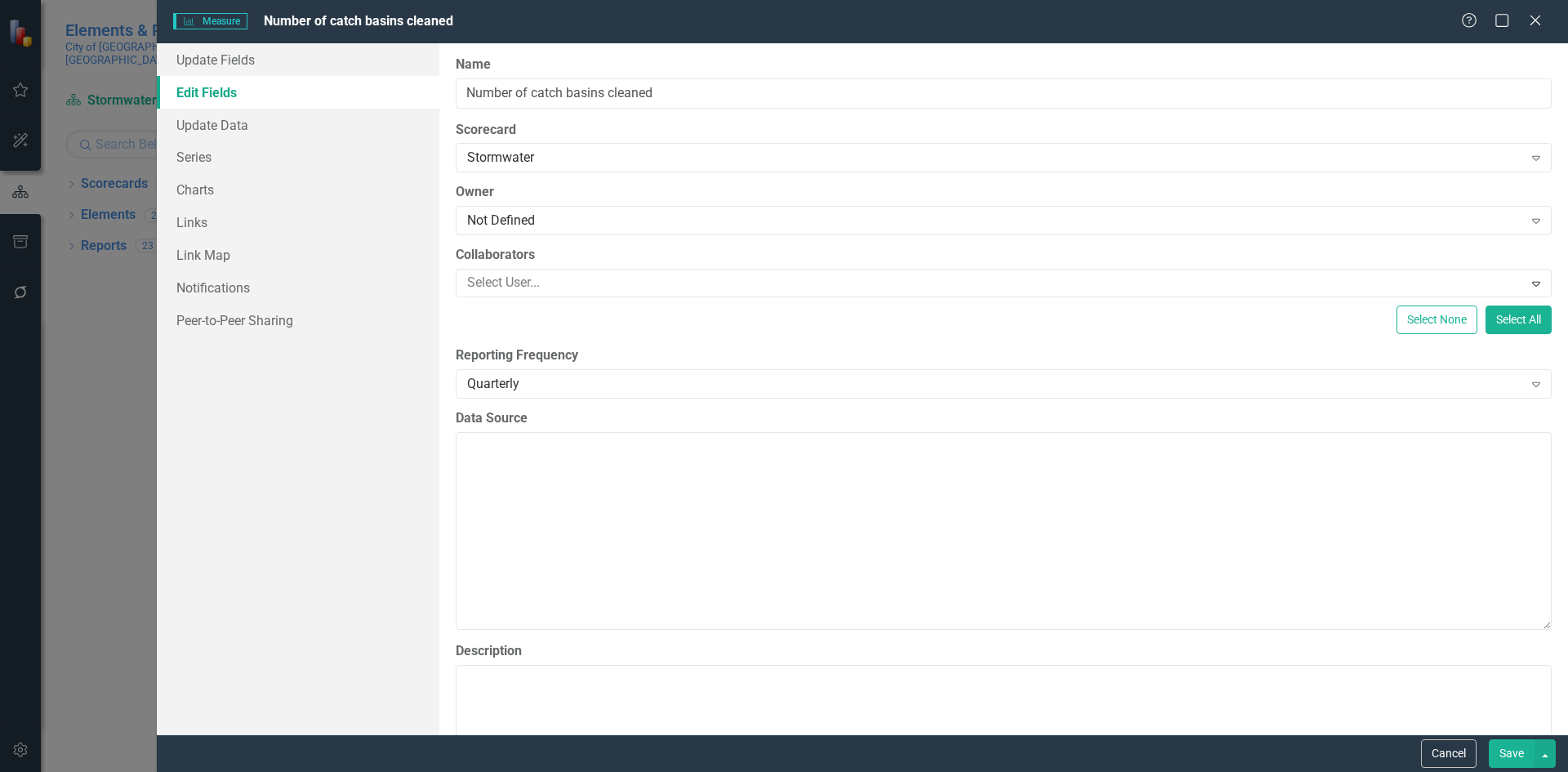
click at [537, 215] on div "Not Defined" at bounding box center [995, 221] width 1056 height 19
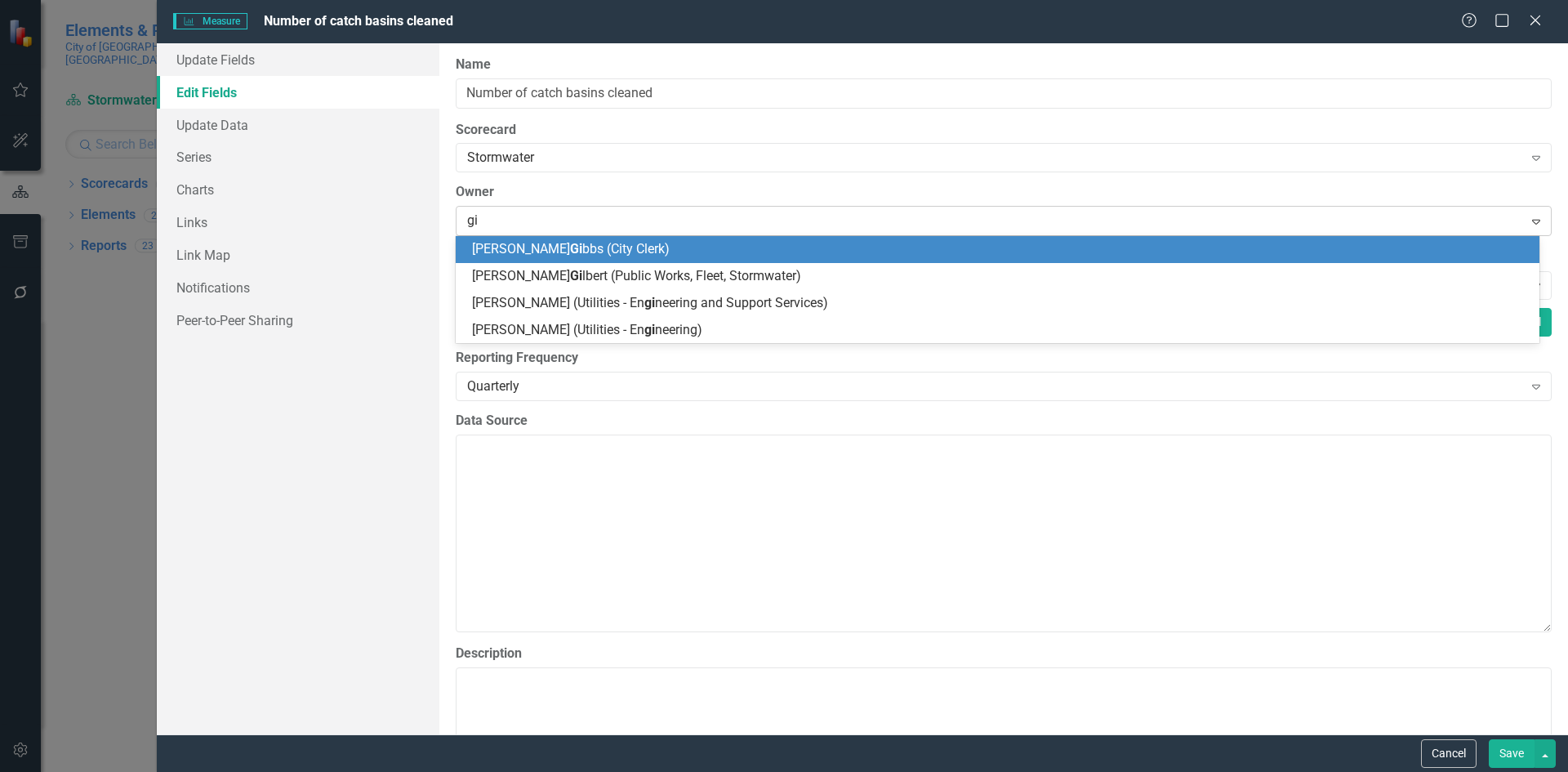
type input "gil"
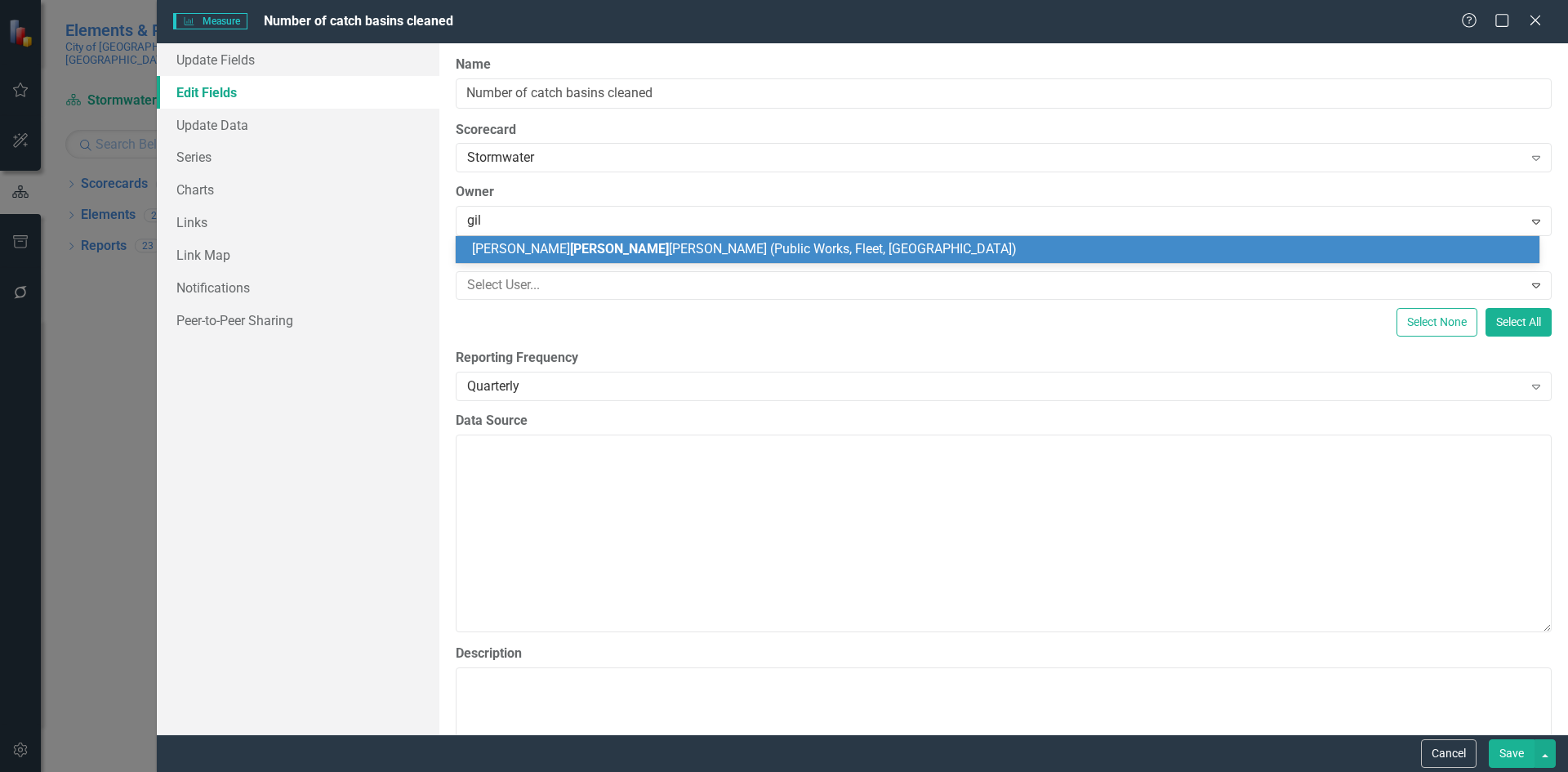
click at [592, 253] on span "[PERSON_NAME] [PERSON_NAME] (Public Works, Fleet, [GEOGRAPHIC_DATA])" at bounding box center [744, 248] width 544 height 15
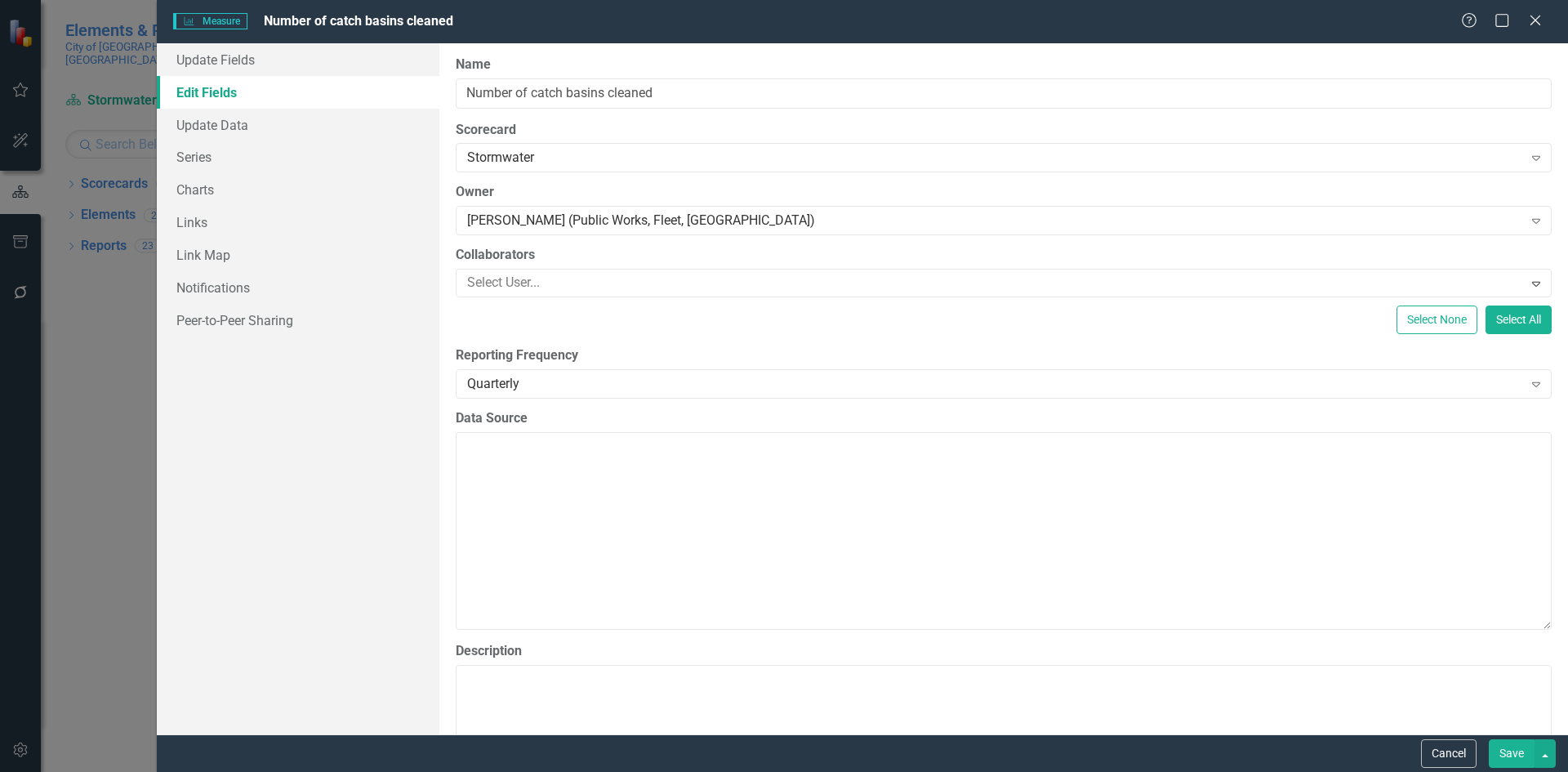
click at [1512, 754] on button "Save" at bounding box center [1511, 752] width 45 height 28
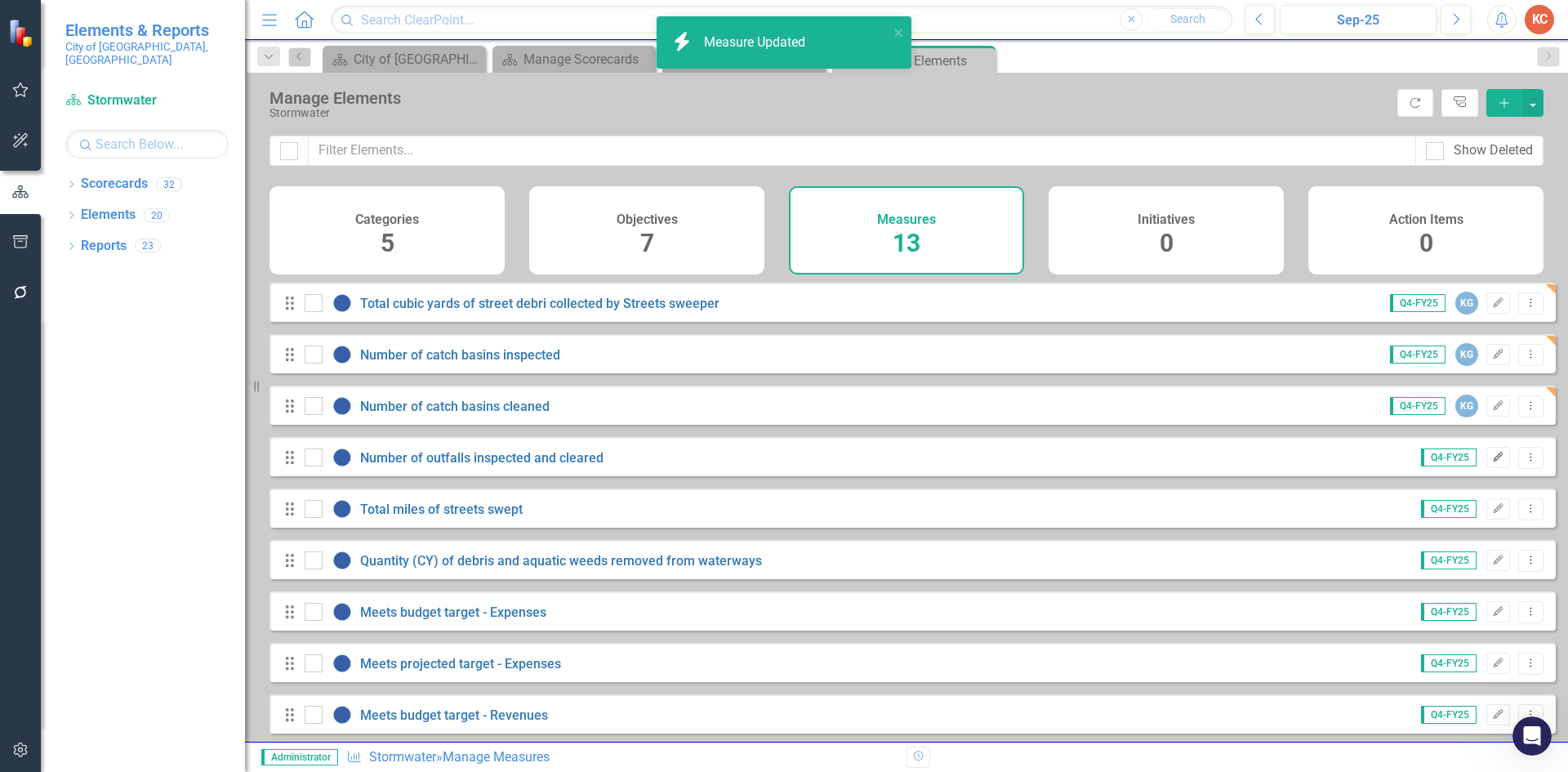
click at [1492, 462] on icon "Edit" at bounding box center [1498, 457] width 12 height 9
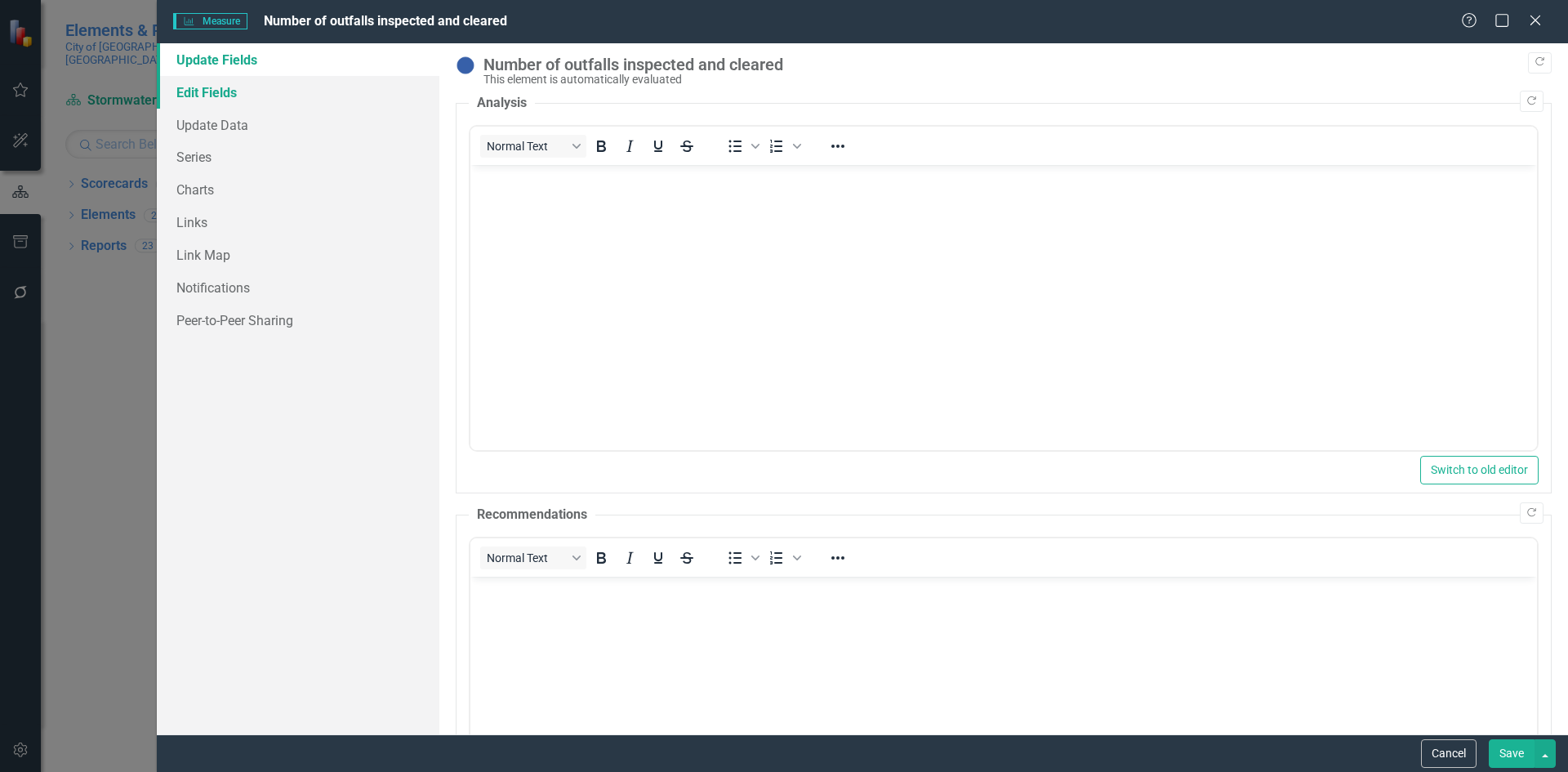
click at [241, 98] on link "Edit Fields" at bounding box center [298, 92] width 282 height 33
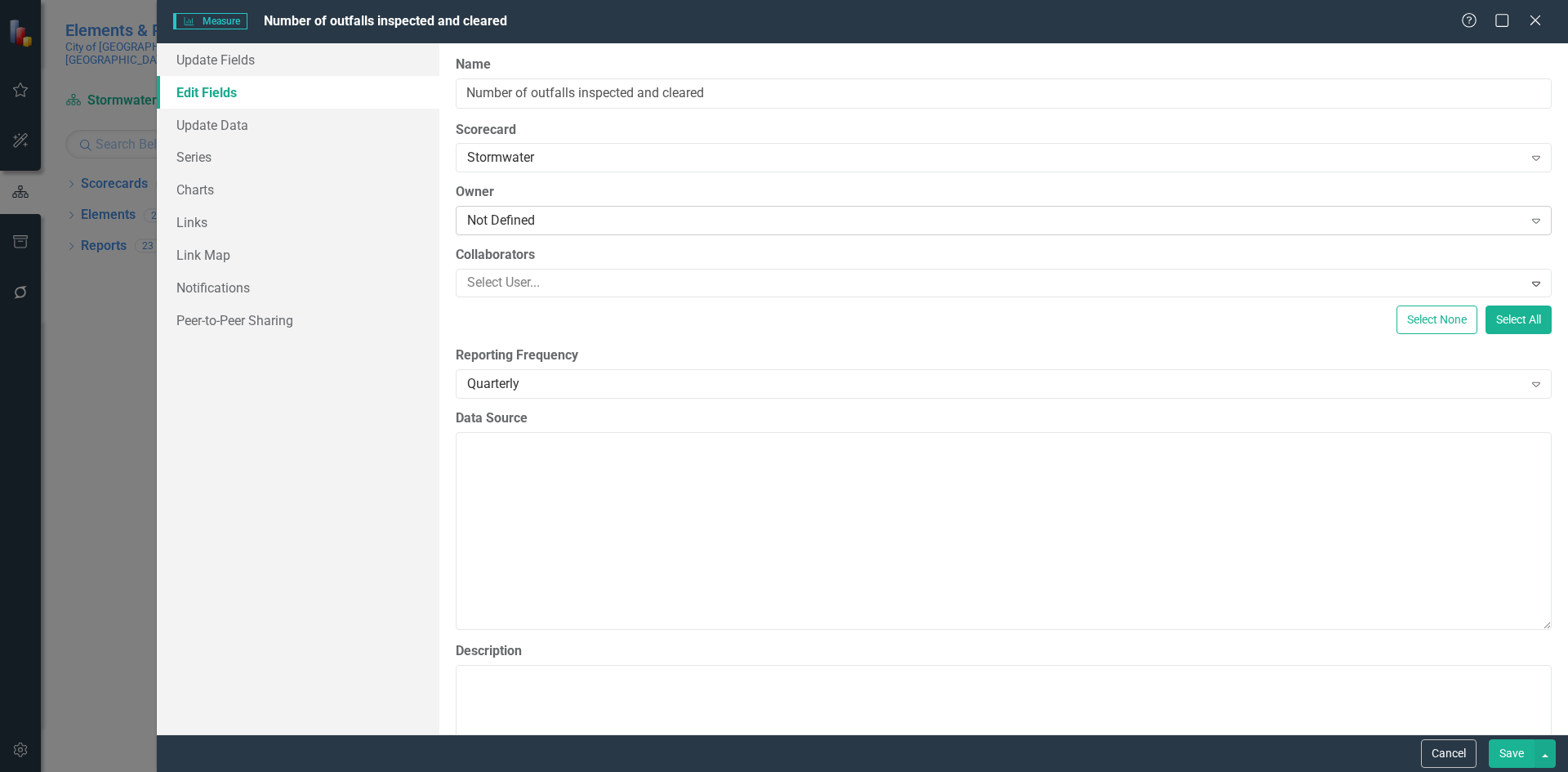
click at [549, 216] on div "Not Defined" at bounding box center [995, 221] width 1056 height 19
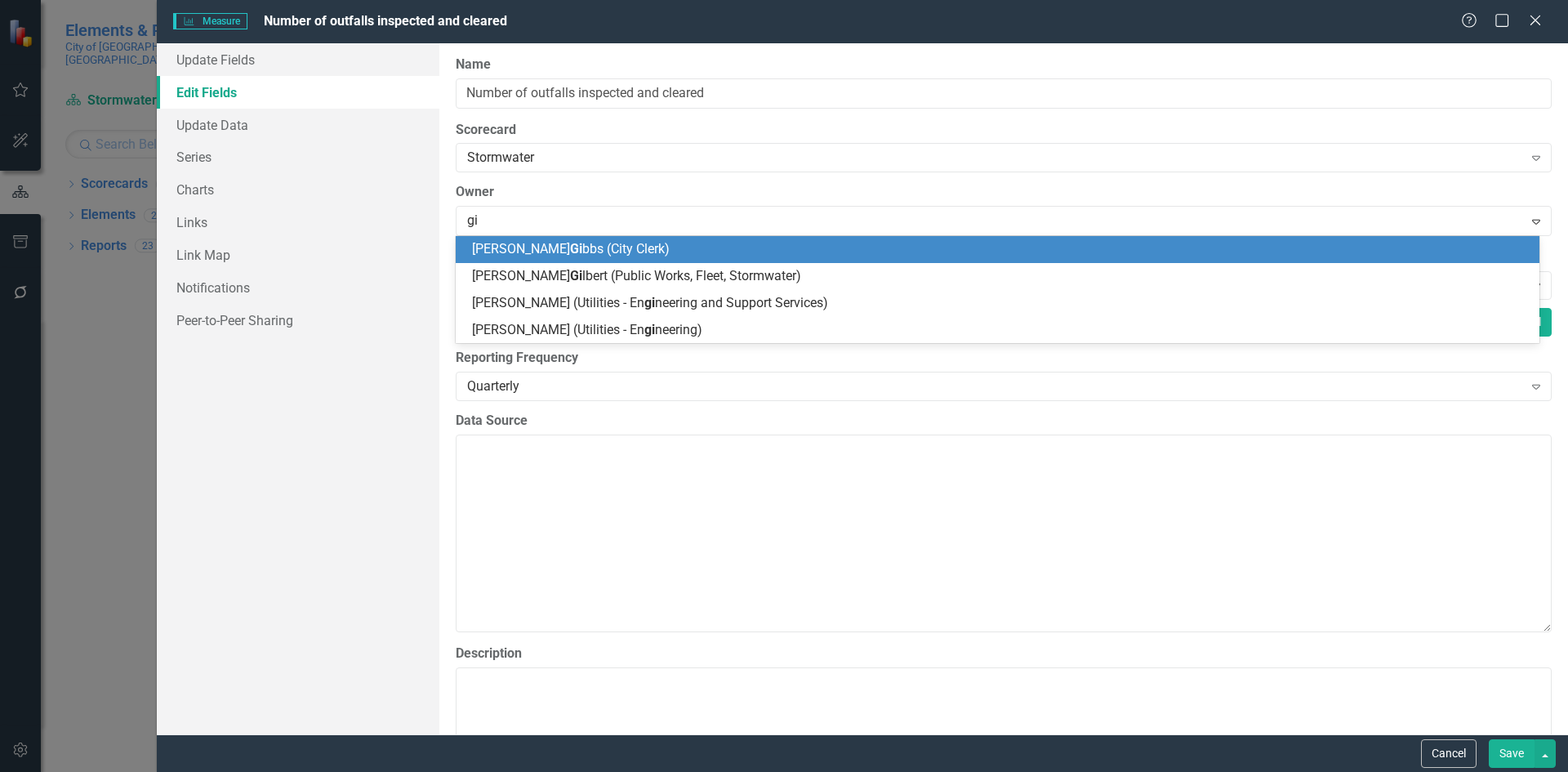
type input "gil"
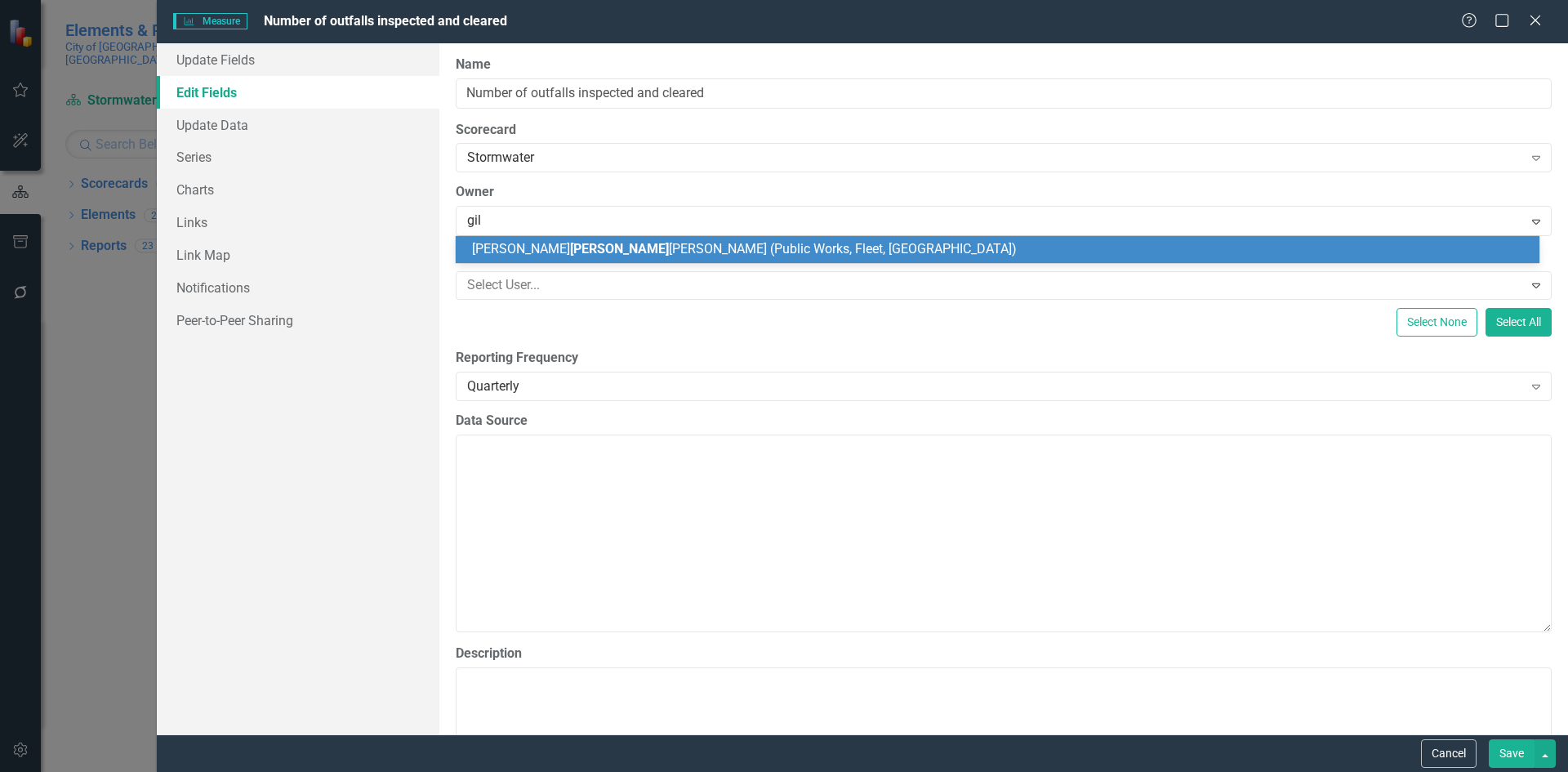
drag, startPoint x: 561, startPoint y: 248, endPoint x: 594, endPoint y: 255, distance: 33.7
click at [561, 247] on span "[PERSON_NAME] [PERSON_NAME] (Public Works, Fleet, [GEOGRAPHIC_DATA])" at bounding box center [744, 248] width 544 height 15
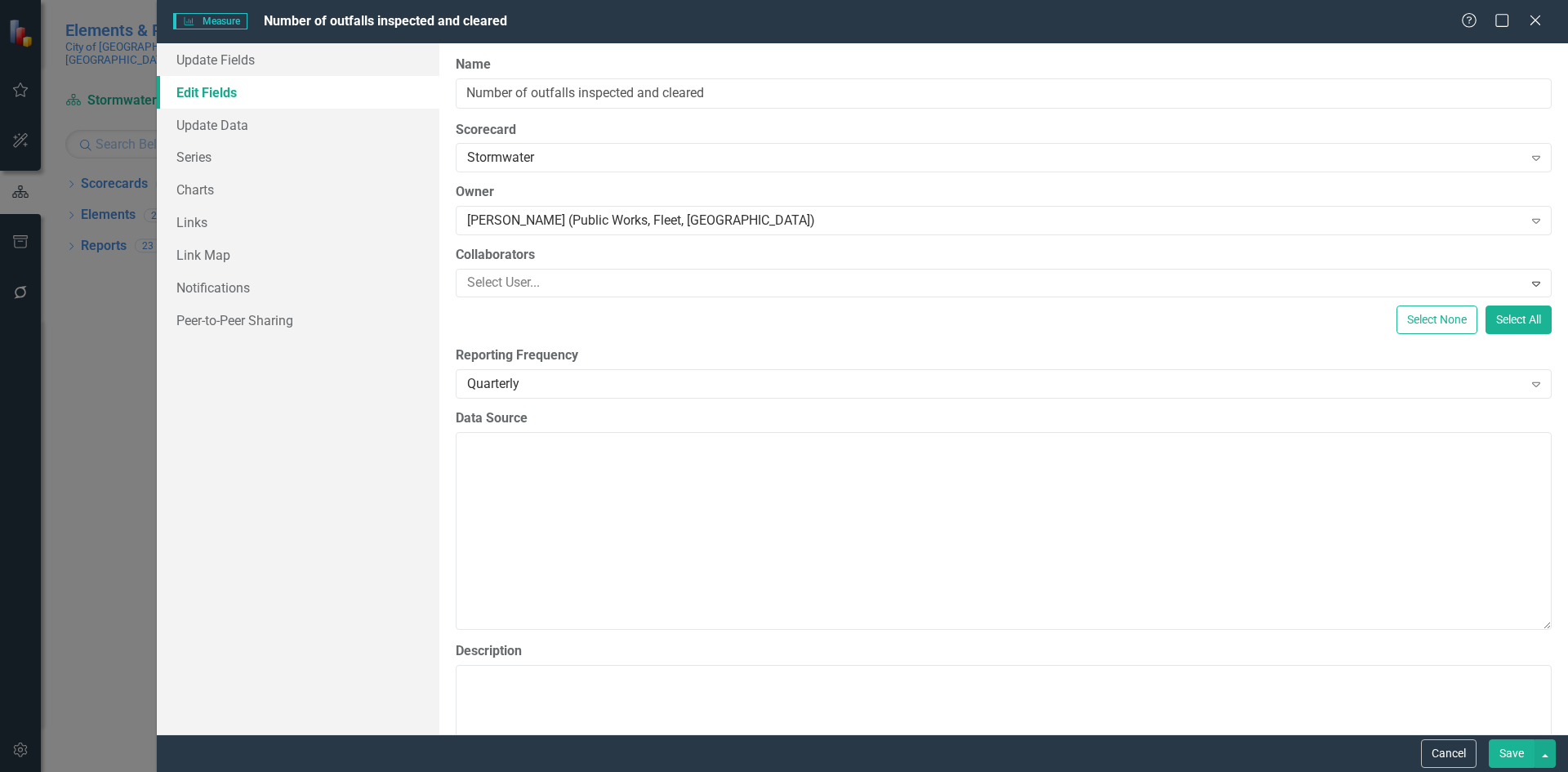
click at [1521, 757] on button "Save" at bounding box center [1511, 752] width 45 height 28
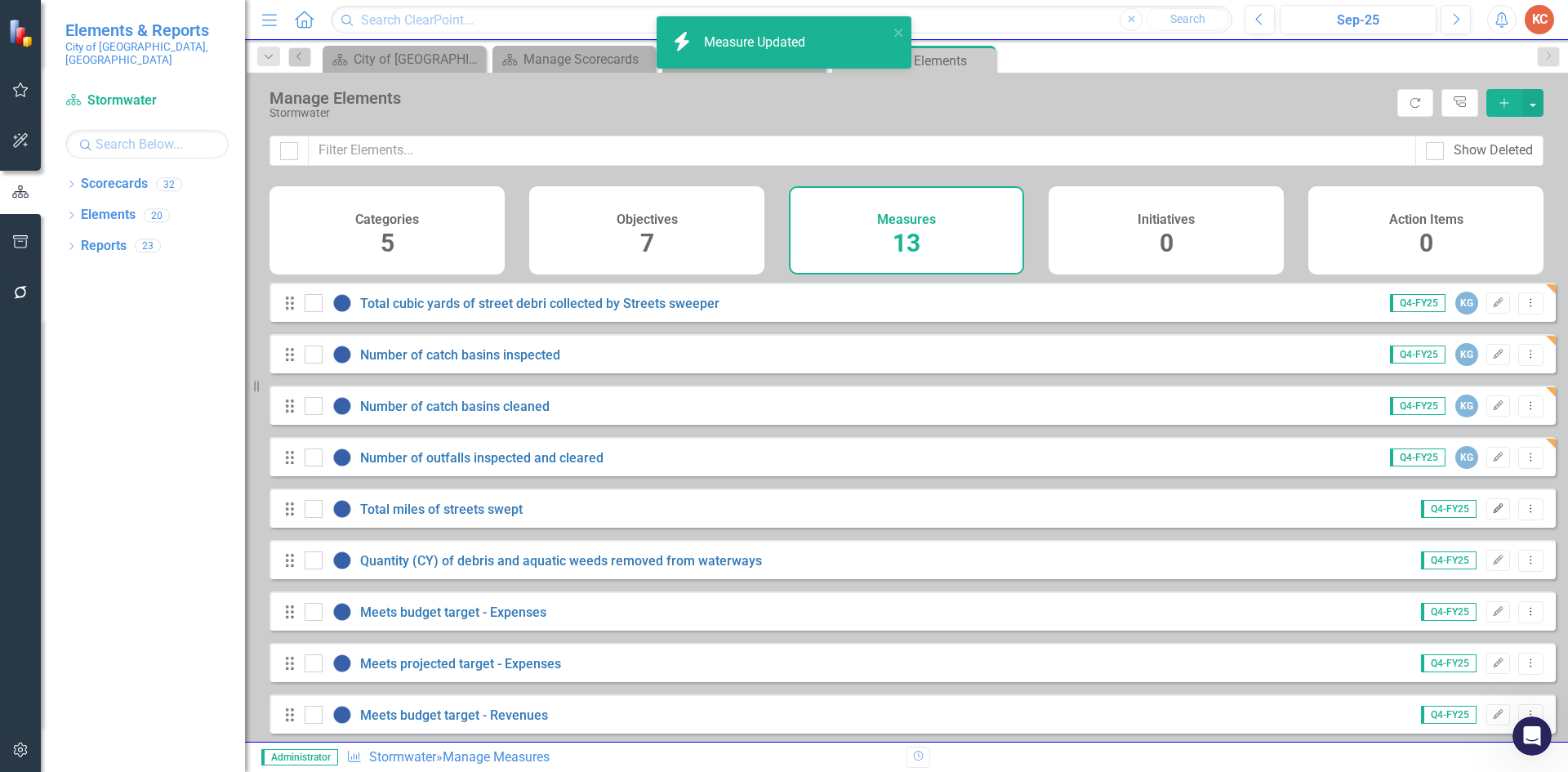
click at [1487, 520] on button "Edit" at bounding box center [1499, 508] width 24 height 21
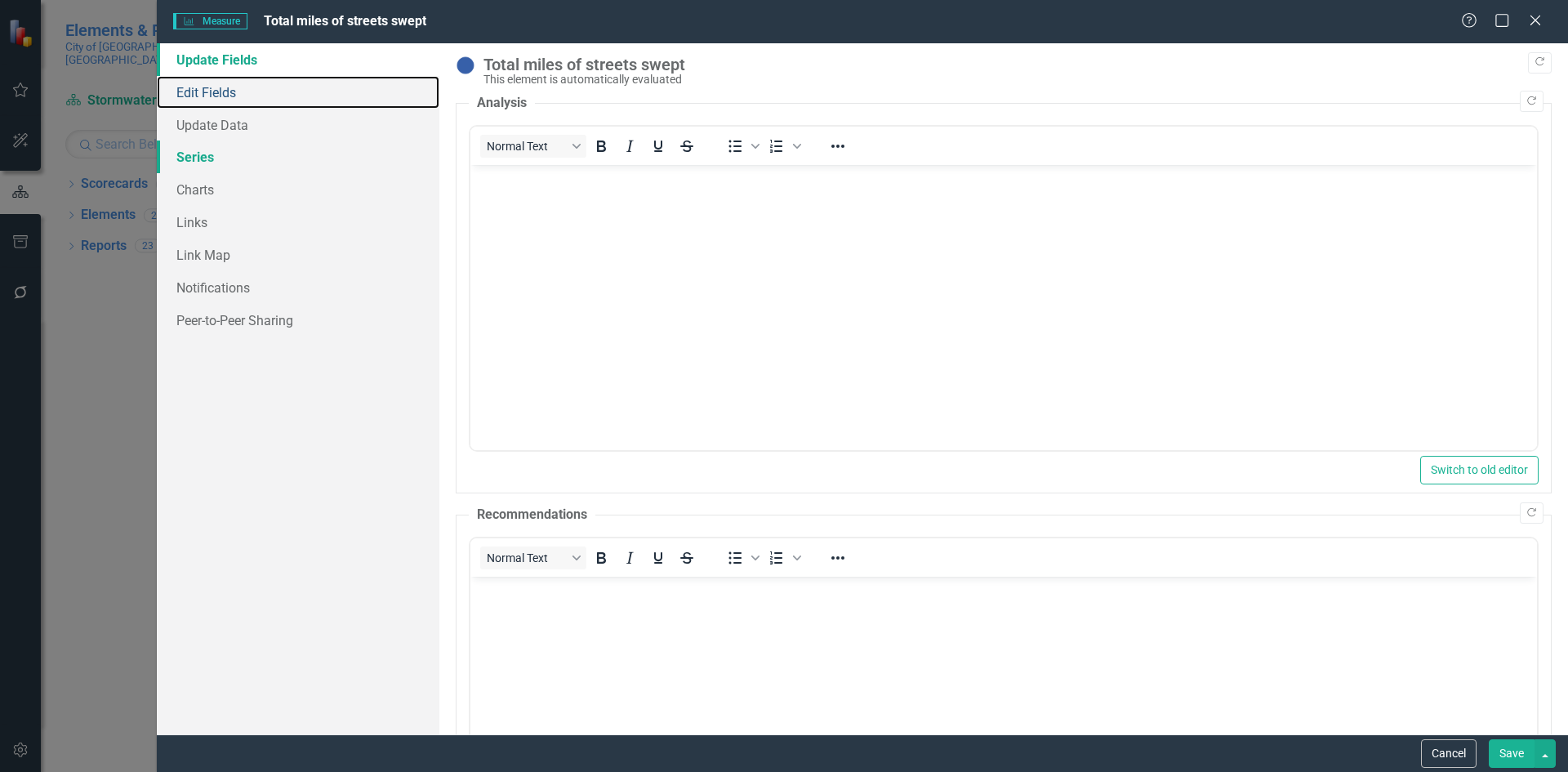
drag, startPoint x: 217, startPoint y: 92, endPoint x: 425, endPoint y: 160, distance: 218.8
click at [216, 92] on link "Edit Fields" at bounding box center [298, 92] width 282 height 33
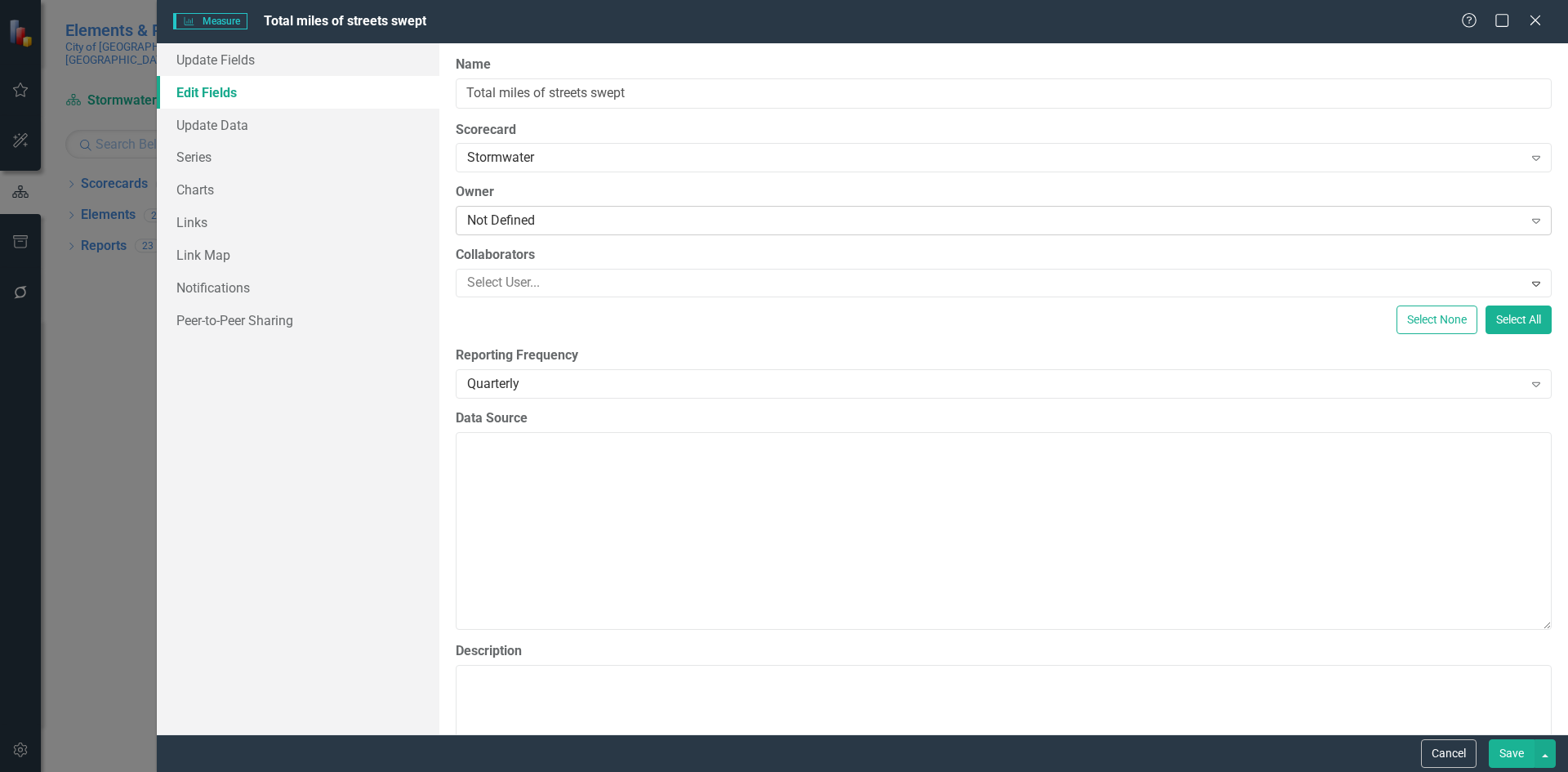
click at [538, 219] on div "Not Defined" at bounding box center [995, 221] width 1056 height 19
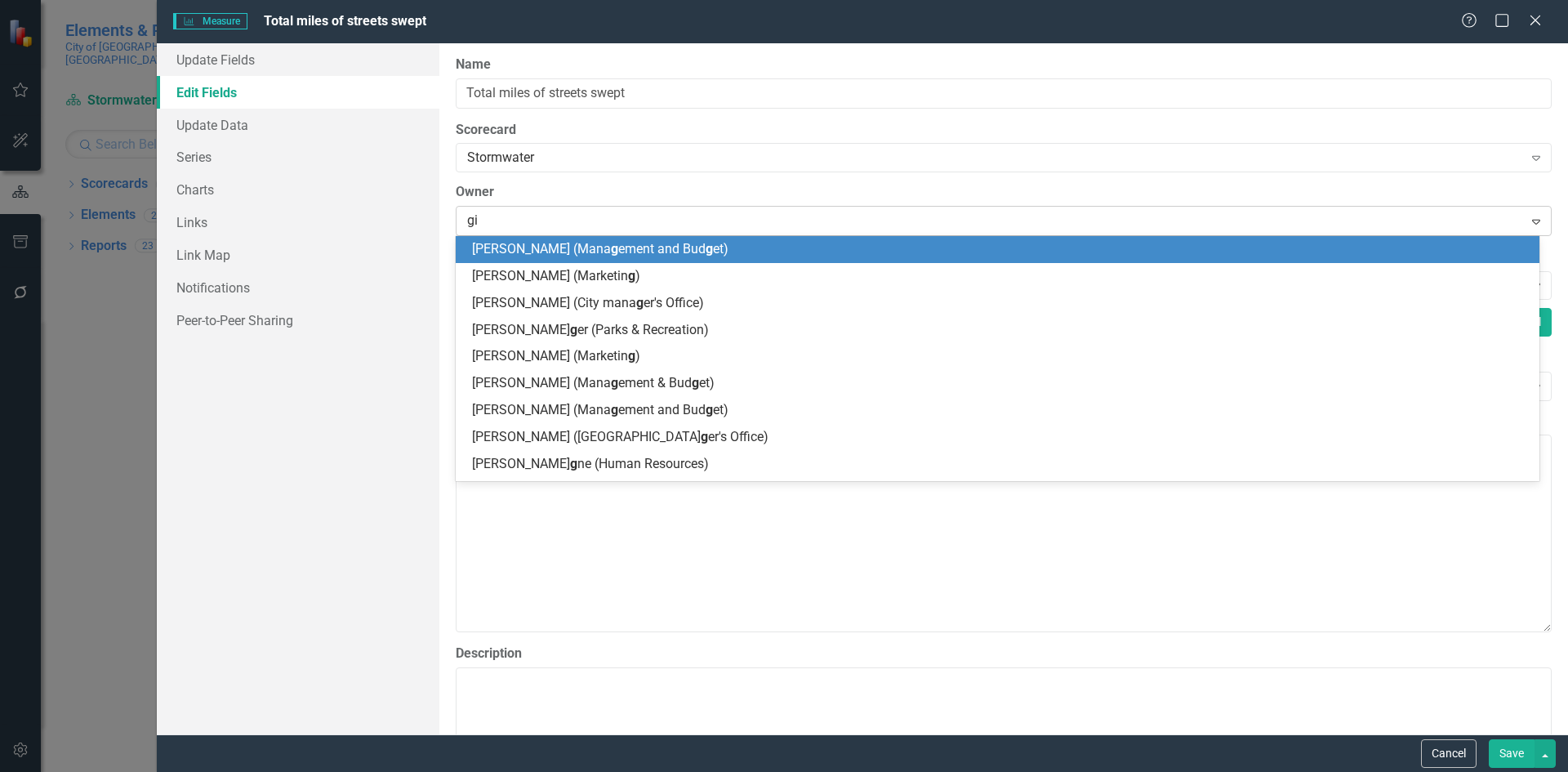
type input "gil"
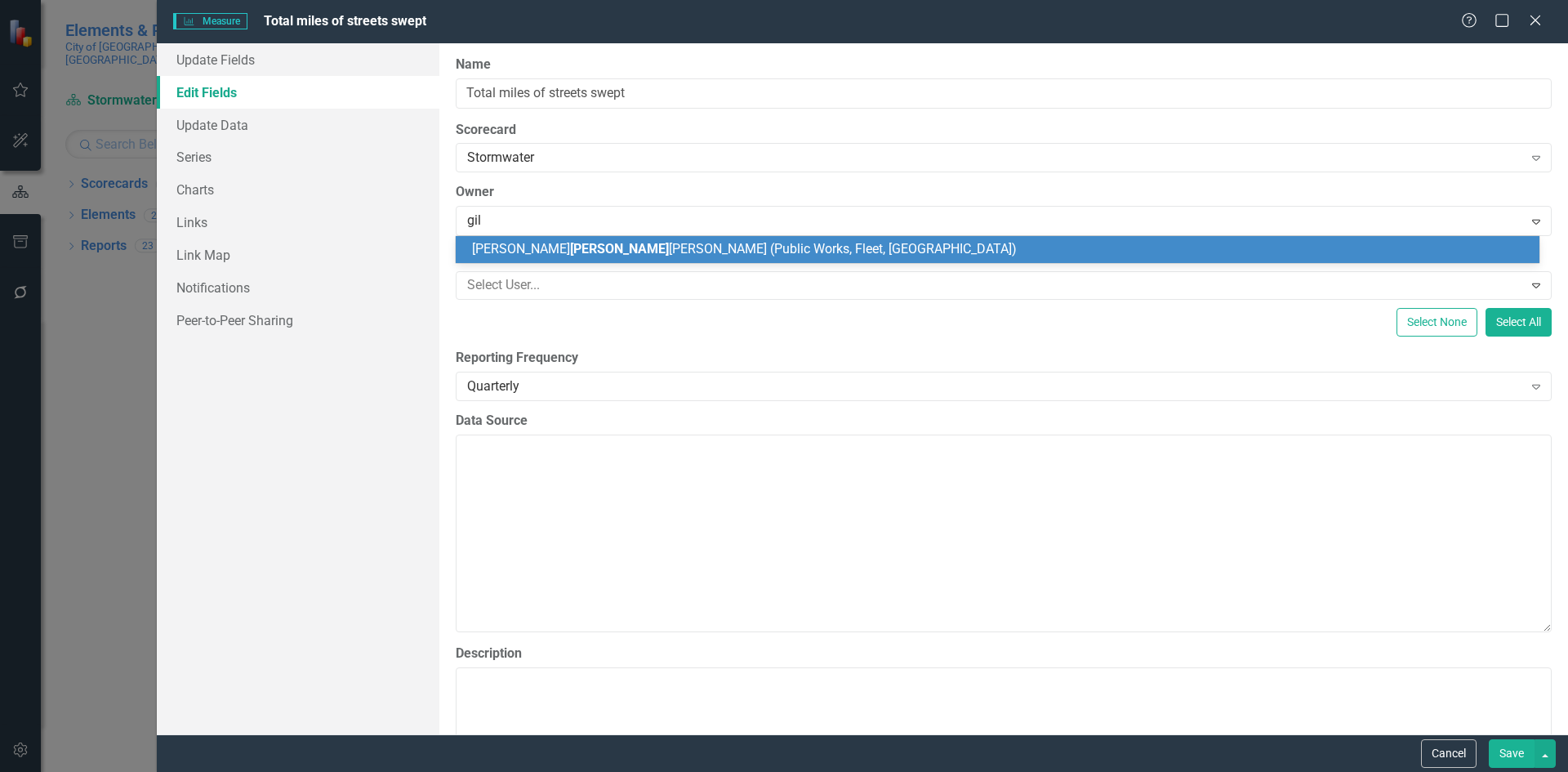
click at [554, 241] on span "[PERSON_NAME] [PERSON_NAME] (Public Works, Fleet, [GEOGRAPHIC_DATA])" at bounding box center [744, 248] width 544 height 15
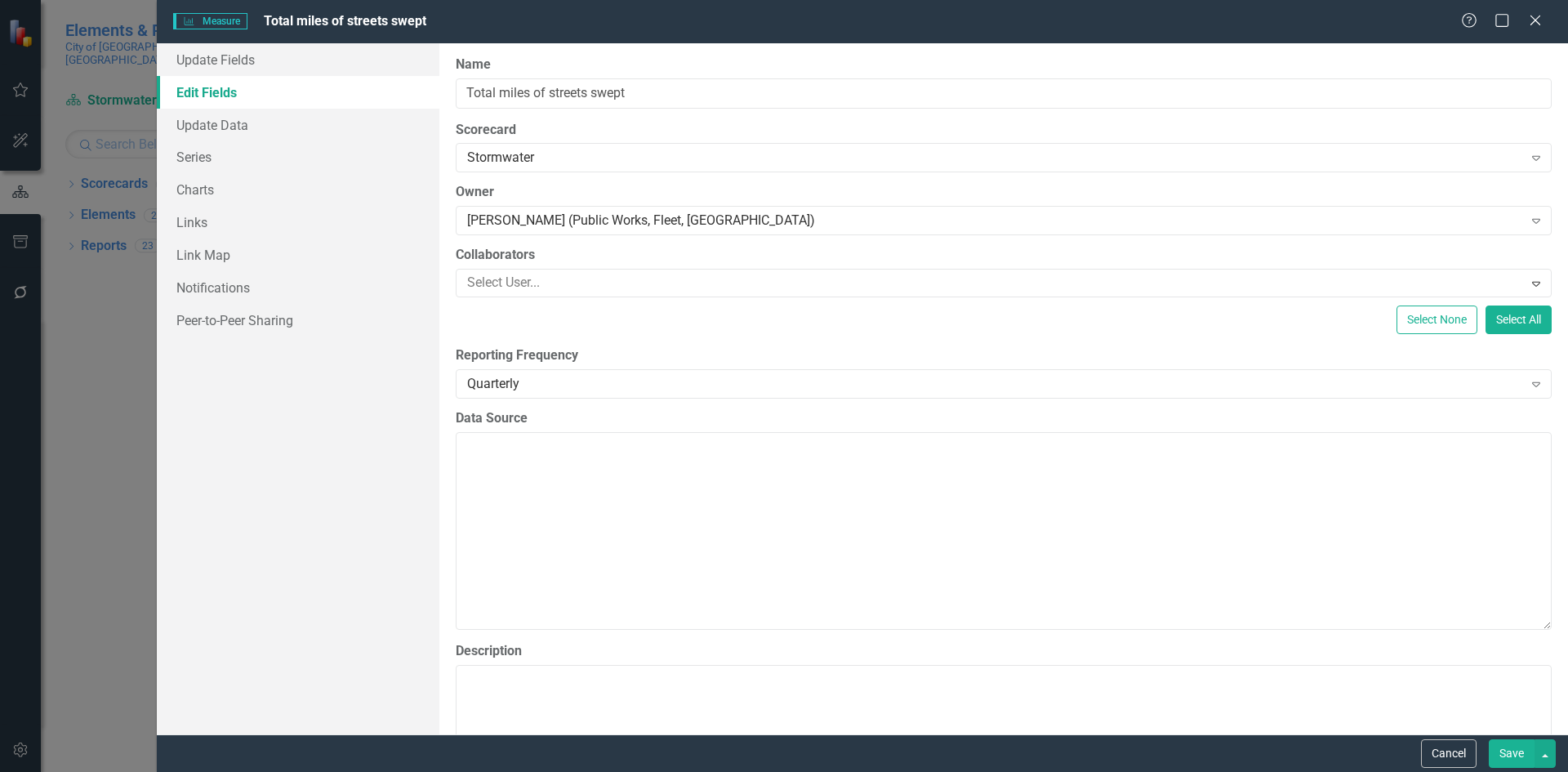
drag, startPoint x: 1505, startPoint y: 753, endPoint x: 1284, endPoint y: 644, distance: 246.4
click at [1503, 753] on button "Save" at bounding box center [1511, 752] width 45 height 28
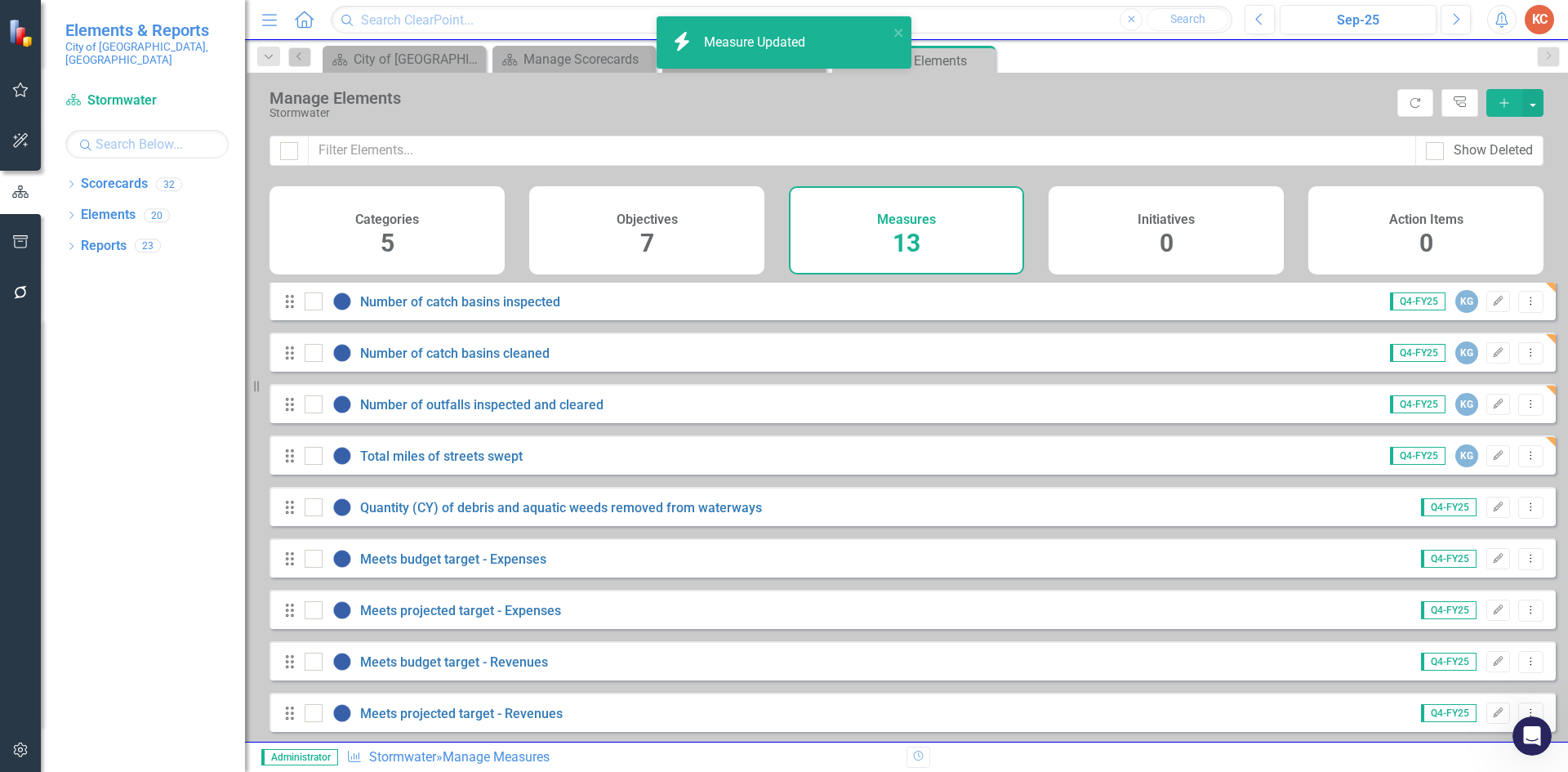
scroll to position [81, 0]
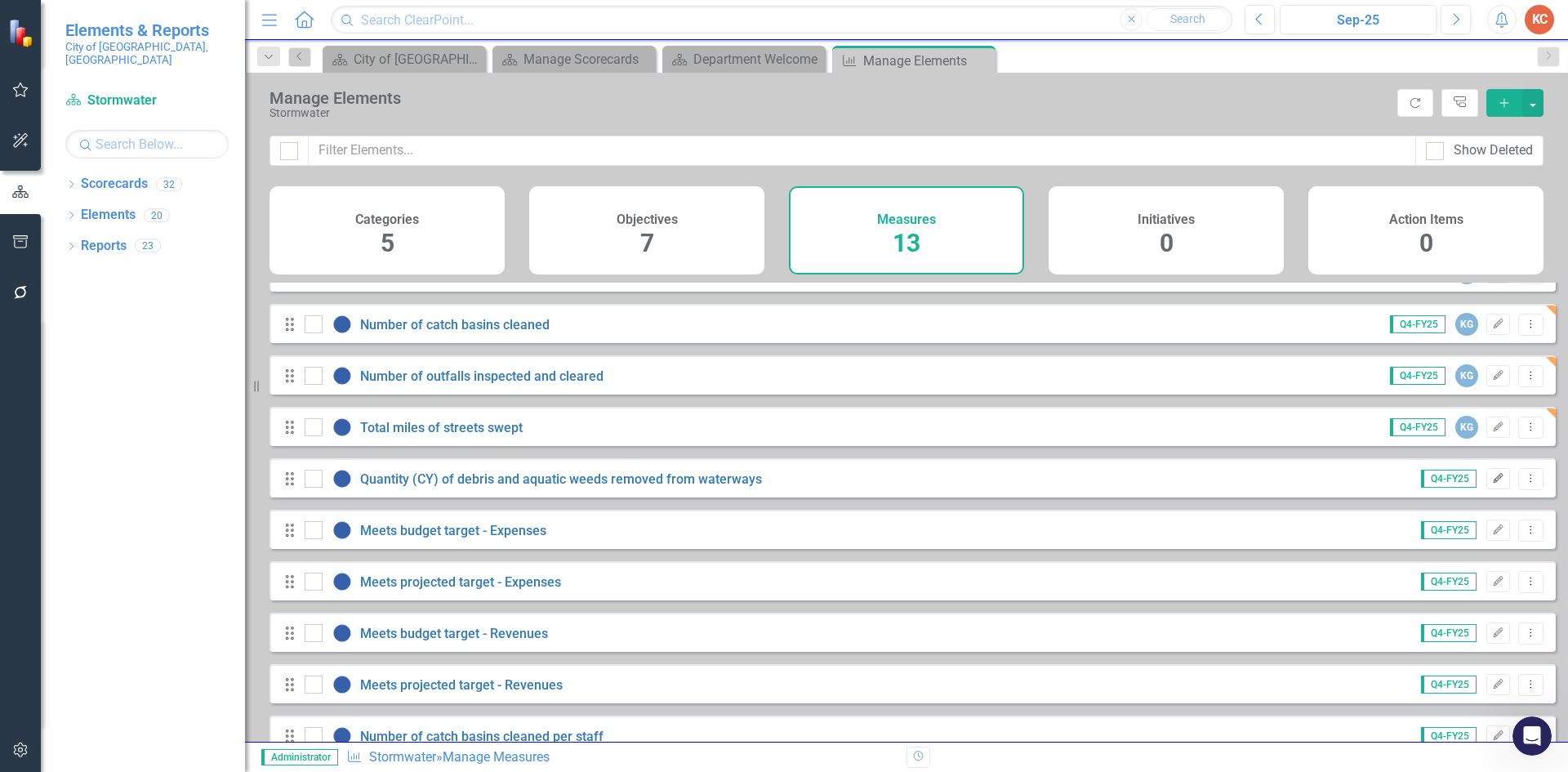
click at [1487, 490] on button "Edit" at bounding box center [1499, 478] width 24 height 21
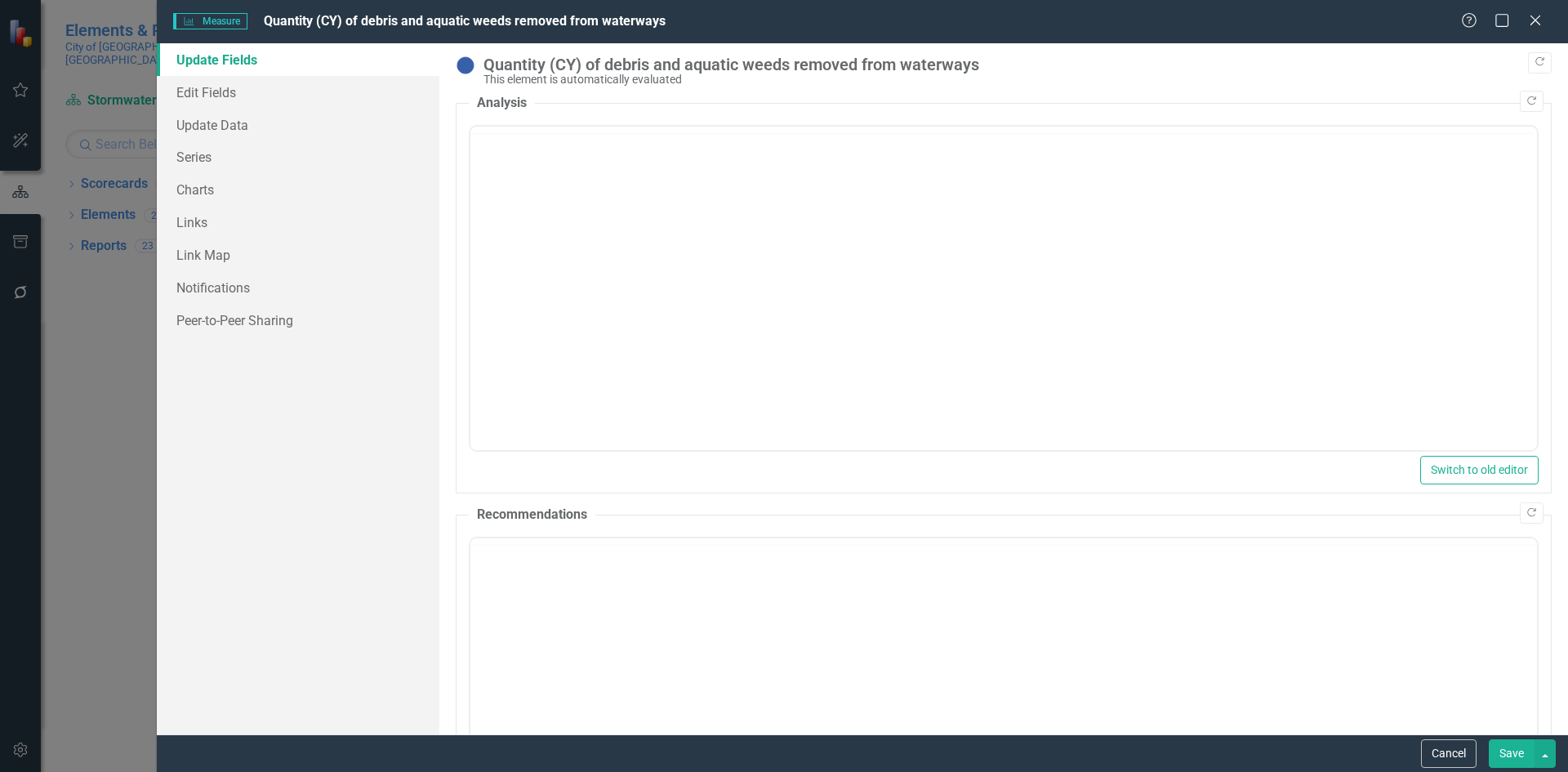
scroll to position [0, 0]
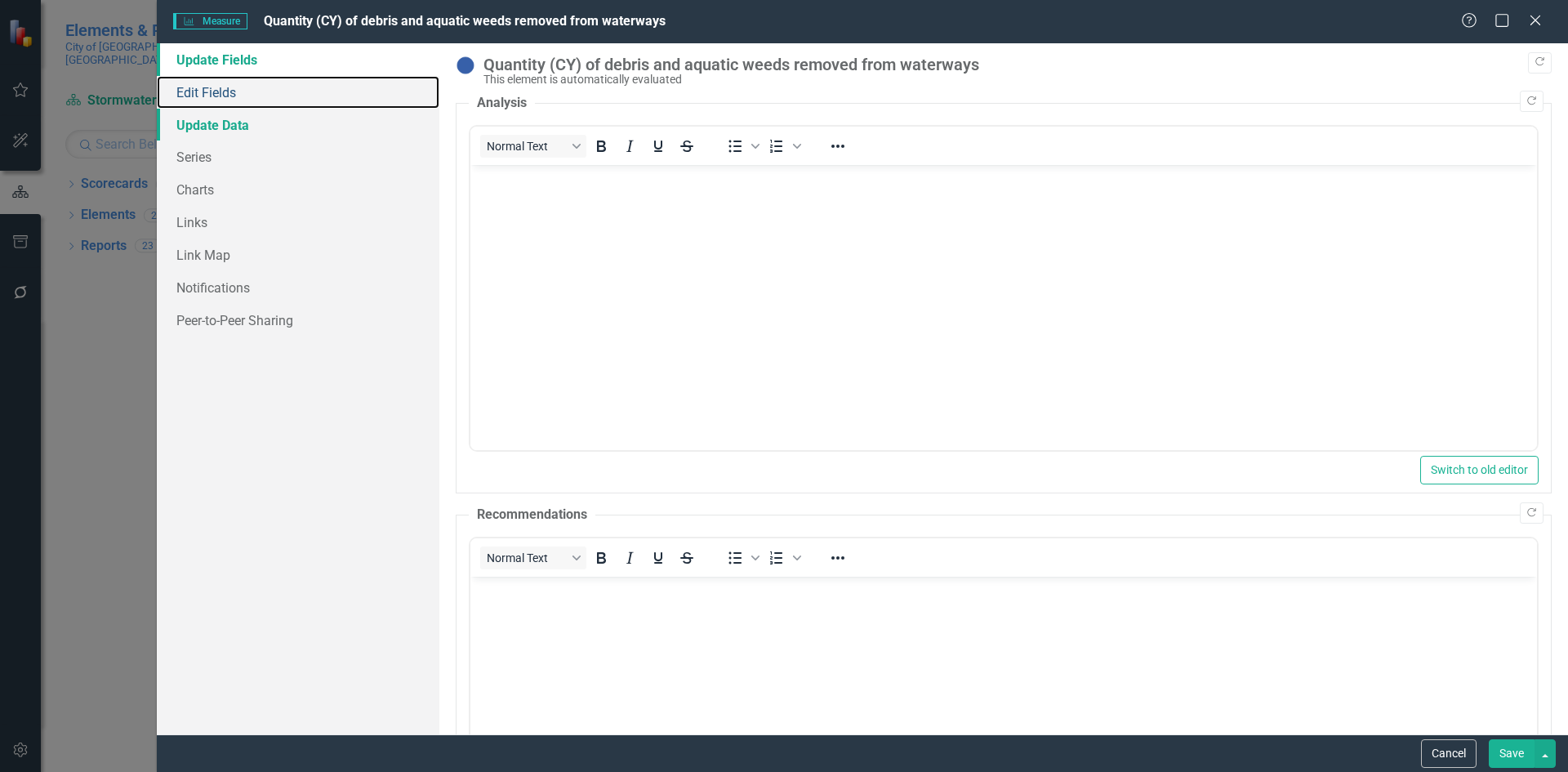
drag, startPoint x: 234, startPoint y: 93, endPoint x: 434, endPoint y: 116, distance: 201.3
click at [232, 92] on link "Edit Fields" at bounding box center [298, 92] width 282 height 33
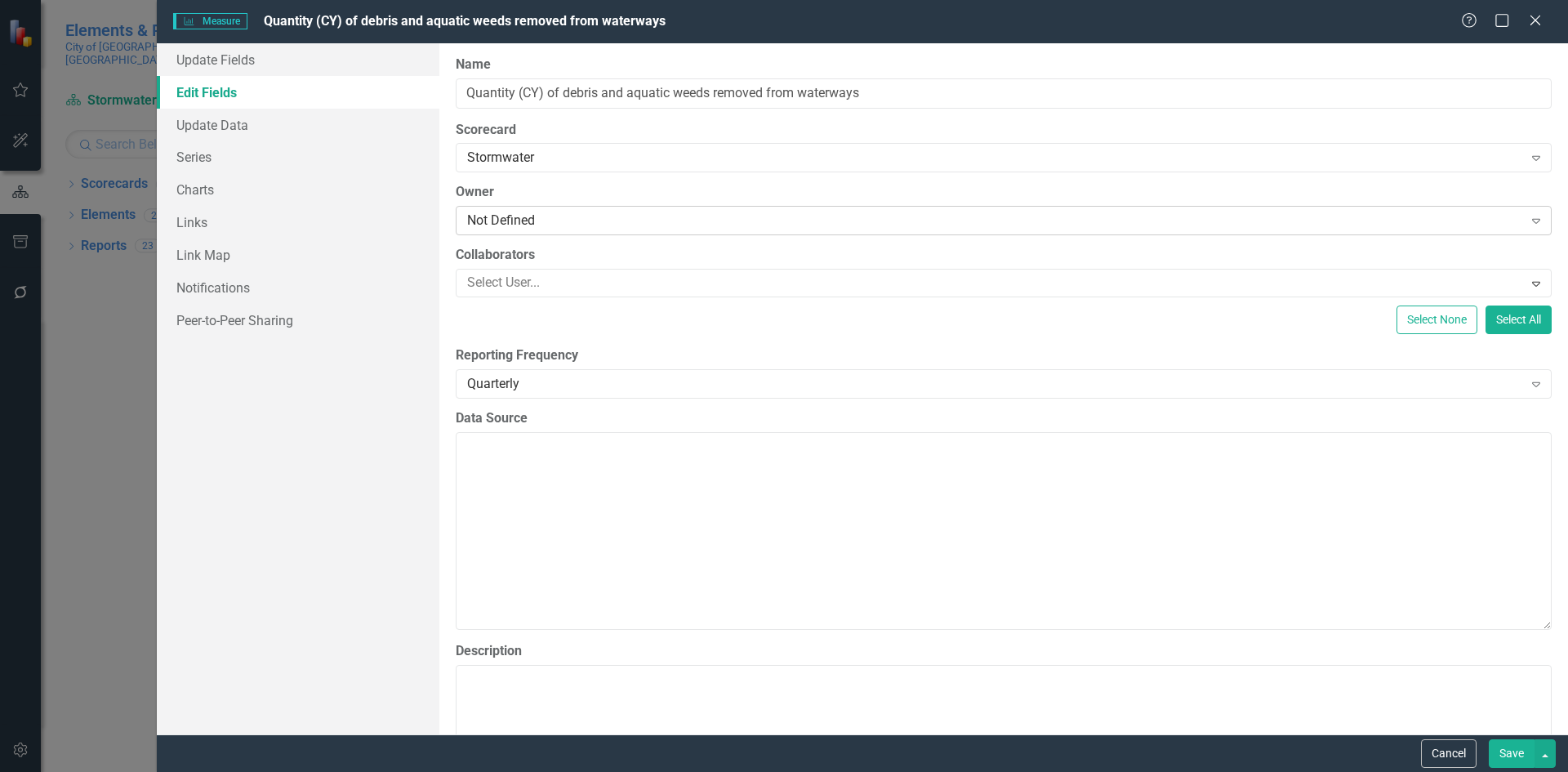
click at [535, 217] on div "Not Defined" at bounding box center [995, 221] width 1056 height 19
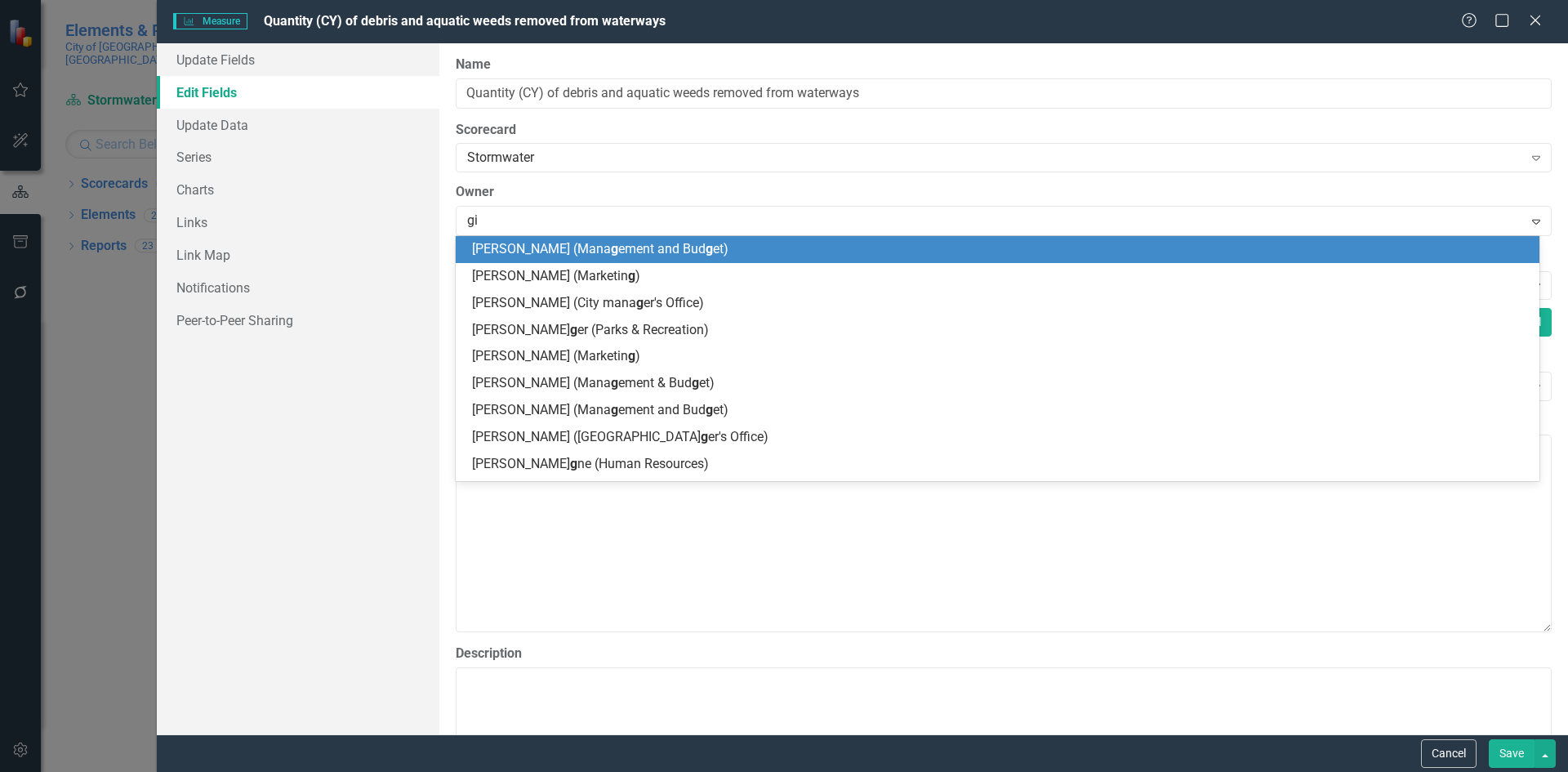
type input "gil"
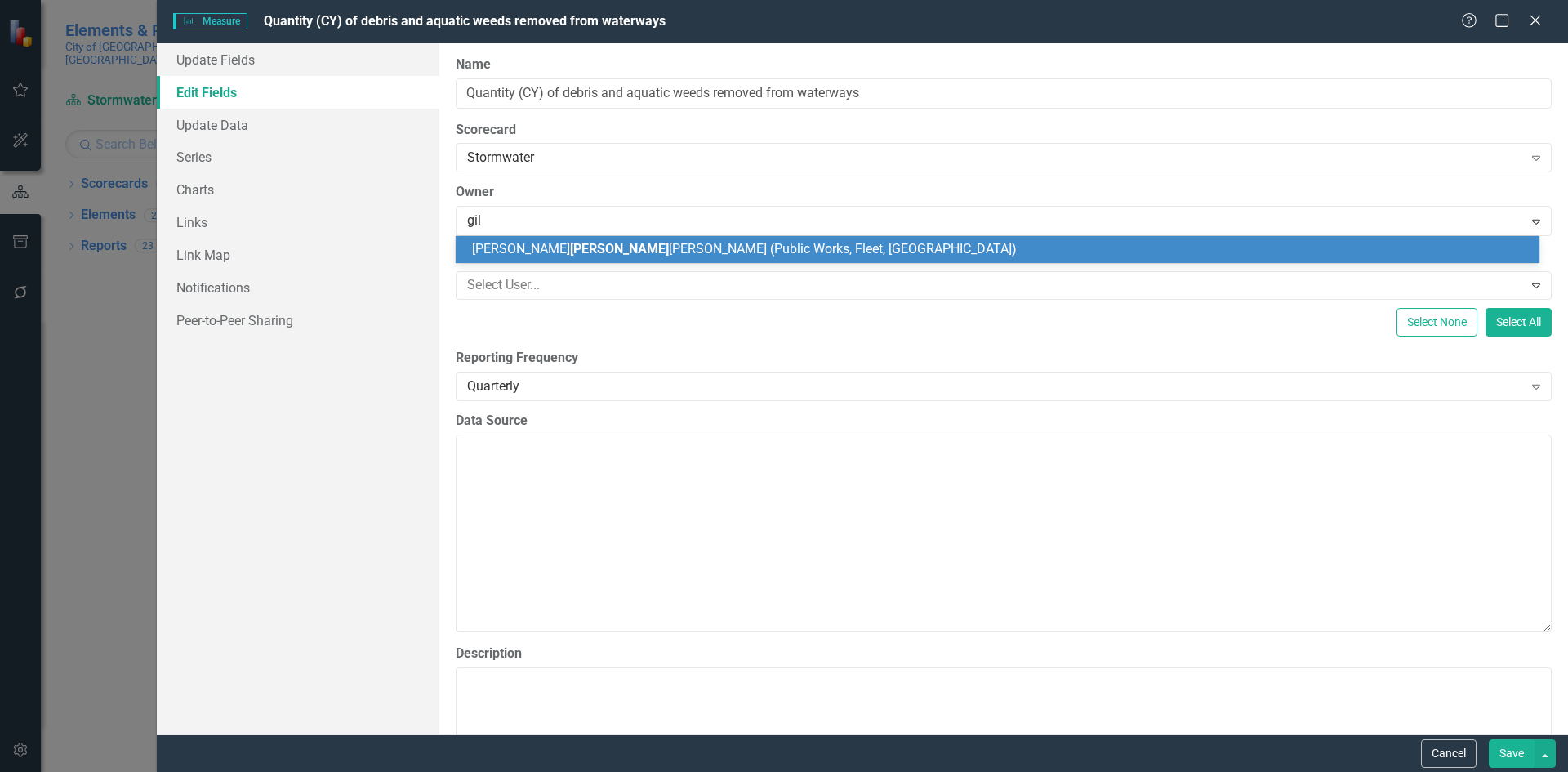
click at [587, 246] on span "[PERSON_NAME] [PERSON_NAME] (Public Works, Fleet, [GEOGRAPHIC_DATA])" at bounding box center [744, 248] width 544 height 15
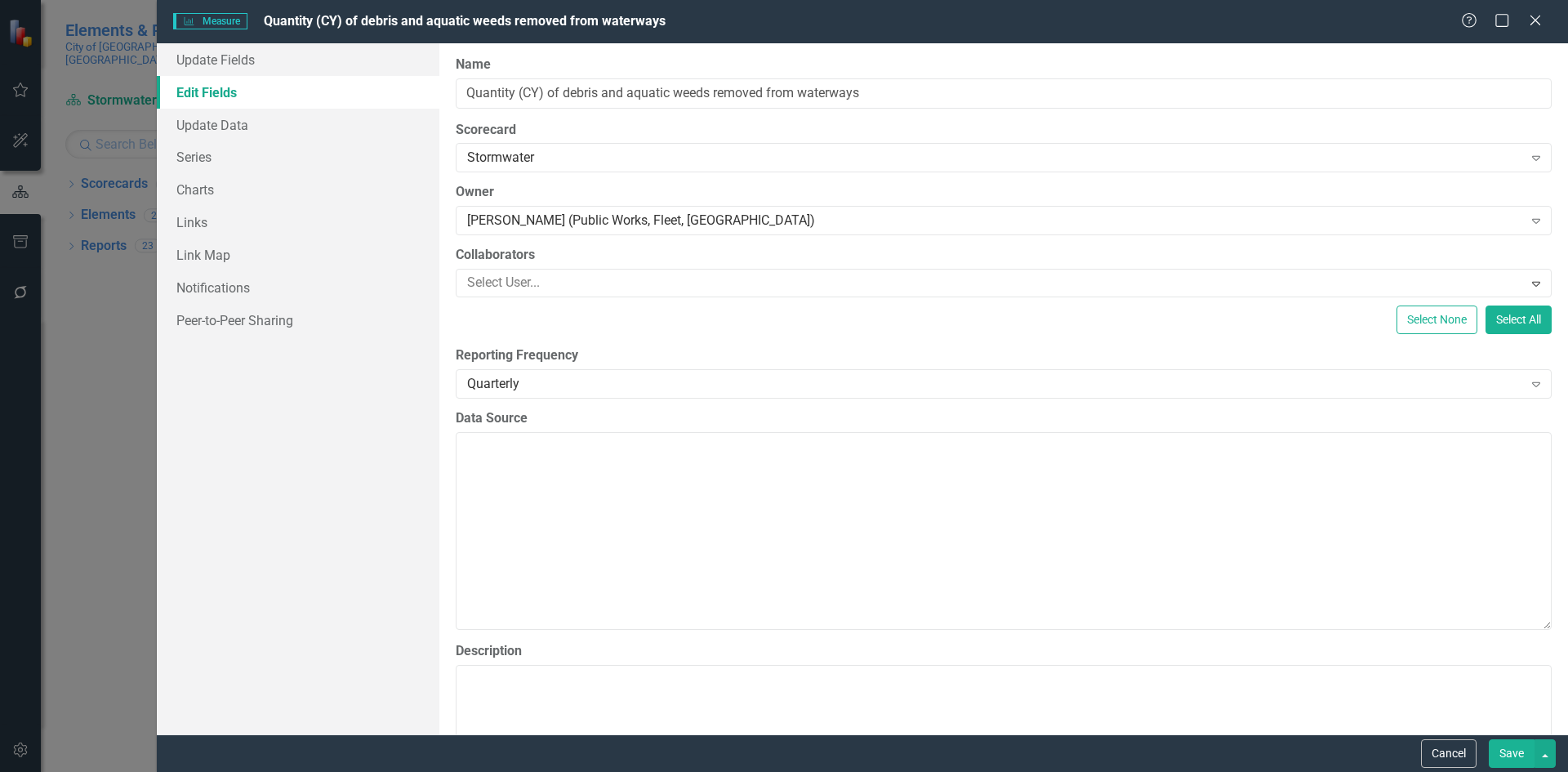
drag, startPoint x: 1499, startPoint y: 748, endPoint x: 1489, endPoint y: 741, distance: 12.2
click at [1497, 748] on button "Save" at bounding box center [1511, 752] width 45 height 28
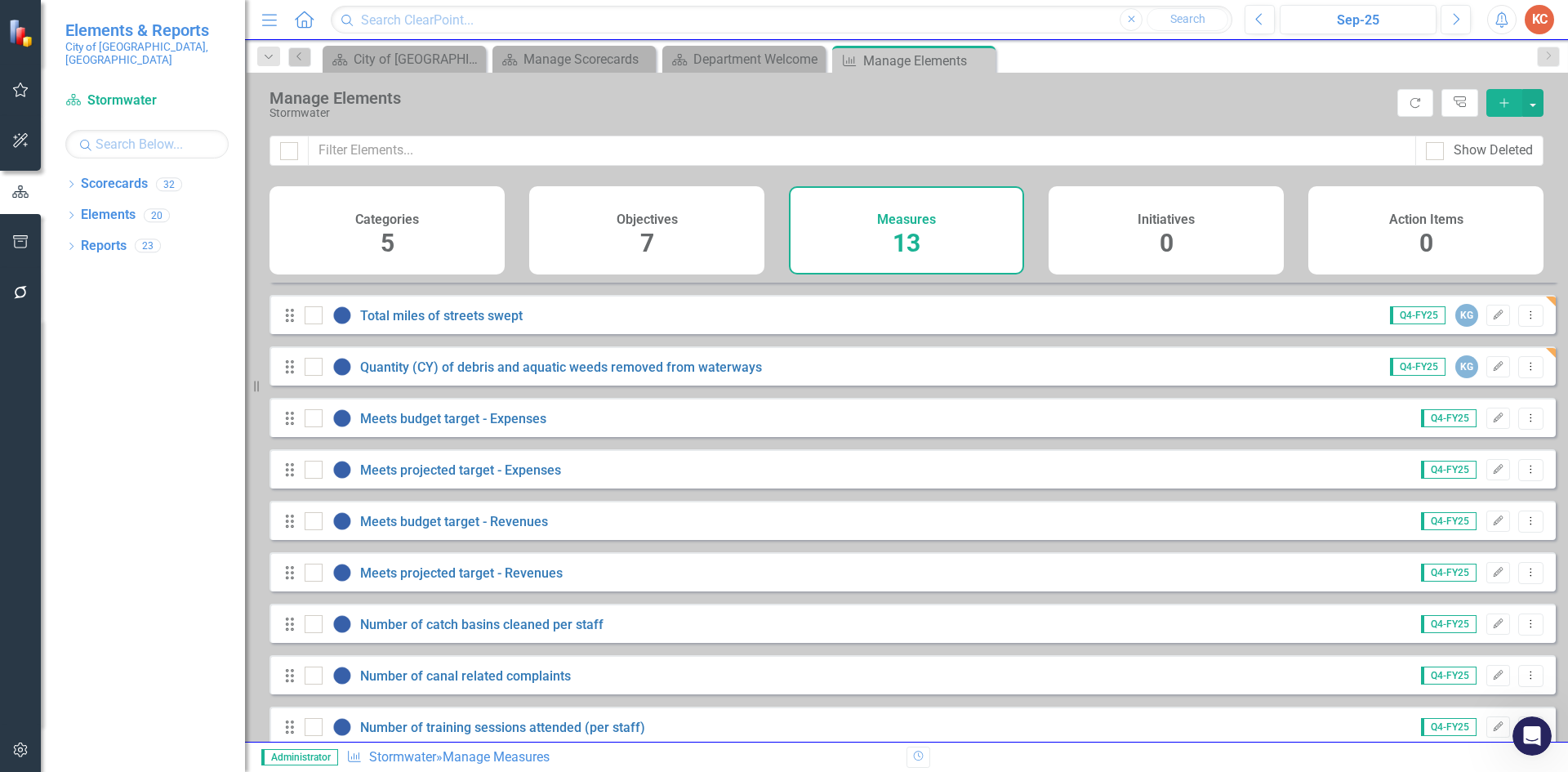
scroll to position [223, 0]
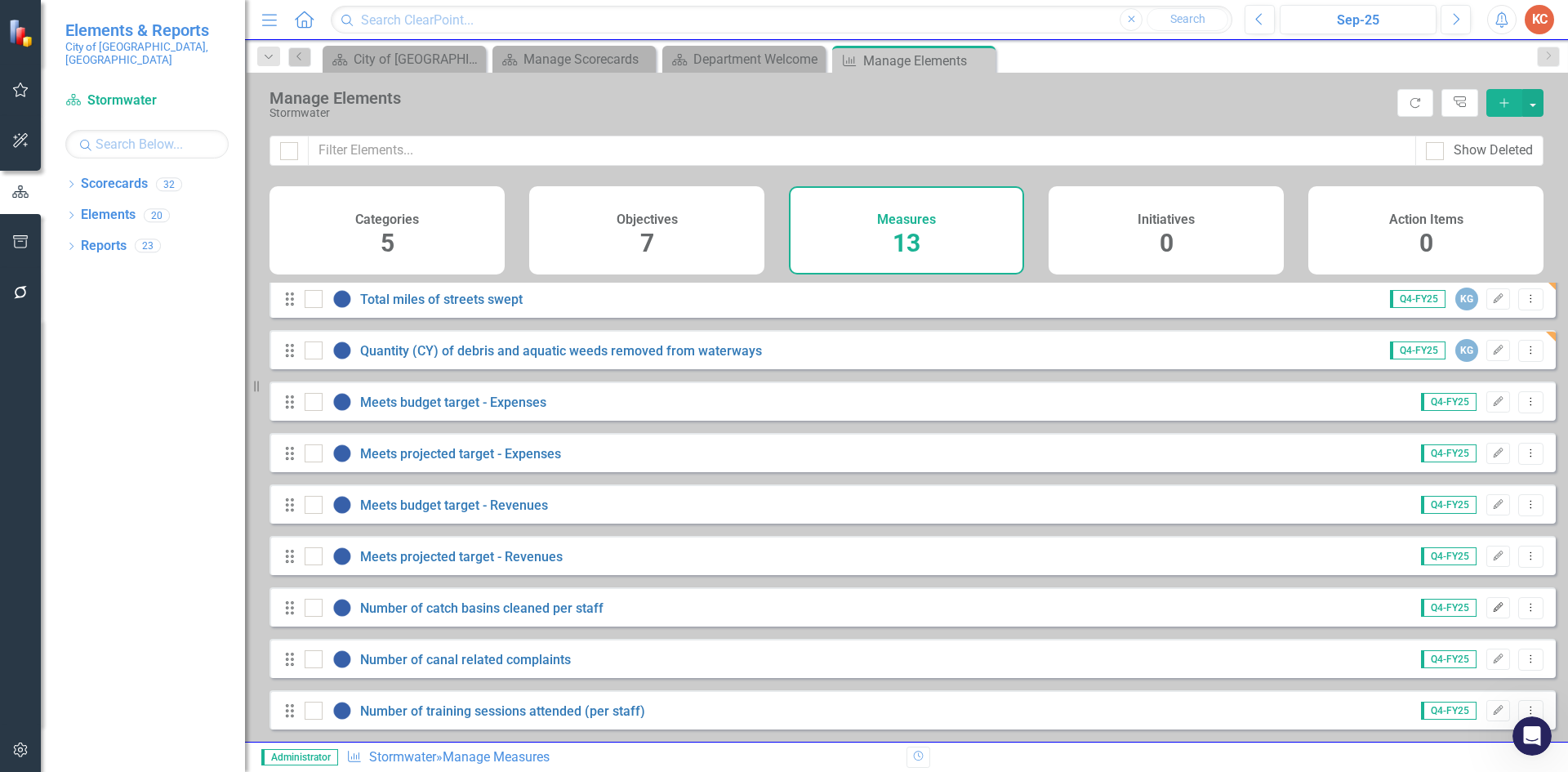
click at [1492, 603] on icon "Edit" at bounding box center [1498, 607] width 12 height 9
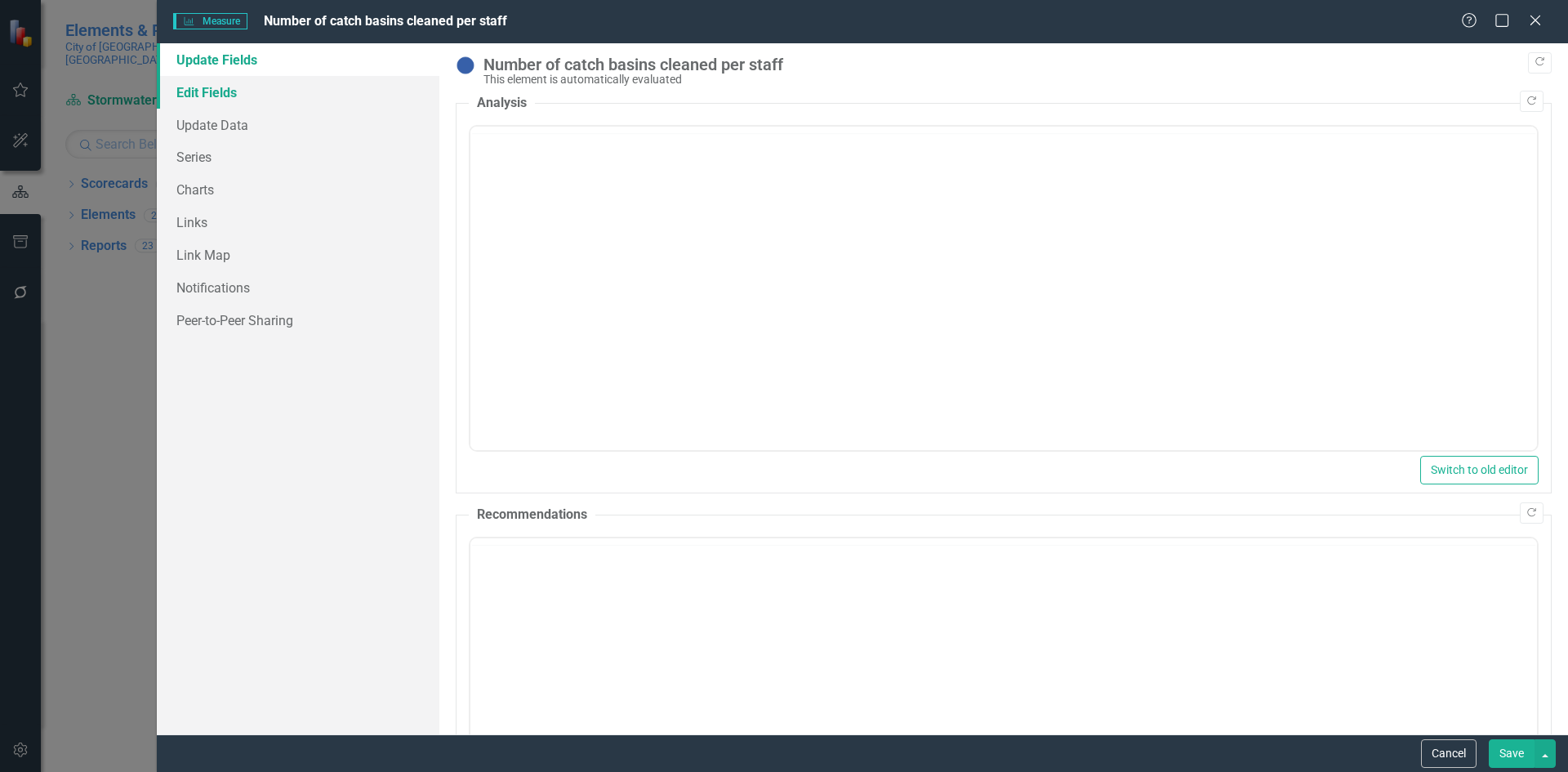
scroll to position [0, 0]
click at [227, 96] on link "Edit Fields" at bounding box center [298, 92] width 282 height 33
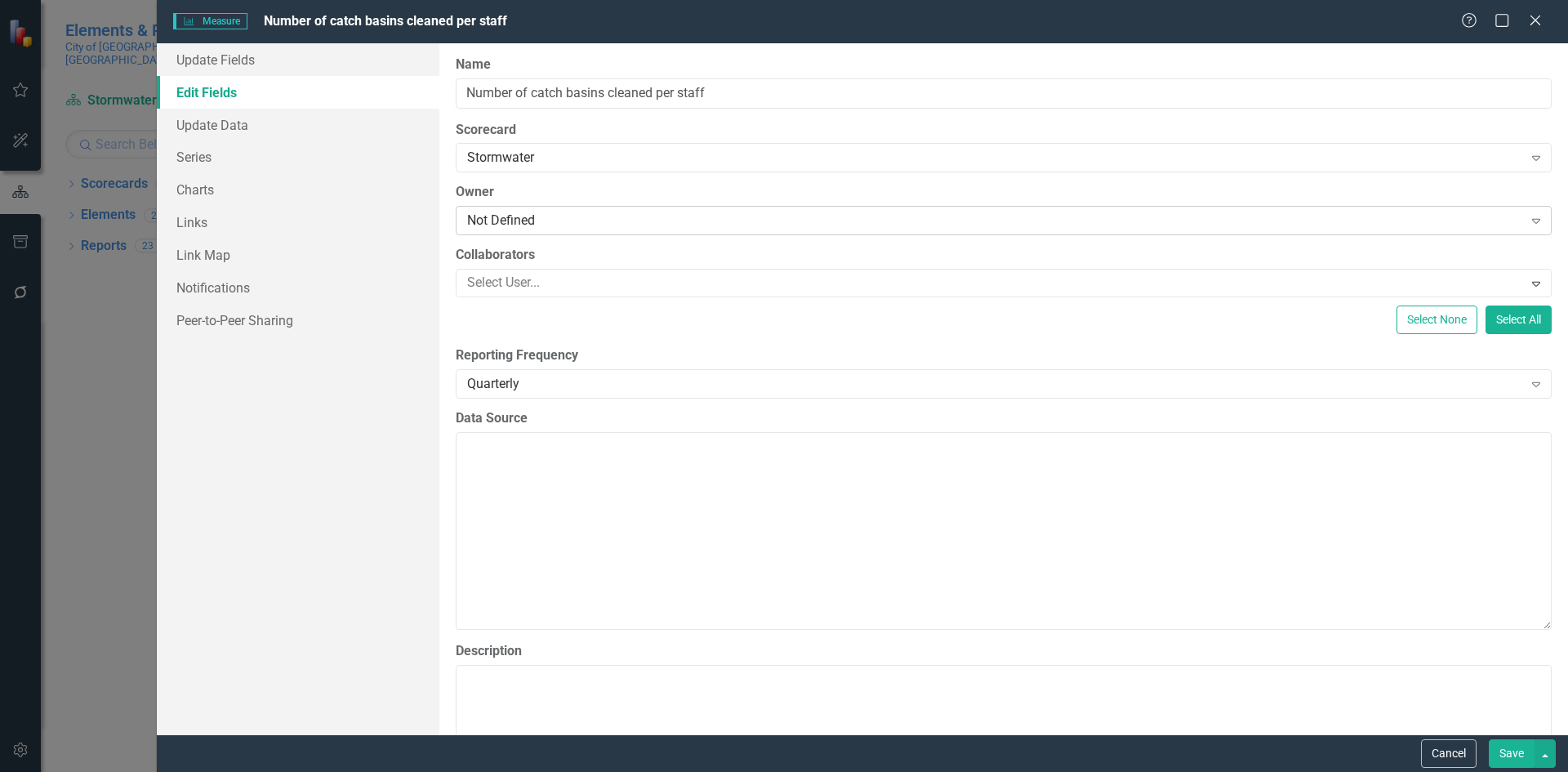
click at [489, 214] on div "Not Defined" at bounding box center [995, 221] width 1056 height 19
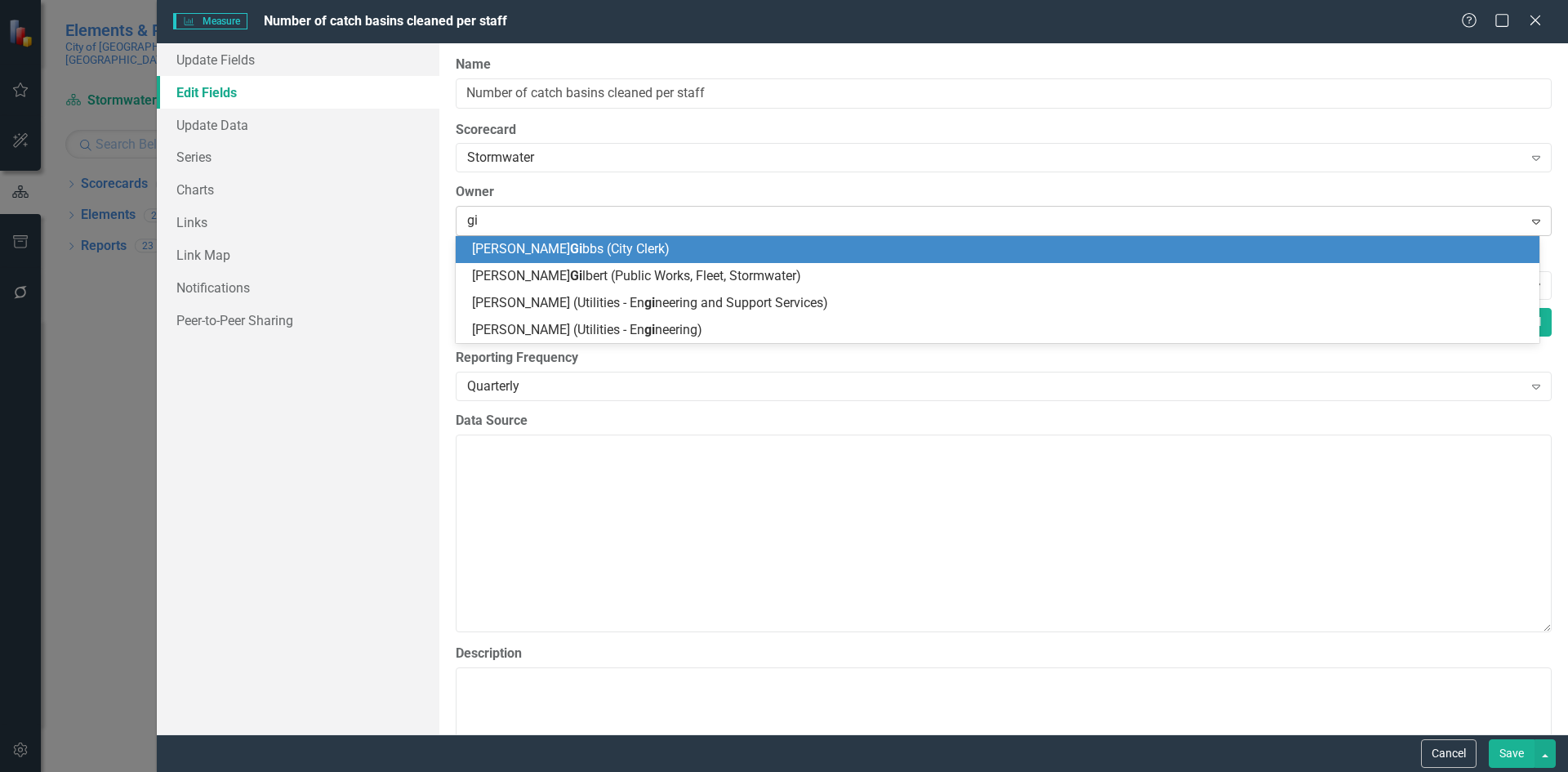
type input "gil"
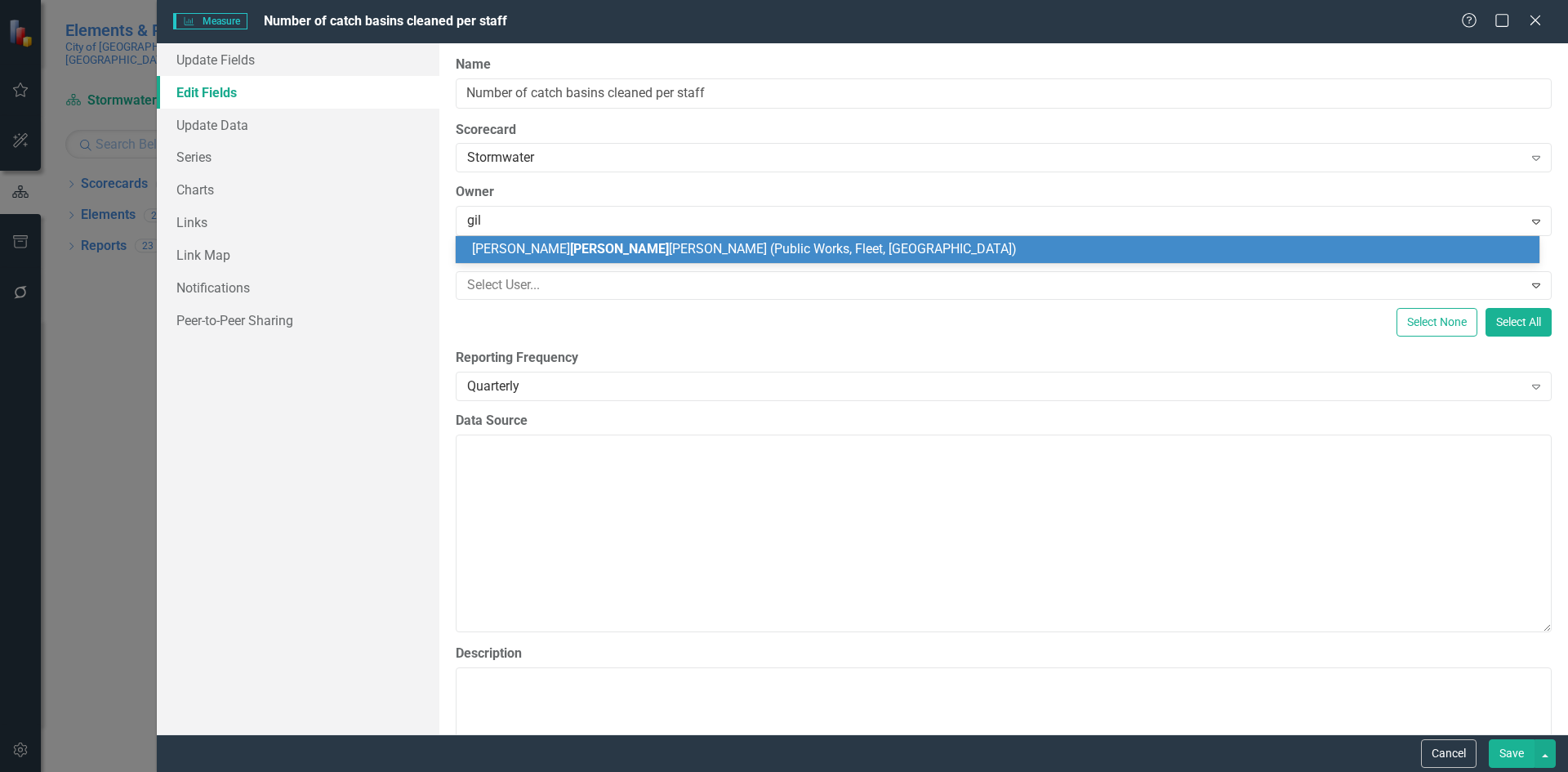
click at [534, 247] on span "[PERSON_NAME] [PERSON_NAME] (Public Works, Fleet, [GEOGRAPHIC_DATA])" at bounding box center [744, 248] width 544 height 15
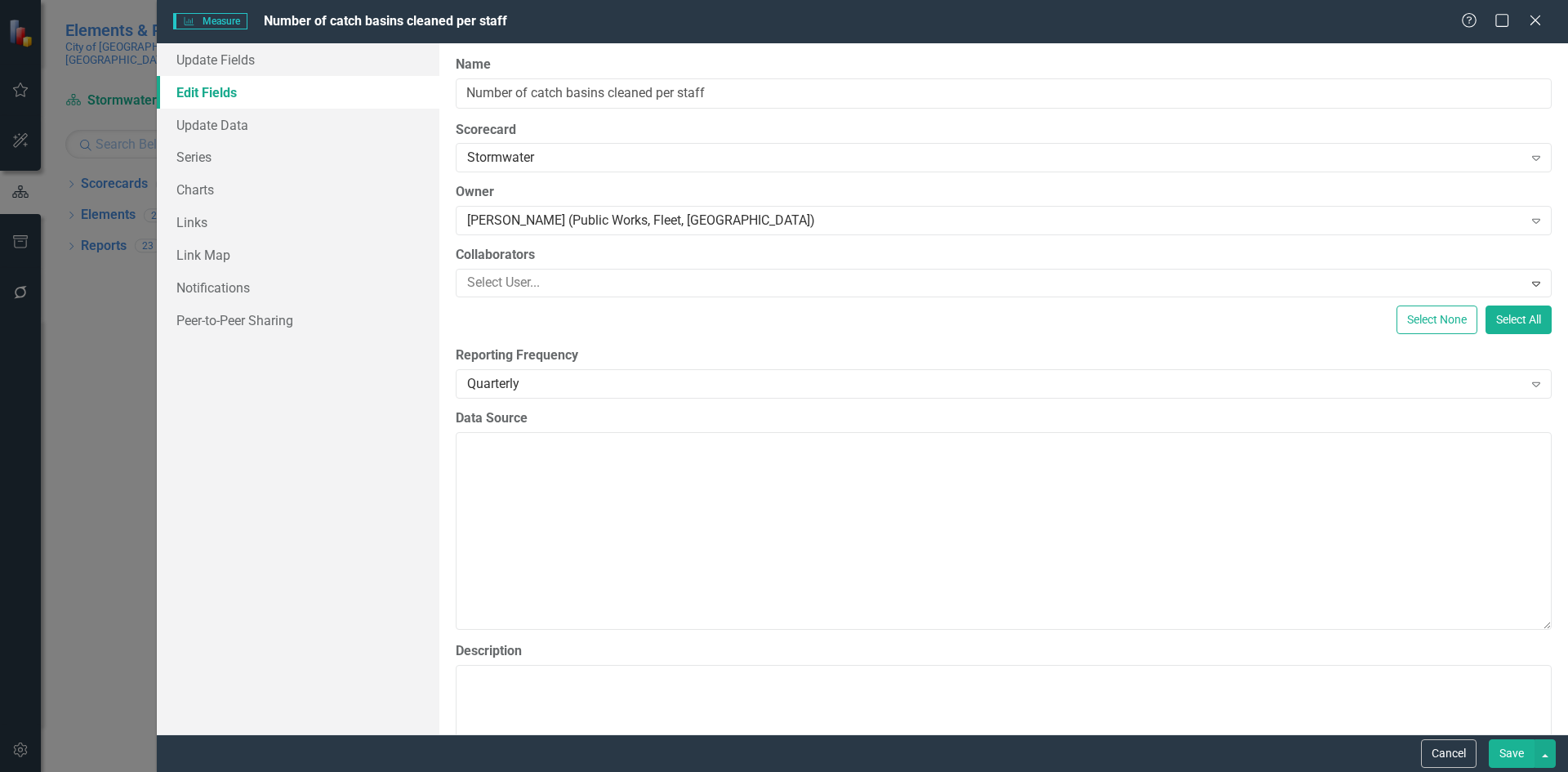
click at [1504, 748] on button "Save" at bounding box center [1511, 752] width 45 height 28
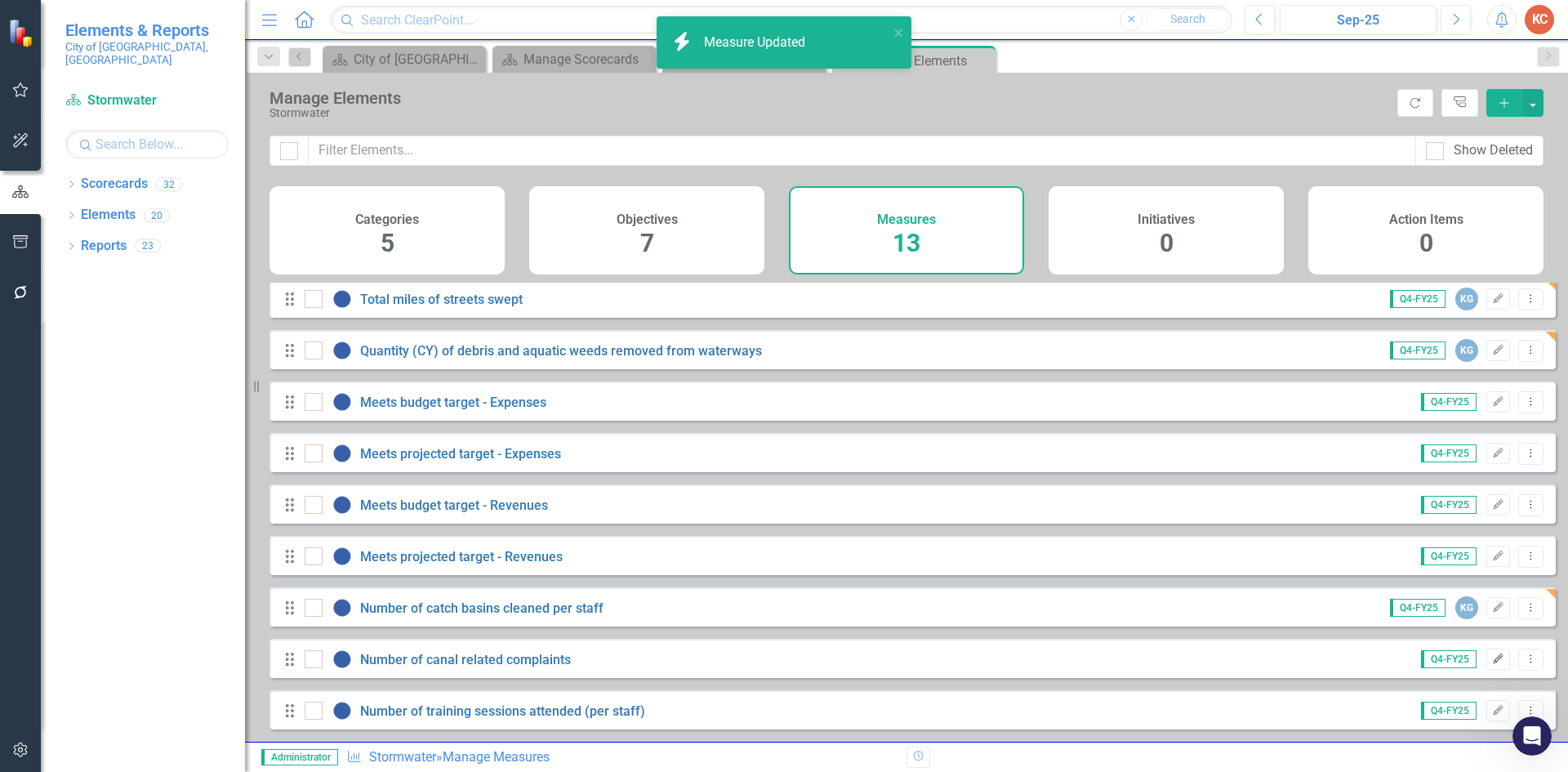
click at [1492, 660] on icon "Edit" at bounding box center [1498, 658] width 12 height 9
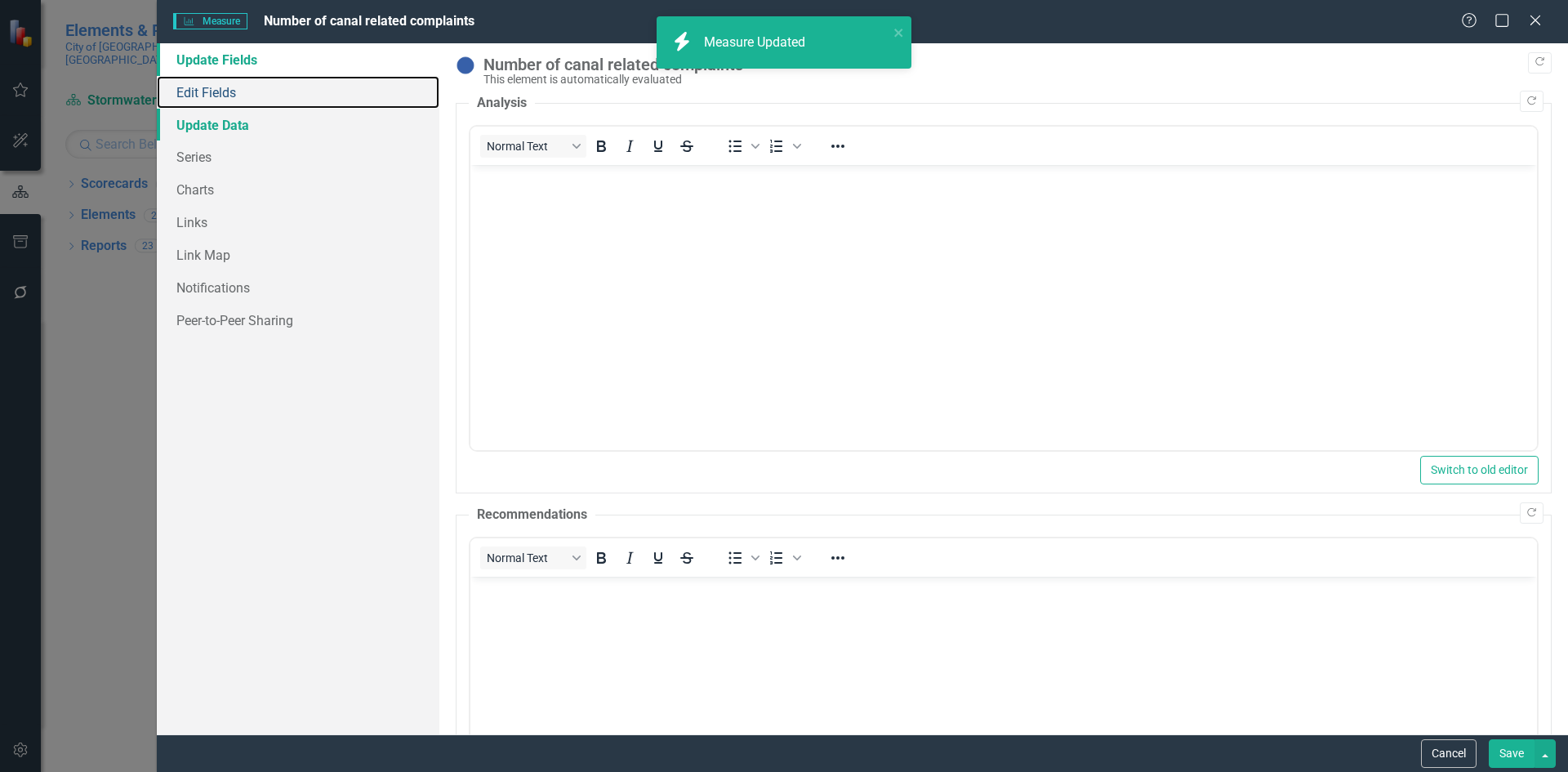
drag, startPoint x: 241, startPoint y: 98, endPoint x: 277, endPoint y: 108, distance: 37.4
click at [240, 97] on link "Edit Fields" at bounding box center [298, 92] width 282 height 33
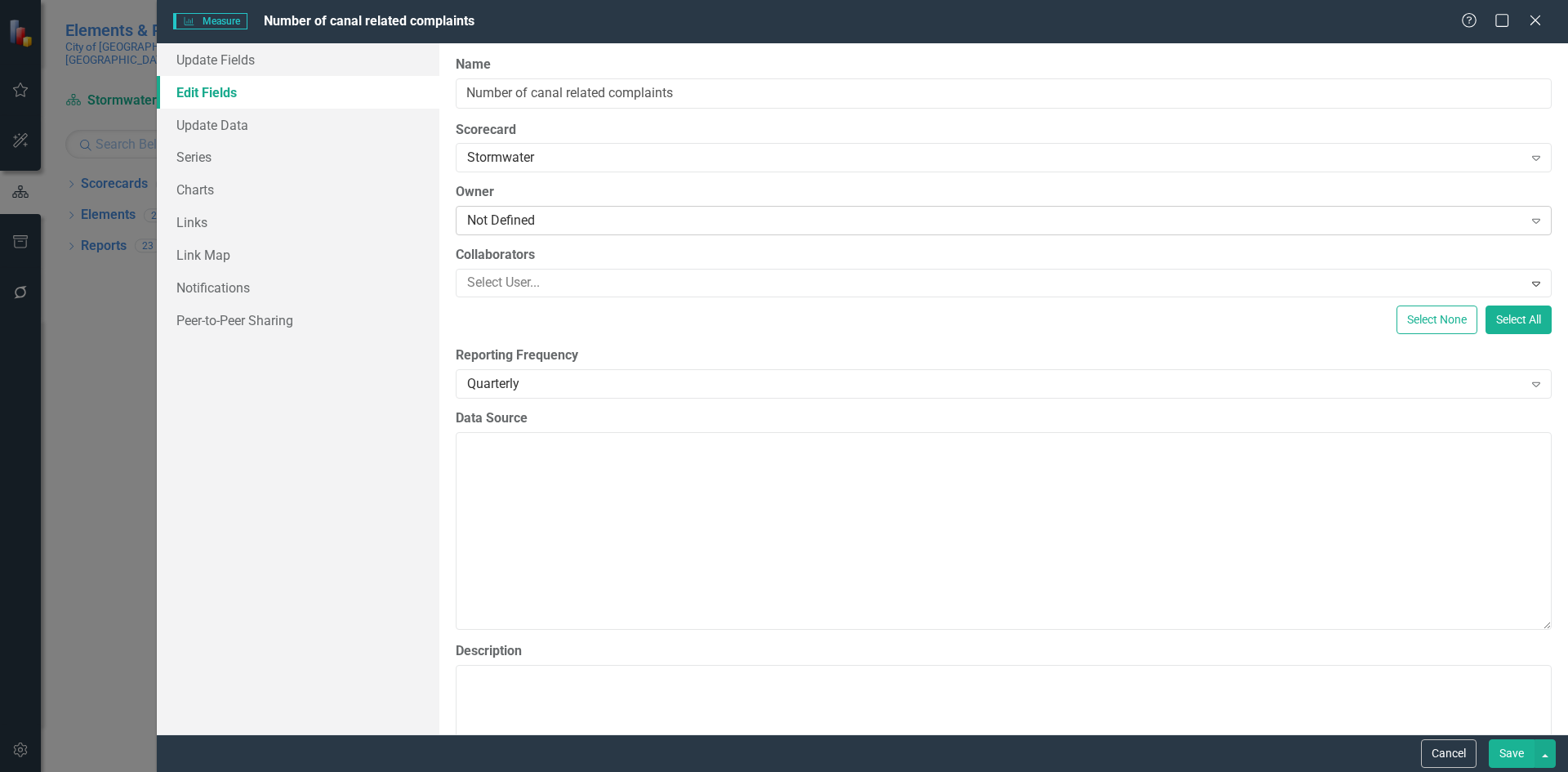
click at [518, 223] on div "Not Defined" at bounding box center [995, 221] width 1056 height 19
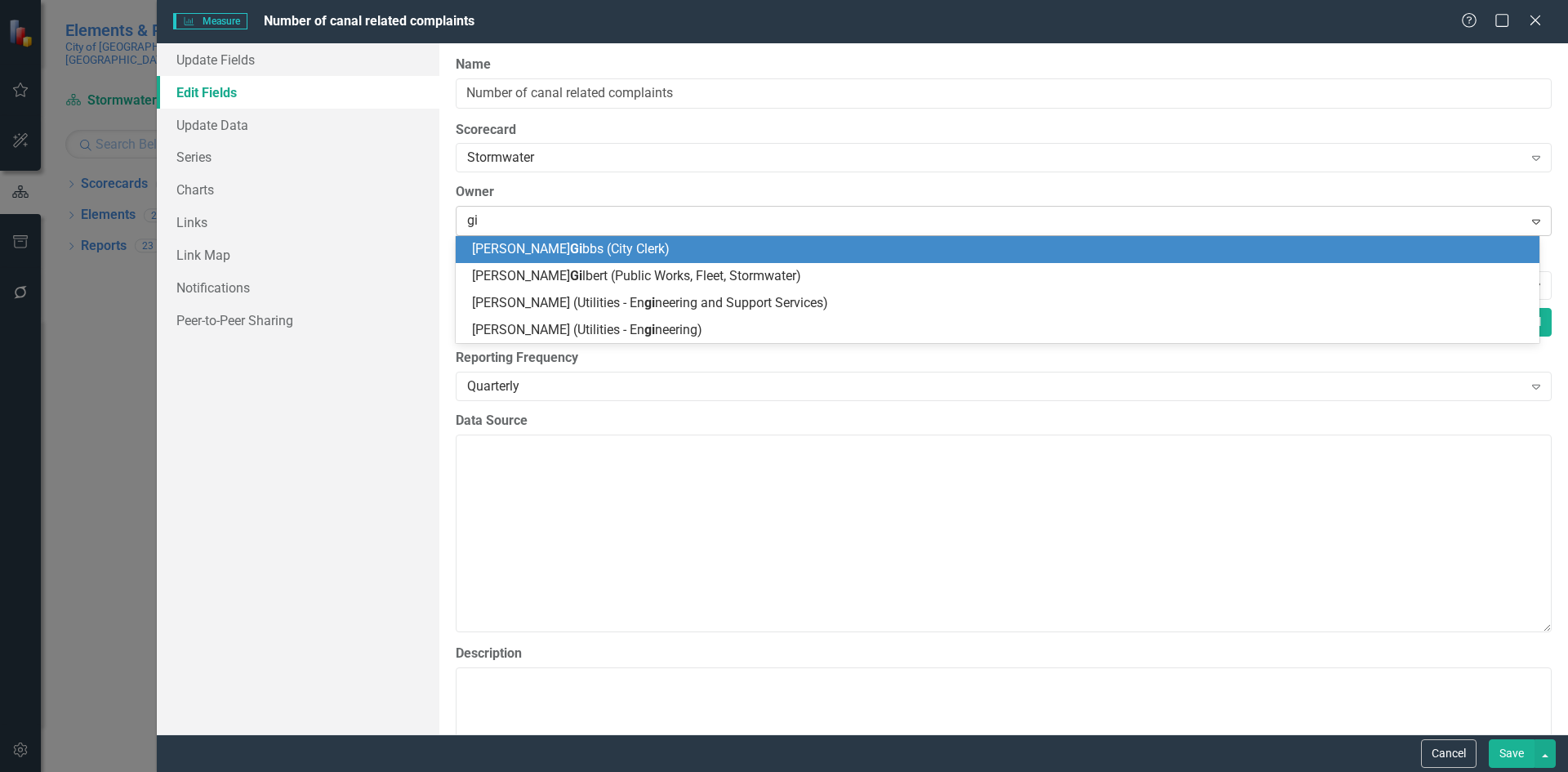
type input "gil"
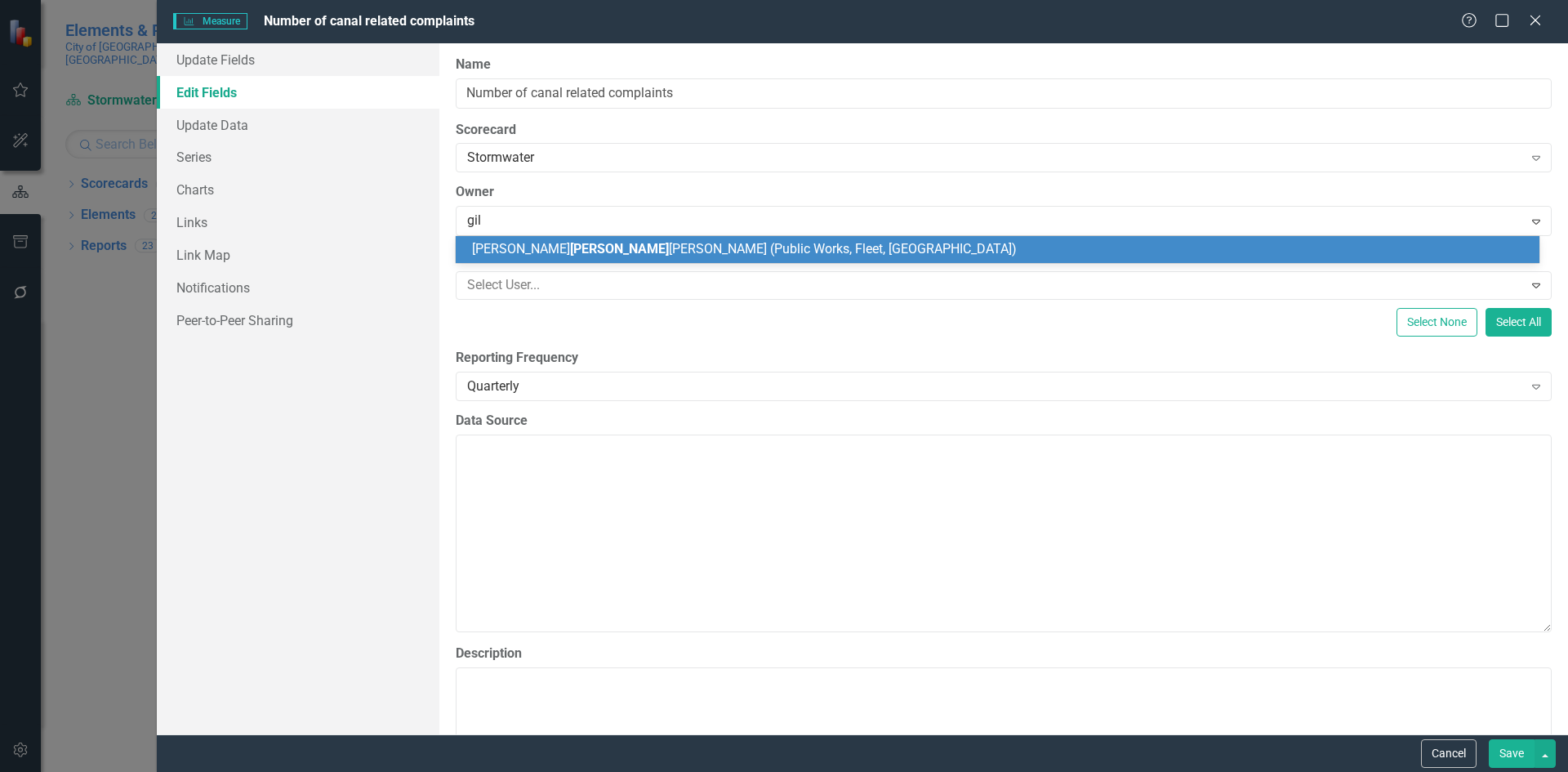
click at [561, 244] on span "[PERSON_NAME] [PERSON_NAME] (Public Works, Fleet, [GEOGRAPHIC_DATA])" at bounding box center [744, 248] width 544 height 15
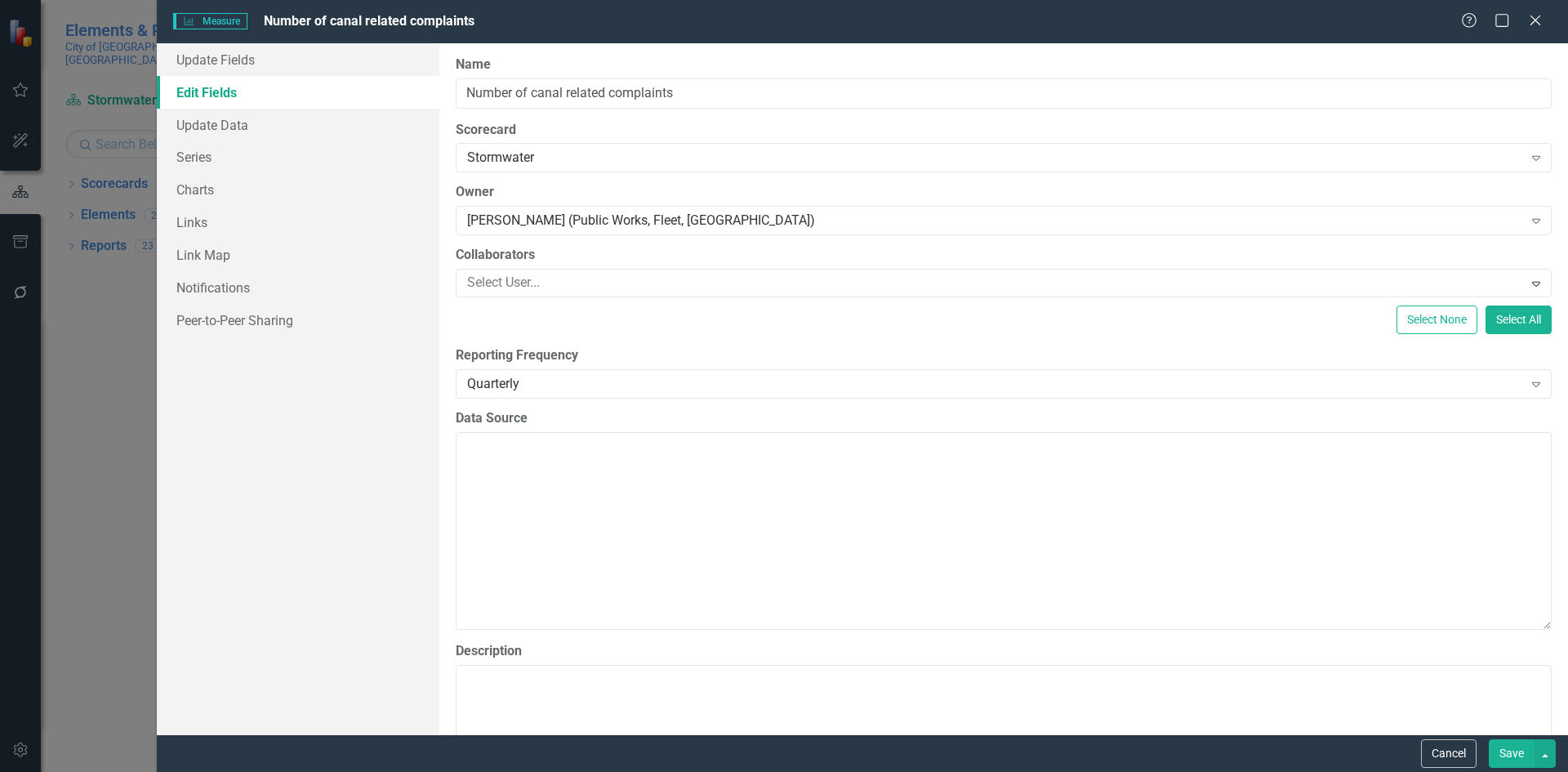
click at [1510, 754] on button "Save" at bounding box center [1511, 752] width 45 height 28
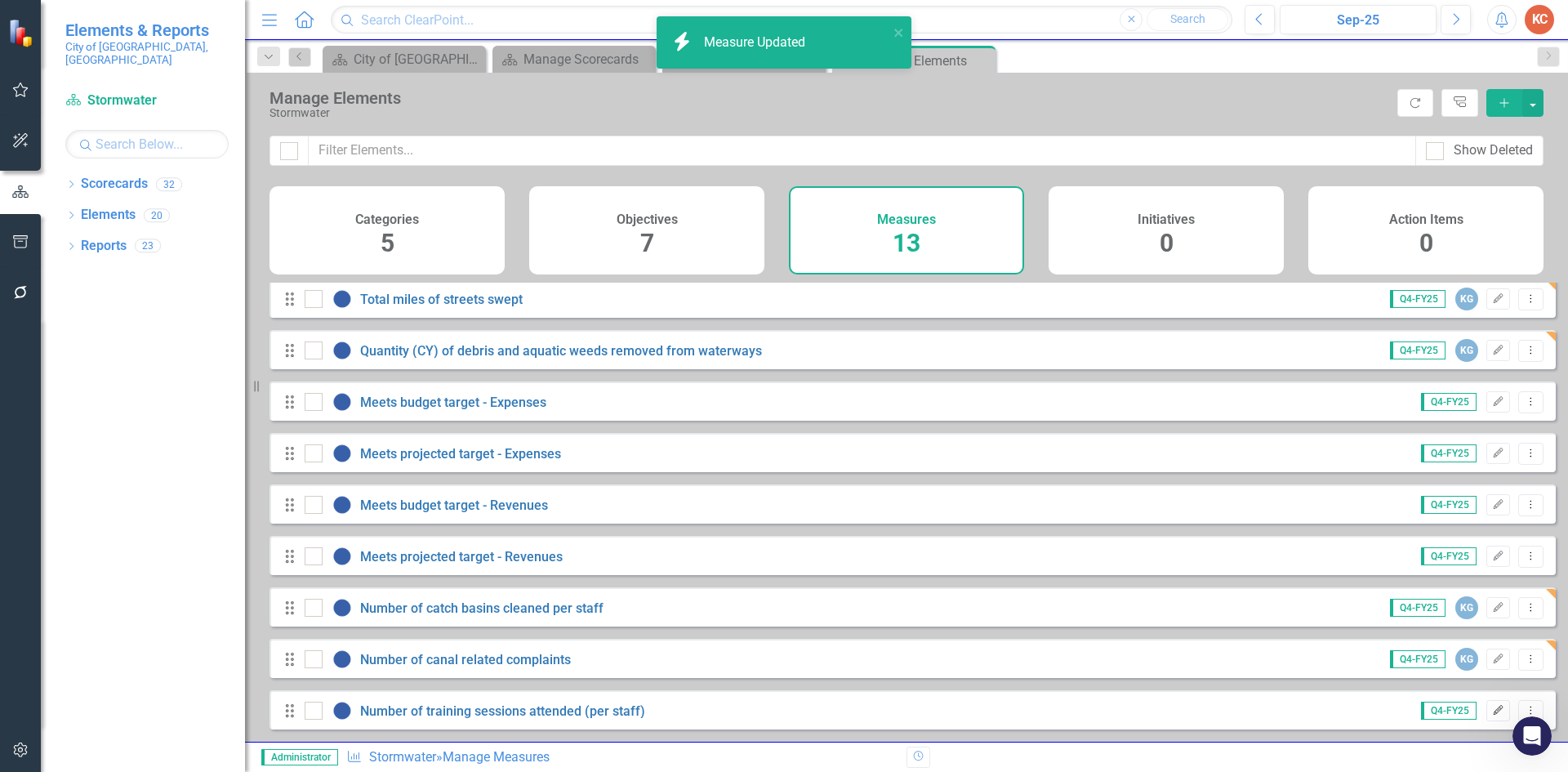
click at [1492, 715] on icon "Edit" at bounding box center [1498, 710] width 12 height 9
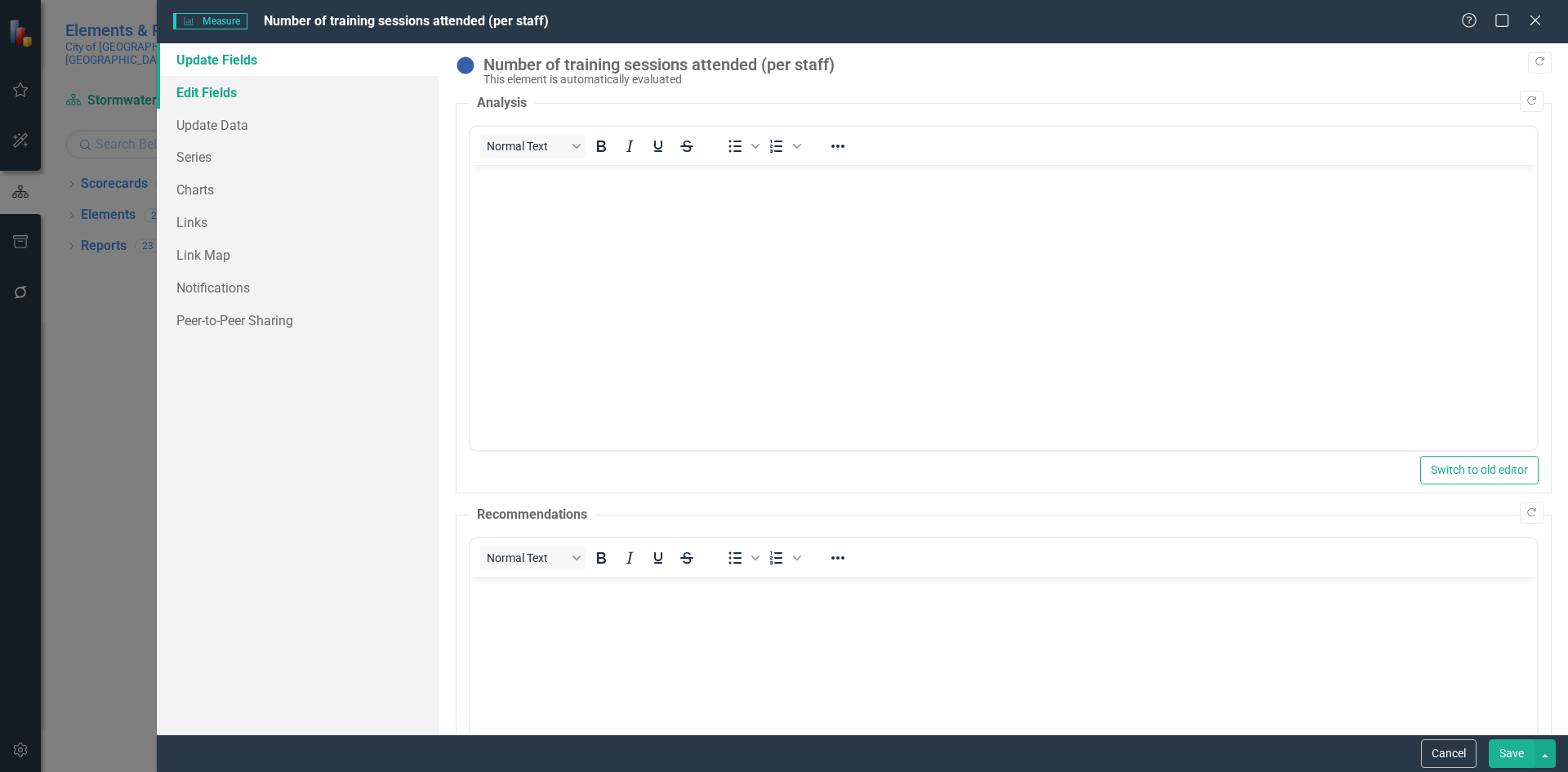
click at [217, 92] on link "Edit Fields" at bounding box center [298, 92] width 282 height 33
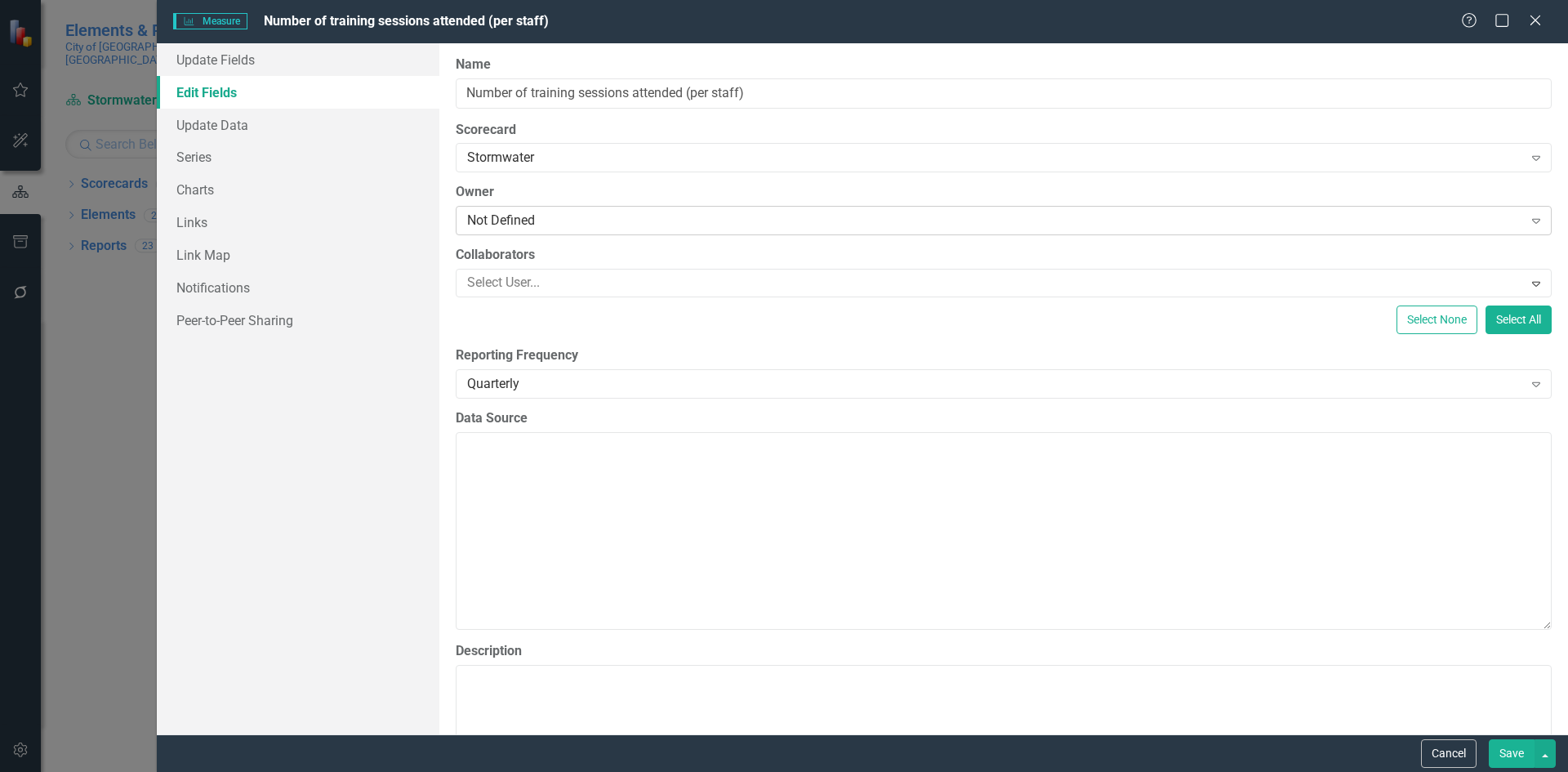
click at [583, 221] on div "Not Defined" at bounding box center [995, 221] width 1056 height 19
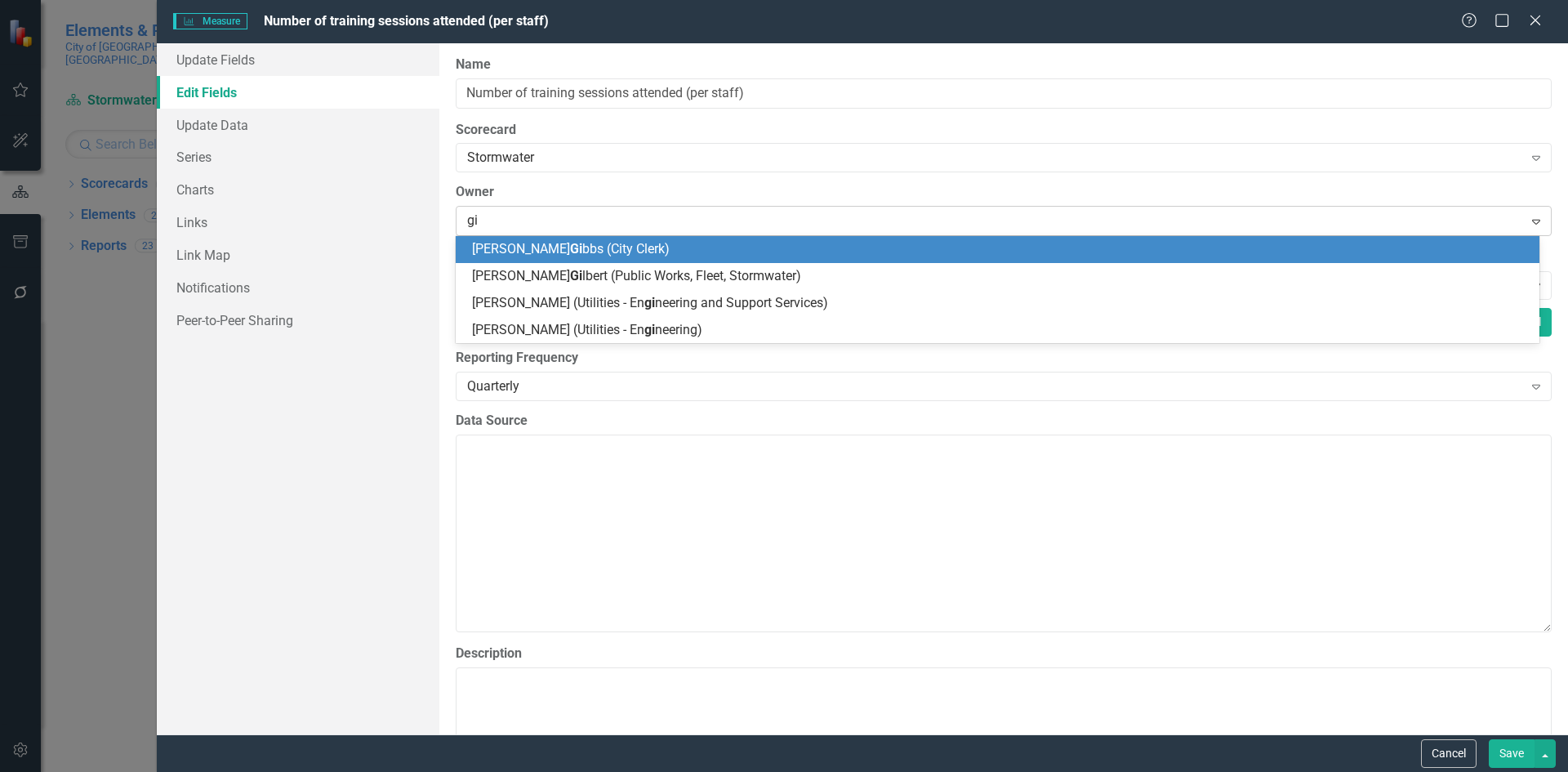
type input "gil"
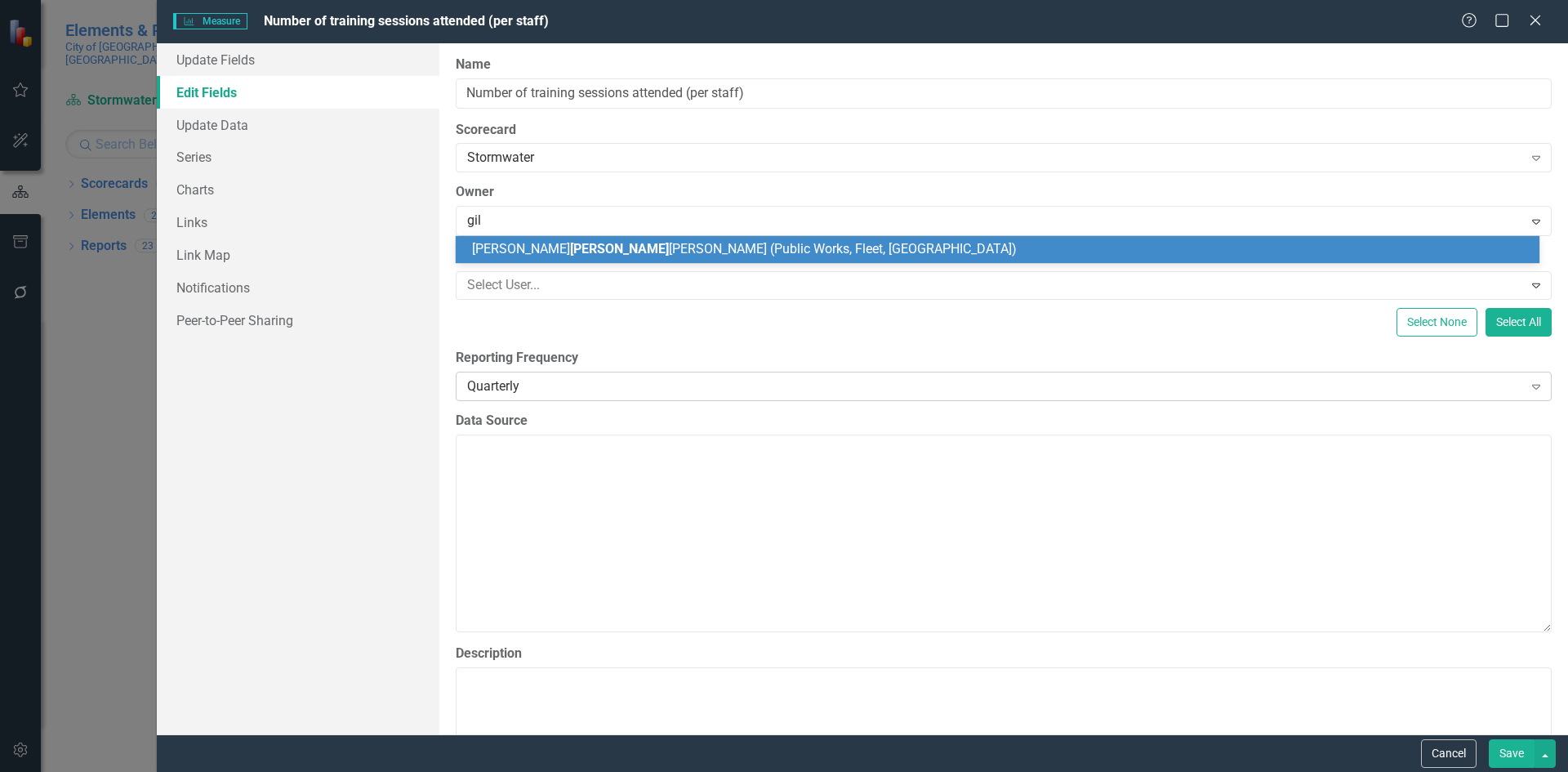
drag, startPoint x: 570, startPoint y: 246, endPoint x: 843, endPoint y: 383, distance: 305.4
click at [568, 246] on span "[PERSON_NAME] [PERSON_NAME] (Public Works, Fleet, [GEOGRAPHIC_DATA])" at bounding box center [744, 248] width 544 height 15
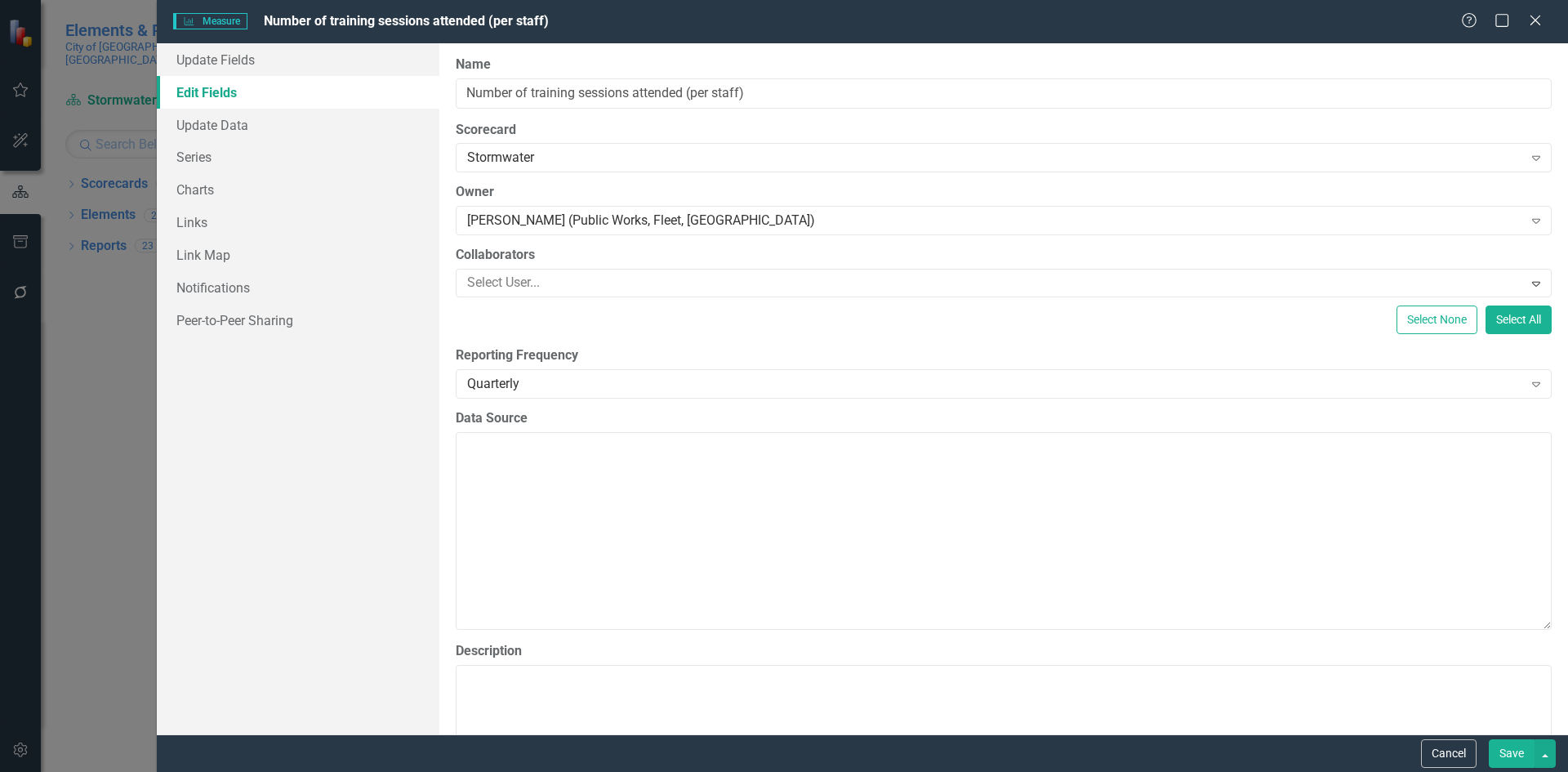
drag, startPoint x: 1513, startPoint y: 752, endPoint x: 1503, endPoint y: 745, distance: 12.2
click at [1511, 751] on button "Save" at bounding box center [1511, 752] width 45 height 28
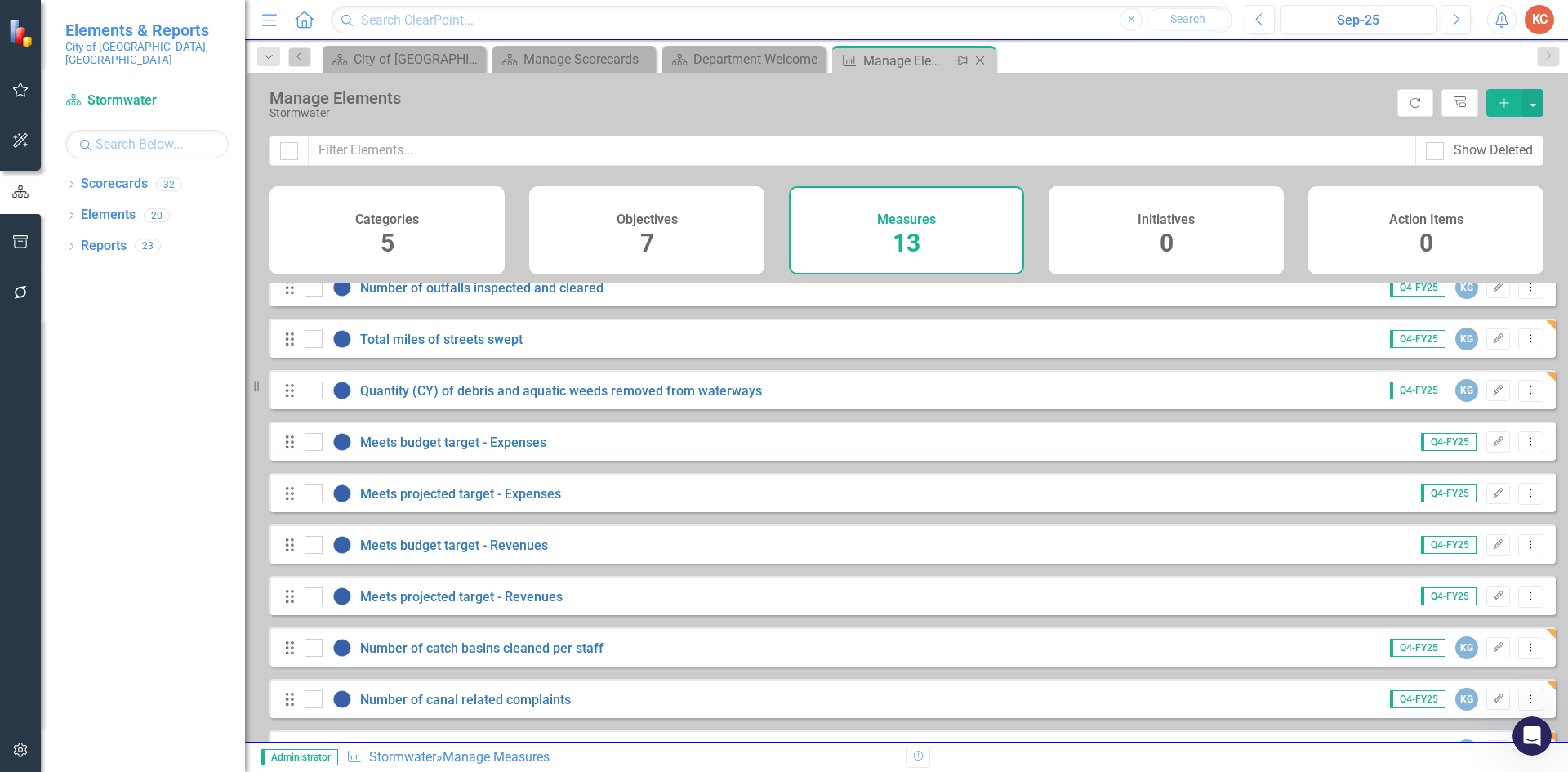
scroll to position [140, 0]
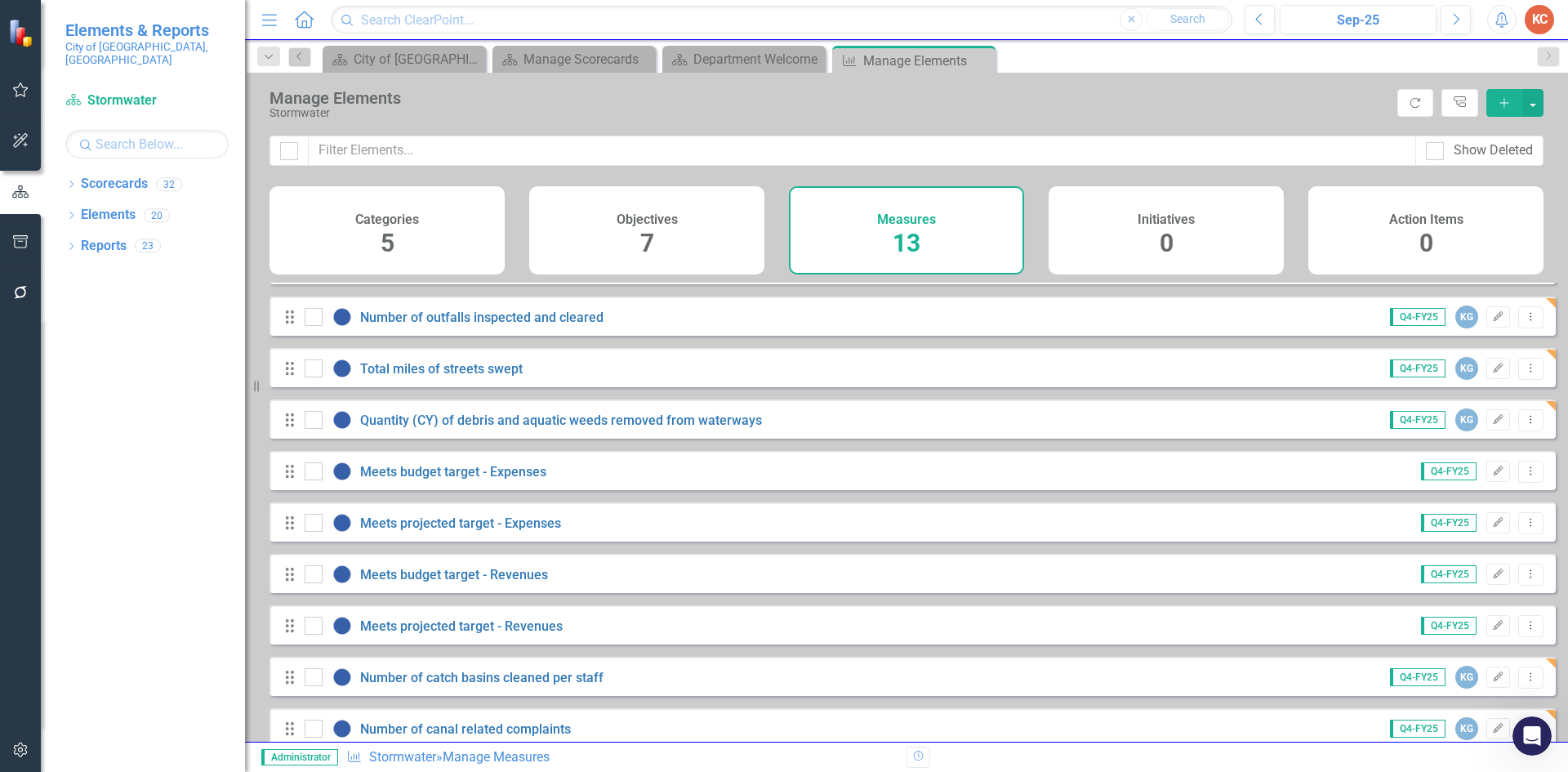
click at [995, 71] on div "Measure Manage Elements Pin Close" at bounding box center [913, 58] width 169 height 27
click at [987, 65] on icon "Close" at bounding box center [979, 60] width 16 height 13
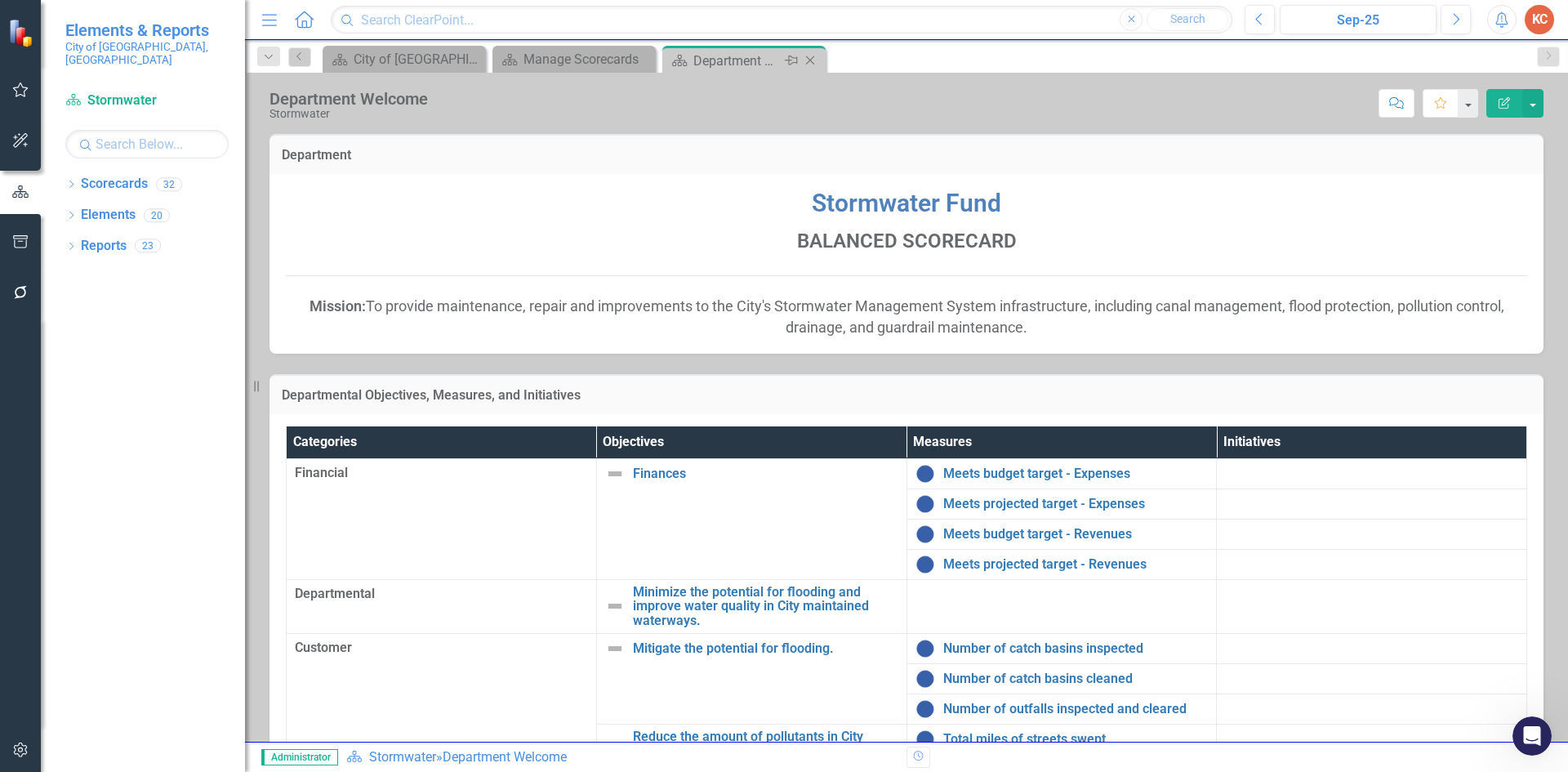
click at [817, 64] on icon "Close" at bounding box center [810, 60] width 16 height 13
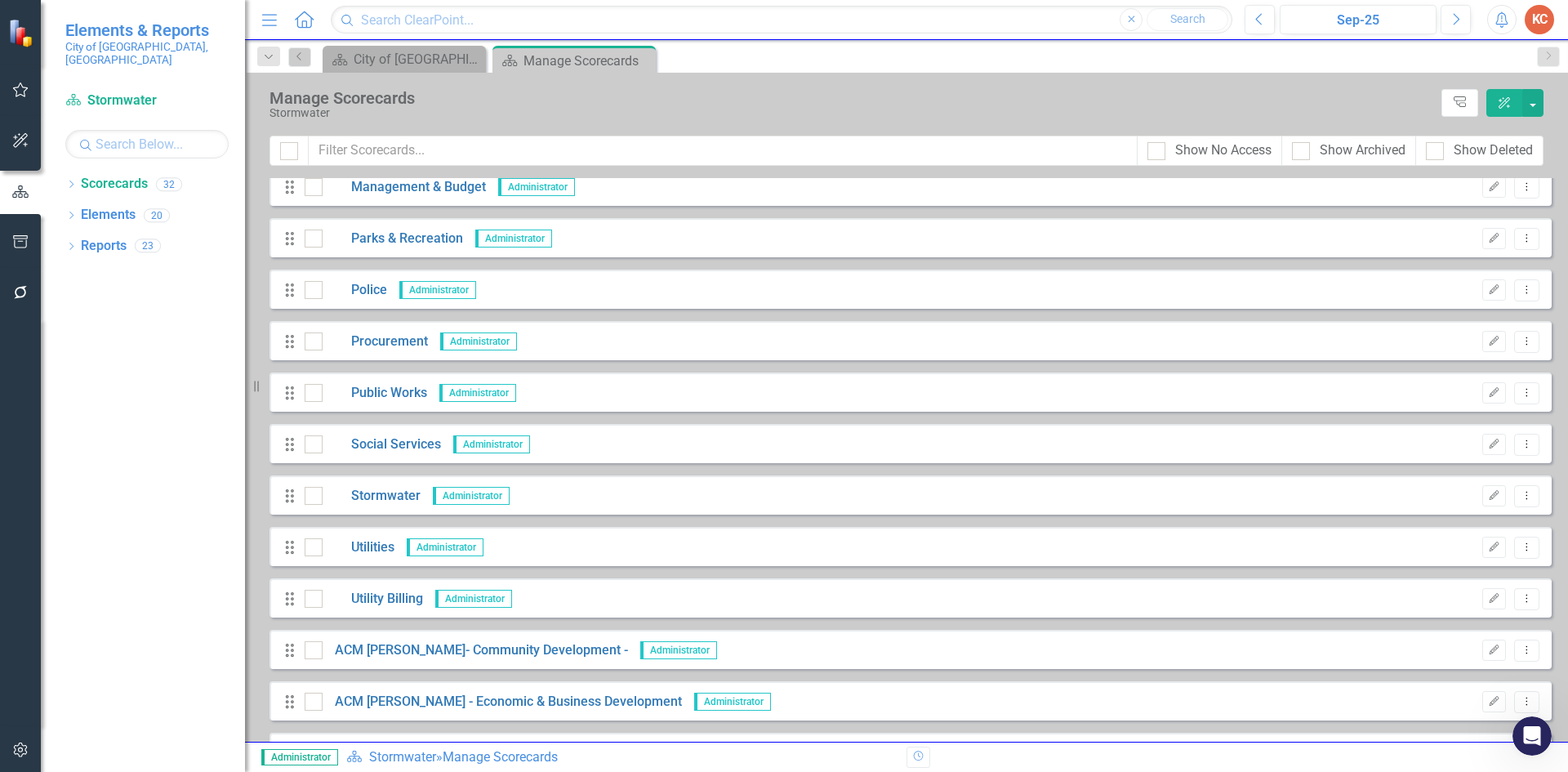
scroll to position [653, 0]
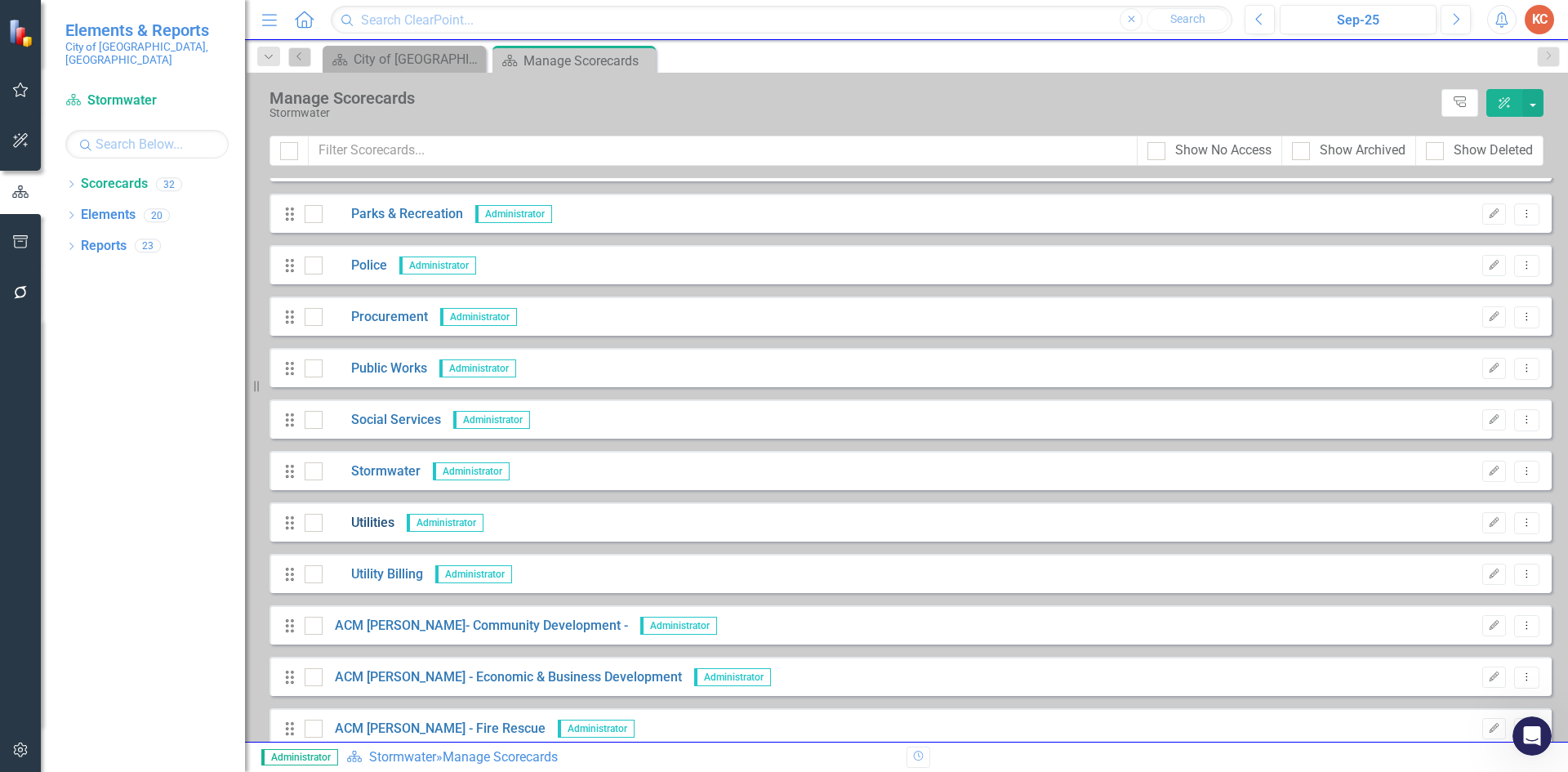
click at [371, 515] on link "Utilities" at bounding box center [359, 523] width 72 height 19
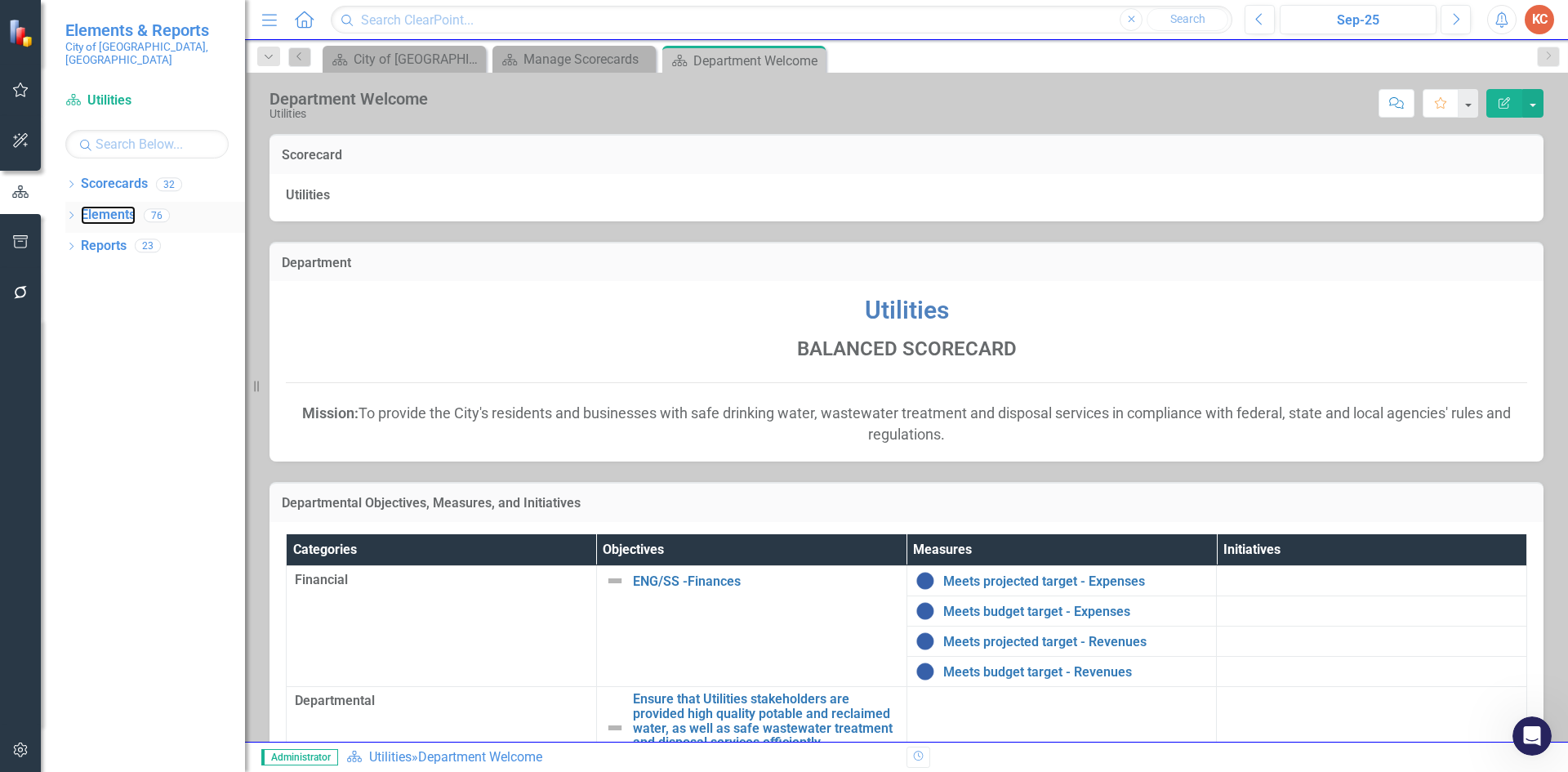
drag, startPoint x: 100, startPoint y: 205, endPoint x: 206, endPoint y: 213, distance: 106.3
click at [99, 205] on link "Elements" at bounding box center [108, 215] width 55 height 19
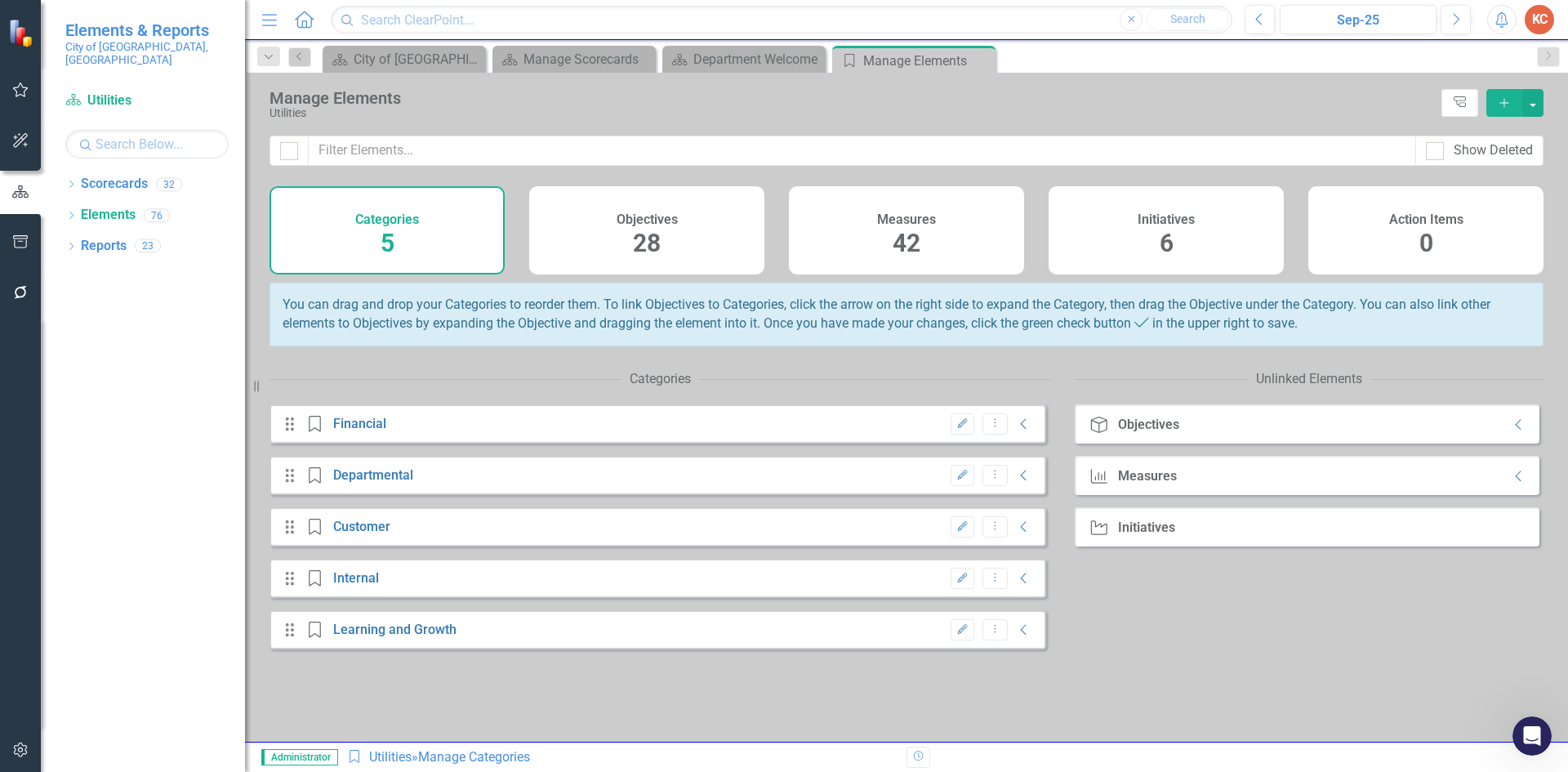
click at [897, 214] on h4 "Measures" at bounding box center [906, 219] width 59 height 15
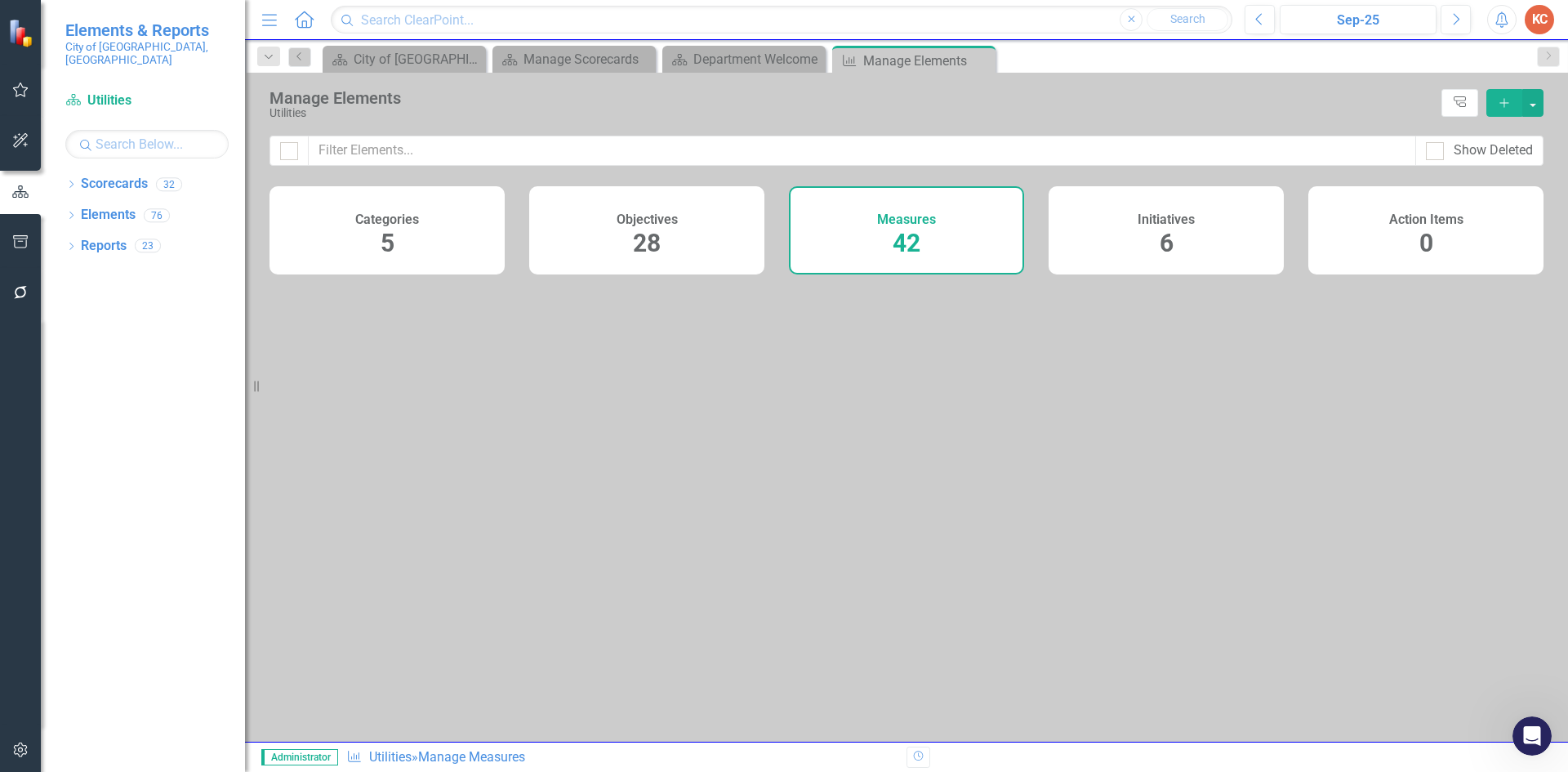
checkbox input "false"
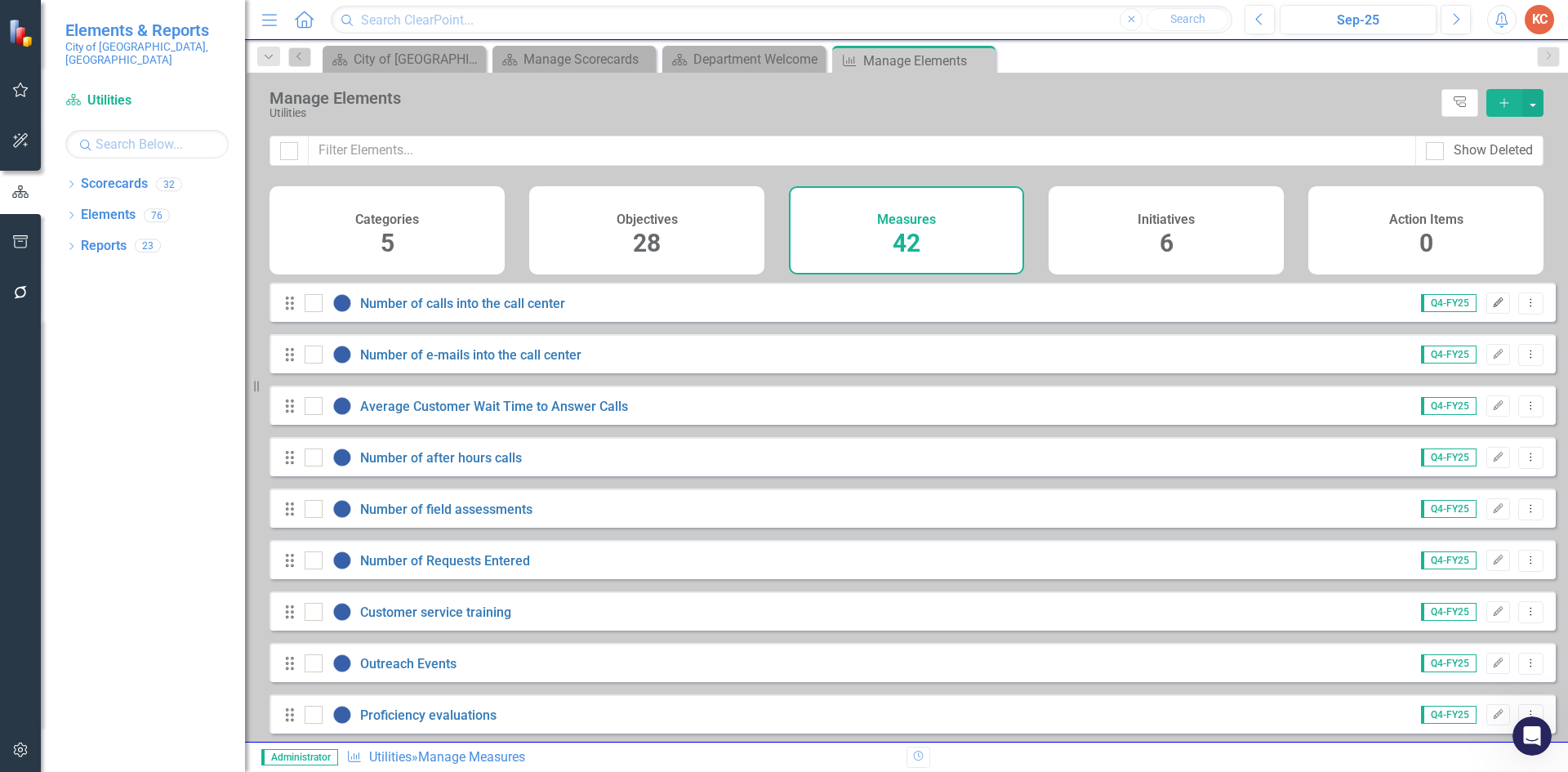
click at [1492, 308] on icon "Edit" at bounding box center [1498, 302] width 12 height 9
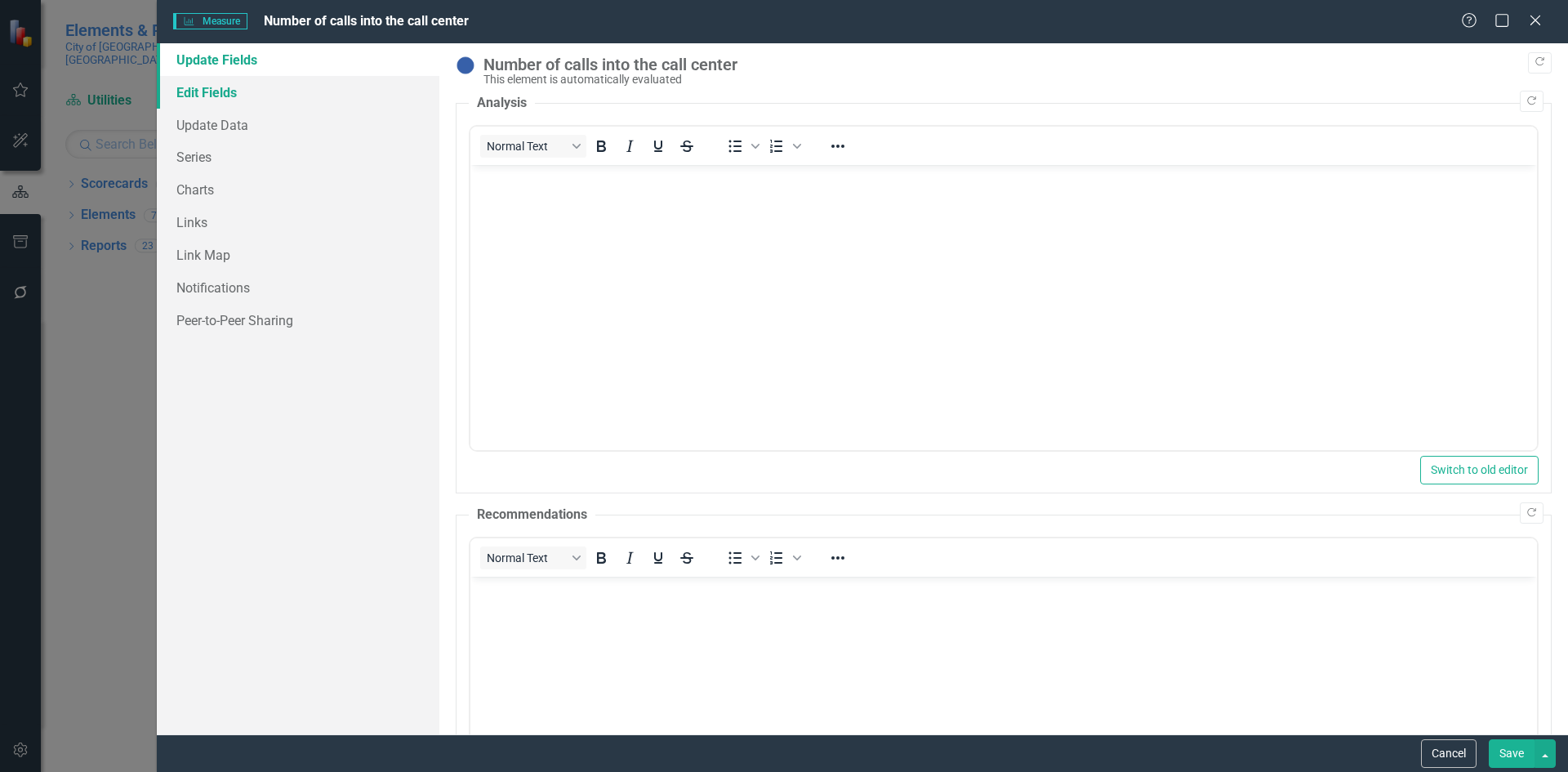
click at [220, 100] on link "Edit Fields" at bounding box center [298, 92] width 282 height 33
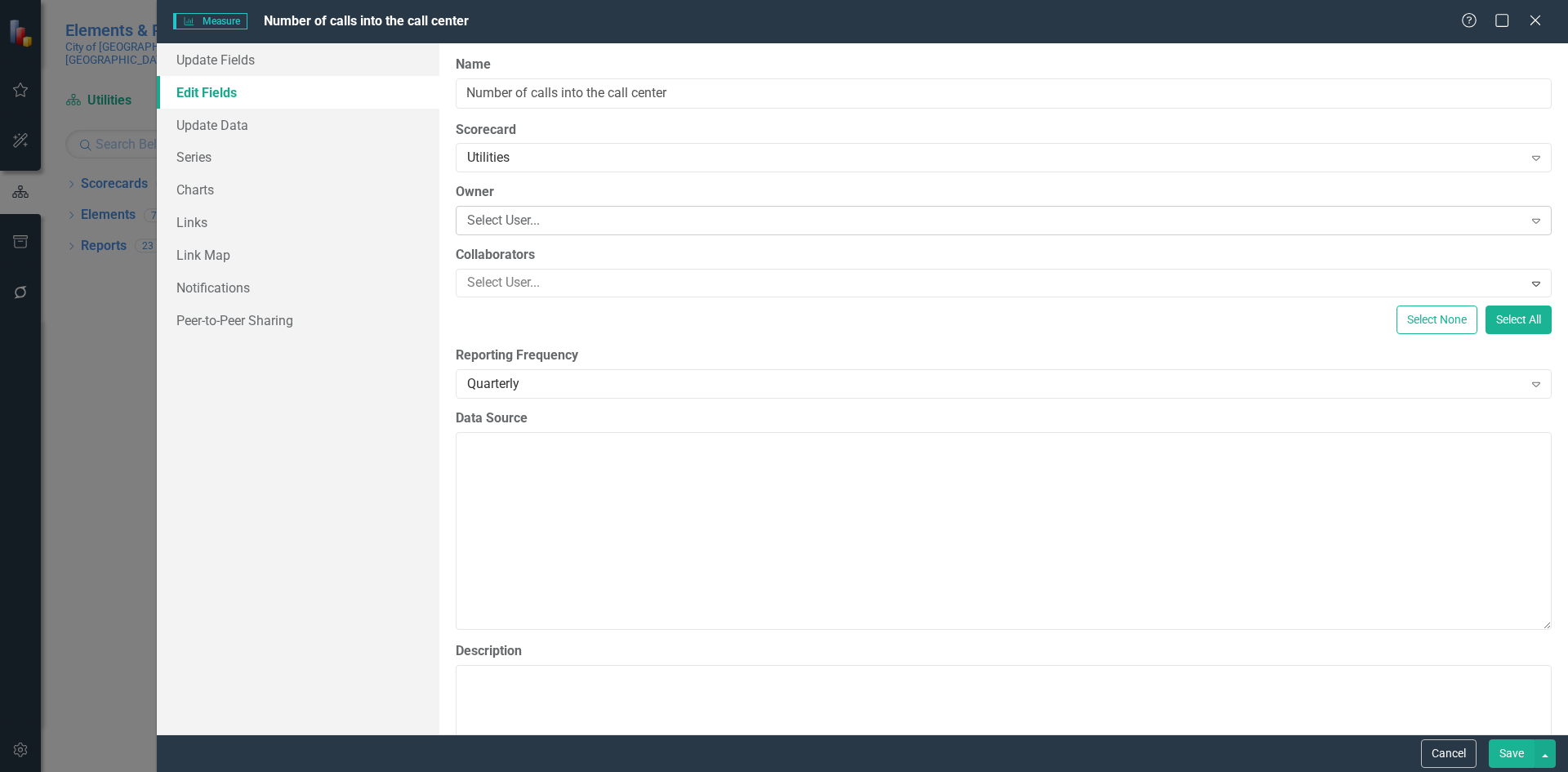
click at [610, 217] on div "Select User..." at bounding box center [995, 221] width 1056 height 19
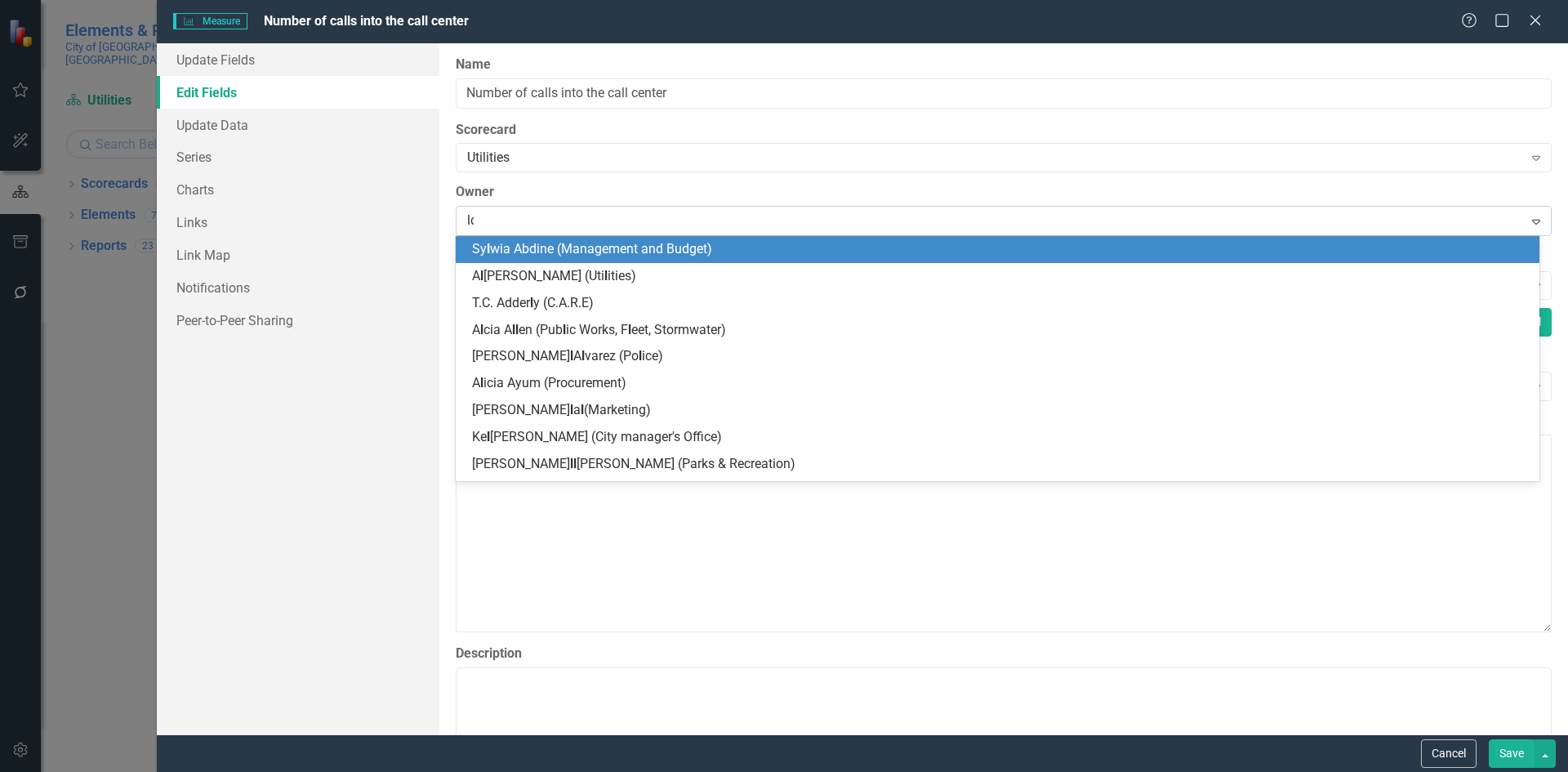
type input "lod"
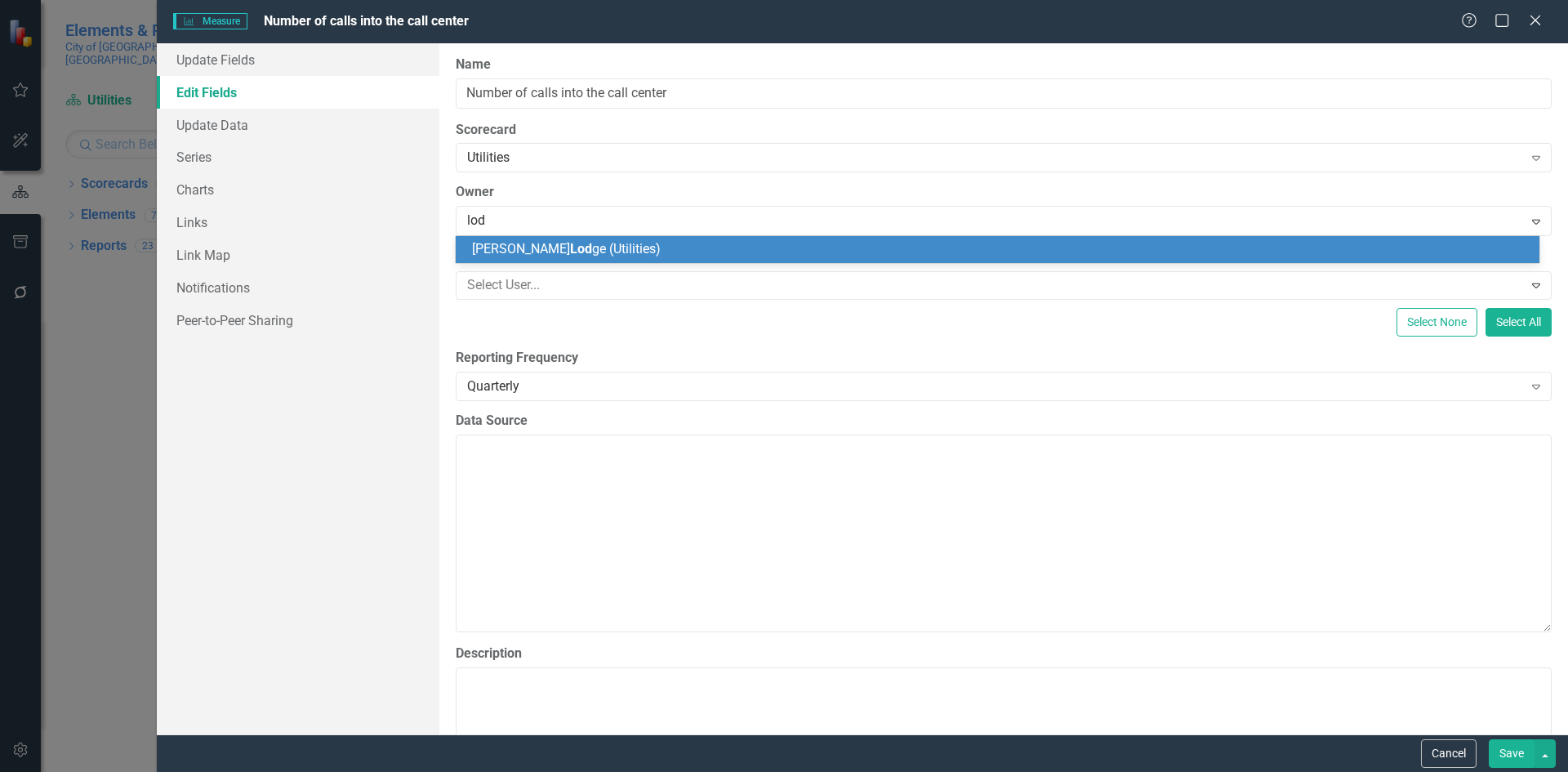
drag, startPoint x: 661, startPoint y: 241, endPoint x: 690, endPoint y: 238, distance: 29.2
click at [661, 240] on div "Dwight Lod ge (Utilities)" at bounding box center [997, 249] width 1084 height 27
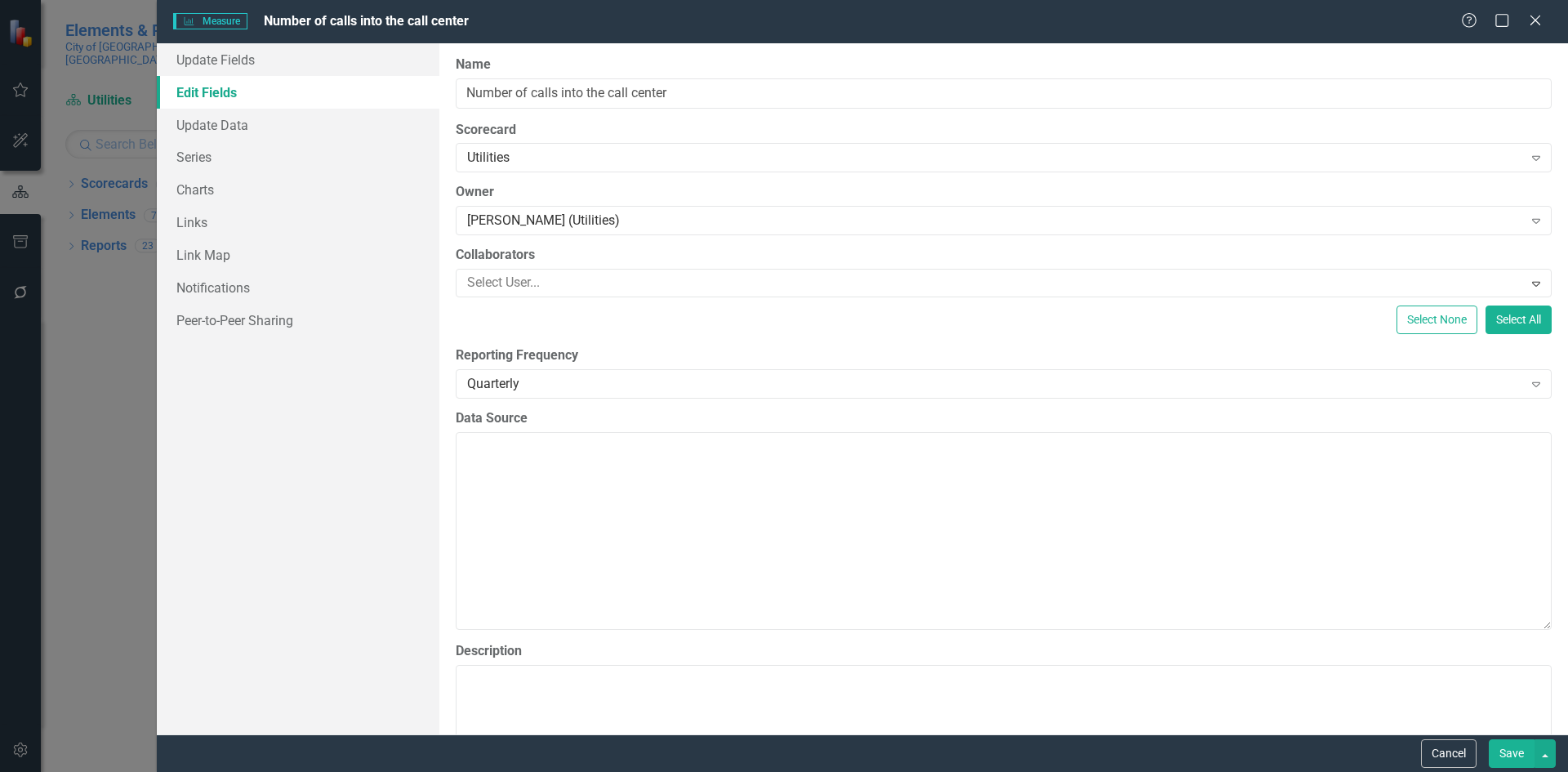
click at [1515, 751] on button "Save" at bounding box center [1511, 752] width 45 height 28
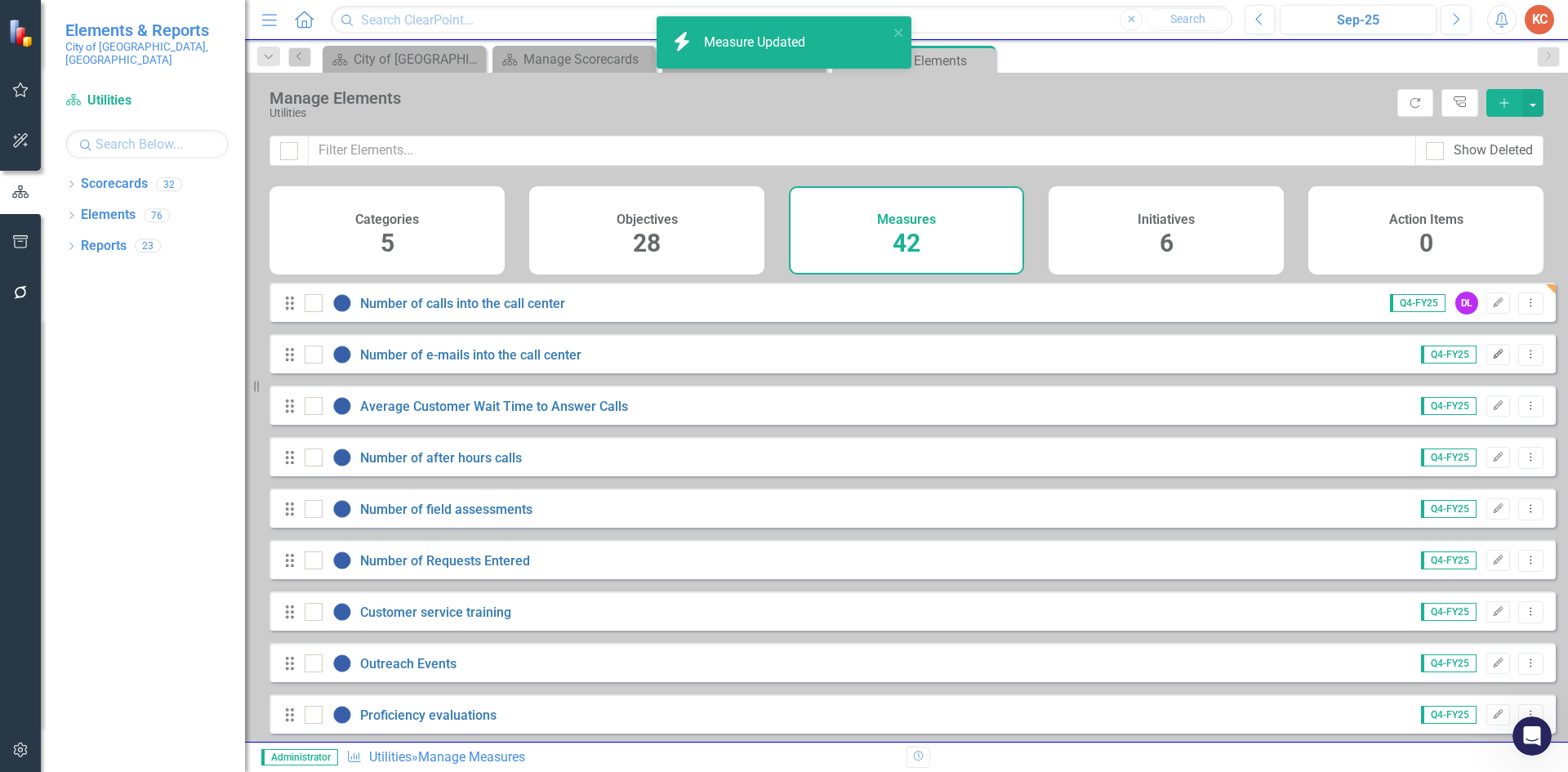
click at [1492, 359] on icon "Edit" at bounding box center [1498, 353] width 12 height 9
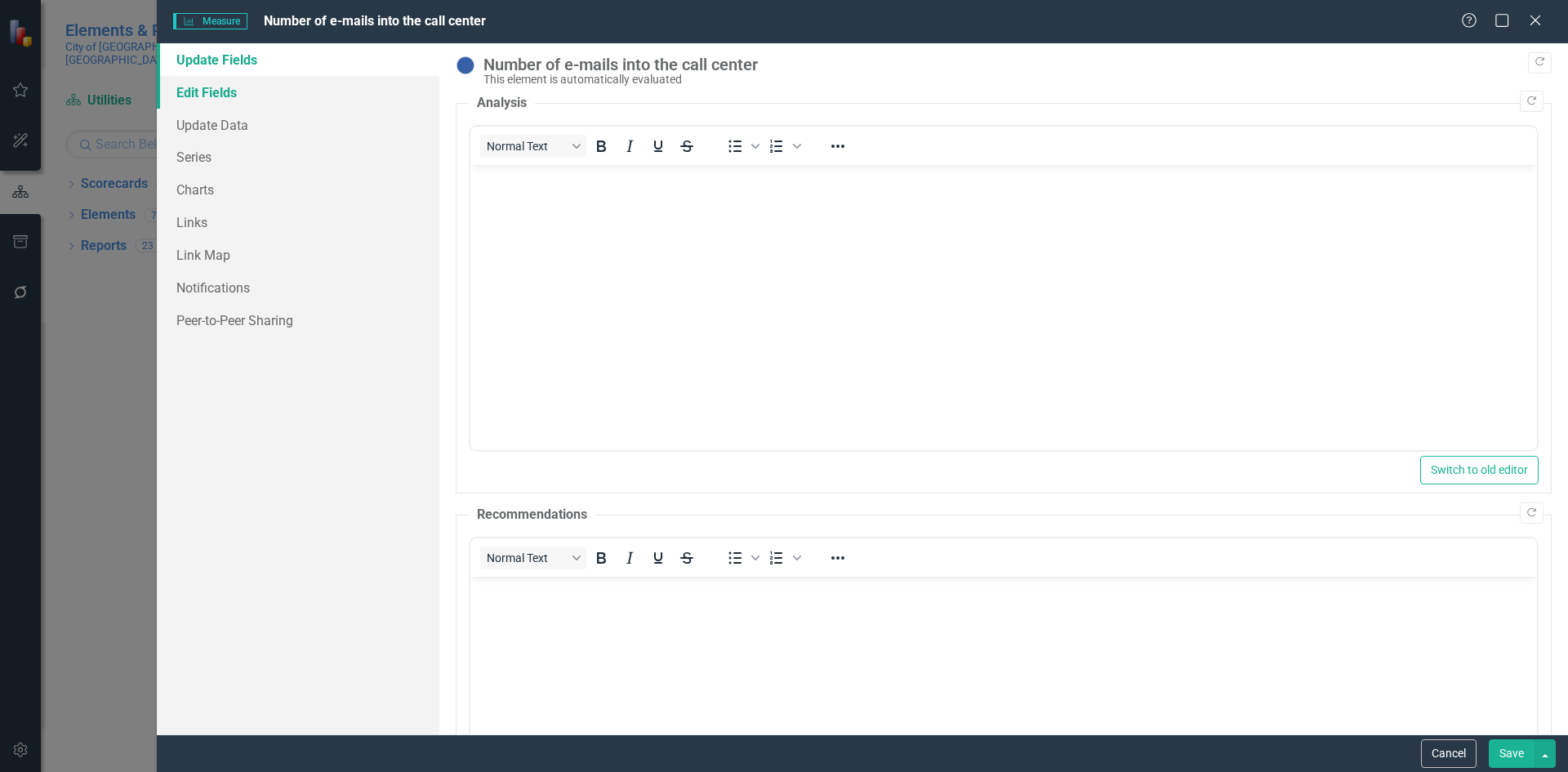
click at [270, 96] on link "Edit Fields" at bounding box center [298, 92] width 282 height 33
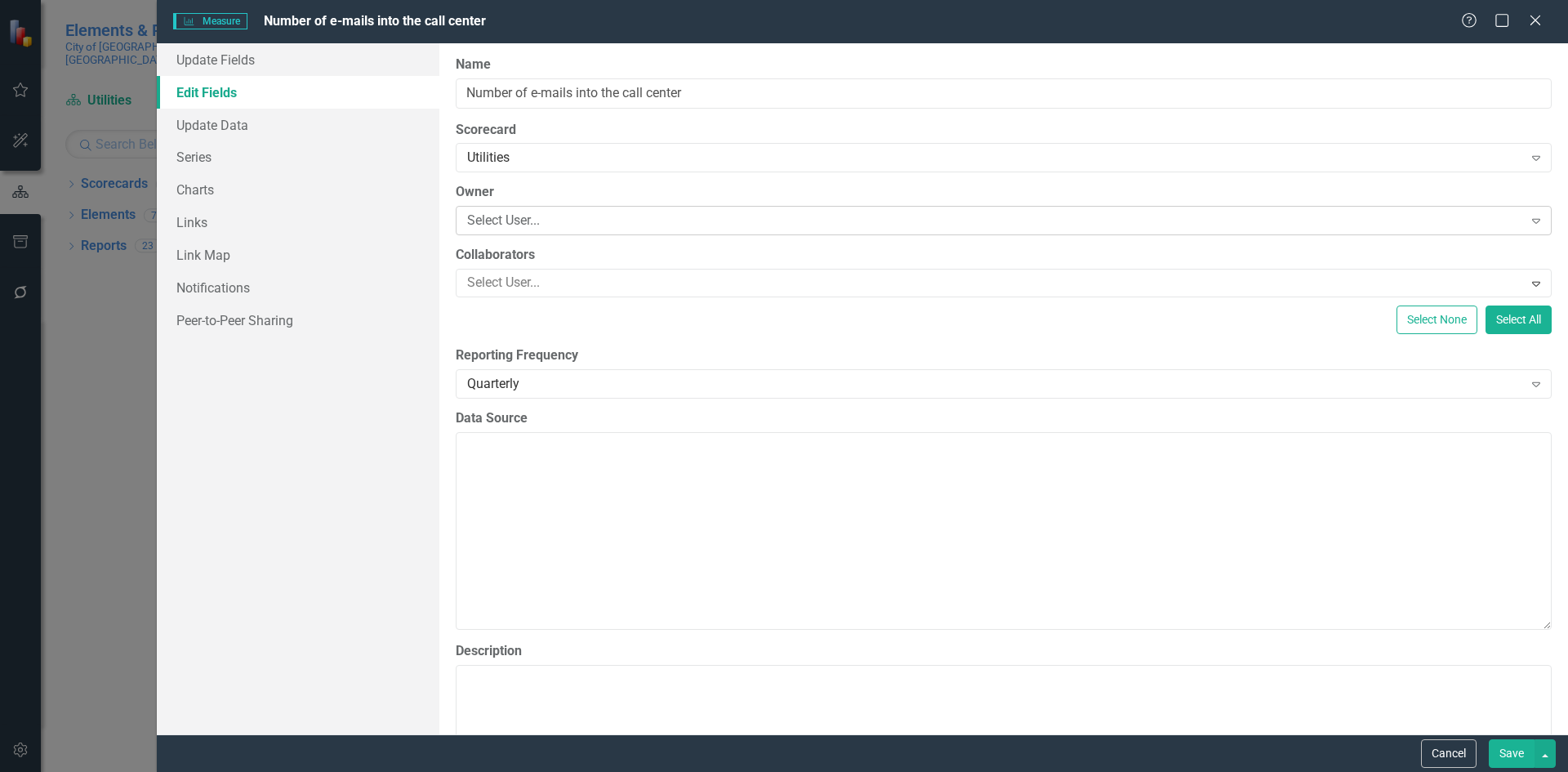
click at [524, 223] on div "Select User..." at bounding box center [995, 221] width 1056 height 19
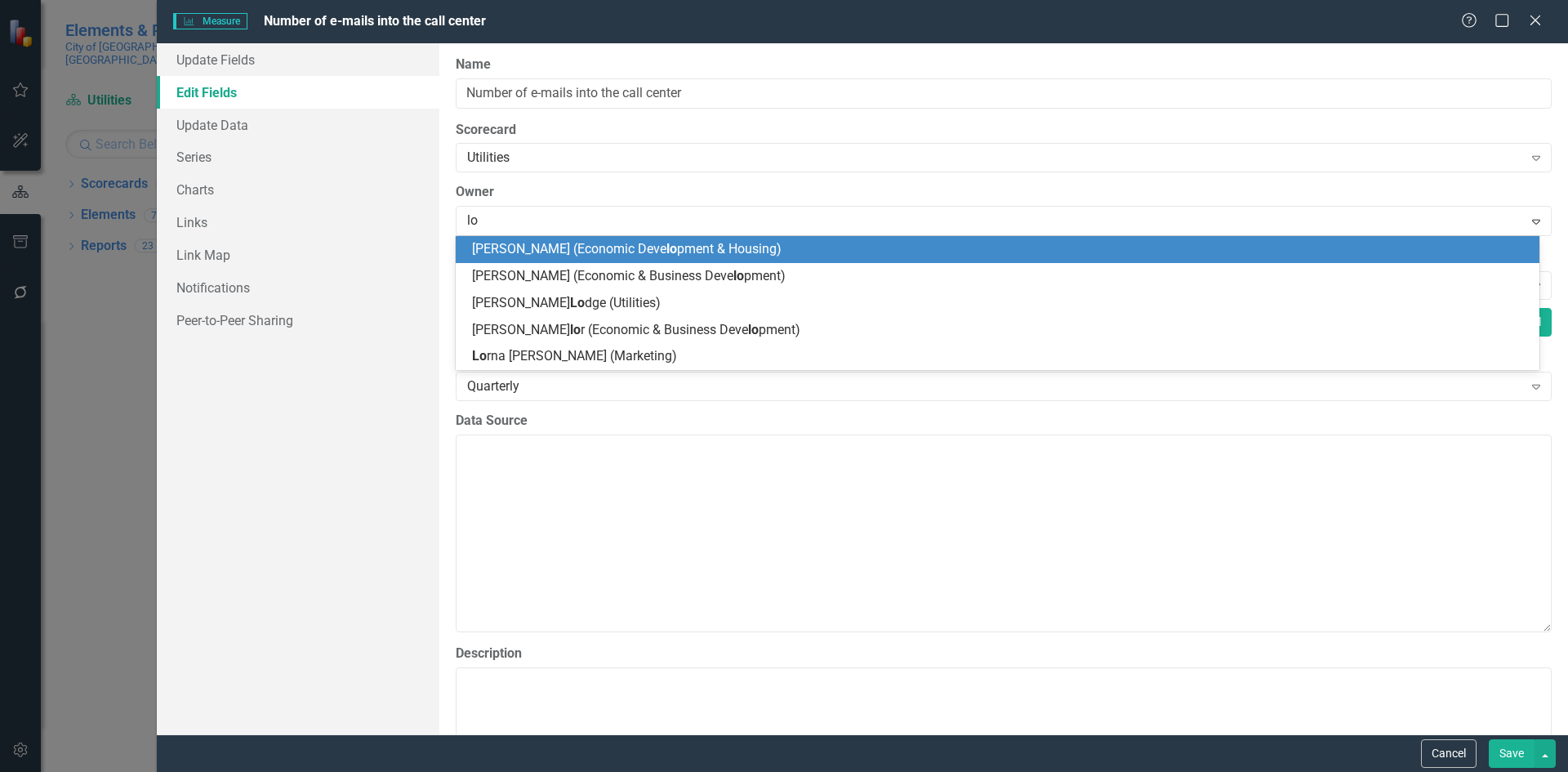
type input "lod"
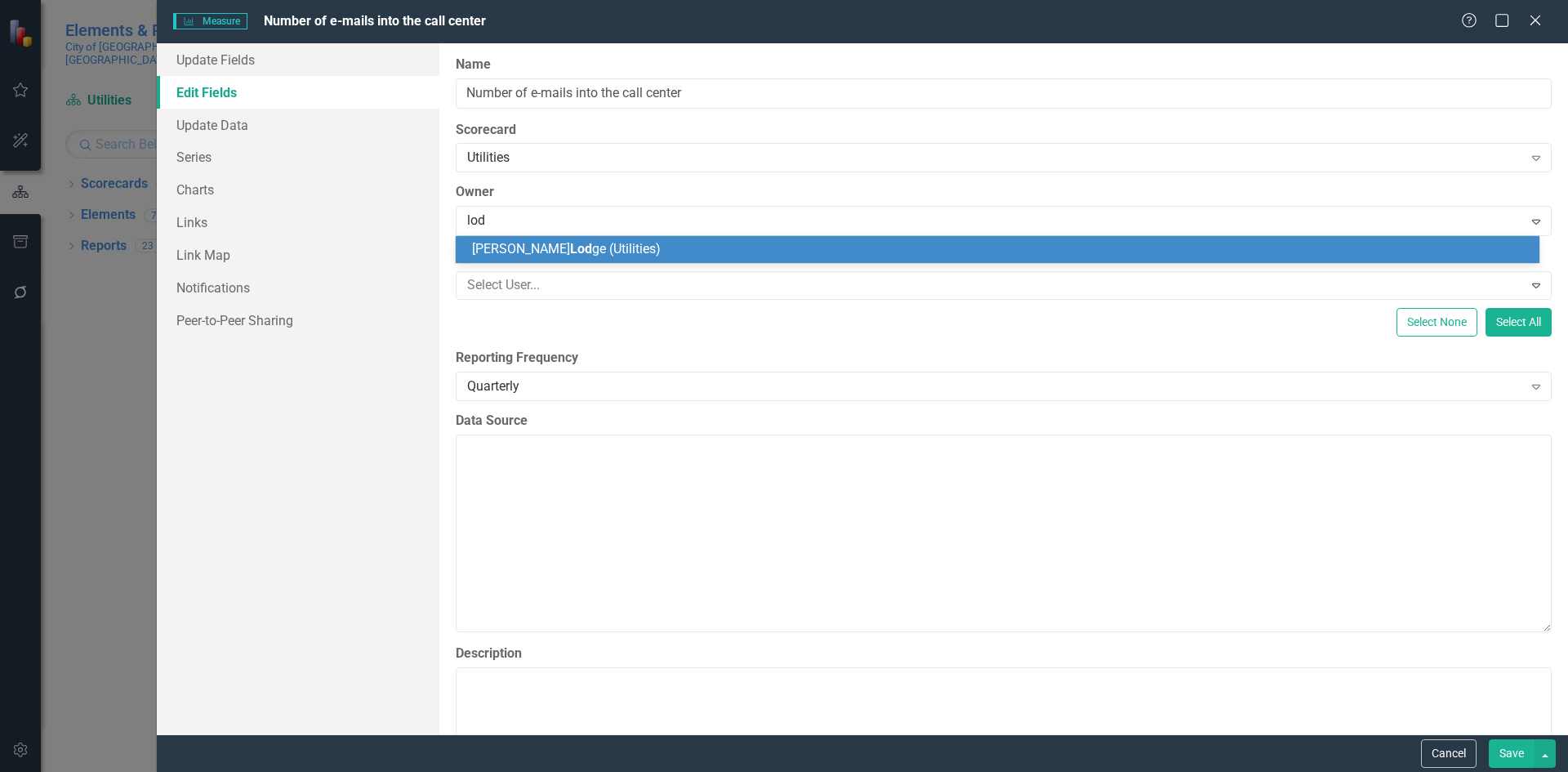
click at [514, 248] on span "Dwight Lod ge (Utilities)" at bounding box center [566, 248] width 188 height 15
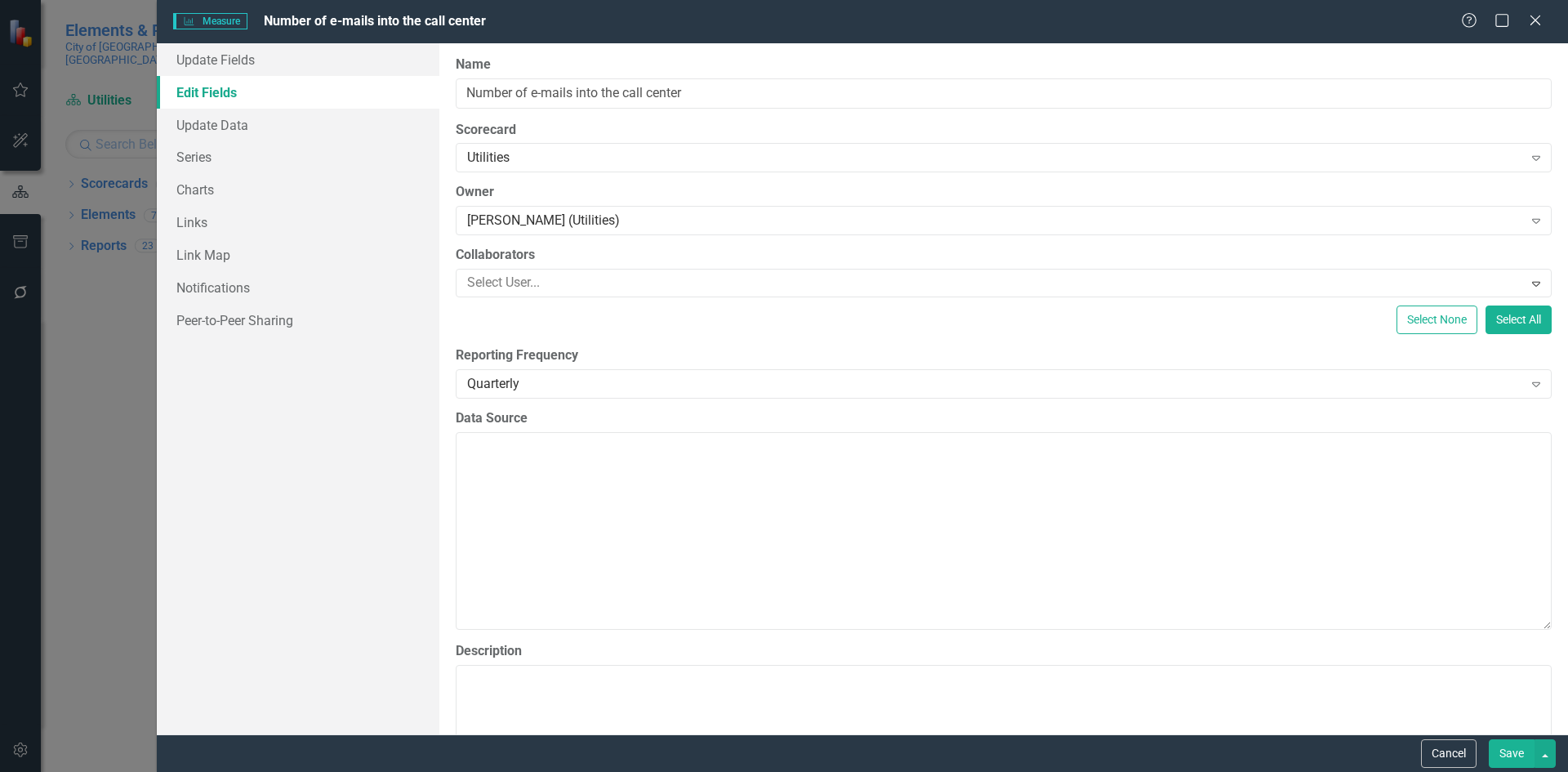
click at [1500, 747] on button "Save" at bounding box center [1511, 752] width 45 height 28
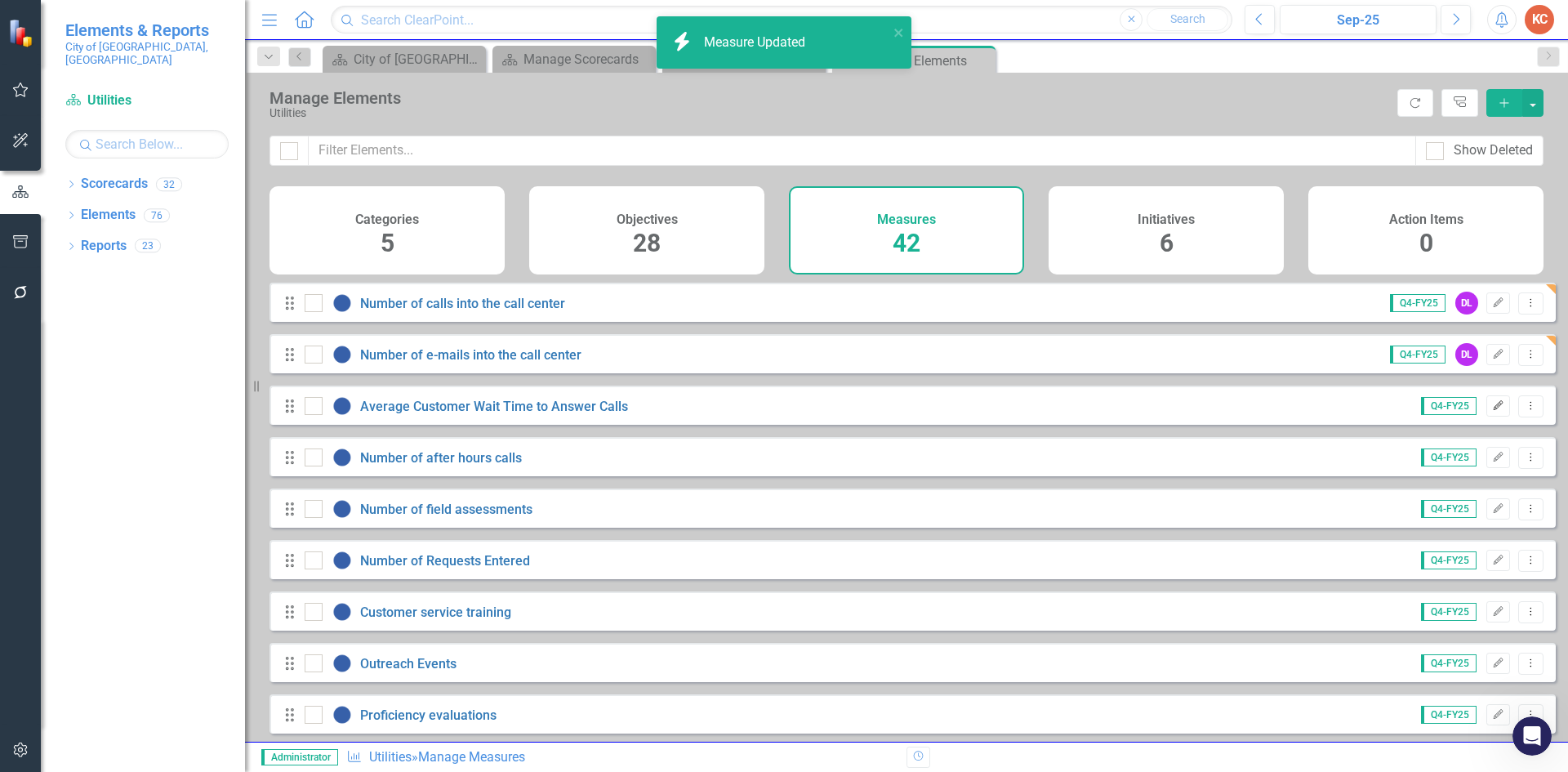
click at [1487, 414] on button "Edit" at bounding box center [1499, 406] width 24 height 21
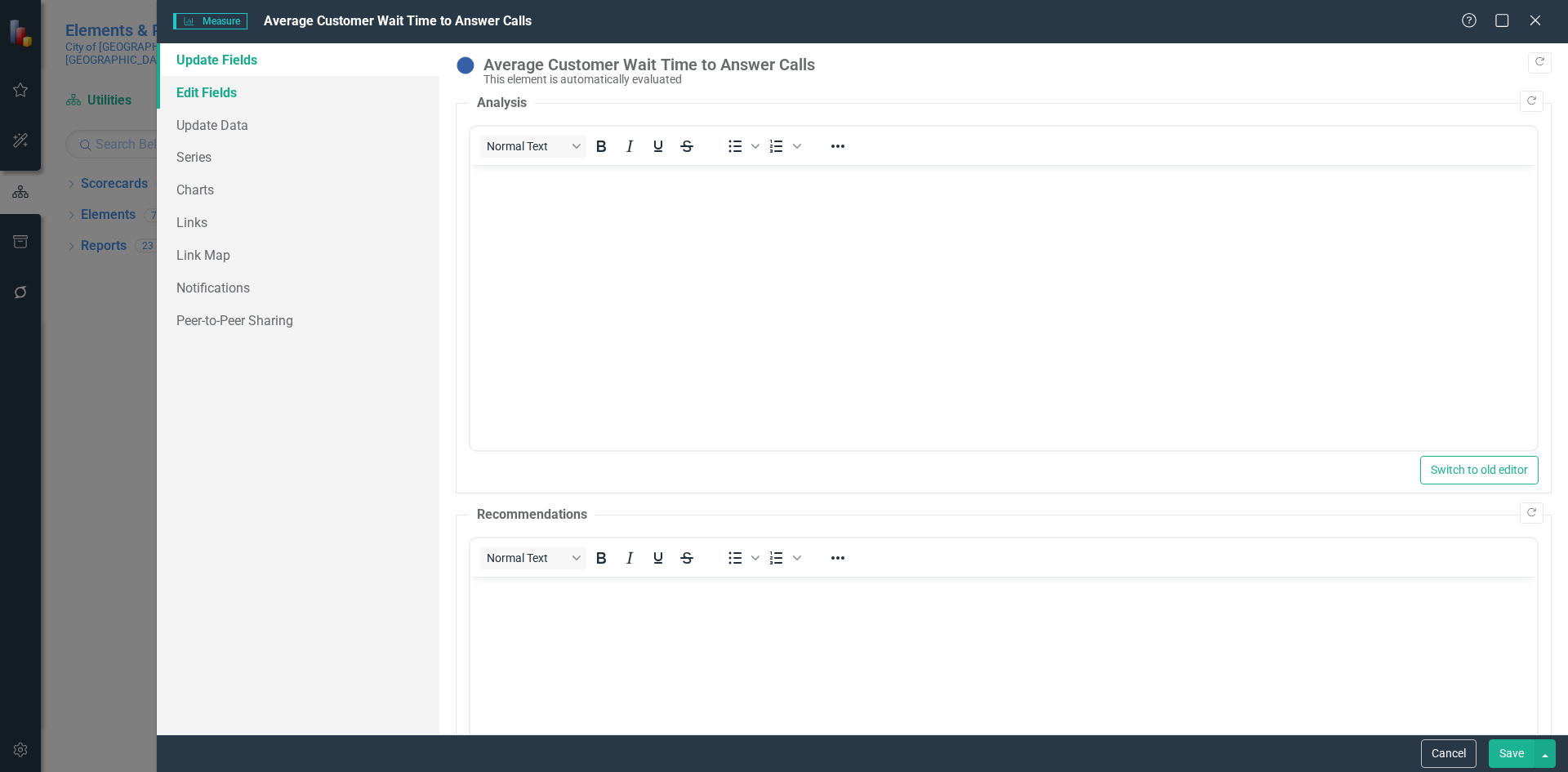
click at [211, 83] on link "Edit Fields" at bounding box center [298, 92] width 282 height 33
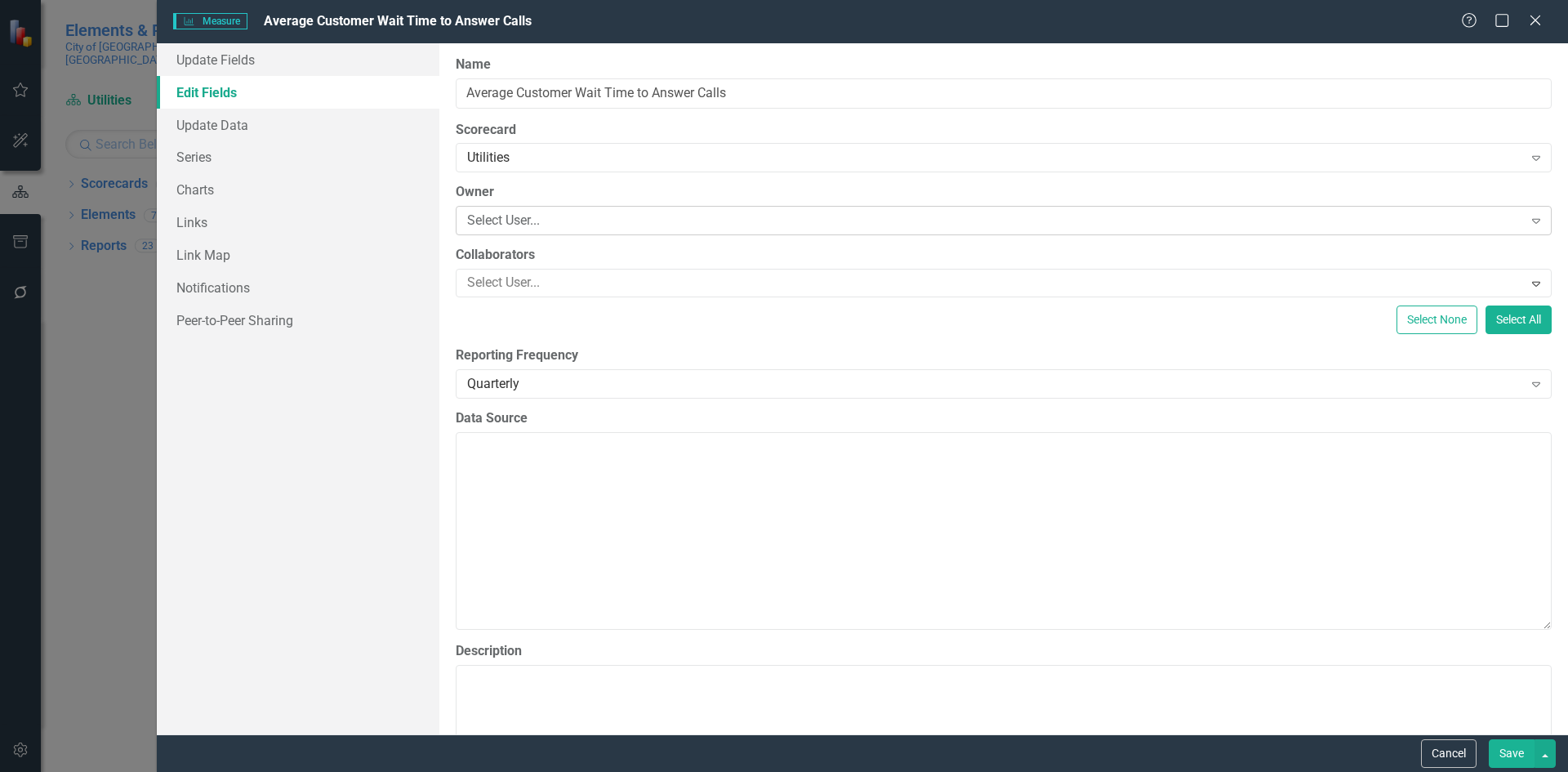
click at [778, 220] on div "Select User..." at bounding box center [995, 221] width 1056 height 19
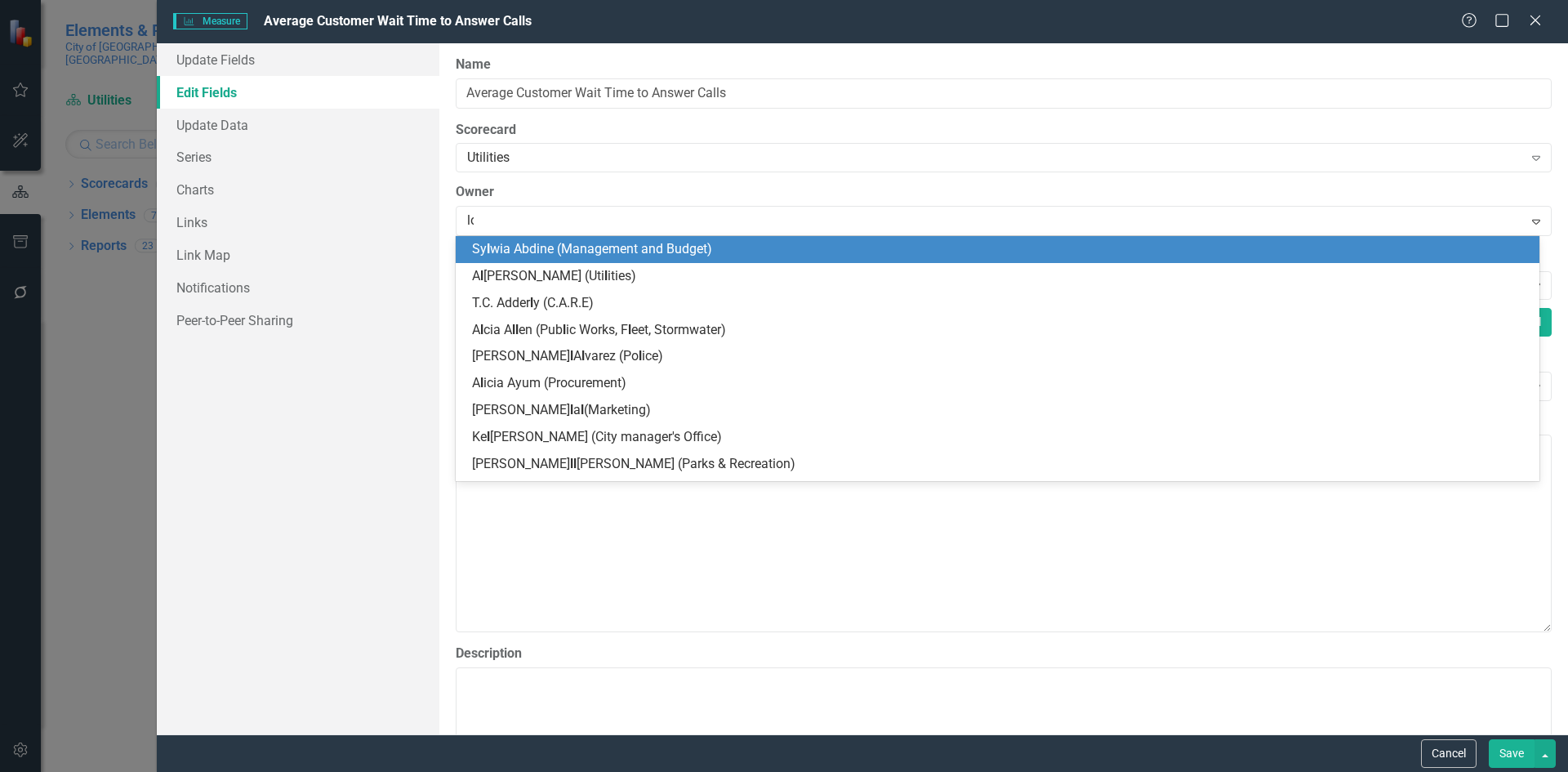
type input "lod"
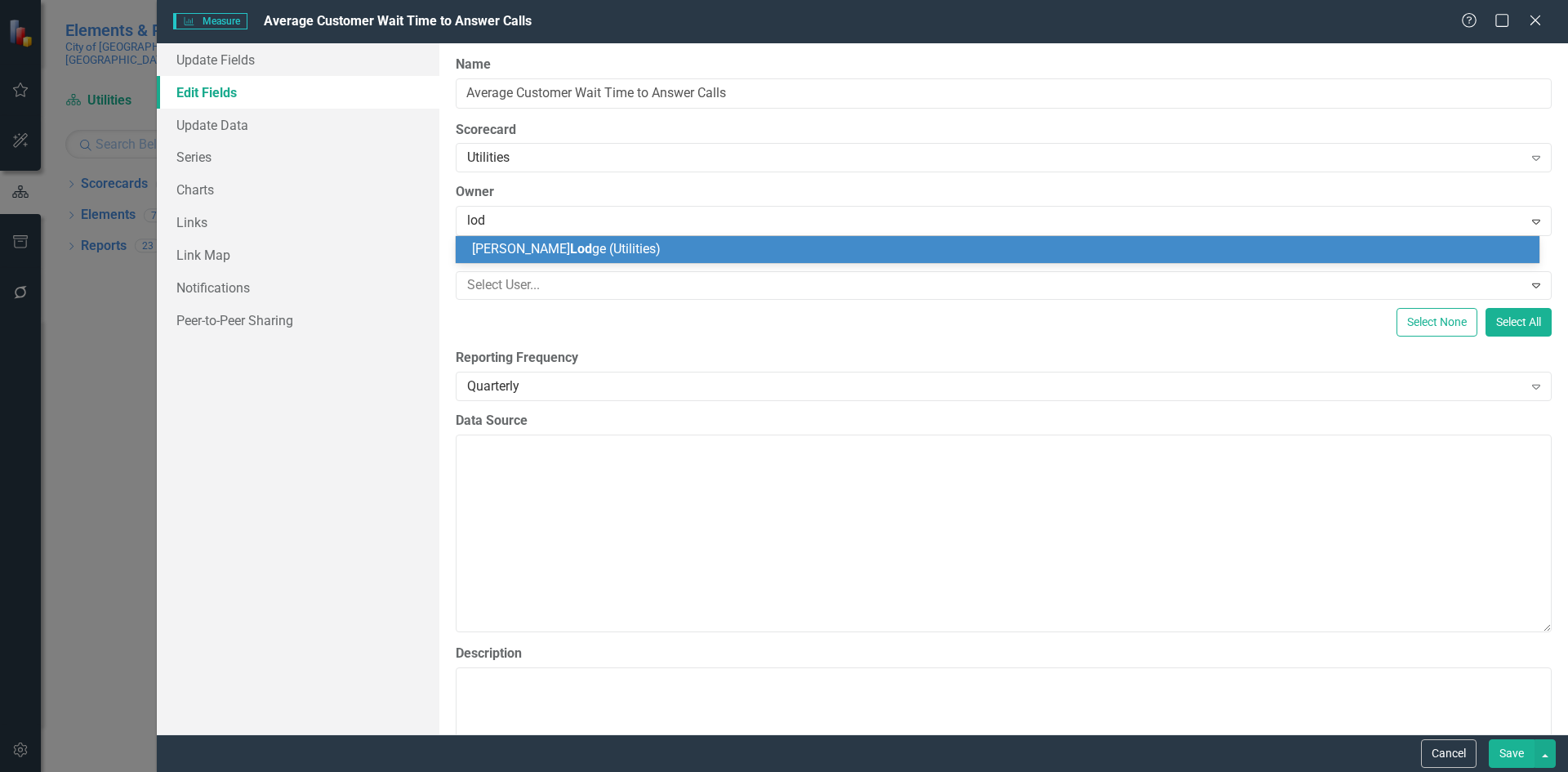
click at [790, 252] on div "Dwight Lod ge (Utilities)" at bounding box center [1001, 250] width 1058 height 19
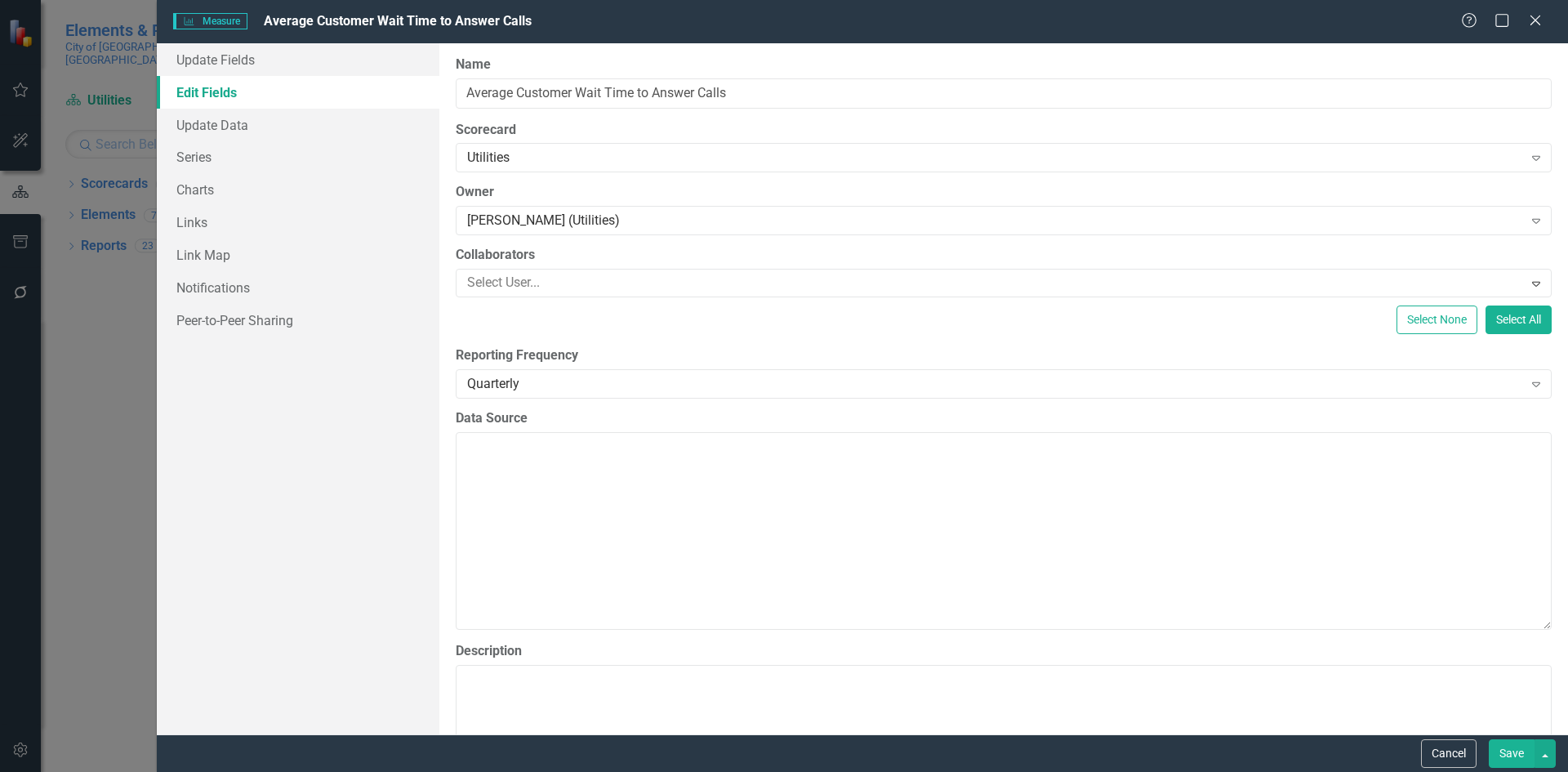
drag, startPoint x: 1503, startPoint y: 751, endPoint x: 1441, endPoint y: 689, distance: 87.7
click at [1498, 747] on button "Save" at bounding box center [1511, 752] width 45 height 28
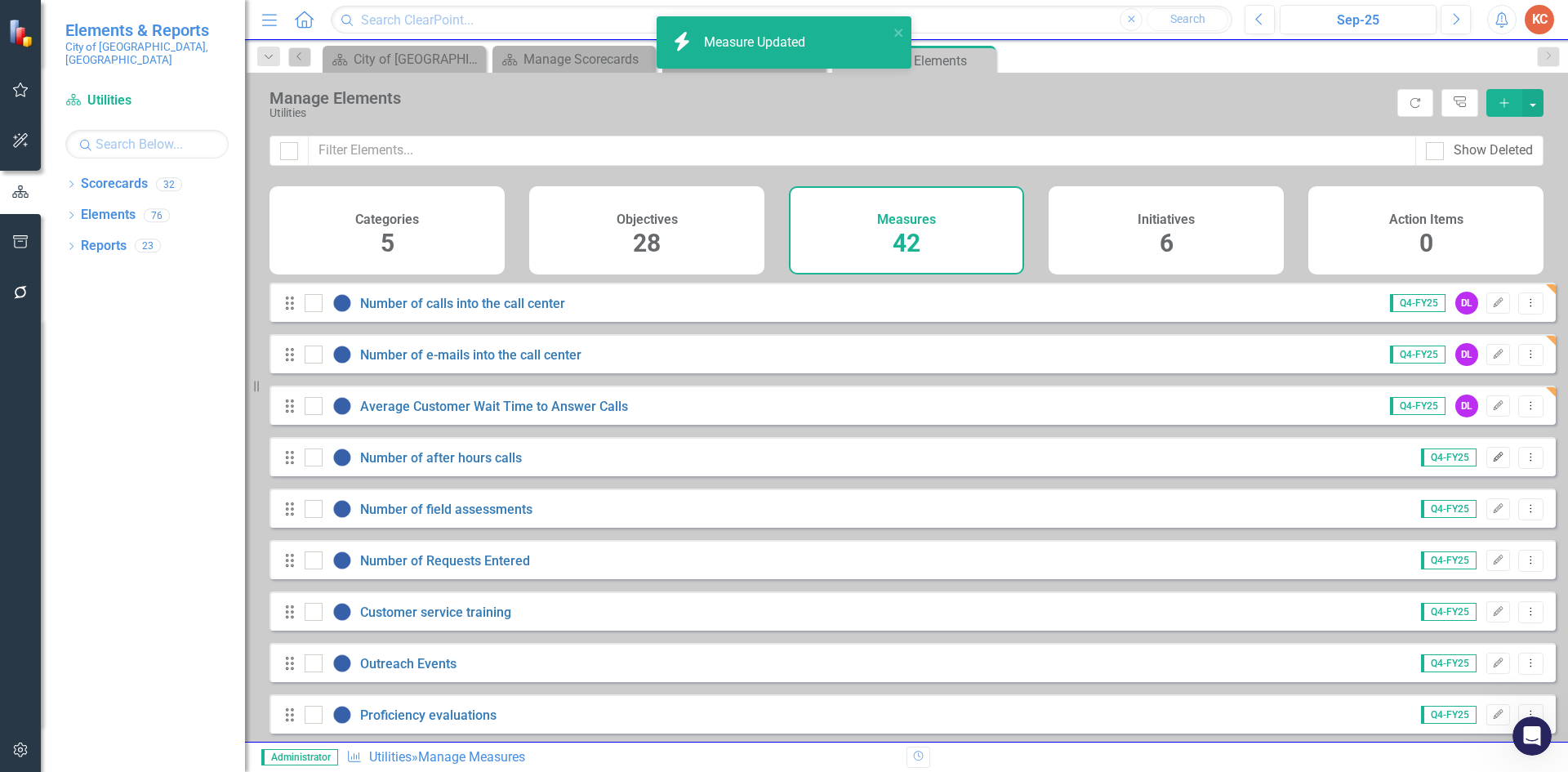
click at [1487, 468] on button "Edit" at bounding box center [1499, 457] width 24 height 21
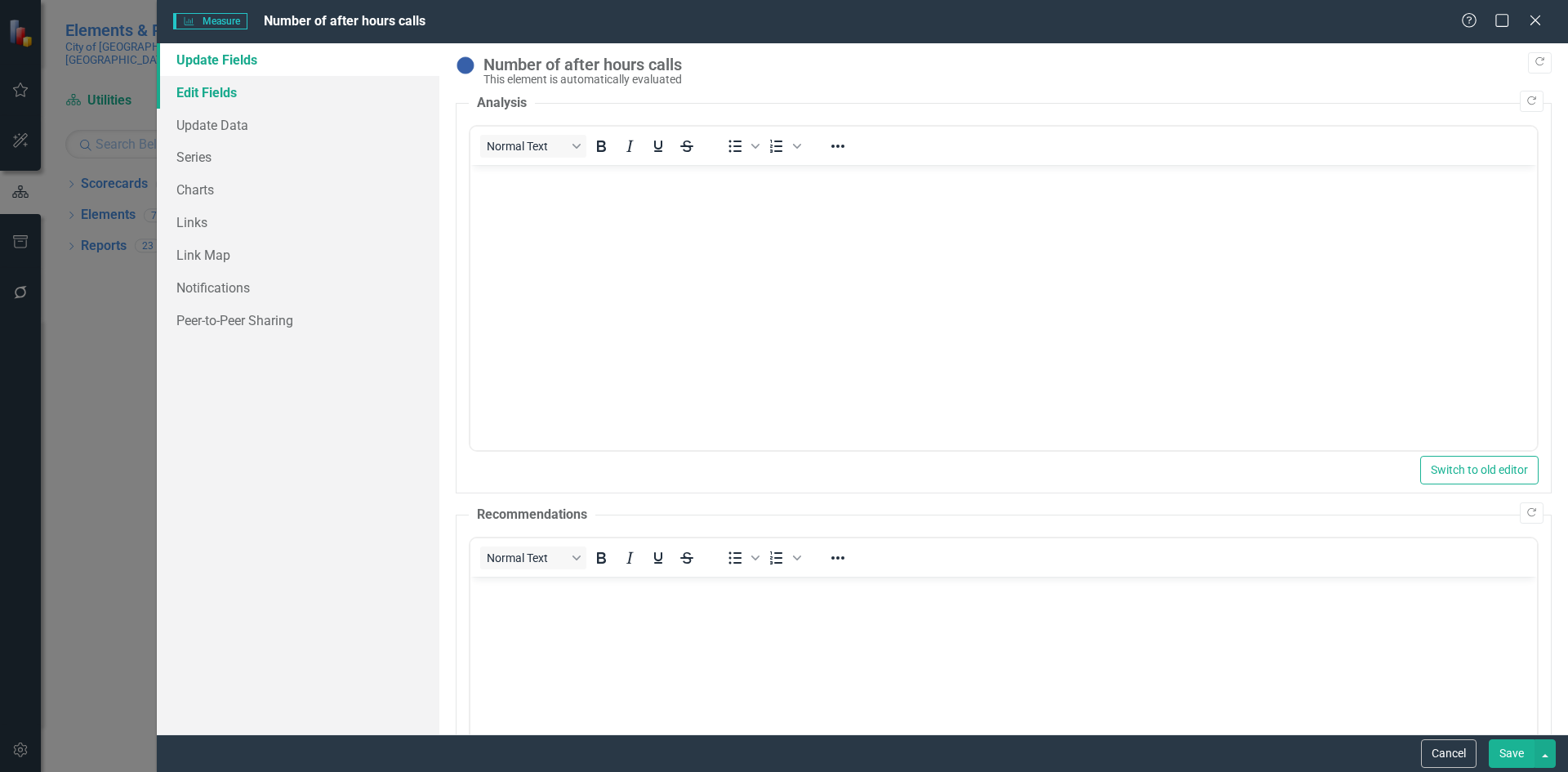
click at [181, 92] on link "Edit Fields" at bounding box center [298, 92] width 282 height 33
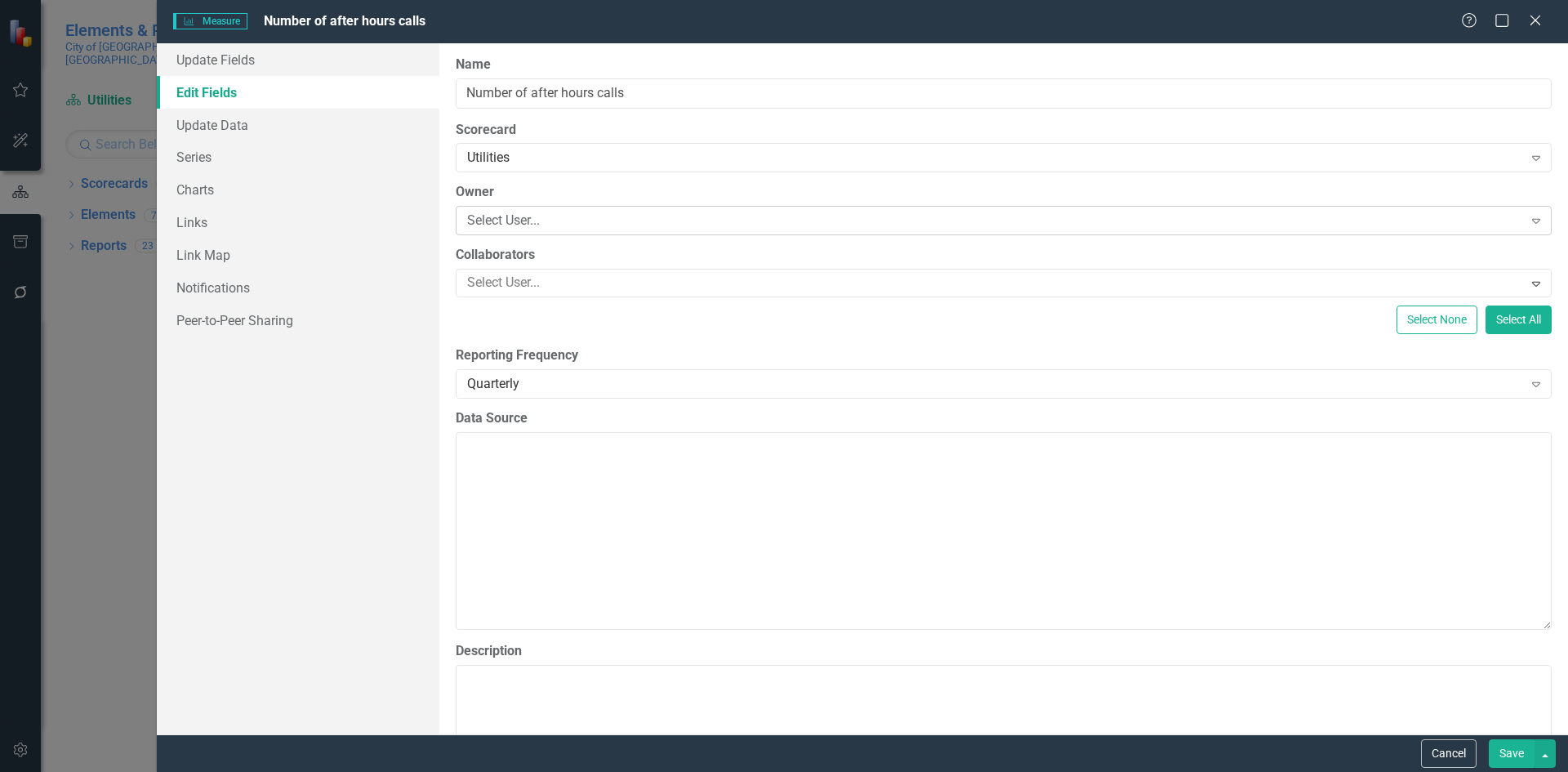
click at [576, 224] on div "Select User..." at bounding box center [995, 221] width 1056 height 19
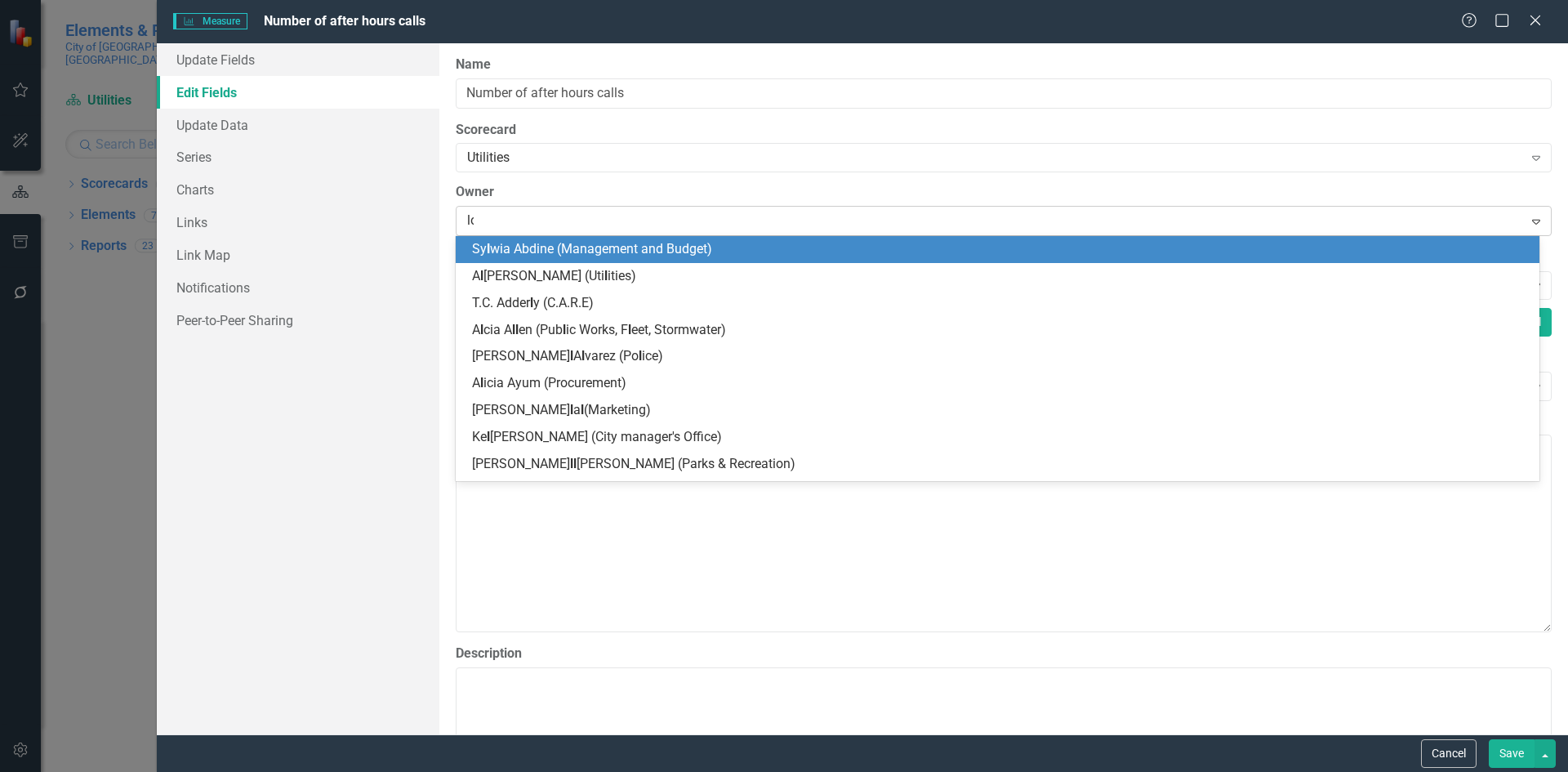
type input "lod"
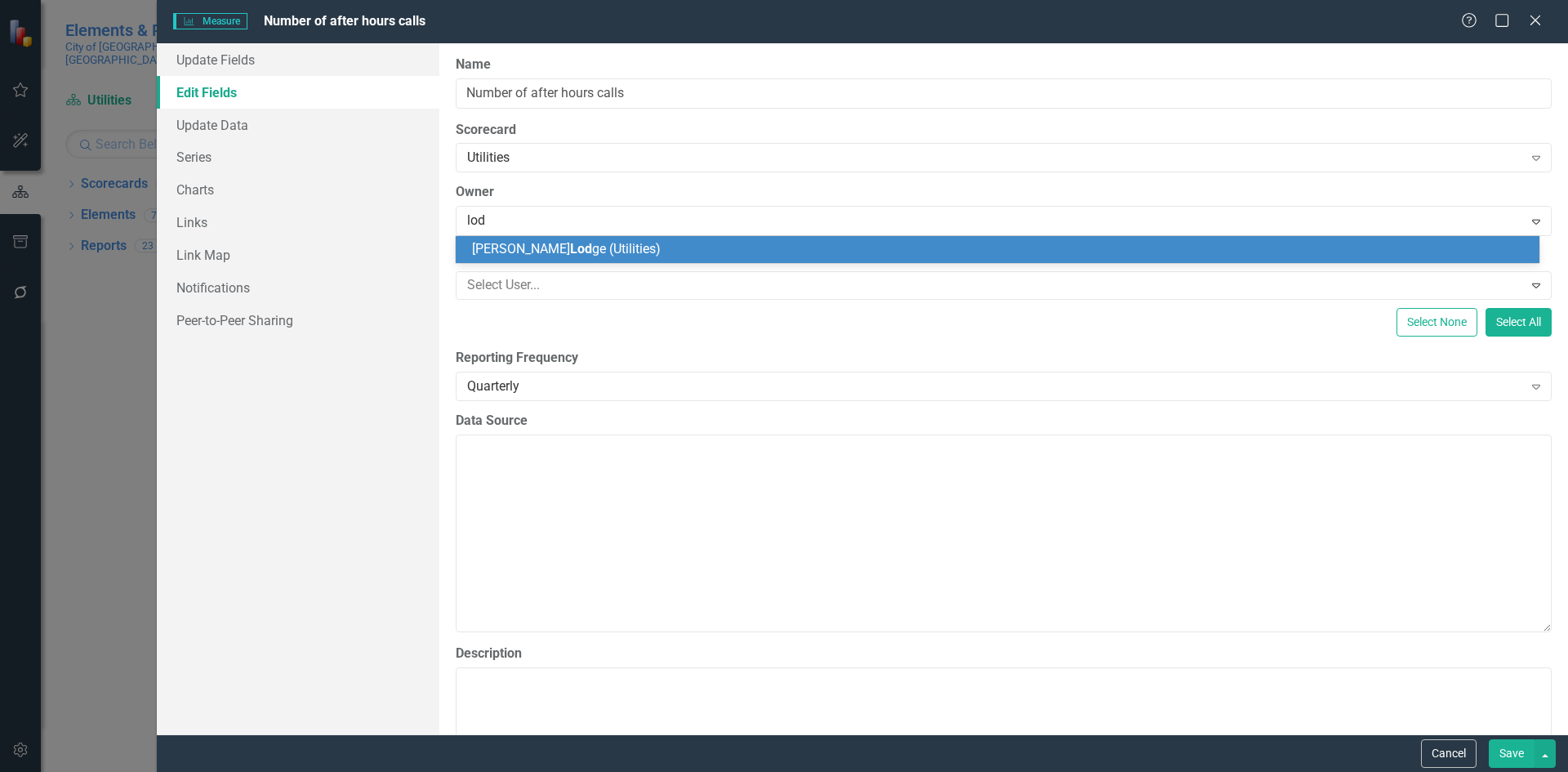
drag, startPoint x: 615, startPoint y: 250, endPoint x: 817, endPoint y: 312, distance: 211.3
click at [615, 247] on div "Dwight Lod ge (Utilities)" at bounding box center [1001, 250] width 1058 height 19
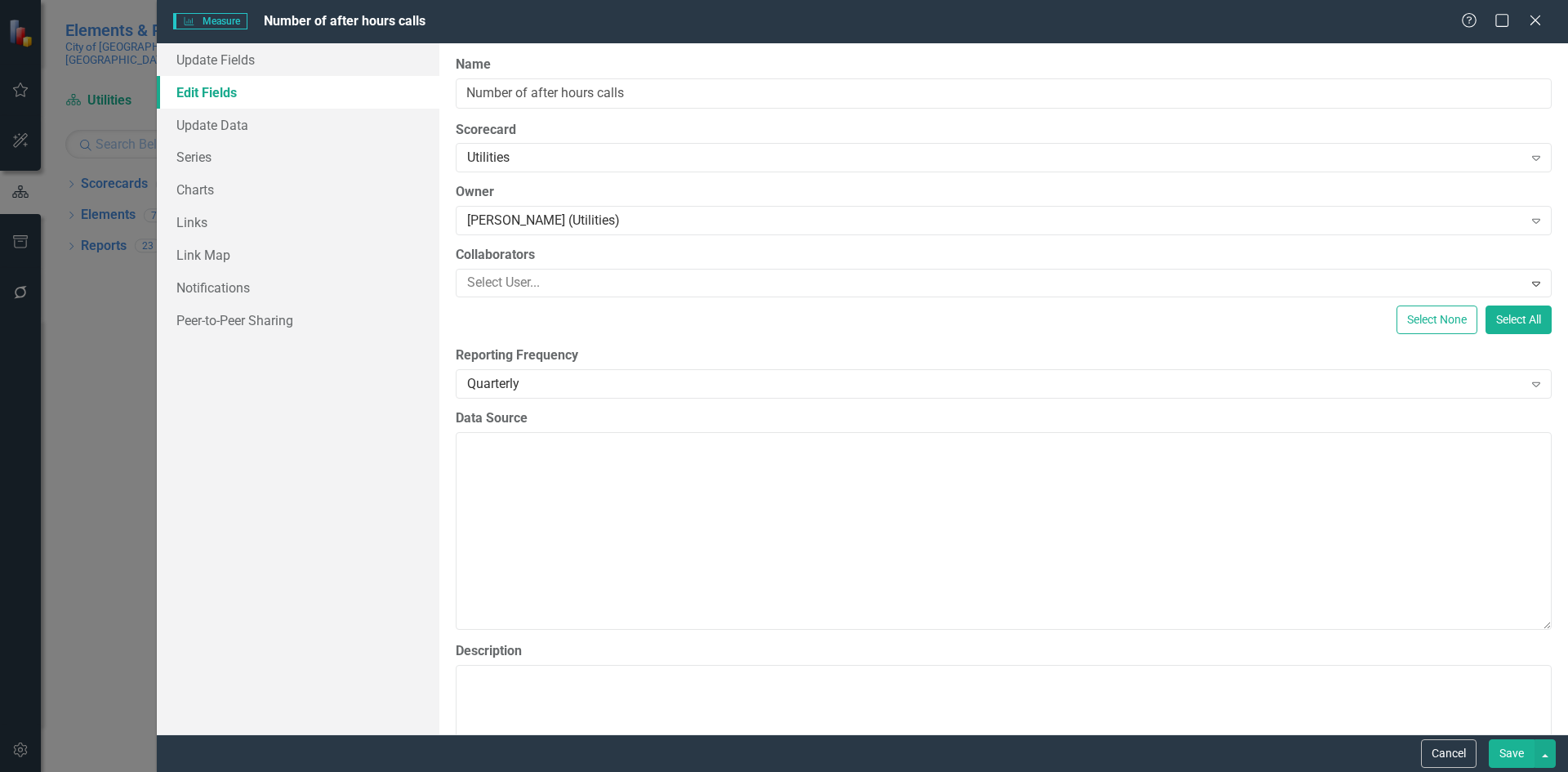
click at [1497, 745] on button "Save" at bounding box center [1511, 752] width 45 height 28
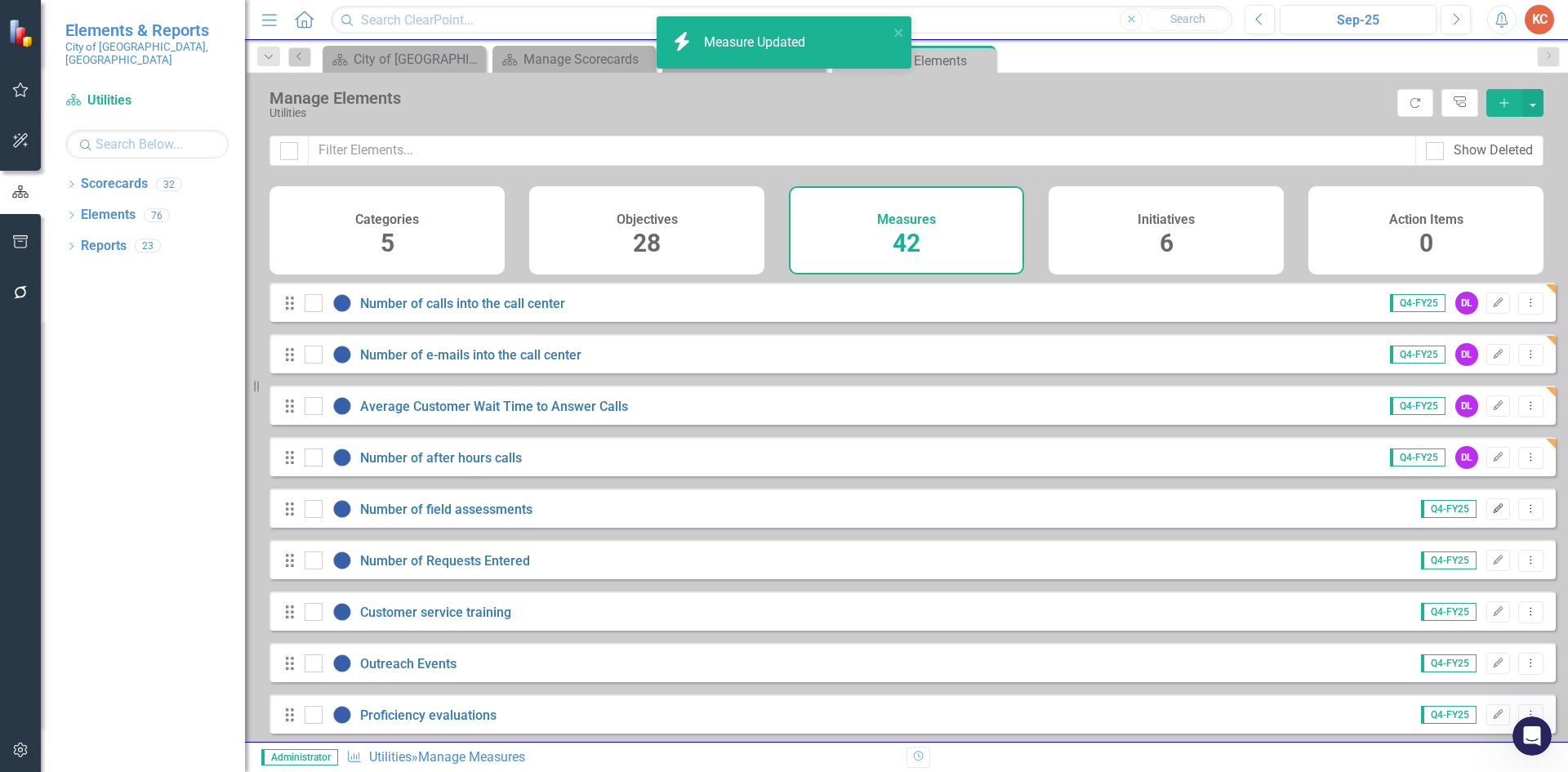
click at [1492, 514] on icon "Edit" at bounding box center [1498, 508] width 12 height 9
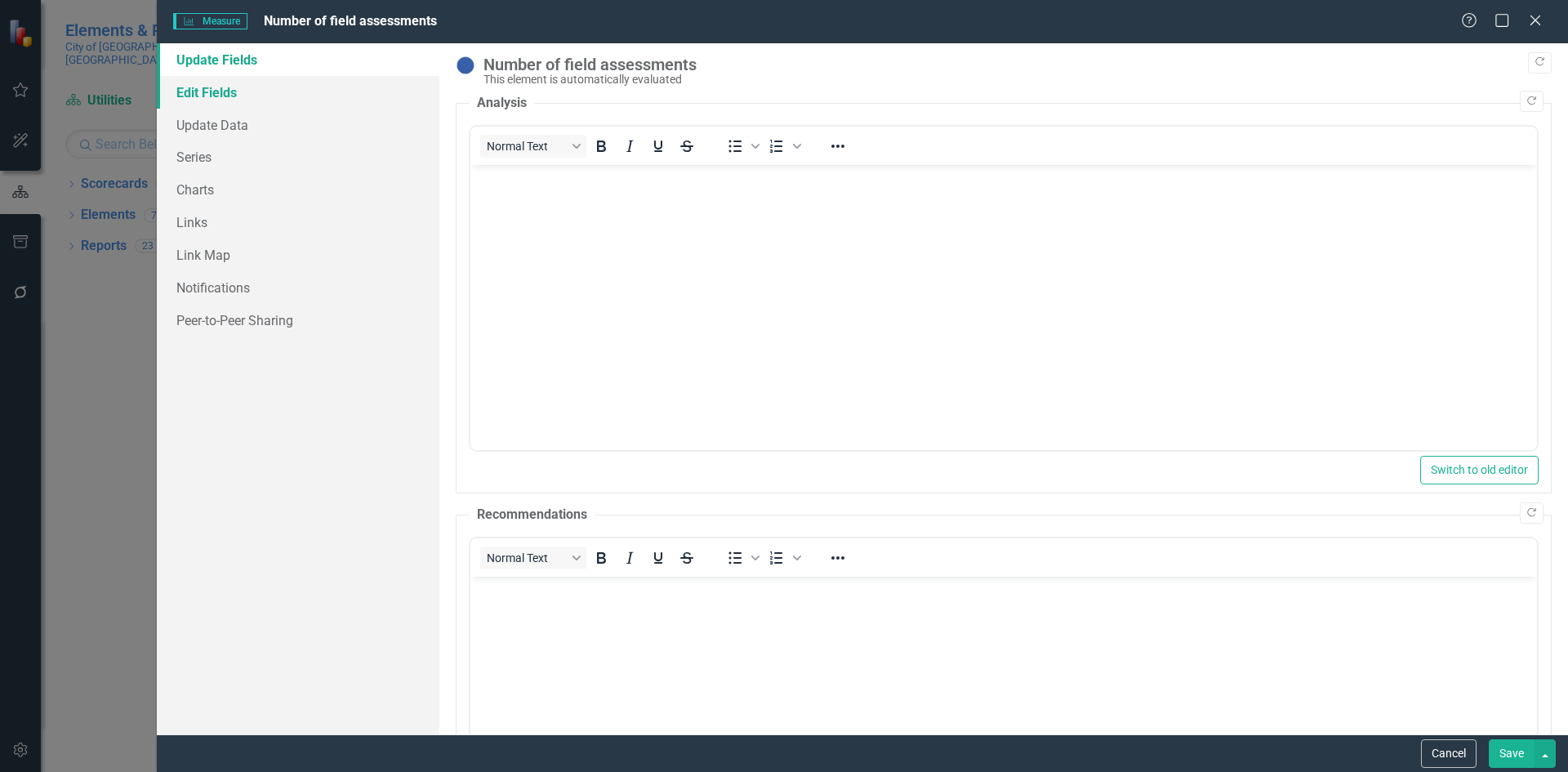
click at [199, 100] on link "Edit Fields" at bounding box center [298, 92] width 282 height 33
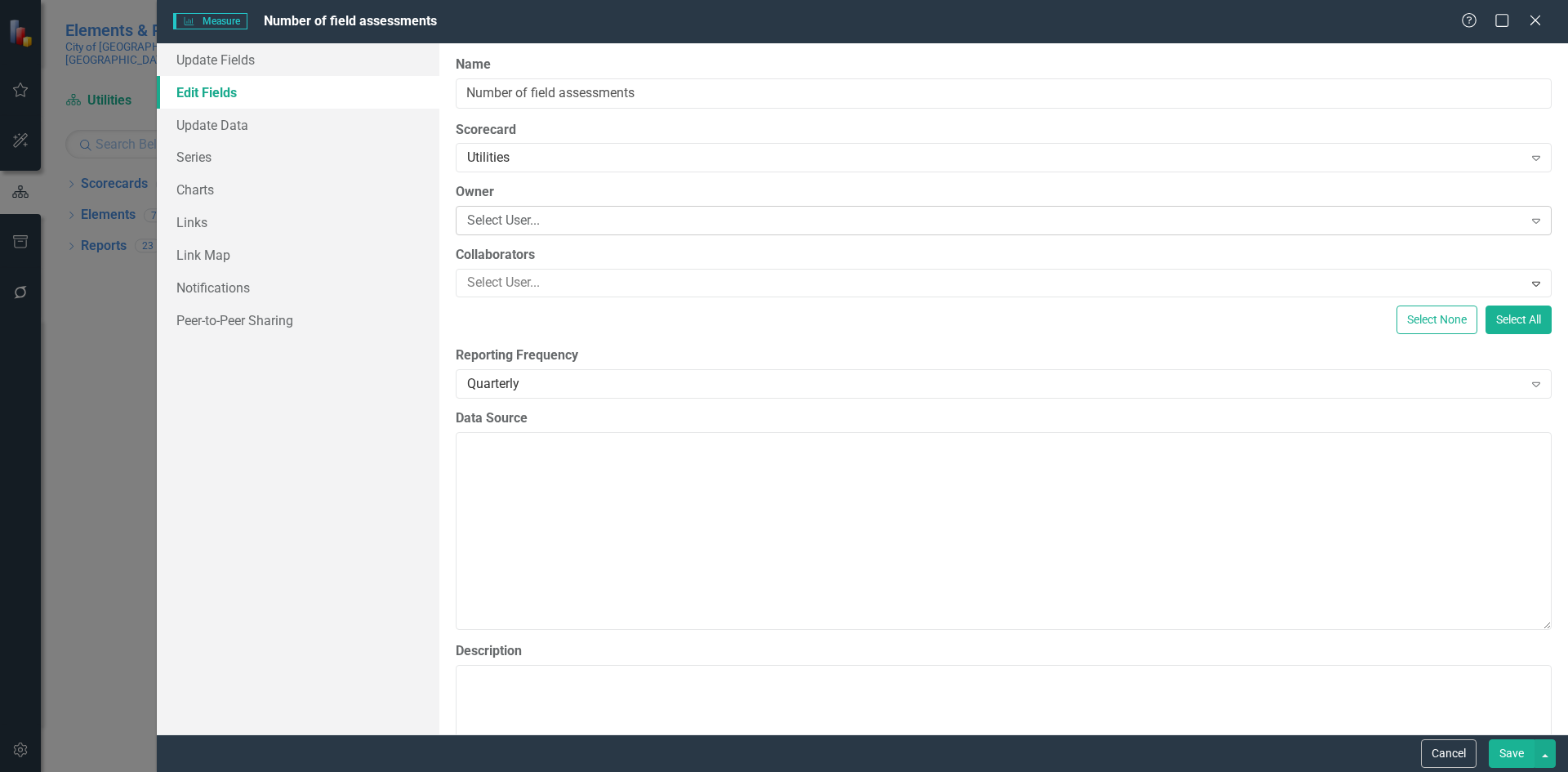
click at [502, 223] on div "Select User..." at bounding box center [995, 221] width 1056 height 19
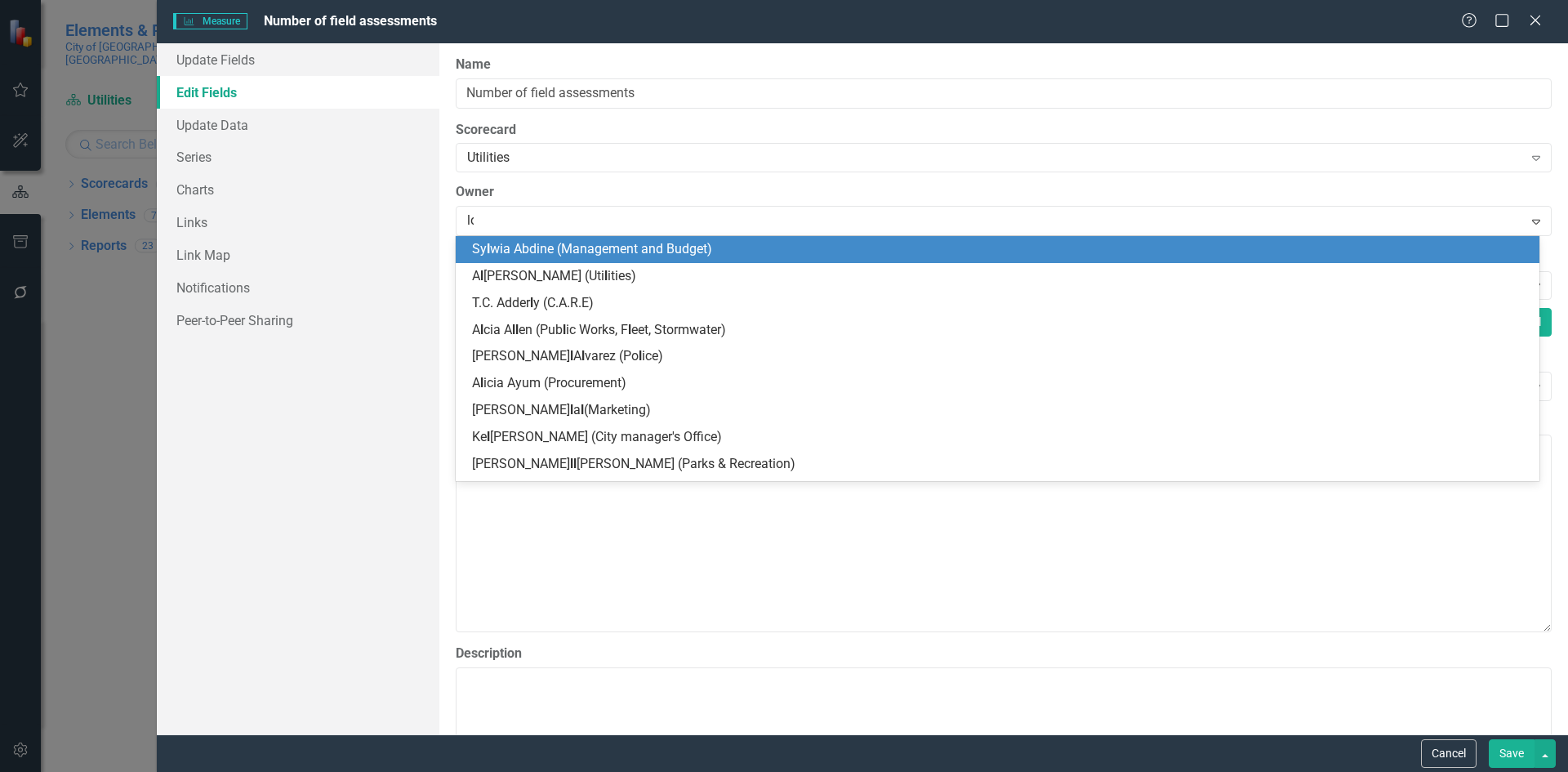
type input "lod"
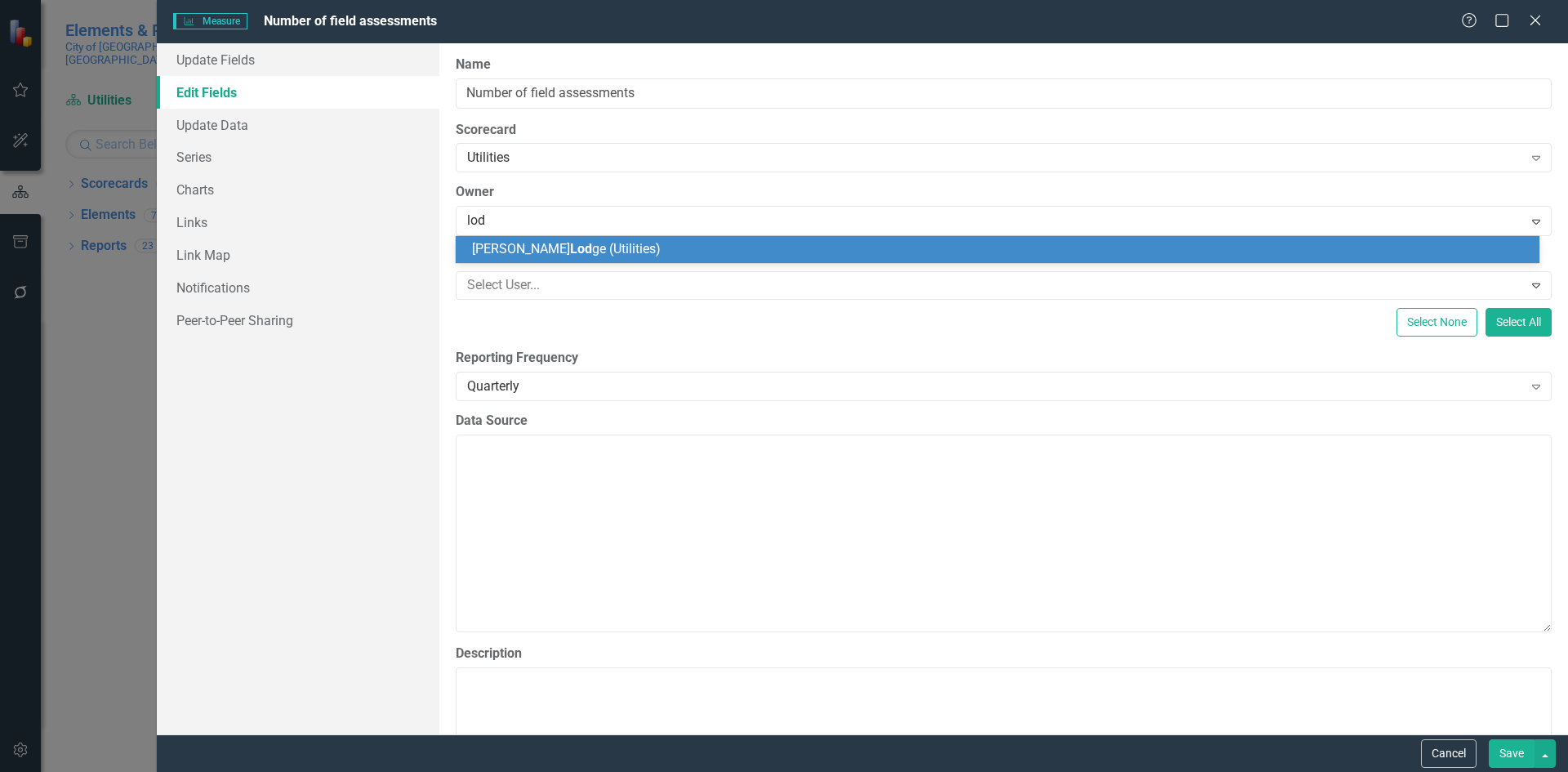
click at [563, 243] on span "Dwight Lod ge (Utilities)" at bounding box center [566, 248] width 188 height 15
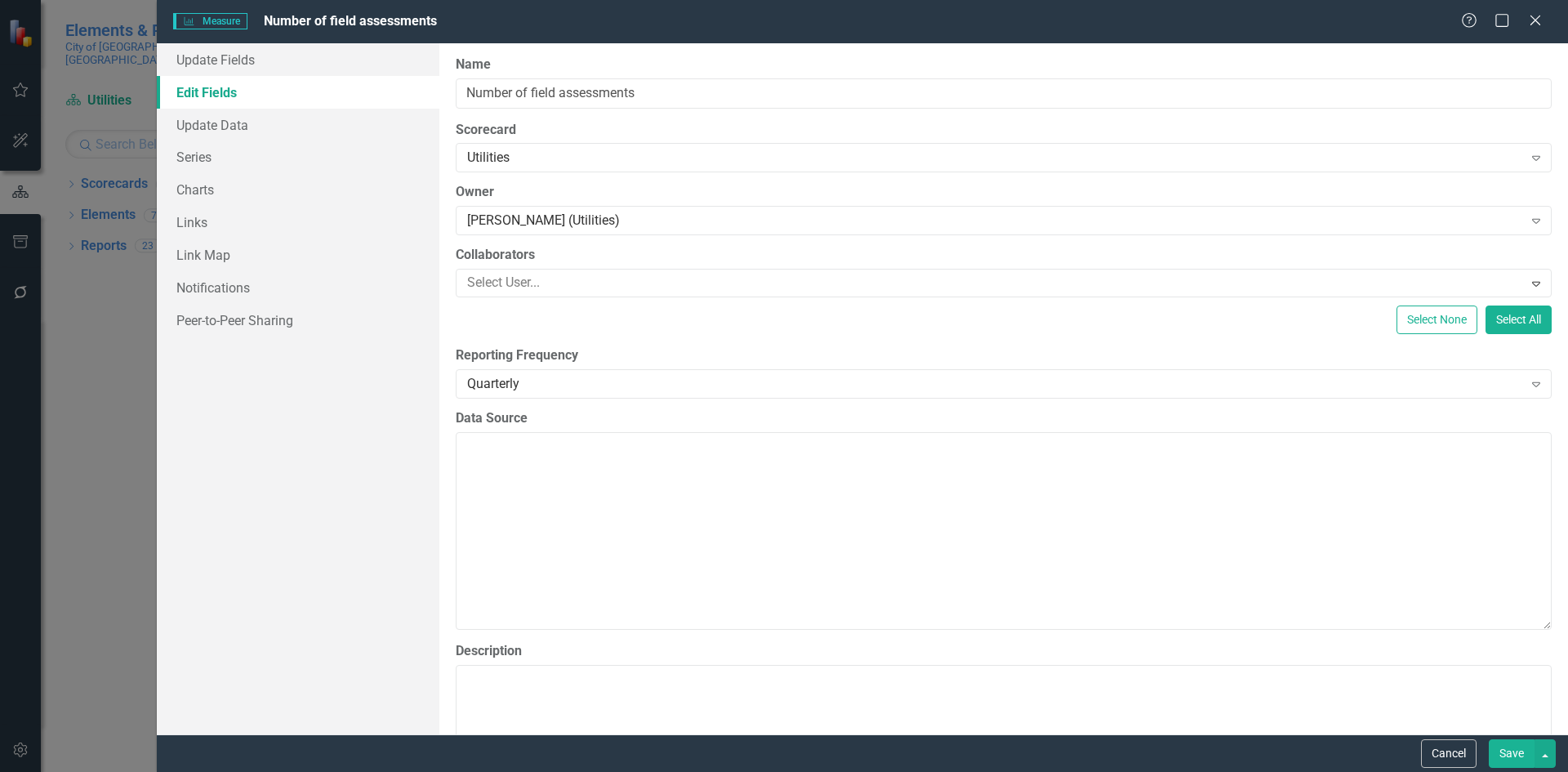
click at [1503, 754] on button "Save" at bounding box center [1511, 752] width 45 height 28
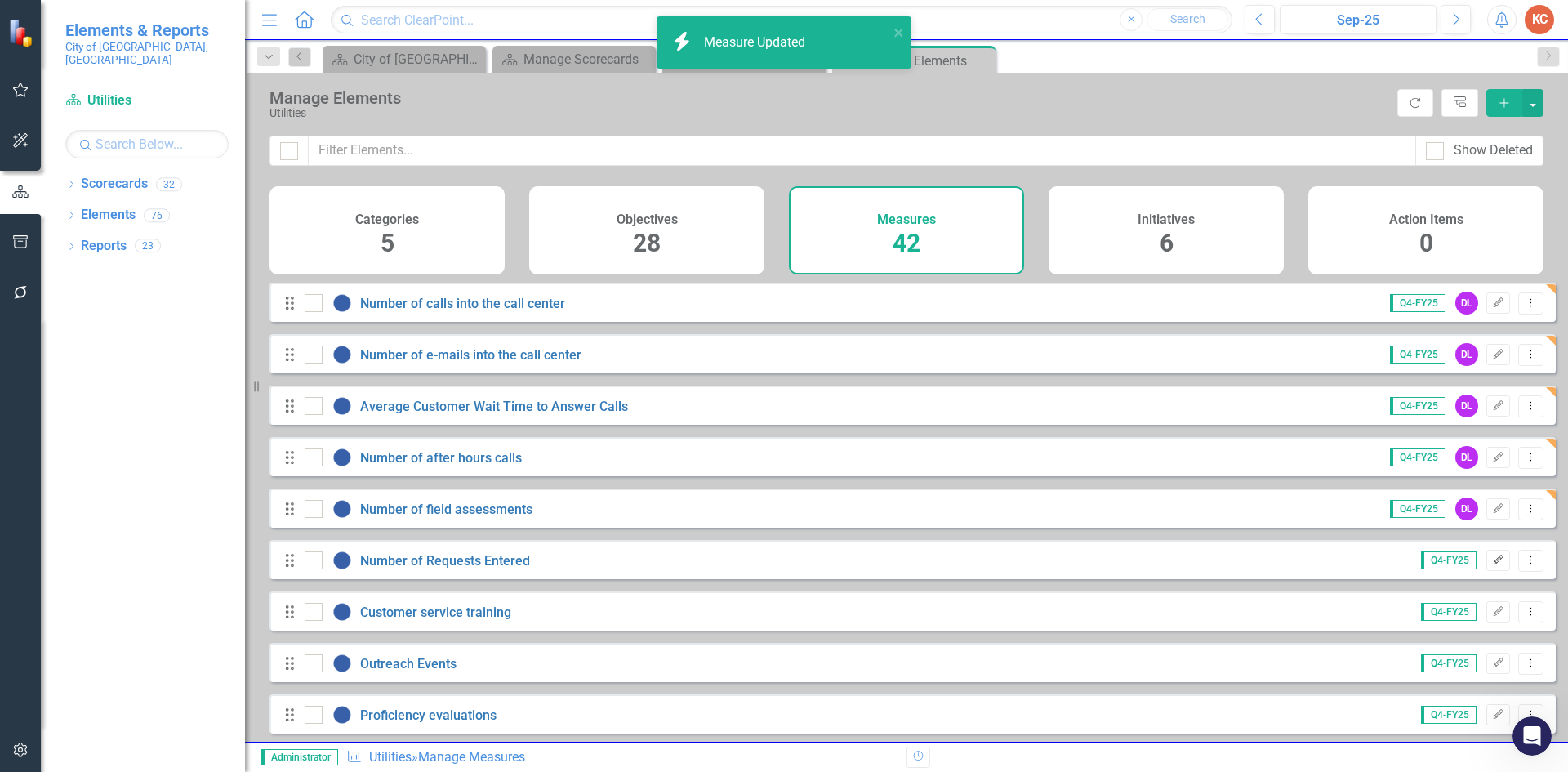
click at [1494, 564] on icon "button" at bounding box center [1498, 559] width 9 height 9
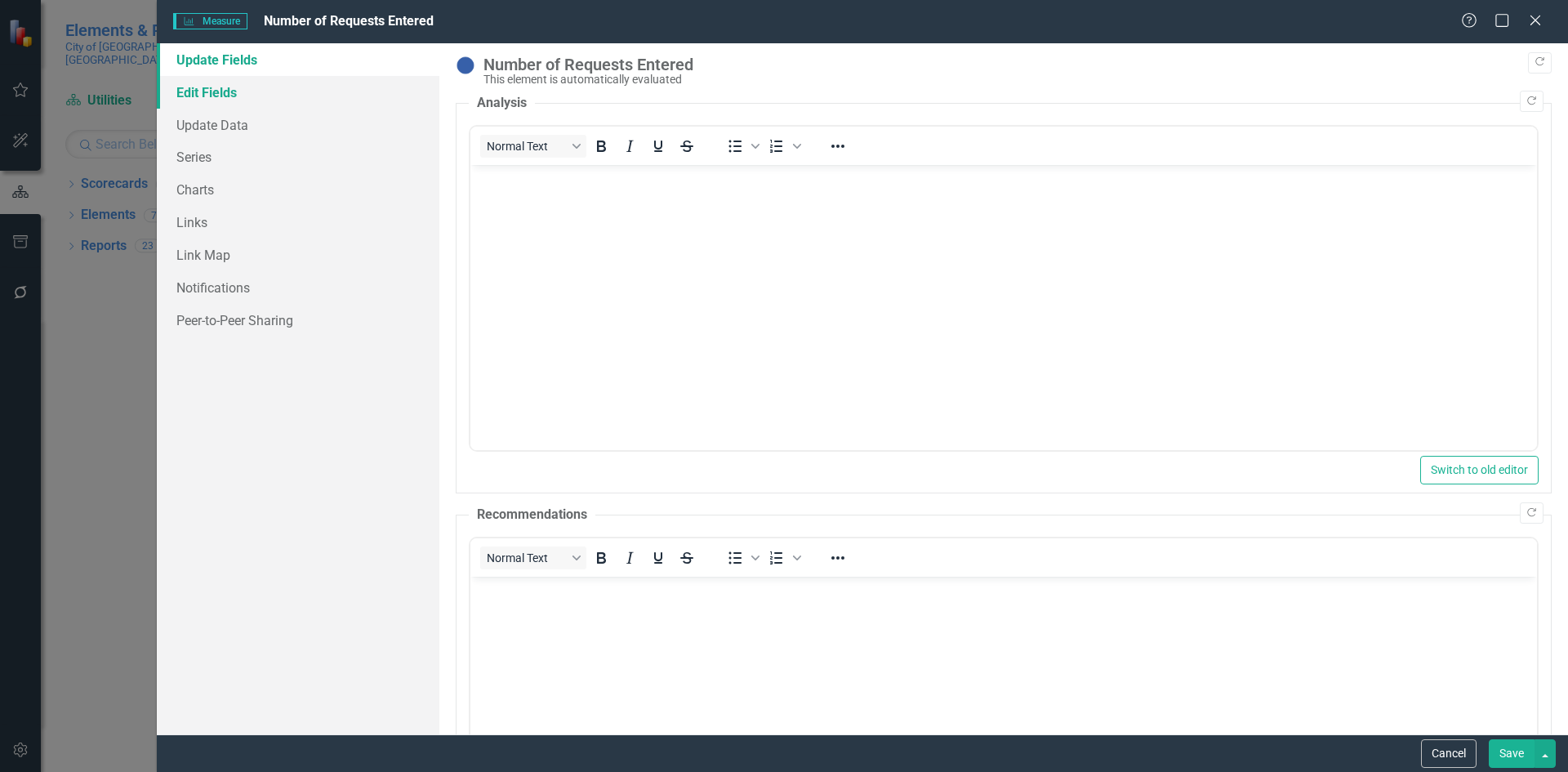
click at [243, 93] on link "Edit Fields" at bounding box center [298, 92] width 282 height 33
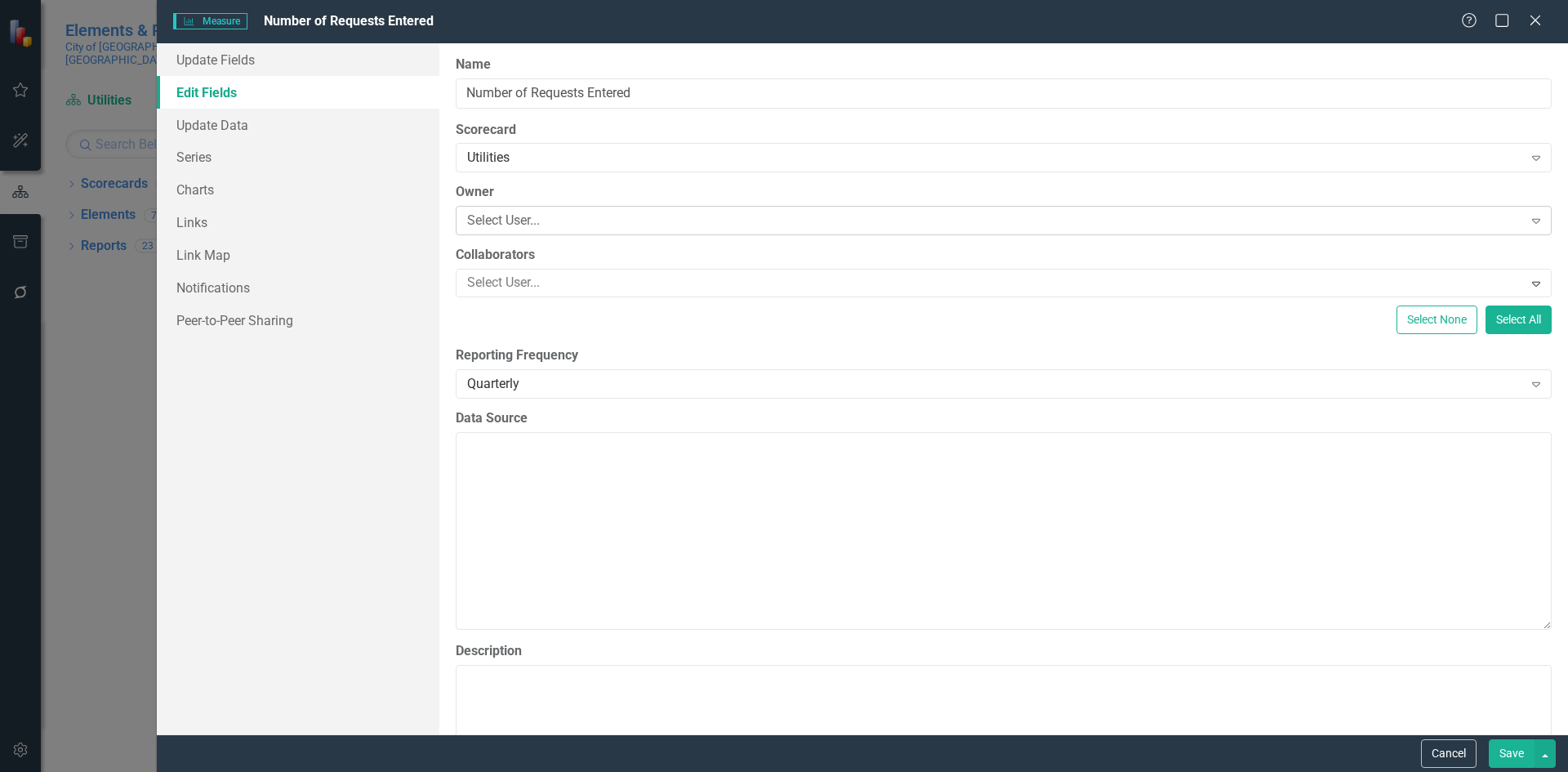
click at [684, 226] on div "Select User..." at bounding box center [995, 221] width 1056 height 19
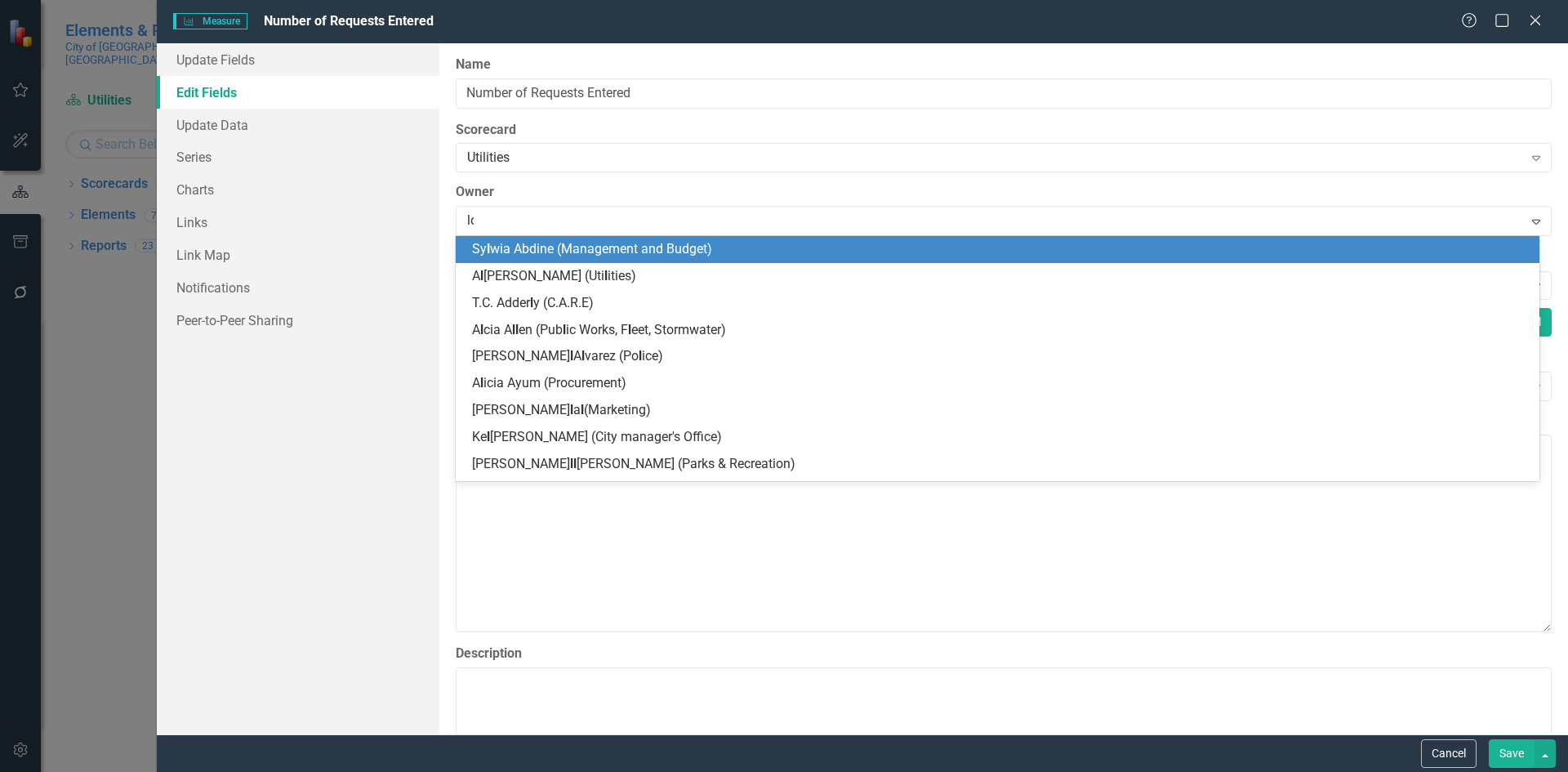
type input "lod"
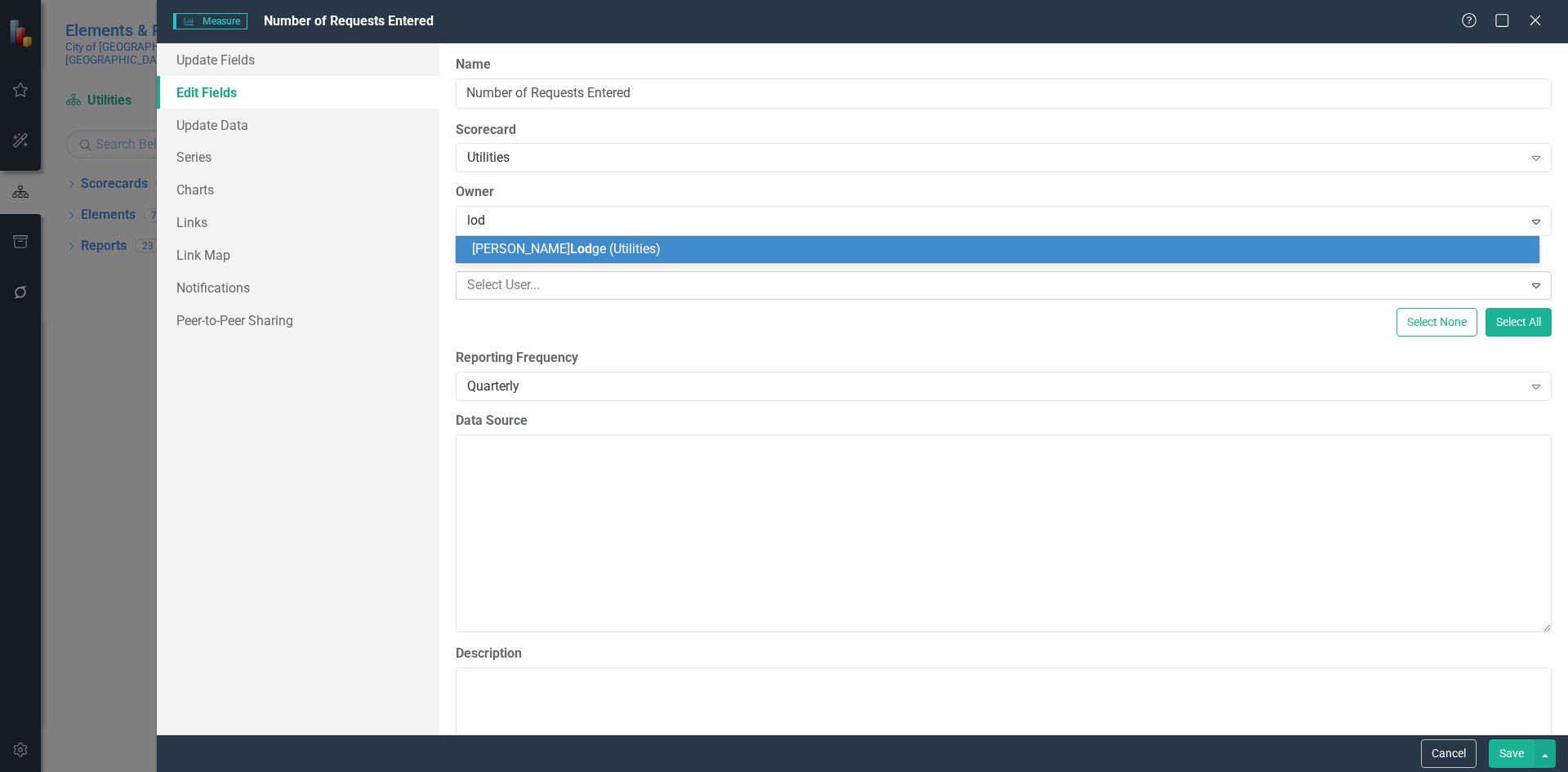
drag, startPoint x: 677, startPoint y: 245, endPoint x: 750, endPoint y: 275, distance: 78.9
click at [676, 245] on div "Dwight Lod ge (Utilities)" at bounding box center [1001, 250] width 1058 height 19
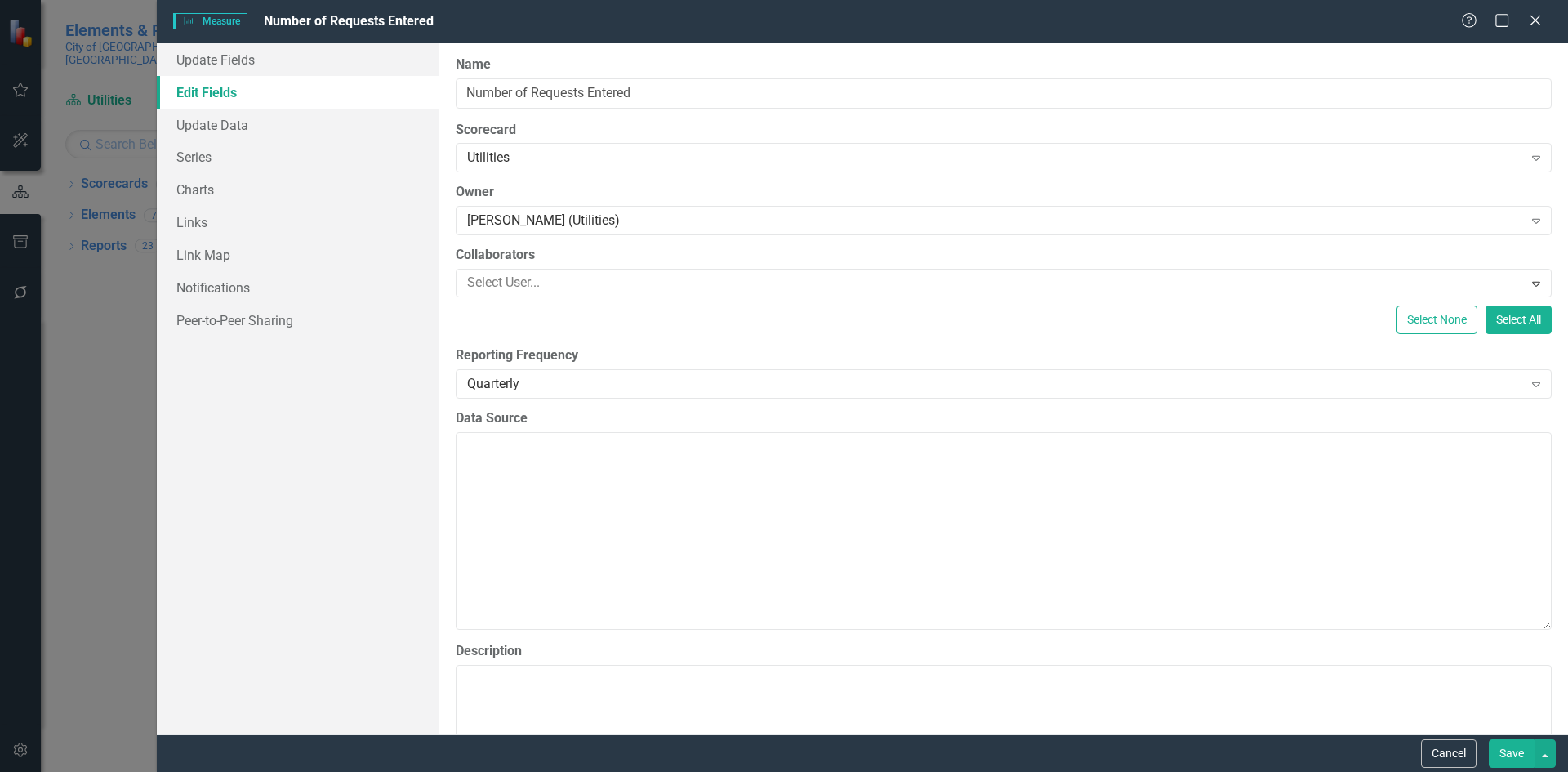
click at [1496, 748] on button "Save" at bounding box center [1511, 752] width 45 height 28
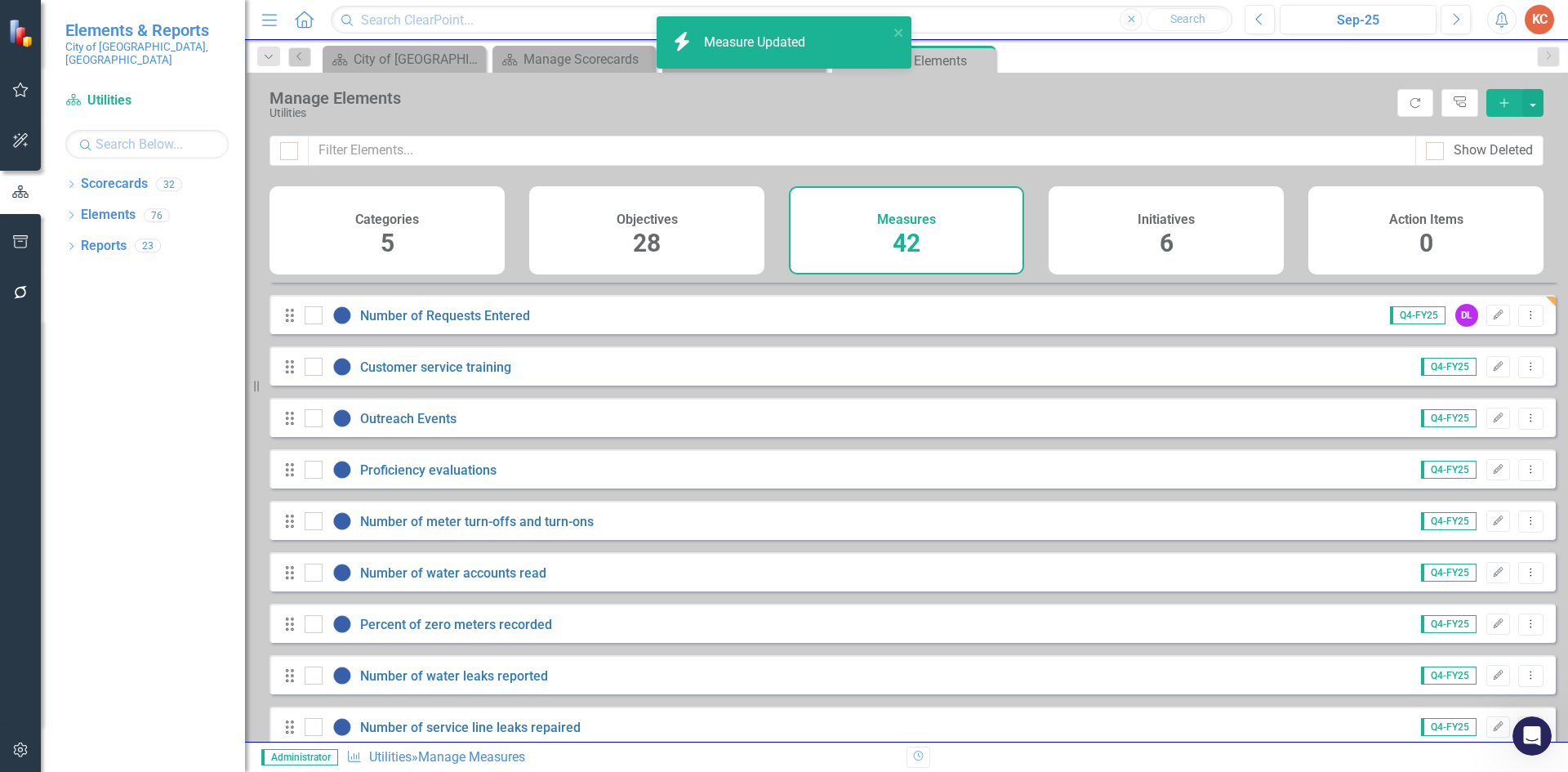
scroll to position [163, 0]
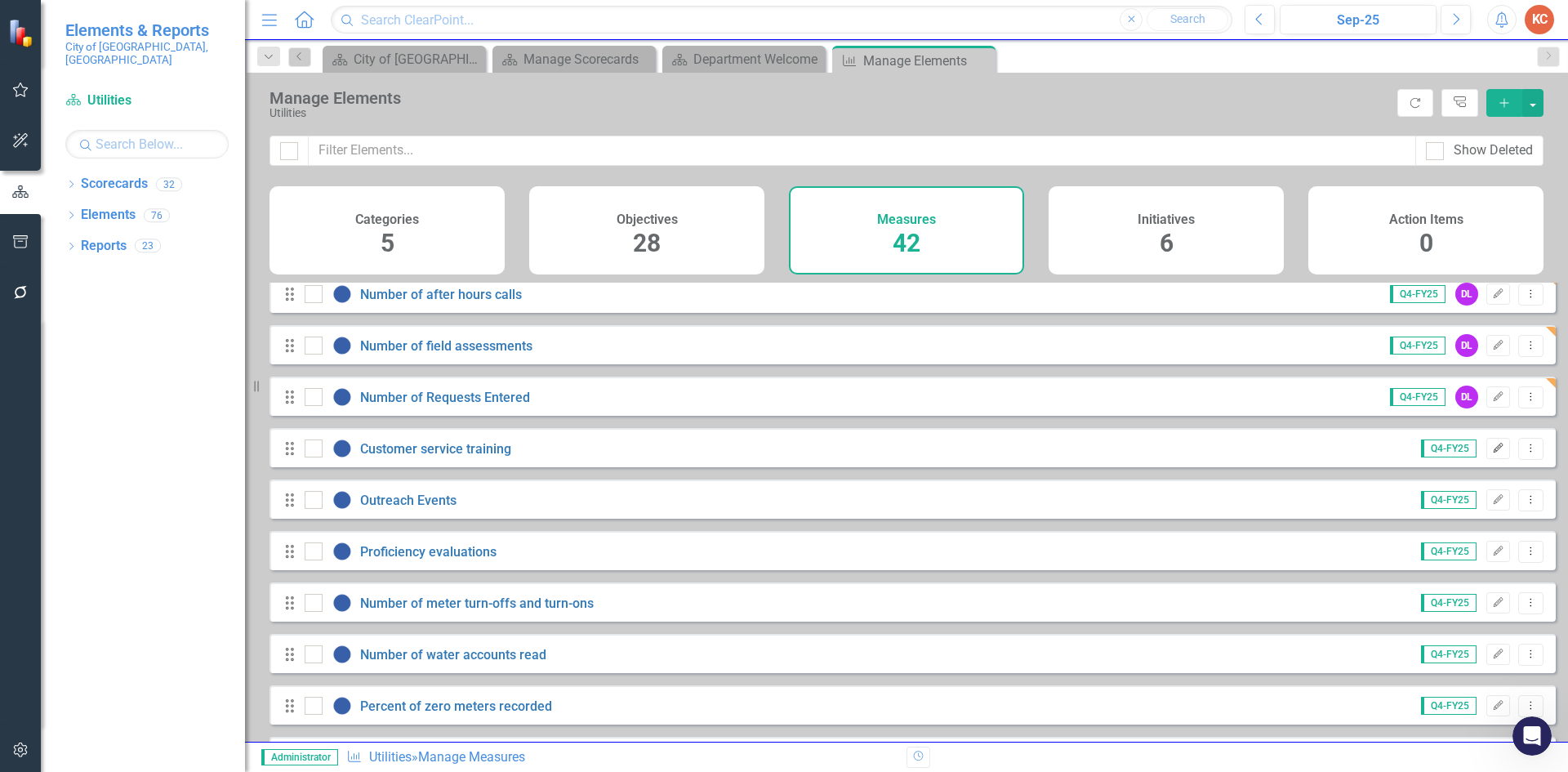
click at [1492, 454] on icon "Edit" at bounding box center [1498, 448] width 12 height 9
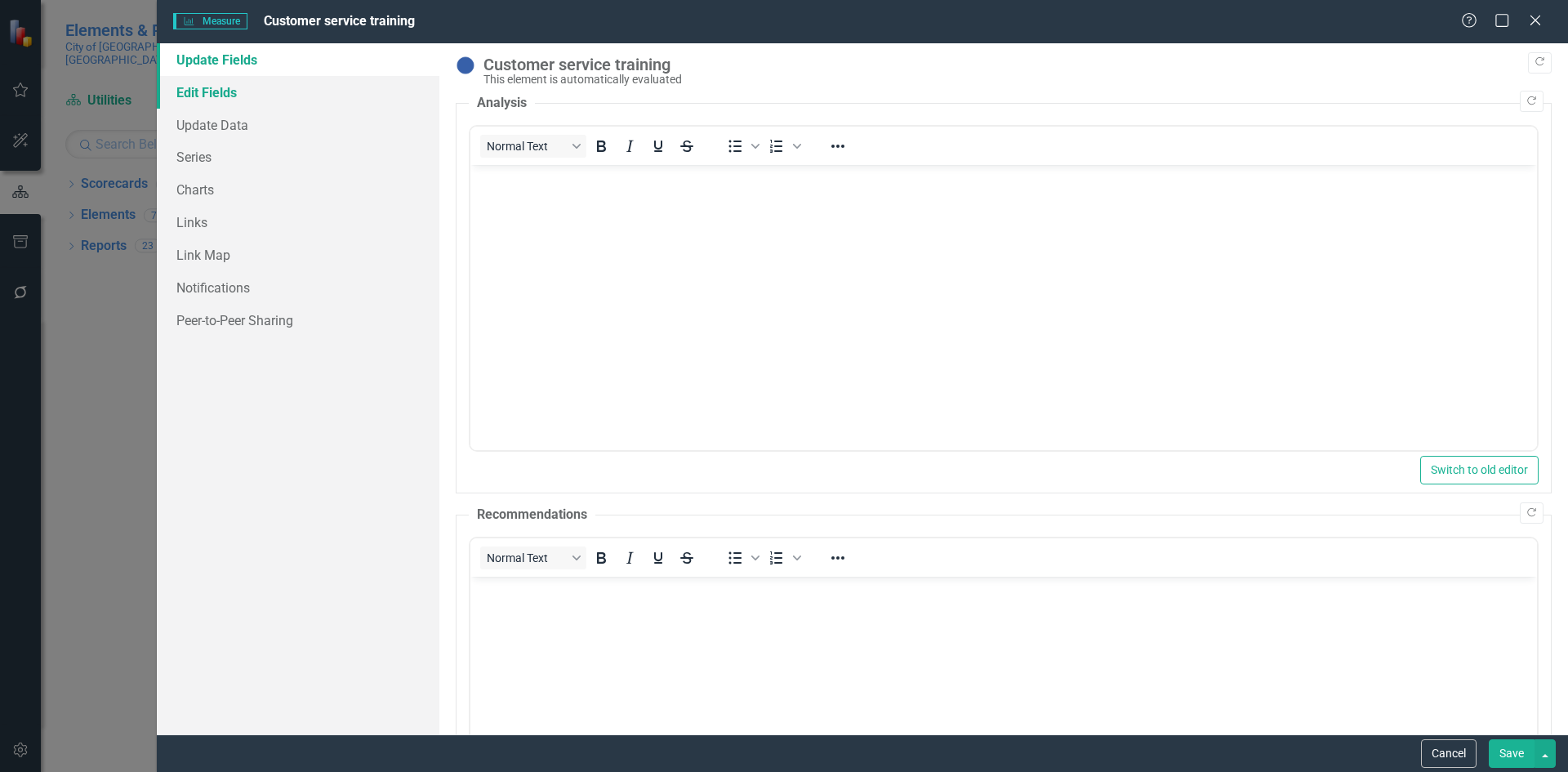
scroll to position [0, 0]
click at [236, 96] on link "Edit Fields" at bounding box center [298, 92] width 282 height 33
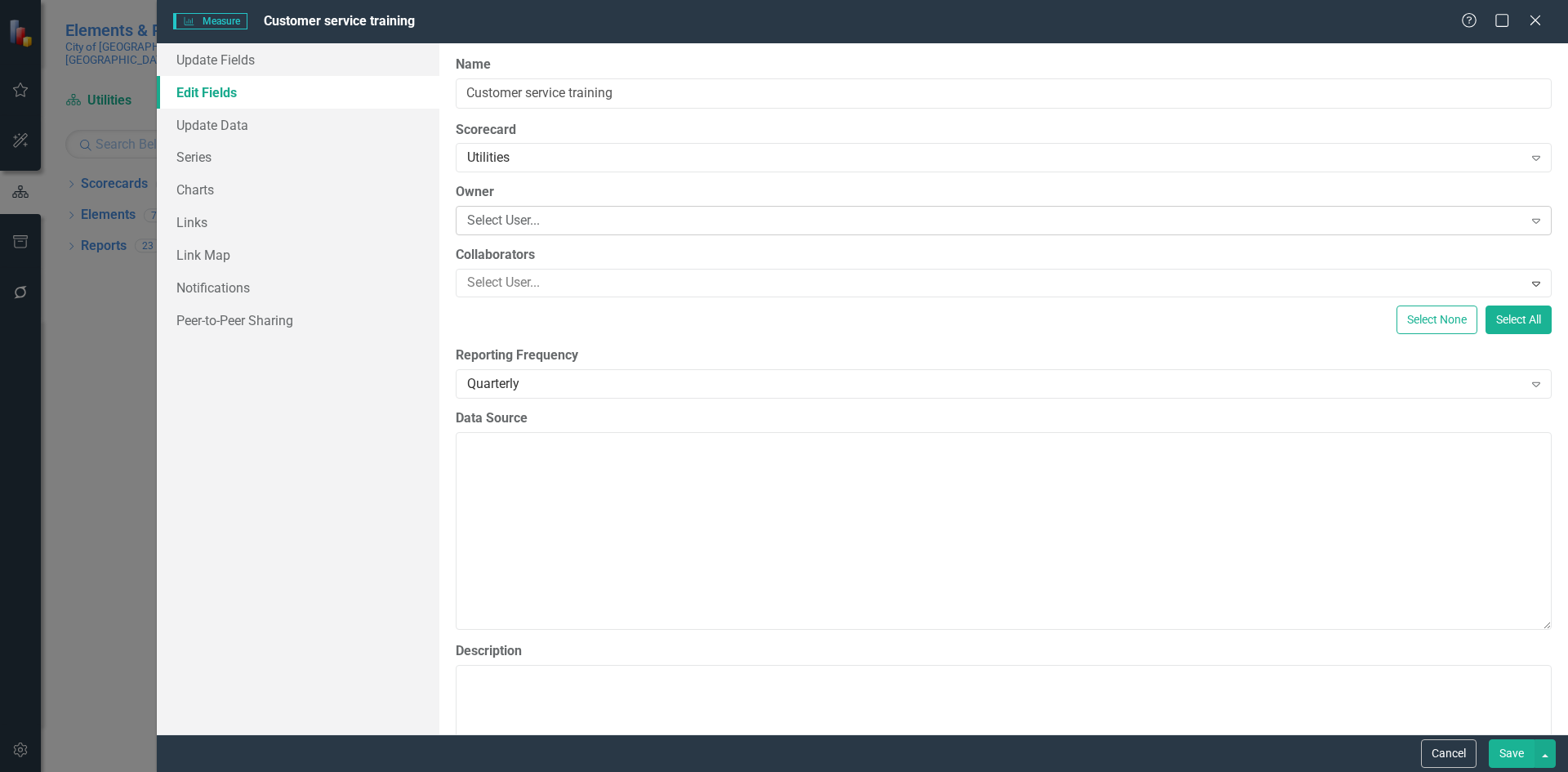
click at [531, 217] on div "Select User..." at bounding box center [995, 221] width 1056 height 19
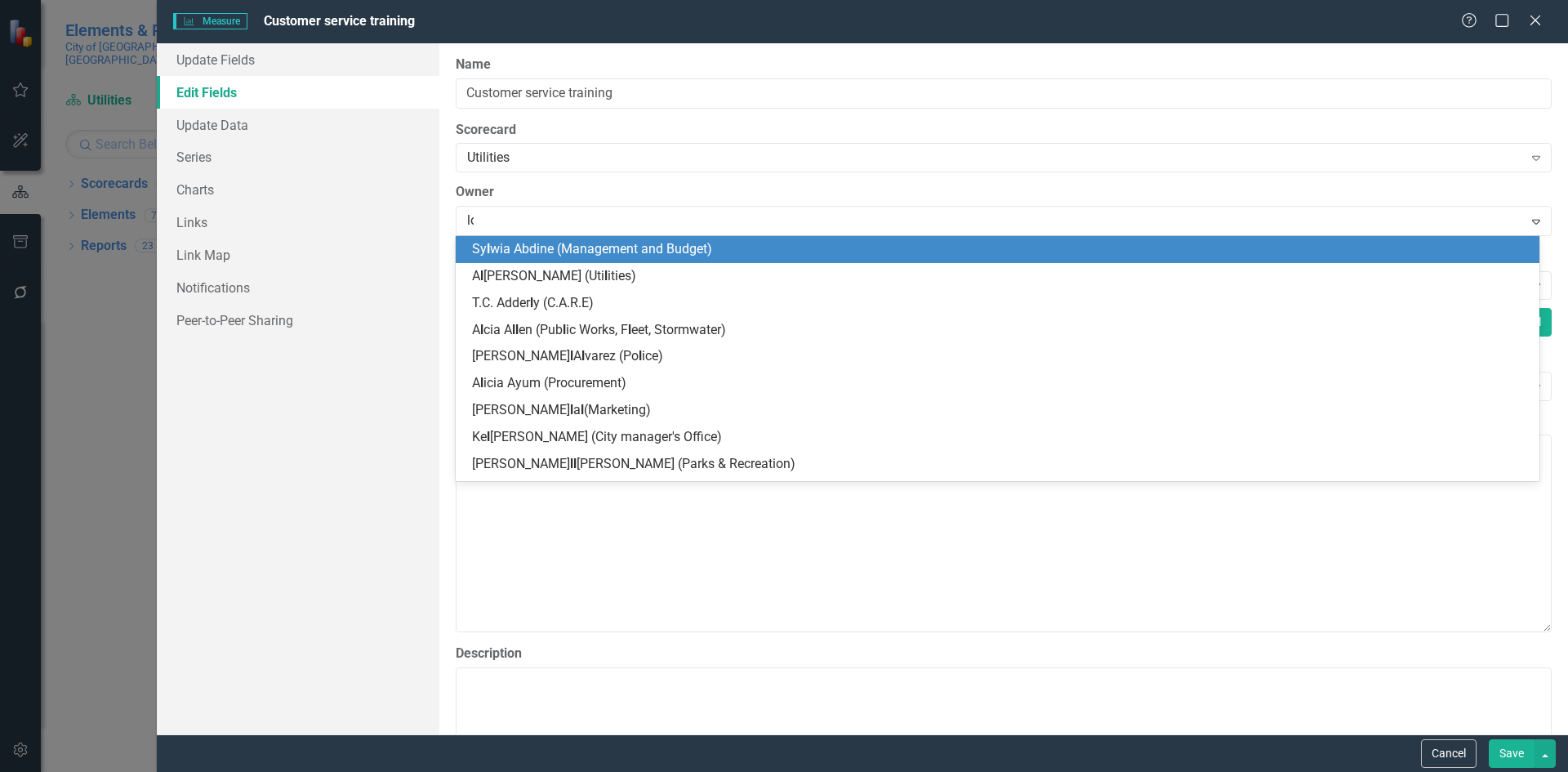
type input "lod"
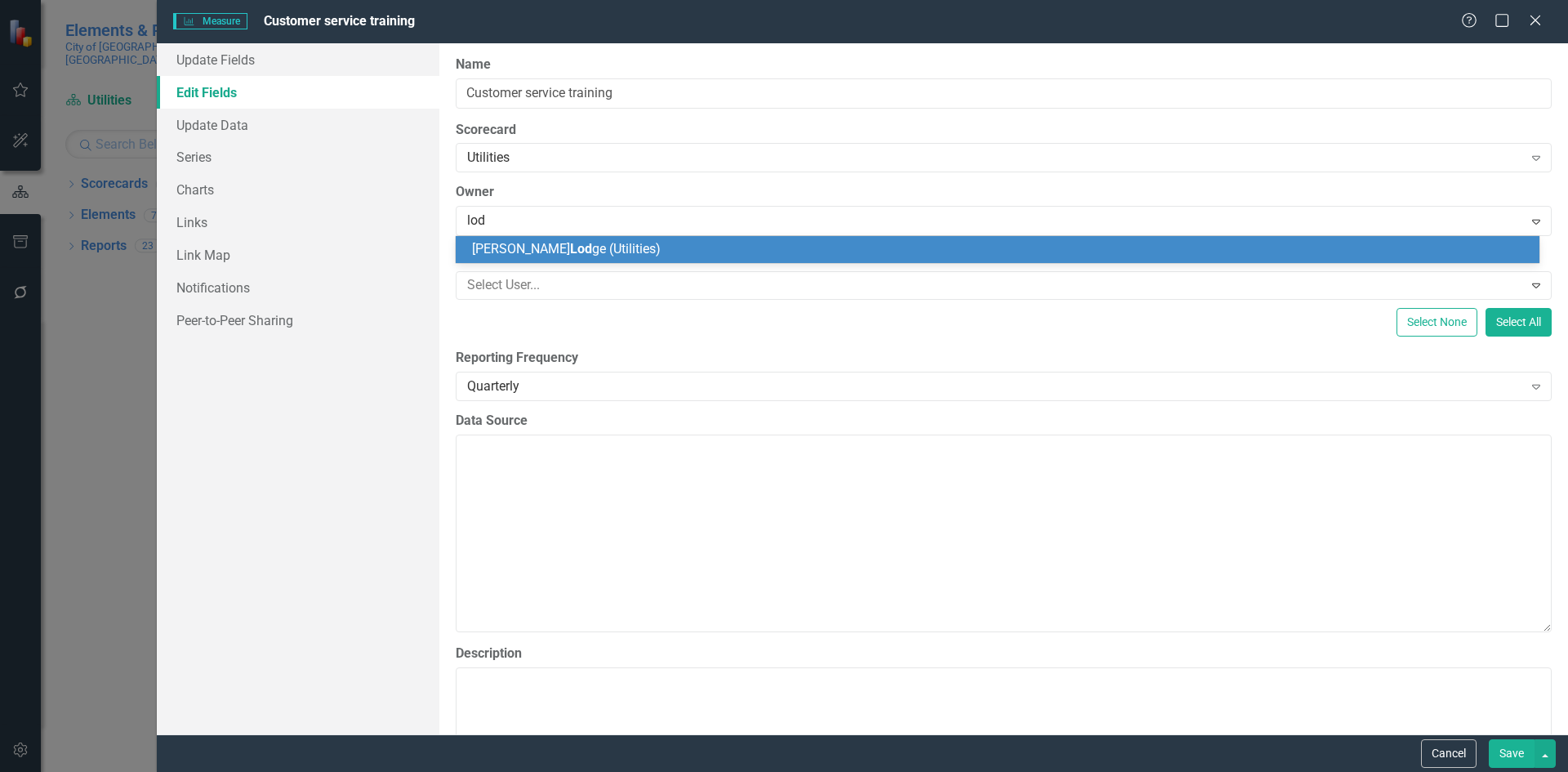
click at [565, 243] on span "Dwight Lod ge (Utilities)" at bounding box center [566, 248] width 188 height 15
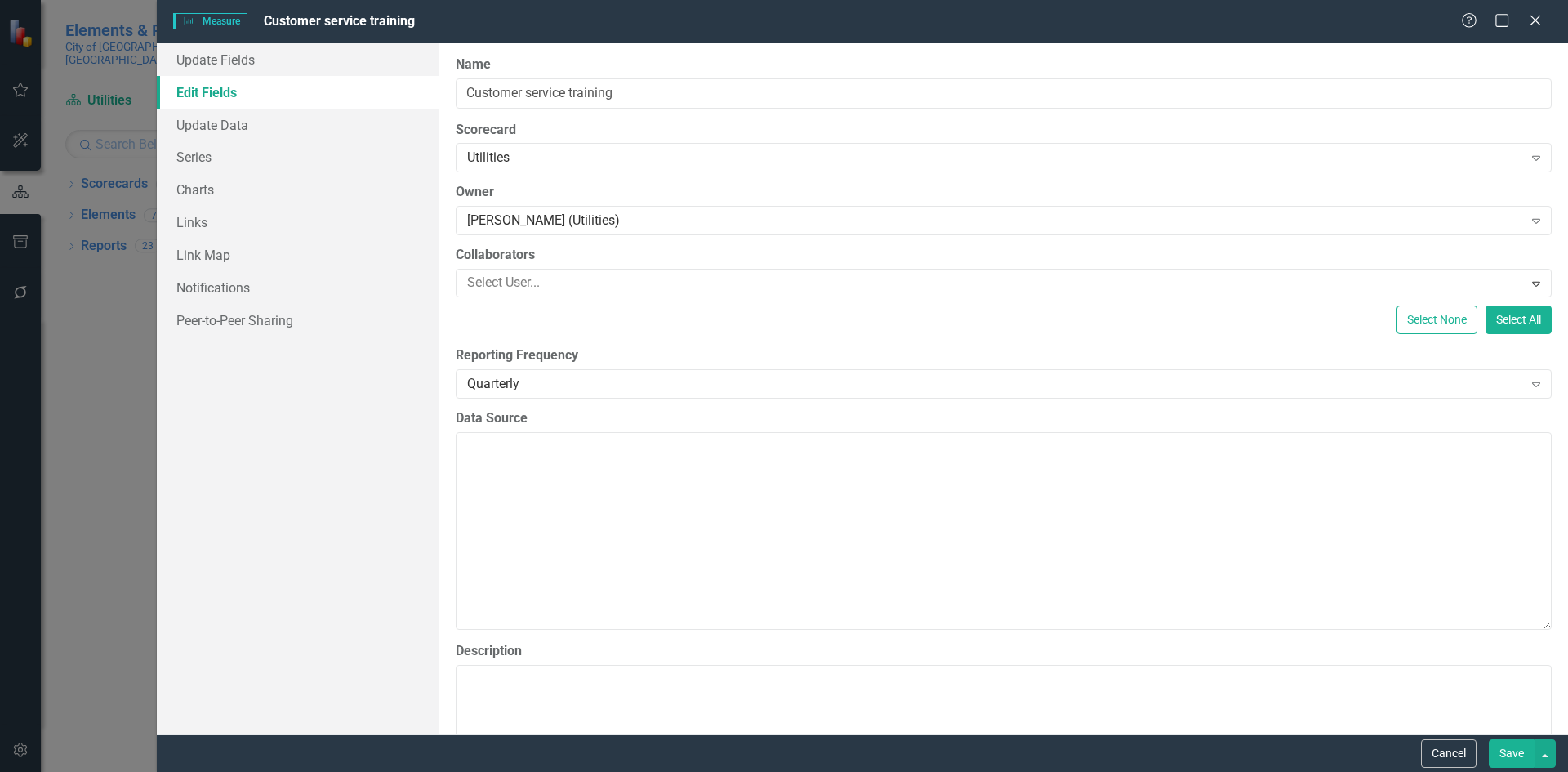
click at [1508, 747] on button "Save" at bounding box center [1511, 752] width 45 height 28
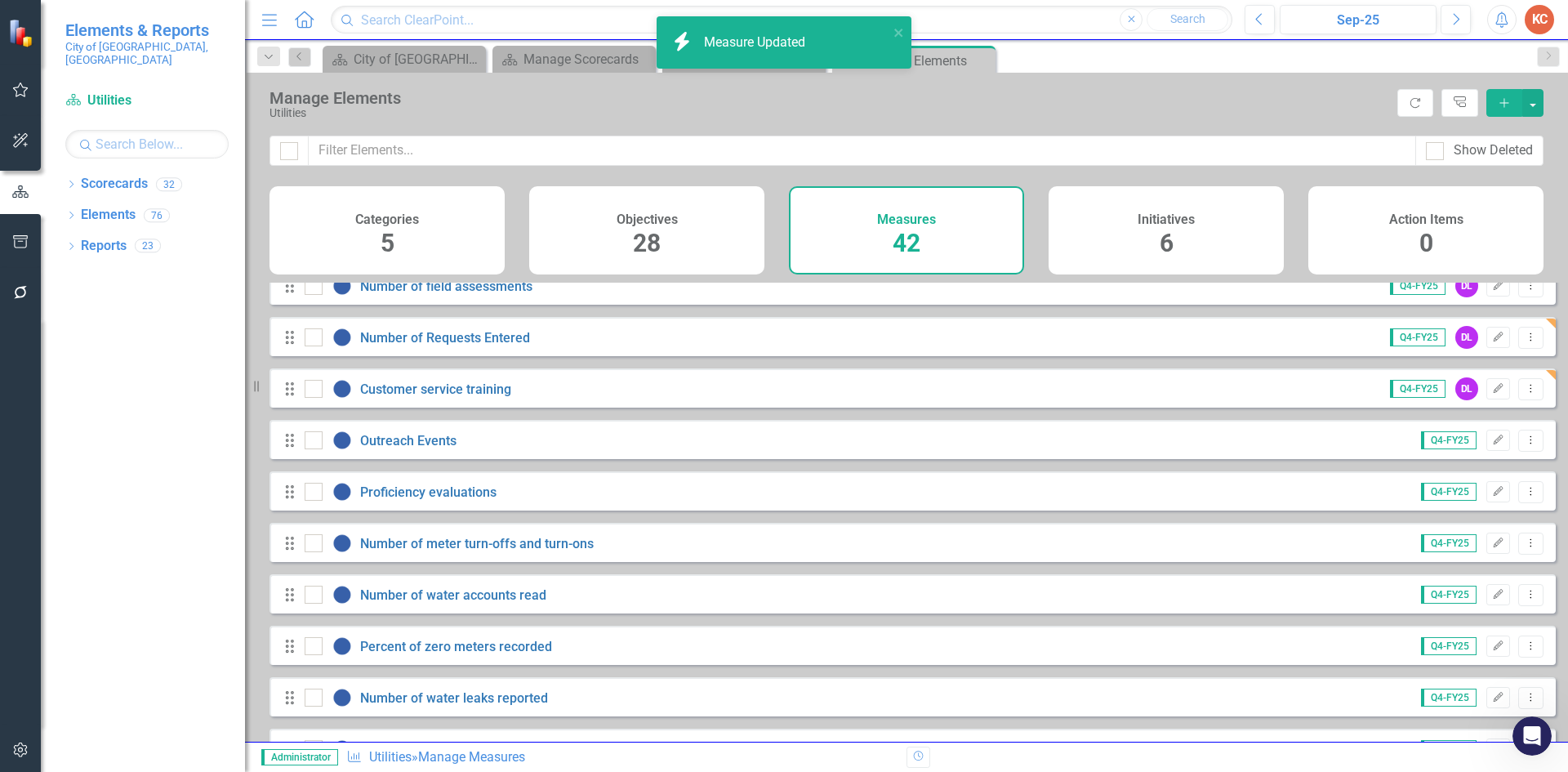
scroll to position [245, 0]
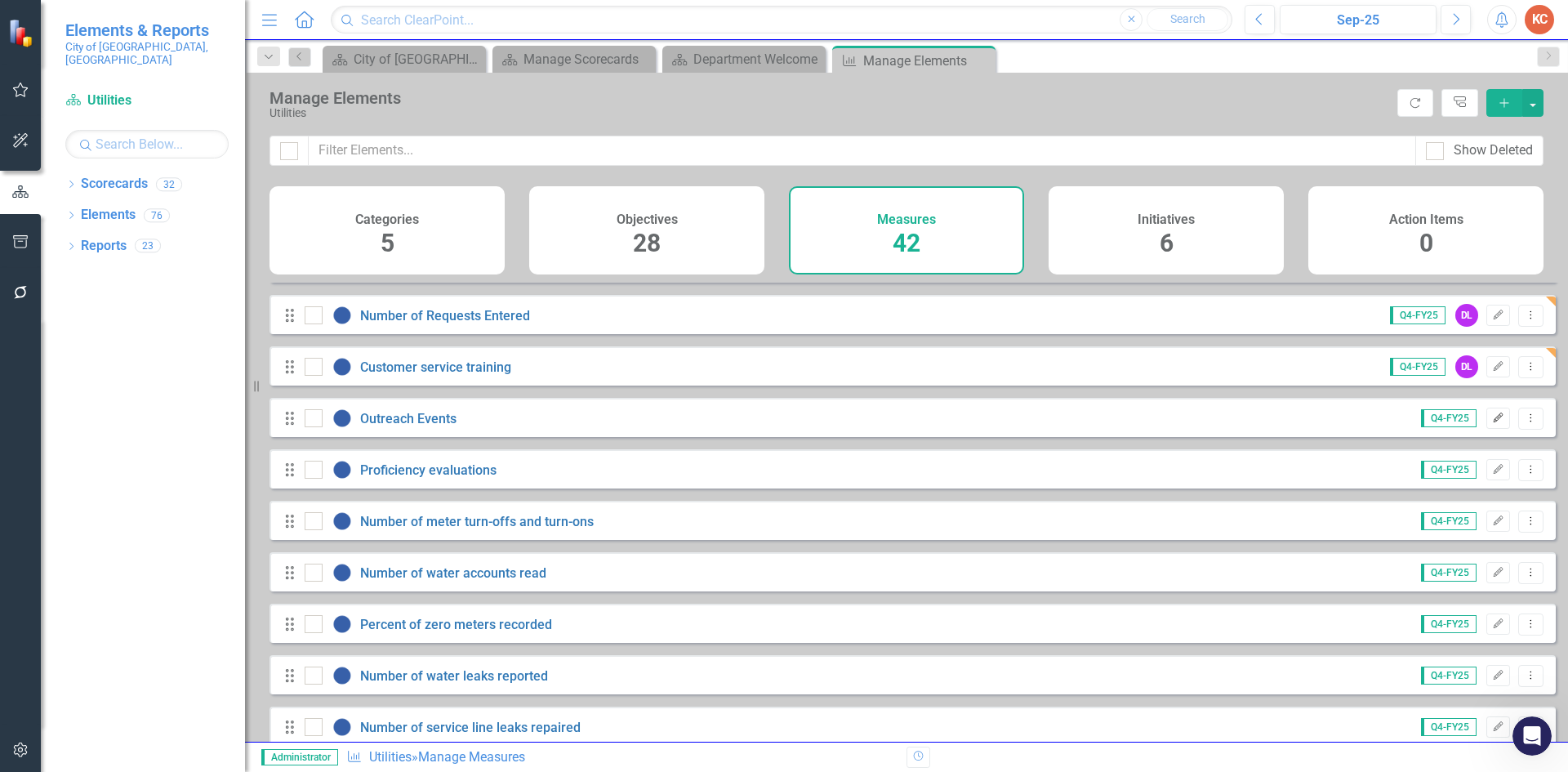
click at [1492, 423] on icon "Edit" at bounding box center [1498, 418] width 12 height 9
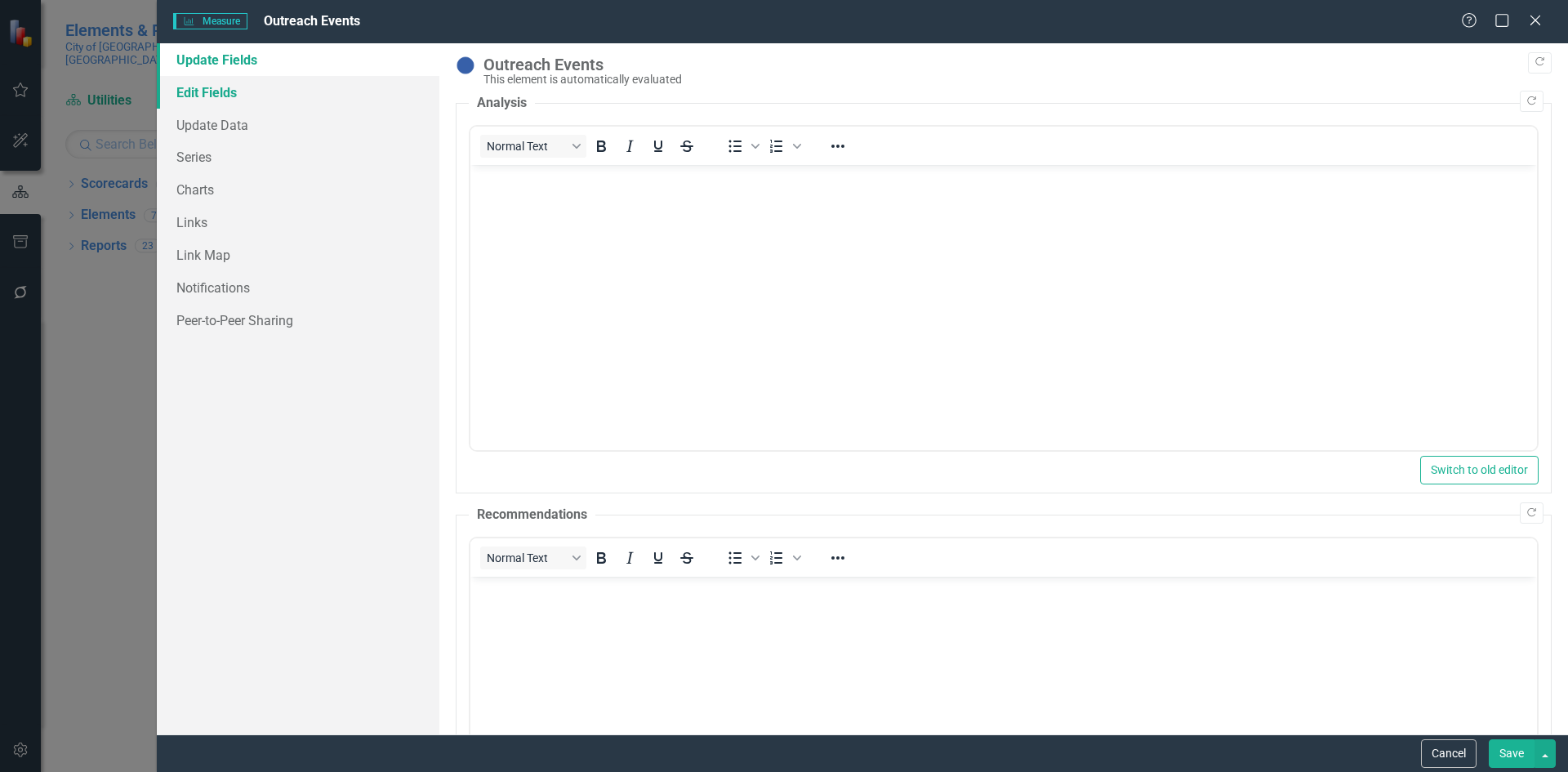
scroll to position [0, 0]
click at [200, 97] on link "Edit Fields" at bounding box center [298, 92] width 282 height 33
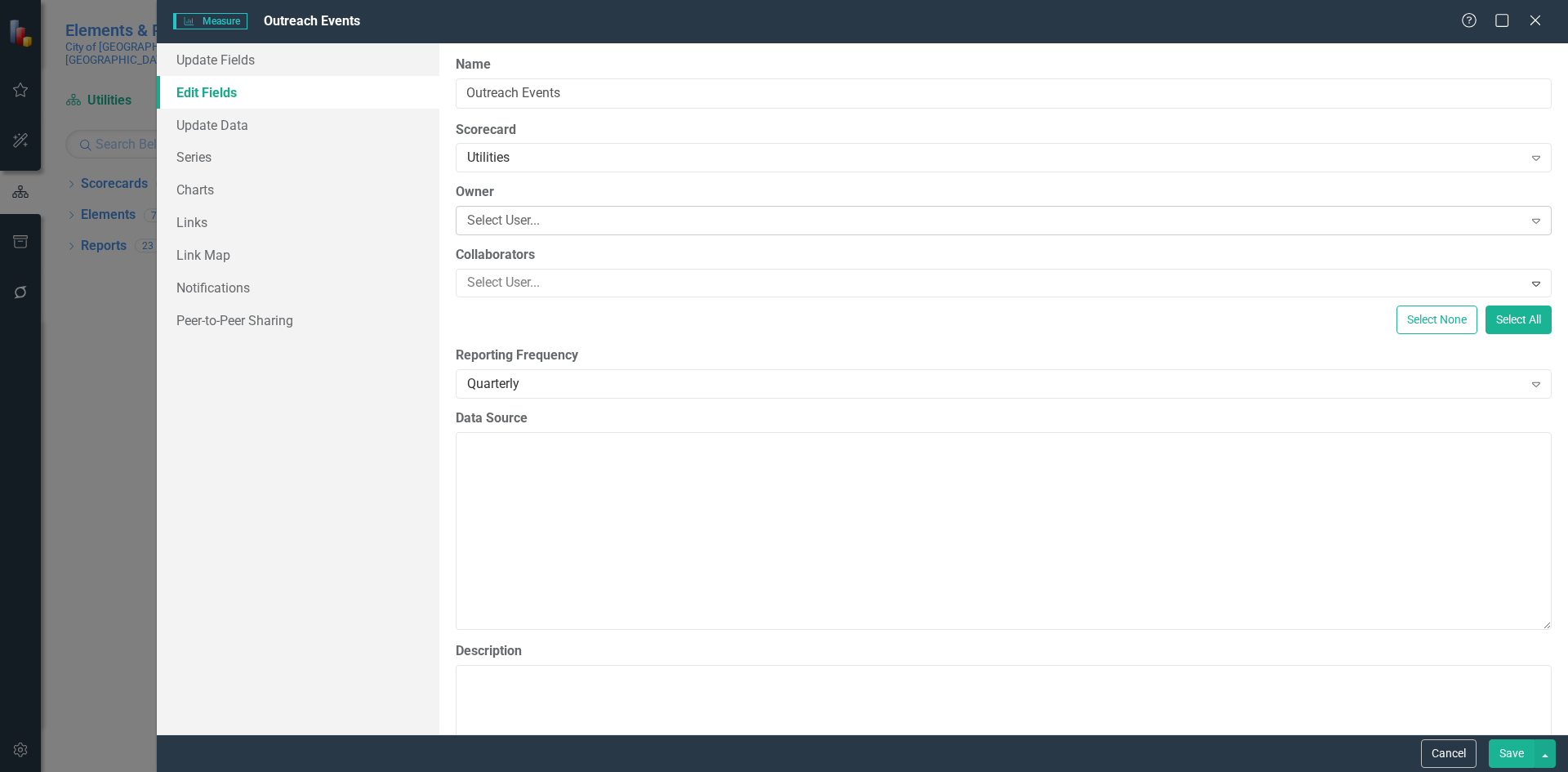
click at [565, 221] on div "Select User..." at bounding box center [995, 221] width 1056 height 19
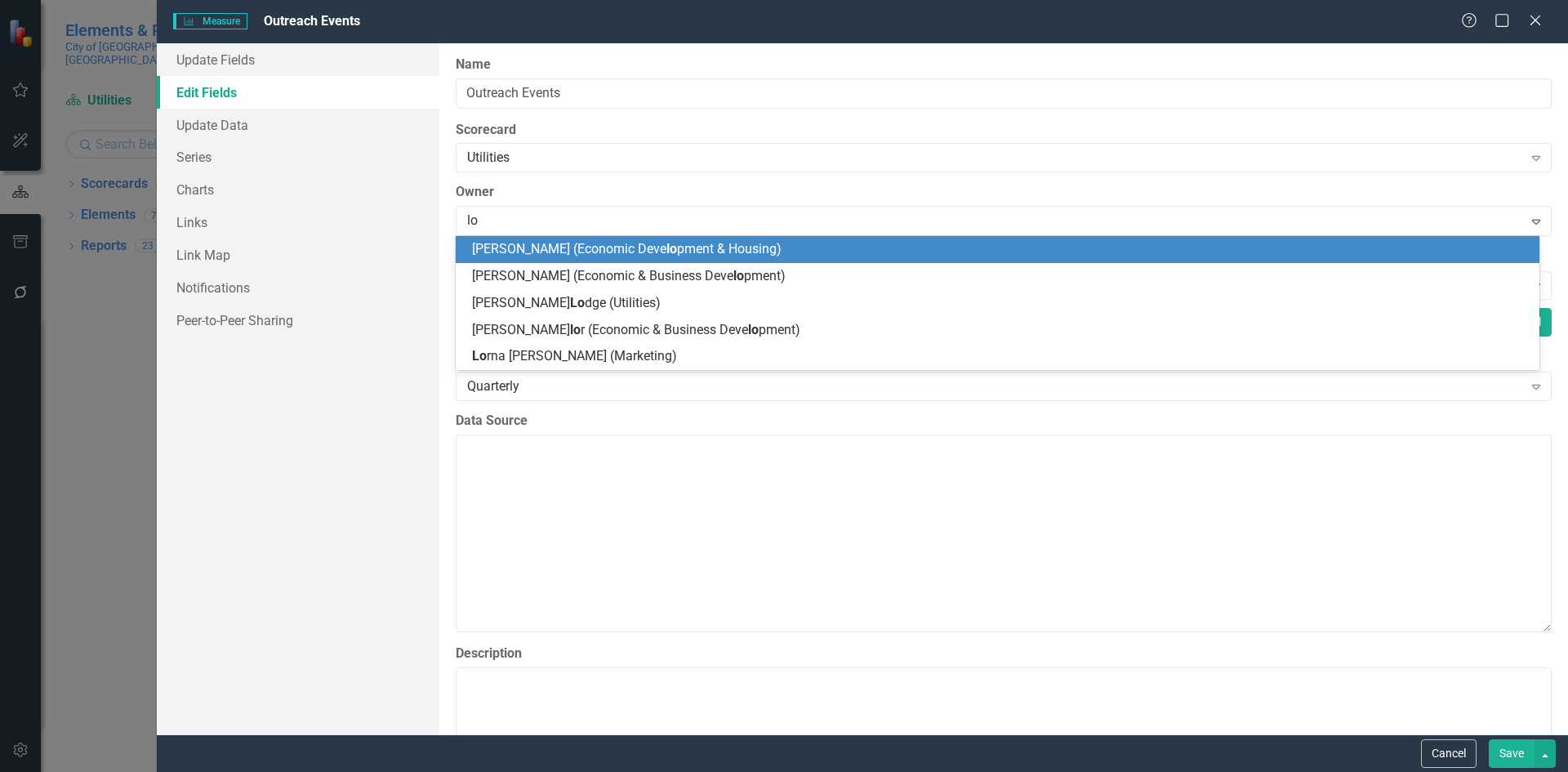
type input "lod"
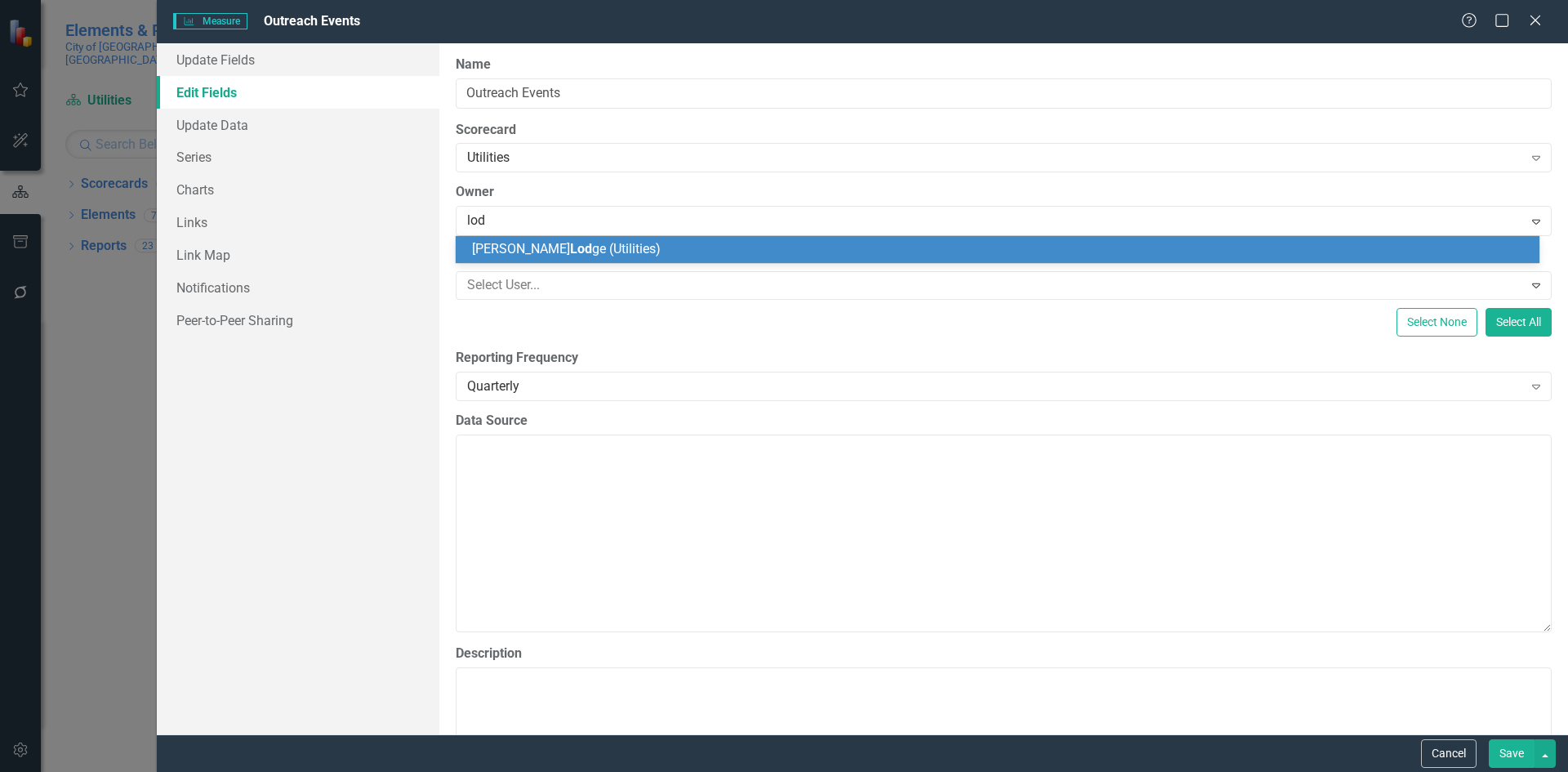
click at [597, 247] on span "Dwight Lod ge (Utilities)" at bounding box center [566, 248] width 188 height 15
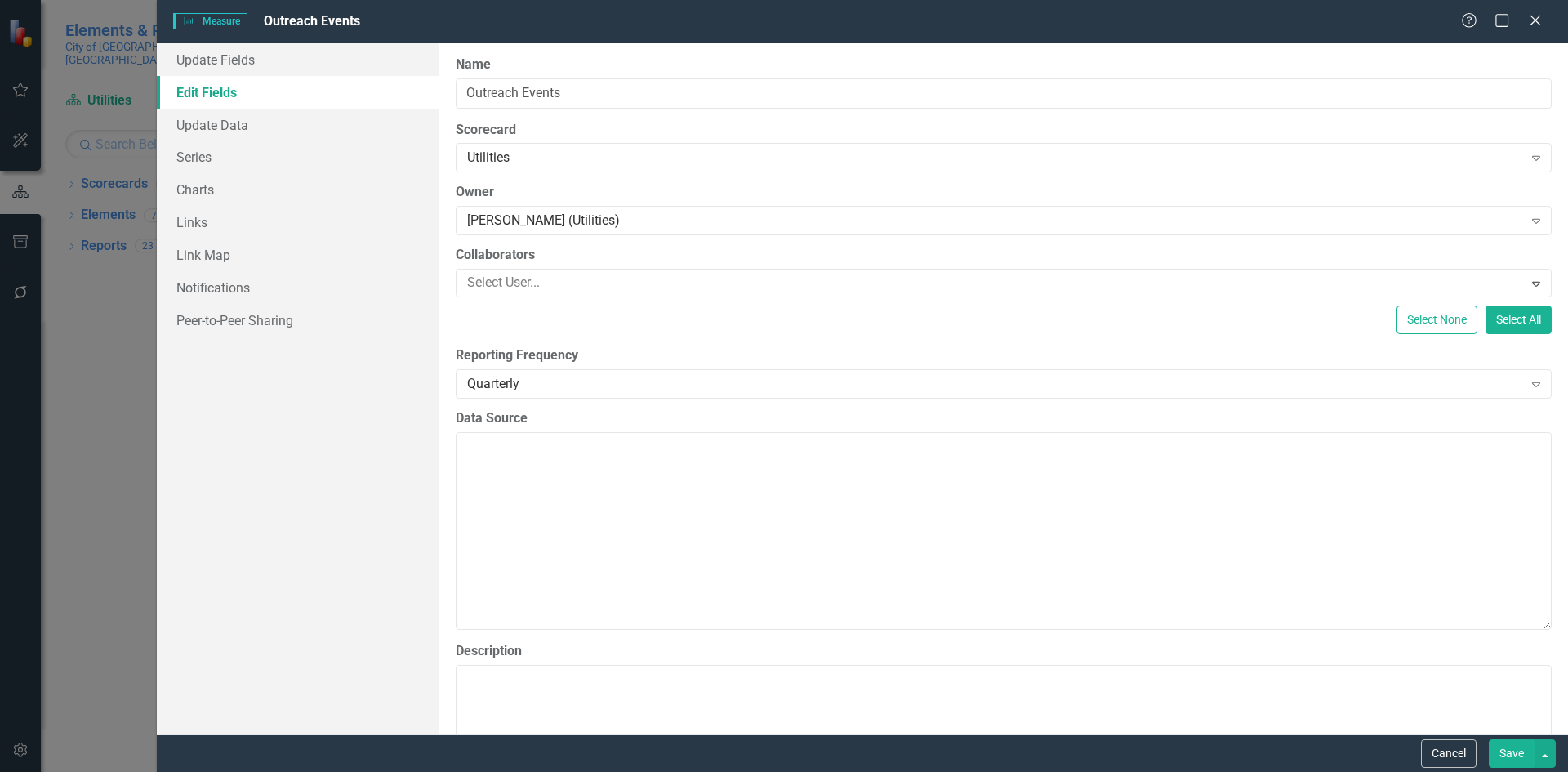
click at [1518, 750] on button "Save" at bounding box center [1511, 752] width 45 height 28
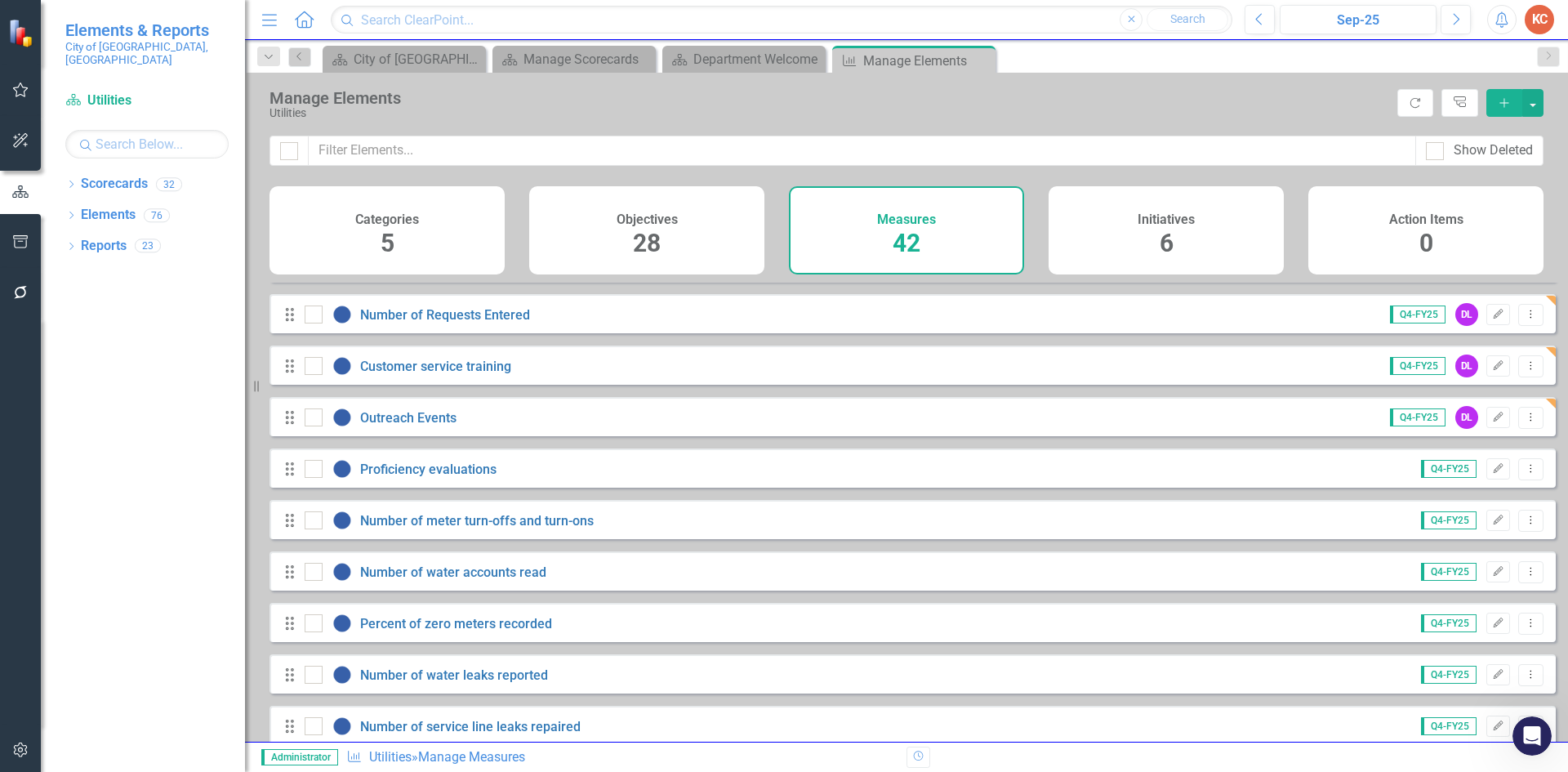
scroll to position [245, 0]
click at [455, 478] on link "Proficiency evaluations" at bounding box center [428, 470] width 136 height 15
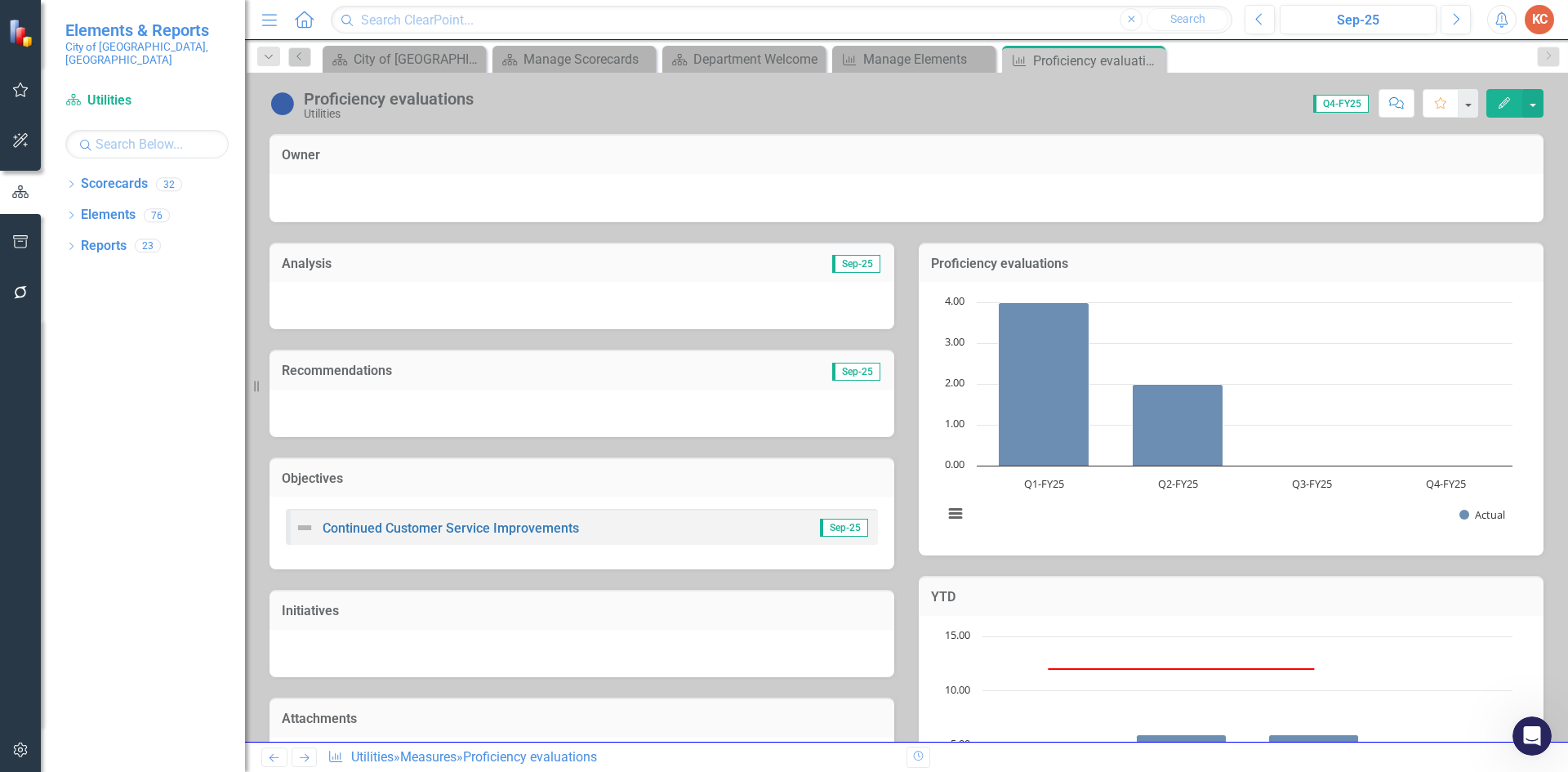
scroll to position [431, 0]
